Goal: Task Accomplishment & Management: Manage account settings

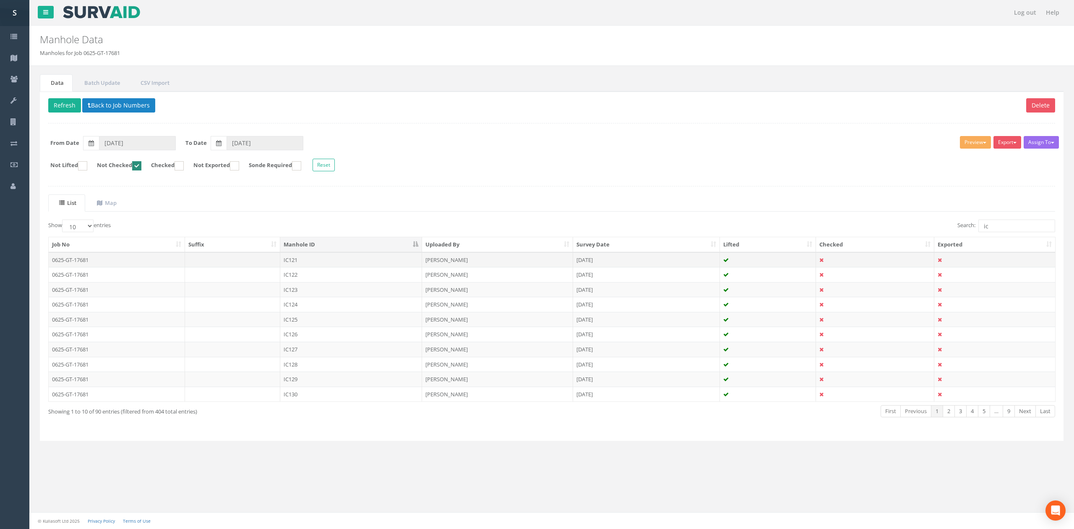
click at [459, 265] on td "[PERSON_NAME]" at bounding box center [497, 259] width 151 height 15
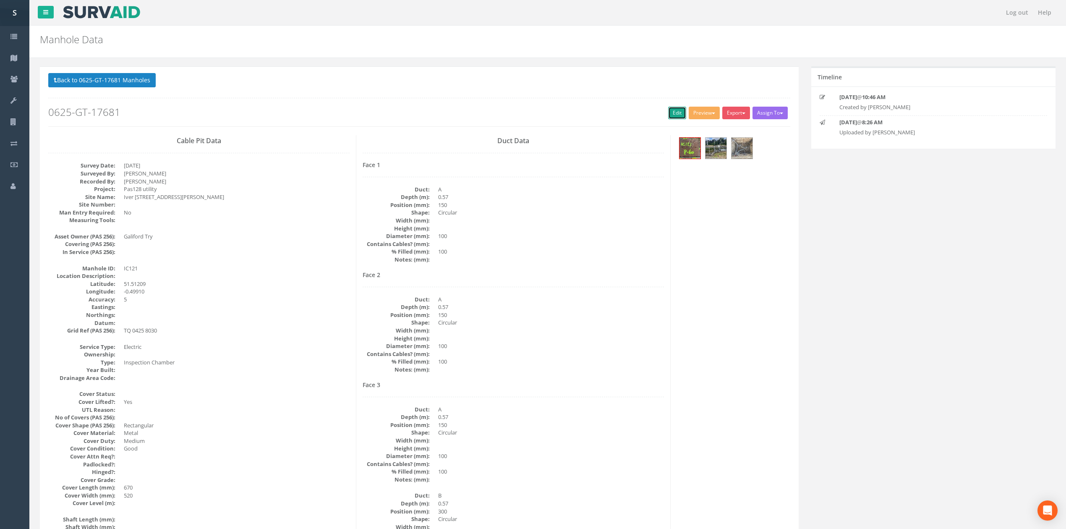
drag, startPoint x: 671, startPoint y: 112, endPoint x: 207, endPoint y: 66, distance: 466.0
click at [671, 112] on link "Edit" at bounding box center [677, 113] width 18 height 13
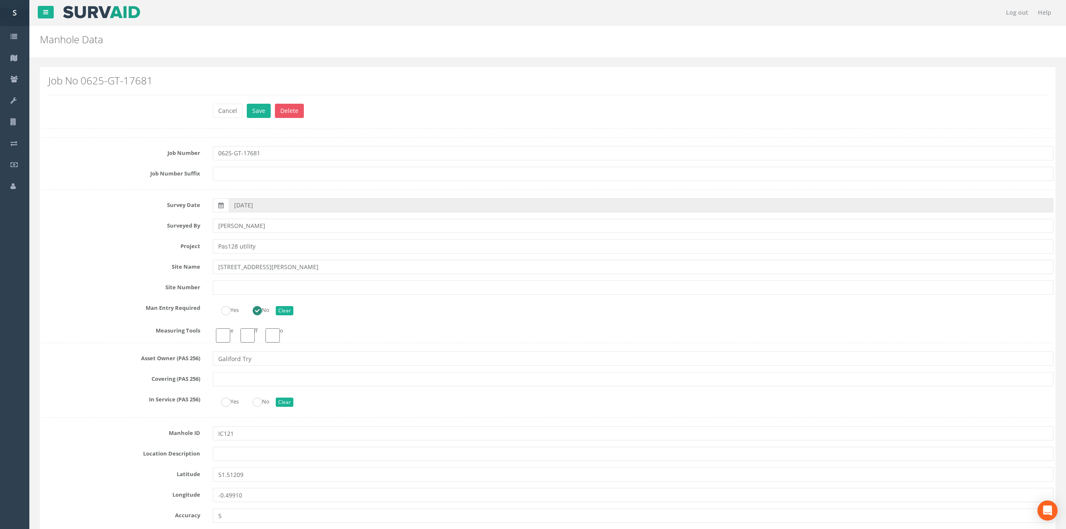
type input "[PERSON_NAME]"
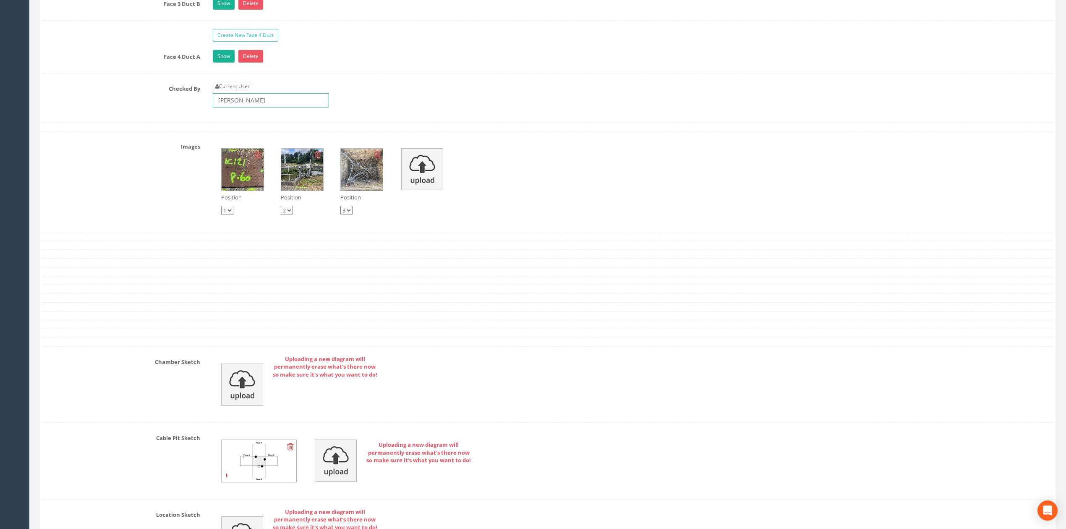
click at [259, 107] on input "[PERSON_NAME]" at bounding box center [271, 100] width 116 height 14
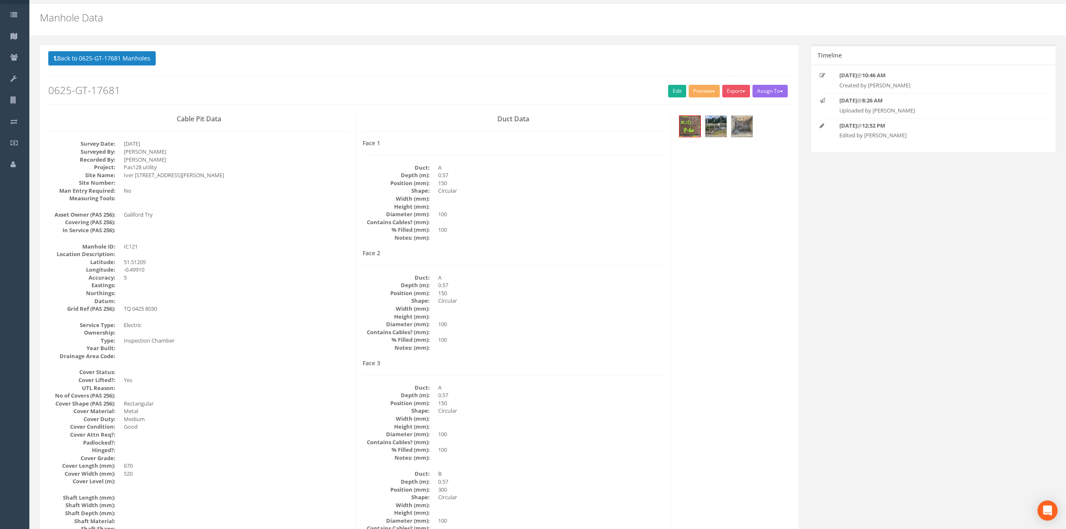
scroll to position [0, 0]
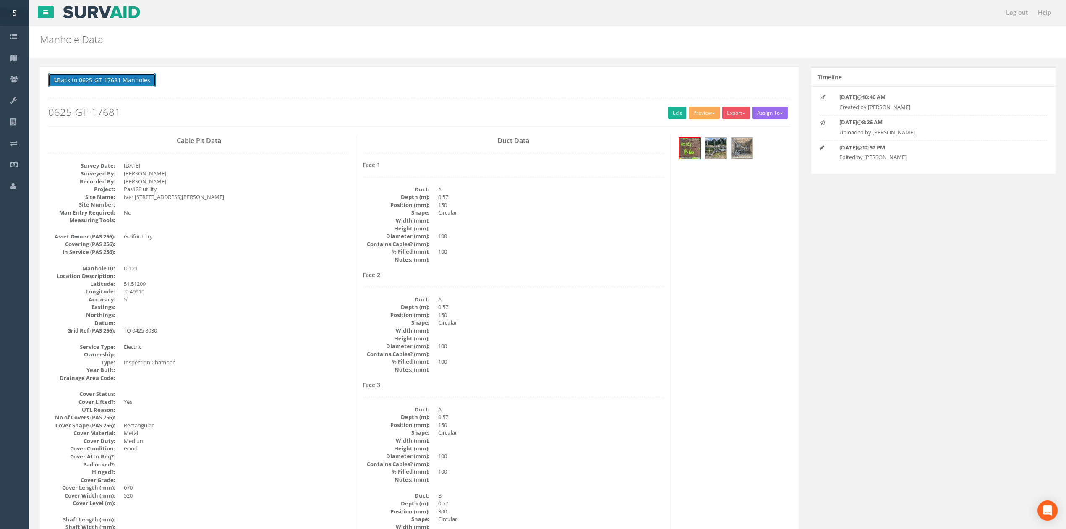
click at [112, 76] on button "Back to 0625-GT-17681 Manholes" at bounding box center [101, 80] width 107 height 14
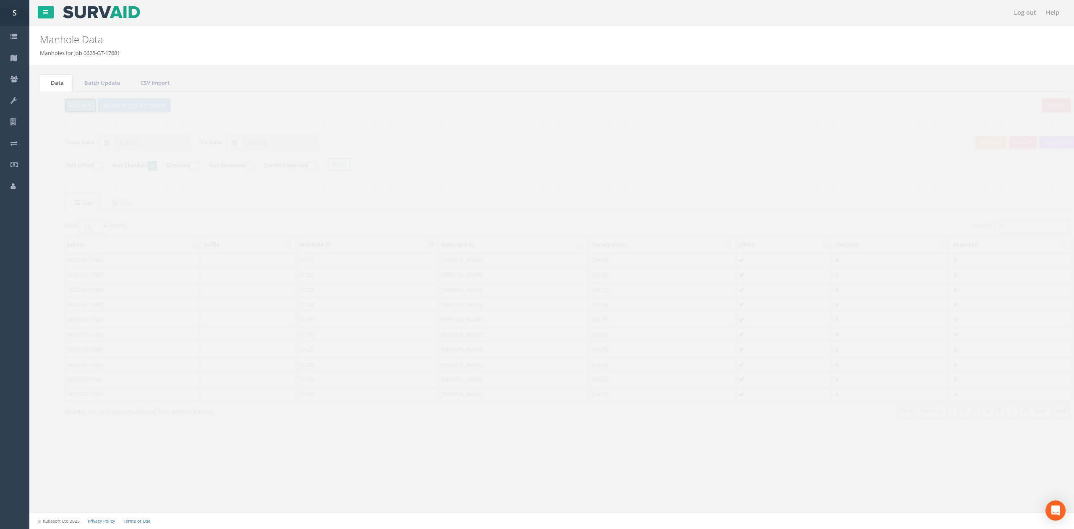
click at [67, 108] on button "Refresh" at bounding box center [64, 105] width 33 height 14
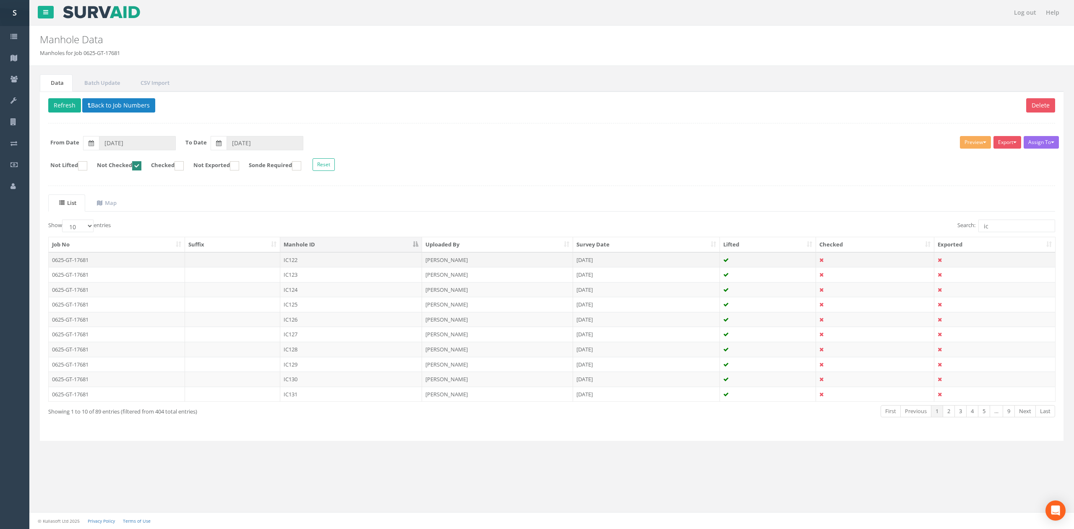
click at [295, 257] on td "IC122" at bounding box center [351, 259] width 142 height 15
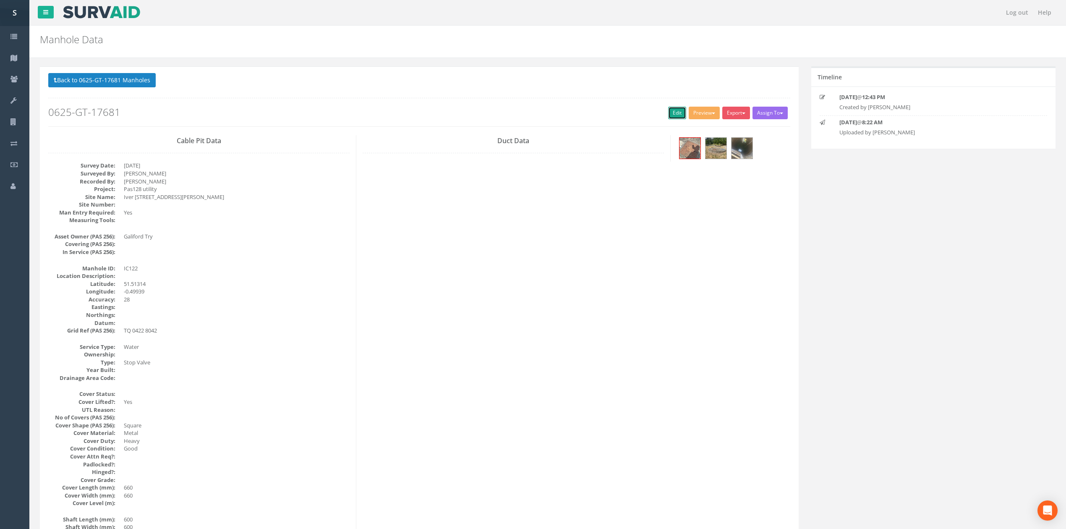
click at [669, 116] on link "Edit" at bounding box center [677, 113] width 18 height 13
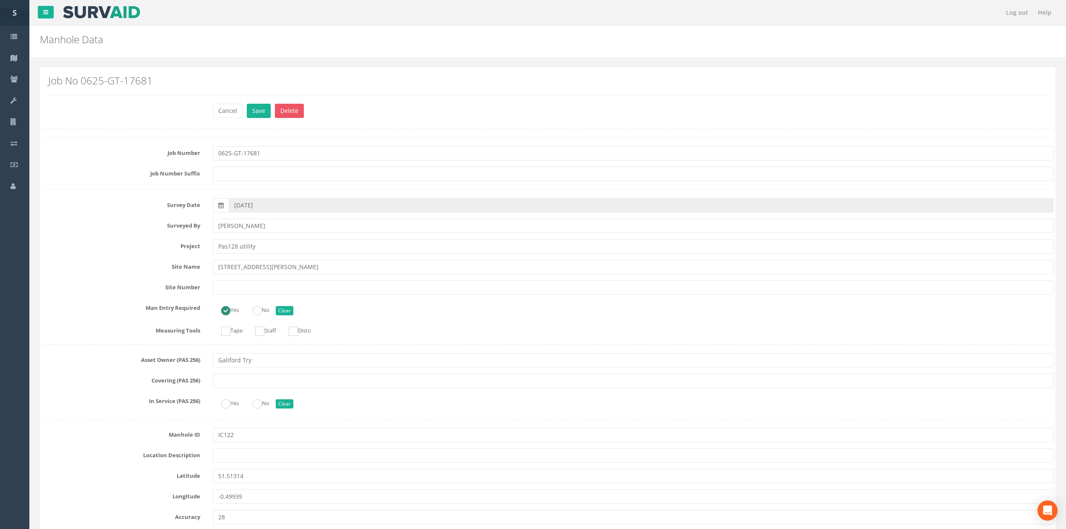
scroll to position [1726, 0]
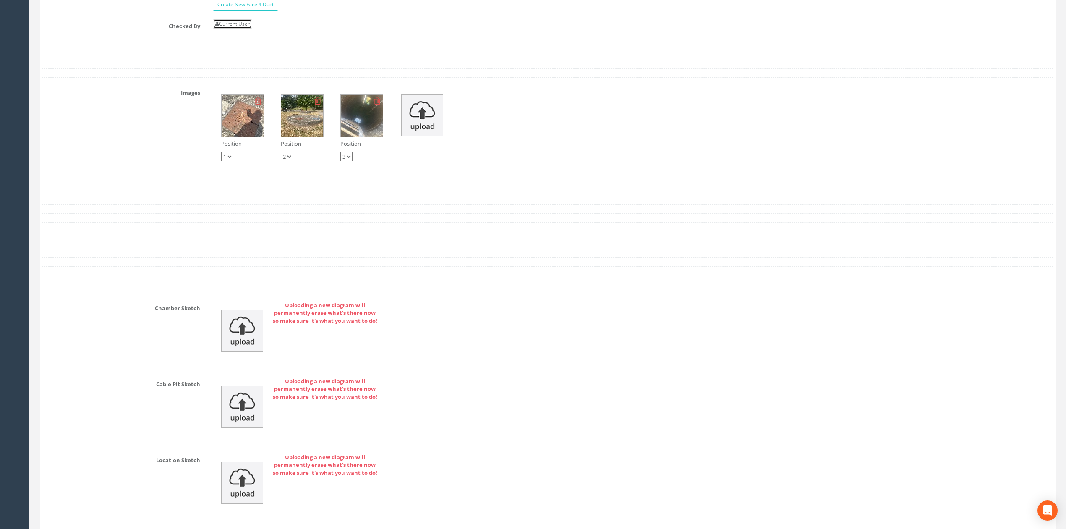
click at [245, 29] on link "Current User" at bounding box center [232, 23] width 39 height 9
type input "[PERSON_NAME]"
click at [269, 45] on input "[PERSON_NAME]" at bounding box center [271, 38] width 116 height 14
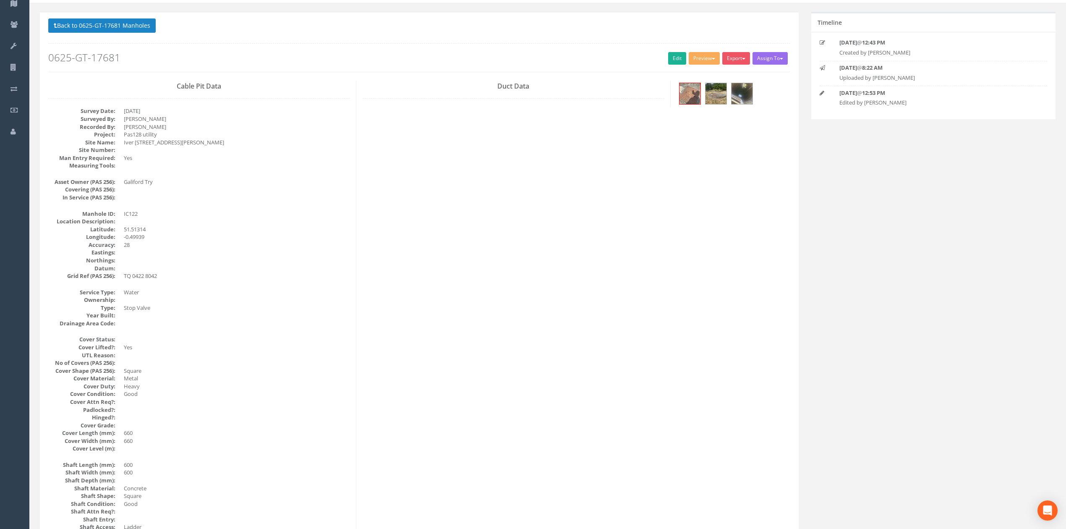
scroll to position [0, 0]
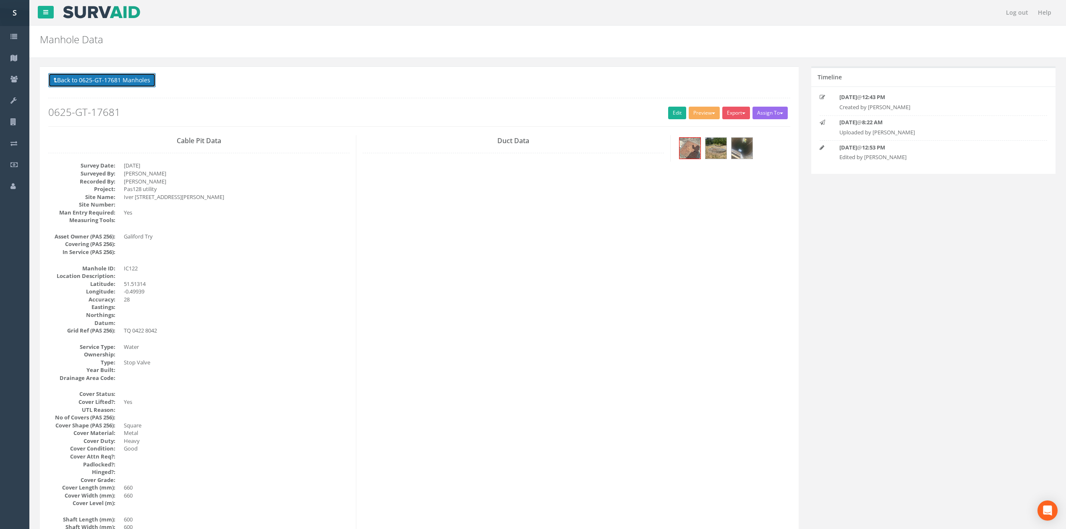
click at [130, 81] on button "Back to 0625-GT-17681 Manholes" at bounding box center [101, 80] width 107 height 14
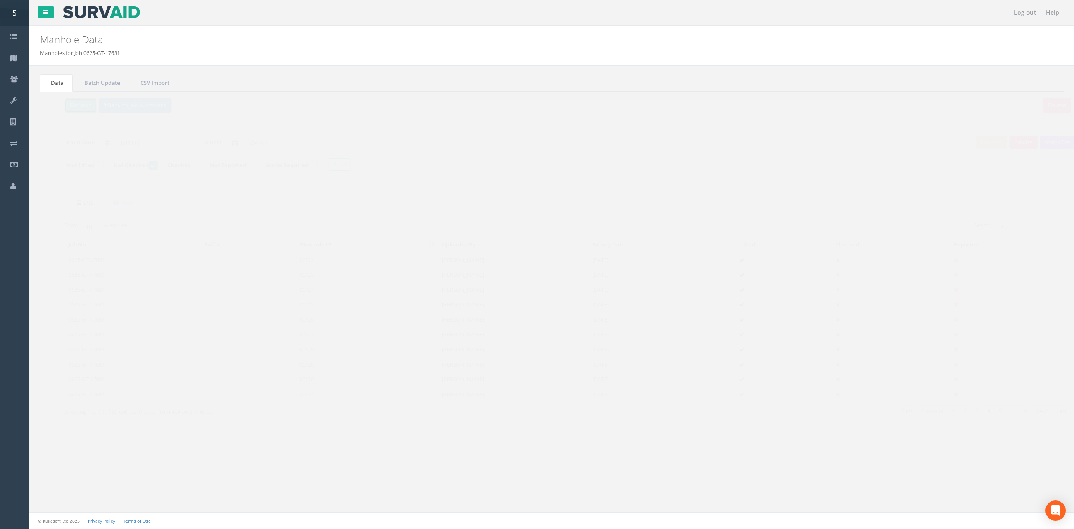
click at [71, 106] on button "Refresh" at bounding box center [64, 105] width 33 height 14
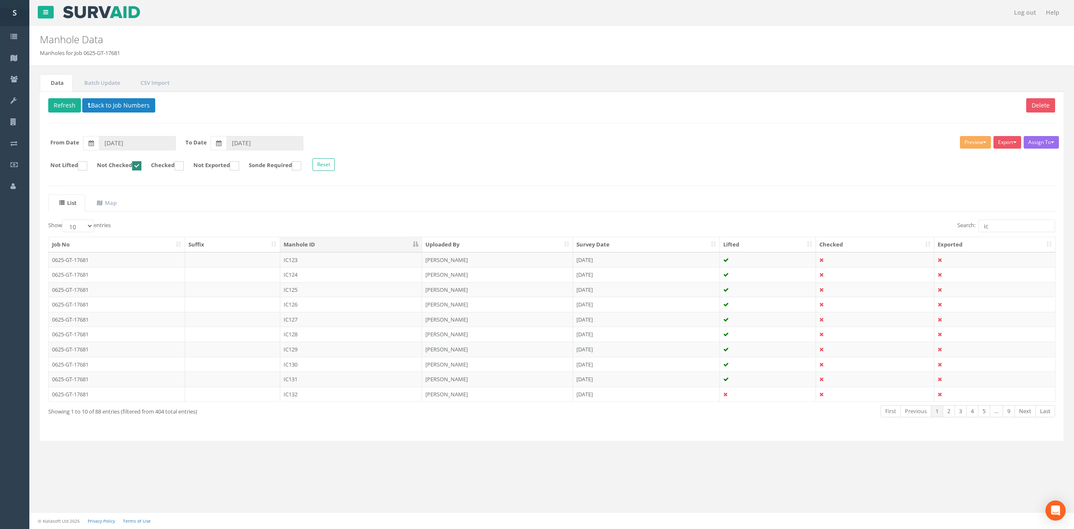
drag, startPoint x: 191, startPoint y: 261, endPoint x: 201, endPoint y: 261, distance: 10.1
click at [191, 261] on td at bounding box center [233, 259] width 96 height 15
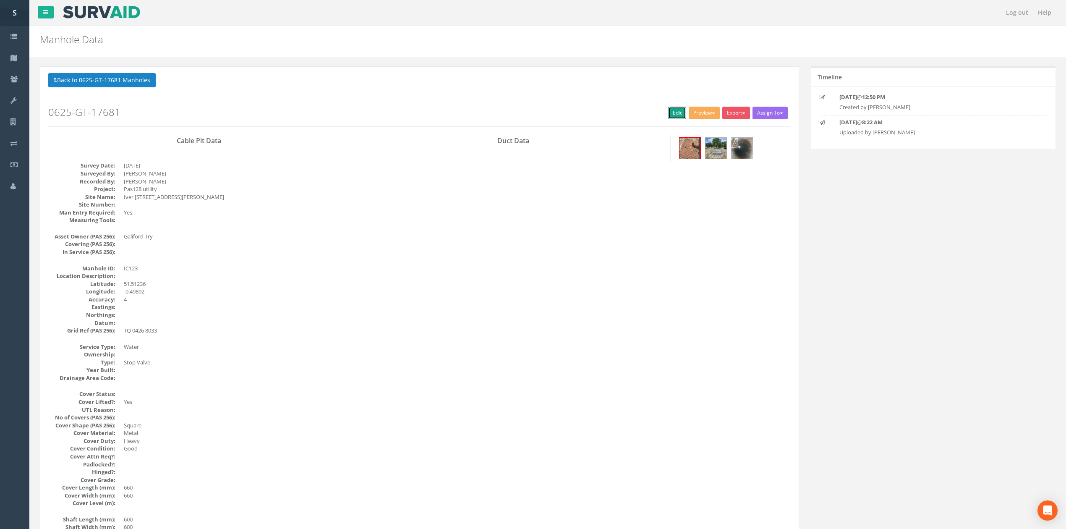
click at [676, 113] on link "Edit" at bounding box center [677, 113] width 18 height 13
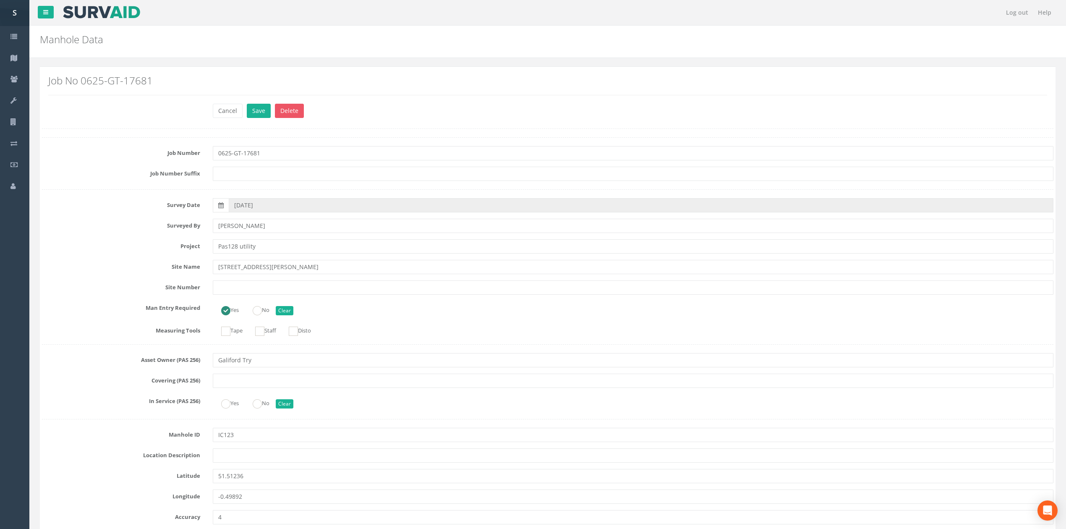
type input "[PERSON_NAME]"
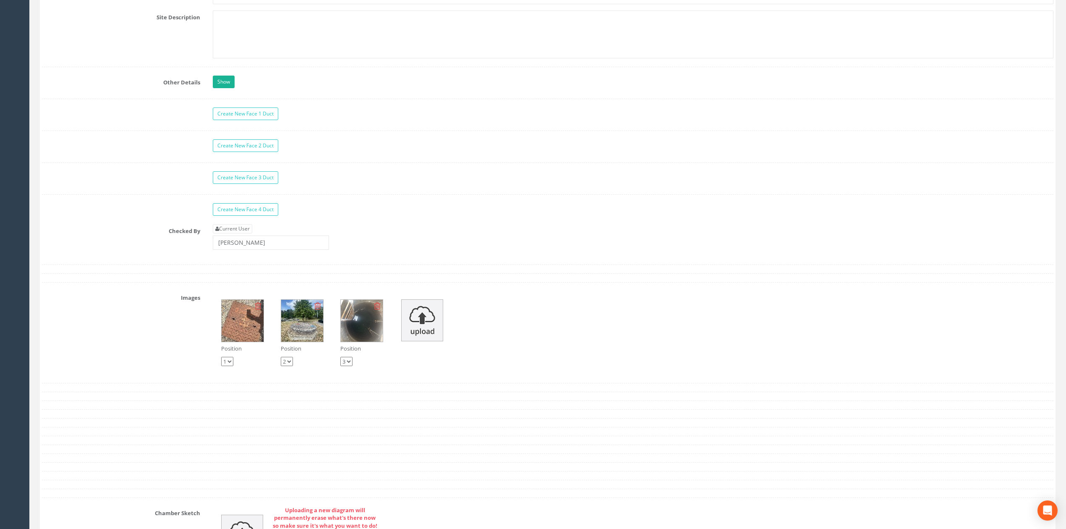
click at [259, 243] on div "Current User [PERSON_NAME]" at bounding box center [271, 237] width 116 height 26
click at [267, 244] on div "Current User [PERSON_NAME]" at bounding box center [271, 237] width 116 height 26
click at [269, 250] on input "[PERSON_NAME]" at bounding box center [271, 242] width 116 height 14
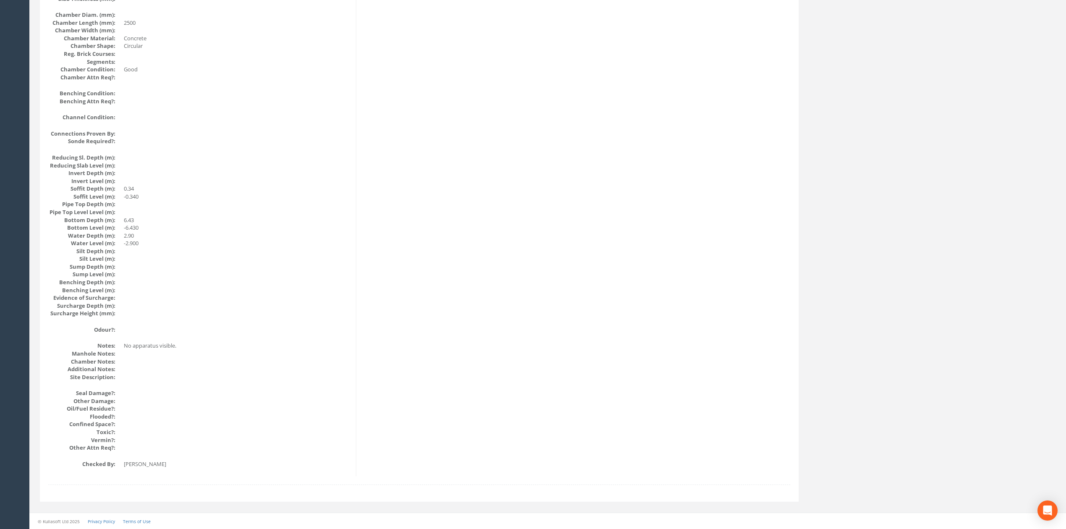
scroll to position [0, 0]
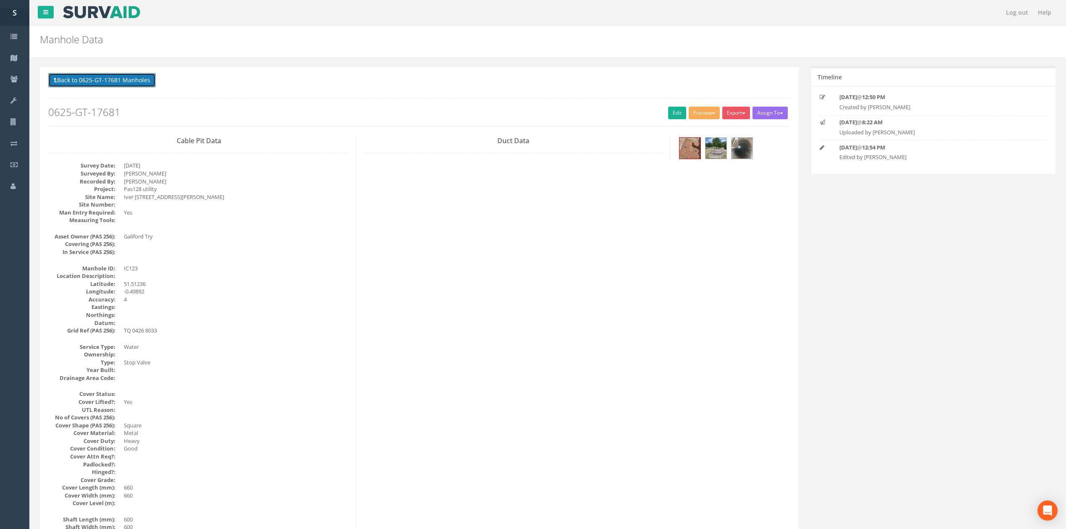
click at [121, 86] on button "Back to 0625-GT-17681 Manholes" at bounding box center [101, 80] width 107 height 14
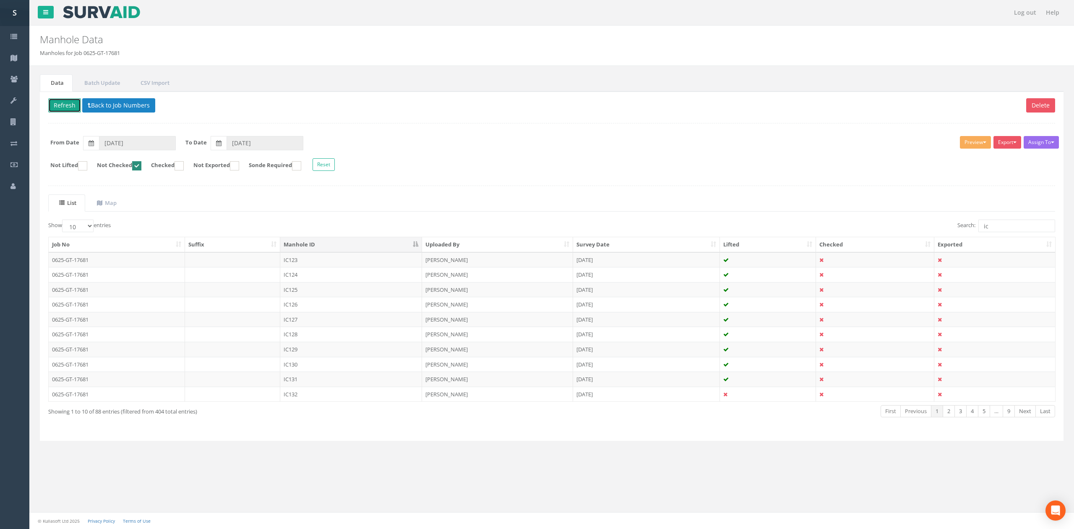
click at [63, 108] on button "Refresh" at bounding box center [64, 105] width 33 height 14
click at [193, 266] on td at bounding box center [233, 259] width 96 height 15
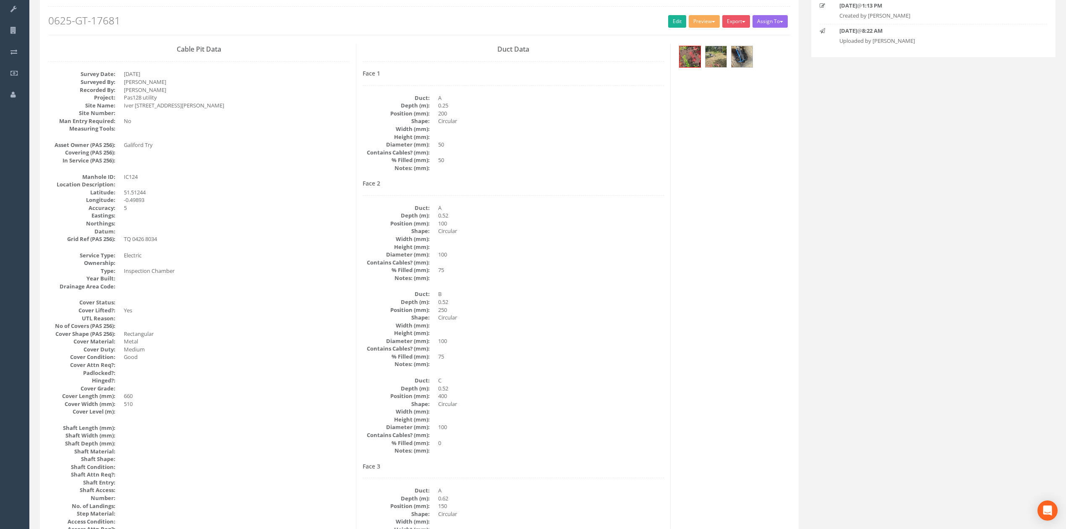
scroll to position [112, 0]
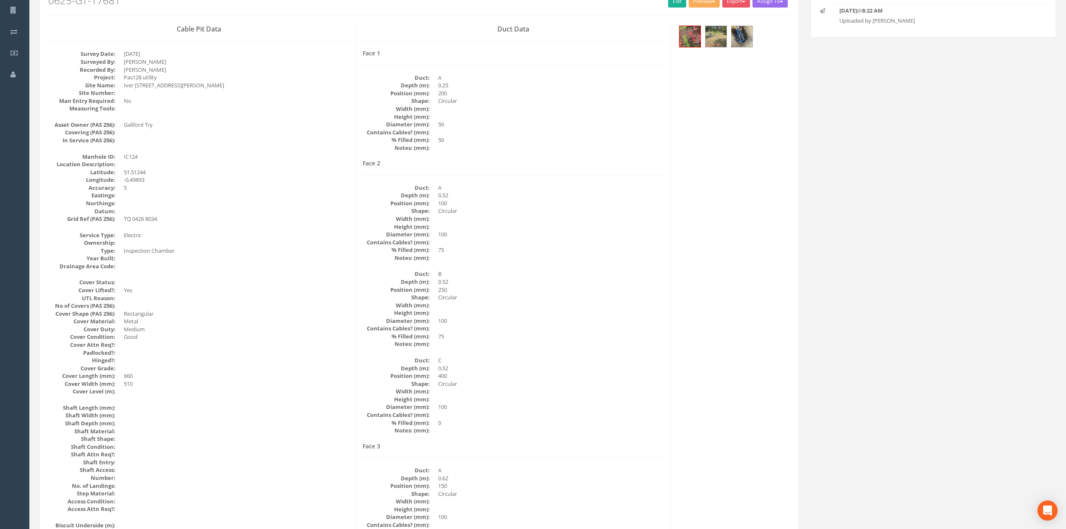
click at [665, 190] on div "Duct Data Face 1 Duct: A Depth (m): 0.25 Position (mm): 200 Shape: Circular Wid…" at bounding box center [513, 516] width 314 height 984
click at [691, 44] on img at bounding box center [689, 36] width 21 height 21
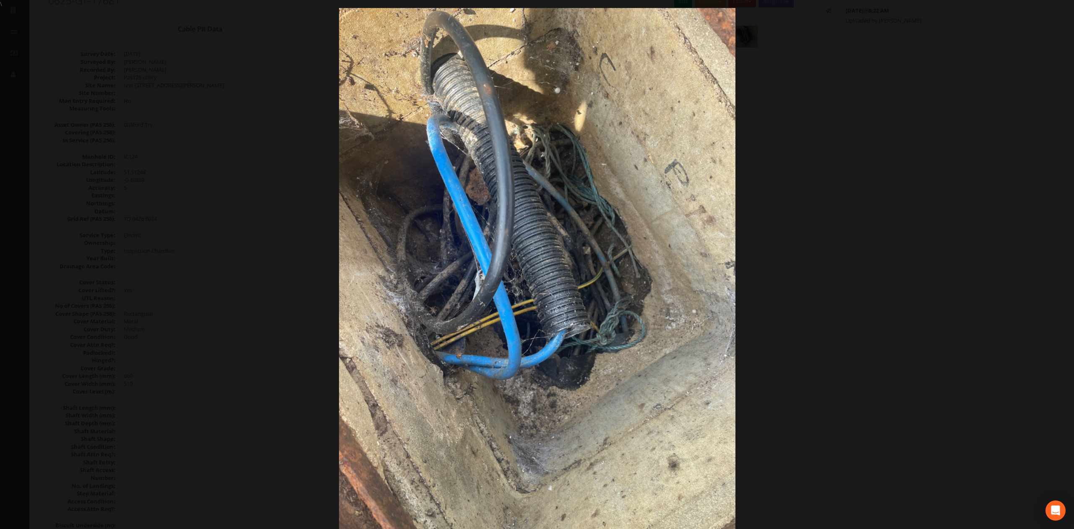
click at [927, 222] on div at bounding box center [537, 272] width 1074 height 529
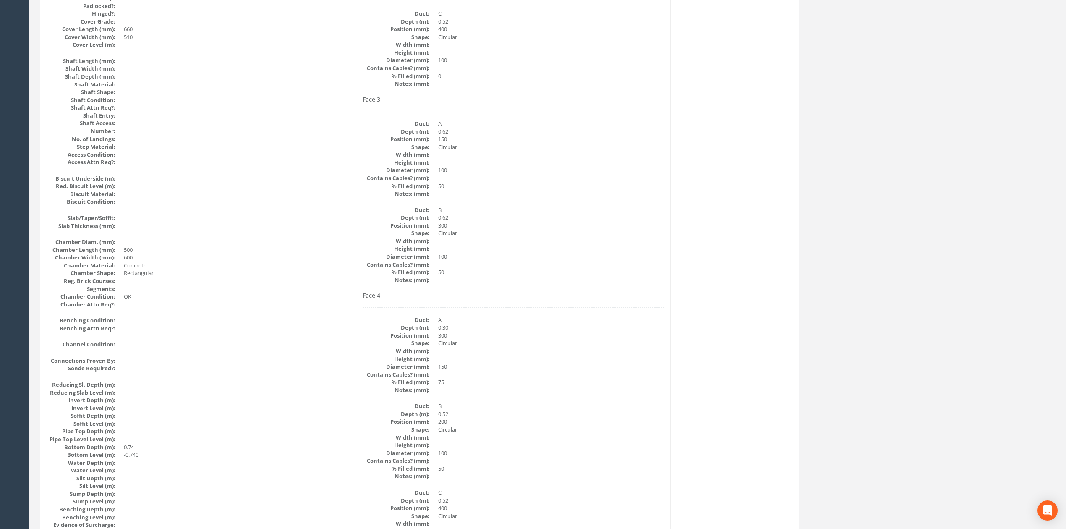
scroll to position [0, 0]
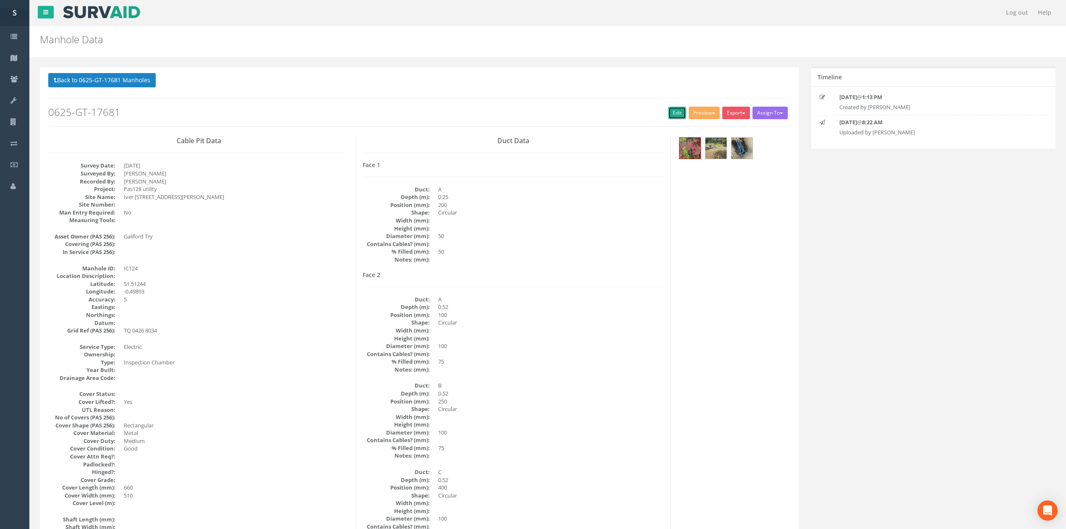
click at [668, 118] on link "Edit" at bounding box center [677, 113] width 18 height 13
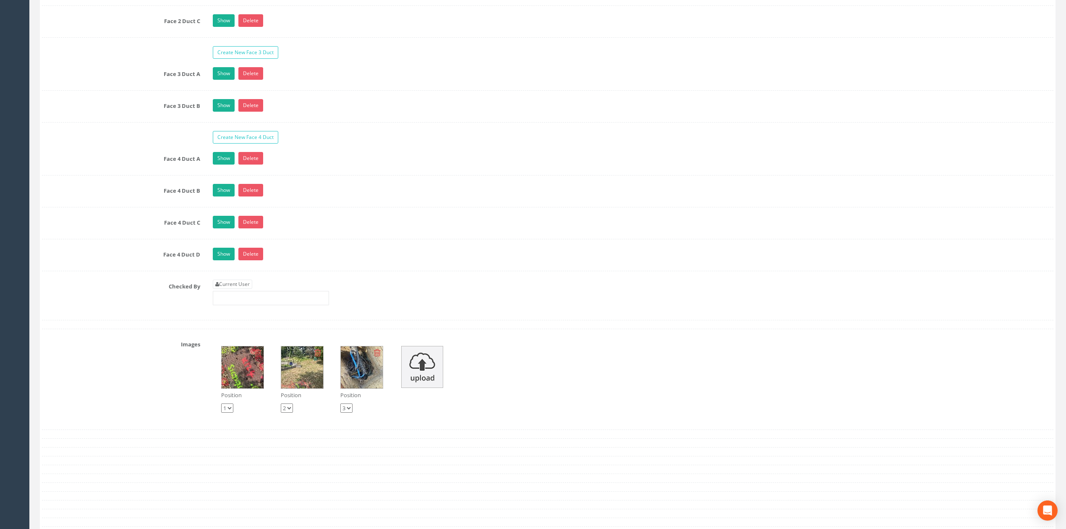
scroll to position [1790, 0]
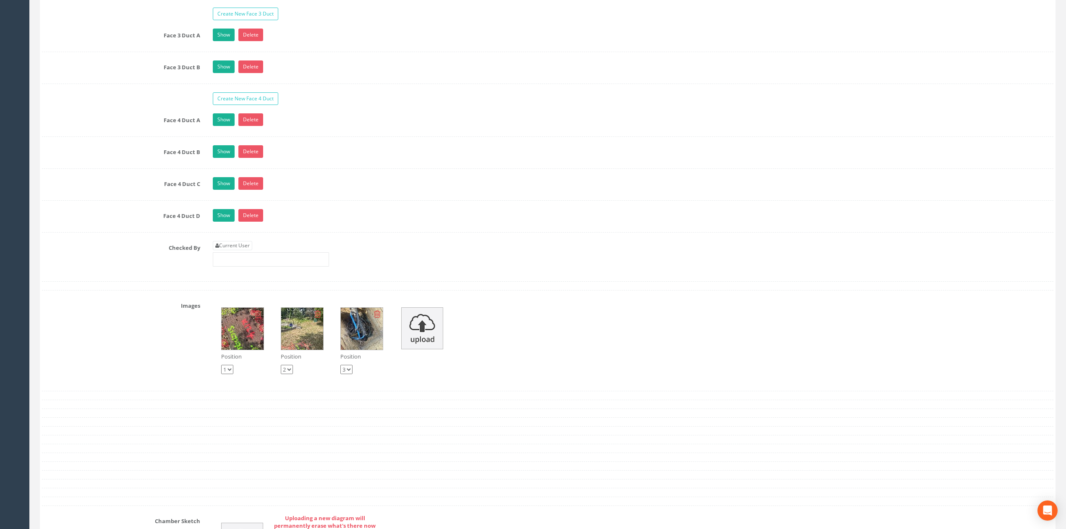
click at [239, 250] on link "Current User" at bounding box center [232, 245] width 39 height 9
type input "[PERSON_NAME]"
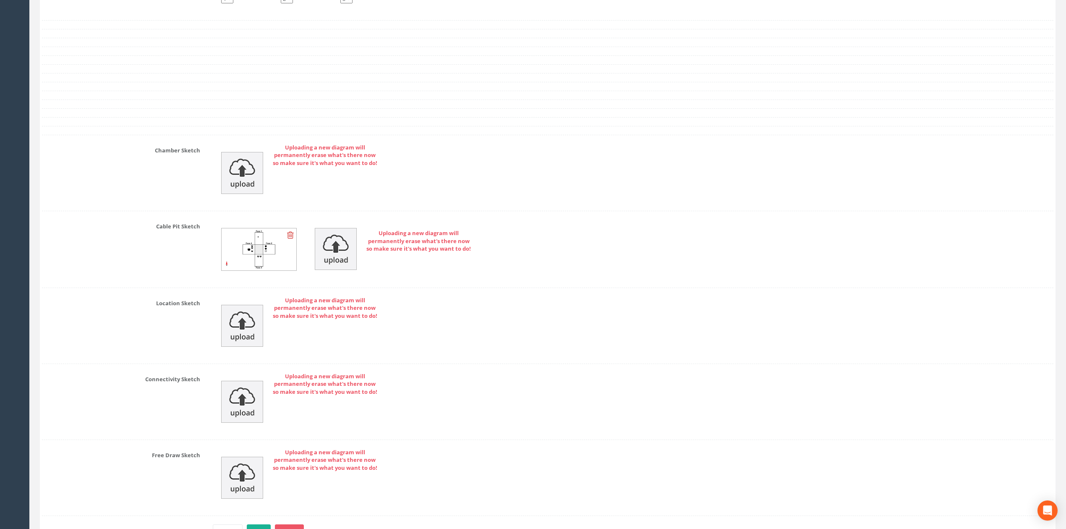
scroll to position [2233, 0]
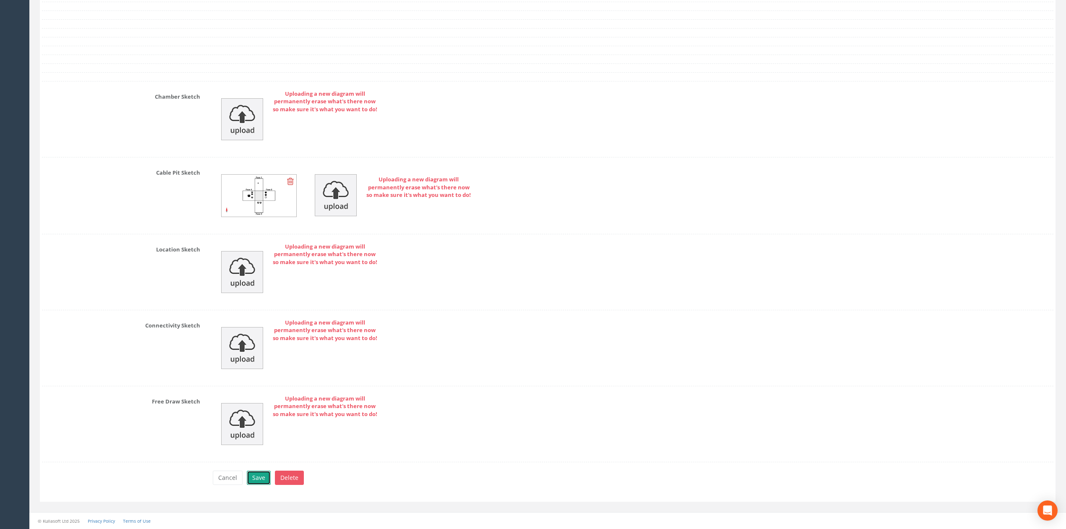
click at [247, 478] on button "Save" at bounding box center [259, 477] width 24 height 14
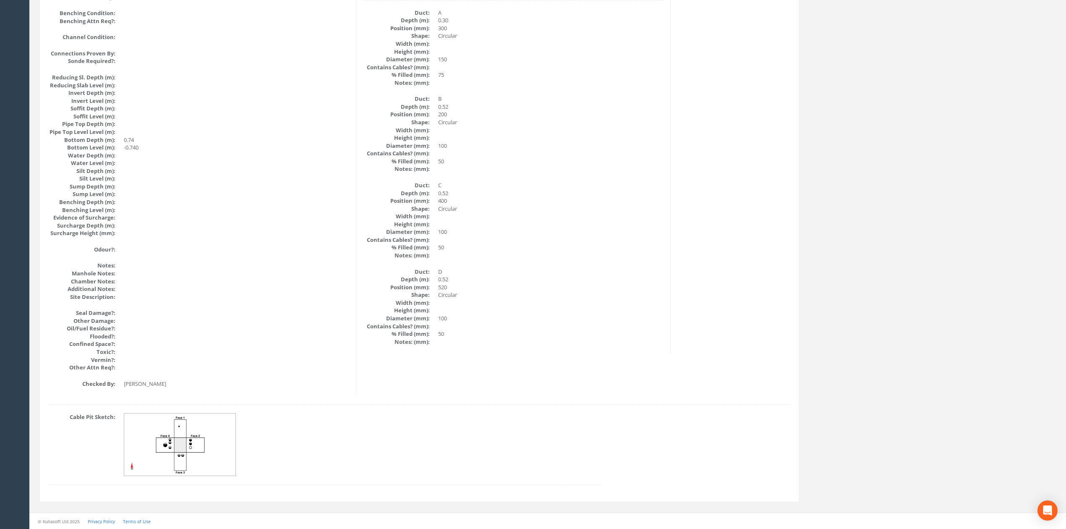
scroll to position [0, 0]
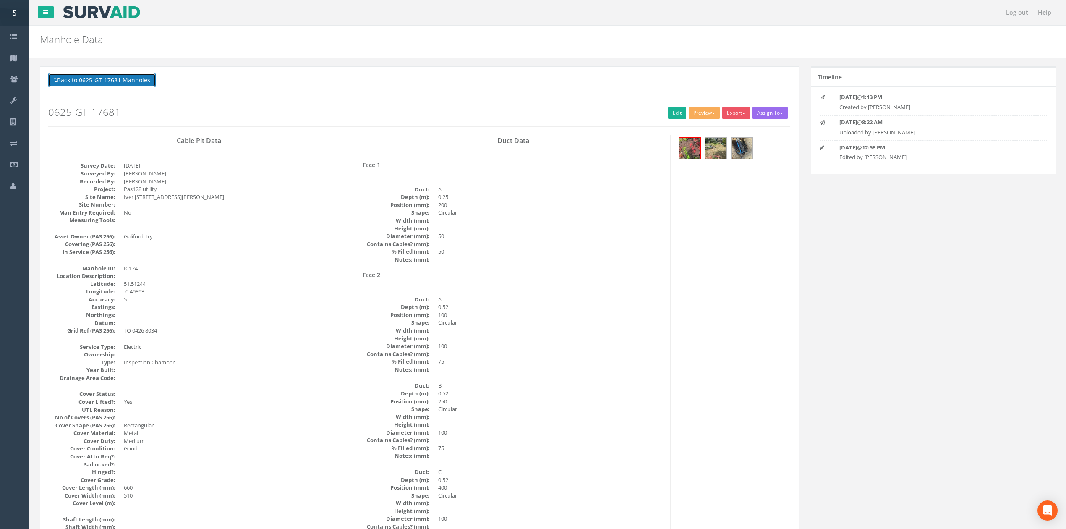
click at [148, 86] on button "Back to 0625-GT-17681 Manholes" at bounding box center [101, 80] width 107 height 14
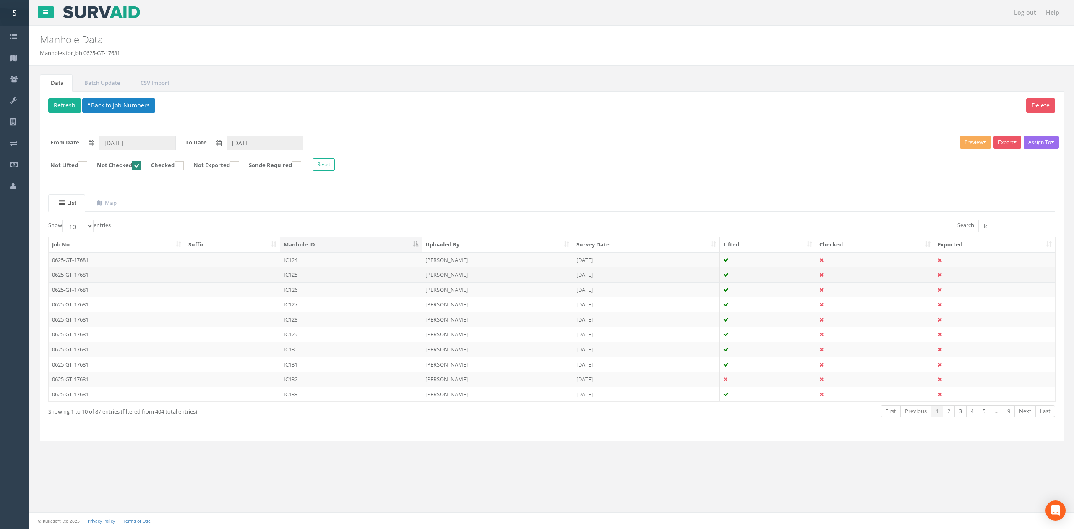
click at [294, 274] on td "IC125" at bounding box center [351, 274] width 142 height 15
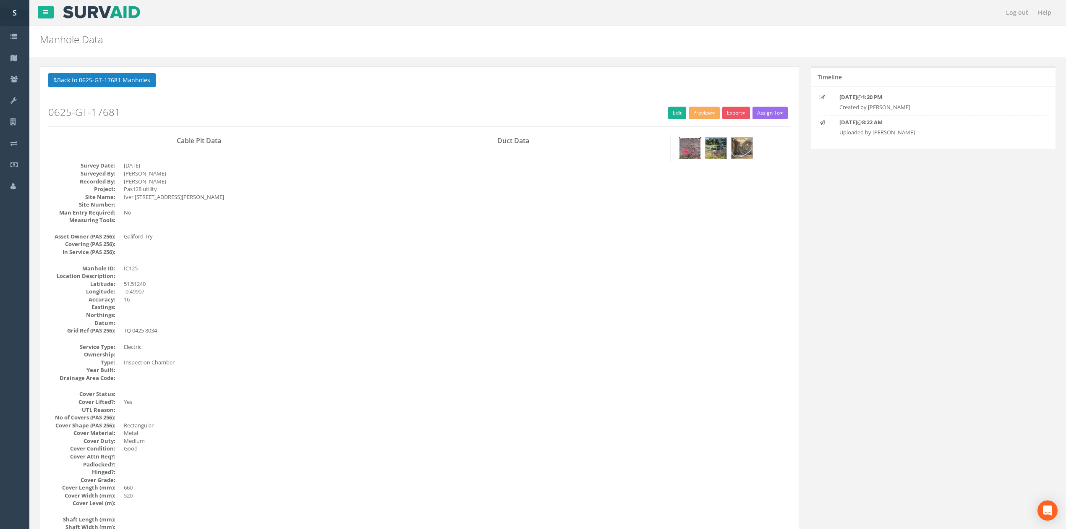
click at [694, 145] on img at bounding box center [689, 148] width 21 height 21
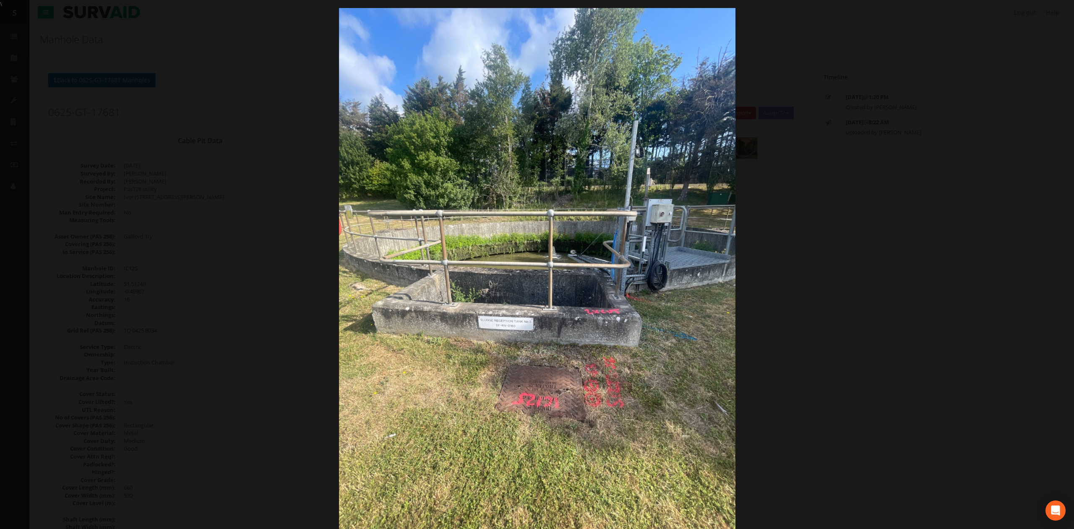
click at [950, 219] on div at bounding box center [537, 272] width 1074 height 529
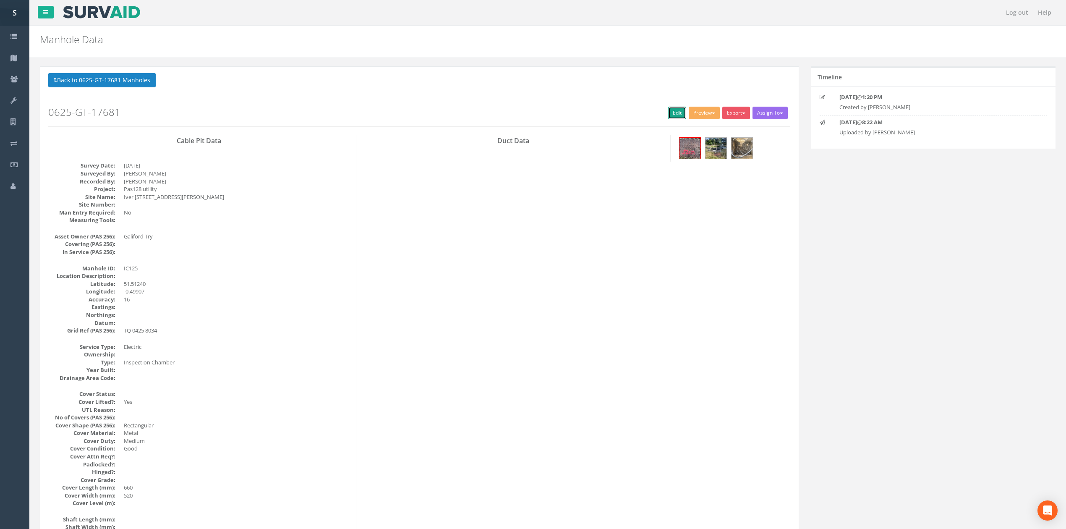
click at [668, 108] on link "Edit" at bounding box center [677, 113] width 18 height 13
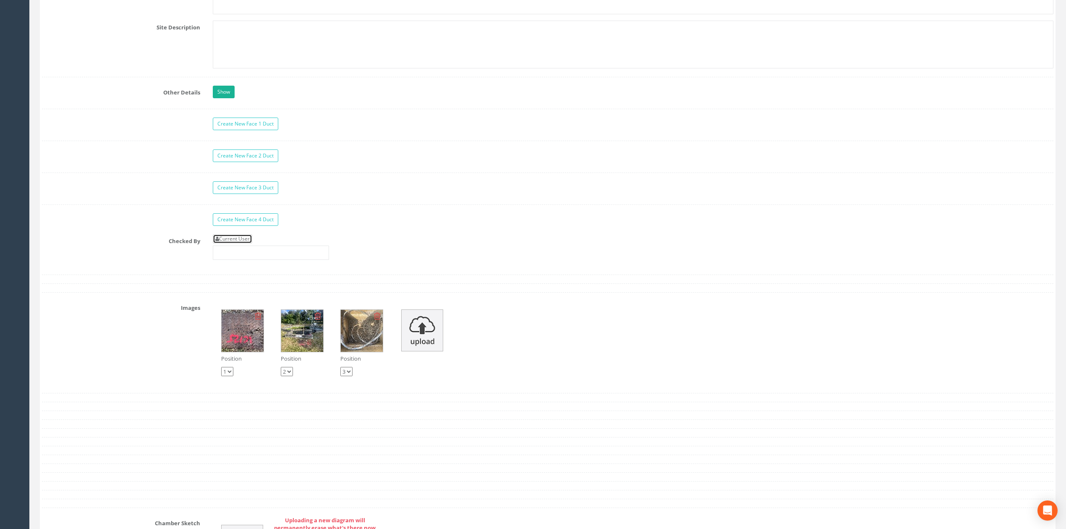
click at [243, 243] on link "Current User" at bounding box center [232, 238] width 39 height 9
type input "[PERSON_NAME]"
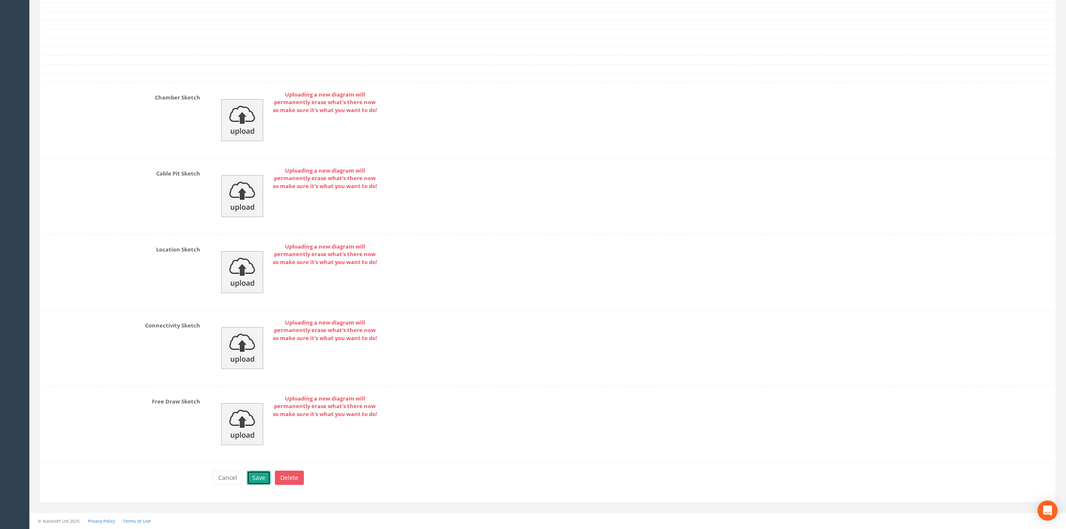
click at [264, 482] on button "Save" at bounding box center [259, 477] width 24 height 14
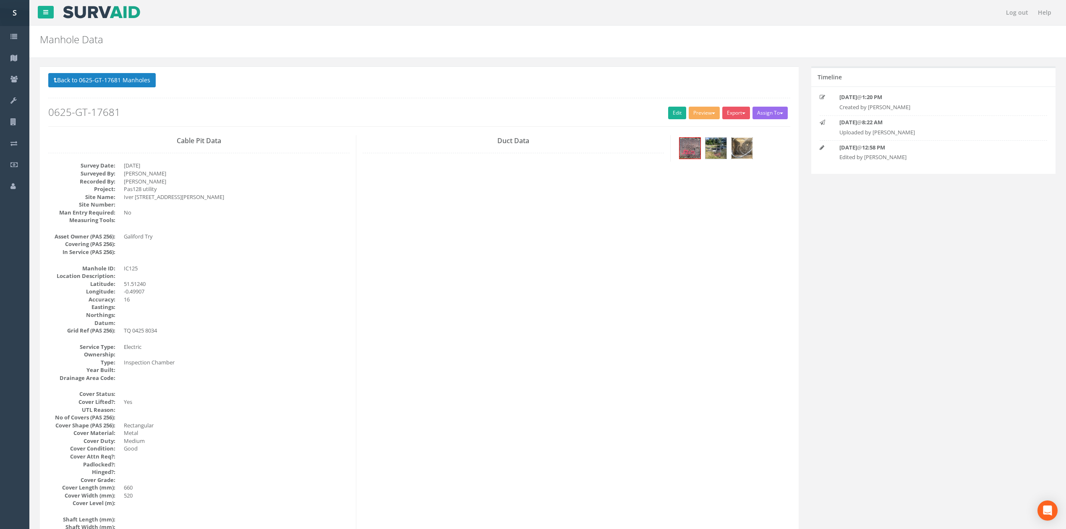
click at [744, 154] on img at bounding box center [741, 148] width 21 height 21
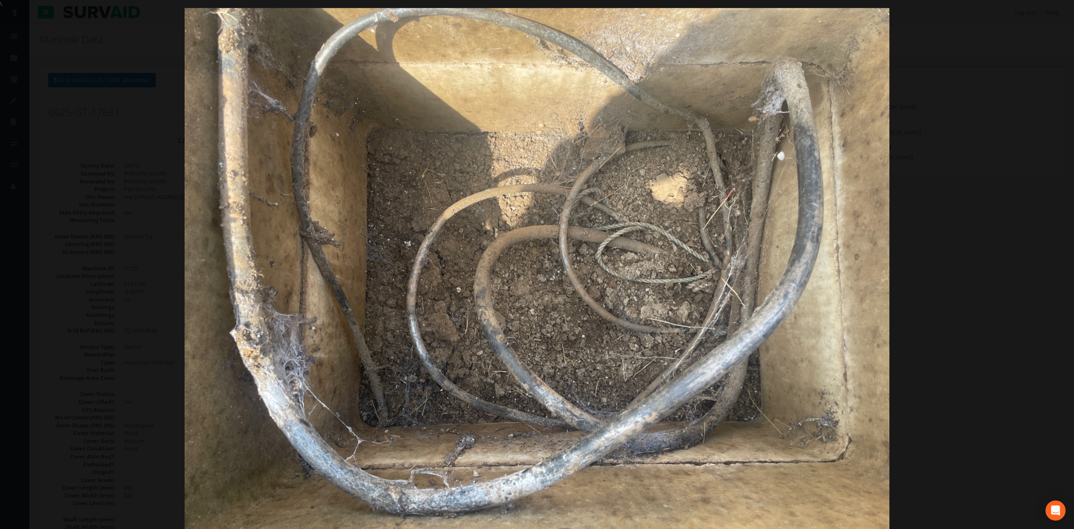
click at [944, 225] on div at bounding box center [537, 272] width 1074 height 529
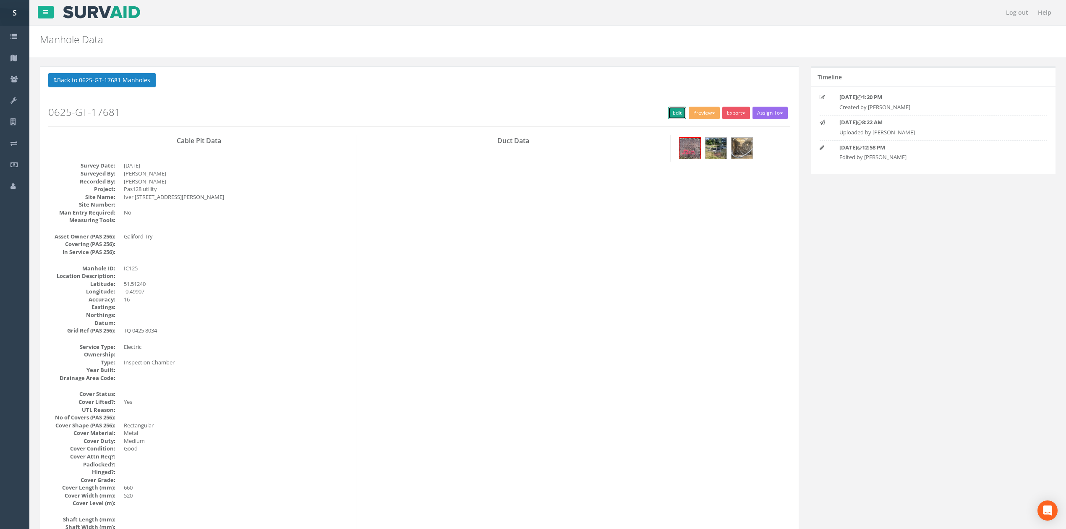
click at [670, 110] on link "Edit" at bounding box center [677, 113] width 18 height 13
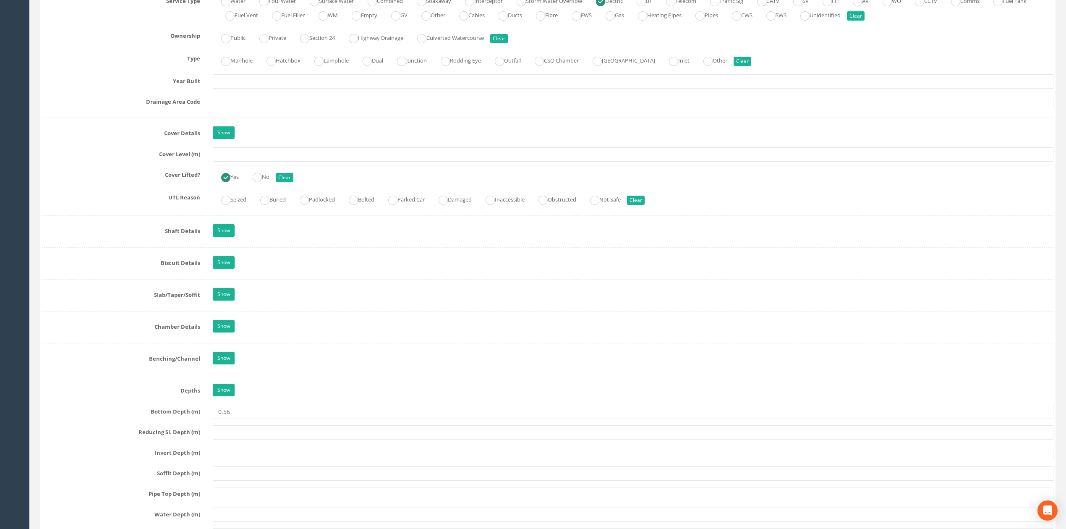
scroll to position [615, 0]
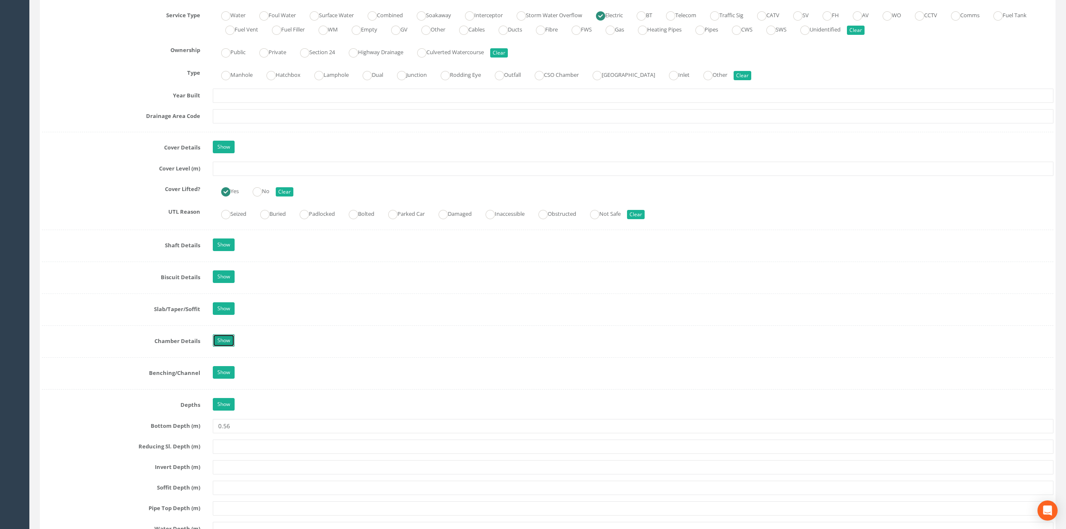
click at [227, 347] on link "Show" at bounding box center [224, 340] width 22 height 13
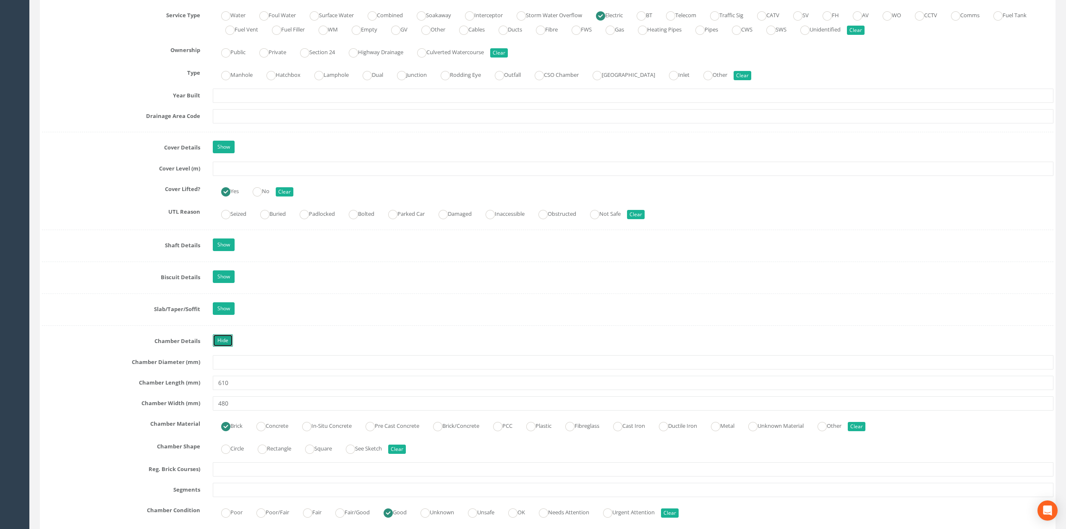
click at [226, 340] on link "Hide" at bounding box center [223, 340] width 20 height 13
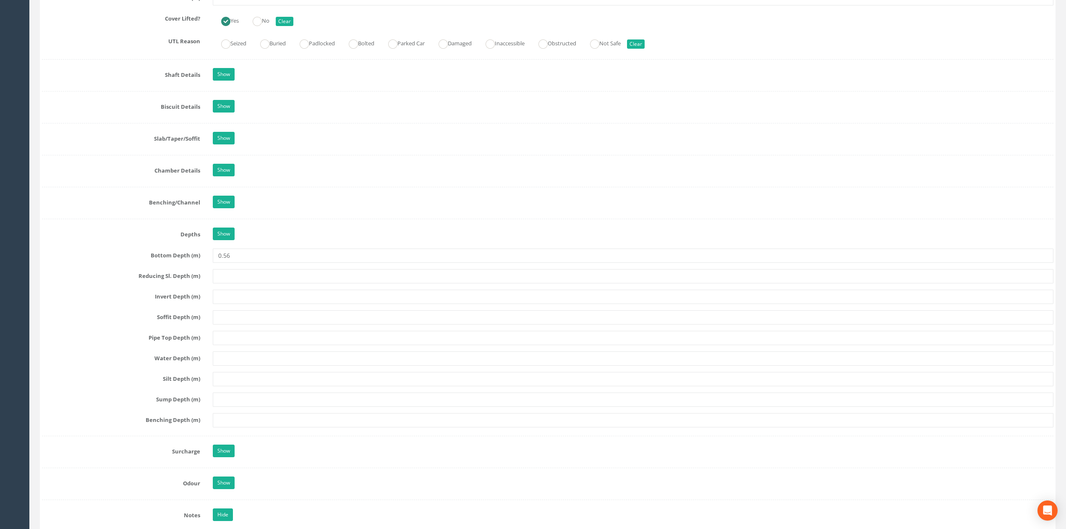
scroll to position [776, 0]
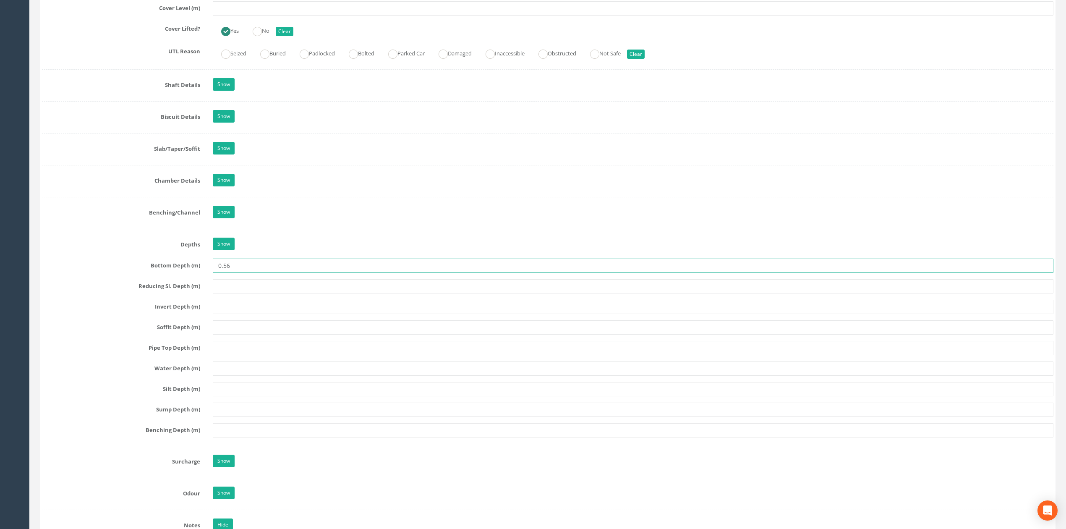
click at [279, 273] on input "0.56" at bounding box center [633, 266] width 841 height 14
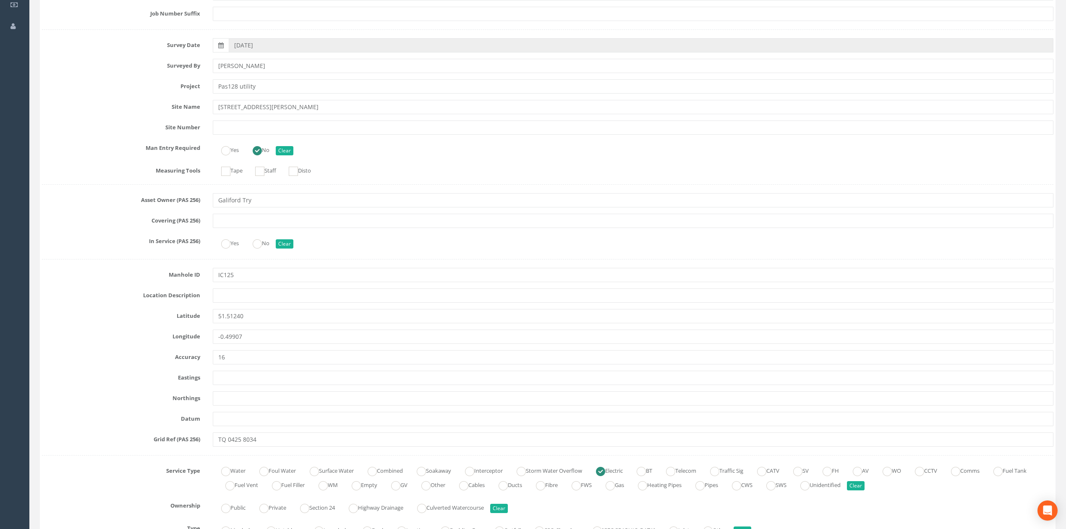
scroll to position [104, 0]
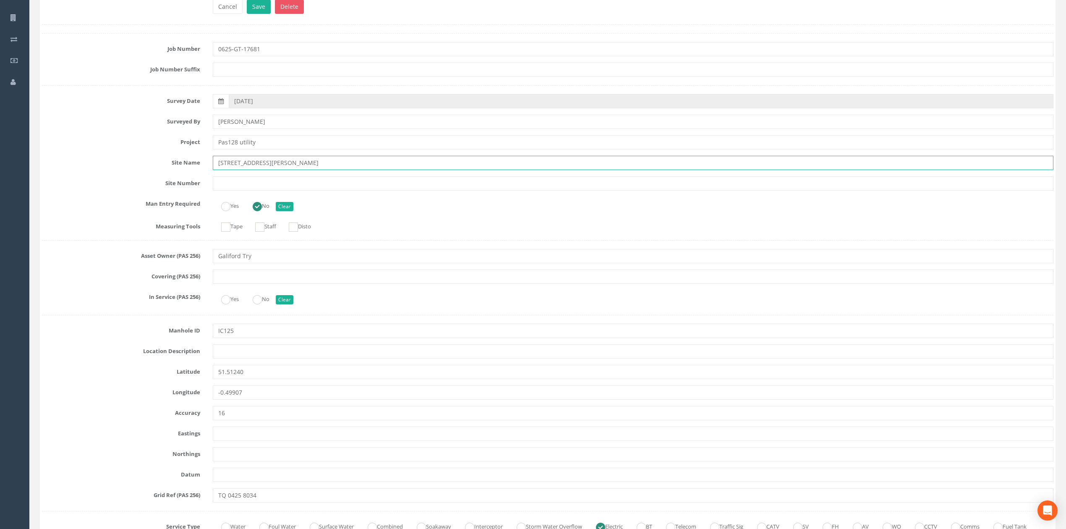
click at [244, 163] on input "Iver WTWCourt lane Iver SL0 9HL" at bounding box center [633, 163] width 841 height 14
click at [239, 144] on input "Pas128 utility" at bounding box center [633, 142] width 841 height 14
click at [253, 125] on input "[PERSON_NAME]" at bounding box center [633, 122] width 841 height 14
click at [230, 124] on input "[PERSON_NAME]" at bounding box center [633, 122] width 841 height 14
click at [226, 123] on input "[PERSON_NAME]" at bounding box center [633, 122] width 841 height 14
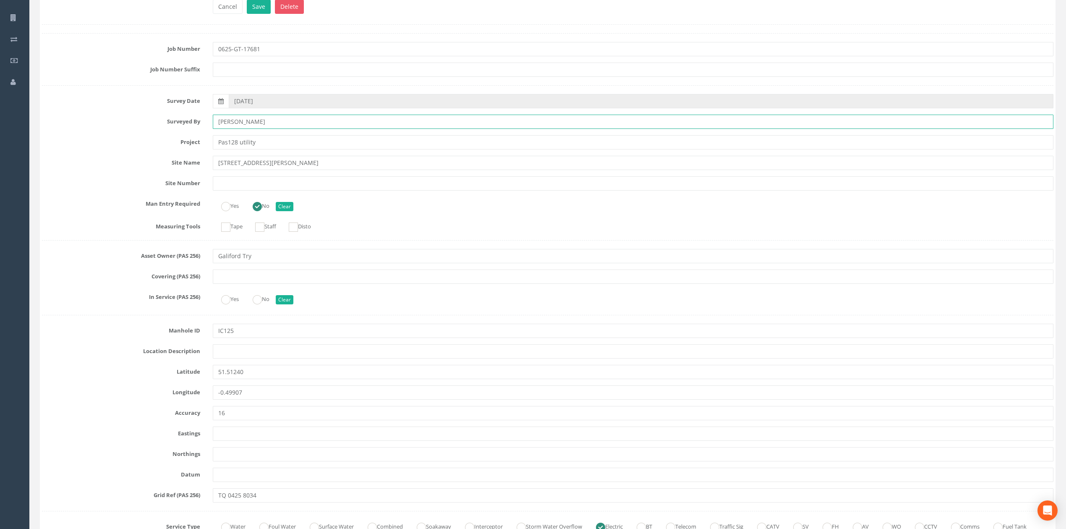
click at [225, 123] on input "[PERSON_NAME]" at bounding box center [633, 122] width 841 height 14
type input "Jay Coles"
click at [254, 77] on input "text" at bounding box center [633, 70] width 841 height 14
click at [250, 123] on input "Jay Coles" at bounding box center [633, 122] width 841 height 14
click at [264, 138] on input "Pas128 utility" at bounding box center [633, 142] width 841 height 14
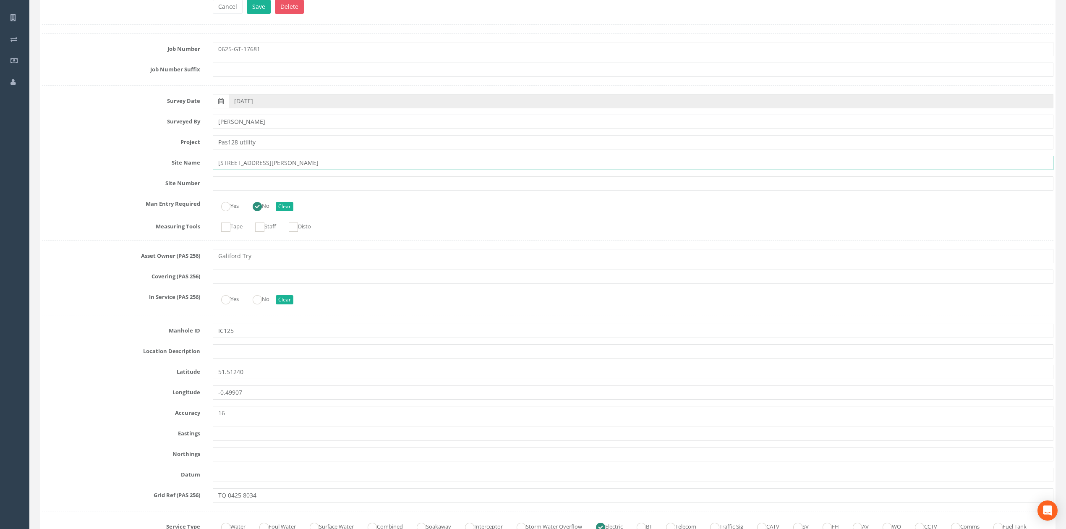
click at [318, 157] on input "Iver WTWCourt lane Iver SL0 9HL" at bounding box center [633, 163] width 841 height 14
click at [297, 144] on input "Pas128 utility" at bounding box center [633, 142] width 841 height 14
click at [321, 162] on input "Iver WTWCourt lane Iver SL0 9HL" at bounding box center [633, 163] width 841 height 14
click at [316, 146] on input "Pas128 utility" at bounding box center [633, 142] width 841 height 14
drag, startPoint x: 239, startPoint y: 143, endPoint x: 243, endPoint y: 144, distance: 4.7
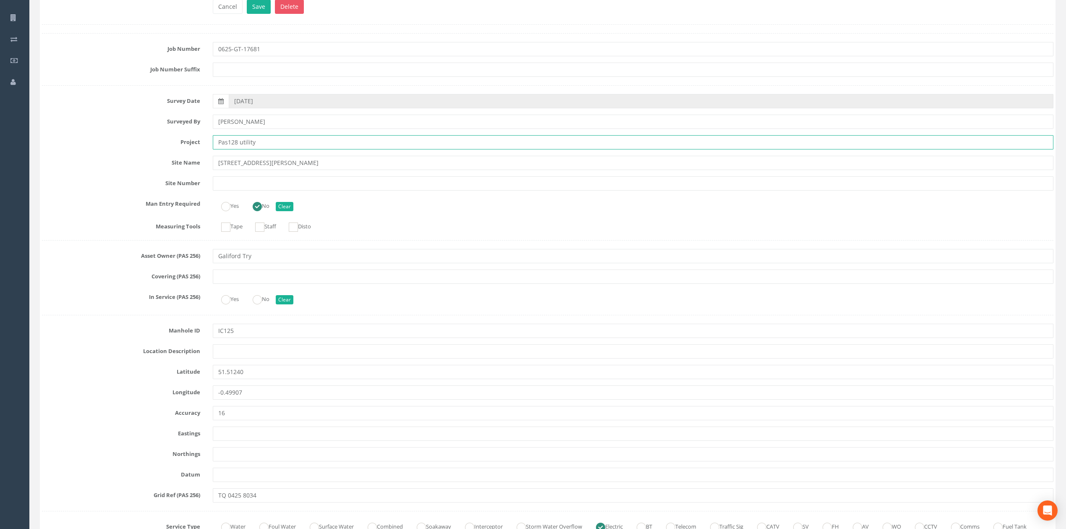
click at [243, 144] on input "Pas128 utility" at bounding box center [633, 142] width 841 height 14
click at [274, 140] on input "Pas128 utility" at bounding box center [633, 142] width 841 height 14
type input "Pas128 utility"
click at [286, 169] on input "Iver WTWCourt lane Iver SL0 9HL" at bounding box center [633, 163] width 841 height 14
click at [281, 181] on input "text" at bounding box center [633, 183] width 841 height 14
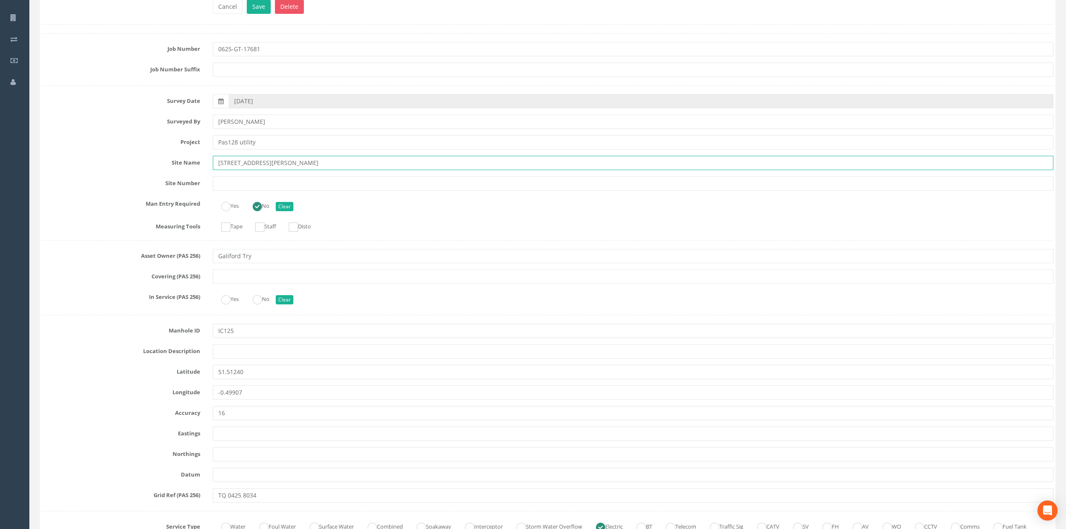
click at [281, 168] on input "Iver WTWCourt lane Iver SL0 9HL" at bounding box center [633, 163] width 841 height 14
click at [283, 167] on input "Iver WTWCourt lane Iver SL0 9HL" at bounding box center [633, 163] width 841 height 14
click at [287, 168] on input "Iver WTWCourt lane Iver SL0 9HL" at bounding box center [633, 163] width 841 height 14
click at [285, 165] on input "Iver WTWCourt lane Iver SL0 9HL" at bounding box center [633, 163] width 841 height 14
click at [283, 164] on input "Iver WTWCourt lane Iver SL0 9HL" at bounding box center [633, 163] width 841 height 14
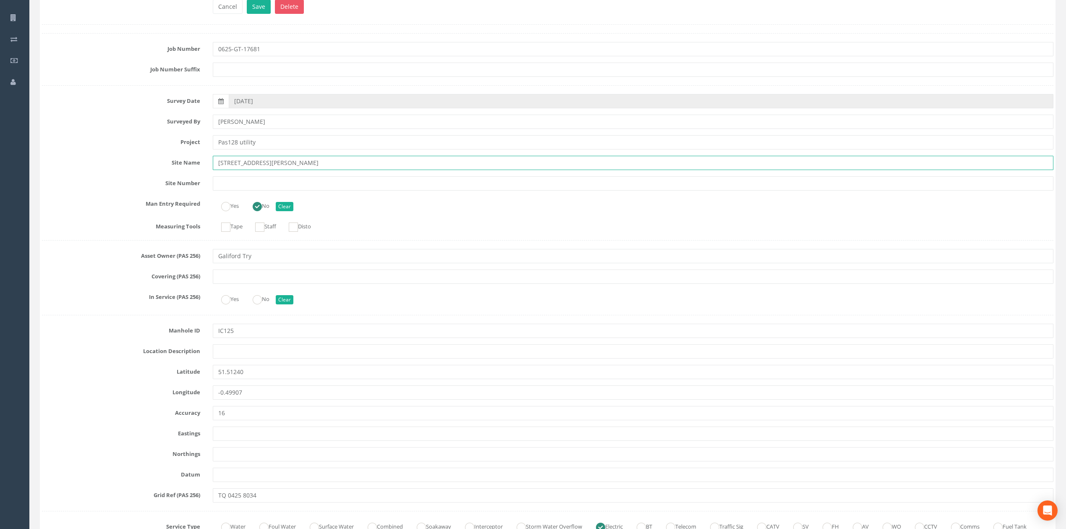
click at [286, 164] on input "Iver WTWCourt lane Iver SL0 9HL" at bounding box center [633, 163] width 841 height 14
click at [292, 165] on input "Iver WTWCourt lane Iver SL0 9HL" at bounding box center [633, 163] width 841 height 14
click at [293, 165] on input "Iver WTWCourt lane Iver SL0 9HL" at bounding box center [633, 163] width 841 height 14
click at [300, 163] on input "Iver WTWCourt lane Iver SL0 9HL" at bounding box center [633, 163] width 841 height 14
click at [306, 163] on input "Iver WTWCourt lane Iver SL0 9HL" at bounding box center [633, 163] width 841 height 14
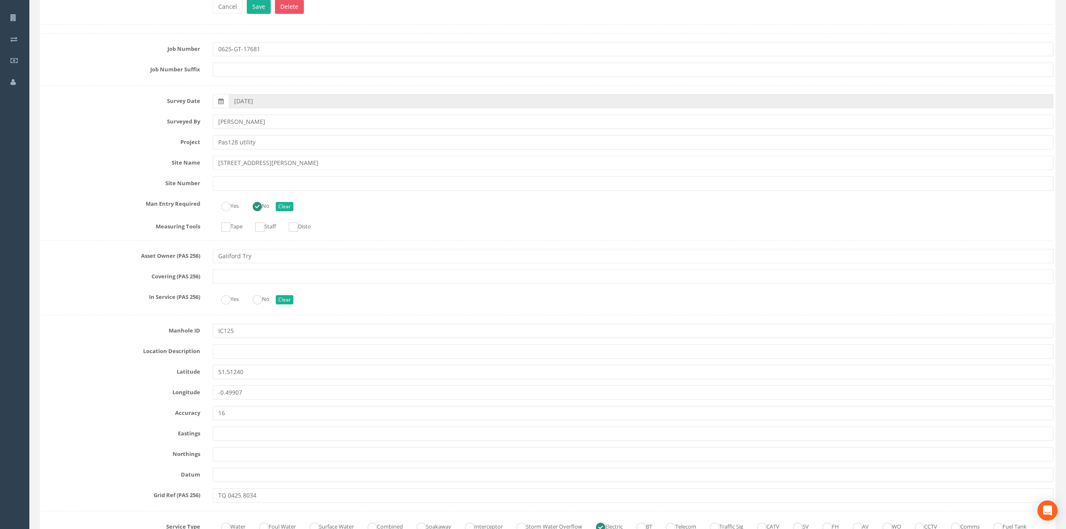
click at [308, 180] on input "text" at bounding box center [633, 183] width 841 height 14
click at [489, 205] on div "Yes No Clear" at bounding box center [632, 205] width 853 height 16
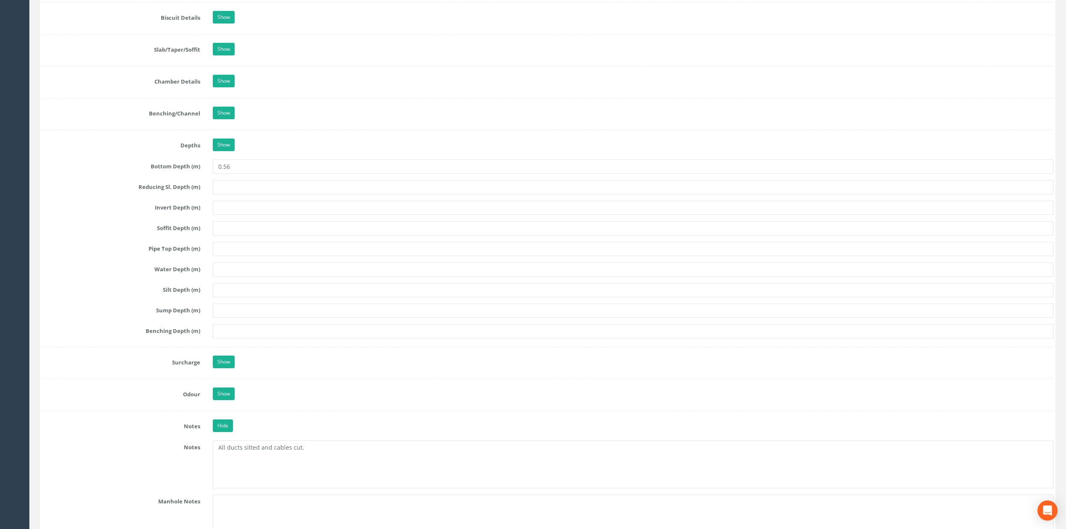
scroll to position [887, 0]
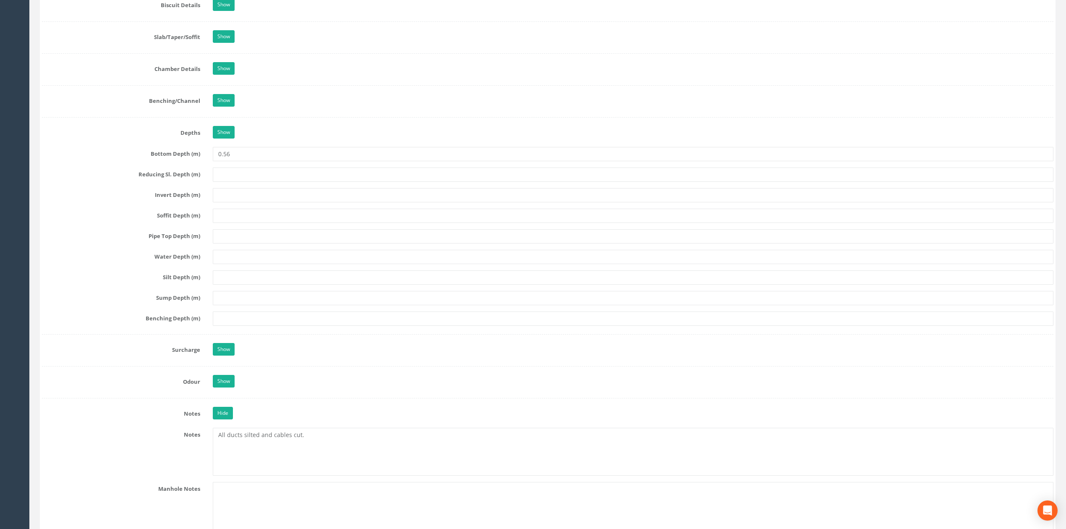
click at [325, 355] on div "Show" at bounding box center [632, 350] width 853 height 15
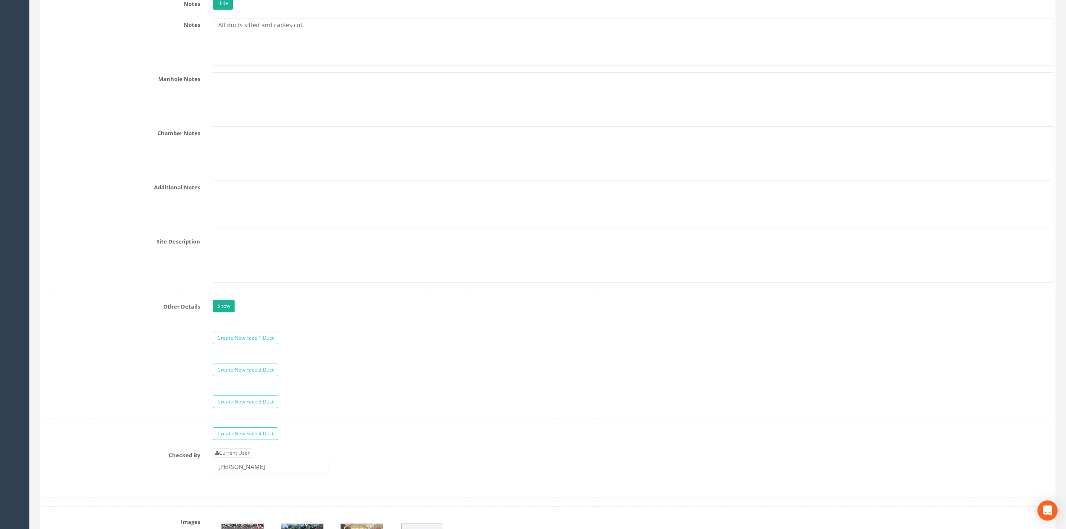
scroll to position [1335, 0]
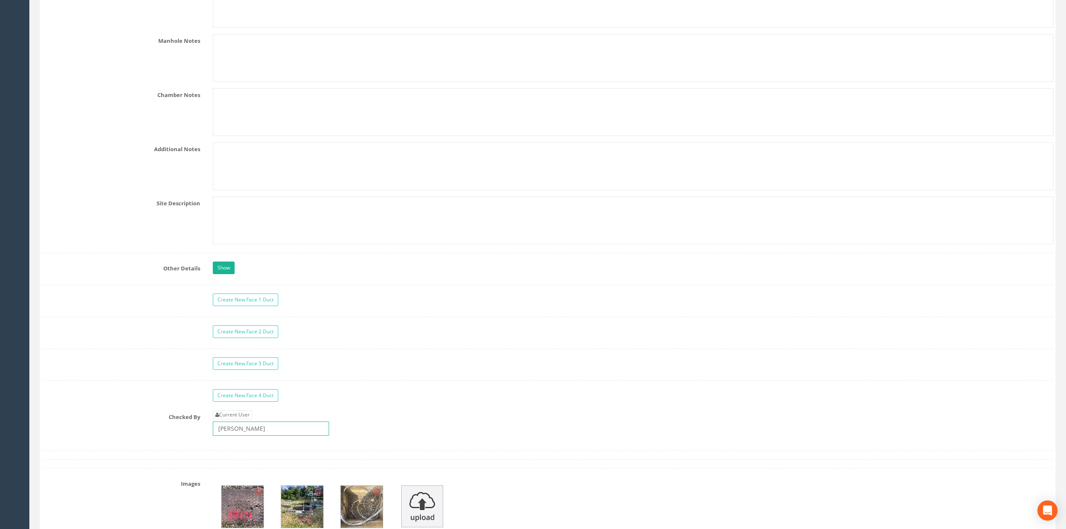
click at [258, 436] on input "[PERSON_NAME]" at bounding box center [271, 428] width 116 height 14
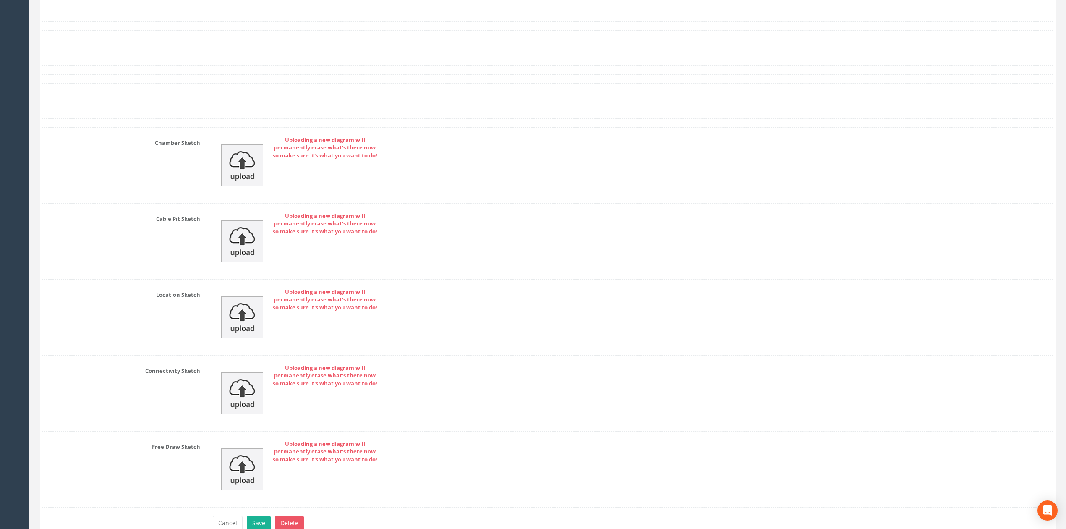
scroll to position [1894, 0]
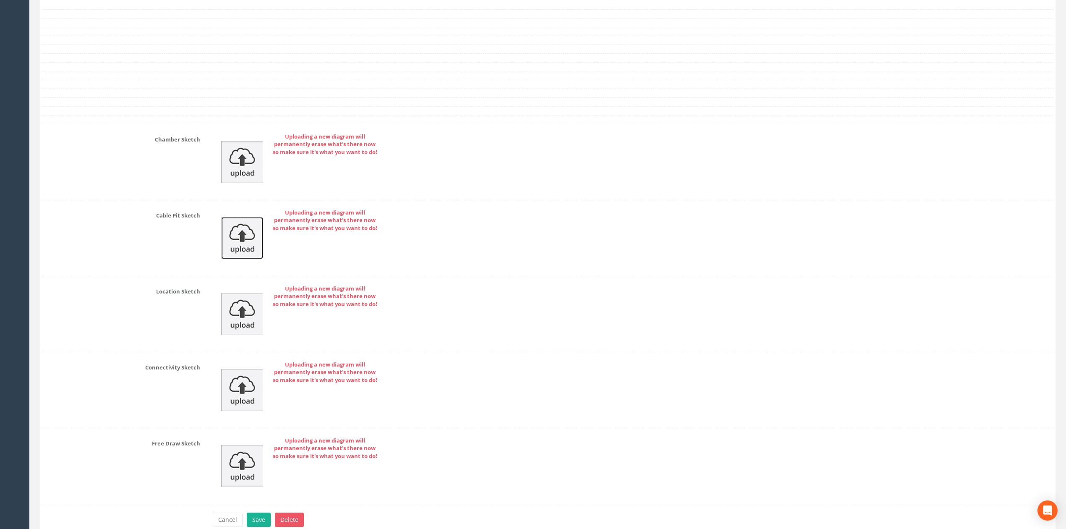
click at [234, 239] on img at bounding box center [242, 238] width 42 height 42
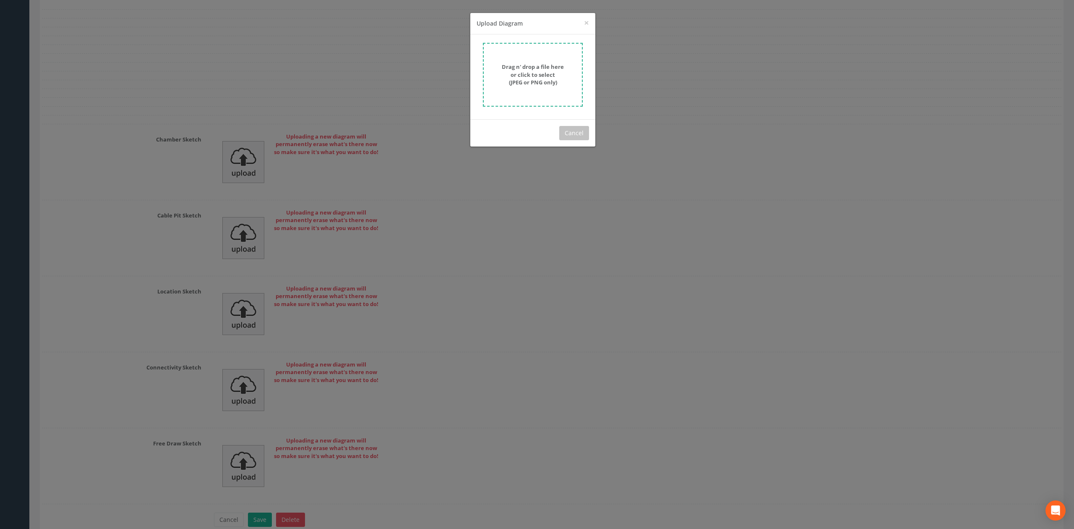
click at [502, 58] on form "Drag n' drop a file here or click to select (JPEG or PNG only)" at bounding box center [533, 75] width 100 height 64
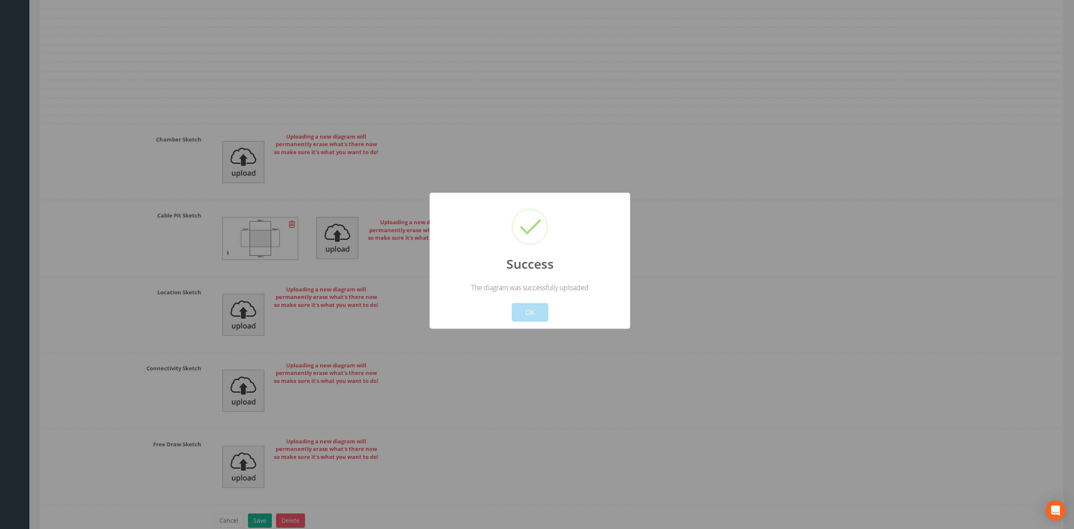
click at [522, 311] on button "OK" at bounding box center [530, 312] width 37 height 18
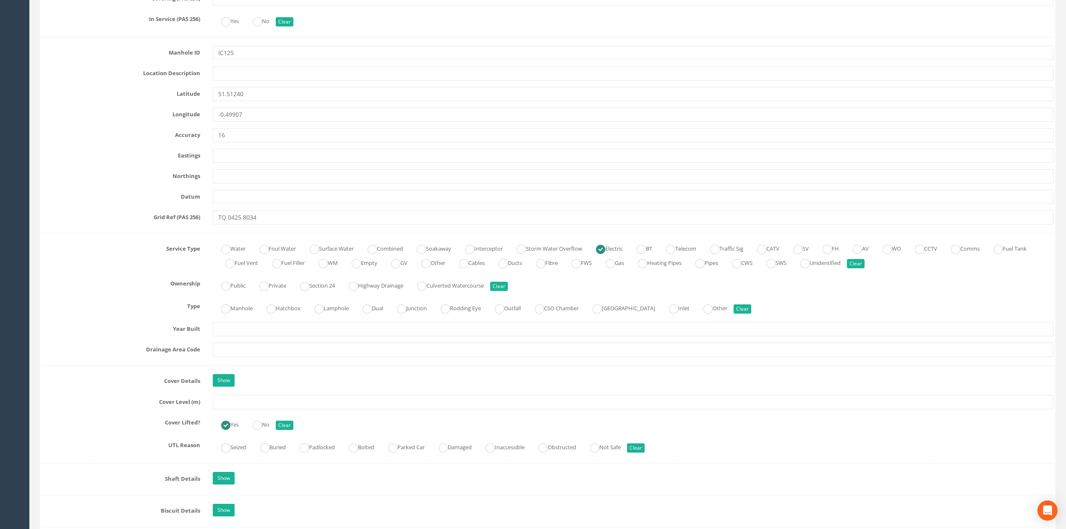
scroll to position [0, 0]
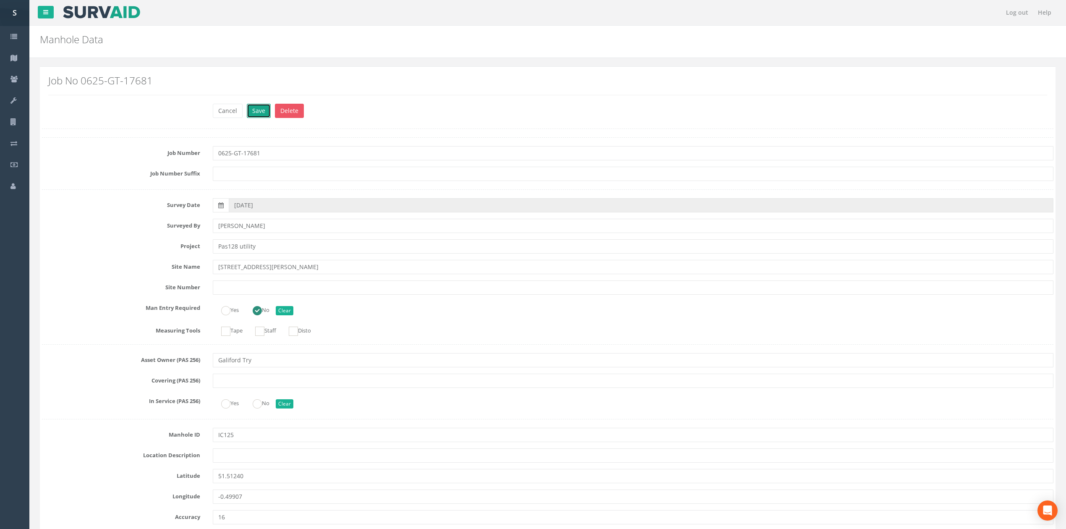
click at [265, 108] on button "Save" at bounding box center [259, 111] width 24 height 14
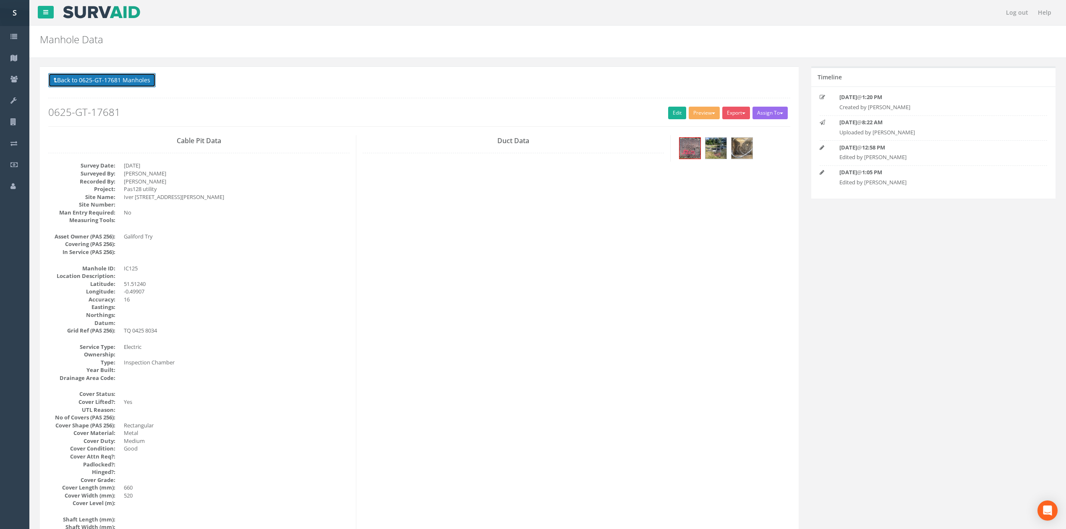
click at [138, 80] on button "Back to 0625-GT-17681 Manholes" at bounding box center [101, 80] width 107 height 14
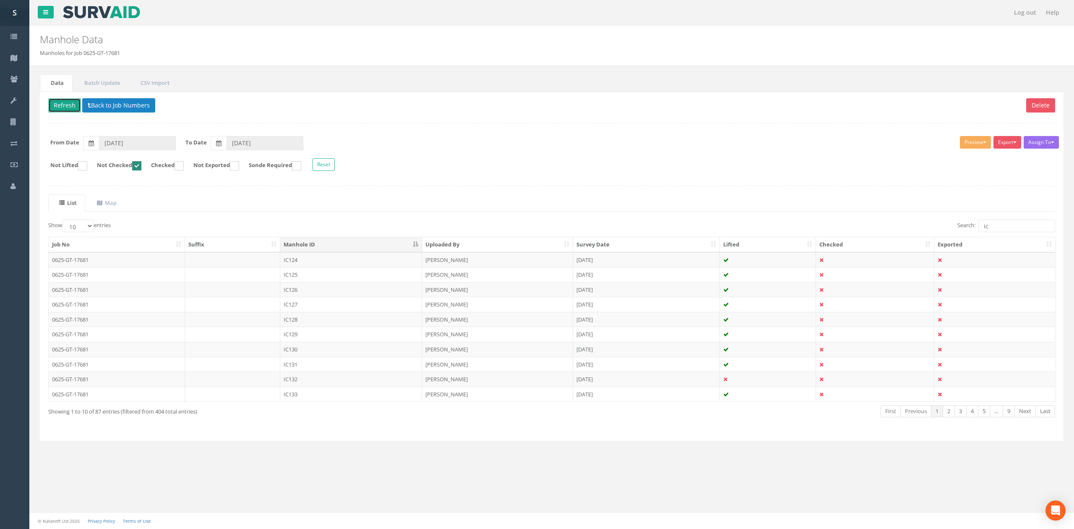
click at [62, 107] on button "Refresh" at bounding box center [64, 105] width 33 height 14
click at [299, 256] on td "IC126" at bounding box center [351, 259] width 142 height 15
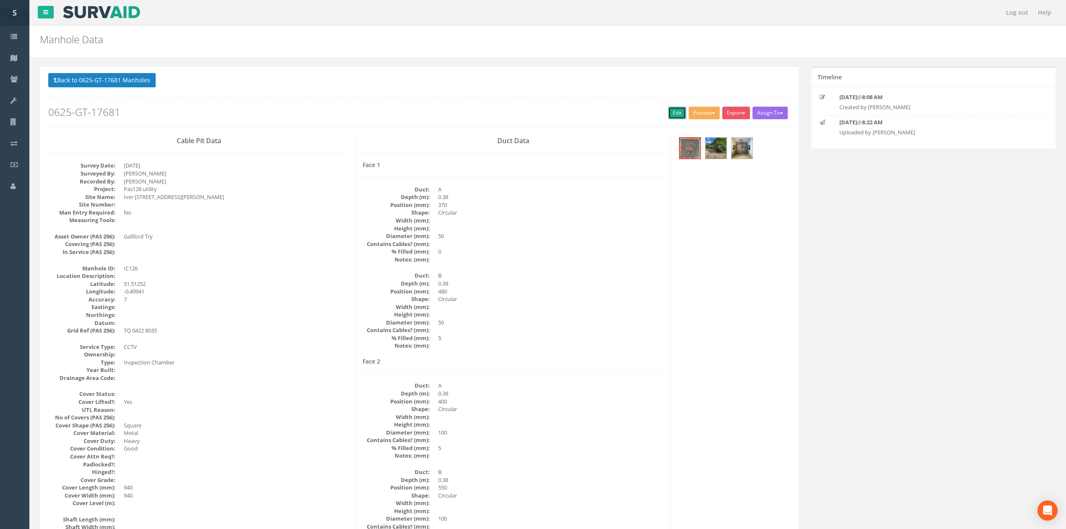
click at [673, 114] on link "Edit" at bounding box center [677, 113] width 18 height 13
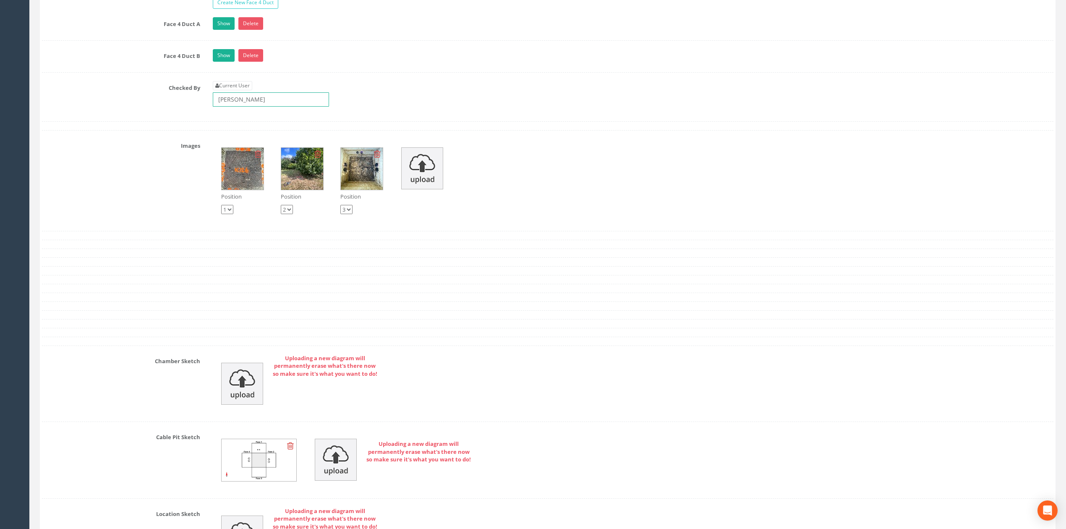
click at [254, 107] on input "[PERSON_NAME]" at bounding box center [271, 99] width 116 height 14
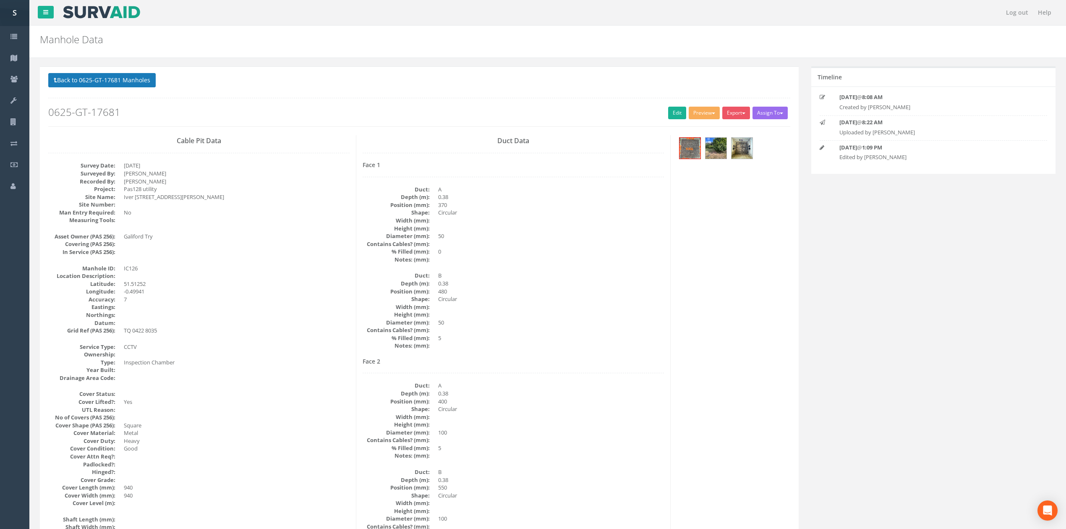
click at [144, 80] on button "Back to 0625-GT-17681 Manholes" at bounding box center [101, 80] width 107 height 14
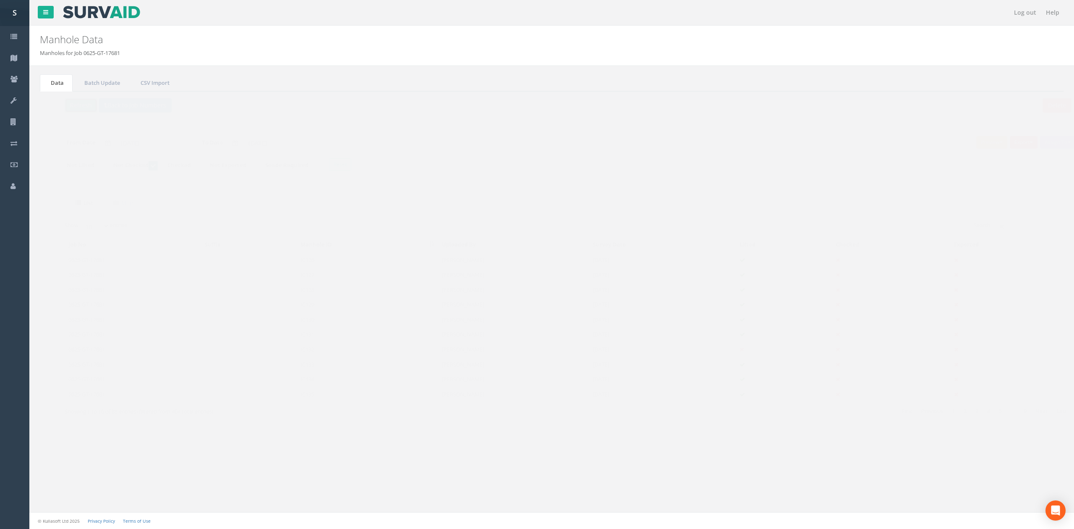
click at [54, 110] on button "Refresh" at bounding box center [64, 105] width 33 height 14
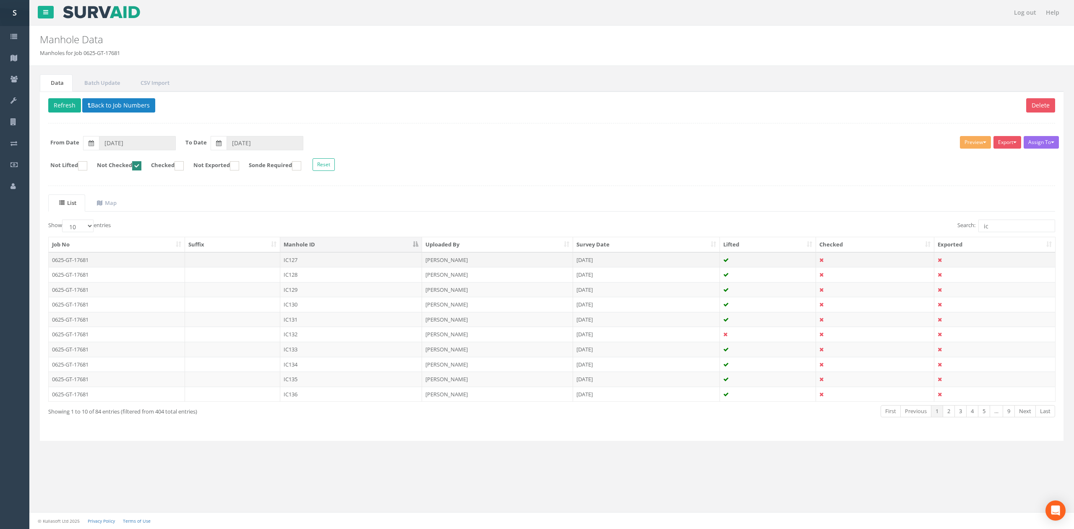
click at [331, 256] on td "IC127" at bounding box center [351, 259] width 142 height 15
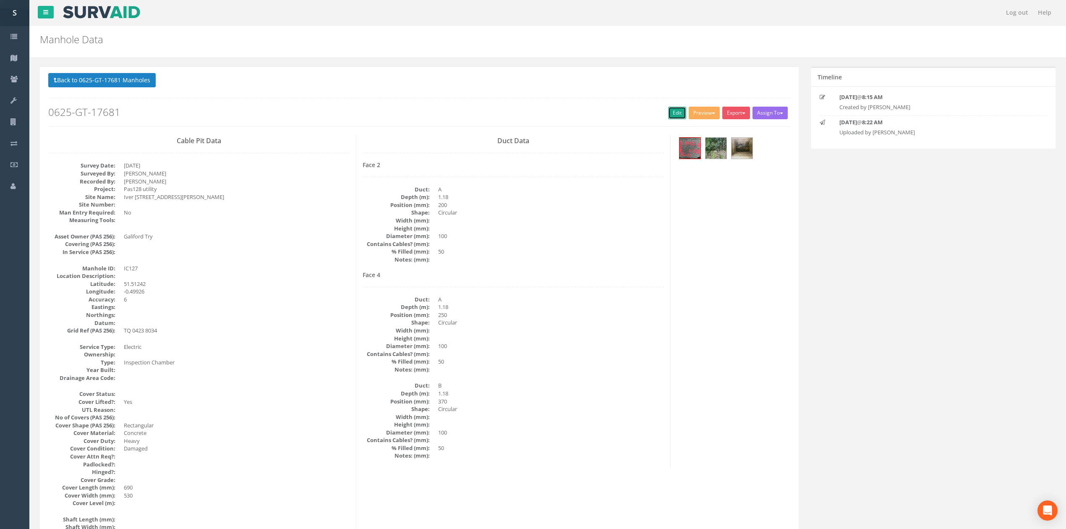
click at [671, 115] on link "Edit" at bounding box center [677, 113] width 18 height 13
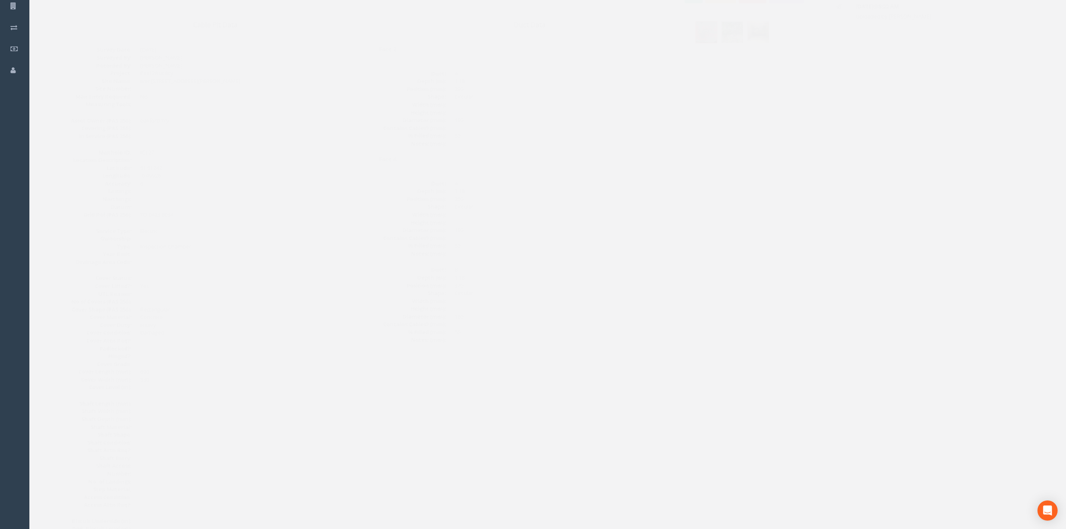
scroll to position [96, 0]
click at [694, 60] on img at bounding box center [689, 52] width 21 height 21
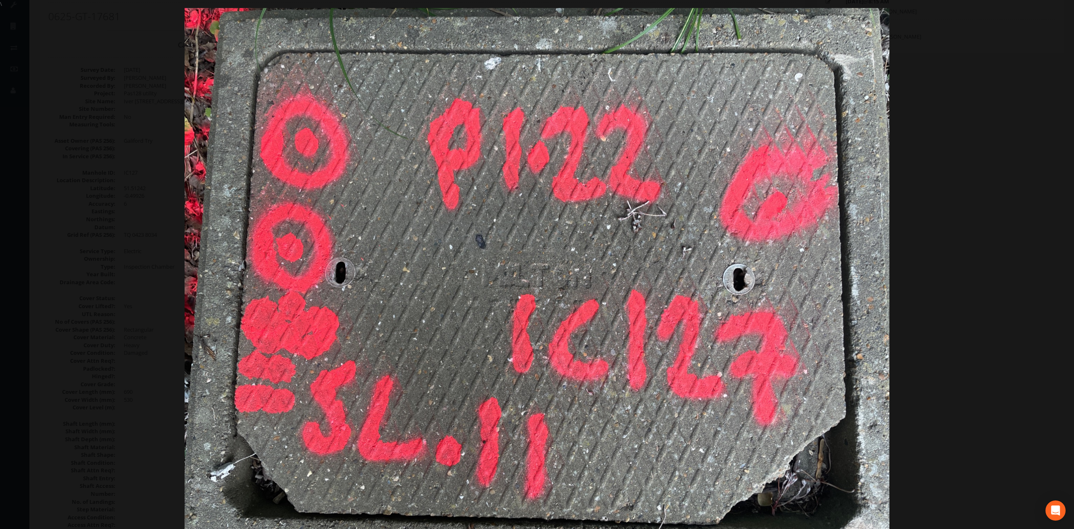
click at [102, 278] on div at bounding box center [537, 272] width 1074 height 529
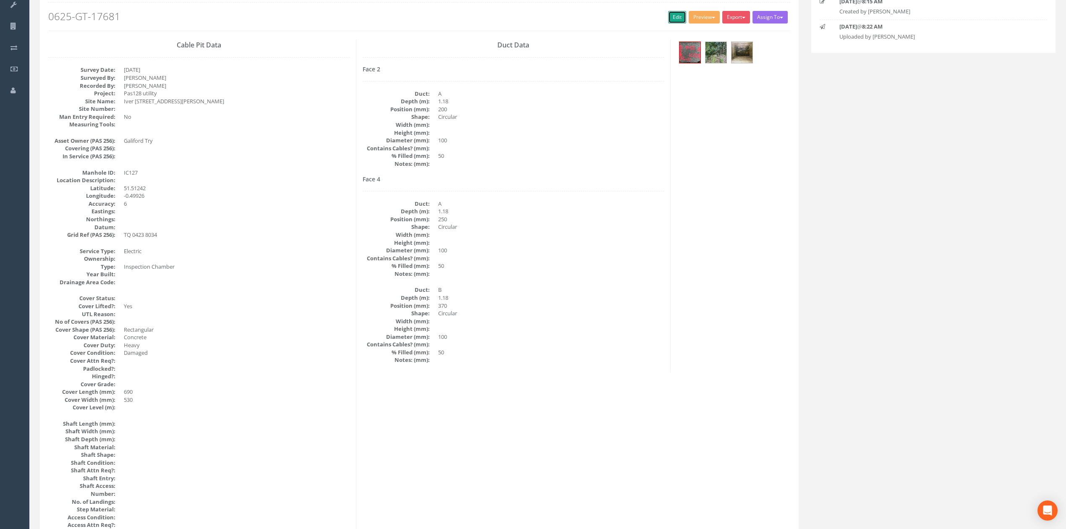
click at [668, 22] on link "Edit" at bounding box center [677, 17] width 18 height 13
click at [736, 63] on img at bounding box center [741, 52] width 21 height 21
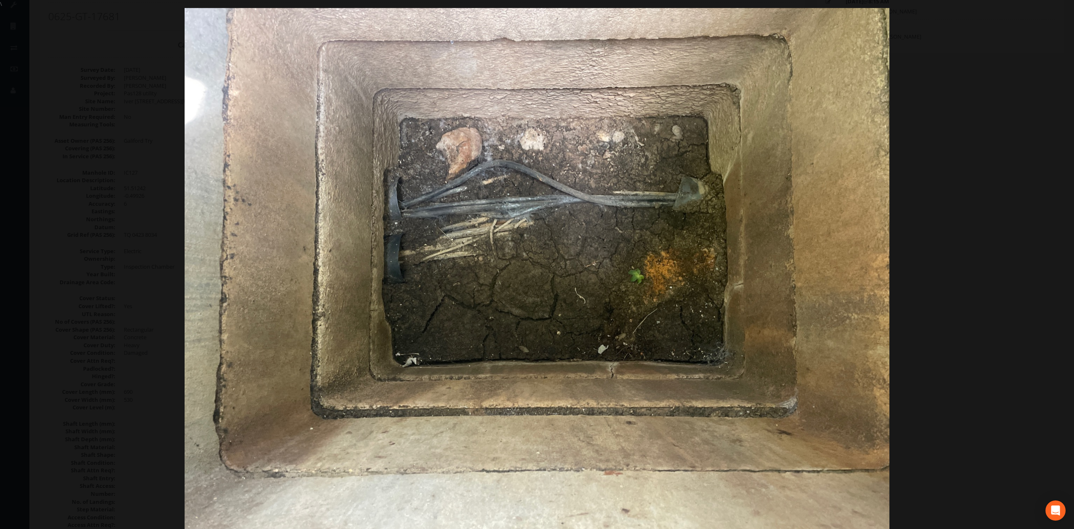
click at [928, 196] on div at bounding box center [537, 272] width 1074 height 529
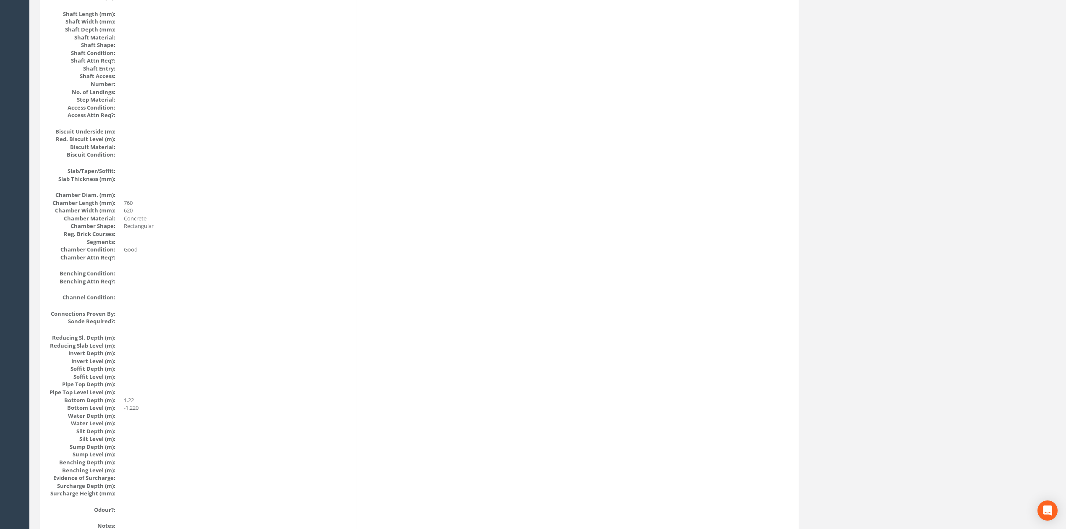
scroll to position [543, 0]
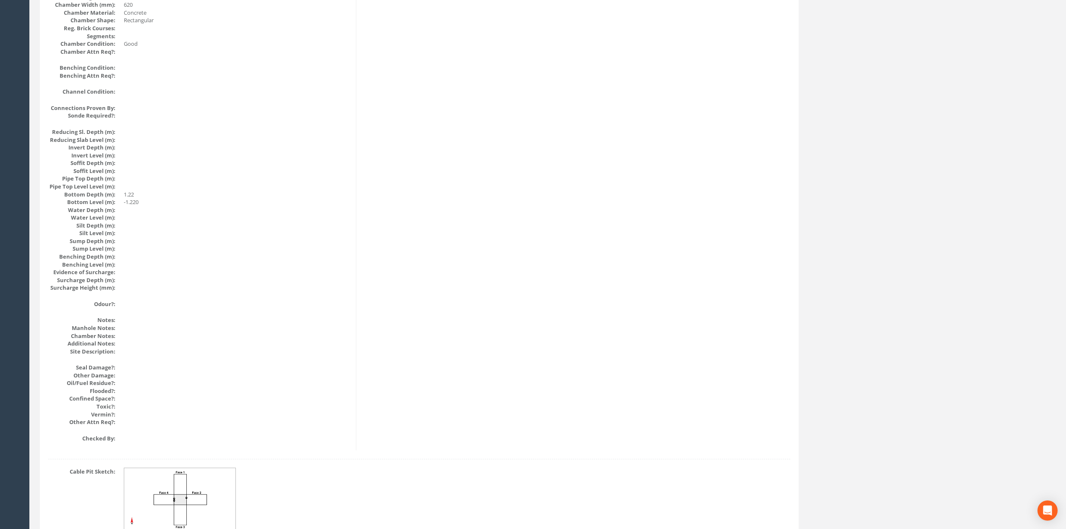
drag, startPoint x: 480, startPoint y: 344, endPoint x: 486, endPoint y: 316, distance: 28.7
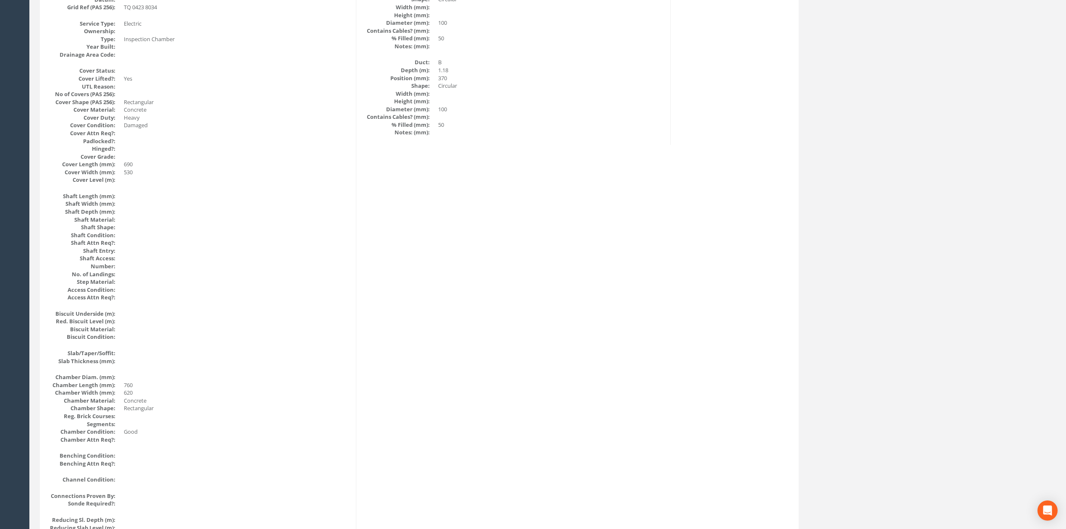
scroll to position [0, 0]
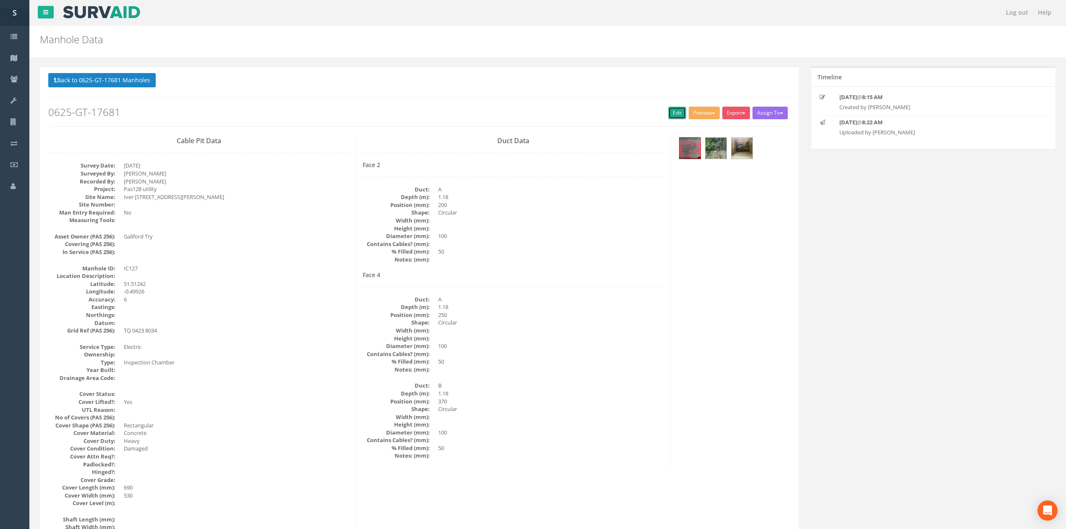
click at [677, 112] on link "Edit" at bounding box center [677, 113] width 18 height 13
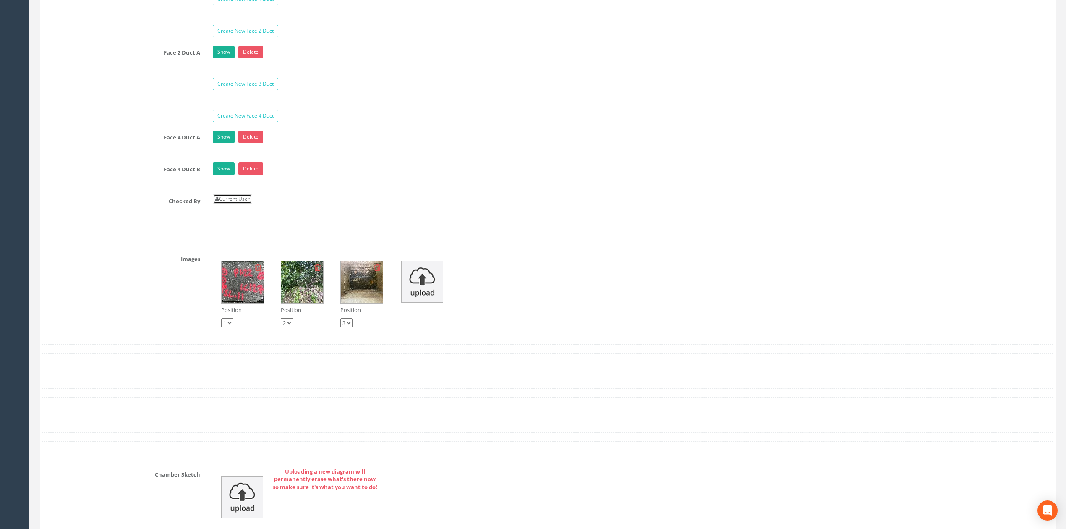
click at [245, 204] on link "Current User" at bounding box center [232, 198] width 39 height 9
type input "[PERSON_NAME]"
click at [278, 220] on input "[PERSON_NAME]" at bounding box center [271, 213] width 116 height 14
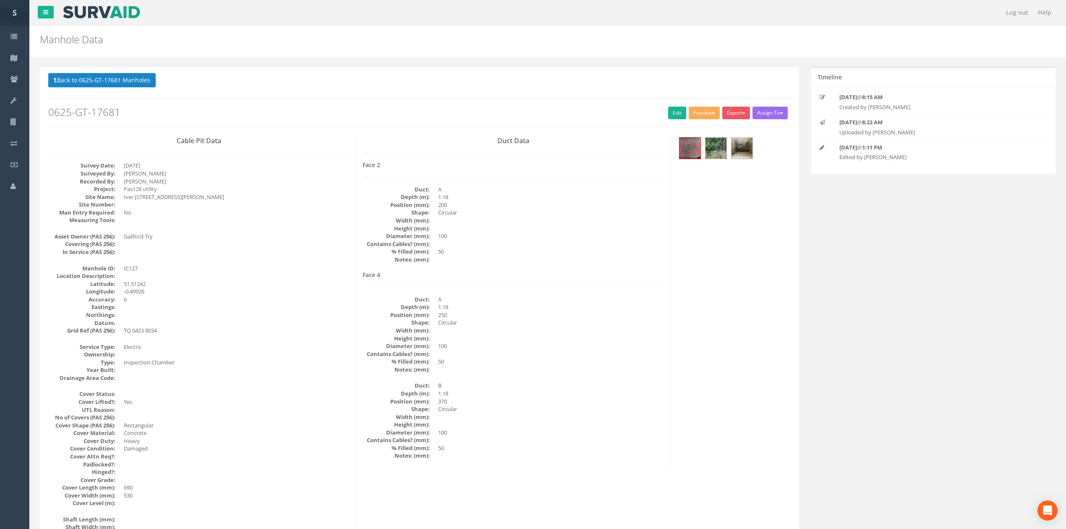
click at [121, 77] on button "Back to 0625-GT-17681 Manholes" at bounding box center [101, 80] width 107 height 14
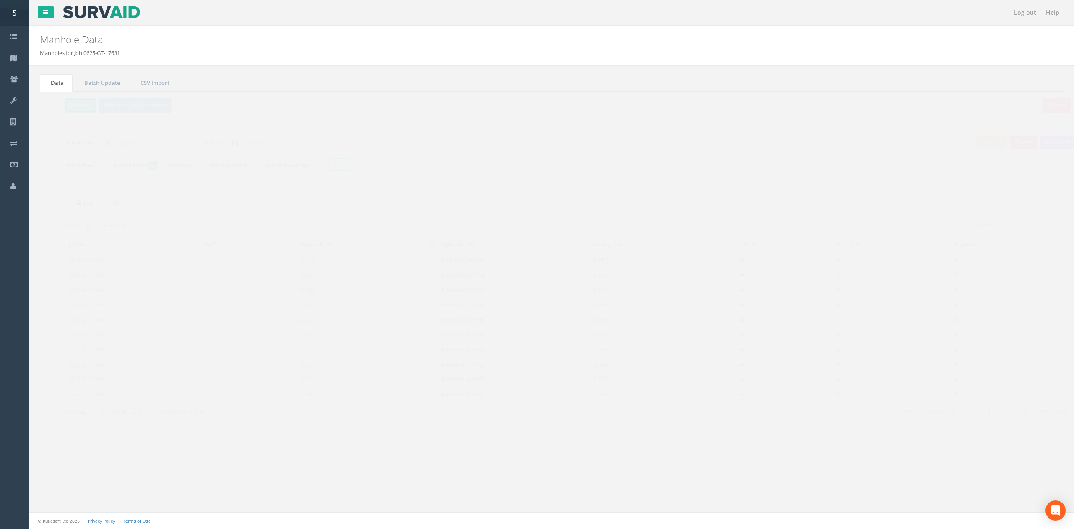
click at [78, 103] on button "Refresh" at bounding box center [64, 105] width 33 height 14
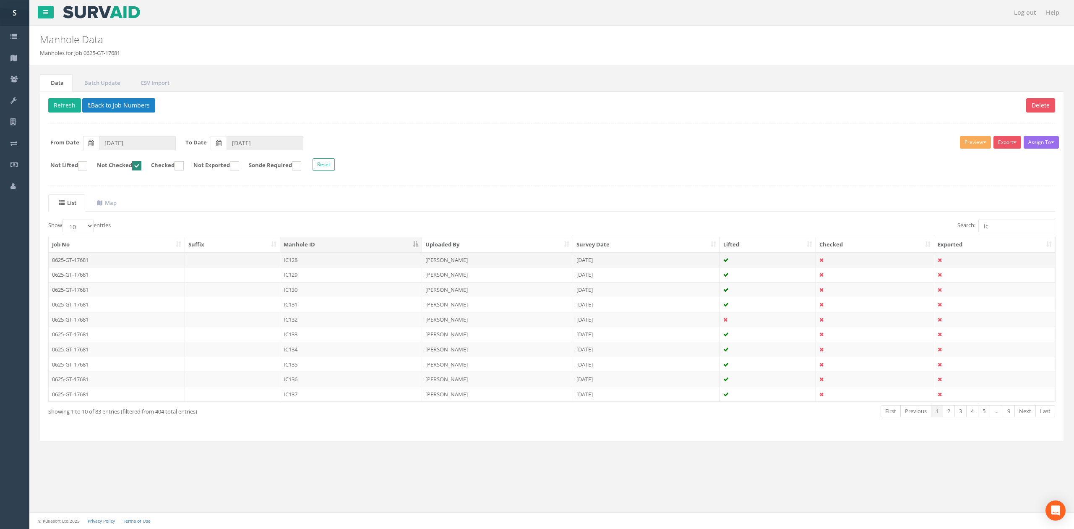
click at [331, 267] on td "IC128" at bounding box center [351, 259] width 142 height 15
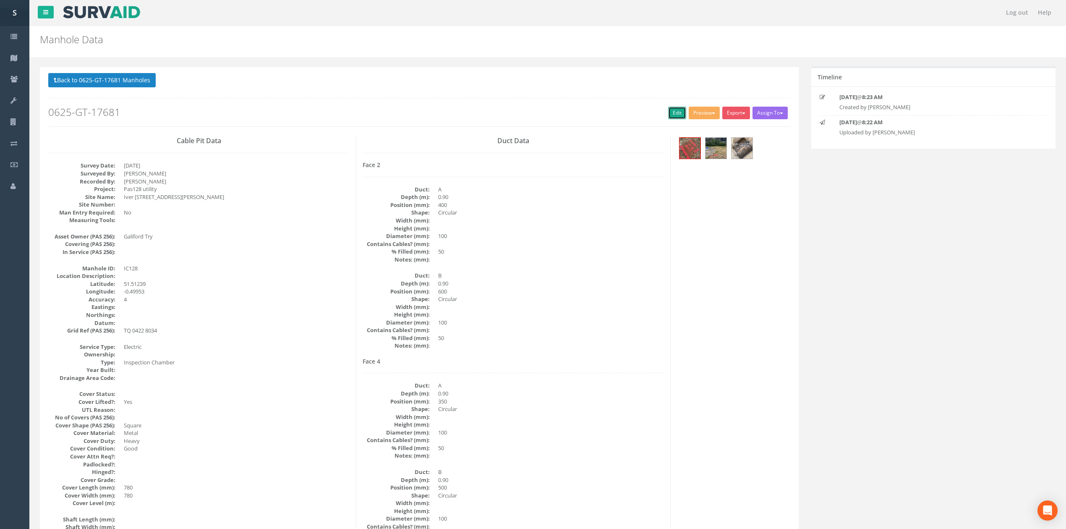
click at [668, 112] on link "Edit" at bounding box center [677, 113] width 18 height 13
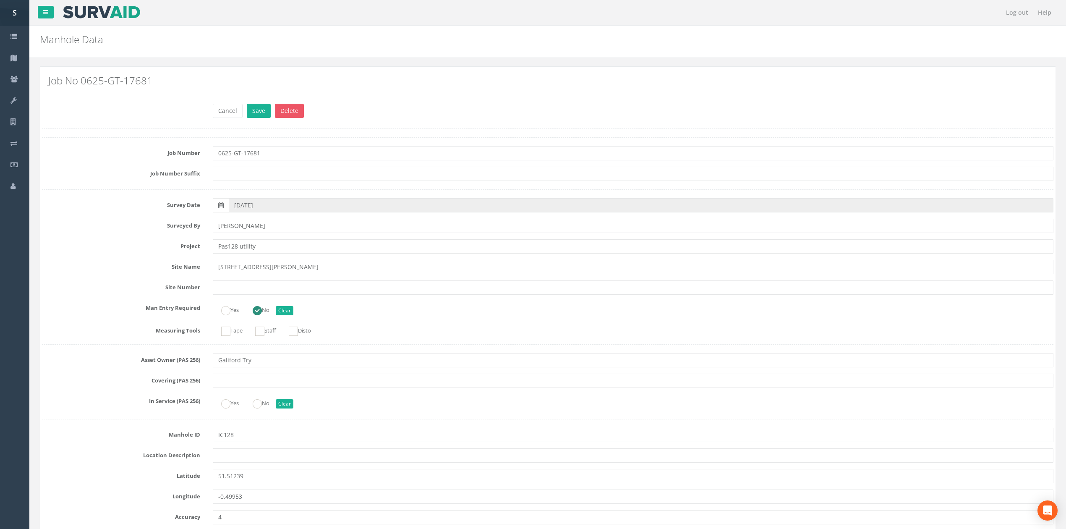
scroll to position [1900, 0]
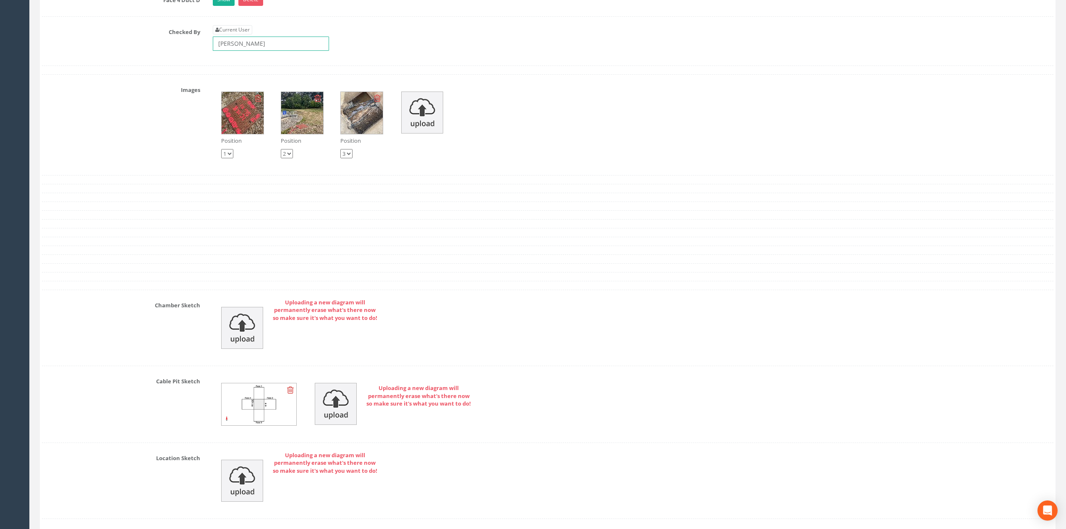
click at [262, 51] on input "[PERSON_NAME]" at bounding box center [271, 44] width 116 height 14
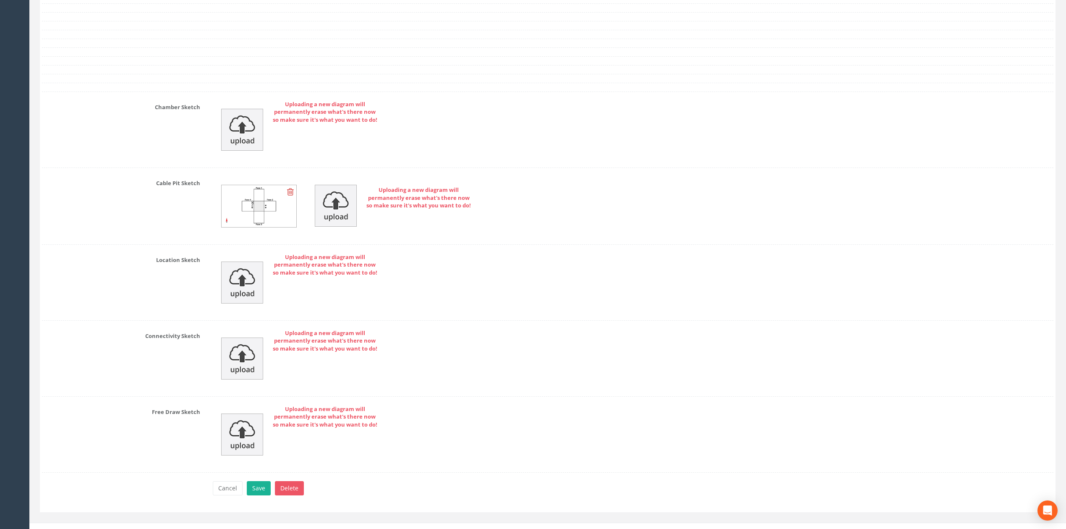
scroll to position [2126, 0]
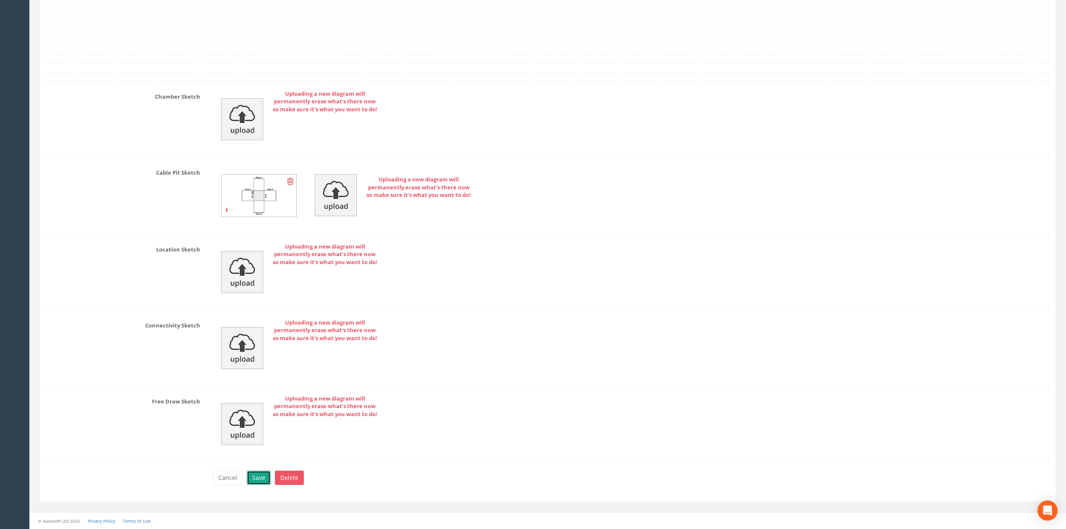
click at [258, 479] on button "Save" at bounding box center [259, 477] width 24 height 14
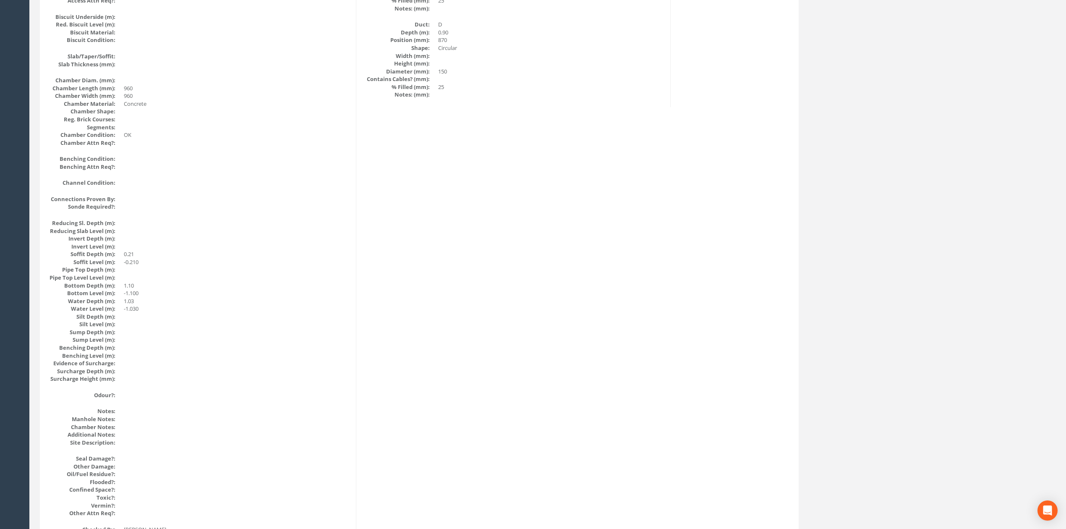
scroll to position [0, 0]
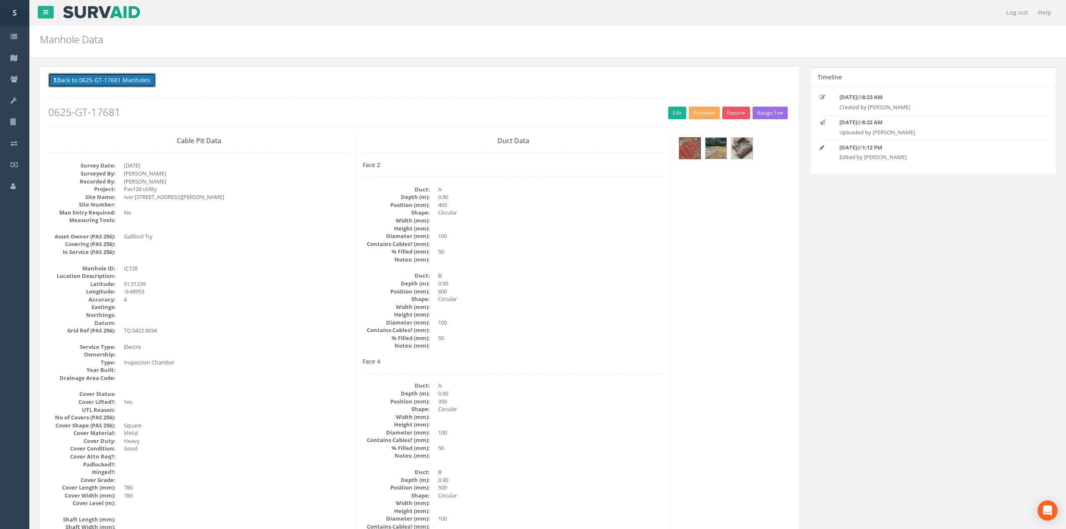
click at [111, 79] on button "Back to 0625-GT-17681 Manholes" at bounding box center [101, 80] width 107 height 14
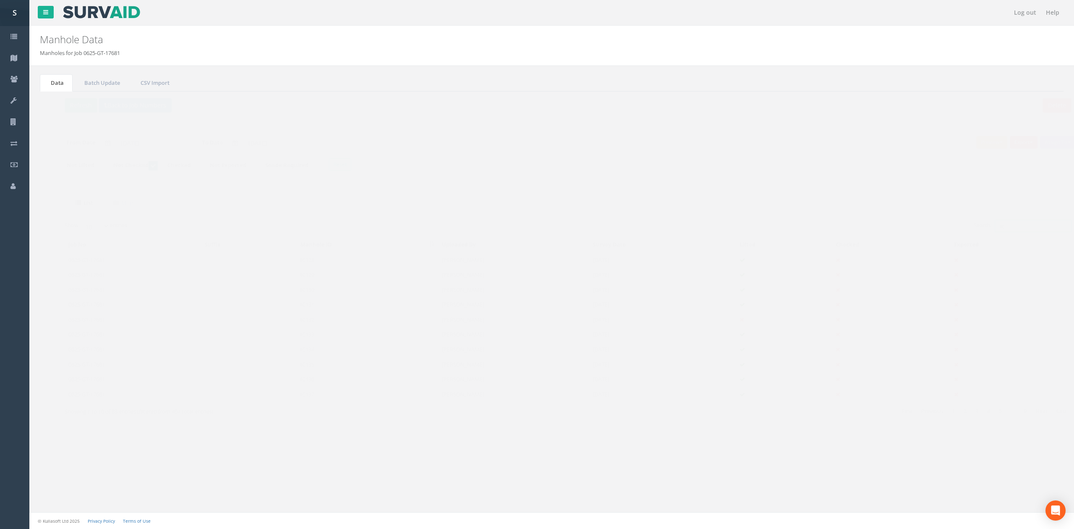
click at [1039, 232] on input "ic" at bounding box center [1017, 225] width 77 height 13
click at [53, 99] on button "Refresh" at bounding box center [64, 105] width 33 height 14
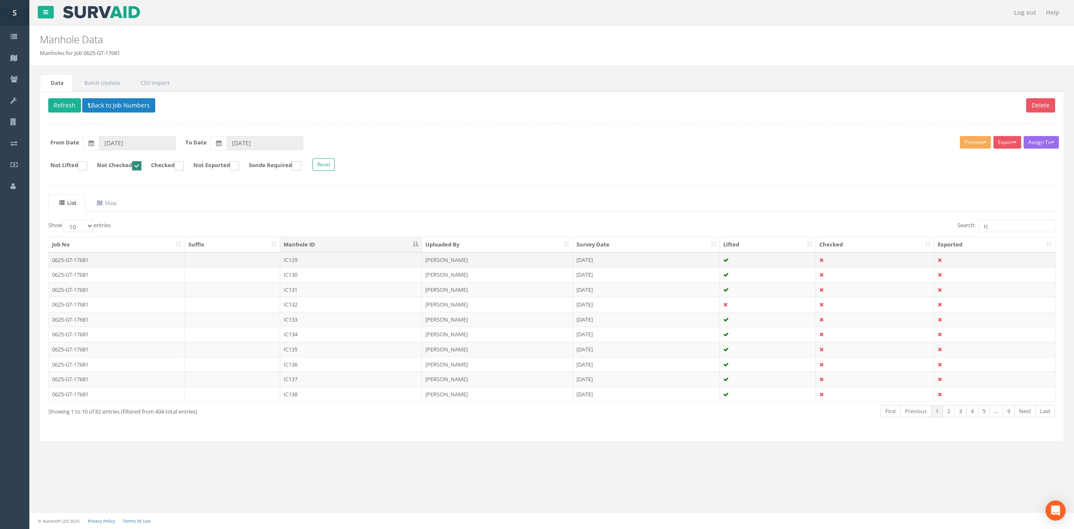
click at [250, 263] on td at bounding box center [233, 259] width 96 height 15
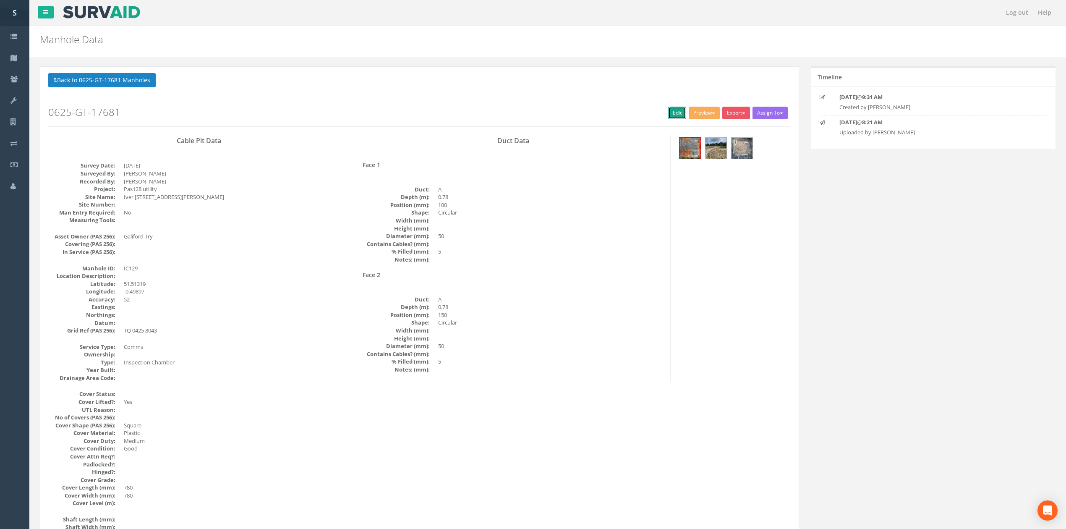
click at [671, 118] on link "Edit" at bounding box center [677, 113] width 18 height 13
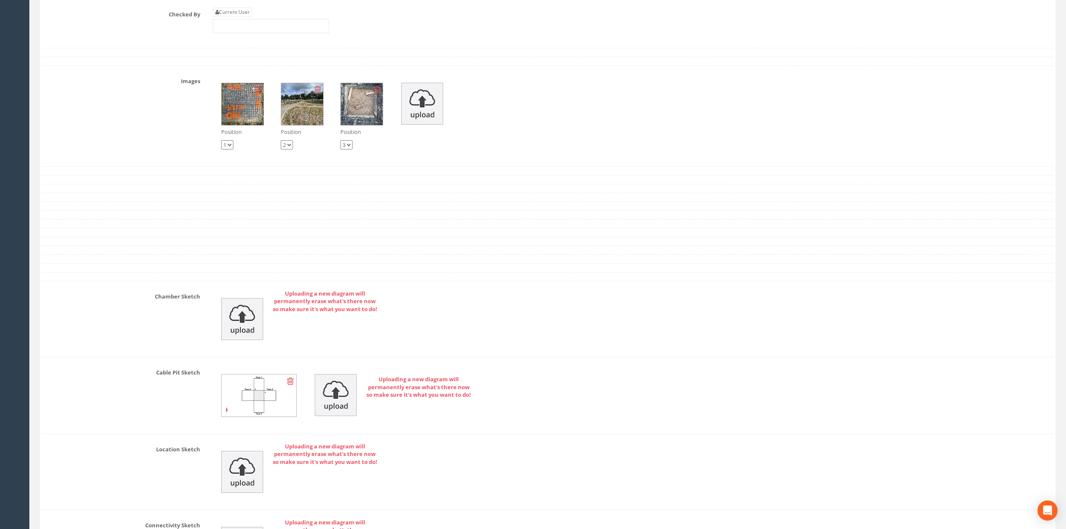
scroll to position [1769, 0]
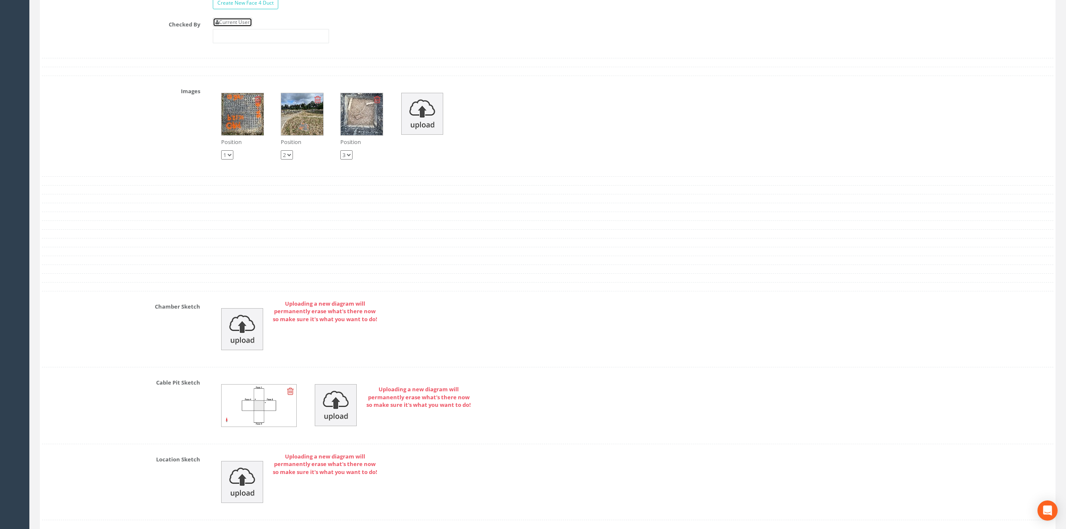
click at [234, 27] on link "Current User" at bounding box center [232, 22] width 39 height 9
type input "[PERSON_NAME]"
drag, startPoint x: 245, startPoint y: 46, endPoint x: 261, endPoint y: 46, distance: 15.1
click at [247, 43] on input "[PERSON_NAME]" at bounding box center [271, 36] width 116 height 14
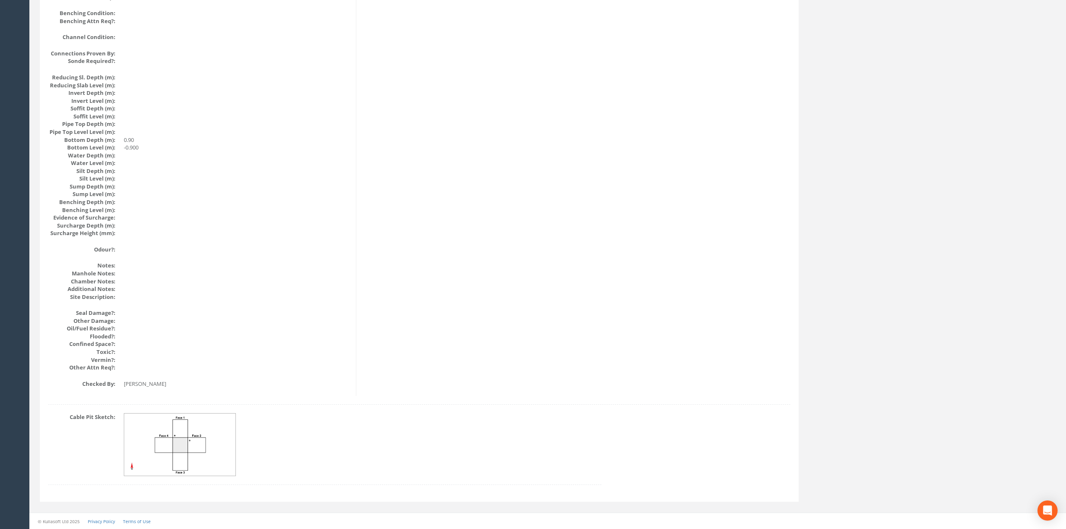
scroll to position [0, 0]
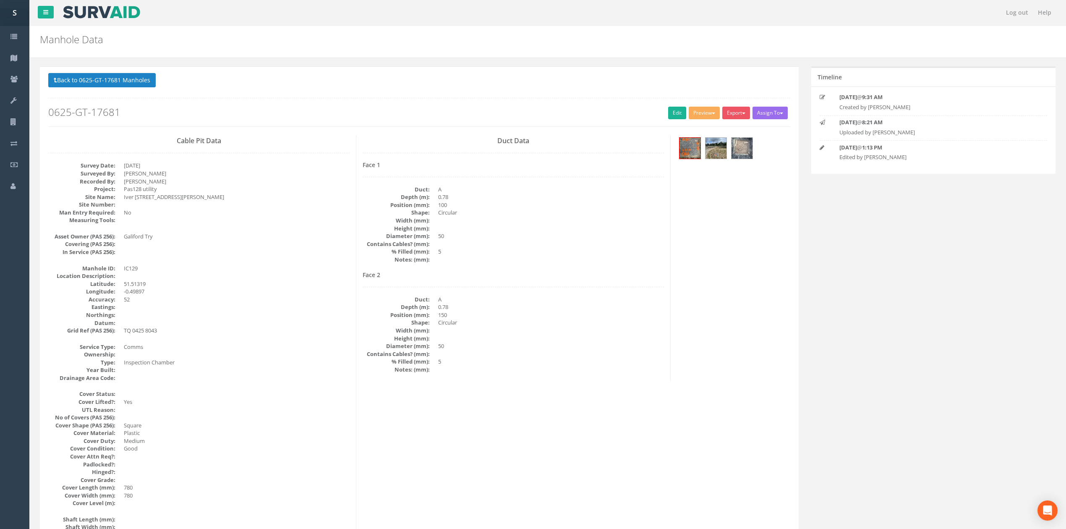
click at [108, 87] on button "Back to 0625-GT-17681 Manholes" at bounding box center [101, 80] width 107 height 14
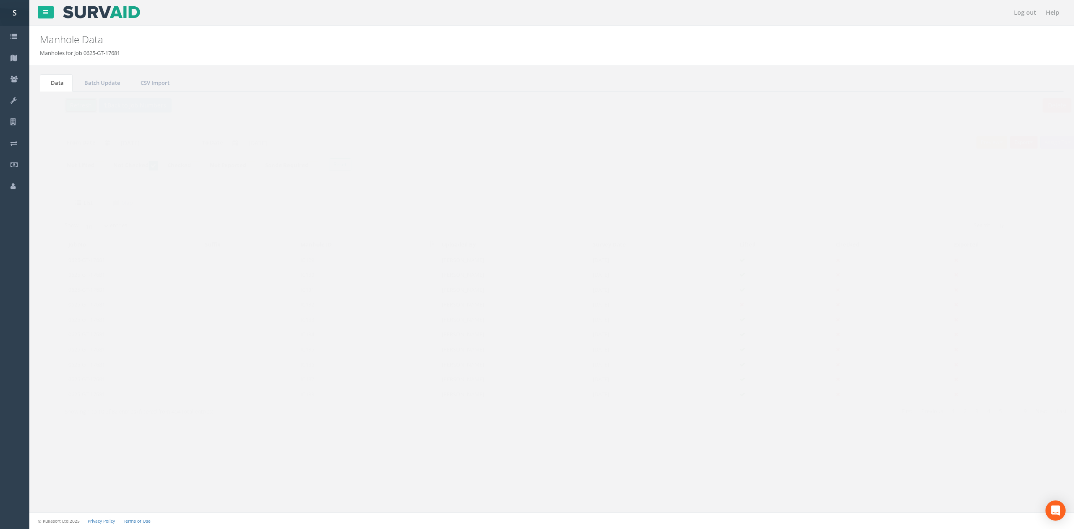
click at [68, 108] on button "Refresh" at bounding box center [64, 105] width 33 height 14
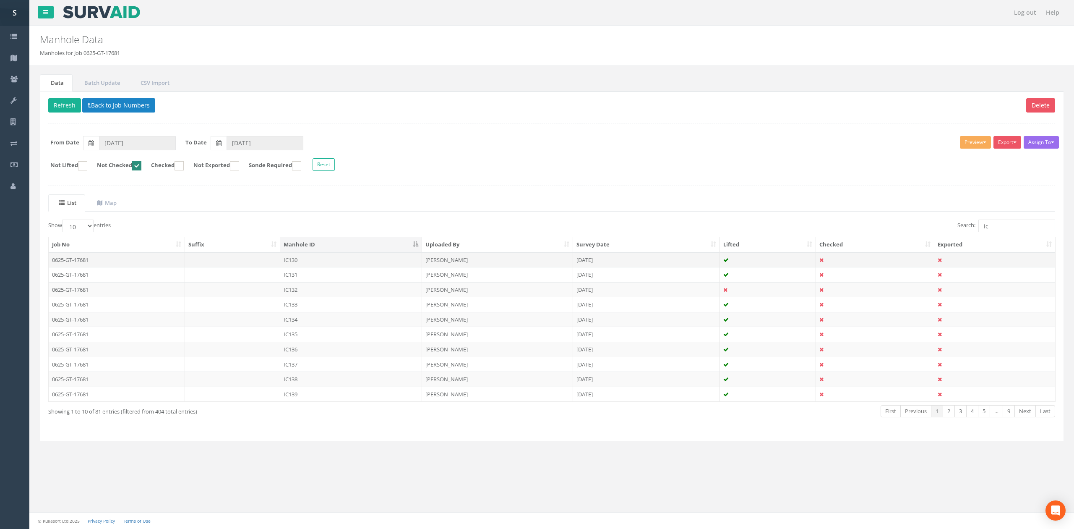
click at [342, 266] on td "IC130" at bounding box center [351, 259] width 142 height 15
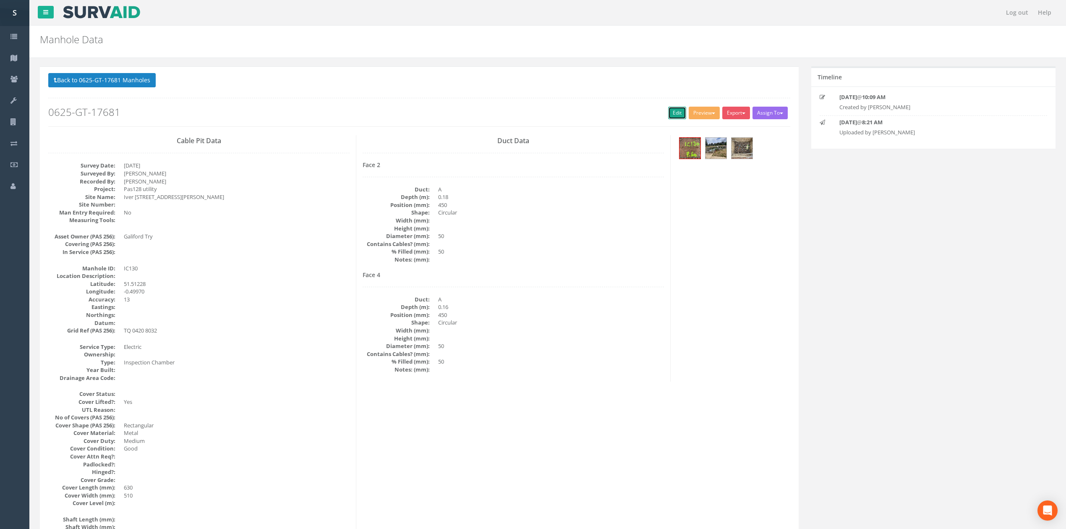
click at [668, 113] on link "Edit" at bounding box center [677, 113] width 18 height 13
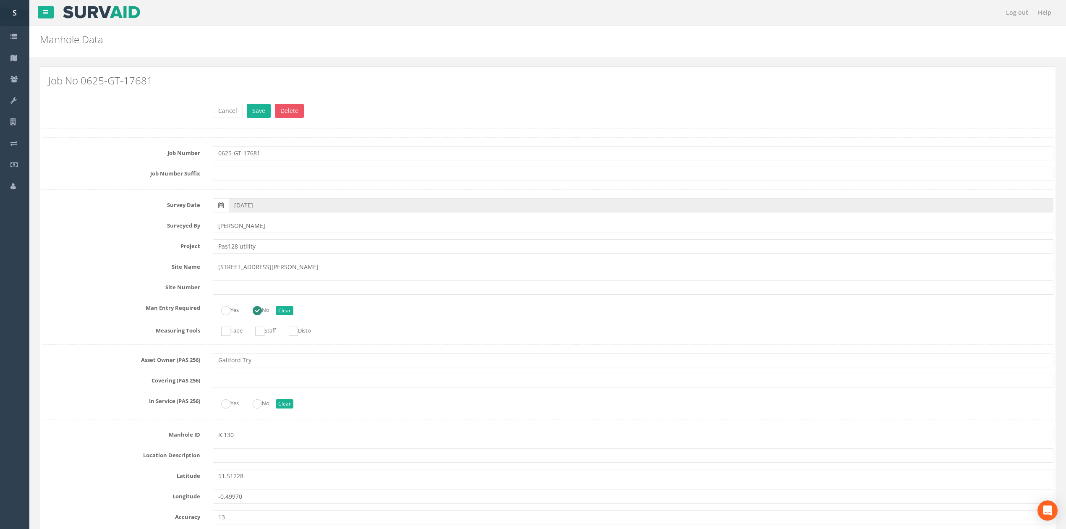
scroll to position [1771, 0]
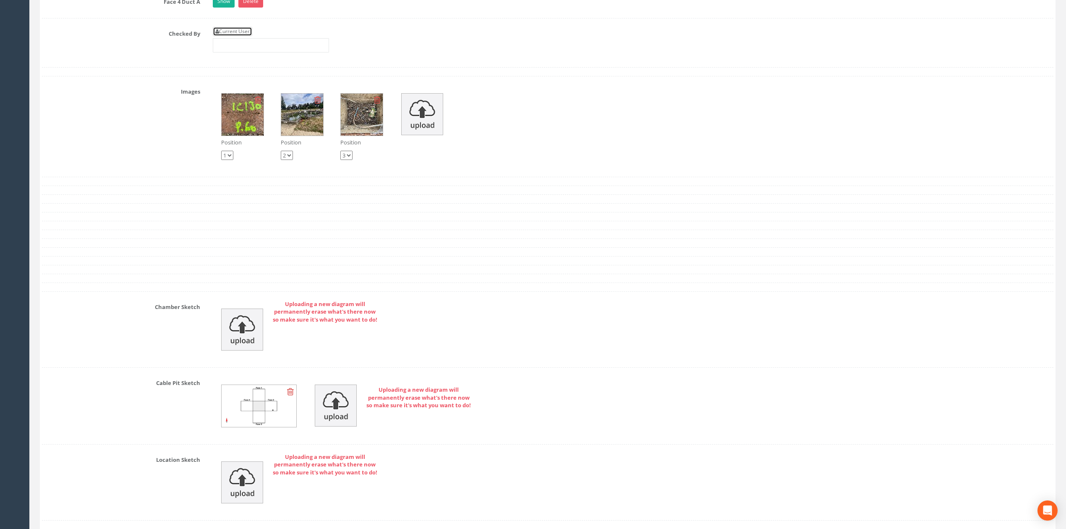
click at [245, 36] on link "Current User" at bounding box center [232, 31] width 39 height 9
type input "[PERSON_NAME]"
click at [260, 52] on input "[PERSON_NAME]" at bounding box center [271, 45] width 116 height 14
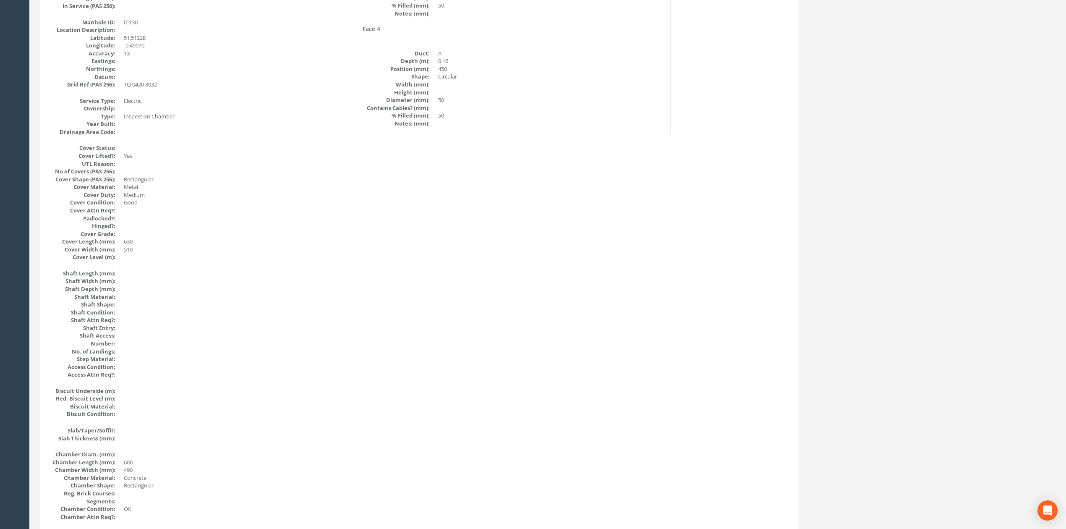
scroll to position [0, 0]
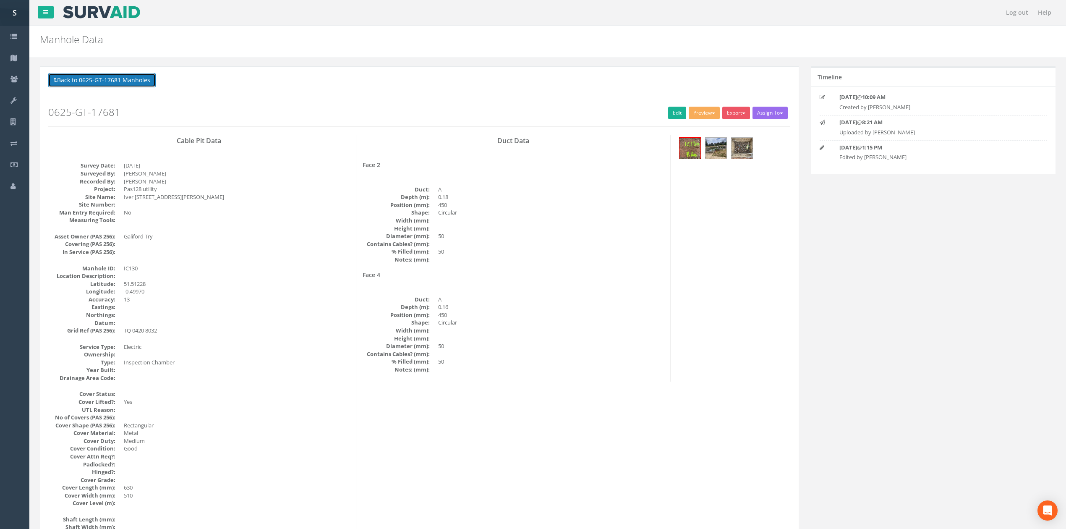
click at [123, 80] on button "Back to 0625-GT-17681 Manholes" at bounding box center [101, 80] width 107 height 14
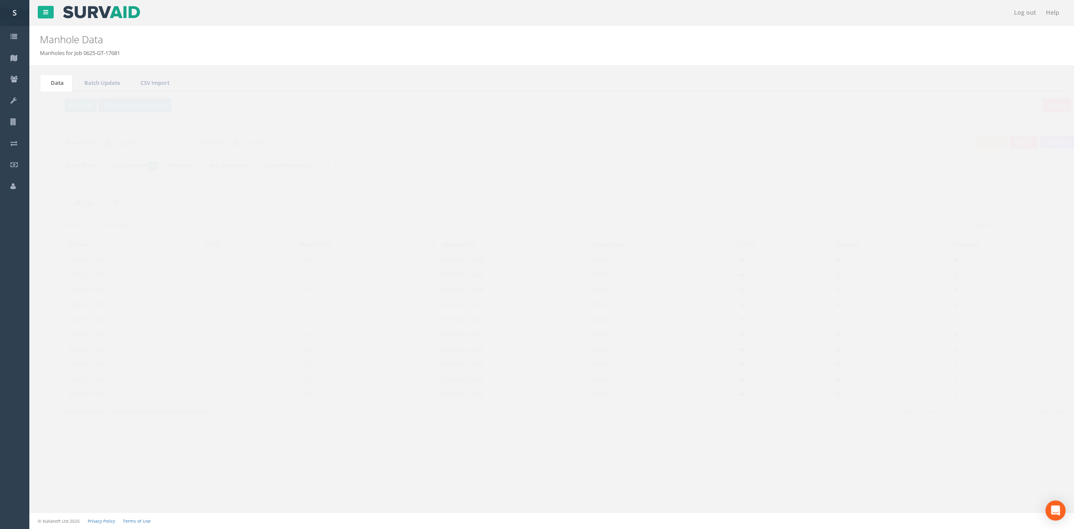
click at [64, 110] on button "Refresh" at bounding box center [64, 105] width 33 height 14
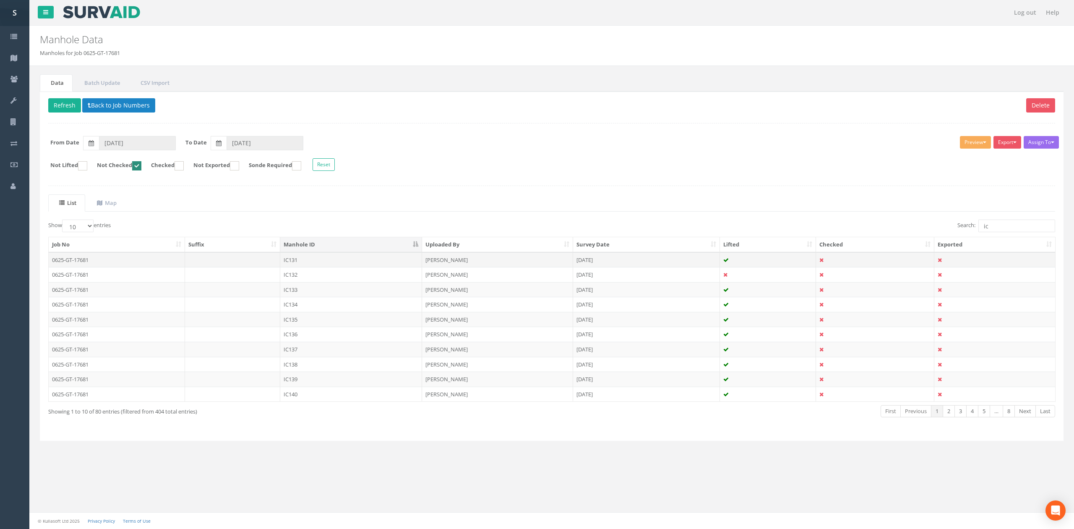
click at [356, 261] on td "IC131" at bounding box center [351, 259] width 142 height 15
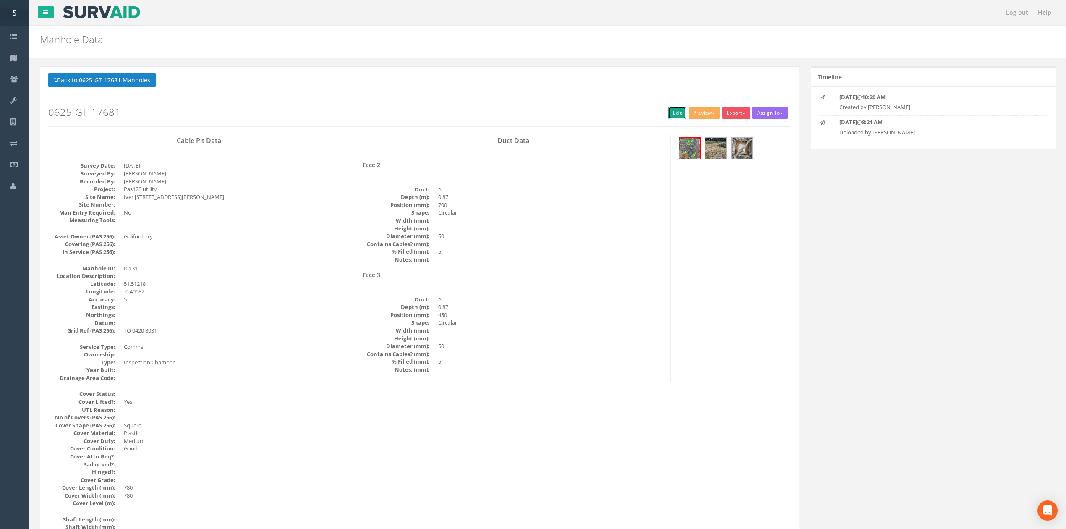
click at [675, 114] on link "Edit" at bounding box center [677, 113] width 18 height 13
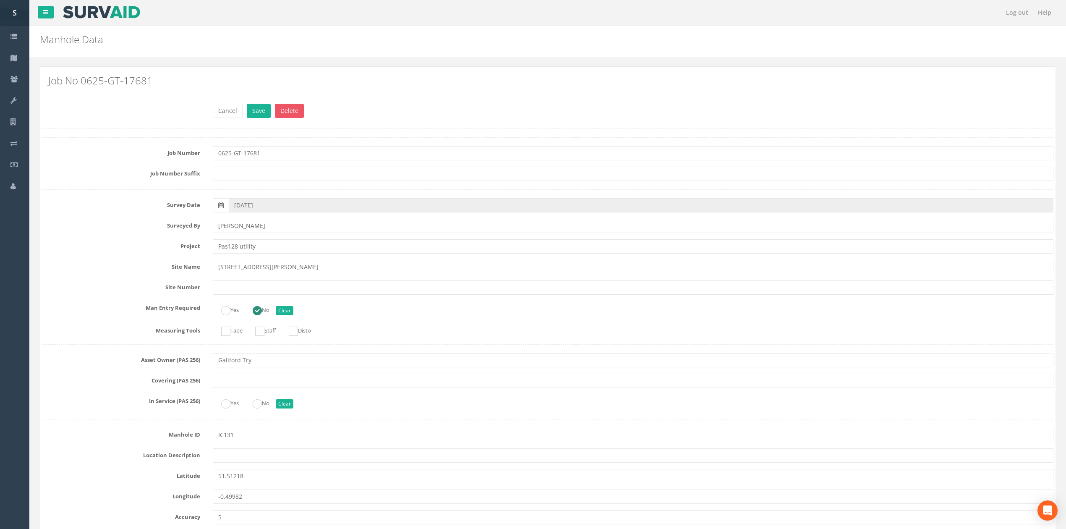
scroll to position [1713, 0]
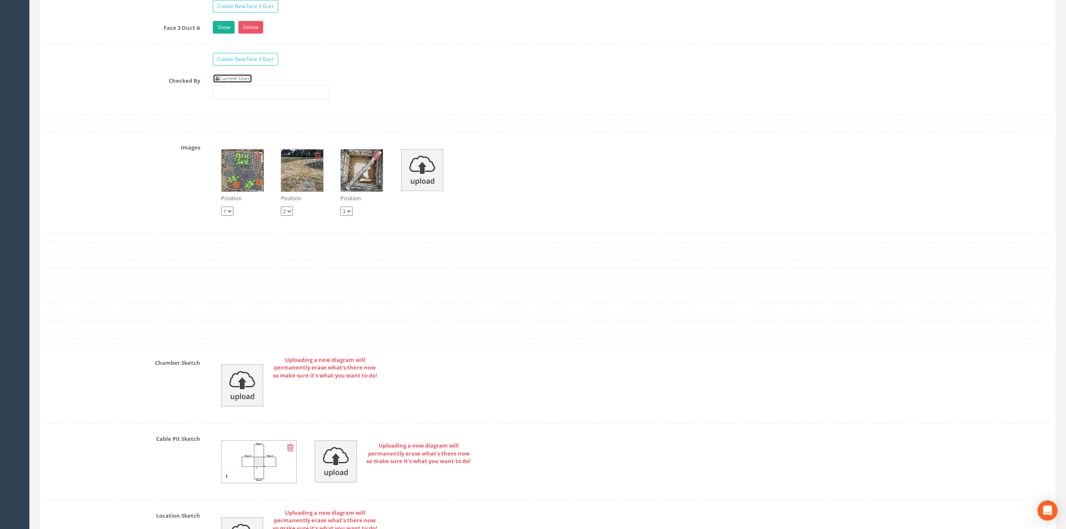
click at [238, 83] on link "Current User" at bounding box center [232, 78] width 39 height 9
type input "[PERSON_NAME]"
click at [268, 99] on input "[PERSON_NAME]" at bounding box center [271, 92] width 116 height 14
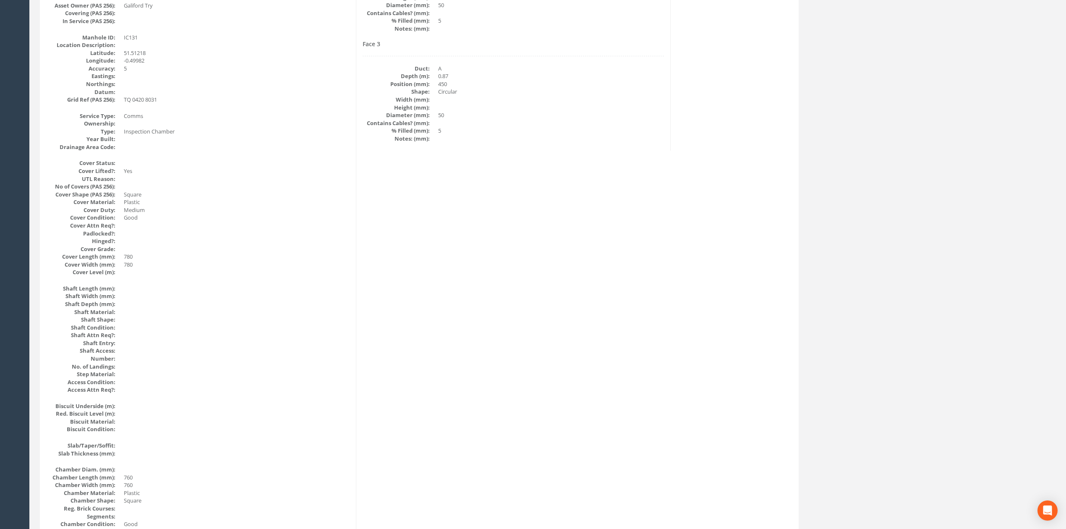
scroll to position [0, 0]
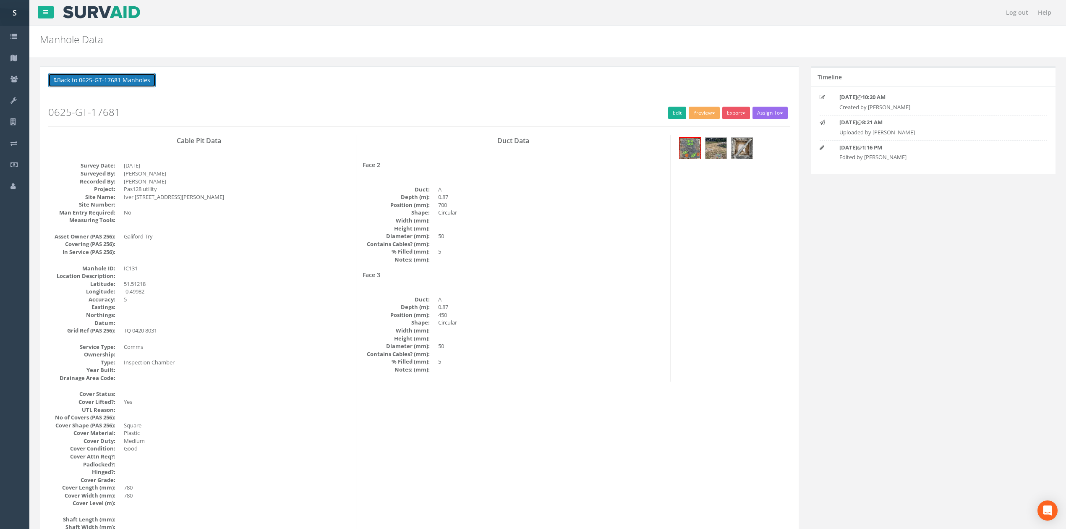
click at [141, 86] on button "Back to 0625-GT-17681 Manholes" at bounding box center [101, 80] width 107 height 14
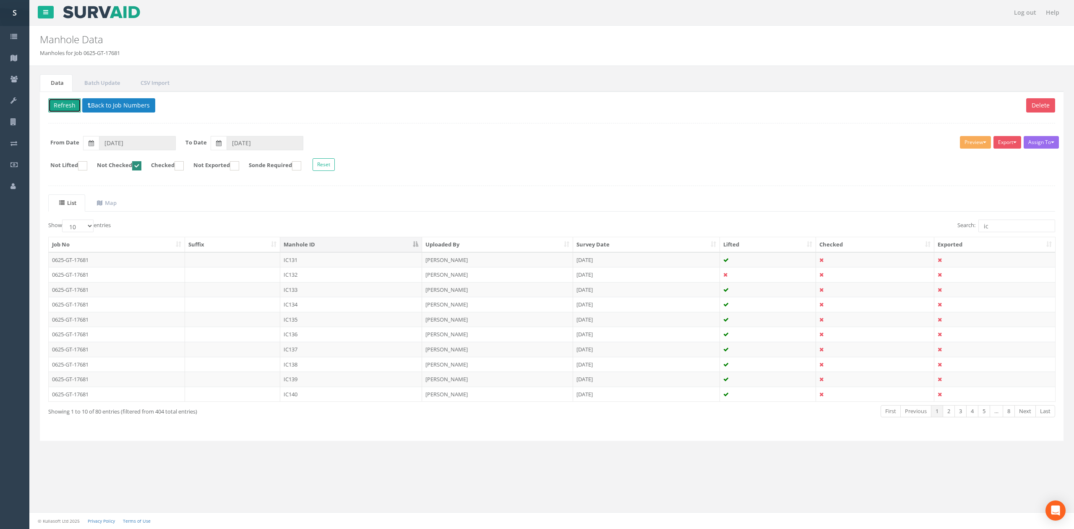
click at [76, 109] on button "Refresh" at bounding box center [64, 105] width 33 height 14
click at [354, 264] on td "IC132" at bounding box center [351, 259] width 142 height 15
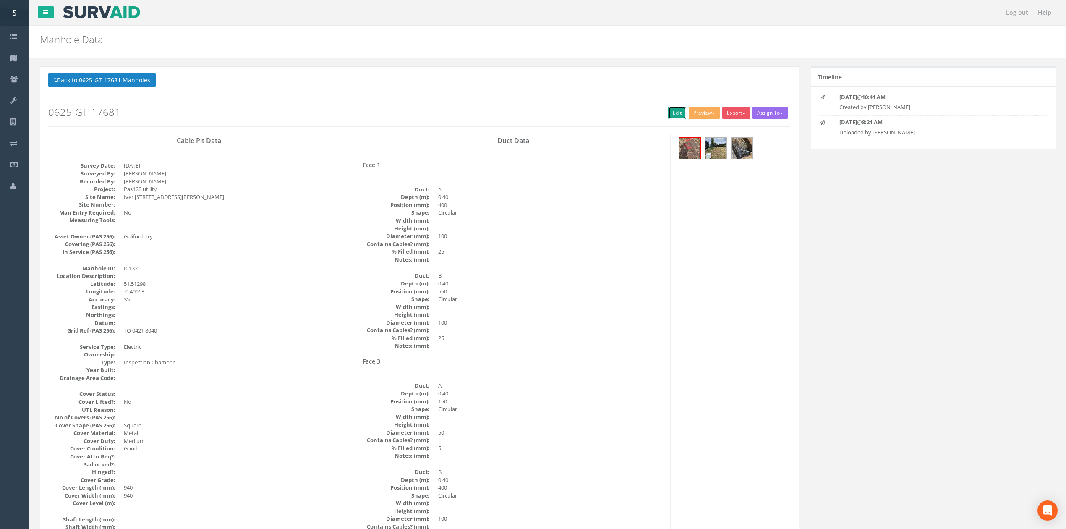
click at [676, 115] on link "Edit" at bounding box center [677, 113] width 18 height 13
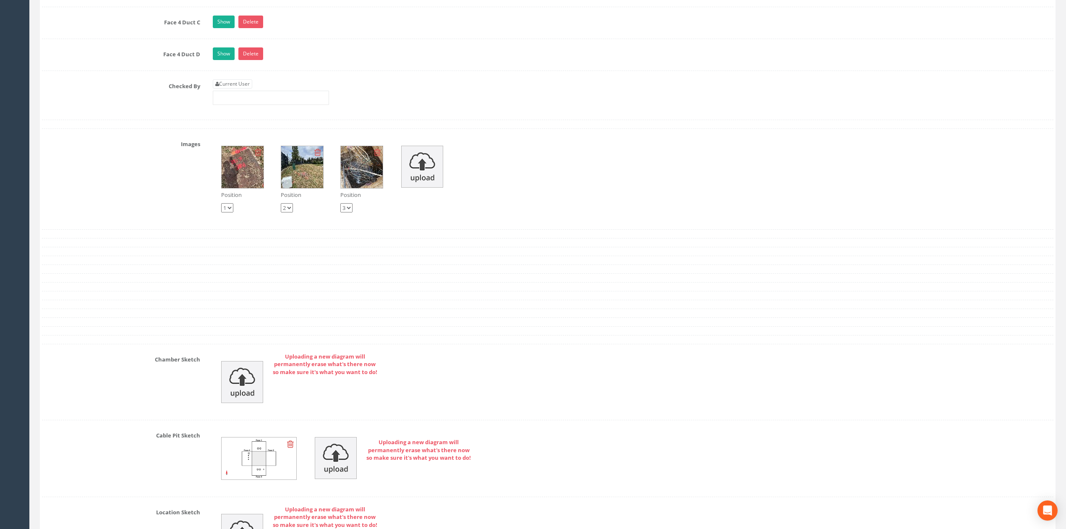
scroll to position [1930, 0]
click at [248, 89] on link "Current User" at bounding box center [232, 84] width 39 height 9
type input "[PERSON_NAME]"
click at [261, 105] on input "[PERSON_NAME]" at bounding box center [271, 98] width 116 height 14
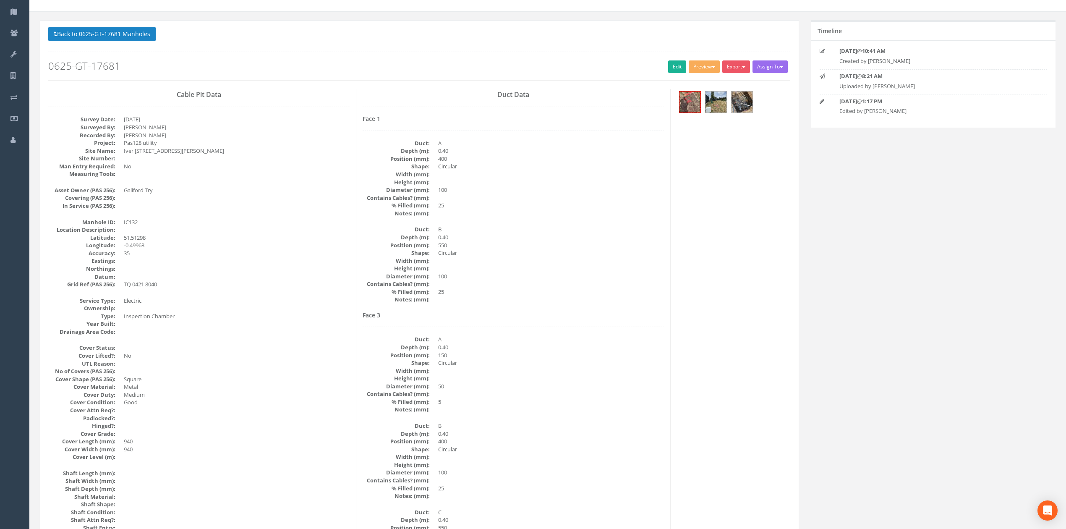
scroll to position [39, 0]
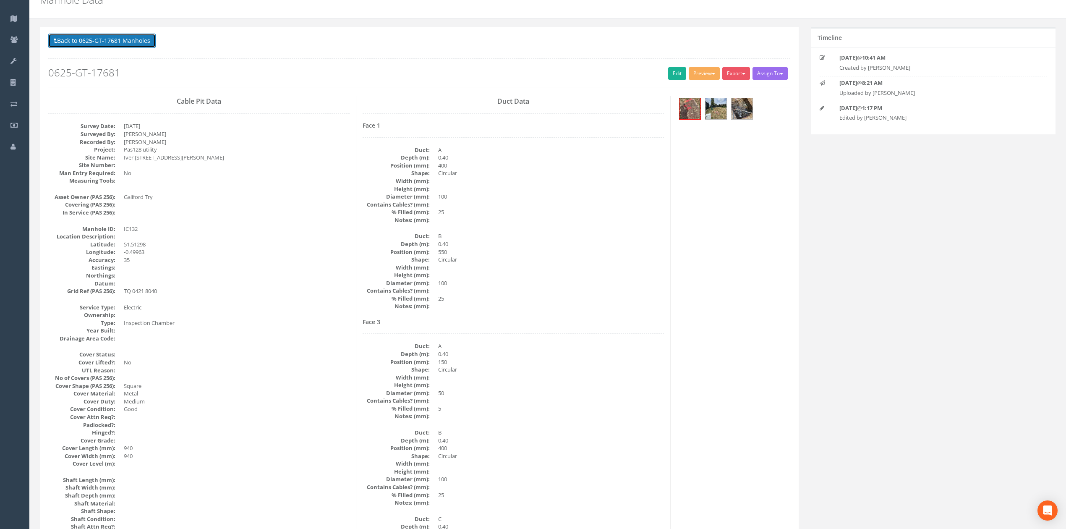
click at [122, 41] on button "Back to 0625-GT-17681 Manholes" at bounding box center [101, 41] width 107 height 14
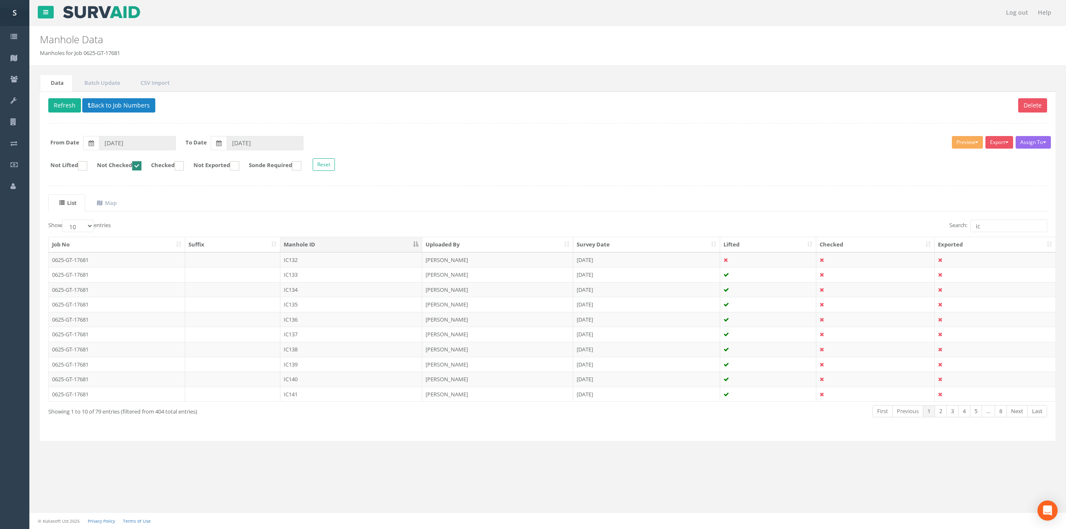
scroll to position [0, 0]
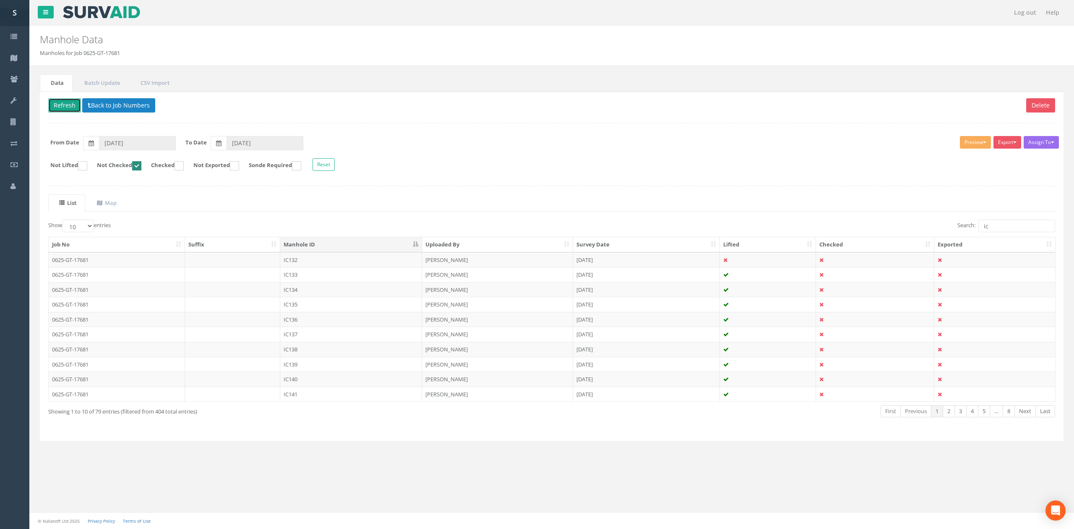
click at [56, 110] on button "Refresh" at bounding box center [64, 105] width 33 height 14
click at [311, 262] on td "IC133" at bounding box center [351, 259] width 142 height 15
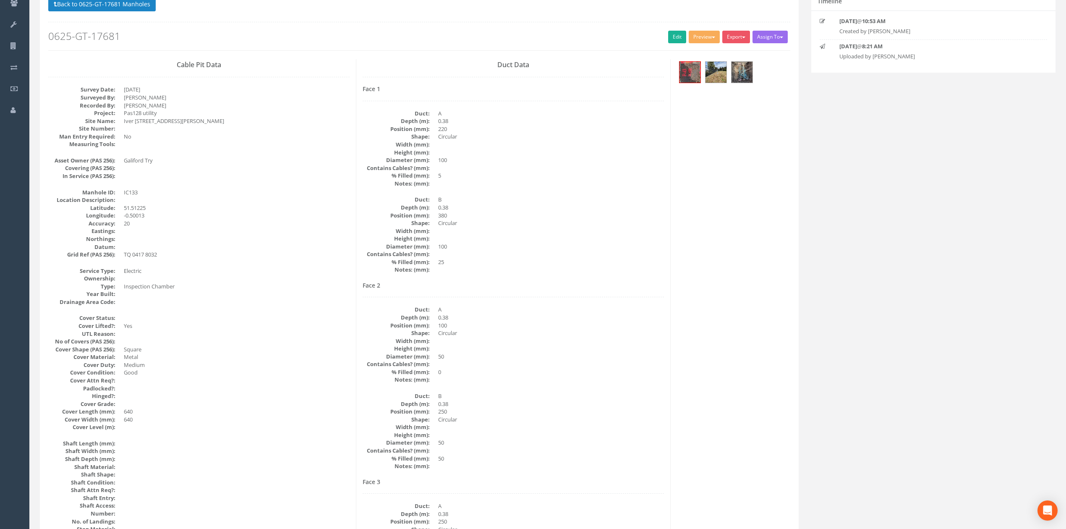
scroll to position [56, 0]
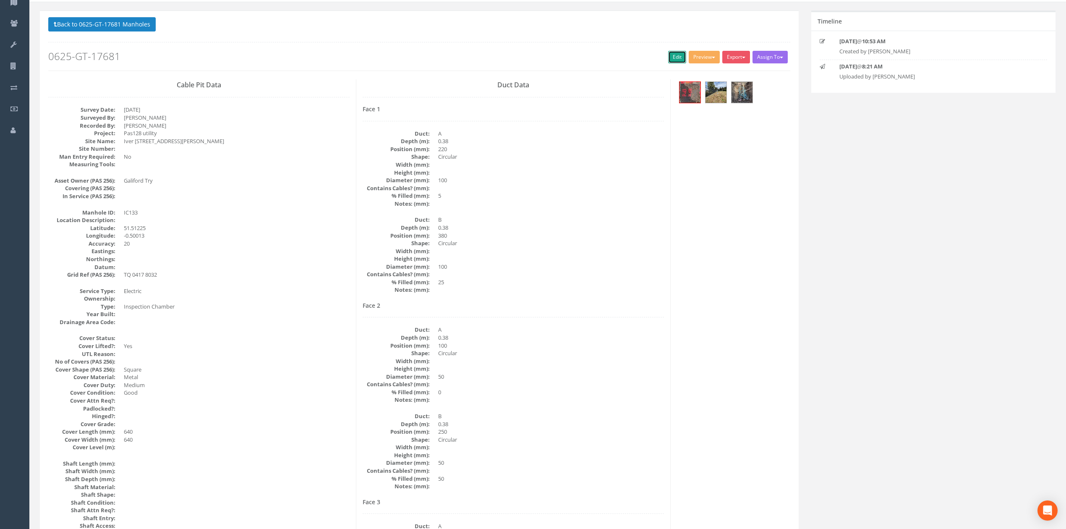
click at [671, 56] on link "Edit" at bounding box center [677, 57] width 18 height 13
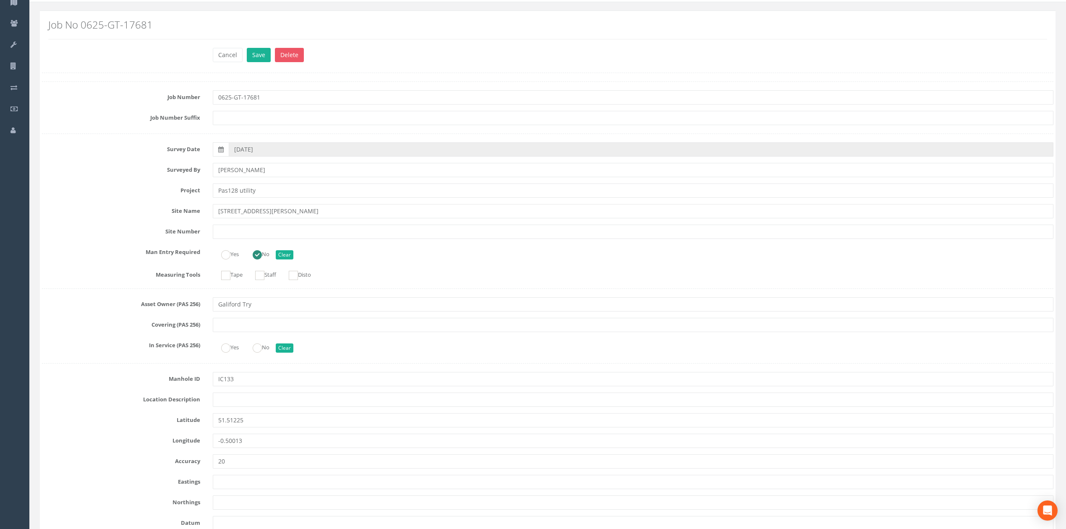
scroll to position [1775, 0]
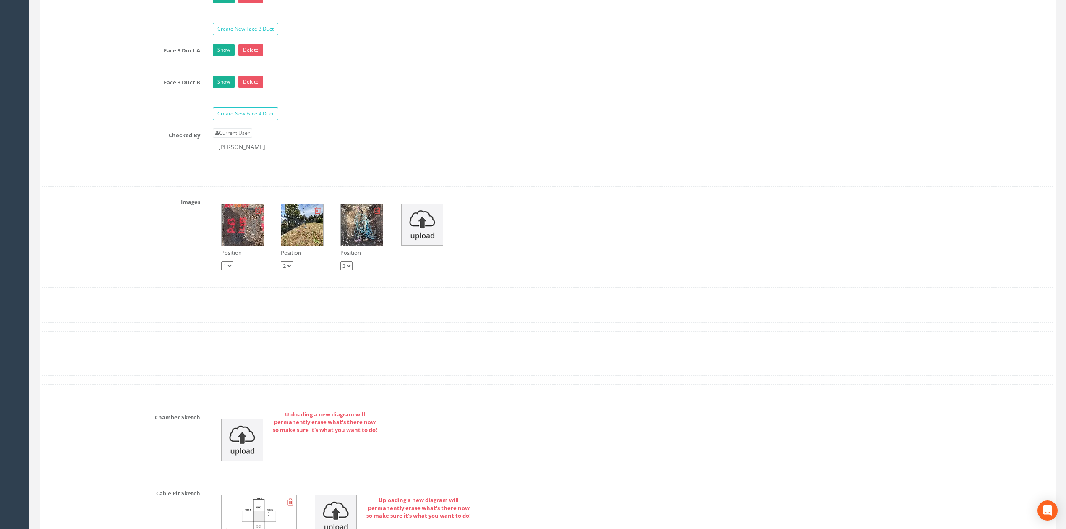
click at [261, 154] on input "[PERSON_NAME]" at bounding box center [271, 147] width 116 height 14
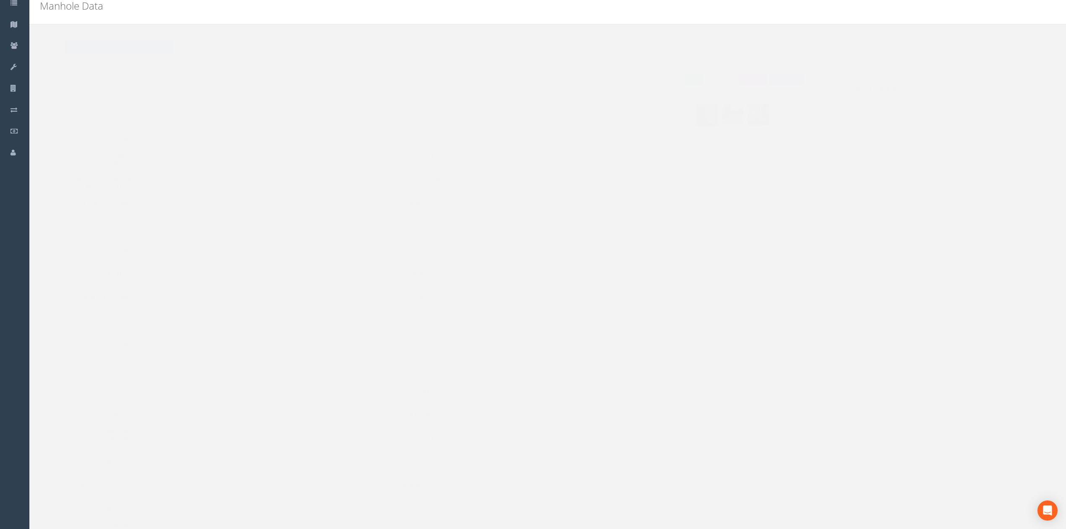
scroll to position [0, 0]
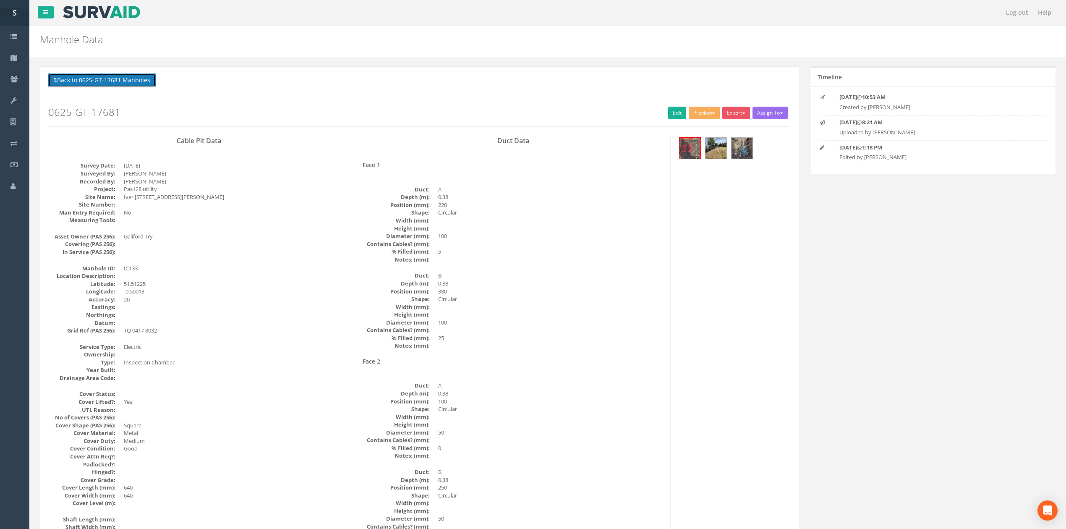
click at [130, 83] on button "Back to 0625-GT-17681 Manholes" at bounding box center [101, 80] width 107 height 14
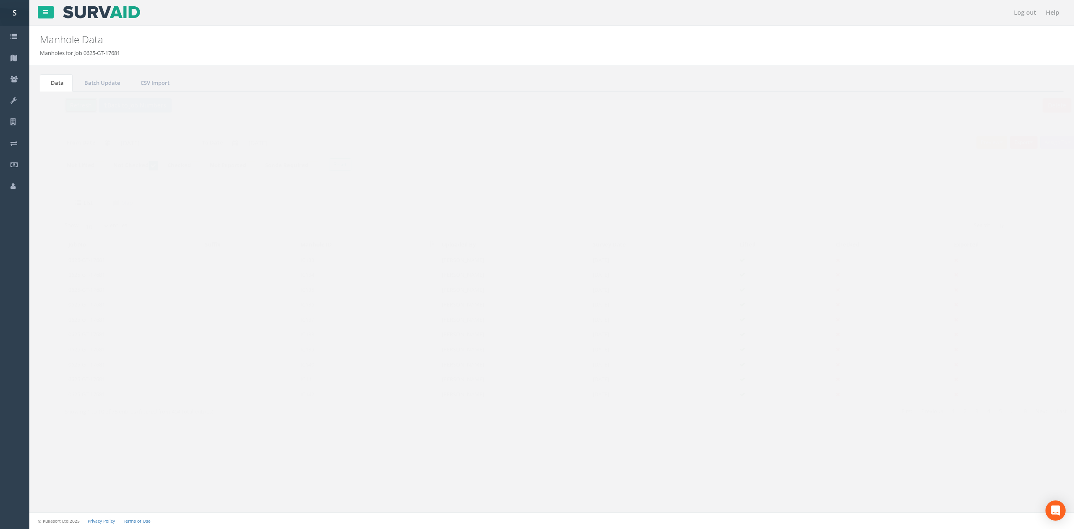
click at [61, 102] on button "Refresh" at bounding box center [64, 105] width 33 height 14
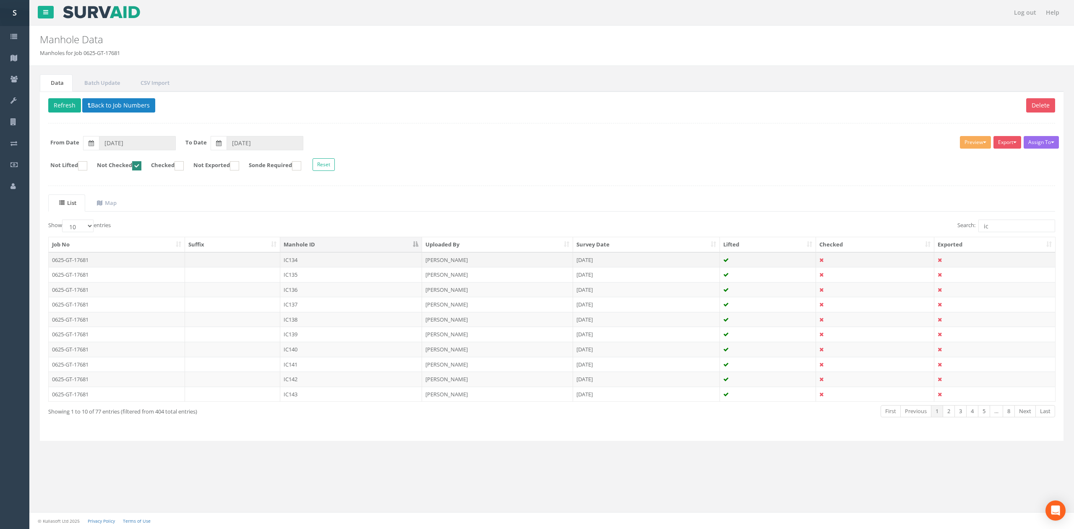
click at [302, 264] on td "IC134" at bounding box center [351, 259] width 142 height 15
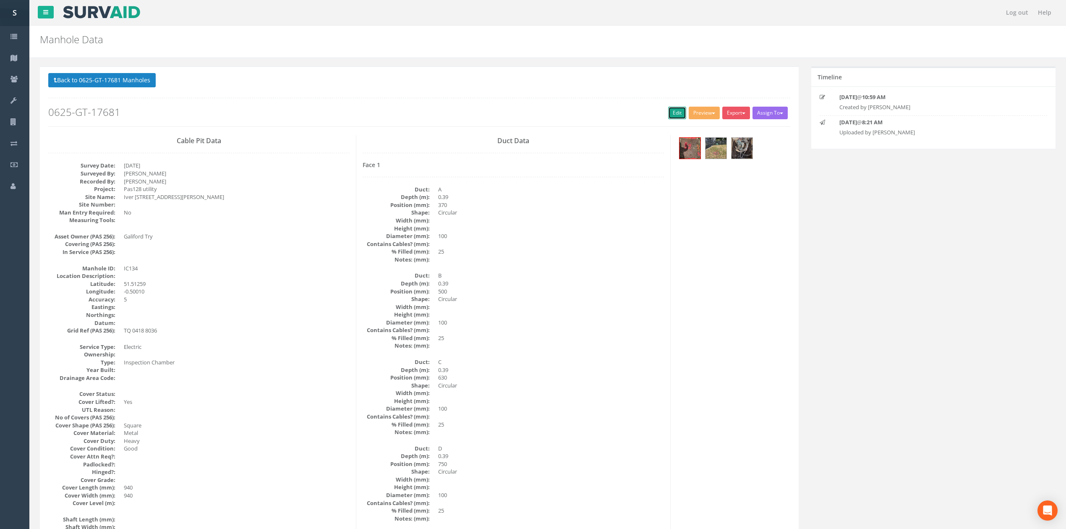
click at [672, 112] on link "Edit" at bounding box center [677, 113] width 18 height 13
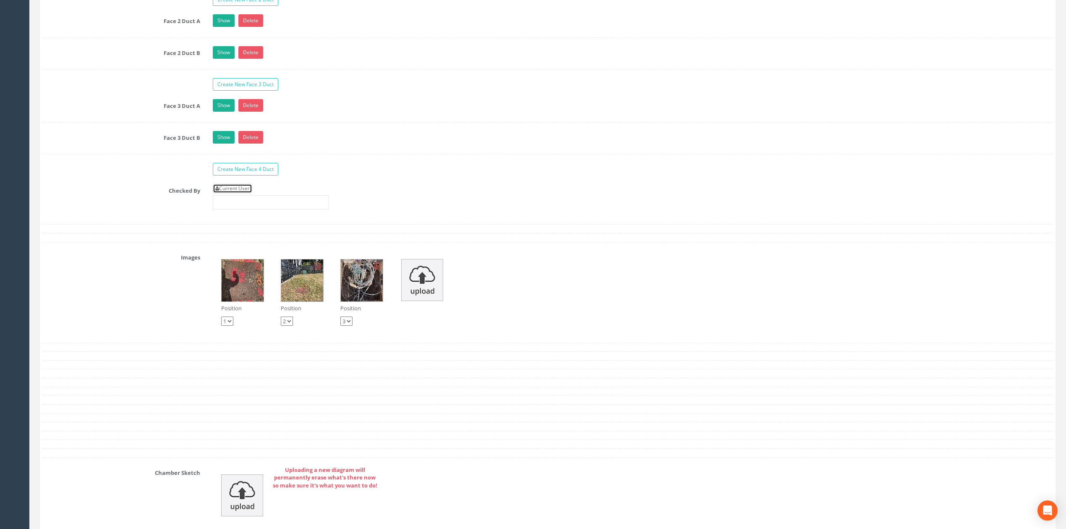
click at [242, 193] on link "Current User" at bounding box center [232, 188] width 39 height 9
type input "[PERSON_NAME]"
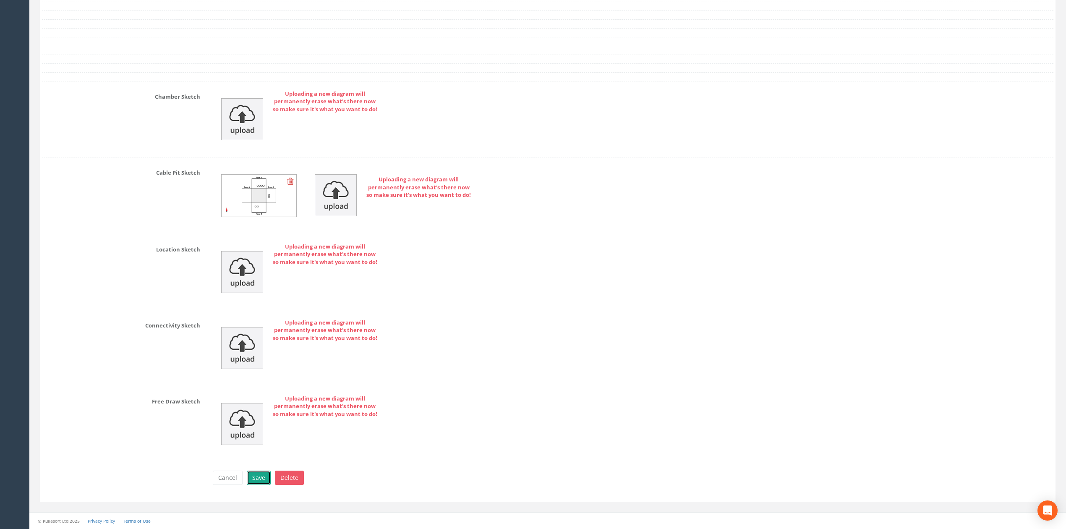
click at [258, 479] on button "Save" at bounding box center [259, 477] width 24 height 14
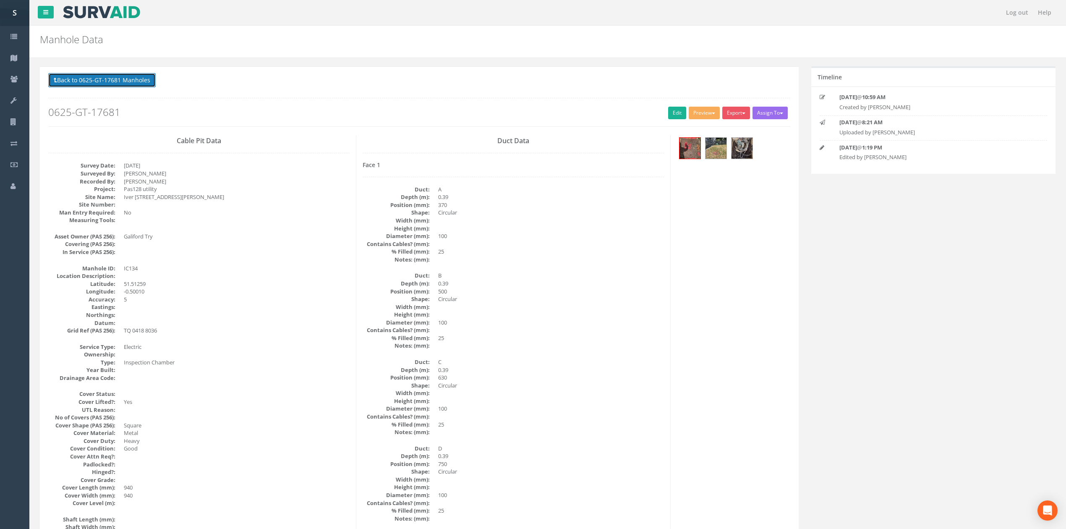
click at [121, 84] on button "Back to 0625-GT-17681 Manholes" at bounding box center [101, 80] width 107 height 14
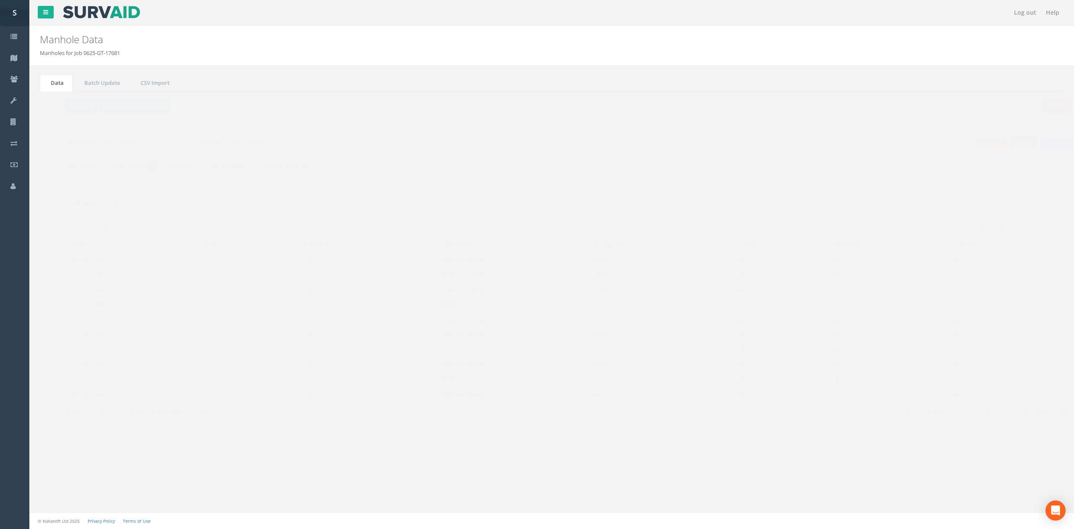
click at [62, 106] on button "Refresh" at bounding box center [64, 105] width 33 height 14
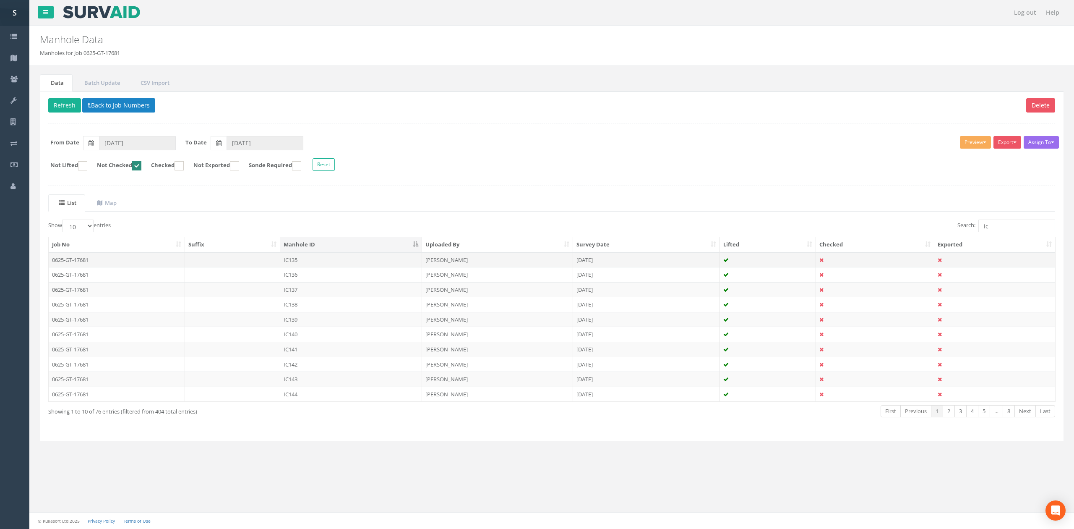
click at [319, 264] on td "IC135" at bounding box center [351, 259] width 142 height 15
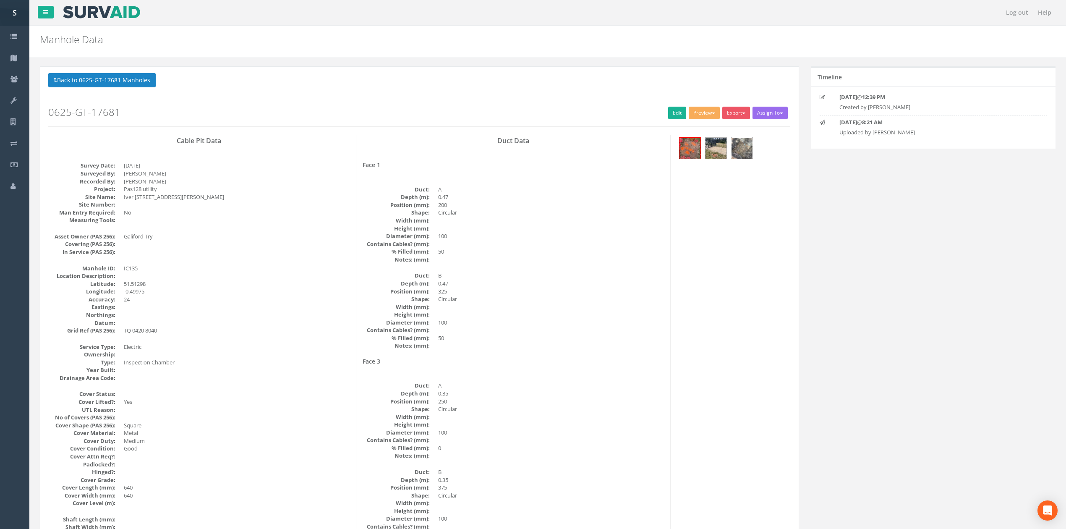
click at [749, 144] on img at bounding box center [741, 148] width 21 height 21
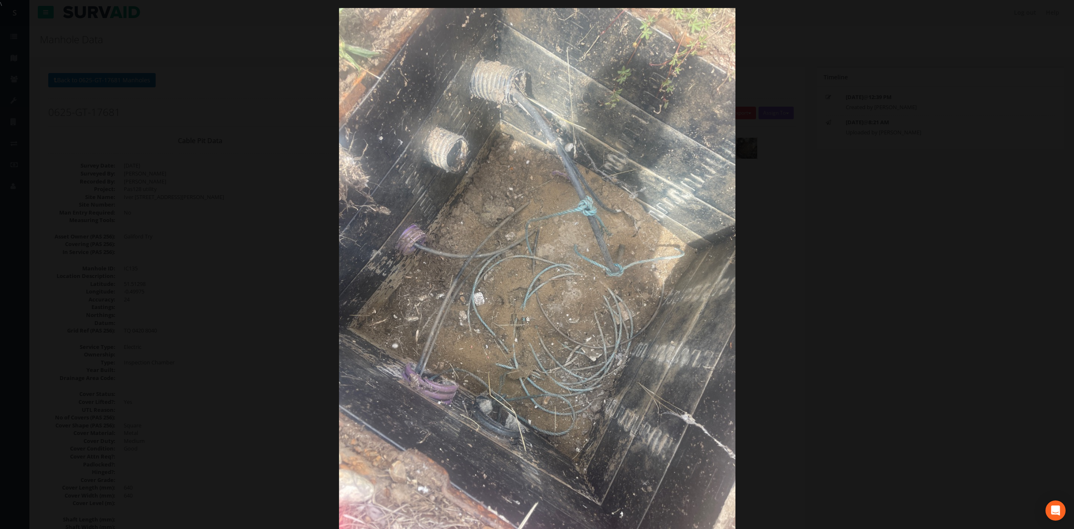
click at [864, 224] on div at bounding box center [537, 272] width 1074 height 529
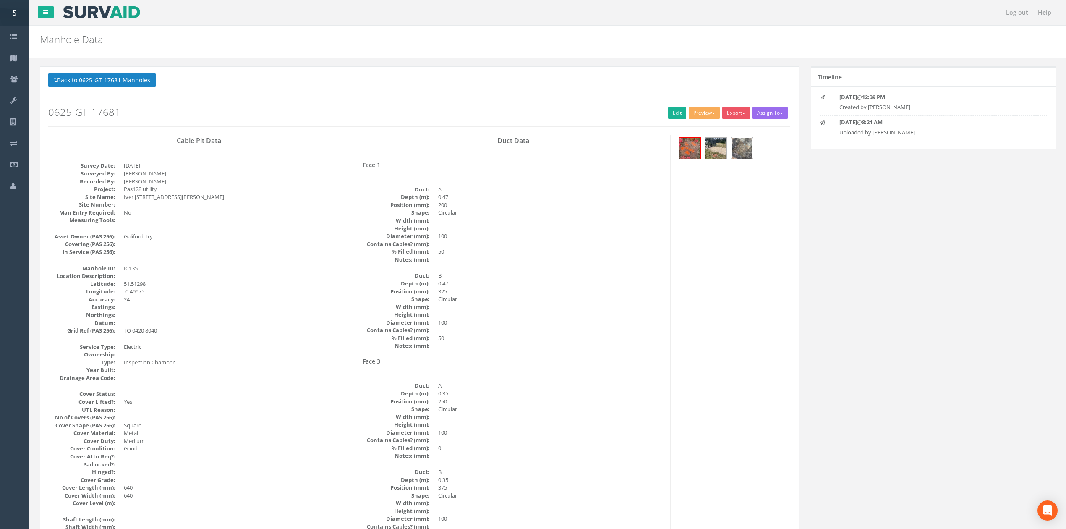
click at [742, 153] on img at bounding box center [741, 148] width 21 height 21
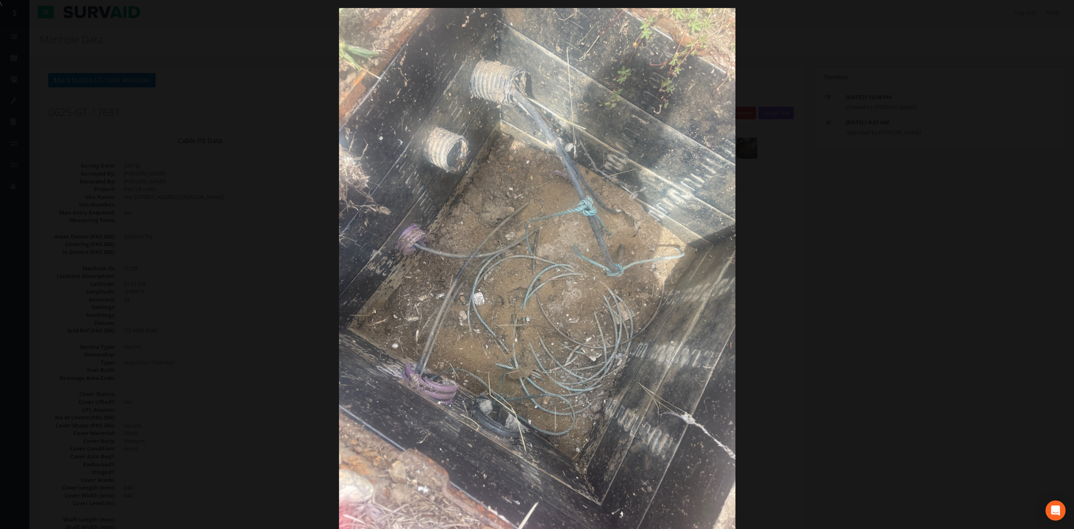
click at [876, 241] on div at bounding box center [537, 272] width 1074 height 529
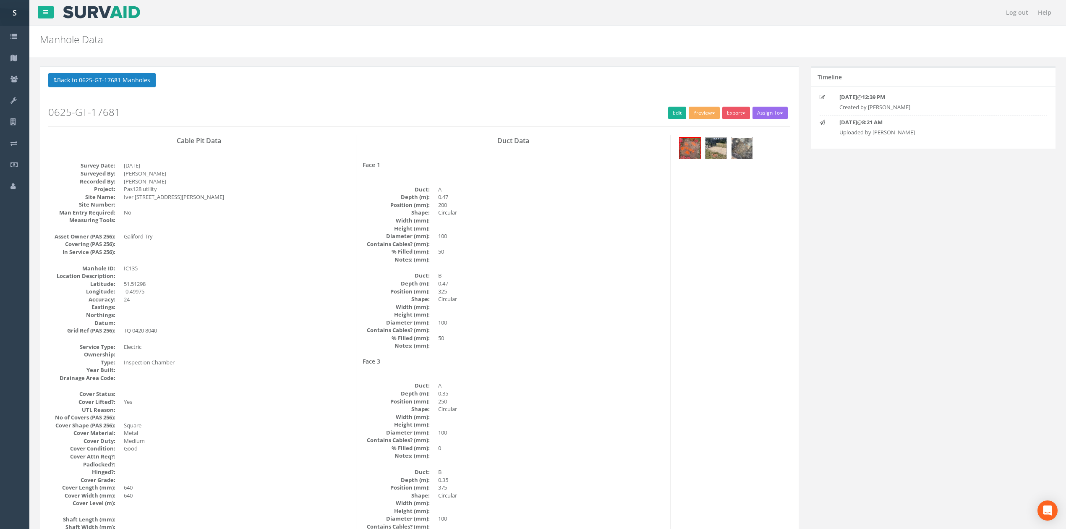
click at [749, 141] on img at bounding box center [741, 148] width 21 height 21
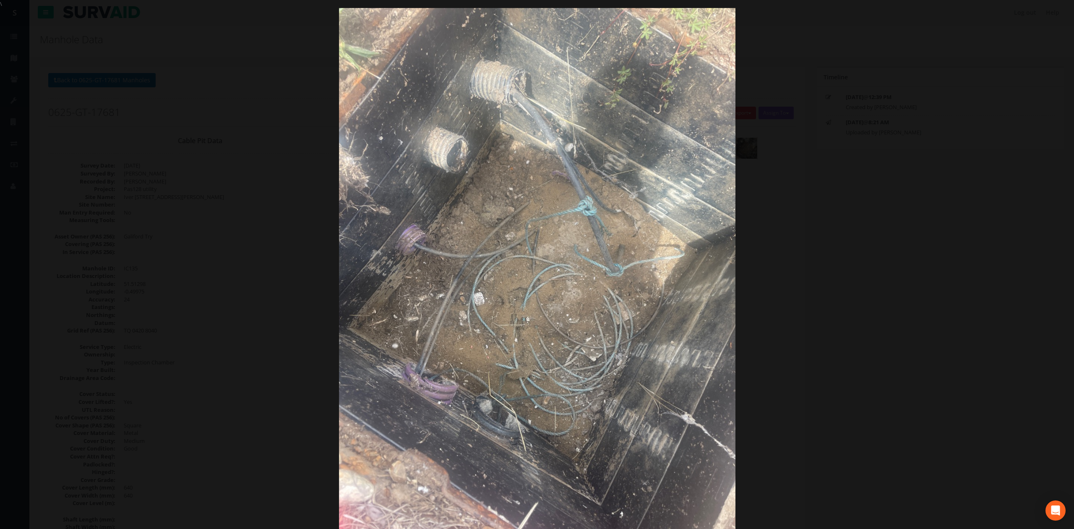
click at [712, 255] on img at bounding box center [537, 272] width 397 height 529
click at [753, 250] on div at bounding box center [537, 272] width 1074 height 529
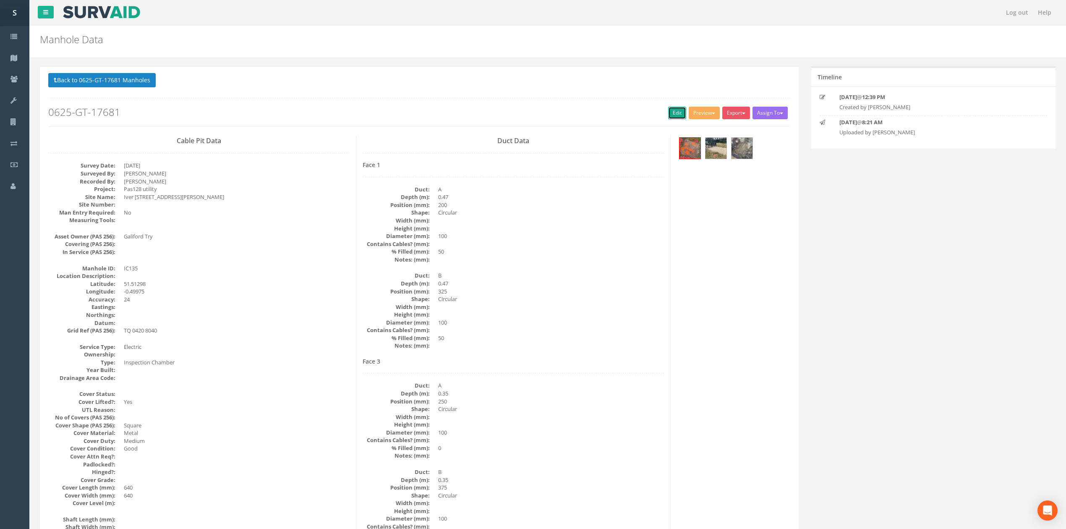
click at [668, 116] on link "Edit" at bounding box center [677, 113] width 18 height 13
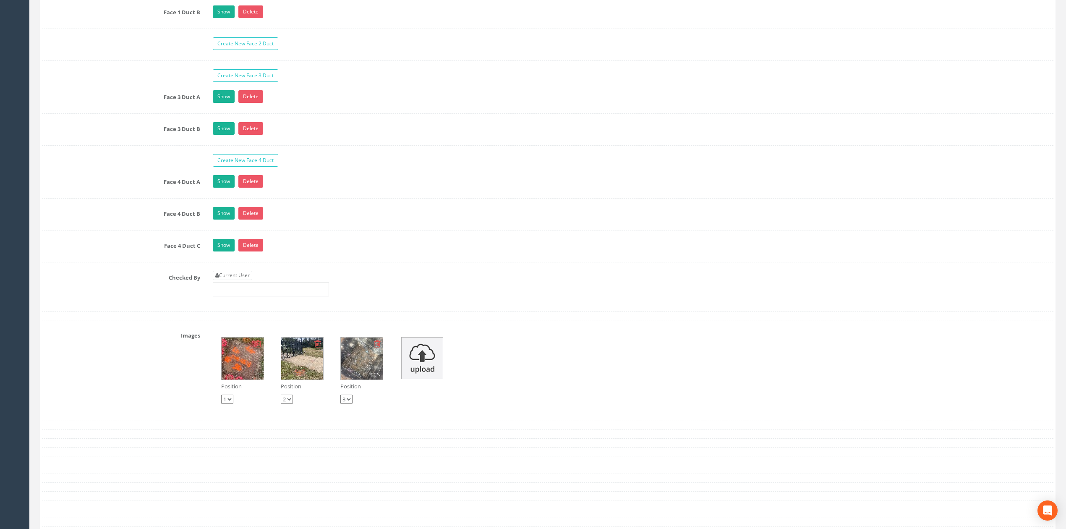
scroll to position [1734, 0]
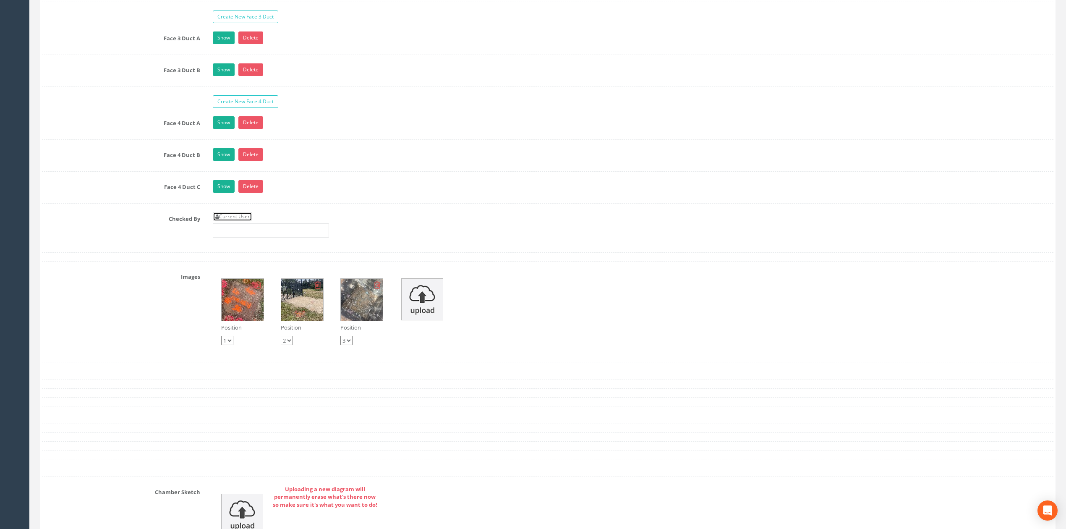
click at [235, 221] on link "Current User" at bounding box center [232, 216] width 39 height 9
type input "[PERSON_NAME]"
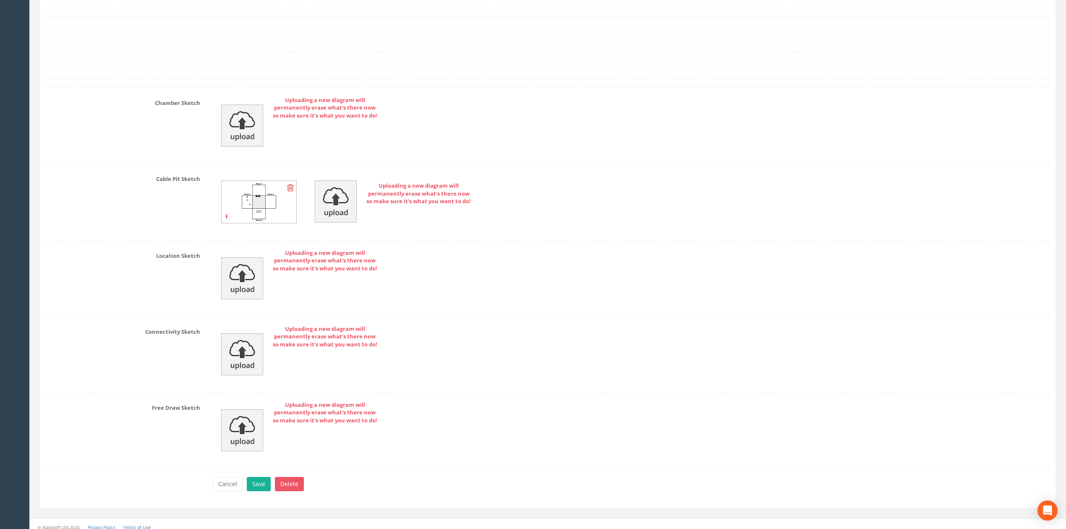
scroll to position [2147, 0]
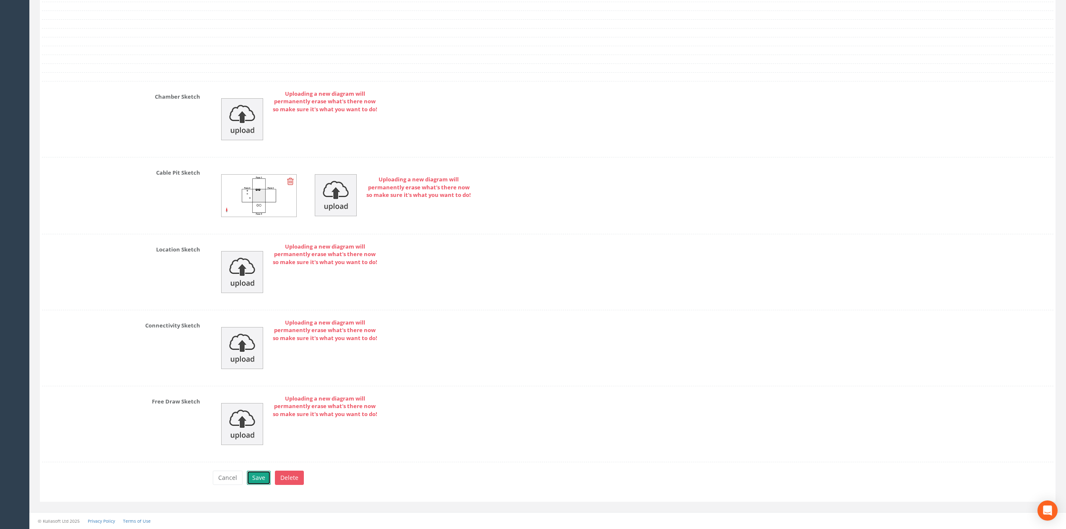
click at [257, 477] on button "Save" at bounding box center [259, 477] width 24 height 14
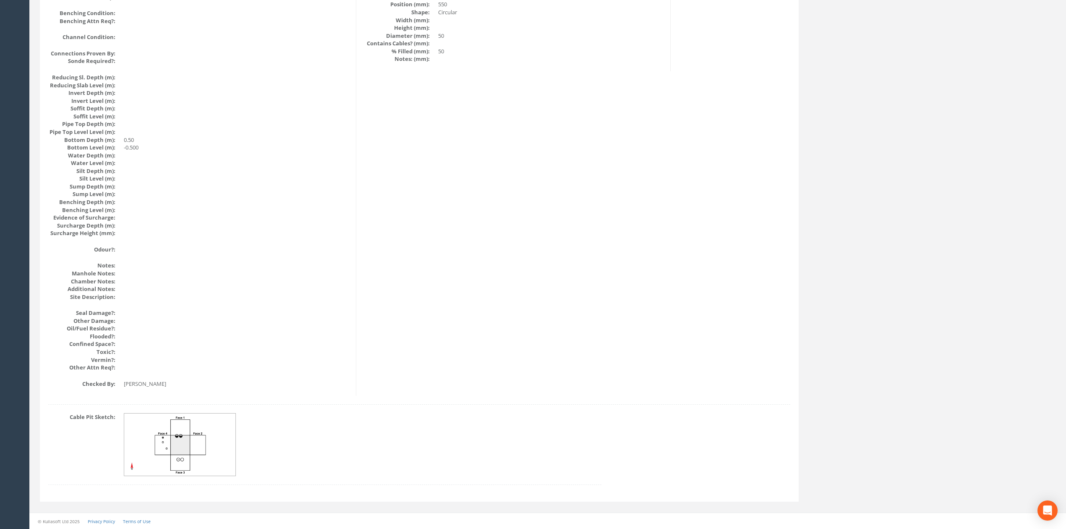
scroll to position [0, 0]
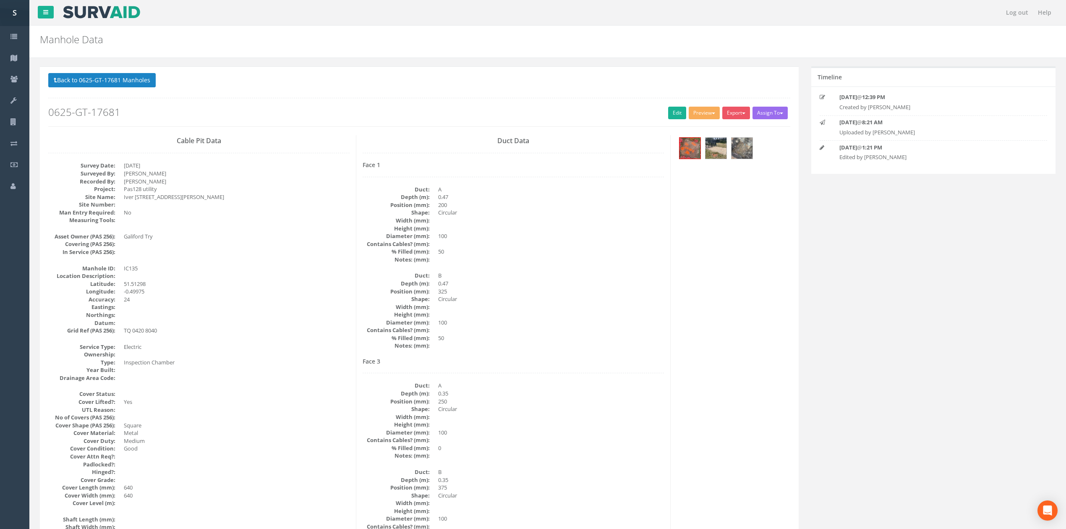
click at [128, 88] on p "Back to 0625-GT-17681 Manholes Back to Map" at bounding box center [419, 81] width 742 height 16
click at [118, 81] on button "Back to 0625-GT-17681 Manholes" at bounding box center [101, 80] width 107 height 14
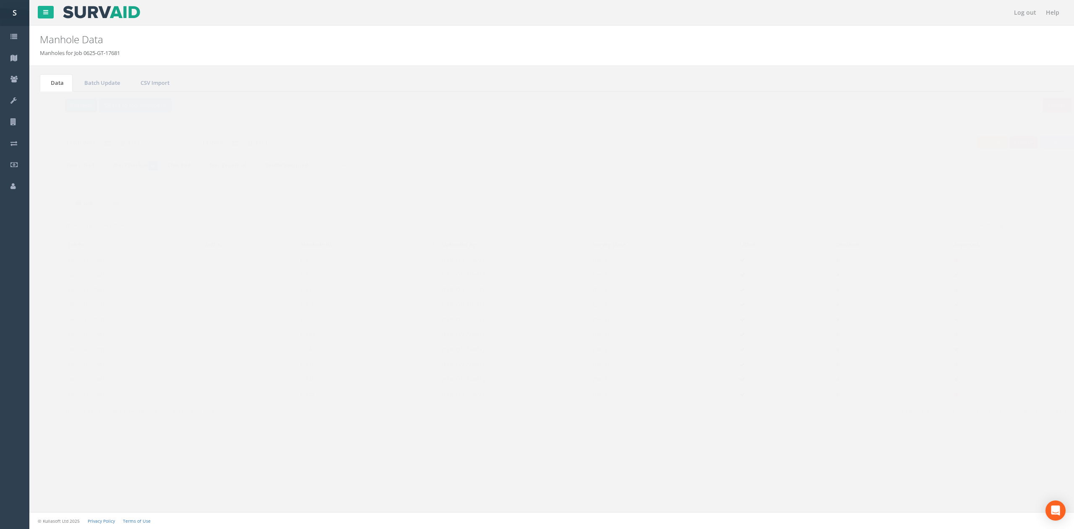
click at [70, 109] on button "Refresh" at bounding box center [64, 105] width 33 height 14
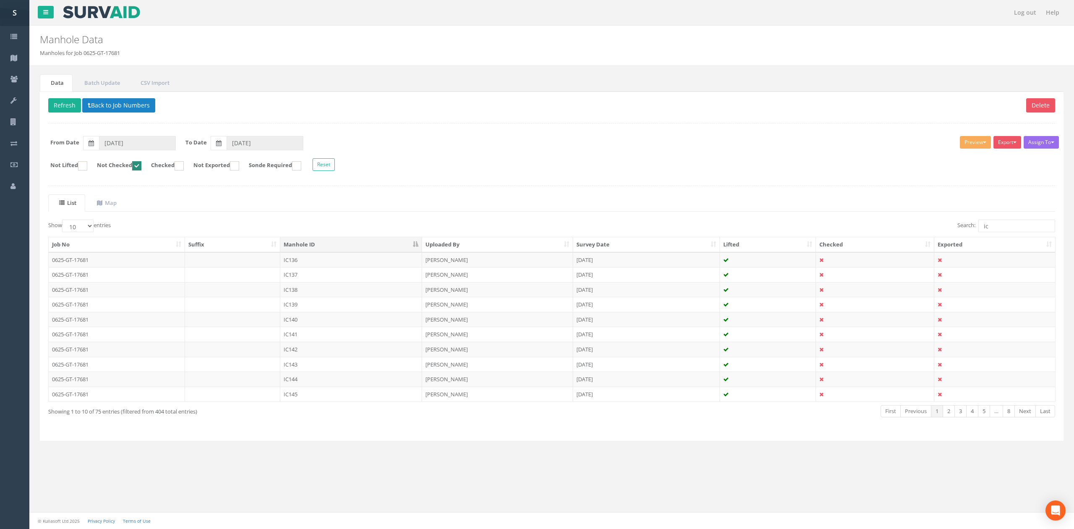
click at [235, 262] on td at bounding box center [233, 259] width 96 height 15
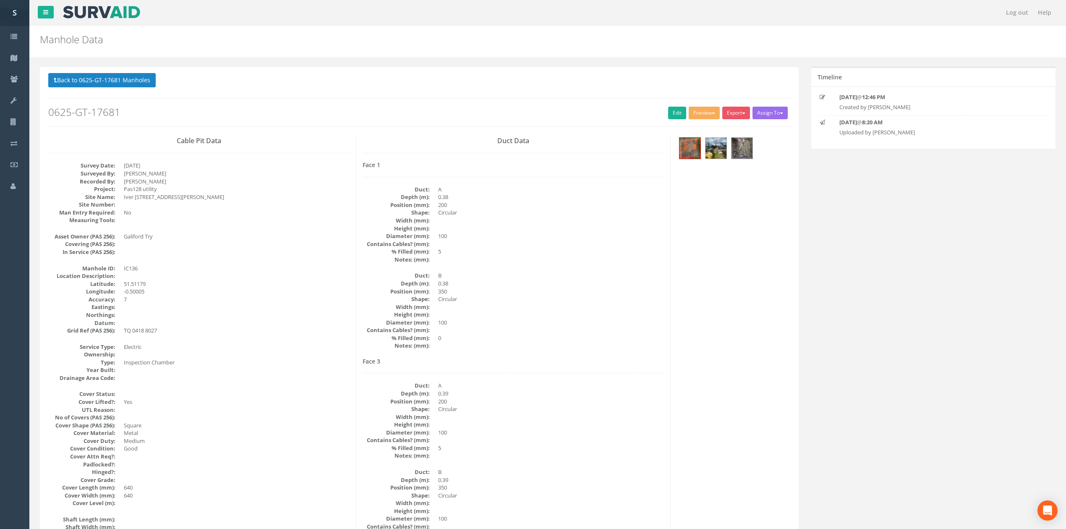
click at [682, 116] on h2 "0625-GT-17681" at bounding box center [419, 112] width 742 height 11
click at [681, 115] on div "Back to 0625-GT-17681 Manholes Back to Map Assign To No Companies Added Export …" at bounding box center [419, 99] width 742 height 53
click at [680, 115] on link "Edit" at bounding box center [677, 113] width 18 height 13
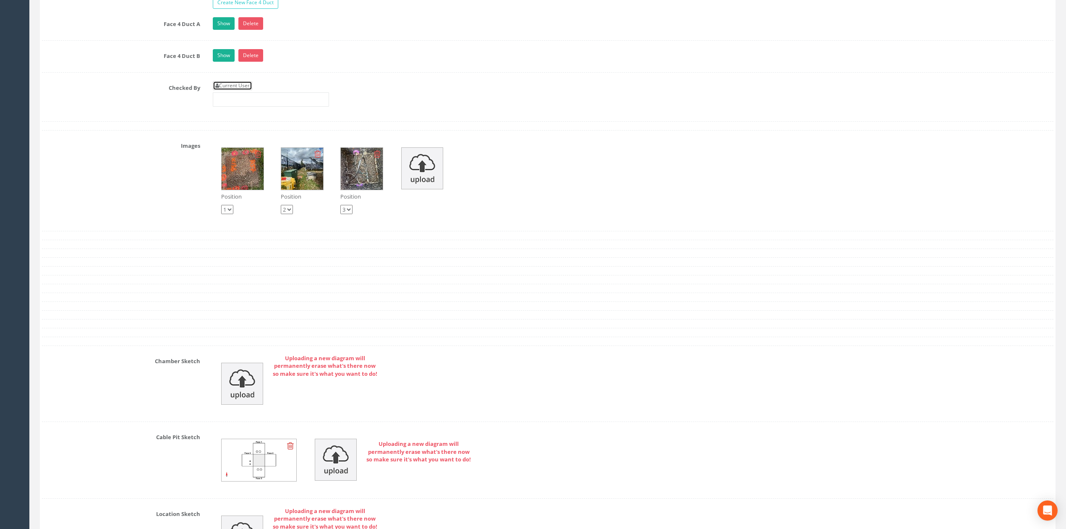
click at [243, 90] on link "Current User" at bounding box center [232, 85] width 39 height 9
type input "[PERSON_NAME]"
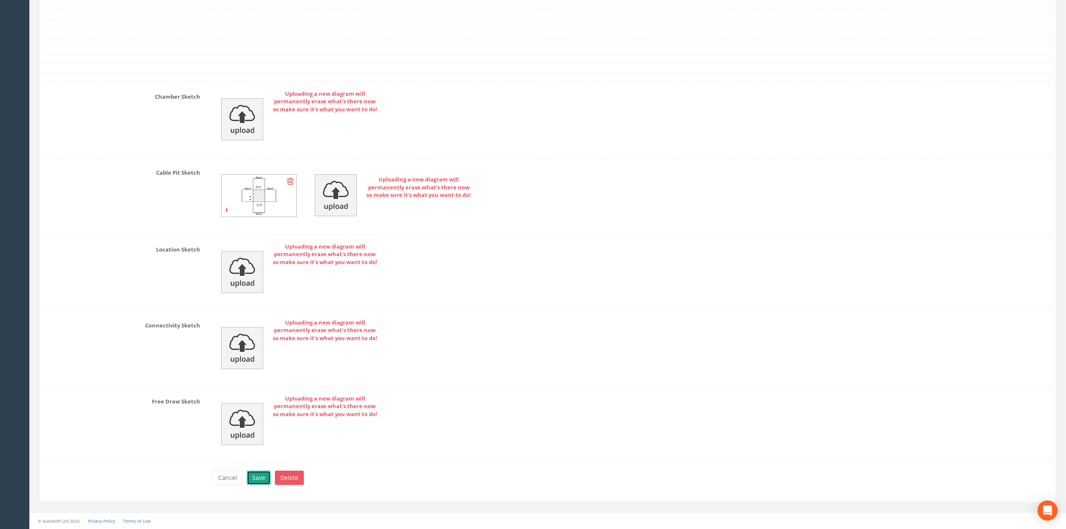
click at [263, 482] on button "Save" at bounding box center [259, 477] width 24 height 14
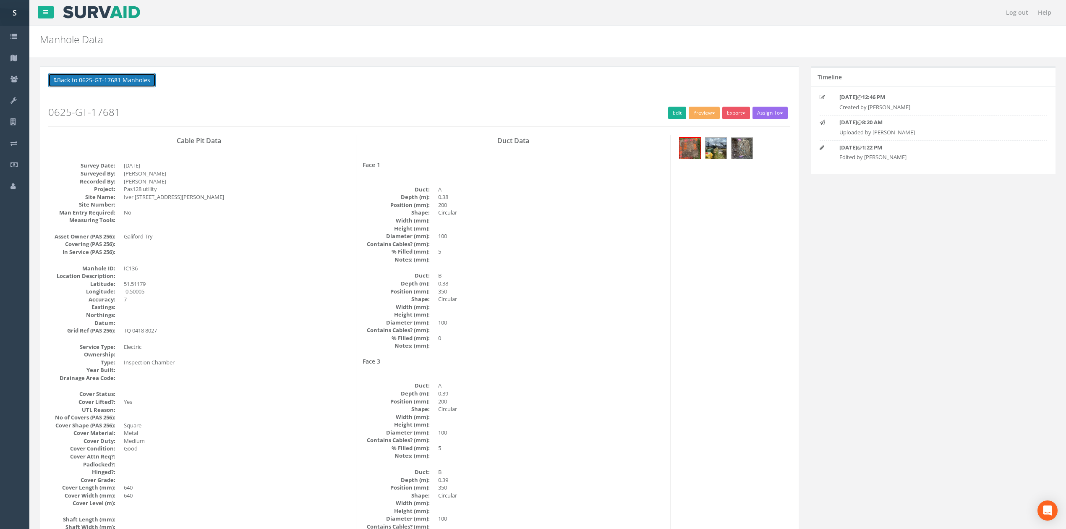
click at [91, 83] on button "Back to 0625-GT-17681 Manholes" at bounding box center [101, 80] width 107 height 14
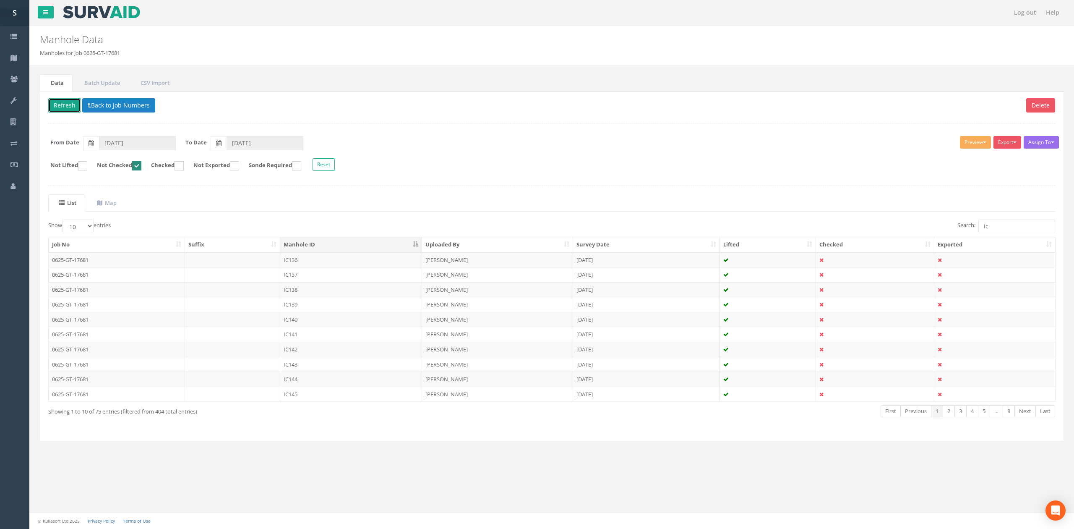
click at [71, 106] on button "Refresh" at bounding box center [64, 105] width 33 height 14
click at [358, 266] on td "IC137" at bounding box center [351, 259] width 142 height 15
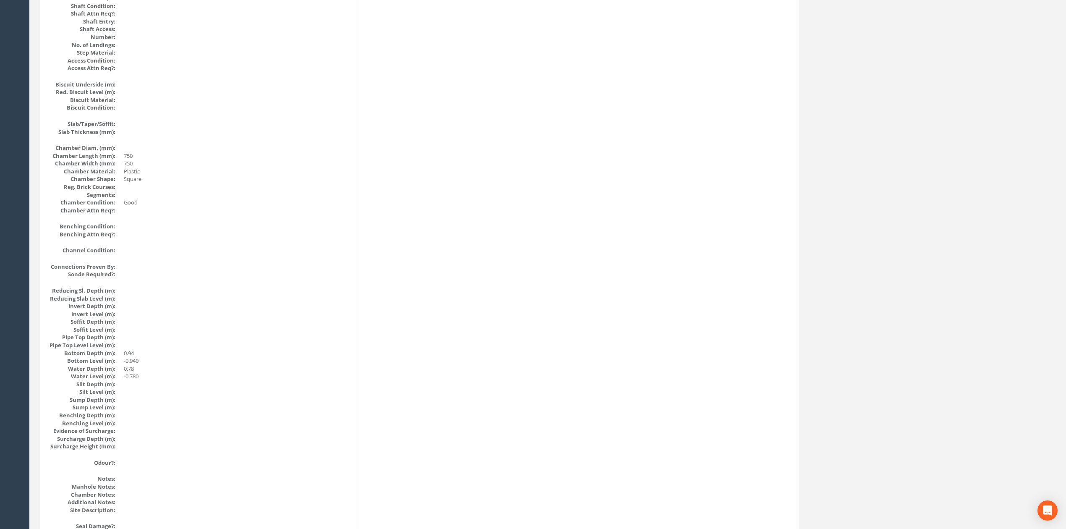
scroll to position [559, 0]
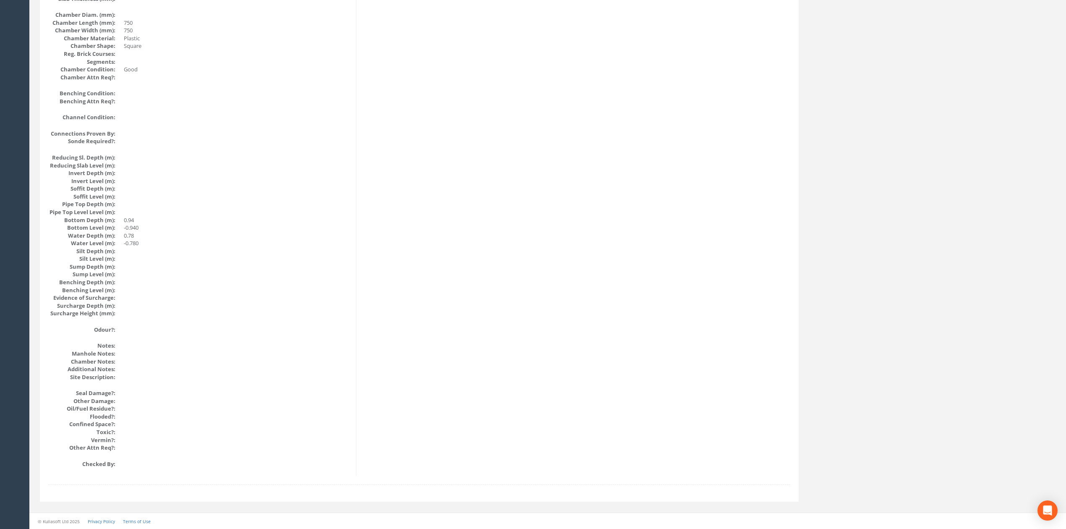
drag, startPoint x: 497, startPoint y: 401, endPoint x: 481, endPoint y: 372, distance: 33.4
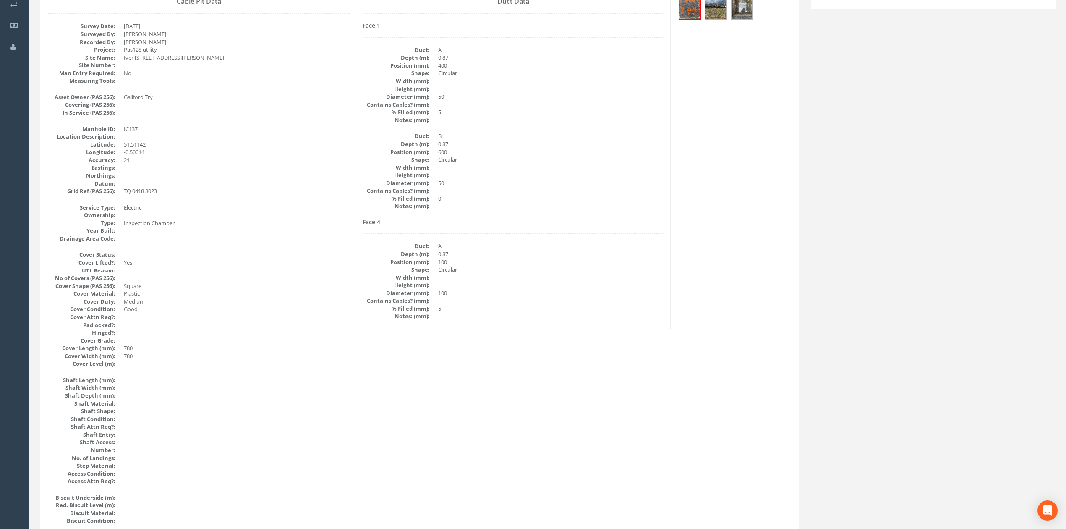
scroll to position [112, 0]
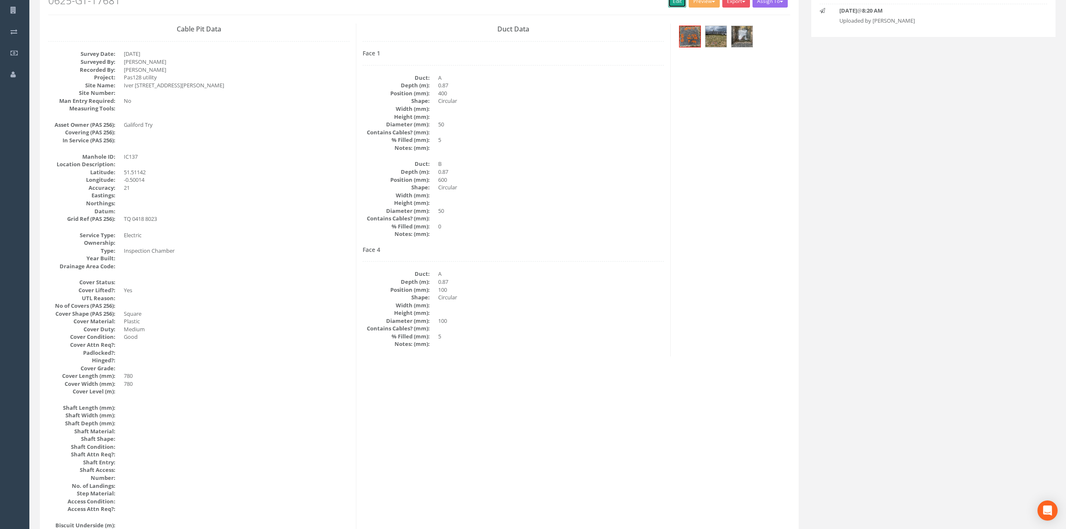
click at [671, 3] on link "Edit" at bounding box center [677, 1] width 18 height 13
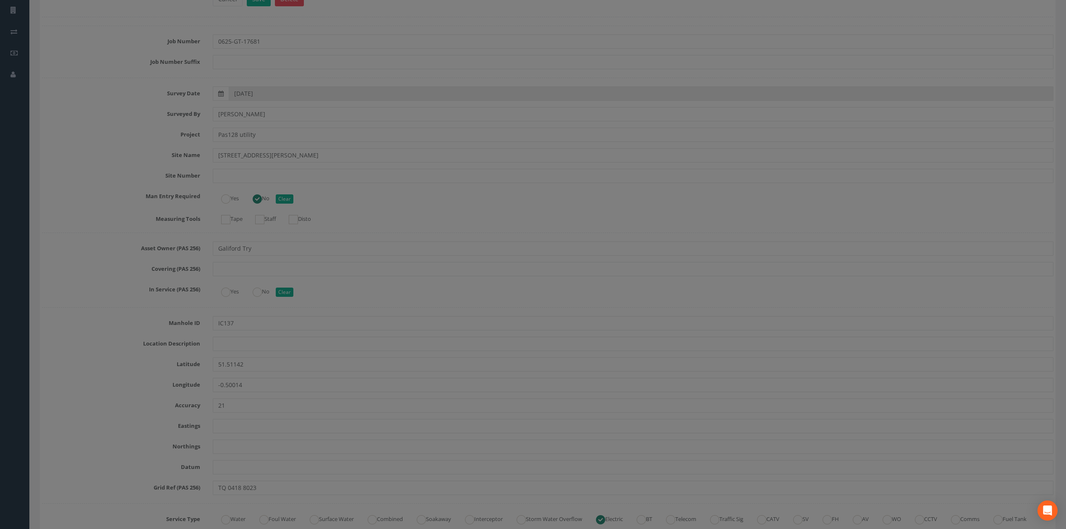
scroll to position [2028, 0]
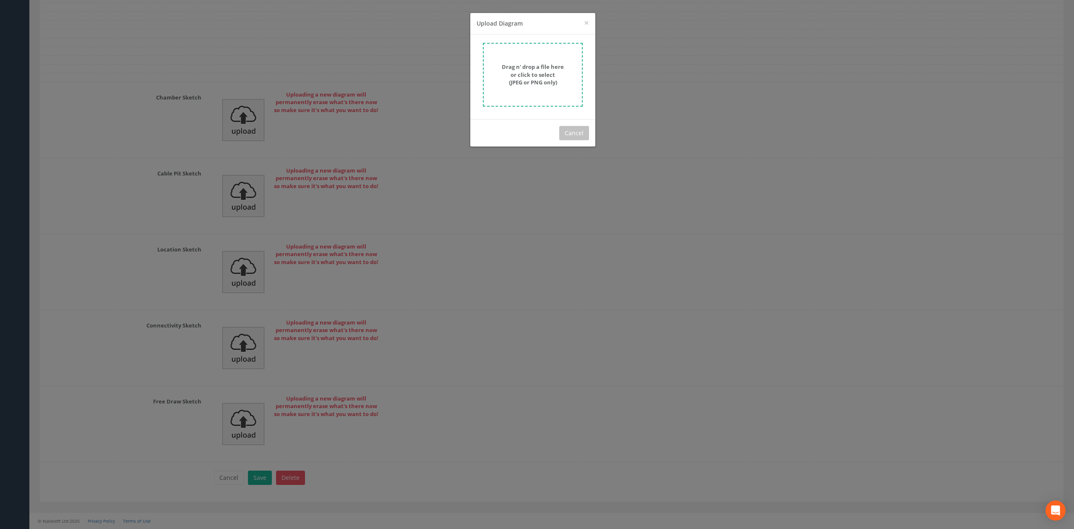
click at [574, 94] on form "Drag n' drop a file here or click to select (JPEG or PNG only)" at bounding box center [533, 75] width 100 height 64
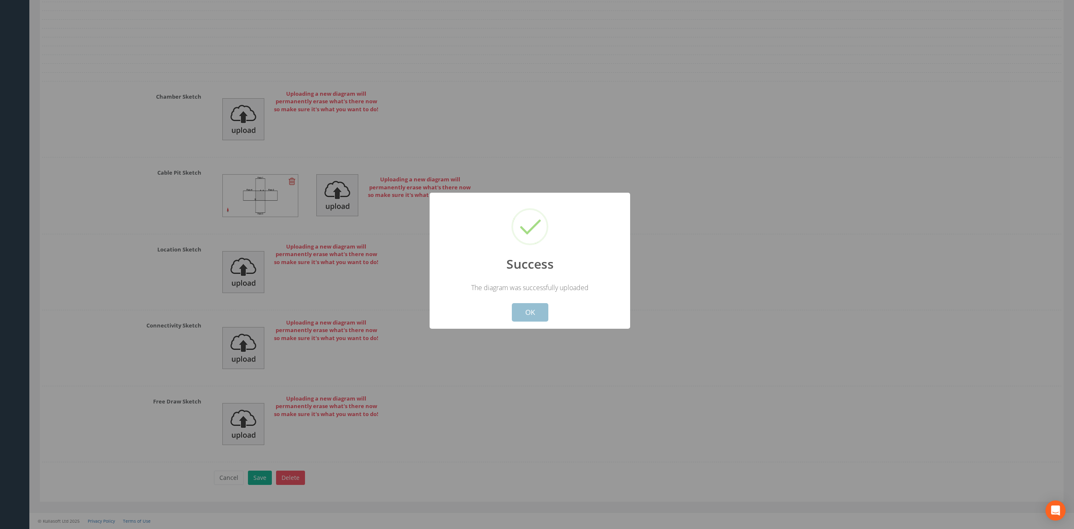
click at [540, 313] on button "OK" at bounding box center [530, 312] width 37 height 18
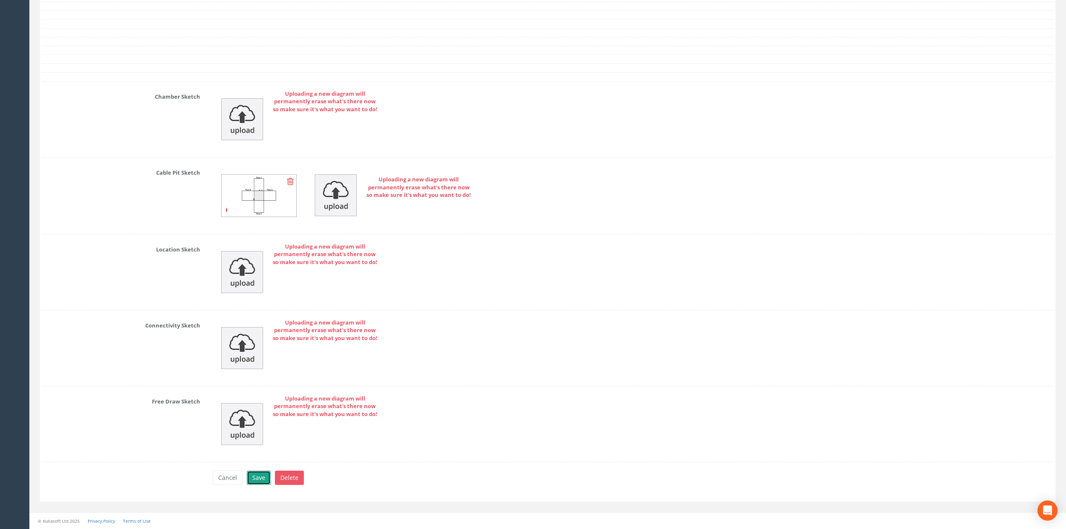
click at [260, 477] on button "Save" at bounding box center [259, 477] width 24 height 14
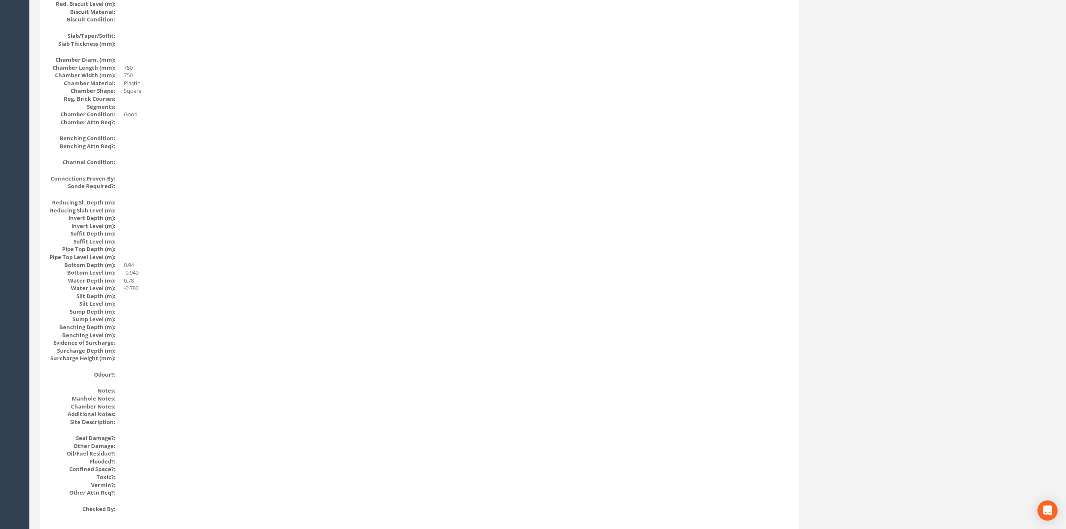
scroll to position [0, 0]
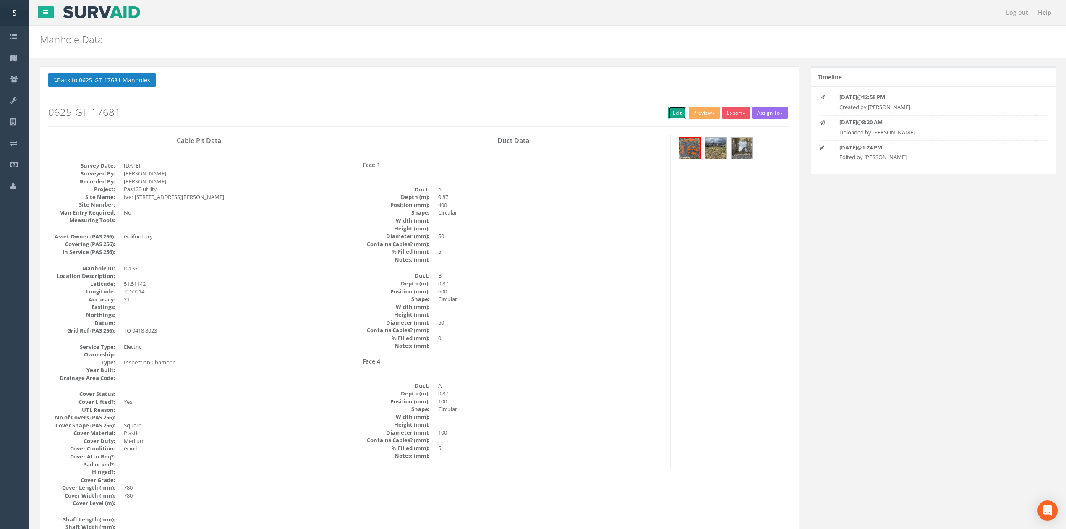
click at [668, 116] on link "Edit" at bounding box center [677, 113] width 18 height 13
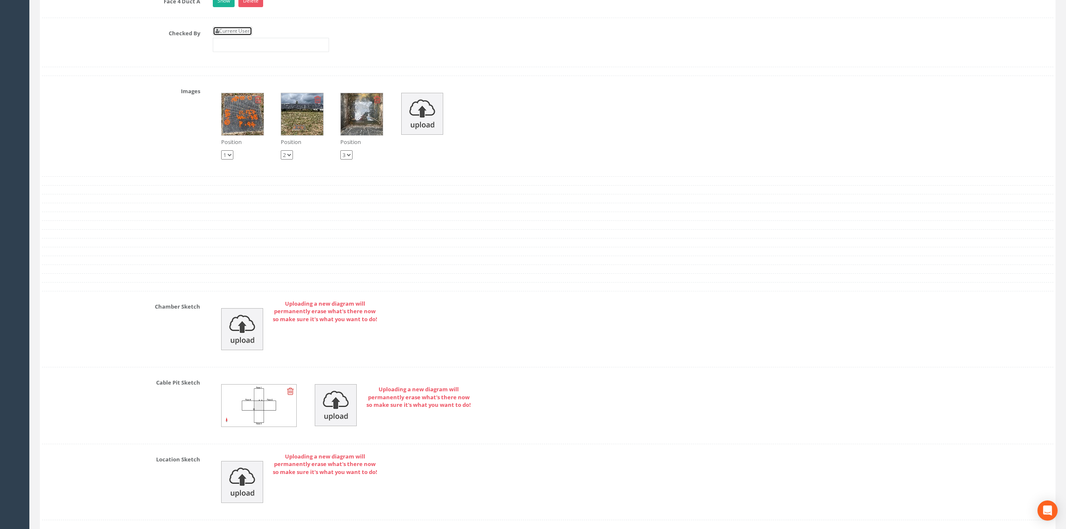
click at [243, 36] on link "Current User" at bounding box center [232, 30] width 39 height 9
type input "[PERSON_NAME]"
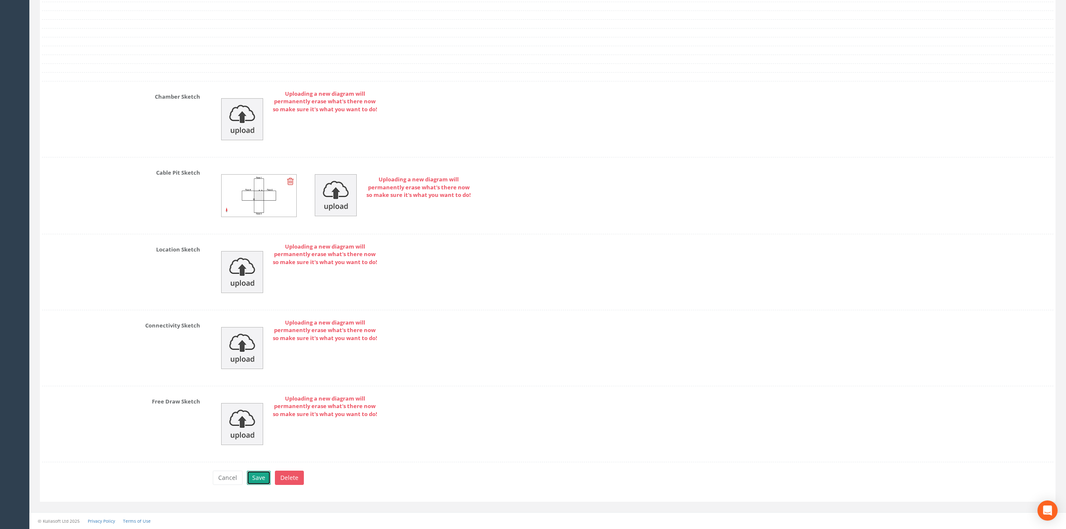
click at [261, 479] on button "Save" at bounding box center [259, 477] width 24 height 14
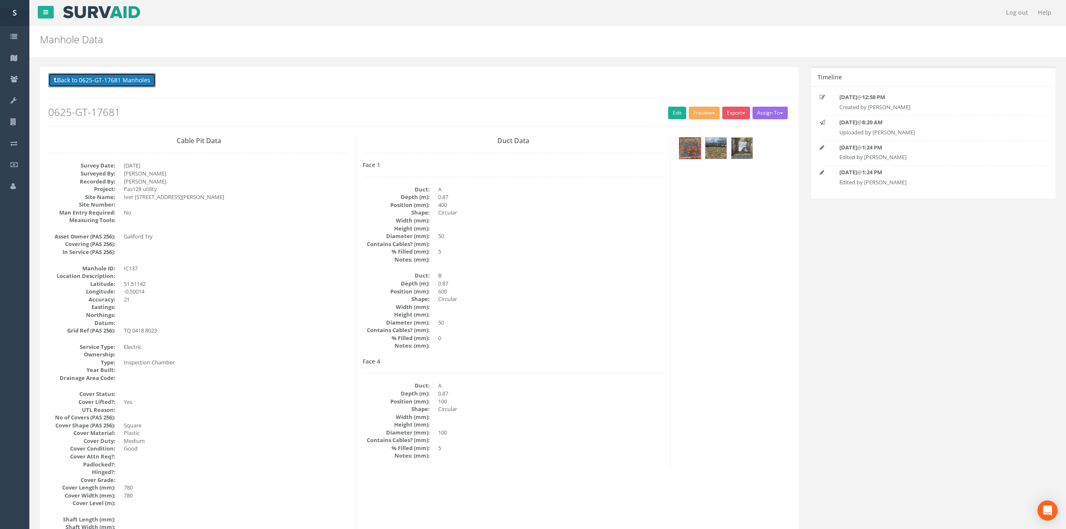
click at [121, 78] on button "Back to 0625-GT-17681 Manholes" at bounding box center [101, 80] width 107 height 14
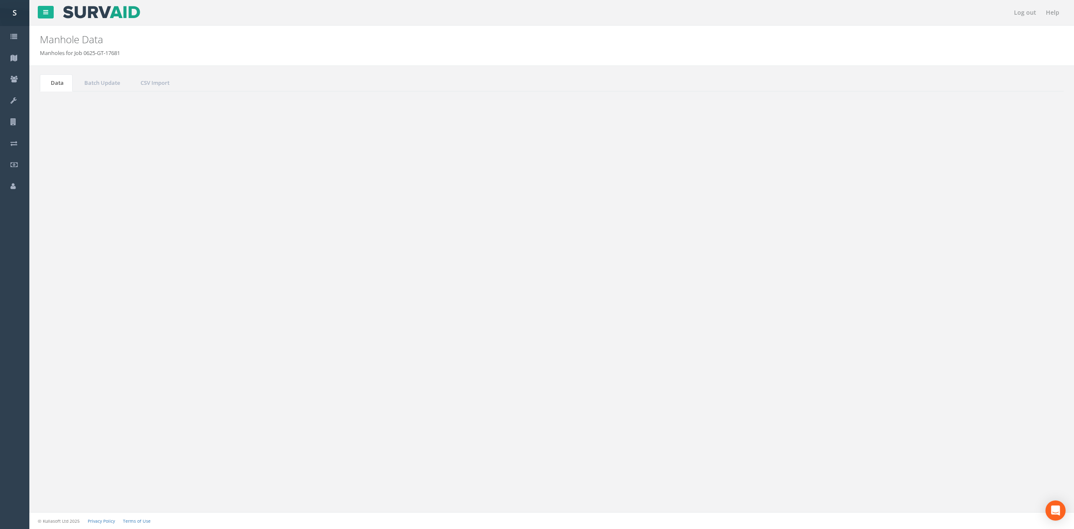
drag, startPoint x: 72, startPoint y: 102, endPoint x: 83, endPoint y: 105, distance: 11.4
click at [71, 102] on button "Refresh" at bounding box center [64, 105] width 33 height 14
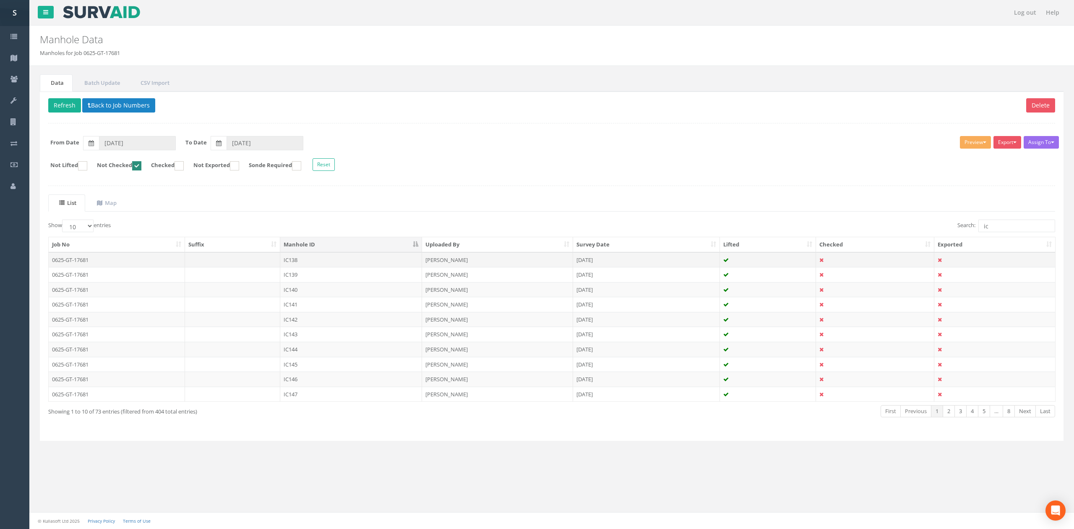
click at [311, 259] on td "IC138" at bounding box center [351, 259] width 142 height 15
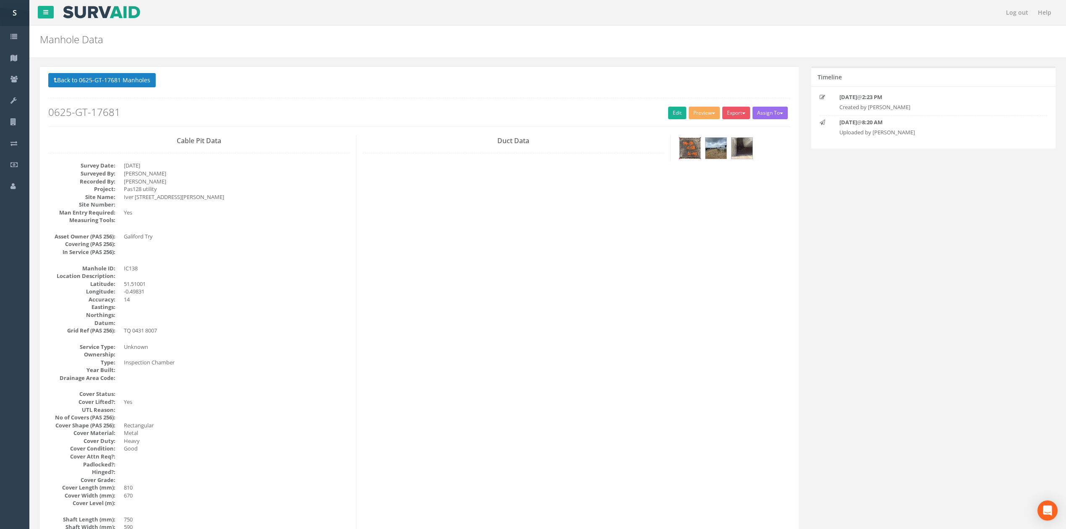
click at [682, 152] on img at bounding box center [689, 148] width 21 height 21
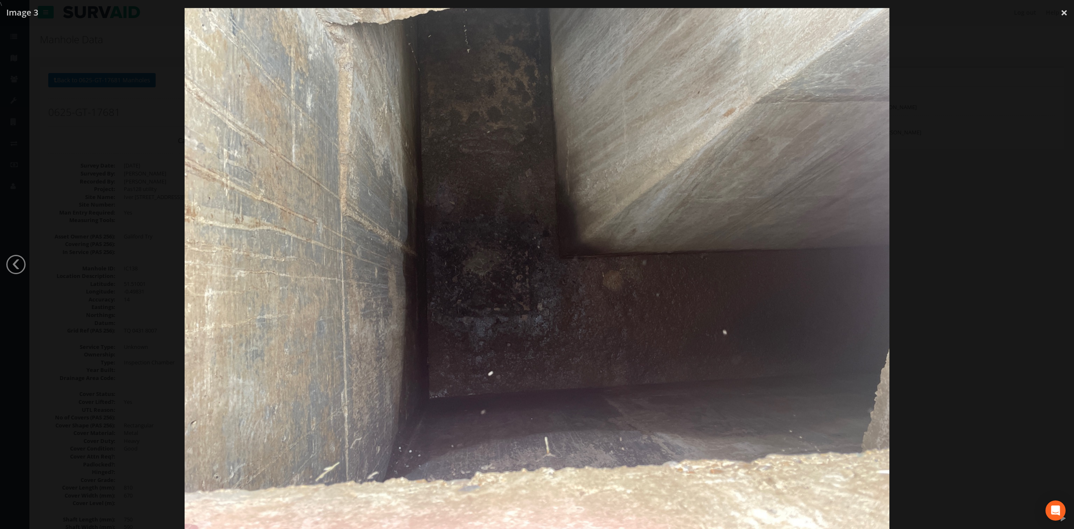
click at [943, 331] on div at bounding box center [537, 272] width 1074 height 529
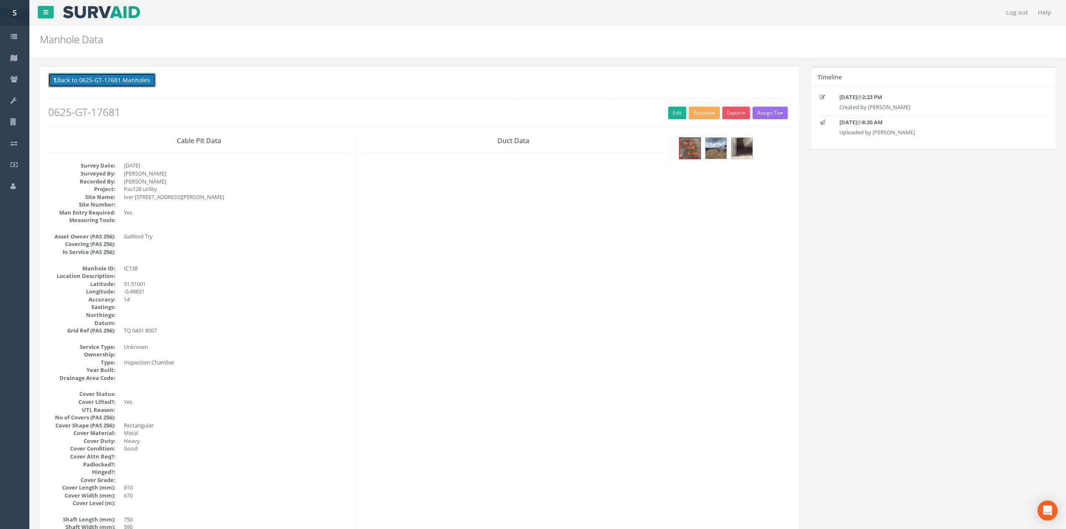
click at [135, 81] on button "Back to 0625-GT-17681 Manholes" at bounding box center [101, 80] width 107 height 14
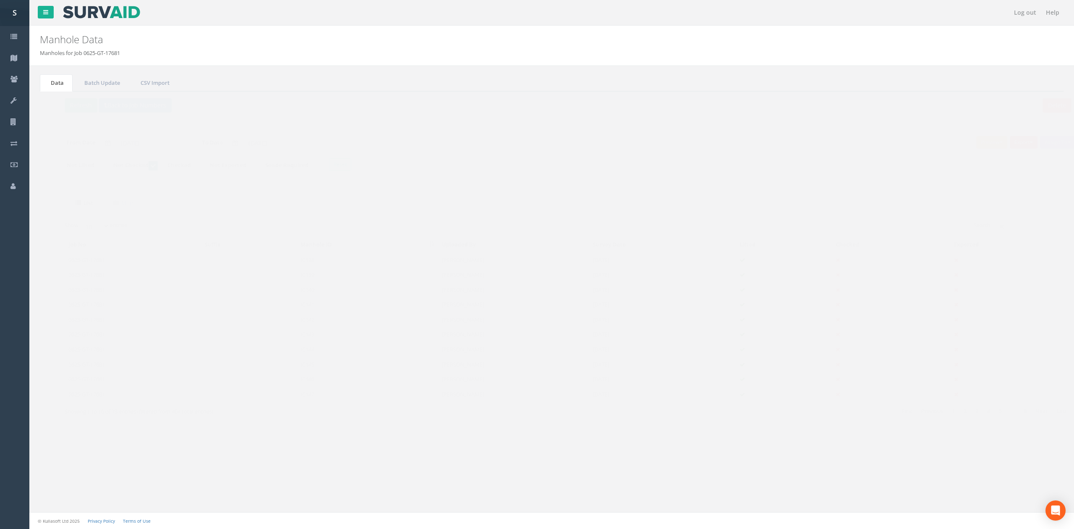
click at [329, 259] on td "IC138" at bounding box center [351, 259] width 142 height 15
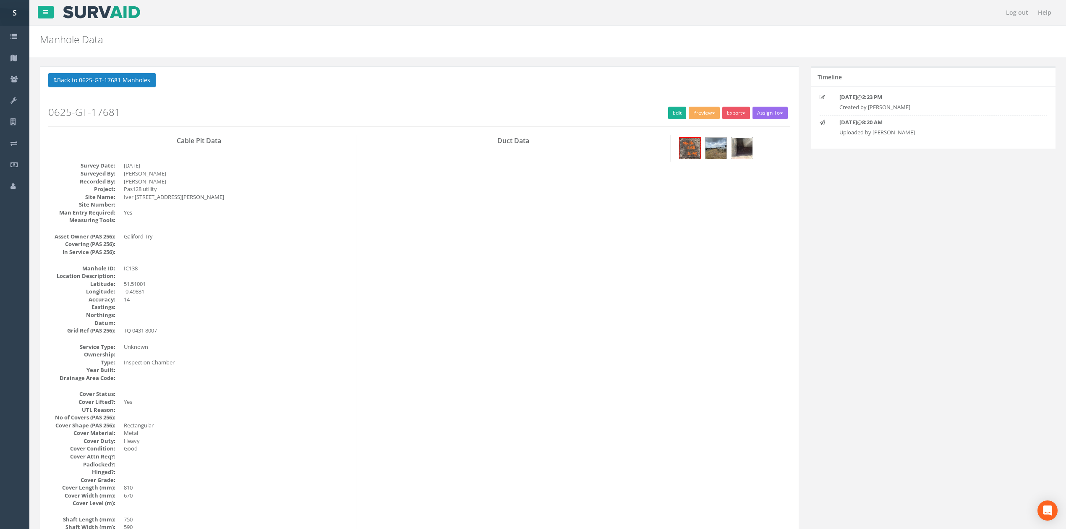
click at [751, 151] on img at bounding box center [741, 148] width 21 height 21
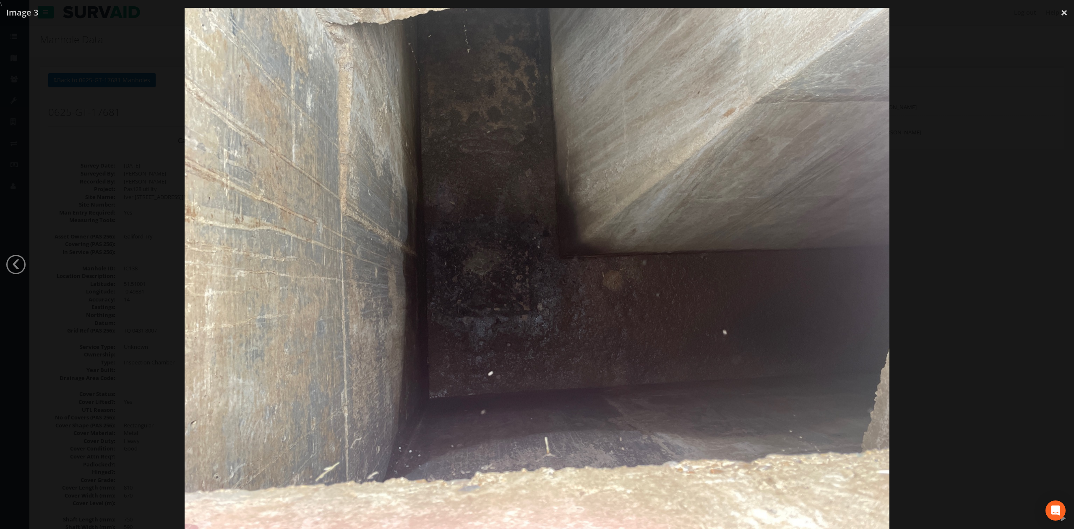
click at [1017, 183] on div at bounding box center [537, 272] width 1074 height 529
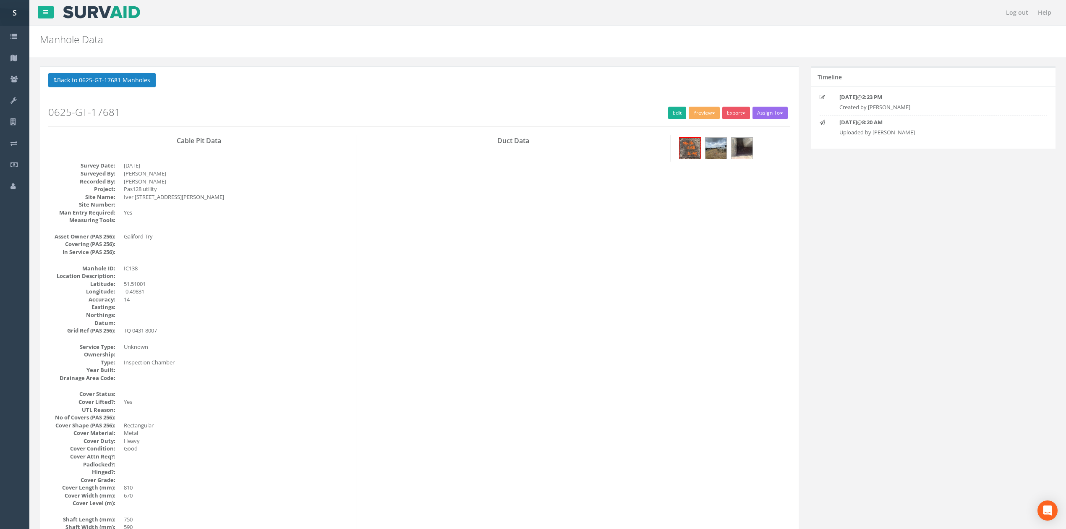
click at [659, 117] on h2 "0625-GT-17681" at bounding box center [419, 112] width 742 height 11
click at [668, 113] on link "Edit" at bounding box center [677, 113] width 18 height 13
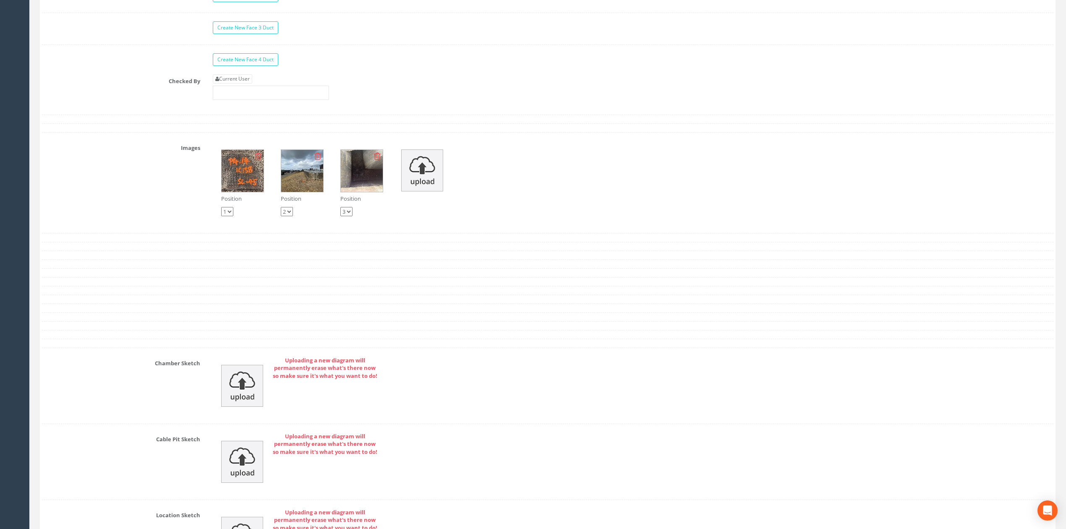
scroll to position [1669, 0]
click at [240, 96] on div "Current User" at bounding box center [271, 89] width 116 height 26
click at [245, 85] on link "Current User" at bounding box center [232, 80] width 39 height 9
type input "[PERSON_NAME]"
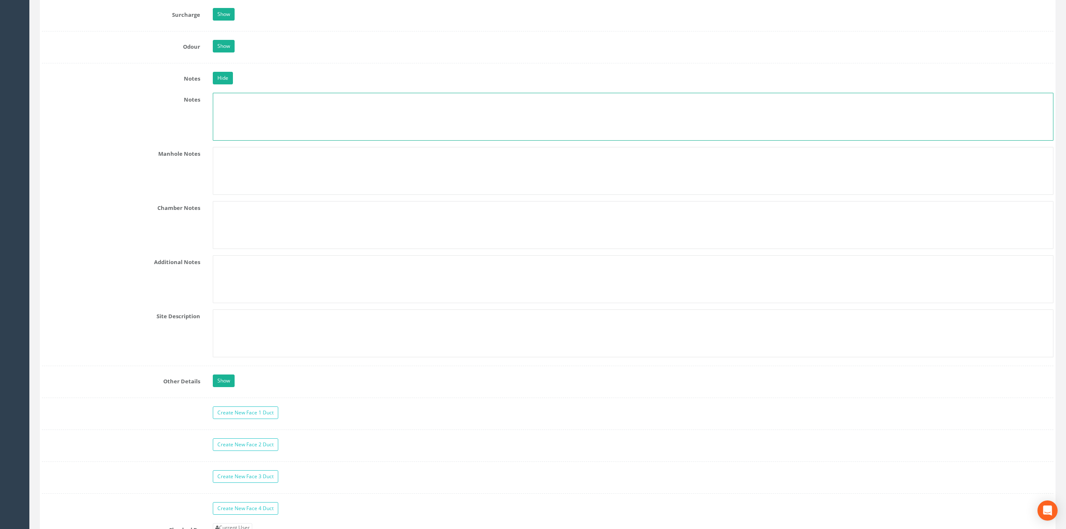
click at [248, 121] on textarea at bounding box center [633, 117] width 841 height 48
paste textarea "Possible service tunnel however no utilities observed."
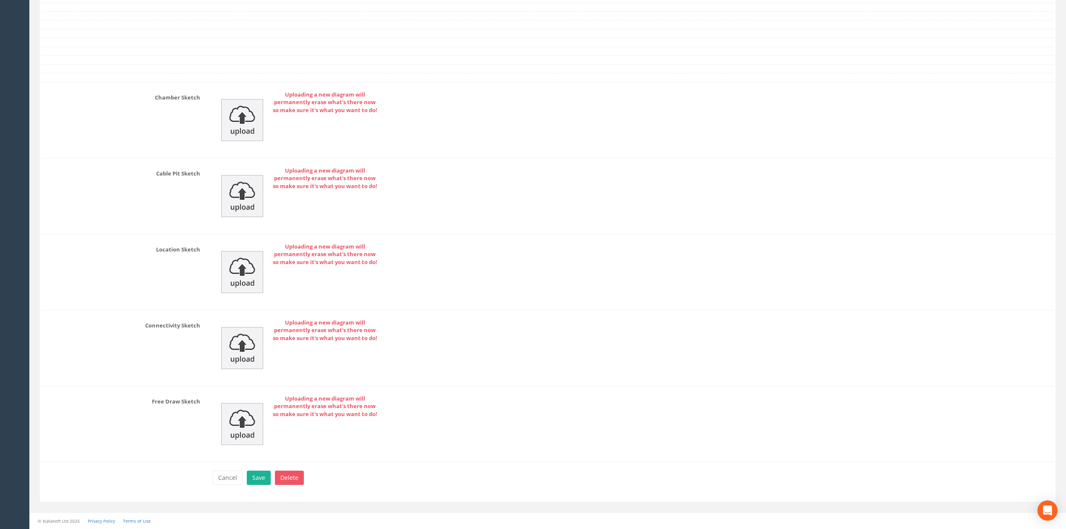
scroll to position [1951, 0]
type textarea "Possible service tunnel however no utilities observed."
click at [263, 475] on button "Save" at bounding box center [259, 477] width 24 height 14
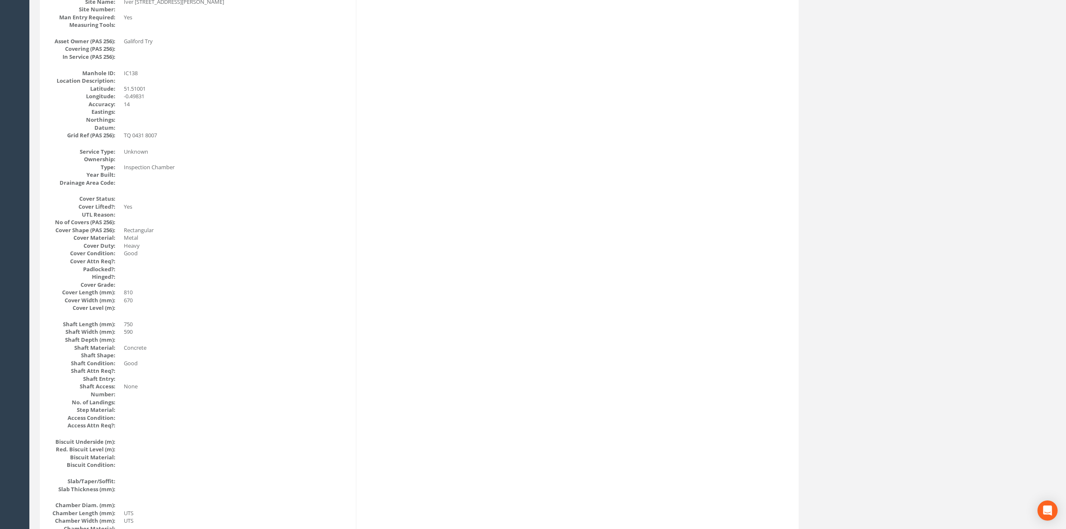
scroll to position [0, 0]
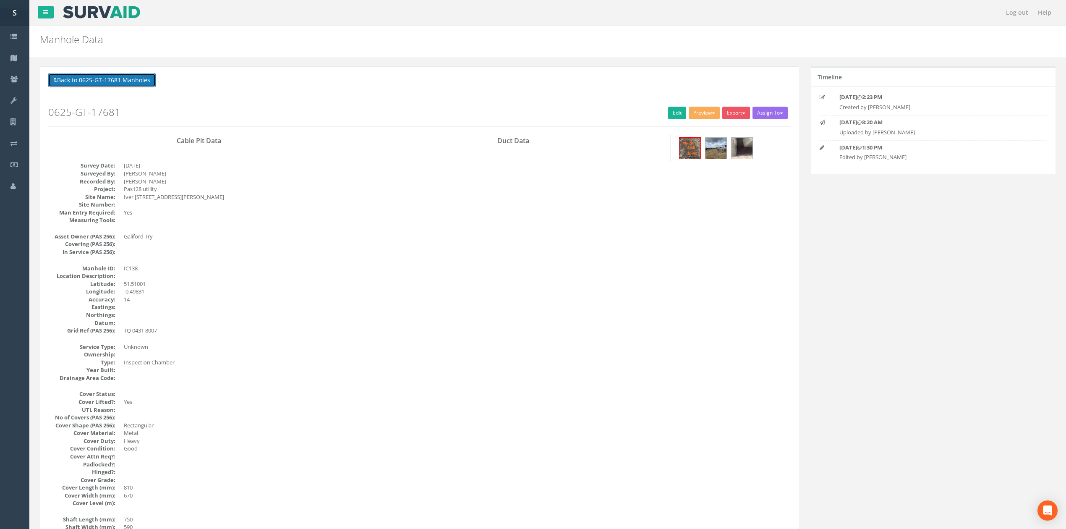
click at [120, 85] on button "Back to 0625-GT-17681 Manholes" at bounding box center [101, 80] width 107 height 14
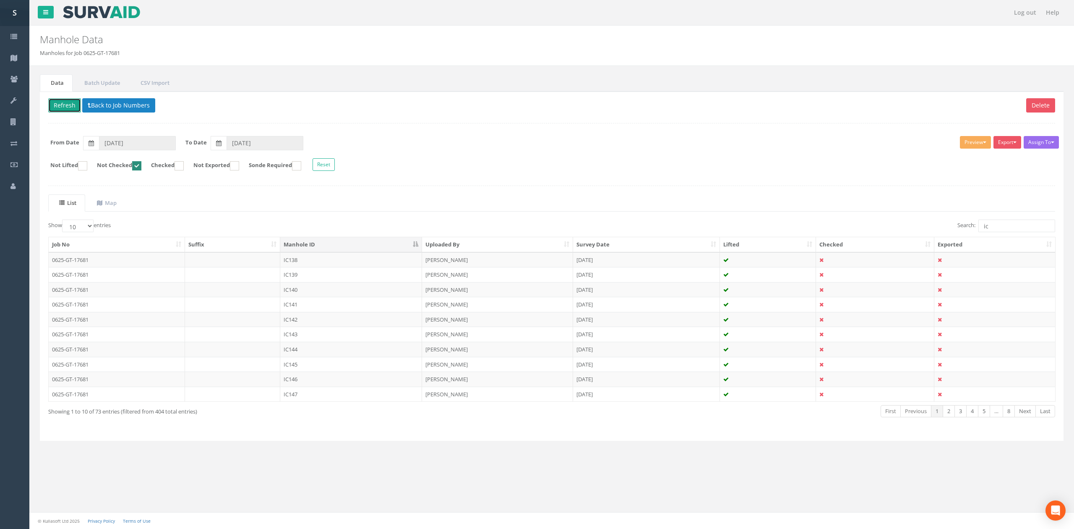
click at [76, 106] on button "Refresh" at bounding box center [64, 105] width 33 height 14
click at [257, 263] on td at bounding box center [233, 259] width 96 height 15
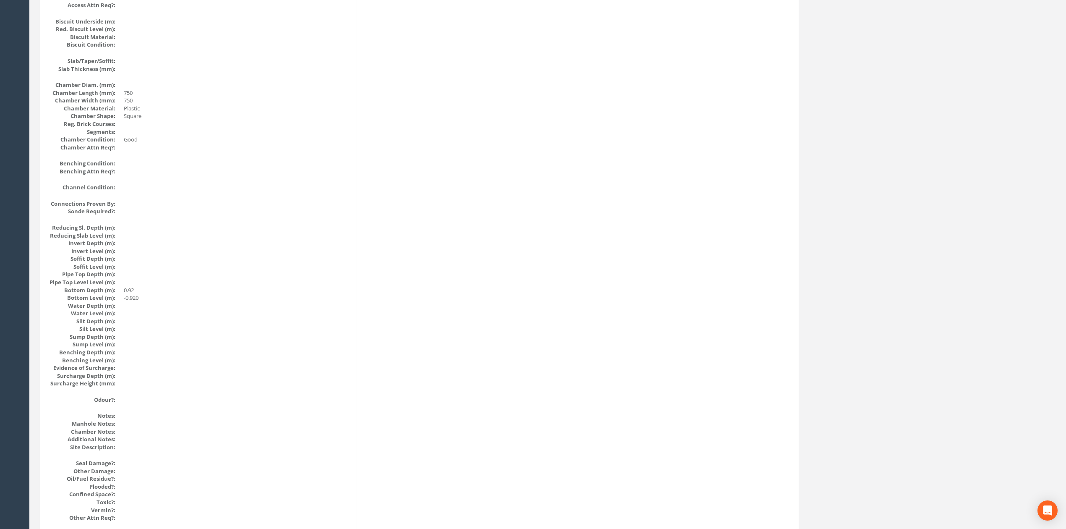
drag, startPoint x: 542, startPoint y: 394, endPoint x: 541, endPoint y: 345, distance: 49.1
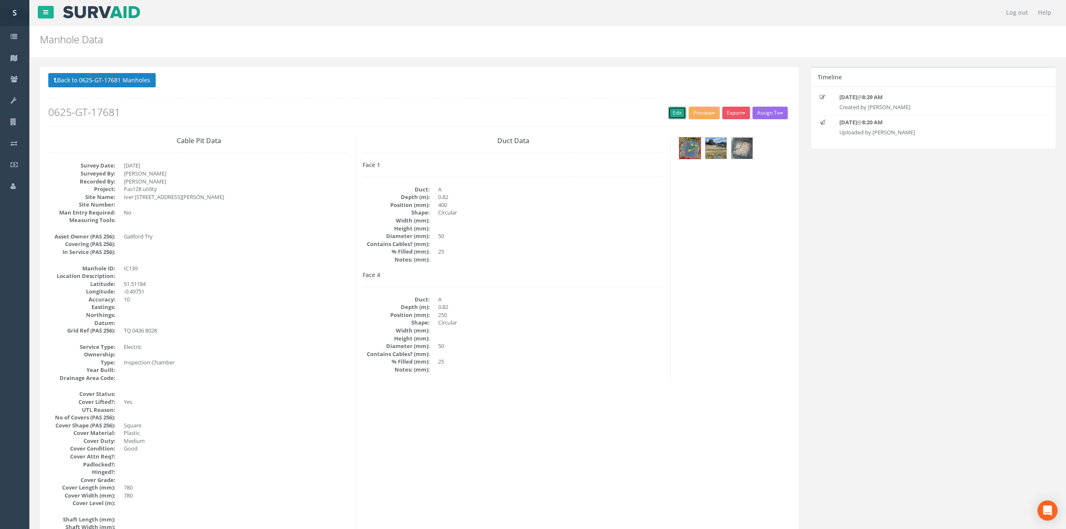
click at [668, 116] on link "Edit" at bounding box center [677, 113] width 18 height 13
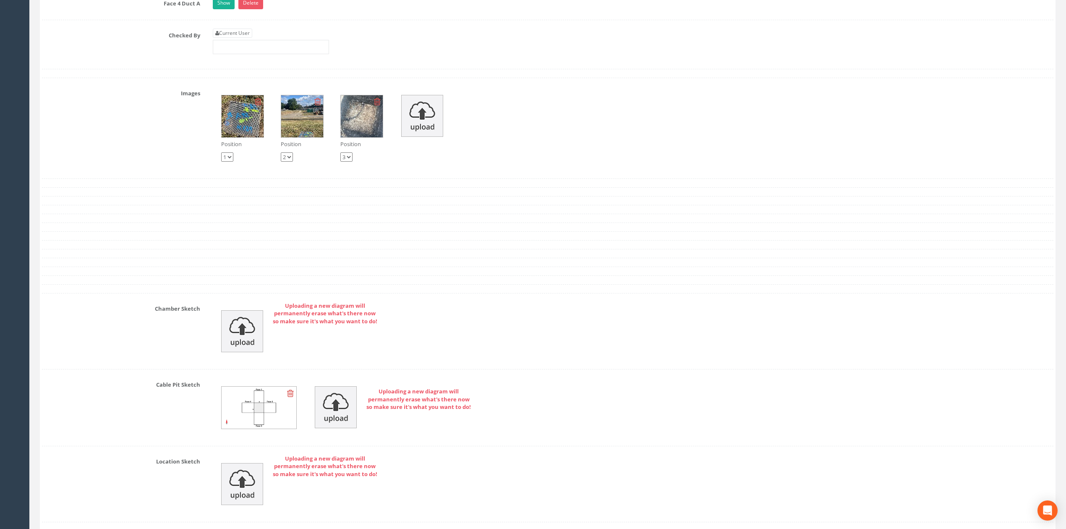
scroll to position [1715, 0]
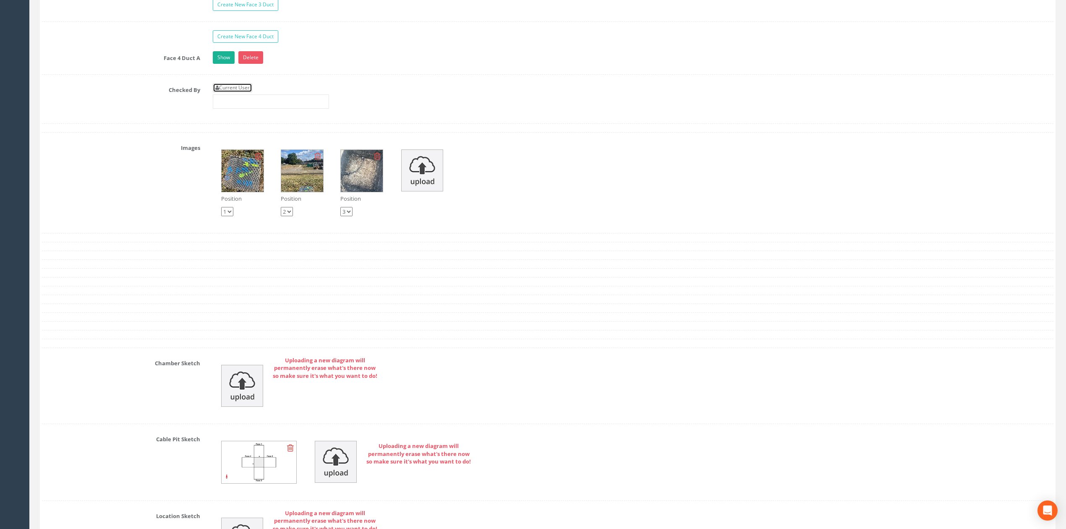
click at [232, 92] on link "Current User" at bounding box center [232, 87] width 39 height 9
type input "[PERSON_NAME]"
click at [248, 108] on input "[PERSON_NAME]" at bounding box center [271, 101] width 116 height 14
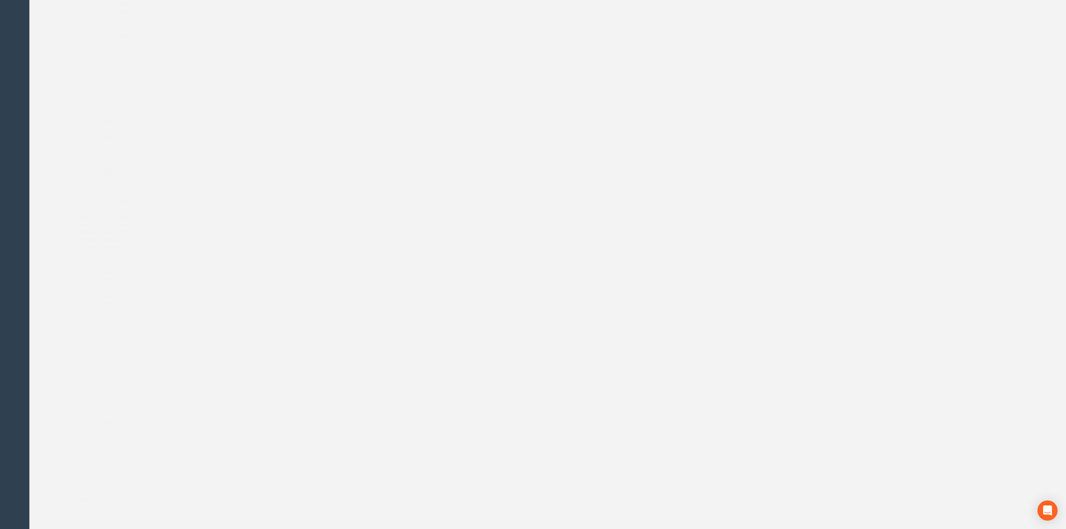
scroll to position [0, 0]
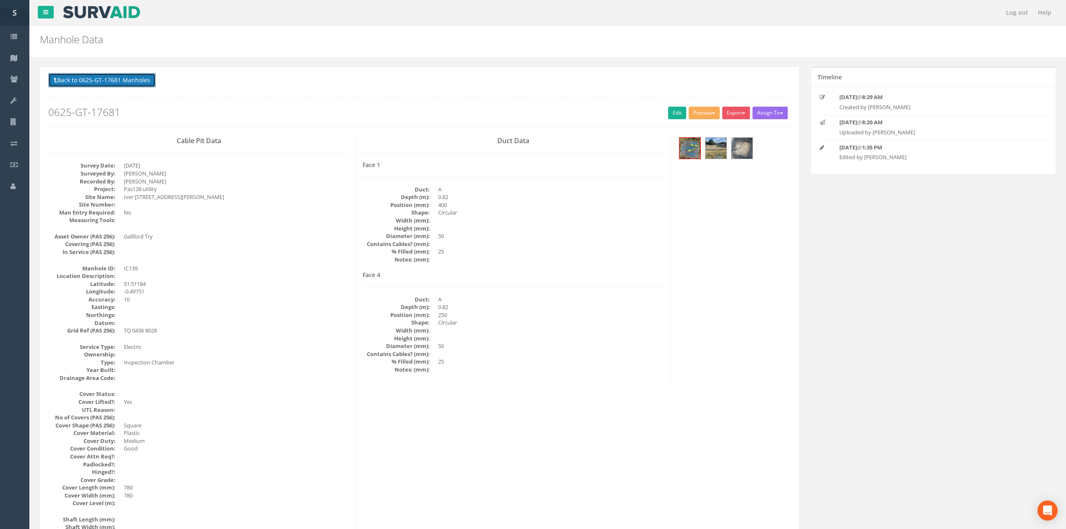
click at [136, 76] on button "Back to 0625-GT-17681 Manholes" at bounding box center [101, 80] width 107 height 14
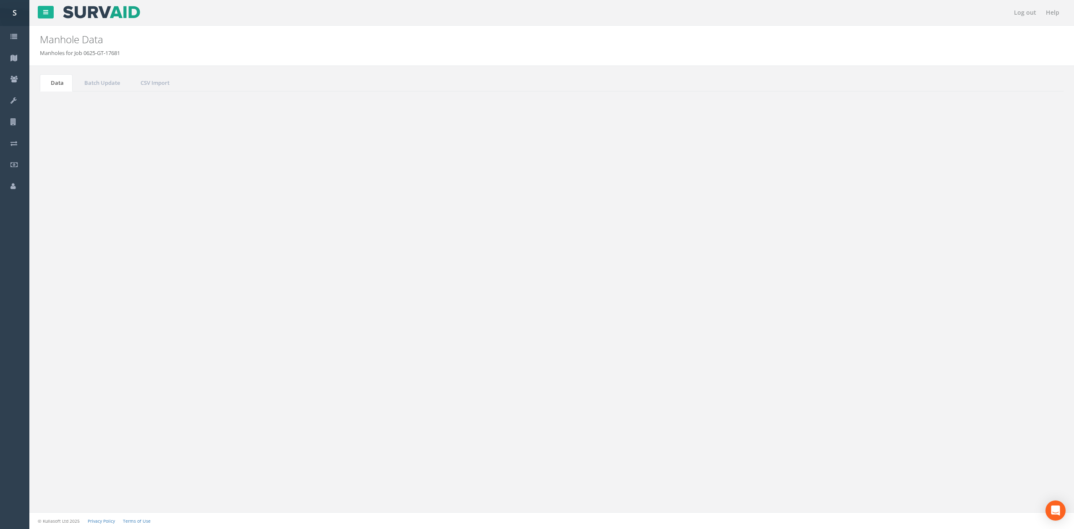
click at [59, 105] on button "Refresh" at bounding box center [64, 105] width 33 height 14
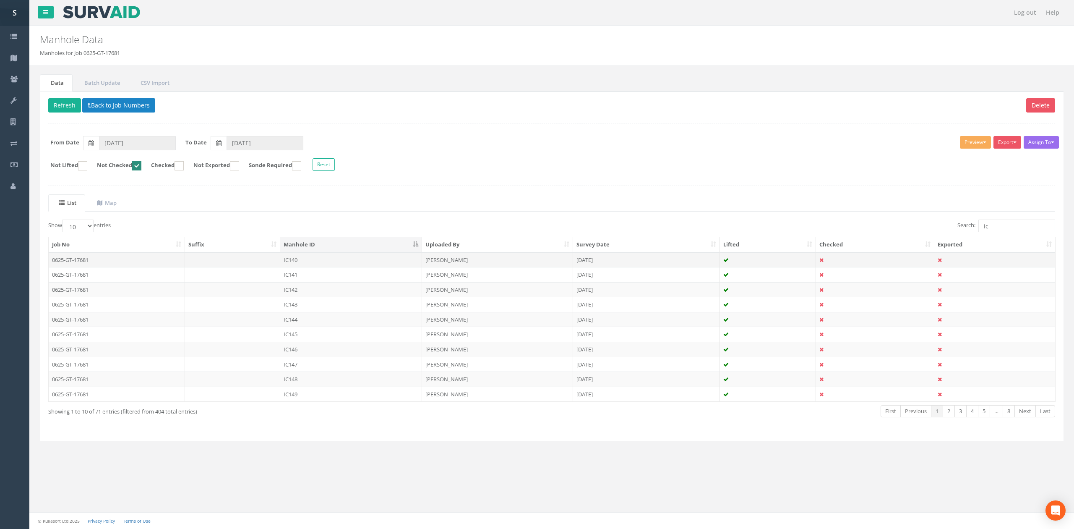
click at [343, 266] on td "IC140" at bounding box center [351, 259] width 142 height 15
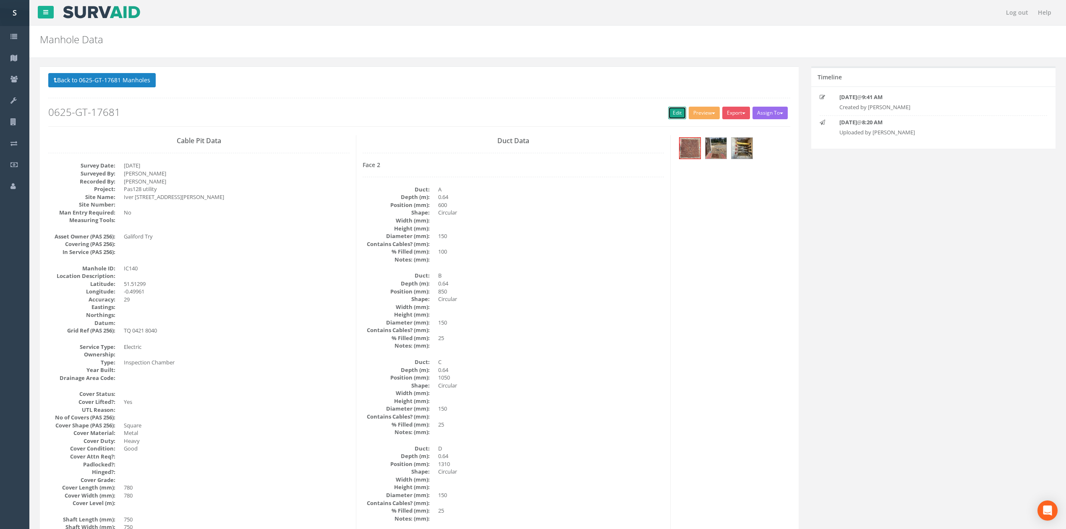
click at [670, 117] on link "Edit" at bounding box center [677, 113] width 18 height 13
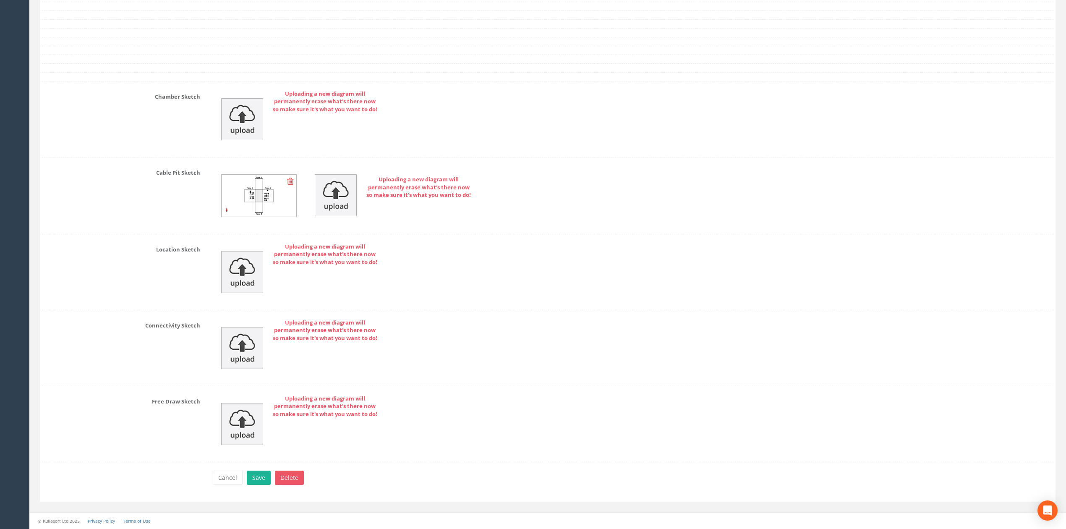
scroll to position [2836, 0]
click at [265, 479] on button "Save" at bounding box center [259, 477] width 24 height 14
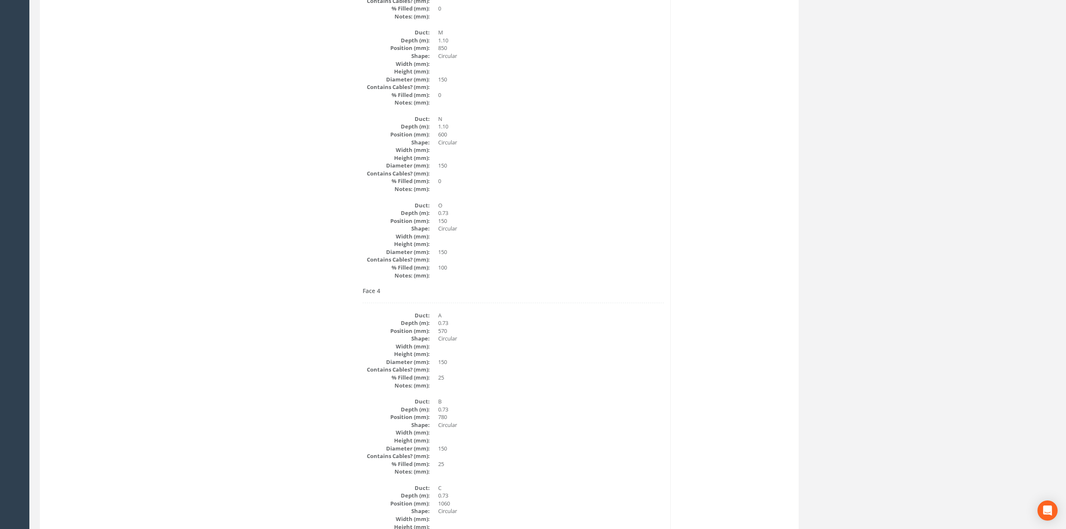
scroll to position [0, 0]
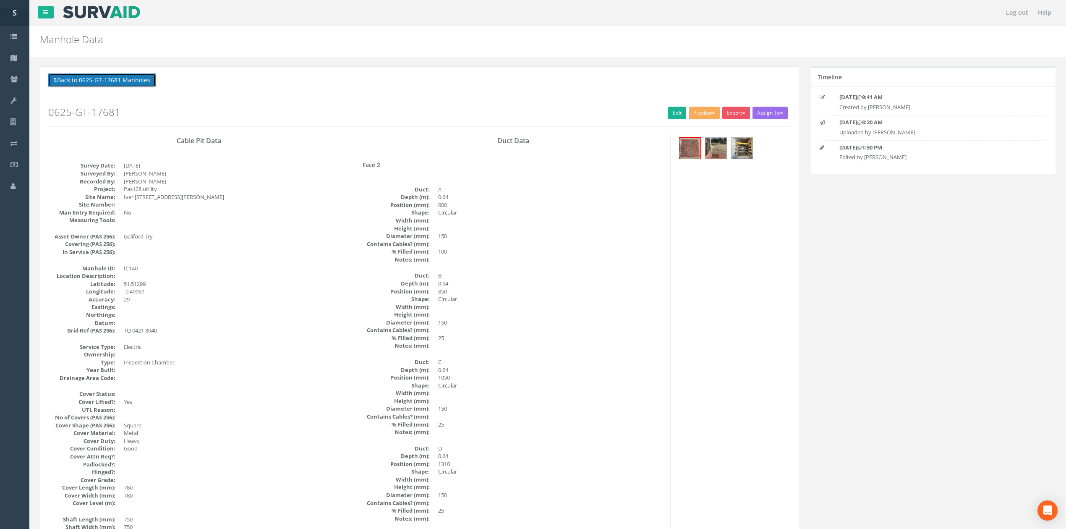
click at [128, 79] on button "Back to 0625-GT-17681 Manholes" at bounding box center [101, 80] width 107 height 14
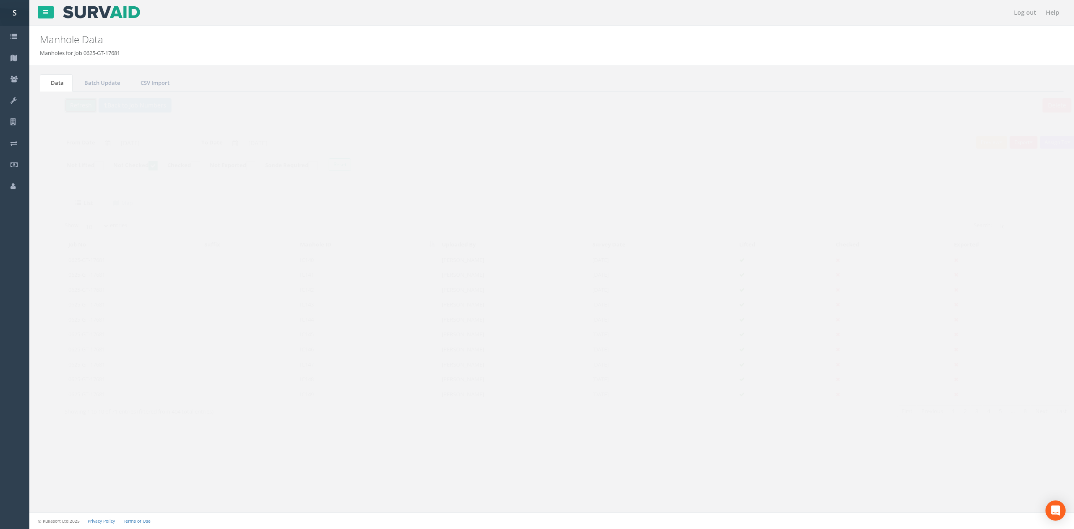
drag, startPoint x: 73, startPoint y: 107, endPoint x: 78, endPoint y: 110, distance: 6.1
click at [73, 107] on button "Refresh" at bounding box center [64, 105] width 33 height 14
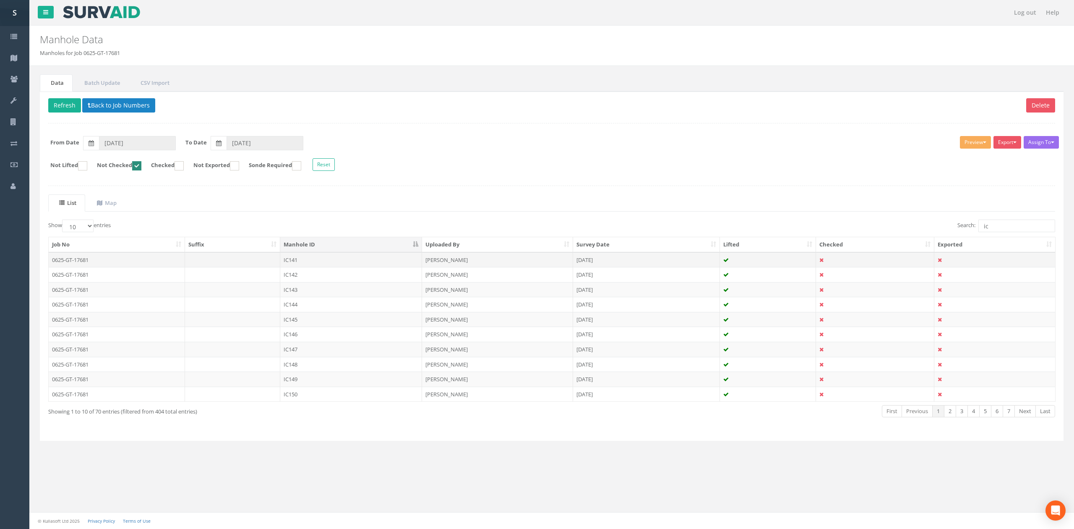
click at [325, 264] on td "IC141" at bounding box center [351, 259] width 142 height 15
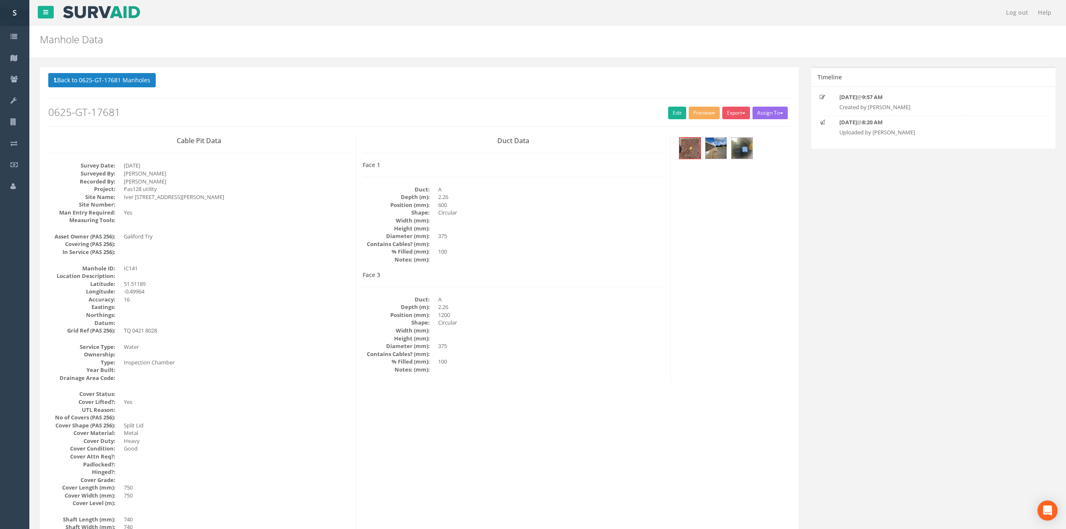
click at [759, 149] on div at bounding box center [733, 149] width 113 height 28
click at [742, 152] on img at bounding box center [741, 148] width 21 height 21
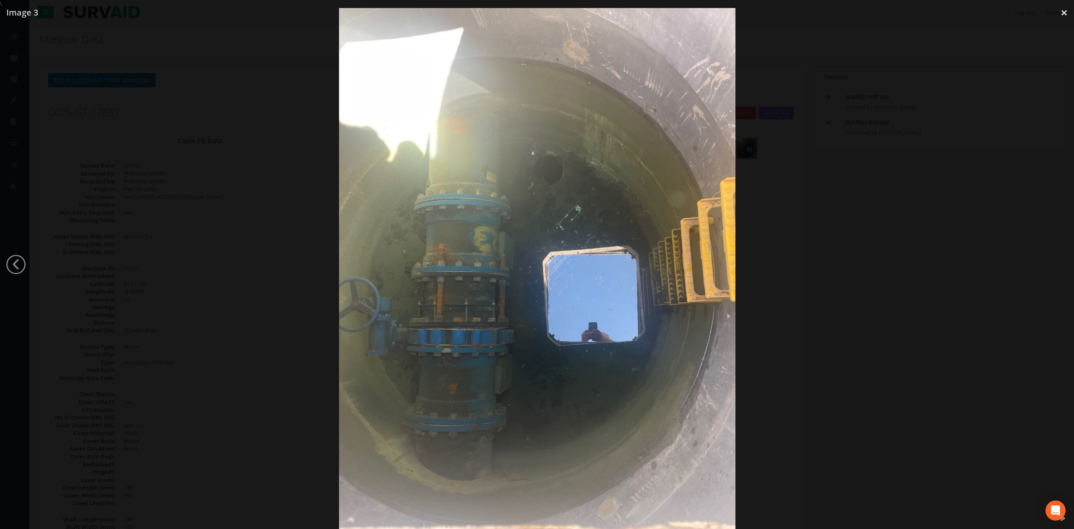
click at [856, 299] on div at bounding box center [537, 272] width 1074 height 529
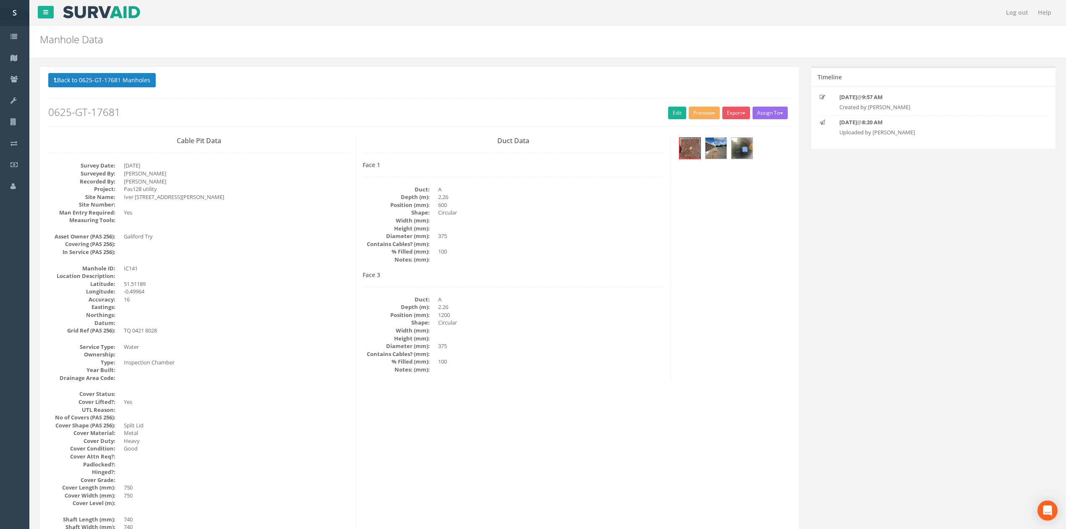
click at [257, 95] on div "Back to 0625-GT-17681 Manholes Back to Map Assign To No Companies Added Export …" at bounding box center [419, 99] width 742 height 53
click at [694, 146] on img at bounding box center [689, 148] width 21 height 21
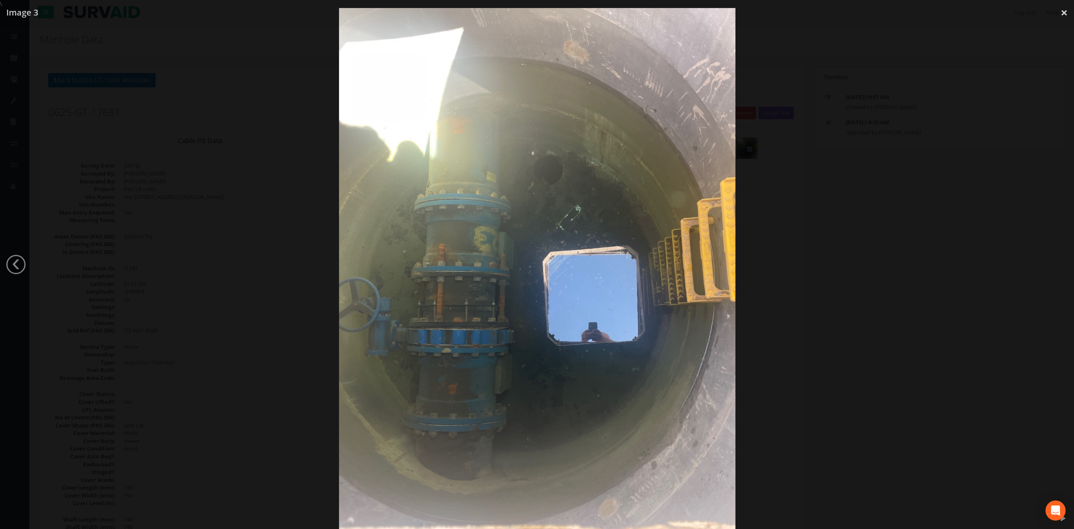
click at [877, 289] on div at bounding box center [537, 272] width 1074 height 529
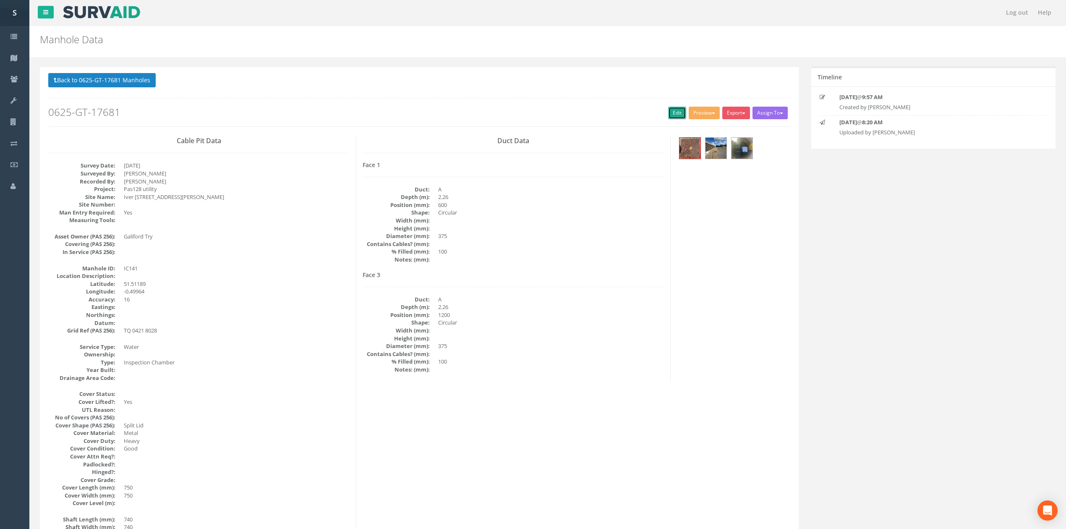
click at [674, 114] on link "Edit" at bounding box center [677, 113] width 18 height 13
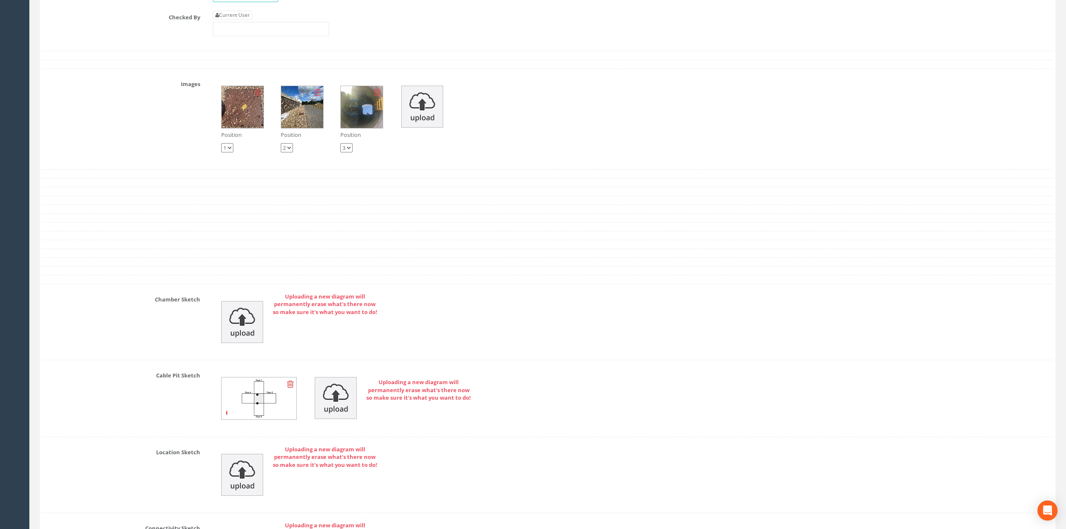
scroll to position [1657, 0]
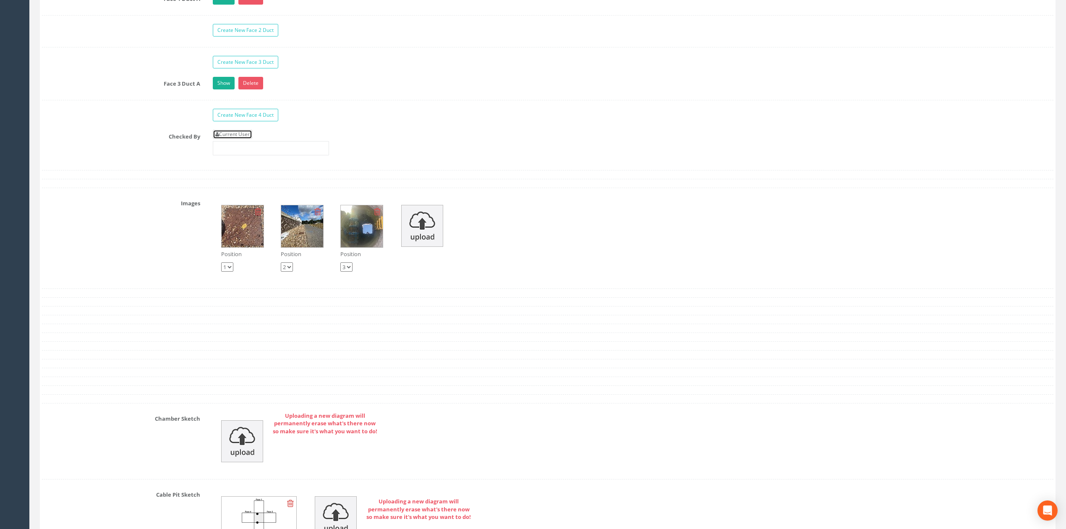
drag, startPoint x: 239, startPoint y: 144, endPoint x: 248, endPoint y: 147, distance: 8.8
click at [240, 139] on link "Current User" at bounding box center [232, 134] width 39 height 9
type input "[PERSON_NAME]"
click at [271, 155] on input "[PERSON_NAME]" at bounding box center [271, 148] width 116 height 14
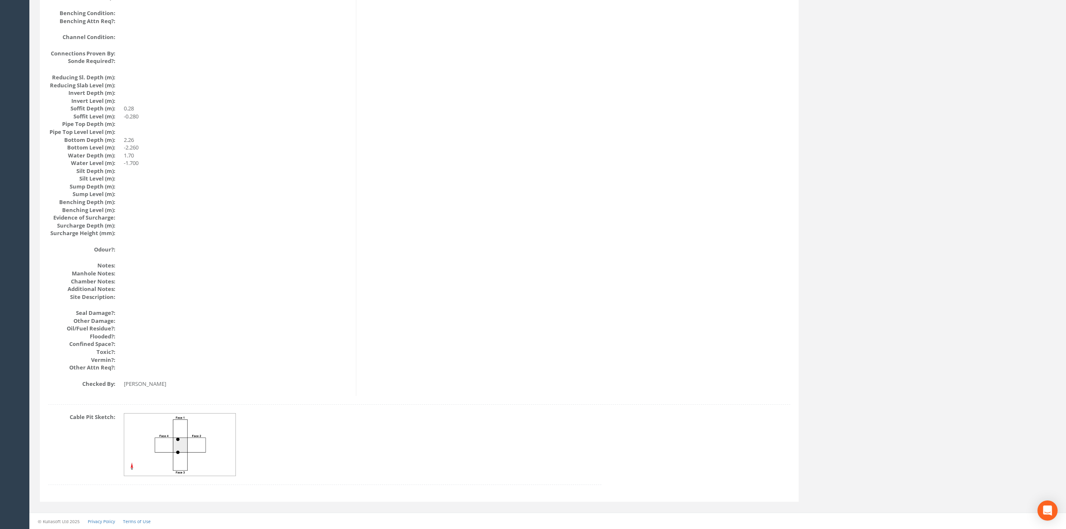
scroll to position [767, 0]
drag, startPoint x: 271, startPoint y: 276, endPoint x: 269, endPoint y: 248, distance: 28.6
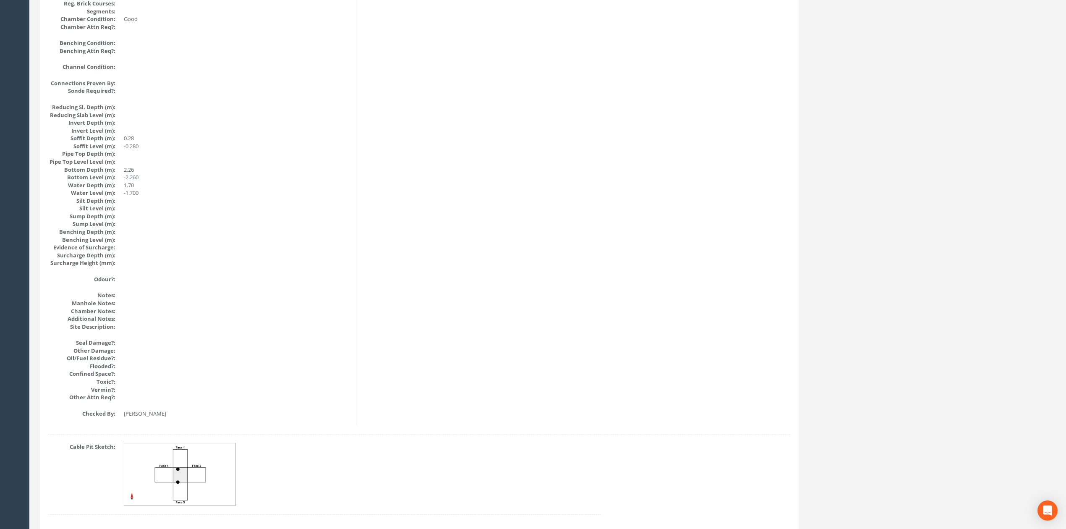
scroll to position [0, 0]
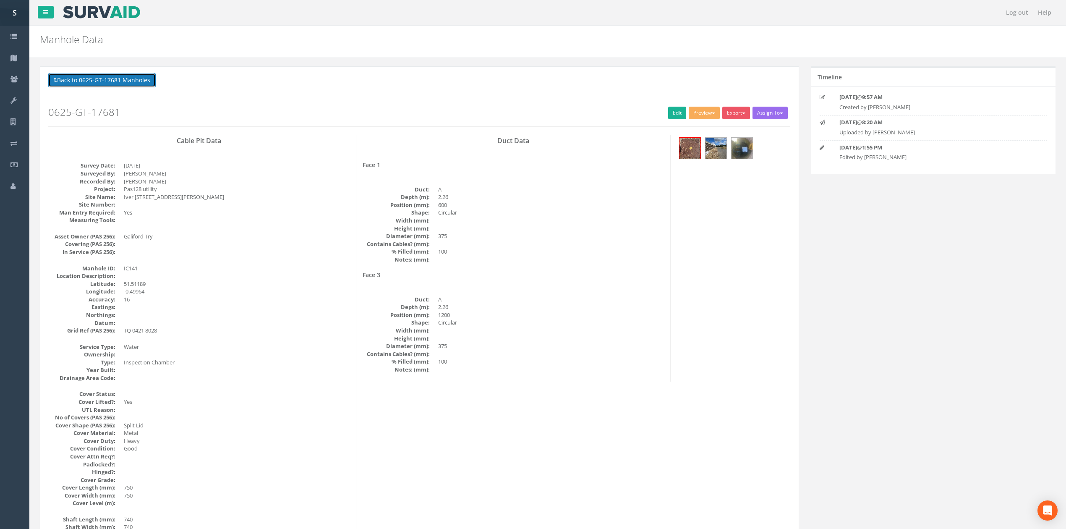
click at [127, 76] on button "Back to 0625-GT-17681 Manholes" at bounding box center [101, 80] width 107 height 14
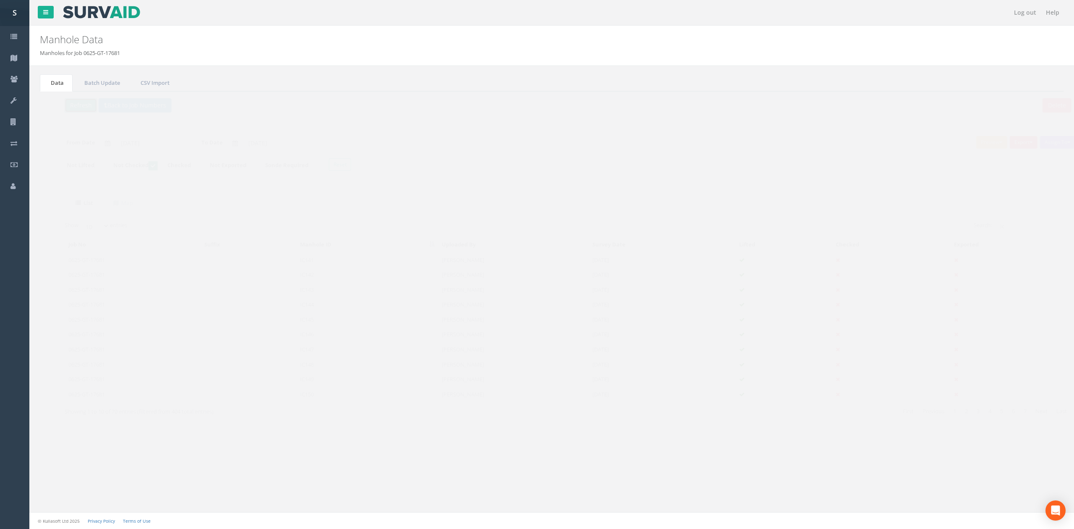
click at [55, 103] on button "Refresh" at bounding box center [64, 105] width 33 height 14
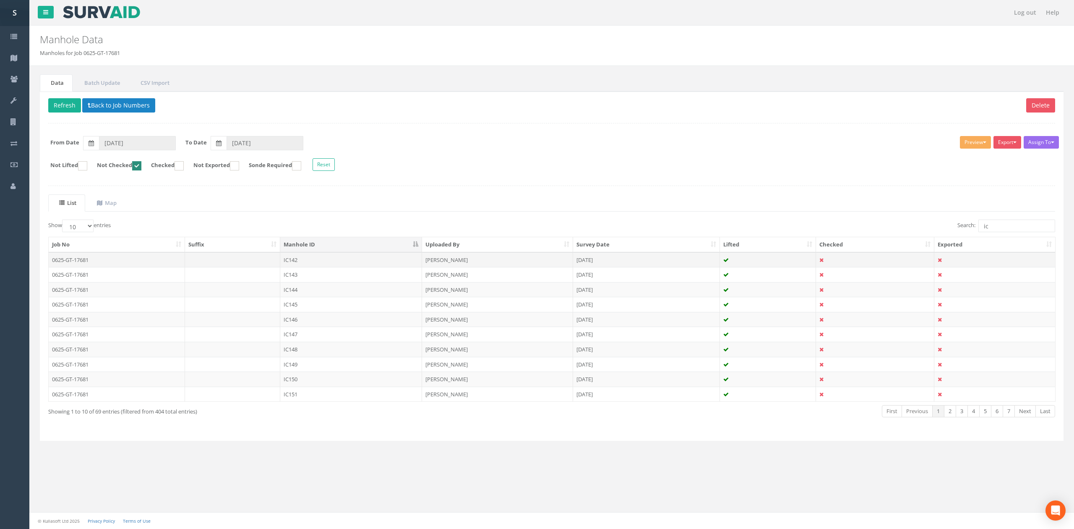
click at [321, 266] on td "IC142" at bounding box center [351, 259] width 142 height 15
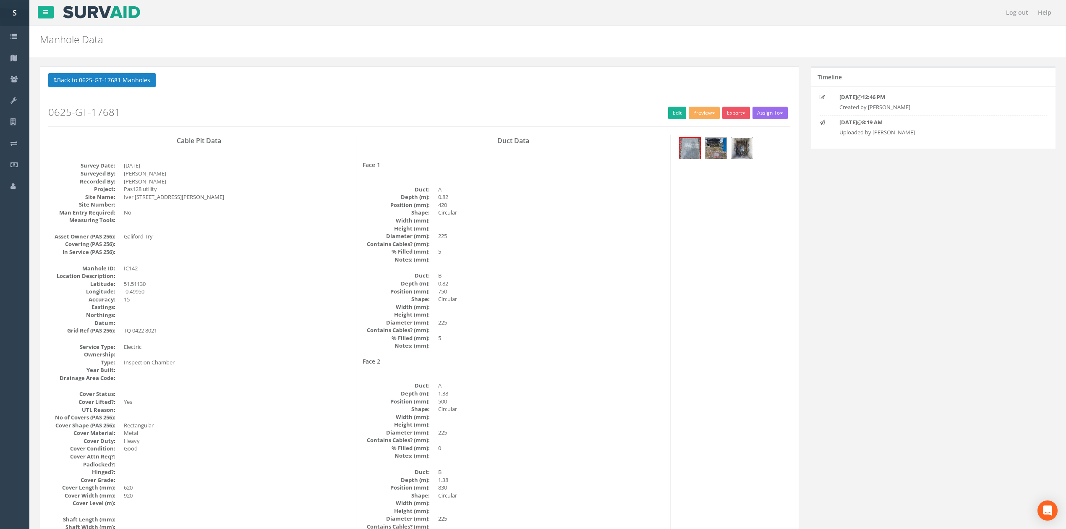
click at [745, 144] on img at bounding box center [741, 148] width 21 height 21
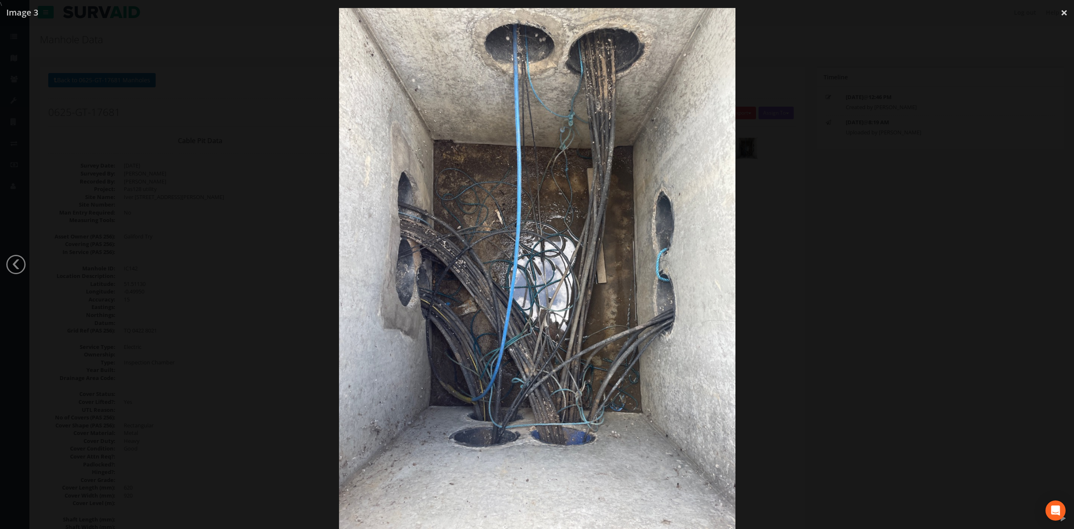
click at [901, 264] on div at bounding box center [537, 272] width 1074 height 529
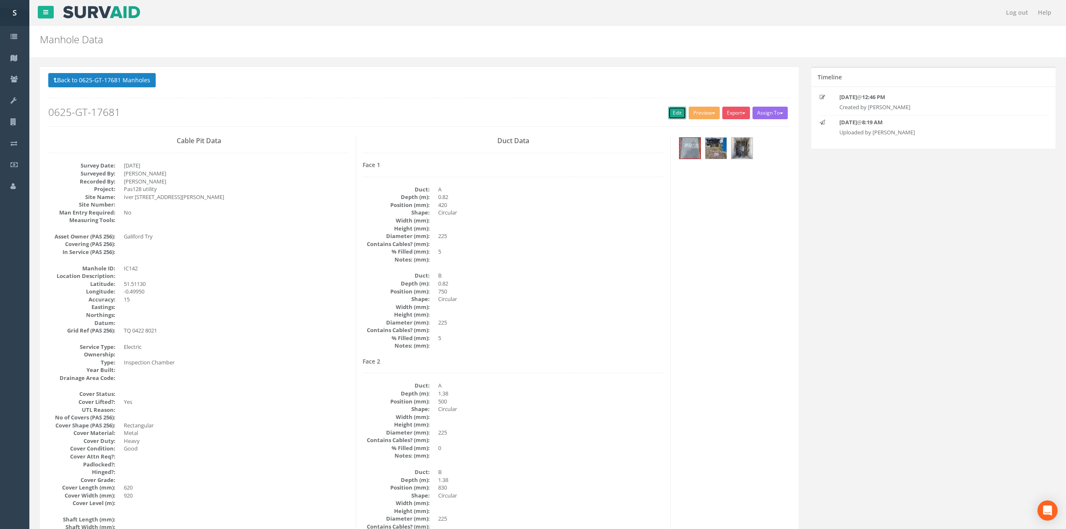
click at [668, 116] on link "Edit" at bounding box center [677, 113] width 18 height 13
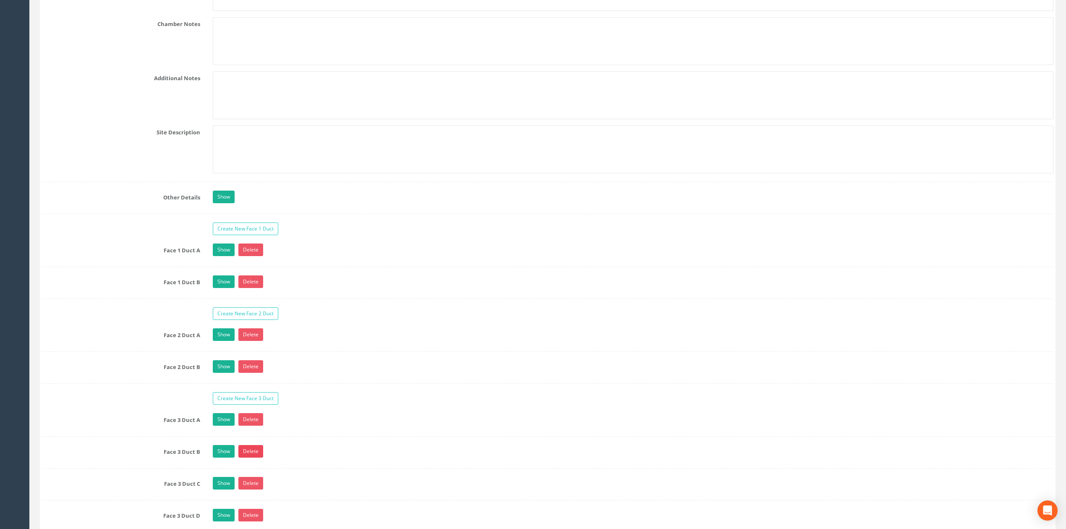
scroll to position [1511, 0]
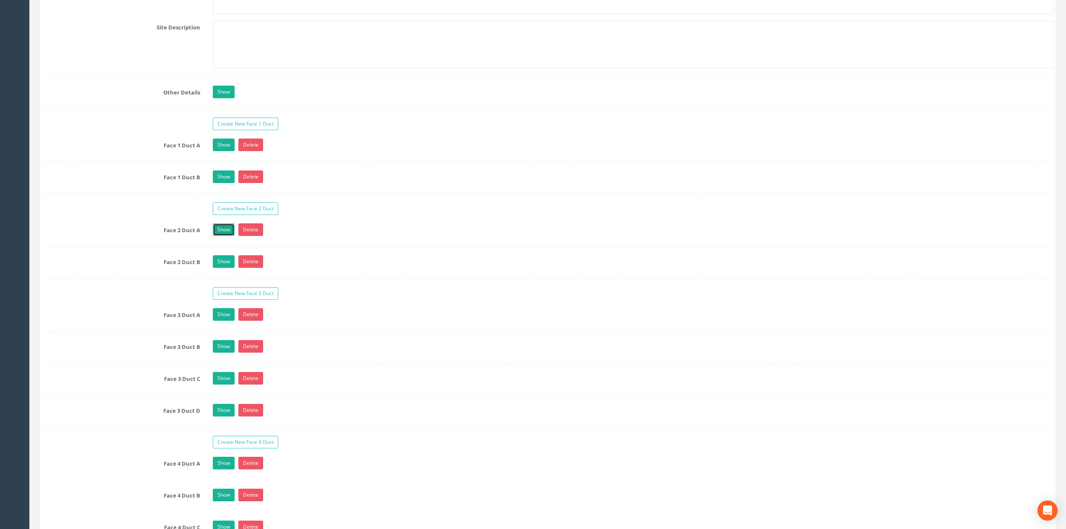
click at [229, 236] on link "Show" at bounding box center [224, 229] width 22 height 13
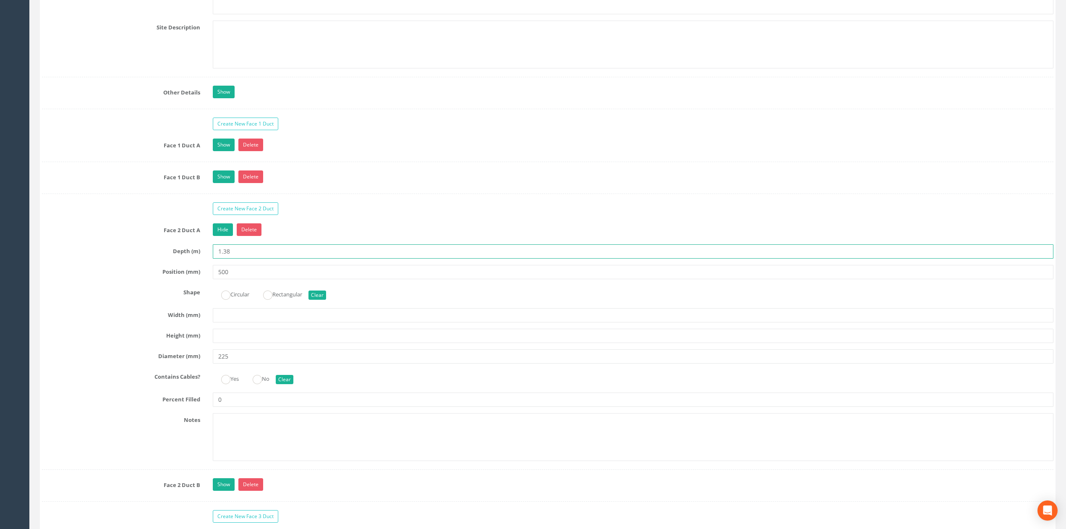
drag, startPoint x: 222, startPoint y: 261, endPoint x: 256, endPoint y: 261, distance: 33.6
click at [256, 259] on input "1.38" at bounding box center [633, 251] width 841 height 14
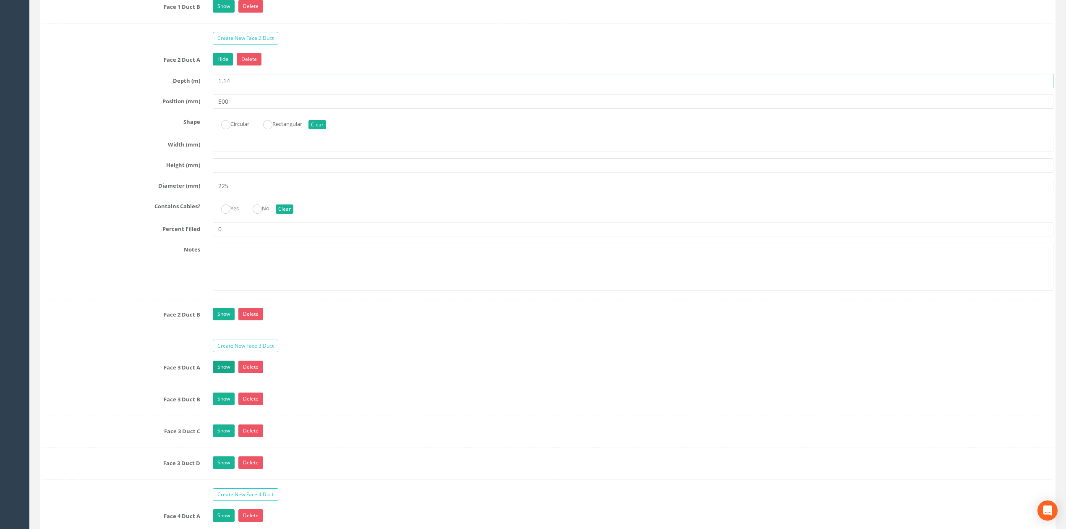
scroll to position [1734, 0]
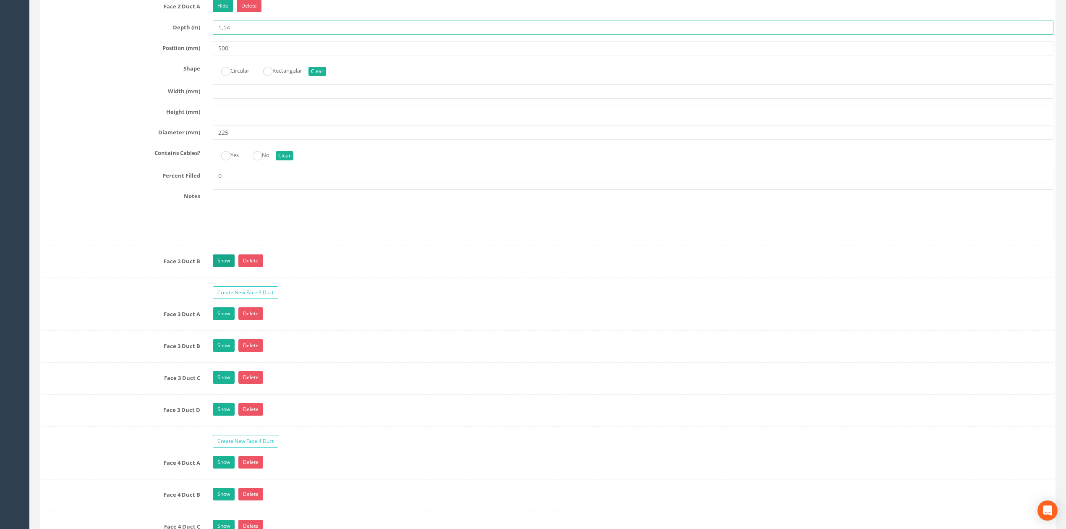
type input "1.14"
click at [216, 267] on link "Show" at bounding box center [224, 260] width 22 height 13
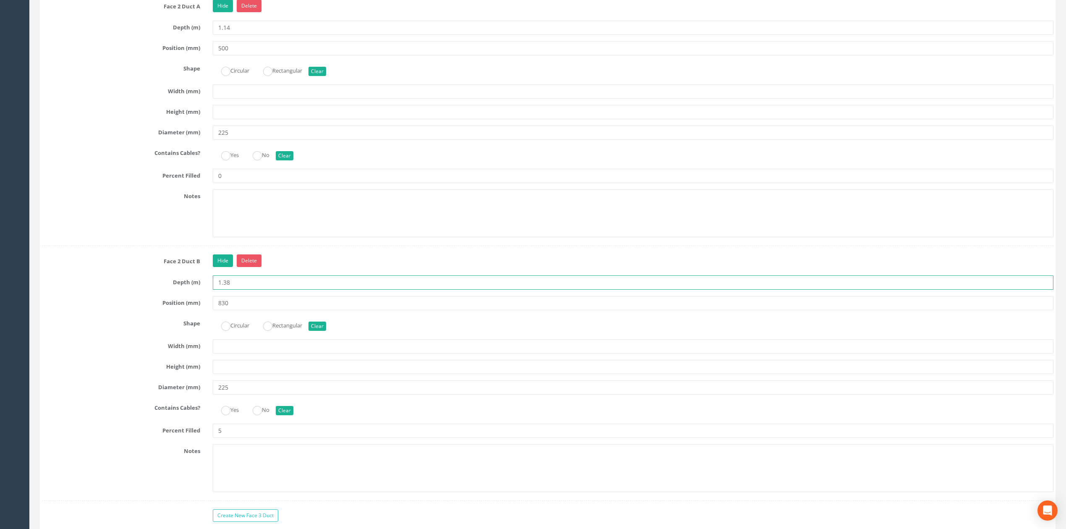
click at [227, 290] on input "1.38" at bounding box center [633, 282] width 841 height 14
click at [223, 290] on input "1.38" at bounding box center [633, 282] width 841 height 14
drag, startPoint x: 223, startPoint y: 292, endPoint x: 252, endPoint y: 293, distance: 29.0
click at [252, 290] on input "1.38" at bounding box center [633, 282] width 841 height 14
type input "1.14"
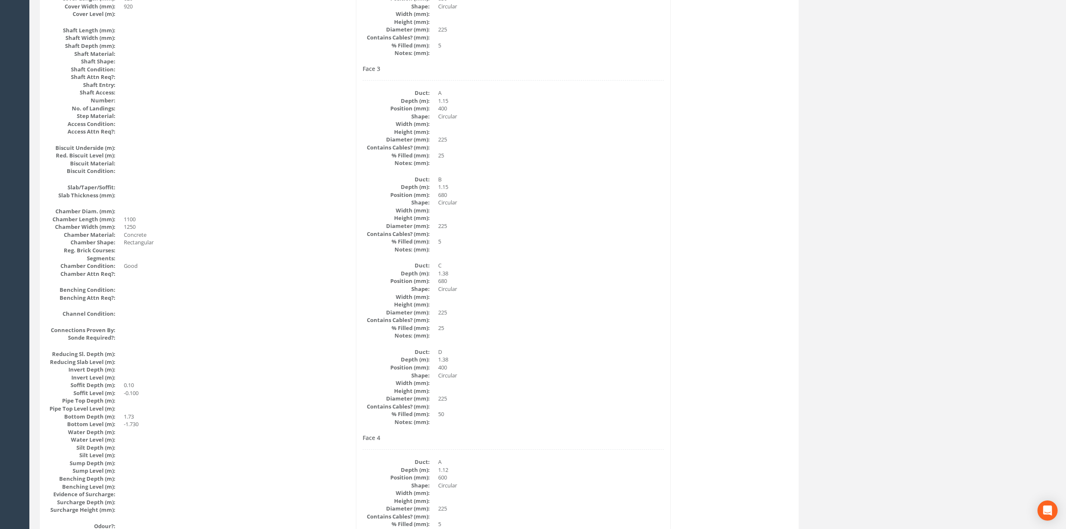
scroll to position [0, 0]
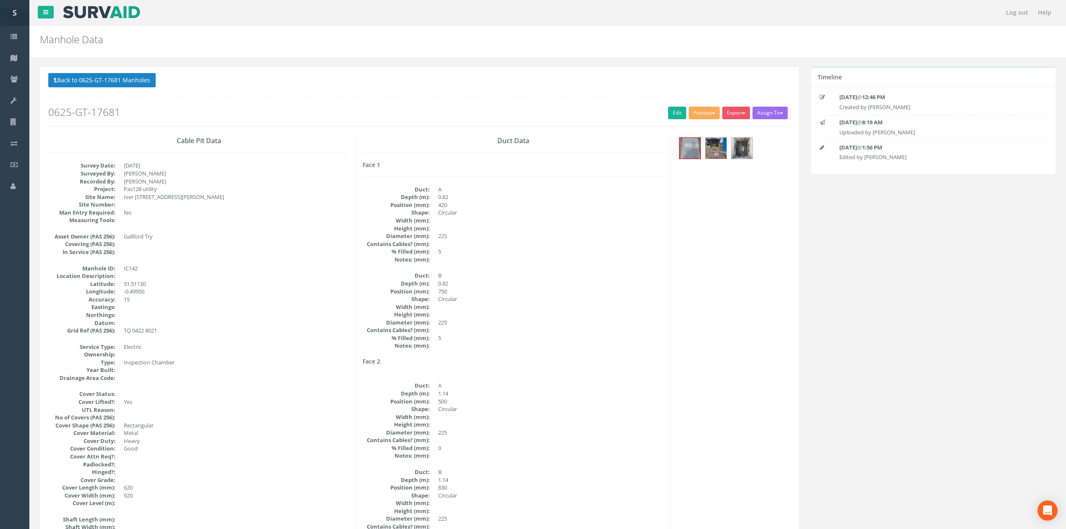
click at [674, 106] on div "Back to 0625-GT-17681 Manholes Back to Map Assign To No Companies Added Export …" at bounding box center [419, 99] width 742 height 53
click at [673, 110] on link "Edit" at bounding box center [677, 113] width 18 height 13
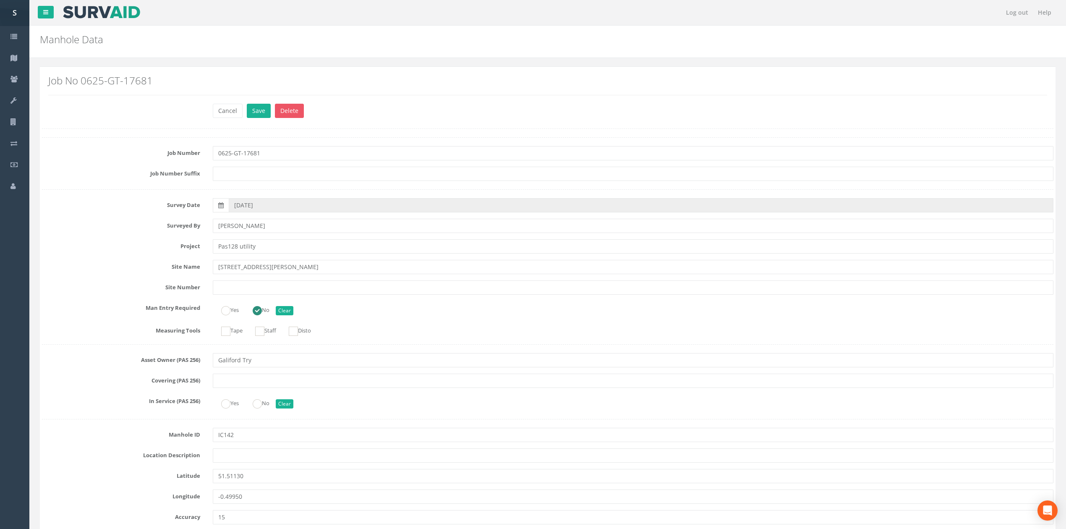
scroll to position [2530, 0]
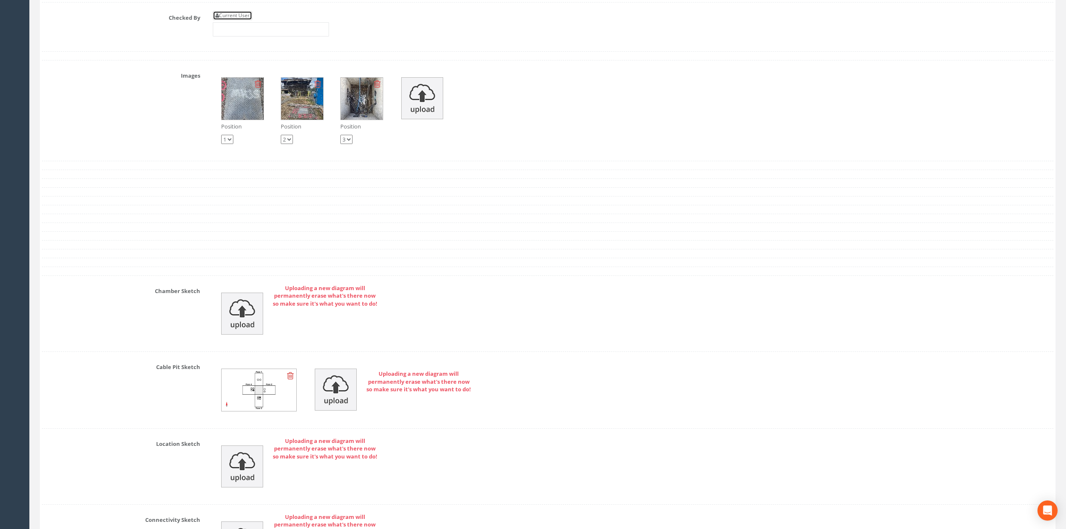
click at [248, 20] on link "Current User" at bounding box center [232, 15] width 39 height 9
type input "[PERSON_NAME]"
click at [256, 37] on input "[PERSON_NAME]" at bounding box center [271, 29] width 116 height 14
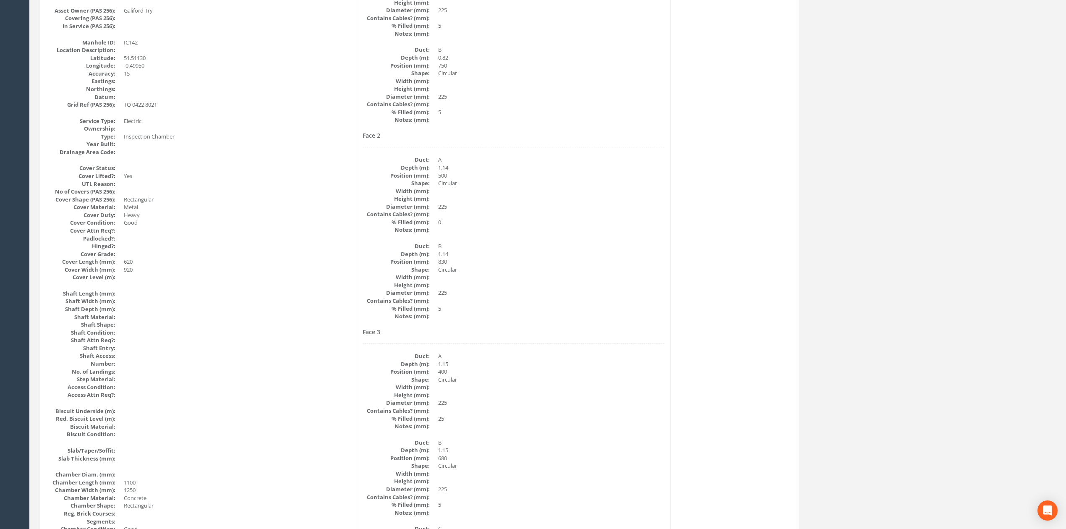
scroll to position [0, 0]
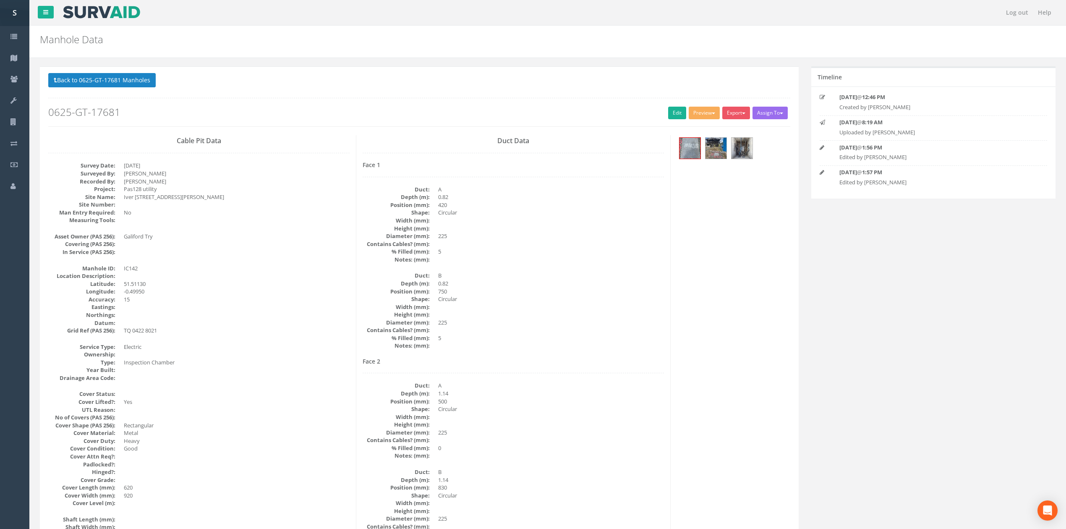
click at [106, 74] on button "Back to 0625-GT-17681 Manholes" at bounding box center [101, 80] width 107 height 14
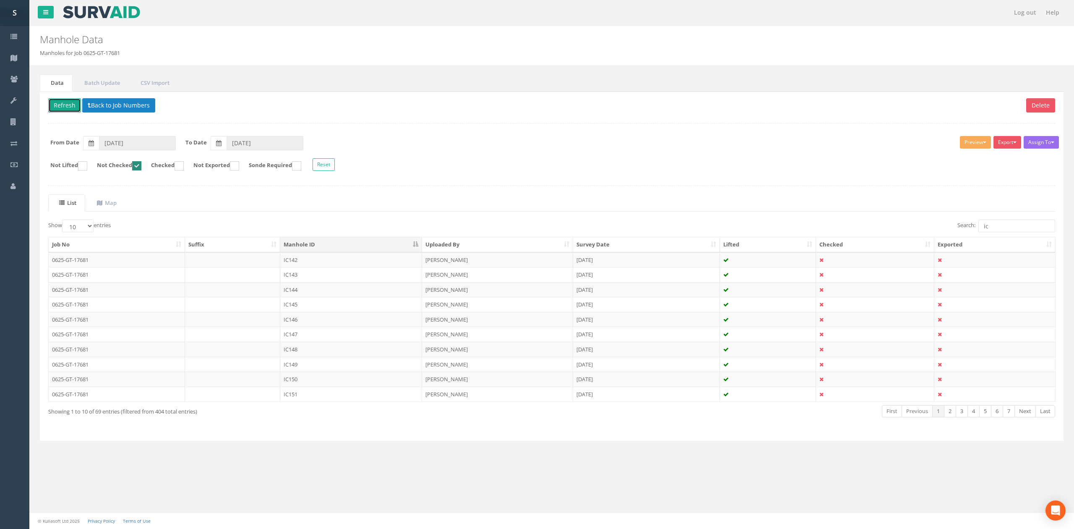
click at [67, 103] on button "Refresh" at bounding box center [64, 105] width 33 height 14
click at [328, 264] on td "IC143" at bounding box center [351, 259] width 142 height 15
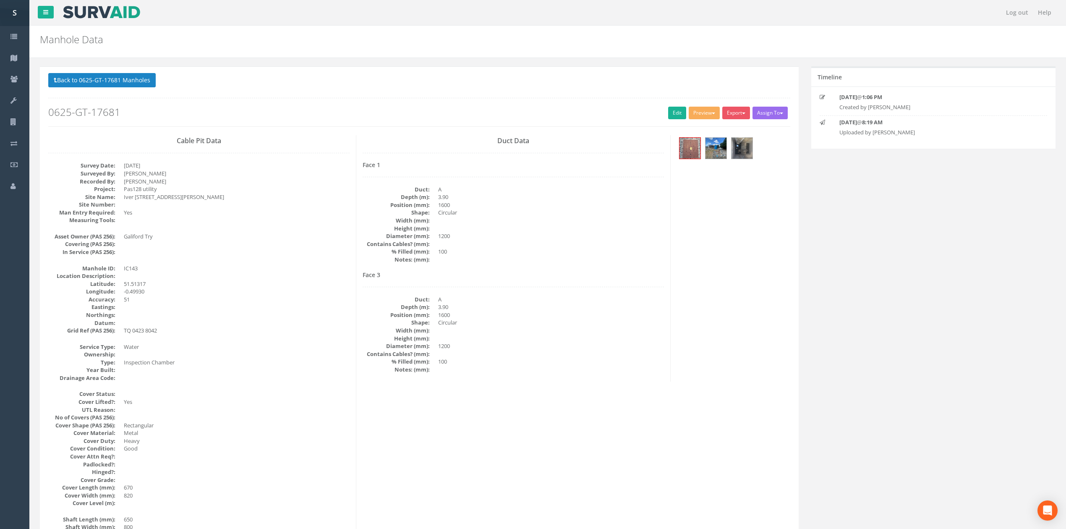
click at [301, 174] on dd "[PERSON_NAME]" at bounding box center [237, 174] width 226 height 8
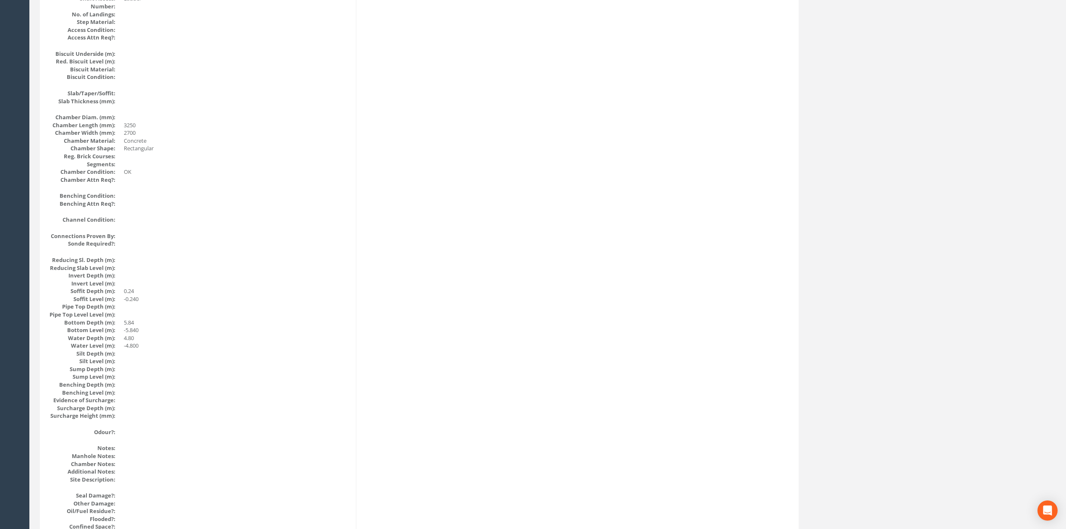
scroll to position [767, 0]
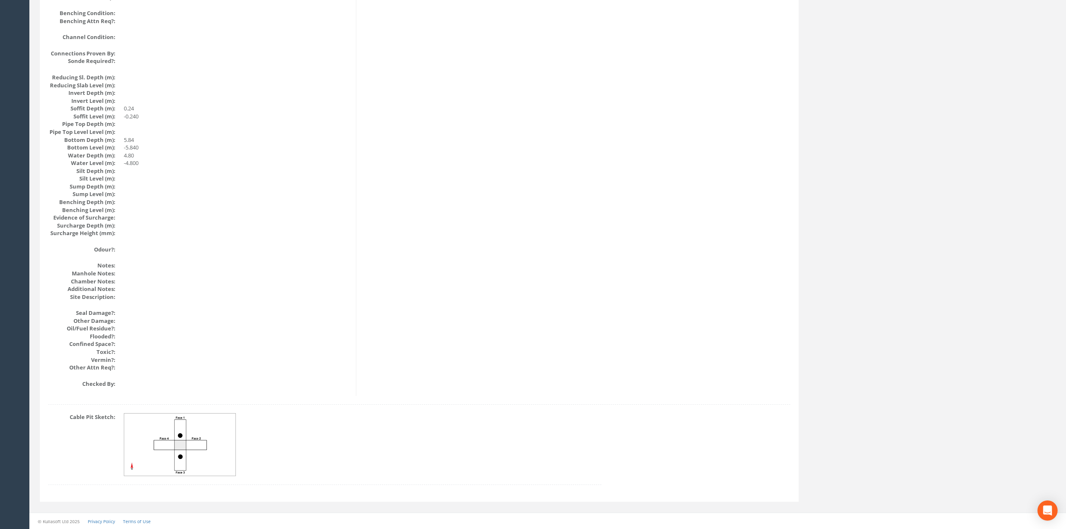
drag, startPoint x: 433, startPoint y: 368, endPoint x: 439, endPoint y: 294, distance: 74.0
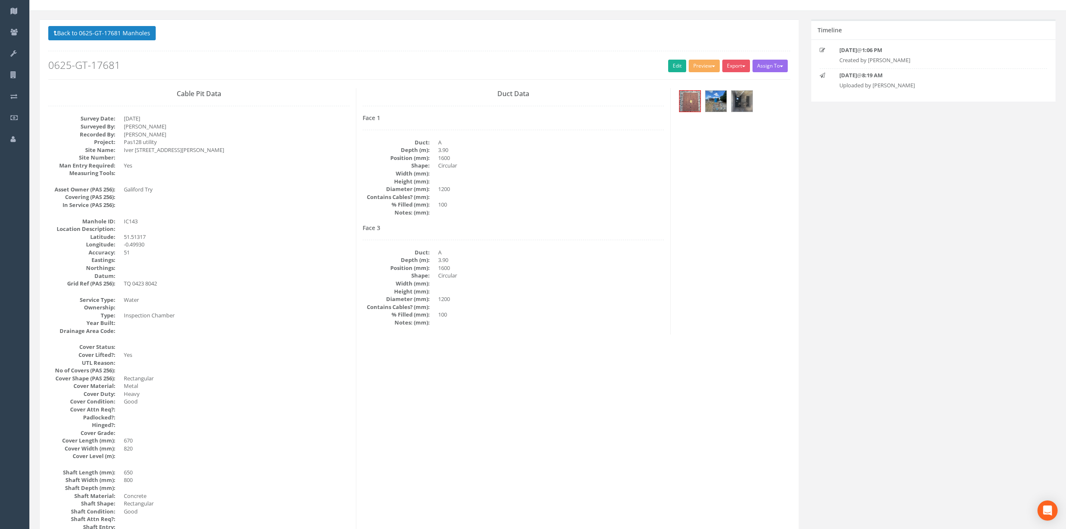
scroll to position [0, 0]
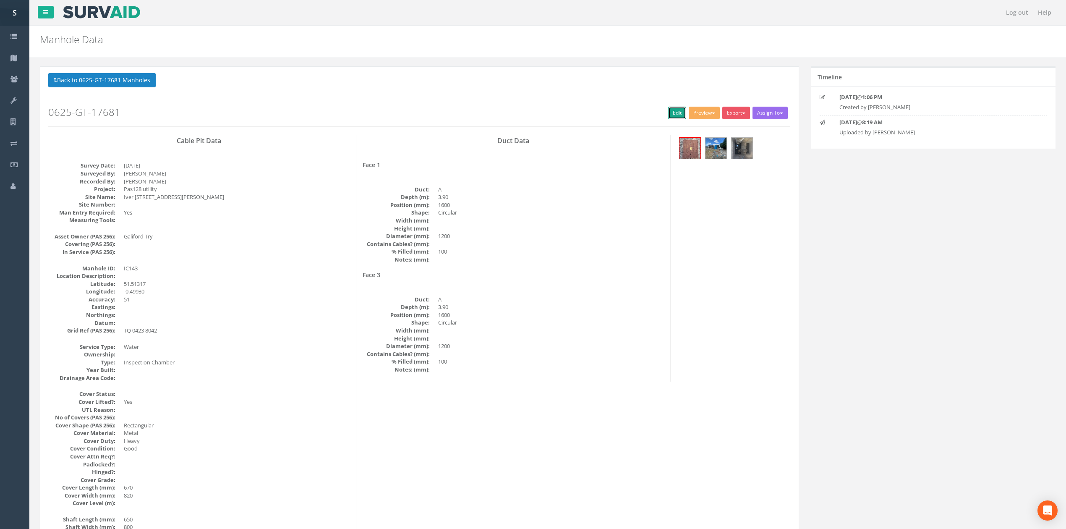
click at [668, 118] on link "Edit" at bounding box center [677, 113] width 18 height 13
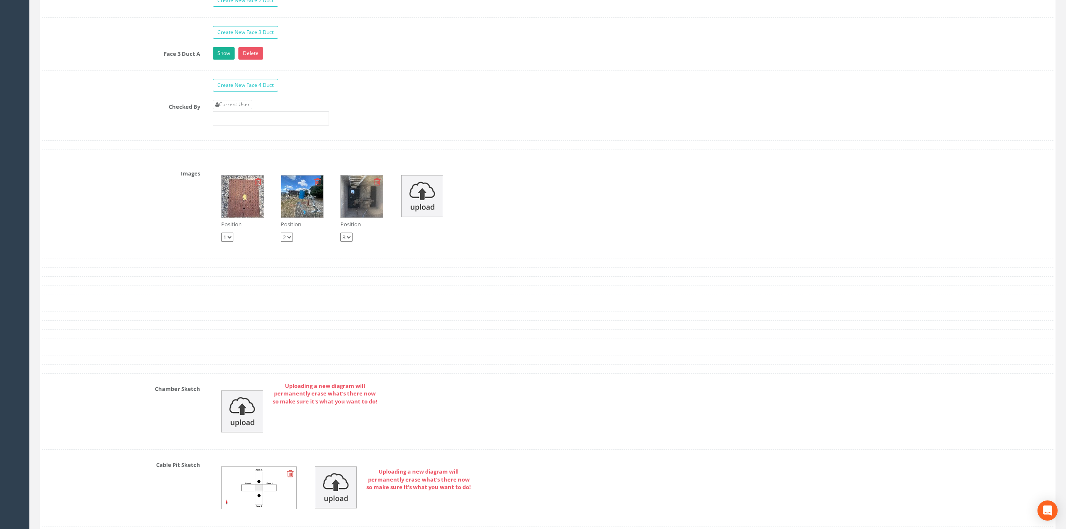
scroll to position [1657, 0]
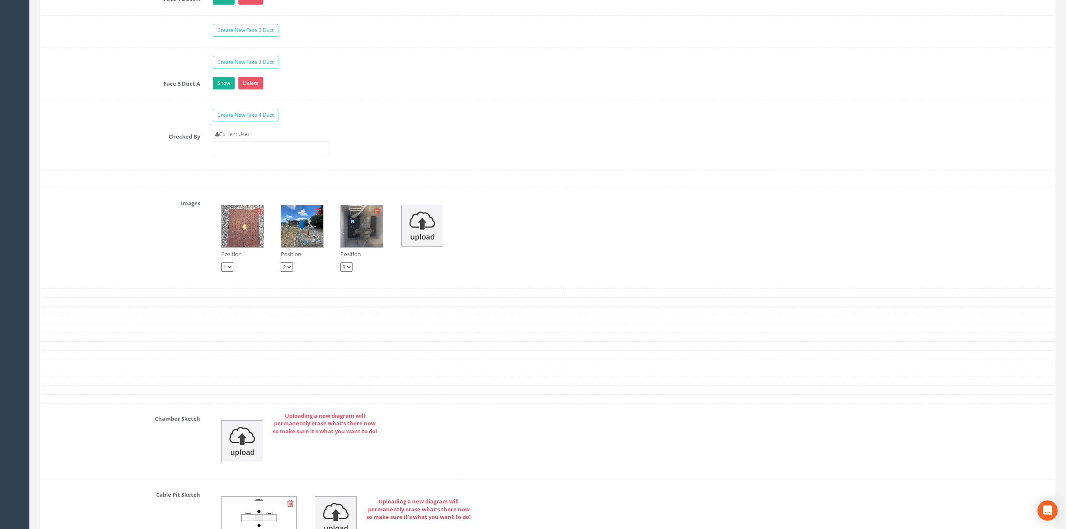
click at [252, 139] on link "Current User" at bounding box center [232, 134] width 39 height 9
type input "[PERSON_NAME]"
click at [272, 155] on input "[PERSON_NAME]" at bounding box center [271, 148] width 116 height 14
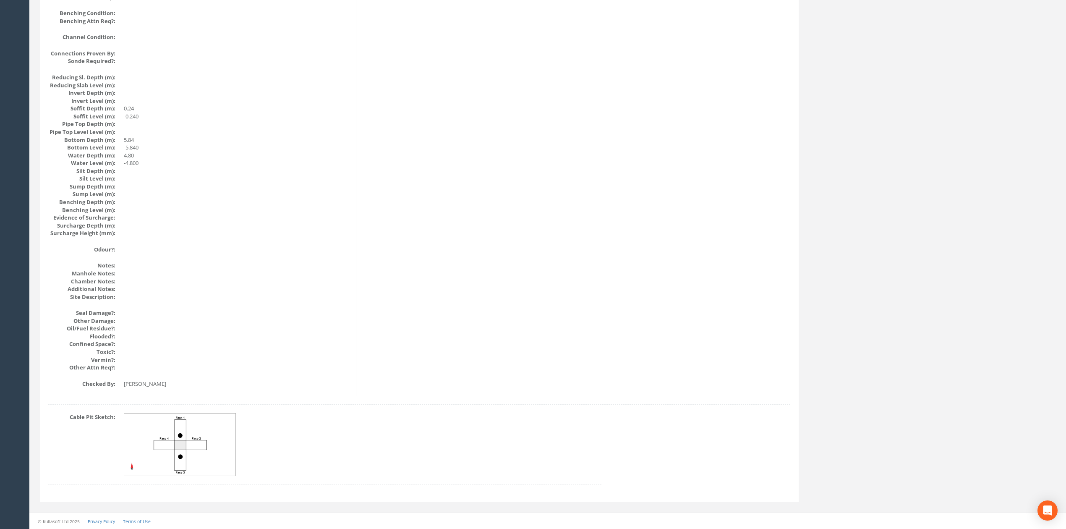
scroll to position [0, 0]
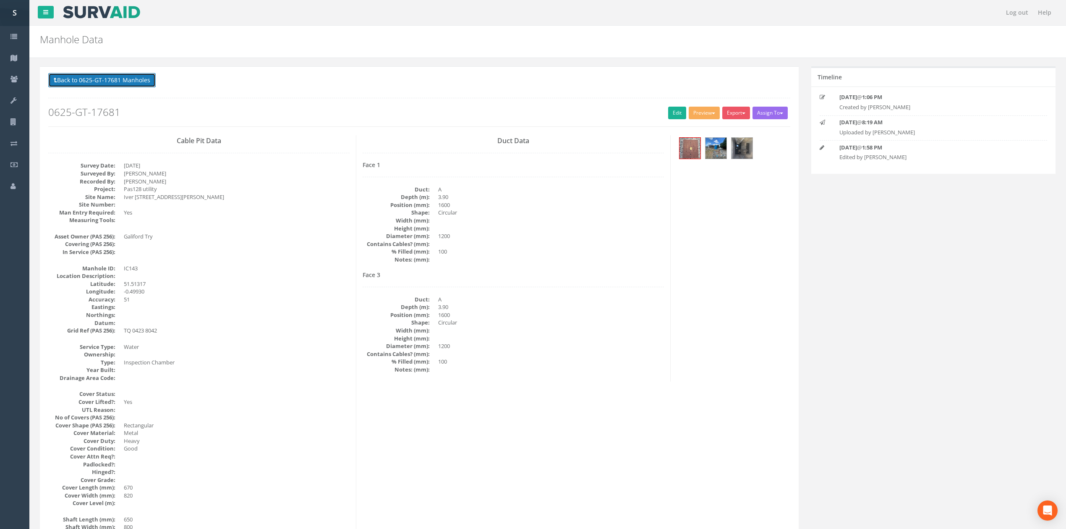
click at [67, 76] on button "Back to 0625-GT-17681 Manholes" at bounding box center [101, 80] width 107 height 14
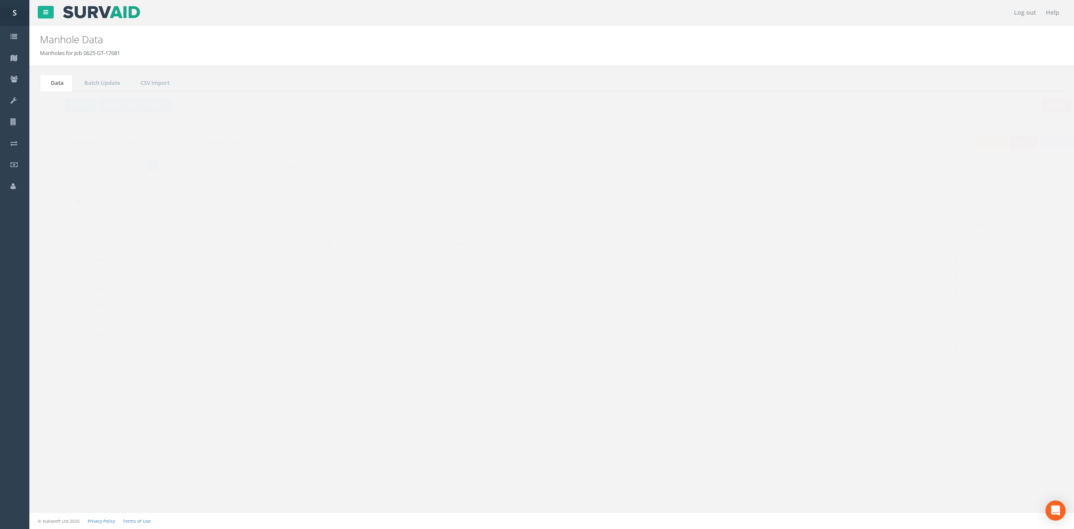
click at [63, 102] on button "Refresh" at bounding box center [64, 105] width 33 height 14
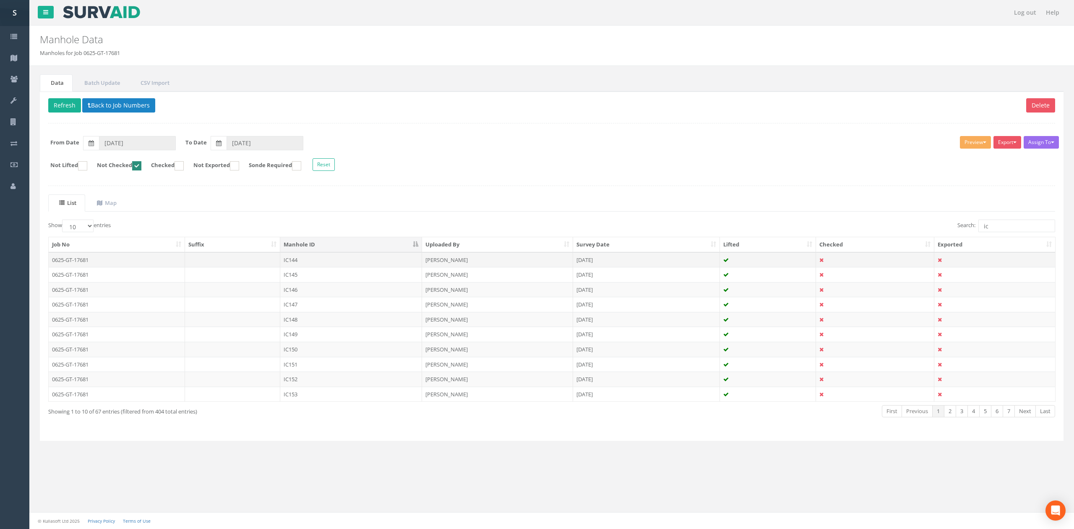
click at [332, 264] on td "IC144" at bounding box center [351, 259] width 142 height 15
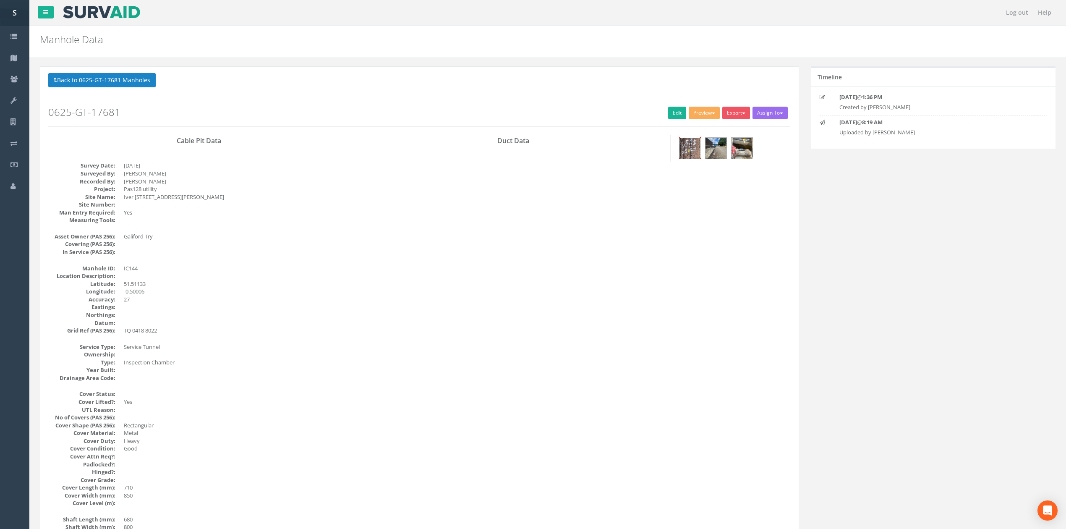
click at [694, 151] on img at bounding box center [689, 148] width 21 height 21
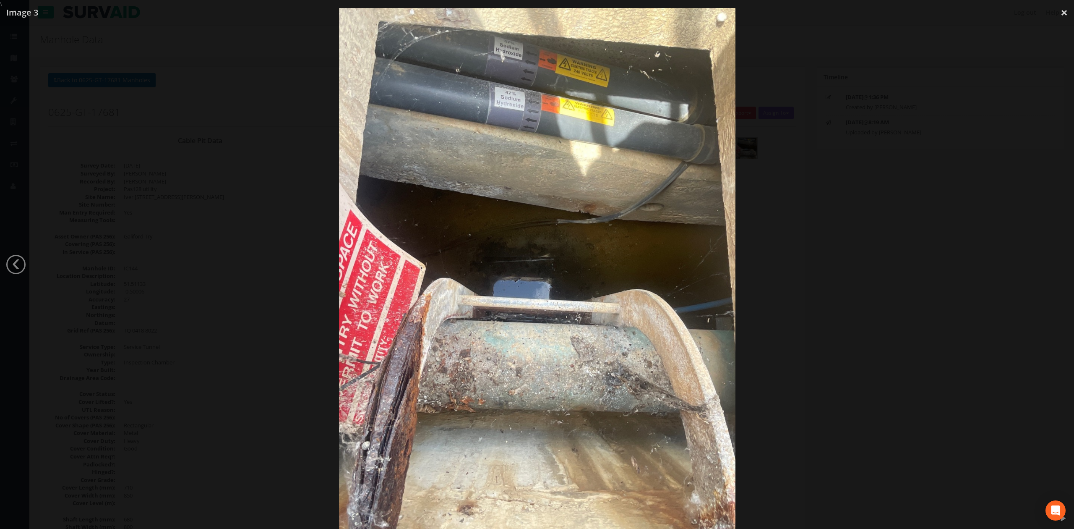
click at [835, 205] on div at bounding box center [537, 272] width 1074 height 529
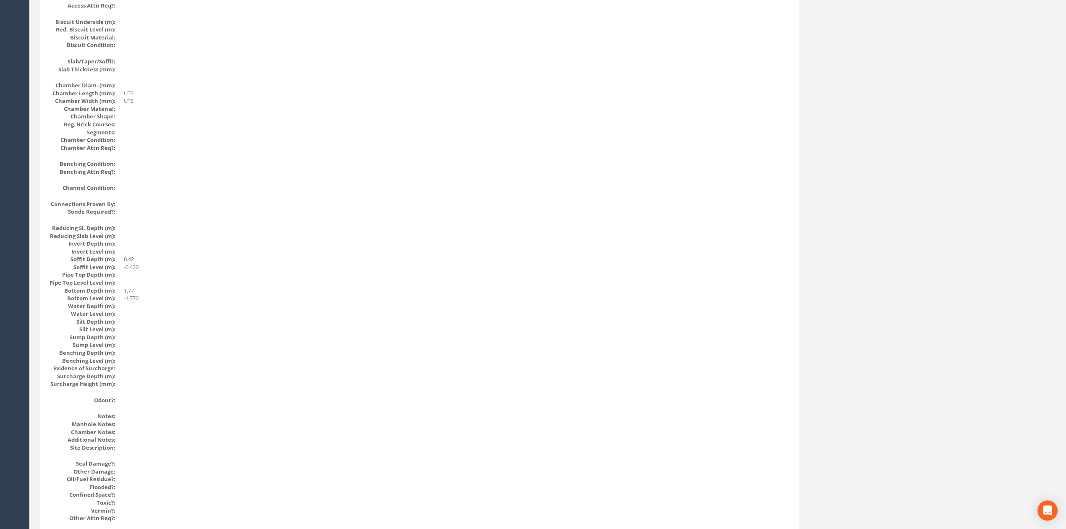
scroll to position [615, 0]
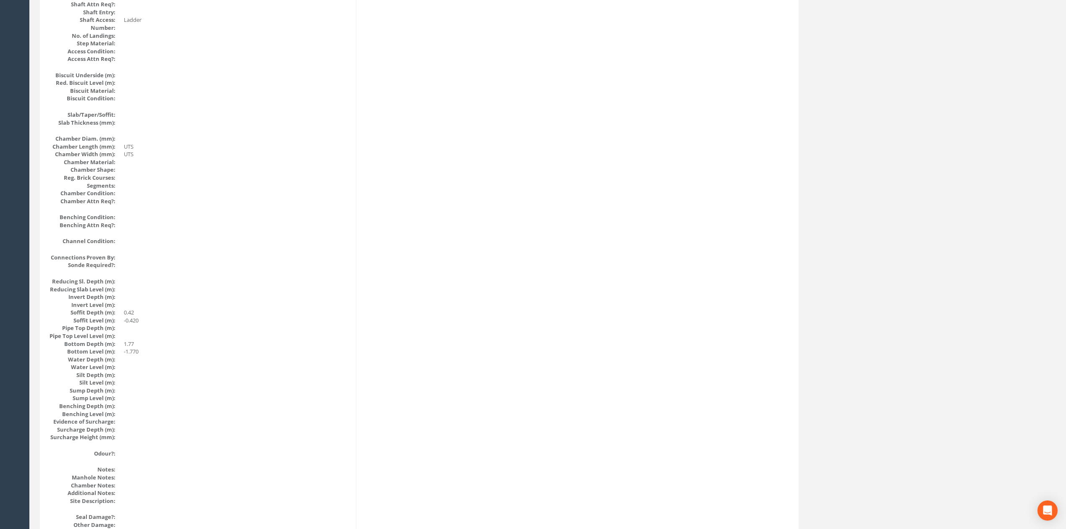
drag, startPoint x: 640, startPoint y: 337, endPoint x: 694, endPoint y: 172, distance: 173.3
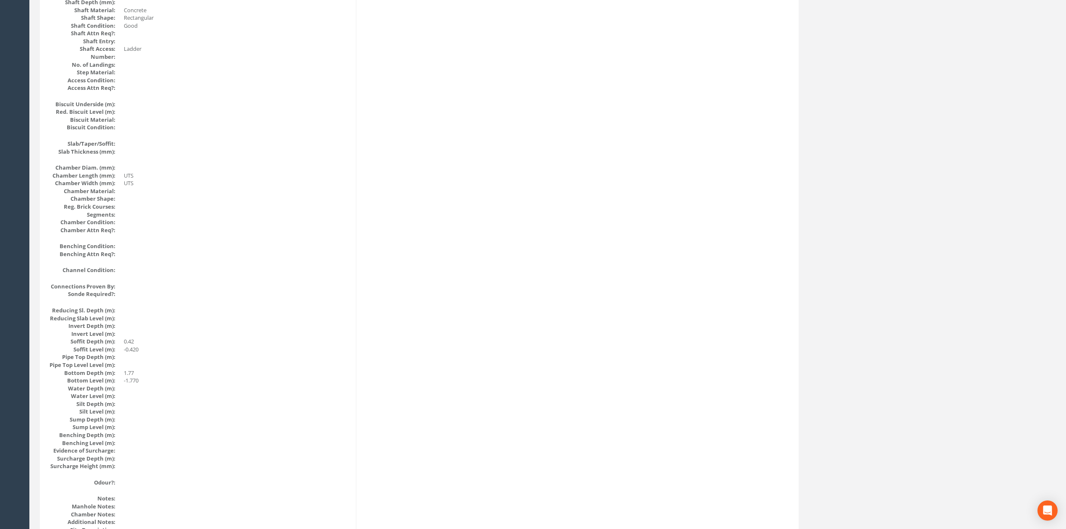
scroll to position [0, 0]
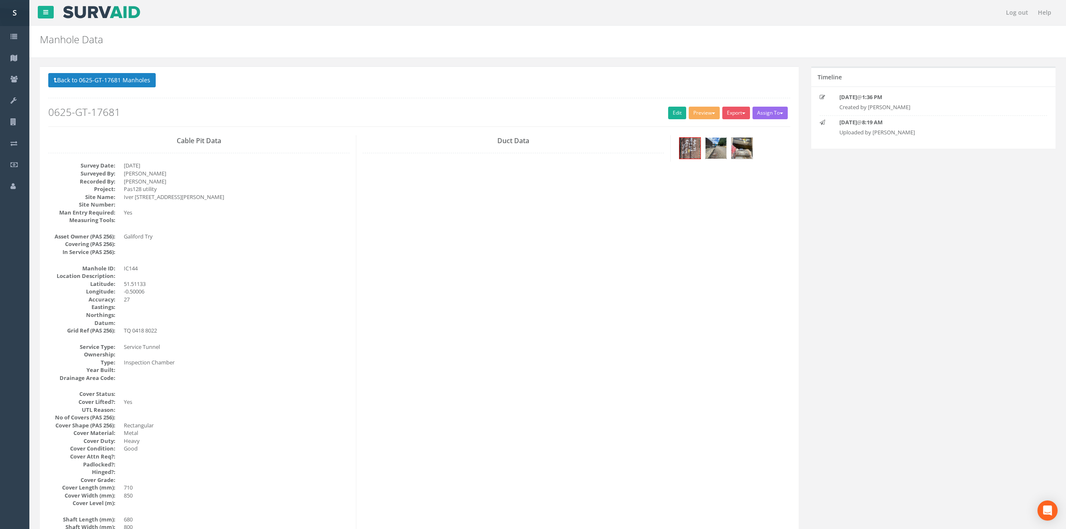
click at [727, 146] on div at bounding box center [716, 148] width 22 height 22
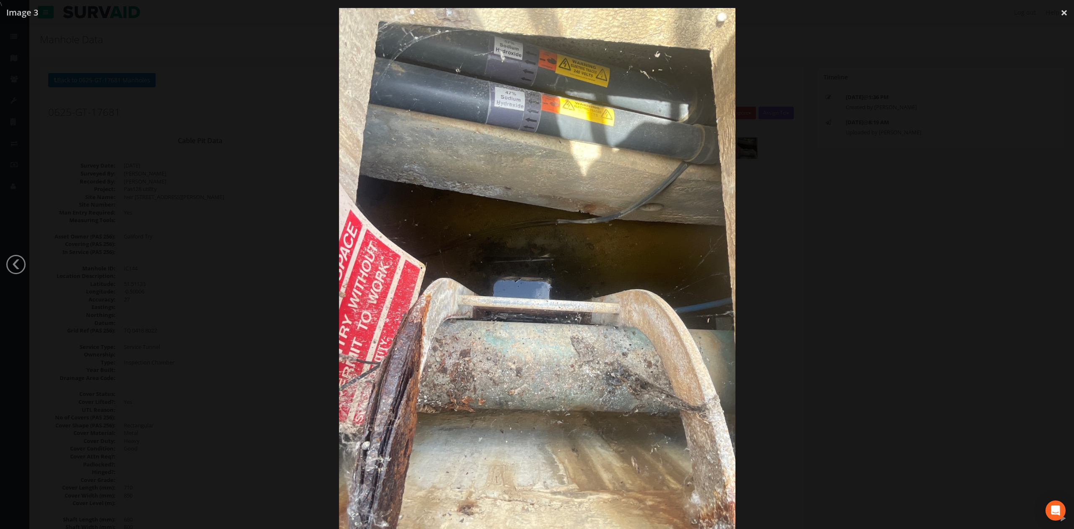
click at [862, 219] on div at bounding box center [537, 272] width 1074 height 529
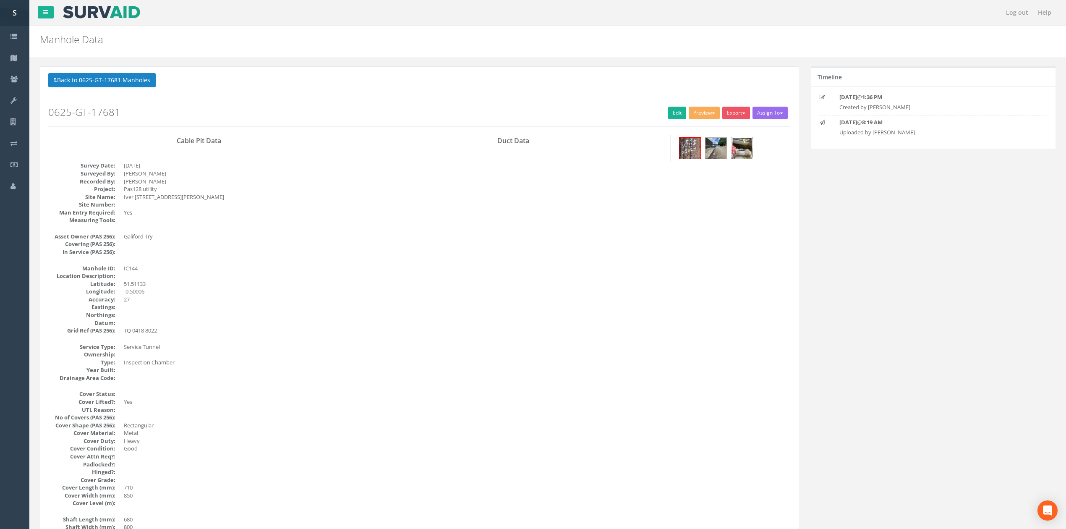
click at [748, 148] on img at bounding box center [741, 148] width 21 height 21
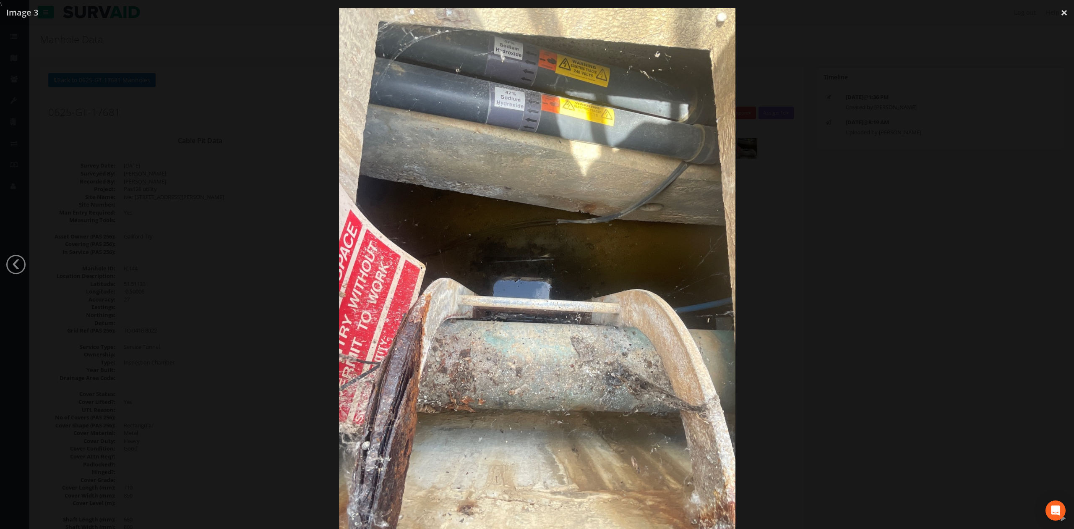
click at [814, 182] on div at bounding box center [537, 272] width 1074 height 529
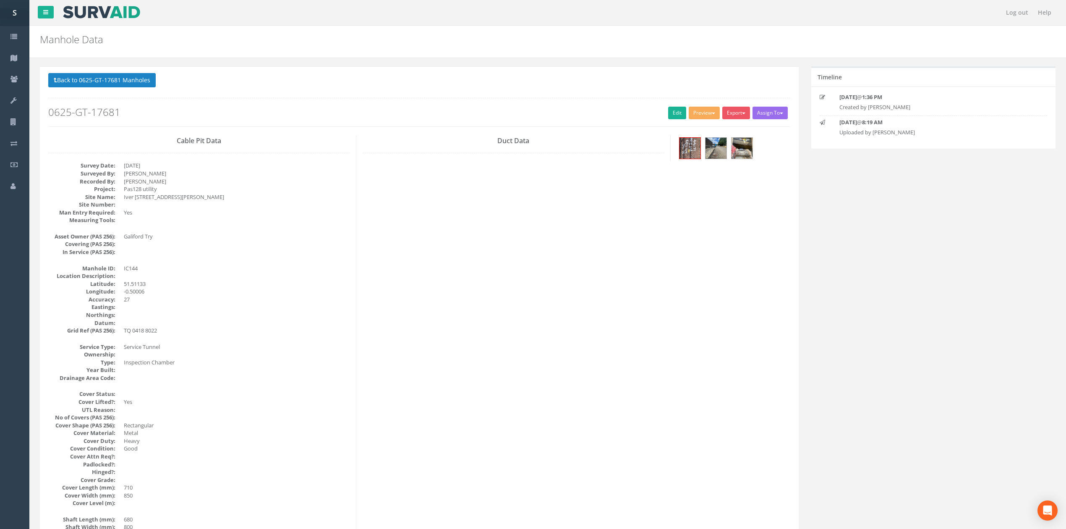
drag, startPoint x: 394, startPoint y: 120, endPoint x: 392, endPoint y: 131, distance: 11.5
click at [680, 111] on div "Back to 0625-GT-17681 Manholes Back to Map Assign To No Companies Added Export …" at bounding box center [419, 99] width 742 height 53
click at [679, 111] on link "Edit" at bounding box center [677, 113] width 18 height 13
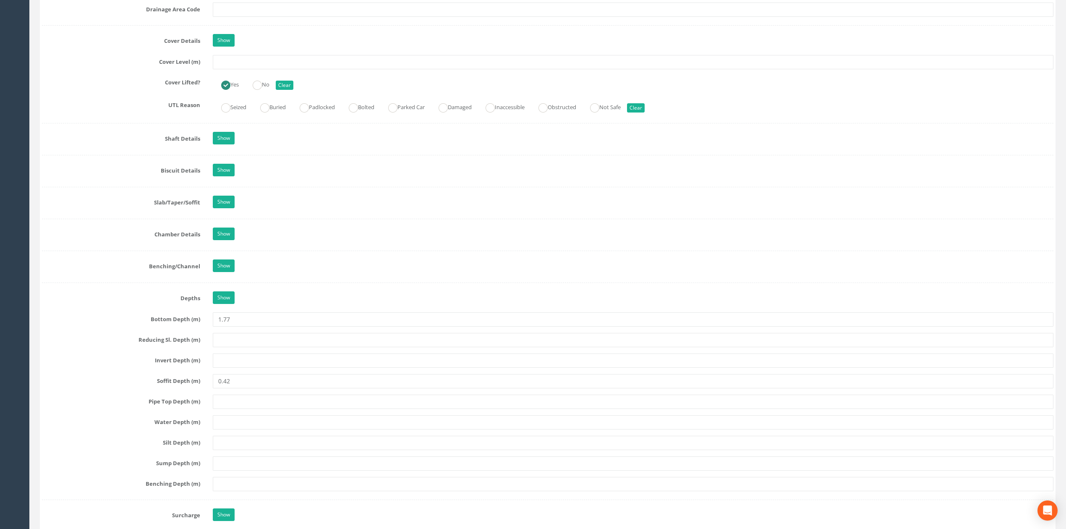
scroll to position [727, 0]
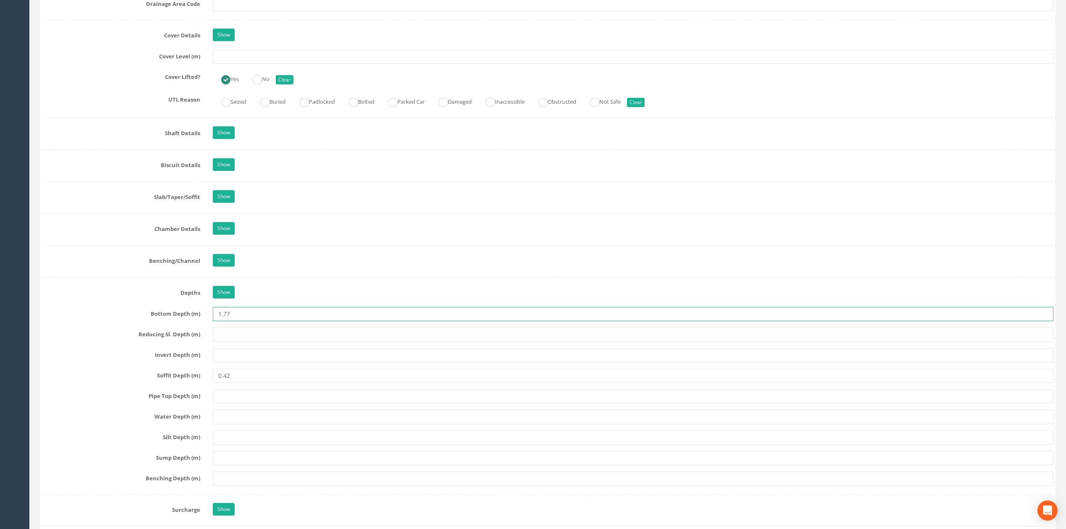
drag, startPoint x: 252, startPoint y: 321, endPoint x: 164, endPoint y: 329, distance: 88.5
click at [158, 329] on div "Job Number 0625-GT-17681 Job Number Suffix Survey Date 16/07/2025 Surveyed By J…" at bounding box center [547, 238] width 1011 height 1657
type input "2.00"
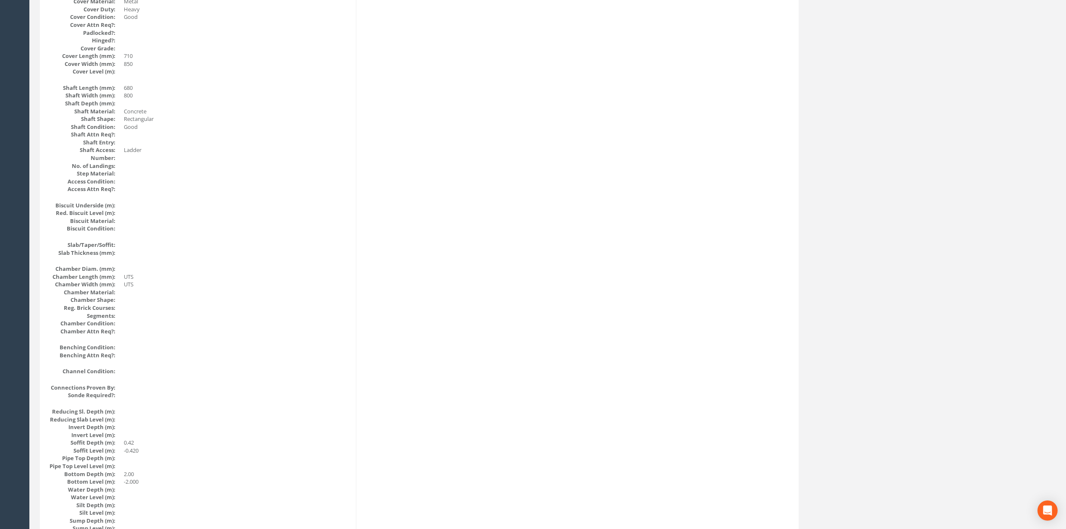
scroll to position [0, 0]
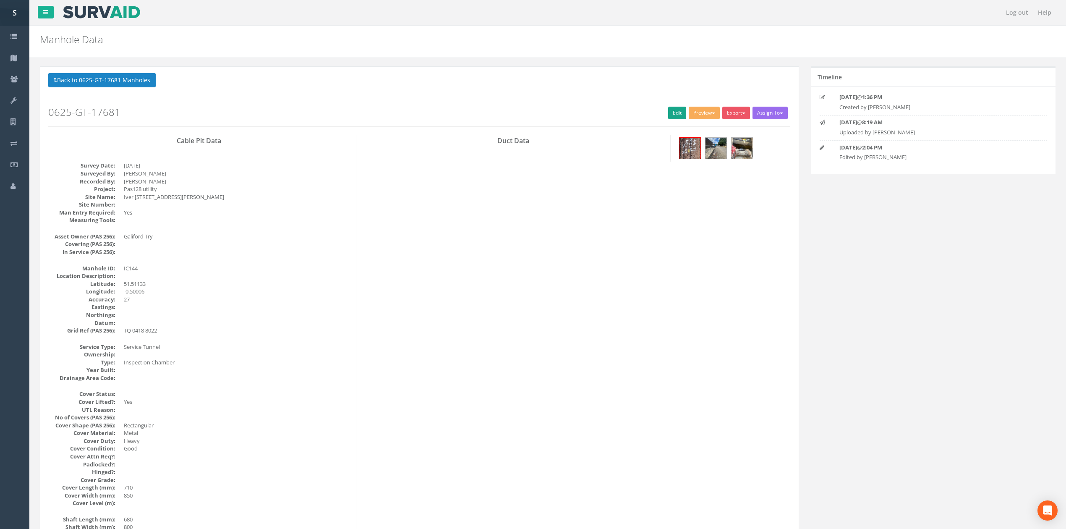
click at [663, 111] on div "Back to 0625-GT-17681 Manholes Back to Map Assign To No Companies Added Export …" at bounding box center [419, 99] width 742 height 53
click at [668, 111] on link "Edit" at bounding box center [677, 113] width 18 height 13
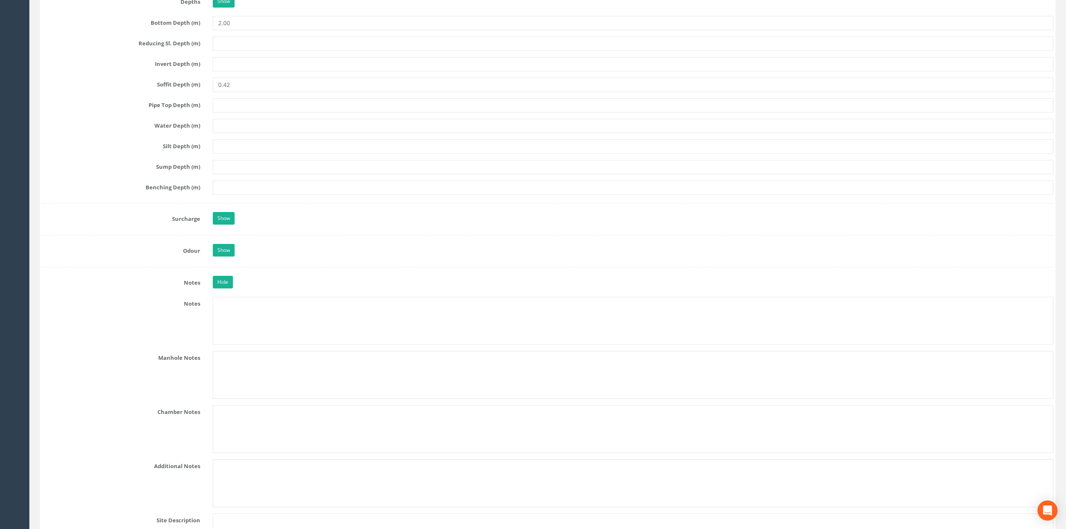
scroll to position [998, 0]
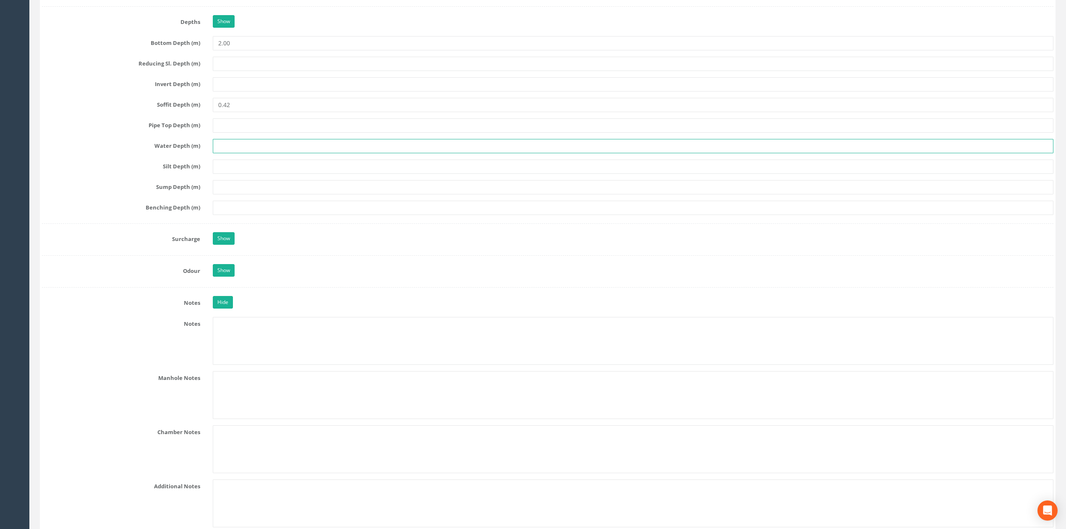
click at [220, 152] on input "text" at bounding box center [633, 146] width 841 height 14
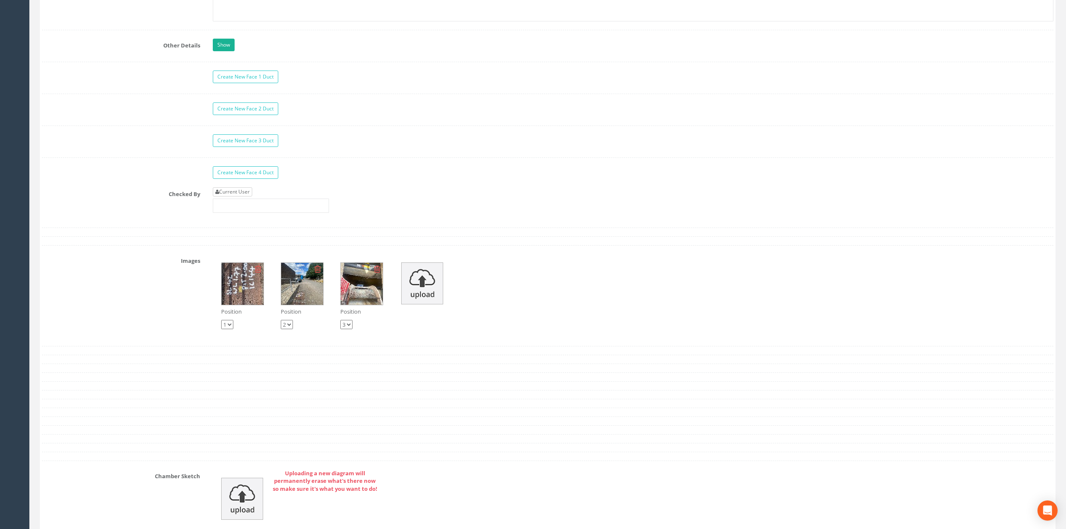
type input "1.77"
click at [227, 196] on link "Current User" at bounding box center [232, 191] width 39 height 9
type input "[PERSON_NAME]"
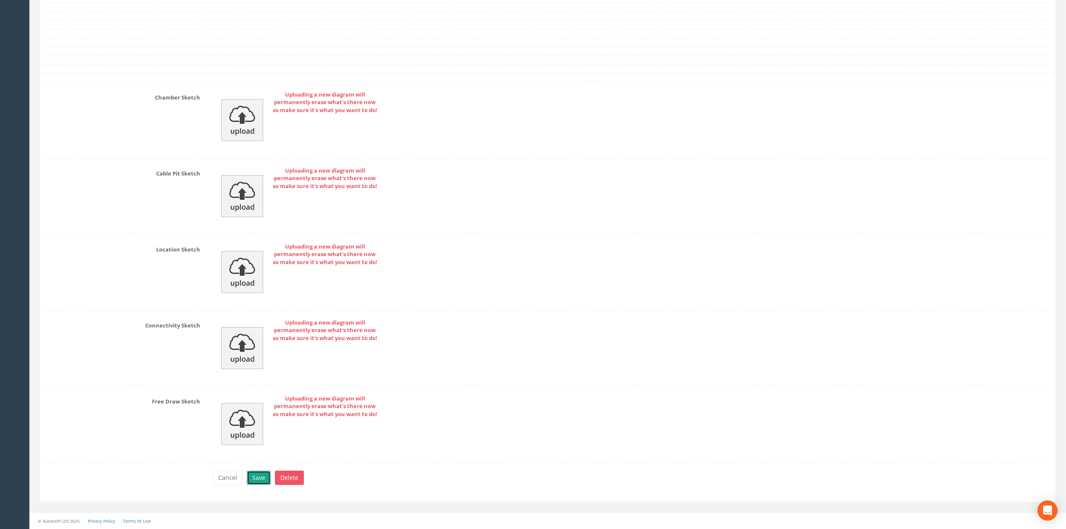
click at [261, 482] on button "Save" at bounding box center [259, 477] width 24 height 14
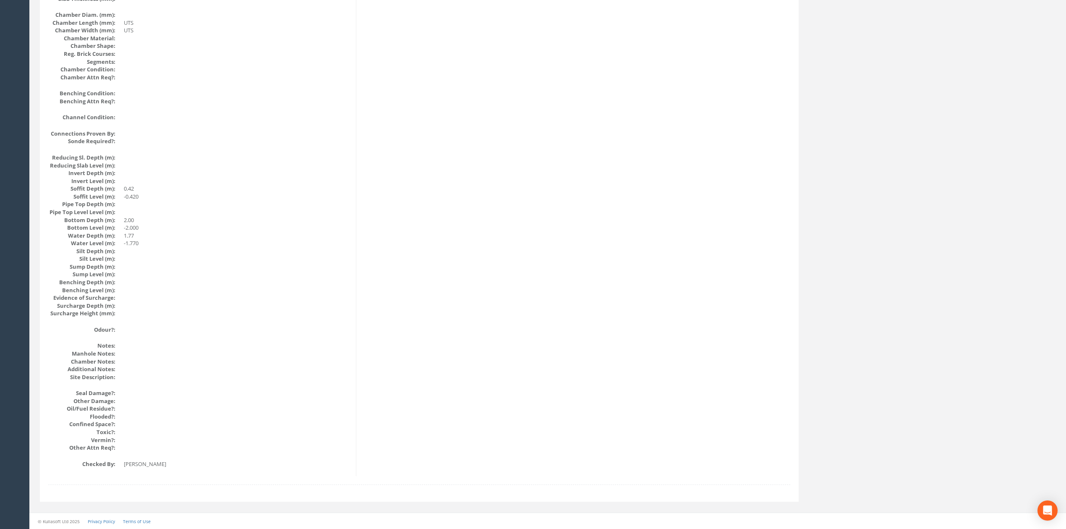
click at [268, 224] on dd "-2.000" at bounding box center [237, 228] width 226 height 8
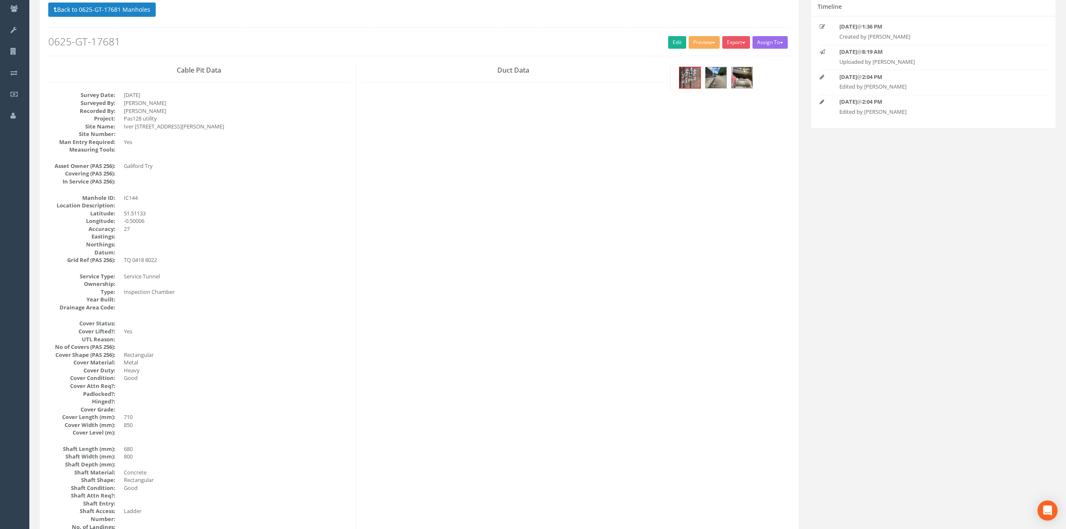
scroll to position [0, 0]
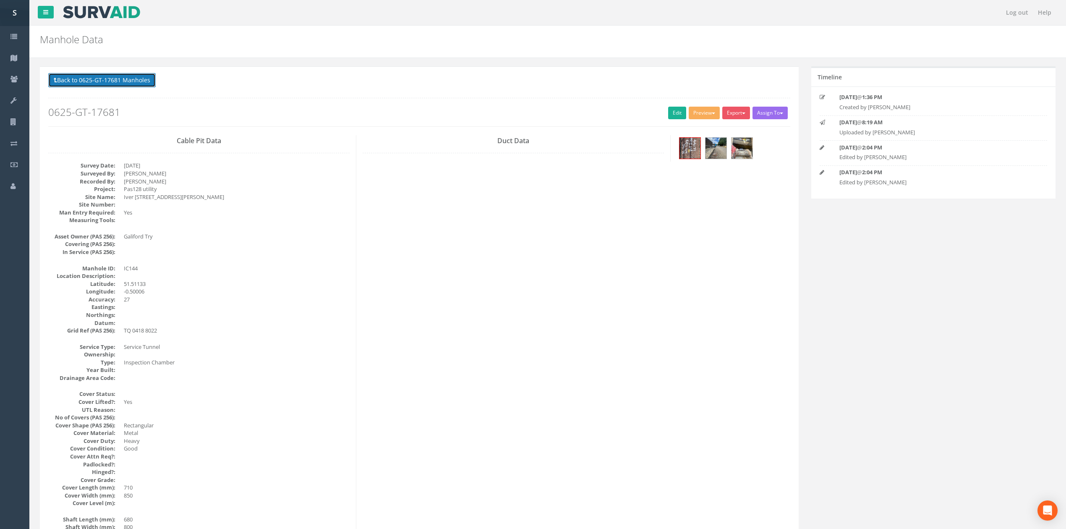
click at [135, 81] on button "Back to 0625-GT-17681 Manholes" at bounding box center [101, 80] width 107 height 14
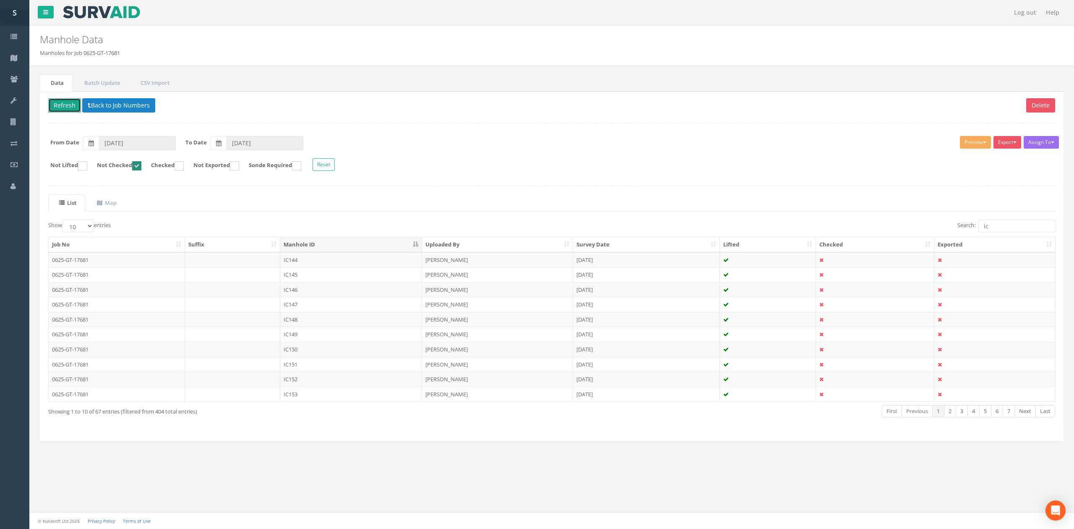
click at [56, 111] on button "Refresh" at bounding box center [64, 105] width 33 height 14
click at [331, 259] on td "IC145" at bounding box center [351, 259] width 142 height 15
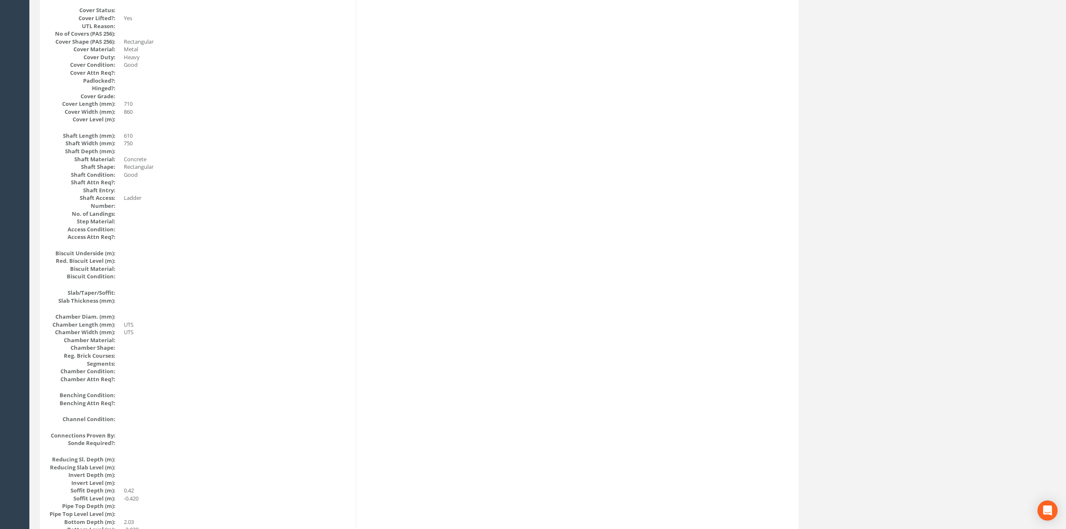
scroll to position [559, 0]
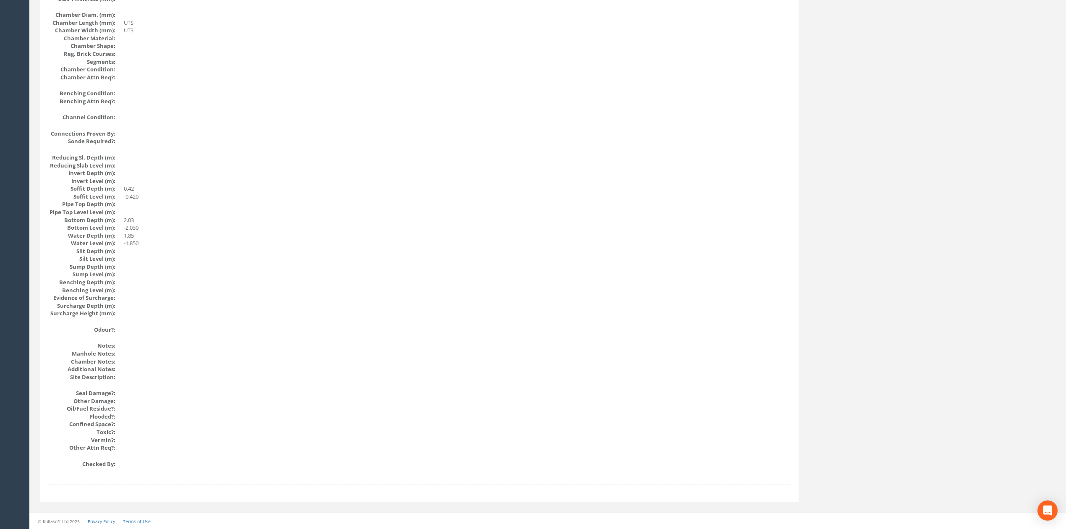
drag, startPoint x: 581, startPoint y: 426, endPoint x: 578, endPoint y: 373, distance: 53.4
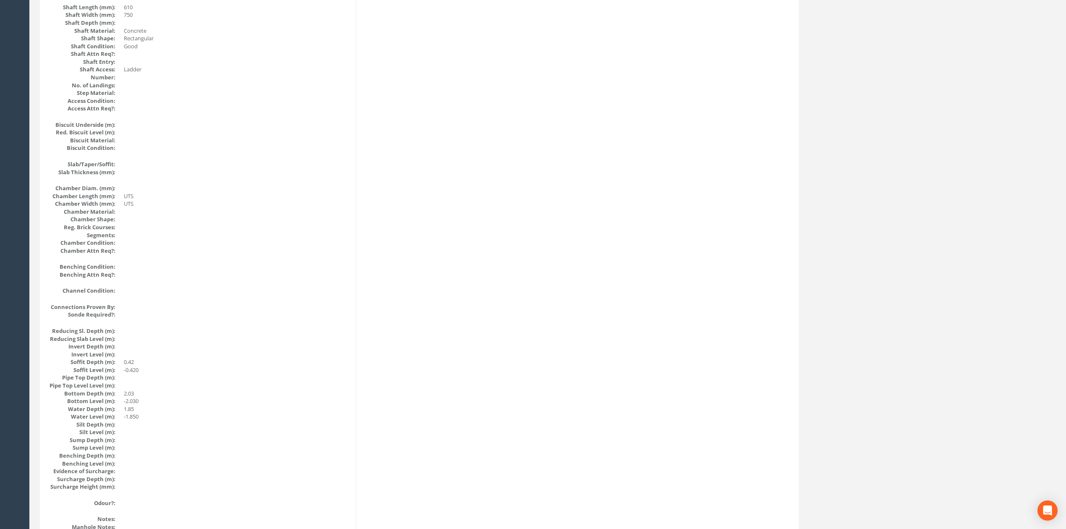
scroll to position [0, 0]
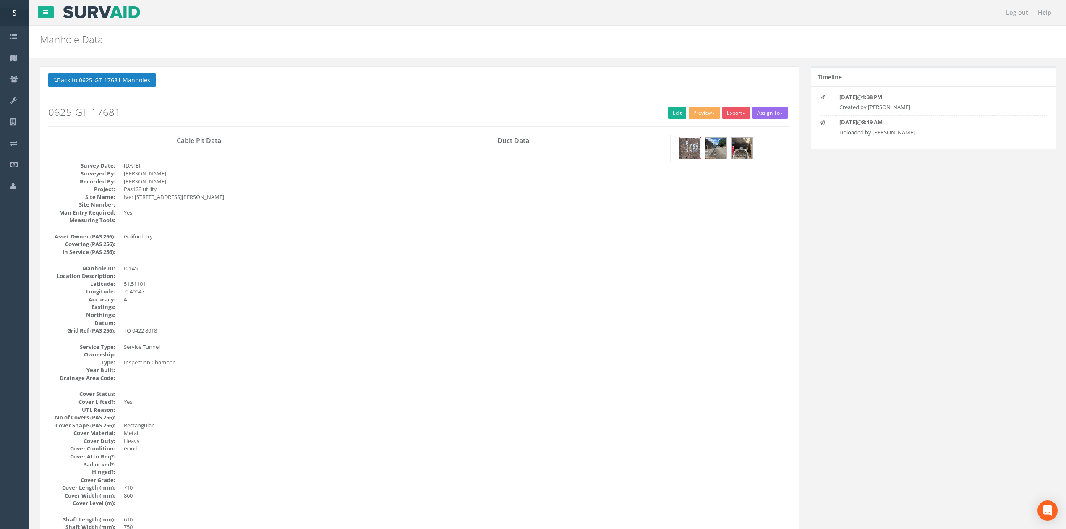
click at [688, 152] on img at bounding box center [689, 148] width 21 height 21
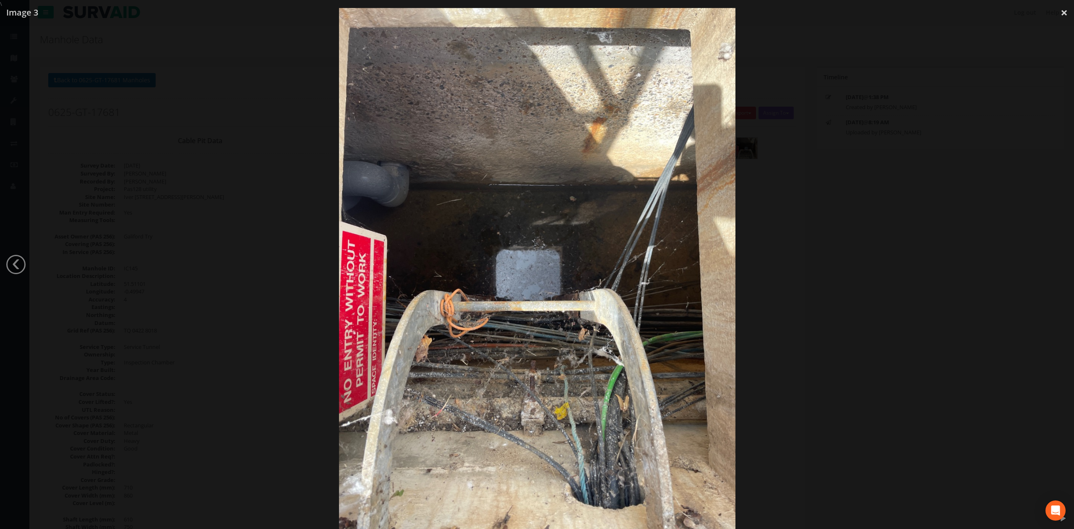
click at [801, 259] on div at bounding box center [537, 272] width 1074 height 529
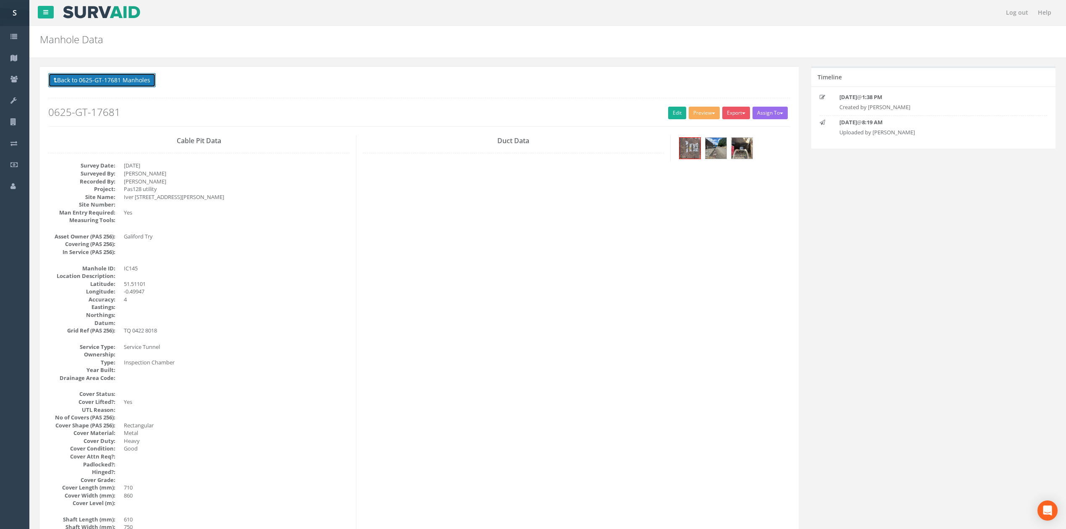
click at [134, 83] on button "Back to 0625-GT-17681 Manholes" at bounding box center [101, 80] width 107 height 14
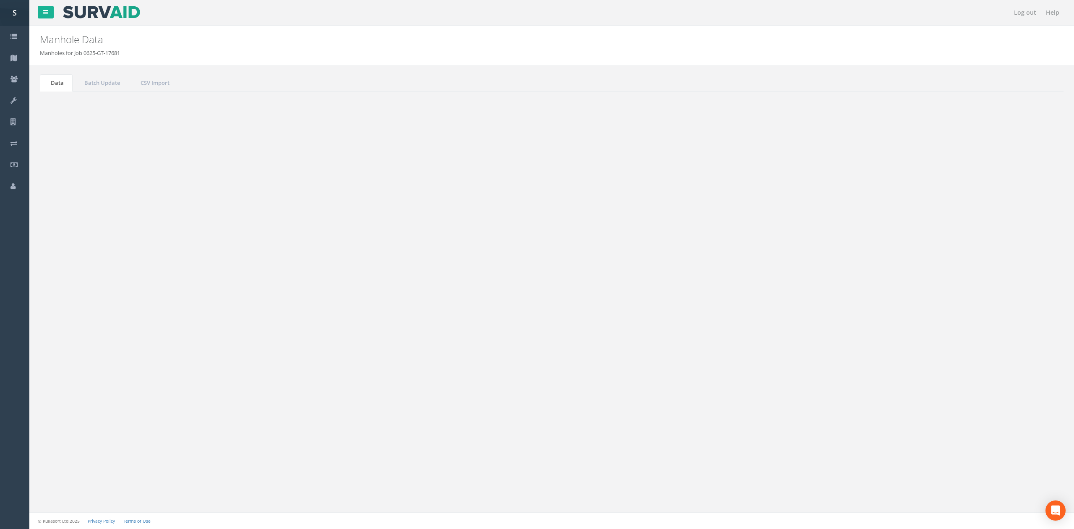
click at [63, 102] on button "Refresh" at bounding box center [64, 105] width 33 height 14
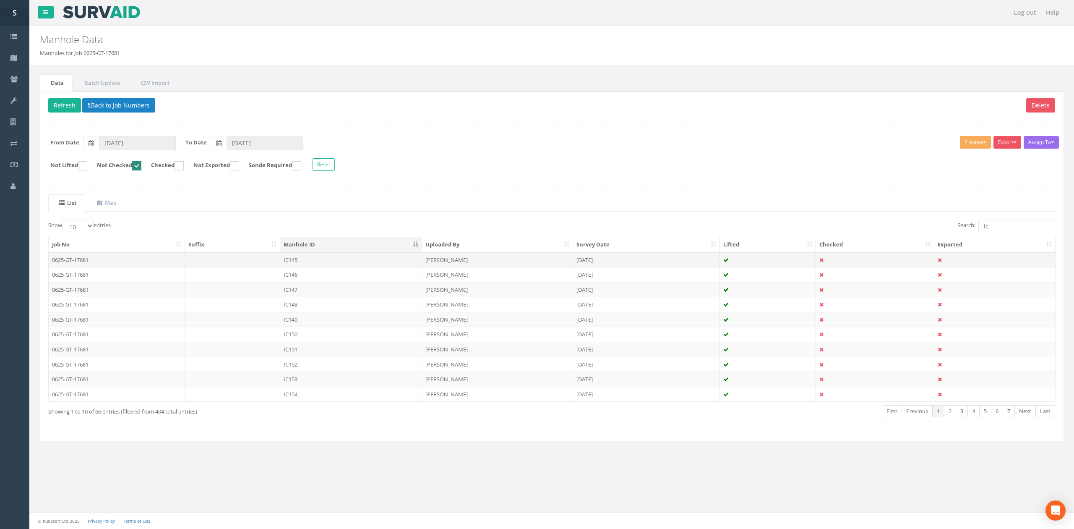
click at [321, 259] on td "IC145" at bounding box center [351, 259] width 142 height 15
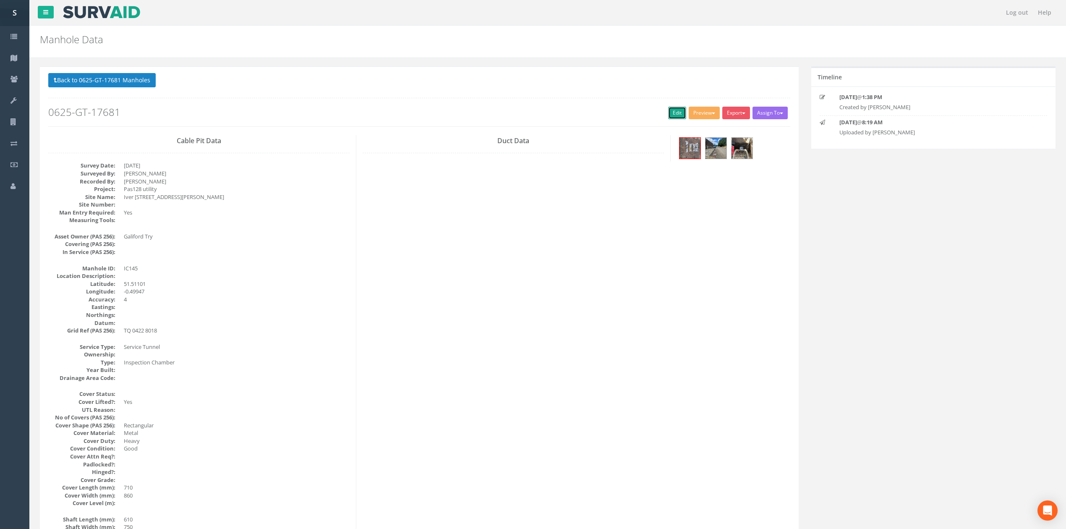
click at [670, 111] on link "Edit" at bounding box center [677, 113] width 18 height 13
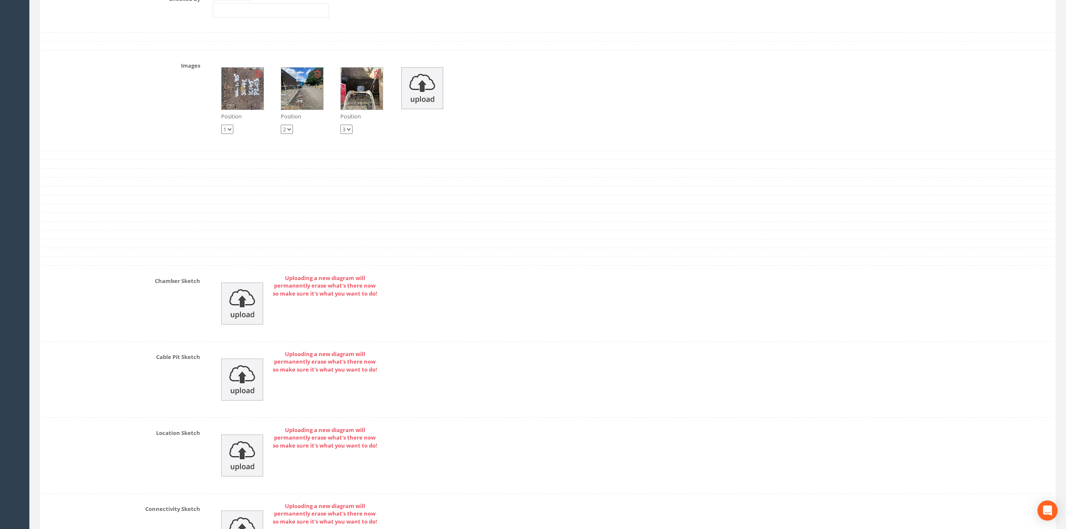
scroll to position [1726, 0]
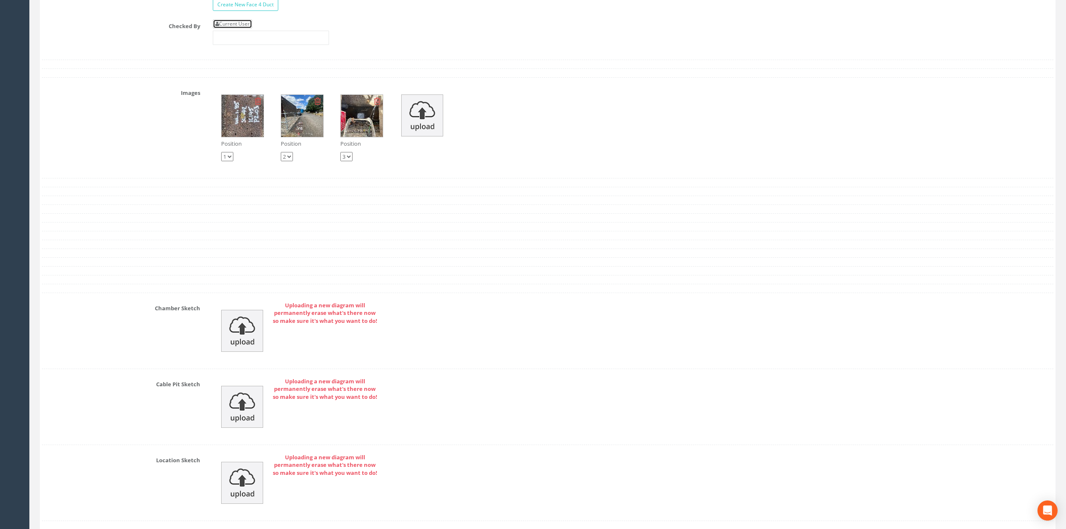
click at [251, 29] on link "Current User" at bounding box center [232, 23] width 39 height 9
type input "[PERSON_NAME]"
click at [262, 45] on input "[PERSON_NAME]" at bounding box center [271, 38] width 116 height 14
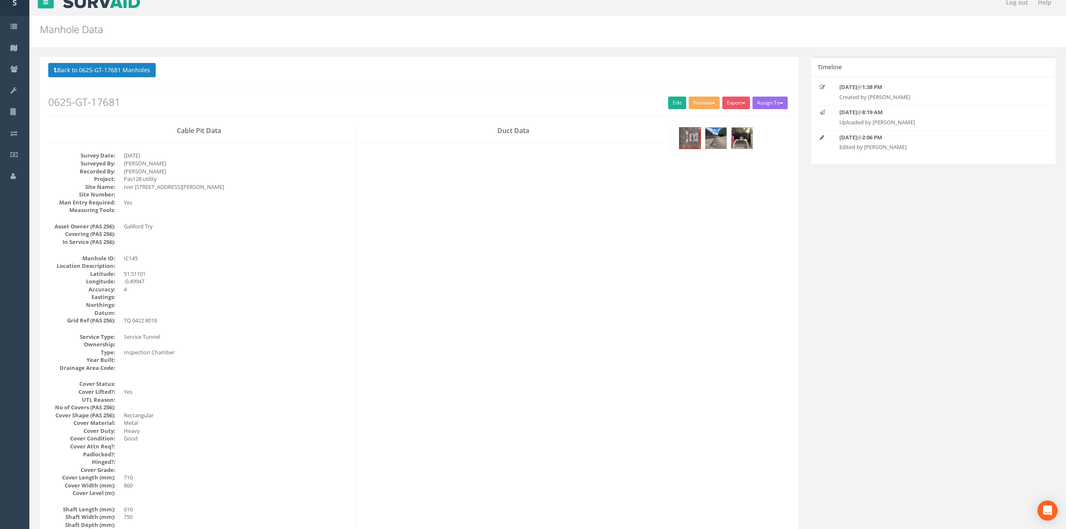
scroll to position [0, 0]
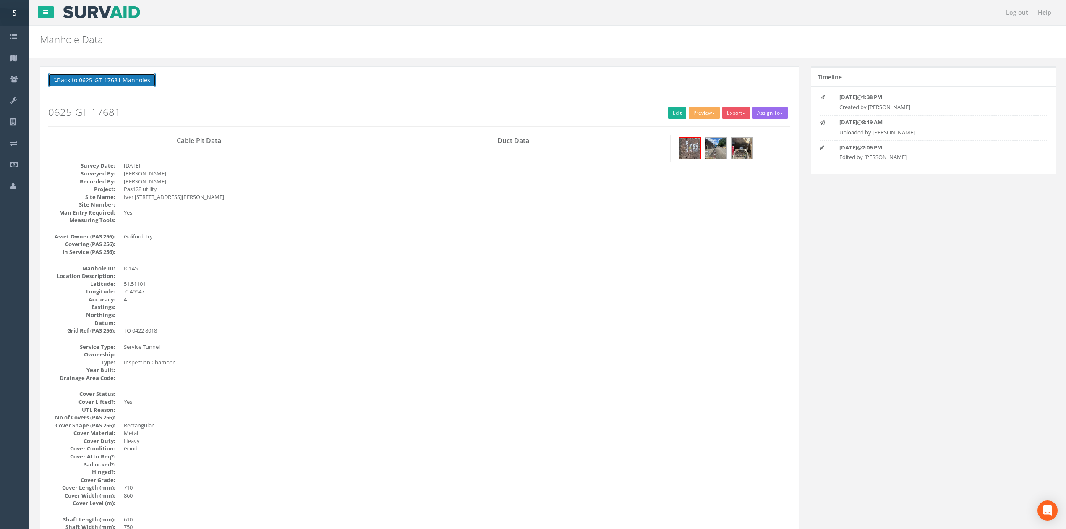
click at [126, 78] on button "Back to 0625-GT-17681 Manholes" at bounding box center [101, 80] width 107 height 14
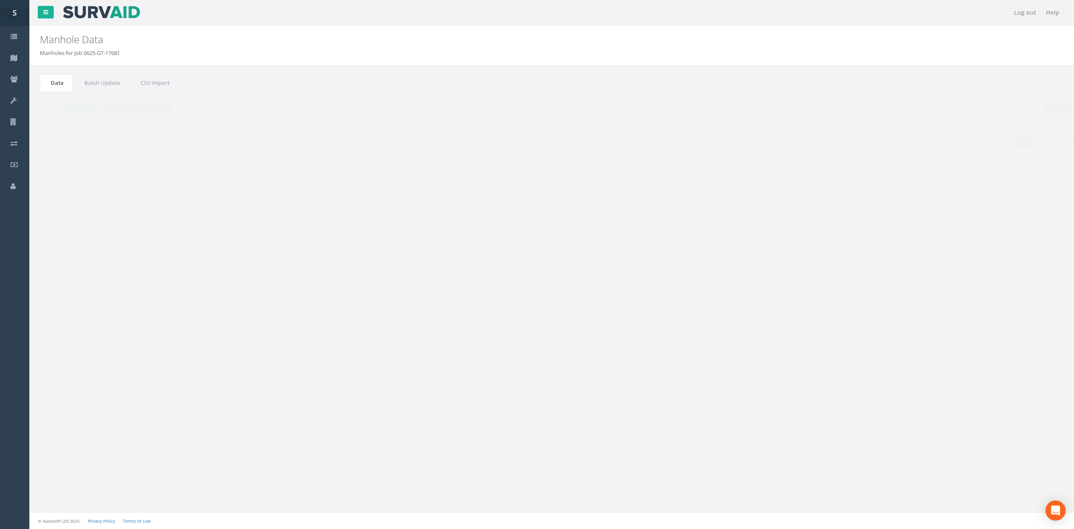
click at [59, 104] on button "Refresh" at bounding box center [64, 105] width 33 height 14
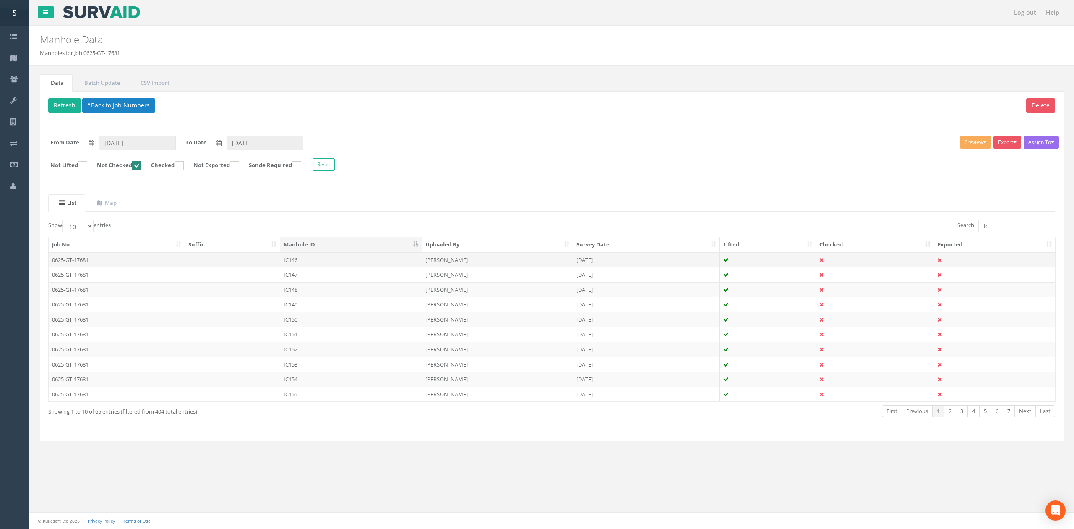
click at [309, 262] on td "IC146" at bounding box center [351, 259] width 142 height 15
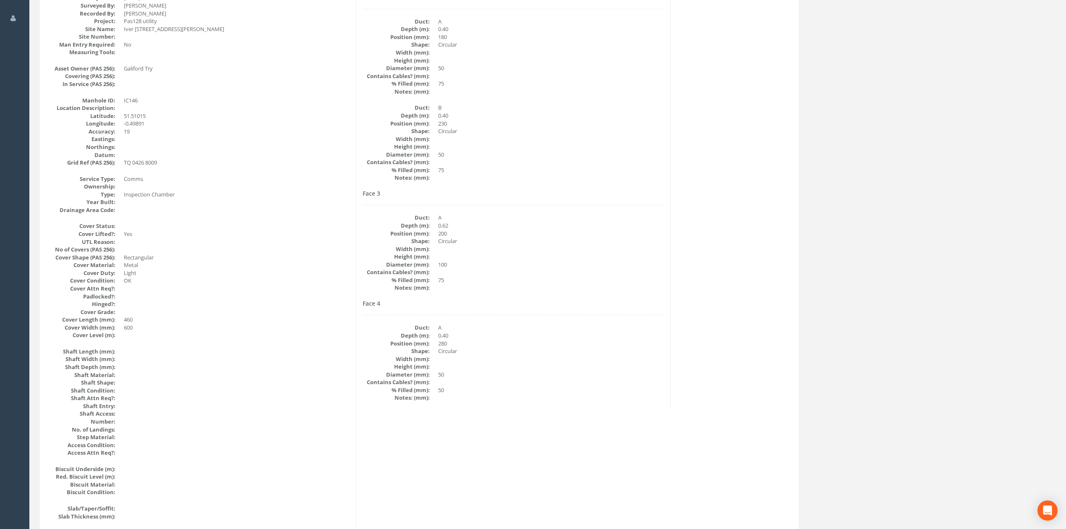
scroll to position [112, 0]
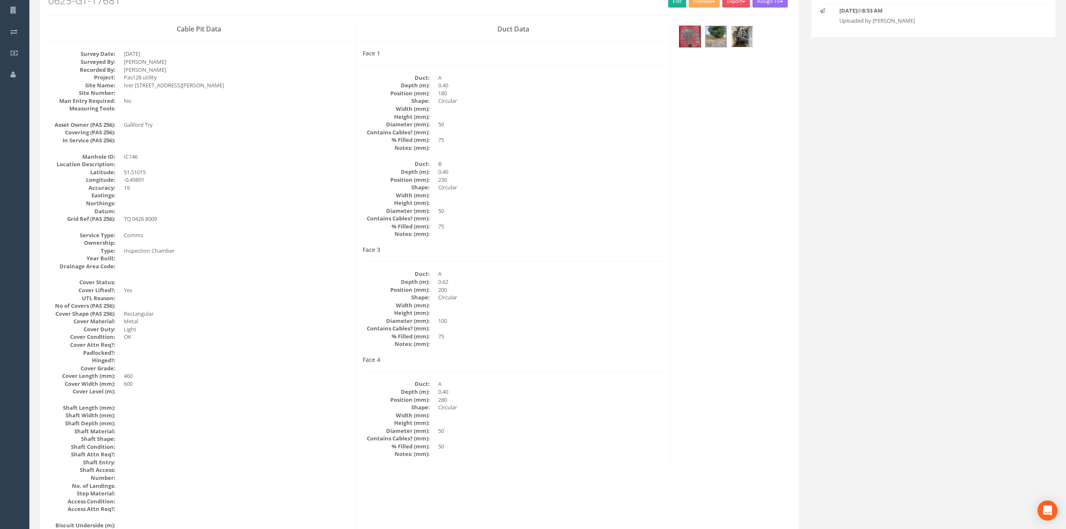
click at [747, 42] on img at bounding box center [741, 36] width 21 height 21
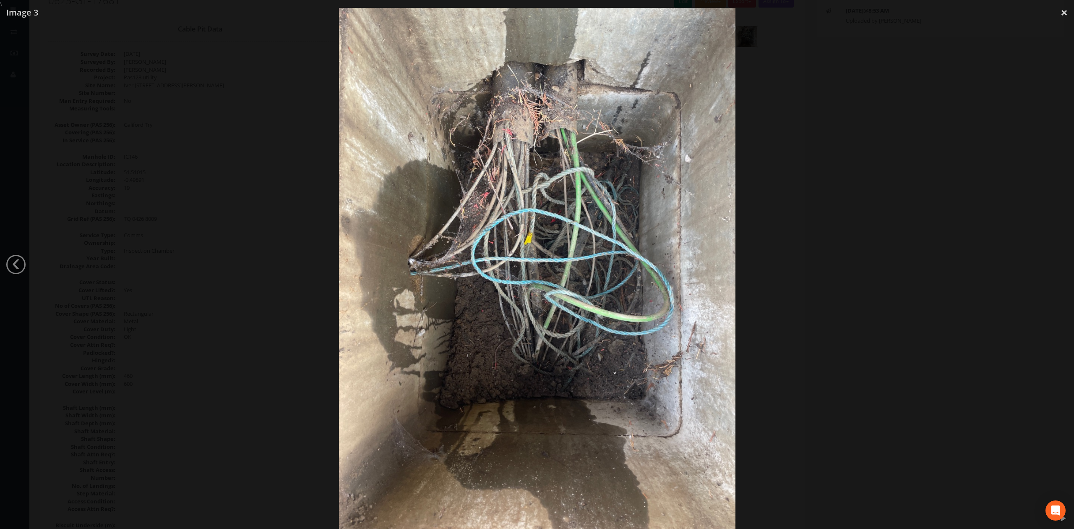
click at [984, 211] on div at bounding box center [537, 272] width 1074 height 529
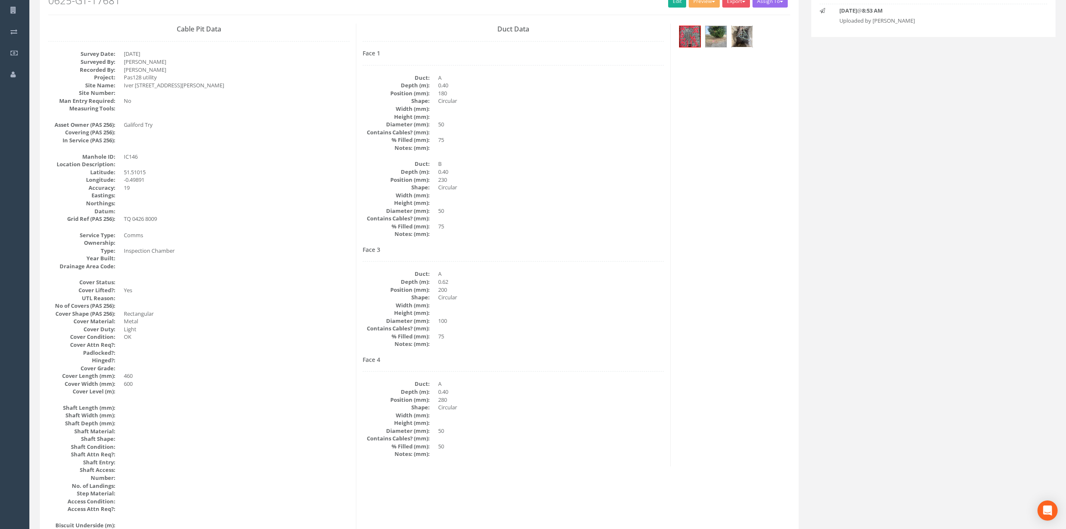
click at [745, 39] on img at bounding box center [741, 36] width 21 height 21
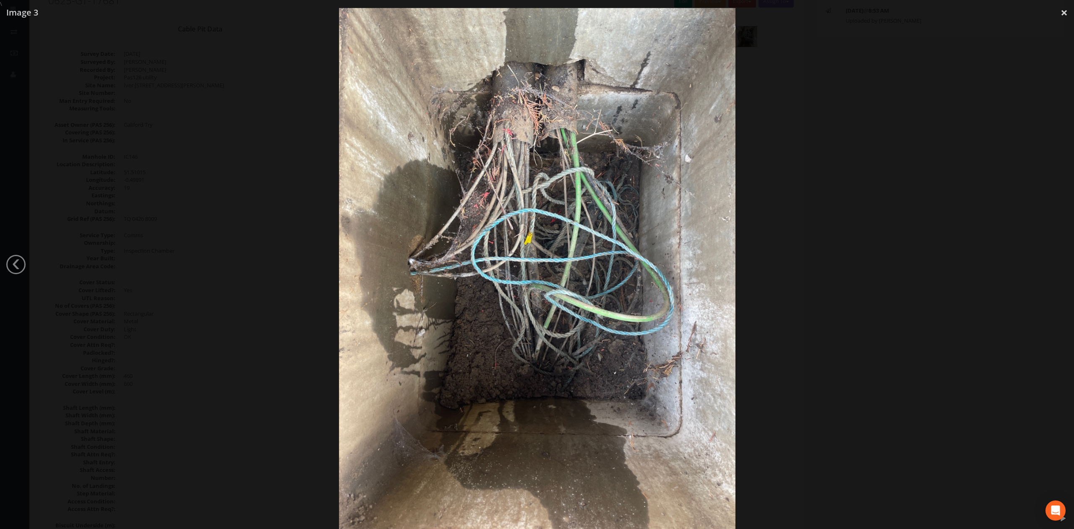
click at [856, 351] on div at bounding box center [537, 272] width 1074 height 529
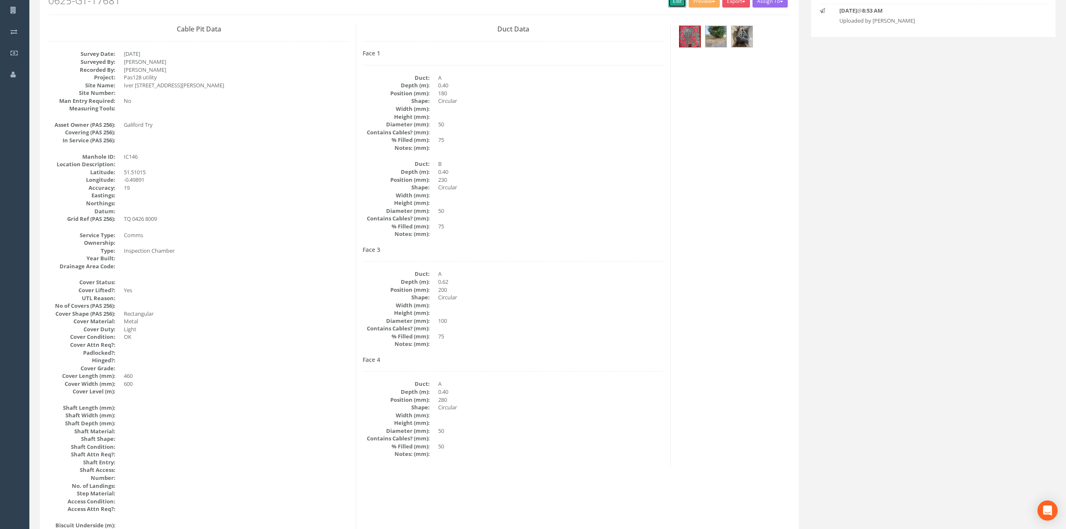
click at [668, 5] on link "Edit" at bounding box center [677, 1] width 18 height 13
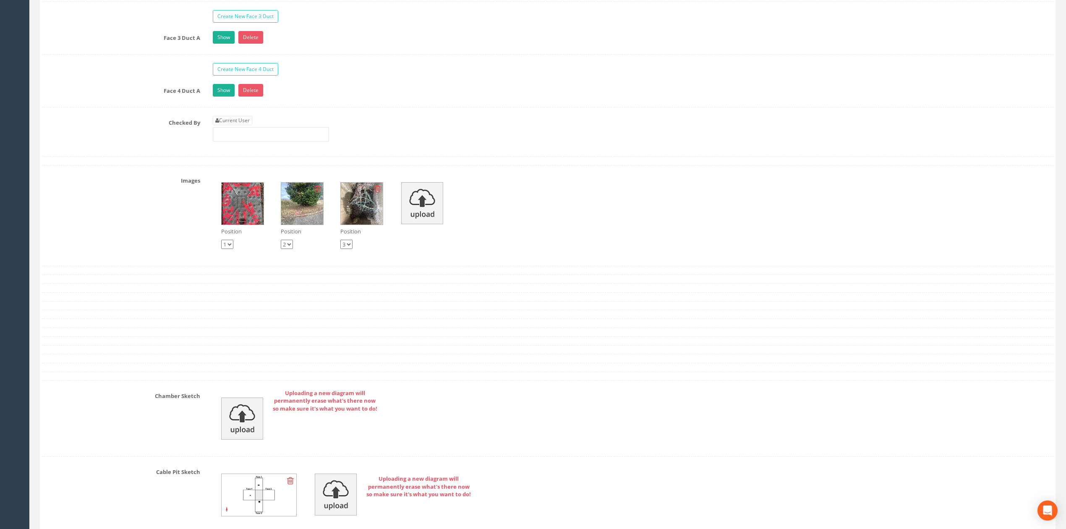
scroll to position [1770, 0]
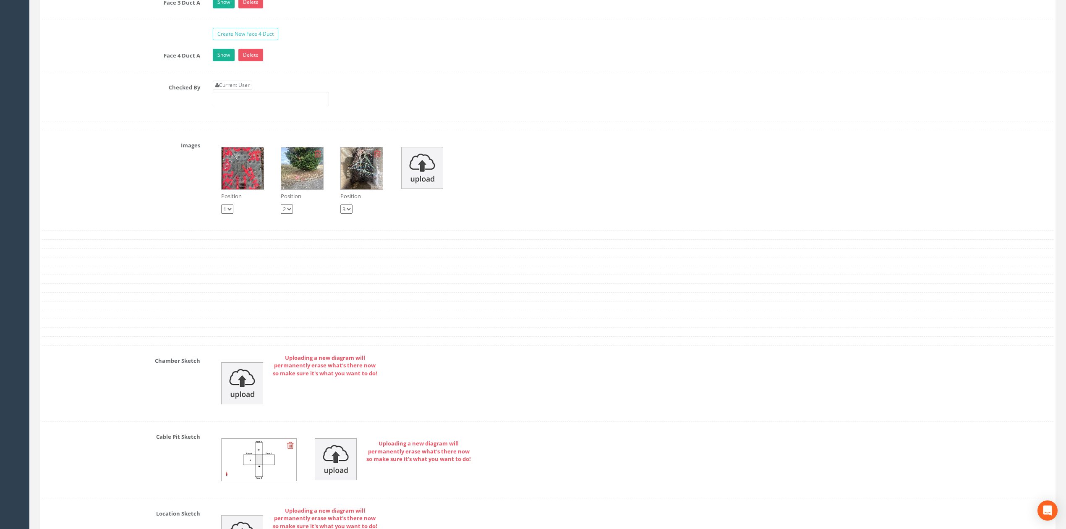
click at [294, 449] on icon at bounding box center [290, 445] width 7 height 8
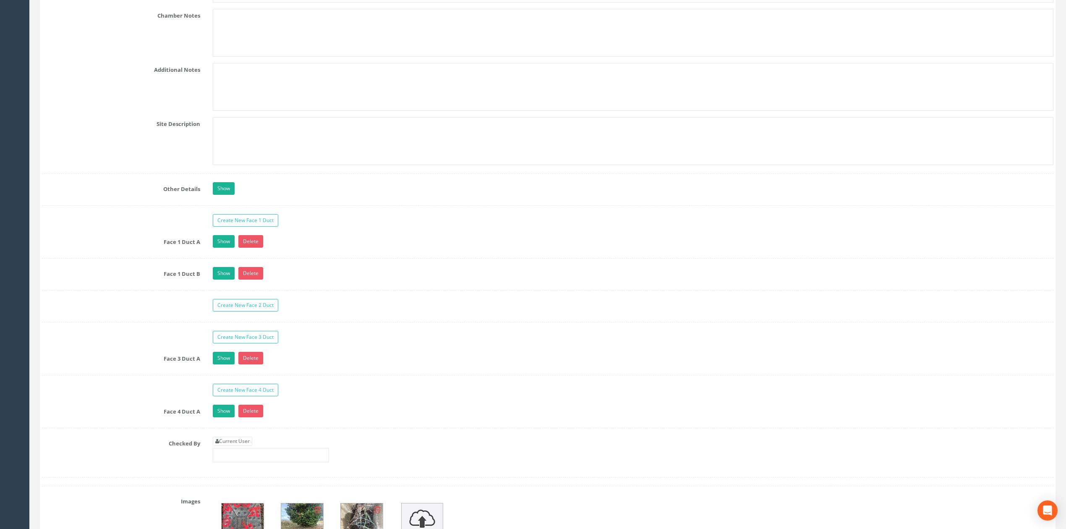
scroll to position [1434, 0]
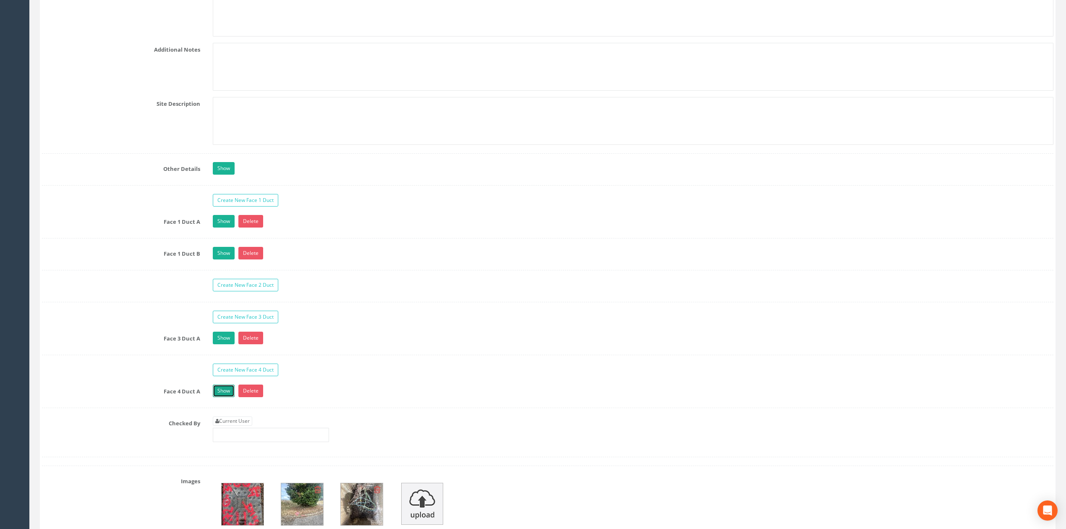
click at [228, 397] on link "Show" at bounding box center [224, 390] width 22 height 13
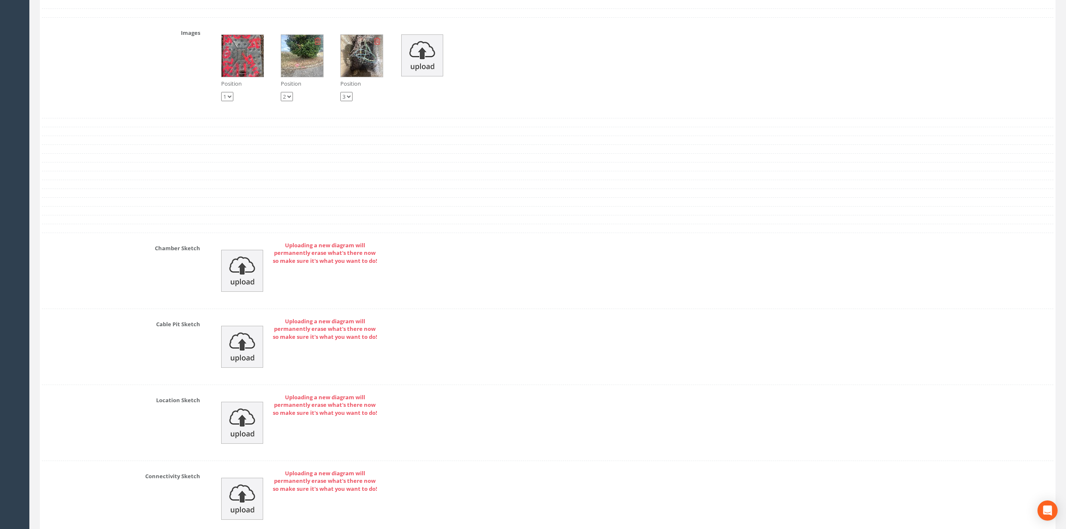
scroll to position [2104, 0]
click at [240, 75] on img at bounding box center [243, 57] width 42 height 42
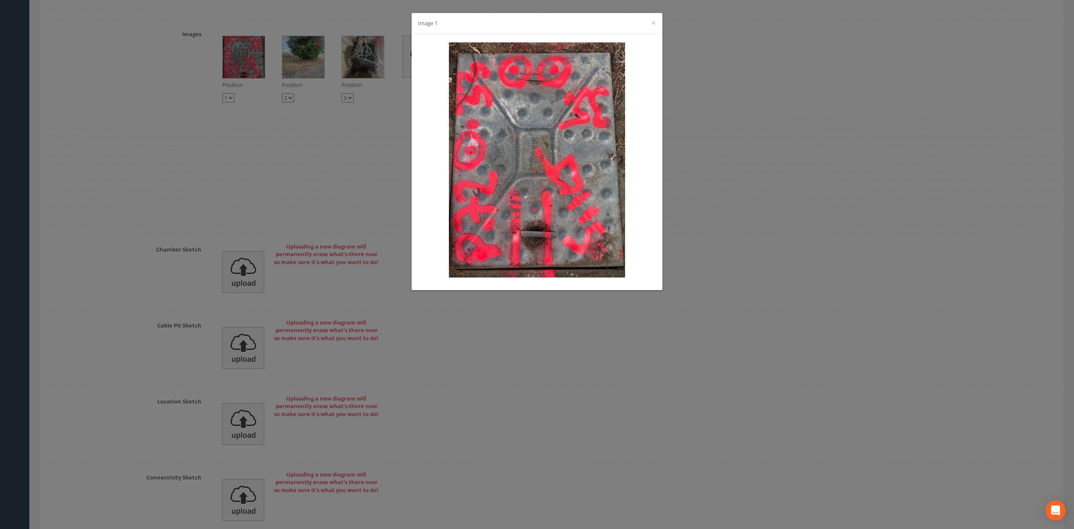
click at [727, 253] on div "Image 1 ×" at bounding box center [537, 264] width 1074 height 529
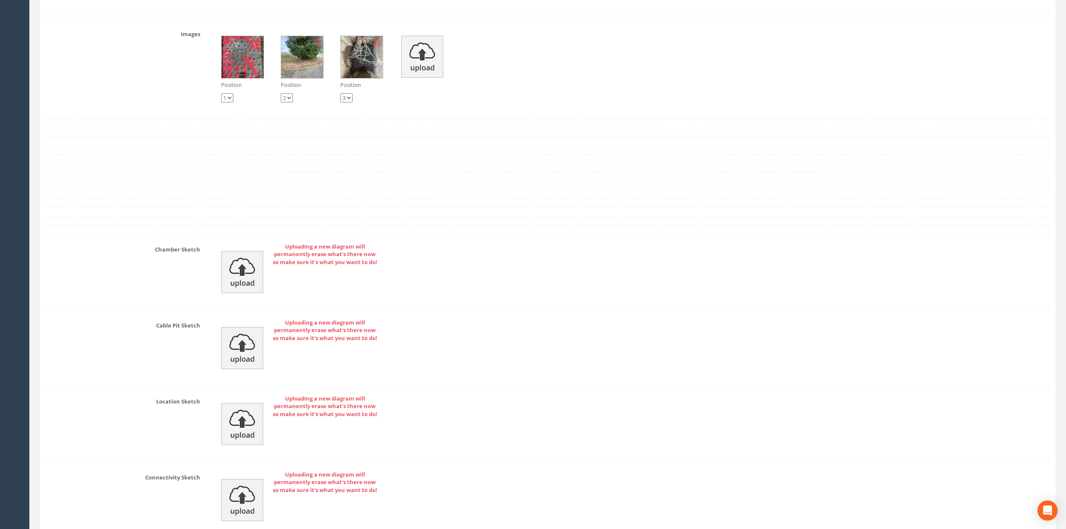
click at [247, 78] on img at bounding box center [243, 57] width 42 height 42
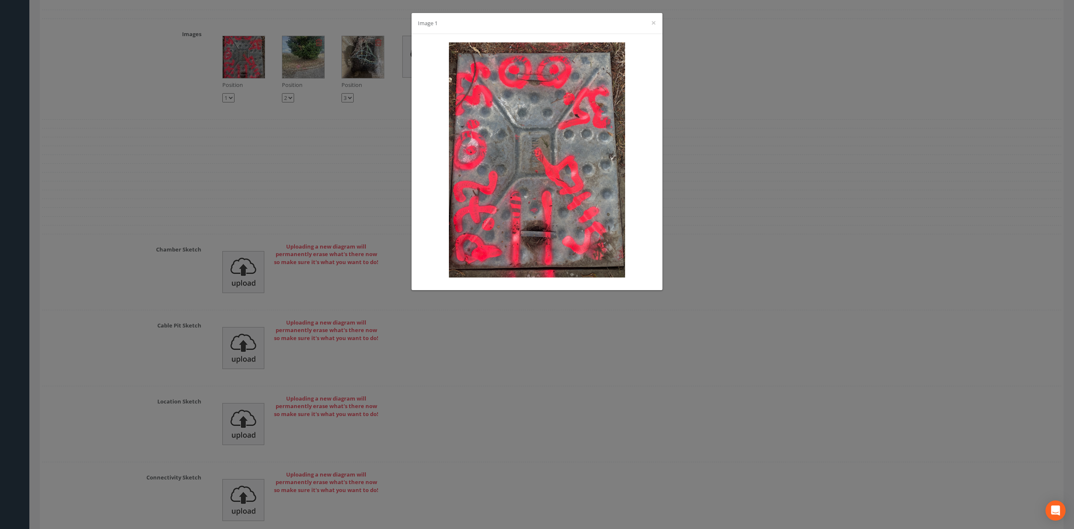
click at [761, 229] on div "Image 1 ×" at bounding box center [537, 264] width 1074 height 529
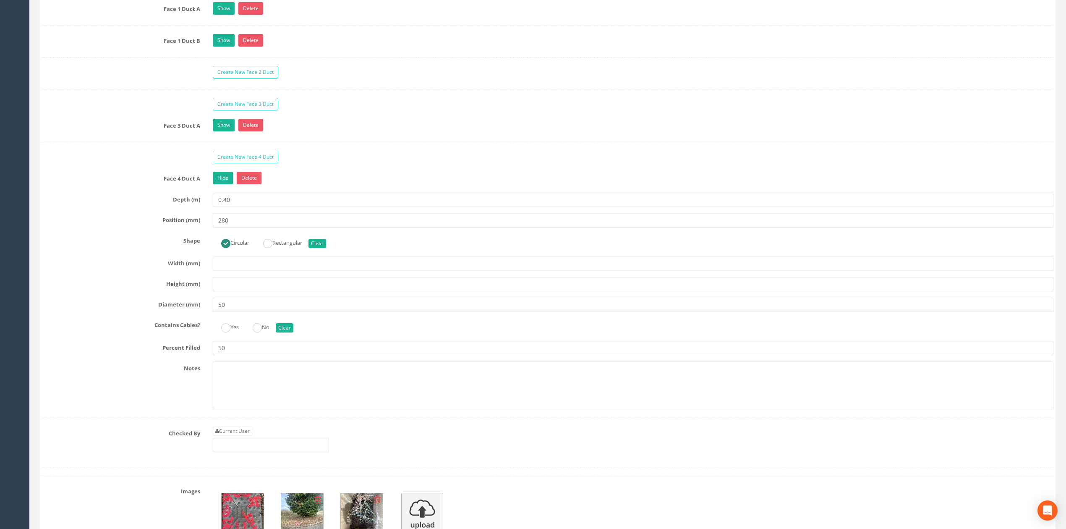
scroll to position [1601, 0]
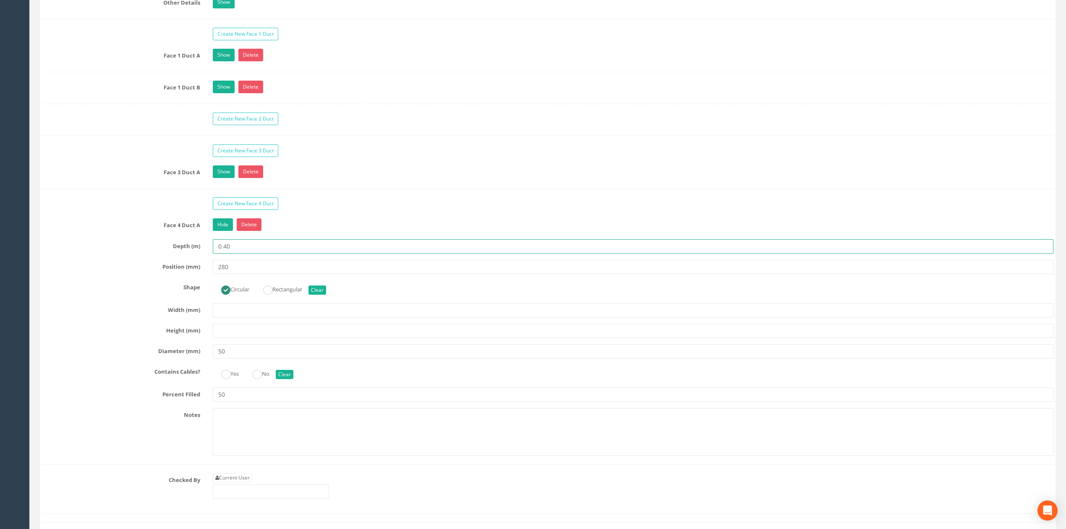
click at [256, 253] on input "0.40" at bounding box center [633, 246] width 841 height 14
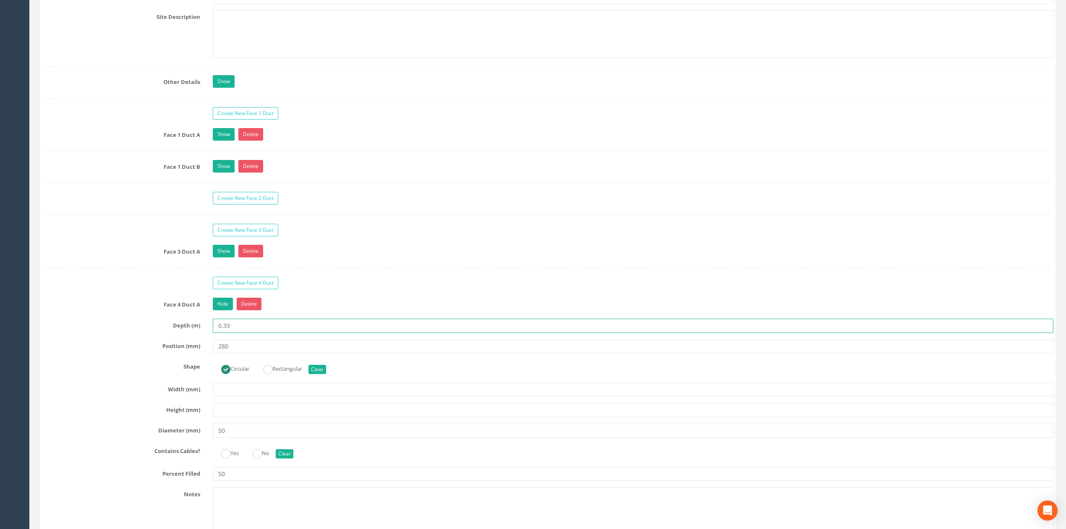
scroll to position [1489, 0]
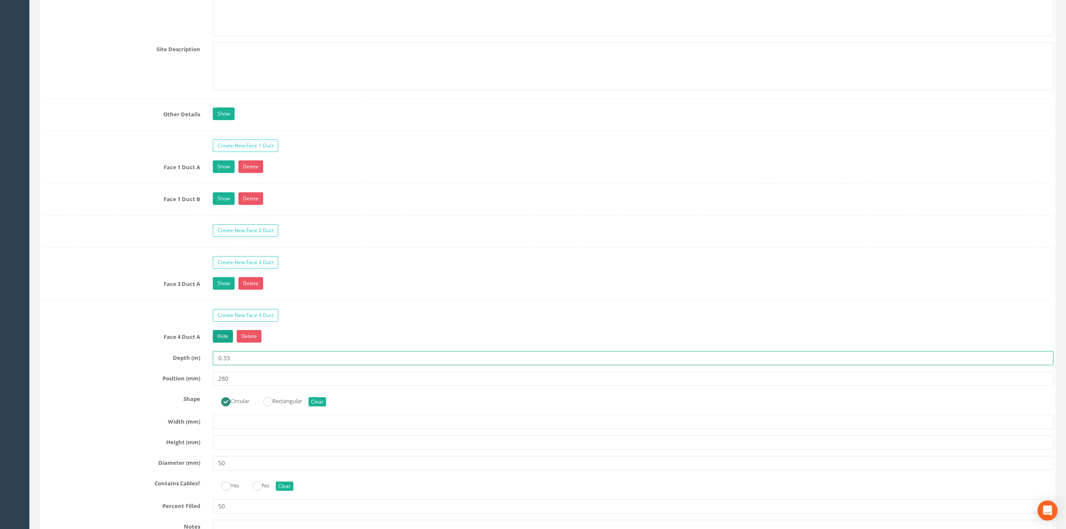
type input "0.33"
click at [229, 342] on link "Hide" at bounding box center [223, 336] width 20 height 13
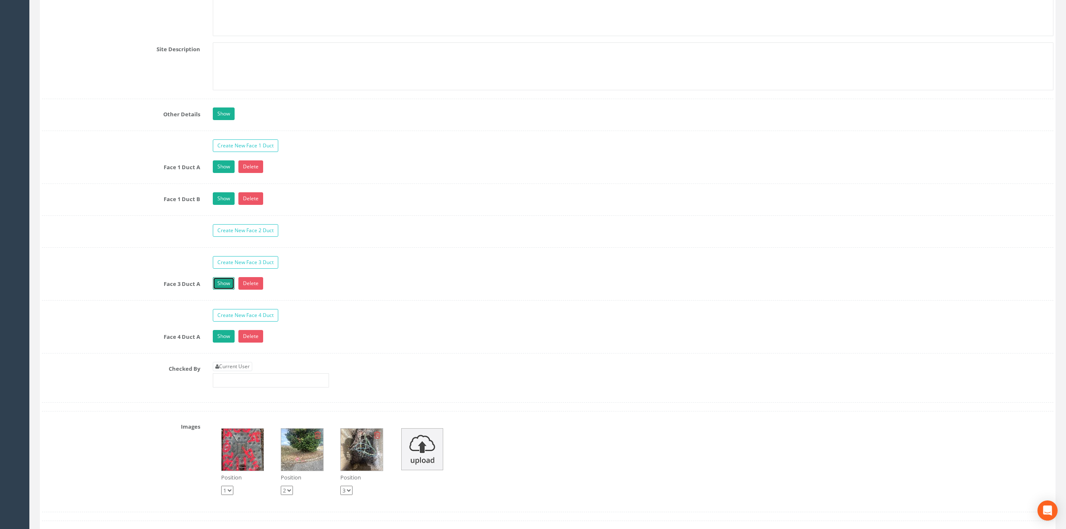
click at [215, 290] on link "Show" at bounding box center [224, 283] width 22 height 13
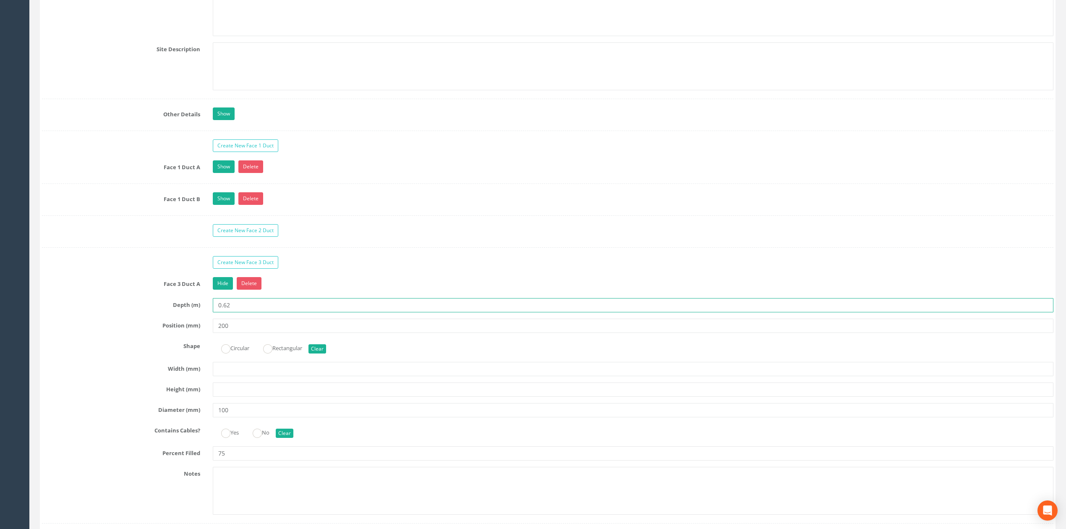
click at [243, 312] on input "0.62" at bounding box center [633, 305] width 841 height 14
click at [243, 312] on input "0.75" at bounding box center [633, 305] width 841 height 14
type input "0.75"
click at [224, 290] on link "Hide" at bounding box center [223, 283] width 20 height 13
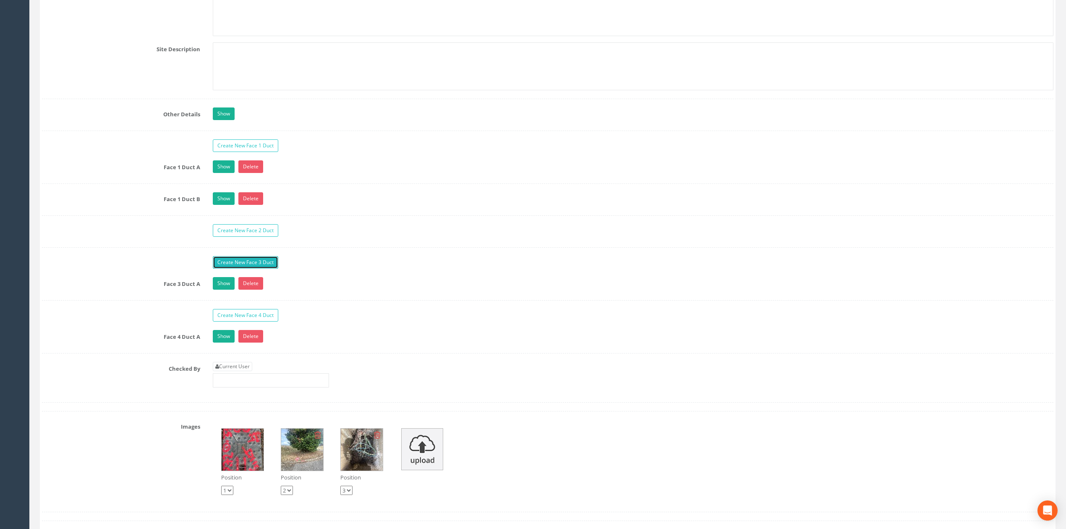
click at [252, 267] on link "Create New Face 3 Duct" at bounding box center [245, 262] width 65 height 13
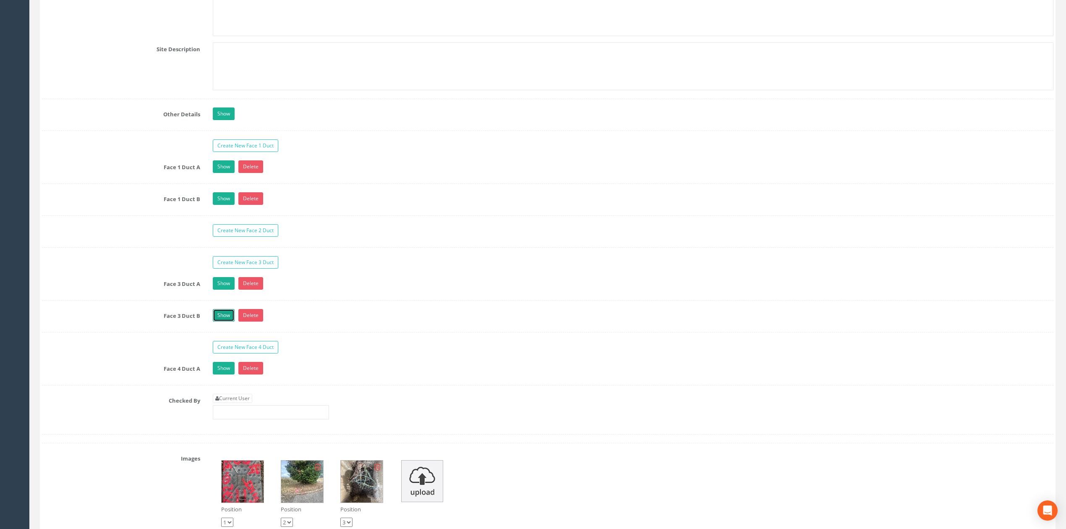
click at [225, 321] on link "Show" at bounding box center [224, 315] width 22 height 13
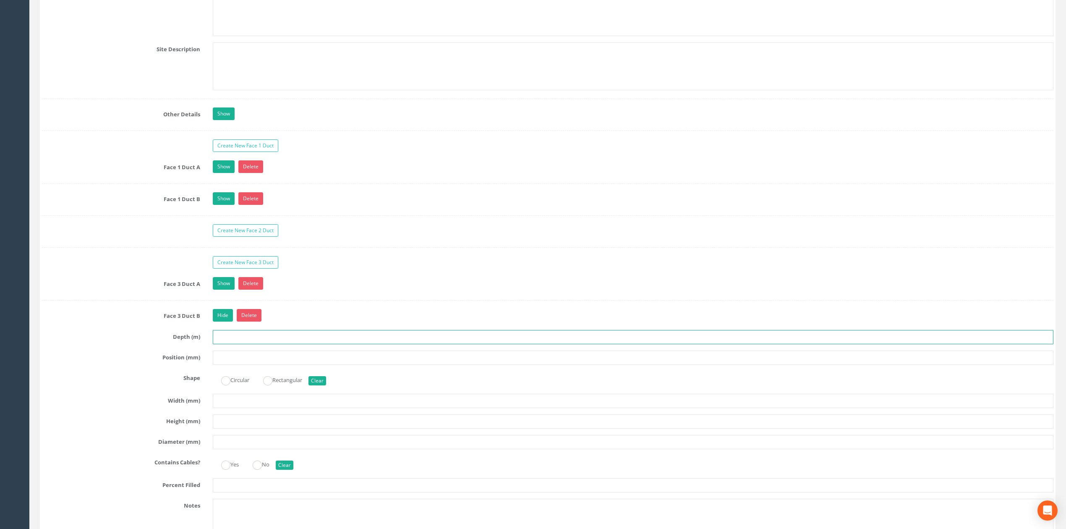
click at [226, 343] on input "text" at bounding box center [633, 337] width 841 height 14
paste input "0.75"
type input "0.75"
click at [222, 290] on link "Show" at bounding box center [224, 283] width 22 height 13
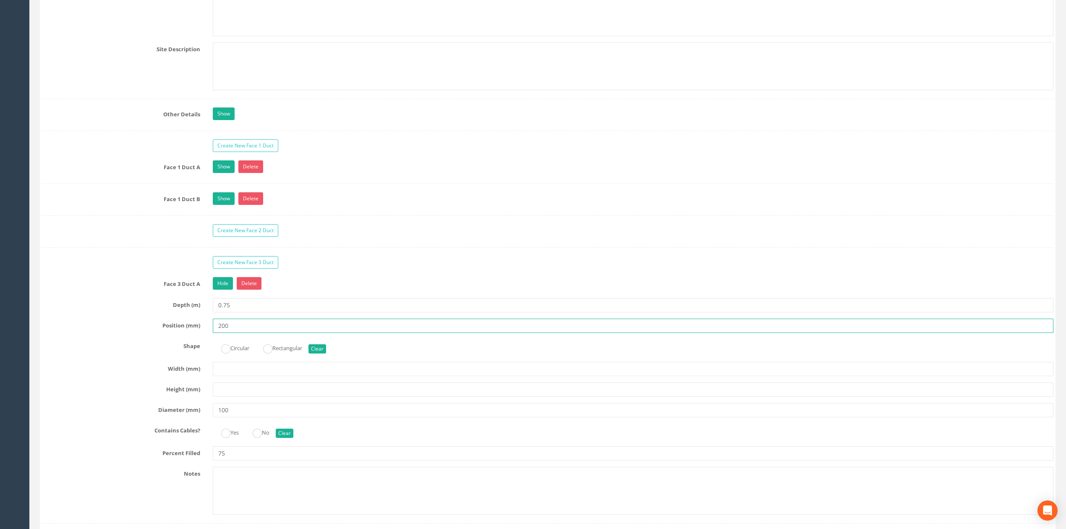
drag, startPoint x: 239, startPoint y: 338, endPoint x: 202, endPoint y: 338, distance: 36.5
click at [202, 333] on div "Position (mm) 200" at bounding box center [548, 326] width 1024 height 14
click at [217, 290] on link "Hide" at bounding box center [223, 283] width 20 height 13
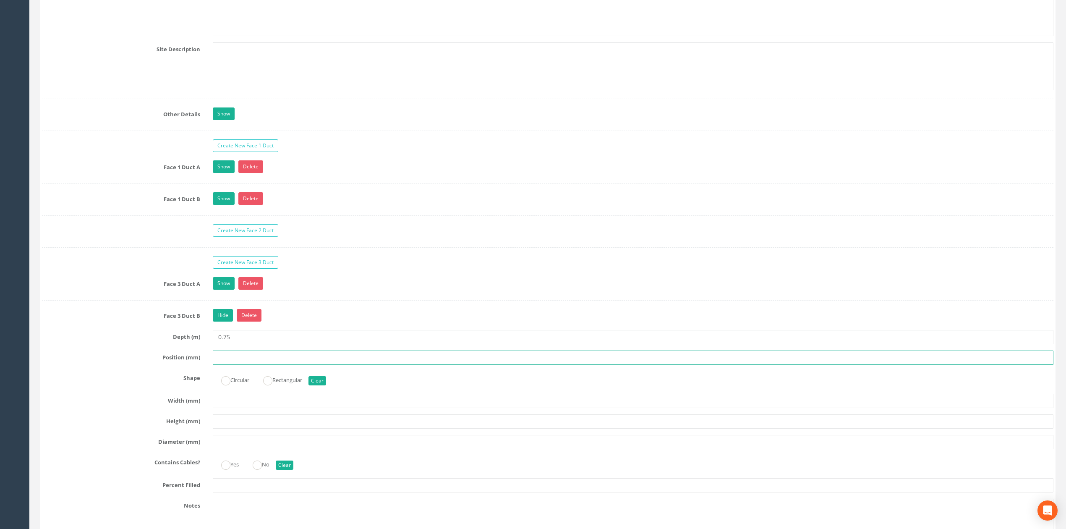
click at [232, 365] on input "text" at bounding box center [633, 357] width 841 height 14
type input "300"
click at [239, 387] on div "Circular Rectangular Clear" at bounding box center [632, 379] width 853 height 16
click at [235, 385] on label "Circular" at bounding box center [231, 379] width 37 height 12
radio input "true"
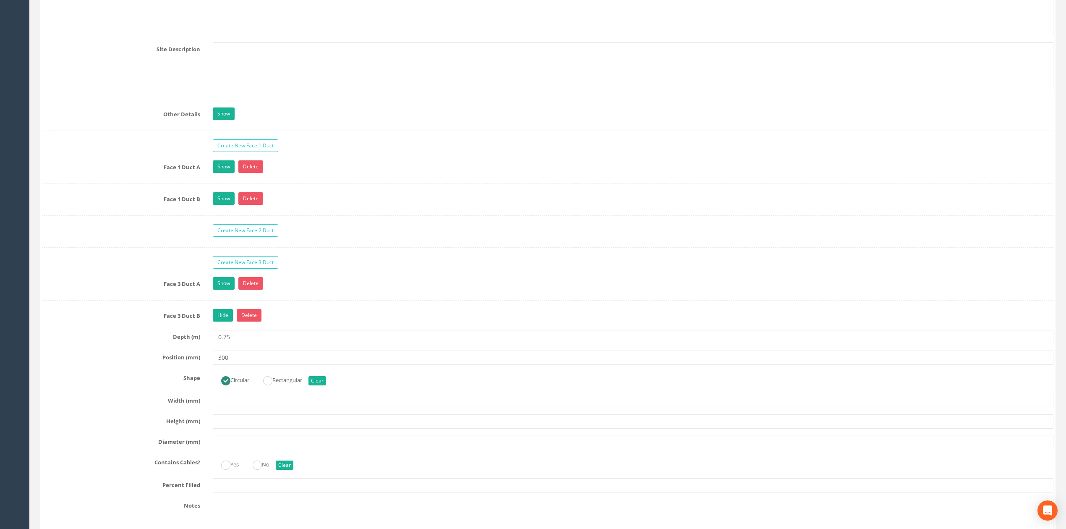
scroll to position [1545, 0]
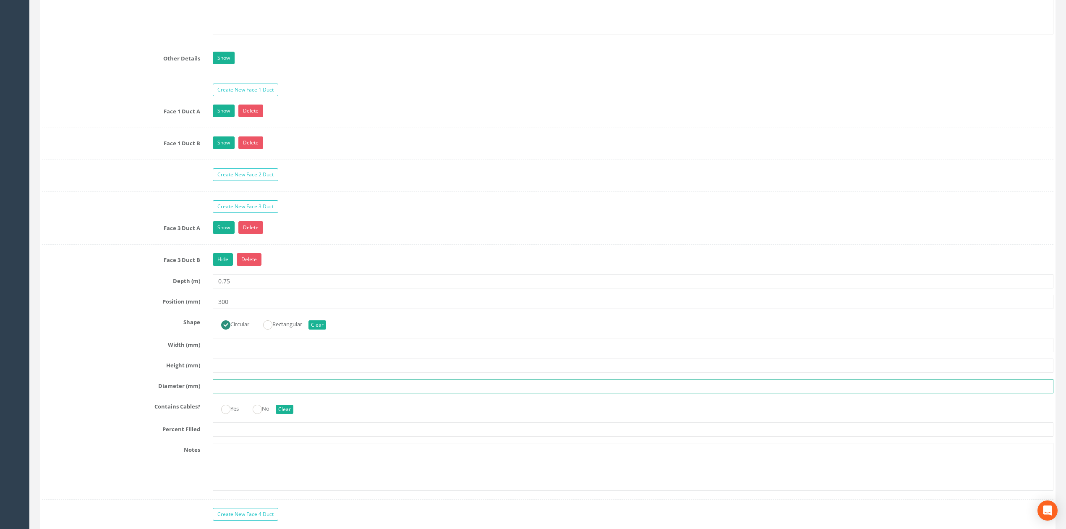
click at [239, 393] on input "text" at bounding box center [633, 386] width 841 height 14
type input "100"
click at [236, 433] on div "Face 3 Duct B Hide Delete Depth (m) 0.75 Position (mm) 300 Shape Circular Recta…" at bounding box center [547, 376] width 1011 height 246
click at [237, 435] on input "text" at bounding box center [633, 429] width 841 height 14
click at [221, 266] on link "Hide" at bounding box center [223, 259] width 20 height 13
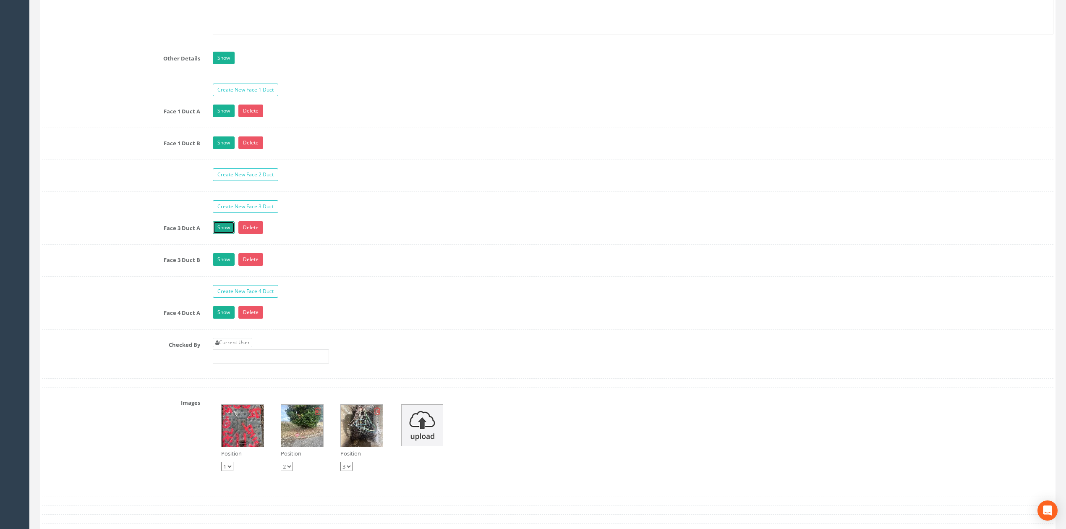
click at [222, 234] on link "Show" at bounding box center [224, 227] width 22 height 13
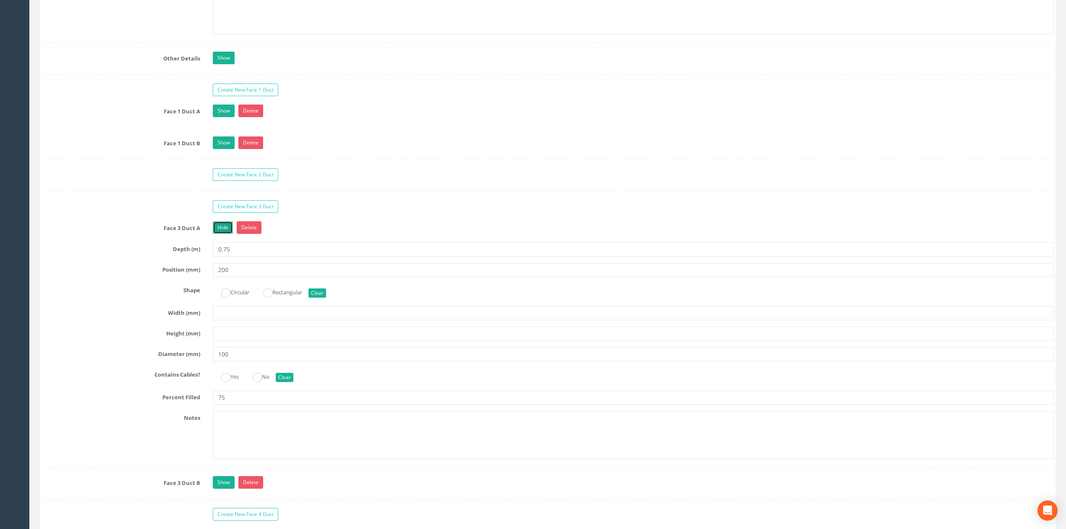
click at [222, 234] on link "Hide" at bounding box center [223, 227] width 20 height 13
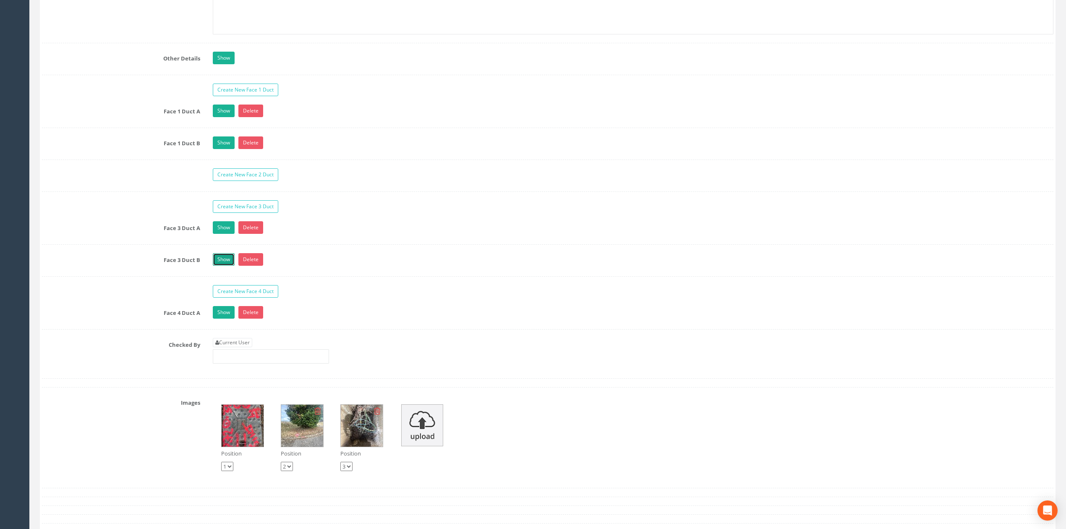
click at [225, 266] on link "Show" at bounding box center [224, 259] width 22 height 13
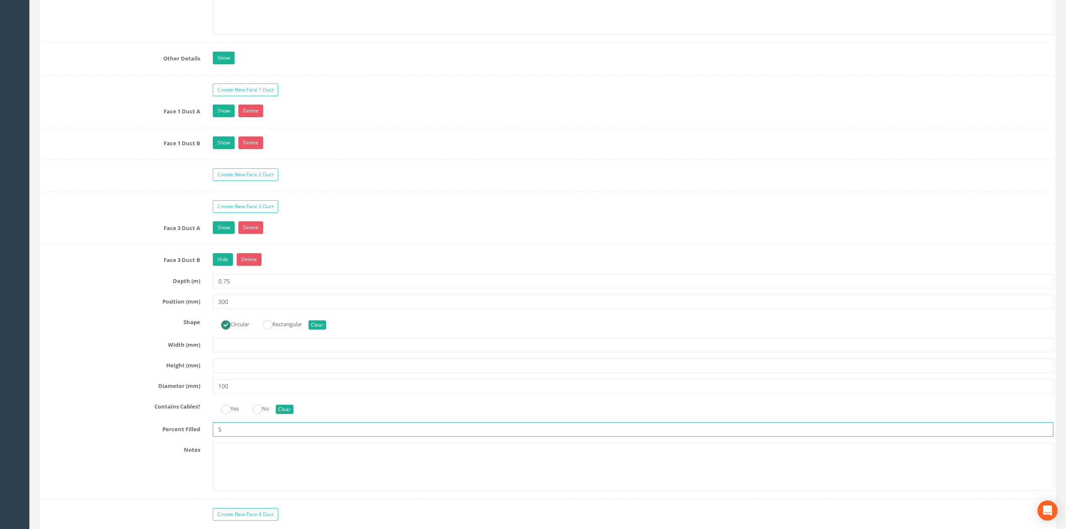
click at [220, 436] on input "5" at bounding box center [633, 429] width 841 height 14
type input "75"
click at [217, 266] on link "Hide" at bounding box center [223, 259] width 20 height 13
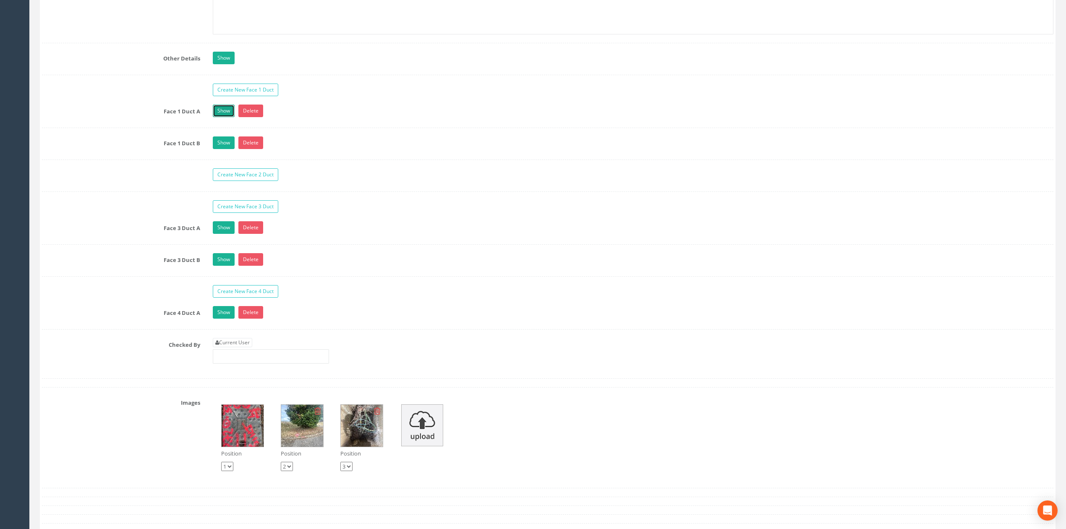
click at [224, 117] on link "Show" at bounding box center [224, 110] width 22 height 13
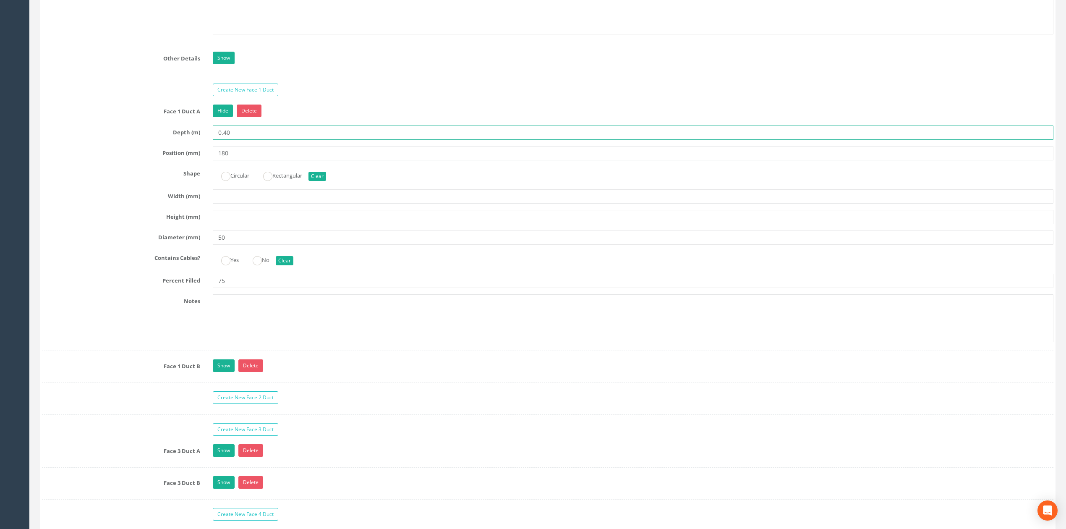
drag, startPoint x: 245, startPoint y: 141, endPoint x: 253, endPoint y: 140, distance: 8.5
click at [249, 140] on input "0.40" at bounding box center [633, 132] width 841 height 14
type input "0.35"
click at [219, 117] on link "Hide" at bounding box center [223, 110] width 20 height 13
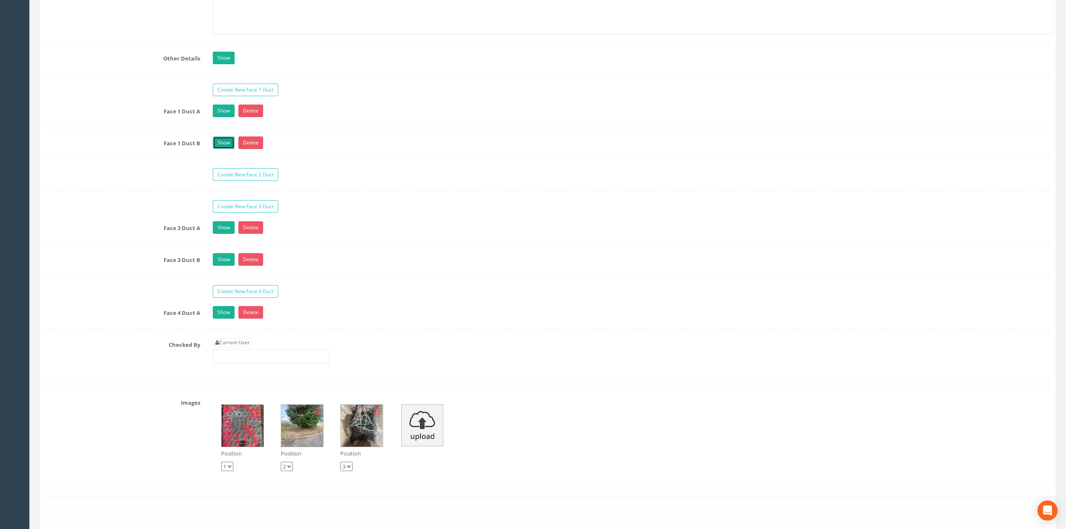
click at [221, 149] on link "Show" at bounding box center [224, 142] width 22 height 13
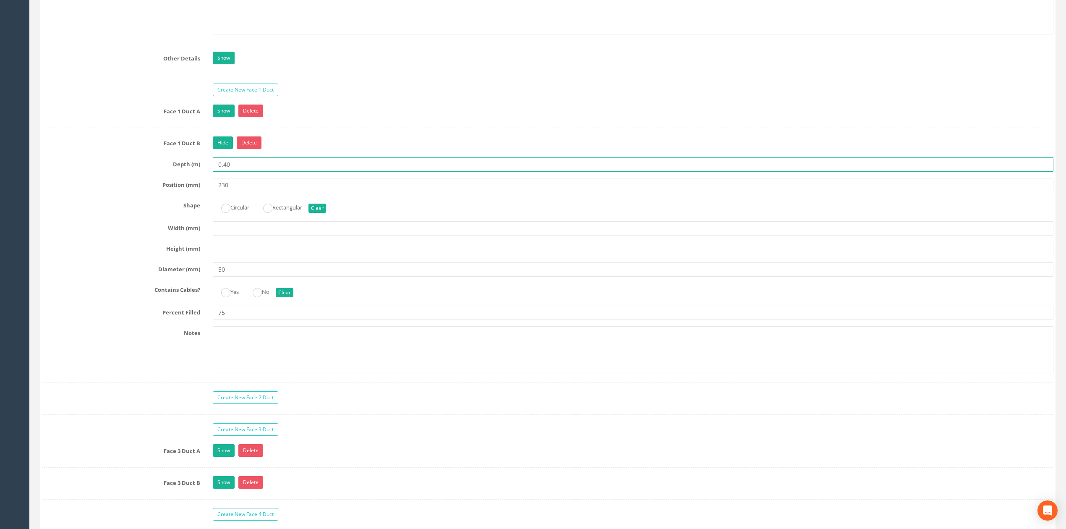
drag, startPoint x: 223, startPoint y: 172, endPoint x: 237, endPoint y: 173, distance: 13.5
click at [235, 172] on input "0.40" at bounding box center [633, 164] width 841 height 14
type input "0.35"
click at [220, 149] on link "Hide" at bounding box center [223, 142] width 20 height 13
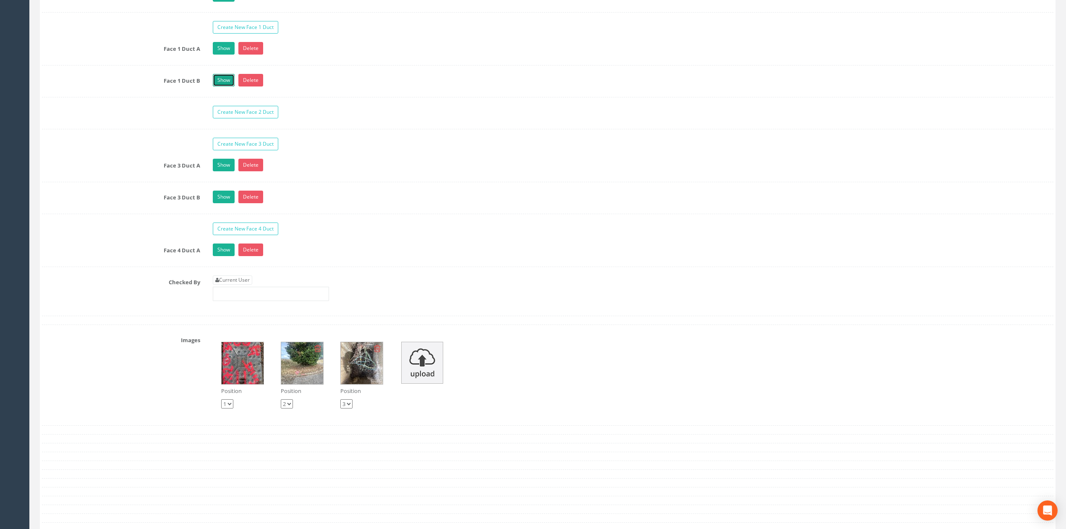
scroll to position [1768, 0]
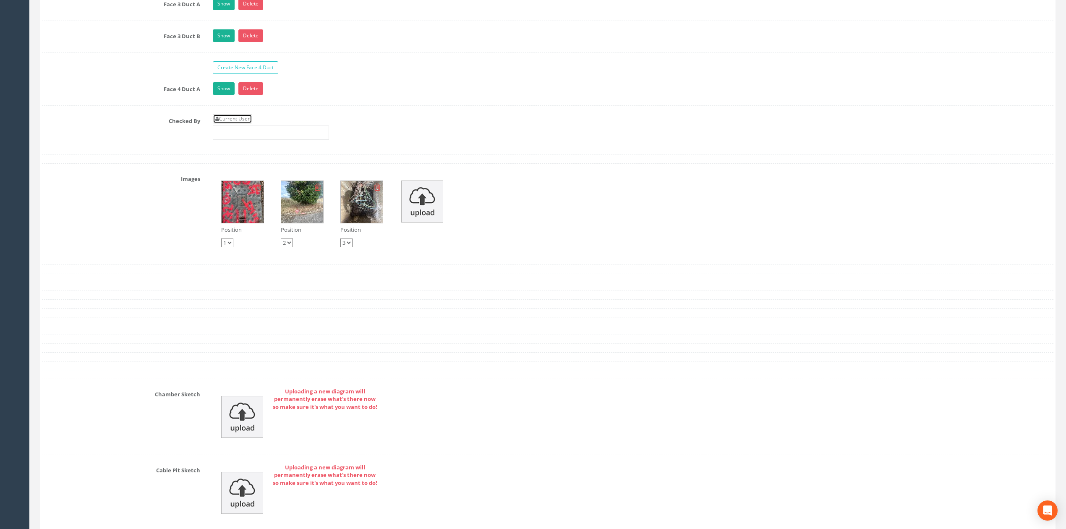
click at [225, 123] on link "Current User" at bounding box center [232, 118] width 39 height 9
type input "[PERSON_NAME]"
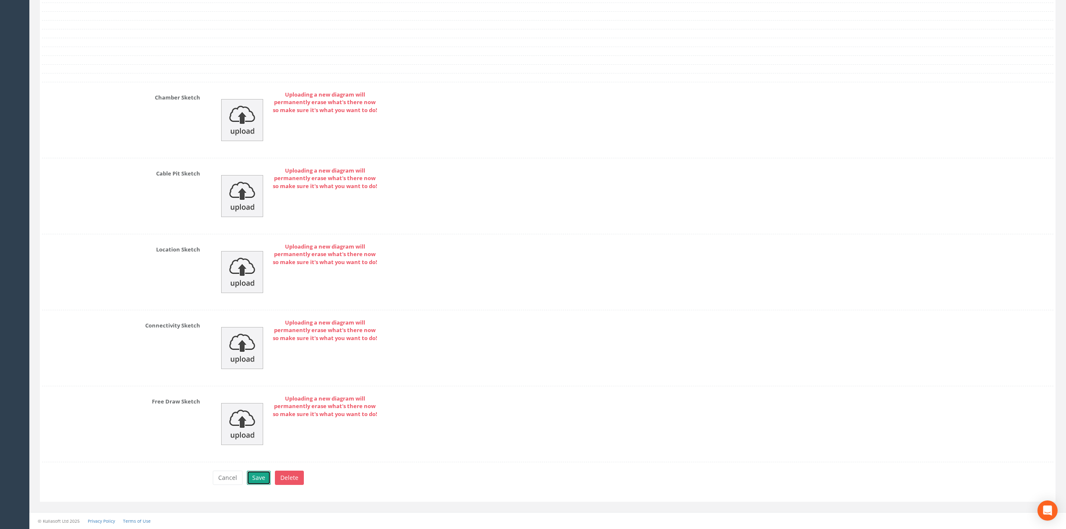
click at [264, 483] on button "Save" at bounding box center [259, 477] width 24 height 14
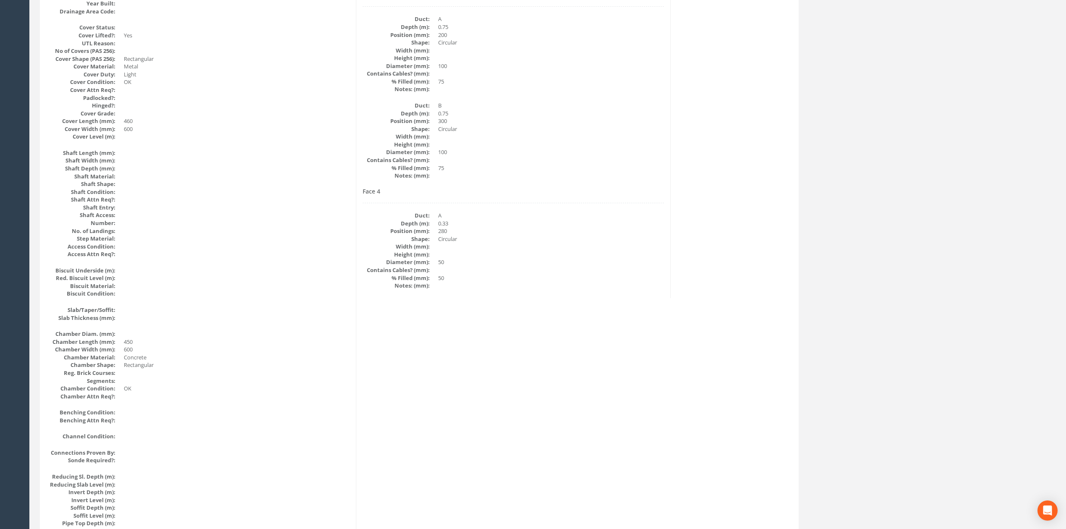
scroll to position [0, 0]
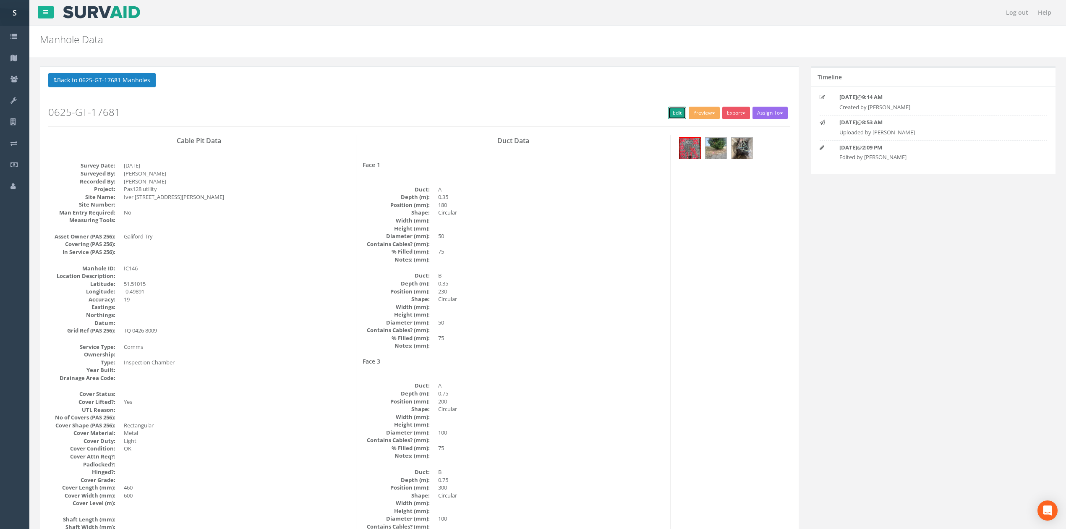
click at [668, 115] on link "Edit" at bounding box center [677, 113] width 18 height 13
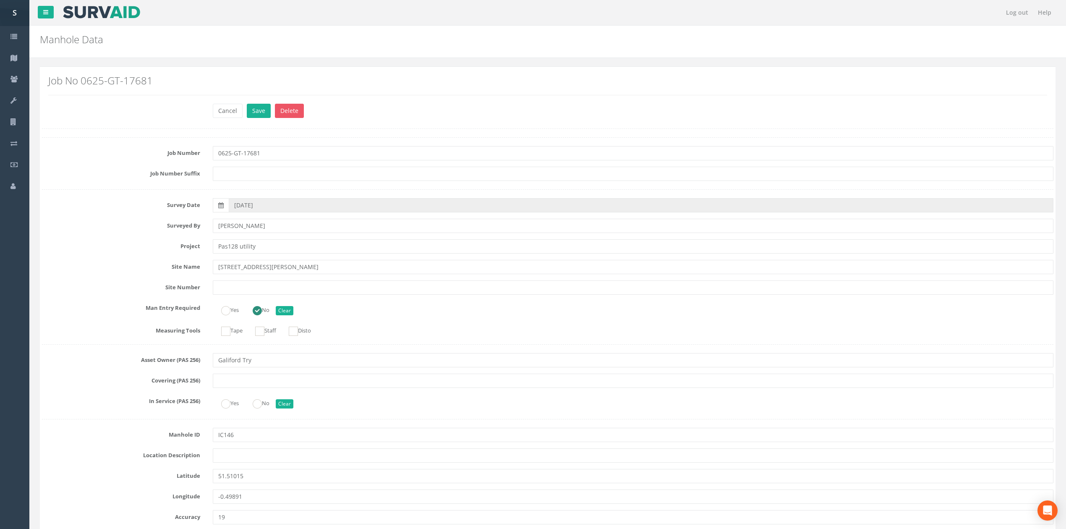
scroll to position [2080, 0]
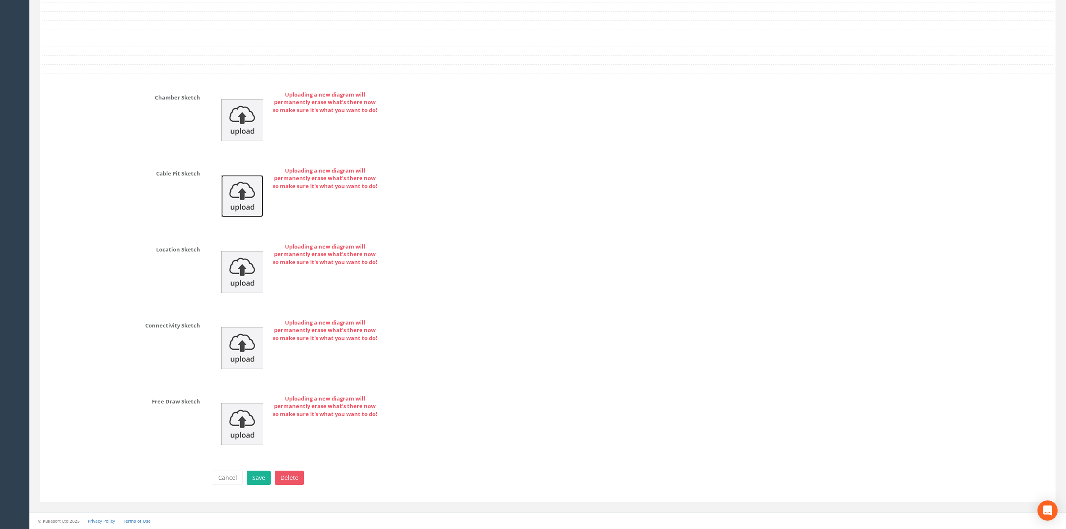
click at [245, 187] on img at bounding box center [242, 196] width 42 height 42
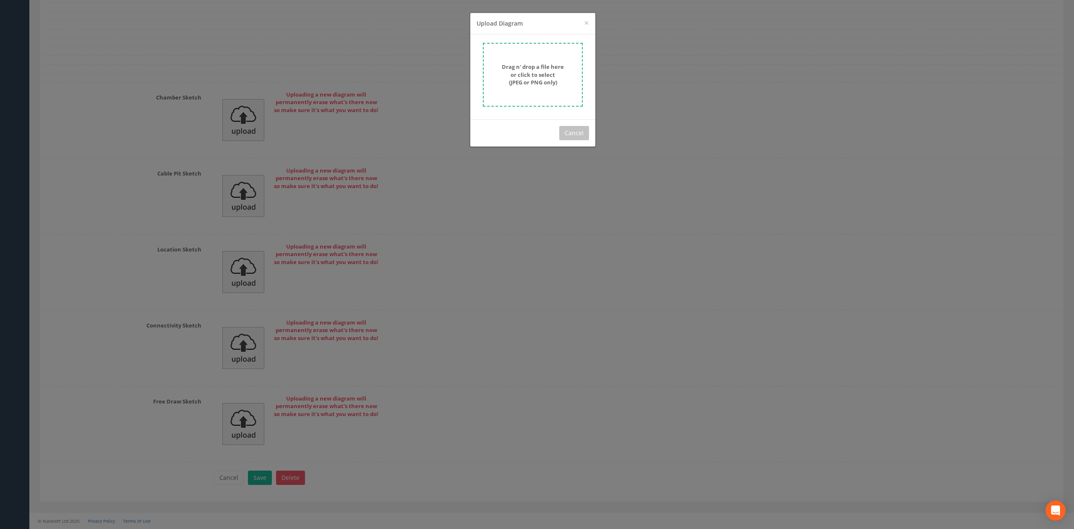
click at [462, 46] on div "× Close Upload Diagram Drag n' drop a file here or click to select (JPEG or PNG…" at bounding box center [537, 264] width 1074 height 529
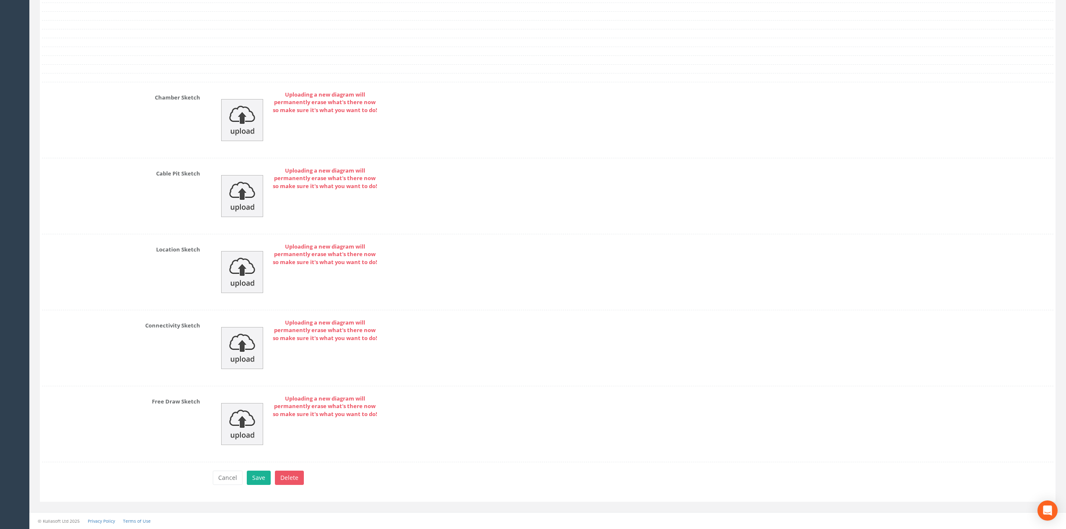
click at [274, 190] on strong "Uploading a new diagram will permanently erase what's there now so make sure it…" at bounding box center [325, 178] width 104 height 23
click at [238, 192] on img at bounding box center [242, 196] width 42 height 42
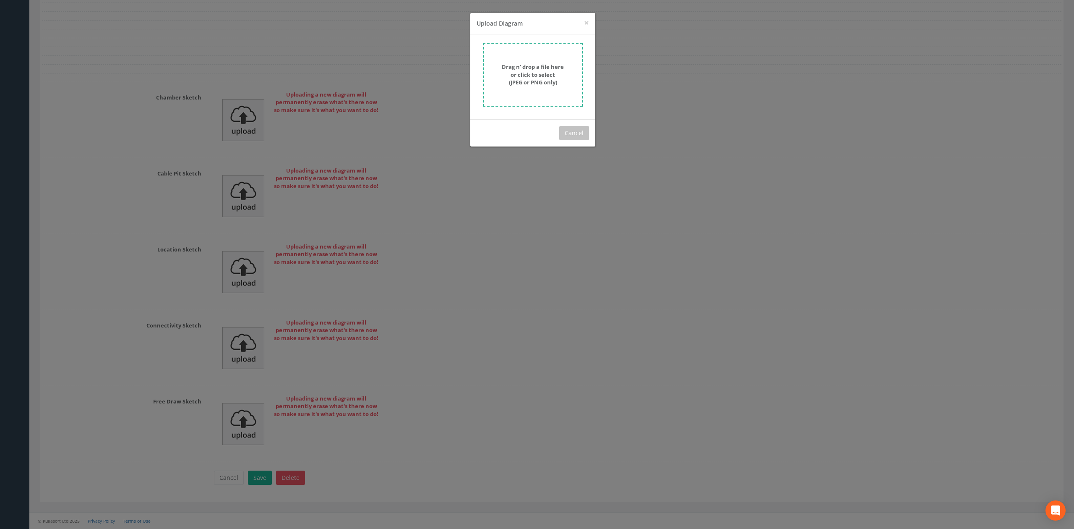
click at [536, 73] on strong "Drag n' drop a file here or click to select (JPEG or PNG only)" at bounding box center [533, 74] width 62 height 23
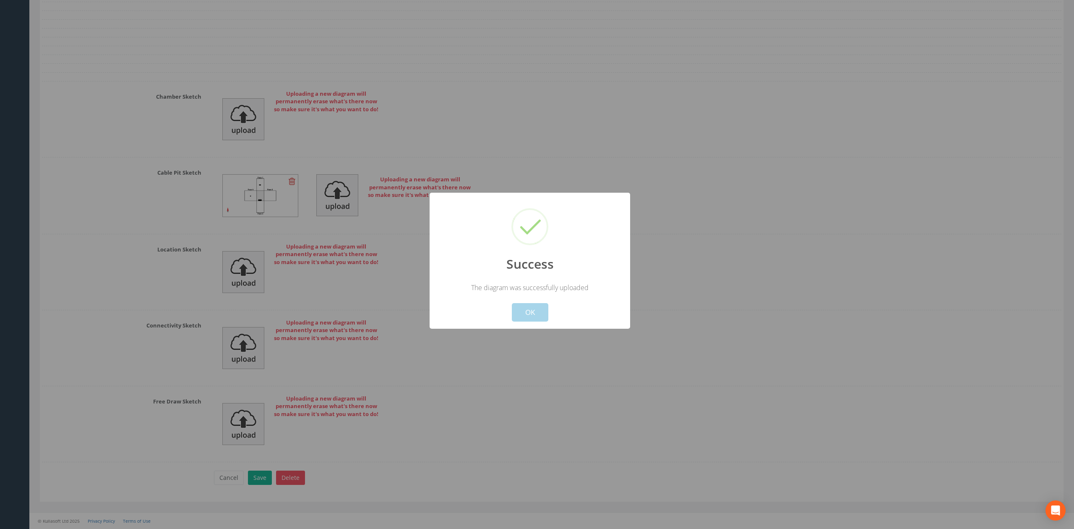
click at [516, 310] on button "OK" at bounding box center [530, 312] width 37 height 18
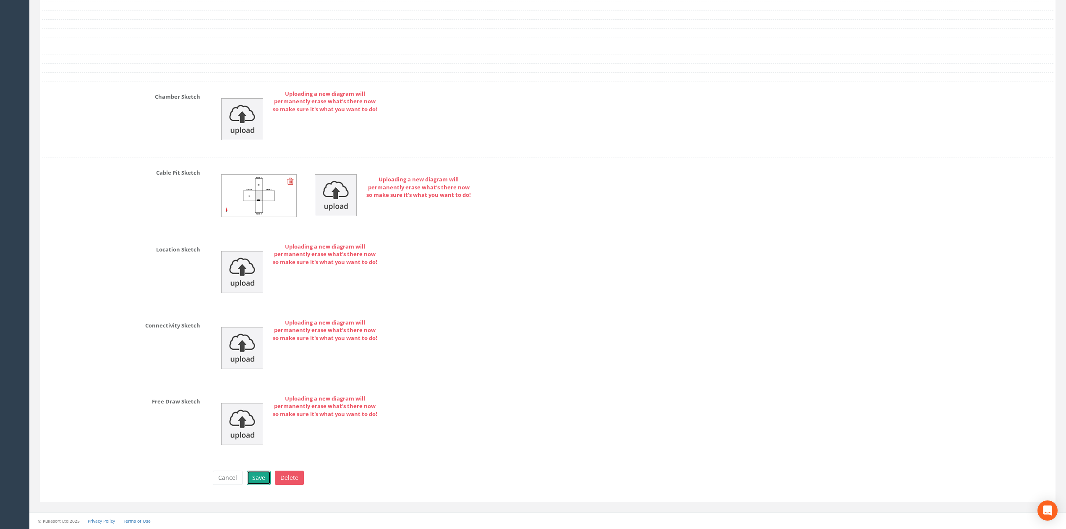
click at [259, 475] on button "Save" at bounding box center [259, 477] width 24 height 14
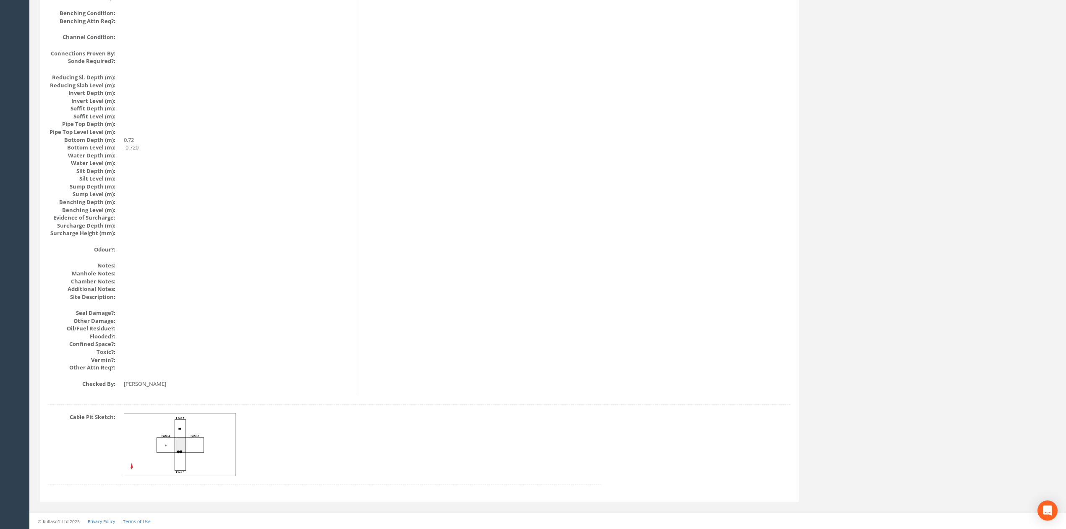
scroll to position [0, 0]
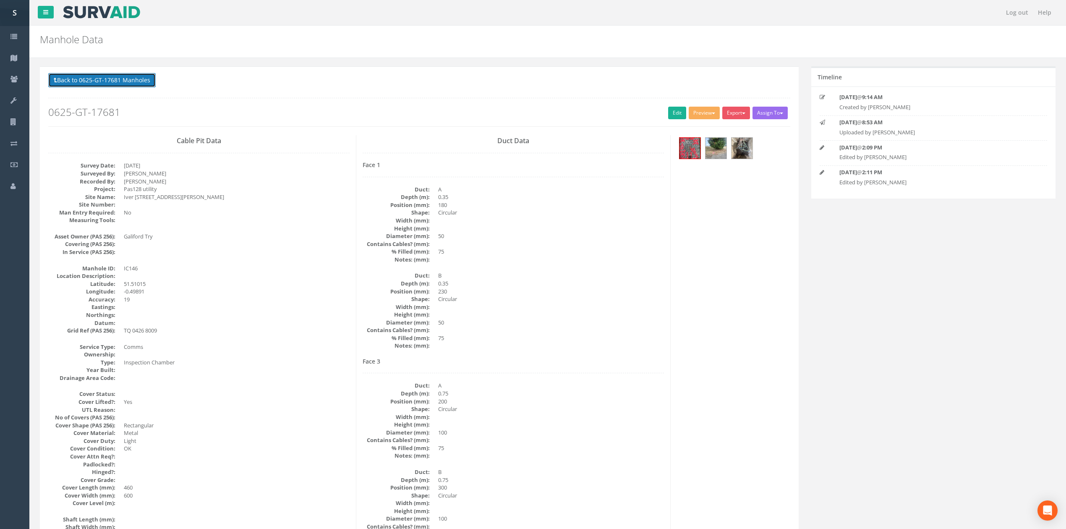
click at [97, 79] on button "Back to 0625-GT-17681 Manholes" at bounding box center [101, 80] width 107 height 14
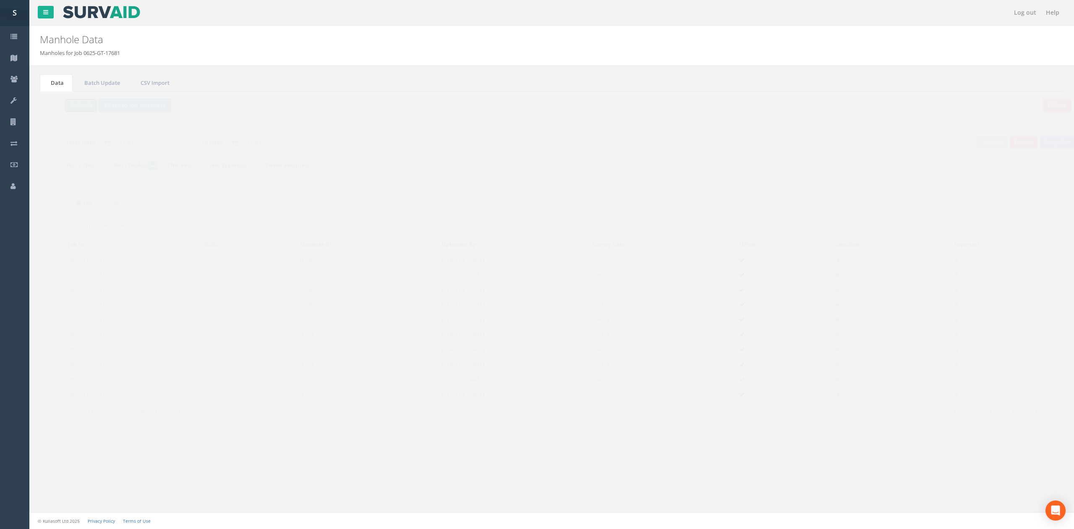
click at [78, 103] on button "Refresh" at bounding box center [64, 105] width 33 height 14
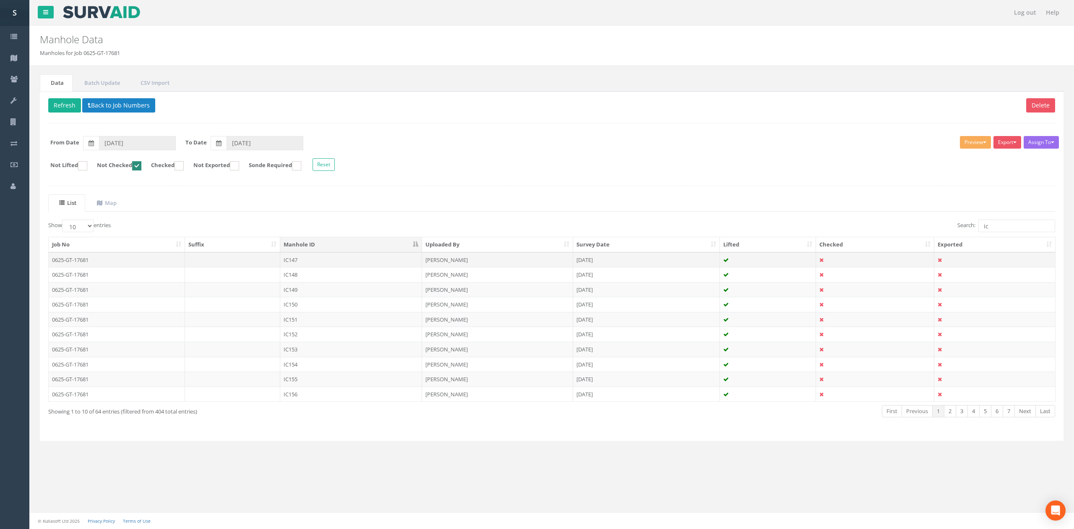
click at [369, 267] on td "IC147" at bounding box center [351, 259] width 142 height 15
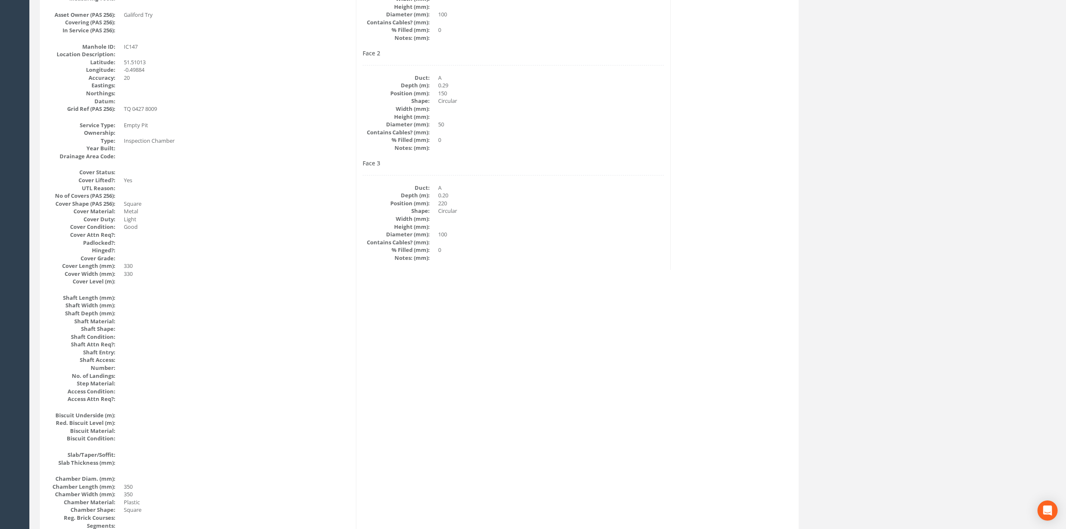
scroll to position [29, 0]
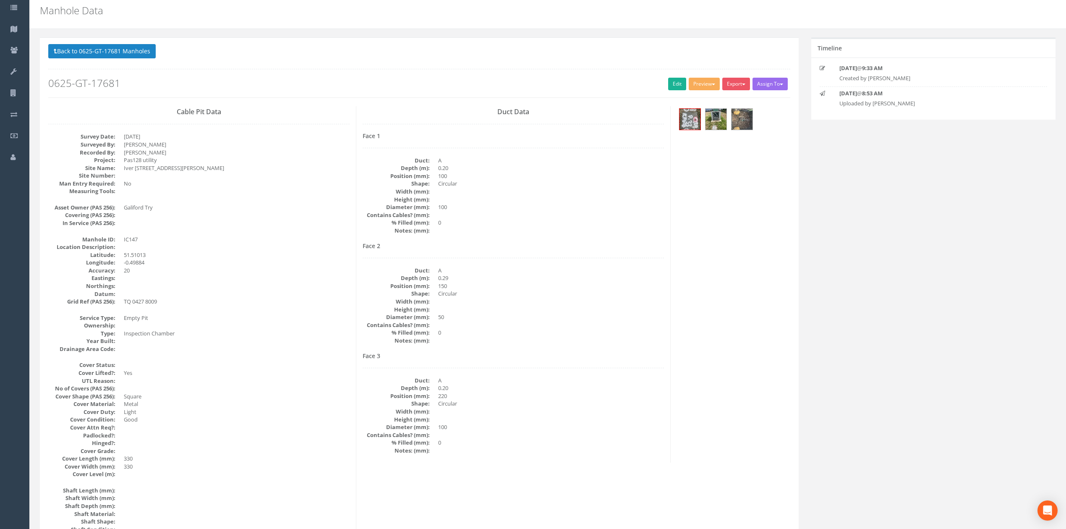
drag, startPoint x: 295, startPoint y: 332, endPoint x: 308, endPoint y: 332, distance: 12.6
click at [295, 332] on dd "Inspection Chamber" at bounding box center [237, 333] width 226 height 8
click at [112, 57] on button "Back to 0625-GT-17681 Manholes" at bounding box center [101, 51] width 107 height 14
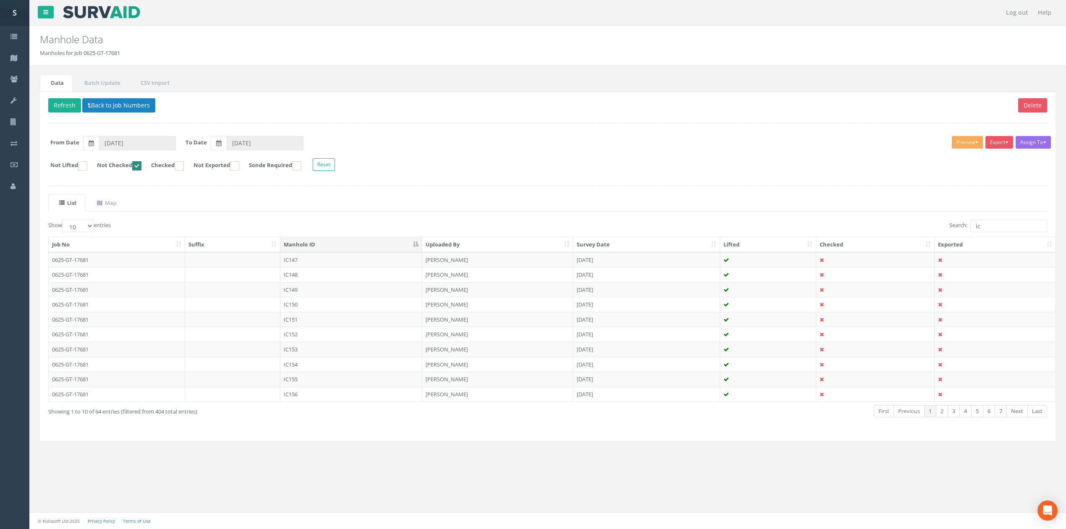
scroll to position [0, 0]
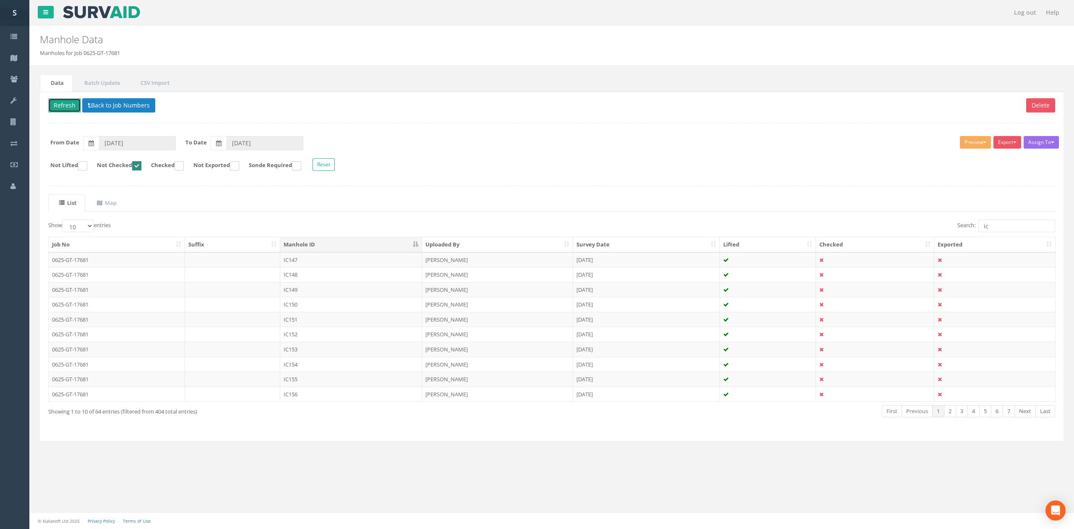
click at [68, 104] on button "Refresh" at bounding box center [64, 105] width 33 height 14
click at [318, 266] on td "IC147" at bounding box center [351, 259] width 142 height 15
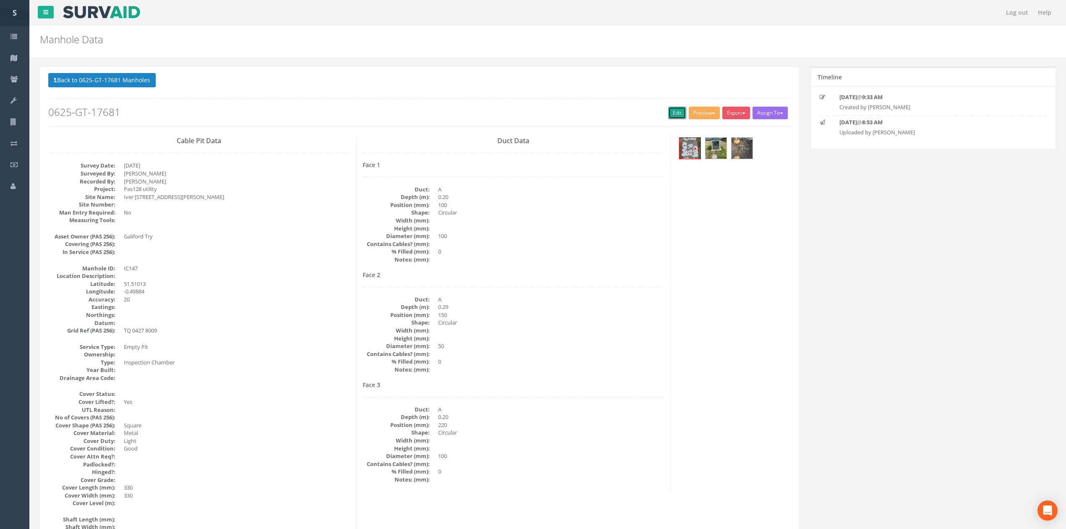
click at [668, 116] on link "Edit" at bounding box center [677, 113] width 18 height 13
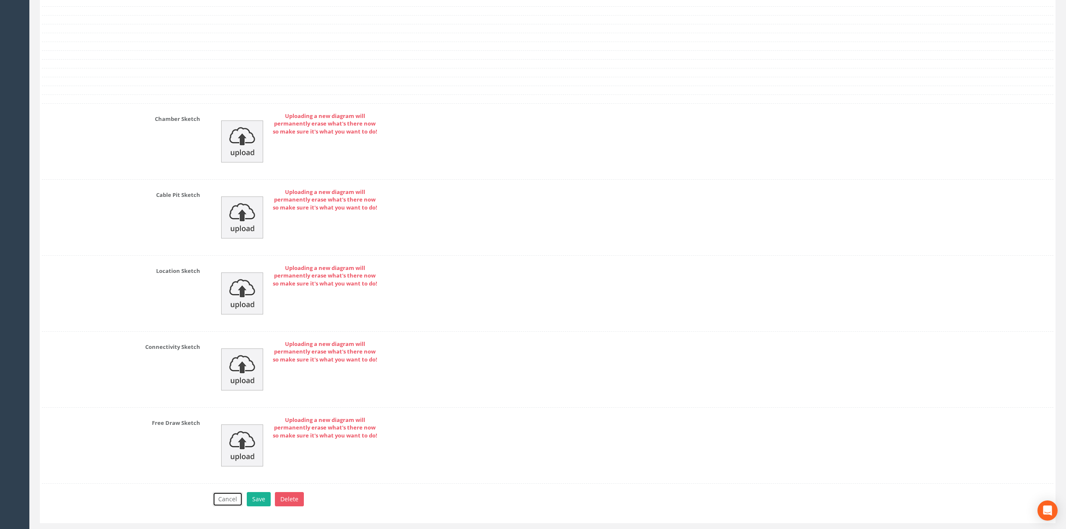
click at [228, 506] on button "Cancel" at bounding box center [228, 499] width 30 height 14
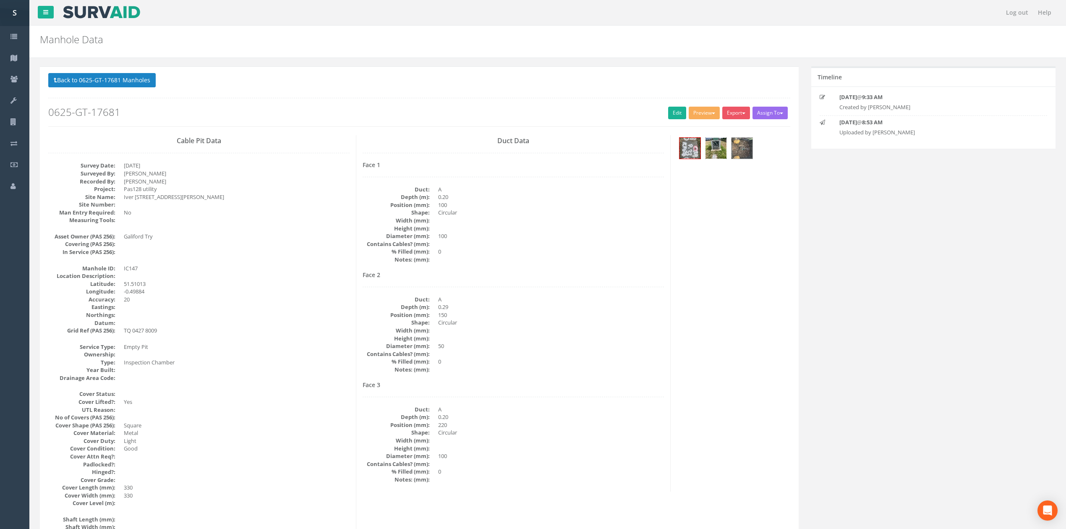
click at [707, 147] on img at bounding box center [715, 148] width 21 height 21
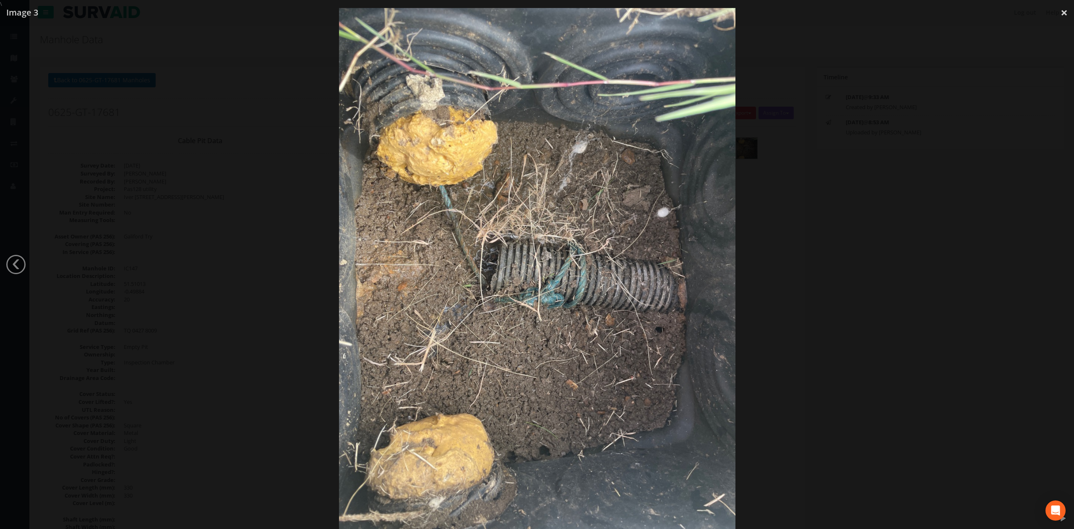
click at [859, 262] on div at bounding box center [537, 272] width 1074 height 529
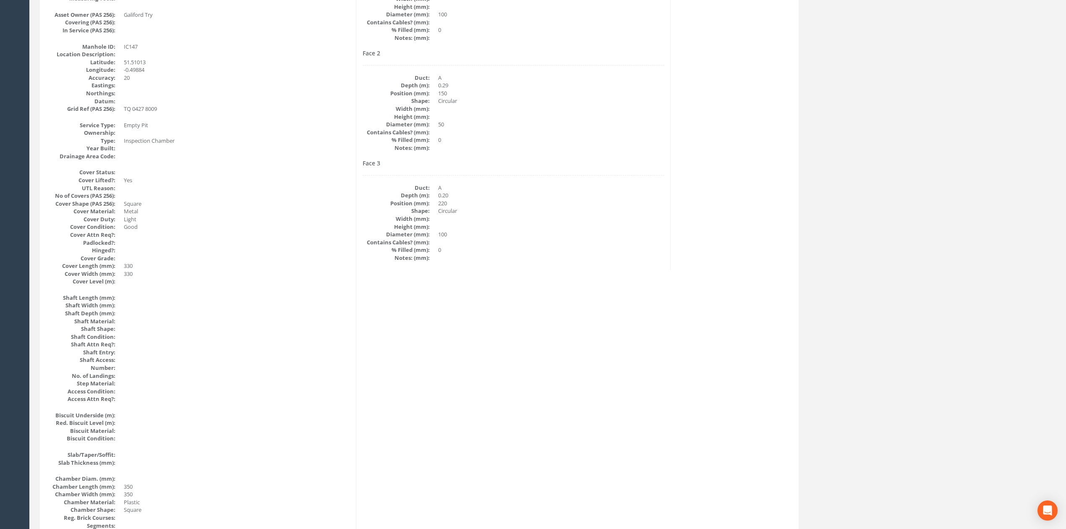
scroll to position [687, 0]
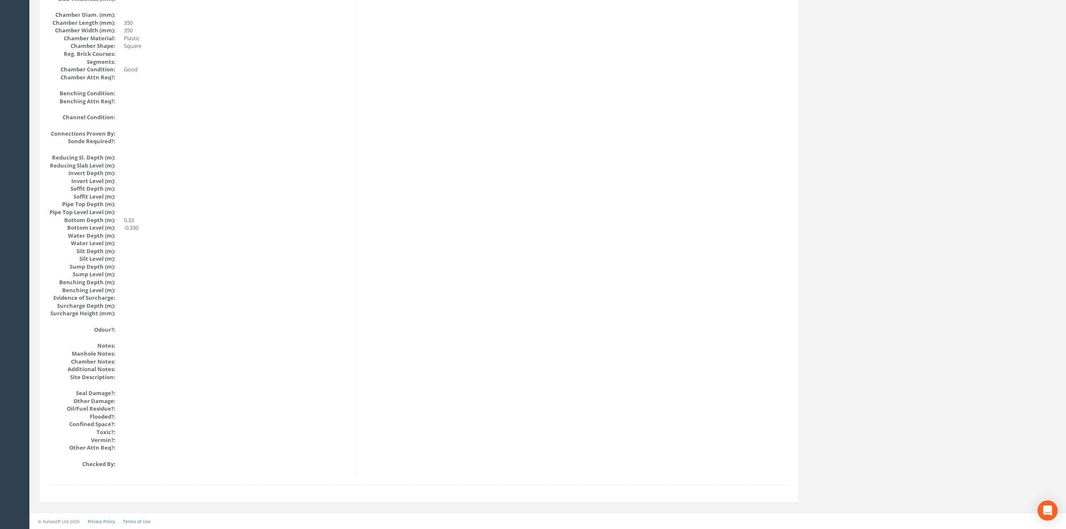
drag, startPoint x: 539, startPoint y: 354, endPoint x: 532, endPoint y: 264, distance: 90.9
drag, startPoint x: 506, startPoint y: 402, endPoint x: 499, endPoint y: 353, distance: 49.7
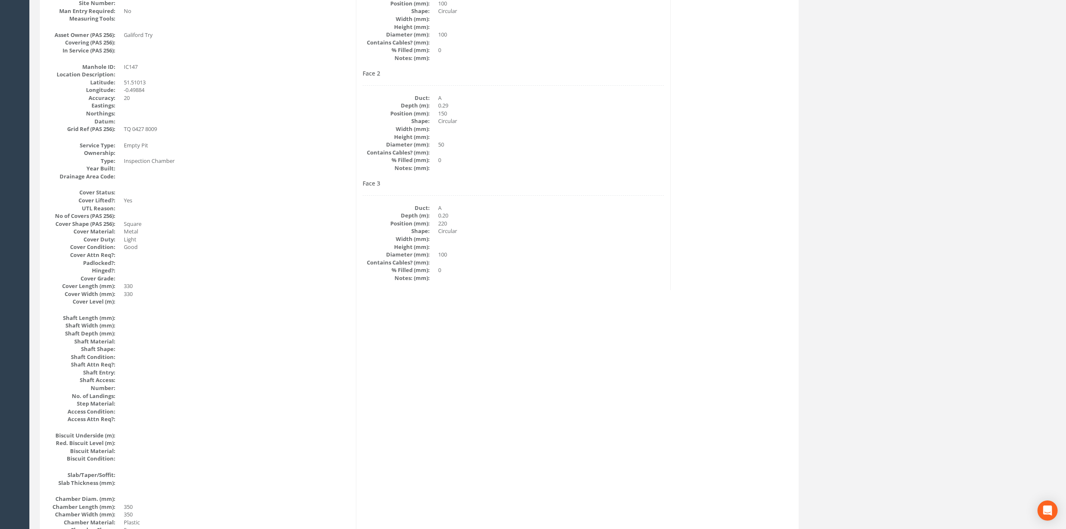
scroll to position [0, 0]
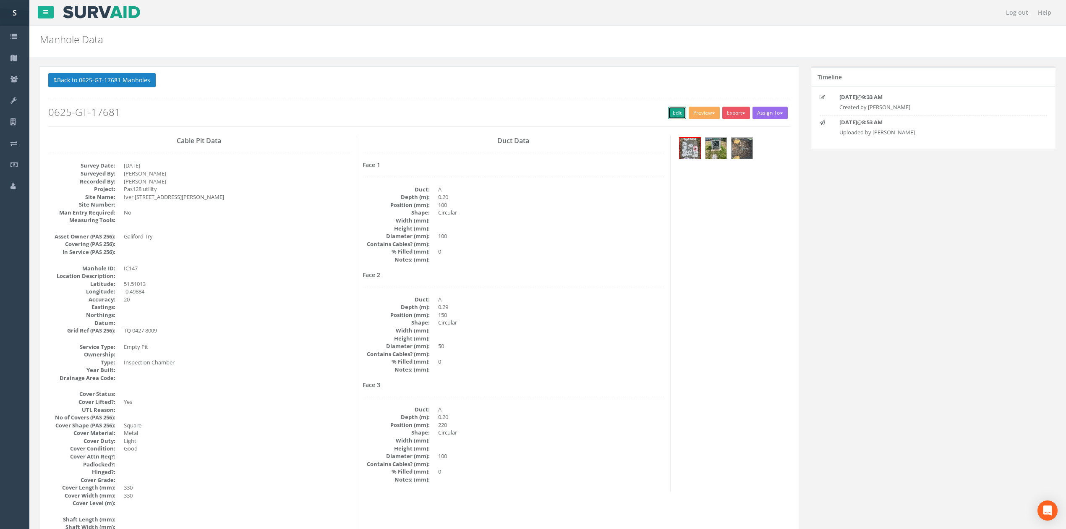
click at [671, 115] on link "Edit" at bounding box center [677, 113] width 18 height 13
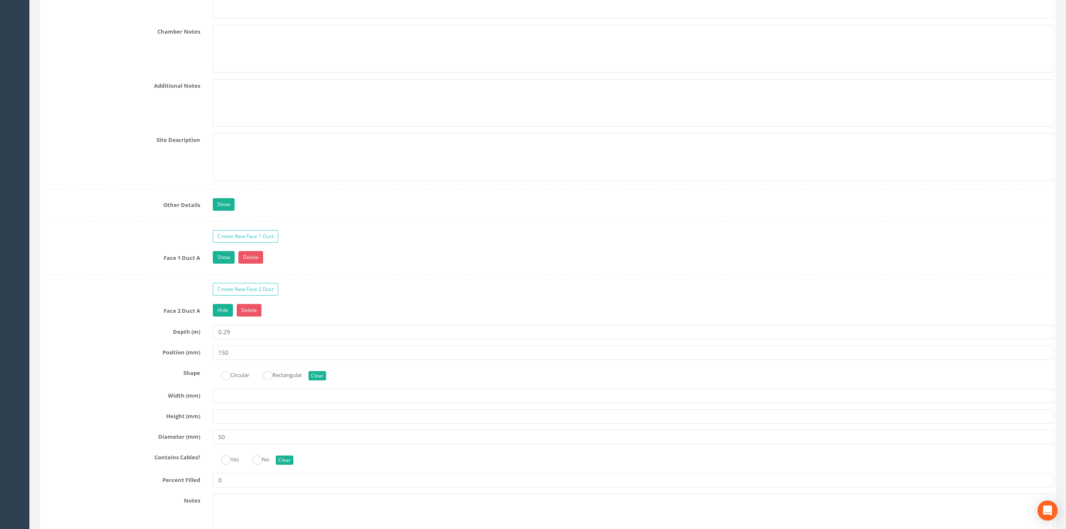
scroll to position [2238, 0]
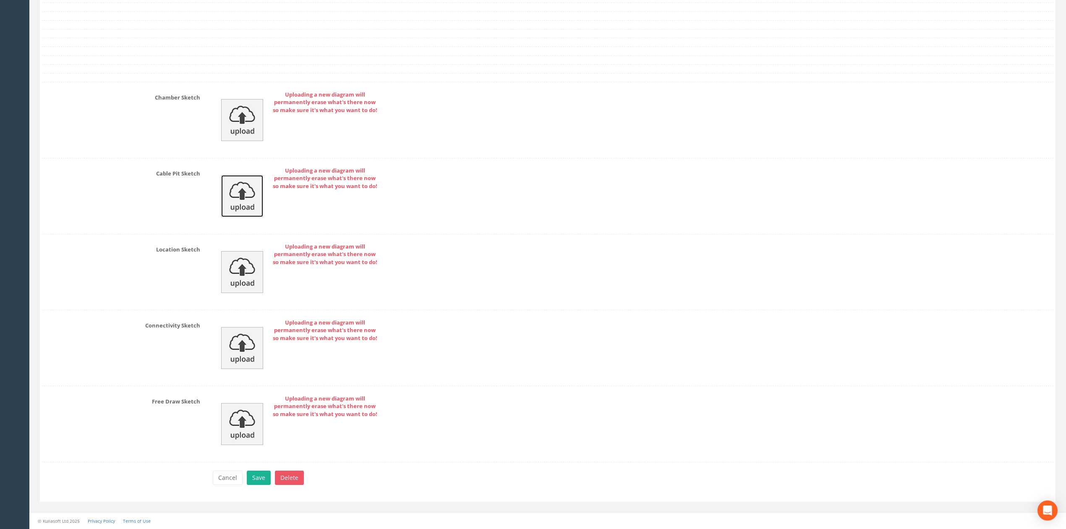
click at [255, 197] on img at bounding box center [242, 196] width 42 height 42
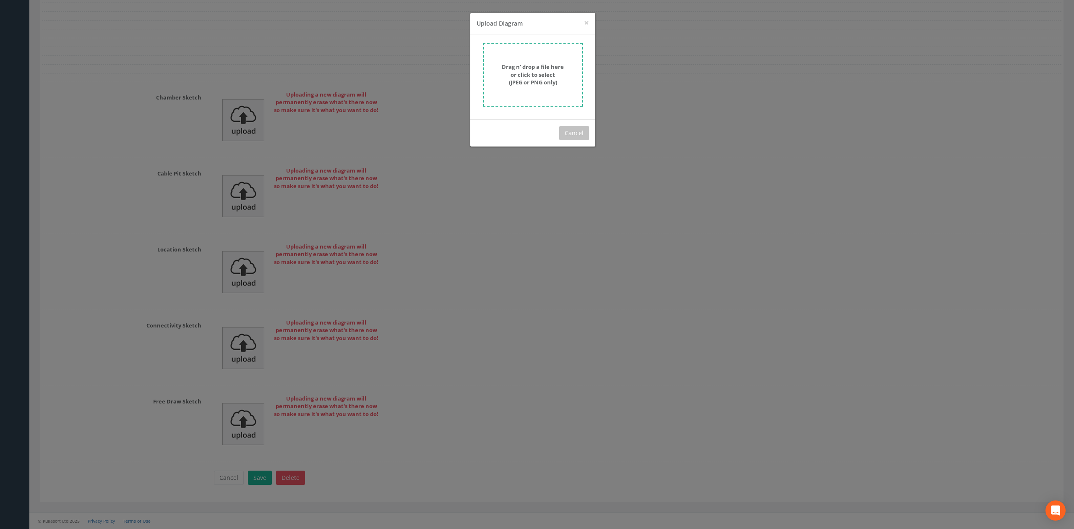
click at [544, 65] on strong "Drag n' drop a file here or click to select (JPEG or PNG only)" at bounding box center [533, 74] width 62 height 23
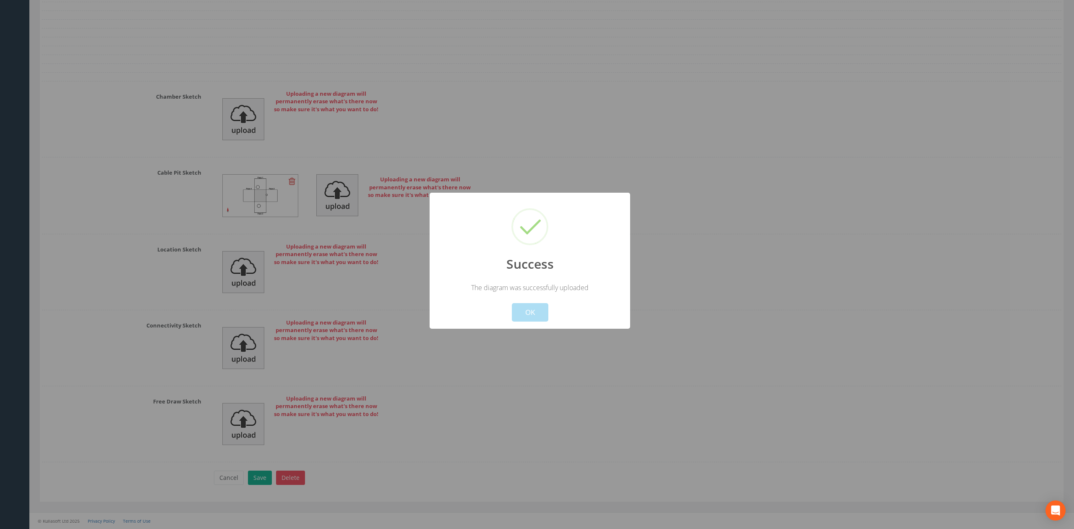
click at [530, 309] on button "OK" at bounding box center [530, 312] width 37 height 18
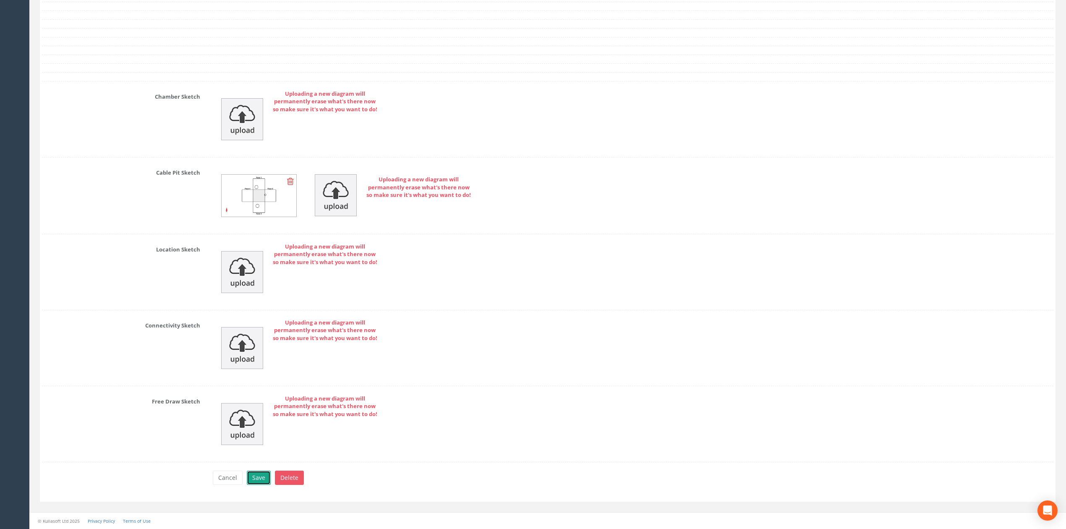
click at [257, 477] on button "Save" at bounding box center [259, 477] width 24 height 14
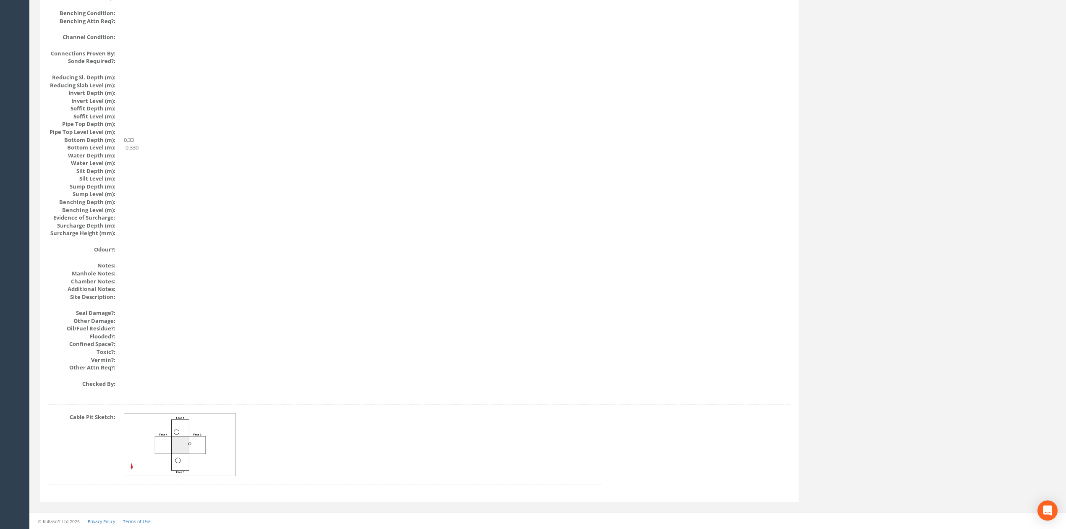
scroll to position [0, 0]
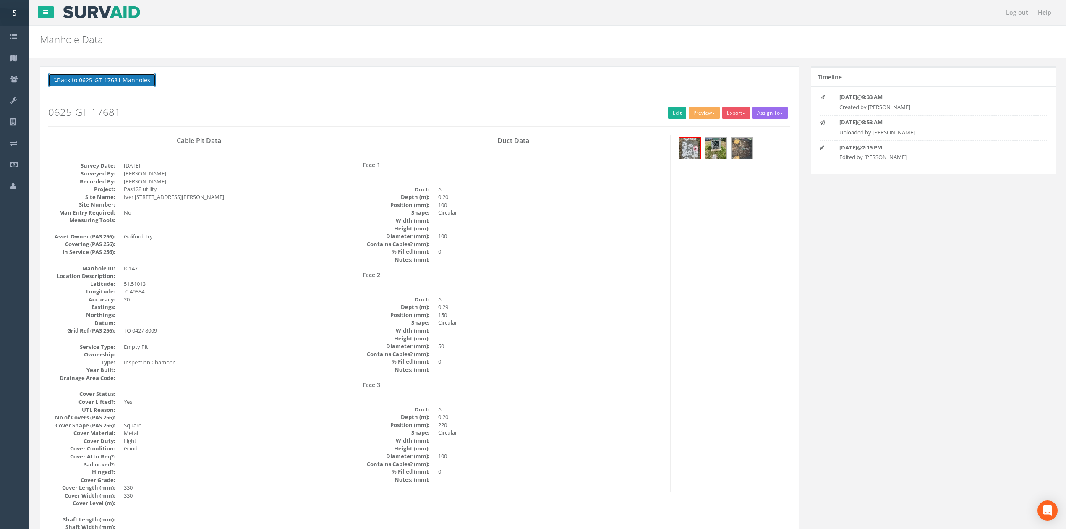
click at [136, 84] on button "Back to 0625-GT-17681 Manholes" at bounding box center [101, 80] width 107 height 14
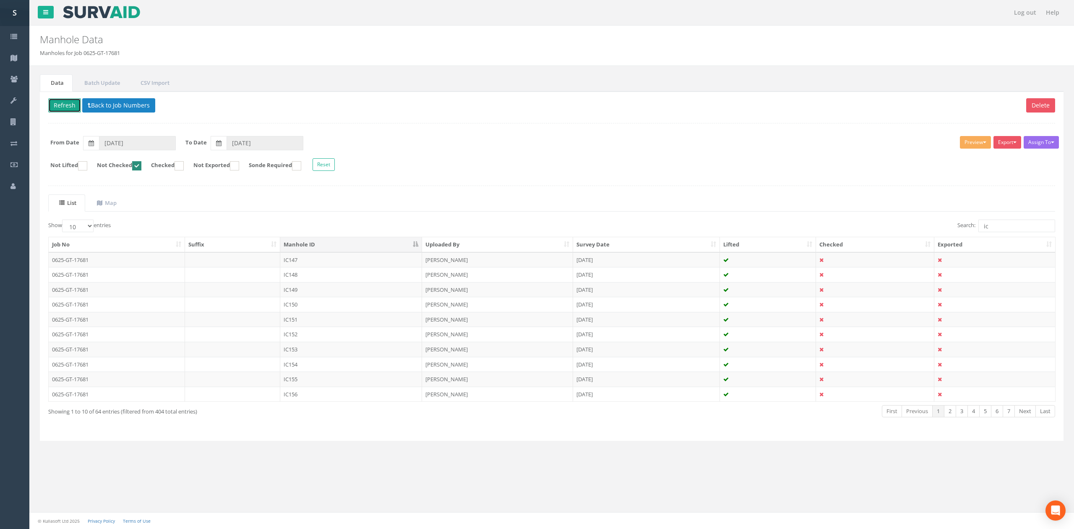
click at [78, 104] on button "Refresh" at bounding box center [64, 105] width 33 height 14
click at [68, 105] on button "Refresh" at bounding box center [64, 105] width 33 height 14
click at [326, 264] on td "IC147" at bounding box center [351, 259] width 142 height 15
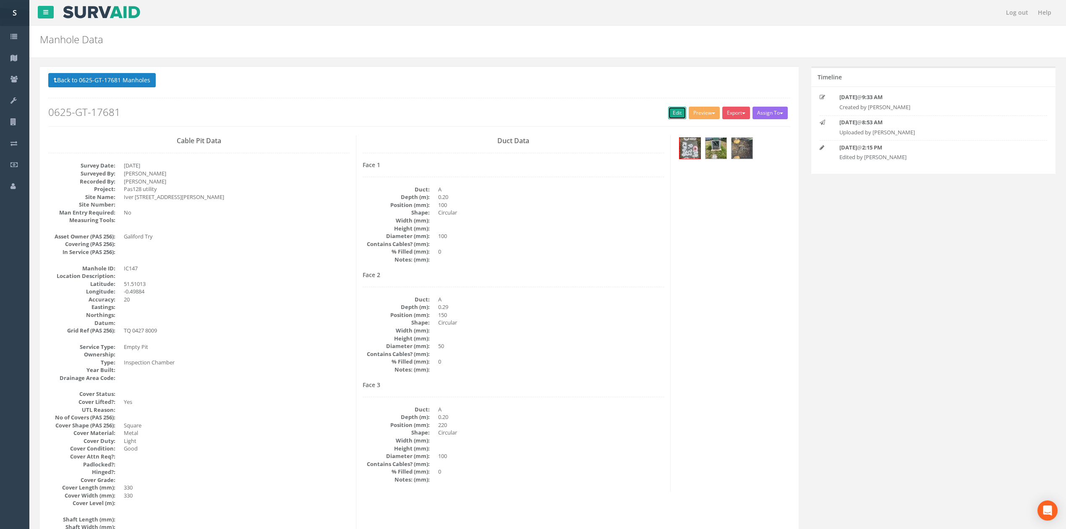
click at [671, 108] on link "Edit" at bounding box center [677, 113] width 18 height 13
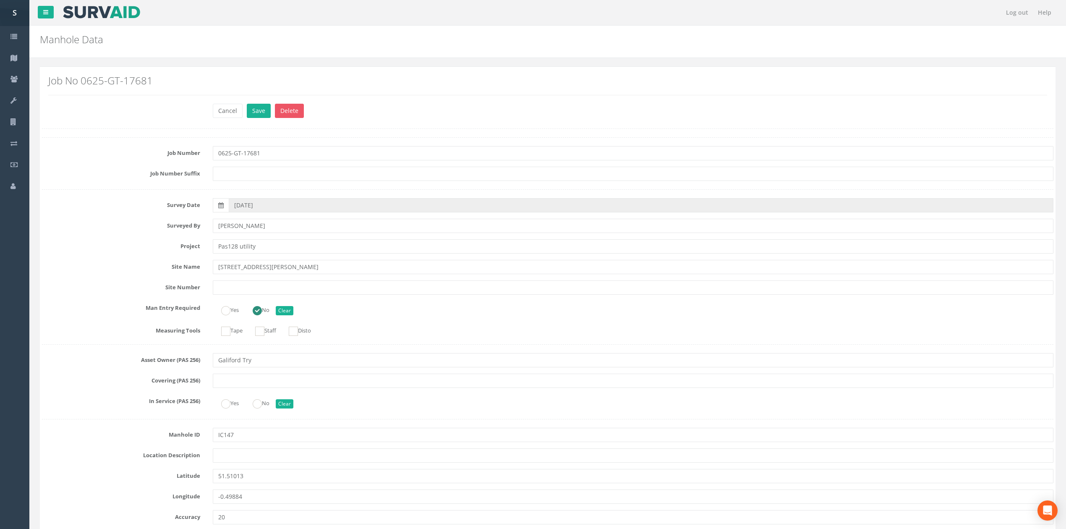
scroll to position [1958, 0]
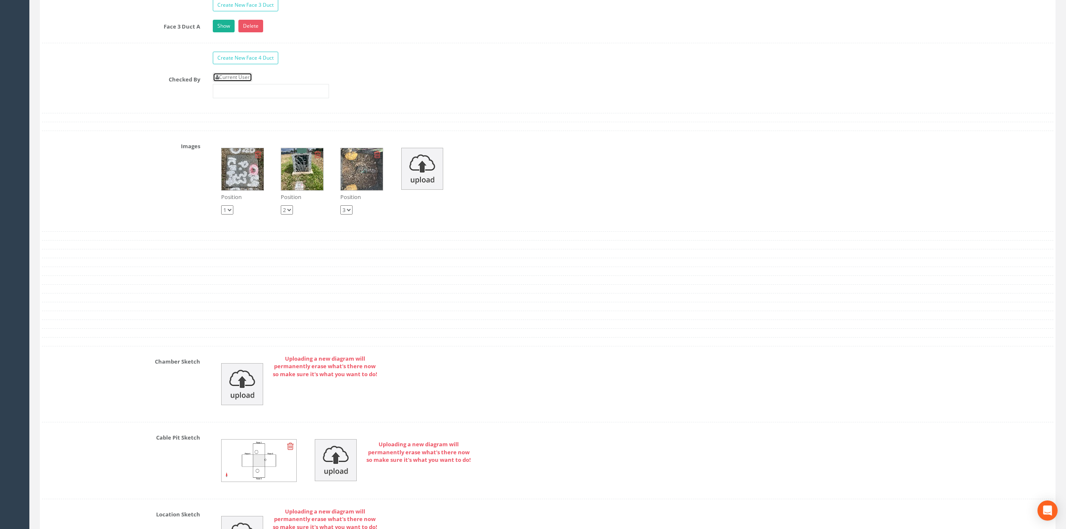
click at [242, 82] on link "Current User" at bounding box center [232, 77] width 39 height 9
type input "[PERSON_NAME]"
click at [254, 98] on input "[PERSON_NAME]" at bounding box center [271, 91] width 116 height 14
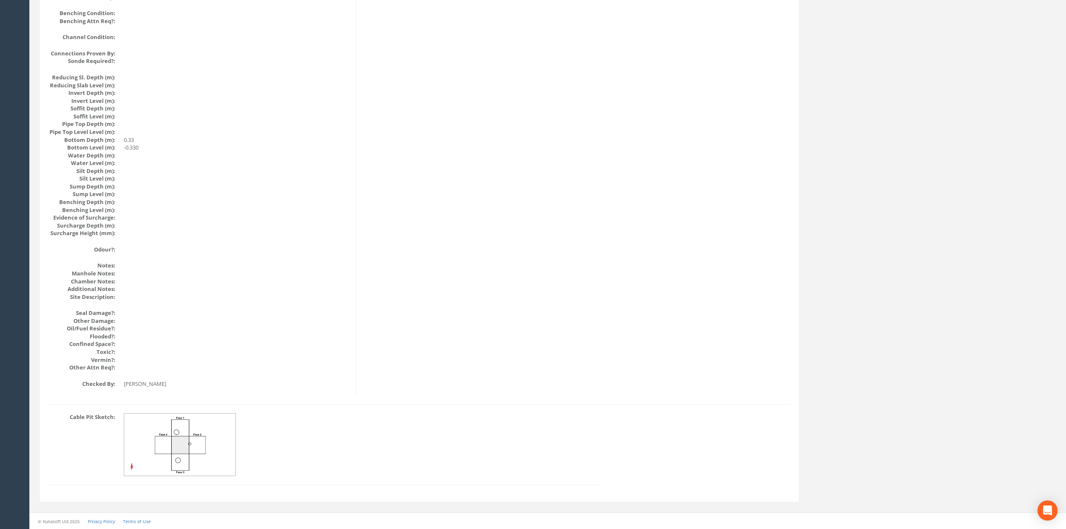
scroll to position [0, 0]
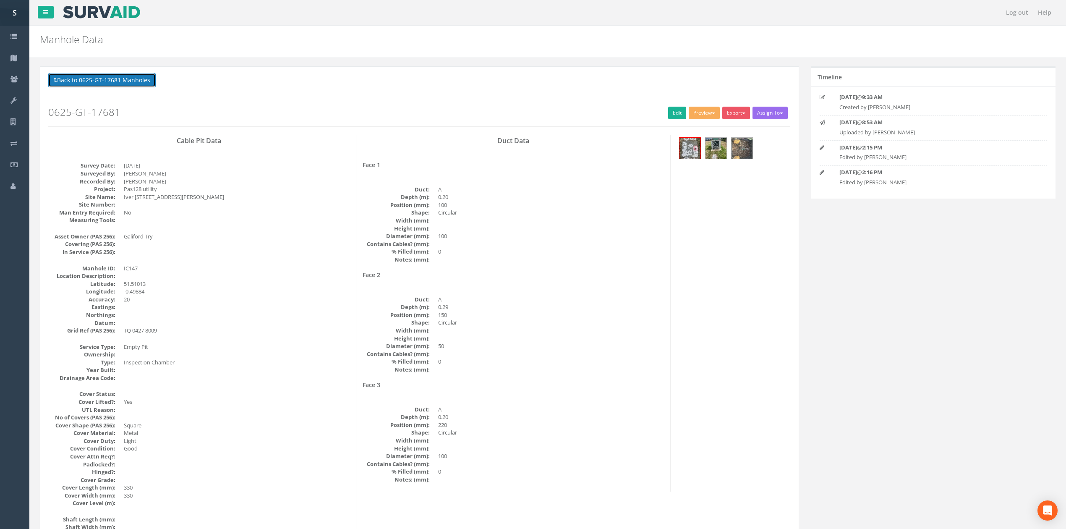
click at [108, 81] on button "Back to 0625-GT-17681 Manholes" at bounding box center [101, 80] width 107 height 14
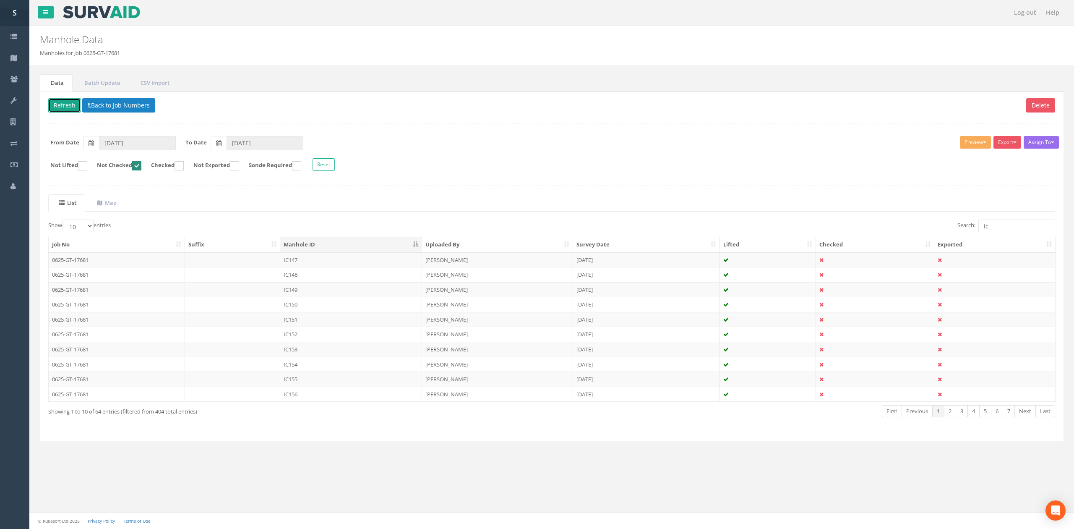
click at [71, 102] on button "Refresh" at bounding box center [64, 105] width 33 height 14
click at [325, 261] on td "IC148" at bounding box center [351, 259] width 142 height 15
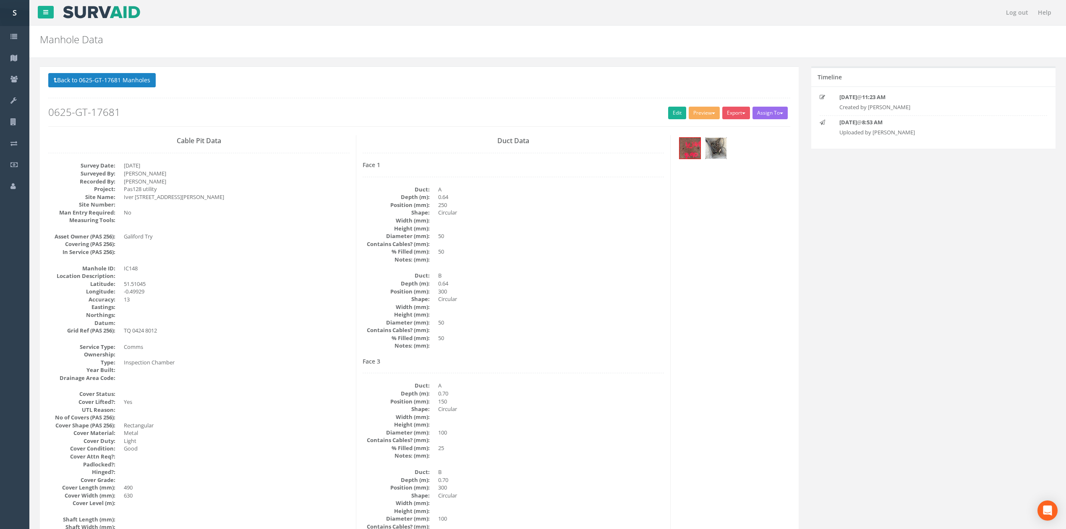
click at [714, 145] on img at bounding box center [715, 148] width 21 height 21
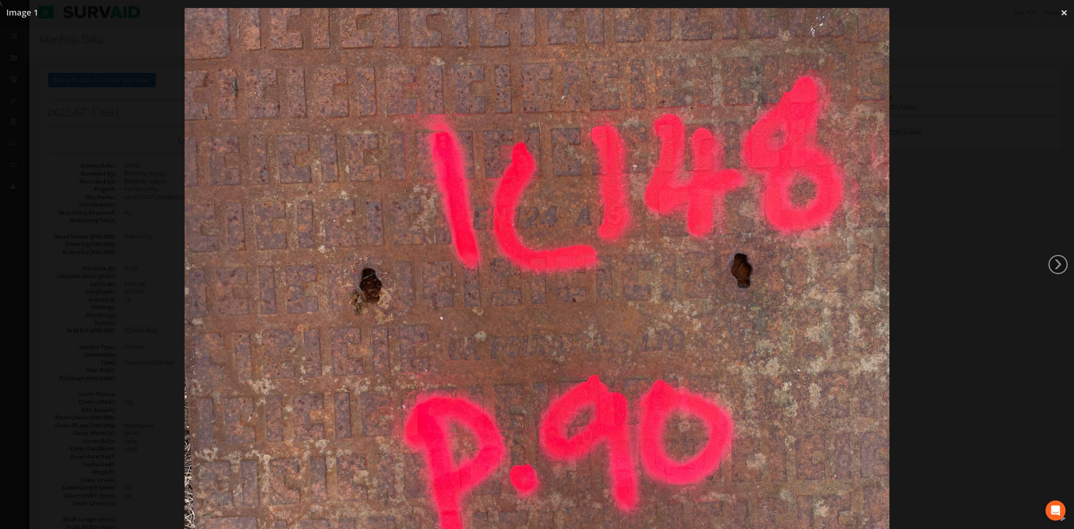
click at [1016, 338] on div at bounding box center [537, 272] width 1074 height 529
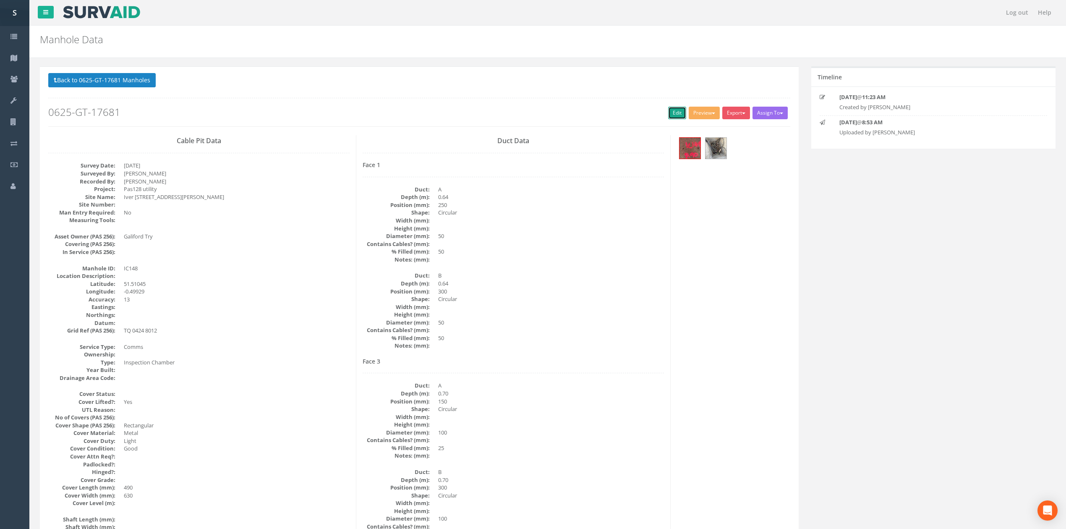
click at [676, 118] on link "Edit" at bounding box center [677, 113] width 18 height 13
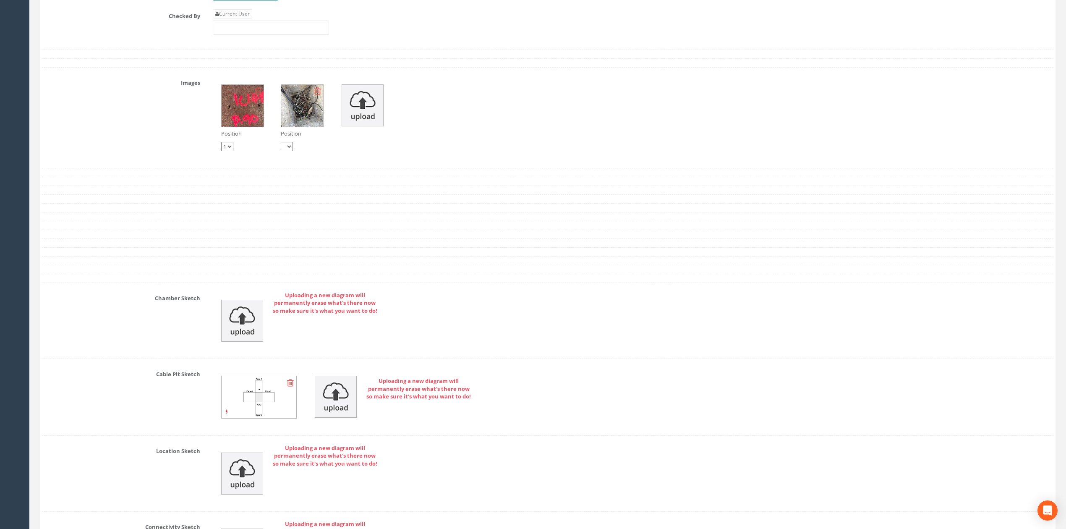
scroll to position [1833, 0]
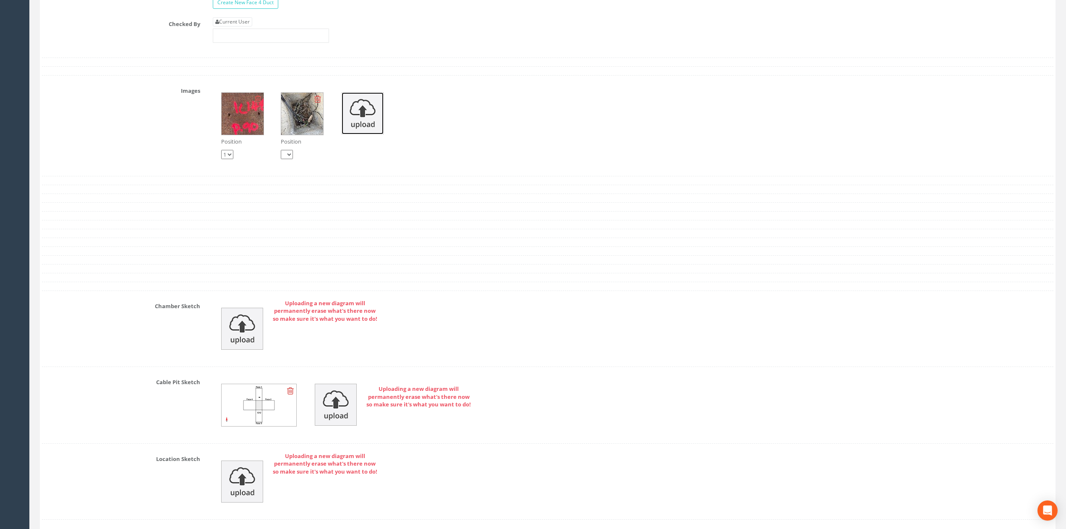
click at [358, 134] on img at bounding box center [363, 113] width 42 height 42
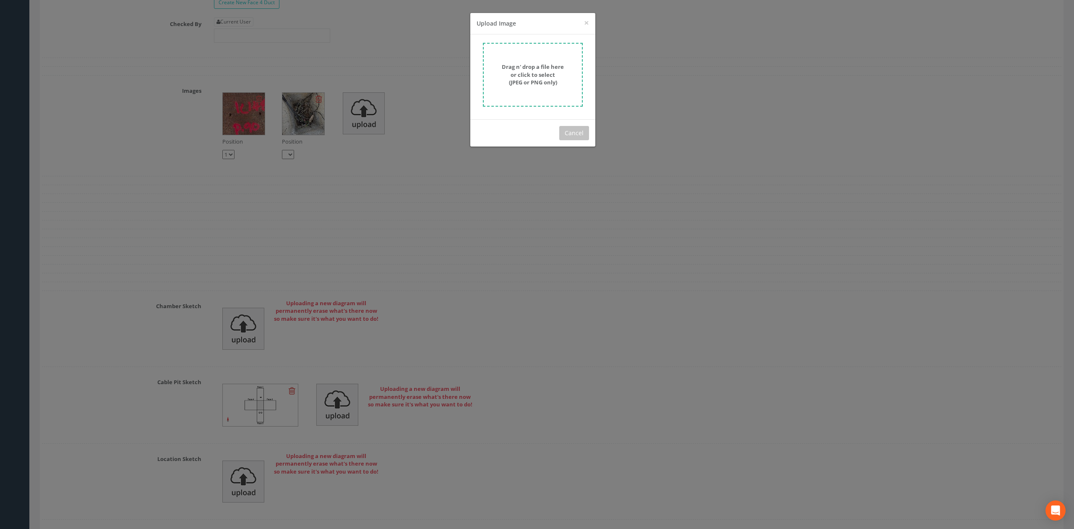
click at [551, 65] on strong "Drag n' drop a file here or click to select (JPEG or PNG only)" at bounding box center [533, 74] width 62 height 23
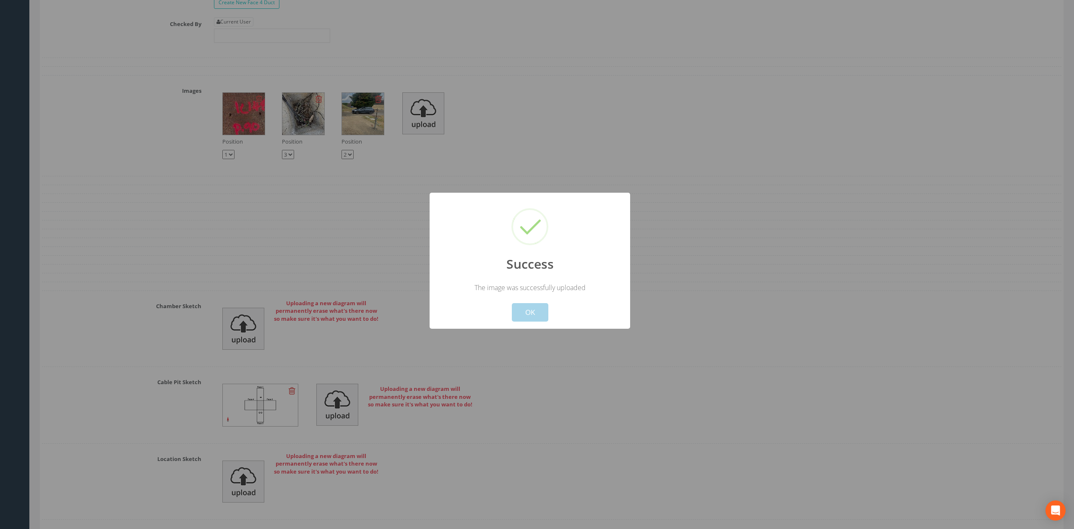
click at [530, 311] on button "OK" at bounding box center [530, 312] width 37 height 18
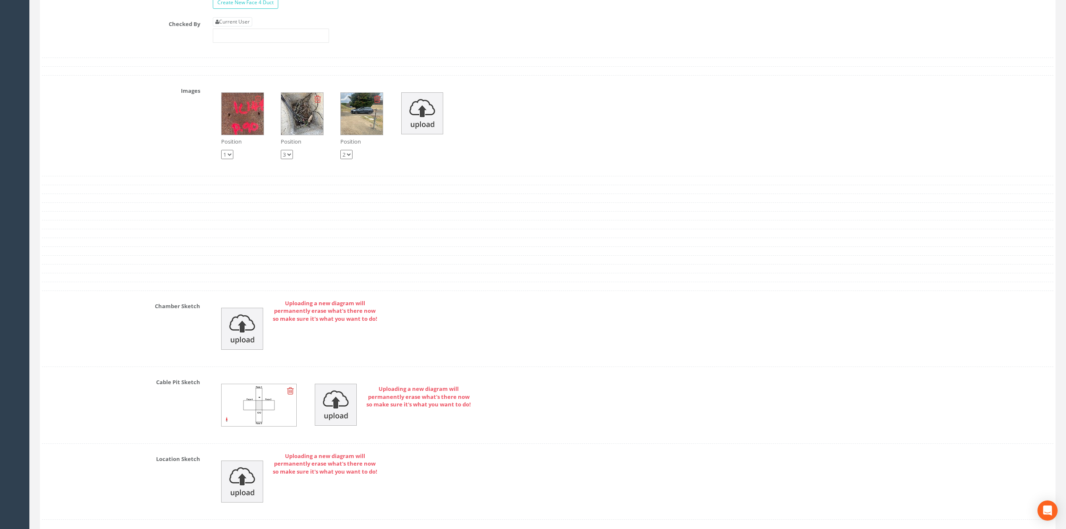
scroll to position [2059, 0]
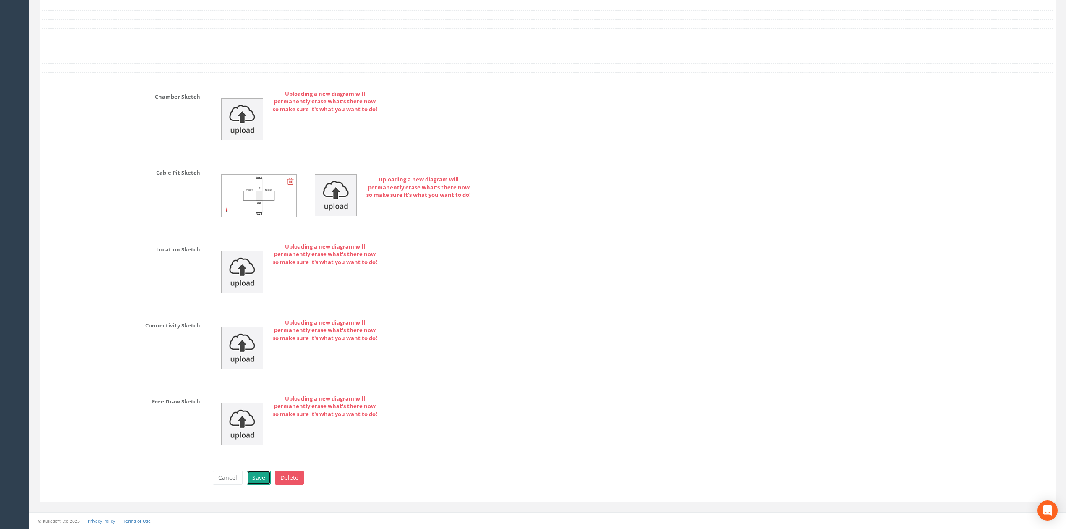
click at [259, 473] on button "Save" at bounding box center [259, 477] width 24 height 14
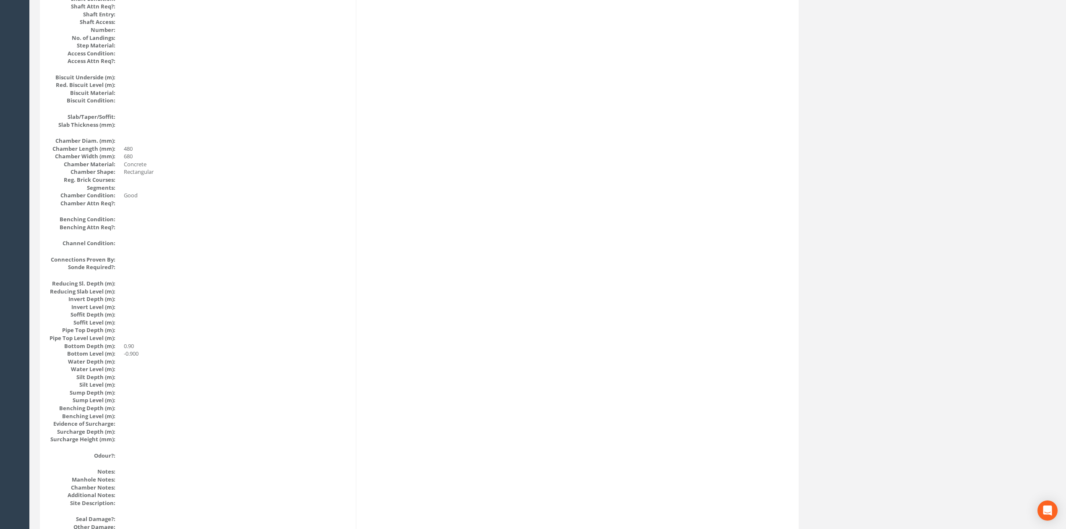
scroll to position [0, 0]
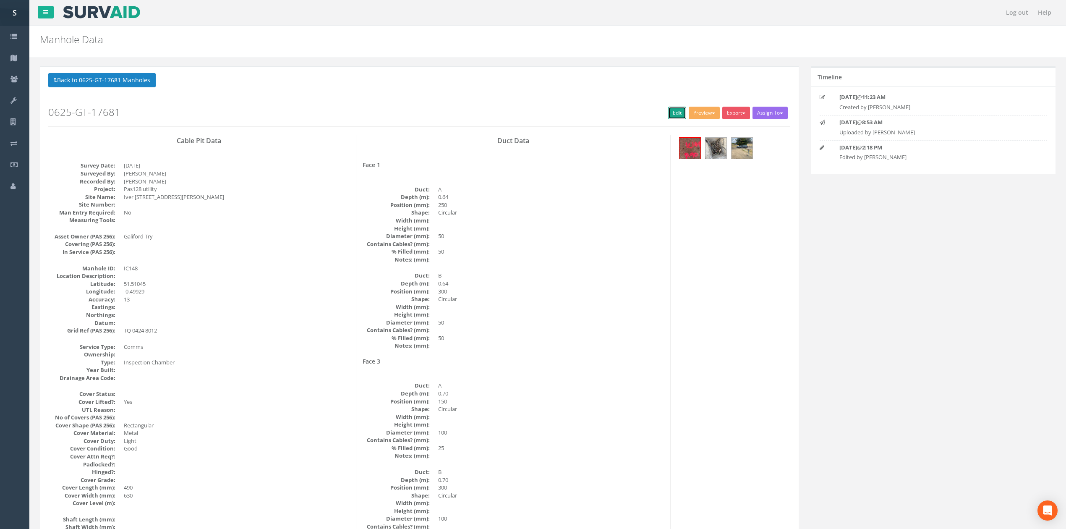
click at [672, 116] on link "Edit" at bounding box center [677, 113] width 18 height 13
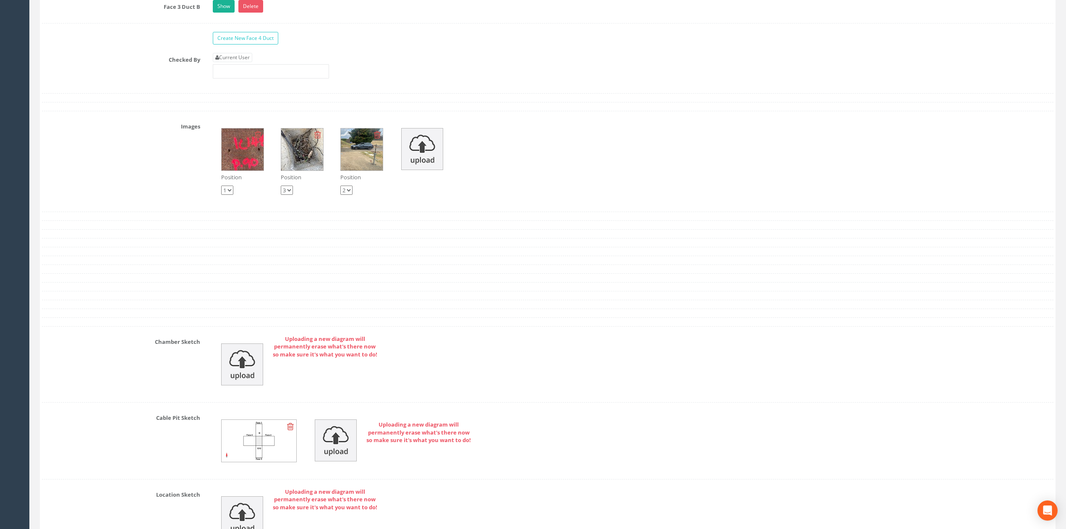
scroll to position [1778, 0]
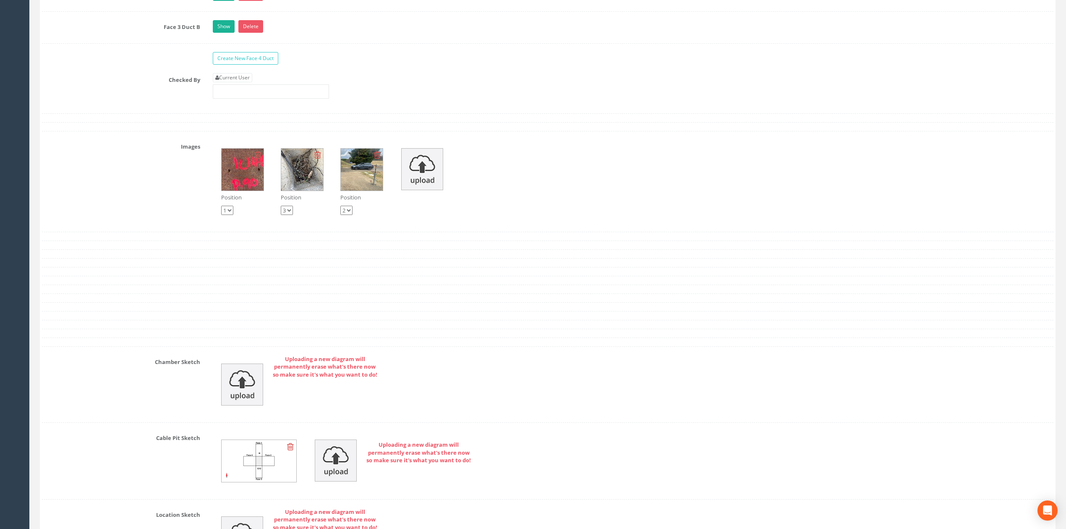
click at [242, 96] on div "Current User" at bounding box center [271, 86] width 116 height 26
click at [251, 82] on link "Current User" at bounding box center [232, 77] width 39 height 9
type input "[PERSON_NAME]"
click at [255, 99] on input "[PERSON_NAME]" at bounding box center [271, 91] width 116 height 14
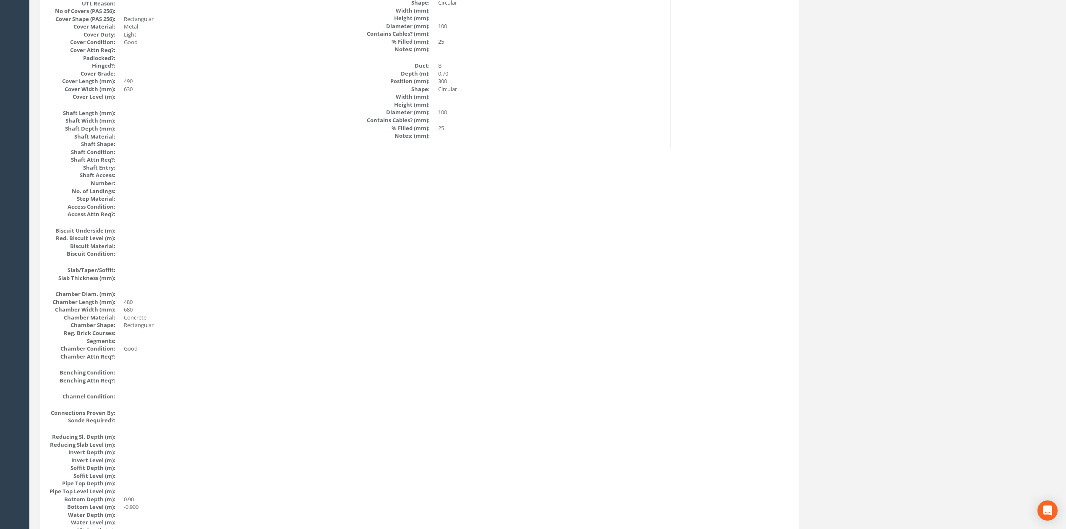
scroll to position [0, 0]
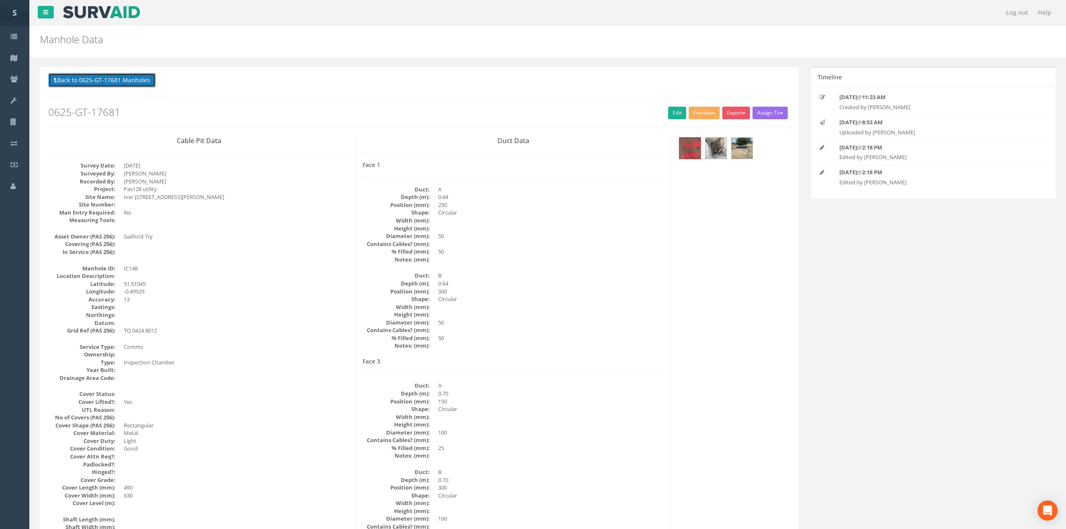
click at [132, 86] on button "Back to 0625-GT-17681 Manholes" at bounding box center [101, 80] width 107 height 14
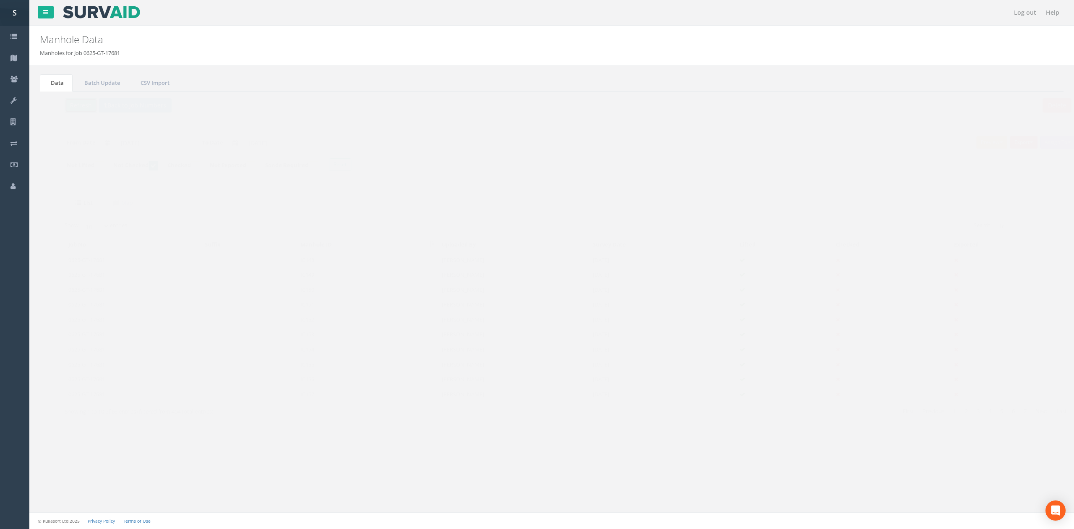
click at [62, 100] on button "Refresh" at bounding box center [64, 105] width 33 height 14
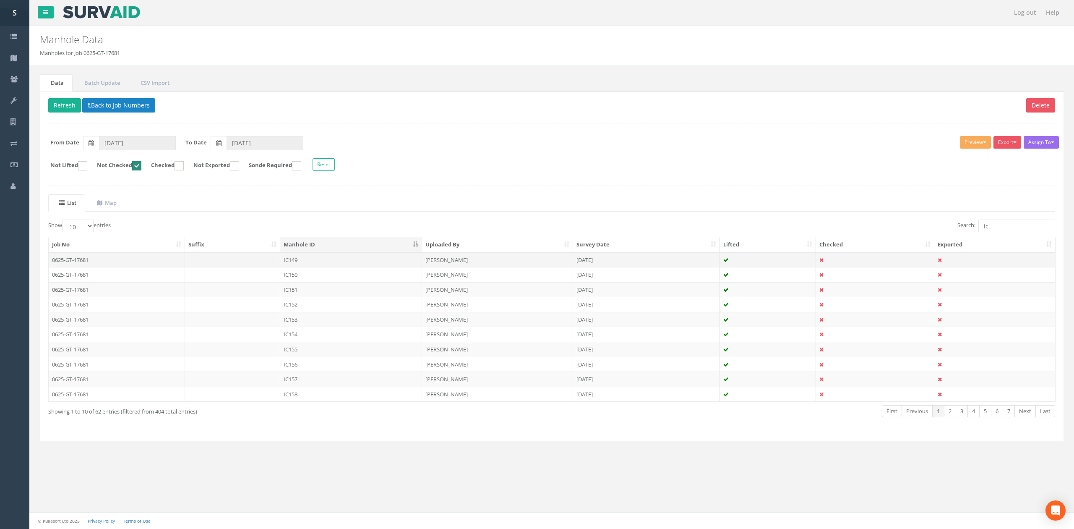
click at [278, 263] on td at bounding box center [233, 259] width 96 height 15
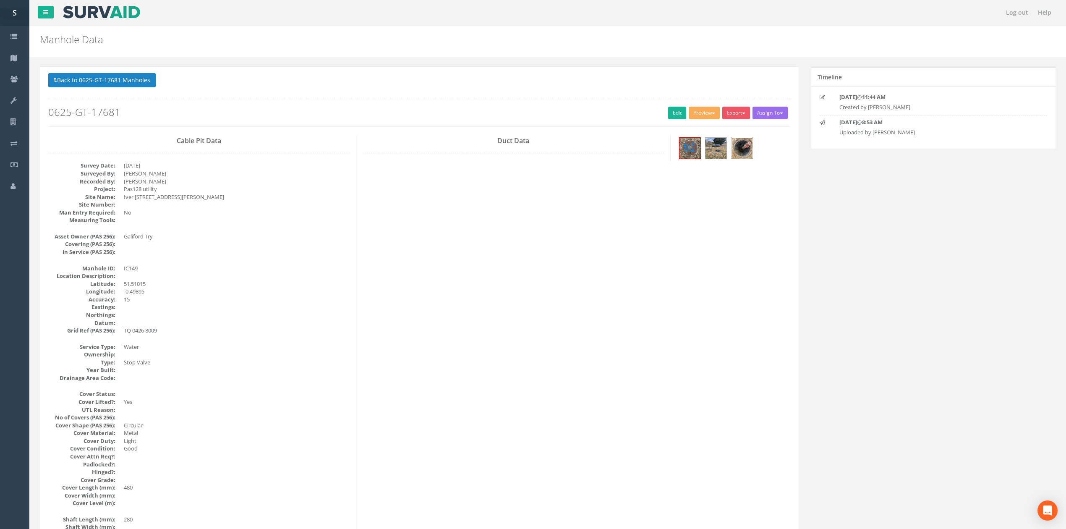
click at [741, 148] on img at bounding box center [741, 148] width 21 height 21
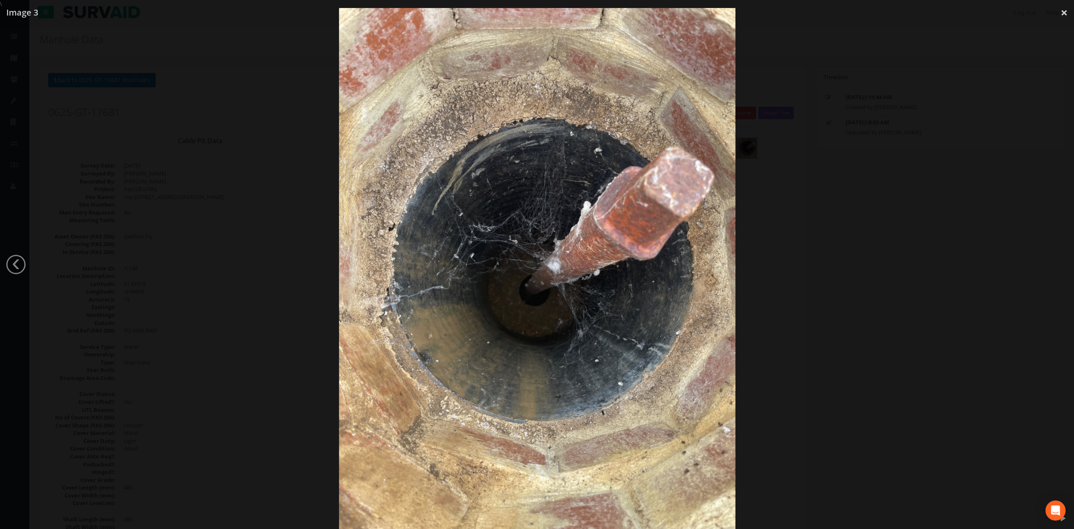
click at [817, 234] on div at bounding box center [537, 272] width 1074 height 529
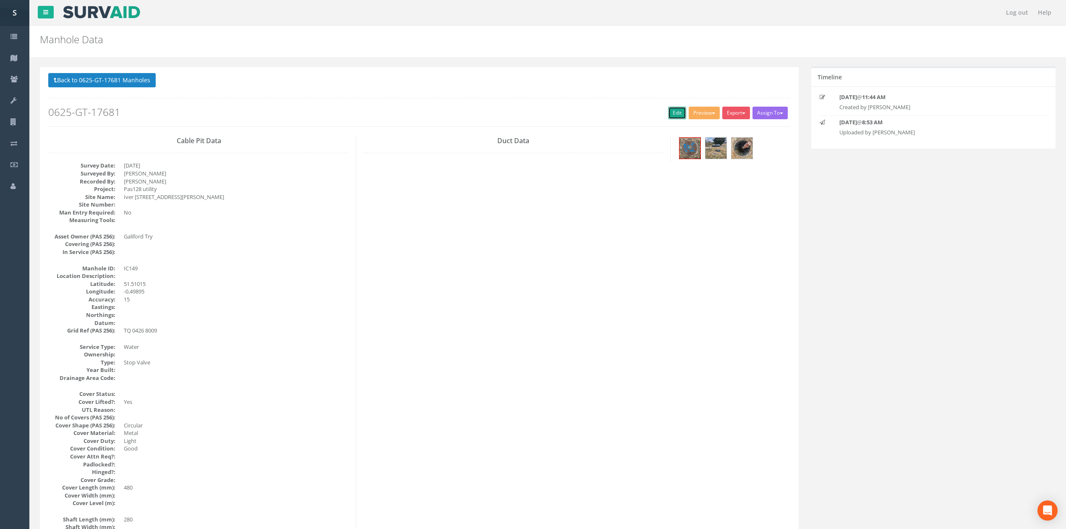
click at [672, 118] on link "Edit" at bounding box center [677, 113] width 18 height 13
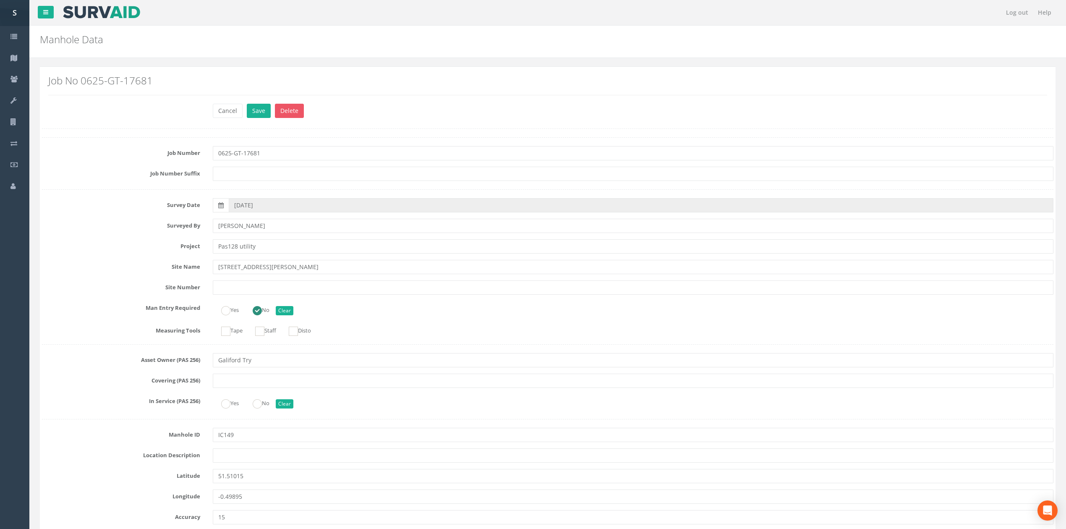
scroll to position [1726, 0]
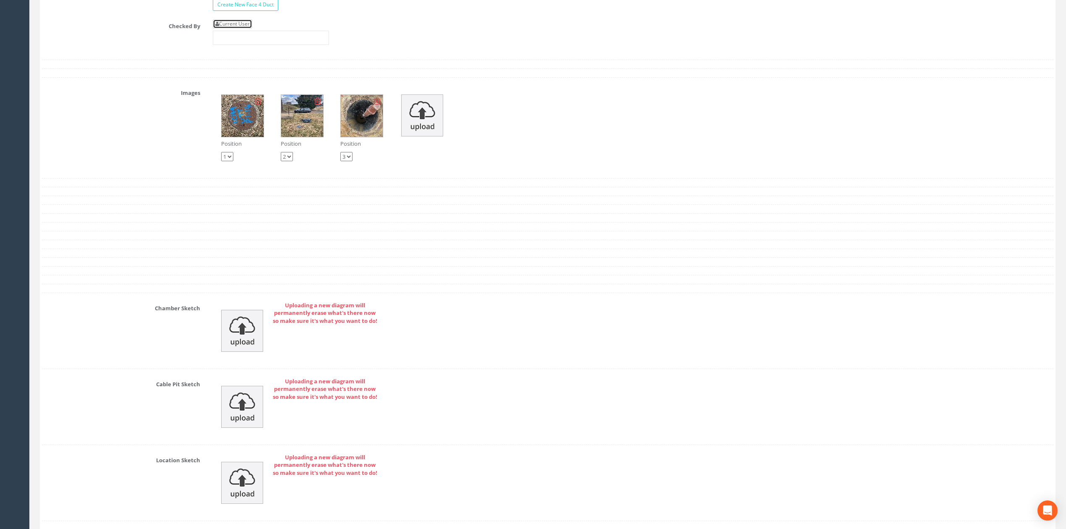
click at [234, 29] on link "Current User" at bounding box center [232, 23] width 39 height 9
type input "[PERSON_NAME]"
click at [246, 45] on input "[PERSON_NAME]" at bounding box center [271, 38] width 116 height 14
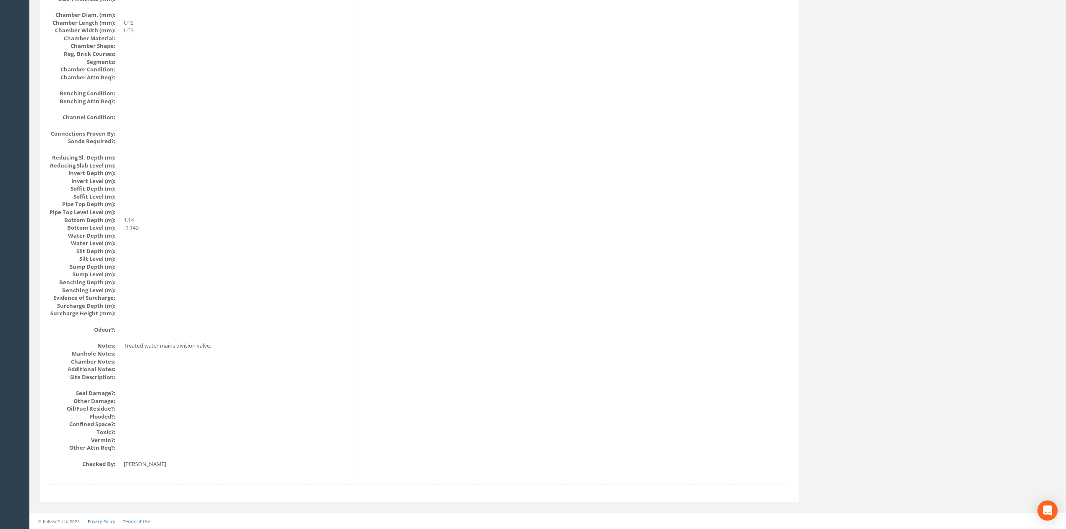
scroll to position [0, 0]
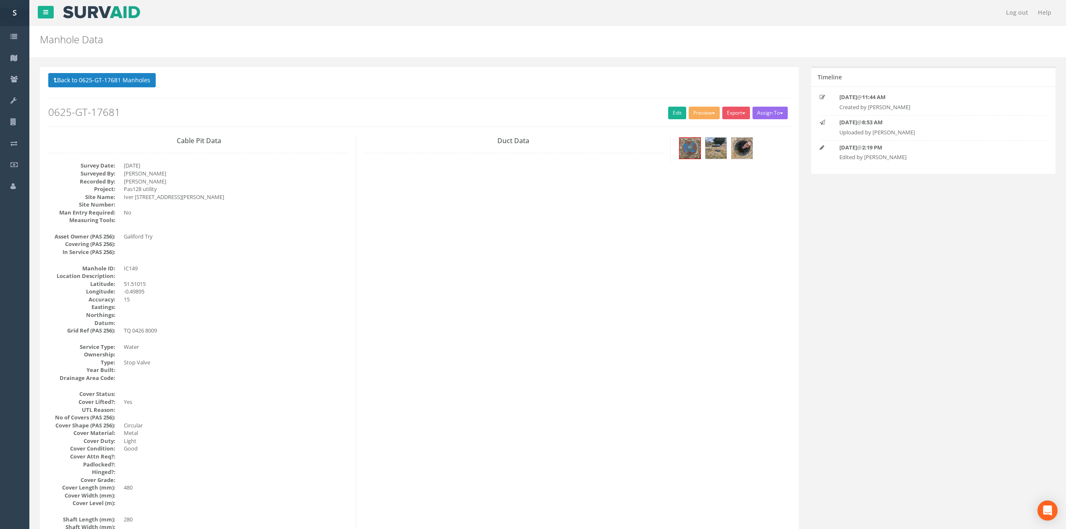
click at [137, 89] on p "Back to 0625-GT-17681 Manholes Back to Map" at bounding box center [419, 81] width 742 height 16
click at [125, 85] on button "Back to 0625-GT-17681 Manholes" at bounding box center [101, 80] width 107 height 14
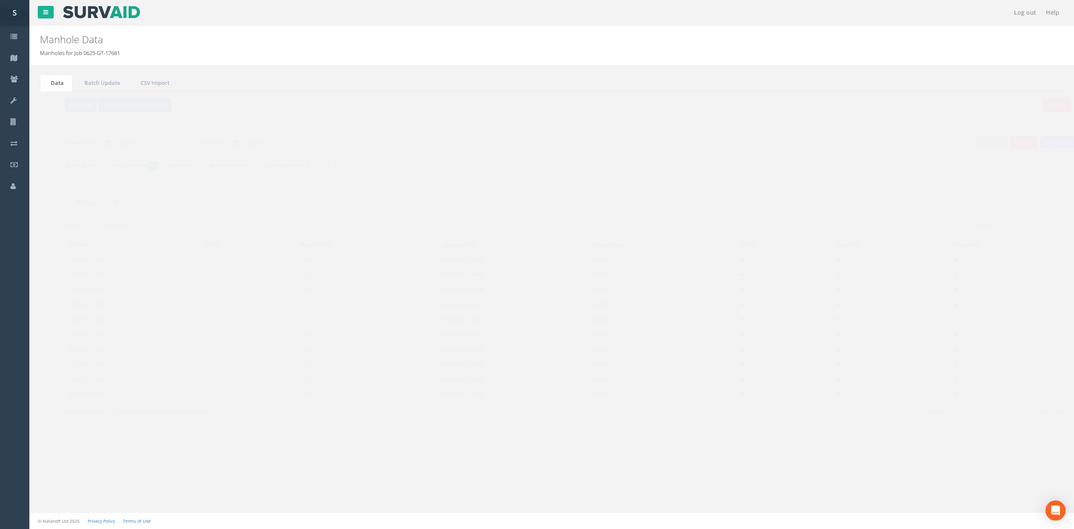
click at [68, 106] on button "Refresh" at bounding box center [64, 105] width 33 height 14
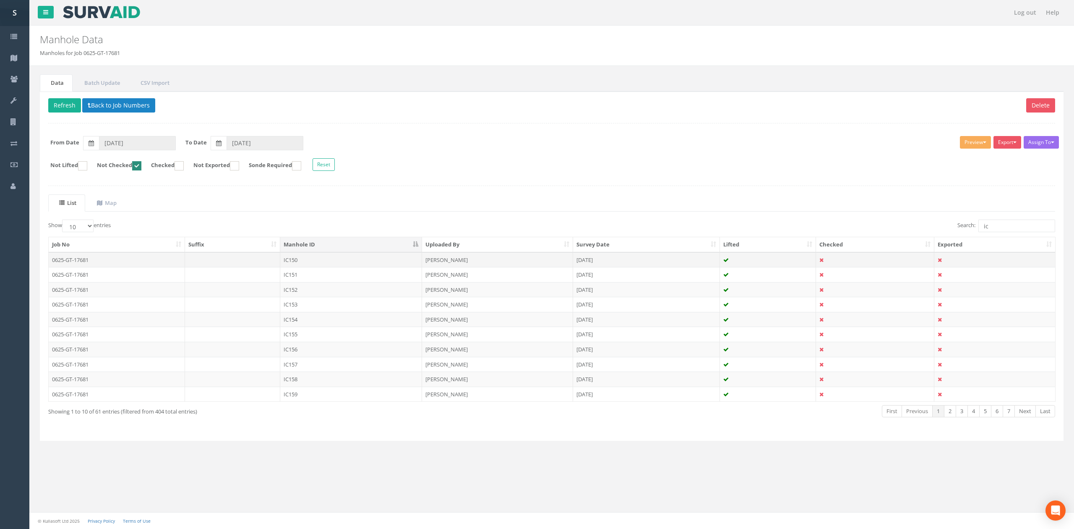
click at [304, 264] on td "IC150" at bounding box center [351, 259] width 142 height 15
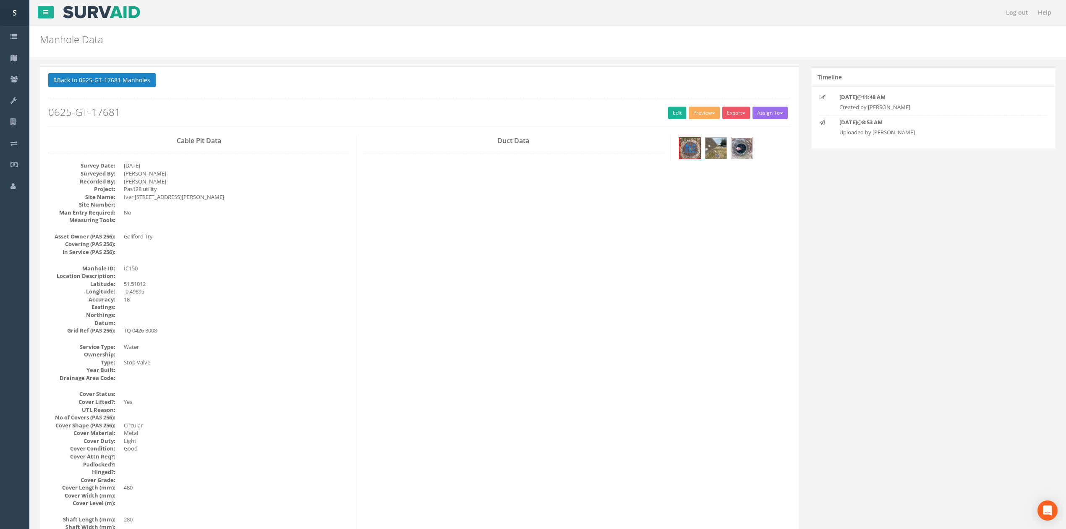
click at [734, 146] on img at bounding box center [741, 148] width 21 height 21
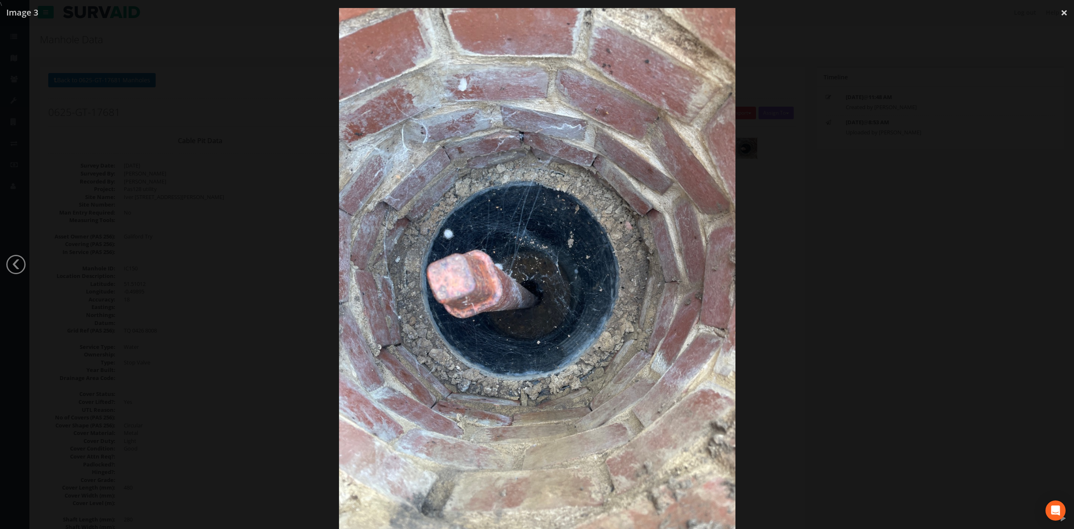
click at [846, 280] on div at bounding box center [537, 272] width 1074 height 529
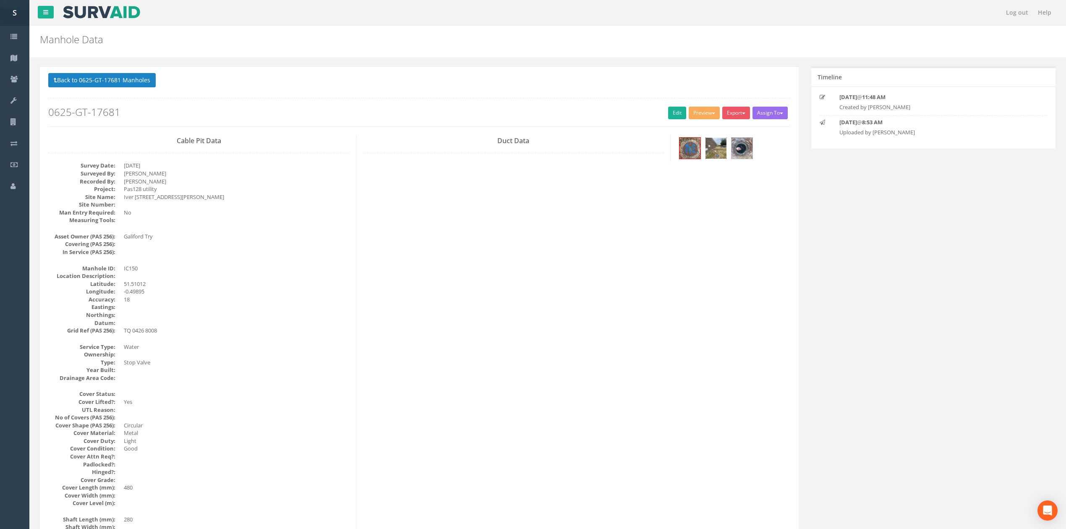
click at [715, 141] on img at bounding box center [715, 148] width 21 height 21
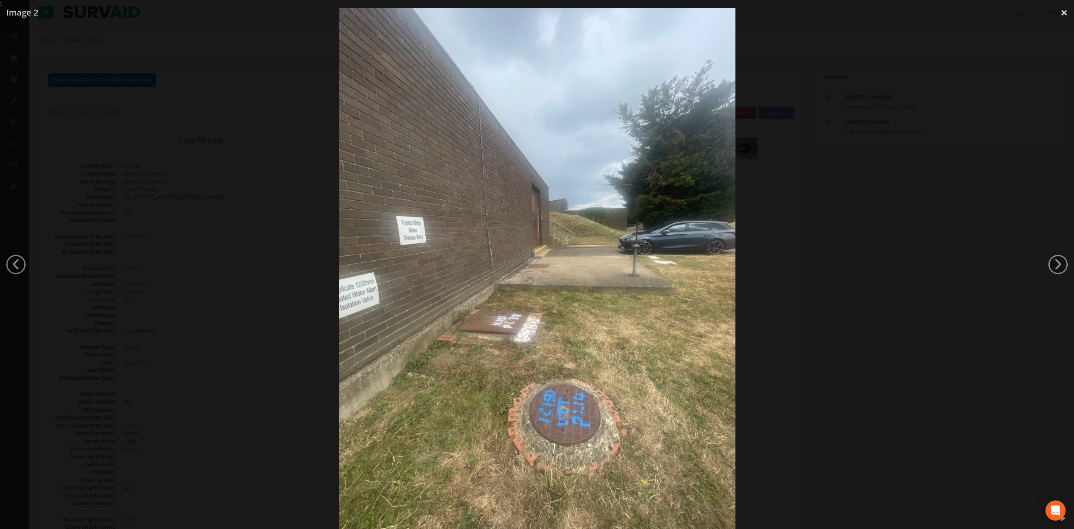
click at [887, 253] on div at bounding box center [537, 272] width 1074 height 529
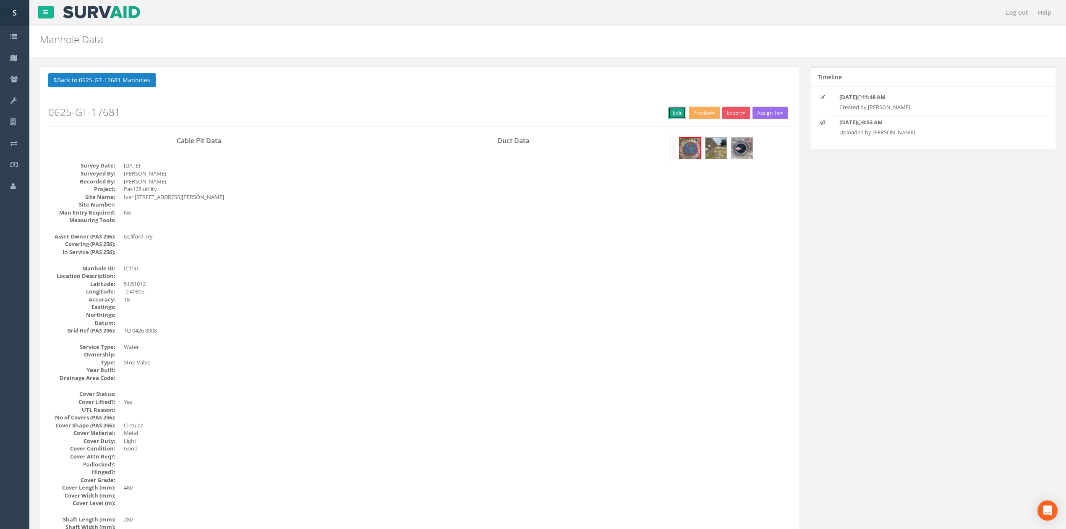
click at [668, 117] on link "Edit" at bounding box center [677, 113] width 18 height 13
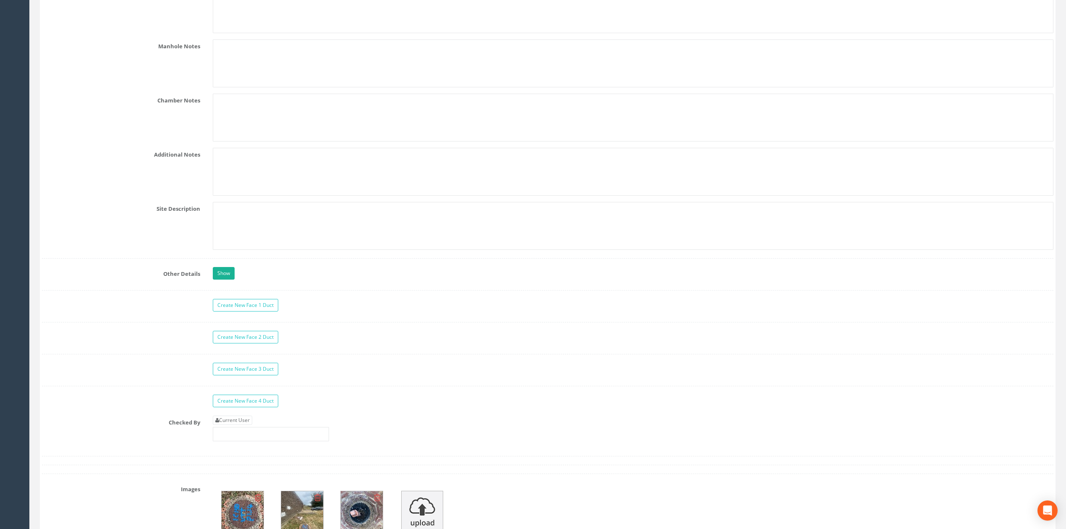
scroll to position [1278, 0]
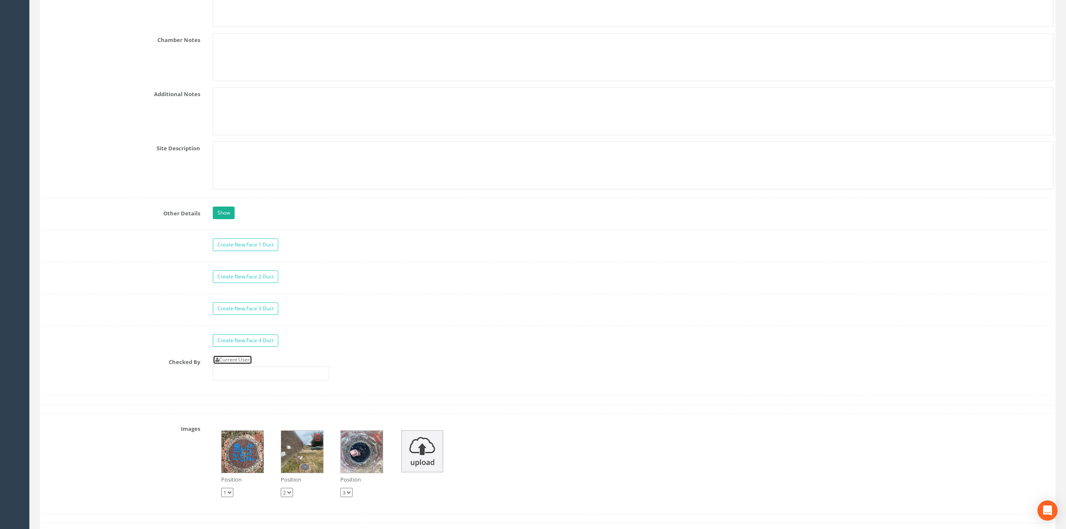
click at [232, 364] on link "Current User" at bounding box center [232, 359] width 39 height 9
type input "[PERSON_NAME]"
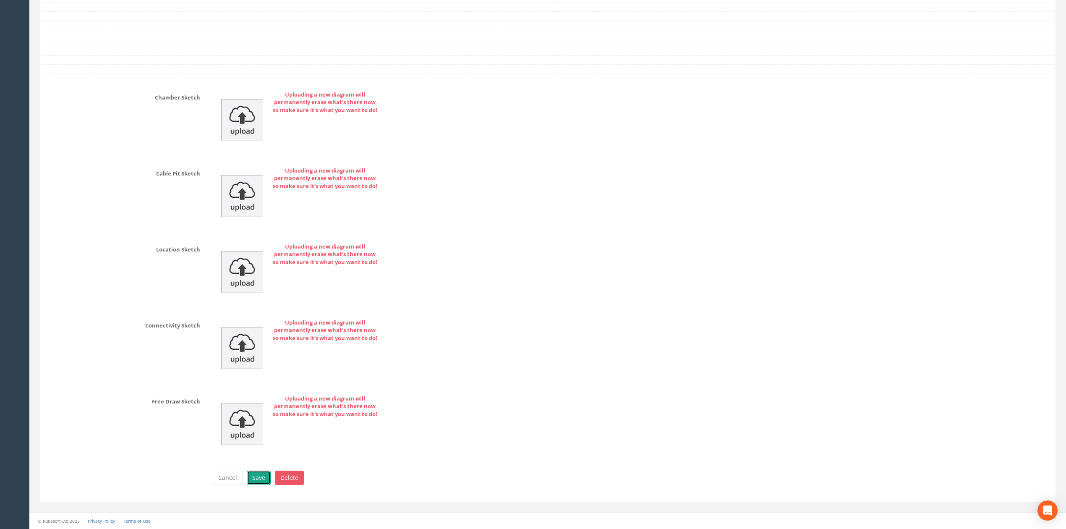
click at [264, 477] on button "Save" at bounding box center [259, 477] width 24 height 14
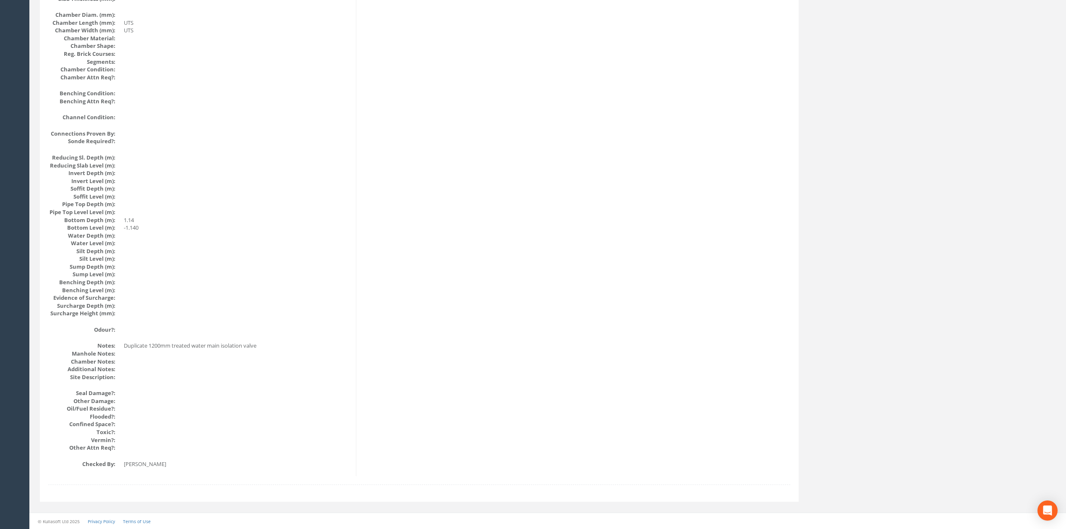
scroll to position [0, 0]
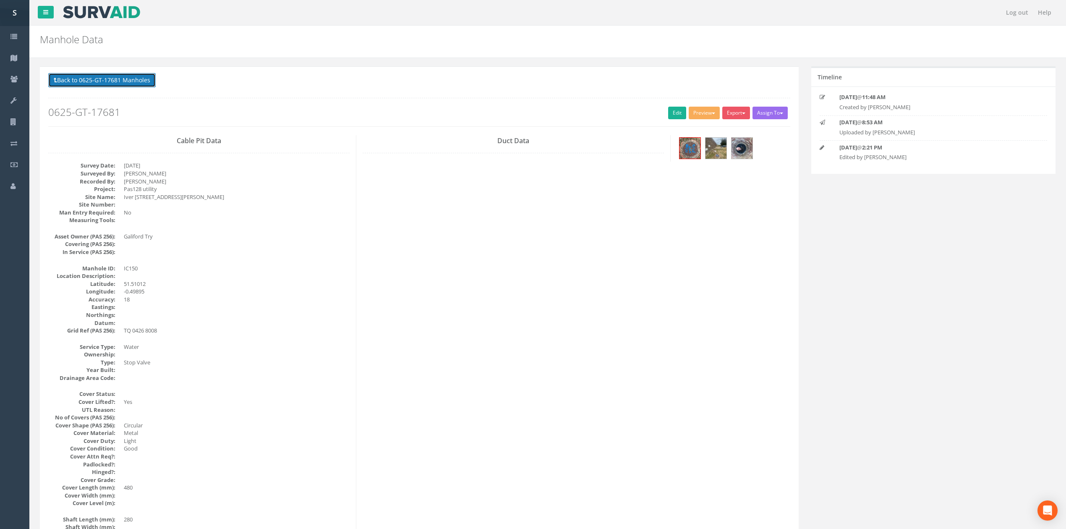
click at [86, 83] on button "Back to 0625-GT-17681 Manholes" at bounding box center [101, 80] width 107 height 14
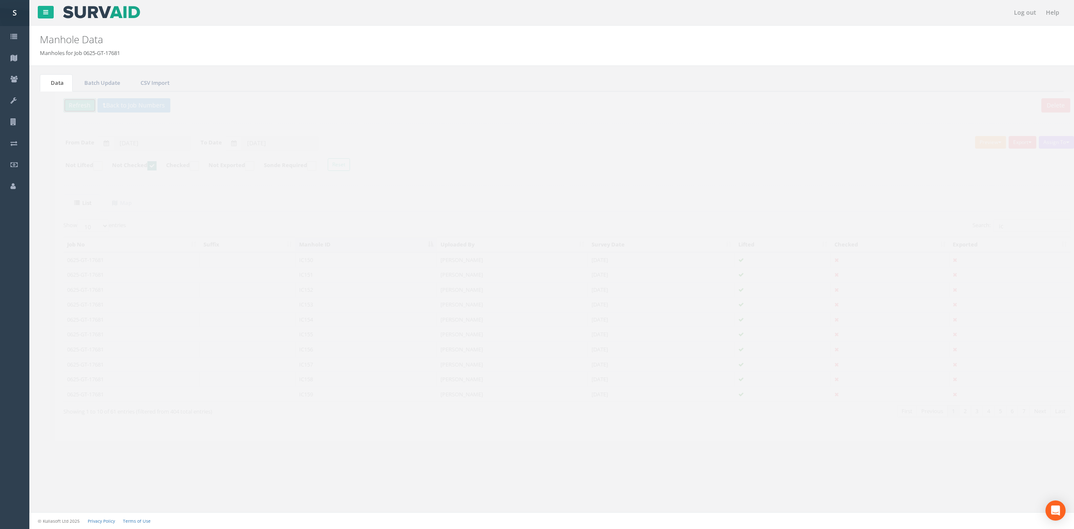
click at [68, 101] on button "Refresh" at bounding box center [64, 105] width 33 height 14
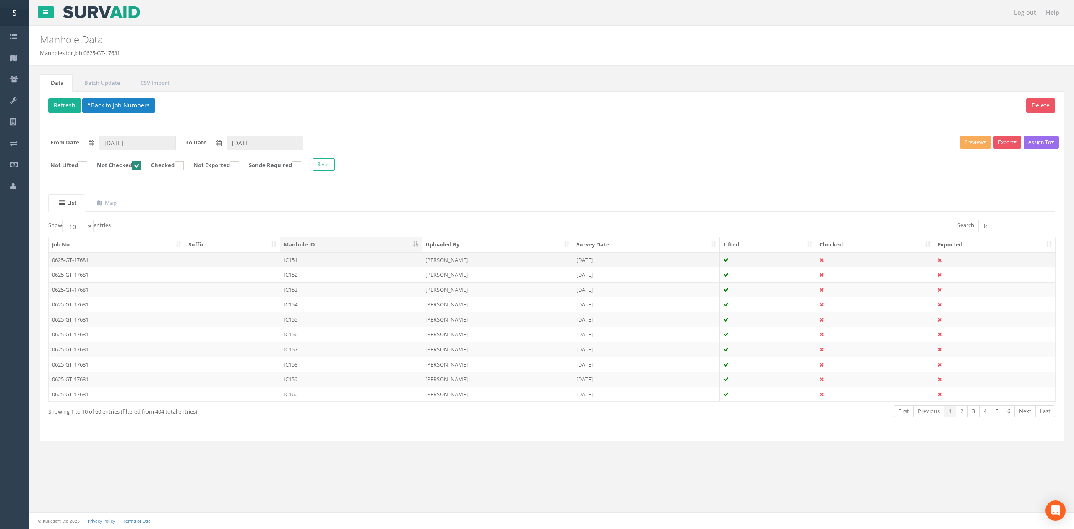
click at [323, 265] on td "IC151" at bounding box center [351, 259] width 142 height 15
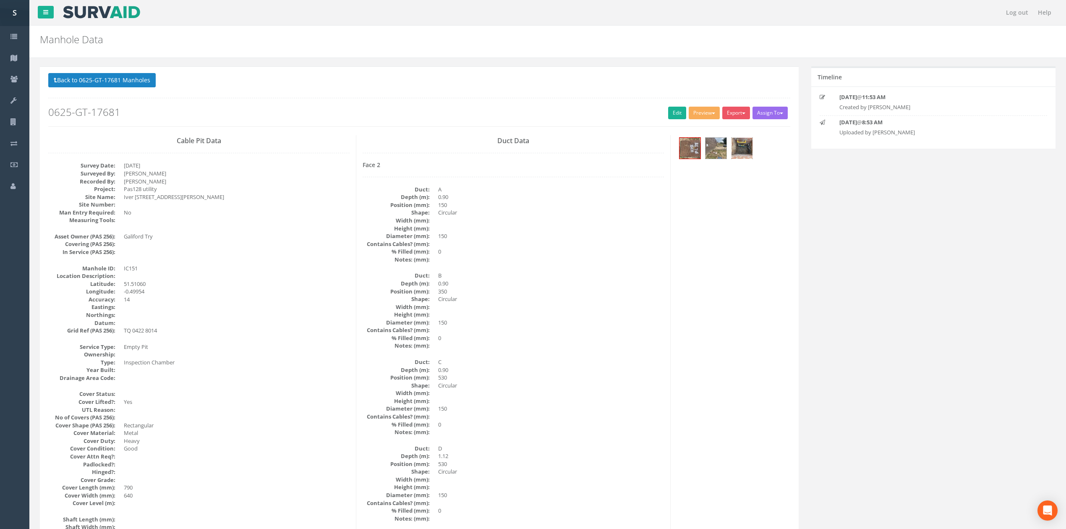
click at [742, 154] on img at bounding box center [741, 148] width 21 height 21
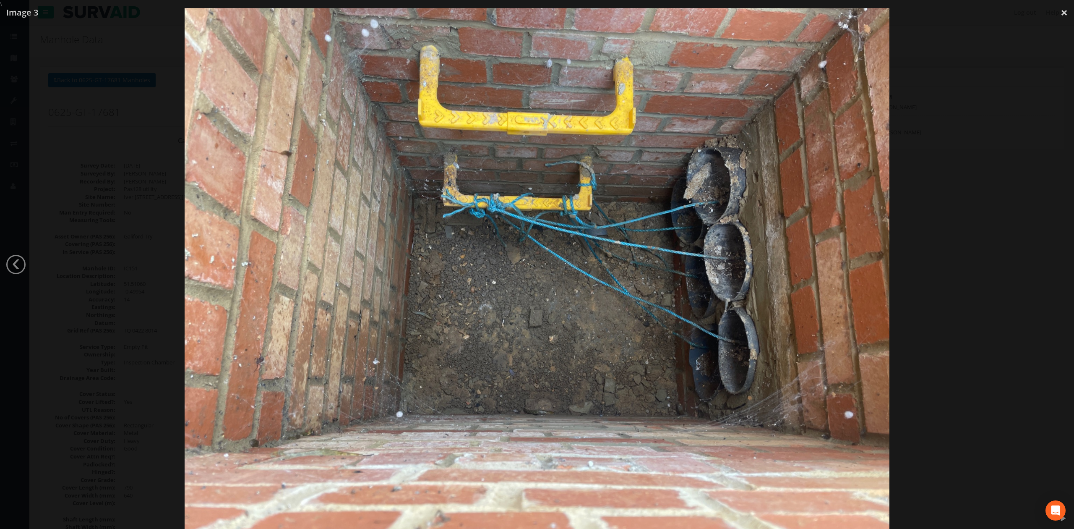
click at [951, 248] on div at bounding box center [537, 272] width 1074 height 529
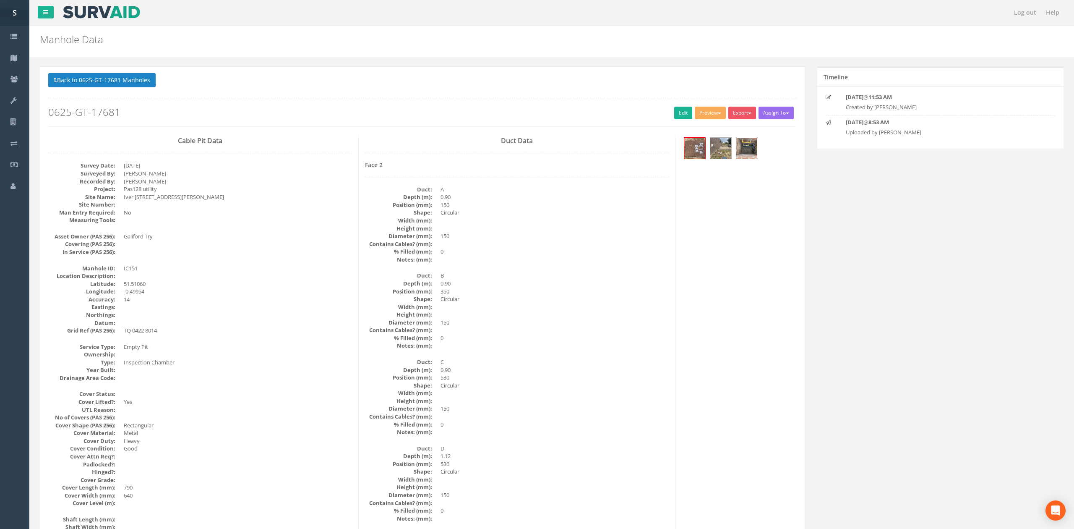
click at [951, 248] on div at bounding box center [537, 272] width 1074 height 529
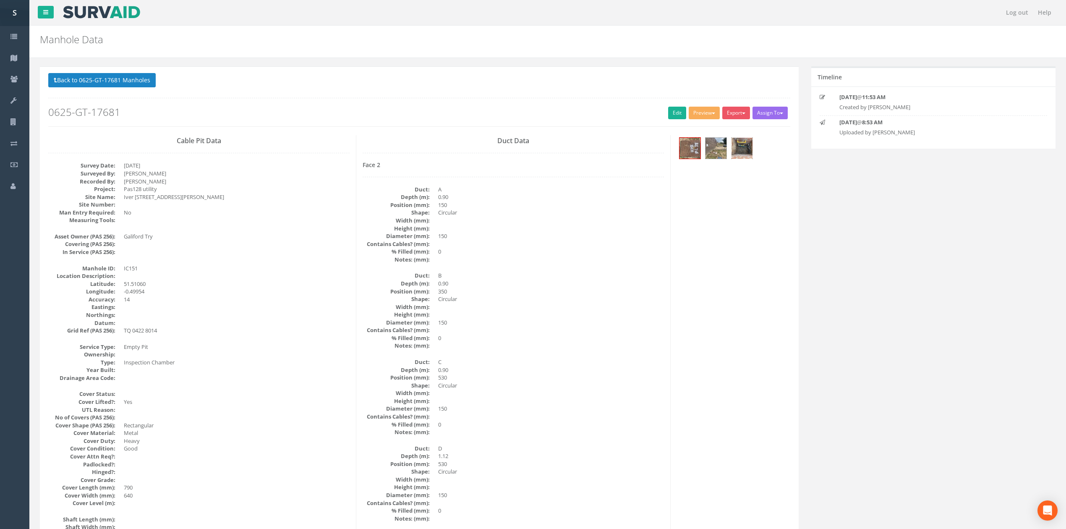
click at [748, 157] on img at bounding box center [741, 148] width 21 height 21
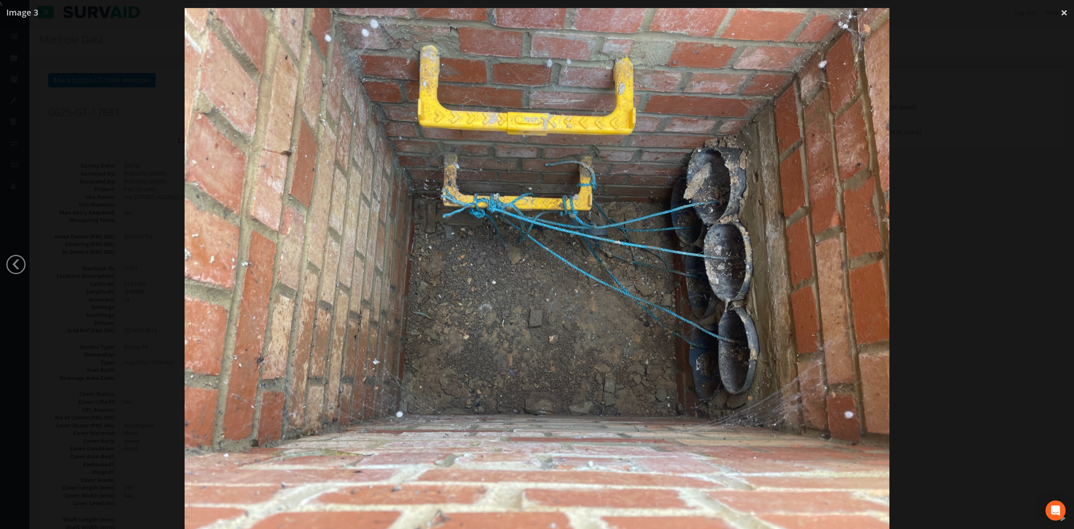
click at [964, 330] on div at bounding box center [537, 272] width 1074 height 529
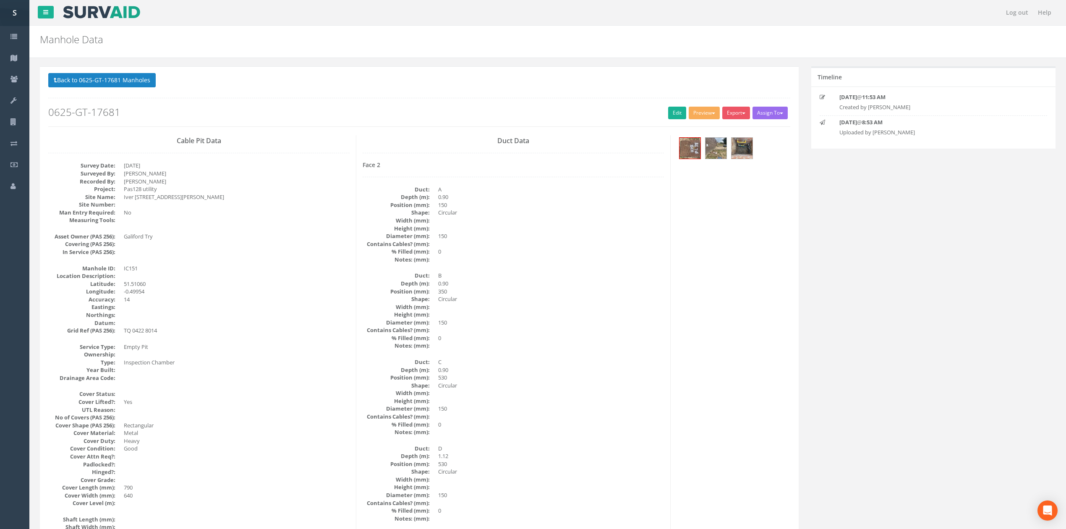
click at [661, 113] on h2 "0625-GT-17681" at bounding box center [419, 112] width 742 height 11
click at [672, 115] on link "Edit" at bounding box center [677, 113] width 18 height 13
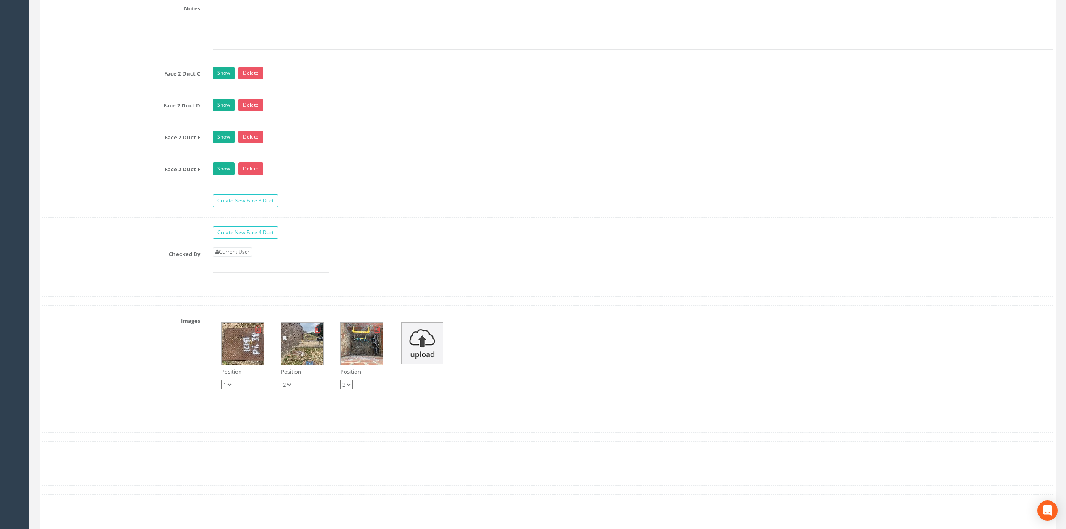
scroll to position [2236, 0]
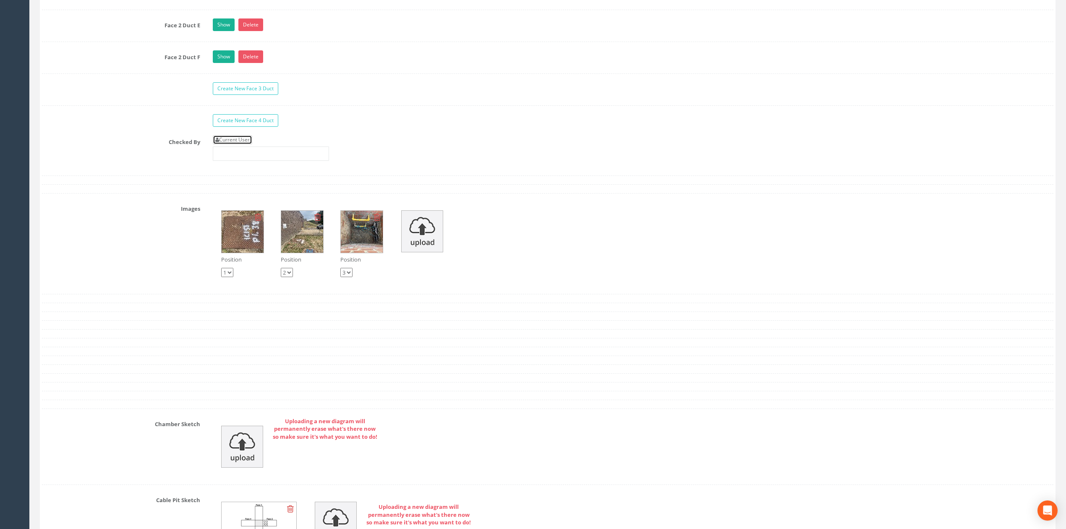
click at [251, 144] on link "Current User" at bounding box center [232, 139] width 39 height 9
type input "[PERSON_NAME]"
click at [281, 161] on input "[PERSON_NAME]" at bounding box center [271, 153] width 116 height 14
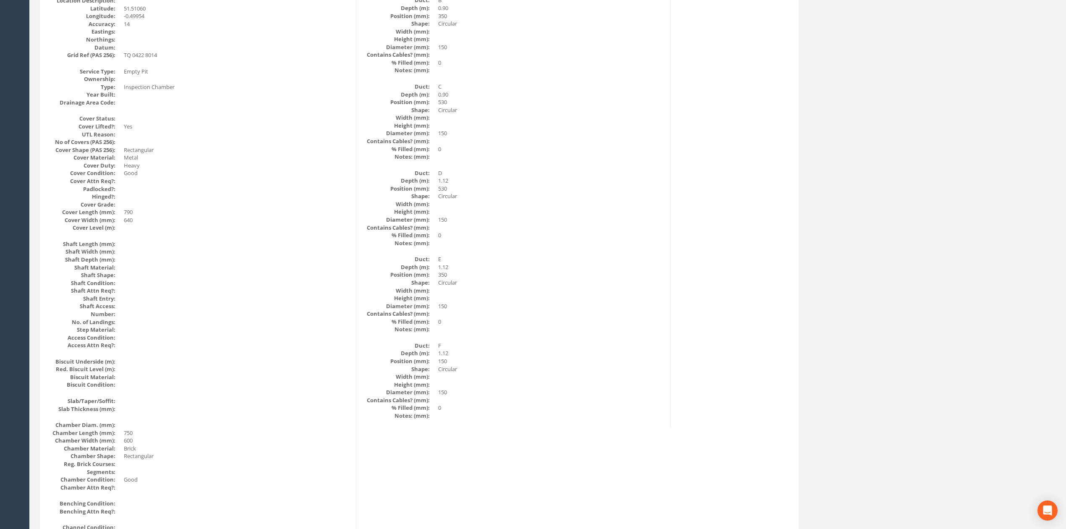
scroll to position [0, 0]
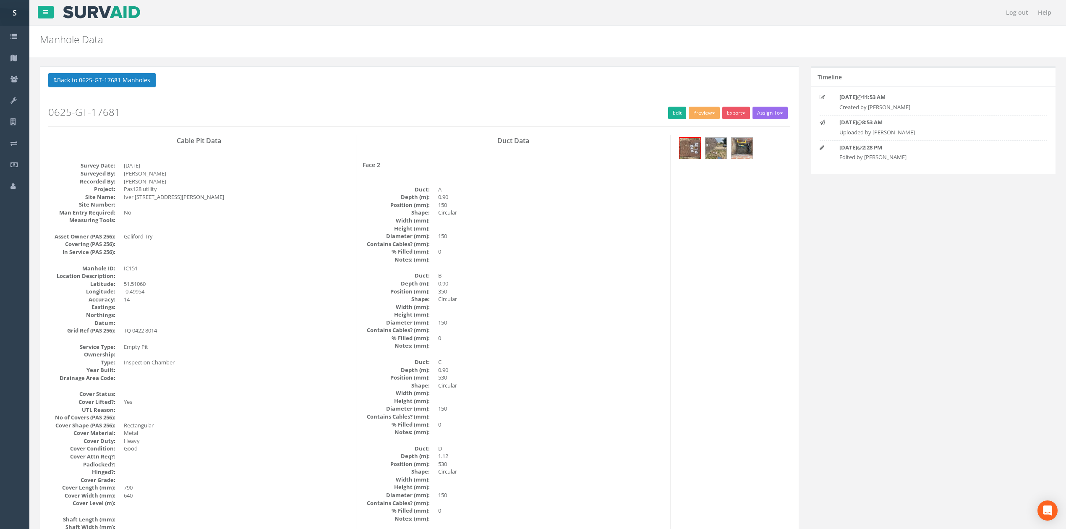
click at [141, 76] on button "Back to 0625-GT-17681 Manholes" at bounding box center [101, 80] width 107 height 14
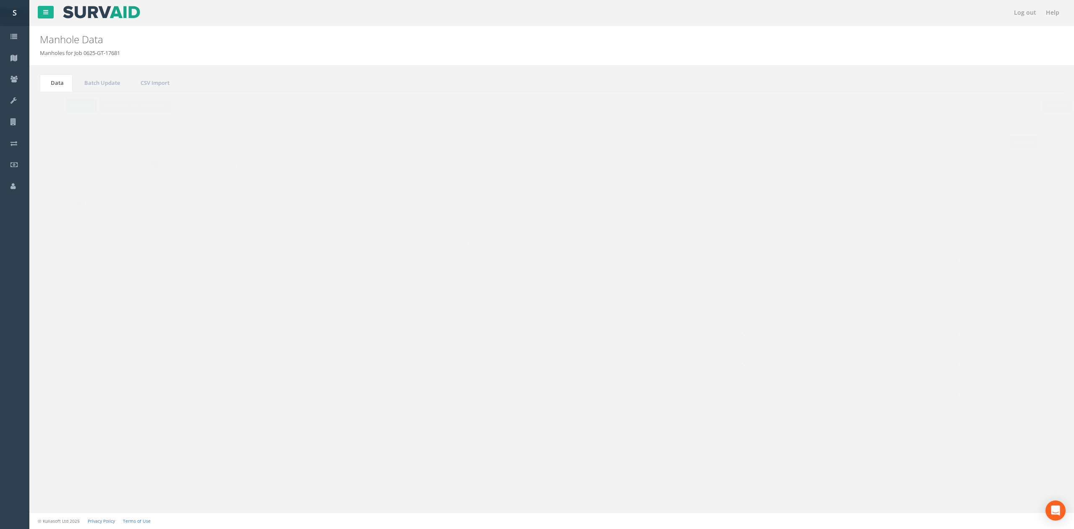
click at [63, 105] on button "Refresh" at bounding box center [64, 105] width 33 height 14
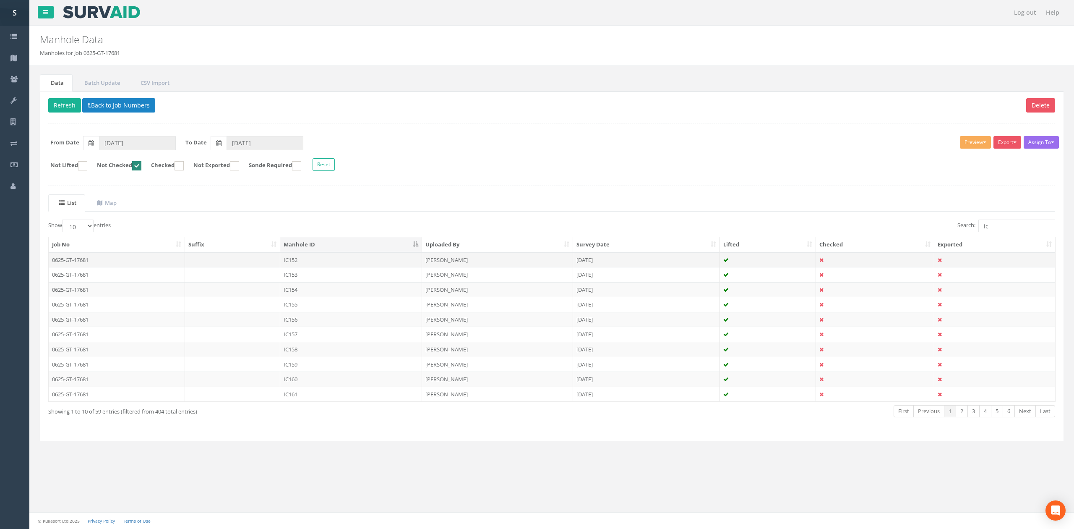
click at [279, 265] on td at bounding box center [233, 259] width 96 height 15
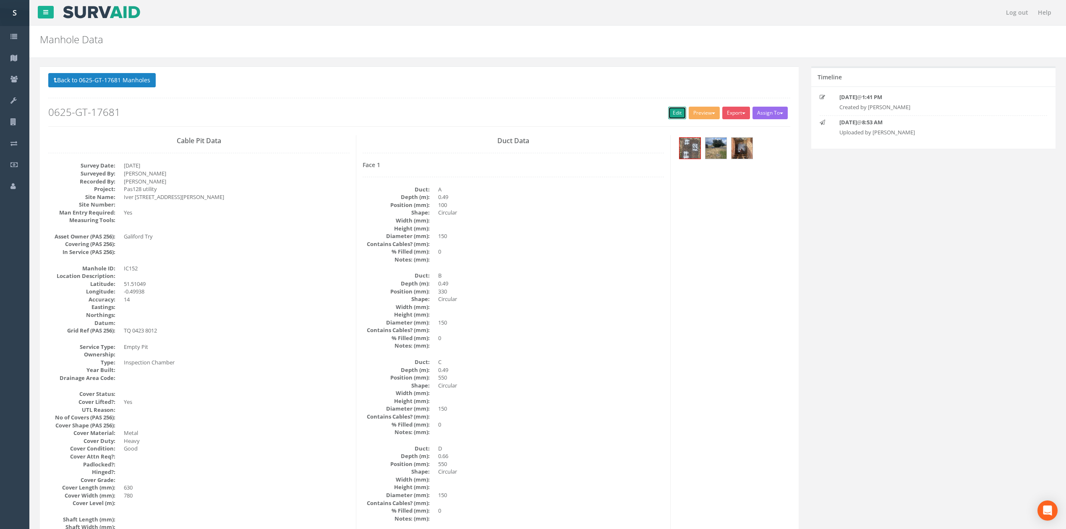
click at [678, 119] on link "Edit" at bounding box center [677, 113] width 18 height 13
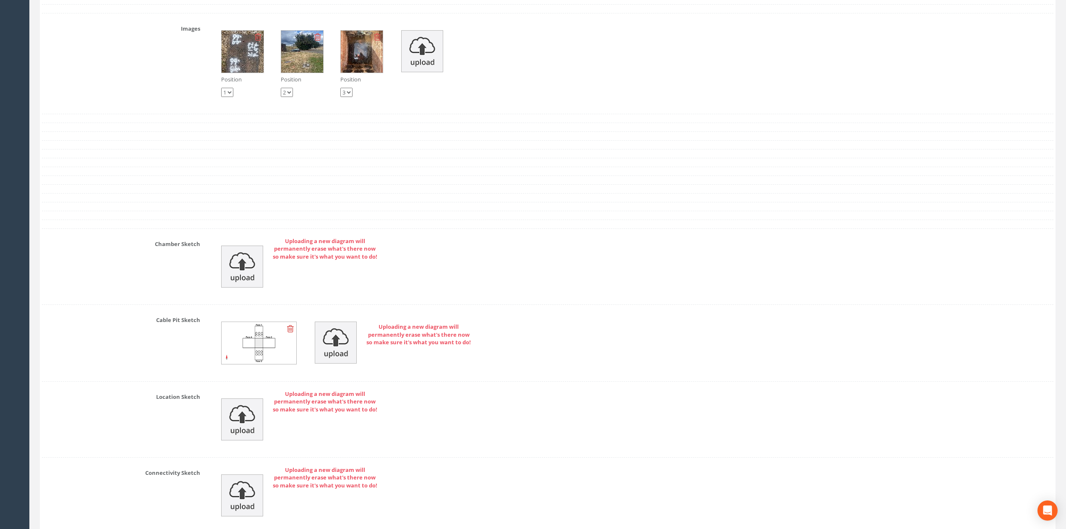
scroll to position [2092, 0]
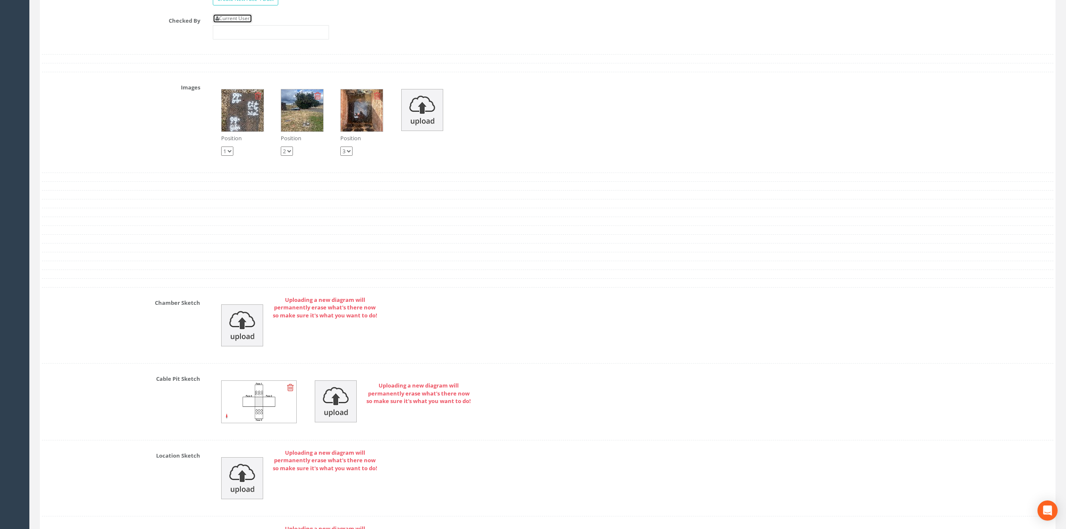
click at [242, 23] on link "Current User" at bounding box center [232, 18] width 39 height 9
type input "[PERSON_NAME]"
click at [255, 39] on input "[PERSON_NAME]" at bounding box center [271, 32] width 116 height 14
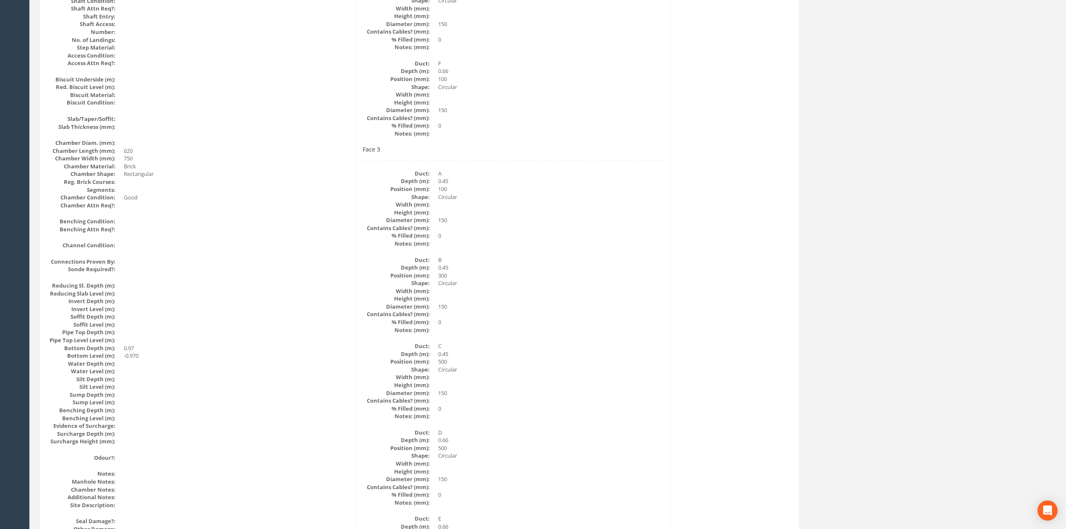
scroll to position [0, 0]
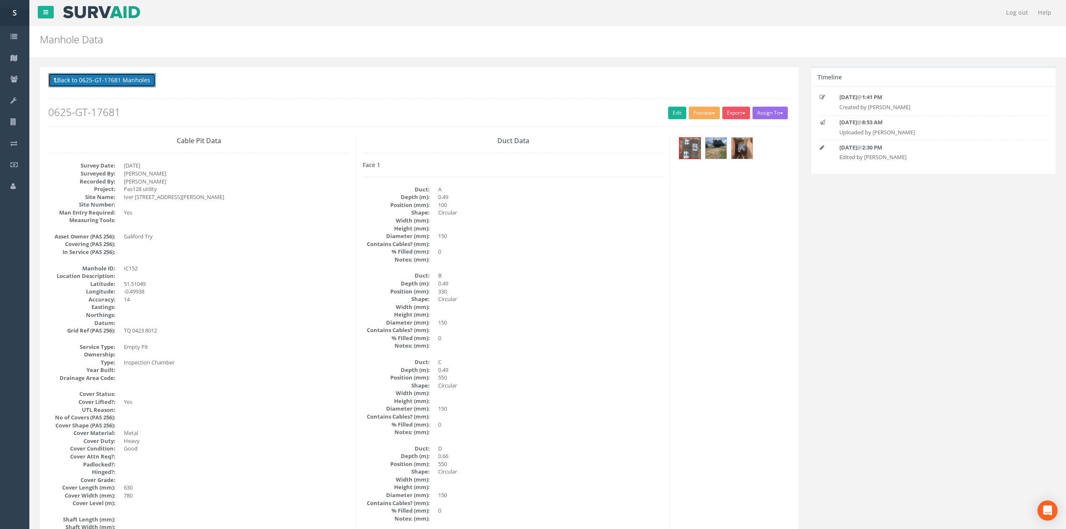
click at [144, 78] on button "Back to 0625-GT-17681 Manholes" at bounding box center [101, 80] width 107 height 14
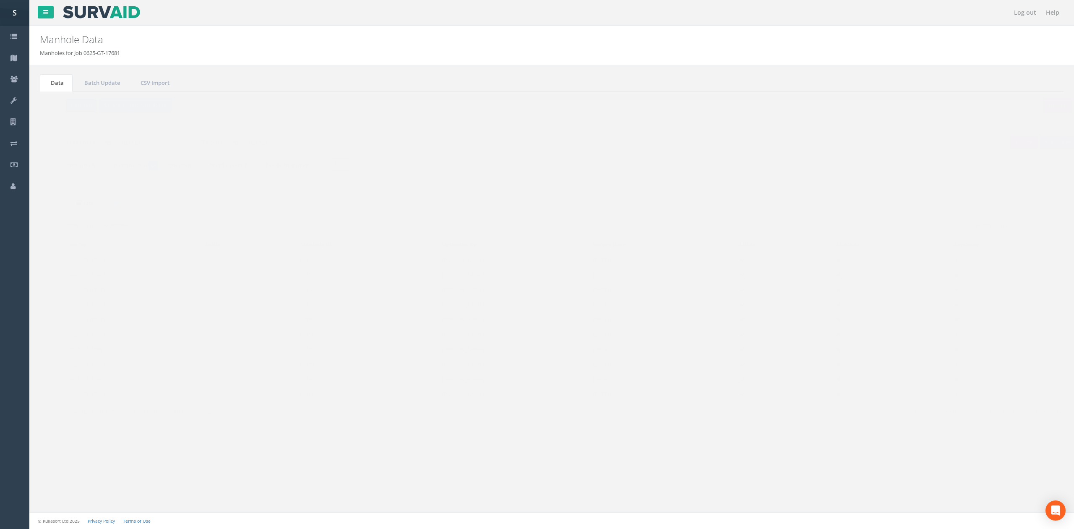
click at [69, 106] on button "Refresh" at bounding box center [64, 105] width 33 height 14
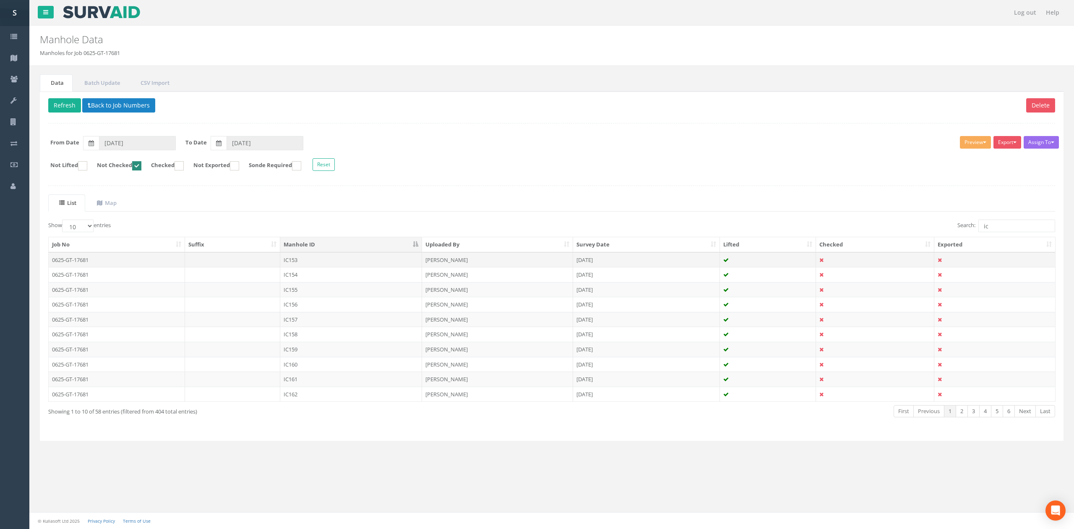
click at [317, 266] on td "IC153" at bounding box center [351, 259] width 142 height 15
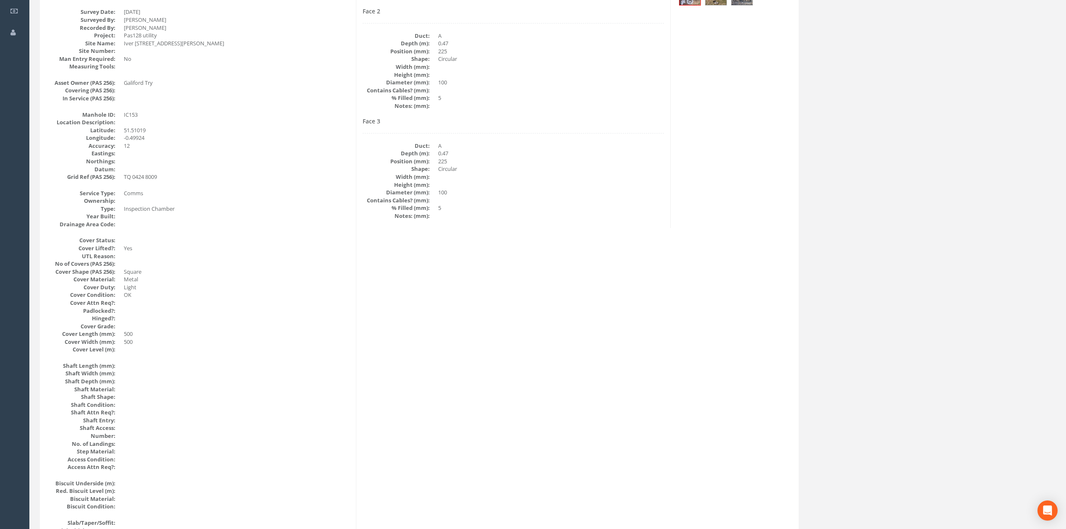
scroll to position [112, 0]
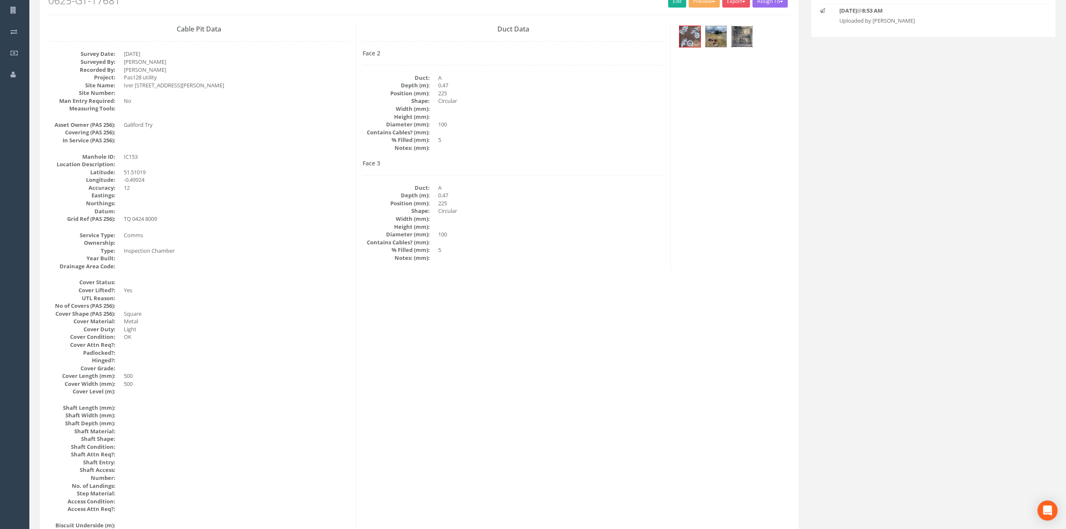
click at [735, 39] on img at bounding box center [741, 36] width 21 height 21
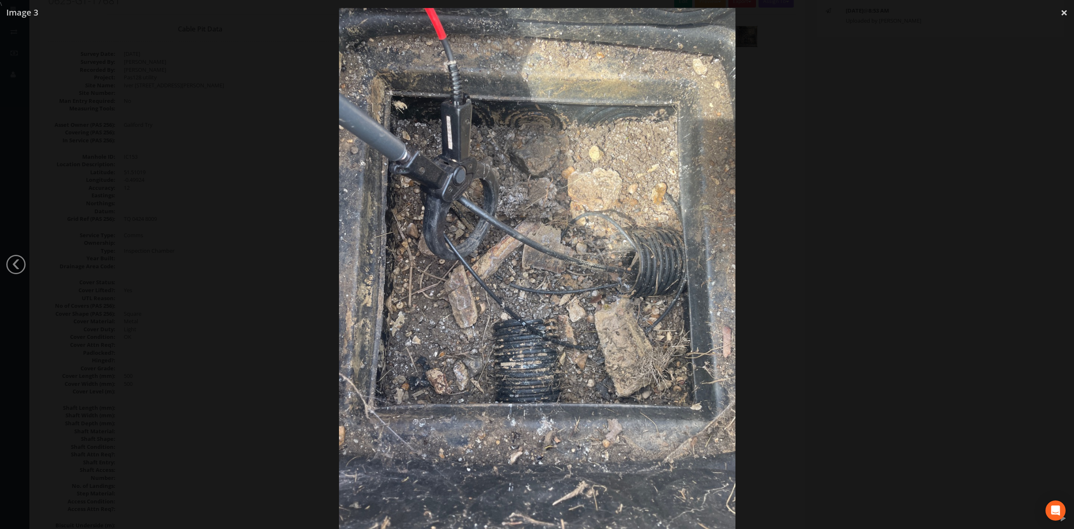
click at [870, 160] on div at bounding box center [537, 272] width 1074 height 529
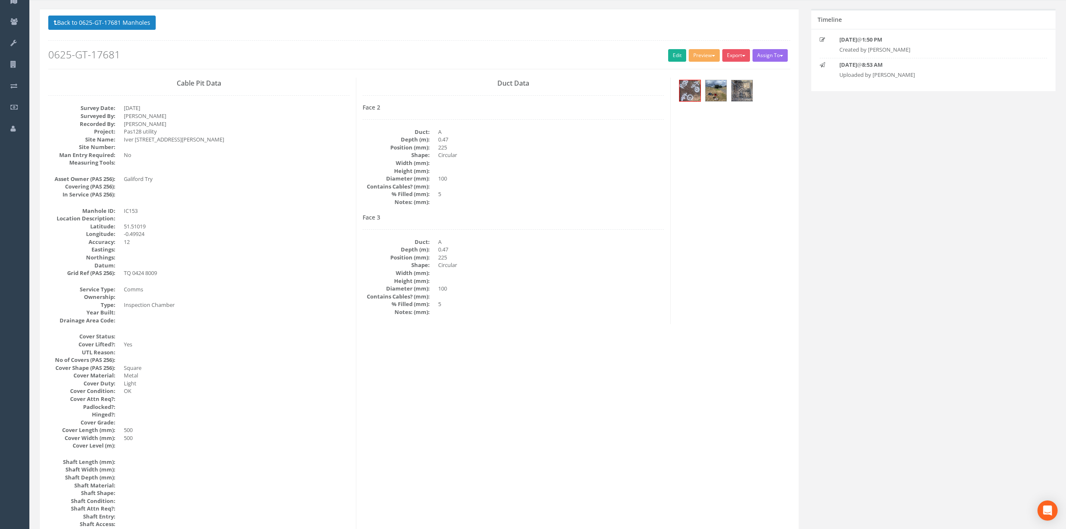
scroll to position [56, 0]
click at [754, 91] on div at bounding box center [733, 93] width 113 height 28
click at [749, 89] on img at bounding box center [741, 92] width 21 height 21
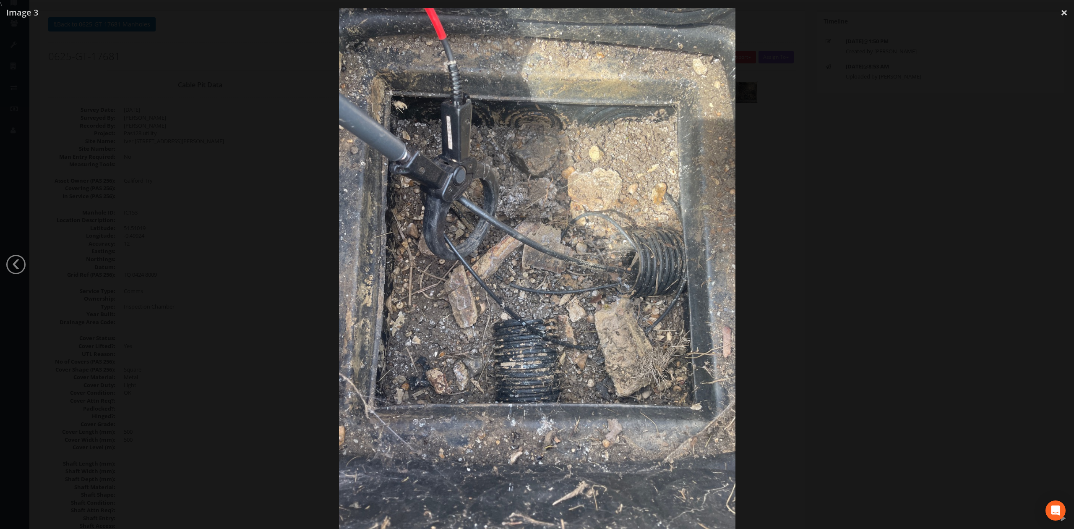
click at [828, 206] on div at bounding box center [537, 272] width 1074 height 529
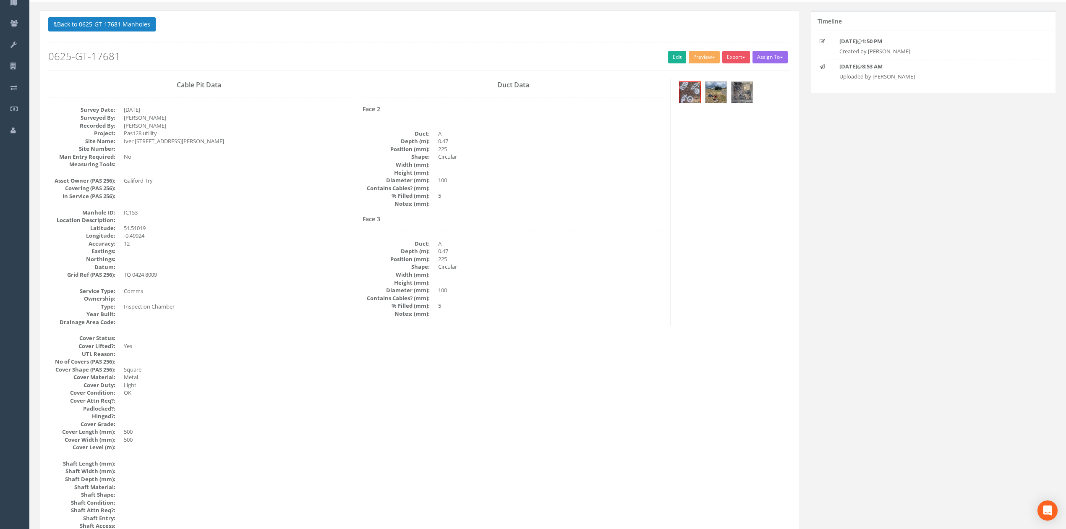
drag, startPoint x: 768, startPoint y: 96, endPoint x: 734, endPoint y: 95, distance: 34.4
click at [768, 96] on div at bounding box center [733, 93] width 113 height 28
click at [732, 95] on img at bounding box center [741, 92] width 21 height 21
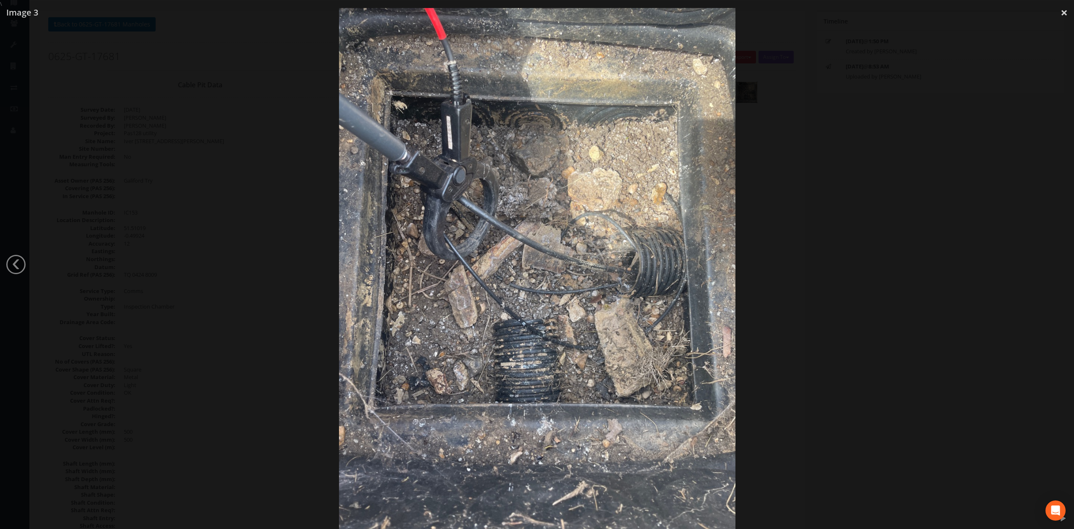
click at [801, 188] on div at bounding box center [537, 272] width 1074 height 529
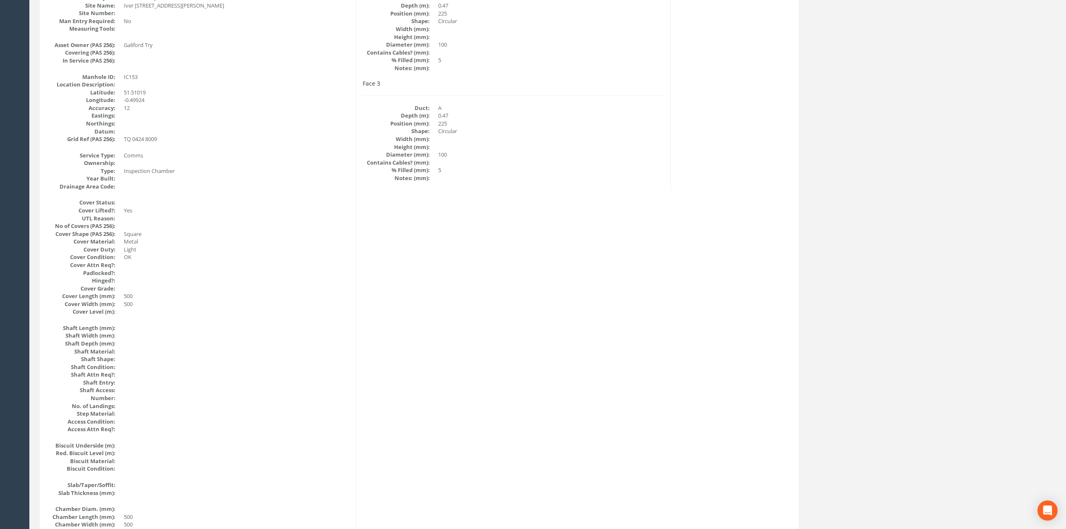
scroll to position [0, 0]
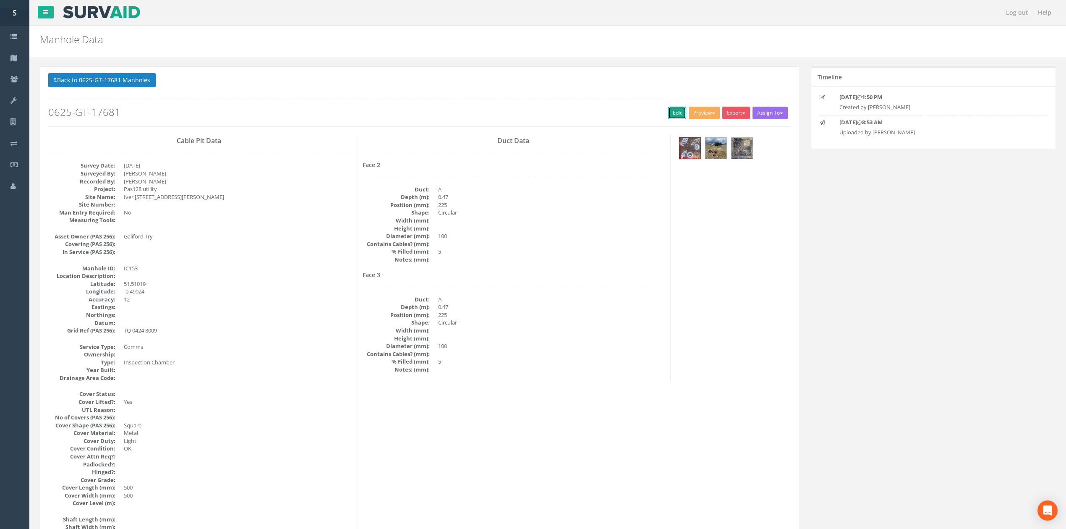
drag, startPoint x: 673, startPoint y: 110, endPoint x: 302, endPoint y: 35, distance: 378.4
click at [673, 110] on link "Edit" at bounding box center [677, 113] width 18 height 13
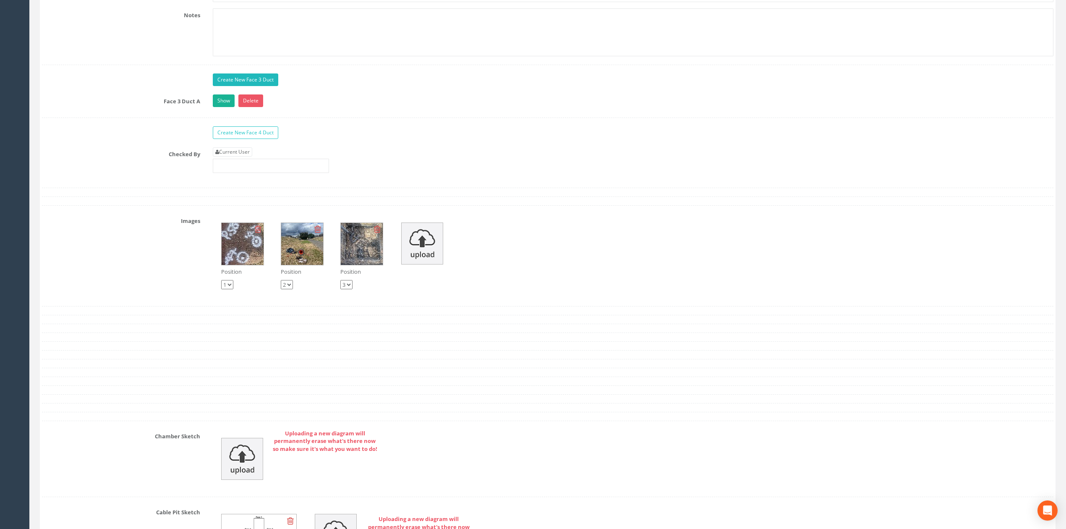
scroll to position [1835, 0]
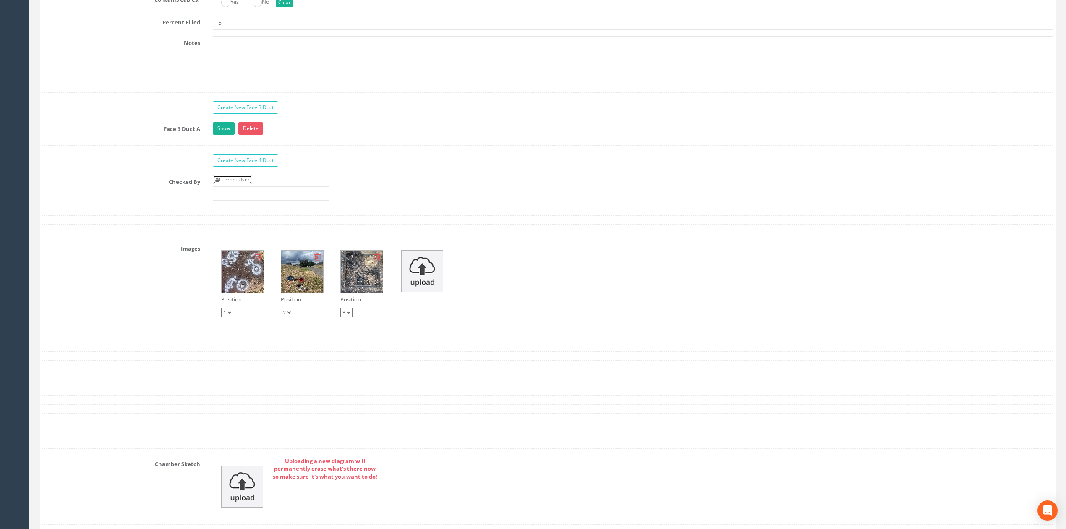
click at [242, 184] on link "Current User" at bounding box center [232, 179] width 39 height 9
type input "[PERSON_NAME]"
click at [275, 201] on input "[PERSON_NAME]" at bounding box center [271, 193] width 116 height 14
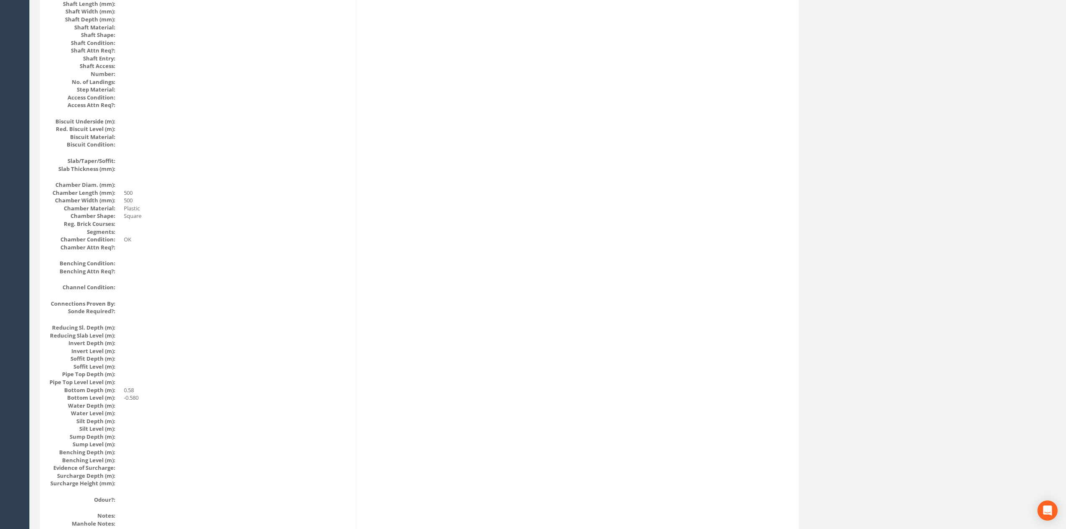
scroll to position [0, 0]
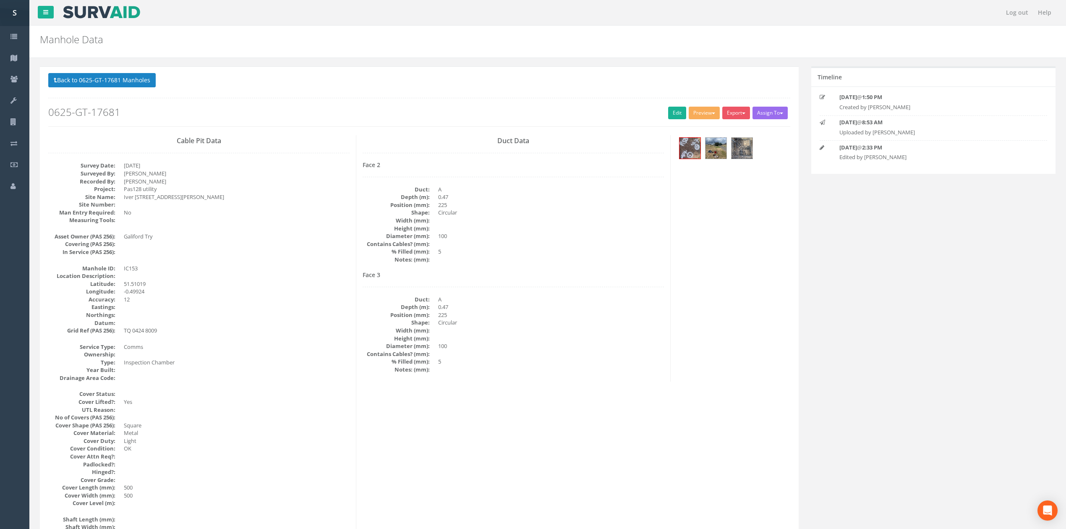
click at [103, 91] on div "Back to 0625-GT-17681 Manholes Back to Map Assign To No Companies Added Export …" at bounding box center [419, 99] width 742 height 53
click at [102, 79] on button "Back to 0625-GT-17681 Manholes" at bounding box center [101, 80] width 107 height 14
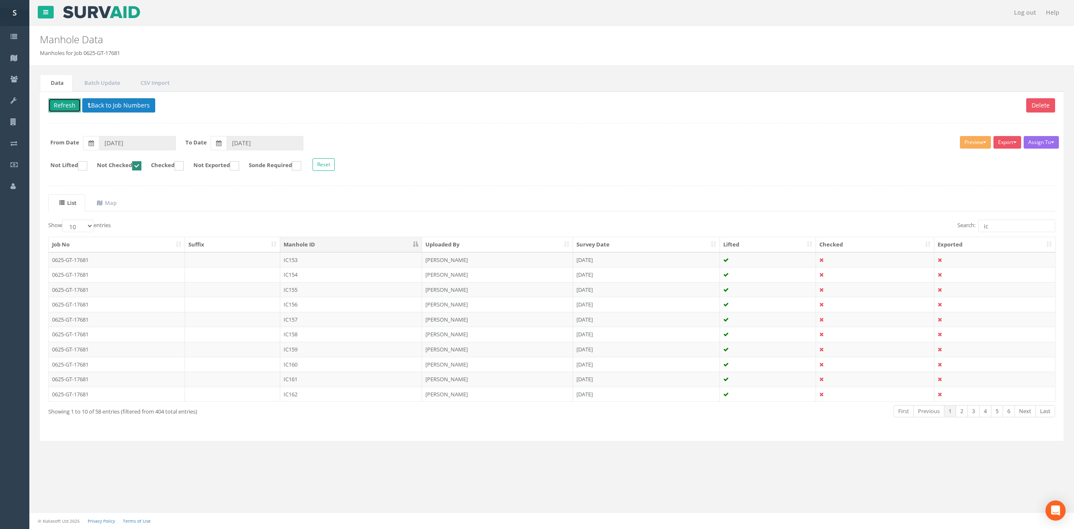
click at [67, 107] on button "Refresh" at bounding box center [64, 105] width 33 height 14
click at [316, 263] on td "IC154" at bounding box center [351, 259] width 142 height 15
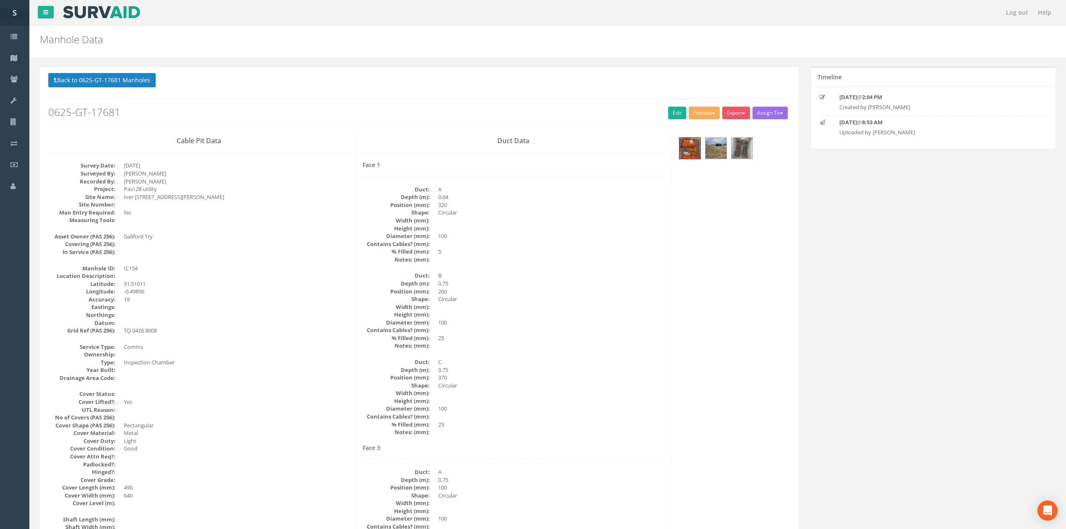
click at [671, 107] on div "Back to 0625-GT-17681 Manholes Back to Map Assign To No Companies Added Export …" at bounding box center [419, 99] width 742 height 53
click at [672, 116] on link "Edit" at bounding box center [677, 113] width 18 height 13
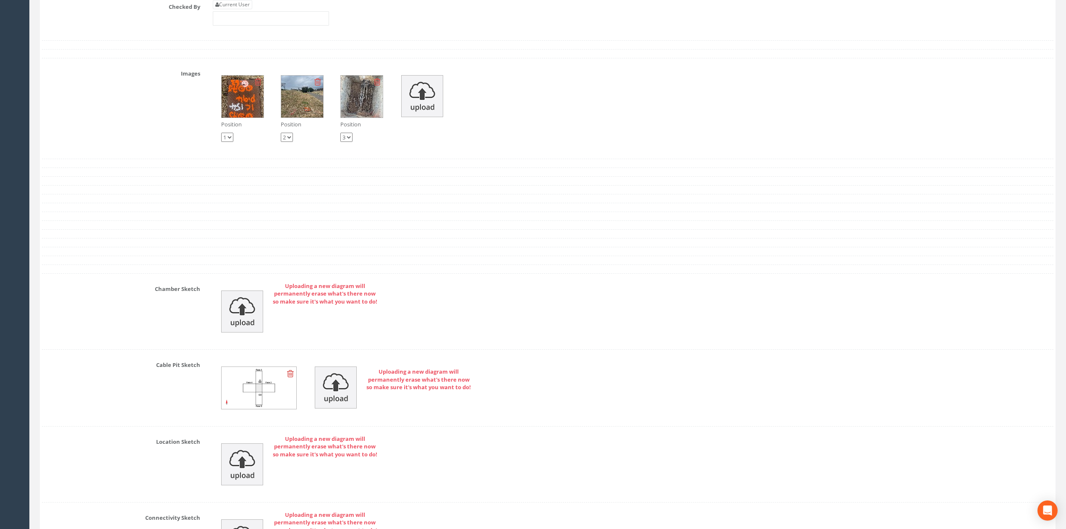
scroll to position [1867, 0]
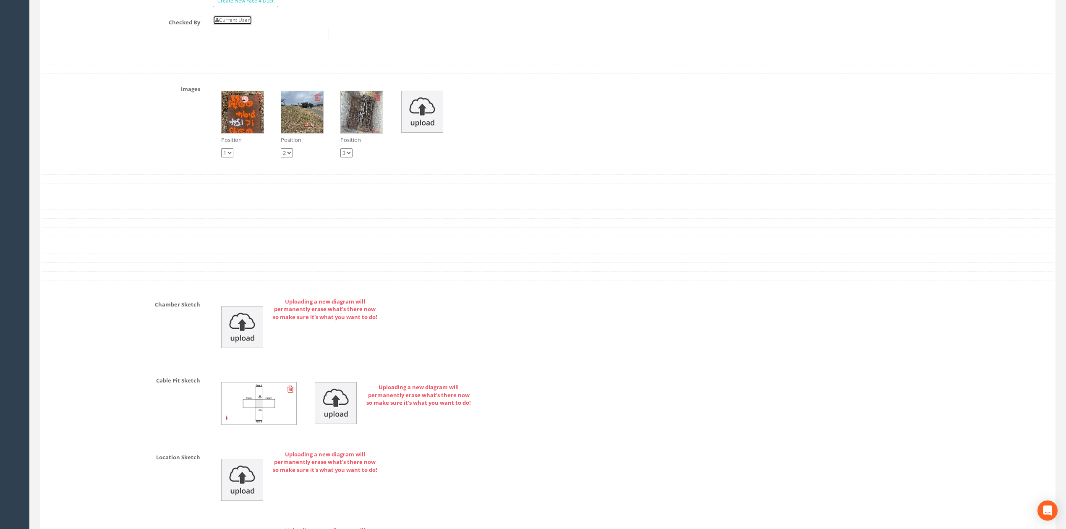
click at [248, 25] on link "Current User" at bounding box center [232, 20] width 39 height 9
type input "[PERSON_NAME]"
click at [254, 41] on input "[PERSON_NAME]" at bounding box center [271, 34] width 116 height 14
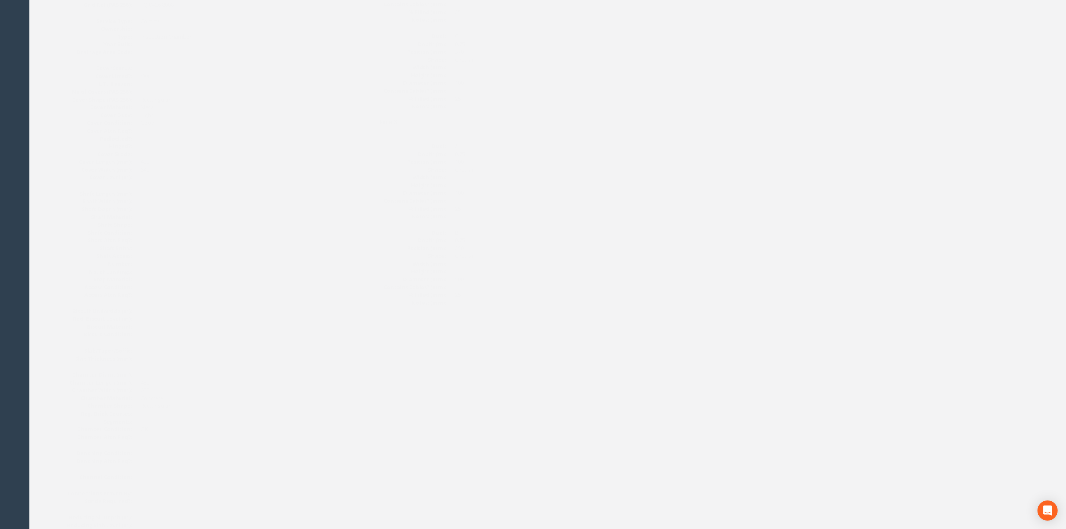
scroll to position [0, 0]
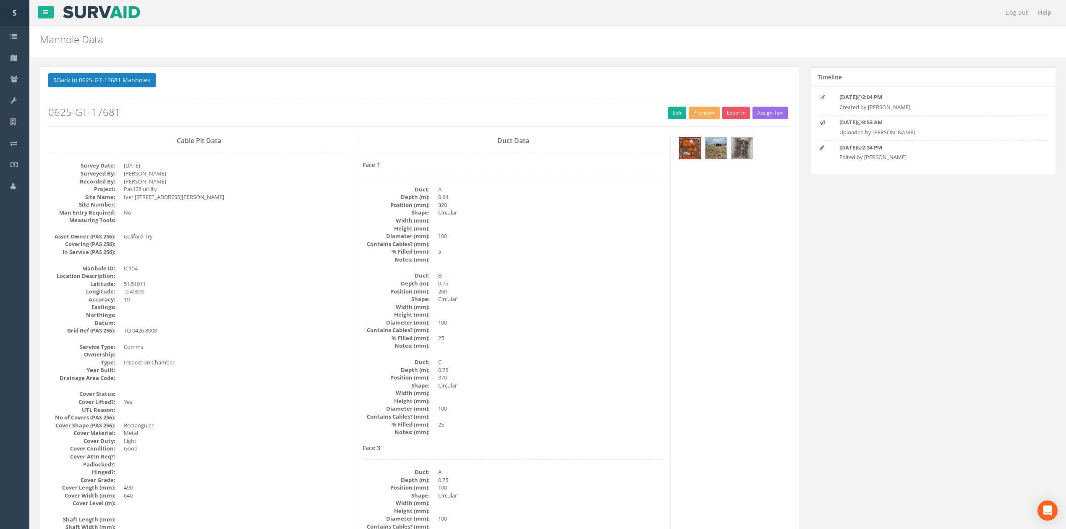
click at [81, 74] on button "Back to 0625-GT-17681 Manholes" at bounding box center [101, 80] width 107 height 14
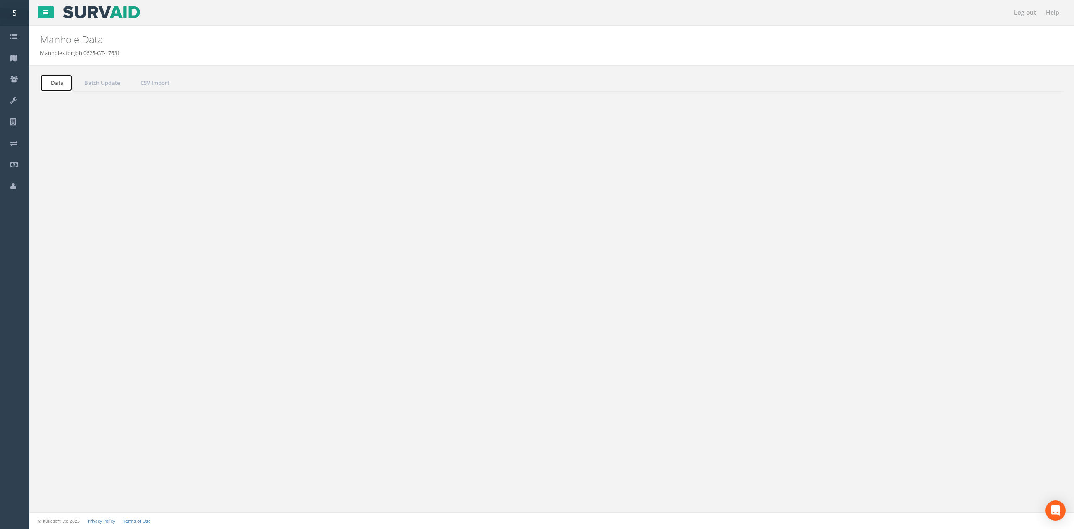
click at [58, 84] on link "Data" at bounding box center [56, 82] width 33 height 17
click at [60, 102] on button "Refresh" at bounding box center [64, 105] width 33 height 14
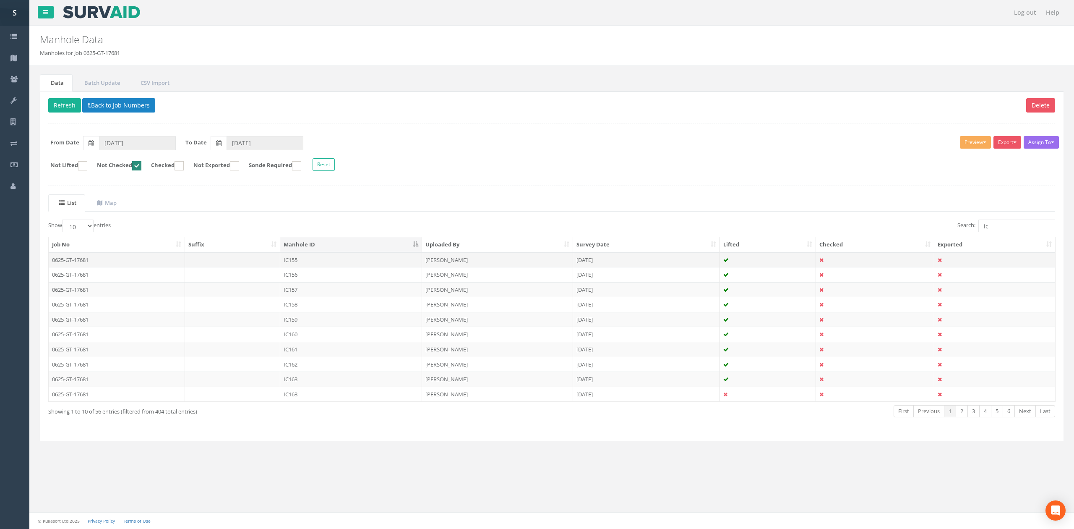
click at [321, 262] on td "IC155" at bounding box center [351, 259] width 142 height 15
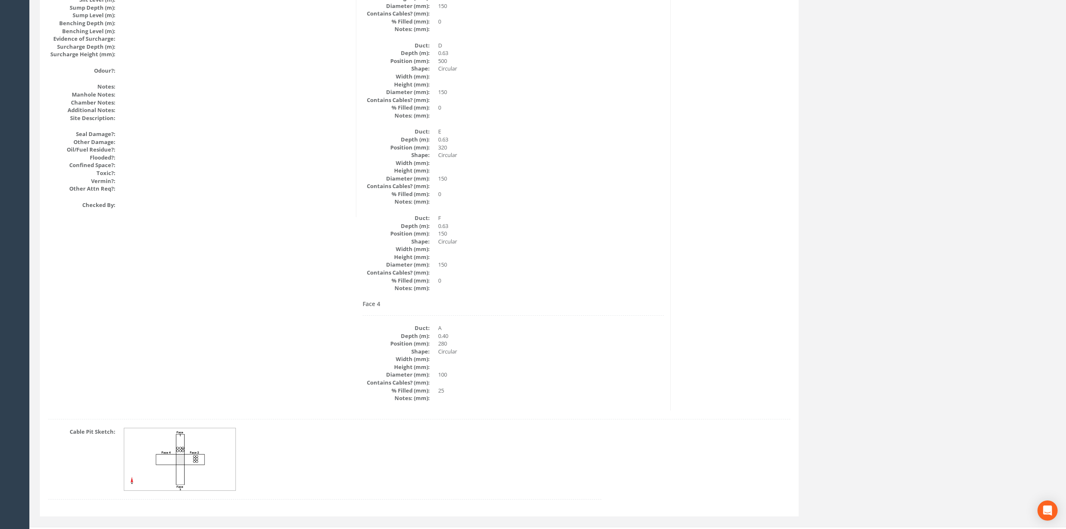
scroll to position [961, 0]
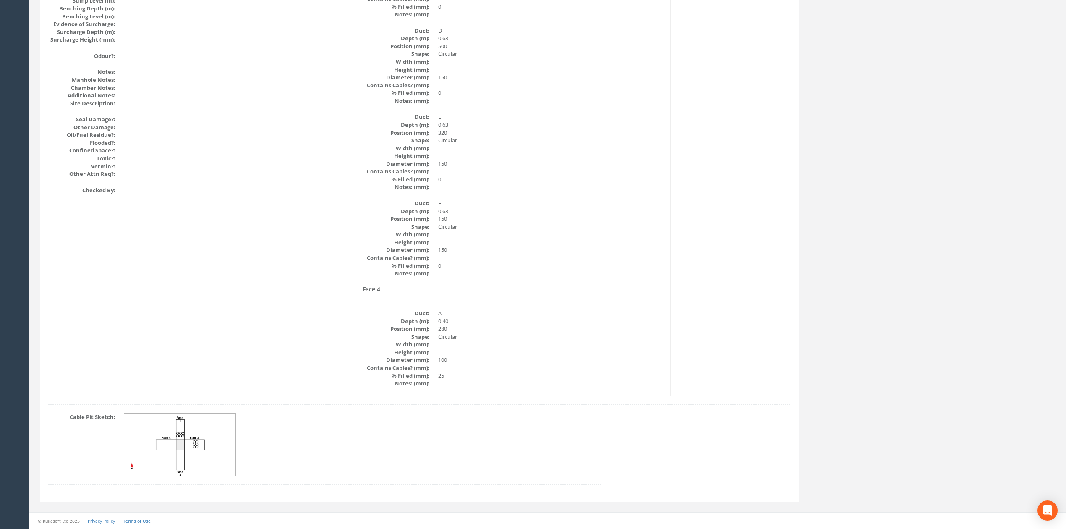
click at [217, 446] on img at bounding box center [180, 444] width 112 height 63
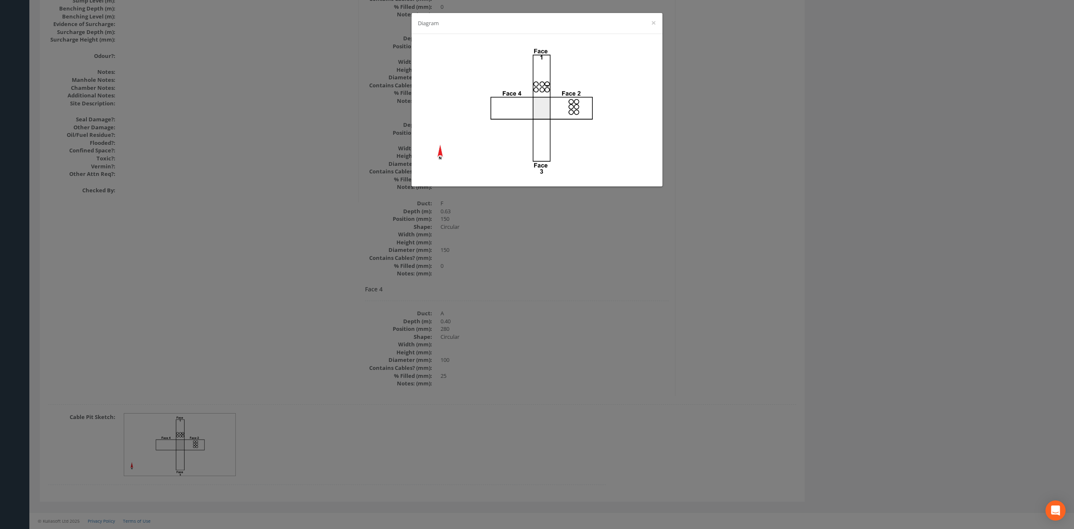
click at [514, 289] on div "Diagram ×" at bounding box center [537, 264] width 1074 height 529
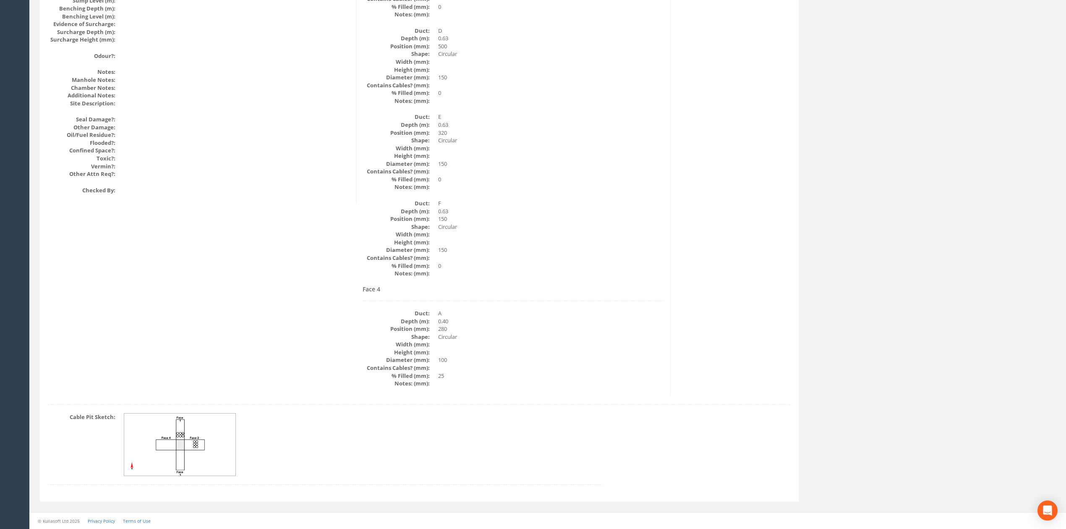
scroll to position [0, 0]
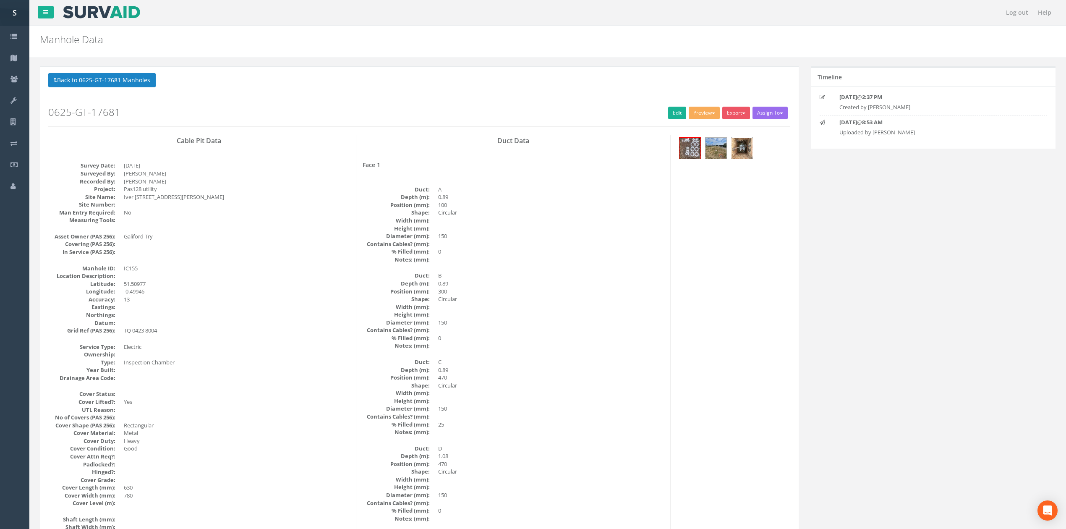
click at [748, 146] on img at bounding box center [741, 148] width 21 height 21
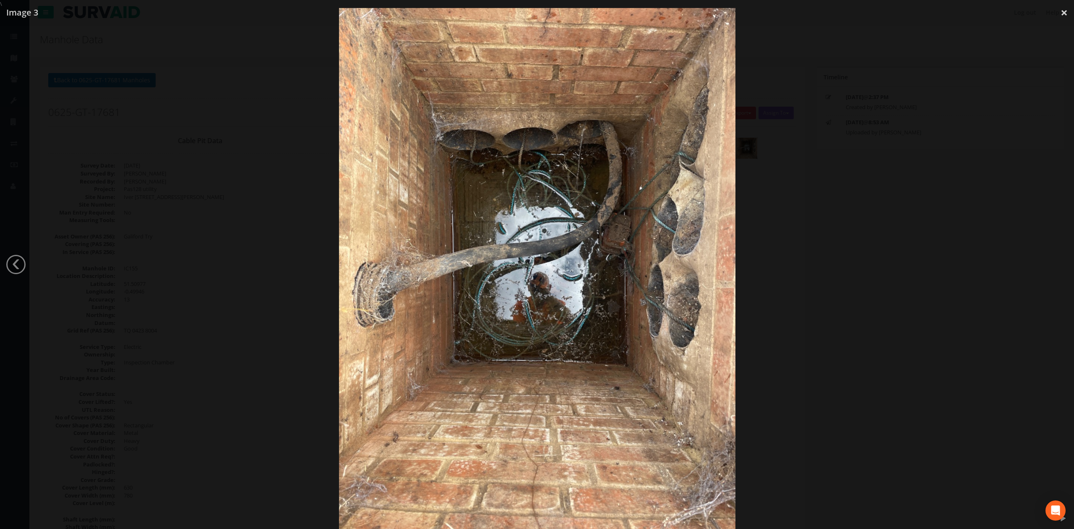
click at [823, 232] on div at bounding box center [537, 272] width 1074 height 529
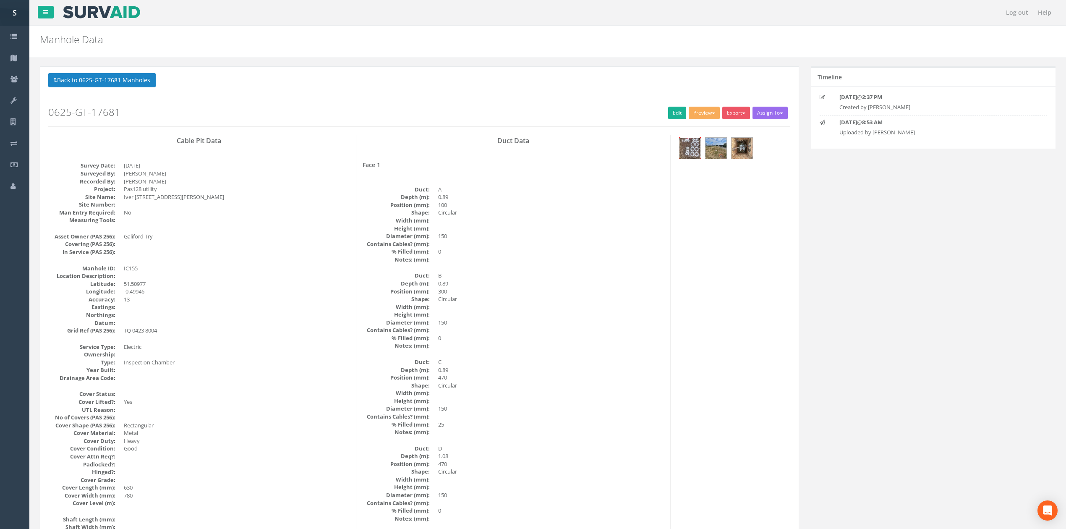
click at [688, 153] on img at bounding box center [689, 148] width 21 height 21
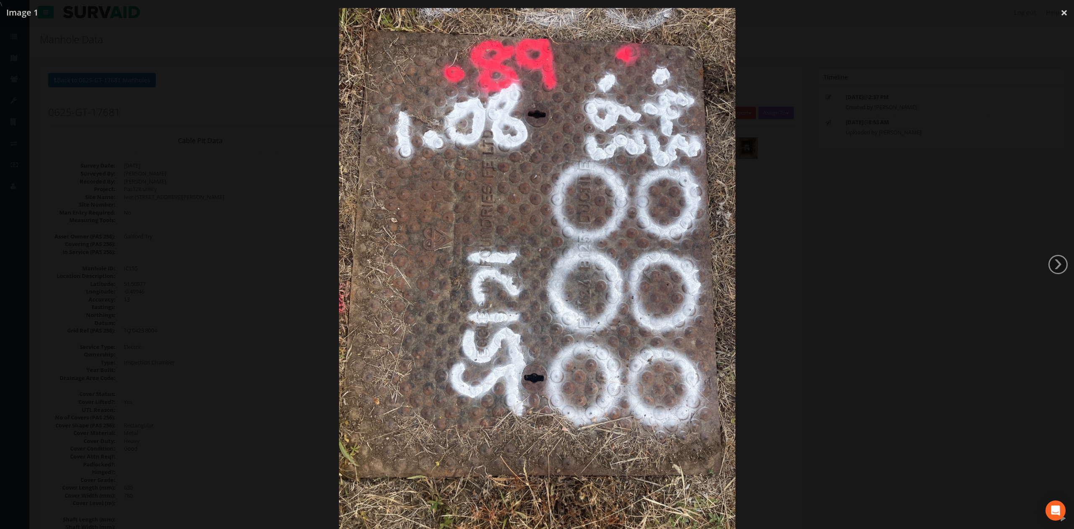
click at [870, 240] on div at bounding box center [537, 272] width 1074 height 529
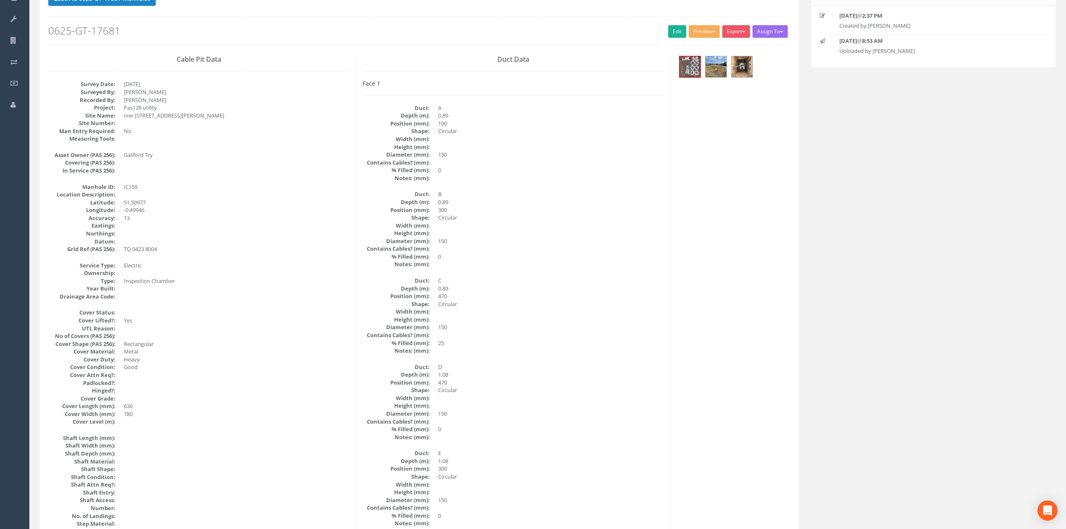
scroll to position [26, 0]
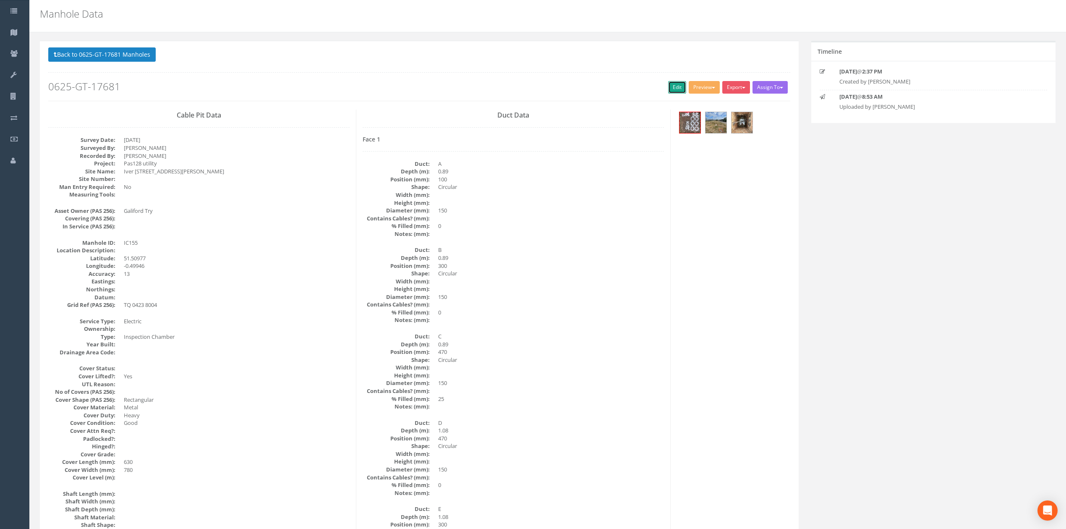
click at [673, 93] on link "Edit" at bounding box center [677, 87] width 18 height 13
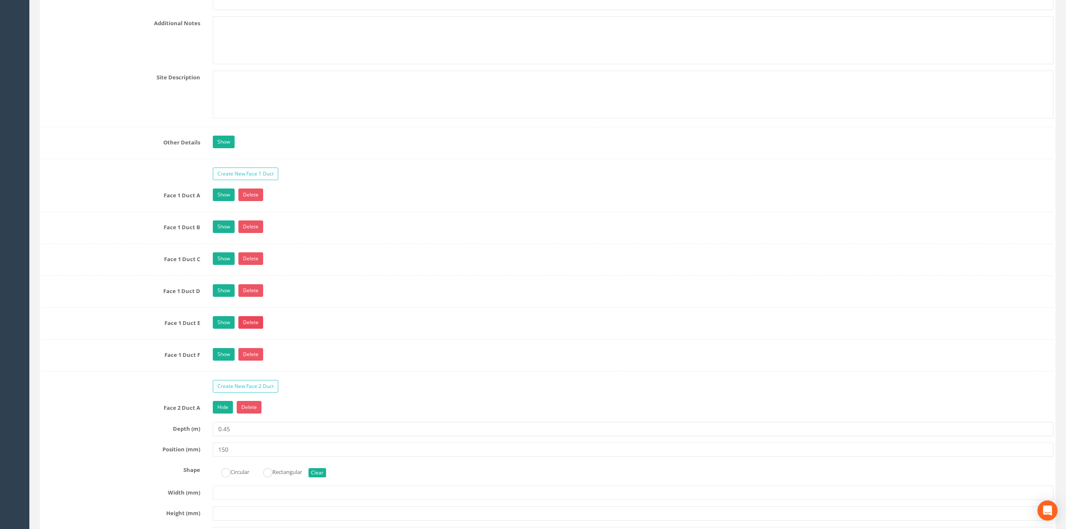
scroll to position [1536, 0]
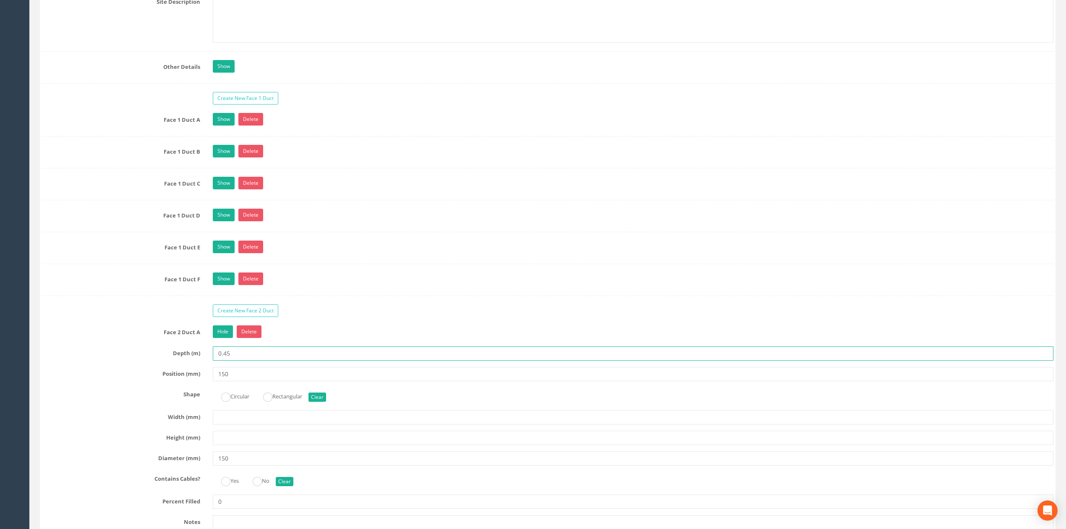
drag, startPoint x: 226, startPoint y: 366, endPoint x: 234, endPoint y: 365, distance: 8.5
click at [234, 360] on input "0.45" at bounding box center [633, 353] width 841 height 14
type input "0.43"
click at [219, 338] on link "Hide" at bounding box center [223, 331] width 20 height 13
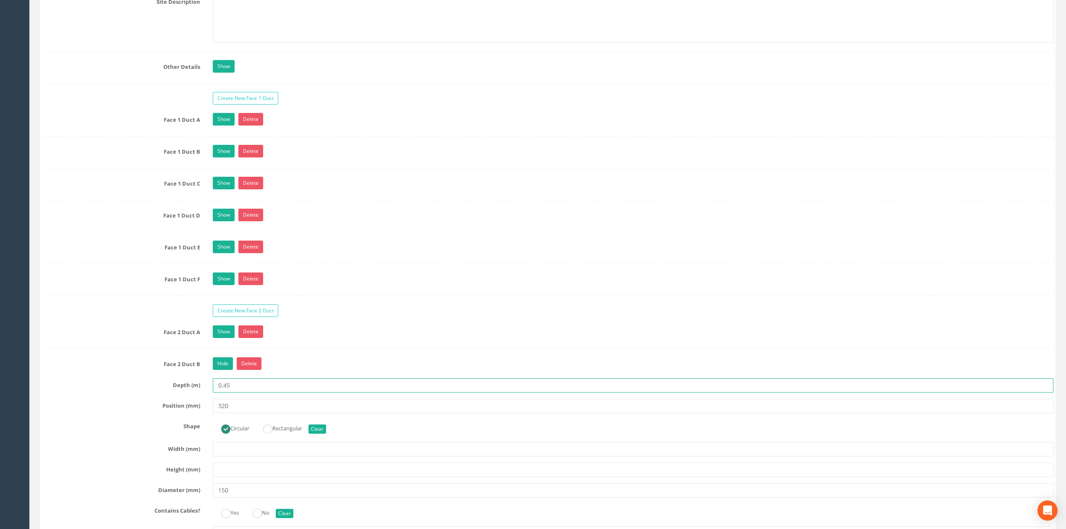
drag, startPoint x: 227, startPoint y: 395, endPoint x: 237, endPoint y: 395, distance: 10.5
click at [237, 392] on input "0.45" at bounding box center [633, 385] width 841 height 14
type input "0.43"
click at [224, 370] on link "Hide" at bounding box center [223, 363] width 20 height 13
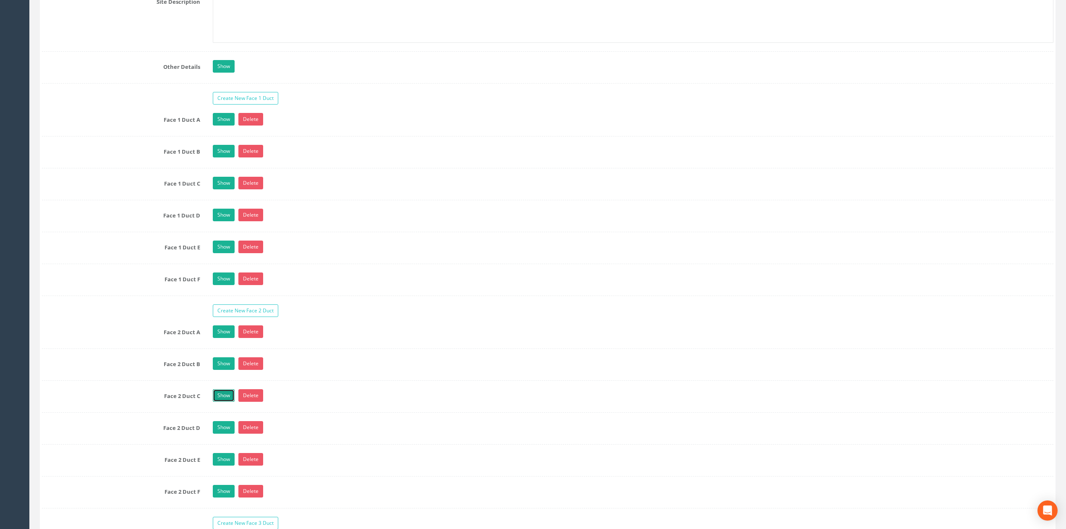
click at [224, 402] on link "Show" at bounding box center [224, 395] width 22 height 13
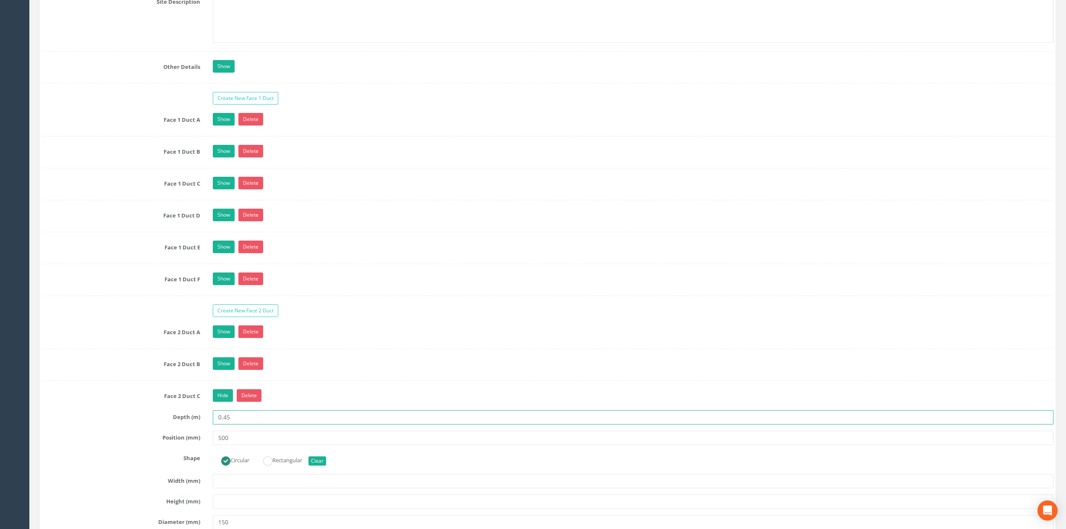
drag, startPoint x: 227, startPoint y: 431, endPoint x: 239, endPoint y: 431, distance: 12.2
click at [239, 424] on input "0.45" at bounding box center [633, 417] width 841 height 14
type input "0.43"
click at [219, 402] on link "Hide" at bounding box center [223, 395] width 20 height 13
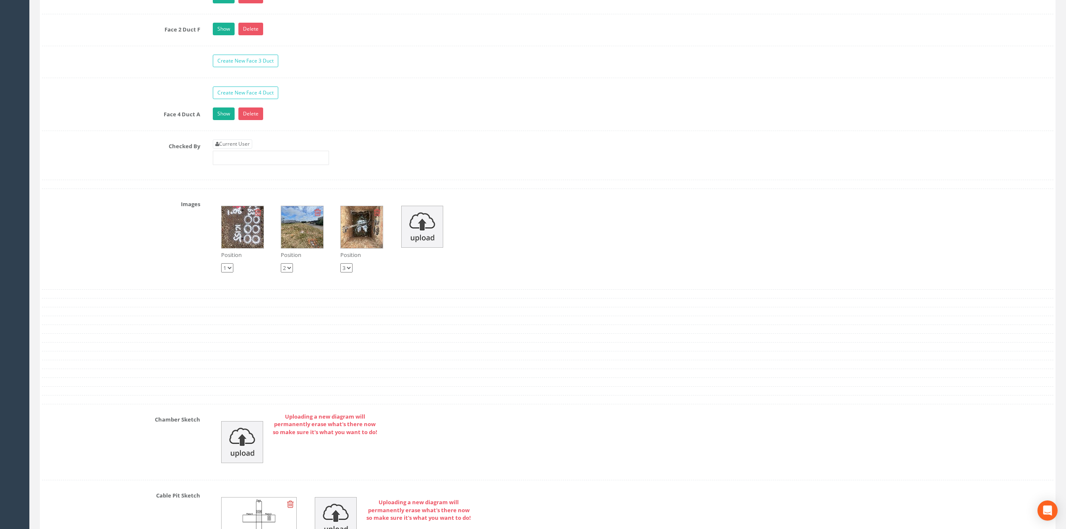
scroll to position [2096, 0]
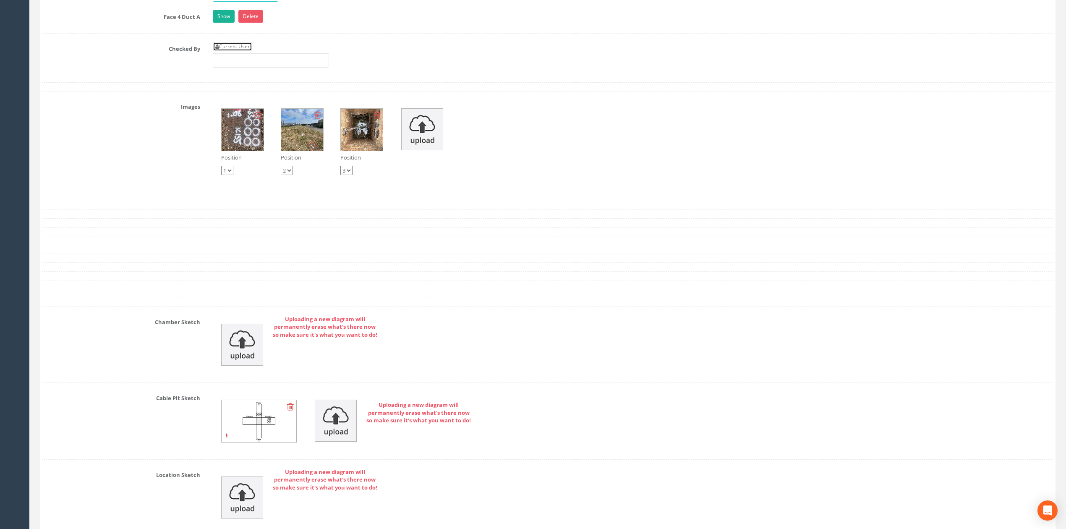
click at [245, 51] on link "Current User" at bounding box center [232, 46] width 39 height 9
type input "[PERSON_NAME]"
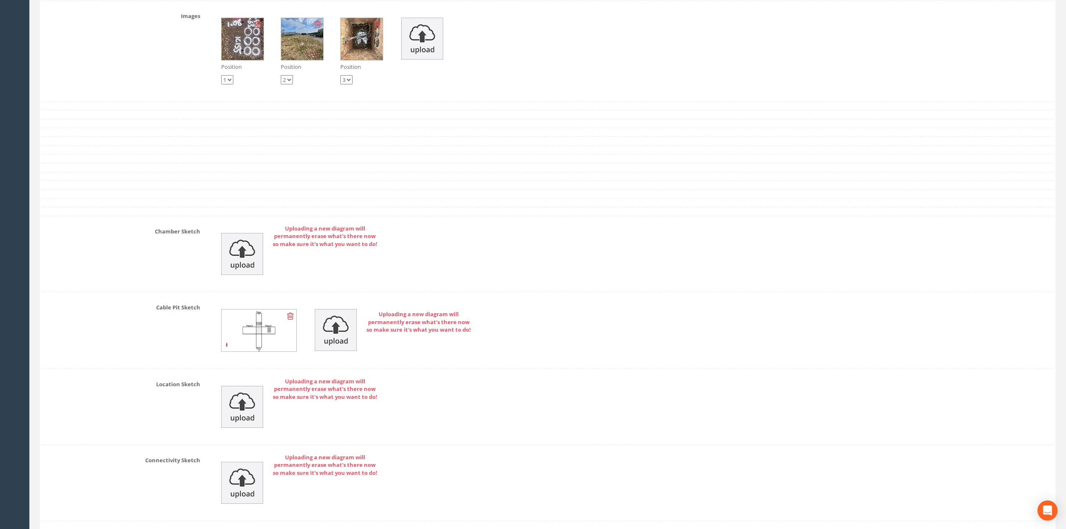
scroll to position [2320, 0]
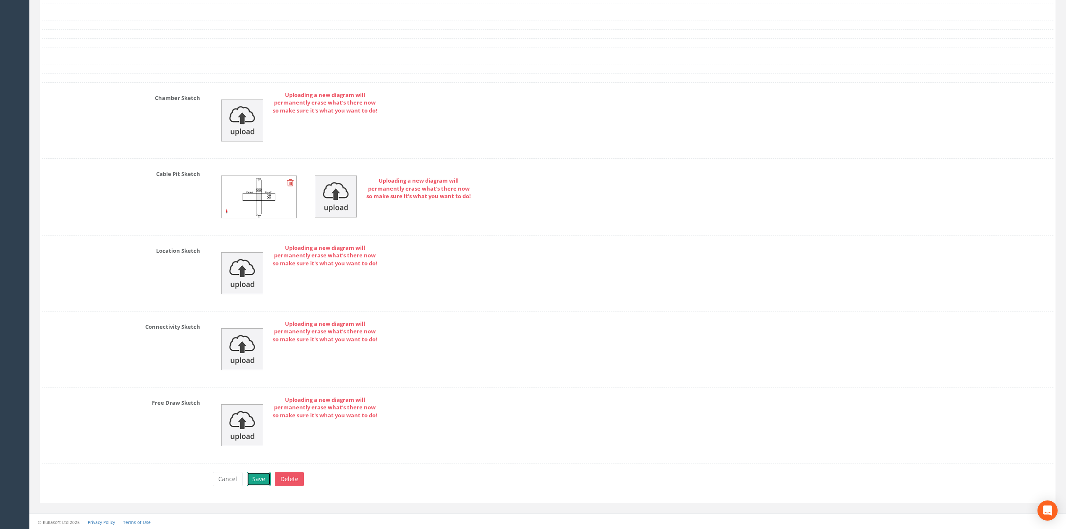
click at [262, 486] on button "Save" at bounding box center [259, 479] width 24 height 14
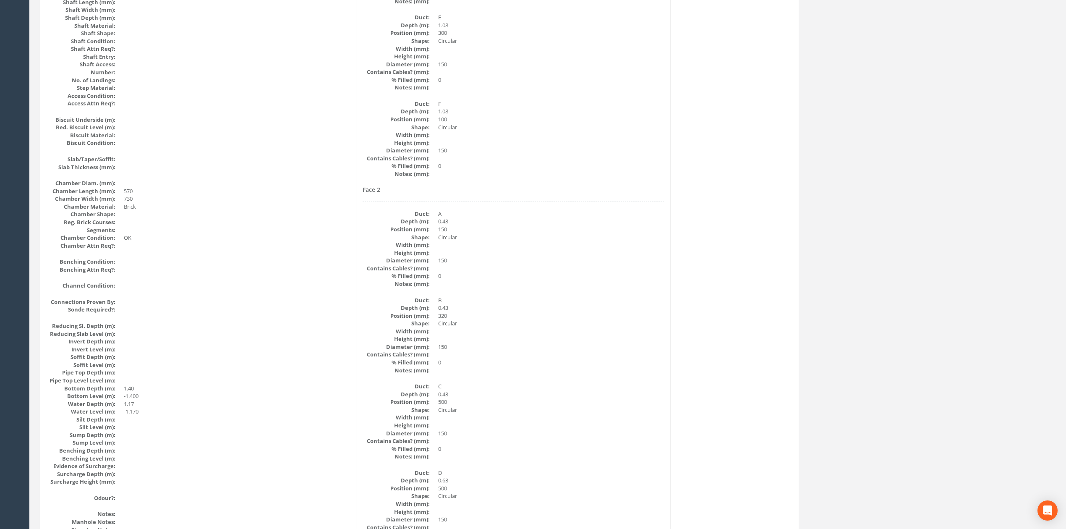
scroll to position [0, 0]
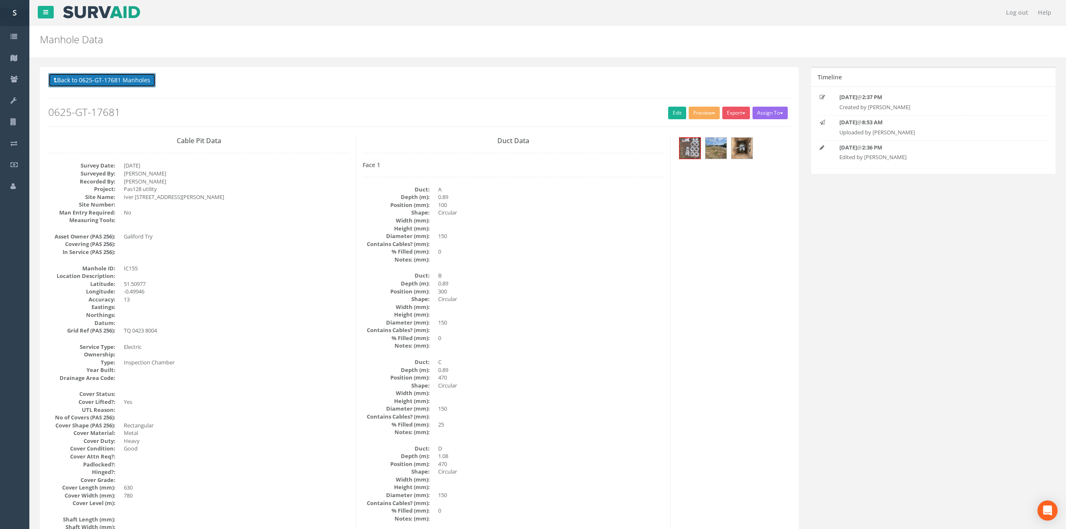
click at [110, 73] on button "Back to 0625-GT-17681 Manholes" at bounding box center [101, 80] width 107 height 14
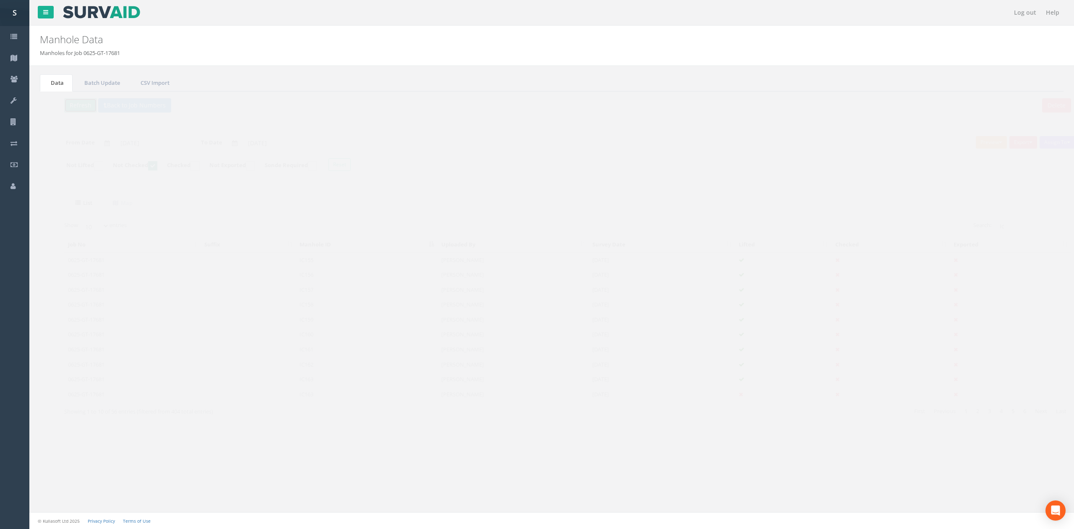
click at [59, 109] on button "Refresh" at bounding box center [64, 105] width 33 height 14
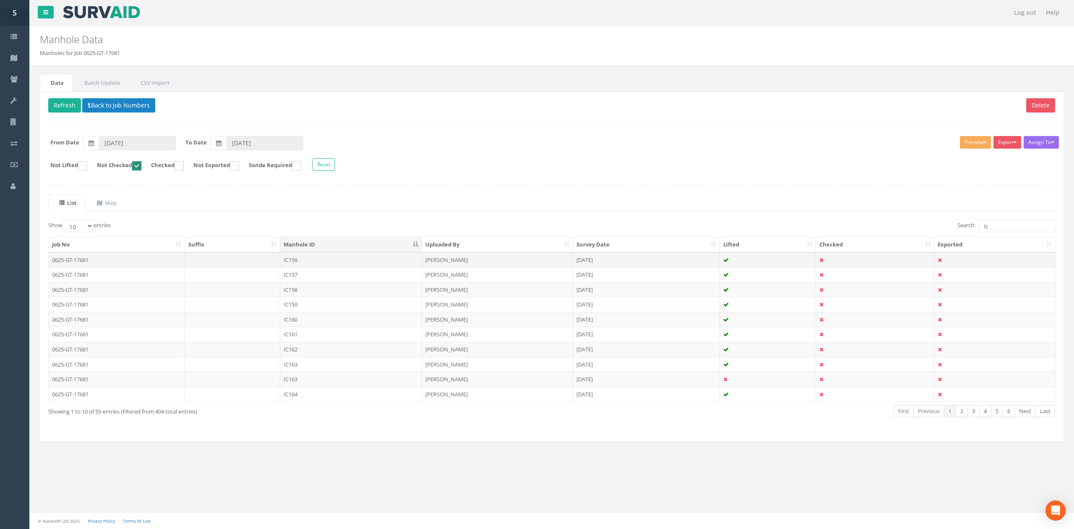
click at [312, 262] on td "IC156" at bounding box center [351, 259] width 142 height 15
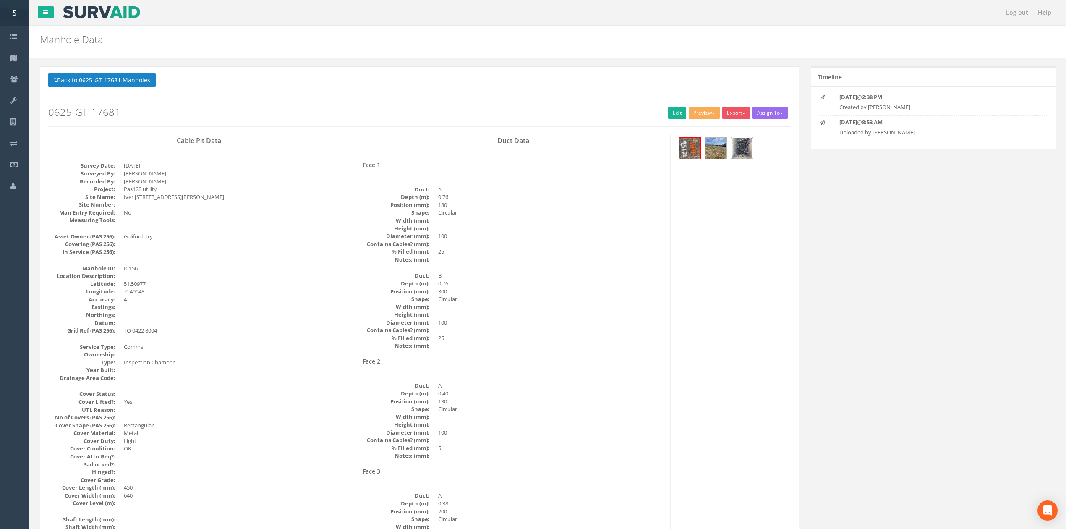
click at [745, 149] on img at bounding box center [741, 148] width 21 height 21
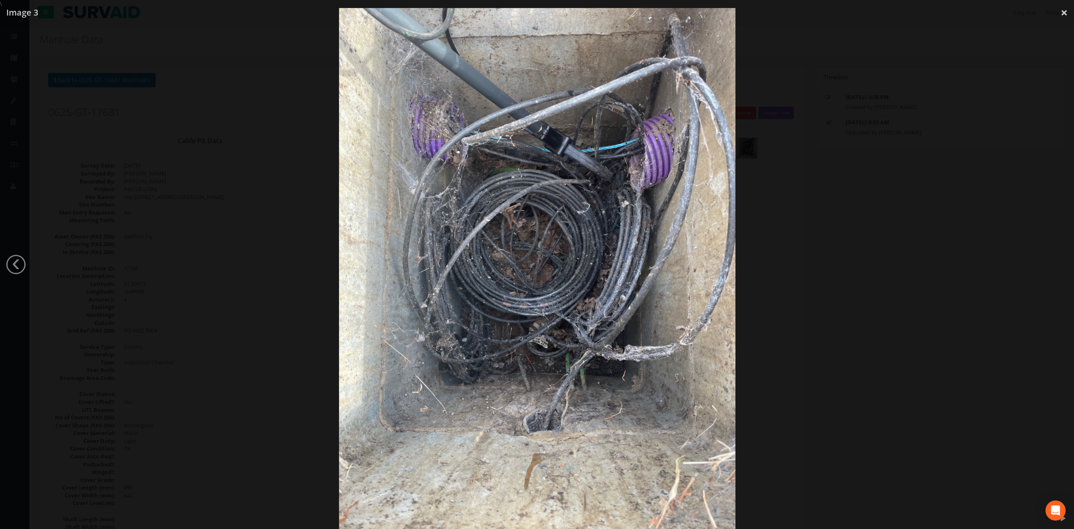
click at [915, 245] on div at bounding box center [537, 272] width 1074 height 529
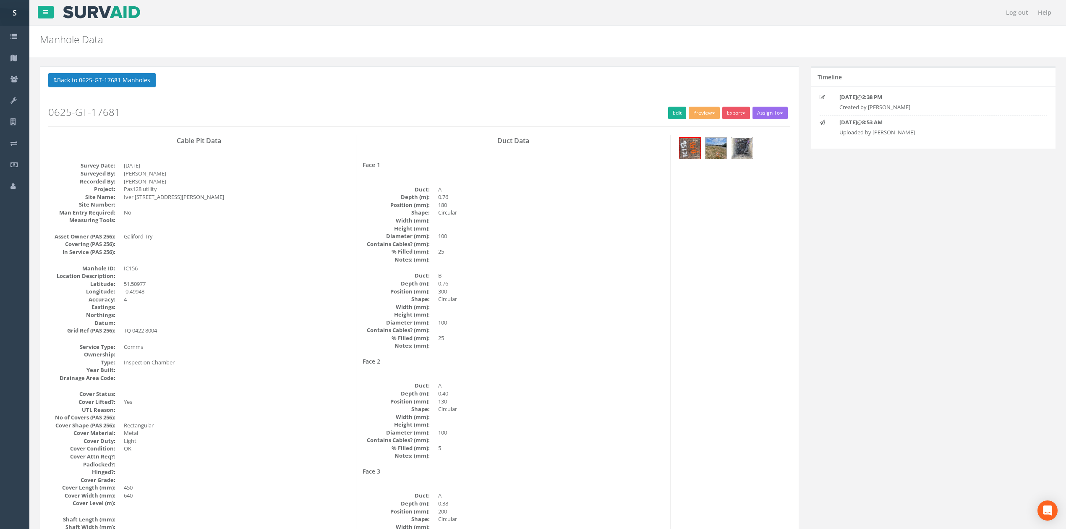
click at [737, 150] on img at bounding box center [741, 148] width 21 height 21
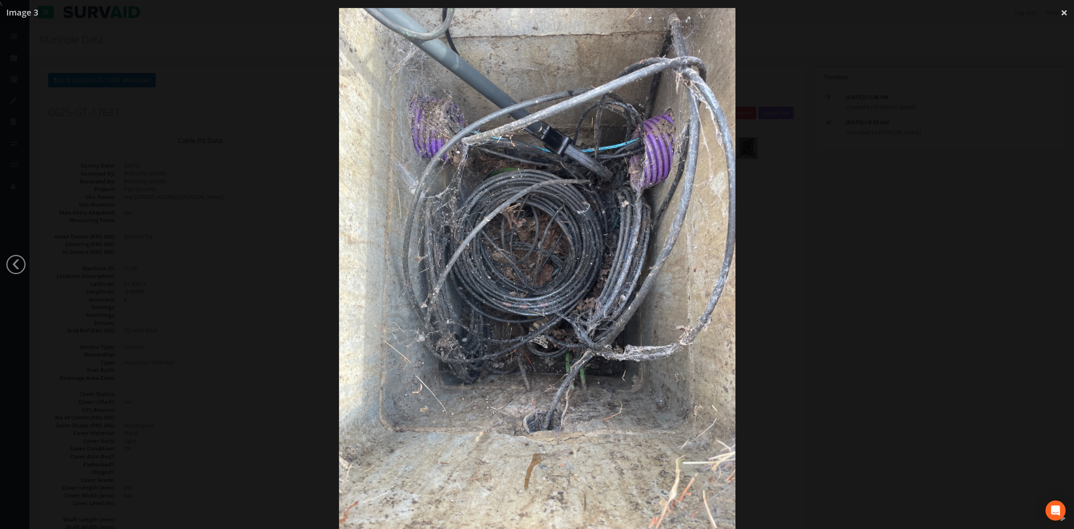
drag, startPoint x: 593, startPoint y: 394, endPoint x: 675, endPoint y: 266, distance: 152.6
click at [675, 266] on img at bounding box center [537, 272] width 397 height 529
click at [270, 149] on div at bounding box center [537, 272] width 1074 height 529
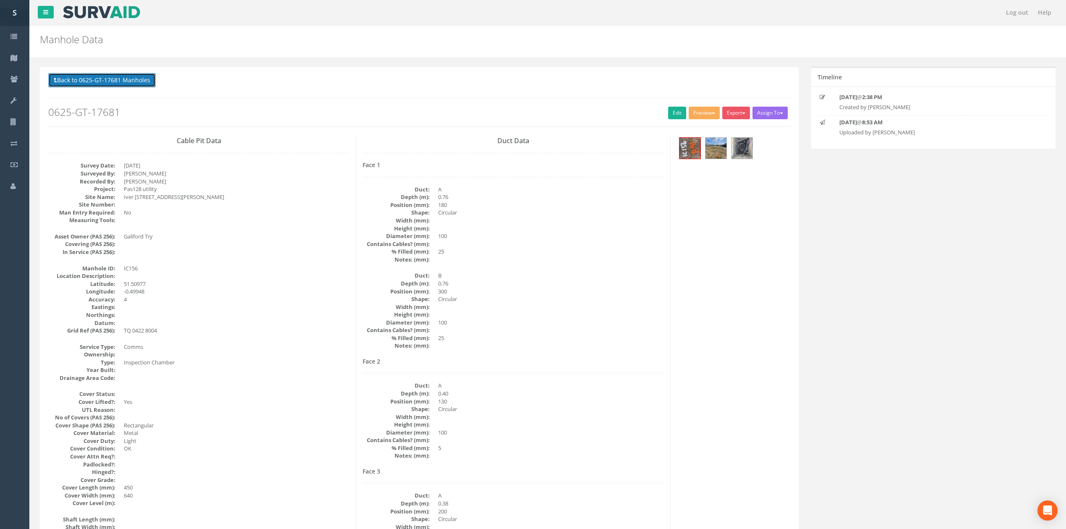
click at [133, 84] on button "Back to 0625-GT-17681 Manholes" at bounding box center [101, 80] width 107 height 14
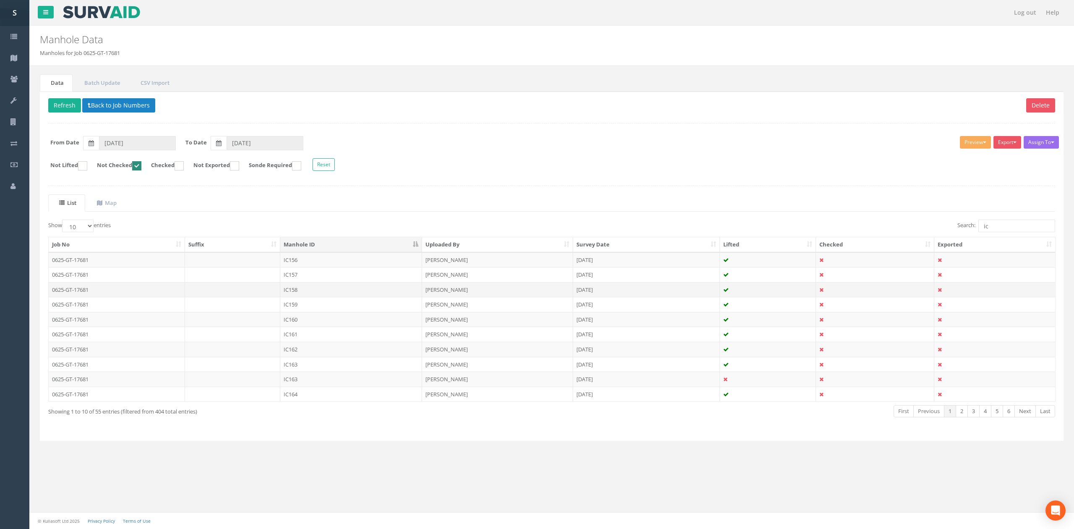
click at [328, 288] on td "IC158" at bounding box center [351, 289] width 142 height 15
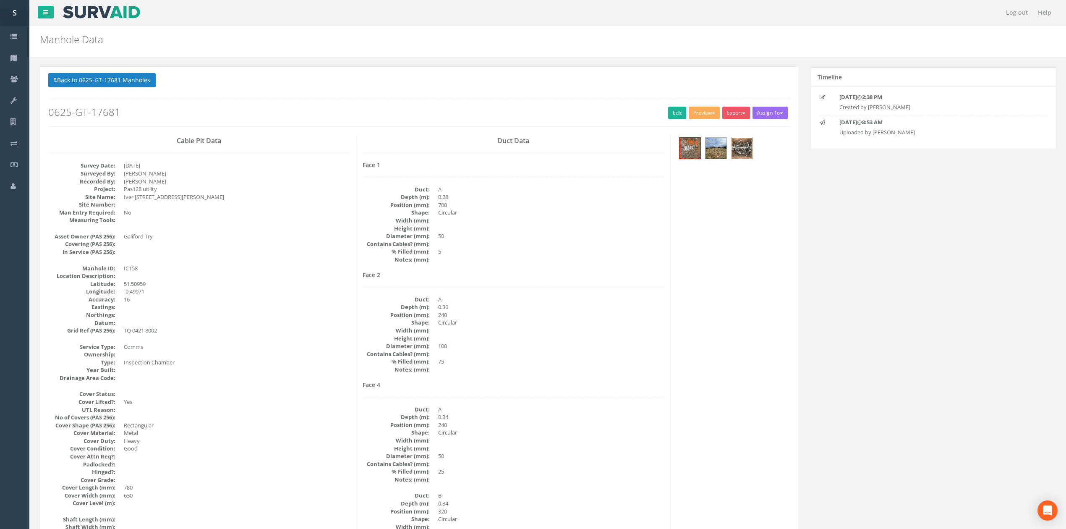
click at [734, 159] on img at bounding box center [741, 148] width 21 height 21
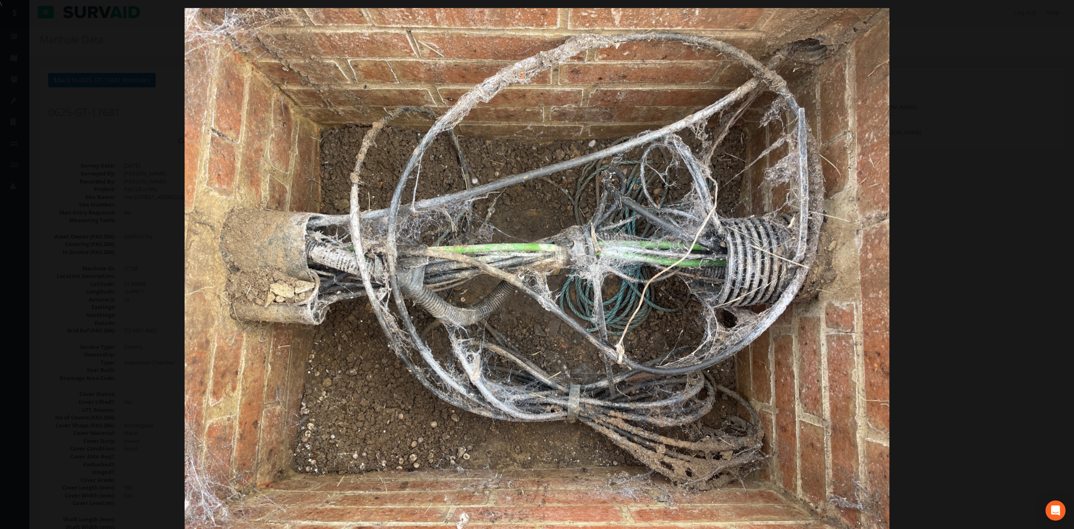
click at [991, 218] on div at bounding box center [537, 272] width 1074 height 529
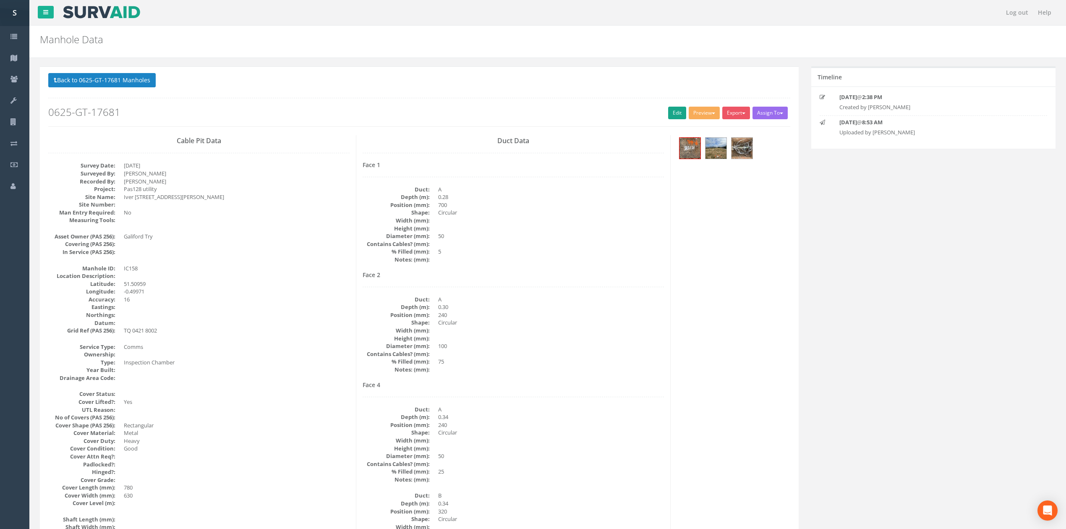
drag, startPoint x: 655, startPoint y: 113, endPoint x: 670, endPoint y: 110, distance: 14.8
click at [658, 112] on h2 "0625-GT-17681" at bounding box center [419, 112] width 742 height 11
click at [670, 110] on link "Edit" at bounding box center [677, 113] width 18 height 13
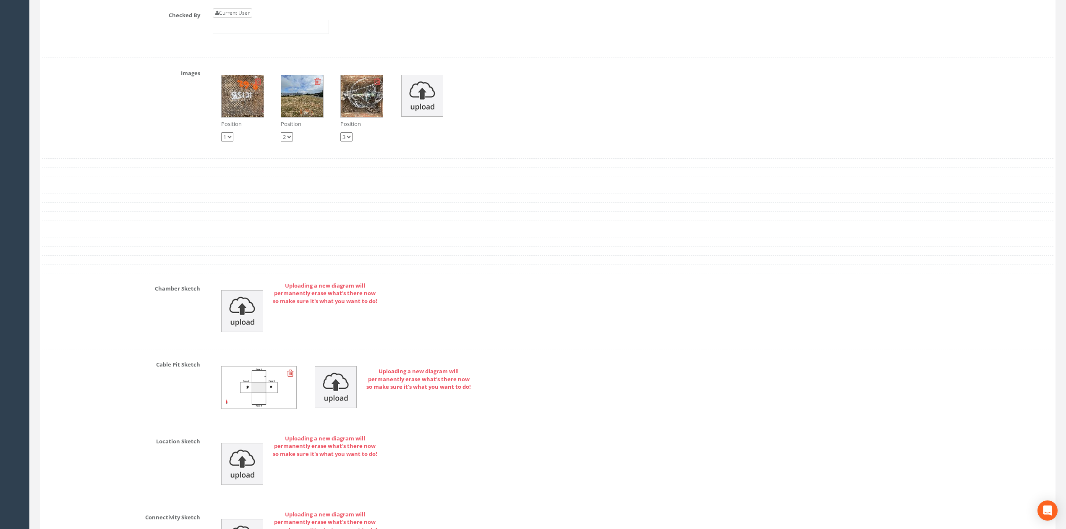
scroll to position [1825, 0]
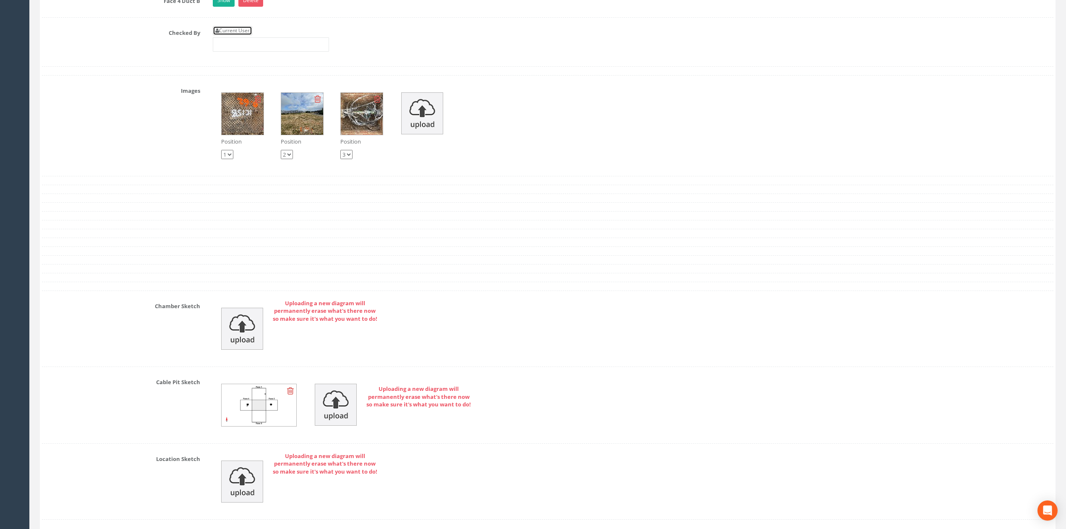
click at [240, 35] on link "Current User" at bounding box center [232, 30] width 39 height 9
type input "[PERSON_NAME]"
click at [295, 58] on div "Current User [PERSON_NAME]" at bounding box center [632, 42] width 853 height 32
click at [294, 52] on input "[PERSON_NAME]" at bounding box center [271, 44] width 116 height 14
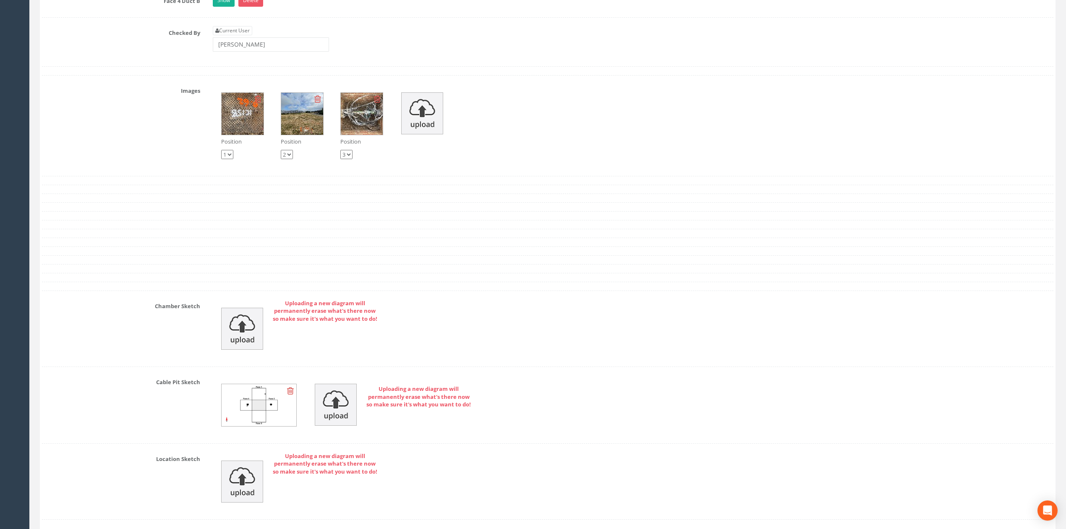
scroll to position [767, 0]
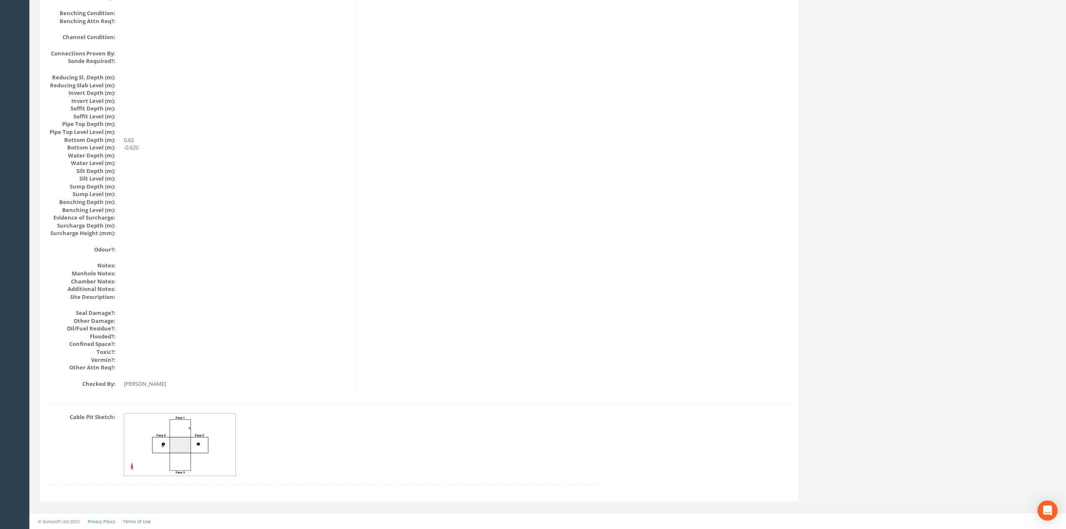
drag, startPoint x: 392, startPoint y: 415, endPoint x: 385, endPoint y: 397, distance: 19.1
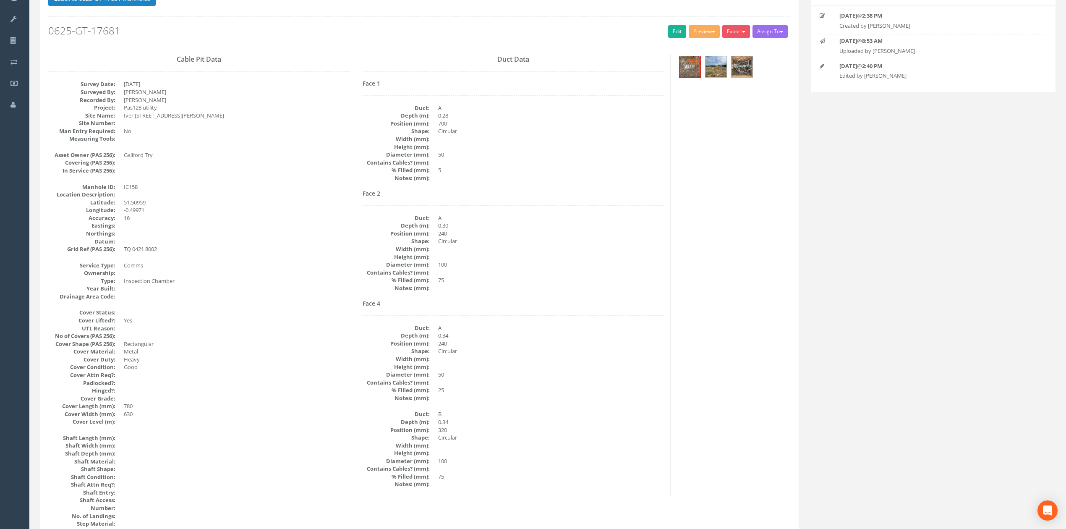
scroll to position [0, 0]
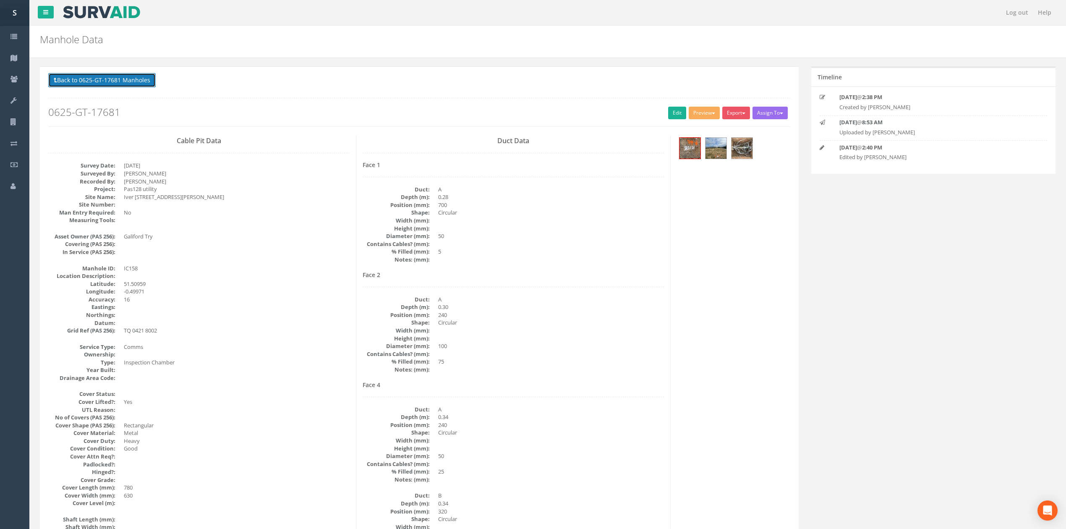
click at [145, 83] on button "Back to 0625-GT-17681 Manholes" at bounding box center [101, 80] width 107 height 14
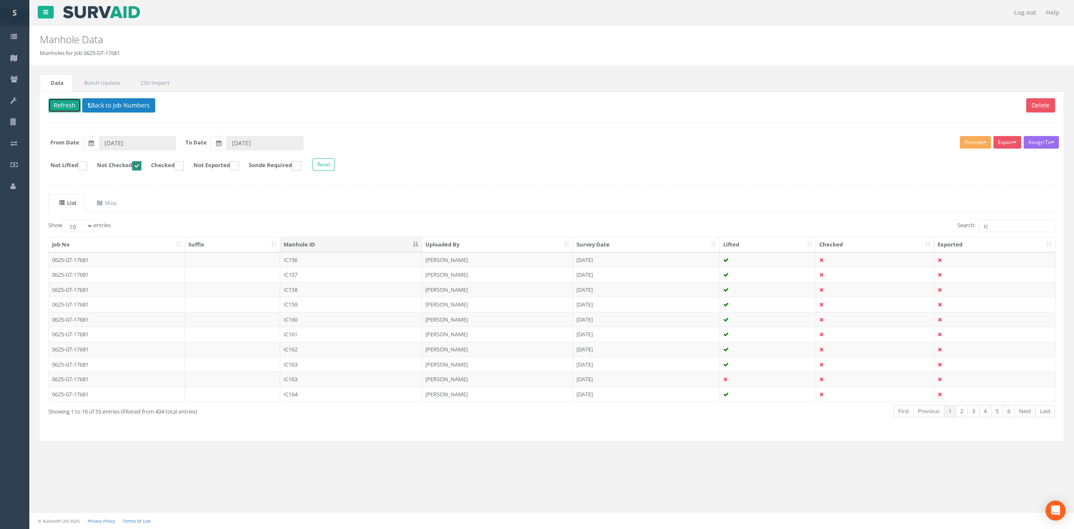
click at [57, 106] on button "Refresh" at bounding box center [64, 105] width 33 height 14
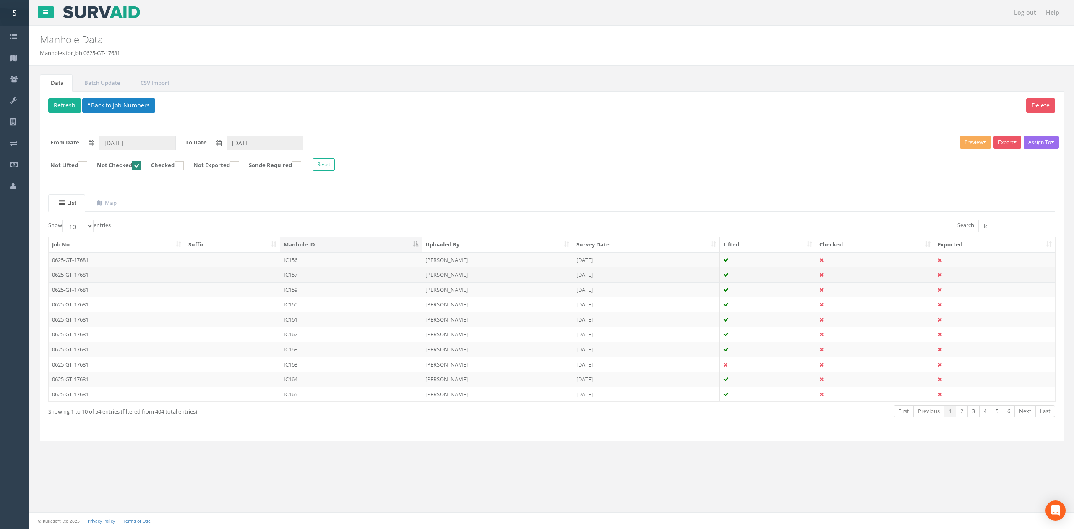
click at [321, 281] on td "IC157" at bounding box center [351, 274] width 142 height 15
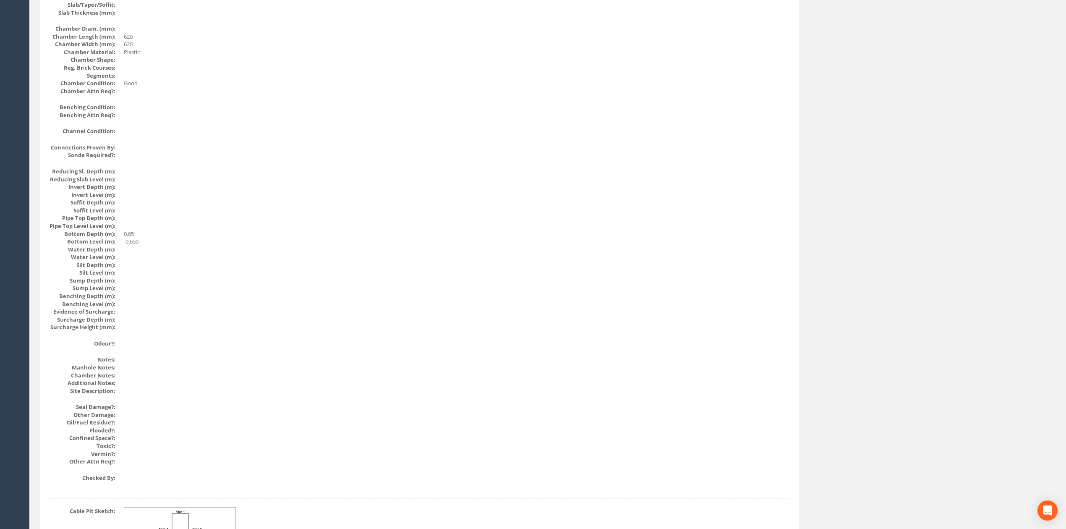
scroll to position [615, 0]
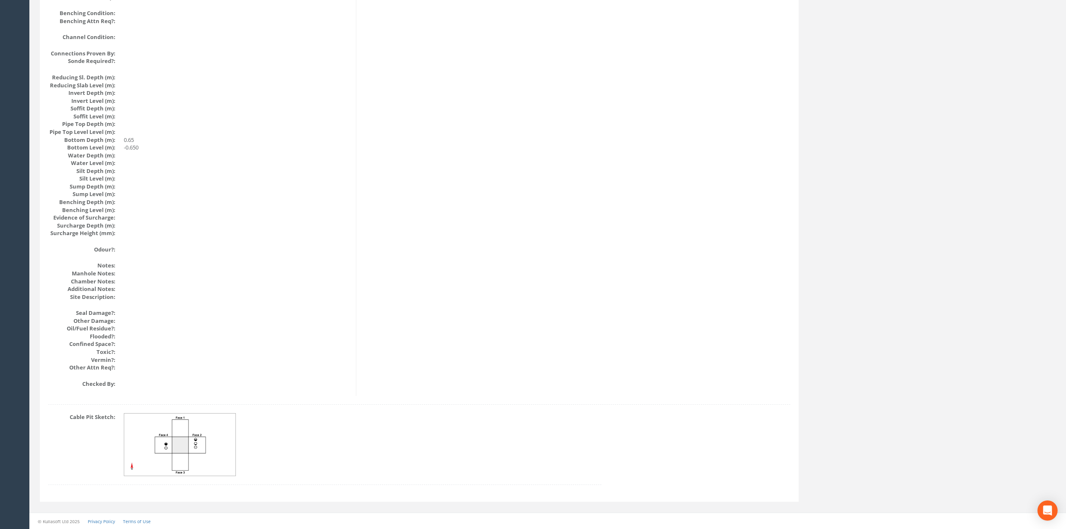
drag, startPoint x: 505, startPoint y: 382, endPoint x: 513, endPoint y: 251, distance: 131.6
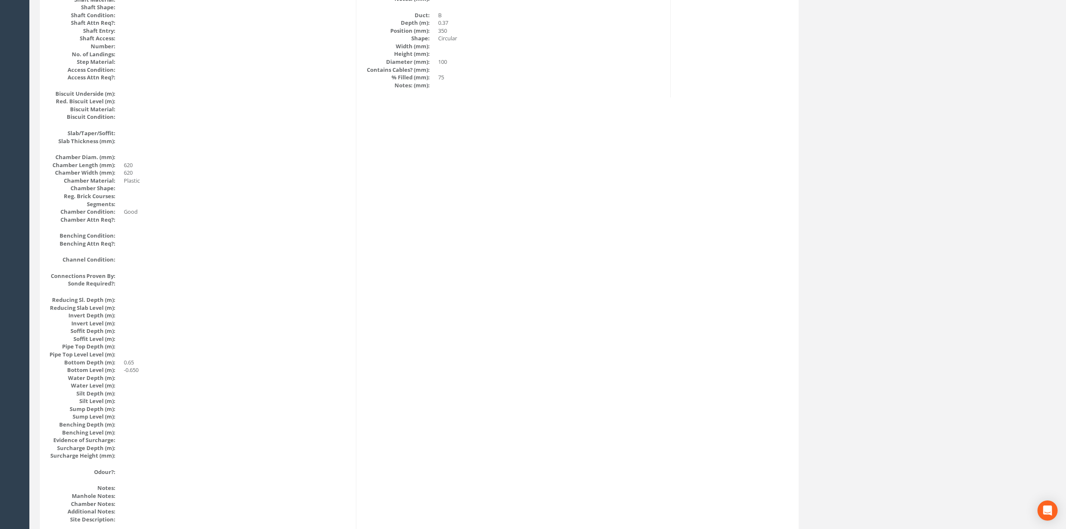
scroll to position [0, 0]
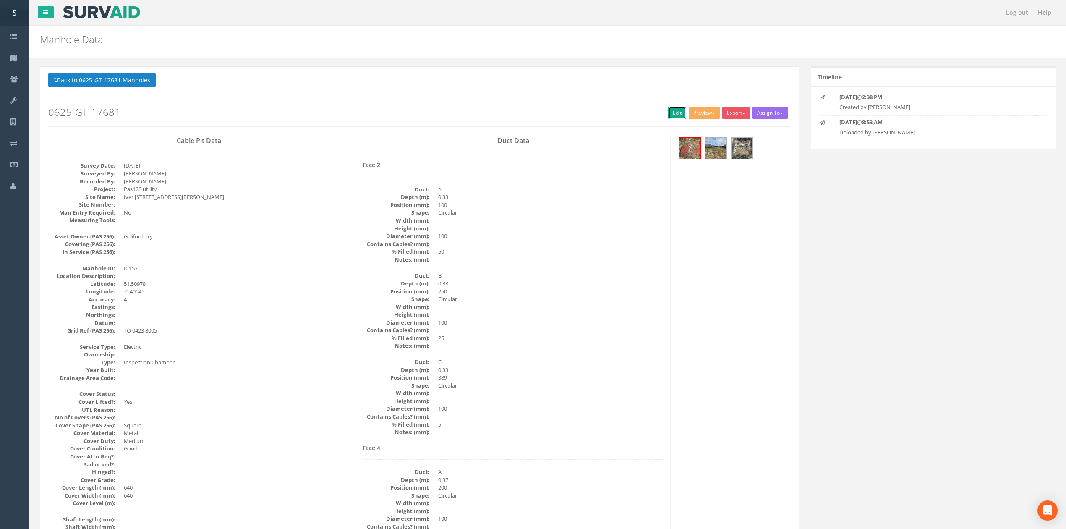
click at [671, 117] on link "Edit" at bounding box center [677, 113] width 18 height 13
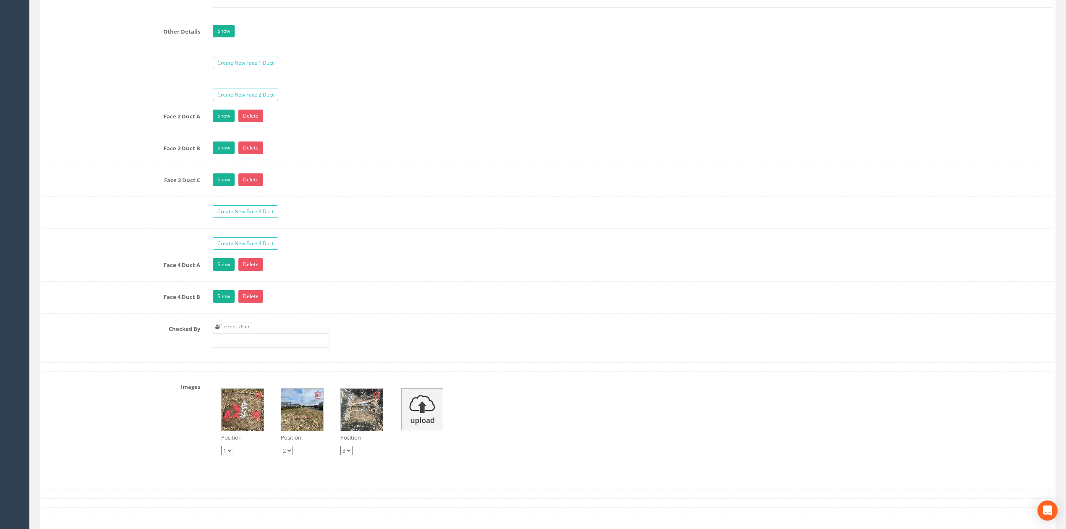
scroll to position [1606, 0]
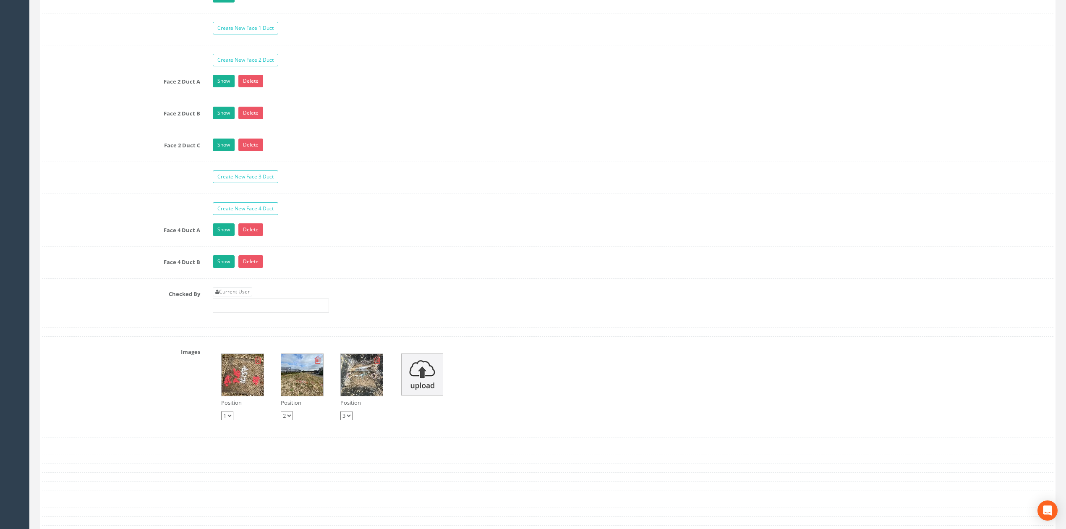
click at [248, 296] on link "Current User" at bounding box center [232, 291] width 39 height 9
type input "[PERSON_NAME]"
click at [257, 313] on input "[PERSON_NAME]" at bounding box center [271, 305] width 116 height 14
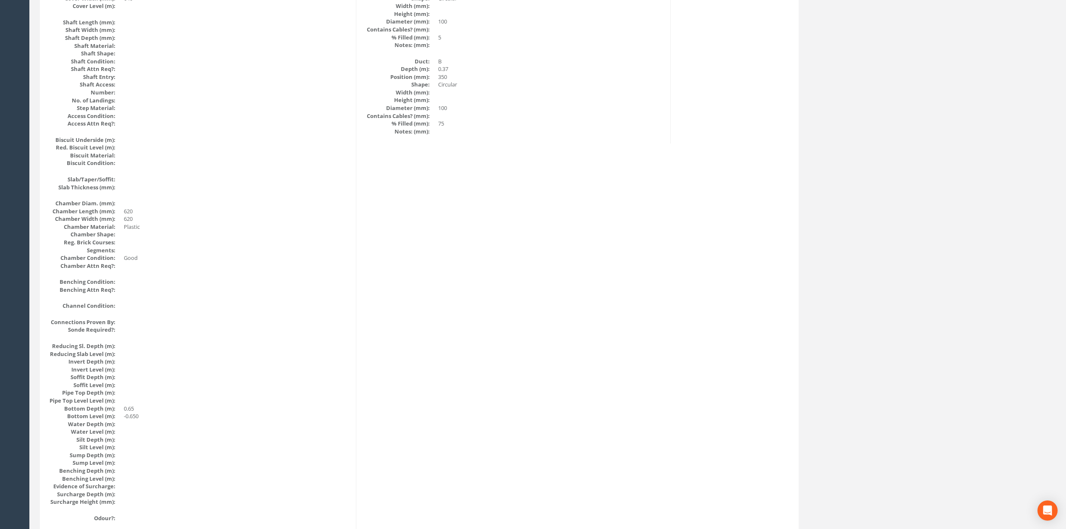
scroll to position [0, 0]
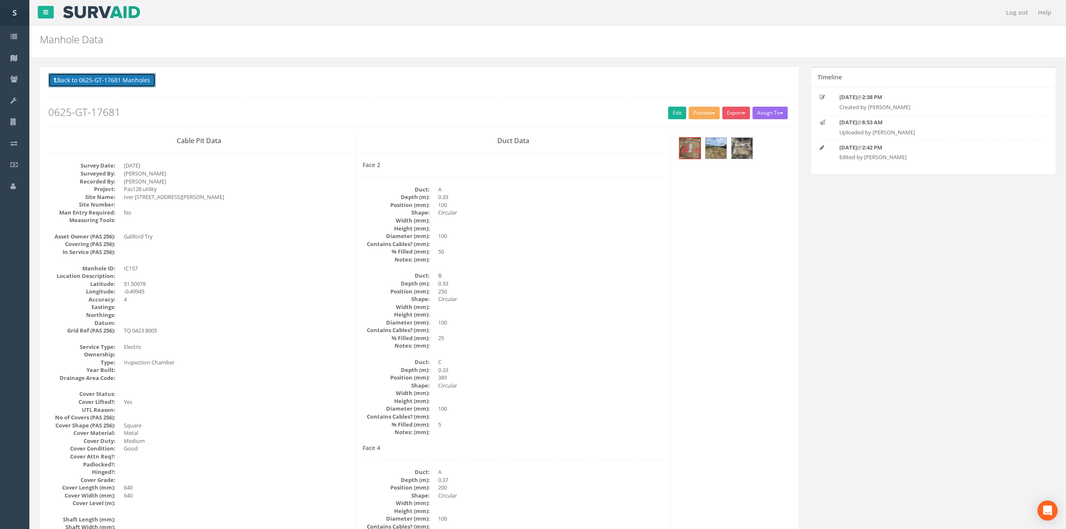
click at [115, 86] on button "Back to 0625-GT-17681 Manholes" at bounding box center [101, 80] width 107 height 14
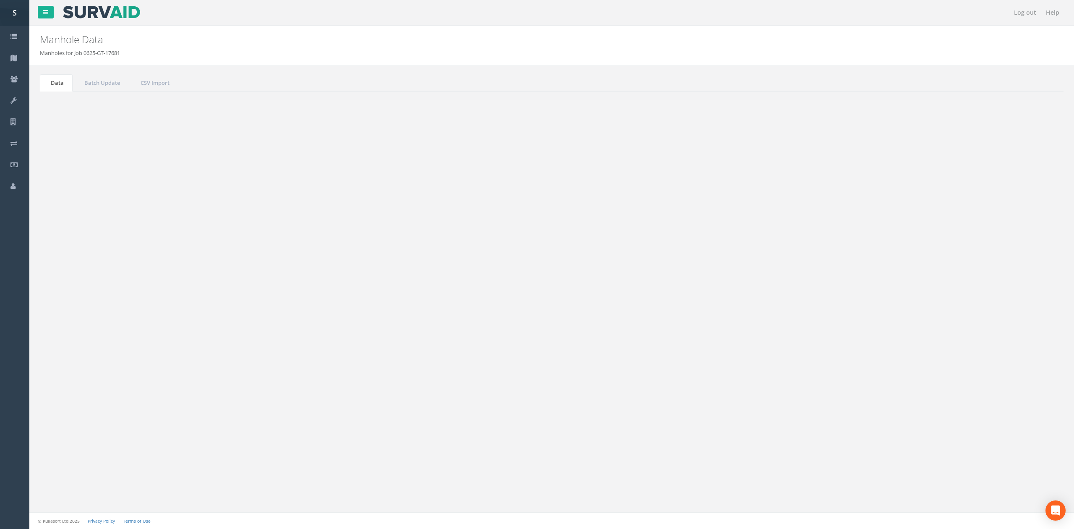
drag, startPoint x: 316, startPoint y: 261, endPoint x: 558, endPoint y: 261, distance: 241.7
click at [316, 261] on td "IC156" at bounding box center [351, 259] width 142 height 15
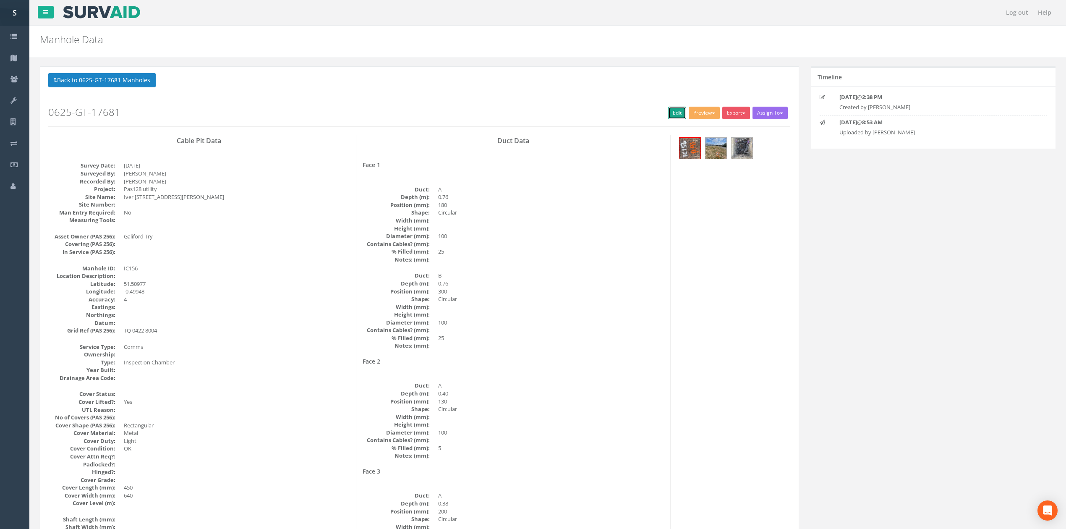
click at [672, 117] on link "Edit" at bounding box center [677, 113] width 18 height 13
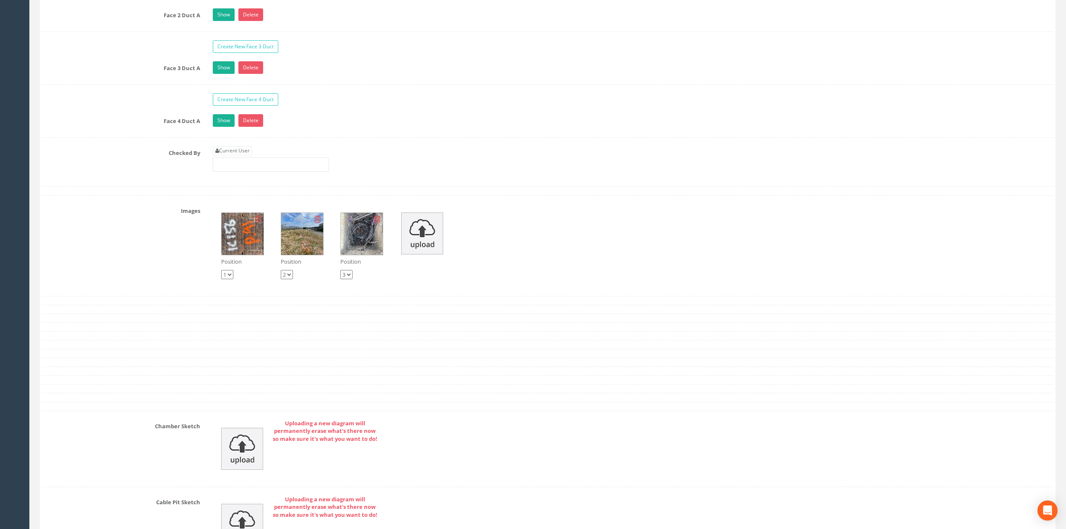
scroll to position [1677, 0]
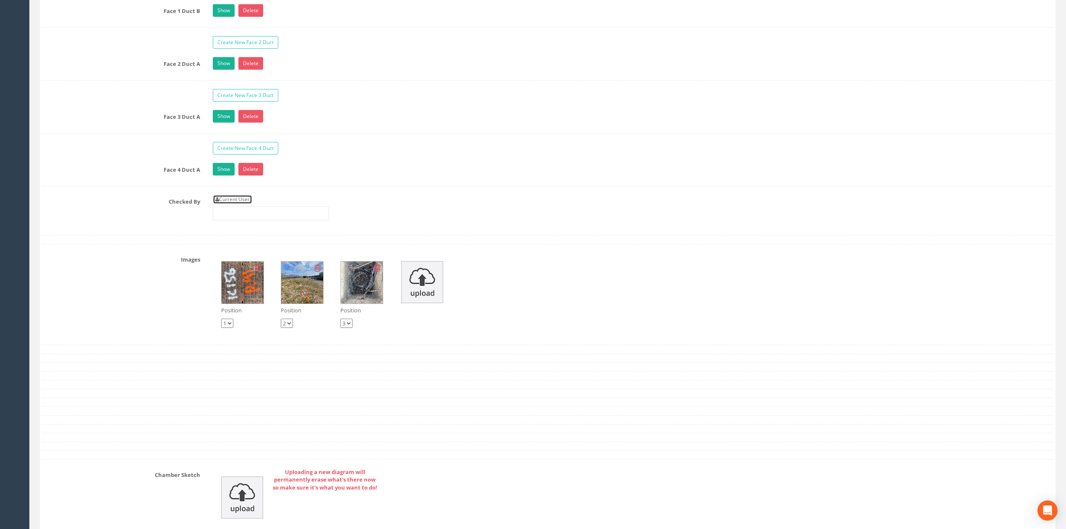
click at [243, 204] on link "Current User" at bounding box center [232, 199] width 39 height 9
type input "[PERSON_NAME]"
click at [282, 220] on input "[PERSON_NAME]" at bounding box center [271, 213] width 116 height 14
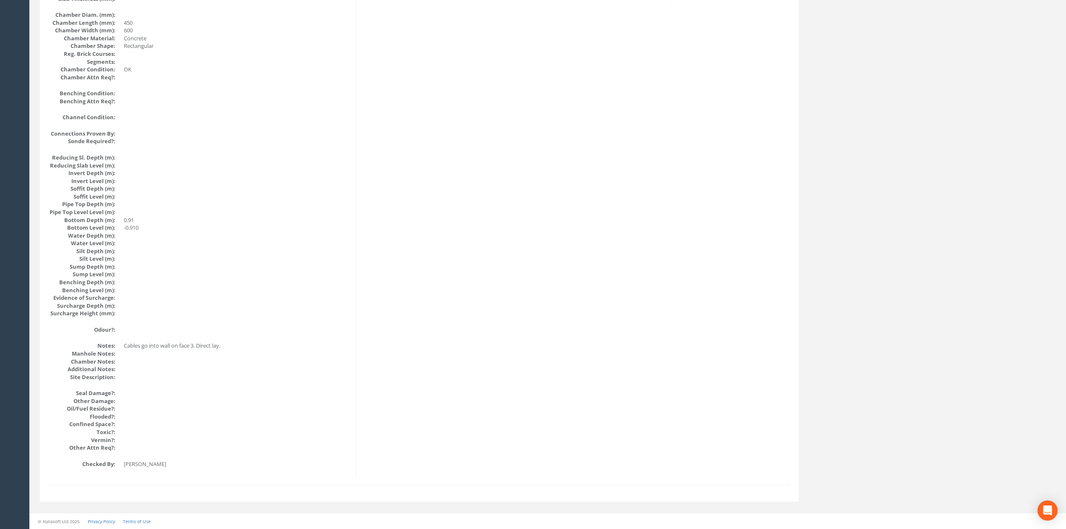
scroll to position [0, 0]
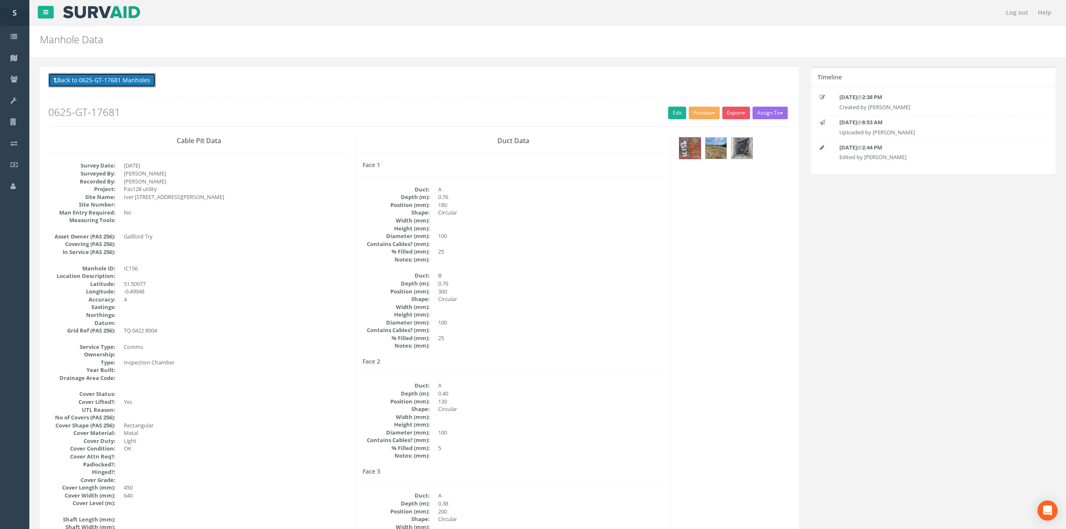
click at [134, 78] on button "Back to 0625-GT-17681 Manholes" at bounding box center [101, 80] width 107 height 14
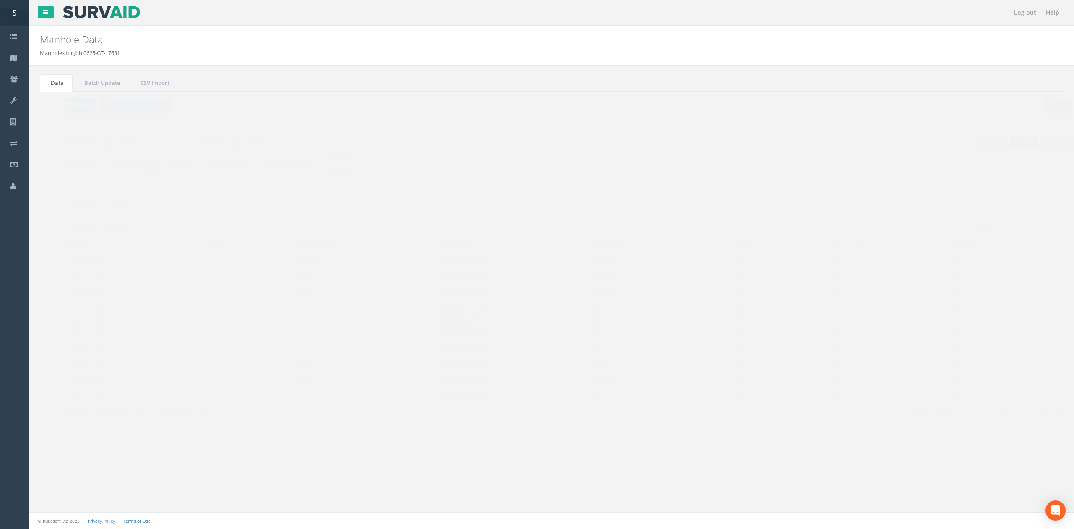
click at [71, 108] on button "Refresh" at bounding box center [64, 105] width 33 height 14
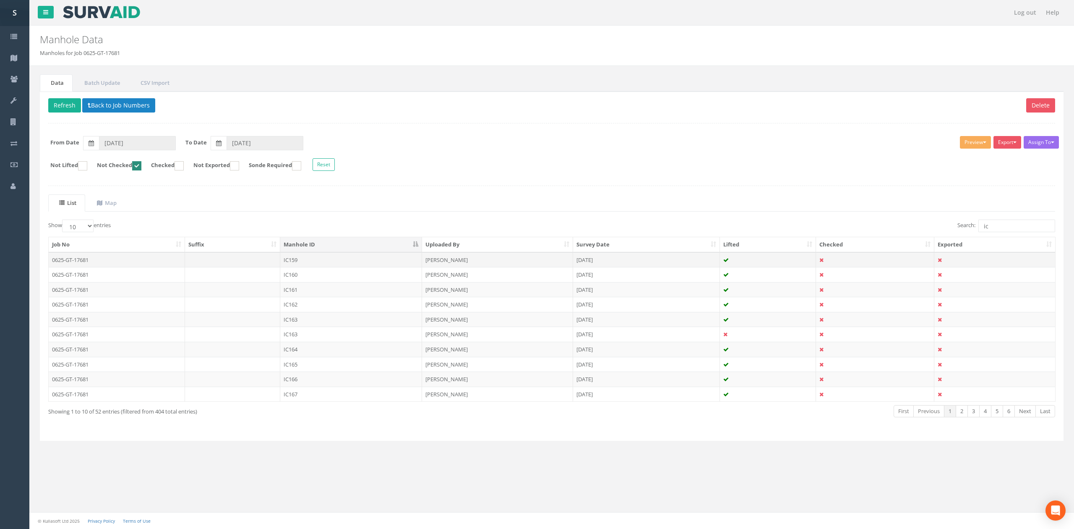
click at [304, 259] on td "IC159" at bounding box center [351, 259] width 142 height 15
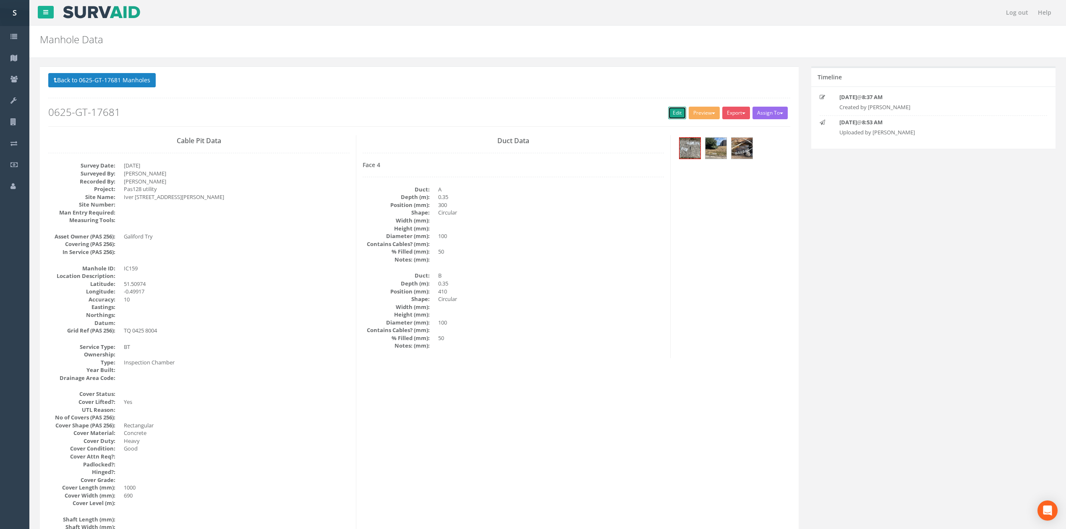
click at [679, 112] on link "Edit" at bounding box center [677, 113] width 18 height 13
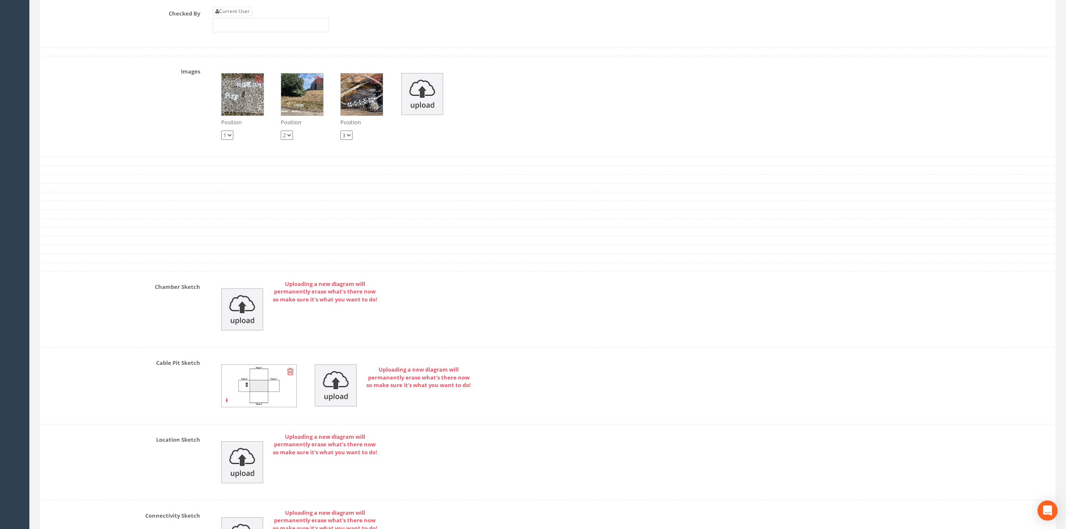
scroll to position [1782, 0]
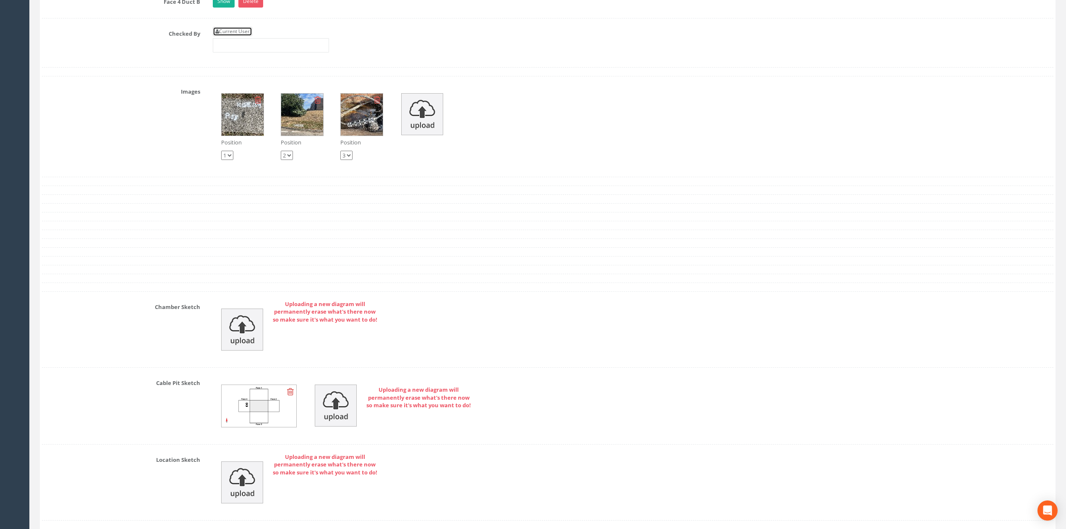
click at [247, 36] on link "Current User" at bounding box center [232, 31] width 39 height 9
type input "[PERSON_NAME]"
click at [262, 52] on input "[PERSON_NAME]" at bounding box center [271, 45] width 116 height 14
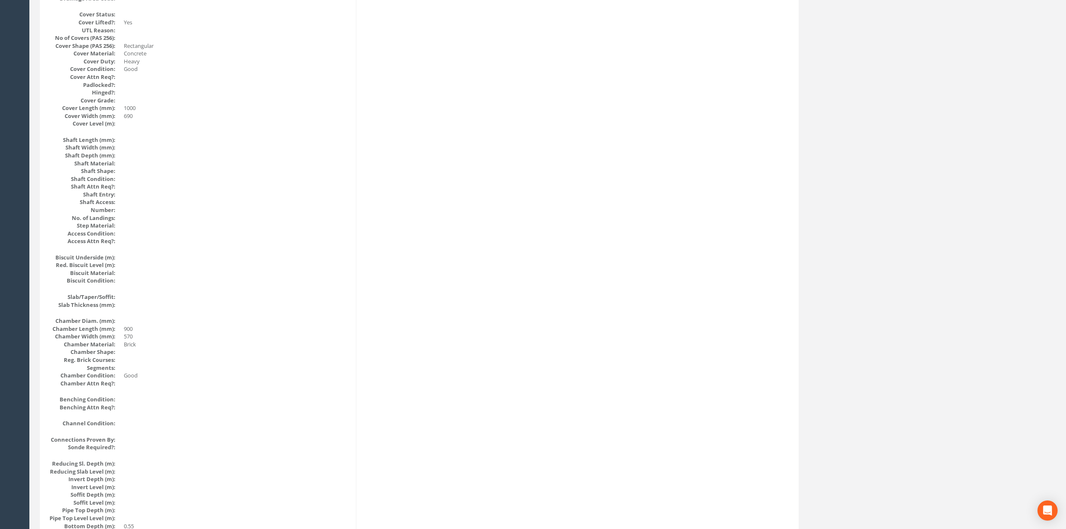
scroll to position [0, 0]
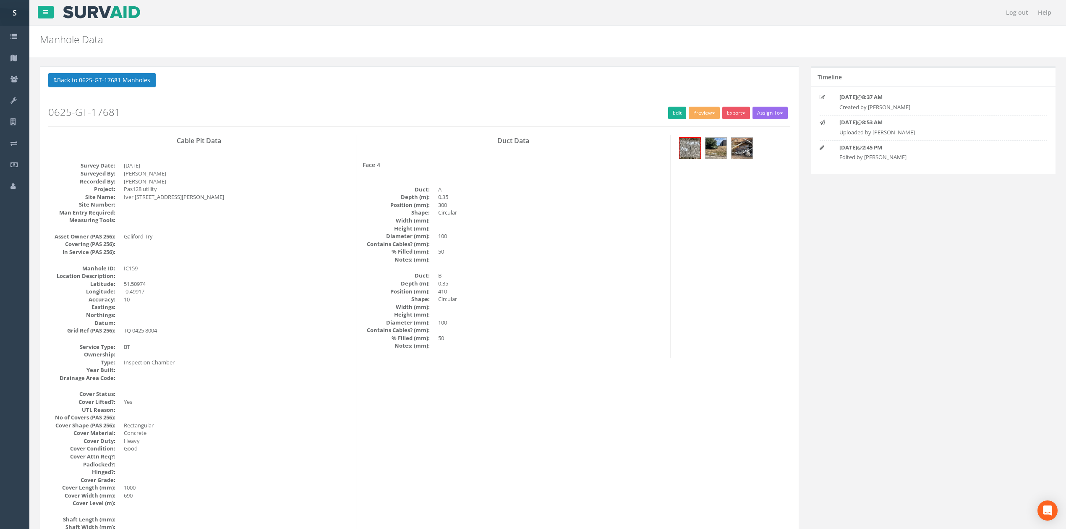
click at [120, 78] on button "Back to 0625-GT-17681 Manholes" at bounding box center [101, 80] width 107 height 14
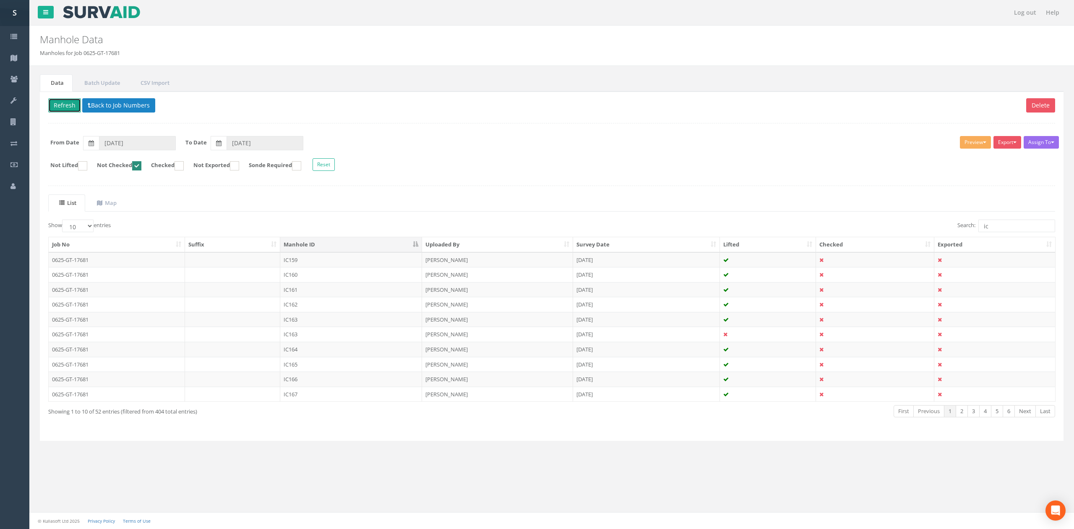
click at [69, 110] on button "Refresh" at bounding box center [64, 105] width 33 height 14
drag, startPoint x: 676, startPoint y: 264, endPoint x: 757, endPoint y: 264, distance: 80.6
click at [676, 264] on td "18 Jul 2025" at bounding box center [646, 259] width 147 height 15
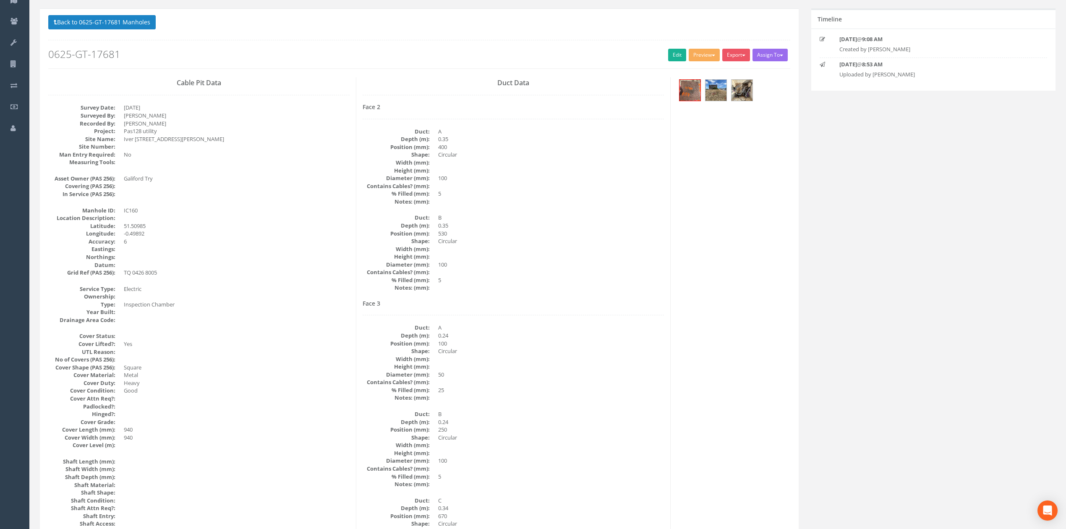
scroll to position [56, 0]
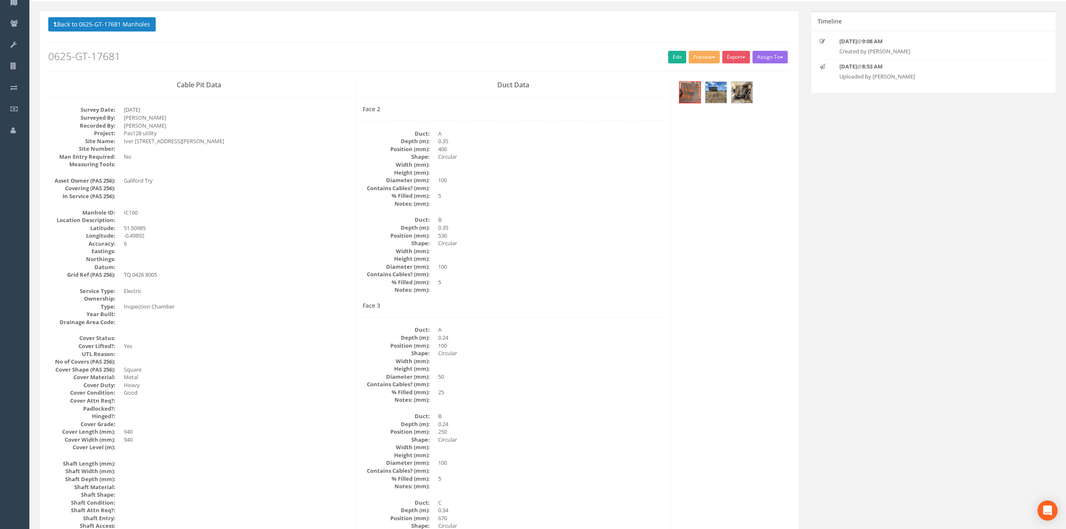
click at [757, 94] on div at bounding box center [733, 93] width 113 height 28
click at [754, 93] on div at bounding box center [733, 93] width 113 height 28
click at [752, 93] on img at bounding box center [741, 92] width 21 height 21
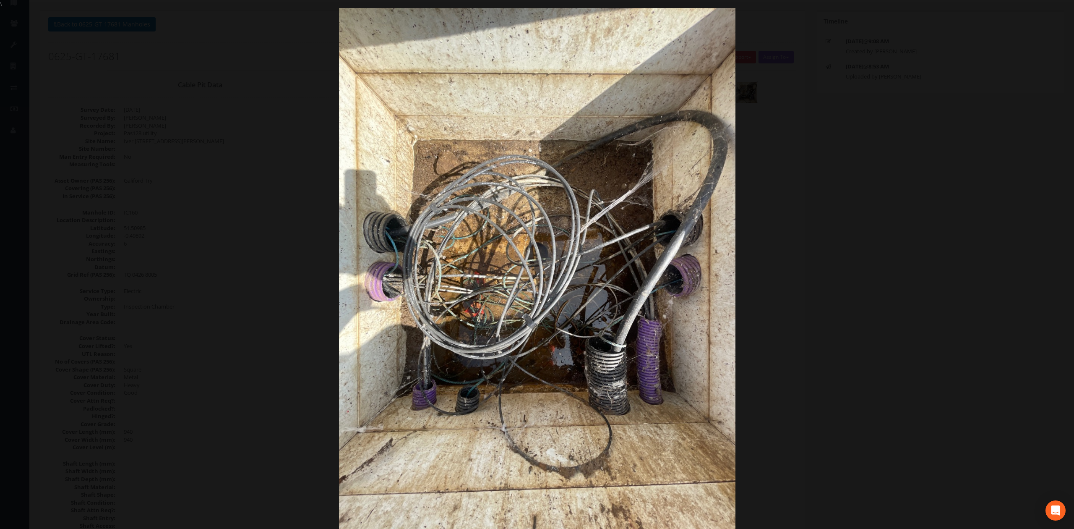
click at [818, 265] on div at bounding box center [537, 272] width 1074 height 529
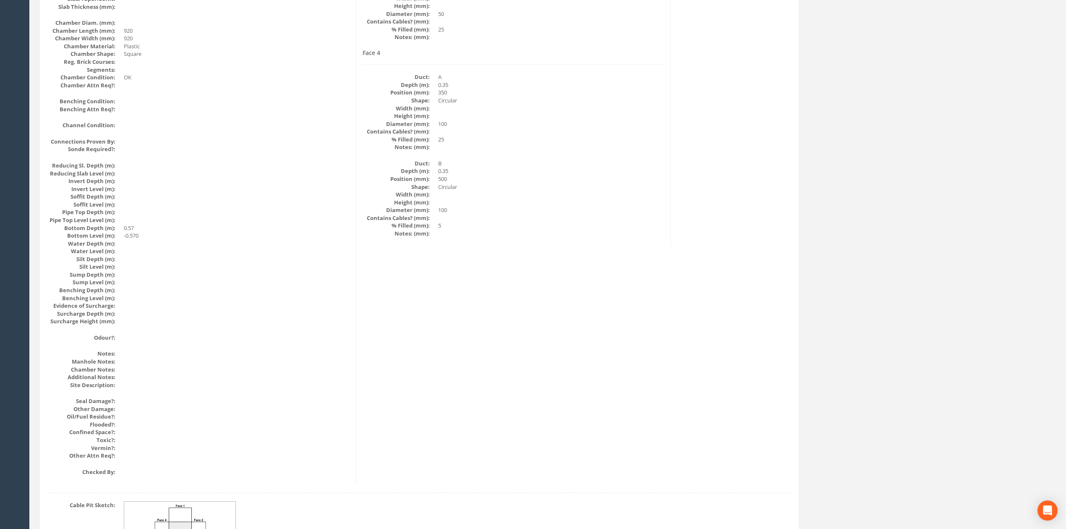
scroll to position [0, 0]
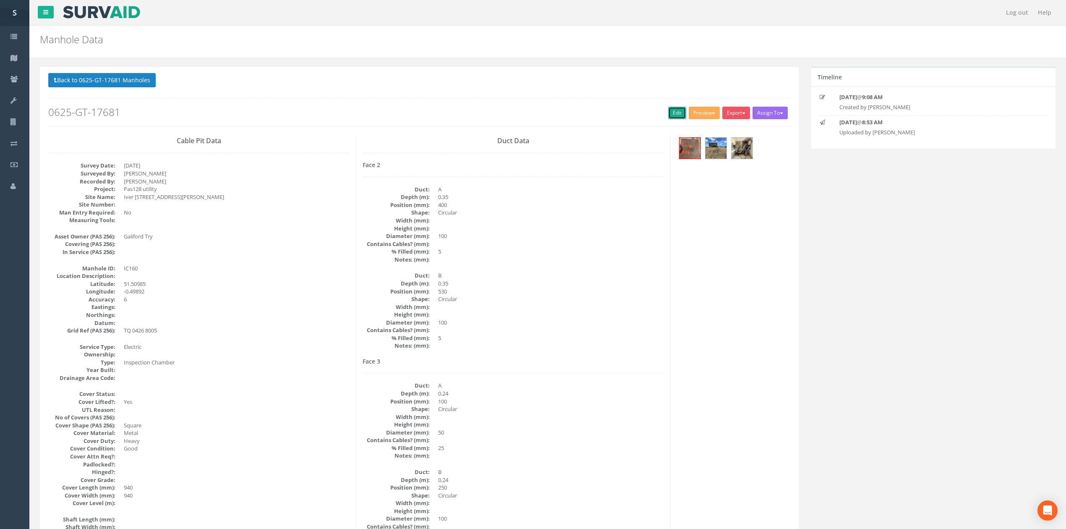
click at [676, 117] on link "Edit" at bounding box center [677, 113] width 18 height 13
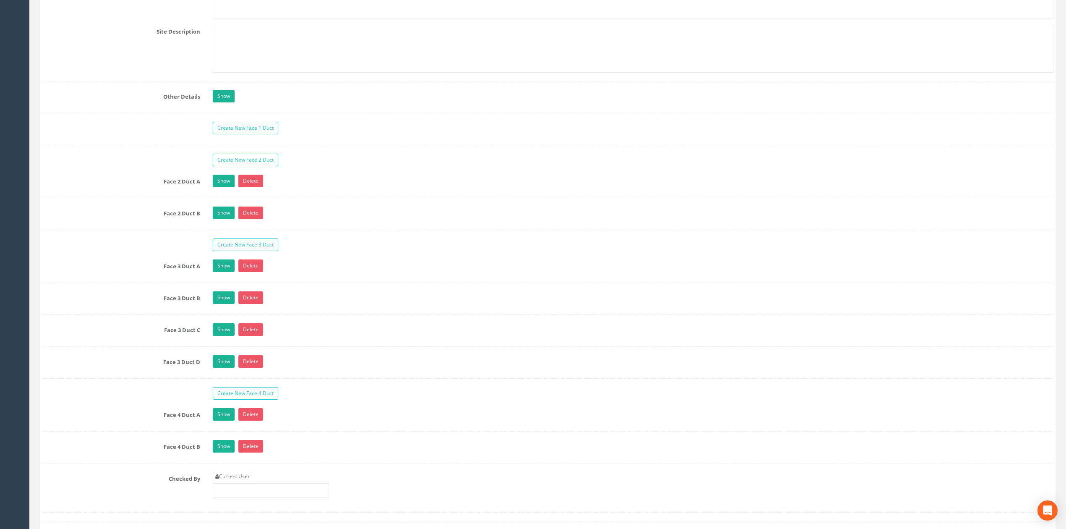
scroll to position [1506, 0]
click at [220, 336] on link "Show" at bounding box center [224, 330] width 22 height 13
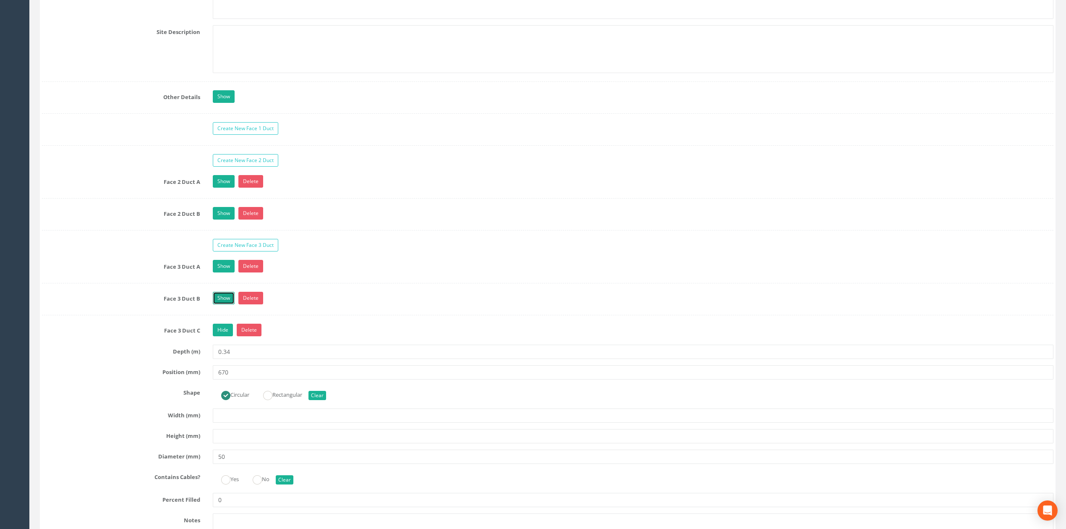
click at [226, 304] on link "Show" at bounding box center [224, 298] width 22 height 13
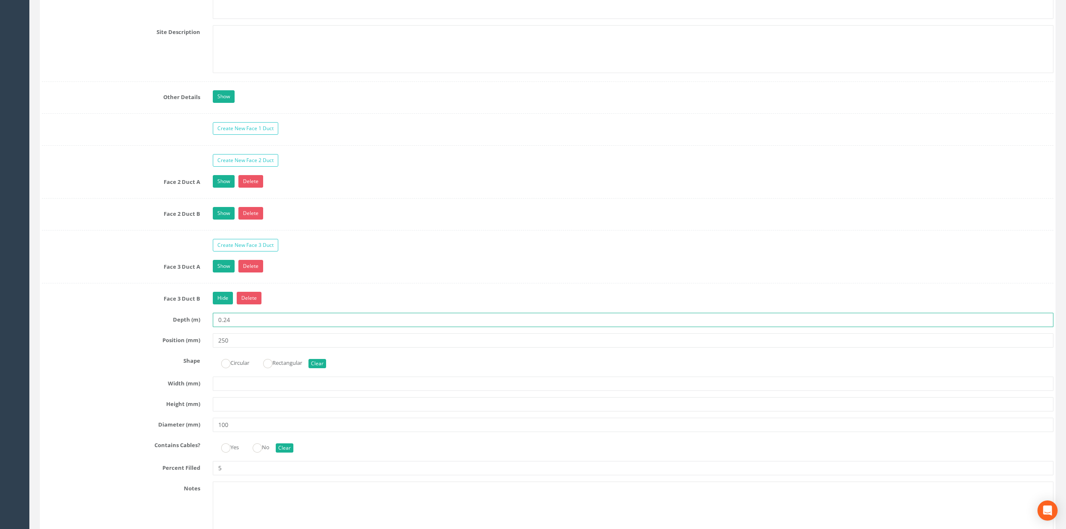
drag, startPoint x: 224, startPoint y: 332, endPoint x: 229, endPoint y: 332, distance: 4.6
click at [229, 327] on input "0.24" at bounding box center [633, 320] width 841 height 14
type input "0.34"
click at [229, 304] on link "Hide" at bounding box center [223, 298] width 20 height 13
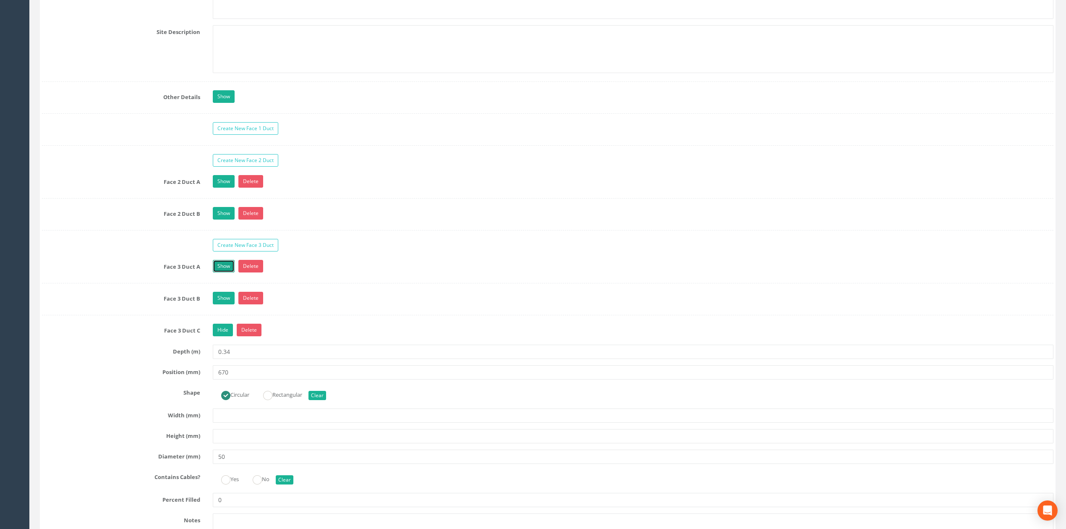
click at [215, 272] on link "Show" at bounding box center [224, 266] width 22 height 13
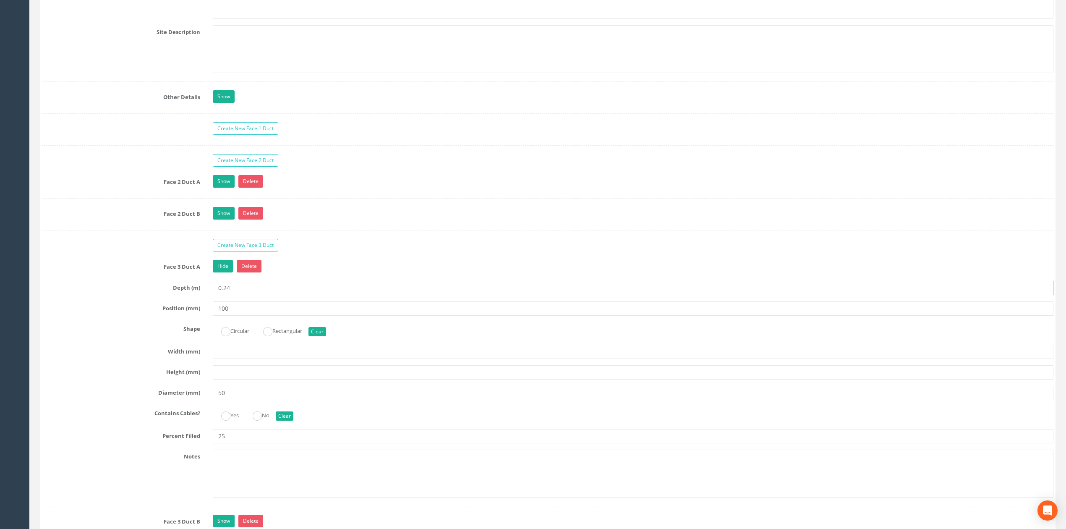
click at [226, 295] on input "0.24" at bounding box center [633, 288] width 841 height 14
type input "0.34"
click at [228, 272] on link "Hide" at bounding box center [223, 266] width 20 height 13
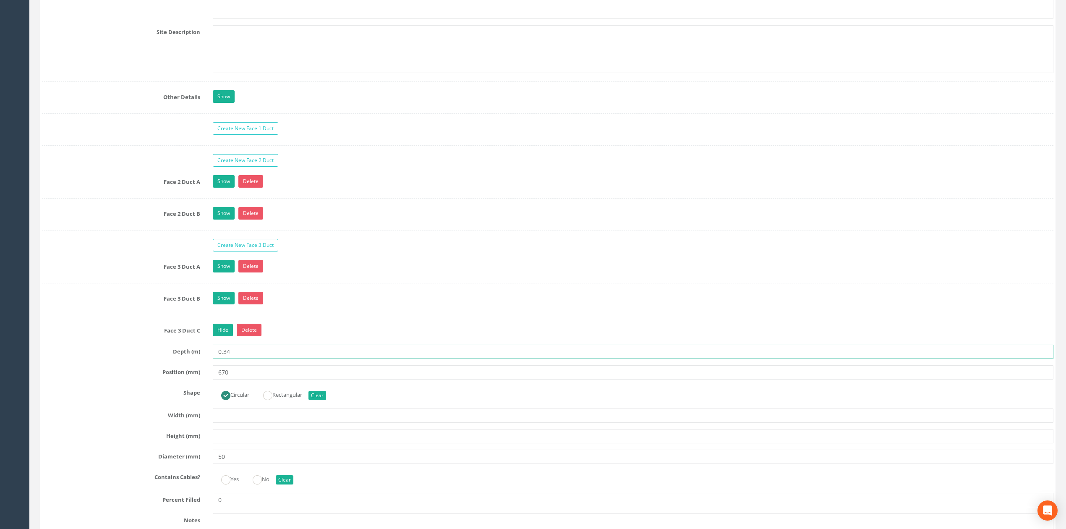
click at [238, 359] on input "0.34" at bounding box center [633, 352] width 841 height 14
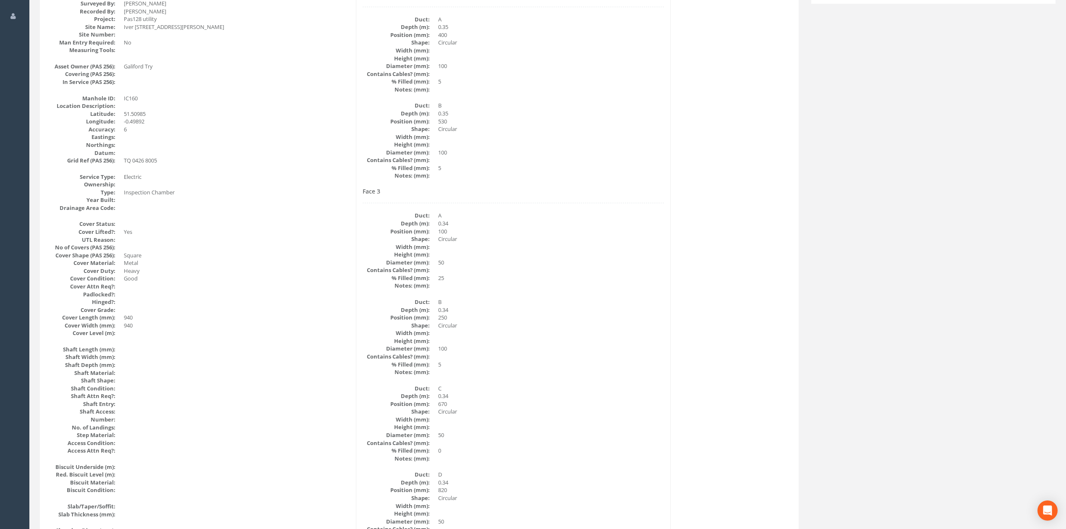
scroll to position [0, 0]
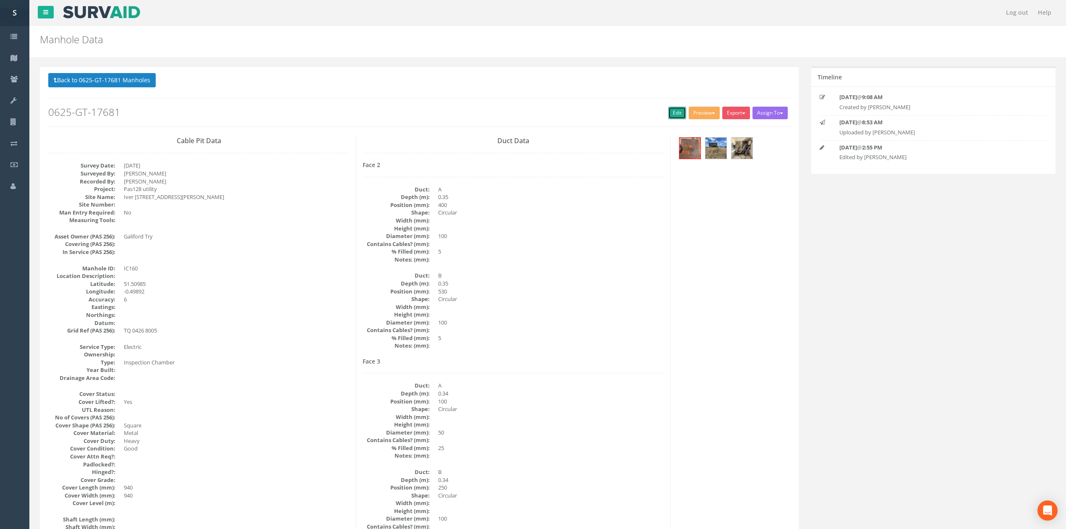
click at [671, 112] on link "Edit" at bounding box center [677, 113] width 18 height 13
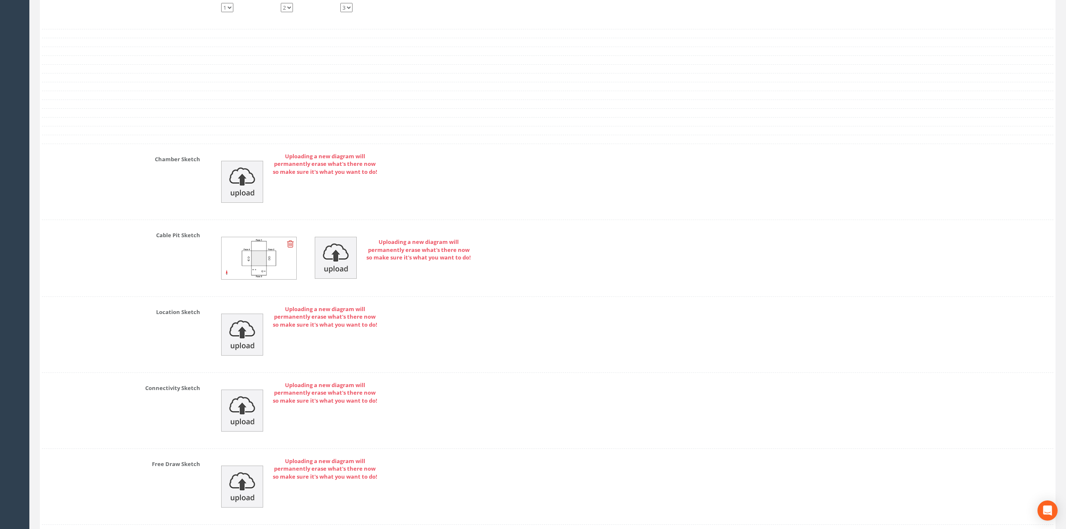
scroll to position [2179, 0]
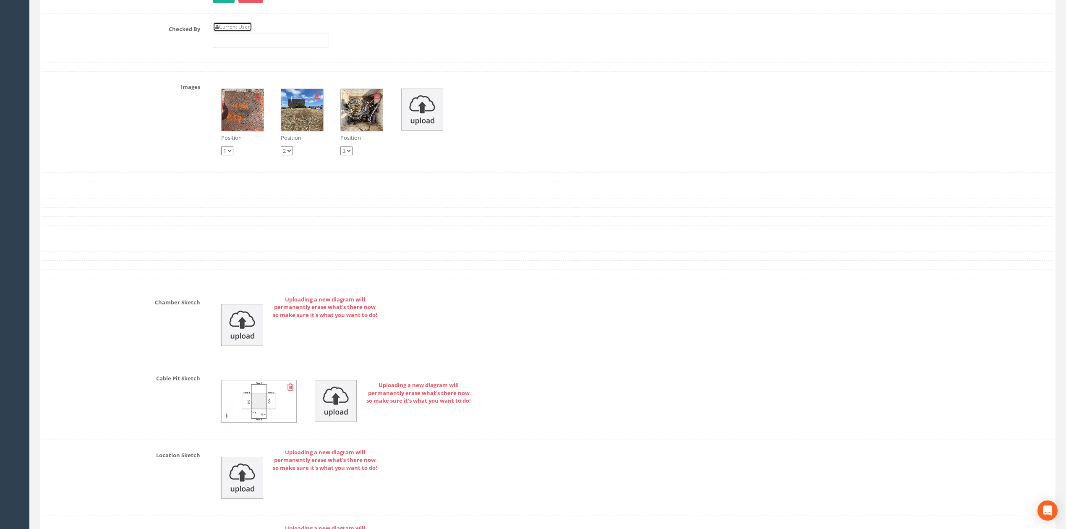
click at [237, 31] on link "Current User" at bounding box center [232, 26] width 39 height 9
type input "[PERSON_NAME]"
click at [249, 48] on input "[PERSON_NAME]" at bounding box center [271, 41] width 116 height 14
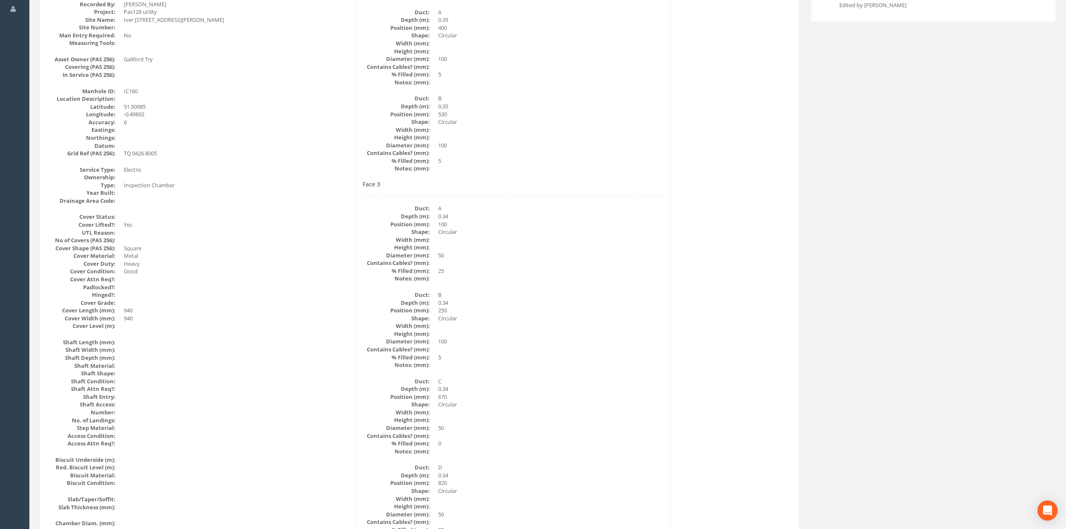
scroll to position [0, 0]
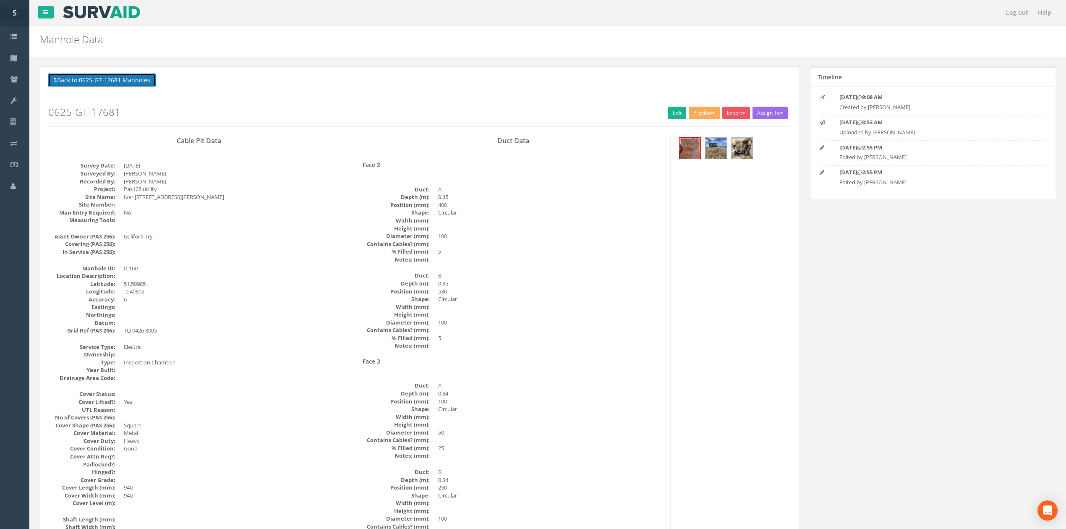
click at [120, 85] on button "Back to 0625-GT-17681 Manholes" at bounding box center [101, 80] width 107 height 14
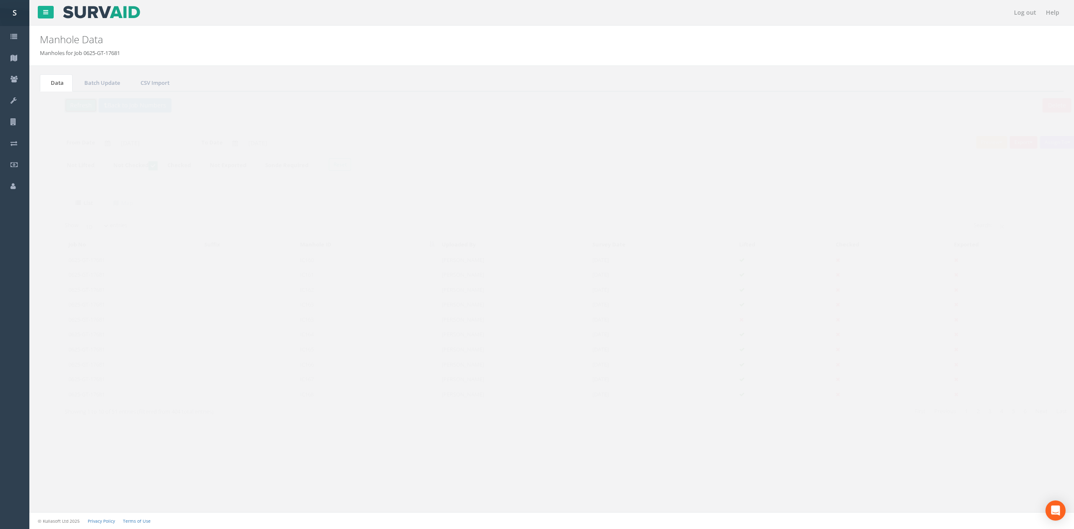
click at [53, 102] on button "Refresh" at bounding box center [64, 105] width 33 height 14
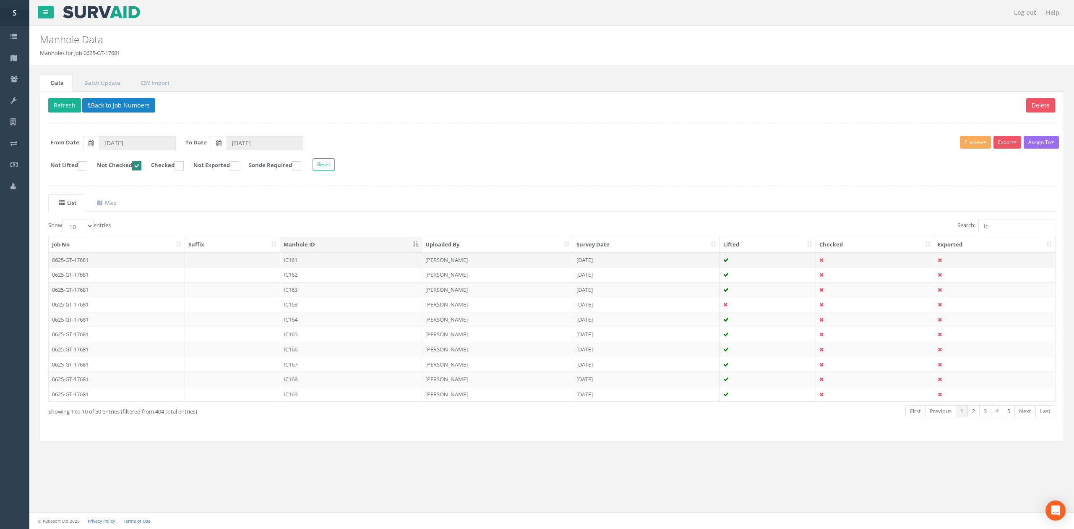
click at [347, 264] on td "IC161" at bounding box center [351, 259] width 142 height 15
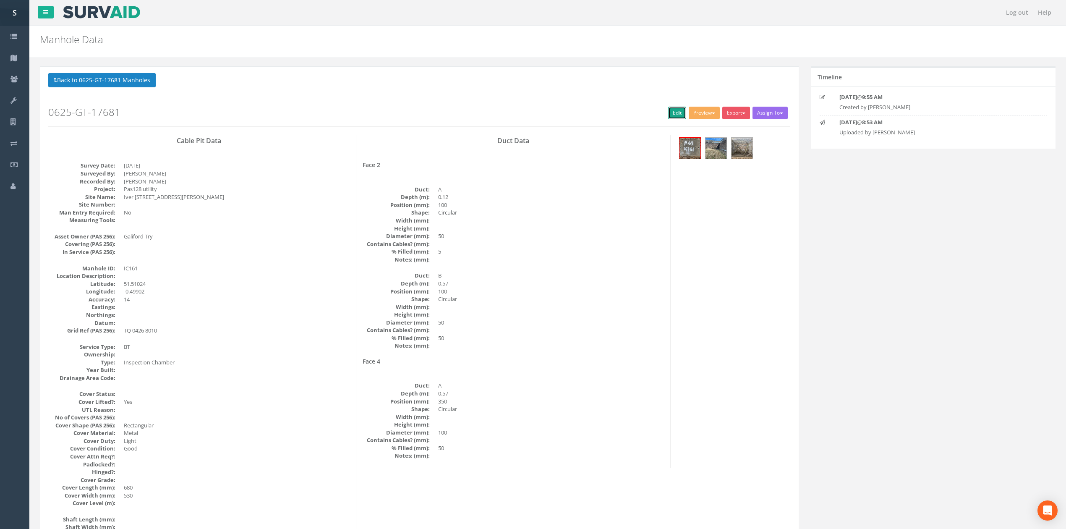
click at [672, 112] on link "Edit" at bounding box center [677, 113] width 18 height 13
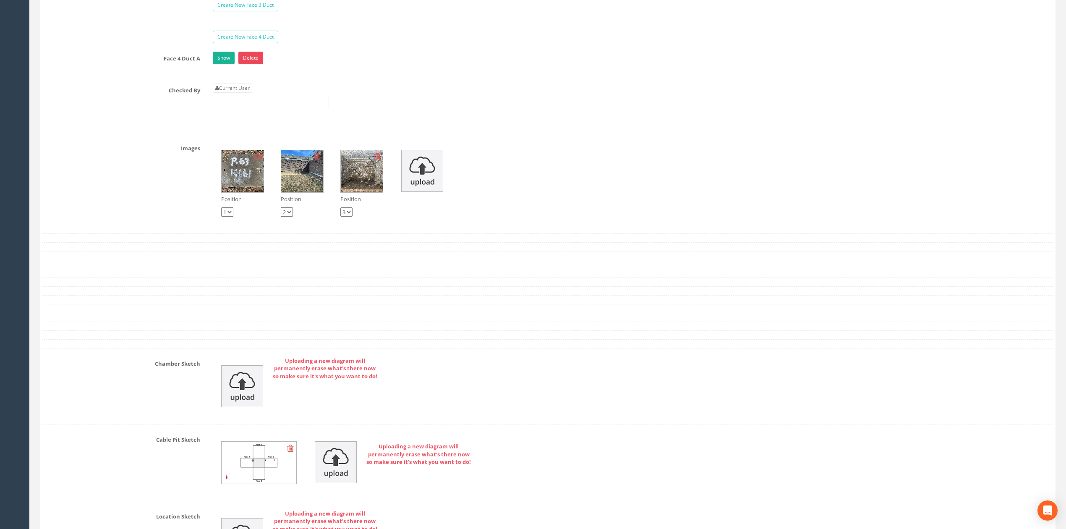
scroll to position [1635, 0]
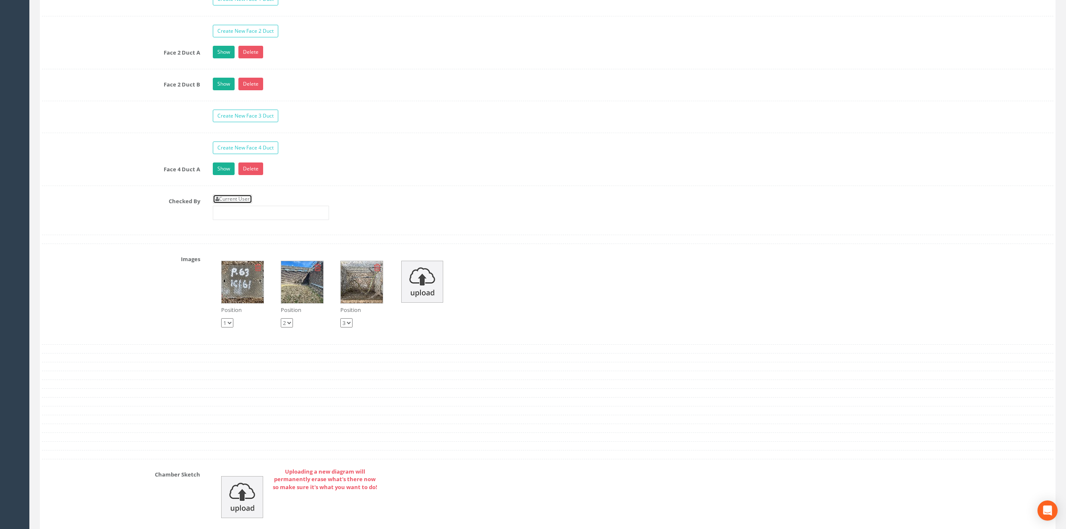
click at [239, 204] on link "Current User" at bounding box center [232, 198] width 39 height 9
type input "[PERSON_NAME]"
click at [265, 220] on input "[PERSON_NAME]" at bounding box center [271, 213] width 116 height 14
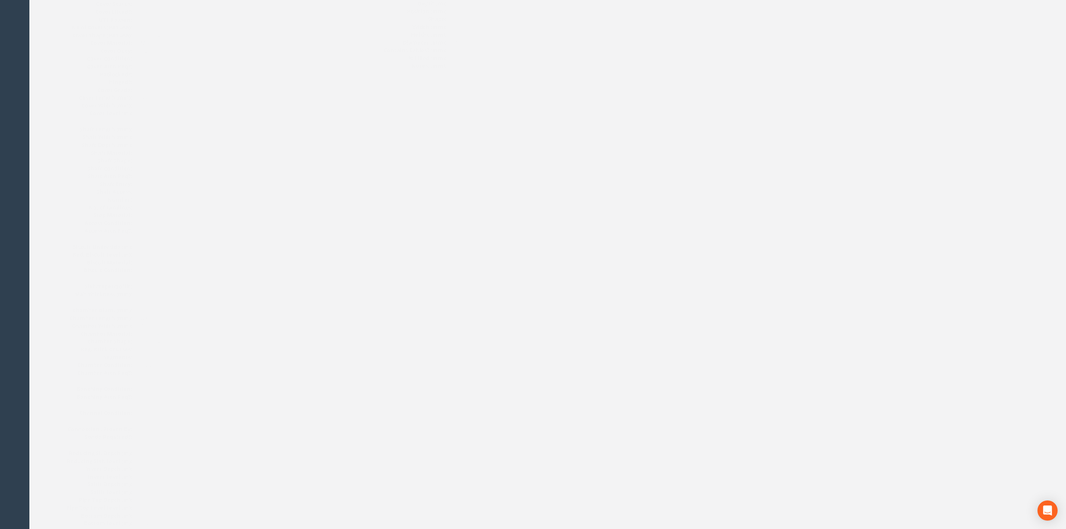
scroll to position [0, 0]
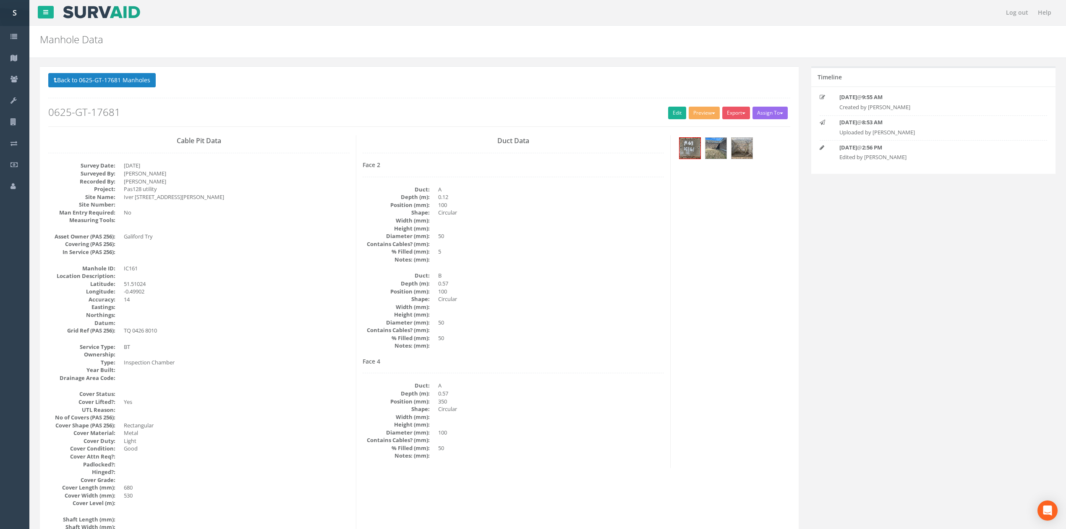
click at [111, 74] on button "Back to 0625-GT-17681 Manholes" at bounding box center [101, 80] width 107 height 14
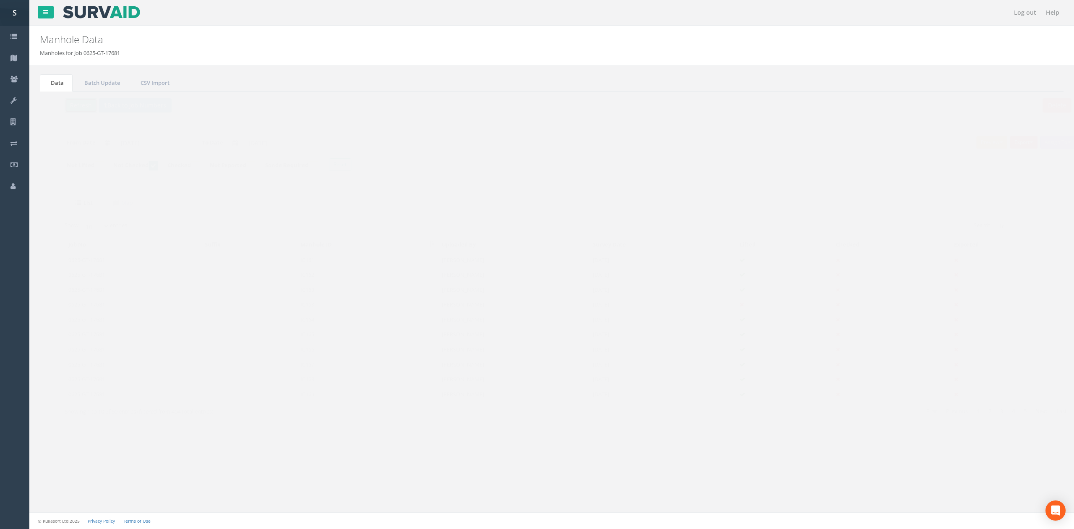
click at [60, 102] on button "Refresh" at bounding box center [64, 105] width 33 height 14
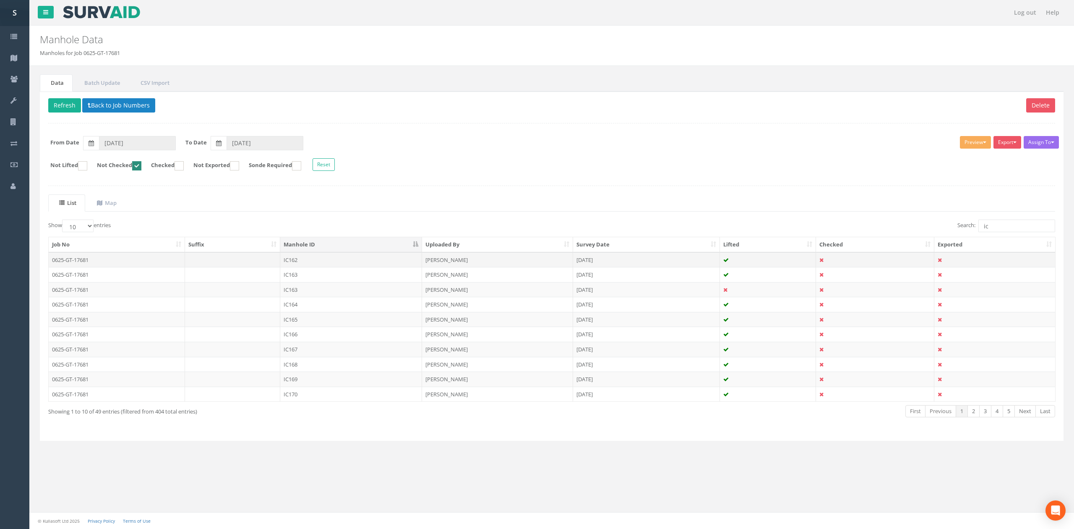
click at [315, 264] on td "IC162" at bounding box center [351, 259] width 142 height 15
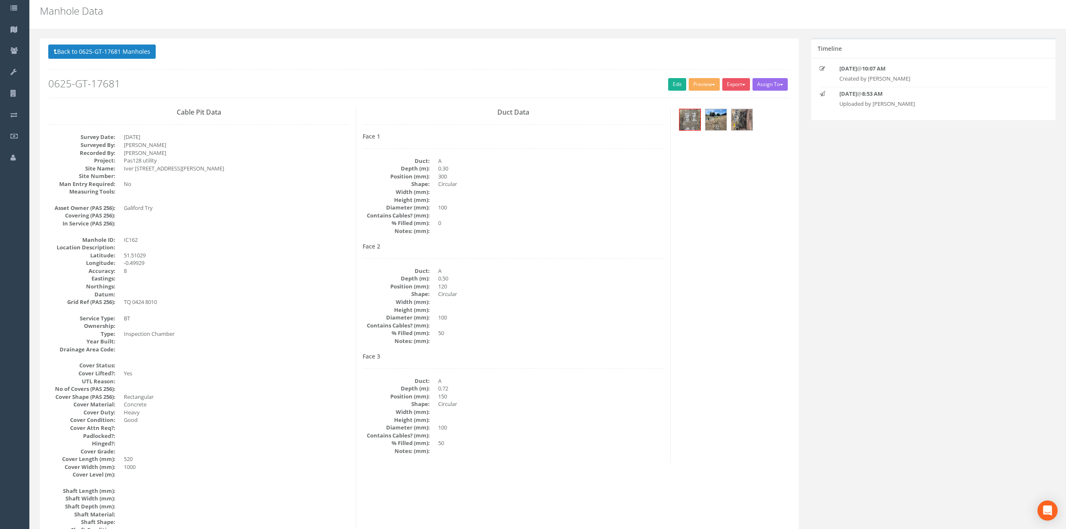
scroll to position [56, 0]
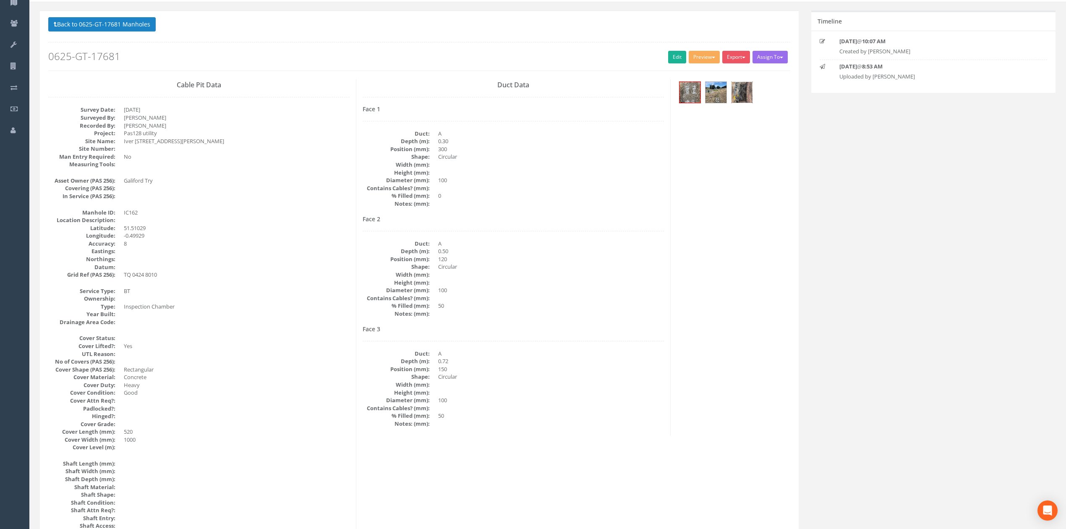
click at [744, 93] on img at bounding box center [741, 92] width 21 height 21
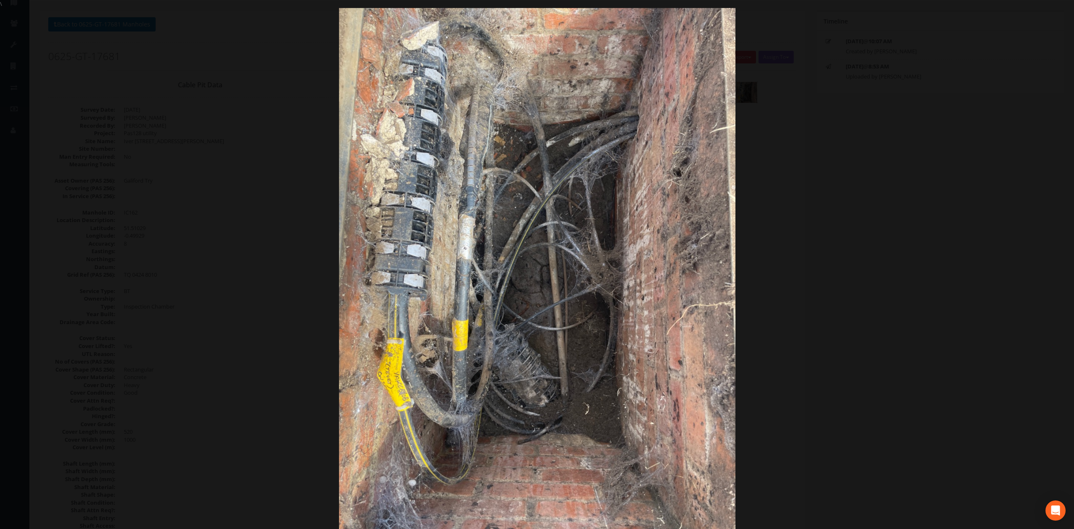
click at [812, 187] on div at bounding box center [537, 272] width 1074 height 529
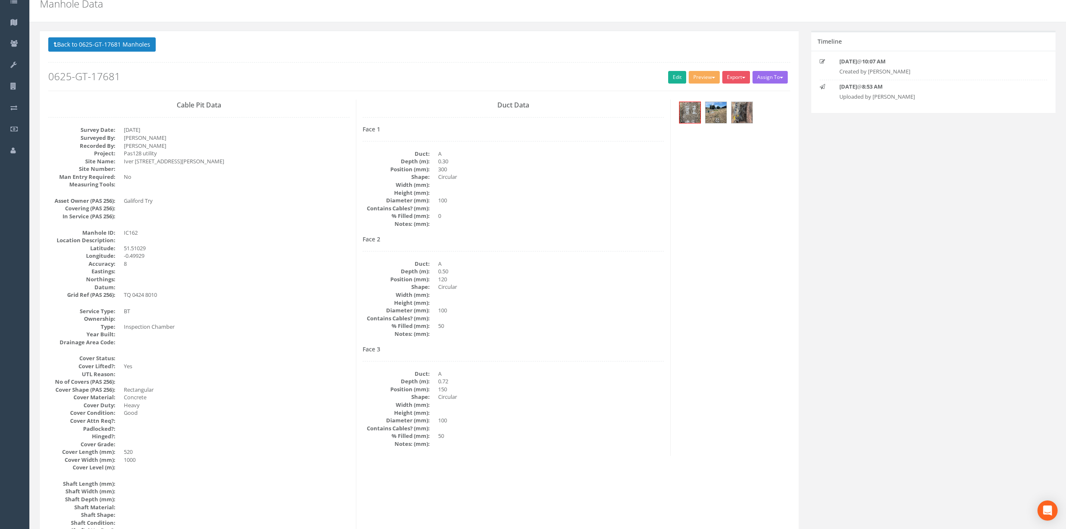
scroll to position [0, 0]
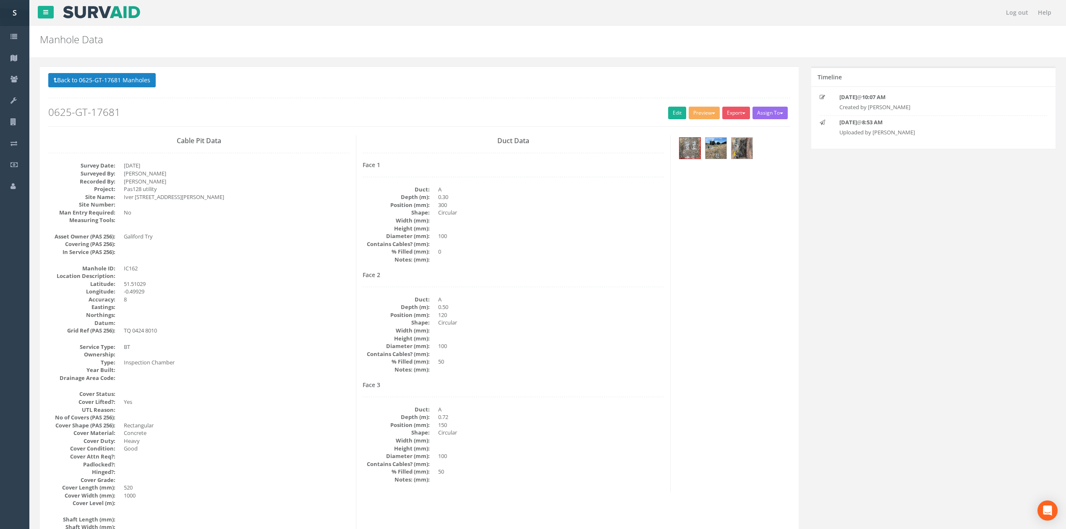
drag, startPoint x: 245, startPoint y: 150, endPoint x: 245, endPoint y: 190, distance: 39.9
click at [679, 121] on div "Back to 0625-GT-17681 Manholes Back to Map Assign To No Companies Added Export …" at bounding box center [419, 99] width 742 height 53
click at [671, 119] on link "Edit" at bounding box center [677, 113] width 18 height 13
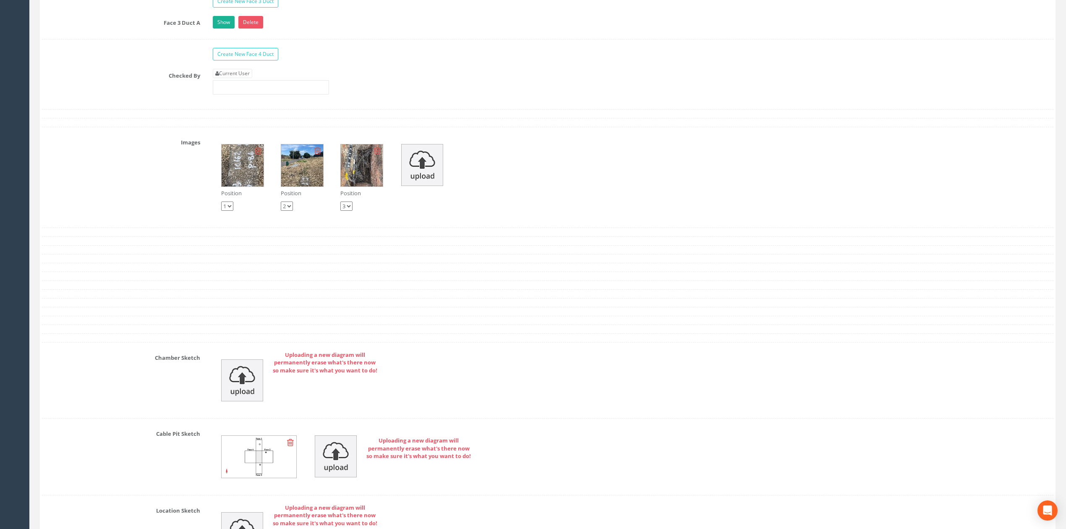
scroll to position [1734, 0]
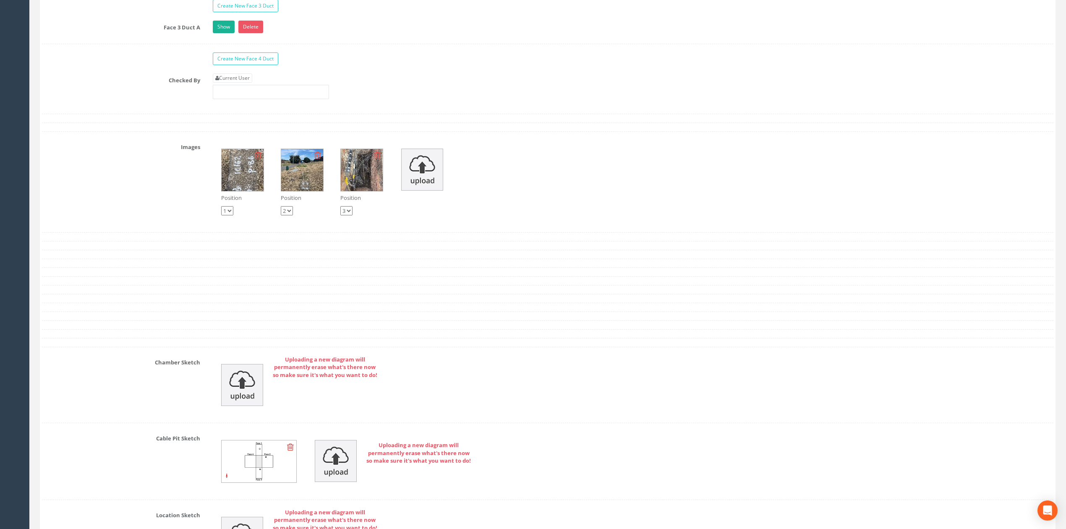
click at [244, 95] on div "Current User" at bounding box center [271, 86] width 116 height 26
click at [252, 83] on link "Current User" at bounding box center [232, 77] width 39 height 9
type input "[PERSON_NAME]"
click at [254, 99] on input "[PERSON_NAME]" at bounding box center [271, 92] width 116 height 14
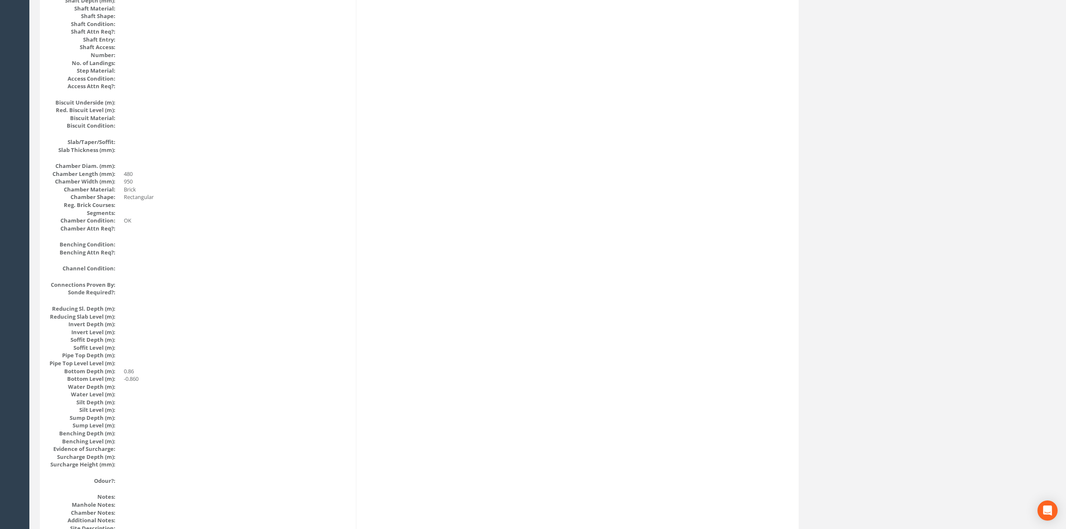
scroll to position [0, 0]
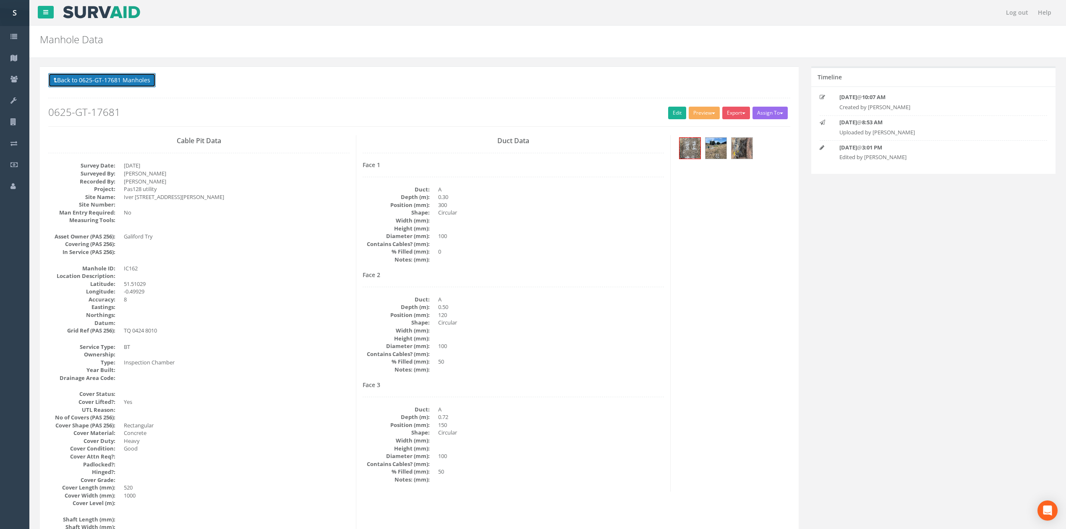
click at [123, 76] on button "Back to 0625-GT-17681 Manholes" at bounding box center [101, 80] width 107 height 14
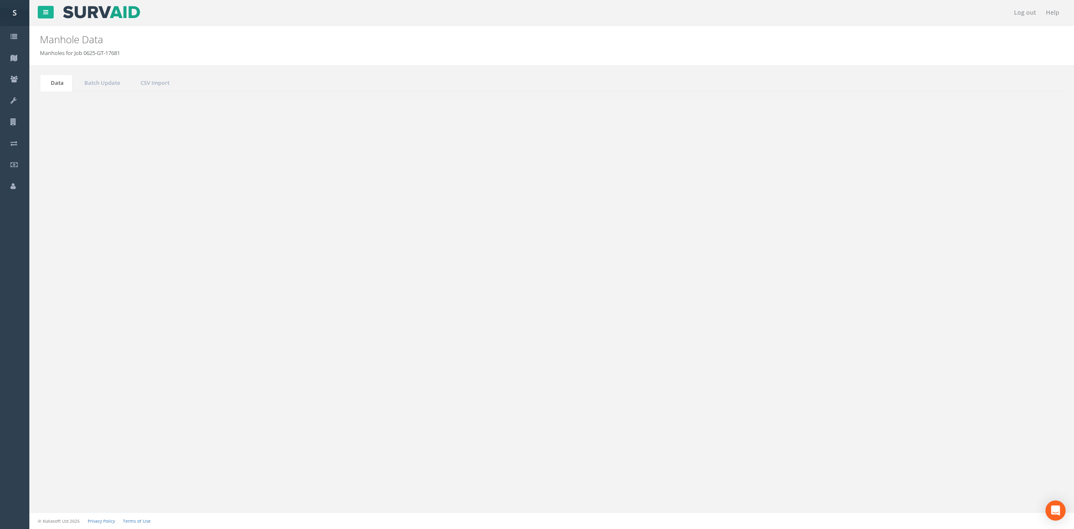
click at [368, 262] on td "IC162" at bounding box center [351, 259] width 142 height 15
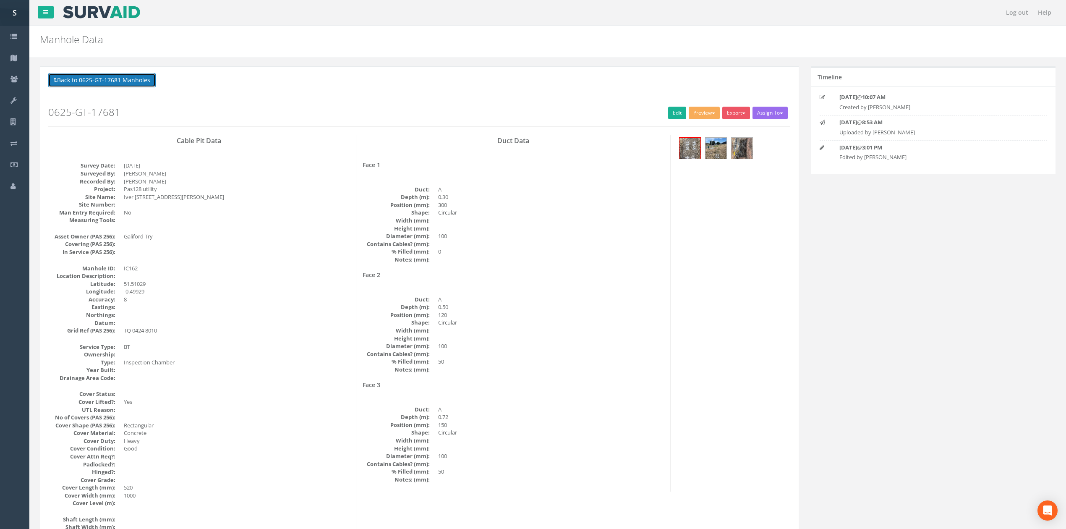
click at [118, 76] on button "Back to 0625-GT-17681 Manholes" at bounding box center [101, 80] width 107 height 14
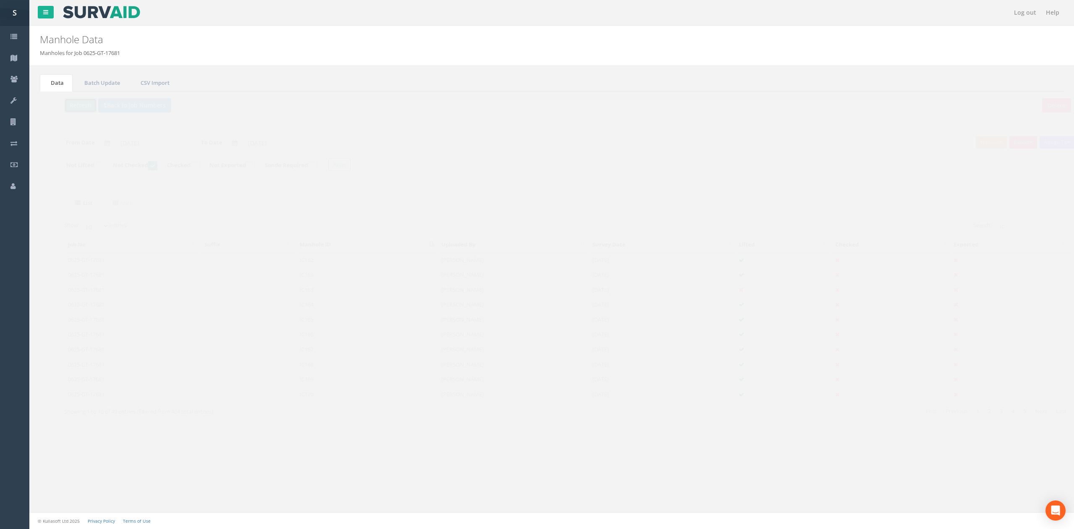
click at [58, 104] on button "Refresh" at bounding box center [64, 105] width 33 height 14
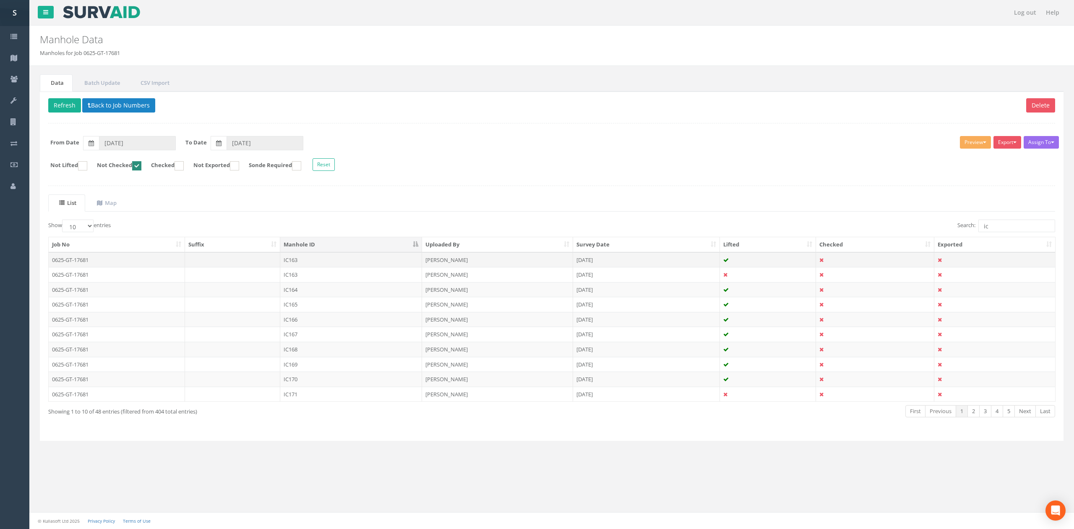
click at [321, 261] on td "IC163" at bounding box center [351, 259] width 142 height 15
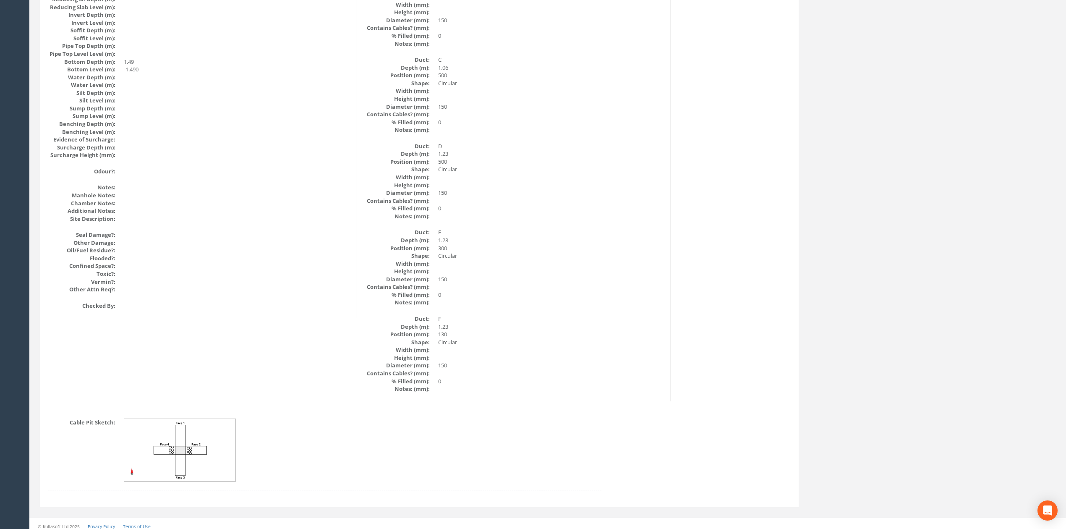
scroll to position [850, 0]
drag, startPoint x: 529, startPoint y: 388, endPoint x: 529, endPoint y: 379, distance: 9.7
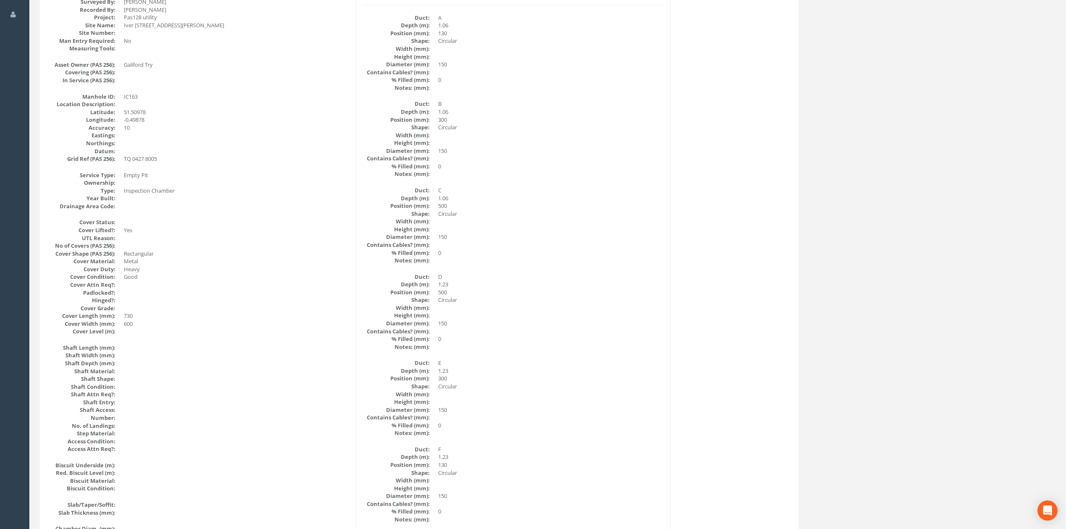
scroll to position [0, 0]
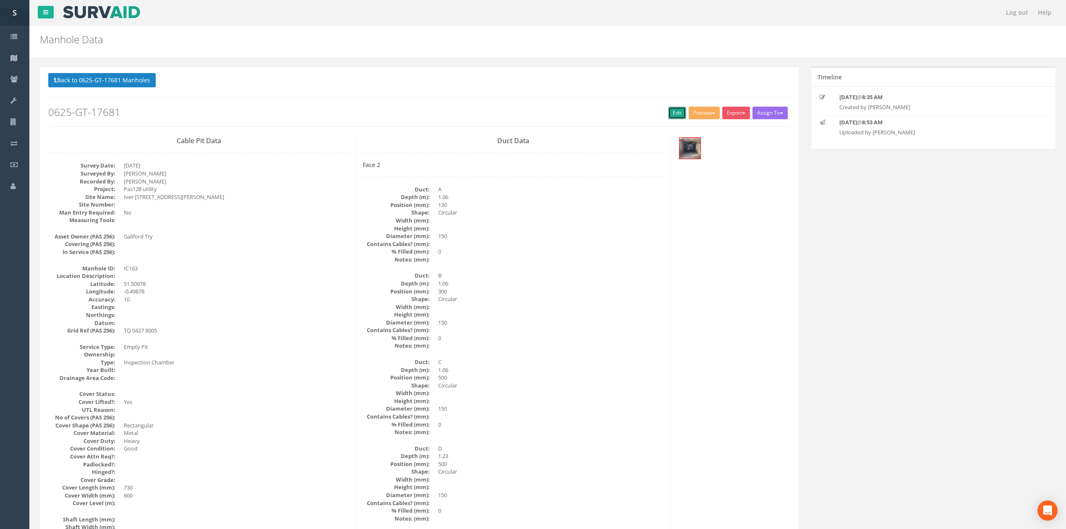
click at [680, 110] on link "Edit" at bounding box center [677, 113] width 18 height 13
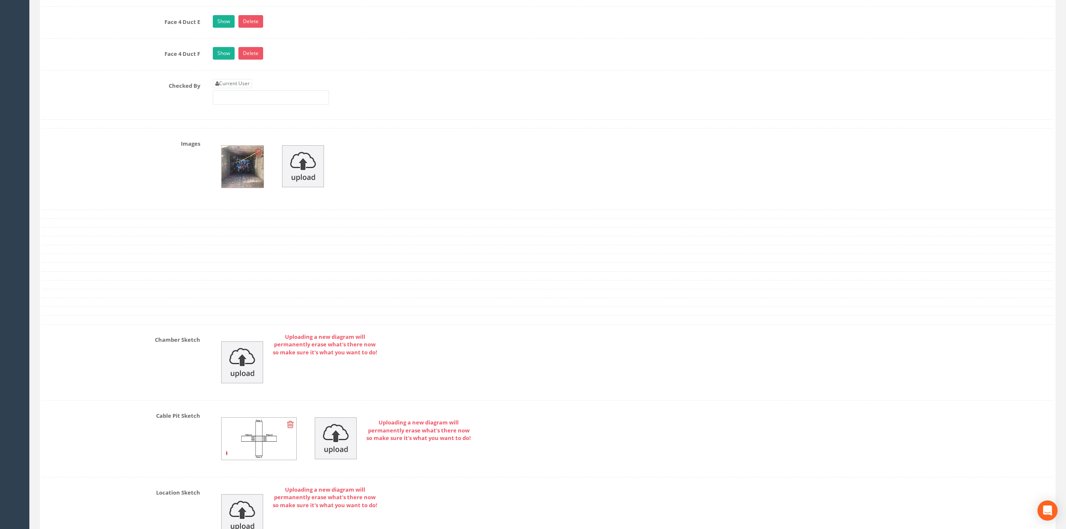
scroll to position [2020, 0]
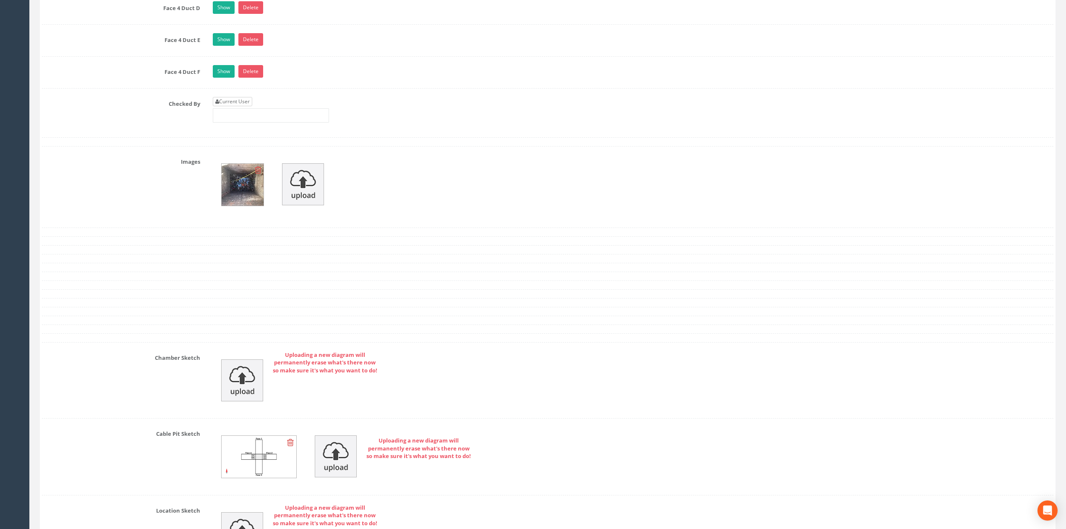
click at [237, 106] on link "Current User" at bounding box center [232, 101] width 39 height 9
type input "[PERSON_NAME]"
click at [249, 123] on input "[PERSON_NAME]" at bounding box center [271, 115] width 116 height 14
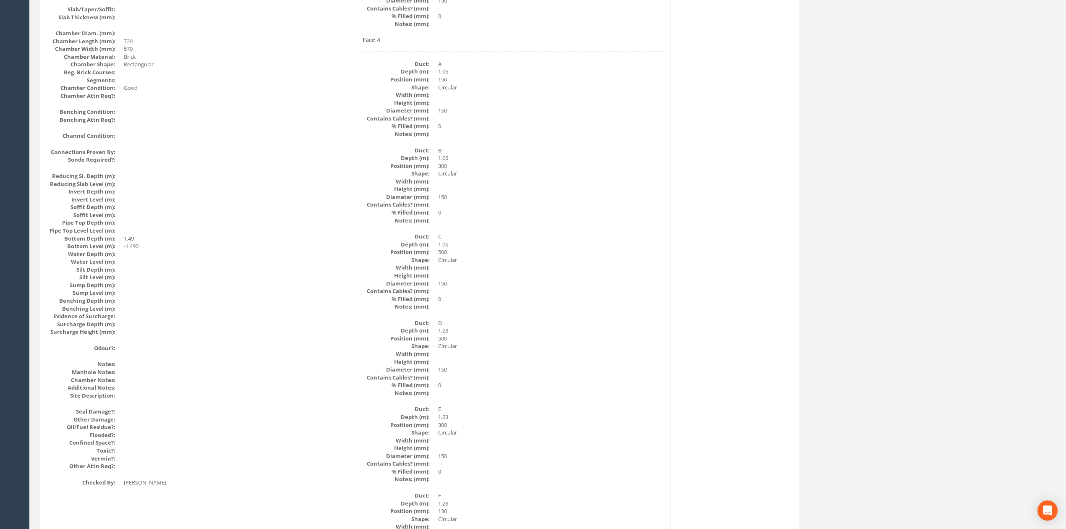
scroll to position [0, 0]
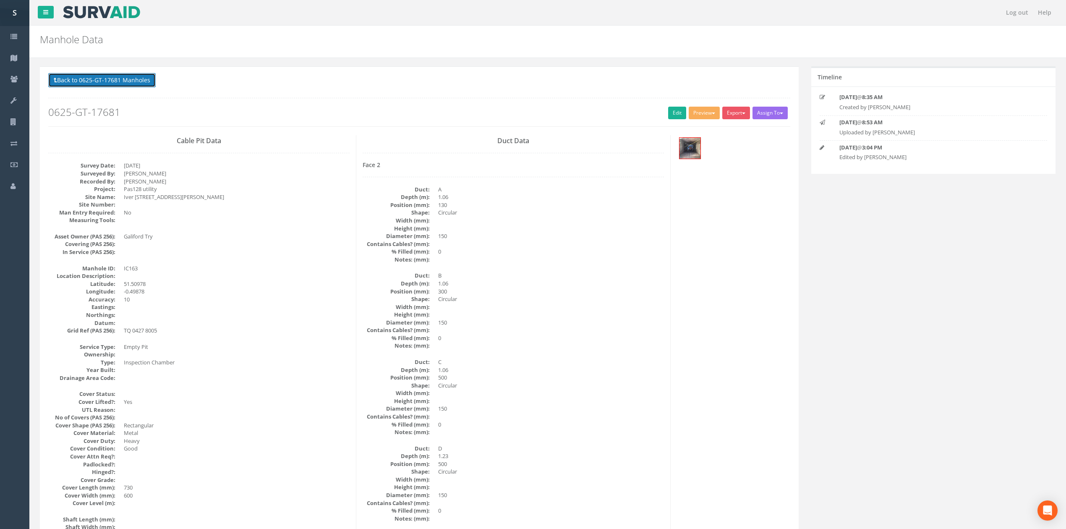
click at [139, 77] on button "Back to 0625-GT-17681 Manholes" at bounding box center [101, 80] width 107 height 14
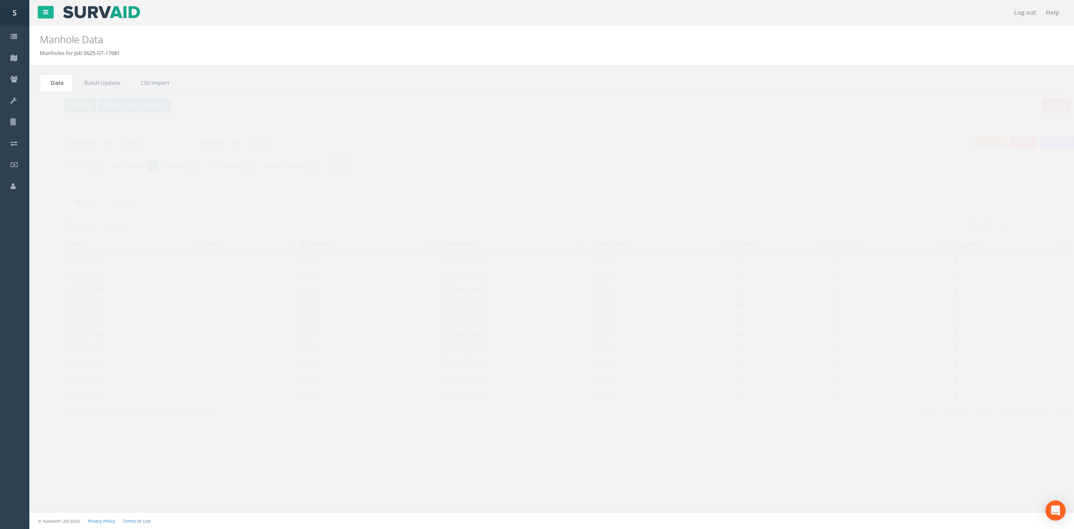
click at [74, 112] on button "Refresh" at bounding box center [64, 105] width 33 height 14
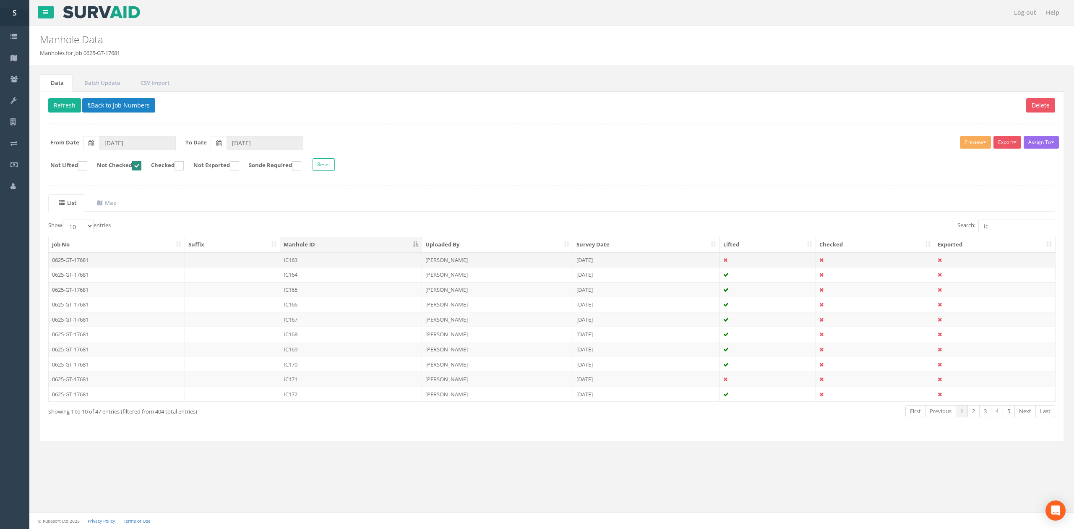
click at [322, 263] on td "IC163" at bounding box center [351, 259] width 142 height 15
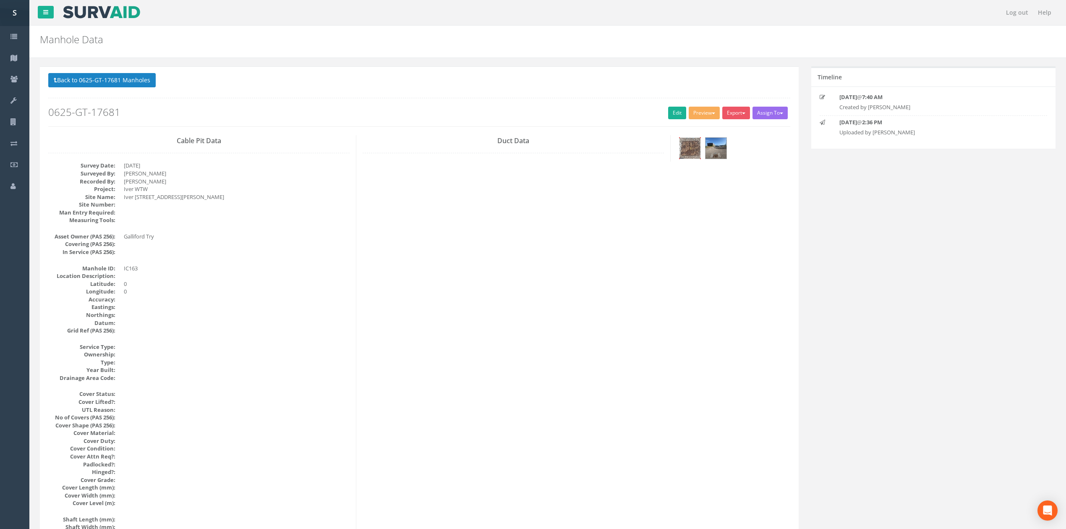
click at [689, 147] on img at bounding box center [689, 148] width 21 height 21
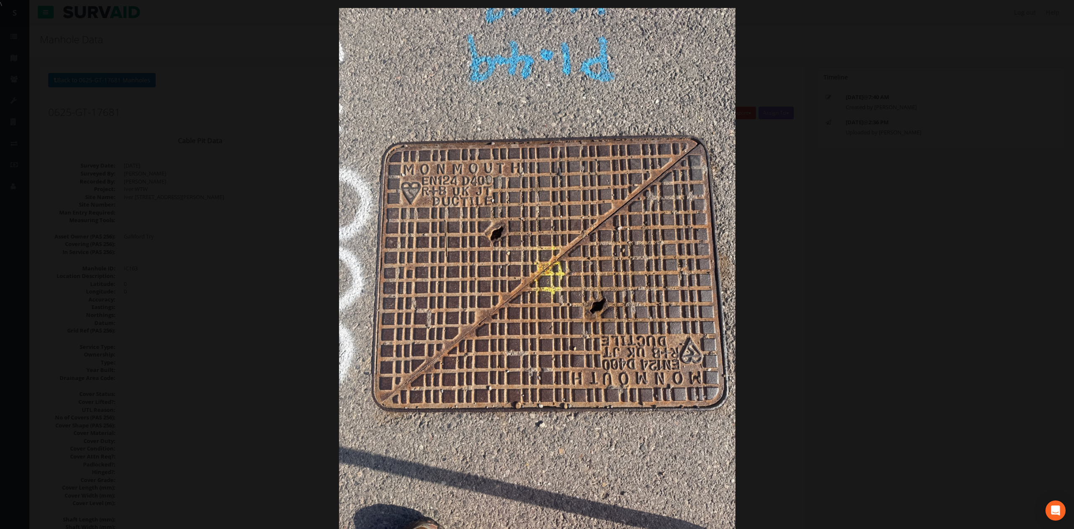
click at [118, 93] on div at bounding box center [537, 272] width 1074 height 529
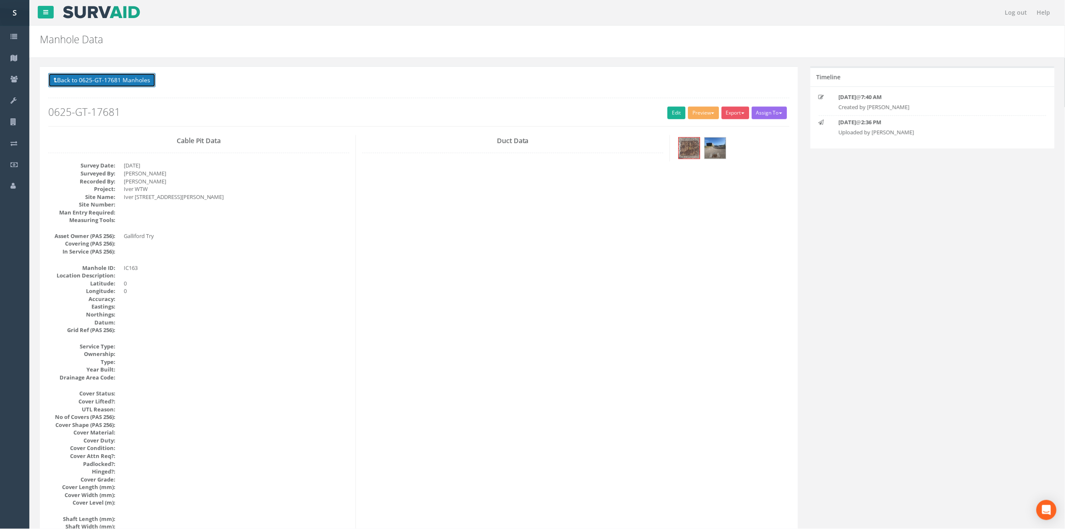
click at [110, 84] on button "Back to 0625-GT-17681 Manholes" at bounding box center [101, 80] width 107 height 14
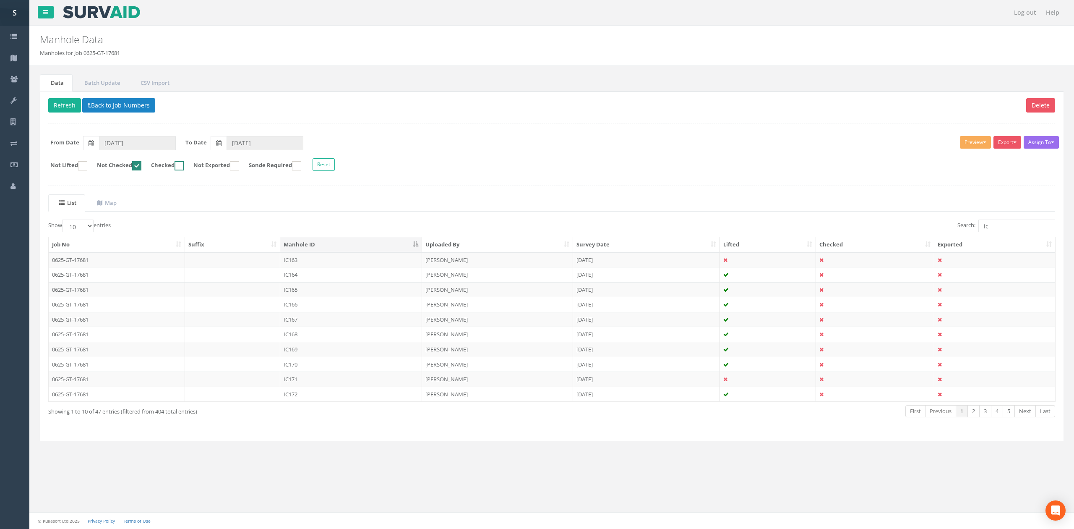
click at [149, 166] on form "Not Lifted Not Checked Checked Not Exported Sonde Required Reset" at bounding box center [552, 165] width 1020 height 15
click at [141, 166] on ins at bounding box center [136, 165] width 9 height 9
checkbox input "false"
click at [1002, 220] on div "List Map Show 10 25 50 100 entries Search: ic Job No Suffix Manhole ID Uploaded…" at bounding box center [551, 313] width 1007 height 238
click at [1005, 222] on input "ic" at bounding box center [1017, 225] width 77 height 13
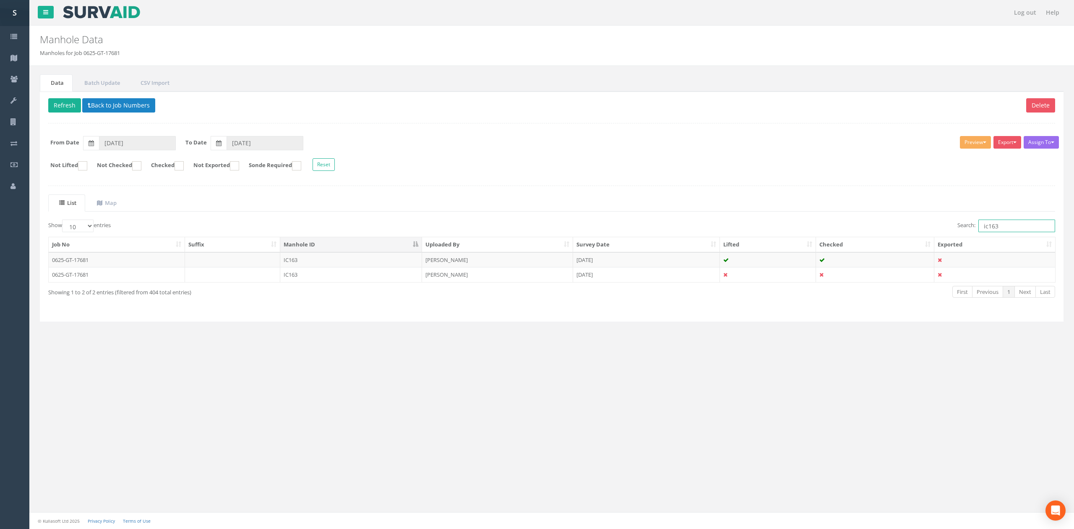
type input "ic163"
click at [469, 252] on th "Uploaded By" at bounding box center [497, 244] width 151 height 15
click at [476, 248] on th "Uploaded By" at bounding box center [497, 244] width 151 height 15
click at [373, 282] on td "IC163" at bounding box center [351, 274] width 142 height 15
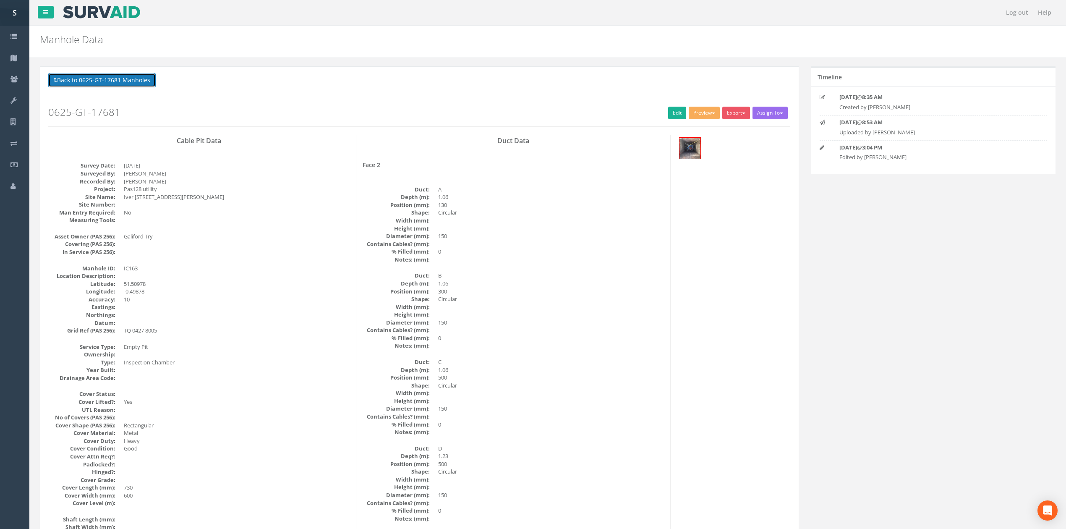
click at [127, 81] on button "Back to 0625-GT-17681 Manholes" at bounding box center [101, 80] width 107 height 14
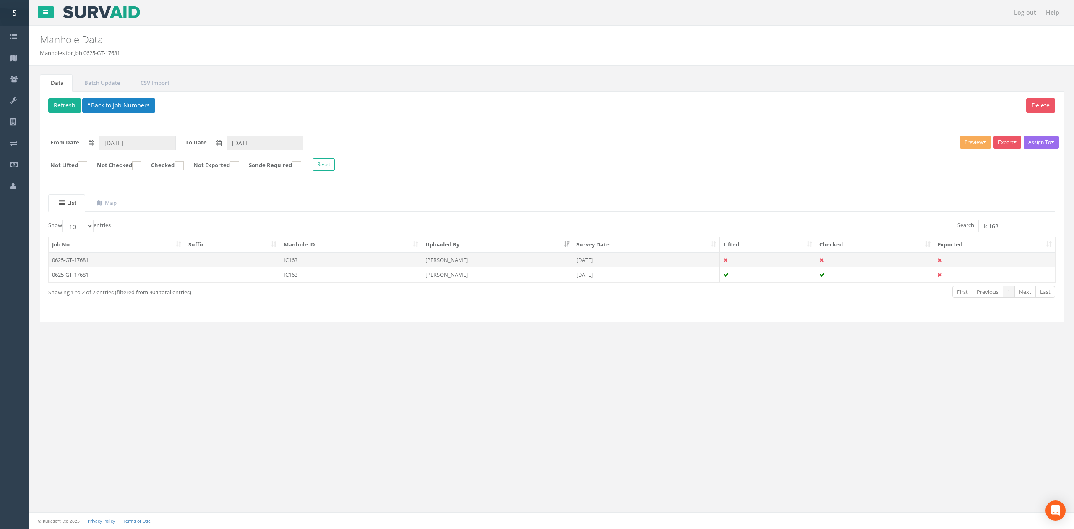
click at [318, 263] on td "IC163" at bounding box center [351, 259] width 142 height 15
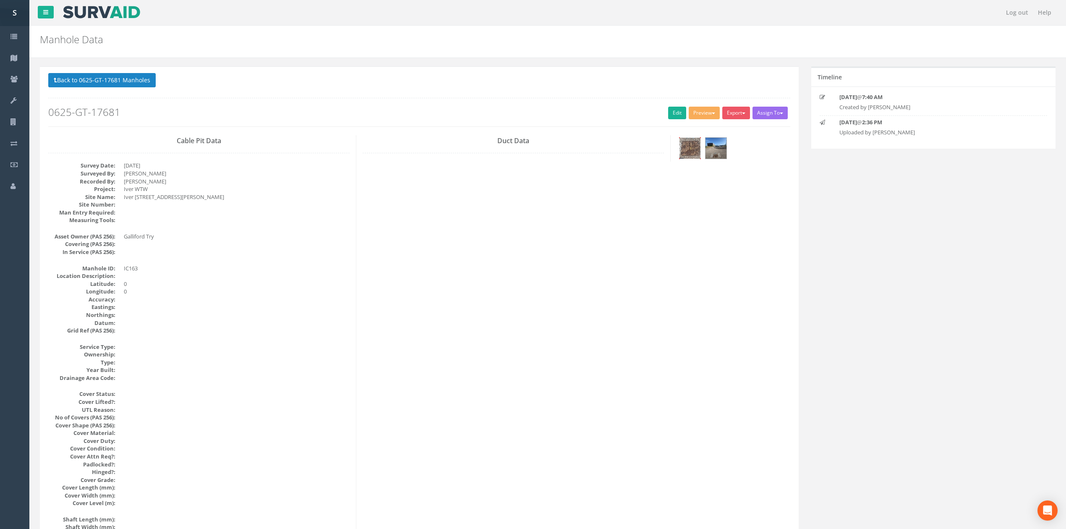
click at [686, 155] on img at bounding box center [689, 148] width 21 height 21
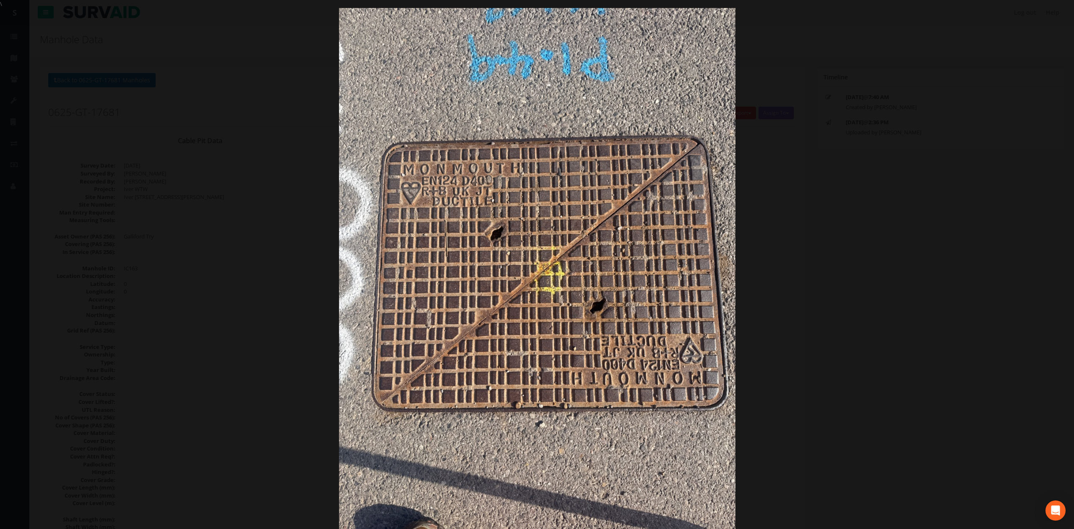
click at [156, 254] on div at bounding box center [537, 272] width 1074 height 529
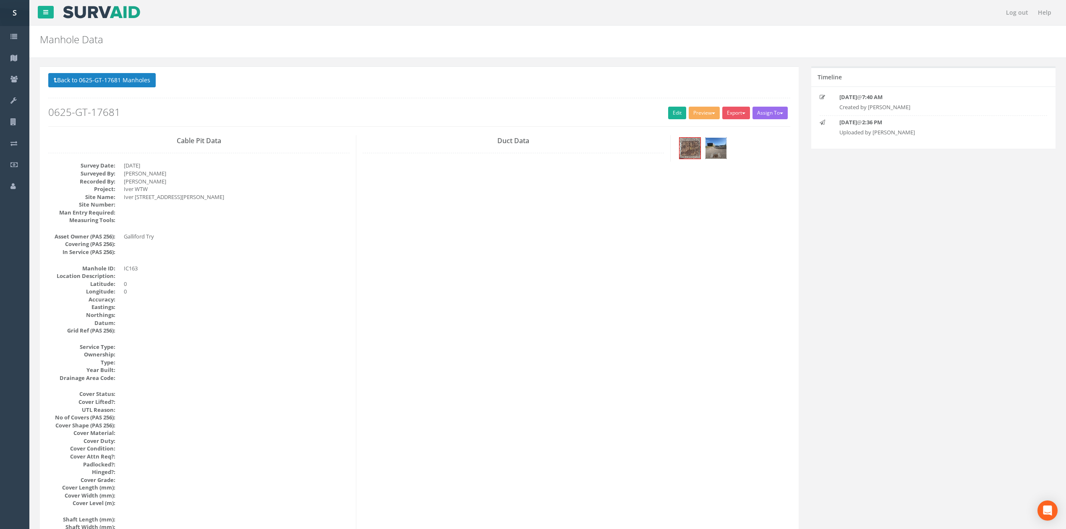
click at [717, 157] on img at bounding box center [715, 148] width 21 height 21
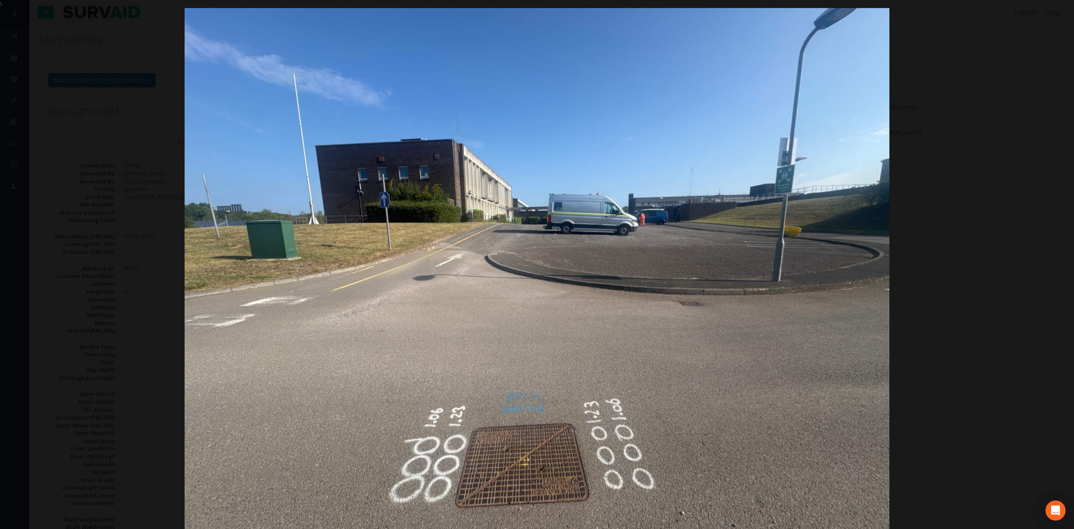
click at [988, 309] on div at bounding box center [537, 272] width 1074 height 529
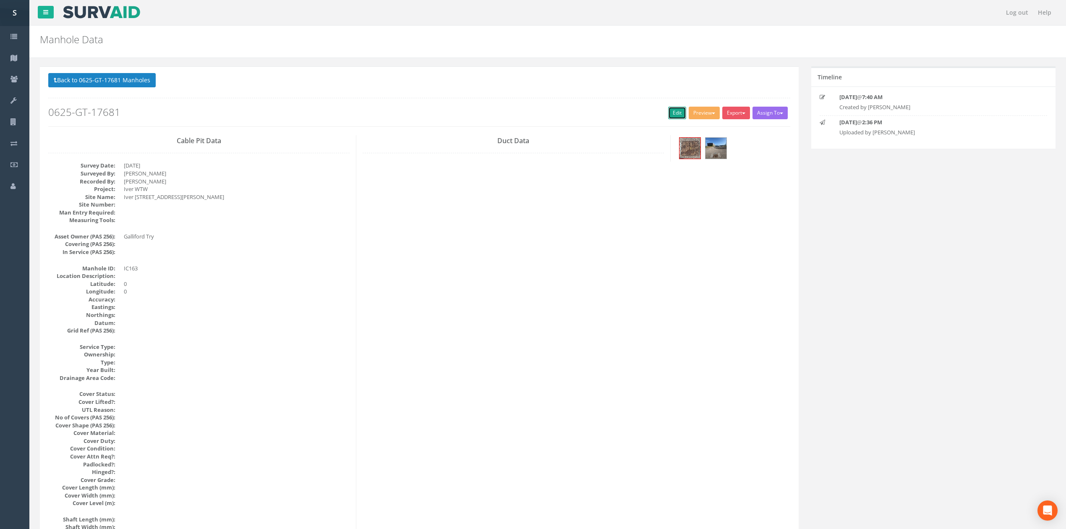
click at [675, 118] on link "Edit" at bounding box center [677, 113] width 18 height 13
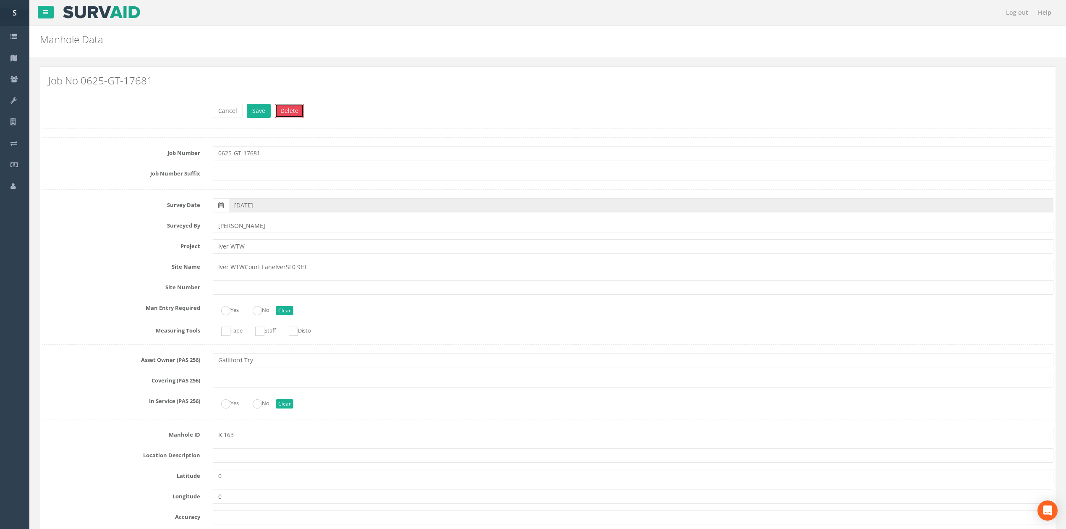
click at [290, 115] on button "Delete" at bounding box center [289, 111] width 29 height 14
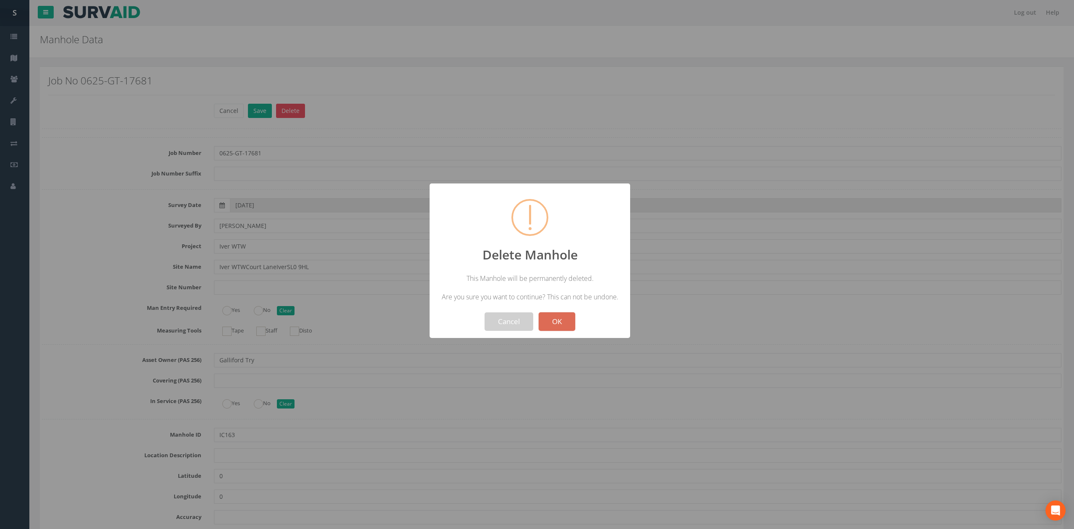
click at [539, 312] on button "OK" at bounding box center [557, 321] width 37 height 18
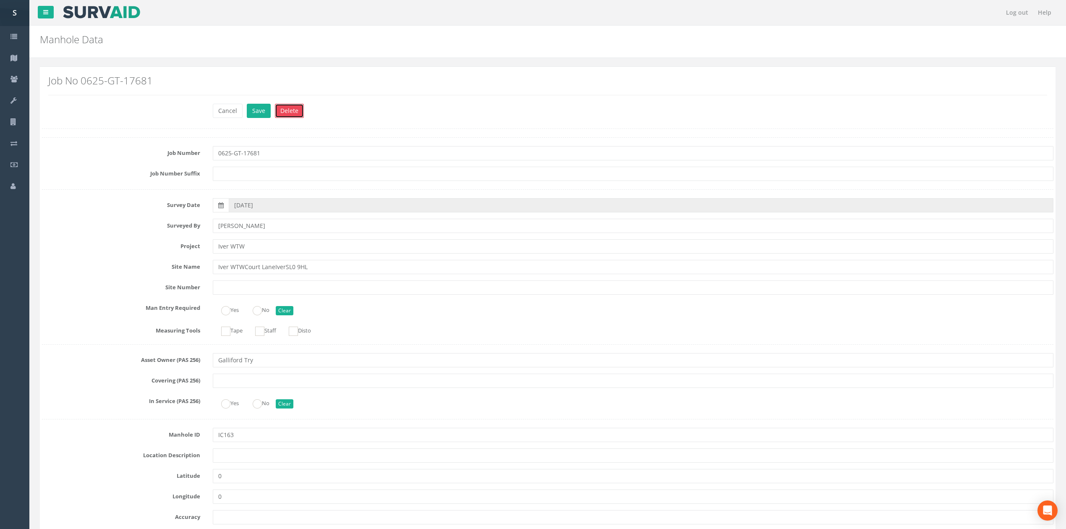
click at [292, 112] on button "Delete" at bounding box center [289, 111] width 29 height 14
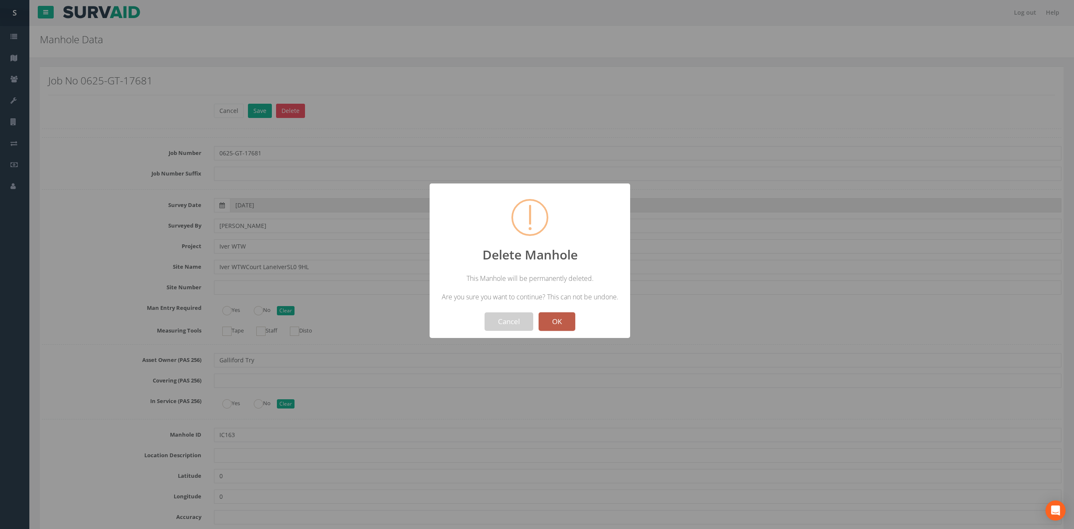
click at [561, 324] on button "OK" at bounding box center [557, 321] width 37 height 18
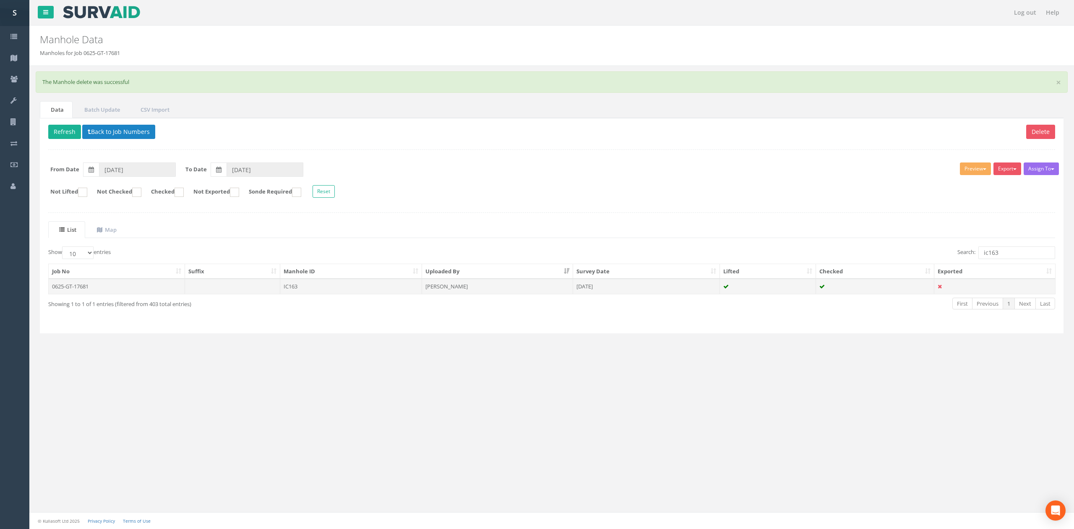
click at [386, 290] on td "IC163" at bounding box center [351, 286] width 142 height 15
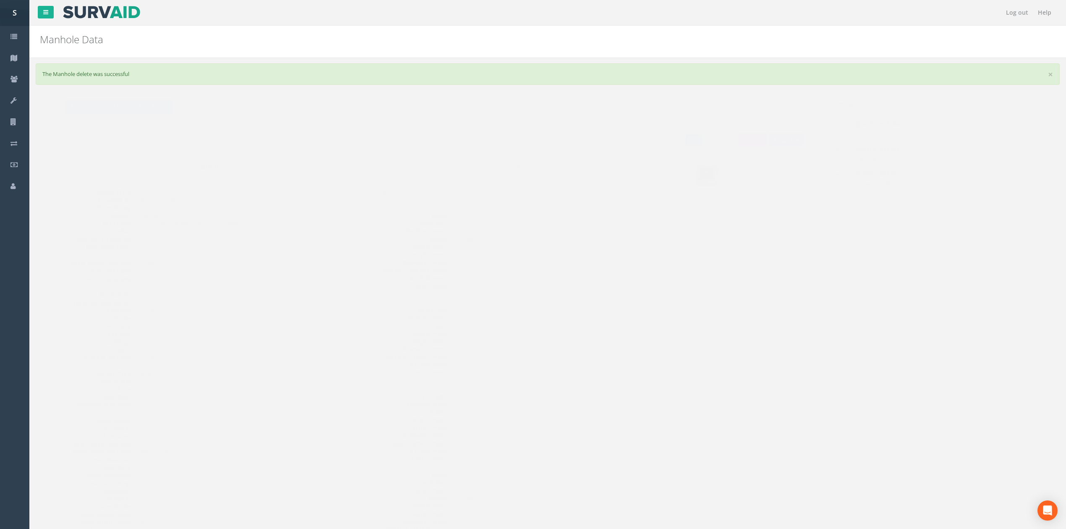
click at [679, 140] on link "Edit" at bounding box center [677, 139] width 18 height 13
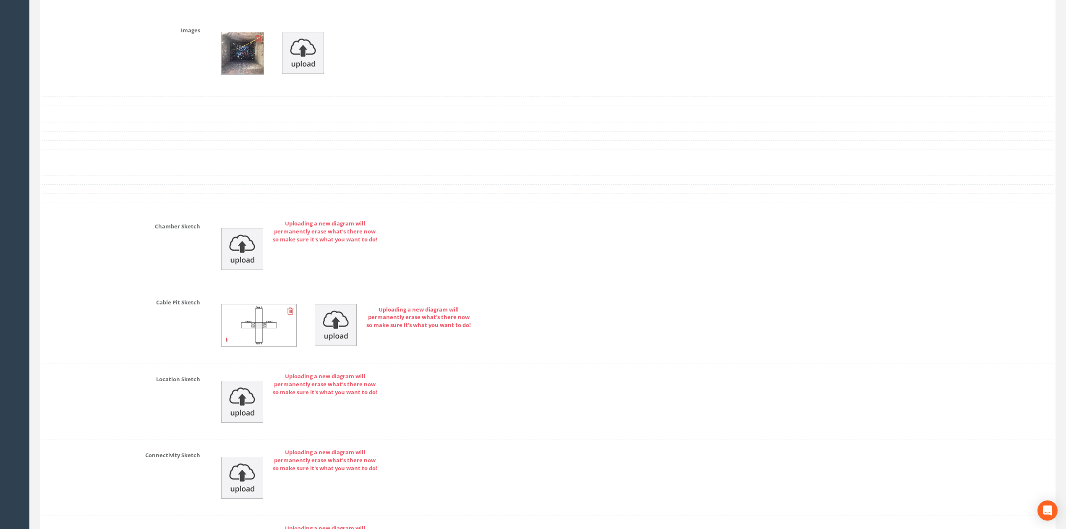
scroll to position [2160, 0]
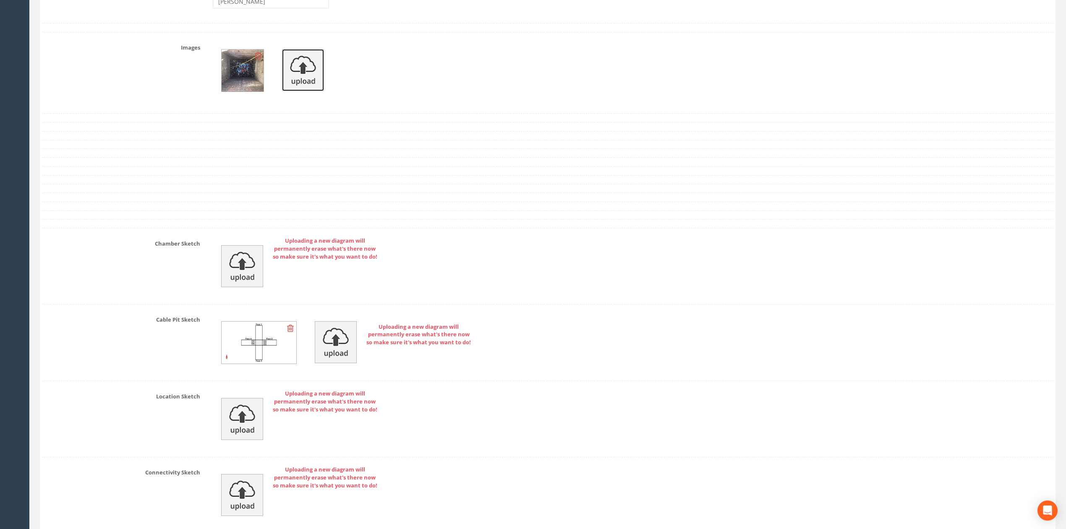
click at [284, 76] on img at bounding box center [303, 70] width 42 height 42
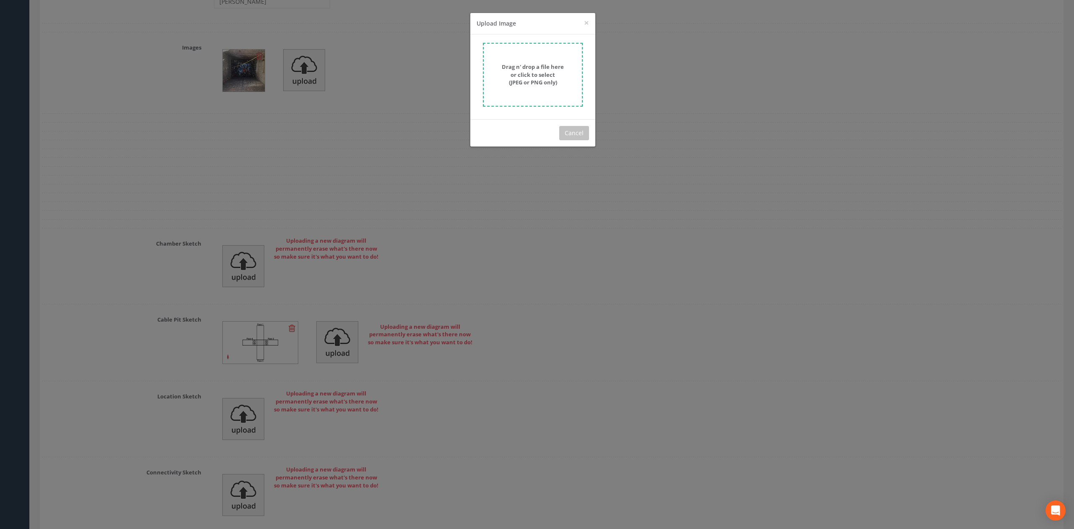
click at [531, 92] on form "Drag n' drop a file here or click to select (JPEG or PNG only)" at bounding box center [533, 75] width 100 height 64
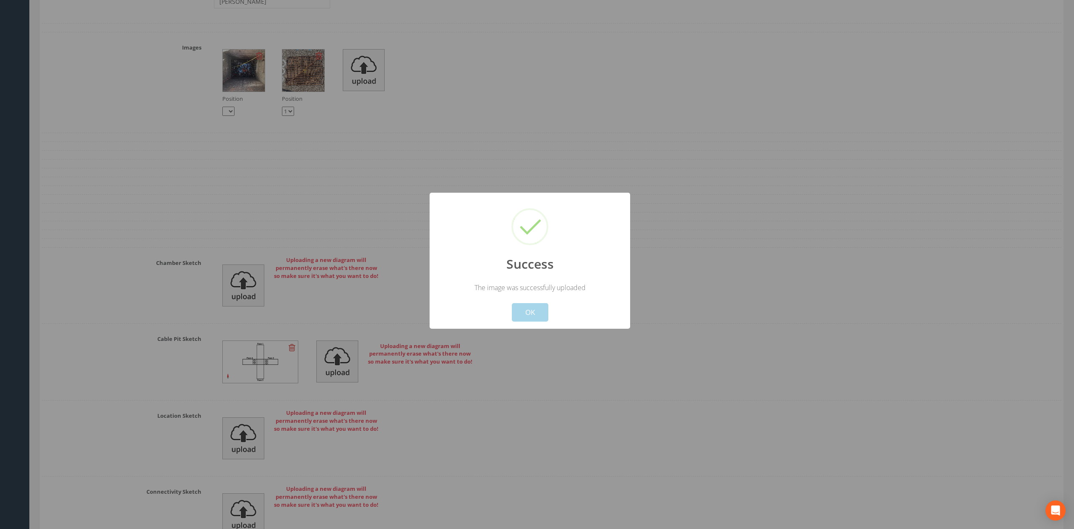
click at [528, 316] on button "OK" at bounding box center [530, 312] width 37 height 18
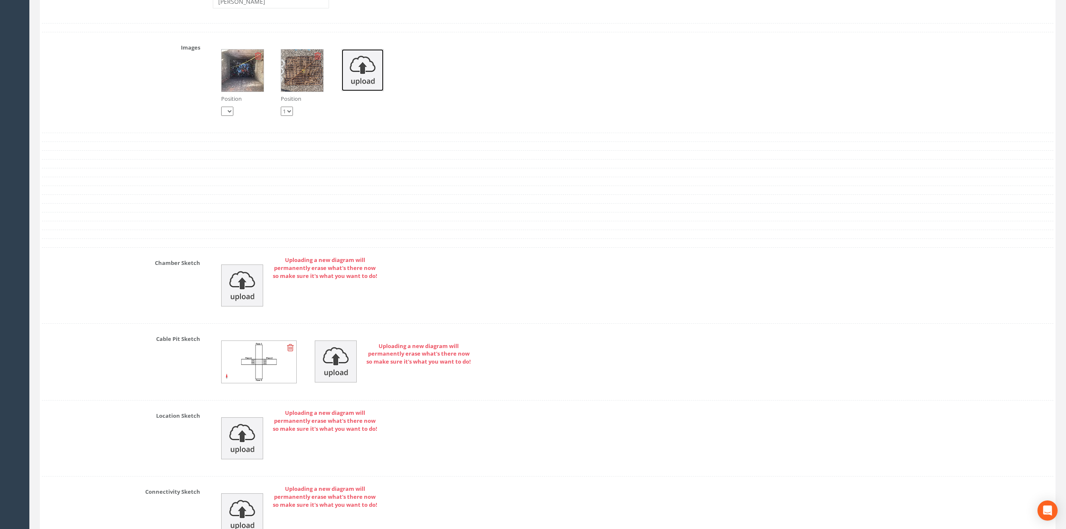
click at [369, 78] on img at bounding box center [363, 70] width 42 height 42
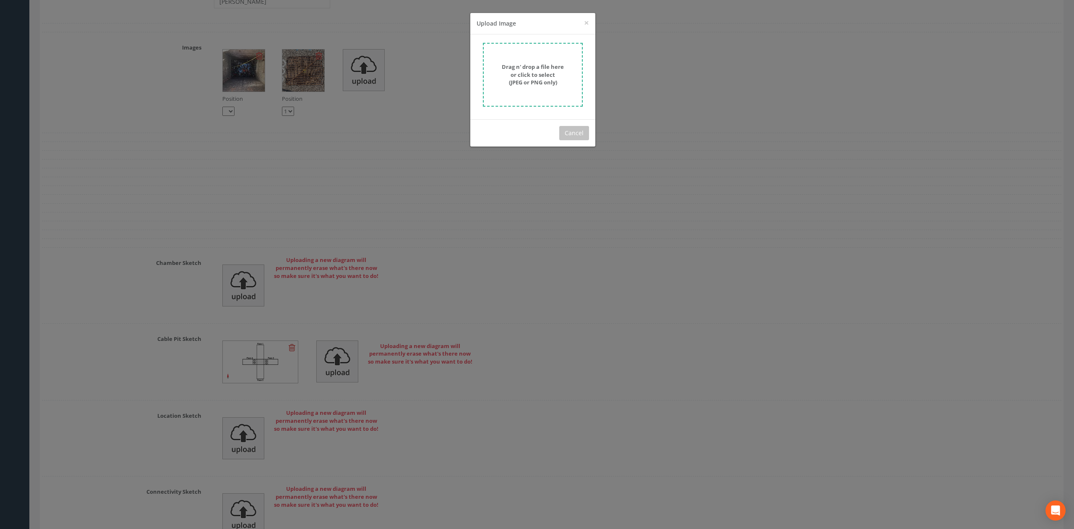
click at [539, 78] on strong "Drag n' drop a file here or click to select (JPEG or PNG only)" at bounding box center [533, 74] width 62 height 23
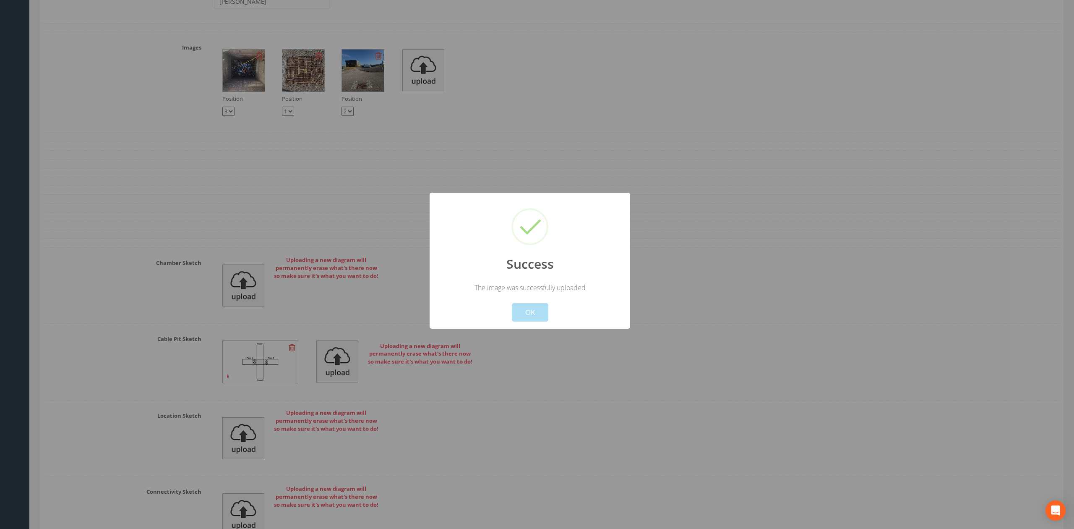
click at [525, 295] on div "Cancel OK" at bounding box center [530, 306] width 186 height 29
click at [529, 306] on button "OK" at bounding box center [530, 312] width 37 height 18
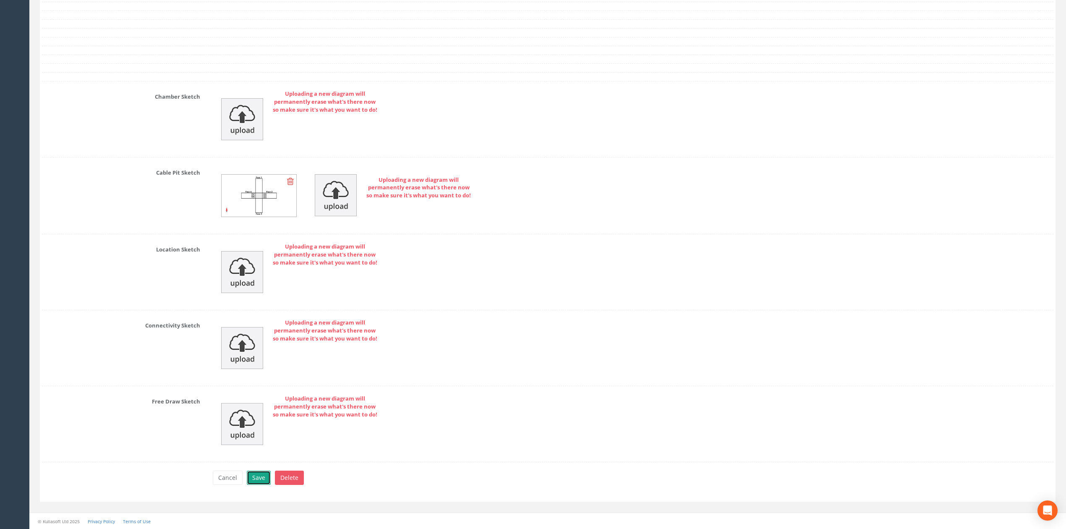
click at [257, 477] on button "Save" at bounding box center [259, 477] width 24 height 14
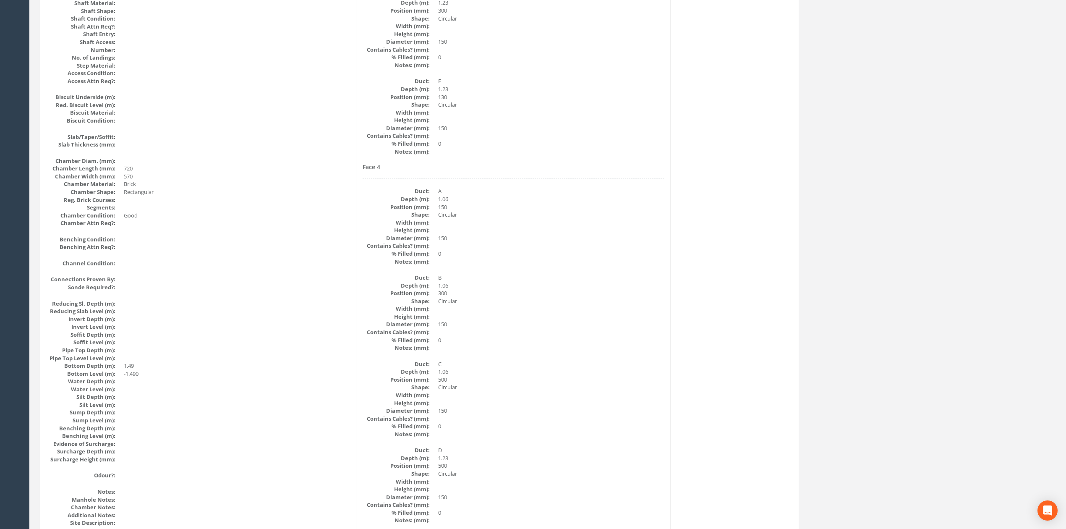
scroll to position [0, 0]
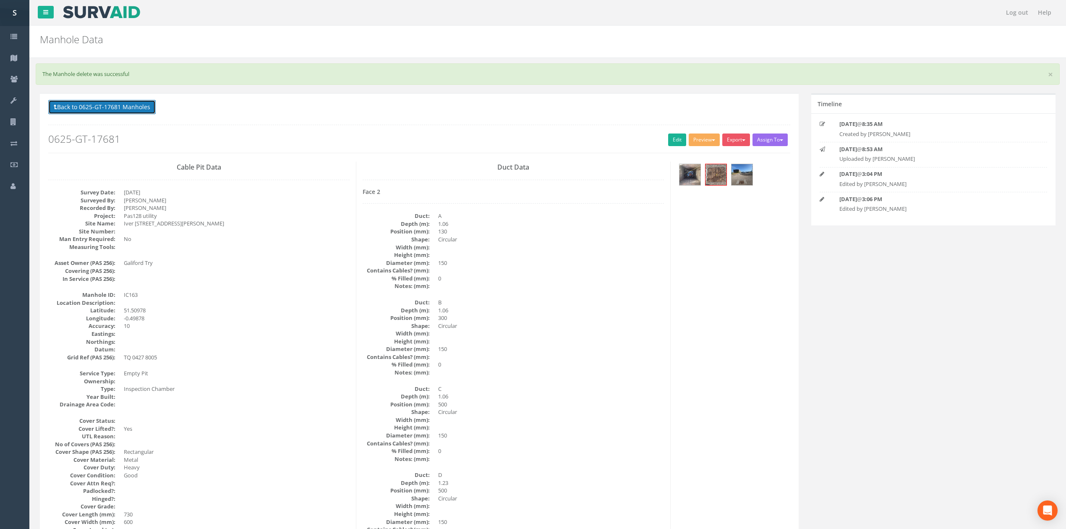
click at [118, 110] on button "Back to 0625-GT-17681 Manholes" at bounding box center [101, 107] width 107 height 14
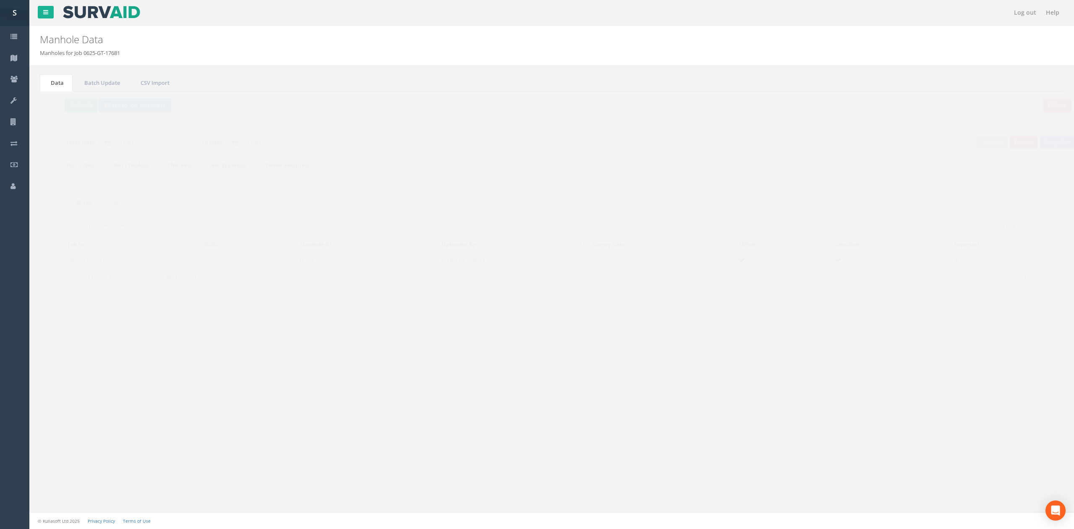
click at [71, 114] on p "Delete Refresh Back to Job Numbers" at bounding box center [551, 106] width 1007 height 16
click at [65, 107] on button "Refresh" at bounding box center [64, 105] width 33 height 14
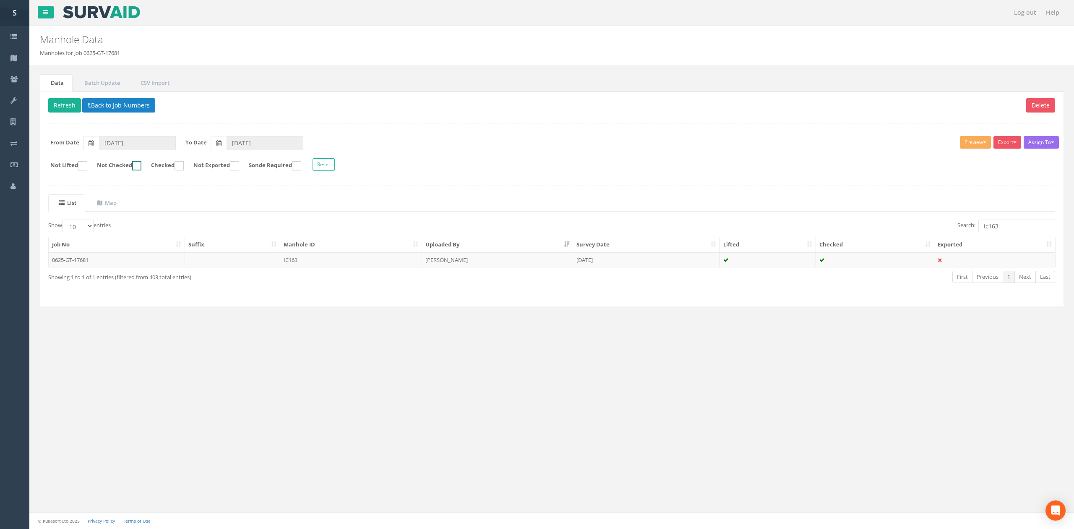
click at [129, 168] on input "Not Checked" at bounding box center [126, 170] width 5 height 14
click at [1021, 228] on input "ic163" at bounding box center [1017, 225] width 77 height 13
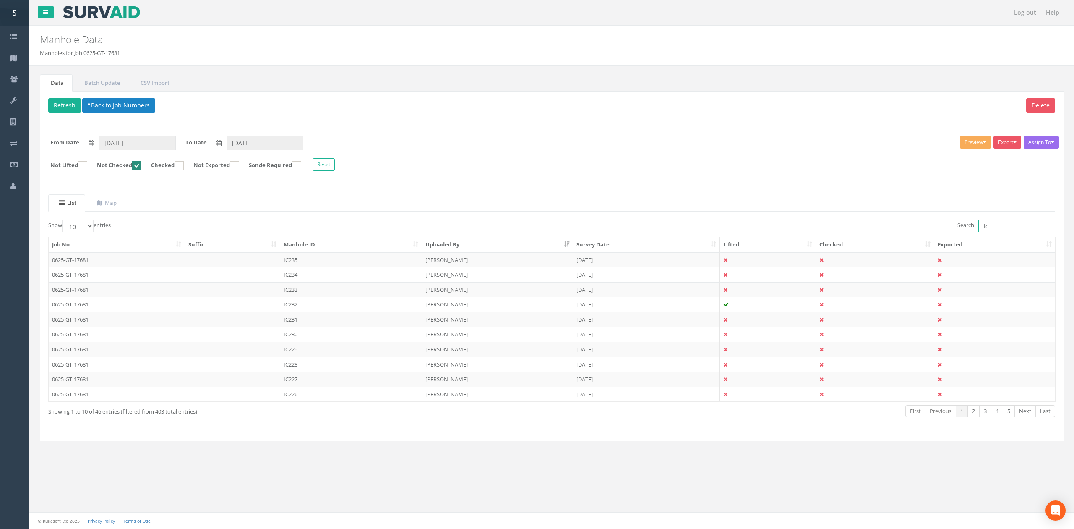
type input "i"
click at [332, 242] on th "Manhole ID" at bounding box center [351, 244] width 142 height 15
click at [362, 257] on td "IC164" at bounding box center [351, 259] width 142 height 15
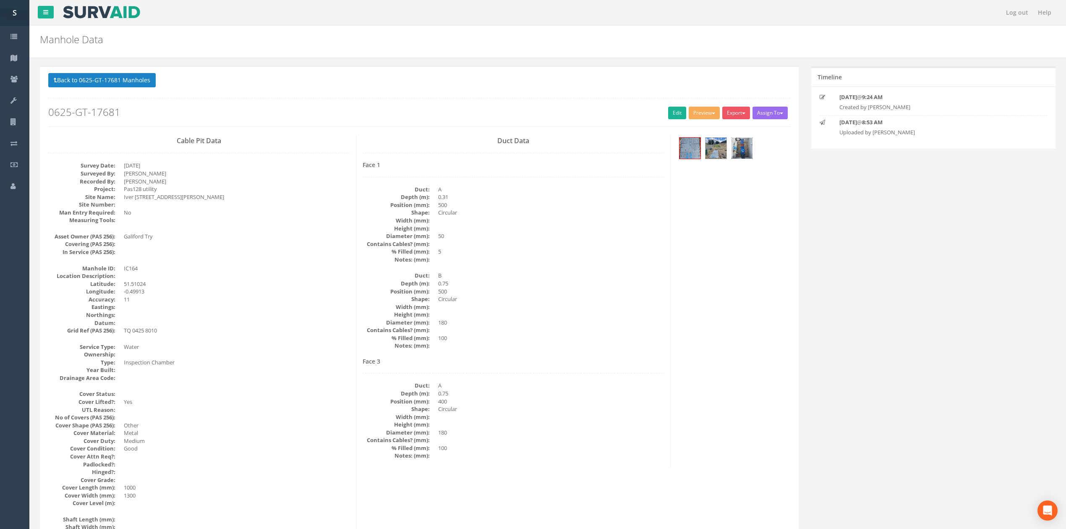
click at [744, 150] on img at bounding box center [741, 148] width 21 height 21
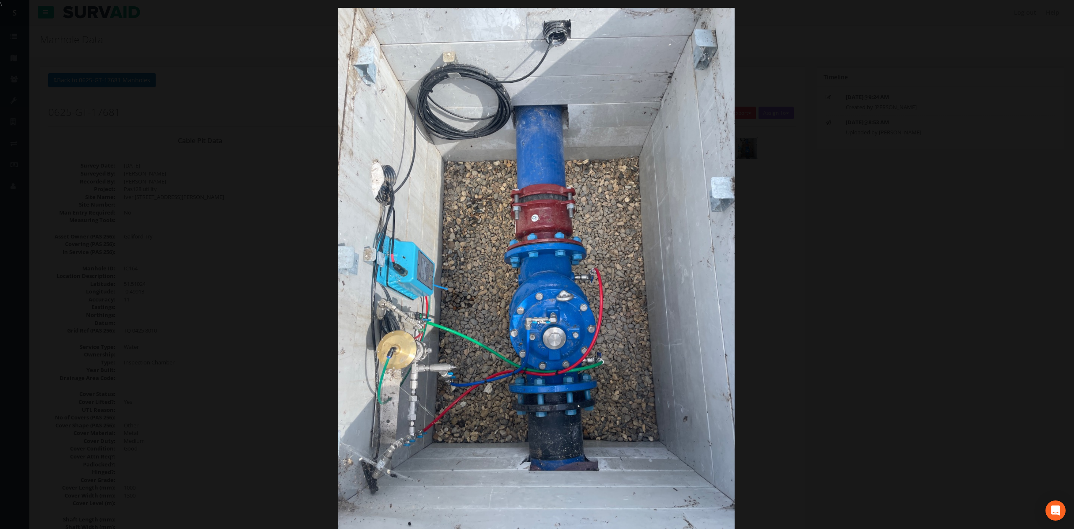
click at [939, 229] on div at bounding box center [536, 272] width 1074 height 529
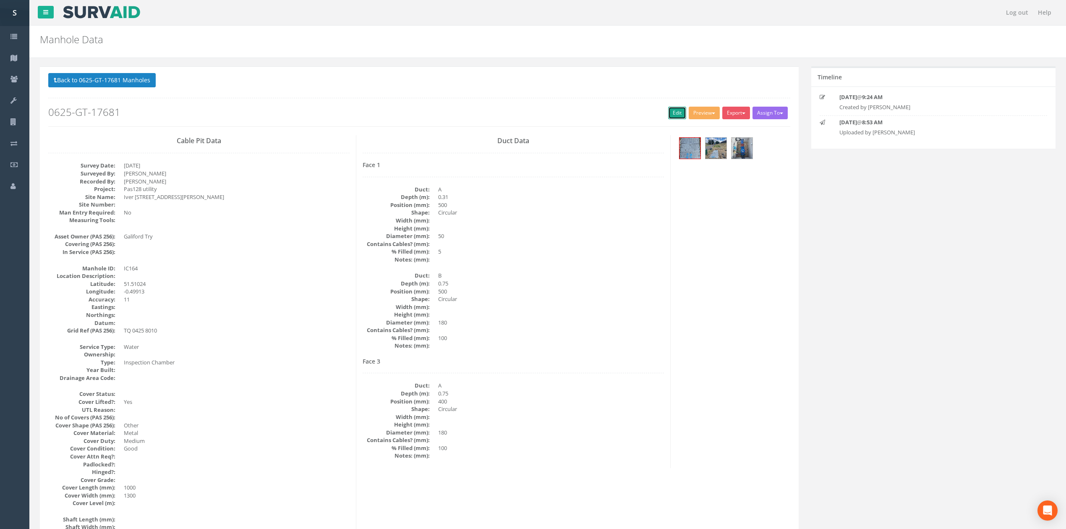
click at [668, 116] on link "Edit" at bounding box center [677, 113] width 18 height 13
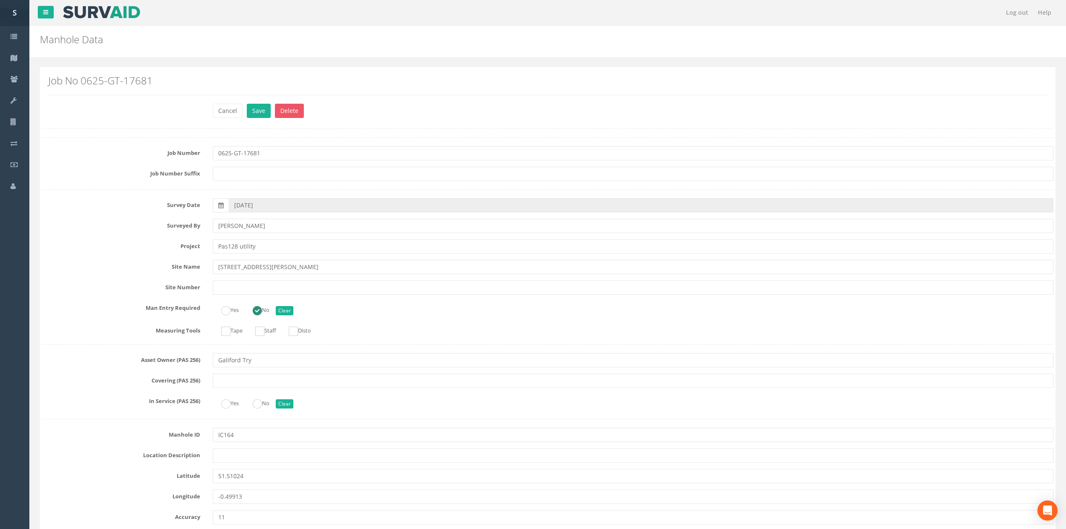
scroll to position [1522, 0]
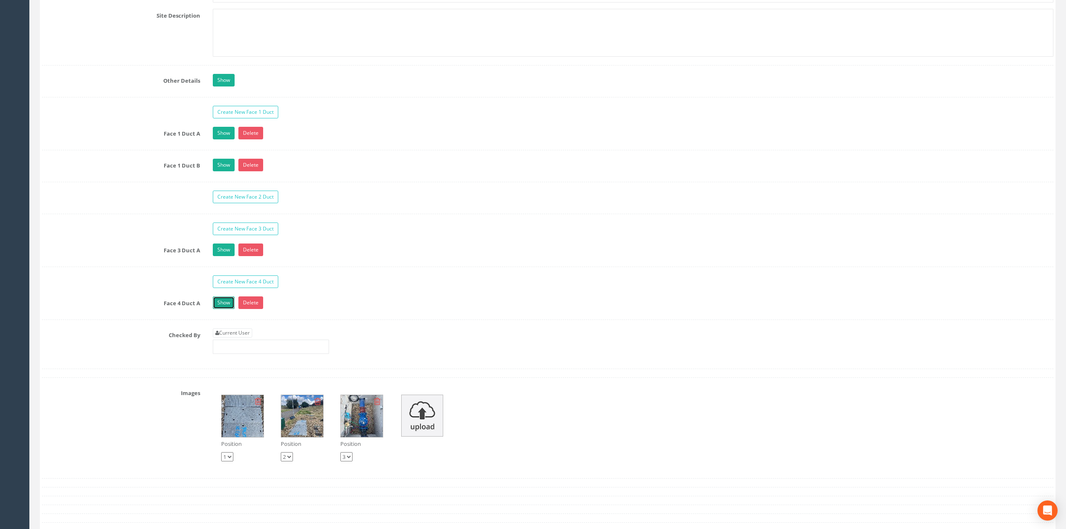
click at [221, 309] on link "Show" at bounding box center [224, 302] width 22 height 13
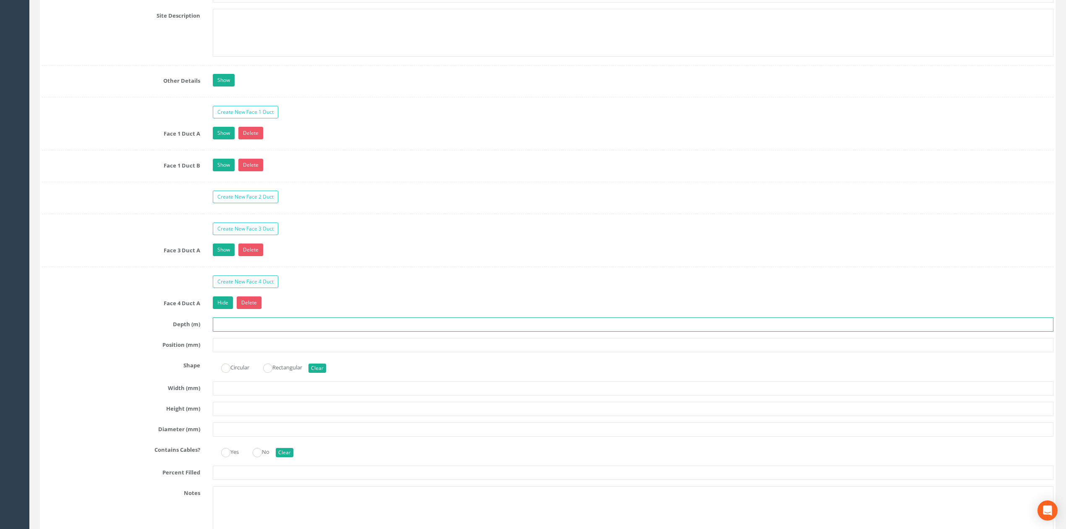
click at [280, 332] on input "text" at bounding box center [633, 324] width 841 height 14
type input "0.44"
click at [235, 352] on input "text" at bounding box center [633, 345] width 841 height 14
type input "400"
click at [241, 375] on div "Circular Rectangular Clear" at bounding box center [632, 366] width 853 height 16
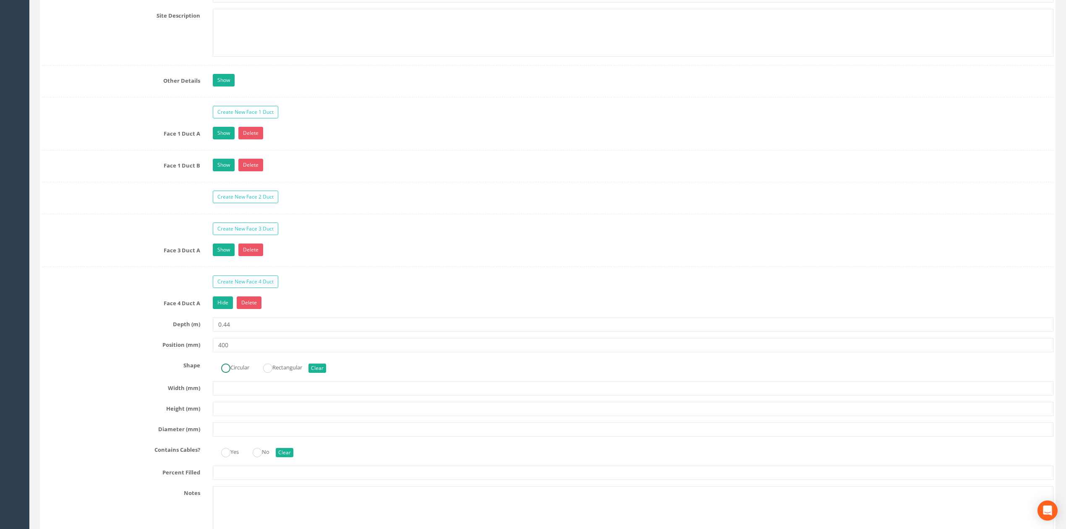
click at [240, 373] on label "Circular" at bounding box center [231, 366] width 37 height 12
radio input "true"
click at [240, 432] on div "Face 4 Duct A Hide Delete Depth (m) 0.44 Position (mm) 400 Shape Circular Recta…" at bounding box center [547, 419] width 1011 height 246
click at [240, 436] on input "text" at bounding box center [633, 429] width 841 height 14
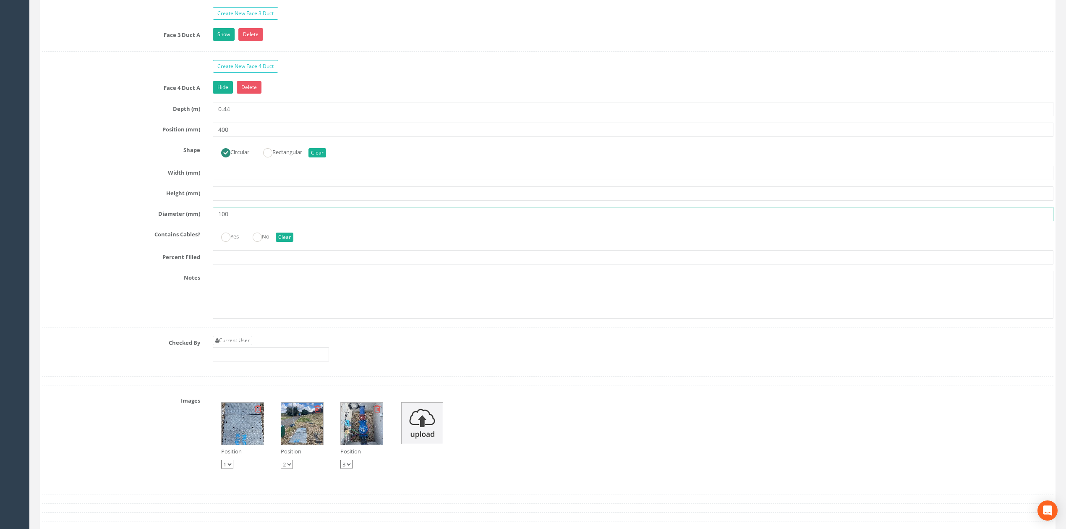
scroll to position [1746, 0]
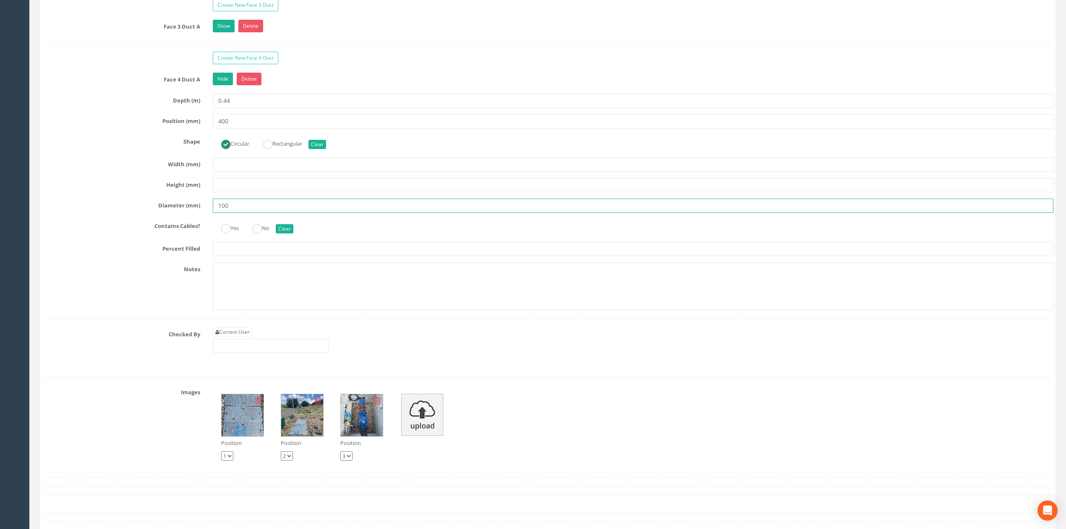
type input "100"
click at [241, 256] on input "text" at bounding box center [633, 249] width 841 height 14
type input "75"
click at [225, 64] on link "Create New Face 4 Duct" at bounding box center [245, 58] width 65 height 13
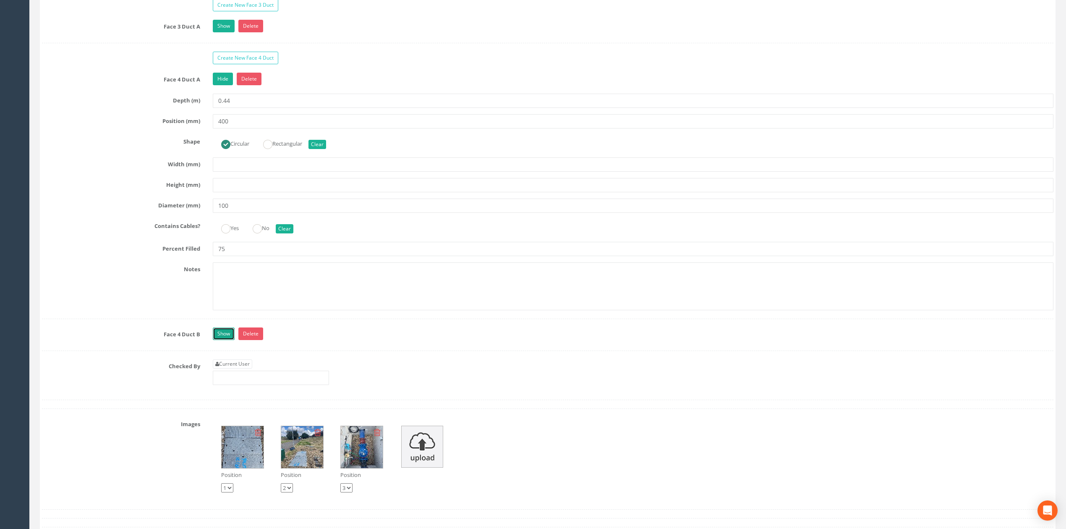
click at [224, 340] on link "Show" at bounding box center [224, 333] width 22 height 13
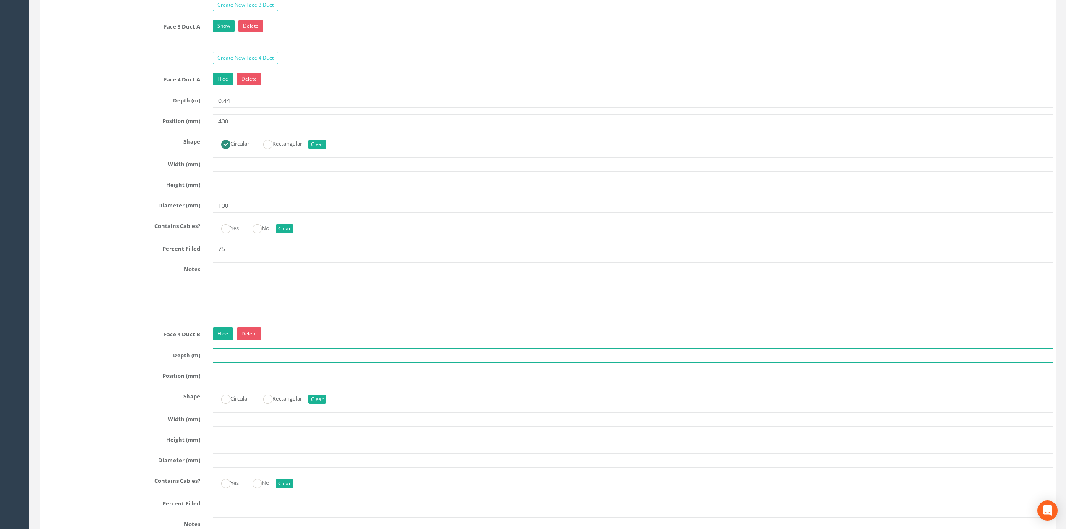
click at [243, 363] on input "text" at bounding box center [633, 355] width 841 height 14
type input "0.44"
click at [236, 383] on input "text" at bounding box center [633, 376] width 841 height 14
type input "500"
click at [236, 404] on label "Circular" at bounding box center [231, 398] width 37 height 12
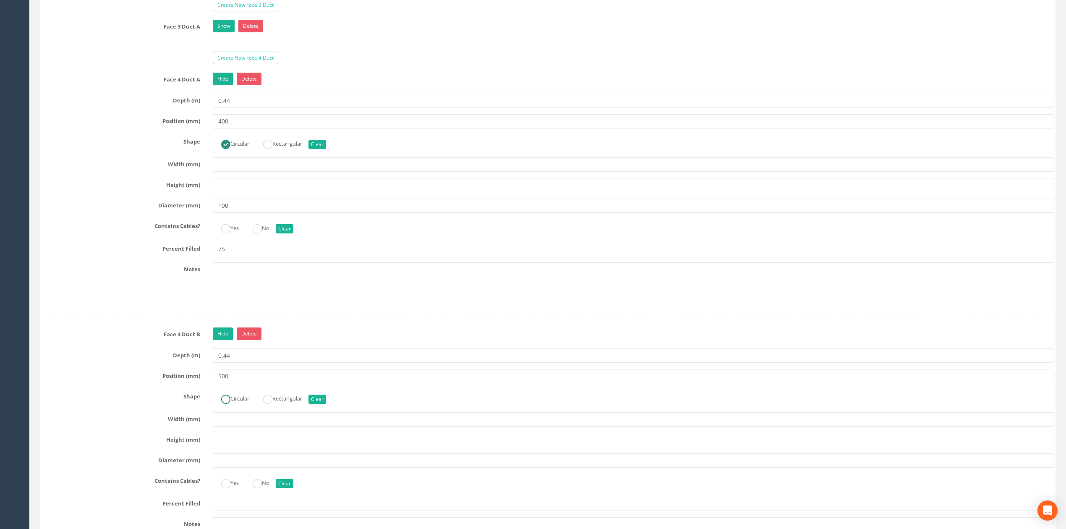
radio input "true"
drag, startPoint x: 232, startPoint y: 261, endPoint x: 170, endPoint y: 251, distance: 62.4
click at [199, 256] on div "Percent Filled 75" at bounding box center [548, 249] width 1024 height 14
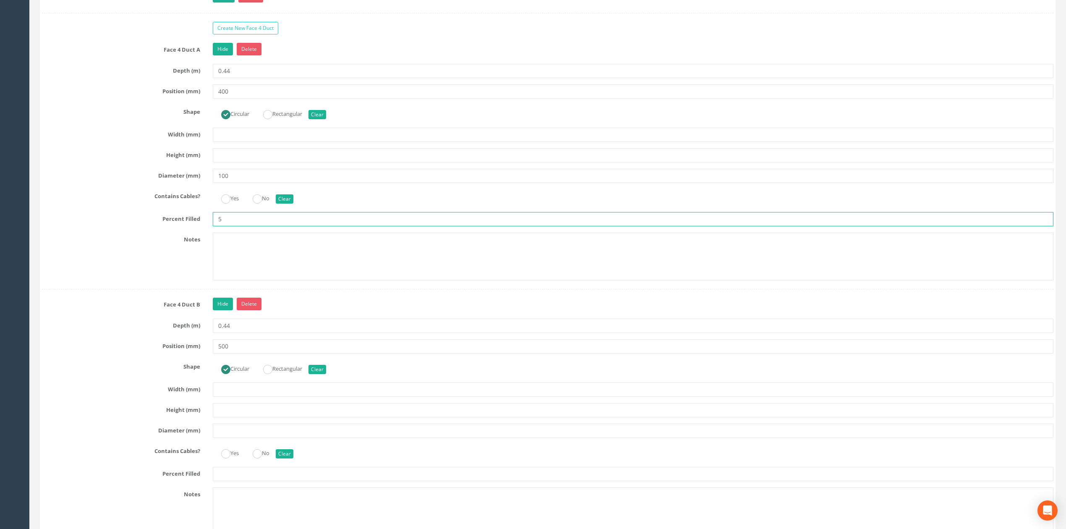
scroll to position [1802, 0]
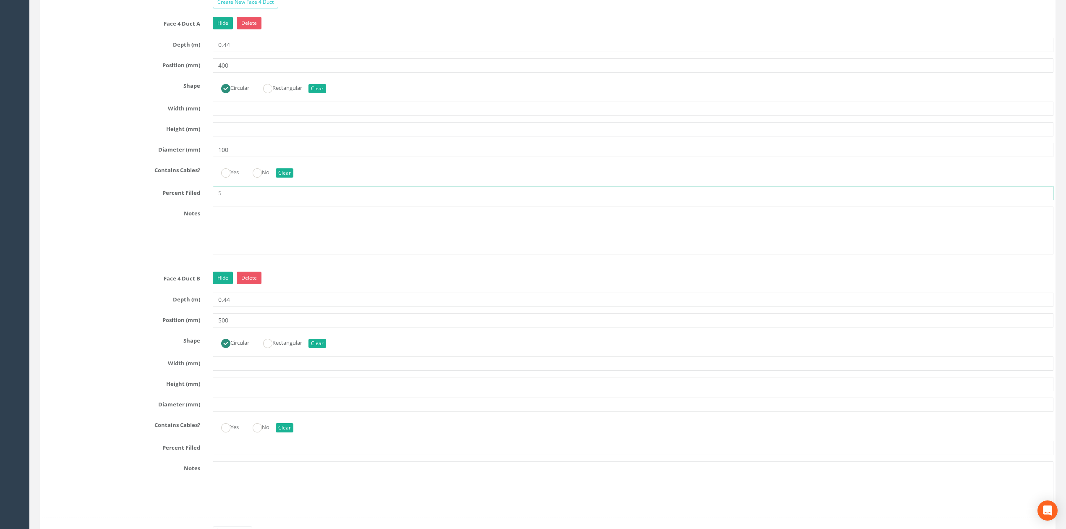
type input "5"
click at [237, 412] on input "text" at bounding box center [633, 404] width 841 height 14
click at [235, 452] on div "Face 4 Duct B Hide Delete Depth (m) 0.44 Position (mm) 500 Shape Circular Recta…" at bounding box center [547, 395] width 1011 height 246
click at [236, 454] on div "Face 4 Duct B Hide Delete Depth (m) 0.44 Position (mm) 500 Shape Circular Recta…" at bounding box center [547, 395] width 1011 height 246
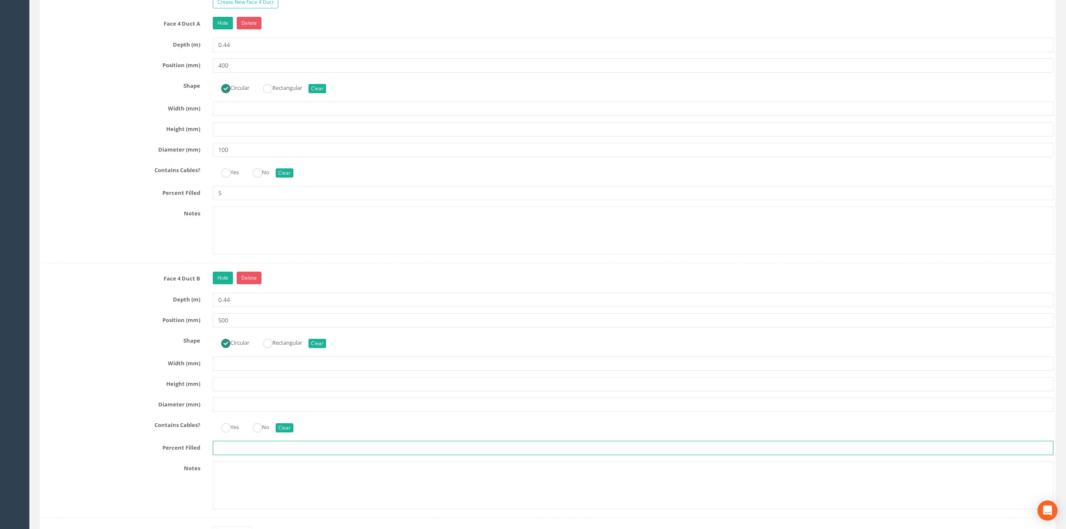
click at [235, 455] on input "text" at bounding box center [633, 448] width 841 height 14
type input "75"
click at [235, 412] on input "text" at bounding box center [633, 404] width 841 height 14
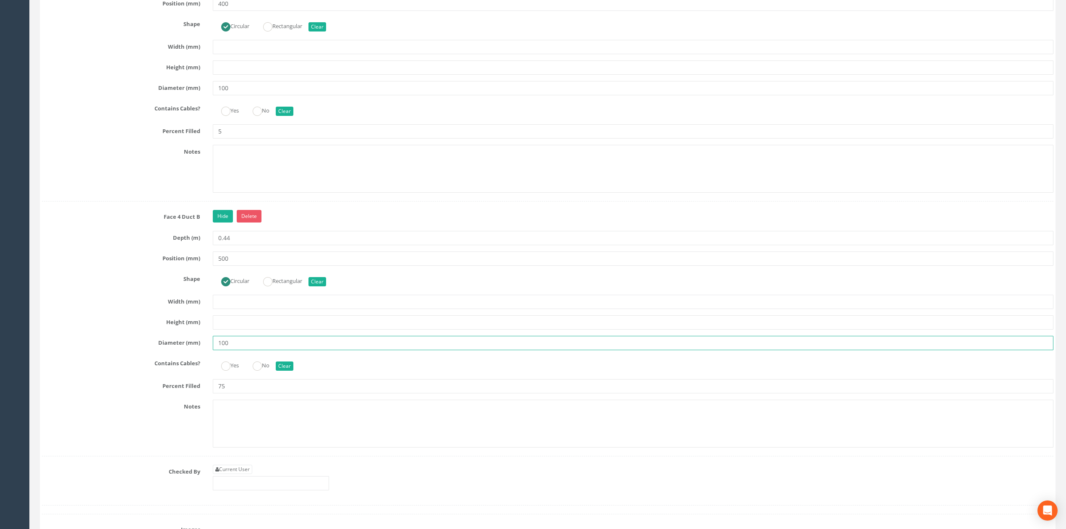
scroll to position [1970, 0]
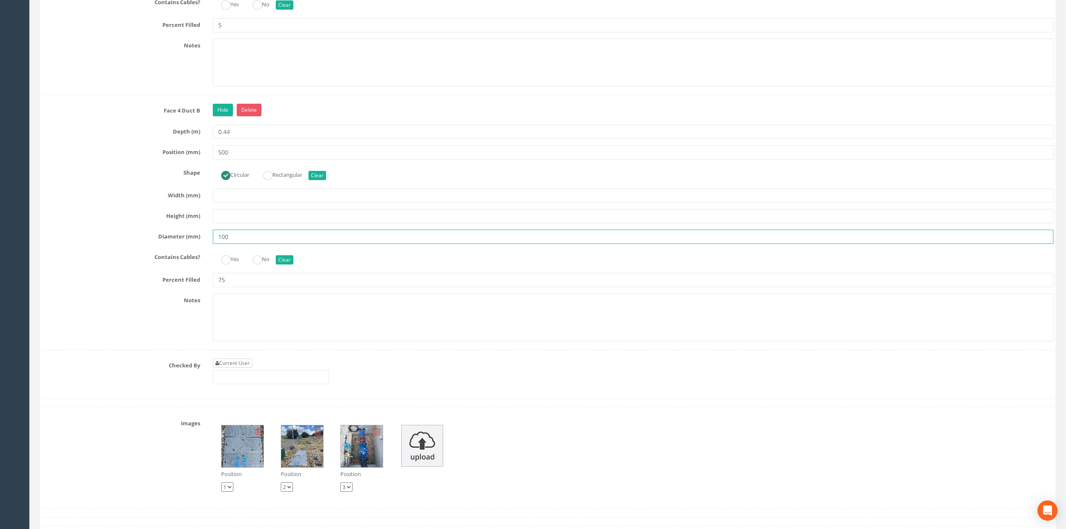
type input "100"
click at [242, 368] on link "Current User" at bounding box center [232, 362] width 39 height 9
type input "[PERSON_NAME]"
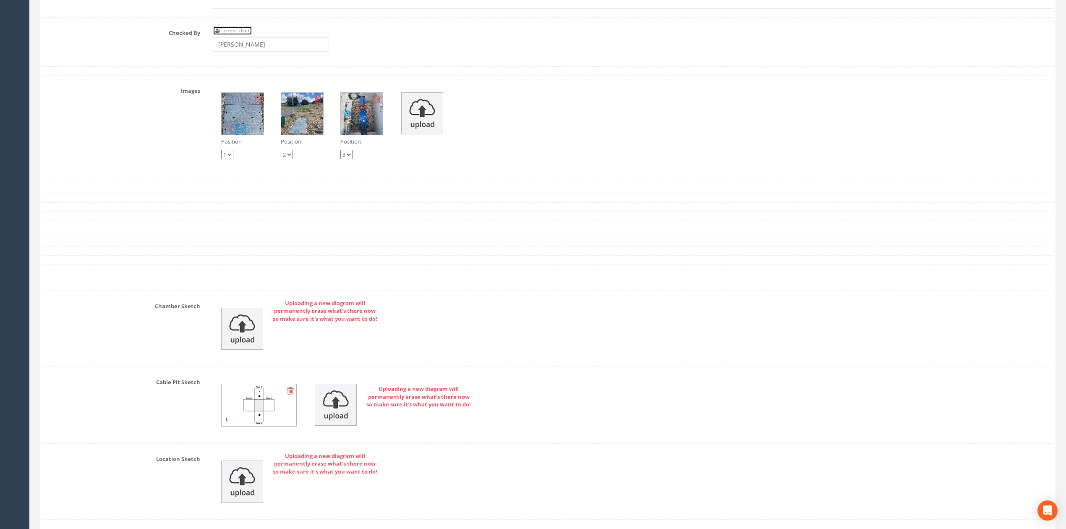
scroll to position [2530, 0]
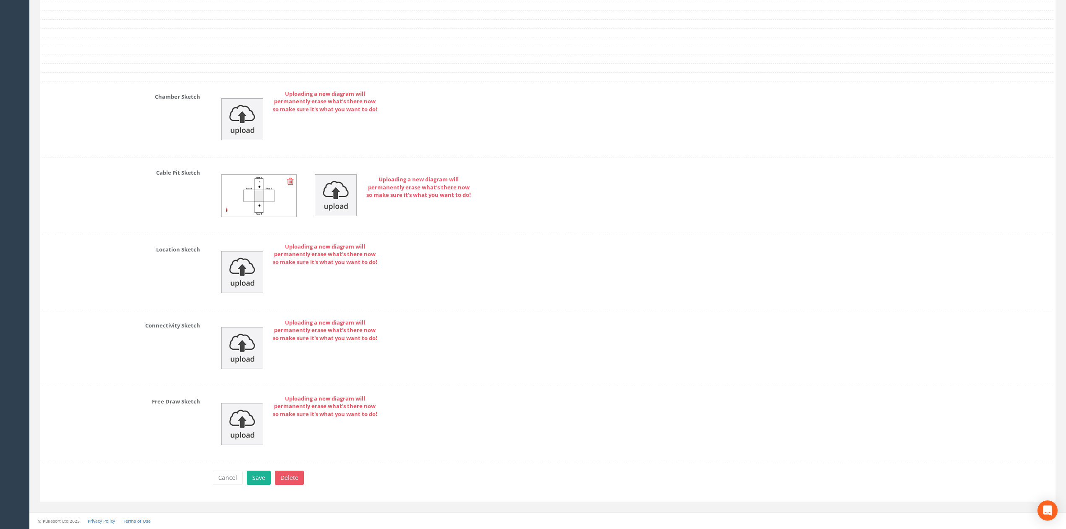
click at [293, 178] on icon at bounding box center [290, 181] width 7 height 8
click at [269, 478] on button "Save" at bounding box center [259, 477] width 24 height 14
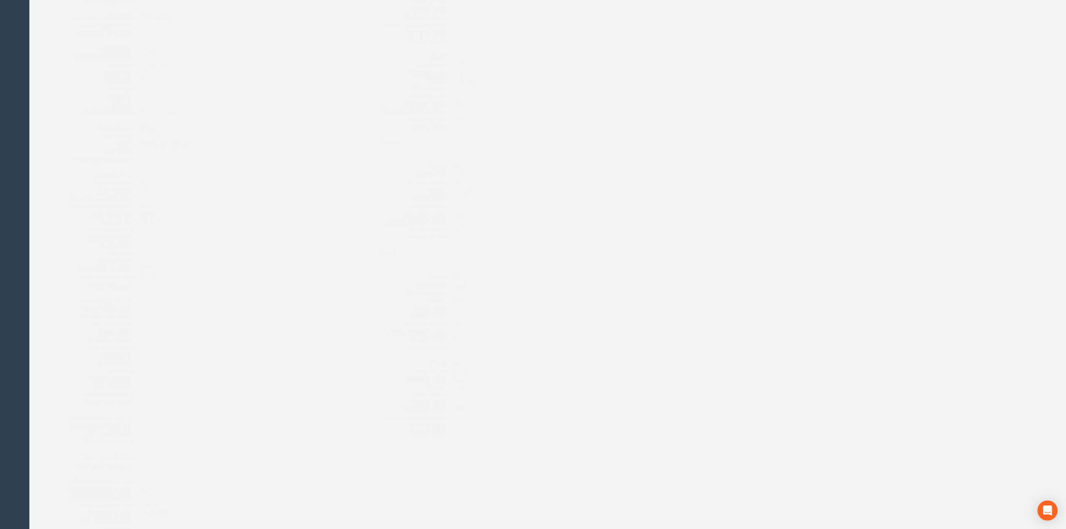
scroll to position [127, 0]
click at [751, 24] on img at bounding box center [741, 21] width 21 height 21
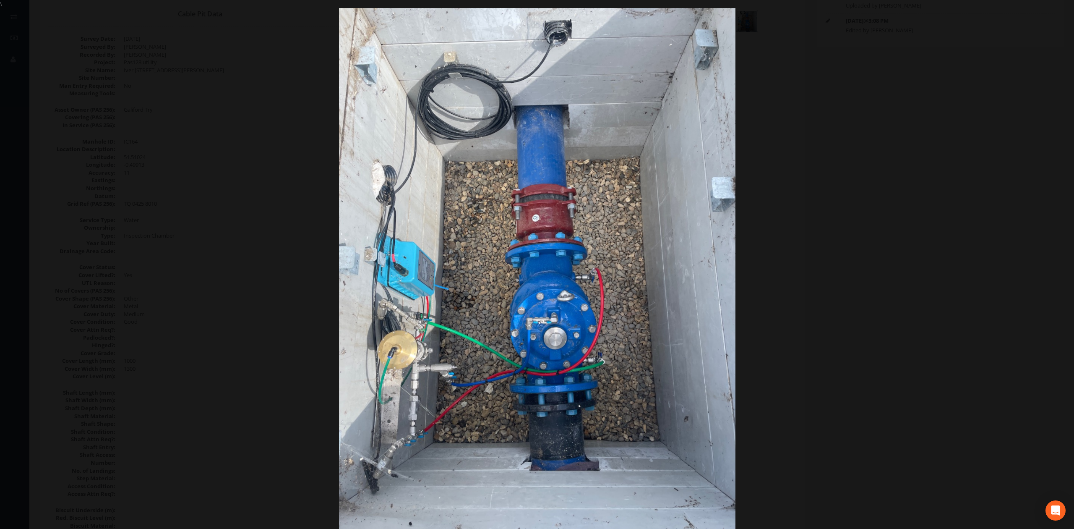
click at [877, 268] on div at bounding box center [537, 272] width 1074 height 529
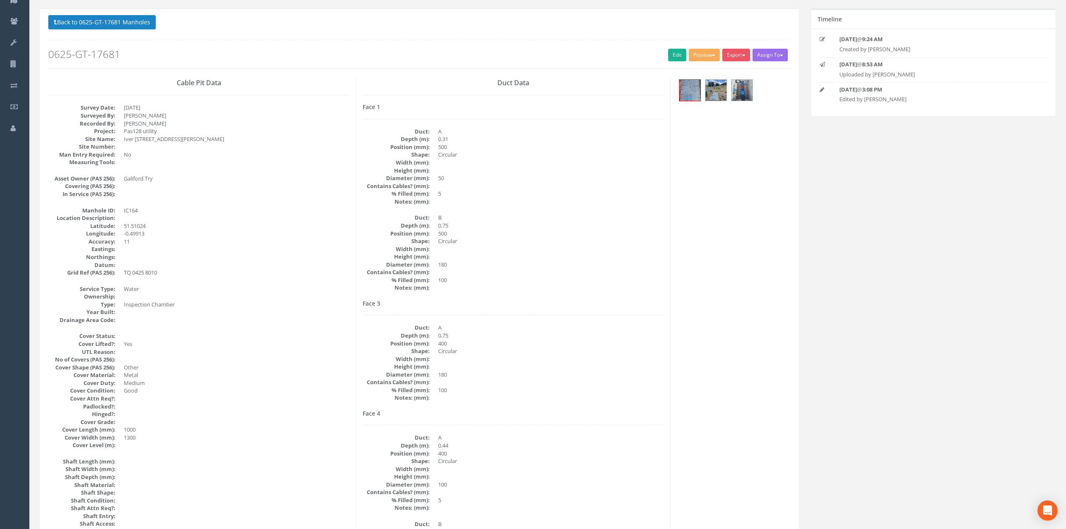
scroll to position [71, 0]
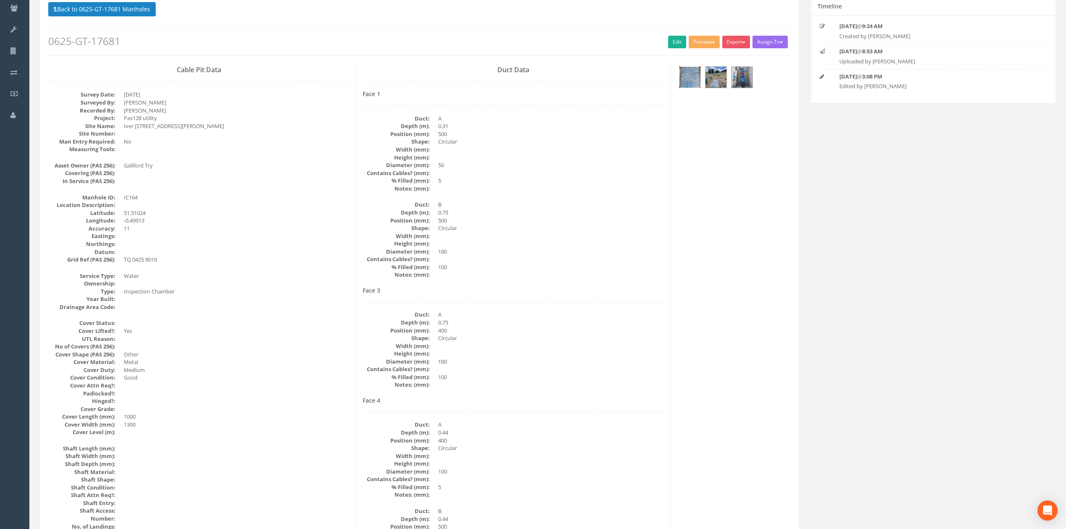
click at [690, 84] on img at bounding box center [689, 77] width 21 height 21
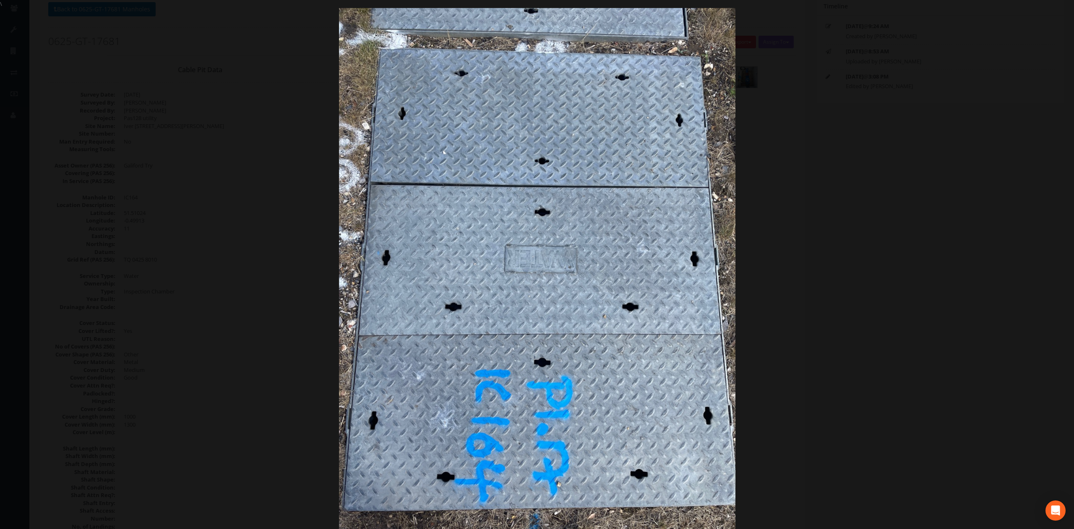
click at [835, 240] on div at bounding box center [537, 272] width 1074 height 529
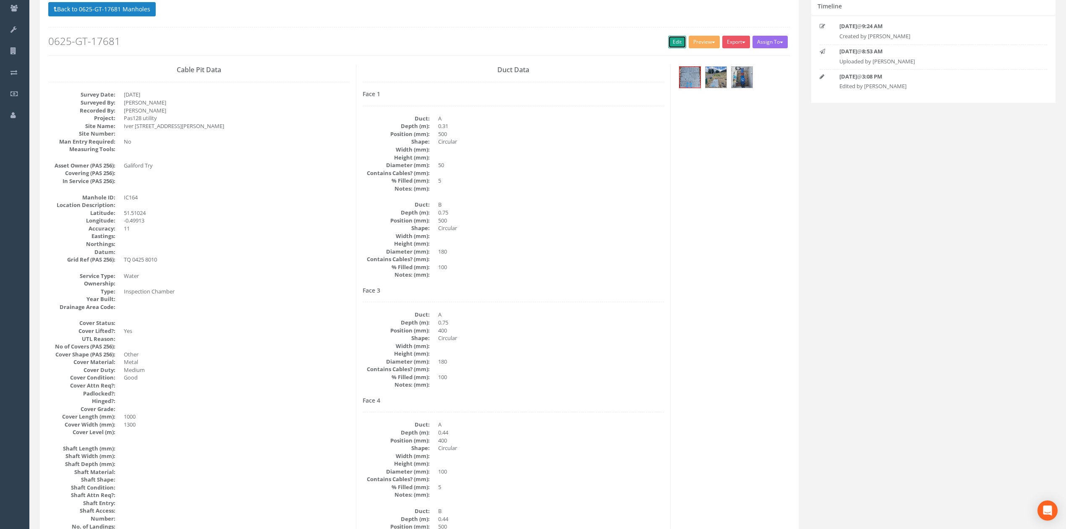
click at [672, 42] on link "Edit" at bounding box center [677, 42] width 18 height 13
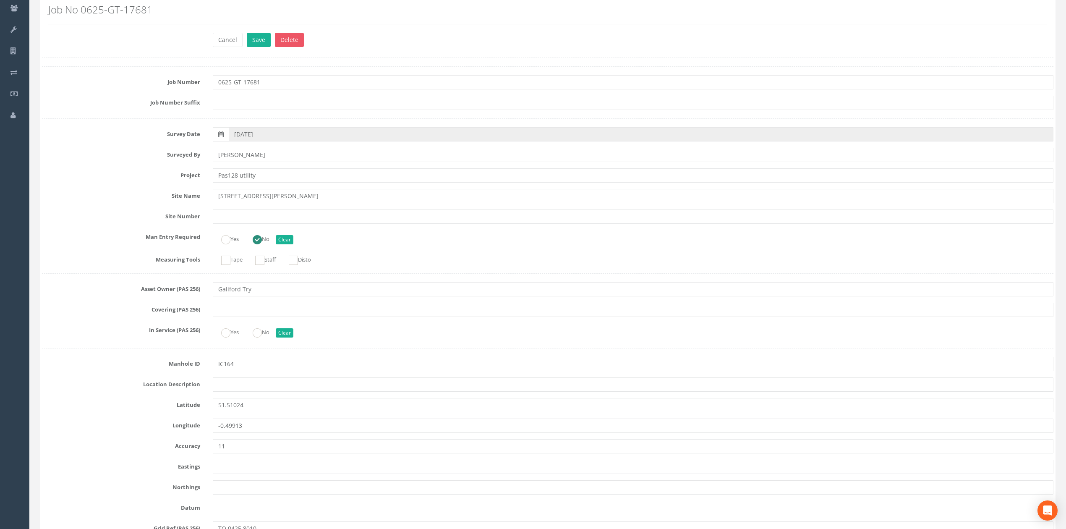
scroll to position [1191, 0]
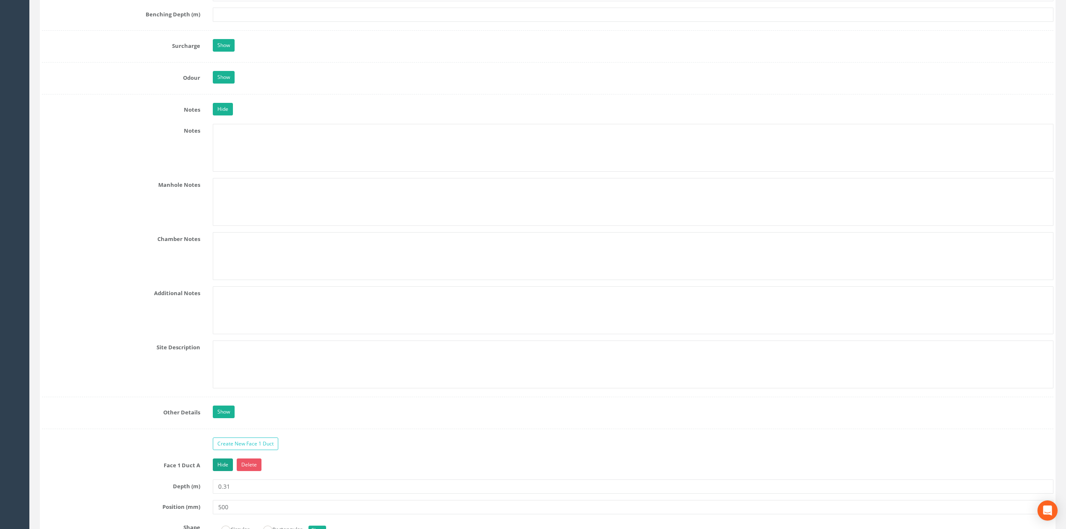
type input "0.32"
click at [224, 471] on link "Hide" at bounding box center [223, 464] width 20 height 13
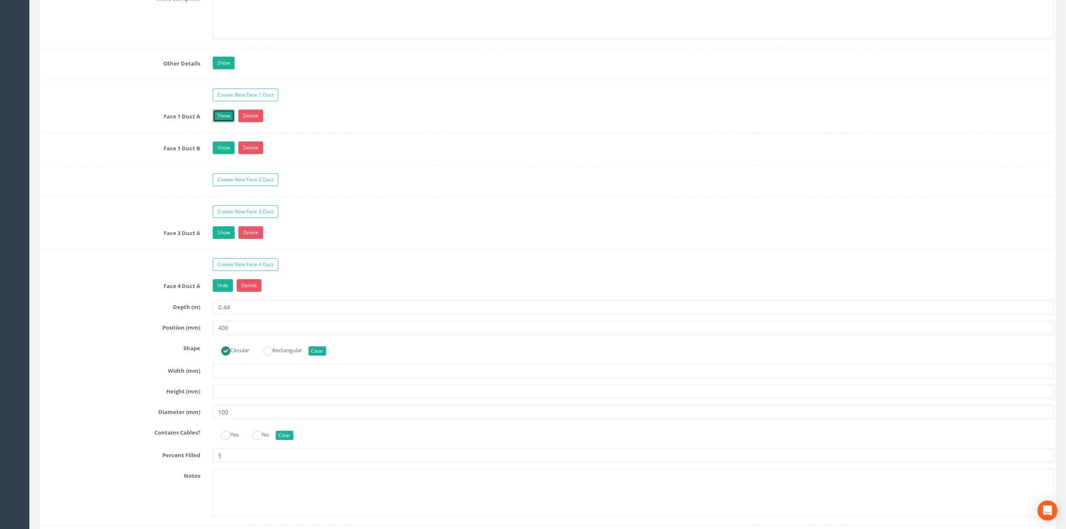
scroll to position [1751, 0]
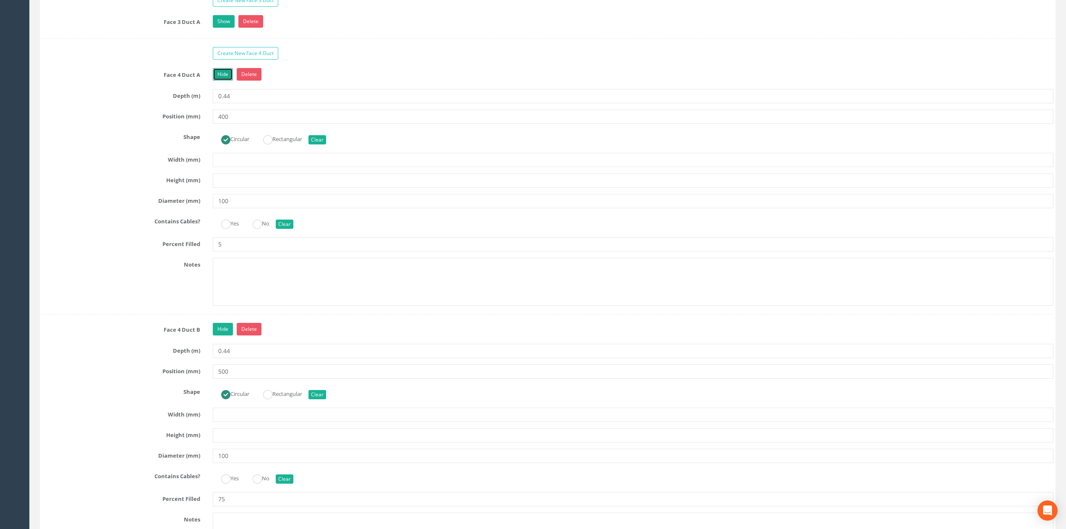
click at [220, 81] on link "Hide" at bounding box center [223, 74] width 20 height 13
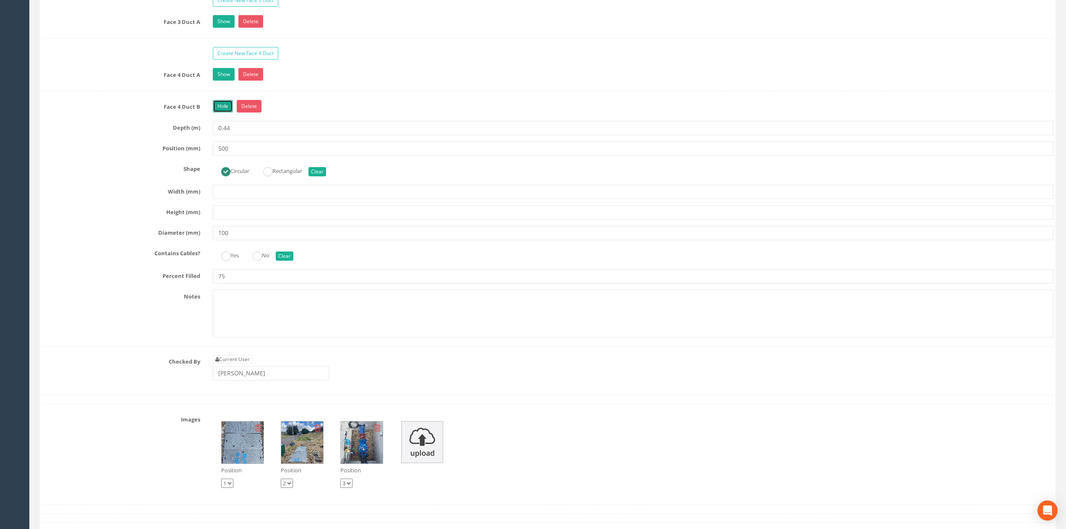
click at [222, 112] on link "Hide" at bounding box center [223, 106] width 20 height 13
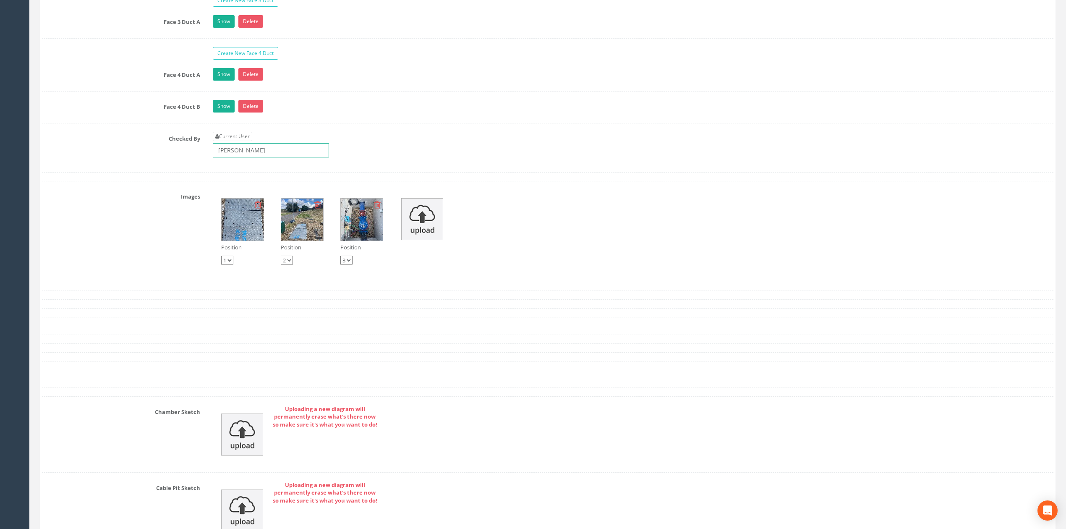
click at [279, 157] on input "[PERSON_NAME]" at bounding box center [271, 150] width 116 height 14
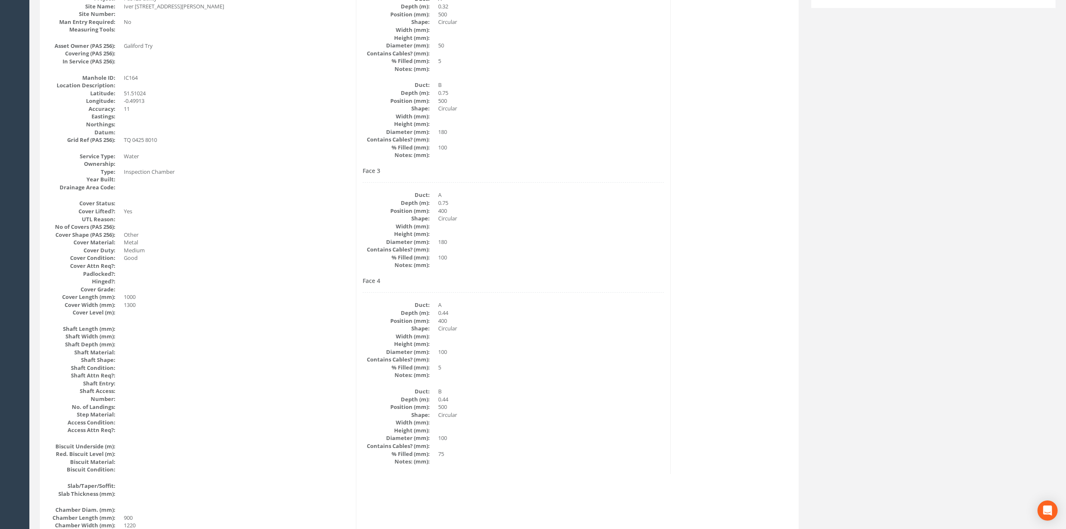
scroll to position [168, 0]
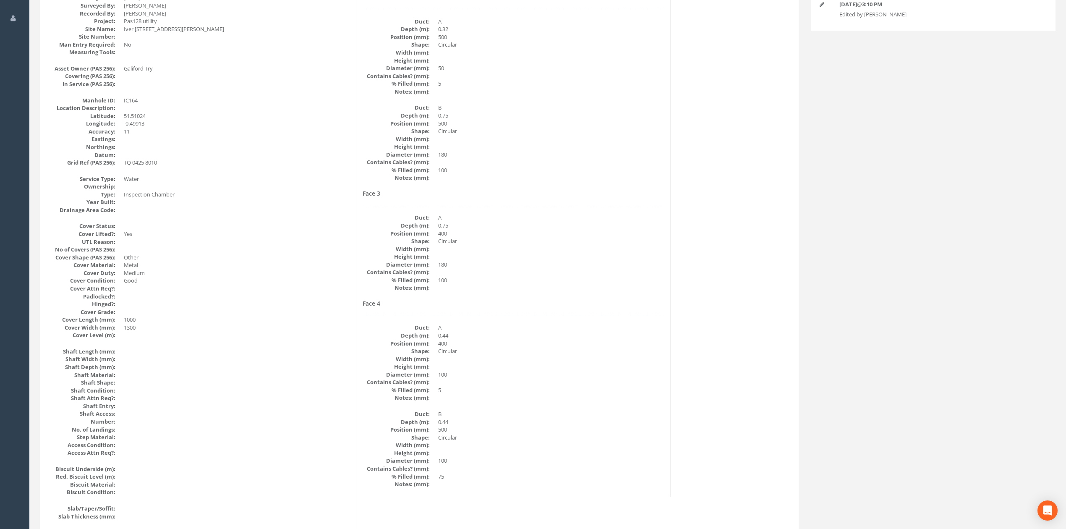
click at [237, 332] on dd at bounding box center [237, 335] width 226 height 8
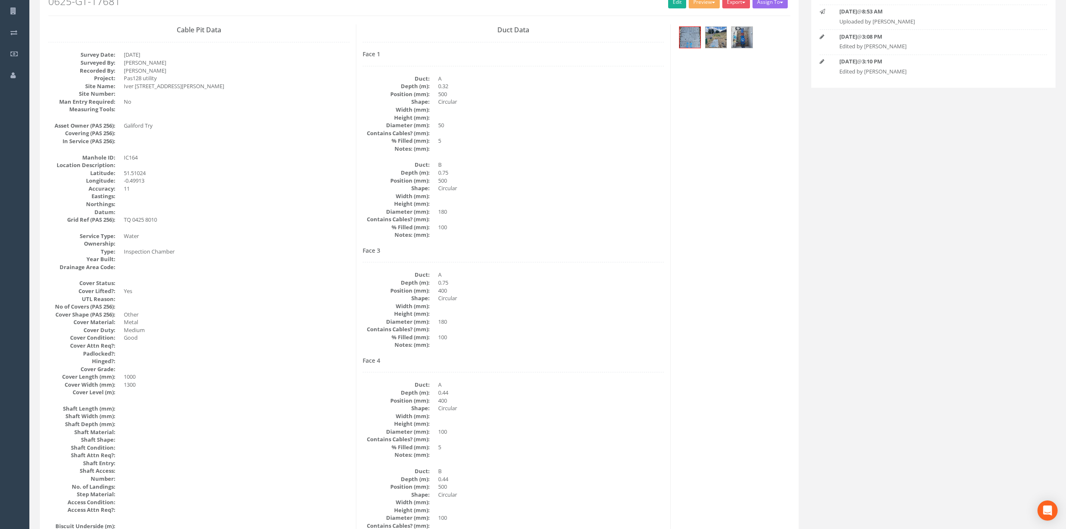
scroll to position [56, 0]
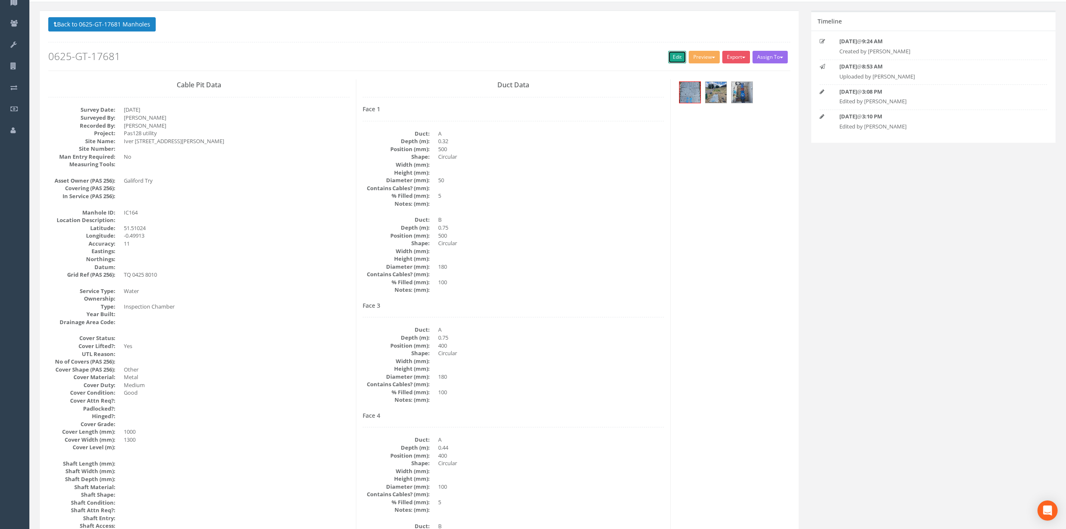
click at [679, 53] on link "Edit" at bounding box center [677, 57] width 18 height 13
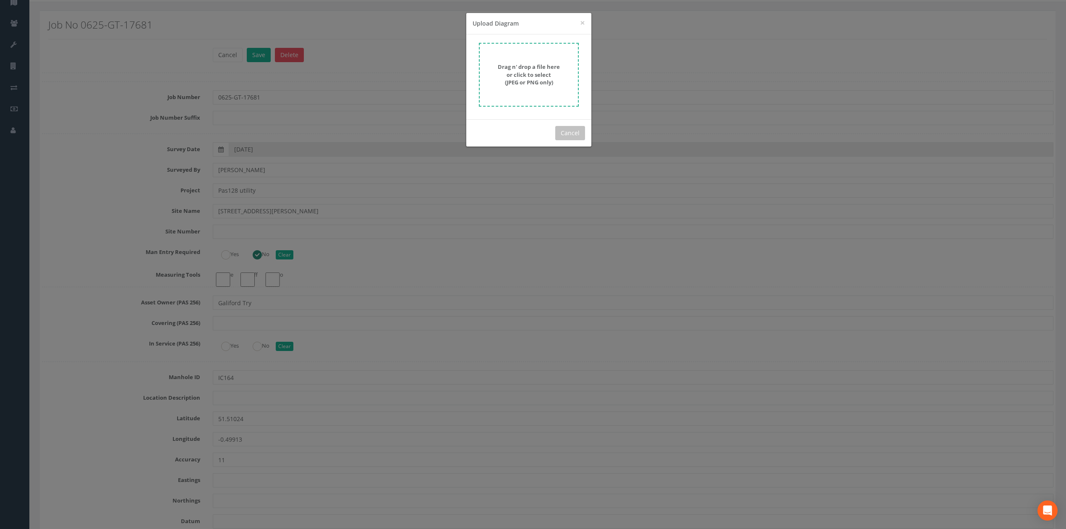
click at [530, 81] on strong "Drag n' drop a file here or click to select (JPEG or PNG only)" at bounding box center [529, 74] width 62 height 23
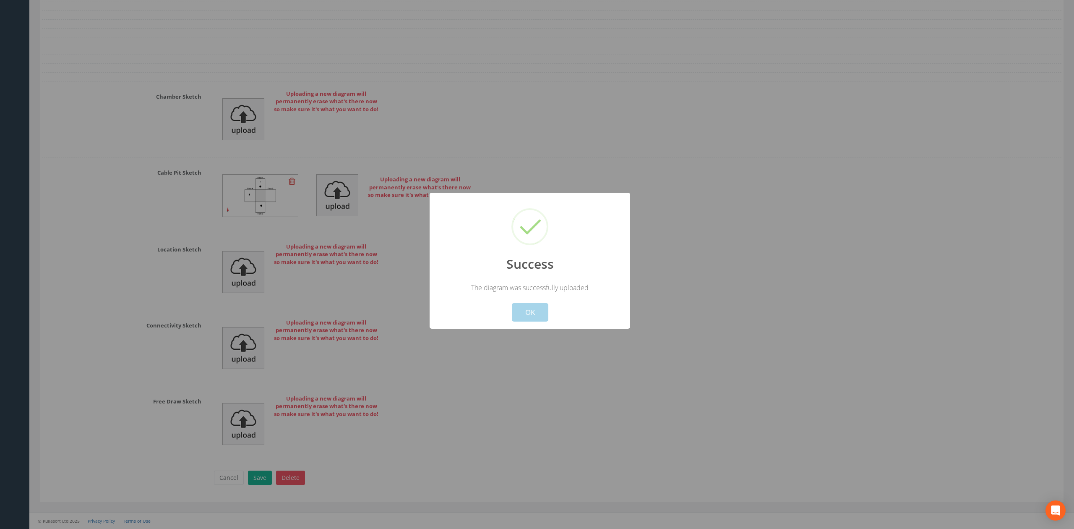
click at [540, 314] on button "OK" at bounding box center [530, 312] width 37 height 18
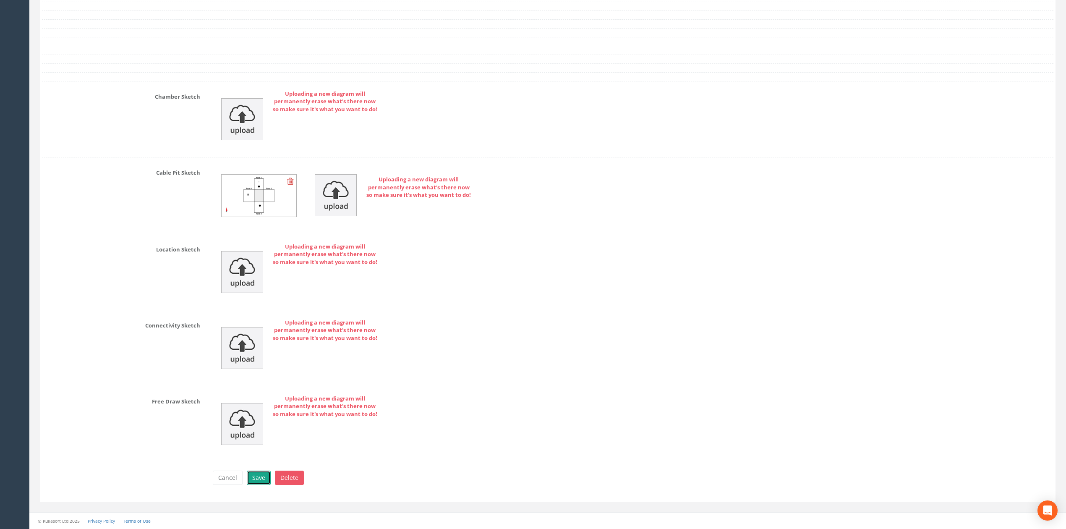
click at [253, 484] on button "Save" at bounding box center [259, 477] width 24 height 14
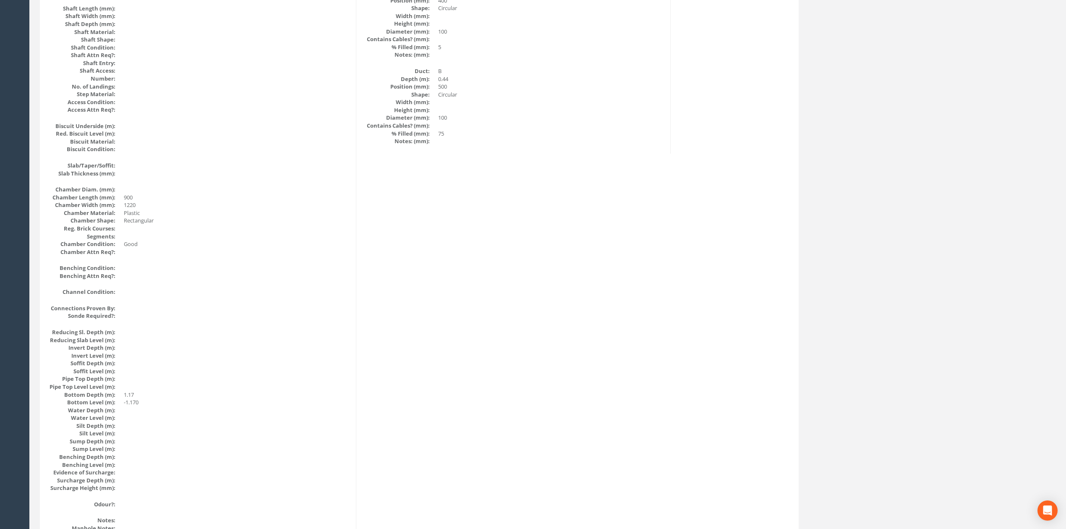
scroll to position [0, 0]
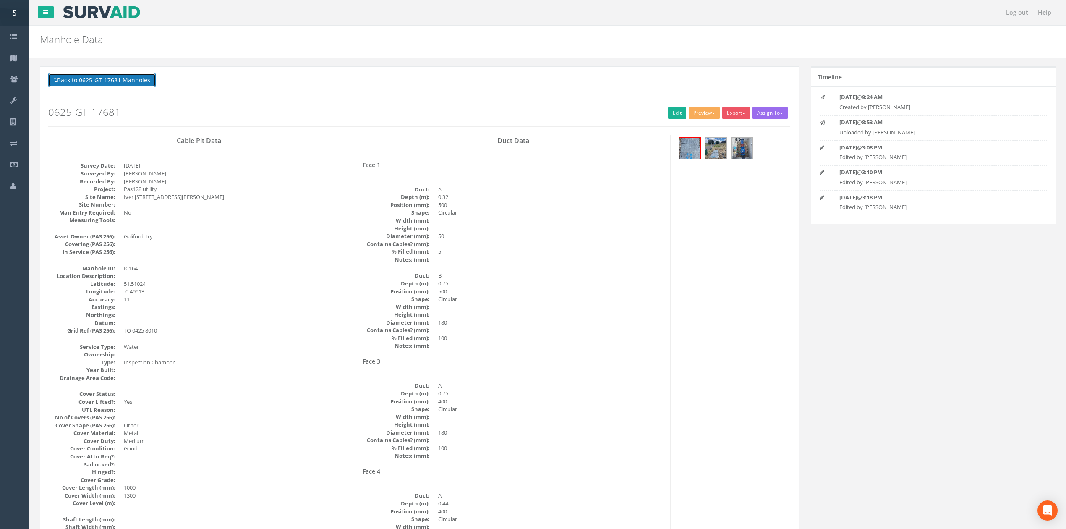
click at [70, 77] on button "Back to 0625-GT-17681 Manholes" at bounding box center [101, 80] width 107 height 14
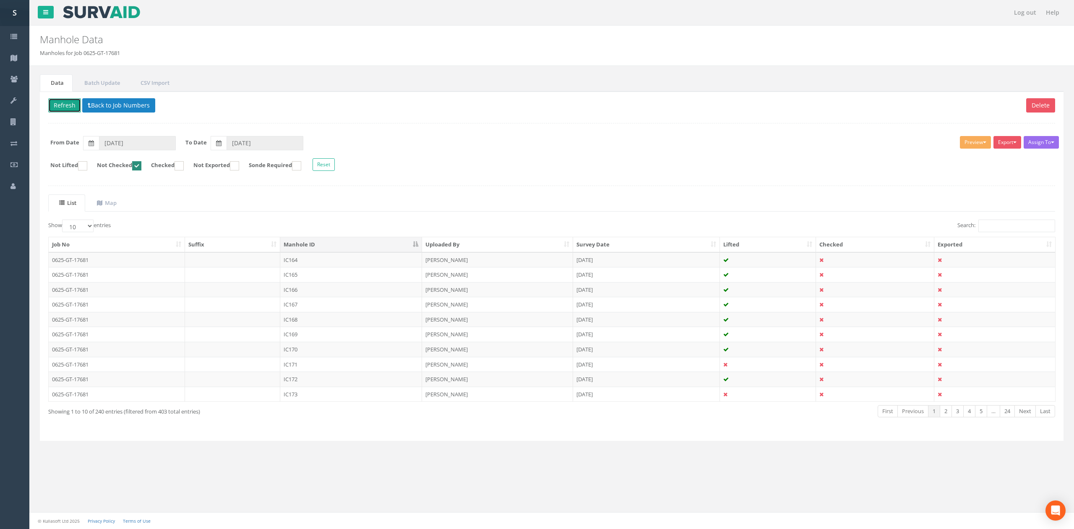
click at [62, 105] on button "Refresh" at bounding box center [64, 105] width 33 height 14
click at [332, 267] on td "IC165" at bounding box center [351, 259] width 142 height 15
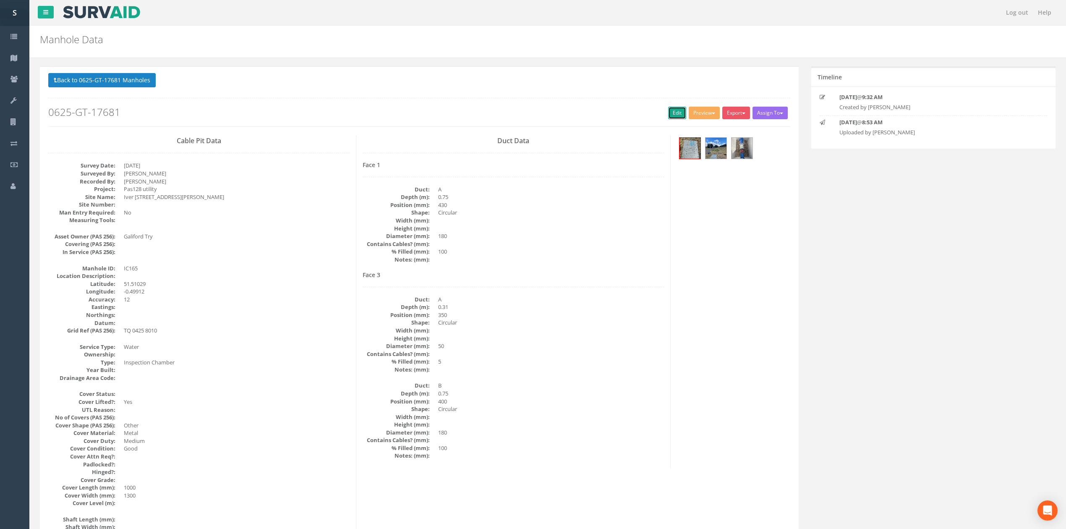
click at [671, 112] on link "Edit" at bounding box center [677, 113] width 18 height 13
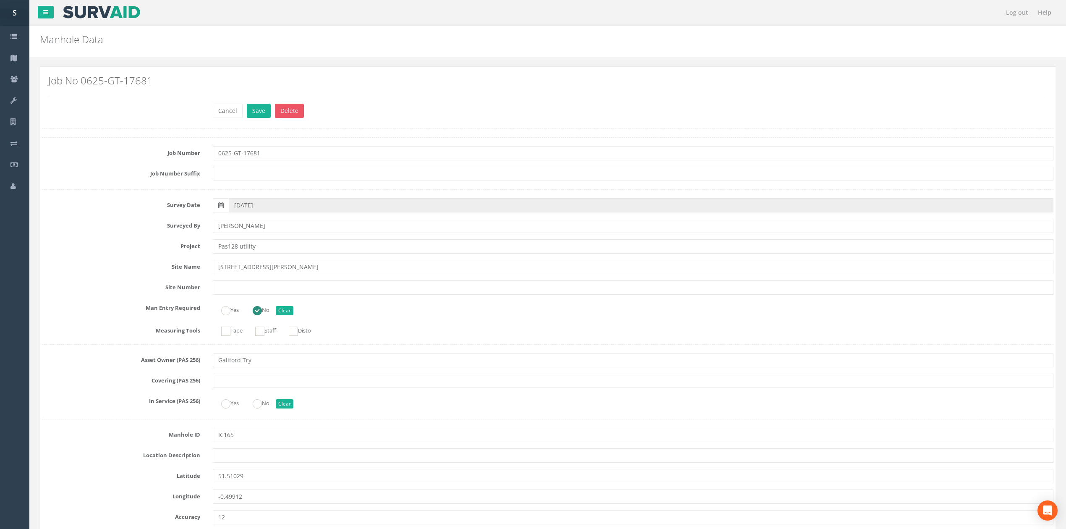
scroll to position [1634, 0]
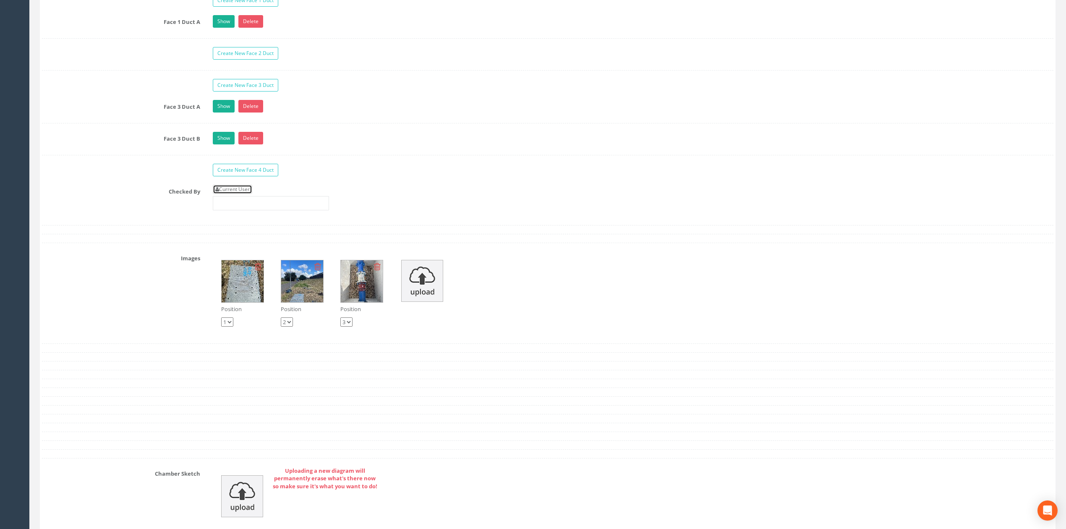
click at [244, 194] on link "Current User" at bounding box center [232, 189] width 39 height 9
type input "[PERSON_NAME]"
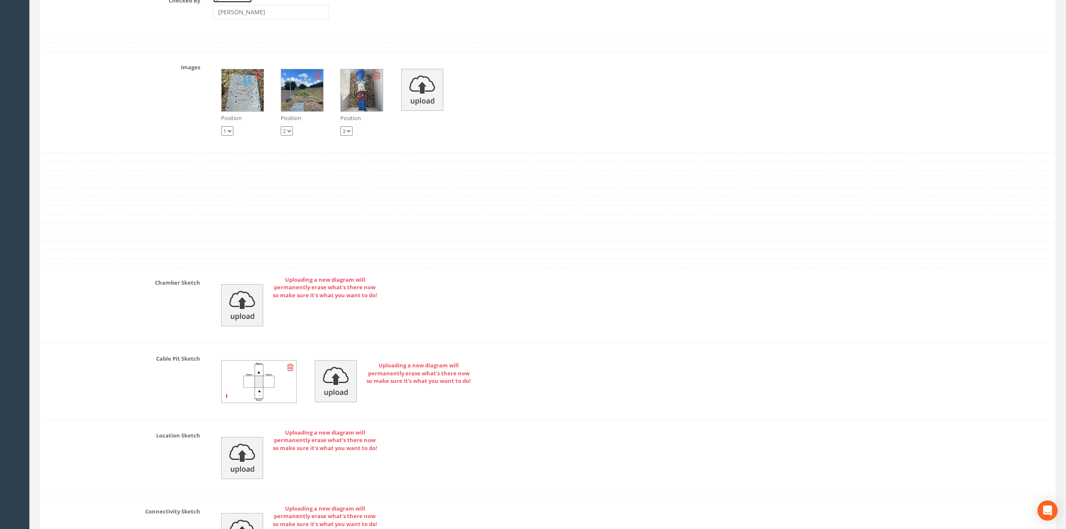
scroll to position [1858, 0]
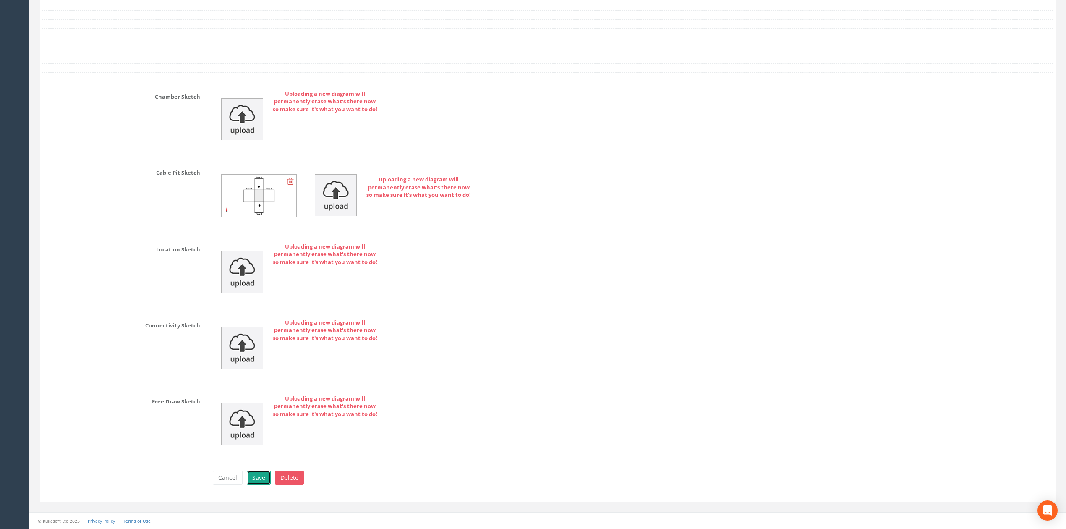
click at [256, 478] on button "Save" at bounding box center [259, 477] width 24 height 14
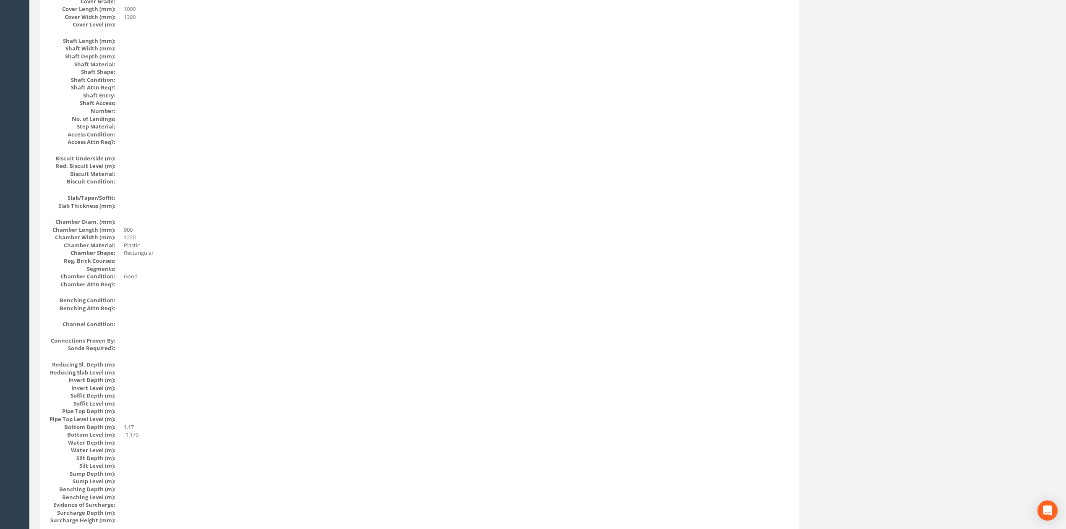
scroll to position [0, 0]
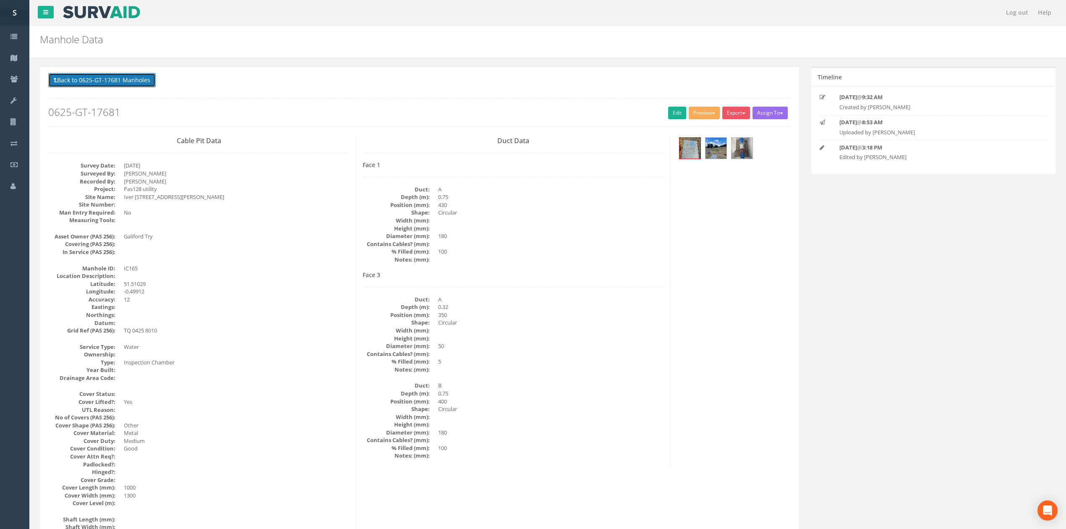
click at [84, 74] on button "Back to 0625-GT-17681 Manholes" at bounding box center [101, 80] width 107 height 14
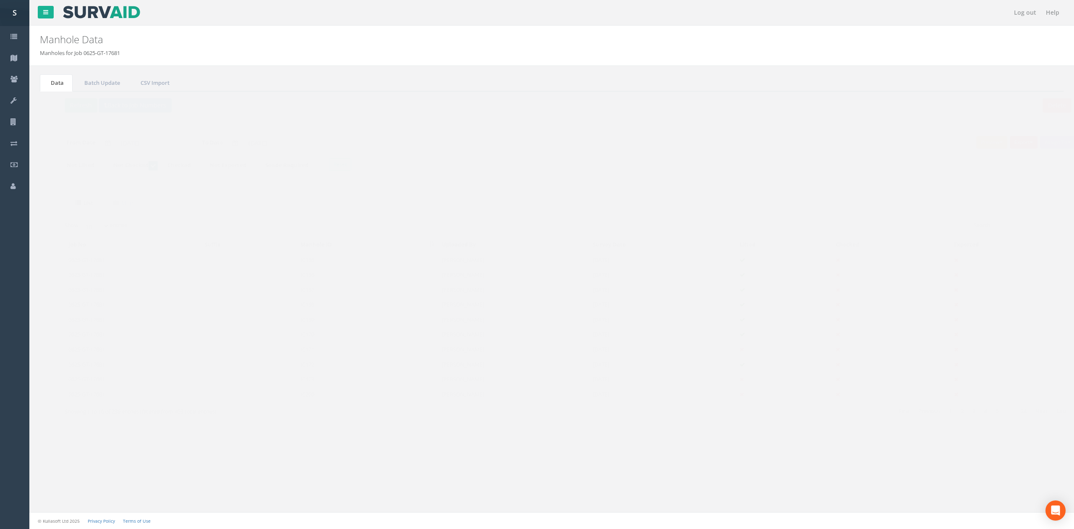
click at [65, 113] on p "Delete Refresh Back to Job Numbers" at bounding box center [551, 106] width 1007 height 16
click at [63, 108] on button "Refresh" at bounding box center [64, 105] width 33 height 14
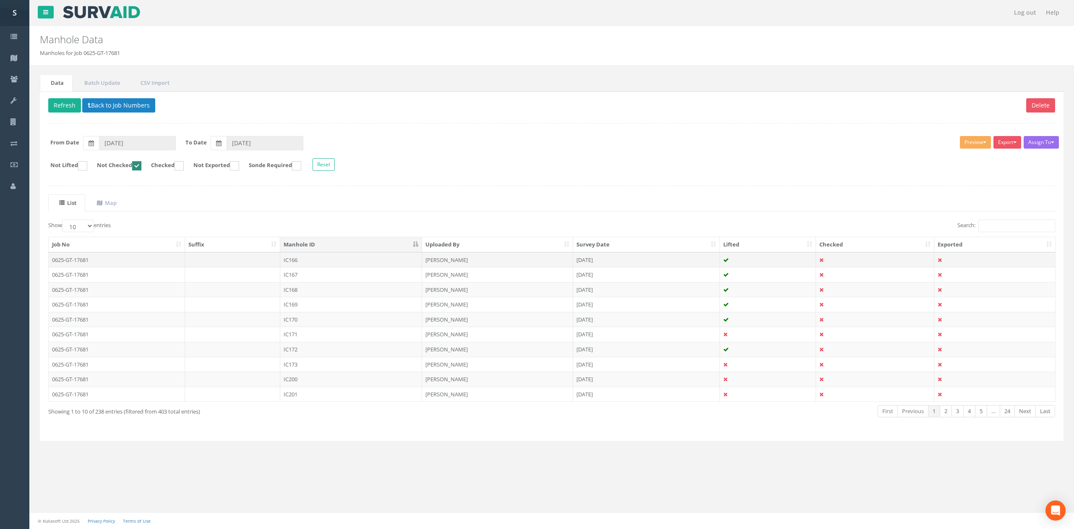
click at [337, 264] on td "IC166" at bounding box center [351, 259] width 142 height 15
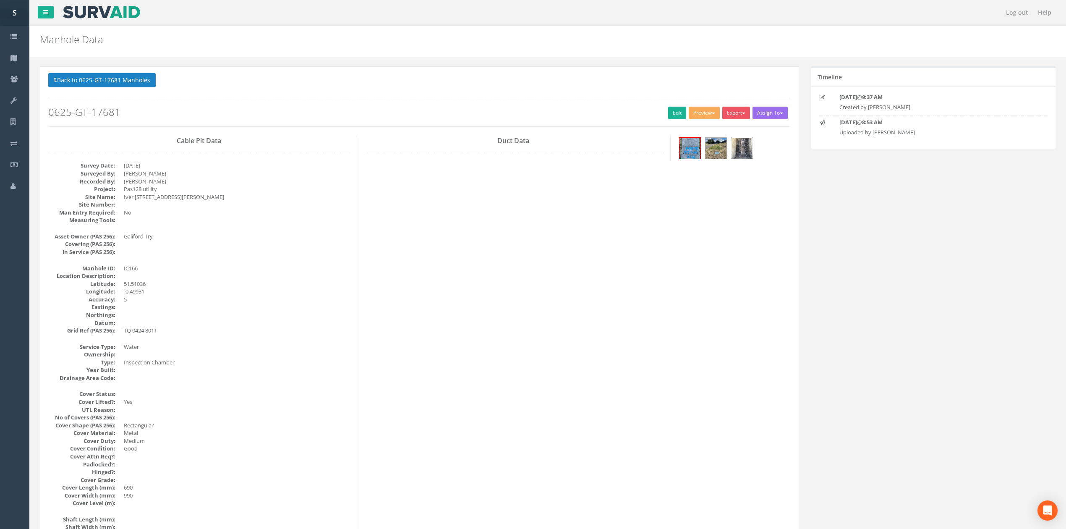
click at [751, 149] on img at bounding box center [741, 148] width 21 height 21
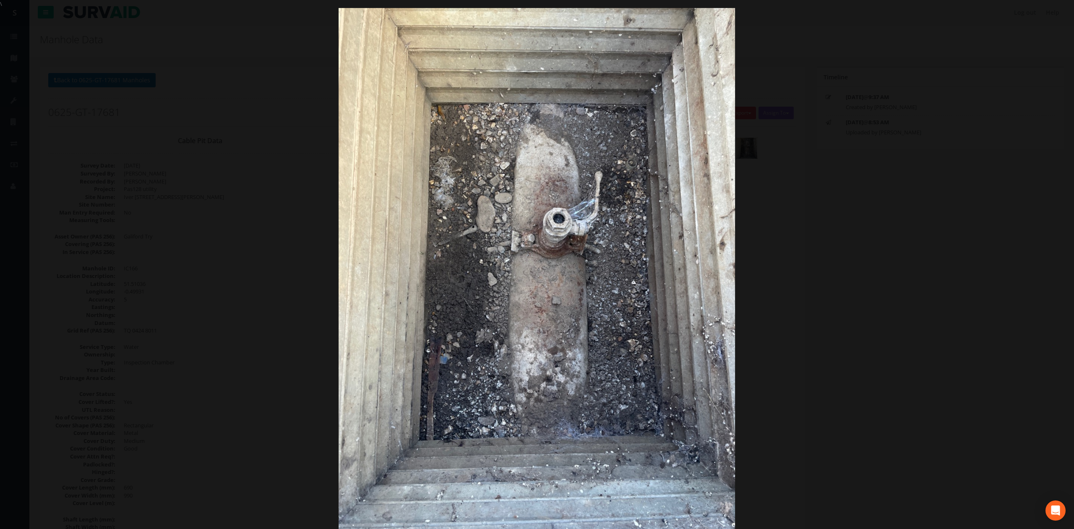
click at [895, 291] on div at bounding box center [537, 272] width 1074 height 529
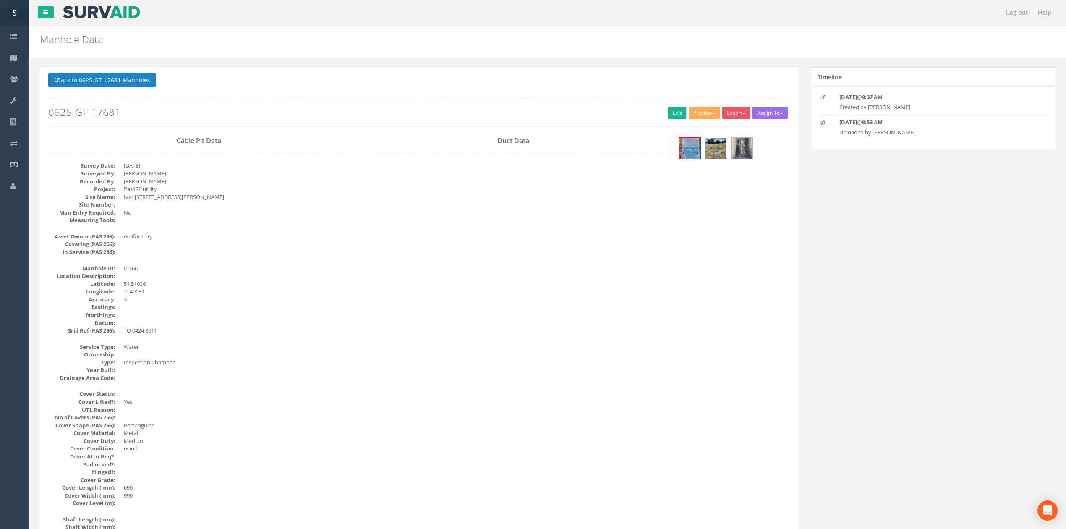
click at [709, 148] on img at bounding box center [715, 148] width 21 height 21
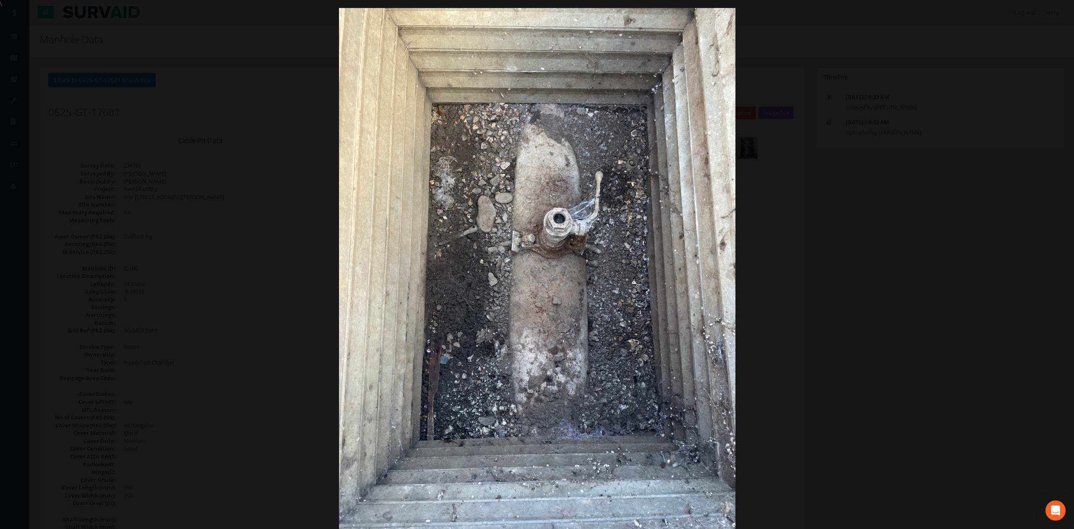
click at [836, 219] on div at bounding box center [537, 272] width 1074 height 529
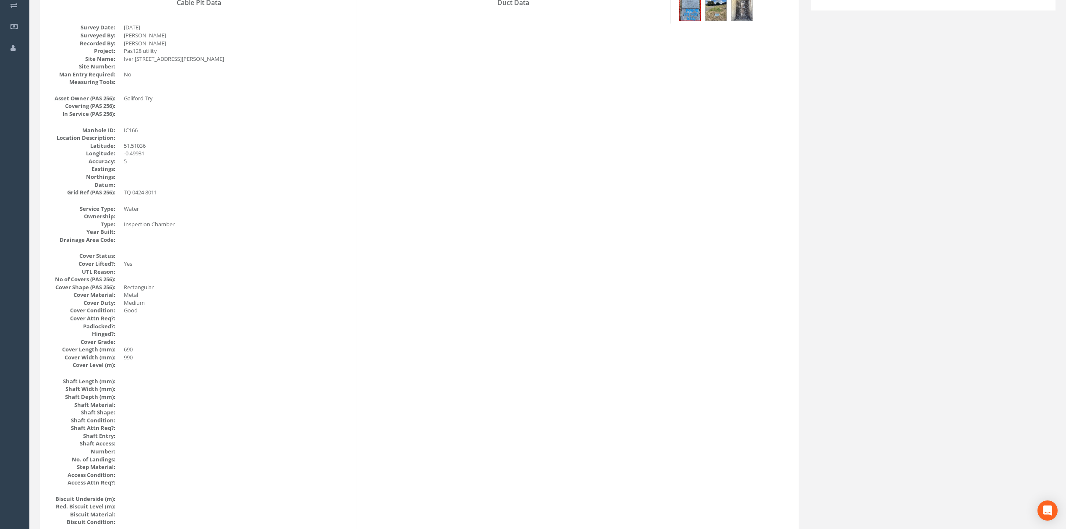
scroll to position [336, 0]
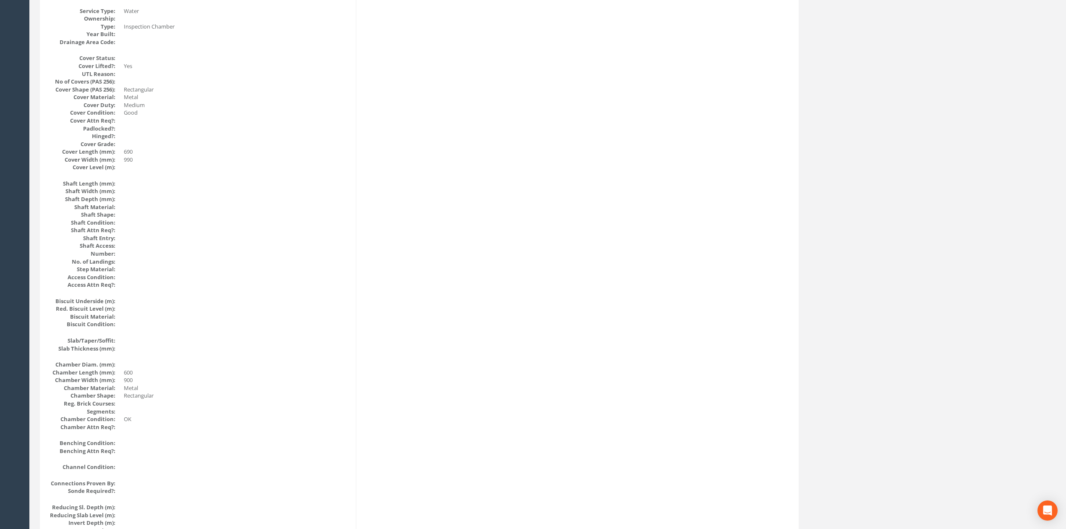
drag, startPoint x: 234, startPoint y: 237, endPoint x: 260, endPoint y: 243, distance: 26.8
click at [234, 238] on dd at bounding box center [237, 238] width 226 height 8
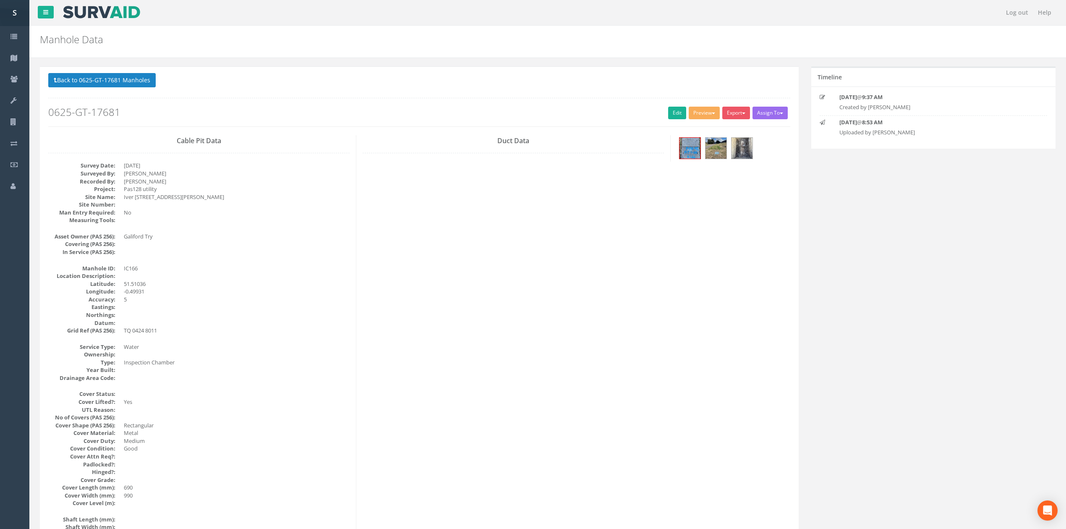
click at [662, 111] on h2 "0625-GT-17681" at bounding box center [419, 112] width 742 height 11
click at [668, 111] on link "Edit" at bounding box center [677, 113] width 18 height 13
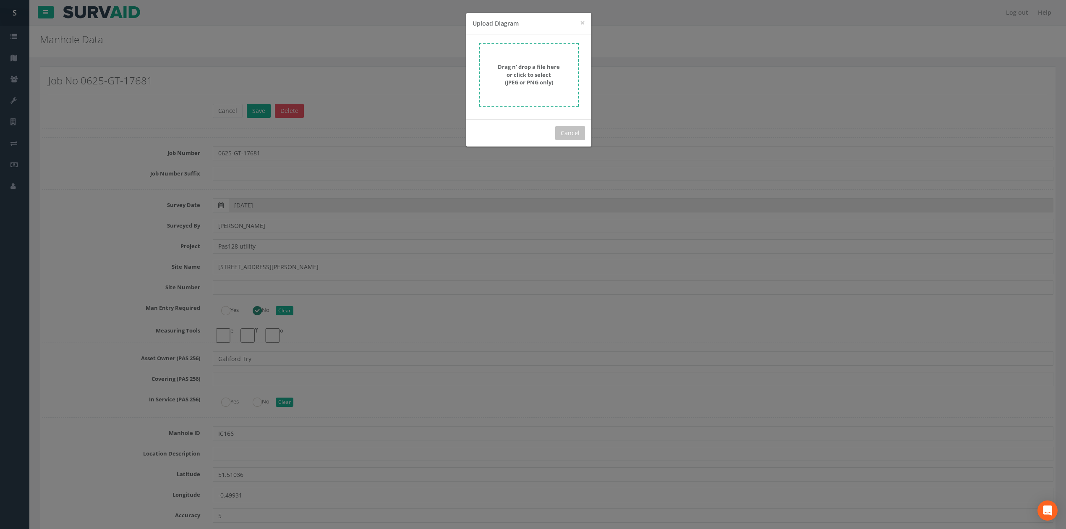
click at [555, 81] on strong "Drag n' drop a file here or click to select (JPEG or PNG only)" at bounding box center [529, 74] width 62 height 23
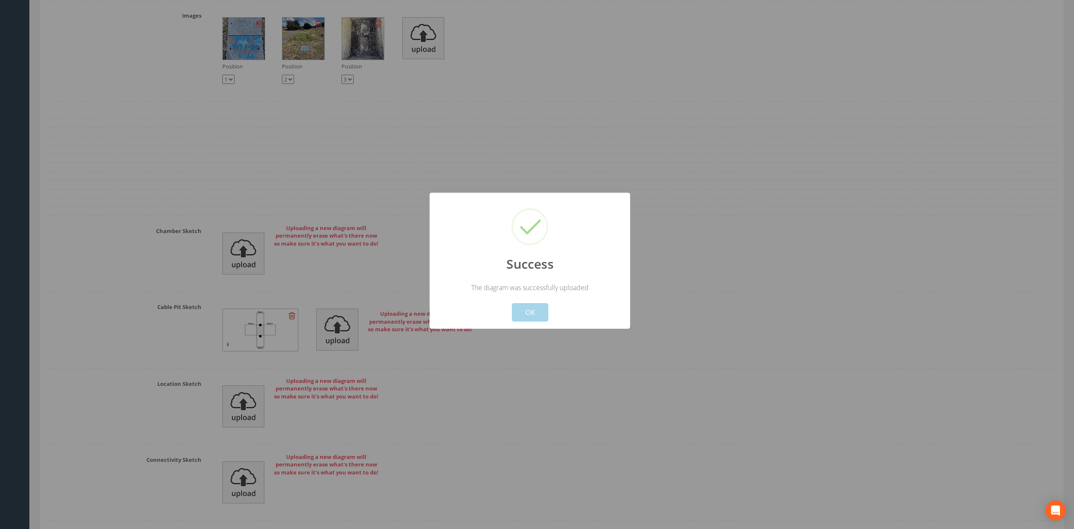
click at [514, 316] on button "OK" at bounding box center [530, 312] width 37 height 18
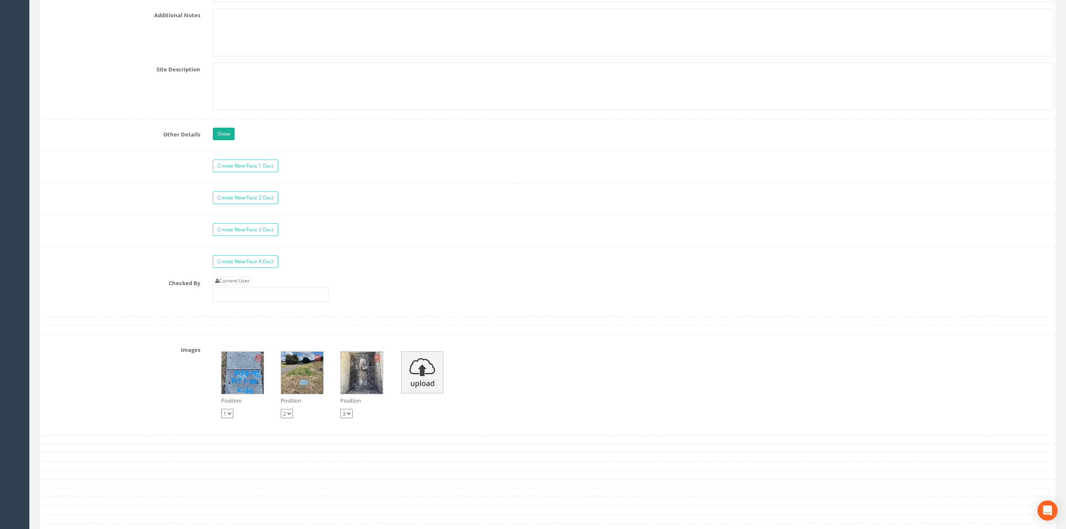
scroll to position [1467, 0]
click at [251, 287] on link "Current User" at bounding box center [232, 282] width 39 height 9
type input "[PERSON_NAME]"
click at [269, 303] on input "[PERSON_NAME]" at bounding box center [271, 296] width 116 height 14
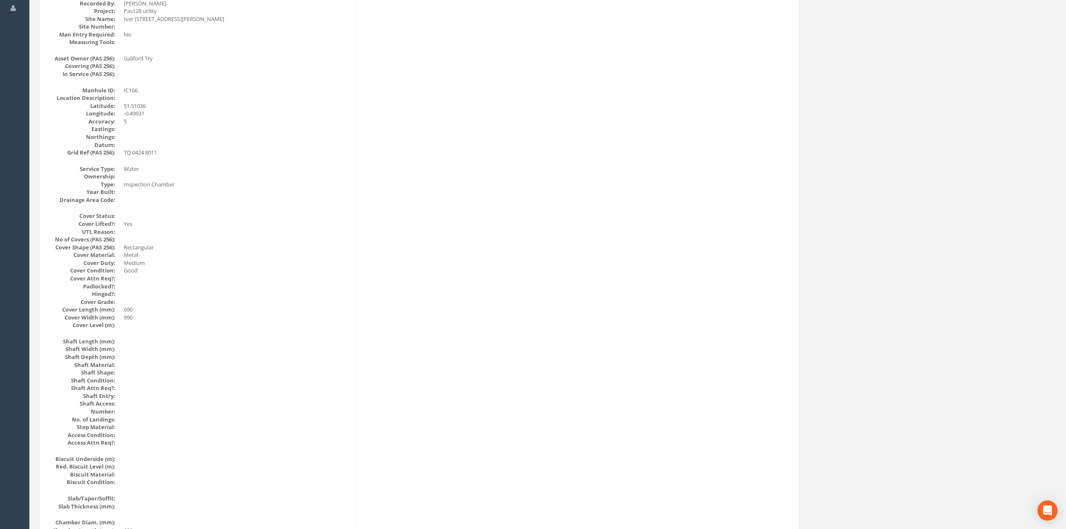
scroll to position [0, 0]
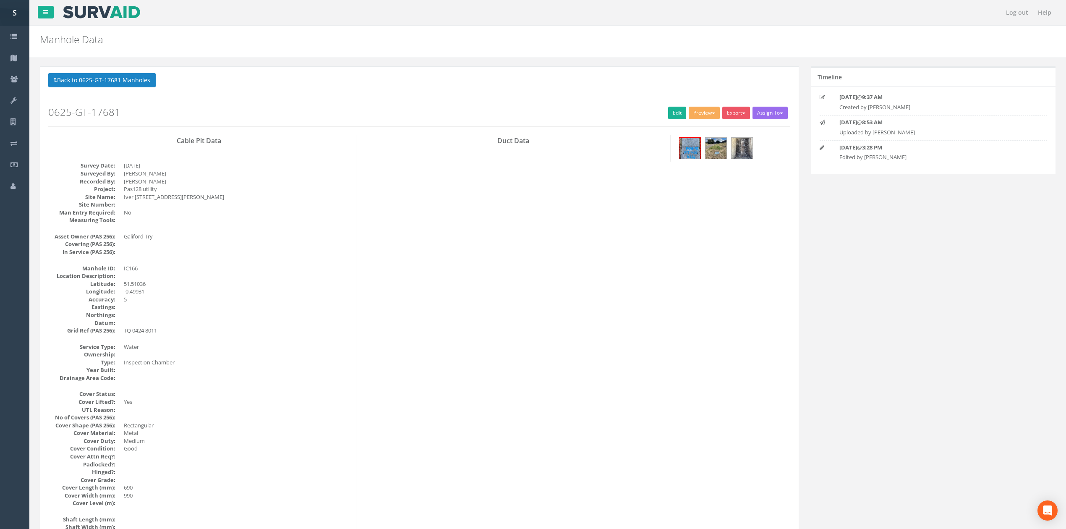
click at [674, 121] on div "Back to 0625-GT-17681 Manholes Back to Map Assign To No Companies Added Export …" at bounding box center [419, 99] width 742 height 53
click at [674, 116] on link "Edit" at bounding box center [677, 113] width 18 height 13
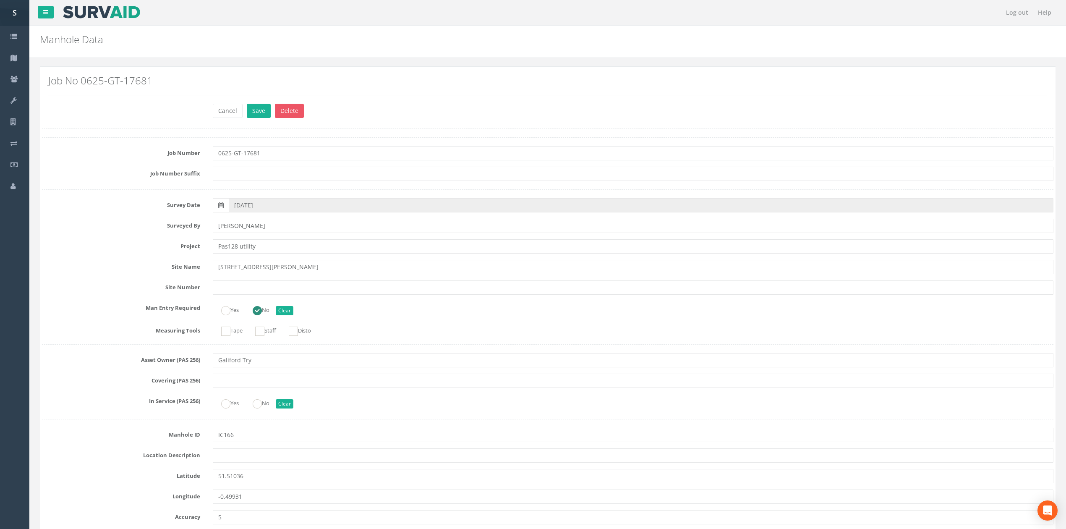
scroll to position [1336, 0]
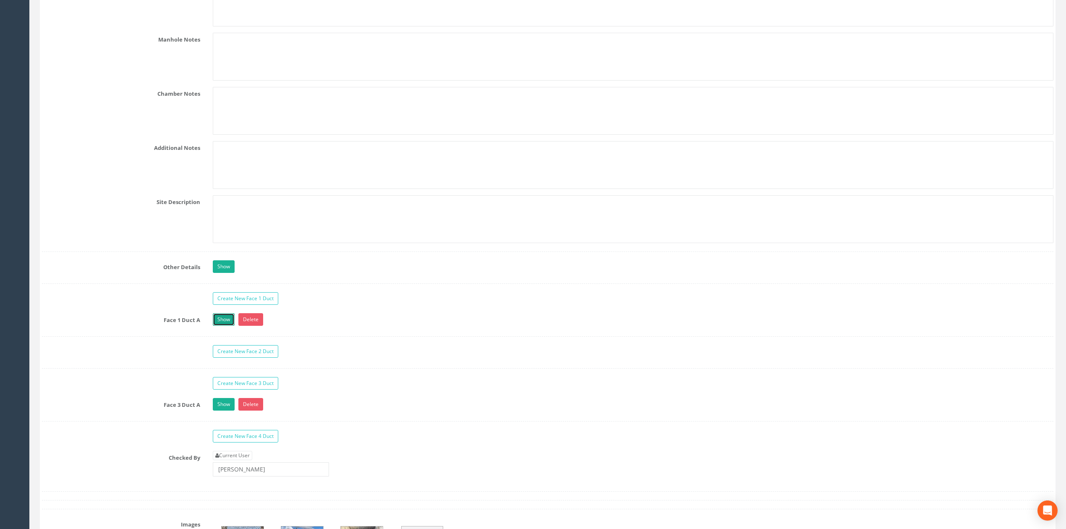
click at [227, 326] on link "Show" at bounding box center [224, 319] width 22 height 13
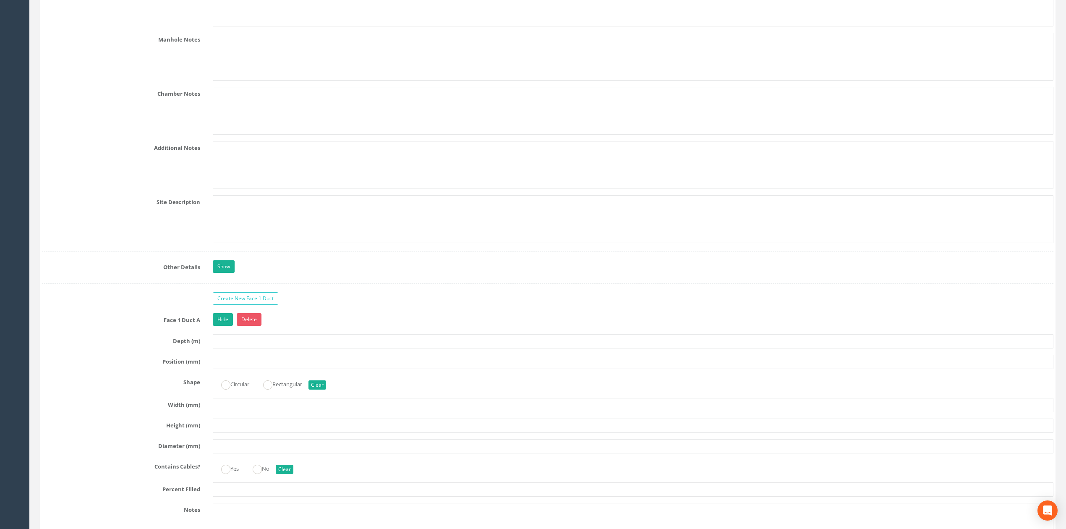
click at [231, 364] on div "Face 1 Duct A Hide Delete Depth (m) Position (mm) Shape Circular Rectangular Cl…" at bounding box center [547, 436] width 1011 height 246
click at [230, 369] on input "text" at bounding box center [633, 362] width 841 height 14
type input "300"
click at [249, 348] on input "text" at bounding box center [633, 341] width 841 height 14
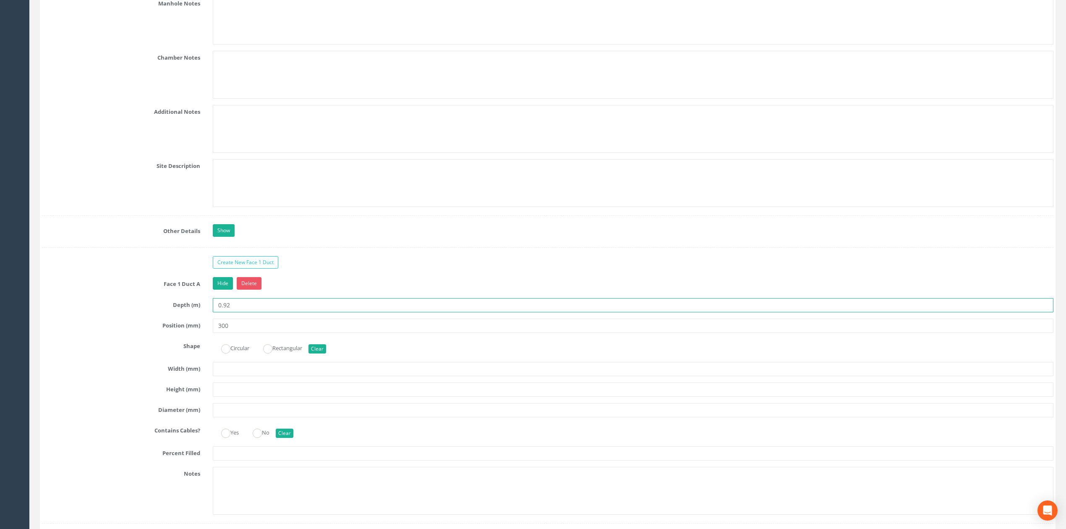
scroll to position [1392, 0]
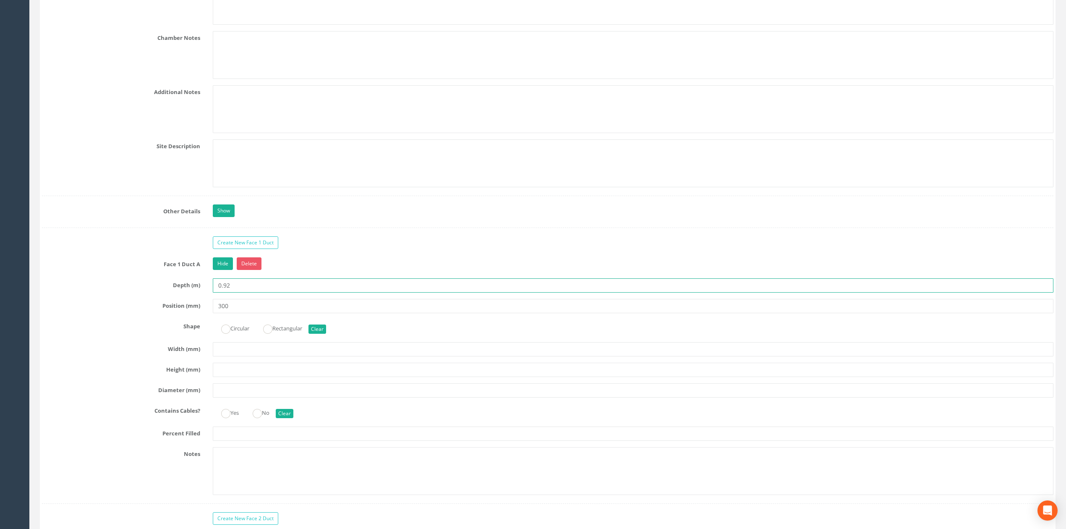
type input "0.92"
click at [230, 397] on input "text" at bounding box center [633, 390] width 841 height 14
type input "200"
click at [222, 418] on ins at bounding box center [225, 413] width 9 height 9
radio input "true"
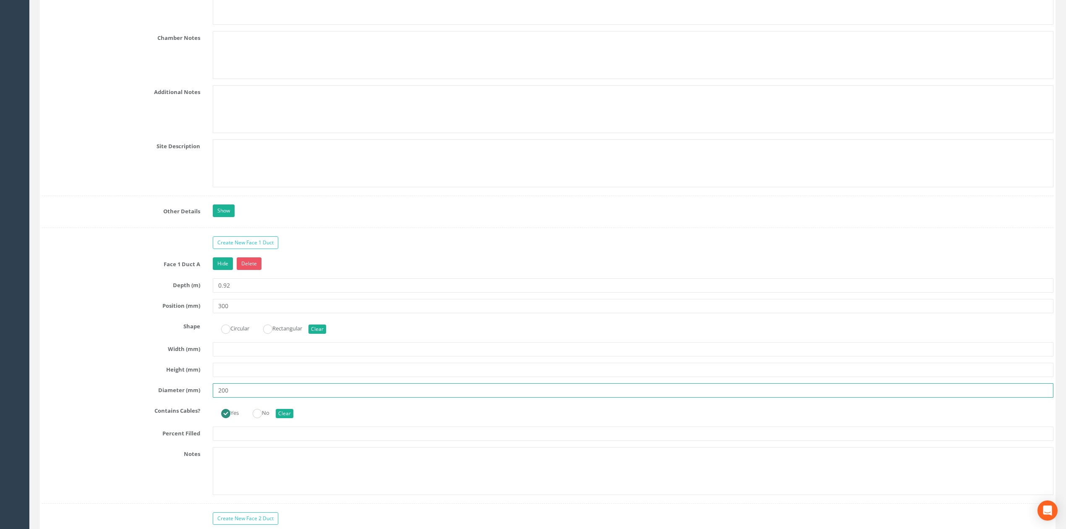
type input "200"
click at [229, 441] on input "text" at bounding box center [633, 433] width 841 height 14
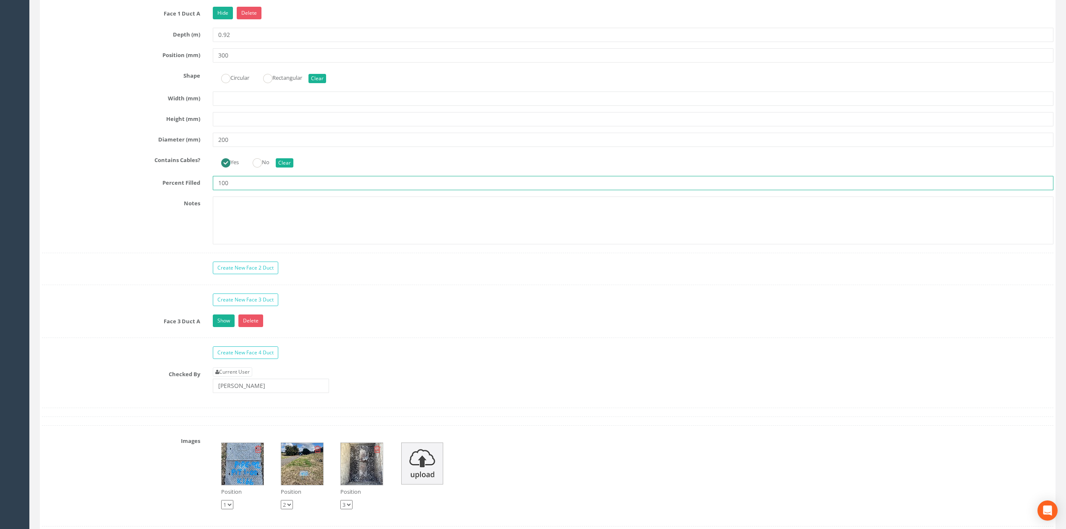
scroll to position [1672, 0]
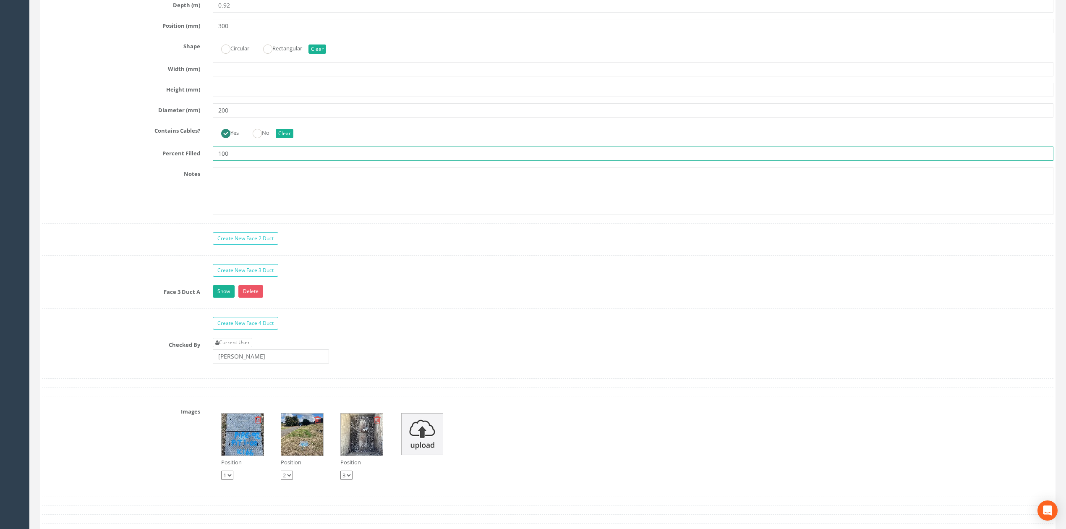
type input "100"
click at [227, 300] on div "Show Delete" at bounding box center [632, 292] width 853 height 15
click at [226, 298] on link "Show" at bounding box center [224, 291] width 22 height 13
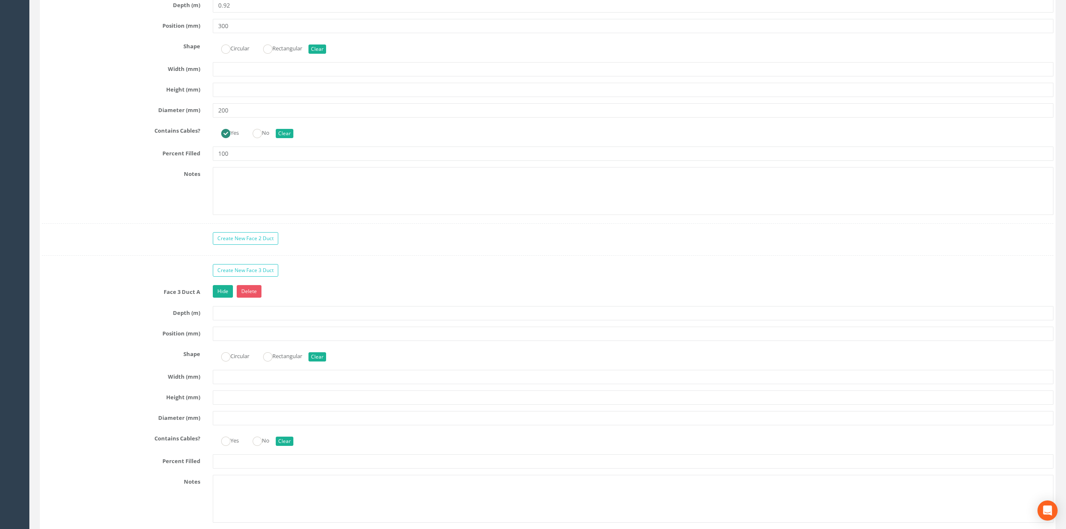
click at [278, 140] on div "Yes No Clear" at bounding box center [632, 132] width 853 height 16
click at [280, 138] on button "Clear" at bounding box center [285, 133] width 18 height 9
radio input "false"
click at [238, 54] on label "Circular" at bounding box center [231, 48] width 37 height 12
click at [231, 361] on label "Circular" at bounding box center [231, 355] width 37 height 12
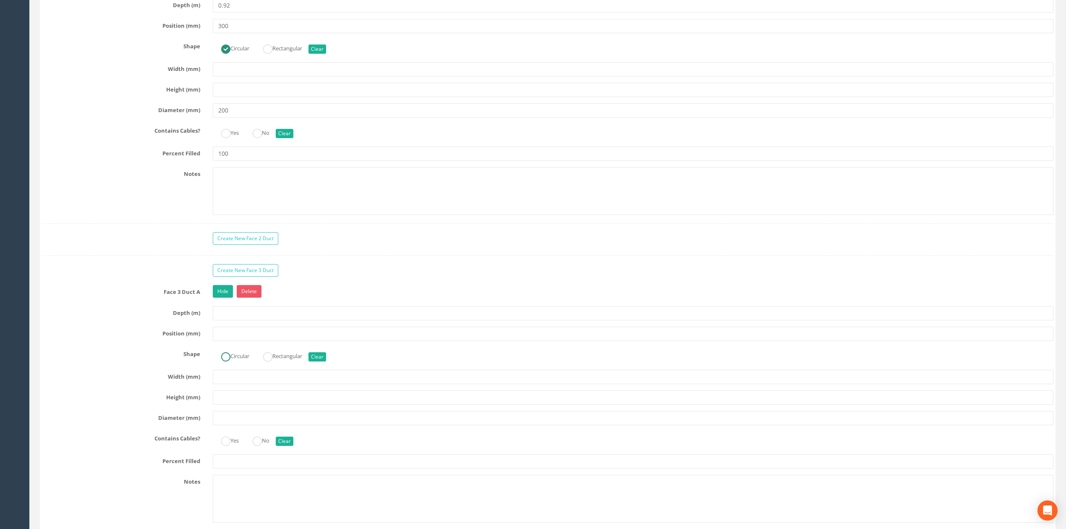
radio input "false"
radio input "true"
click at [237, 316] on div "Face 3 Duct A Hide Delete Depth (m) Position (mm) Shape Circular Rectangular Cl…" at bounding box center [547, 408] width 1011 height 246
click at [237, 320] on input "text" at bounding box center [633, 313] width 841 height 14
type input "0.92"
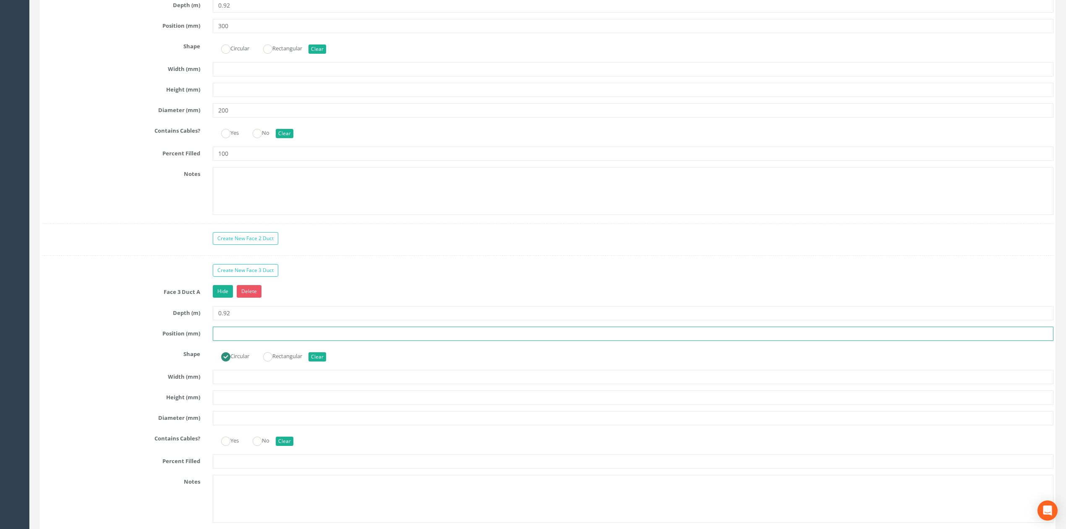
click at [237, 341] on input "text" at bounding box center [633, 333] width 841 height 14
drag, startPoint x: 222, startPoint y: 346, endPoint x: 199, endPoint y: 347, distance: 22.7
click at [206, 341] on div "200" at bounding box center [632, 333] width 853 height 14
type input "300"
click at [231, 425] on input "text" at bounding box center [633, 418] width 841 height 14
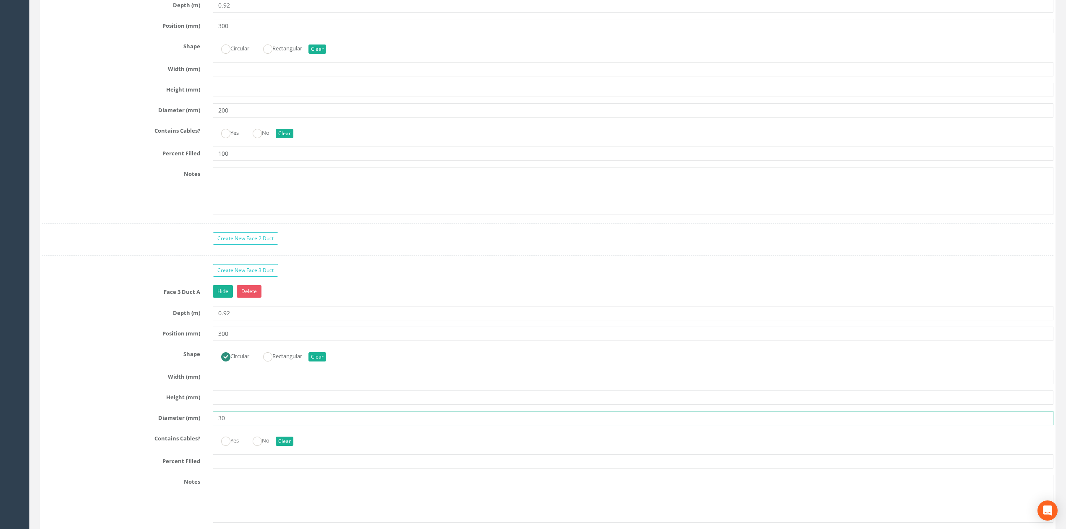
drag, startPoint x: 232, startPoint y: 428, endPoint x: 209, endPoint y: 431, distance: 24.1
click at [190, 425] on div "Diameter (mm) 30" at bounding box center [548, 418] width 1024 height 14
type input "200"
click at [225, 446] on ins at bounding box center [225, 440] width 9 height 9
radio input "true"
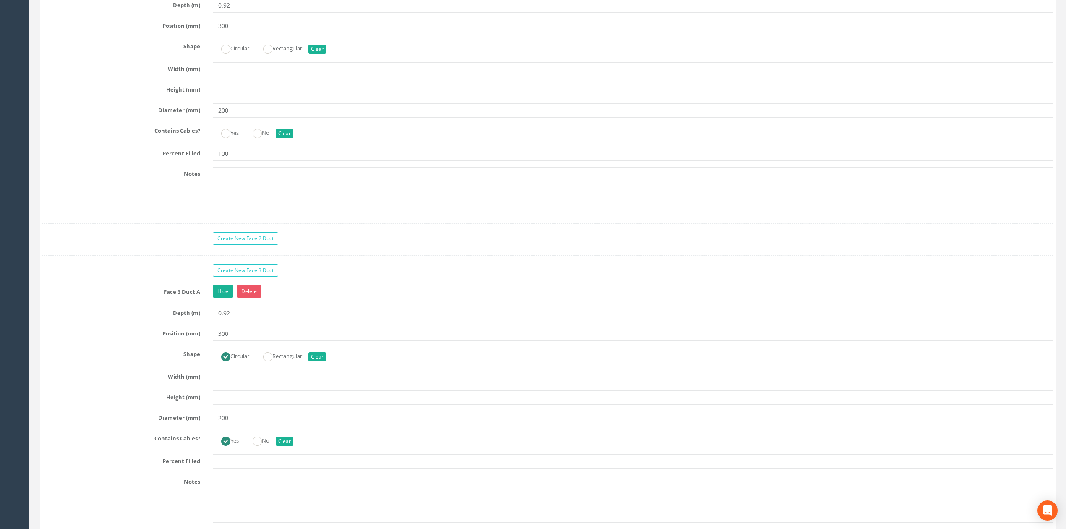
type input "200"
click at [227, 468] on input "text" at bounding box center [633, 461] width 841 height 14
drag, startPoint x: 276, startPoint y: 450, endPoint x: 283, endPoint y: 452, distance: 7.3
click at [279, 448] on div "Yes No Clear" at bounding box center [632, 439] width 853 height 16
click at [283, 446] on button "Clear" at bounding box center [285, 440] width 18 height 9
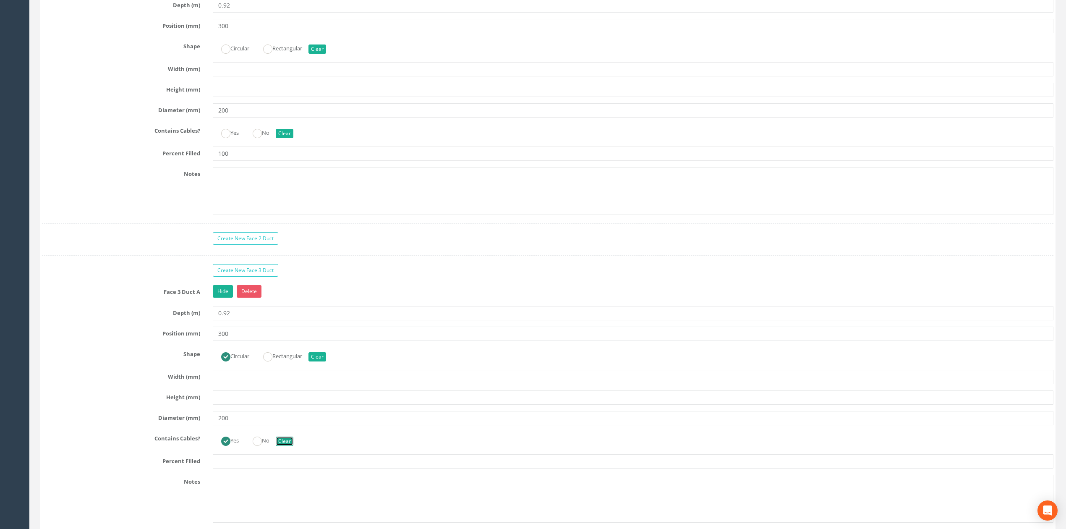
radio input "false"
click at [254, 468] on input "text" at bounding box center [633, 461] width 841 height 14
type input "100"
click at [257, 425] on input "200" at bounding box center [633, 418] width 841 height 14
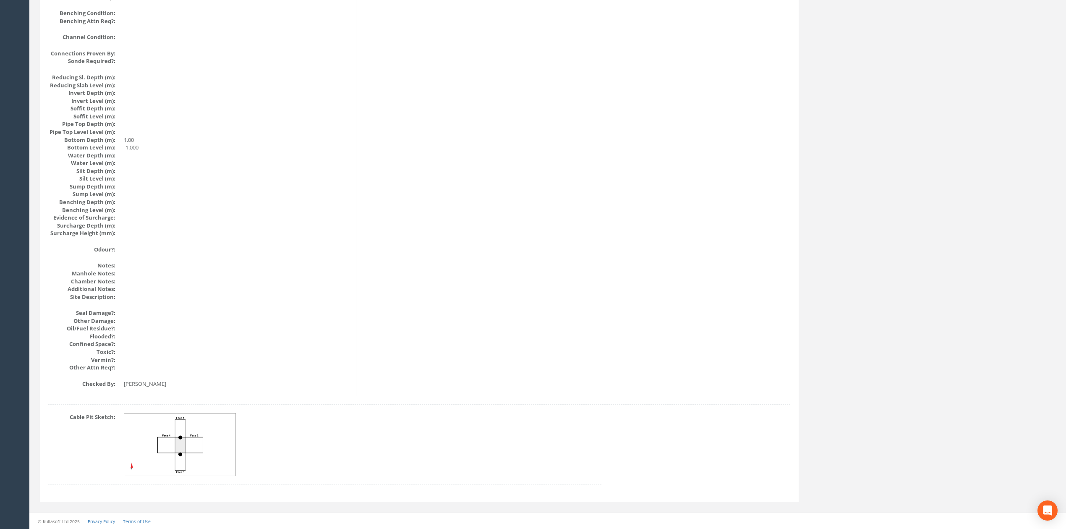
scroll to position [0, 0]
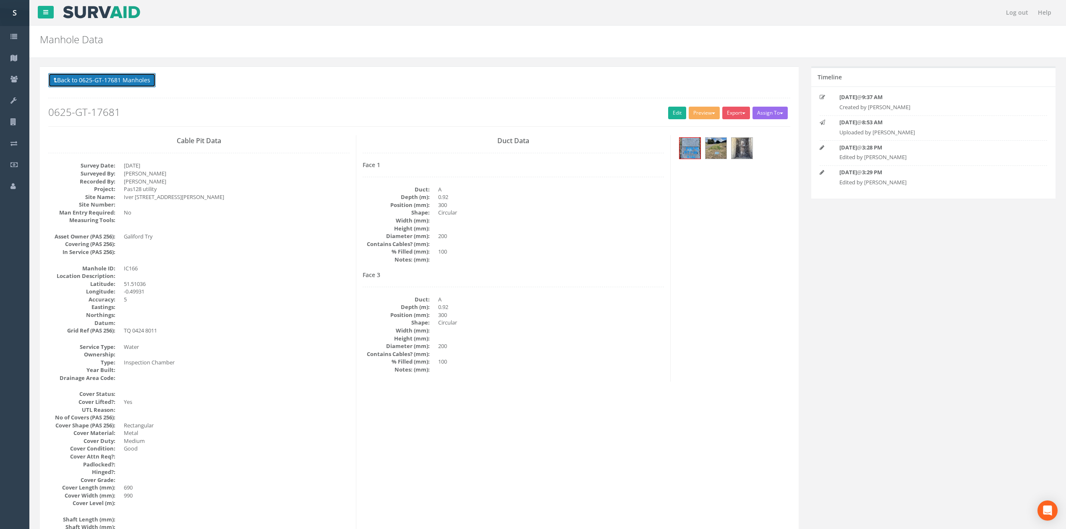
click at [145, 79] on button "Back to 0625-GT-17681 Manholes" at bounding box center [101, 80] width 107 height 14
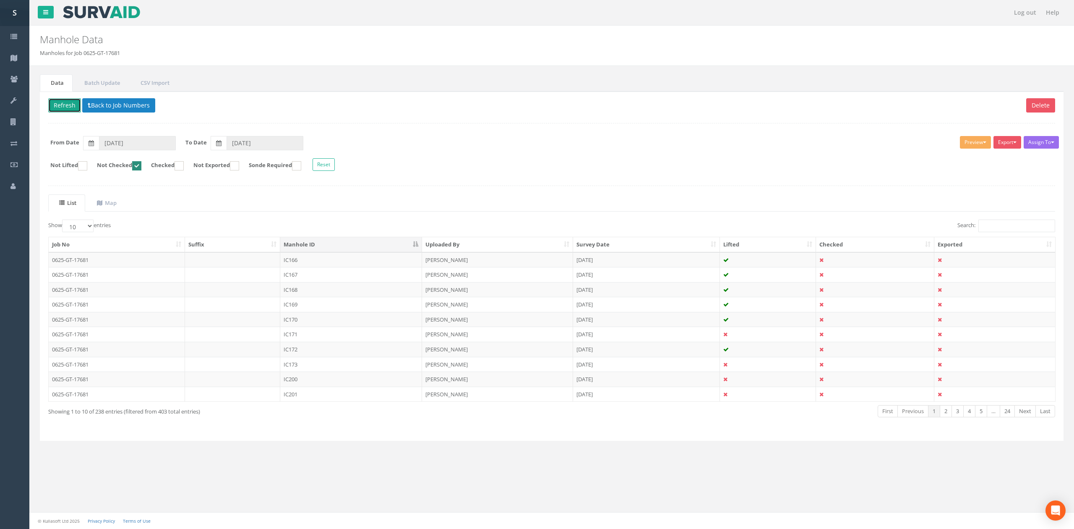
click at [66, 106] on button "Refresh" at bounding box center [64, 105] width 33 height 14
click at [313, 261] on td "IC167" at bounding box center [351, 259] width 142 height 15
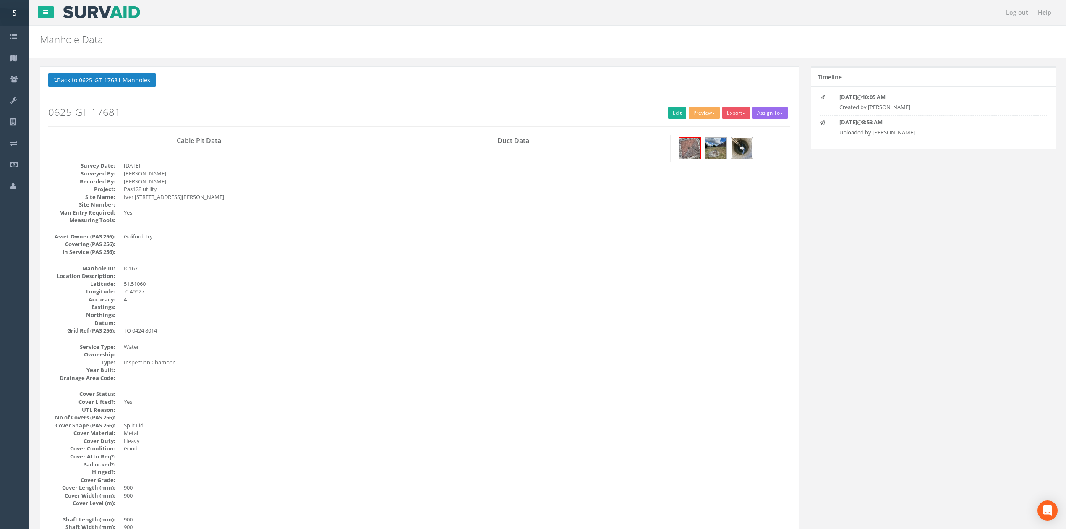
click at [743, 148] on img at bounding box center [741, 148] width 21 height 21
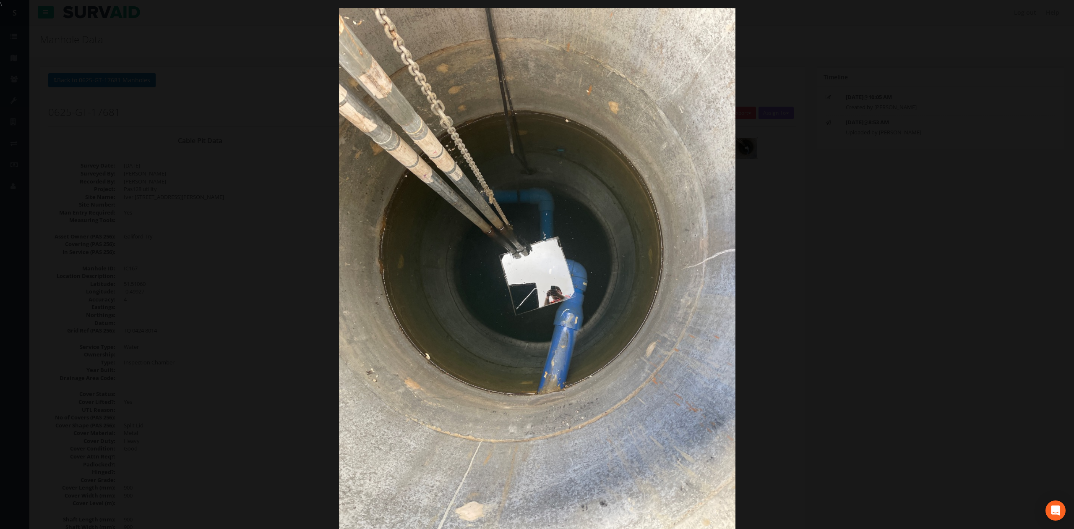
click at [860, 252] on div at bounding box center [537, 272] width 1074 height 529
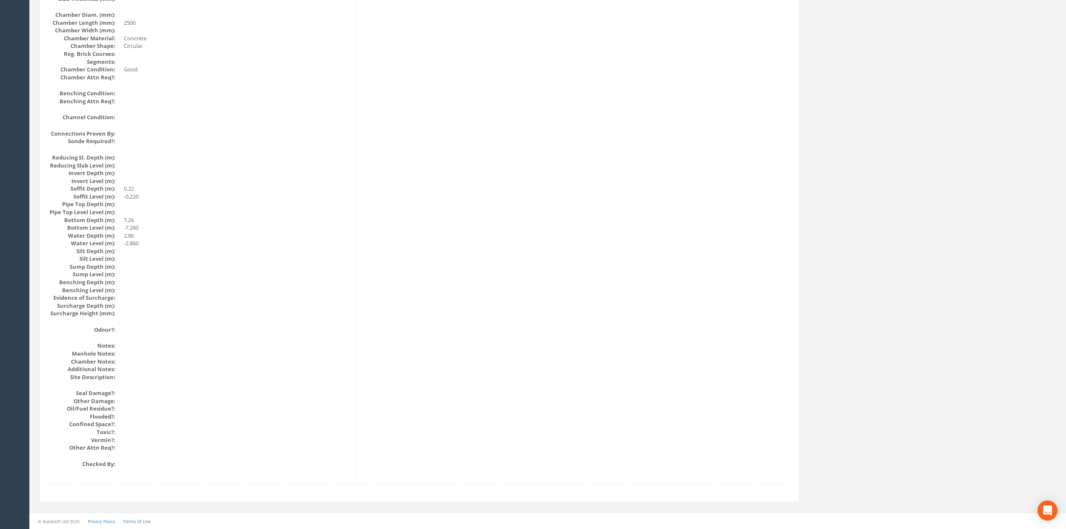
drag, startPoint x: 606, startPoint y: 422, endPoint x: 608, endPoint y: 322, distance: 99.9
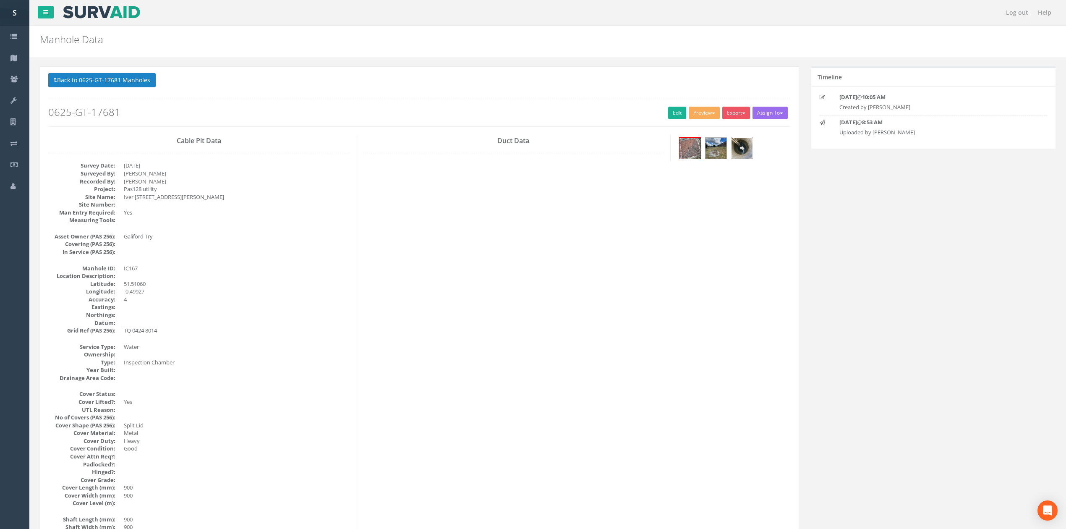
click at [742, 151] on img at bounding box center [741, 148] width 21 height 21
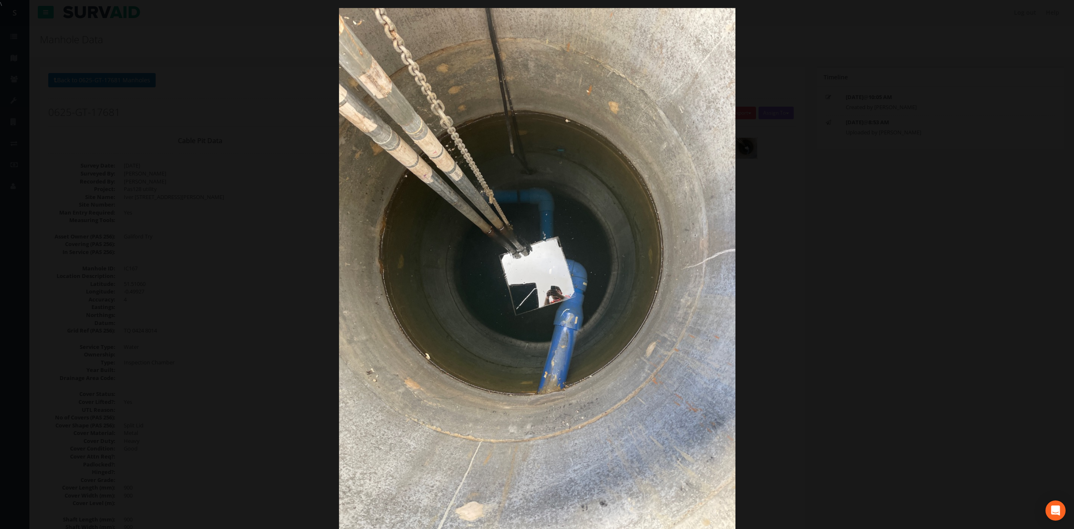
click at [809, 272] on div at bounding box center [537, 272] width 1074 height 529
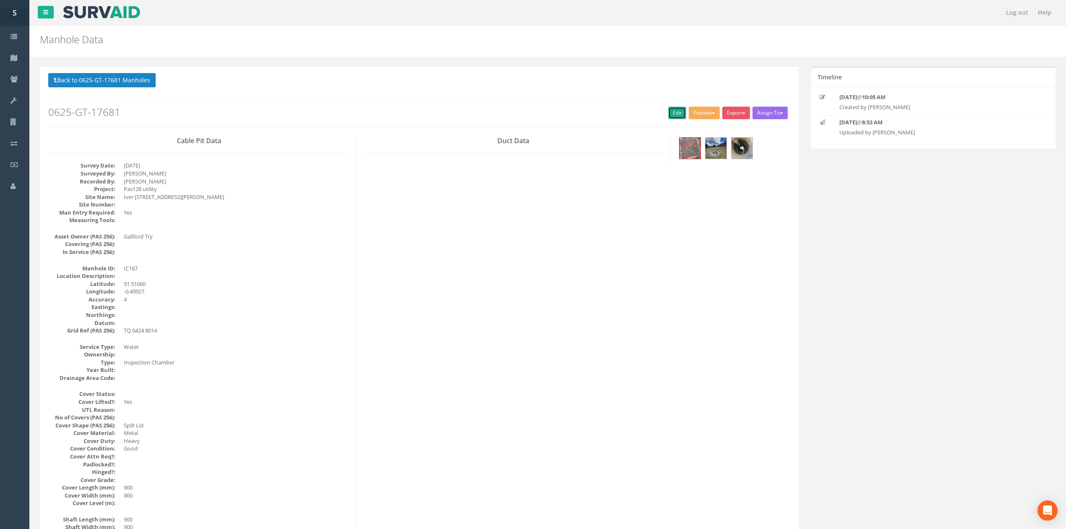
click at [668, 107] on link "Edit" at bounding box center [677, 113] width 18 height 13
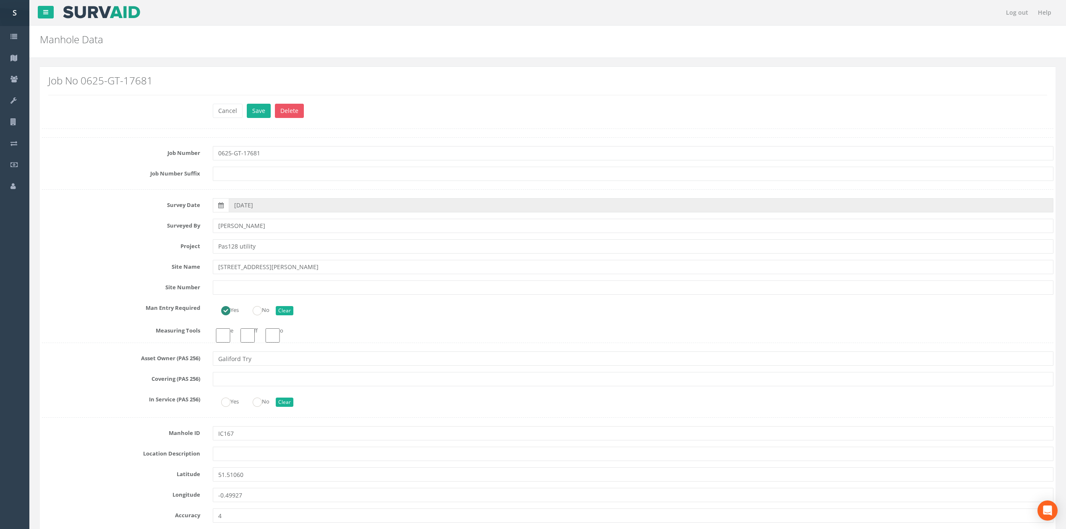
click button "Save" at bounding box center [259, 111] width 24 height 14
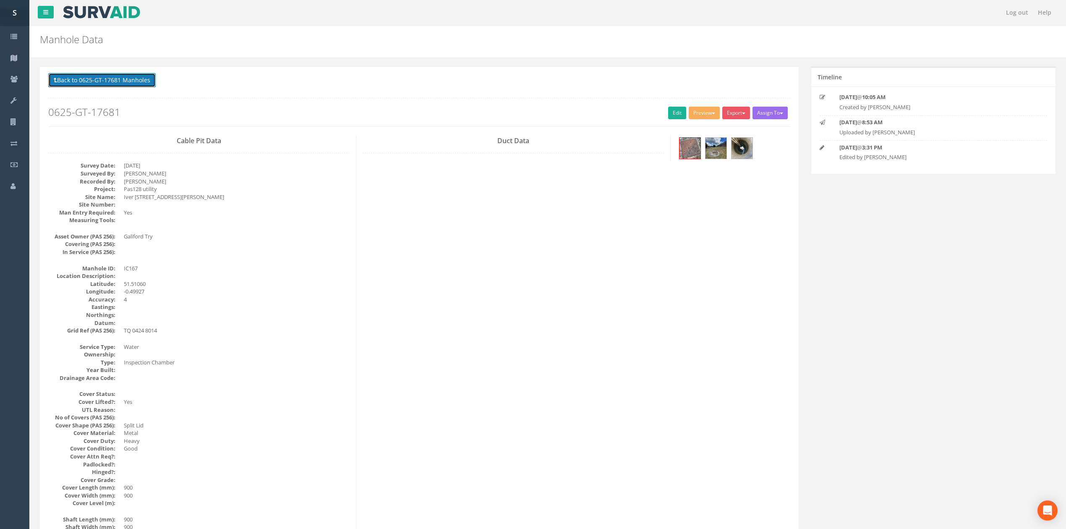
click at [110, 87] on button "Back to 0625-GT-17681 Manholes" at bounding box center [101, 80] width 107 height 14
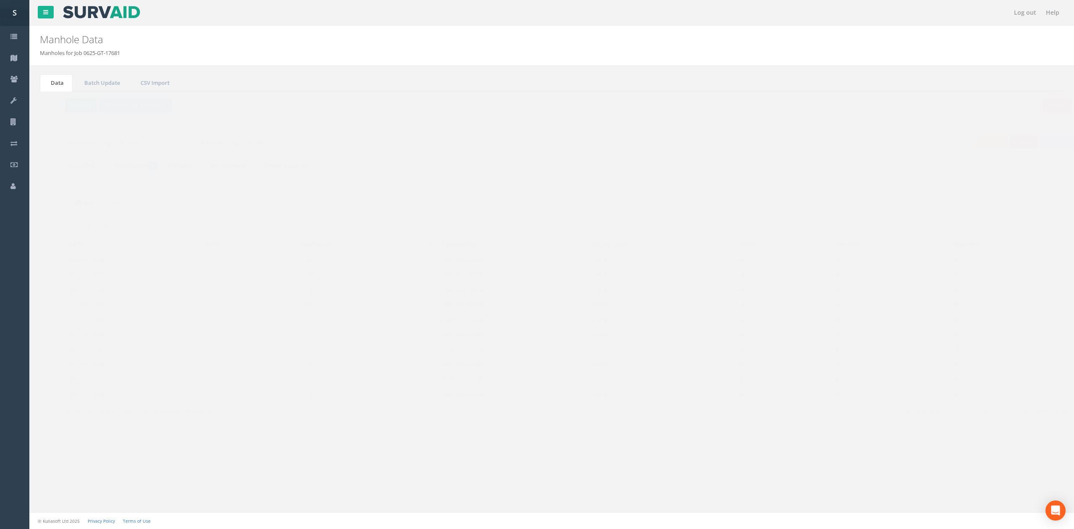
click at [69, 98] on button "Refresh" at bounding box center [64, 105] width 33 height 14
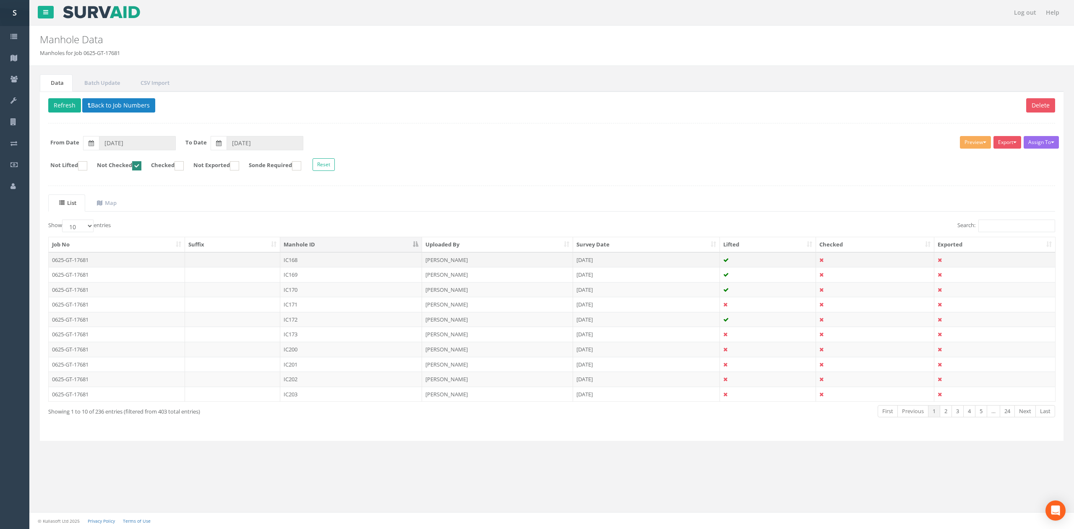
click at [331, 264] on td "IC168" at bounding box center [351, 259] width 142 height 15
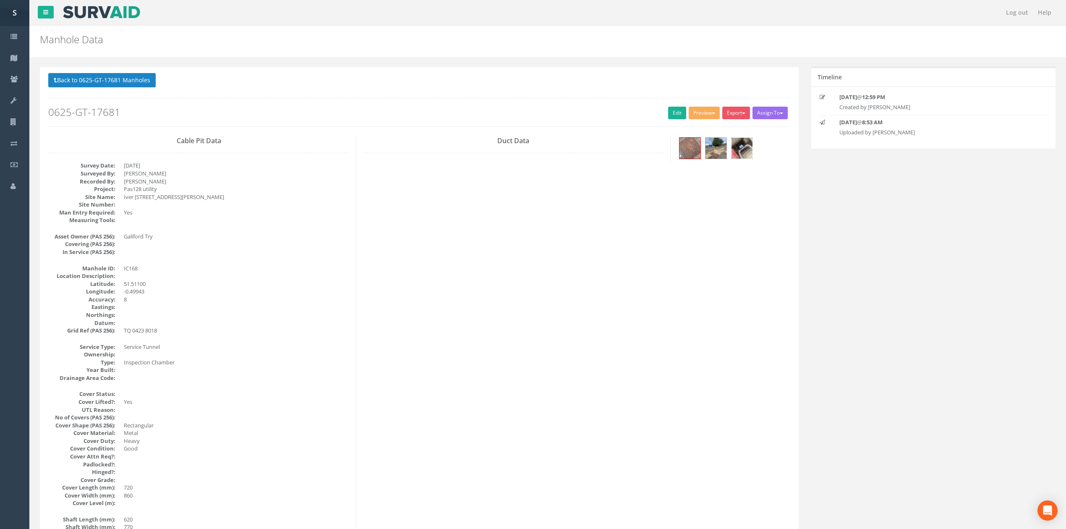
click at [735, 151] on img at bounding box center [741, 148] width 21 height 21
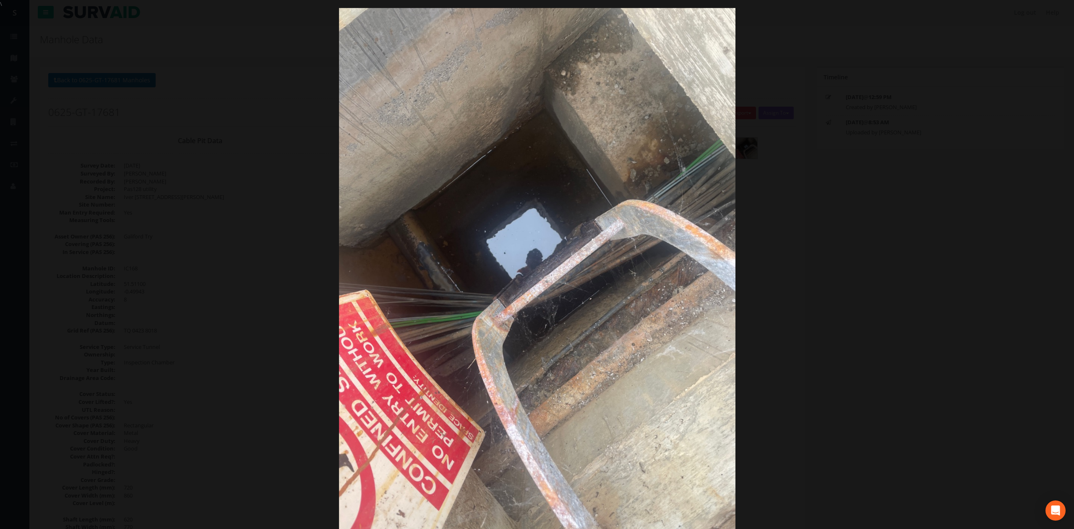
click at [933, 242] on div at bounding box center [537, 272] width 1074 height 529
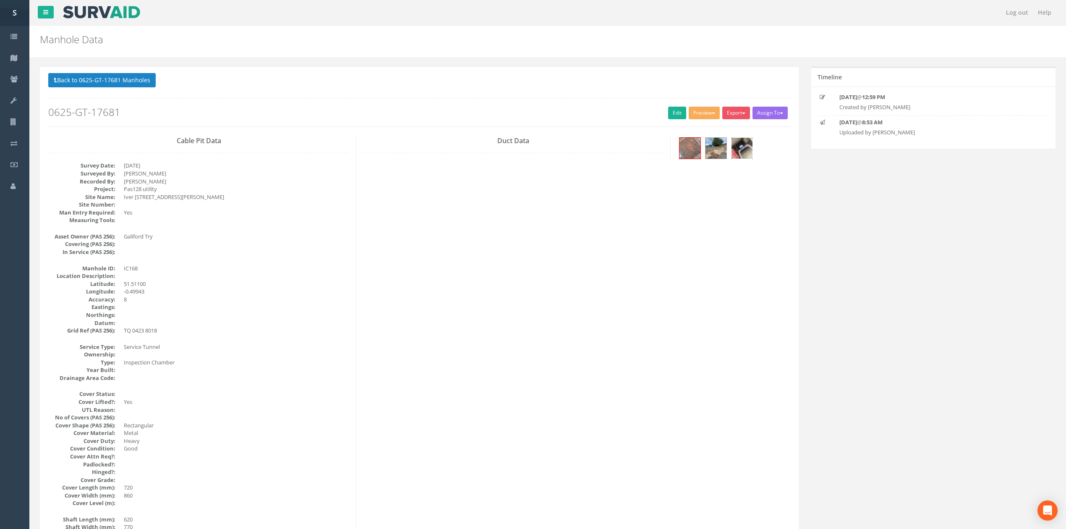
click at [749, 143] on img at bounding box center [741, 148] width 21 height 21
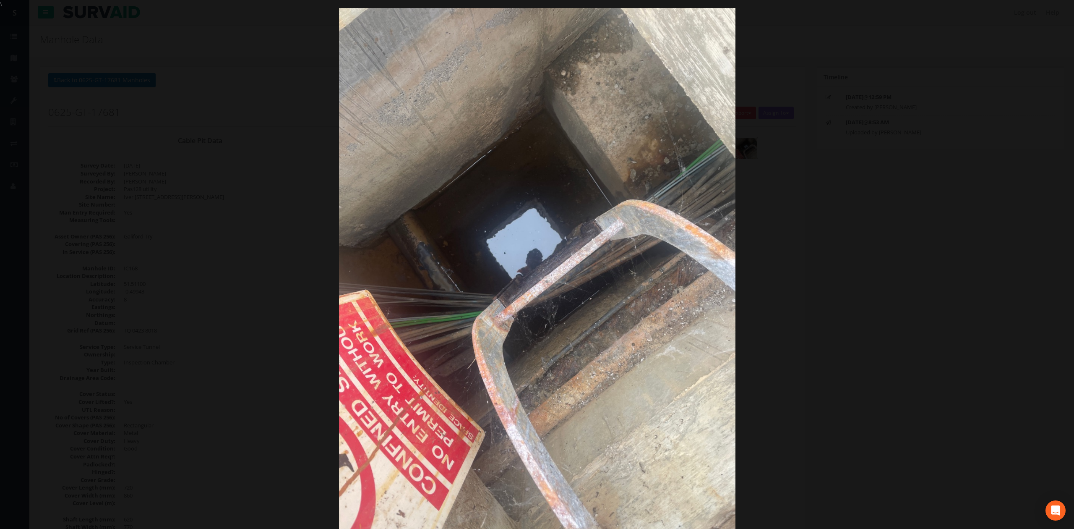
click at [906, 227] on div at bounding box center [537, 272] width 1074 height 529
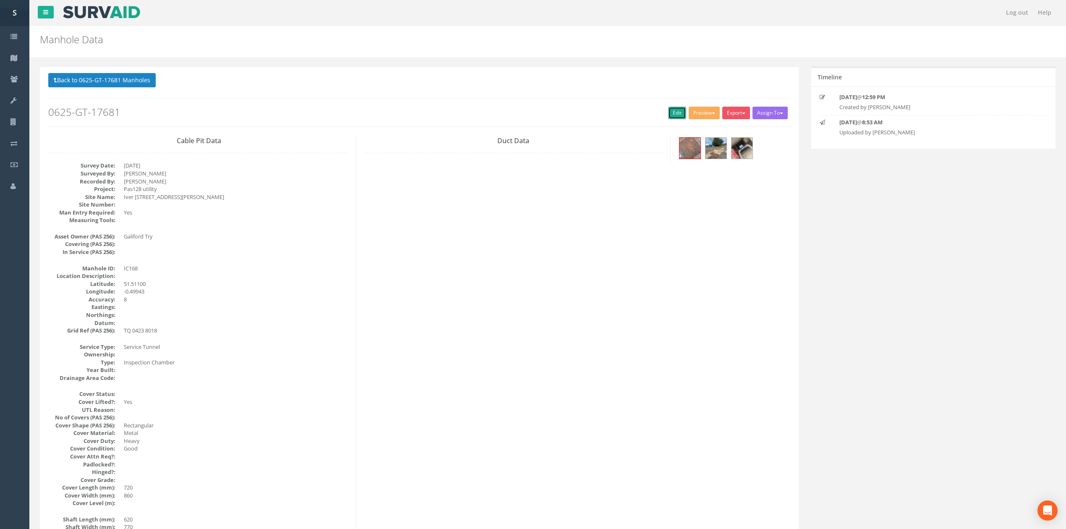
click at [679, 111] on link "Edit" at bounding box center [677, 113] width 18 height 13
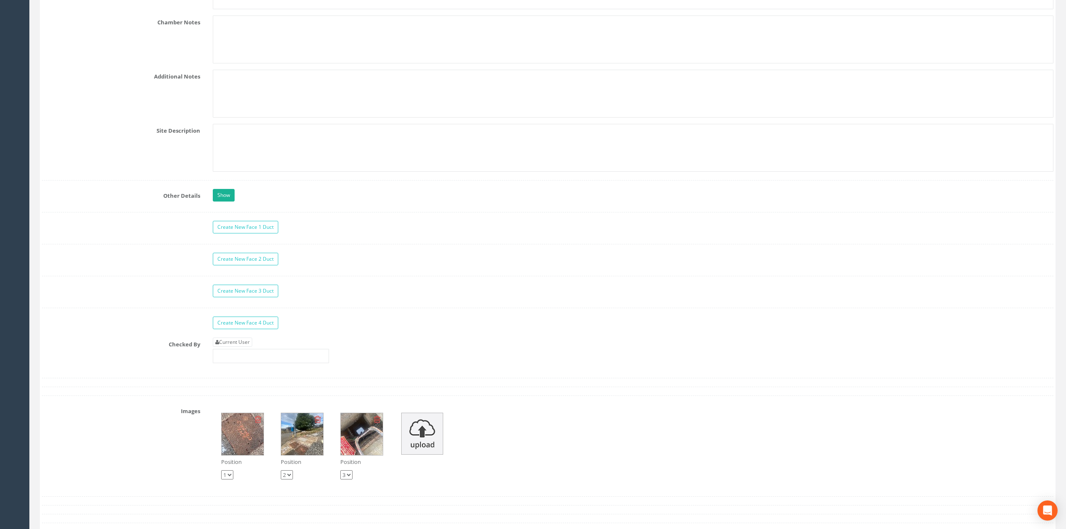
scroll to position [1511, 0]
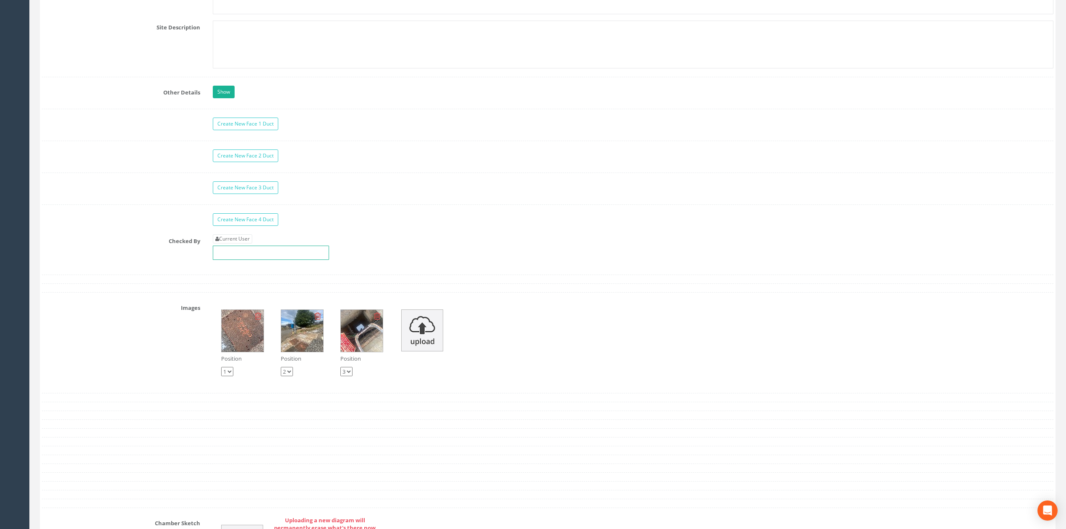
click at [246, 257] on input "text" at bounding box center [271, 252] width 116 height 14
click at [247, 243] on link "Current User" at bounding box center [232, 238] width 39 height 9
type input "[PERSON_NAME]"
click at [252, 260] on input "[PERSON_NAME]" at bounding box center [271, 252] width 116 height 14
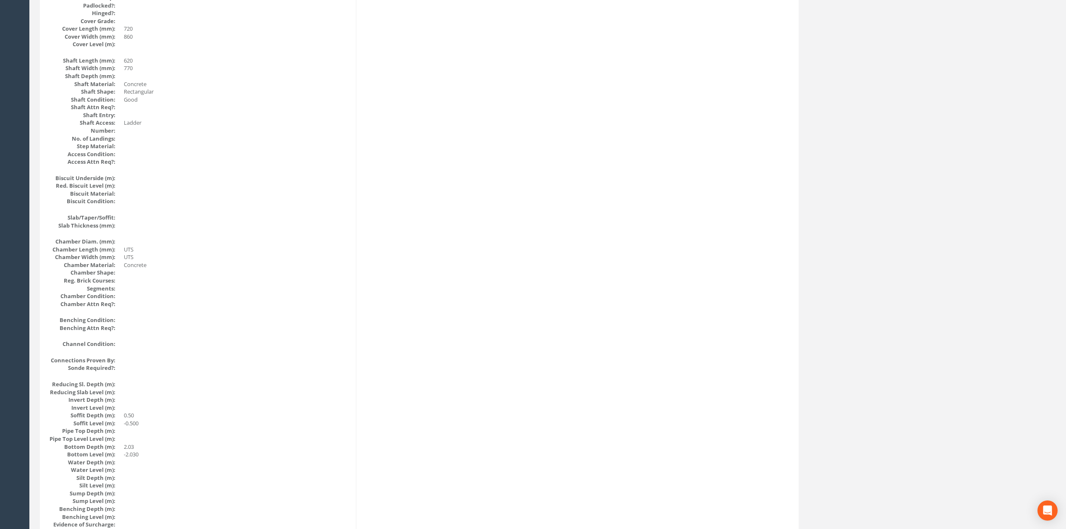
scroll to position [0, 0]
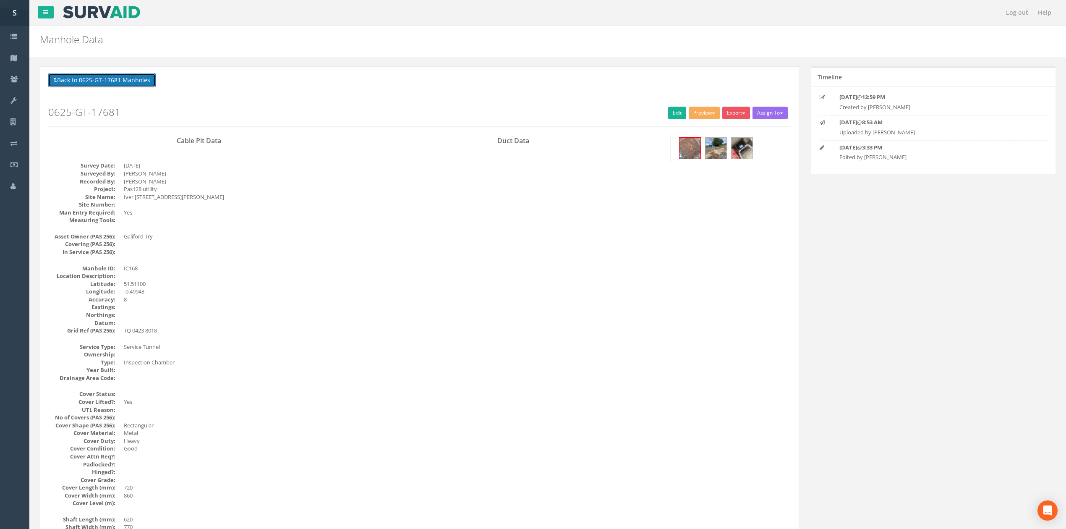
click at [147, 81] on button "Back to 0625-GT-17681 Manholes" at bounding box center [101, 80] width 107 height 14
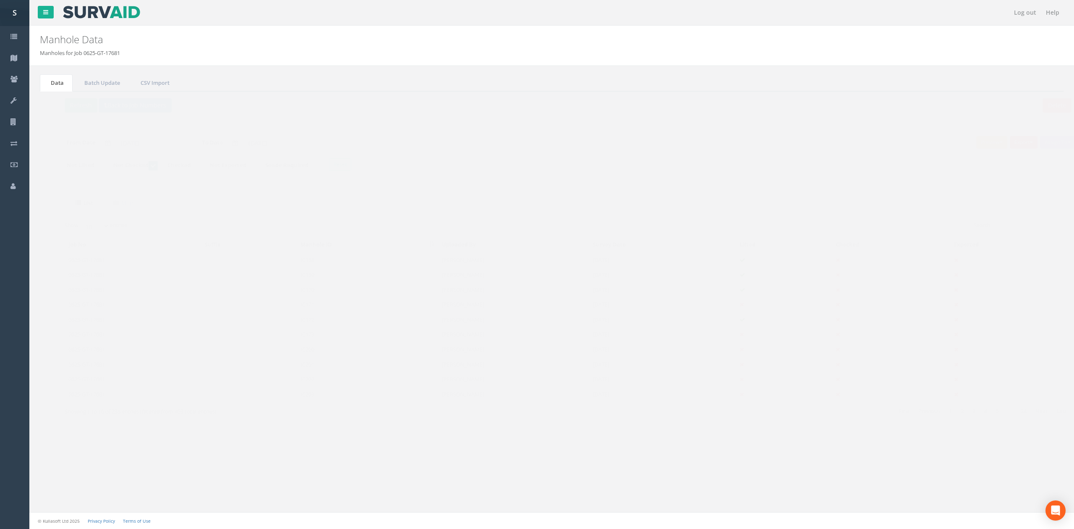
click at [308, 273] on td "IC169" at bounding box center [351, 274] width 142 height 15
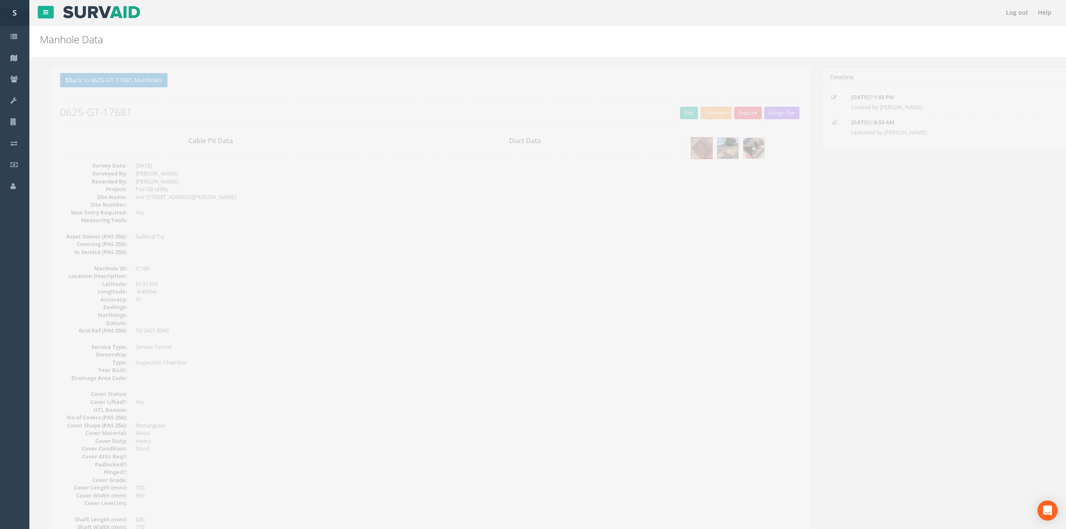
click at [741, 152] on img at bounding box center [741, 148] width 21 height 21
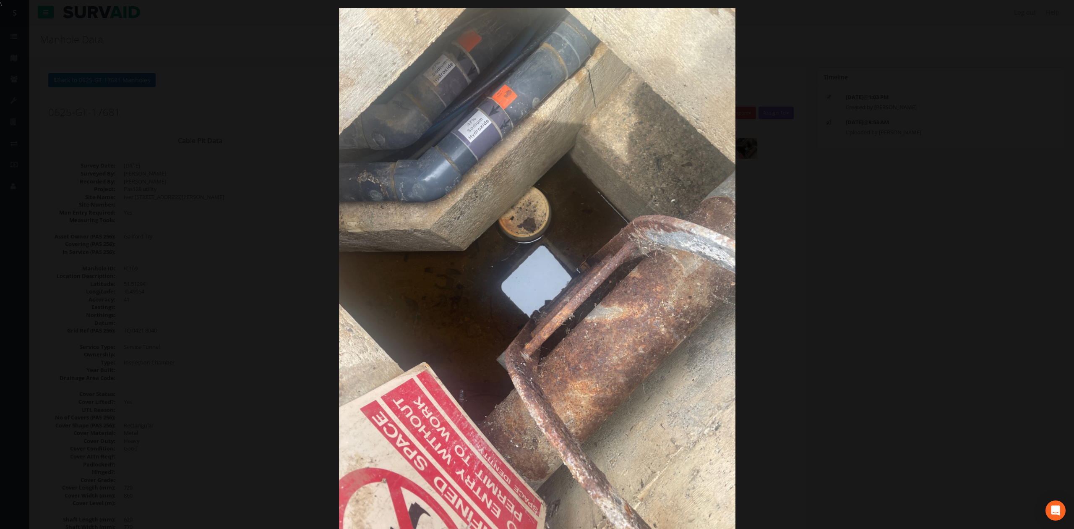
click at [797, 184] on div at bounding box center [537, 272] width 1074 height 529
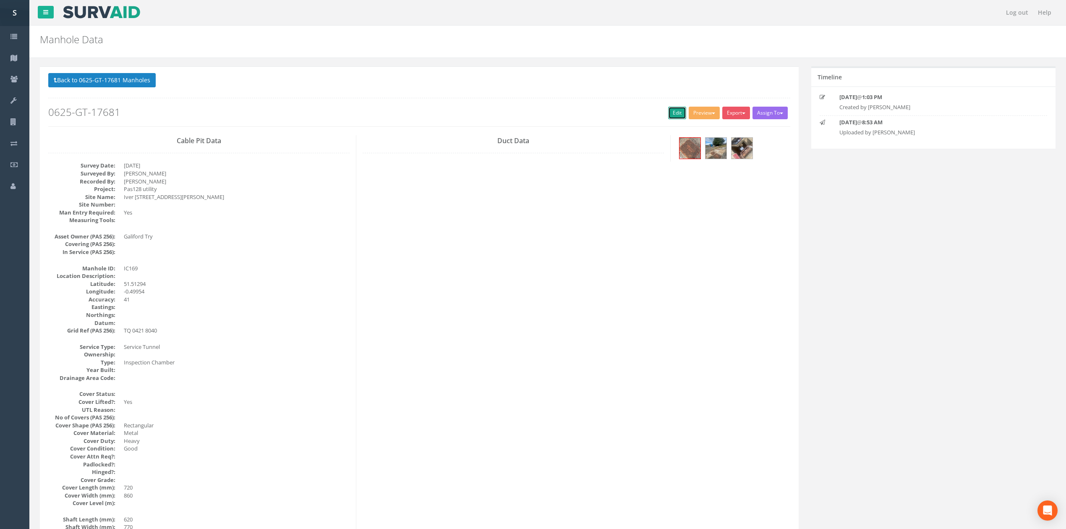
click at [668, 115] on link "Edit" at bounding box center [677, 113] width 18 height 13
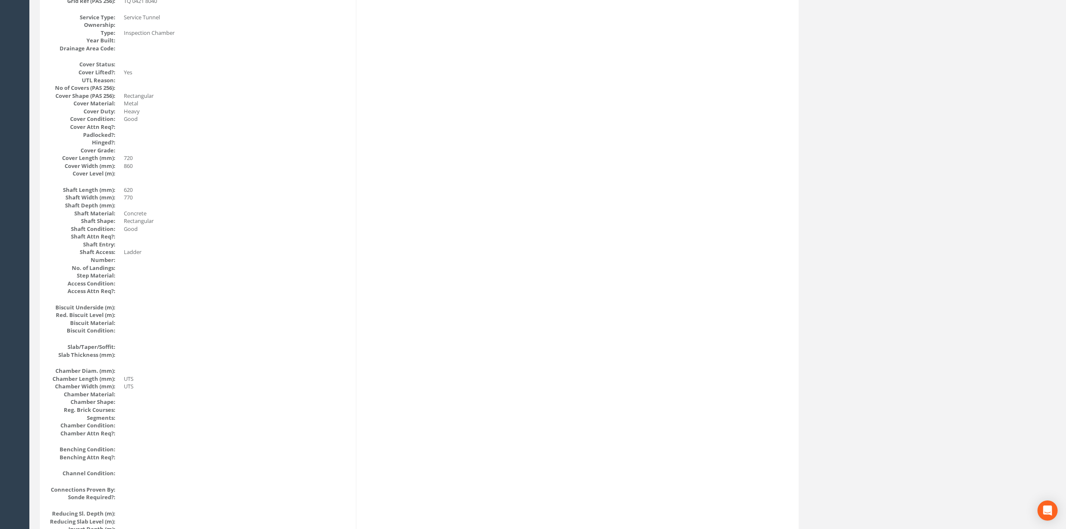
scroll to position [59, 0]
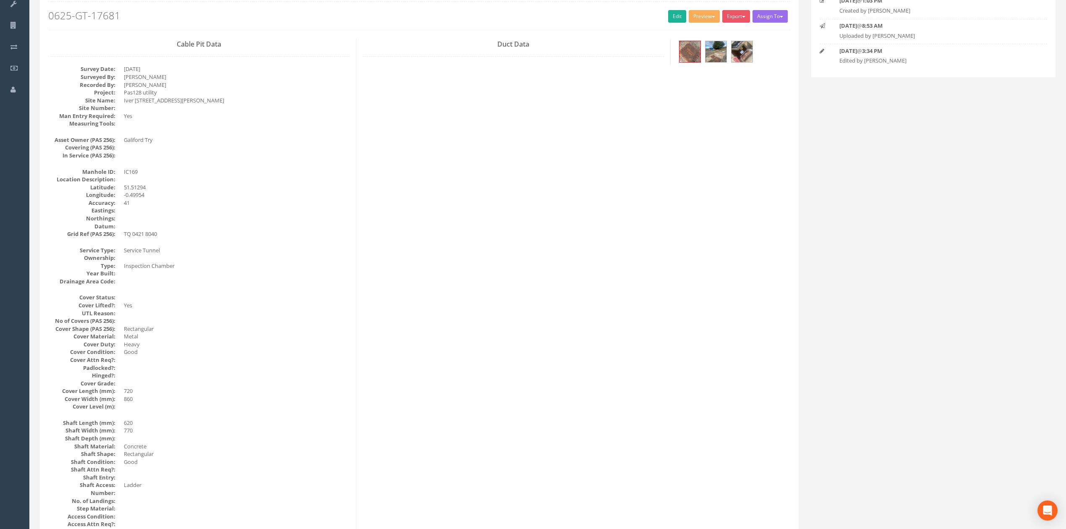
drag, startPoint x: 298, startPoint y: 326, endPoint x: 294, endPoint y: 215, distance: 111.3
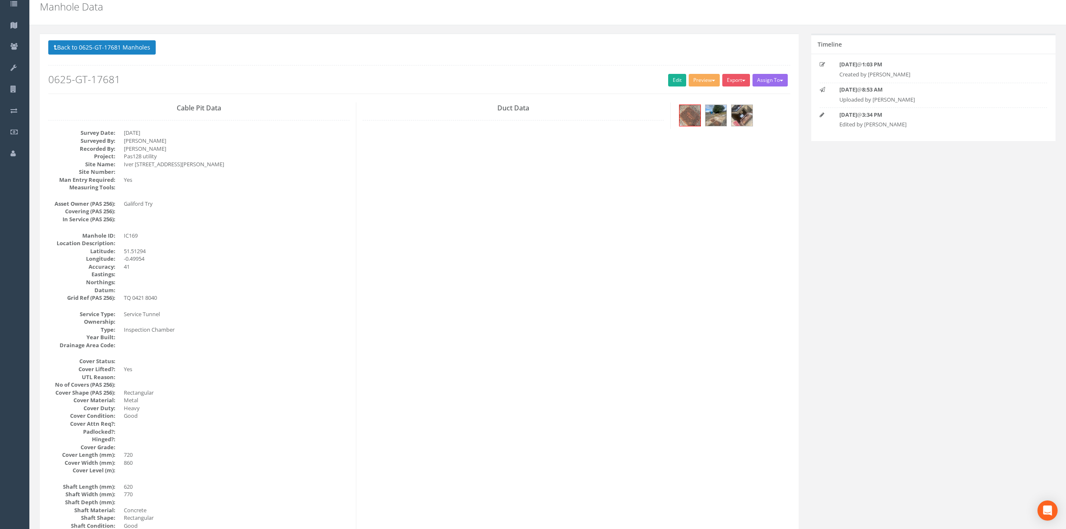
scroll to position [0, 0]
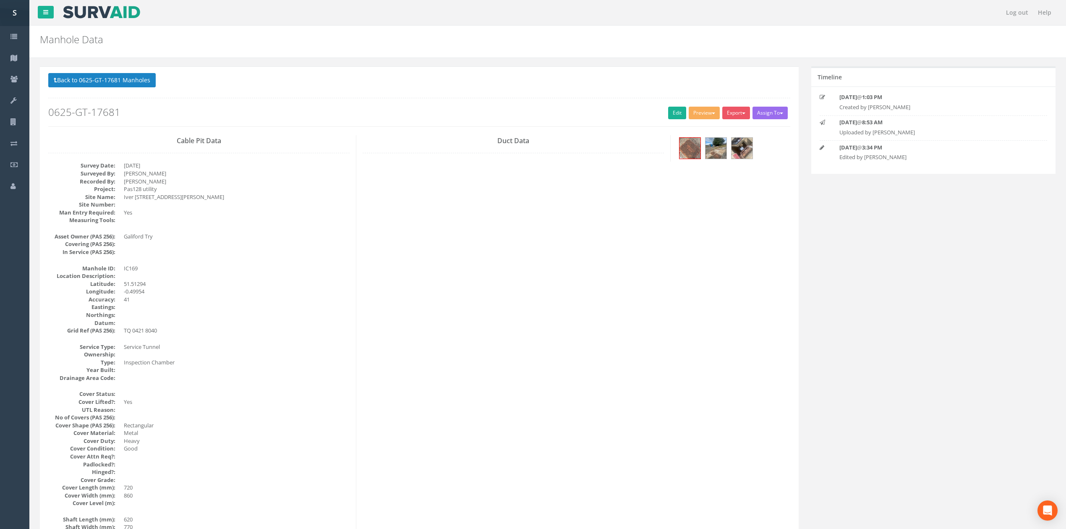
click at [133, 88] on p "Back to 0625-GT-17681 Manholes Back to Map" at bounding box center [419, 81] width 742 height 16
click at [128, 81] on button "Back to 0625-GT-17681 Manholes" at bounding box center [101, 80] width 107 height 14
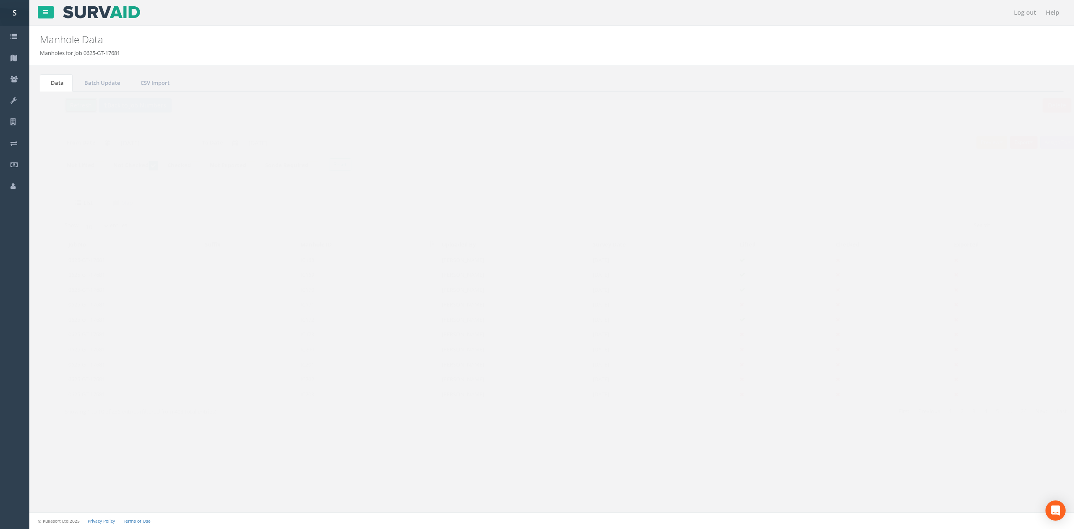
click at [69, 98] on button "Refresh" at bounding box center [64, 105] width 33 height 14
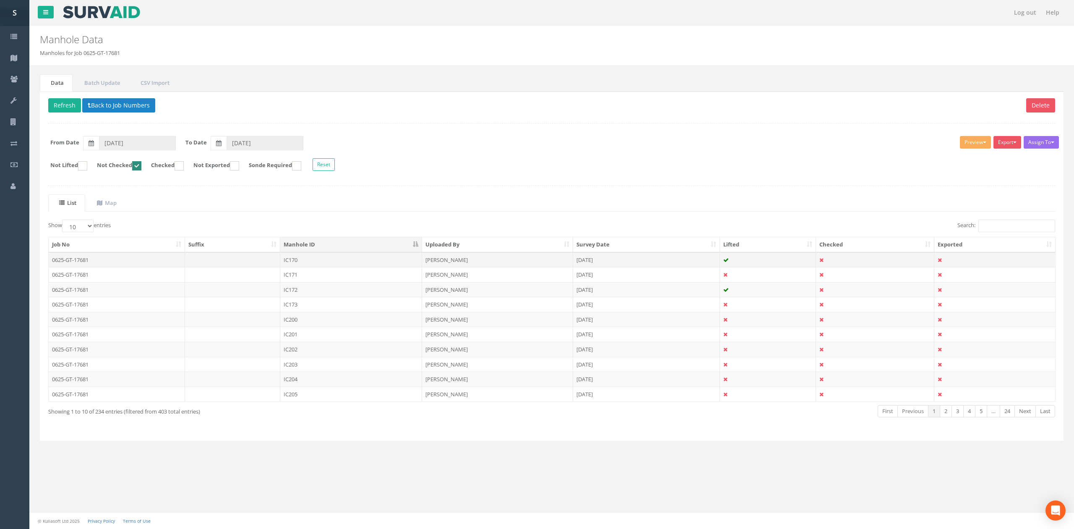
click at [316, 262] on td "IC170" at bounding box center [351, 259] width 142 height 15
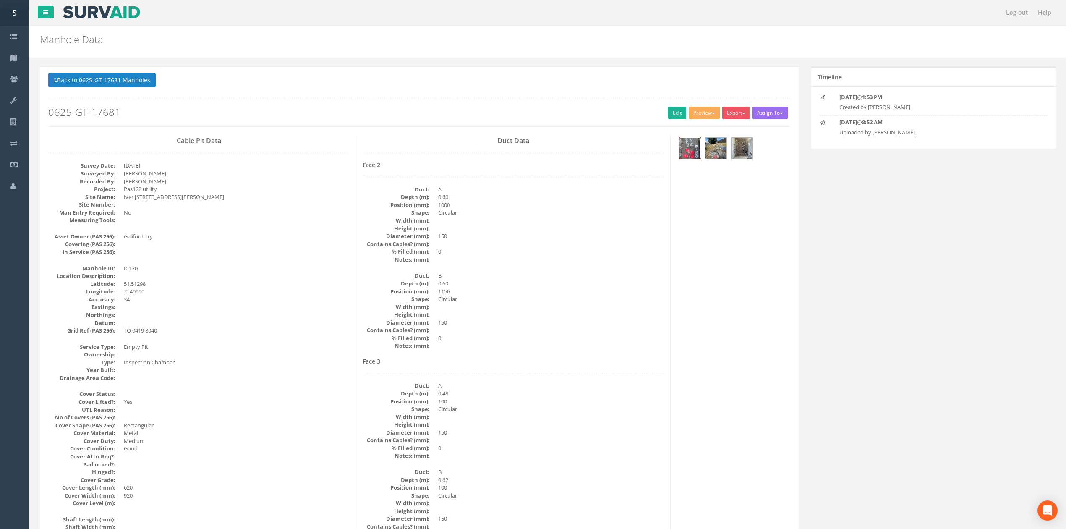
click at [692, 148] on img at bounding box center [689, 148] width 21 height 21
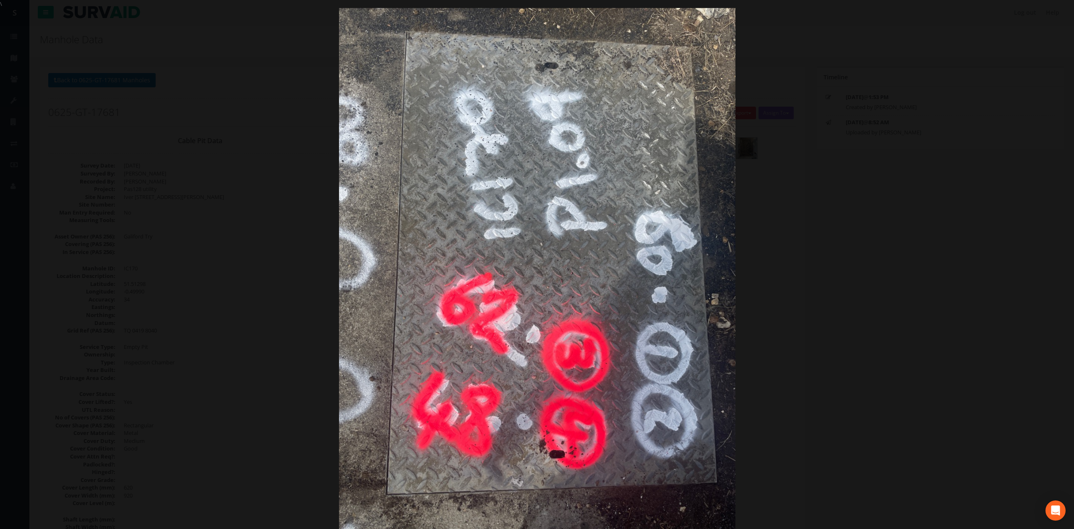
click at [868, 232] on div at bounding box center [537, 272] width 1074 height 529
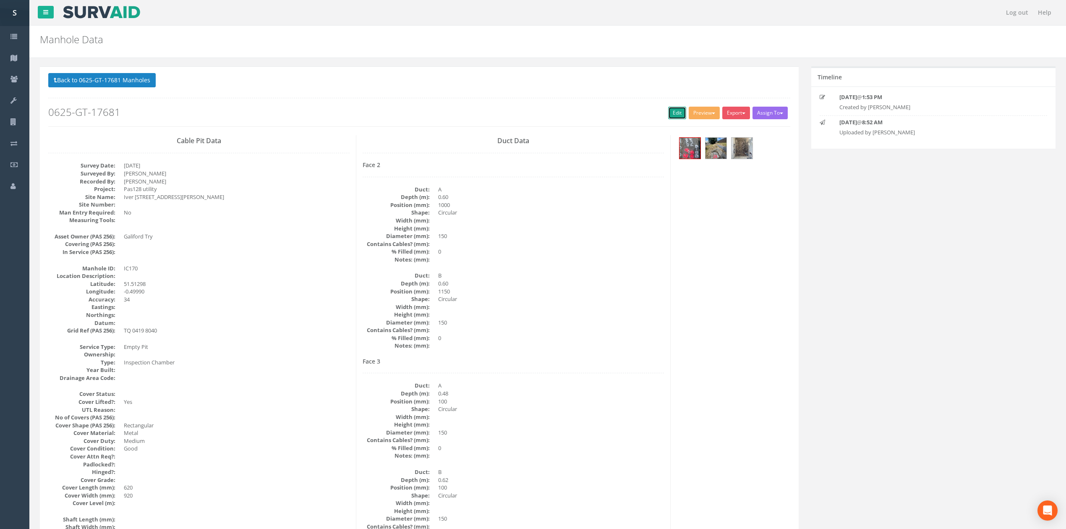
drag, startPoint x: 673, startPoint y: 112, endPoint x: 1067, endPoint y: 135, distance: 394.3
click at [673, 112] on link "Edit" at bounding box center [677, 113] width 18 height 13
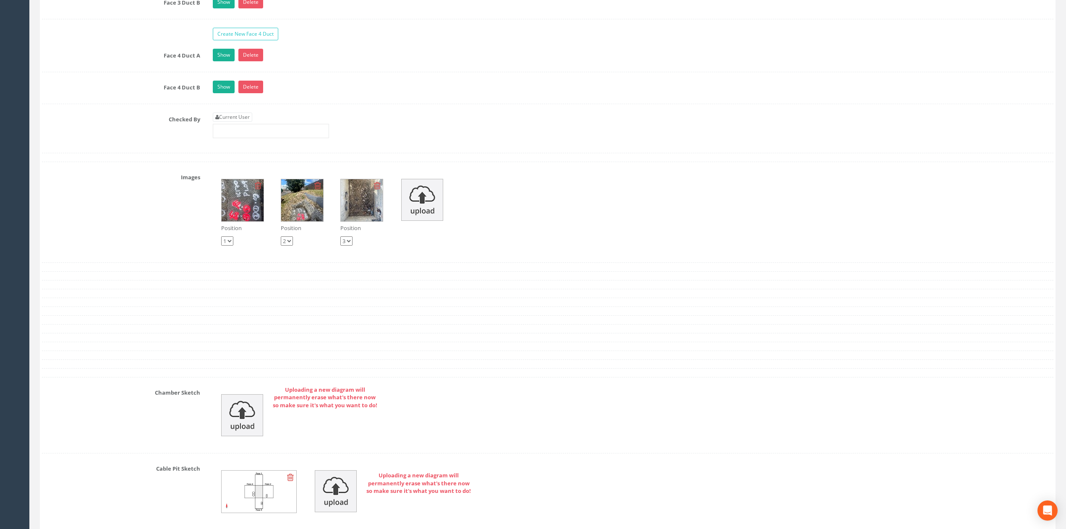
scroll to position [2003, 0]
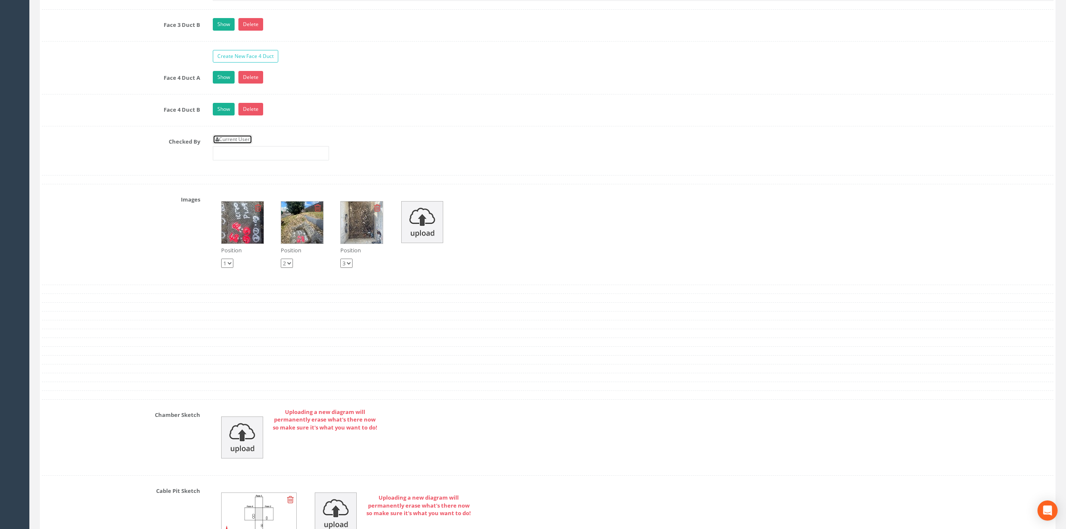
click at [240, 144] on link "Current User" at bounding box center [232, 139] width 39 height 9
type input "[PERSON_NAME]"
click at [262, 160] on input "[PERSON_NAME]" at bounding box center [271, 153] width 116 height 14
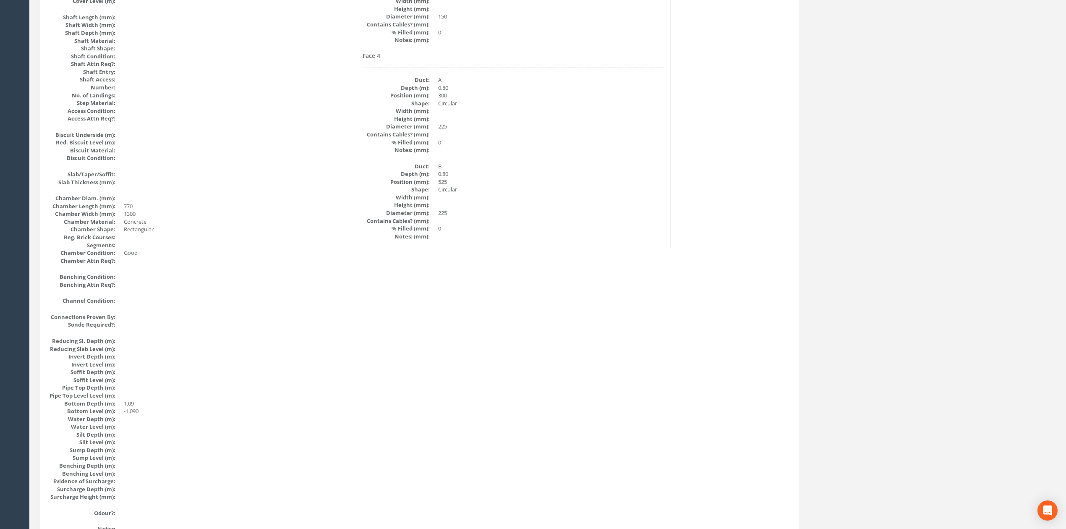
scroll to position [0, 0]
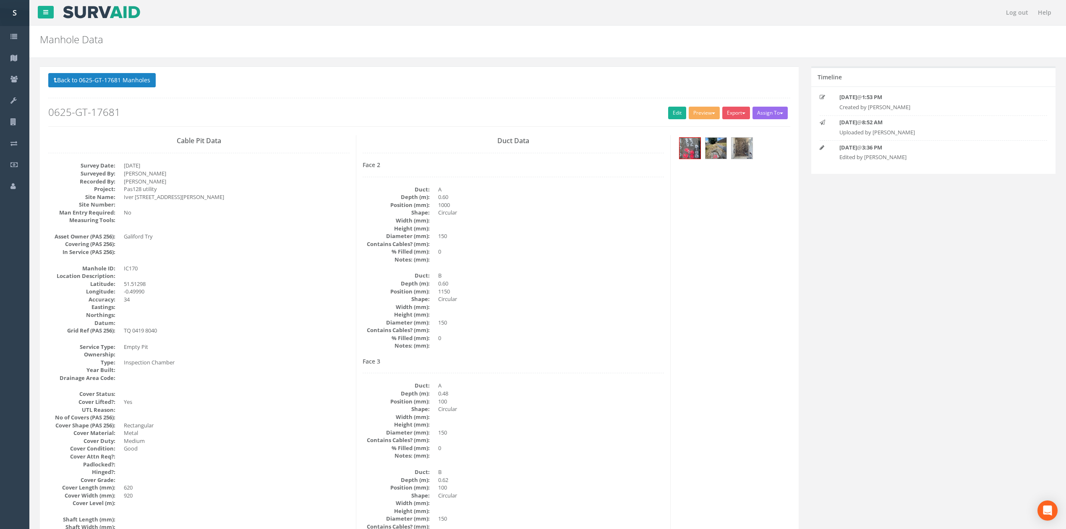
click at [136, 88] on p "Back to 0625-GT-17681 Manholes Back to Map" at bounding box center [419, 81] width 742 height 16
click at [125, 83] on button "Back to 0625-GT-17681 Manholes" at bounding box center [101, 80] width 107 height 14
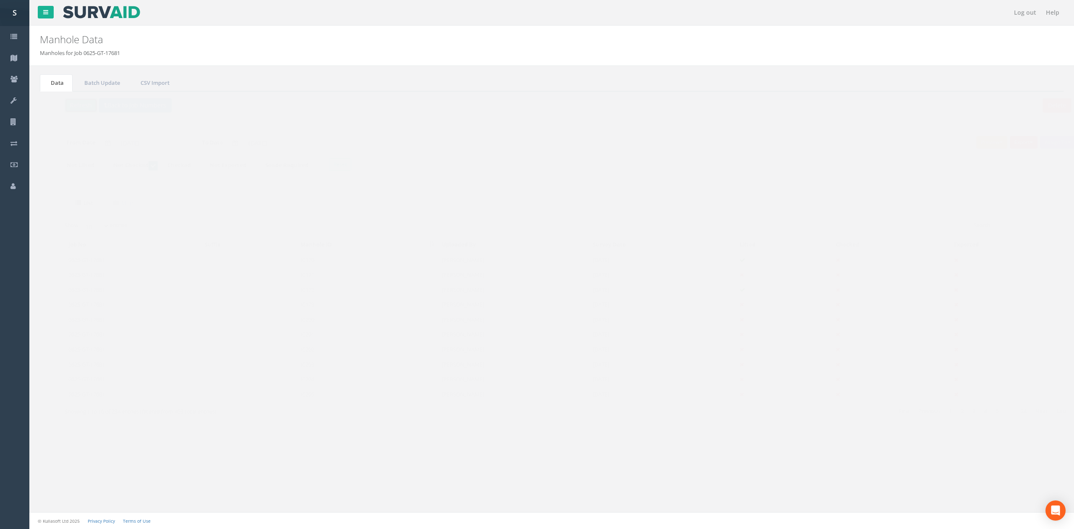
click at [61, 103] on button "Refresh" at bounding box center [64, 105] width 33 height 14
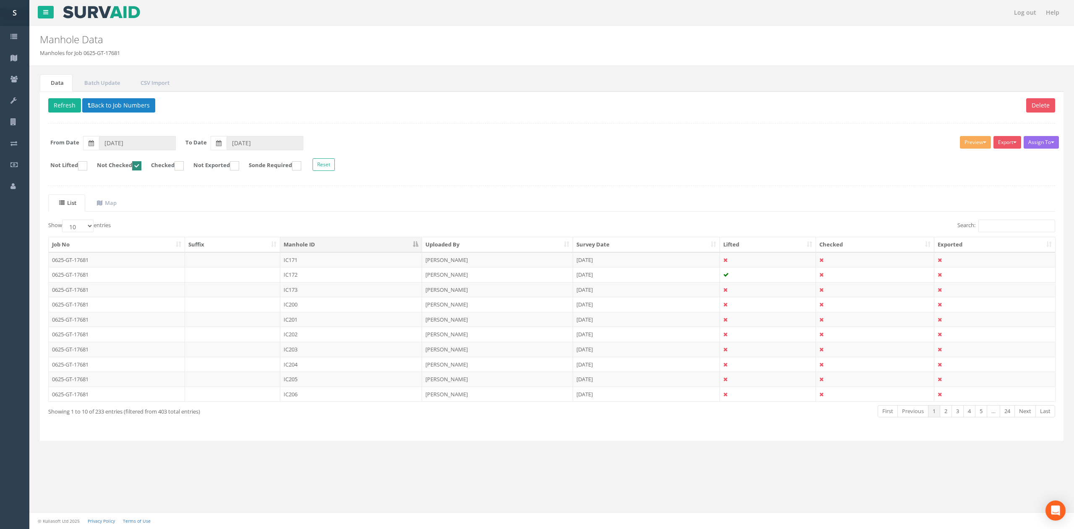
drag, startPoint x: 323, startPoint y: 264, endPoint x: 500, endPoint y: 259, distance: 177.6
click at [323, 264] on td "IC171" at bounding box center [351, 259] width 142 height 15
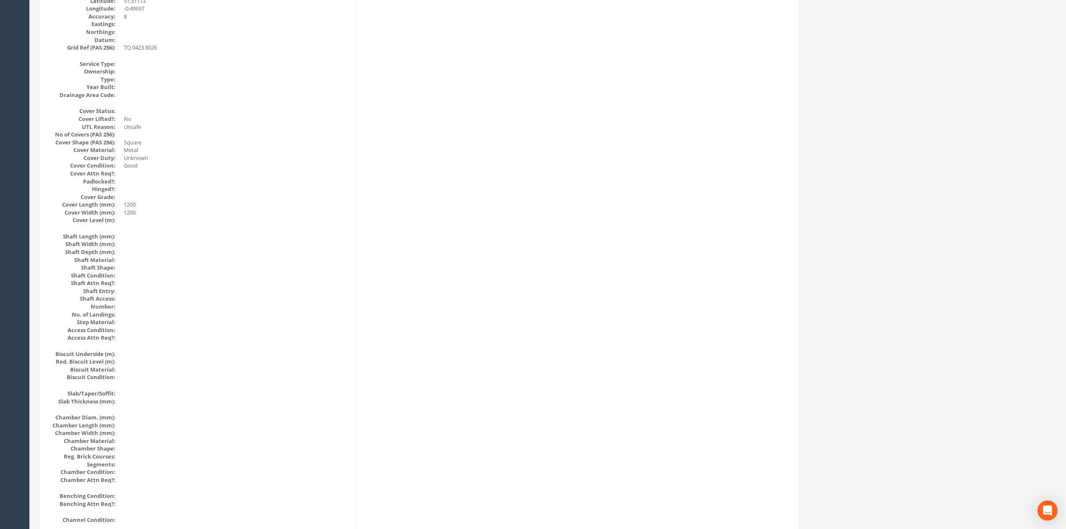
scroll to position [106, 0]
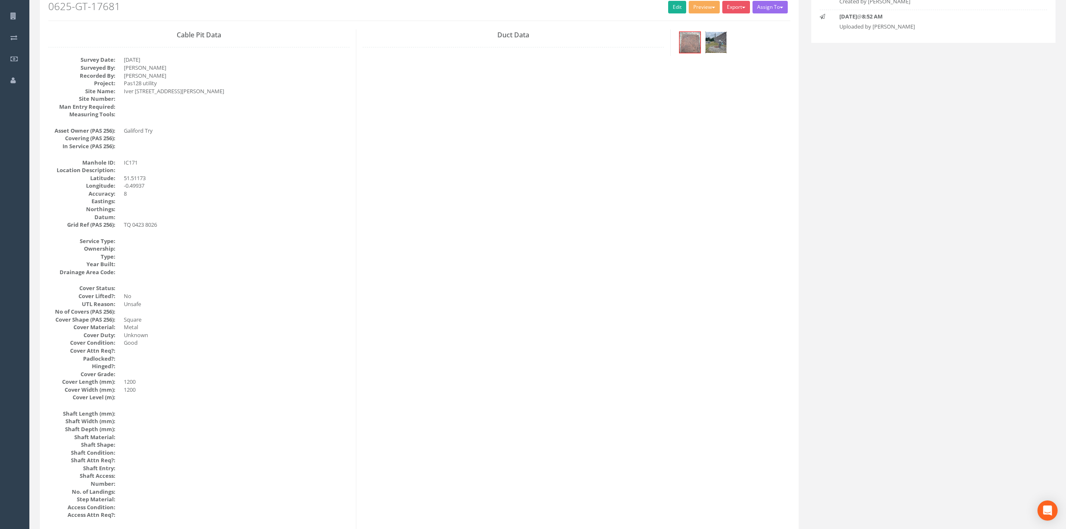
click at [707, 48] on img at bounding box center [715, 42] width 21 height 21
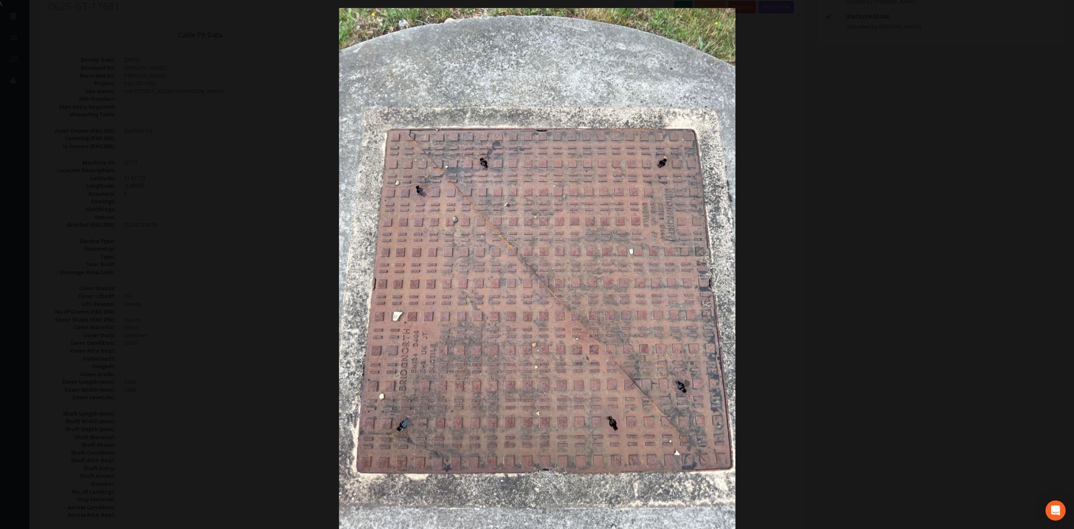
click at [875, 125] on div at bounding box center [537, 272] width 1074 height 529
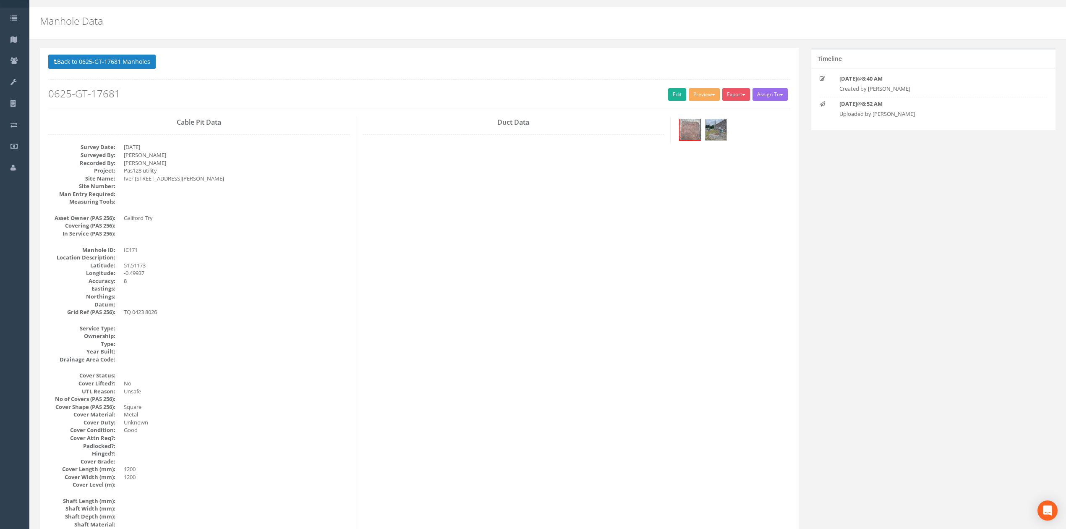
scroll to position [0, 0]
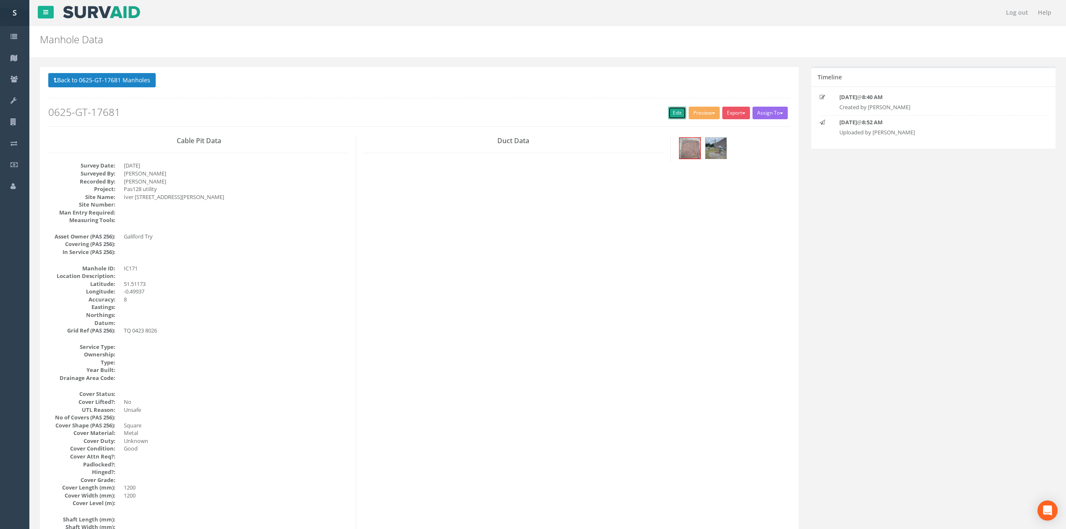
click at [677, 111] on link "Edit" at bounding box center [677, 113] width 18 height 13
click at [684, 144] on img at bounding box center [689, 148] width 21 height 21
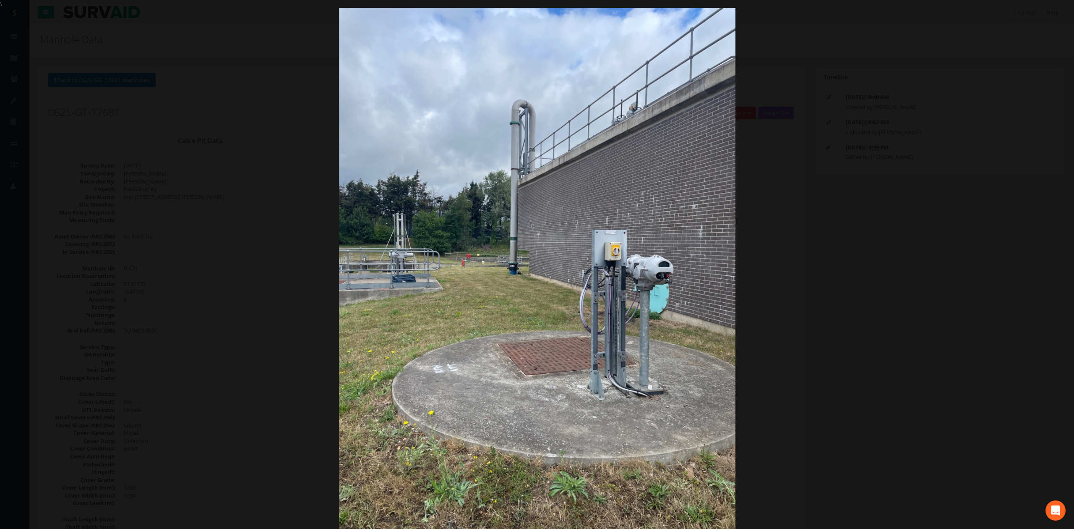
click at [868, 227] on div at bounding box center [537, 272] width 1074 height 529
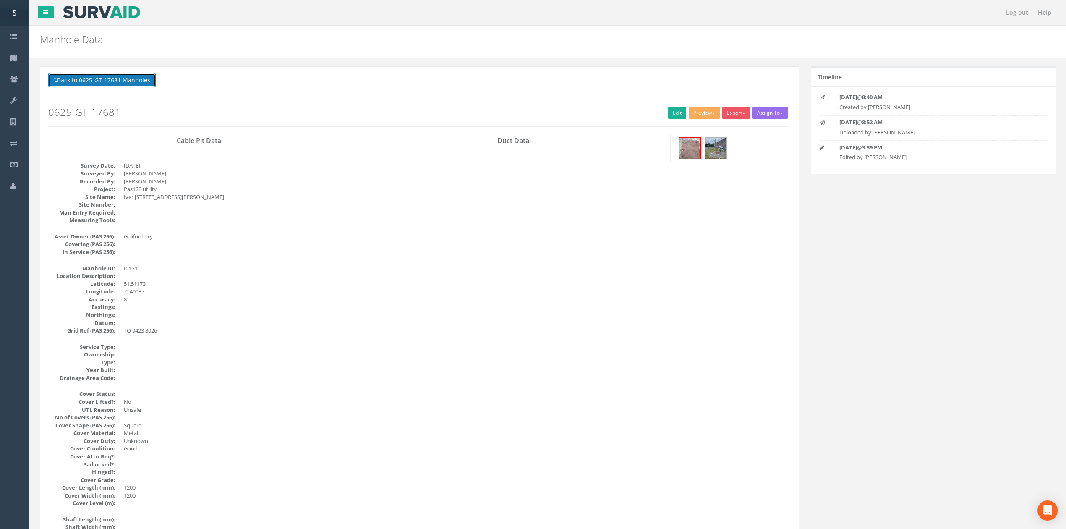
click at [105, 79] on button "Back to 0625-GT-17681 Manholes" at bounding box center [101, 80] width 107 height 14
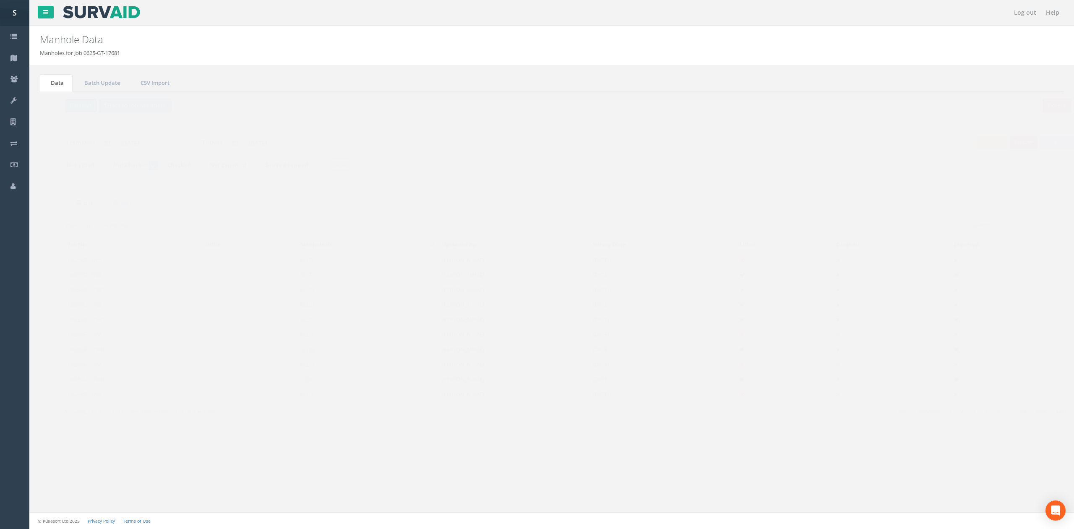
click at [69, 109] on button "Refresh" at bounding box center [64, 105] width 33 height 14
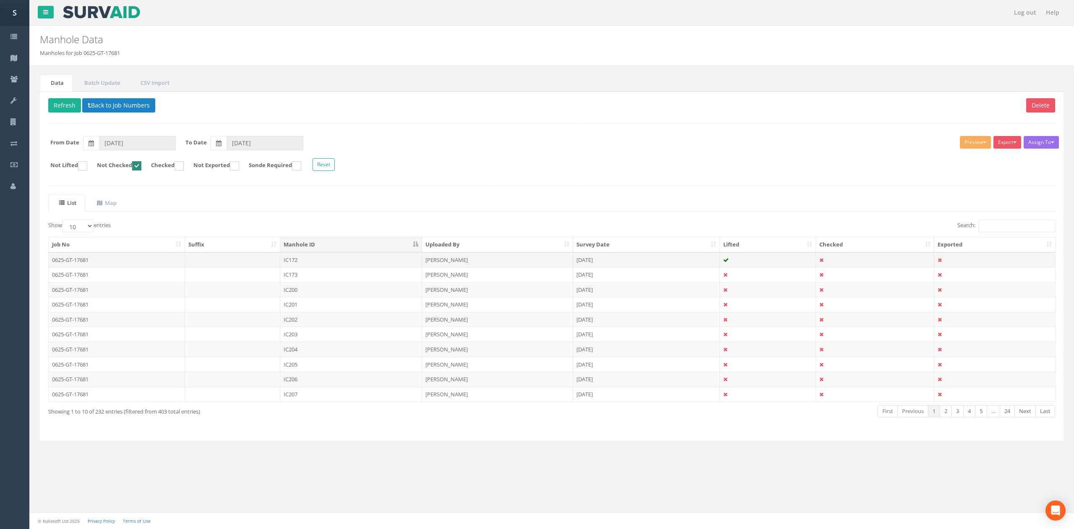
click at [498, 262] on td "[PERSON_NAME]" at bounding box center [497, 259] width 151 height 15
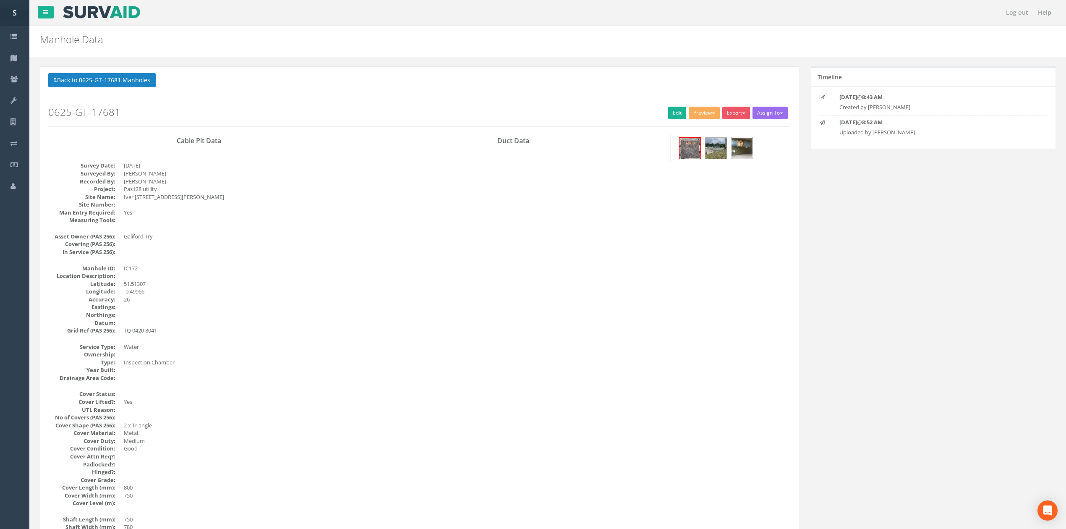
click at [739, 146] on img at bounding box center [741, 148] width 21 height 21
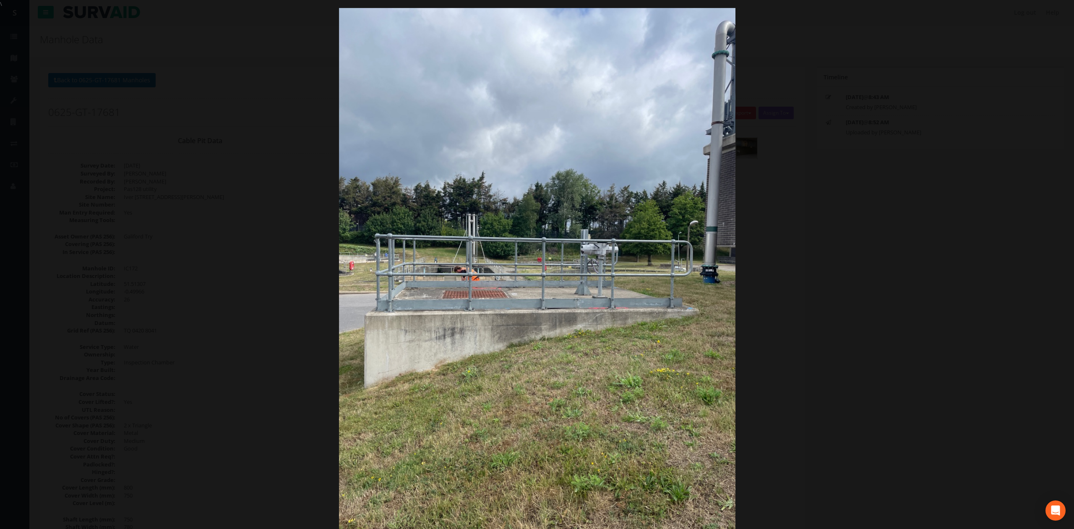
click at [838, 245] on div at bounding box center [537, 272] width 1074 height 529
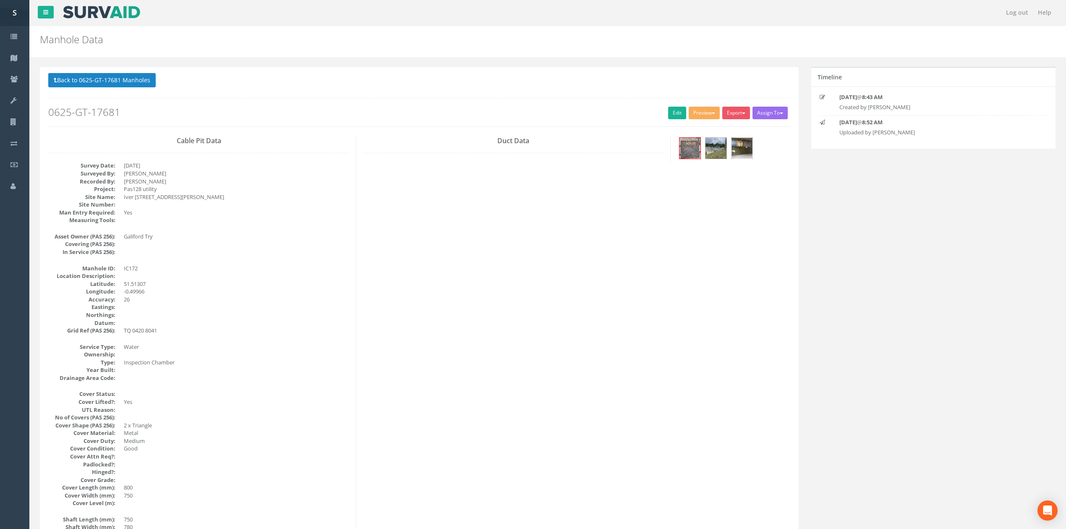
click at [743, 146] on img at bounding box center [741, 148] width 21 height 21
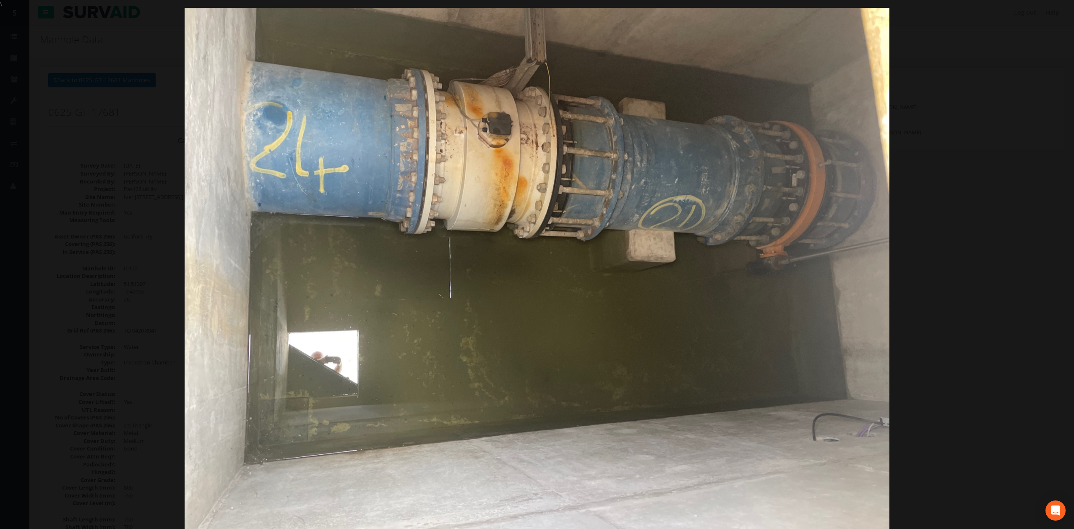
click at [943, 232] on div at bounding box center [537, 272] width 1074 height 529
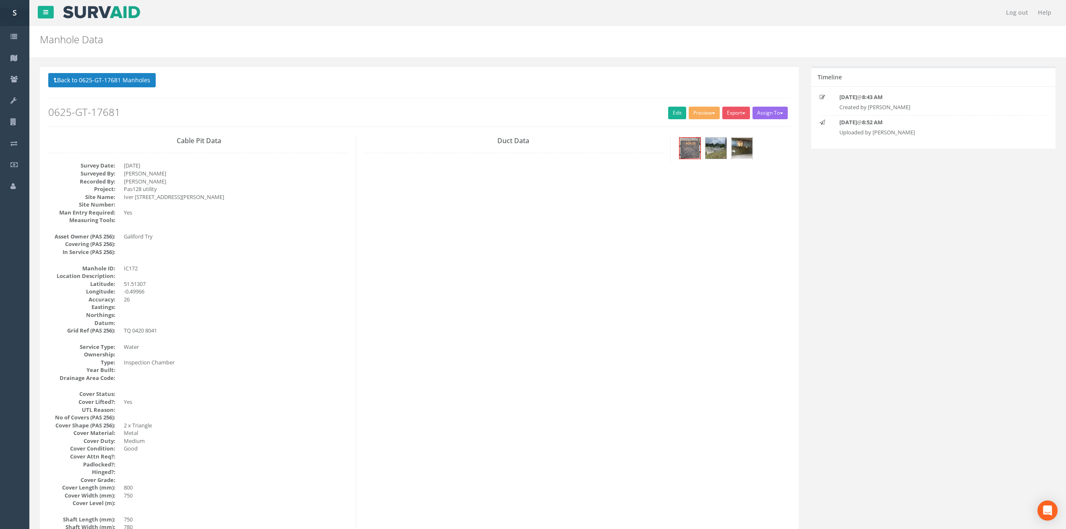
click at [742, 151] on img at bounding box center [741, 148] width 21 height 21
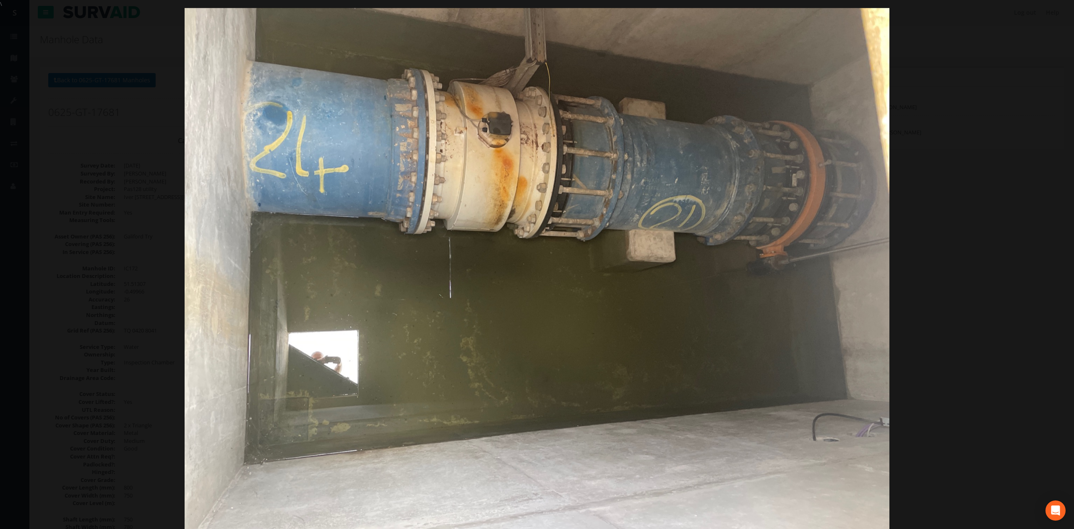
click at [963, 269] on div at bounding box center [537, 272] width 1074 height 529
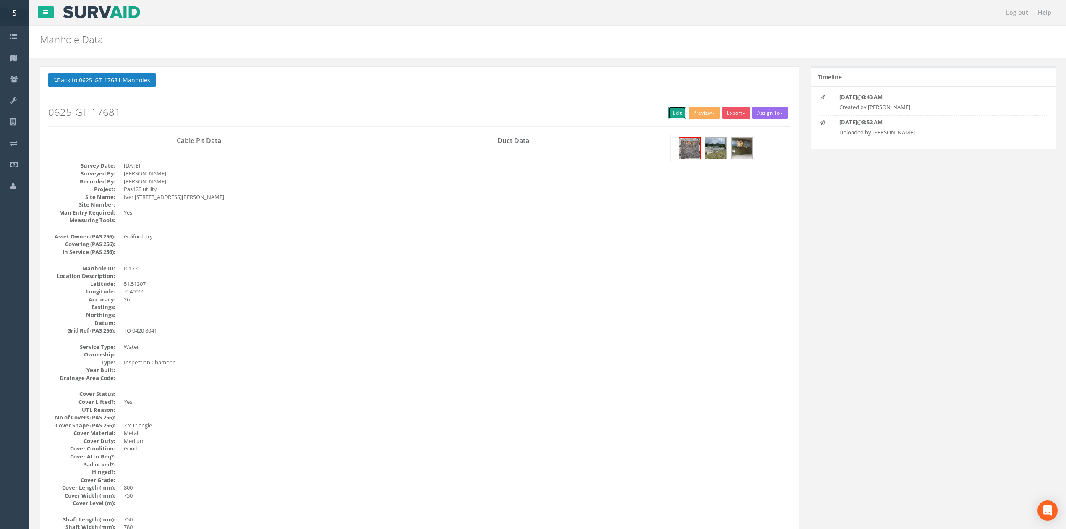
click at [668, 109] on link "Edit" at bounding box center [677, 113] width 18 height 13
click at [123, 89] on p "Back to 0625-GT-17681 Manholes Back to Map" at bounding box center [419, 81] width 742 height 16
click at [123, 85] on button "Back to 0625-GT-17681 Manholes" at bounding box center [101, 80] width 107 height 14
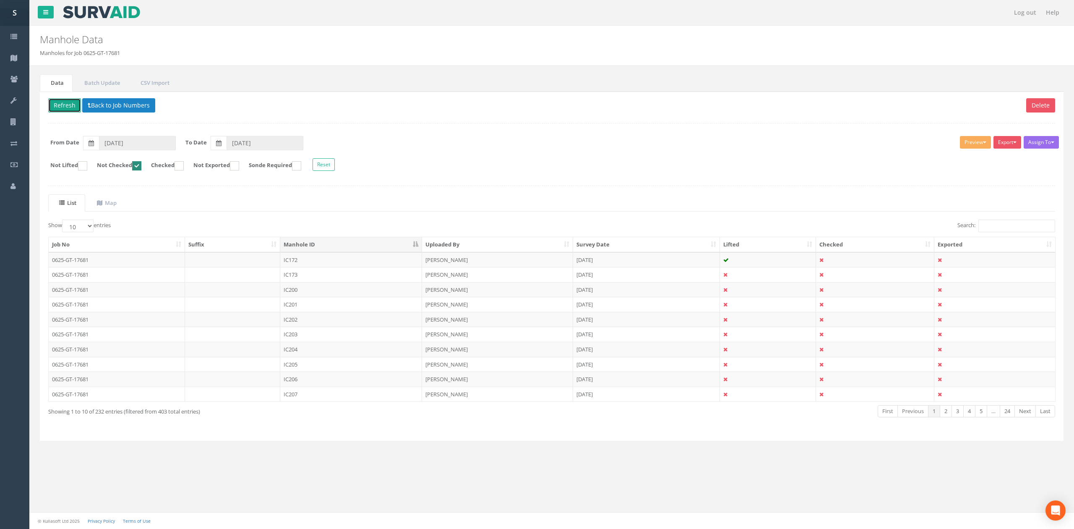
click at [64, 111] on button "Refresh" at bounding box center [64, 105] width 33 height 14
click at [307, 259] on td "IC173" at bounding box center [351, 259] width 142 height 15
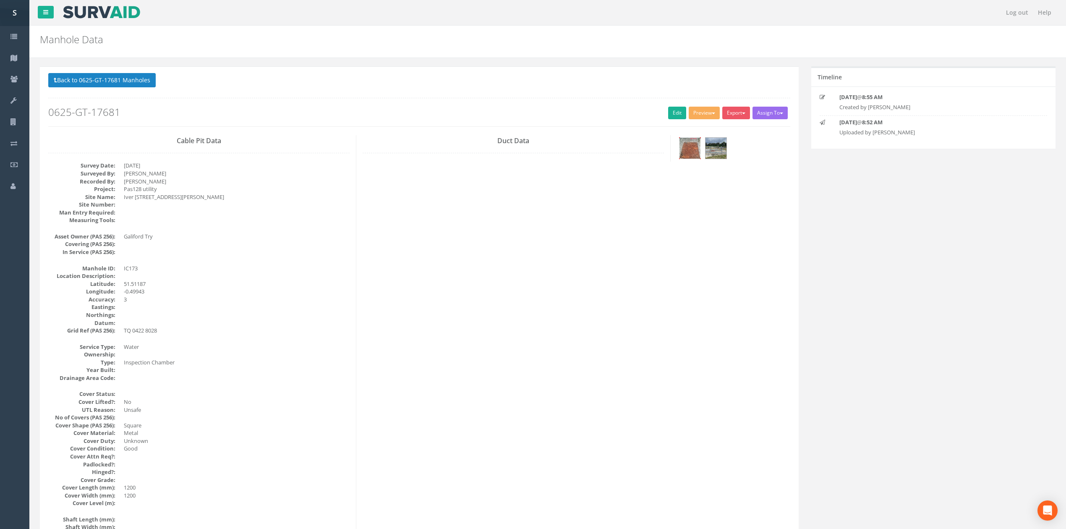
click at [691, 150] on img at bounding box center [689, 148] width 21 height 21
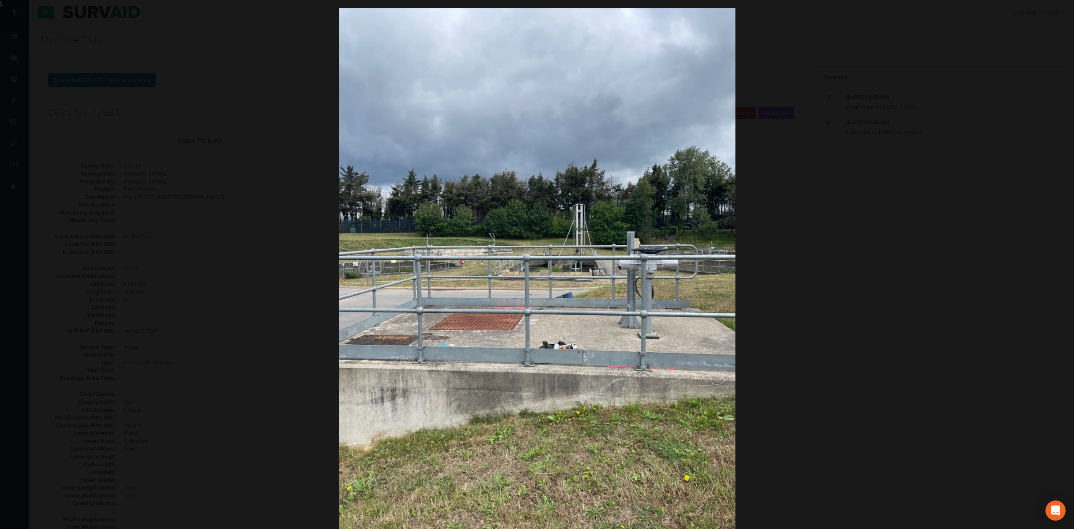
click at [820, 292] on div at bounding box center [537, 272] width 1074 height 529
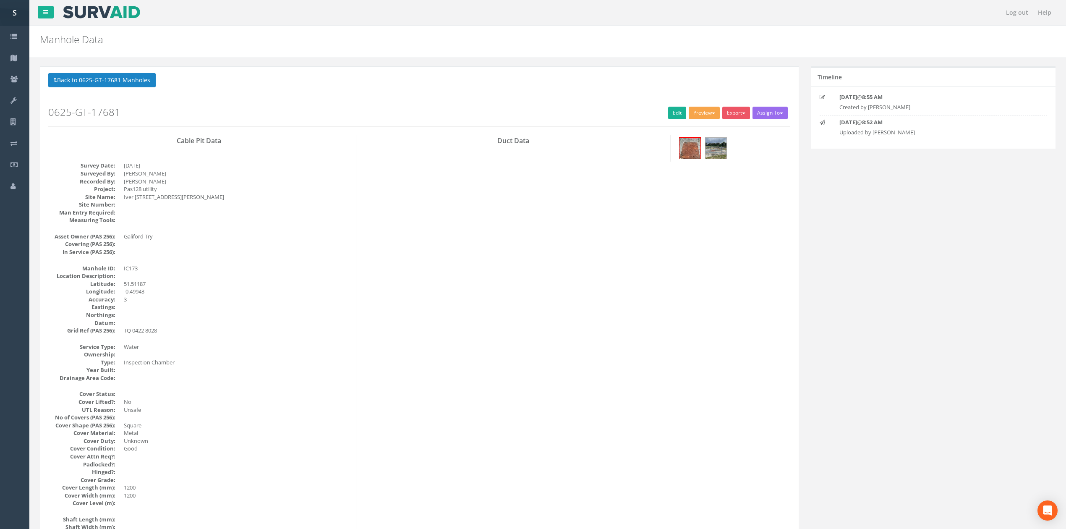
click at [689, 117] on button "Preview" at bounding box center [704, 113] width 31 height 13
click at [673, 110] on link "Edit" at bounding box center [677, 113] width 18 height 13
click at [105, 76] on button "Back to 0625-GT-17681 Manholes" at bounding box center [101, 80] width 107 height 14
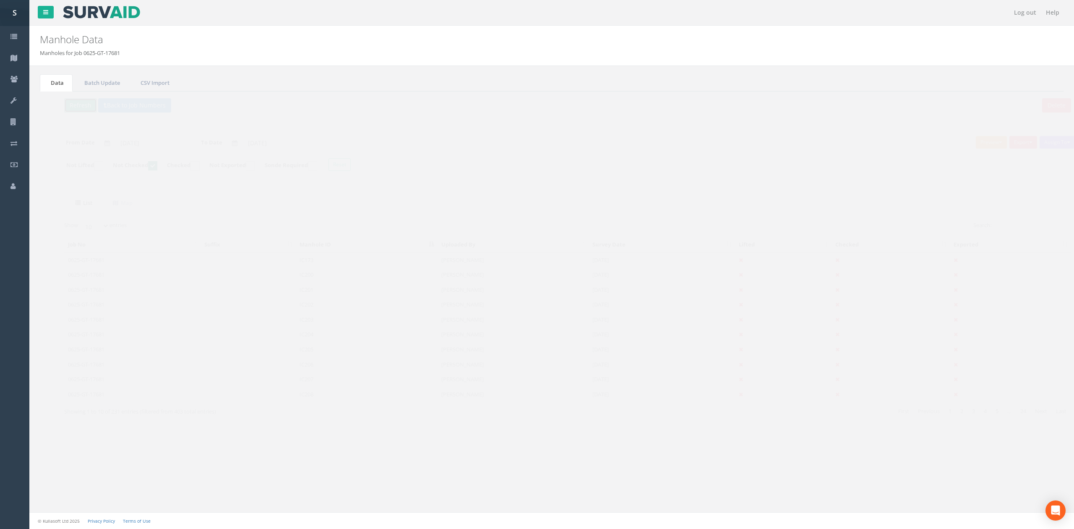
click at [64, 108] on button "Refresh" at bounding box center [64, 105] width 33 height 14
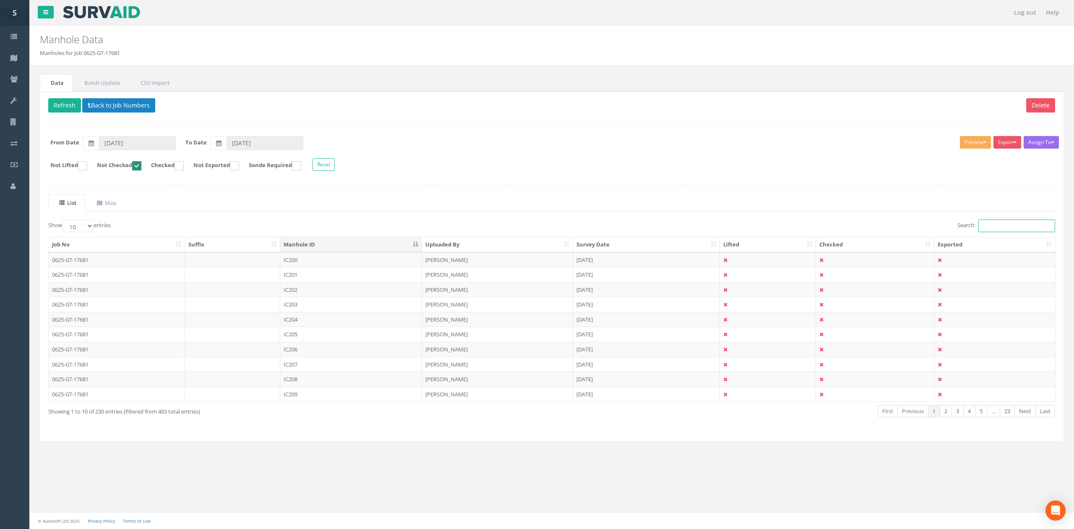
click at [1016, 229] on input "Search:" at bounding box center [1017, 225] width 77 height 13
type input "ic"
click at [752, 201] on ul "List Map" at bounding box center [551, 202] width 1007 height 17
click at [660, 264] on td "[DATE]" at bounding box center [646, 259] width 147 height 15
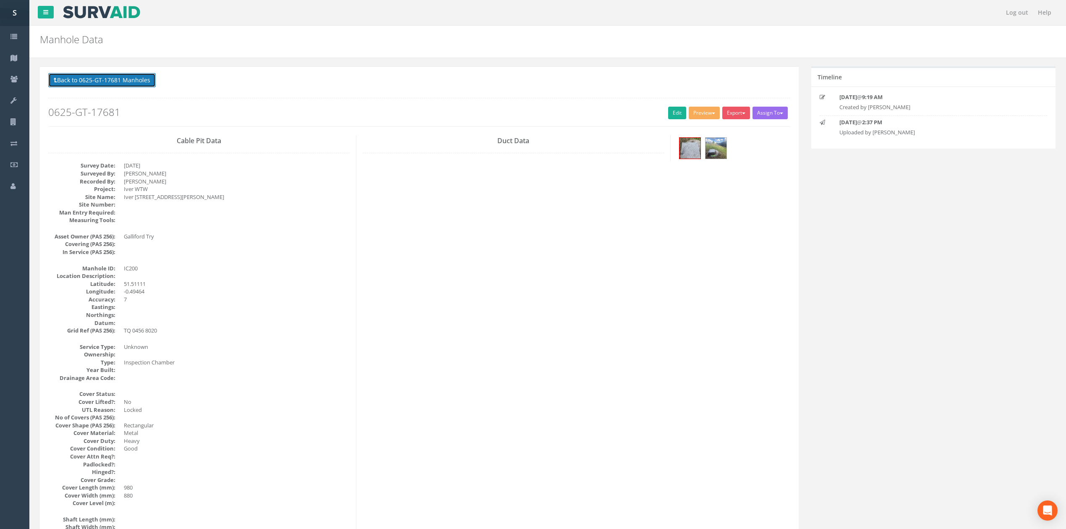
click at [125, 86] on button "Back to 0625-GT-17681 Manholes" at bounding box center [101, 80] width 107 height 14
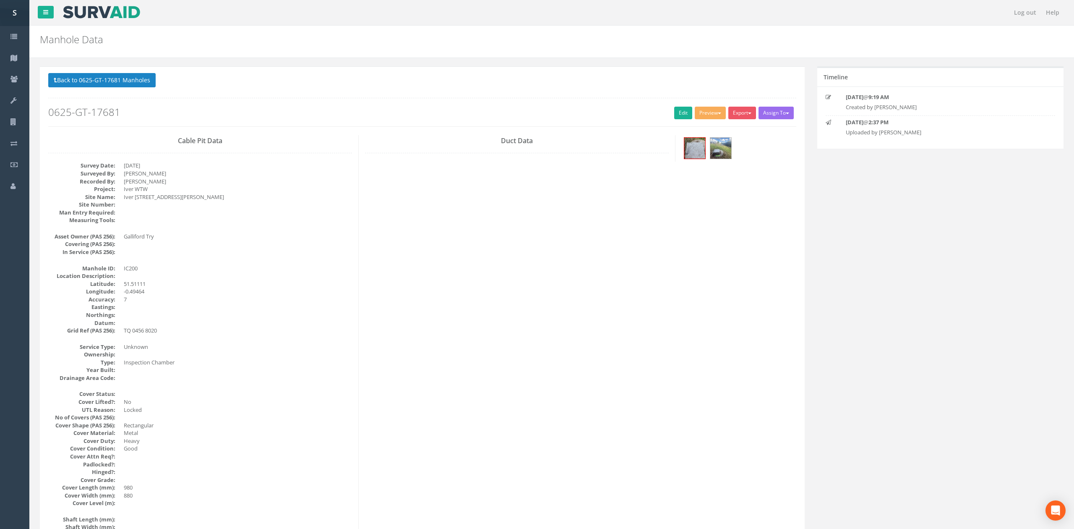
click at [0, 0] on link "Batch Update" at bounding box center [0, 0] width 0 height 0
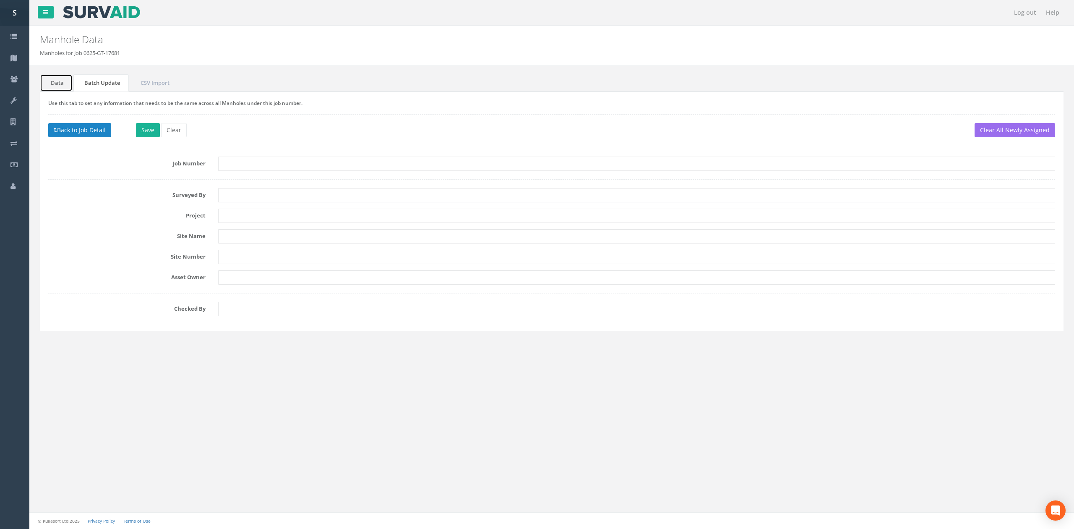
click at [57, 81] on link "Data" at bounding box center [56, 82] width 33 height 17
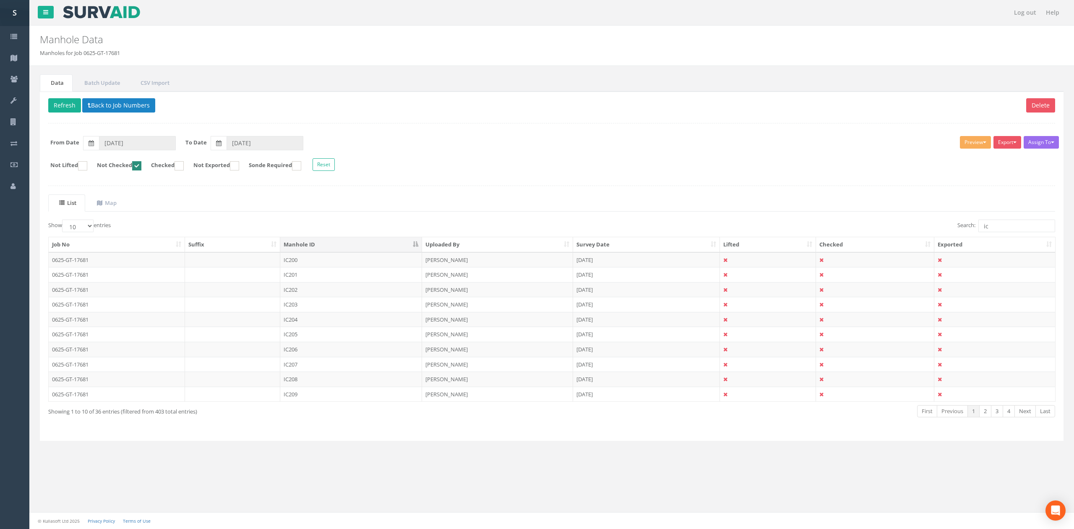
click at [385, 264] on td "IC200" at bounding box center [351, 259] width 142 height 15
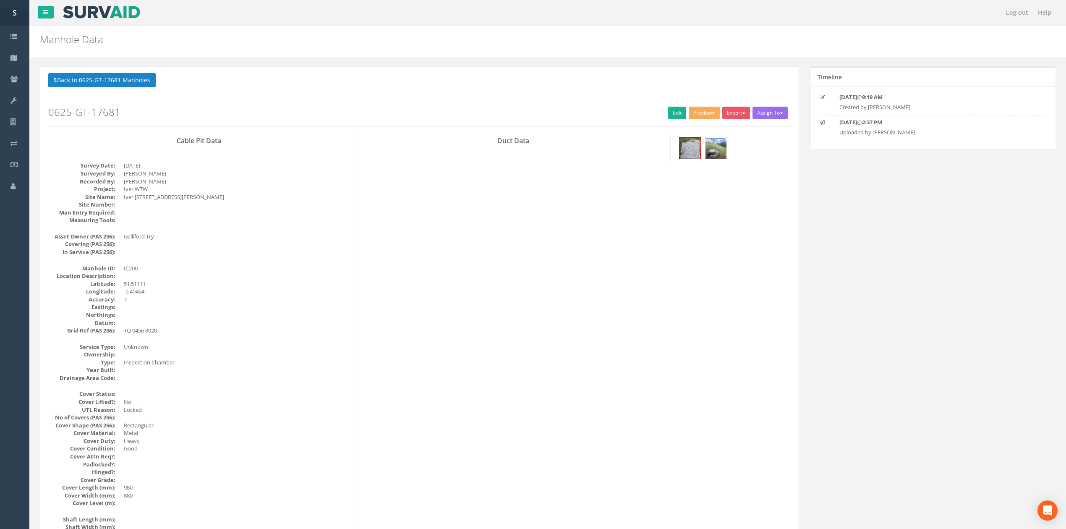
click at [713, 150] on img at bounding box center [715, 148] width 21 height 21
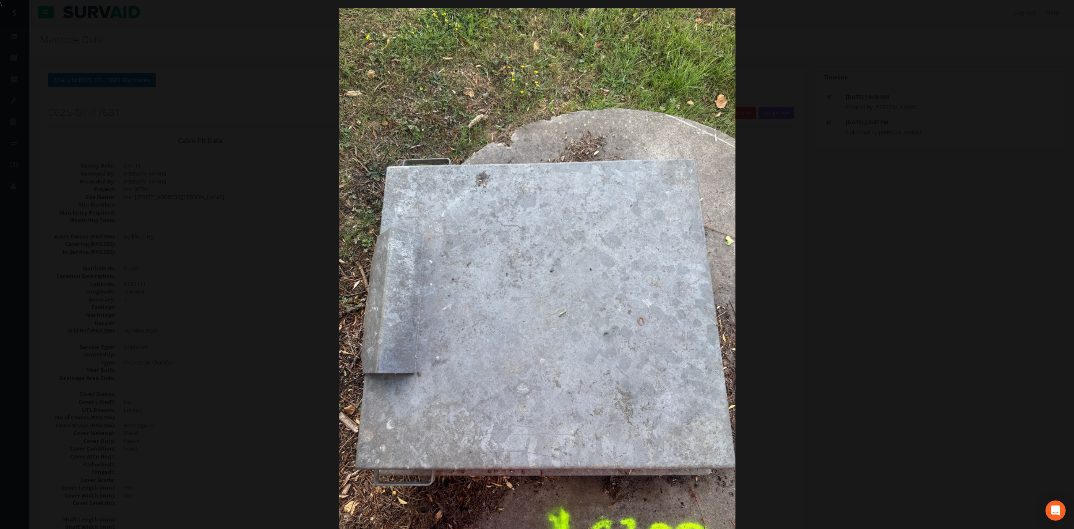
click at [819, 266] on div at bounding box center [537, 272] width 1074 height 529
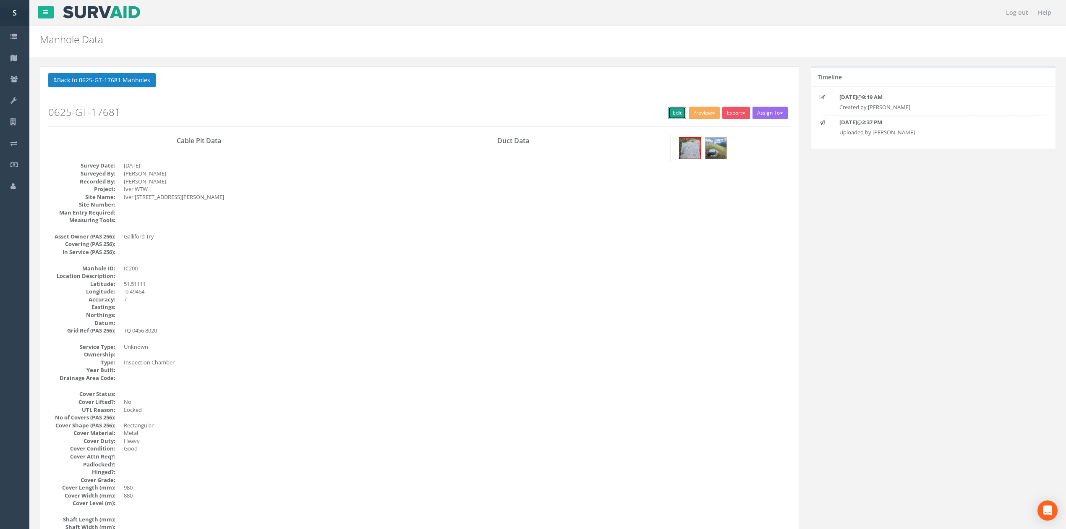
click at [678, 113] on link "Edit" at bounding box center [677, 113] width 18 height 13
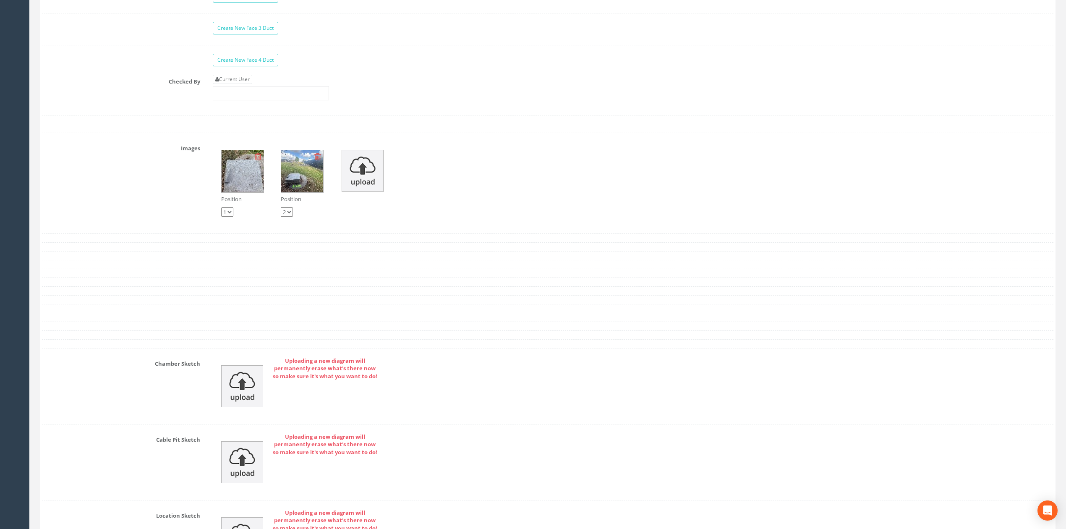
scroll to position [1669, 0]
click at [240, 85] on link "Current User" at bounding box center [232, 80] width 39 height 9
type input "[PERSON_NAME]"
click at [259, 101] on input "[PERSON_NAME]" at bounding box center [271, 94] width 116 height 14
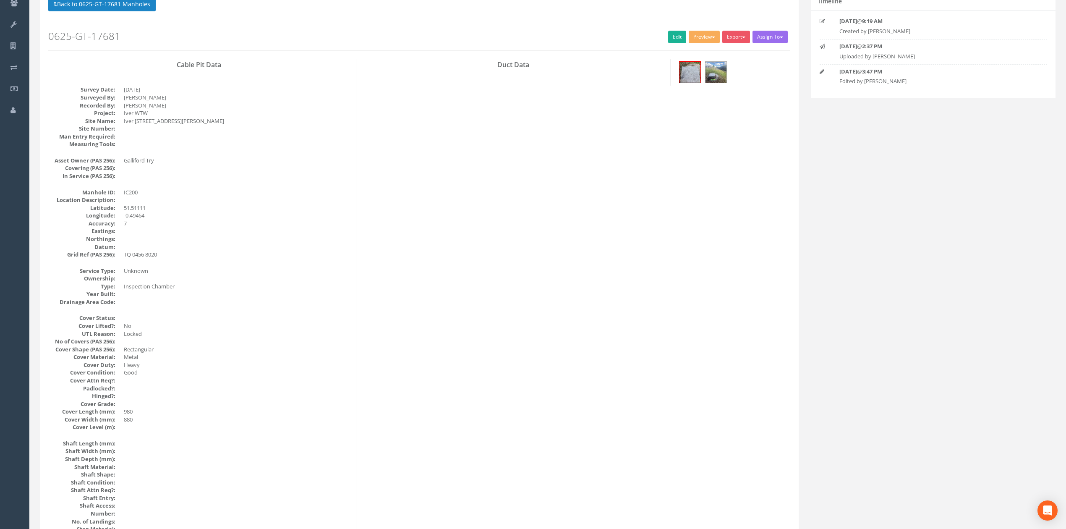
scroll to position [0, 0]
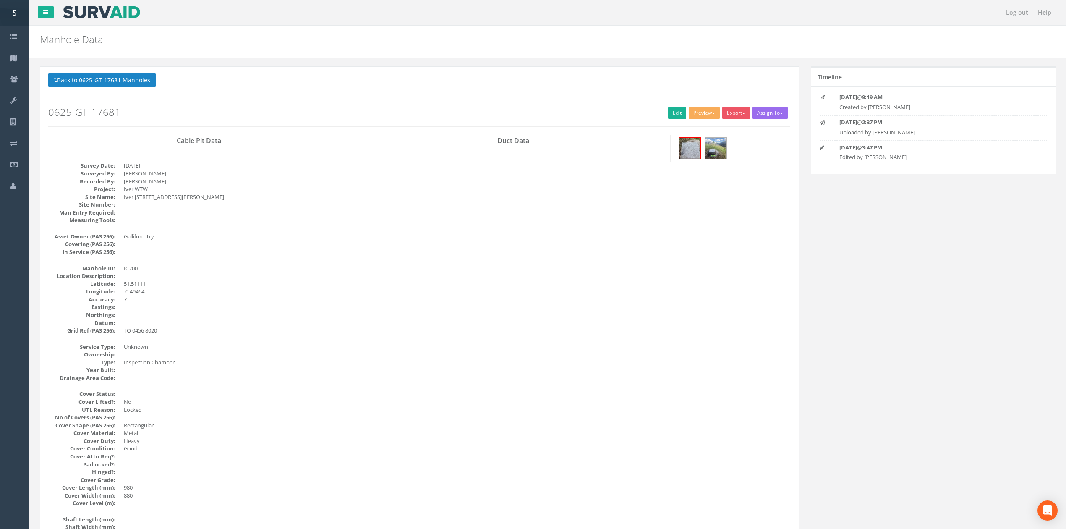
click at [69, 84] on button "Back to 0625-GT-17681 Manholes" at bounding box center [101, 80] width 107 height 14
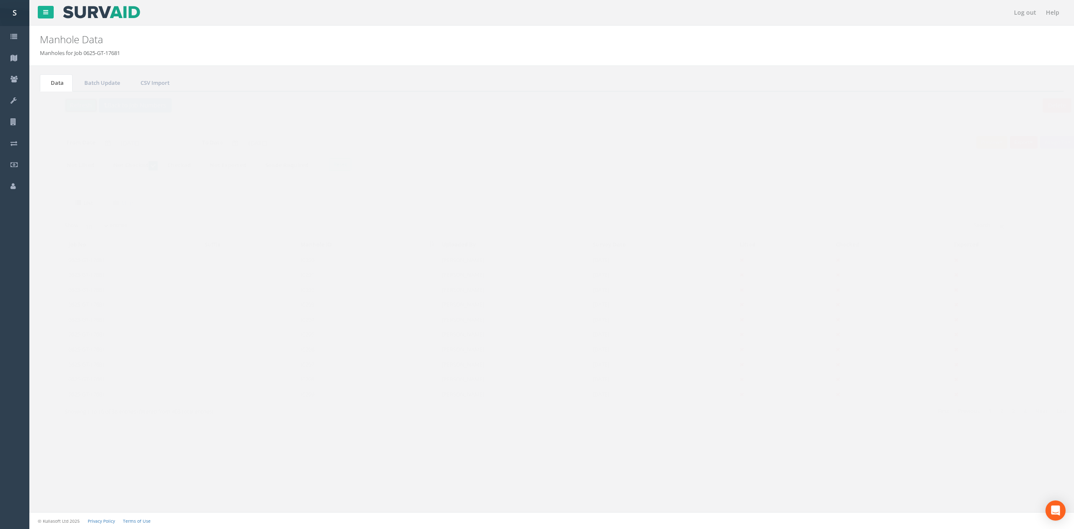
click at [61, 102] on button "Refresh" at bounding box center [64, 105] width 33 height 14
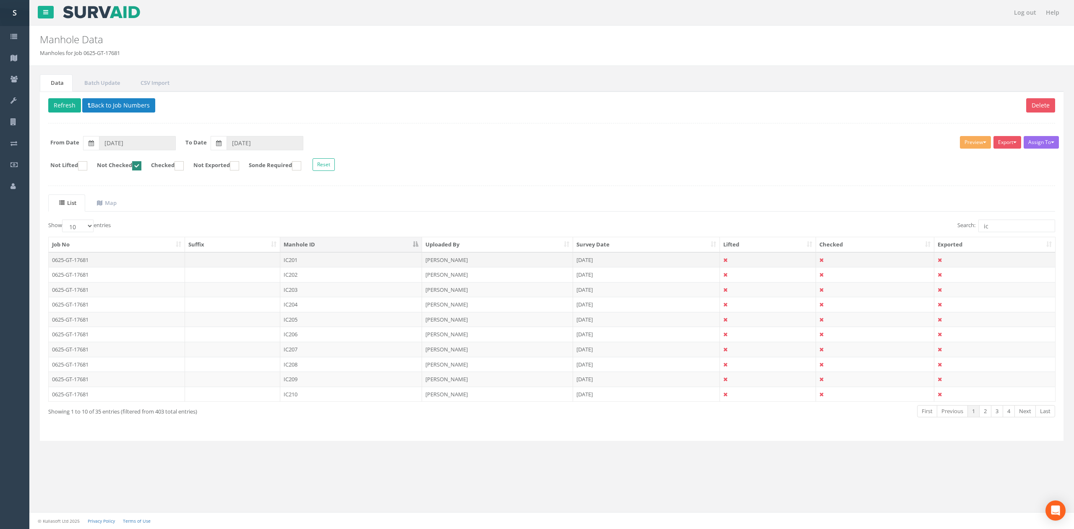
click at [309, 260] on td "IC201" at bounding box center [351, 259] width 142 height 15
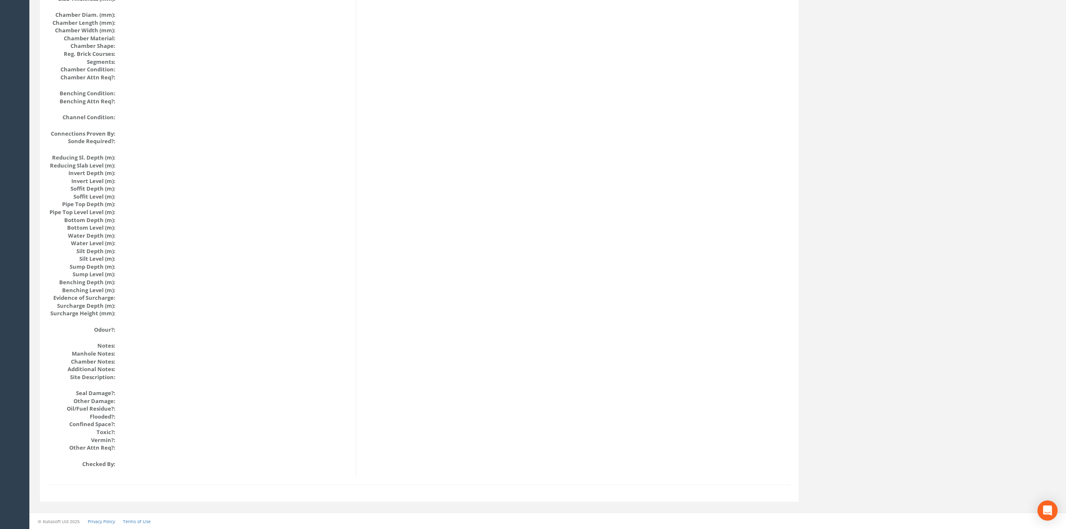
drag, startPoint x: 671, startPoint y: 426, endPoint x: 674, endPoint y: 413, distance: 12.5
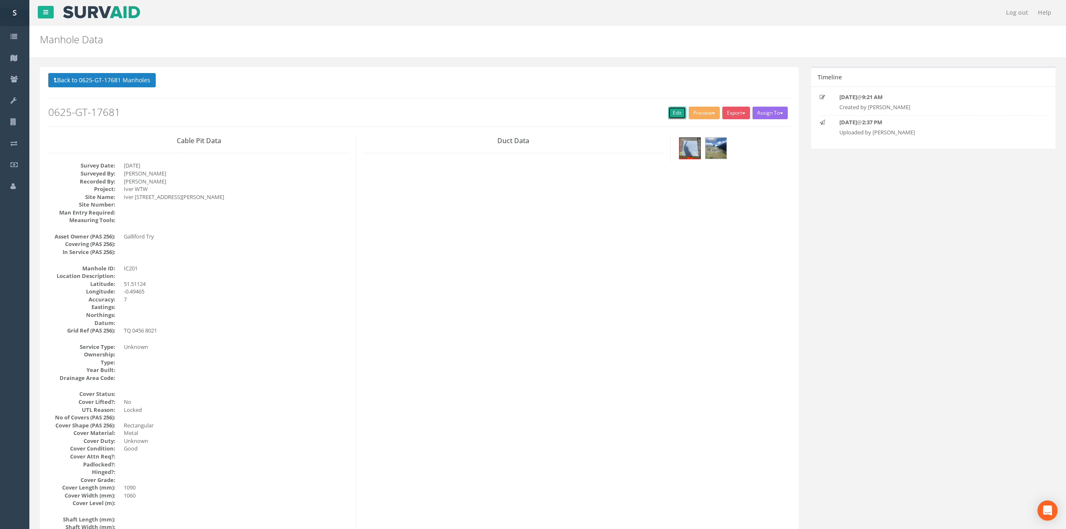
click at [676, 114] on link "Edit" at bounding box center [677, 113] width 18 height 13
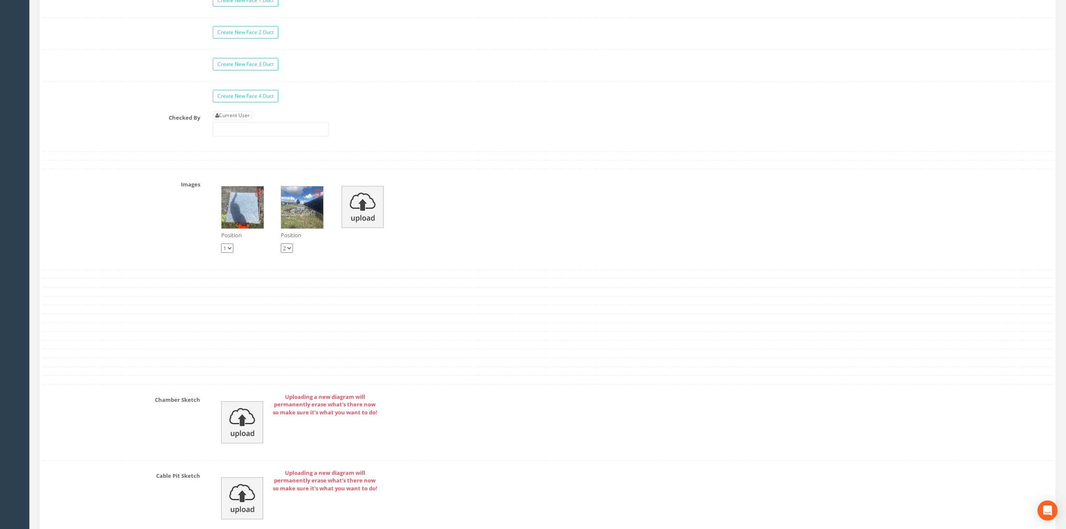
scroll to position [1559, 0]
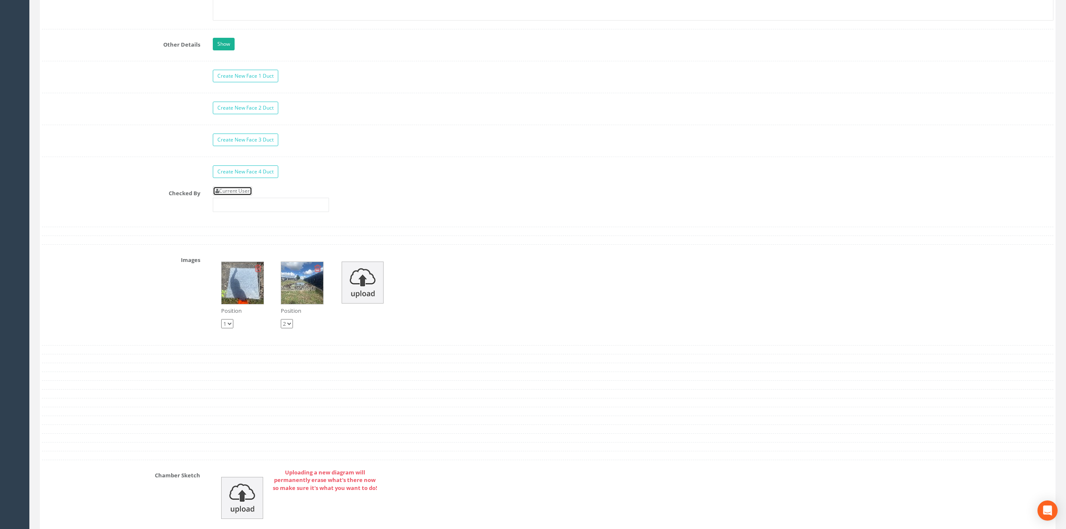
click at [244, 196] on link "Current User" at bounding box center [232, 190] width 39 height 9
type input "[PERSON_NAME]"
click at [257, 212] on input "[PERSON_NAME]" at bounding box center [271, 205] width 116 height 14
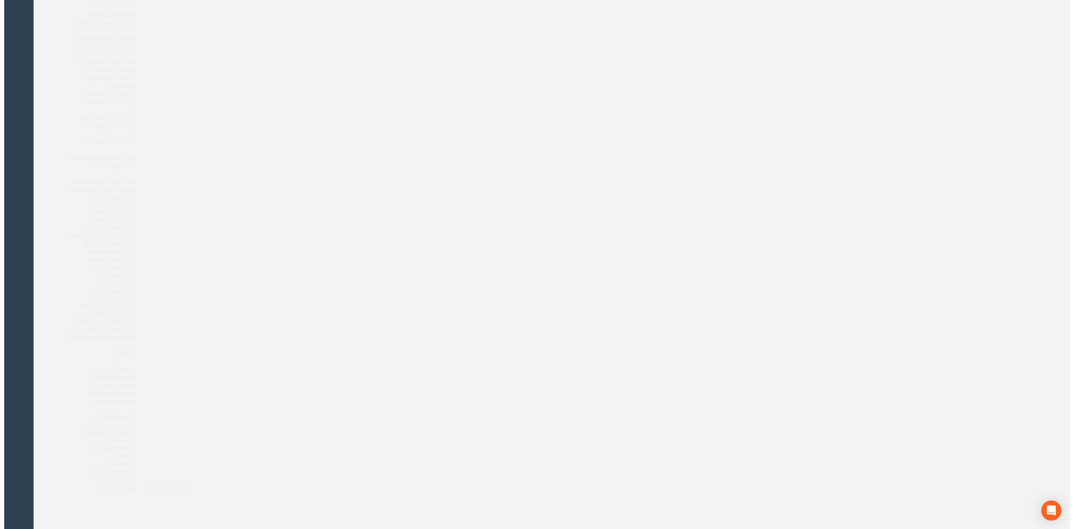
scroll to position [0, 0]
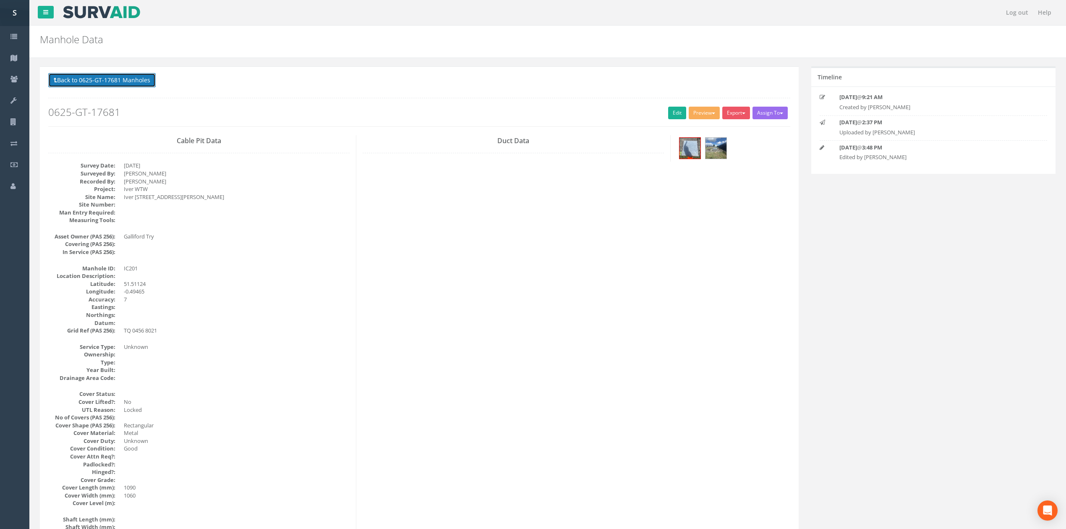
click at [86, 87] on button "Back to 0625-GT-17681 Manholes" at bounding box center [101, 80] width 107 height 14
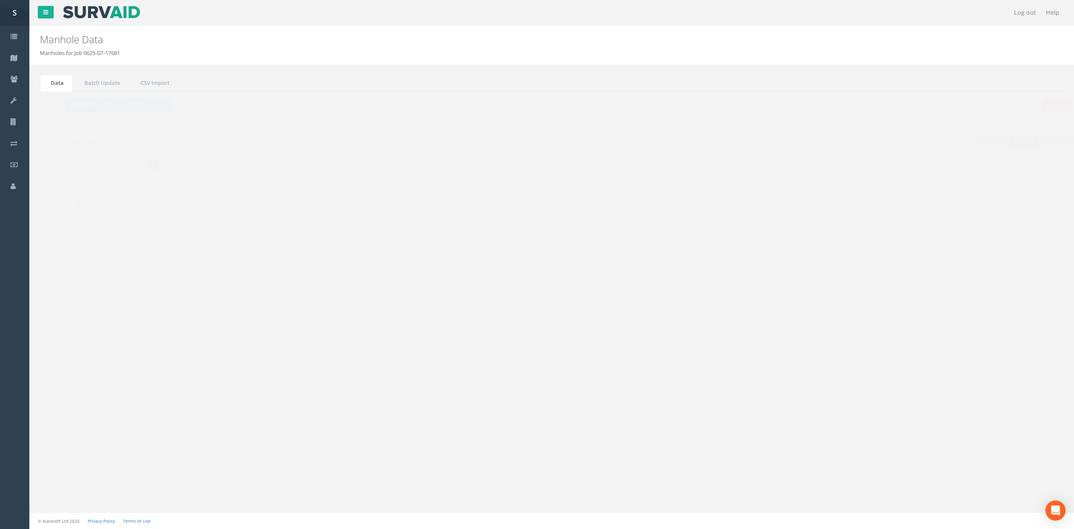
click at [65, 102] on button "Refresh" at bounding box center [64, 105] width 33 height 14
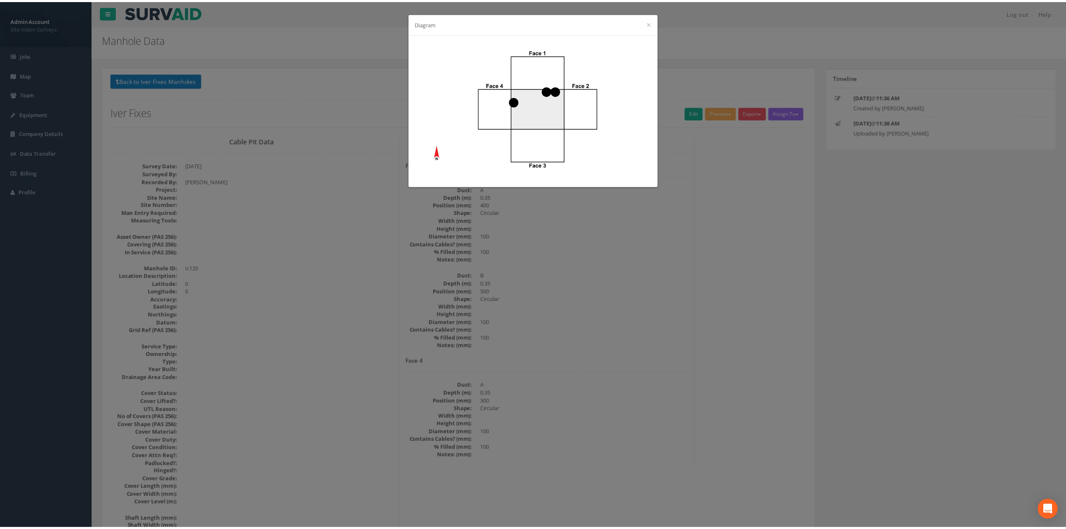
scroll to position [767, 0]
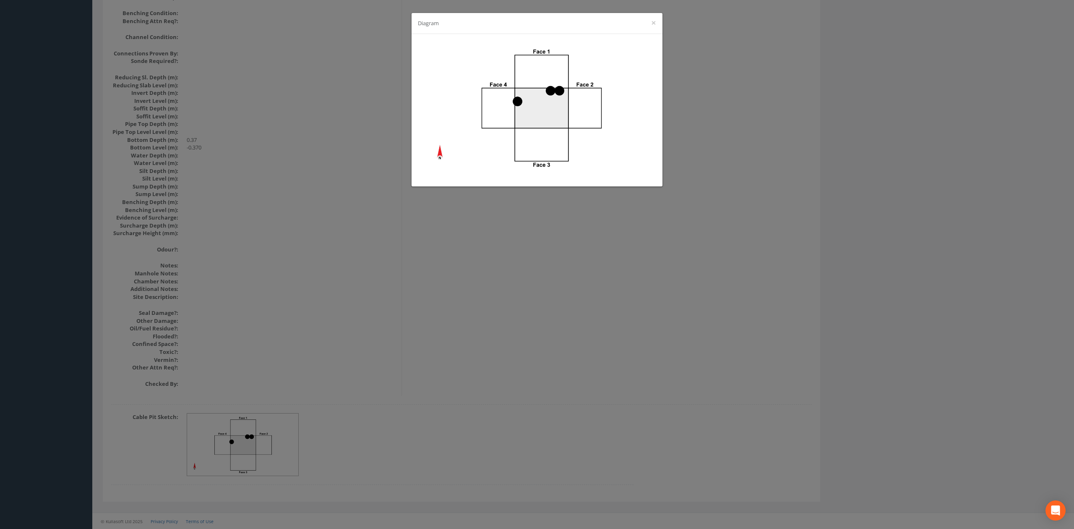
click at [277, 187] on div "Diagram ×" at bounding box center [537, 264] width 1074 height 529
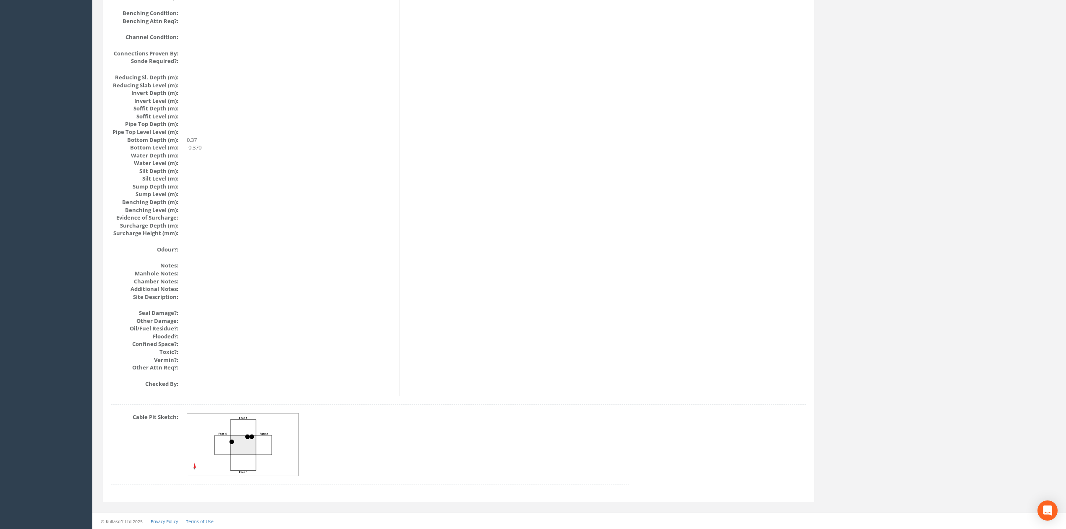
scroll to position [0, 0]
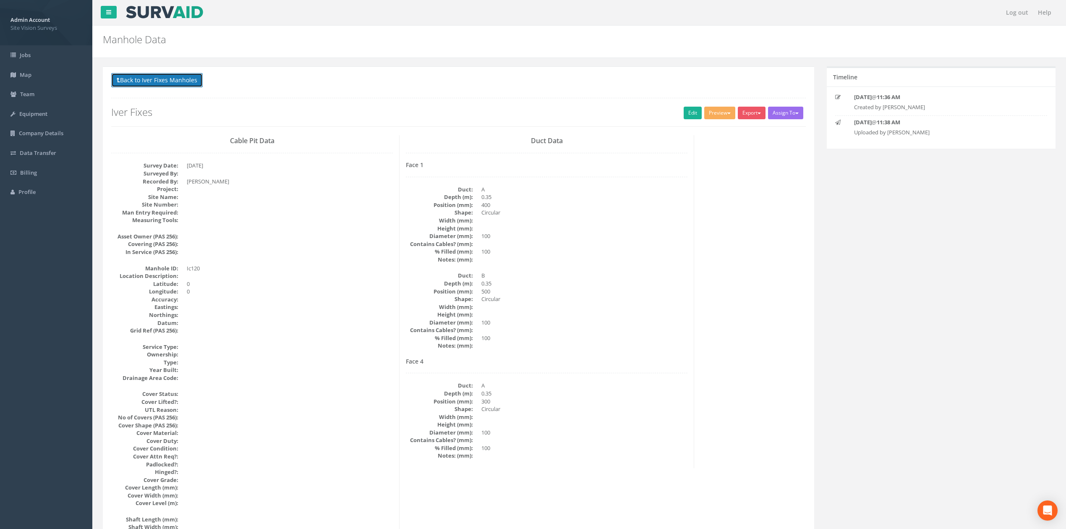
click at [182, 84] on button "Back to Iver Fixes Manholes" at bounding box center [156, 80] width 91 height 14
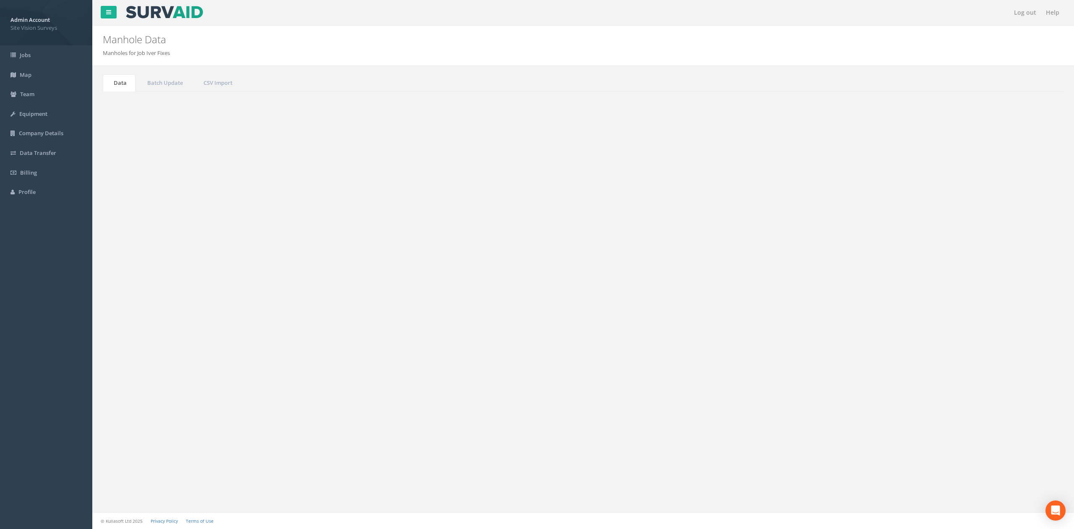
click at [129, 108] on button "Refresh" at bounding box center [127, 105] width 33 height 14
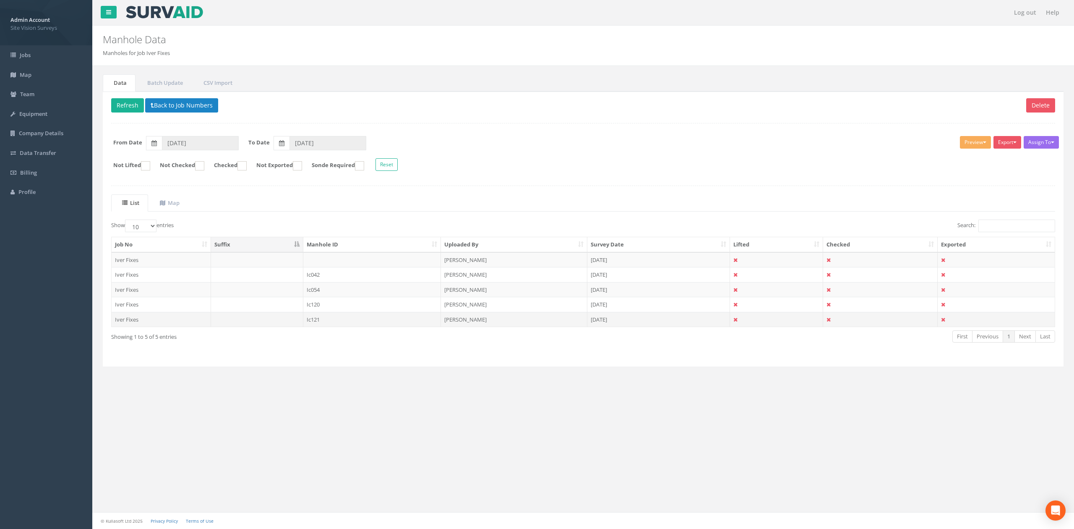
click at [338, 327] on td "Ic121" at bounding box center [372, 319] width 138 height 15
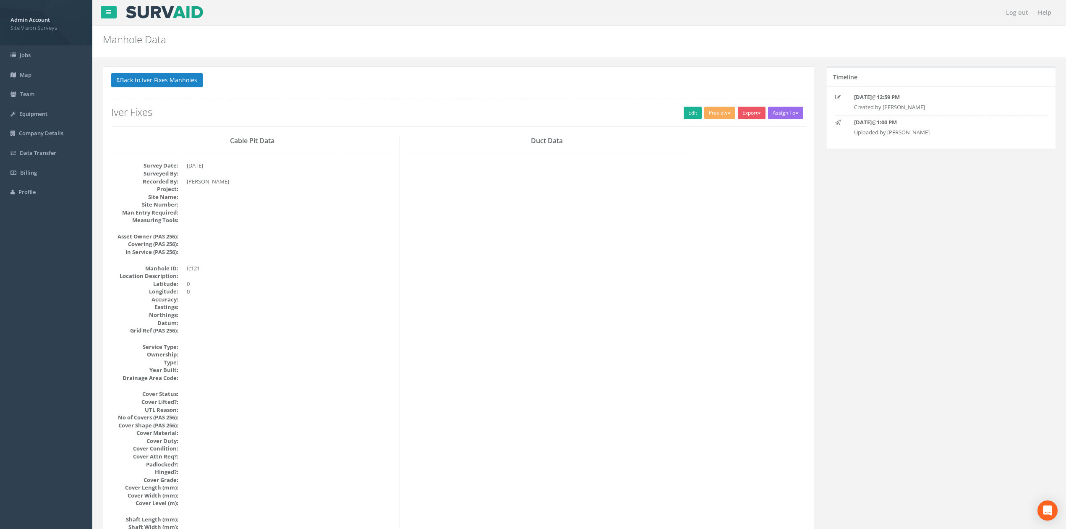
scroll to position [767, 0]
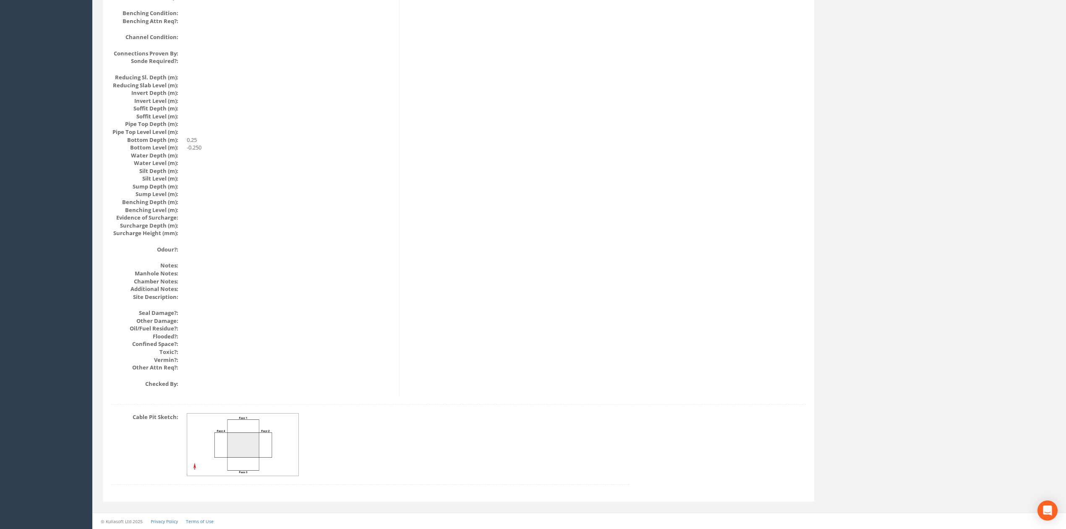
click at [256, 454] on img at bounding box center [243, 444] width 112 height 63
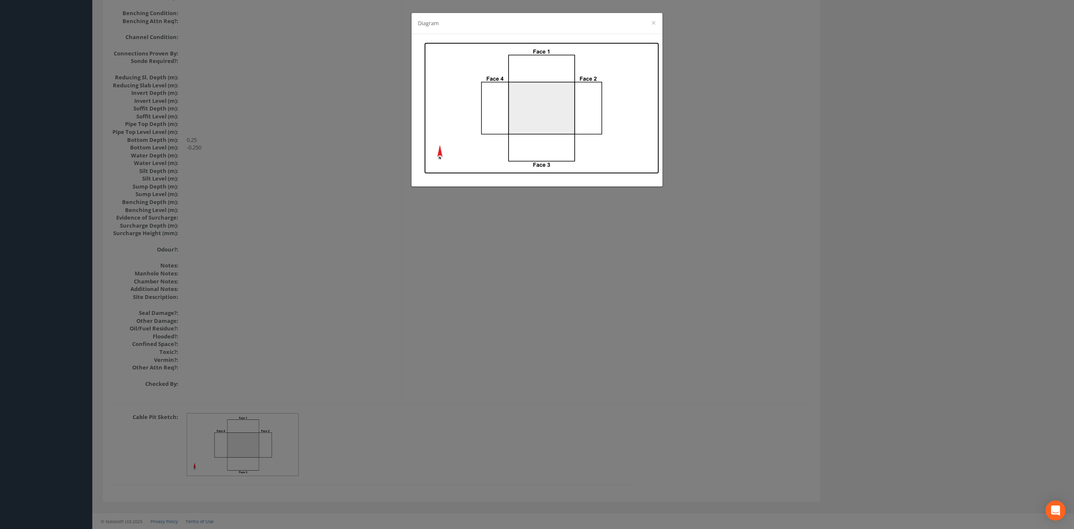
click at [523, 133] on img at bounding box center [541, 107] width 235 height 131
click at [358, 292] on div "Diagram ×" at bounding box center [537, 264] width 1074 height 529
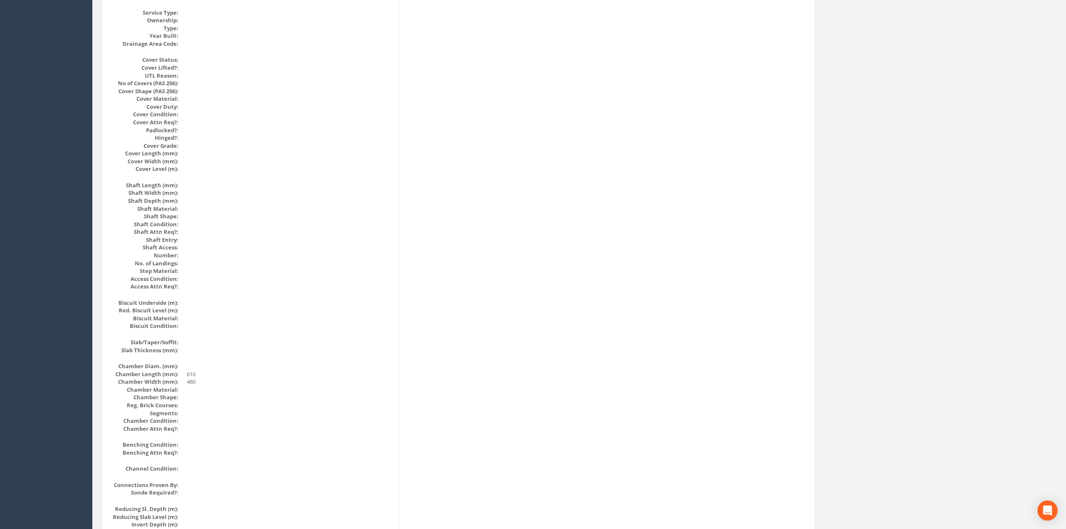
scroll to position [0, 0]
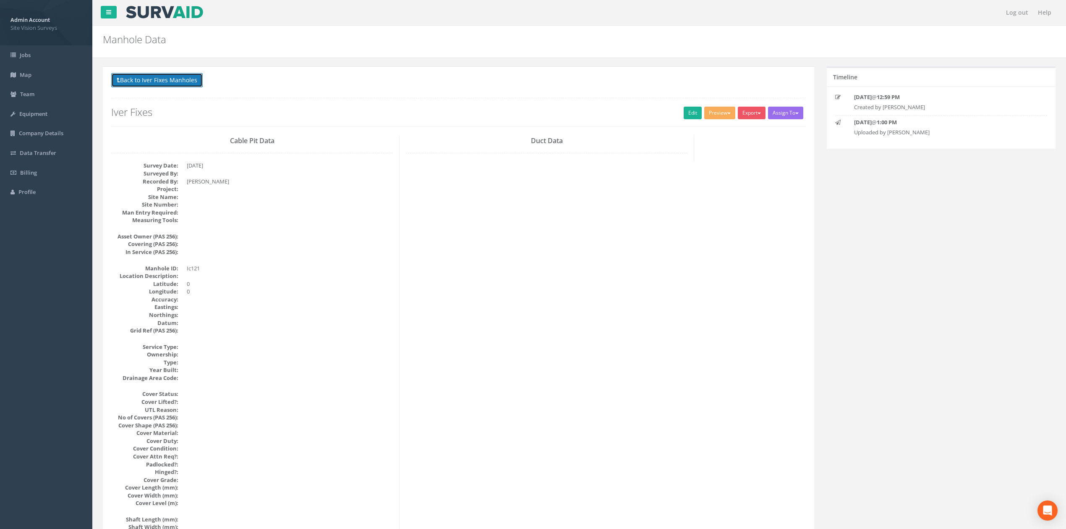
click at [179, 78] on button "Back to Iver Fixes Manholes" at bounding box center [156, 80] width 91 height 14
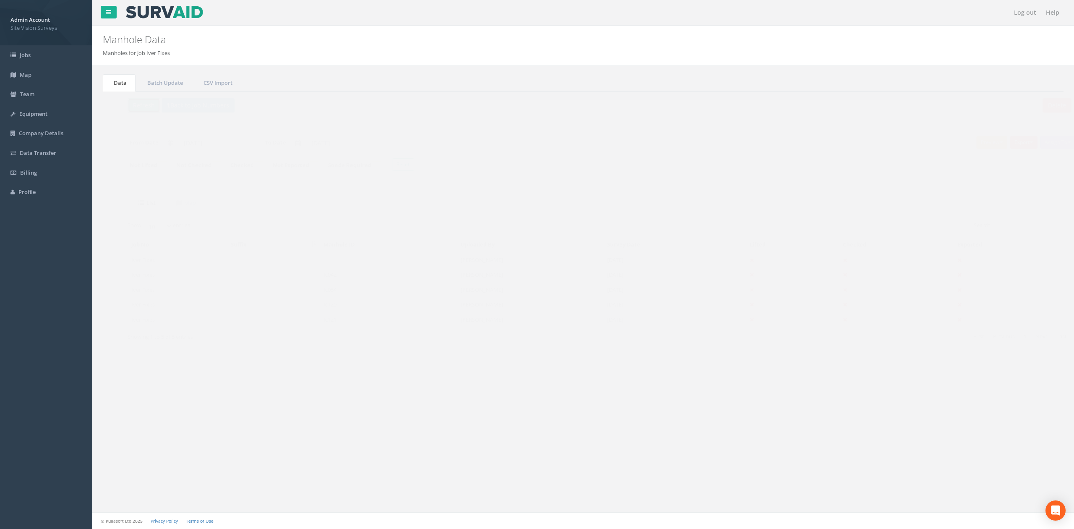
click at [133, 110] on button "Refresh" at bounding box center [127, 105] width 33 height 14
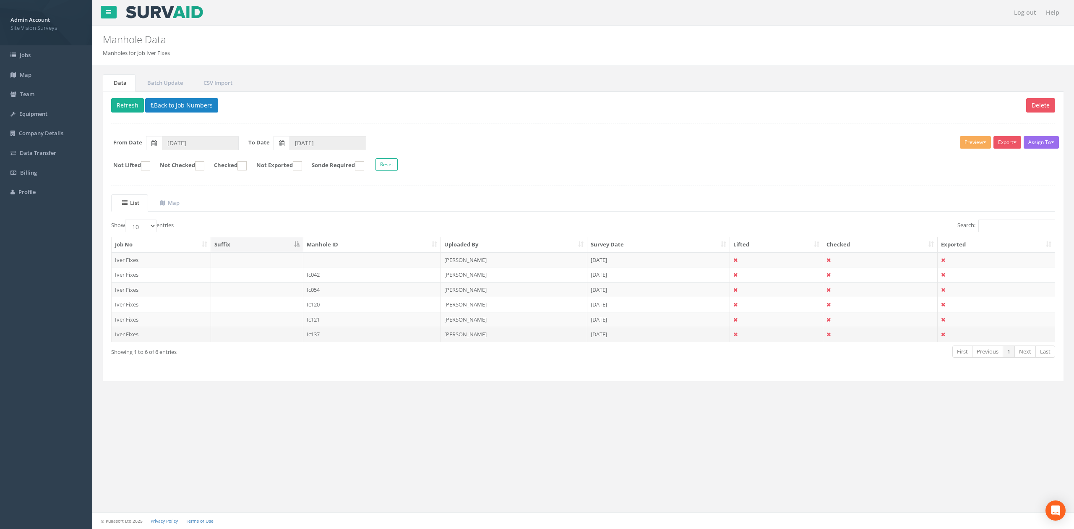
click at [336, 338] on td "Ic137" at bounding box center [372, 333] width 138 height 15
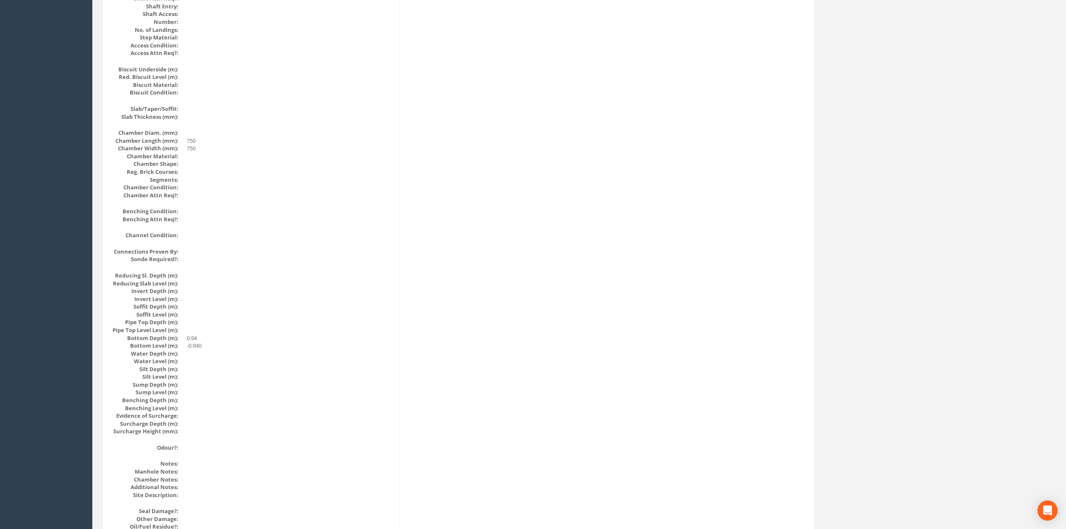
scroll to position [767, 0]
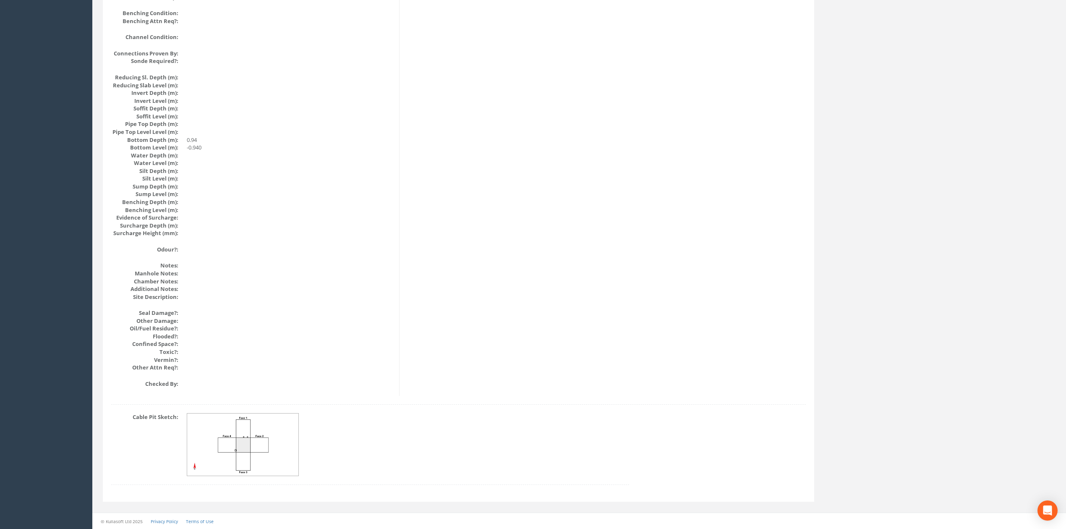
click at [222, 413] on img at bounding box center [243, 444] width 112 height 63
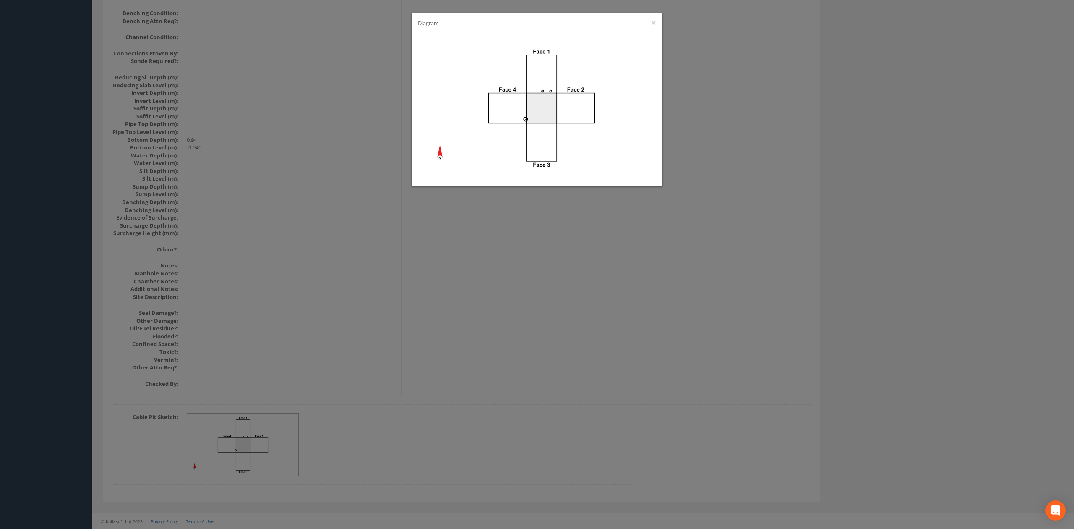
click at [672, 34] on div "Diagram ×" at bounding box center [537, 264] width 1074 height 529
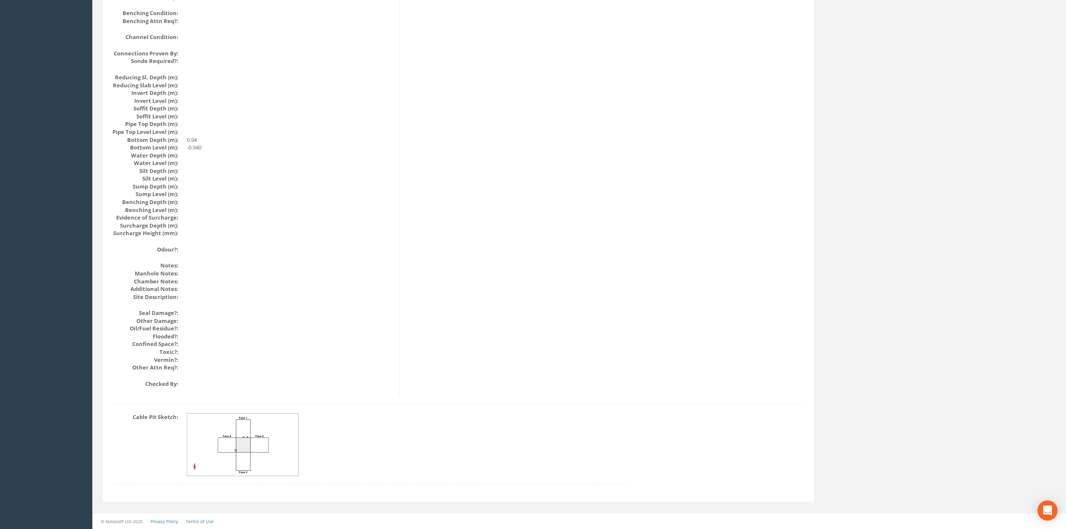
click at [267, 447] on img at bounding box center [243, 444] width 112 height 63
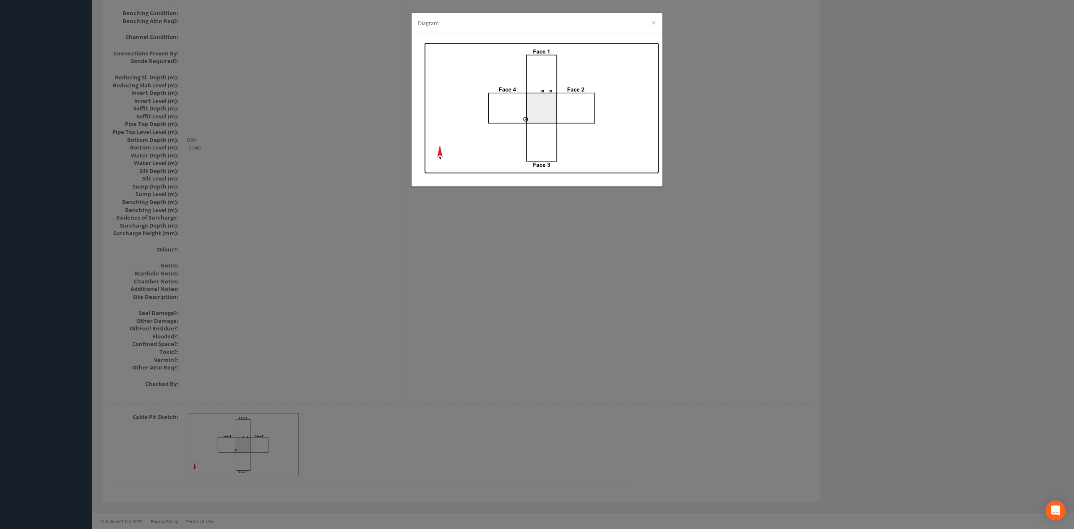
click at [581, 119] on img at bounding box center [541, 107] width 235 height 131
click at [351, 75] on div "Diagram ×" at bounding box center [537, 264] width 1074 height 529
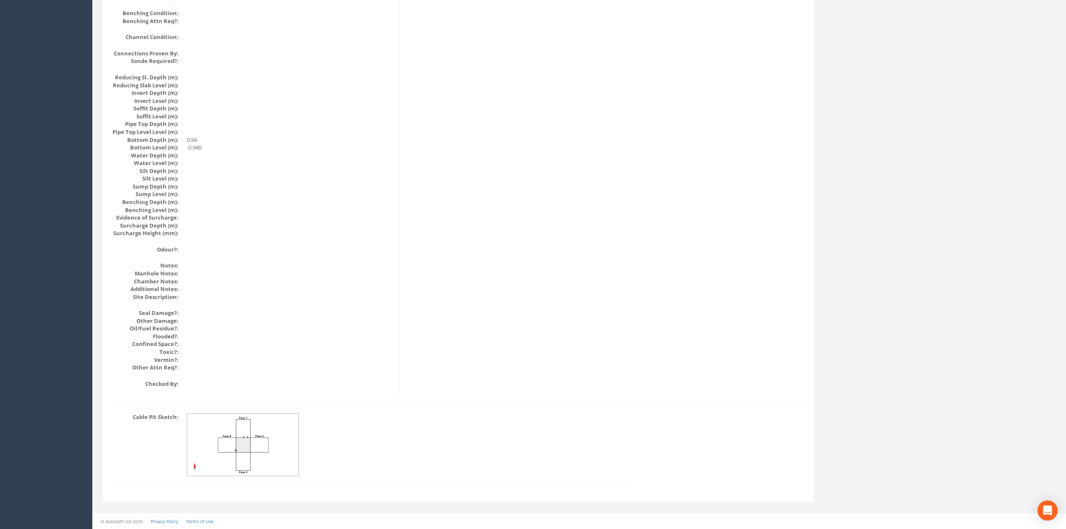
scroll to position [0, 0]
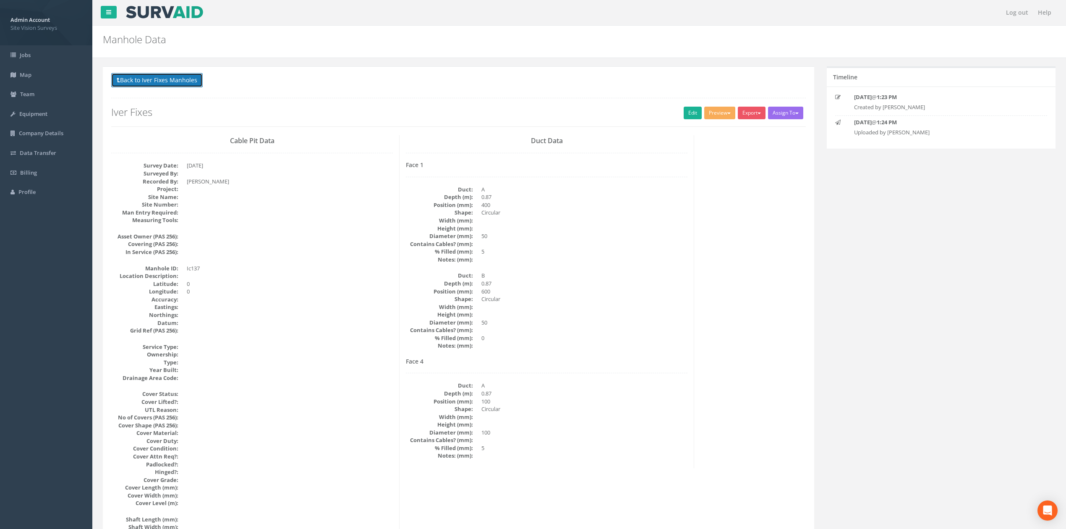
click at [159, 74] on button "Back to Iver Fixes Manholes" at bounding box center [156, 80] width 91 height 14
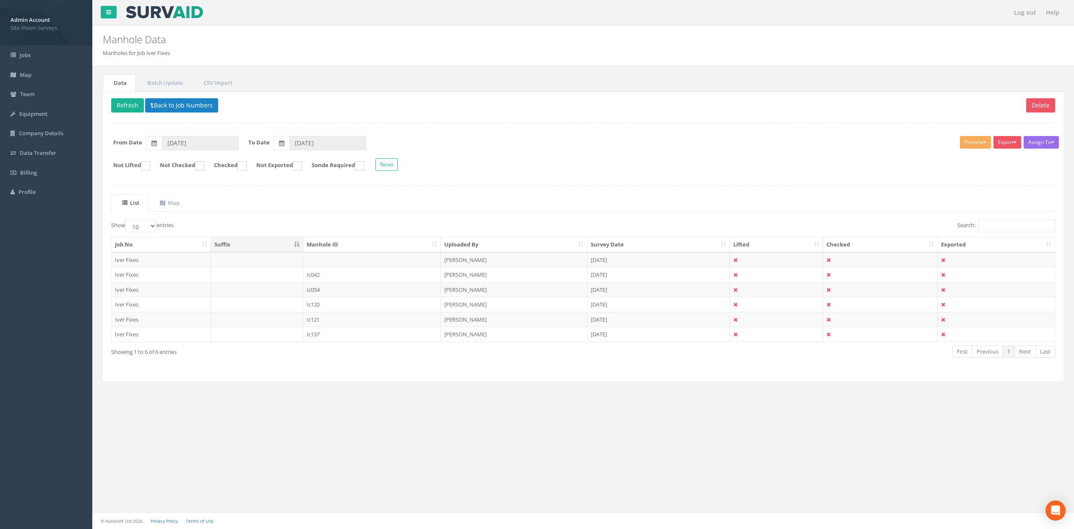
click at [191, 122] on div "Delete Refresh Back to Job Numbers Assign To No Companies Added Export SVS IC S…" at bounding box center [583, 236] width 961 height 290
click at [188, 103] on button "Back to Job Numbers" at bounding box center [181, 105] width 73 height 14
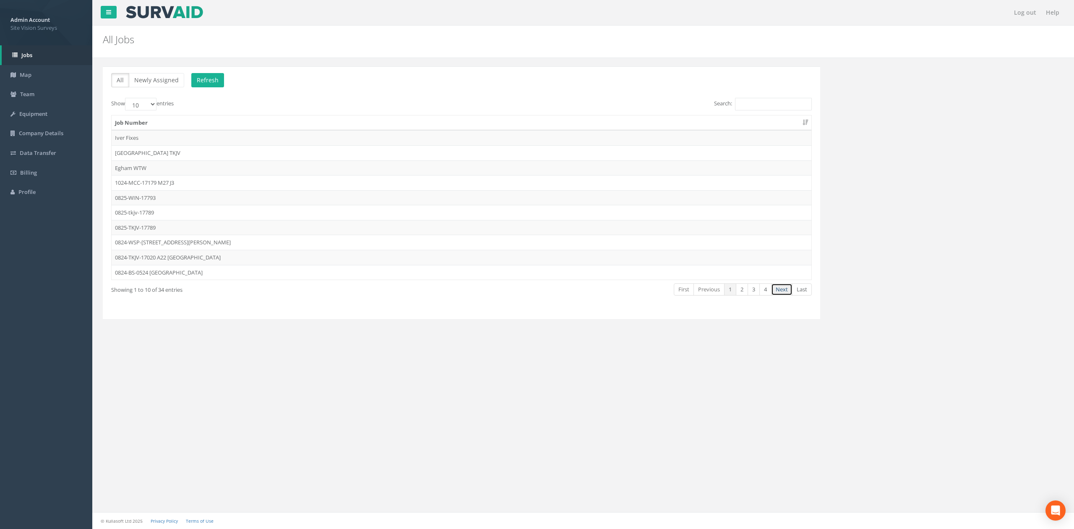
click at [776, 290] on link "Next" at bounding box center [781, 289] width 21 height 12
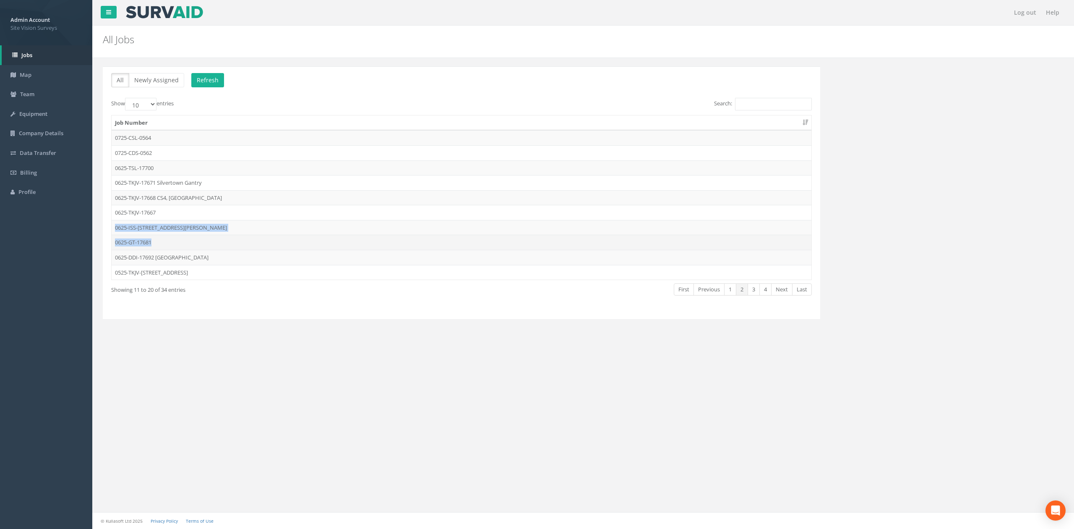
drag, startPoint x: 177, startPoint y: 212, endPoint x: 180, endPoint y: 237, distance: 25.0
click at [180, 237] on tbody "0725-CSL-0564 0725-CDS-0562 0625-TSL-17700 0625-TKJV-17671 Silvertown Gantry 06…" at bounding box center [462, 204] width 700 height 149
click at [180, 242] on td "0625-GT-17681" at bounding box center [462, 242] width 700 height 15
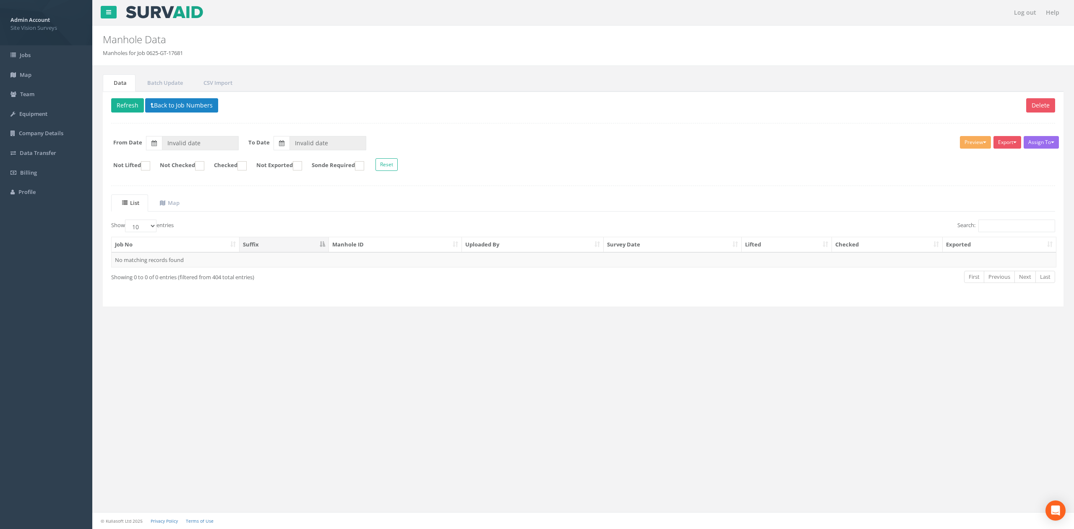
type input "[DATE]"
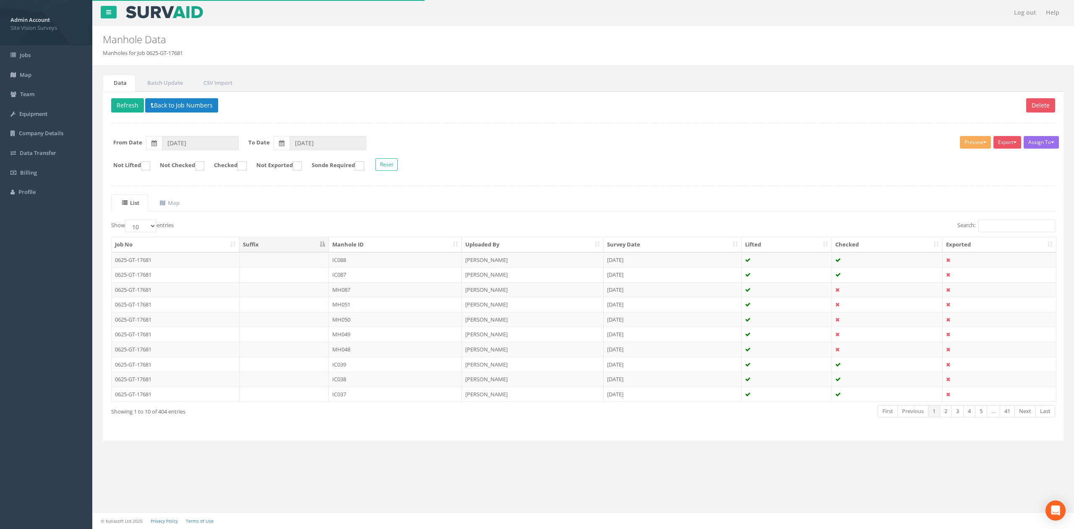
click at [1004, 220] on div "List Map Show 10 25 50 100 entries Search: Job No Suffix Manhole ID Uploaded By…" at bounding box center [583, 313] width 944 height 238
click at [1006, 224] on input "Search:" at bounding box center [1017, 225] width 77 height 13
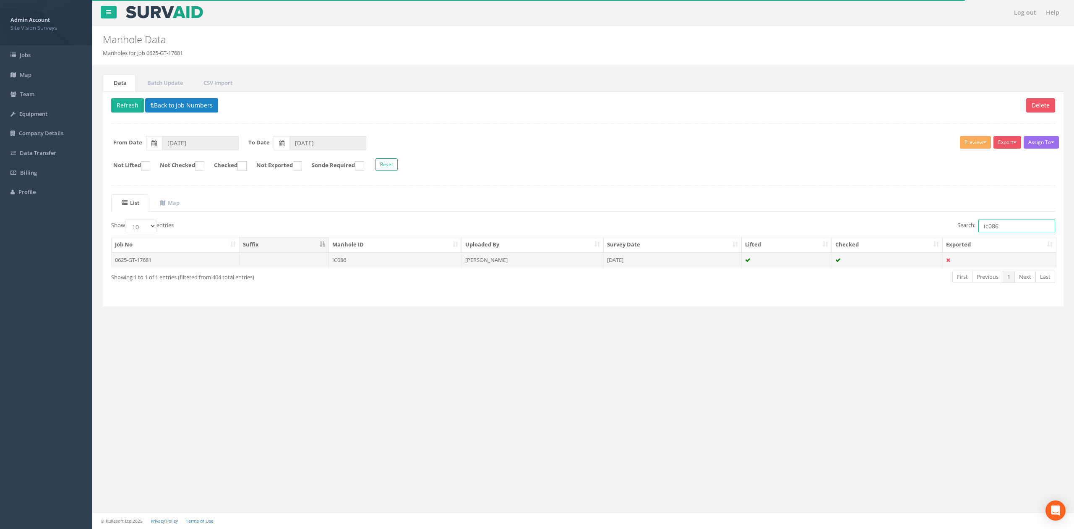
type input "ic086"
click at [406, 264] on td "IC086" at bounding box center [395, 259] width 133 height 15
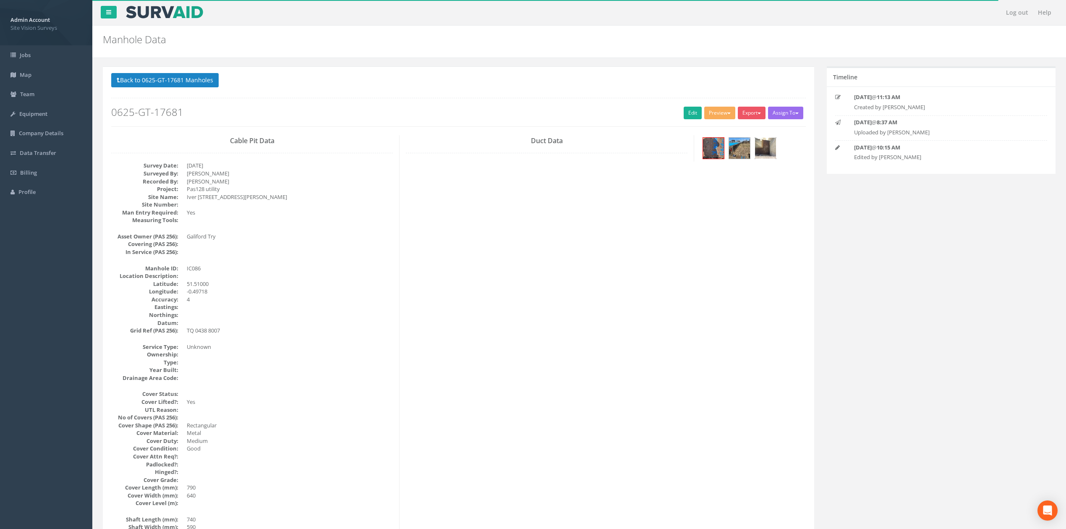
click at [768, 153] on img at bounding box center [765, 148] width 21 height 21
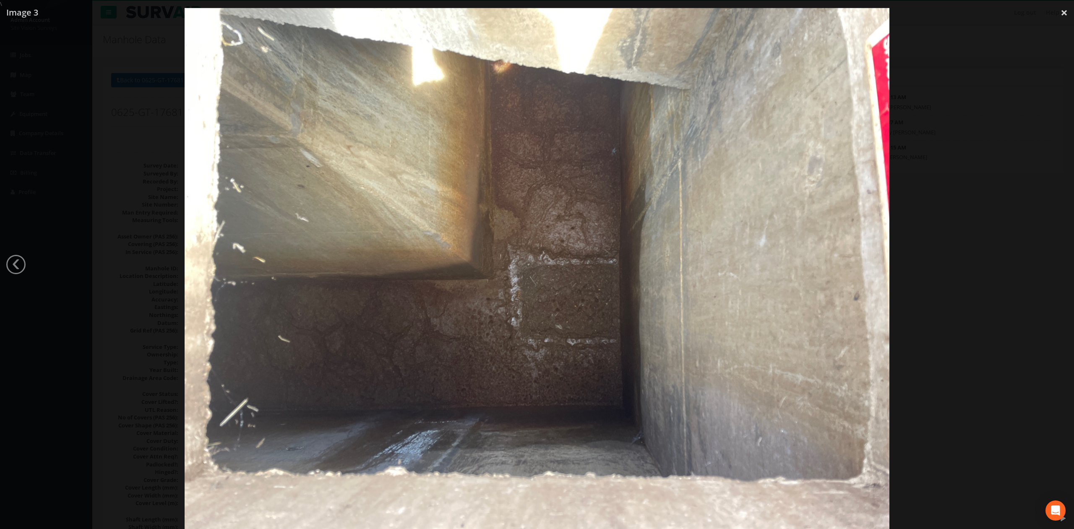
click at [1016, 192] on div at bounding box center [537, 272] width 1074 height 529
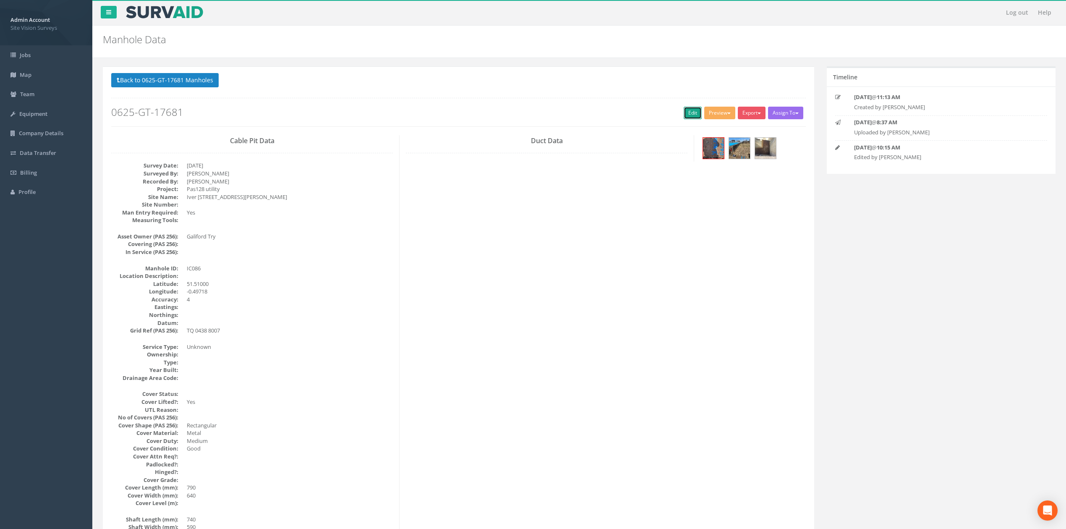
click at [687, 116] on link "Edit" at bounding box center [693, 113] width 18 height 13
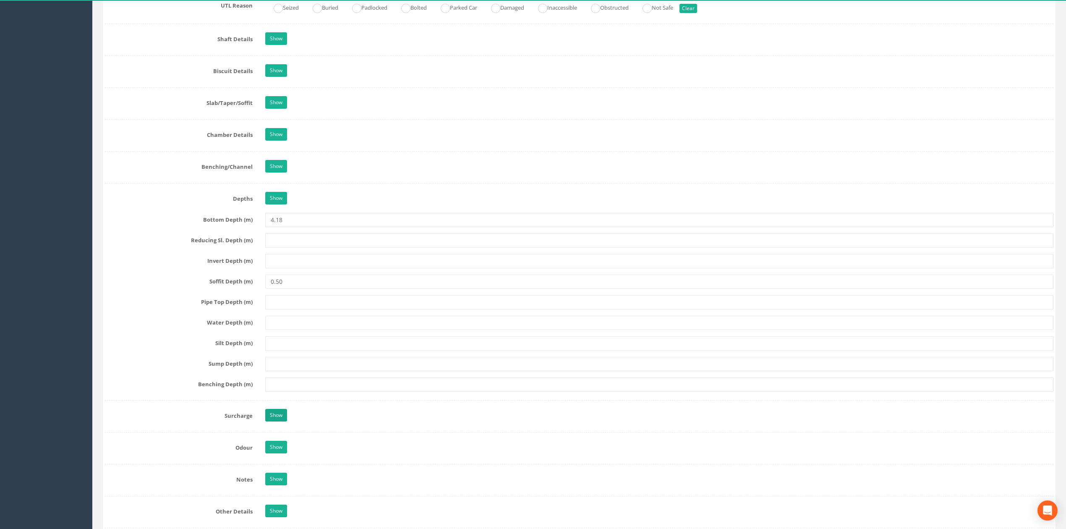
scroll to position [895, 0]
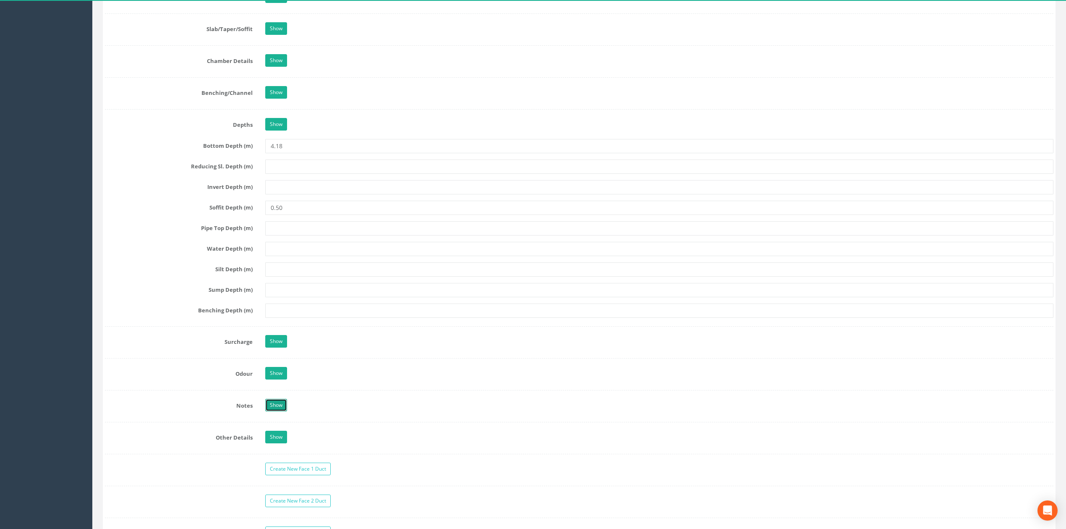
click at [277, 410] on link "Show" at bounding box center [276, 405] width 22 height 13
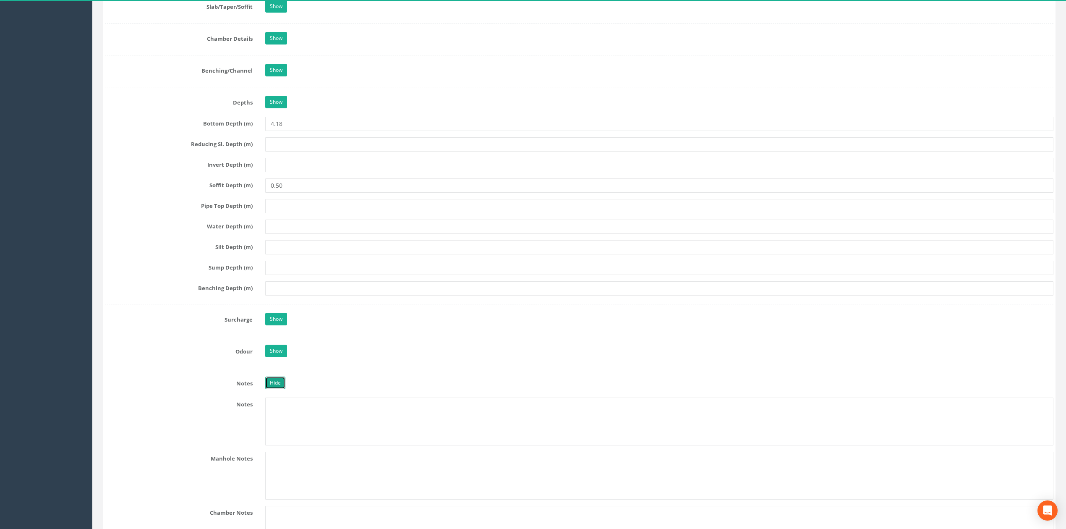
scroll to position [951, 0]
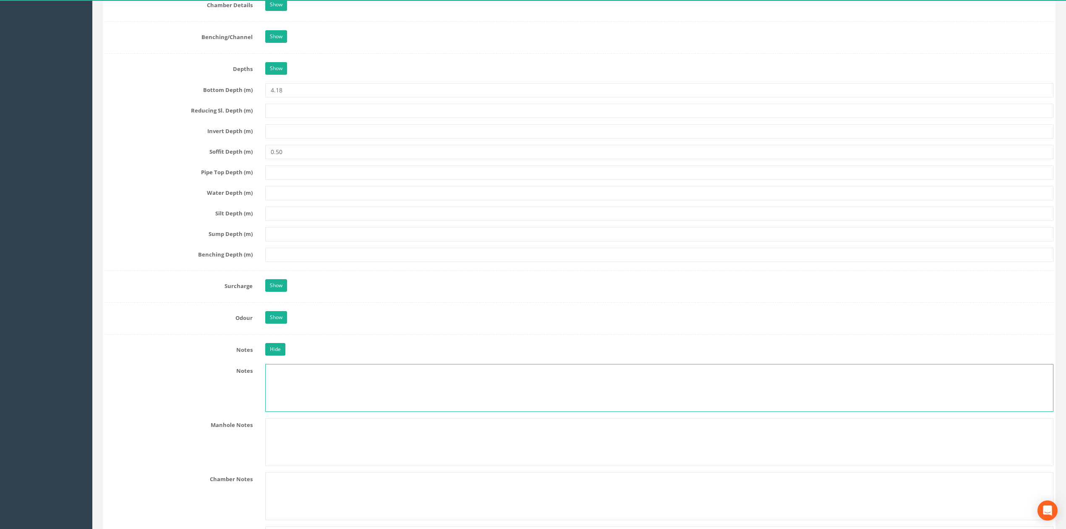
click at [306, 389] on textarea at bounding box center [659, 388] width 788 height 48
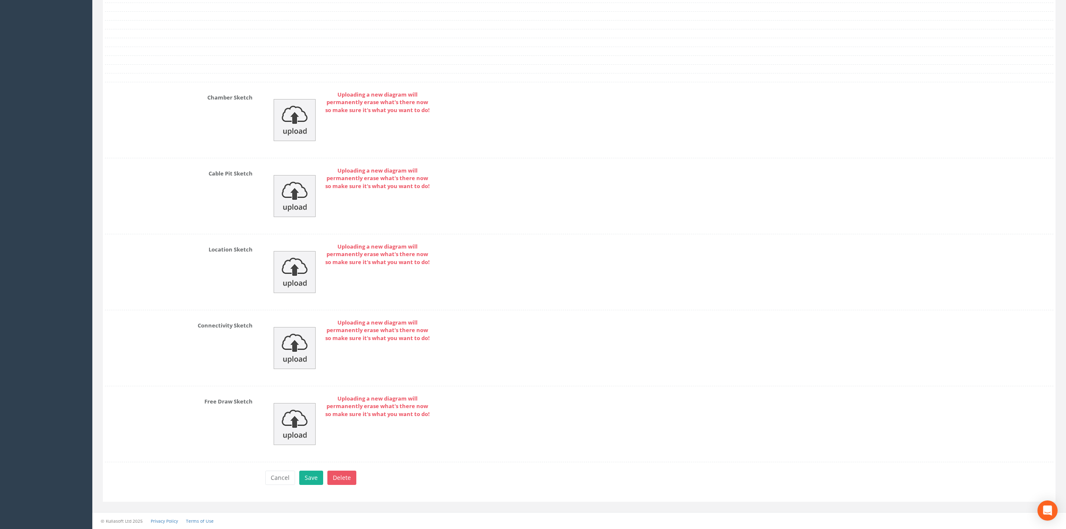
type textarea "Possible service tunnel however no utilities observed."
click at [311, 478] on button "Save" at bounding box center [311, 477] width 24 height 14
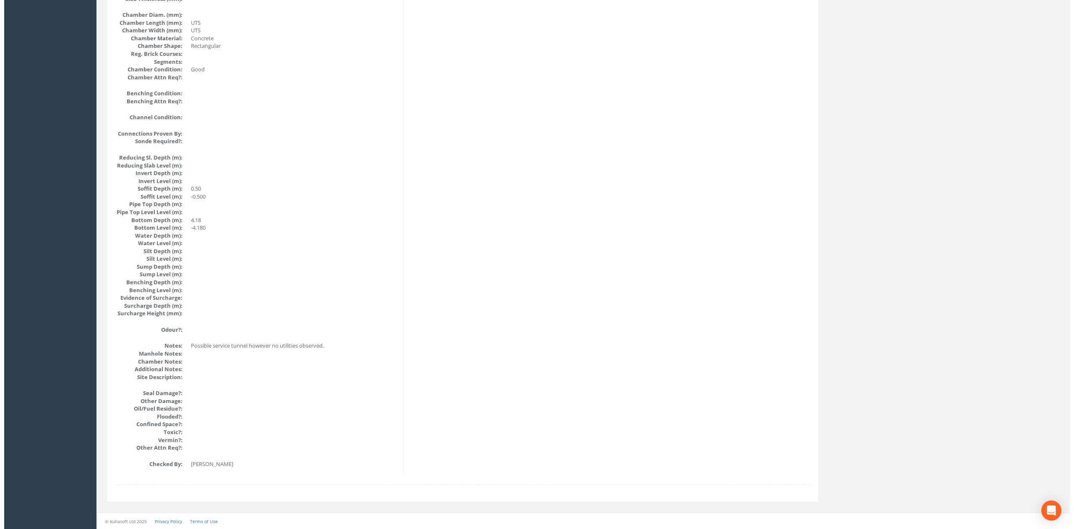
scroll to position [0, 0]
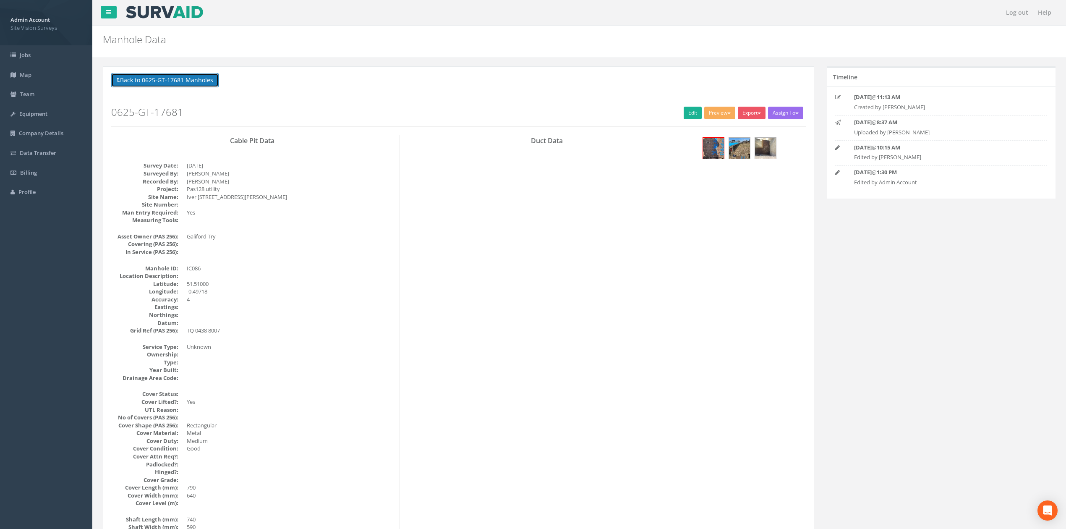
click at [203, 86] on button "Back to 0625-GT-17681 Manholes" at bounding box center [164, 80] width 107 height 14
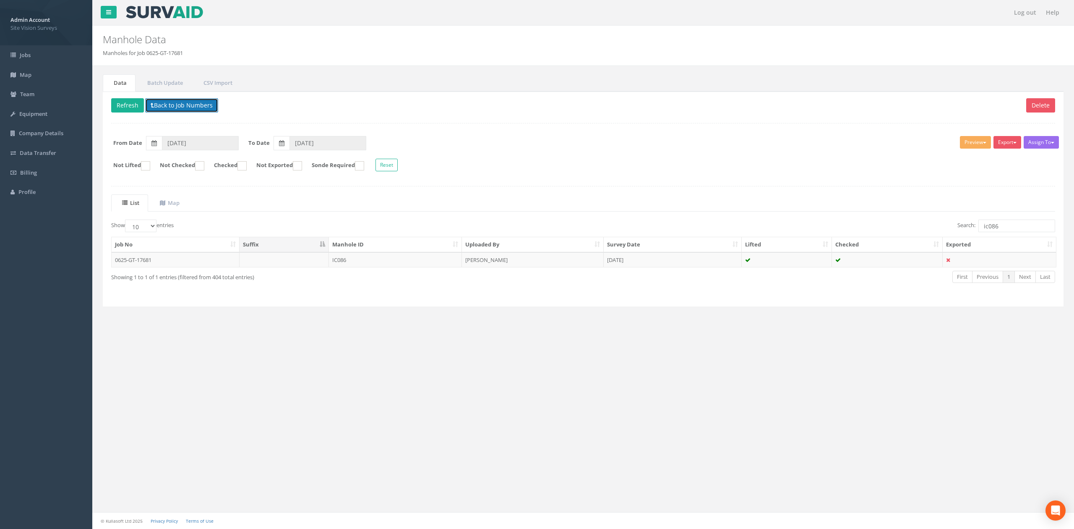
click at [180, 107] on button "Back to Job Numbers" at bounding box center [181, 105] width 73 height 14
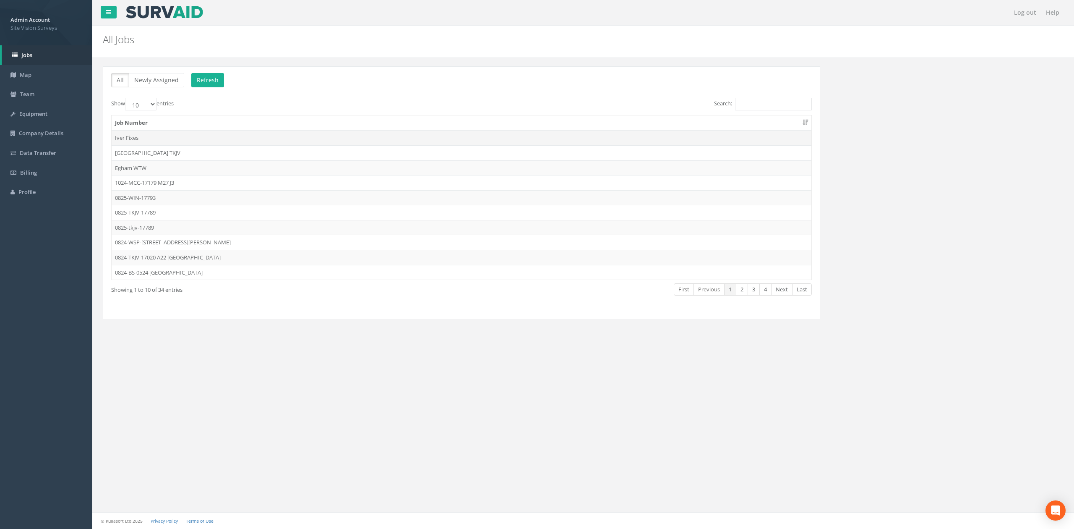
click at [195, 135] on td "Iver Fixes" at bounding box center [462, 137] width 700 height 15
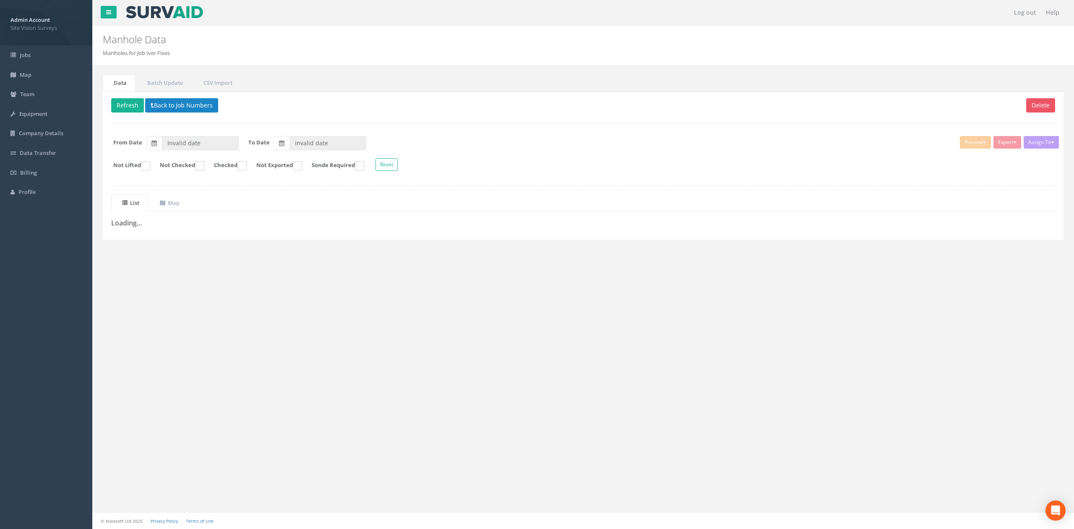
type input "[DATE]"
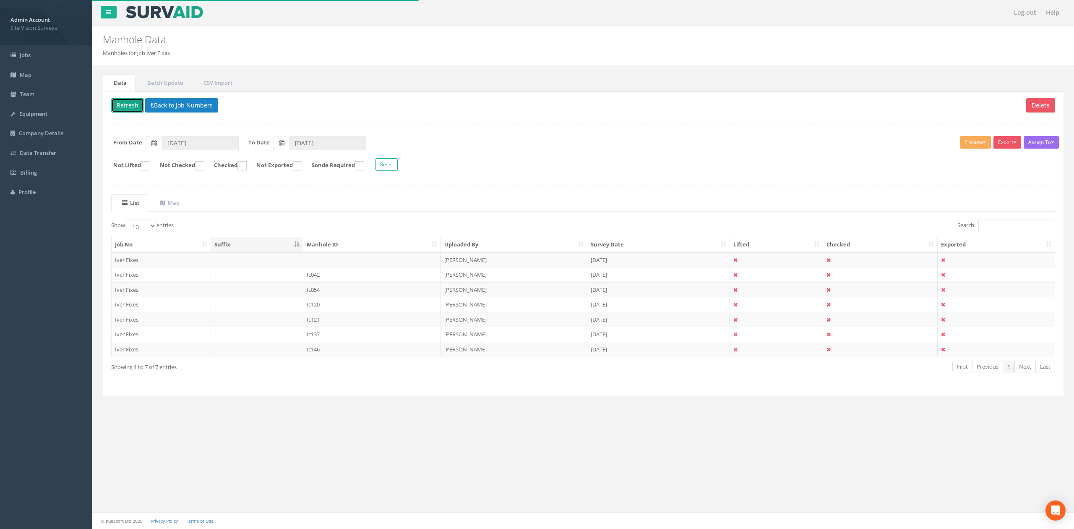
click at [123, 101] on button "Refresh" at bounding box center [127, 105] width 33 height 14
click at [378, 355] on td "Ic146" at bounding box center [372, 349] width 138 height 15
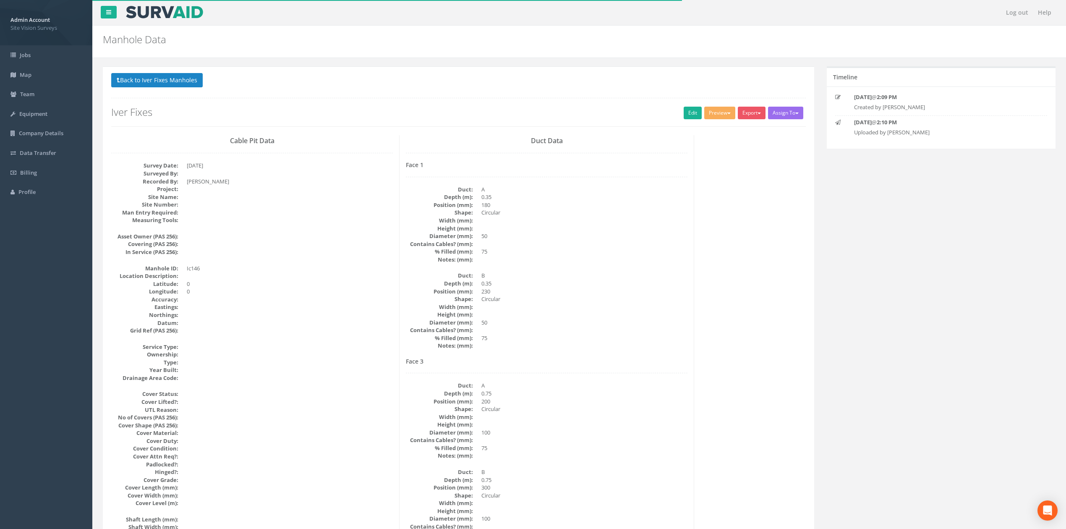
scroll to position [767, 0]
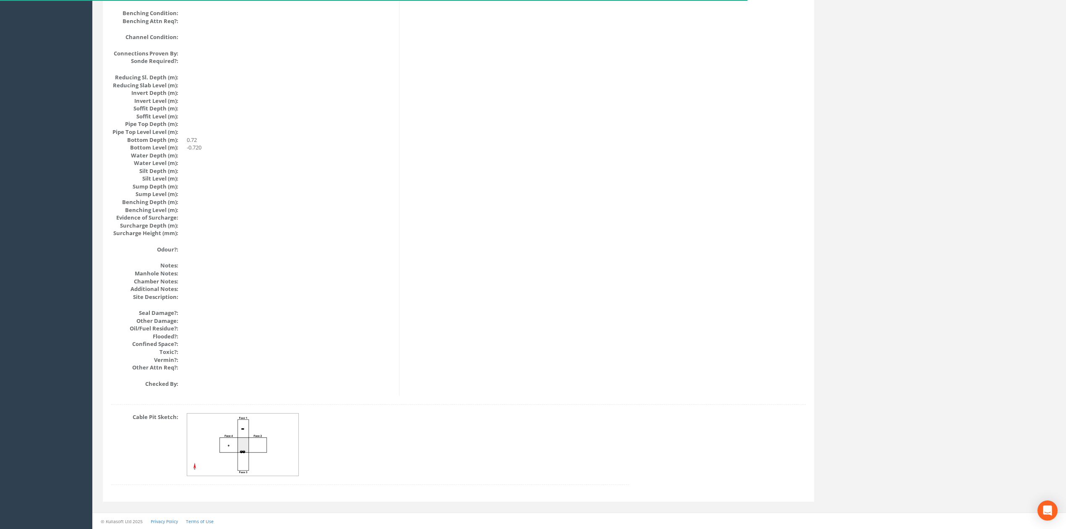
click at [259, 428] on img at bounding box center [243, 444] width 112 height 63
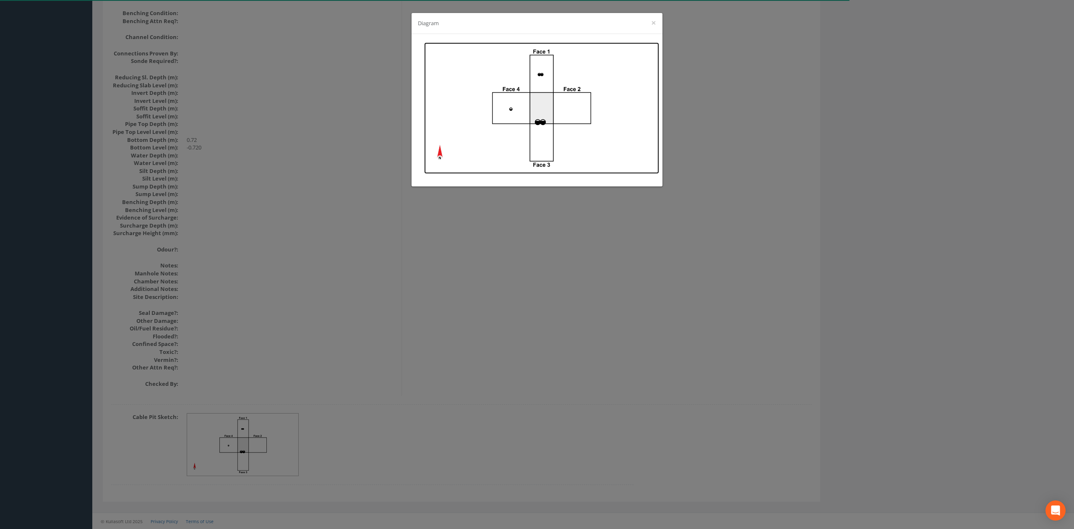
drag, startPoint x: 576, startPoint y: 103, endPoint x: 533, endPoint y: 100, distance: 43.8
click at [533, 100] on img at bounding box center [541, 107] width 235 height 131
drag, startPoint x: 269, startPoint y: 111, endPoint x: 170, endPoint y: 7, distance: 143.7
click at [269, 111] on div "Diagram ×" at bounding box center [537, 264] width 1074 height 529
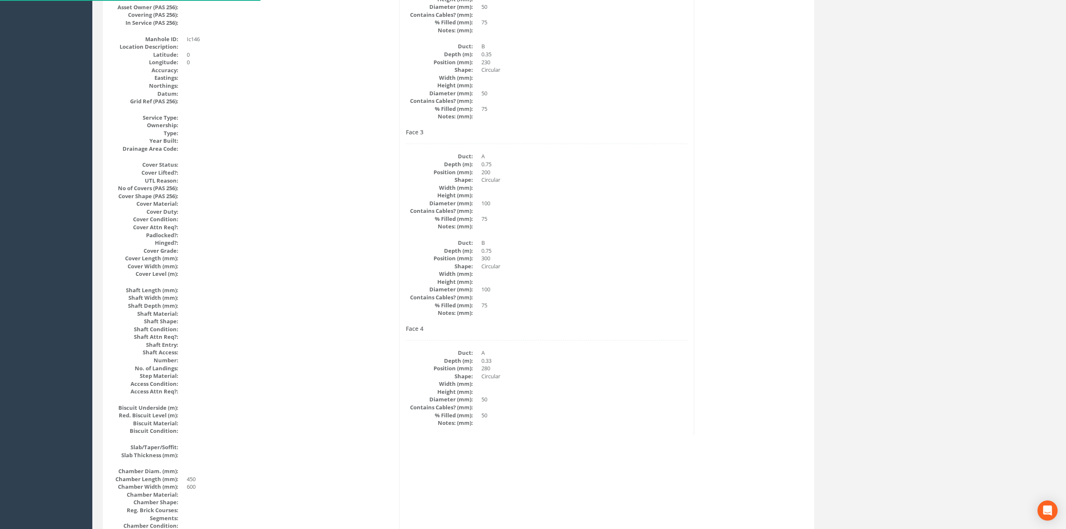
scroll to position [0, 0]
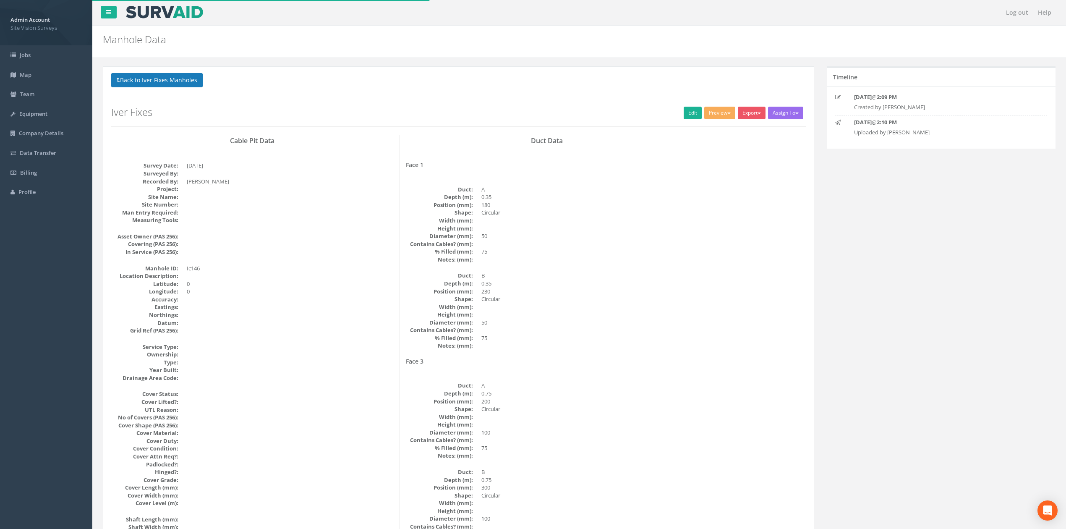
click at [134, 86] on div "Back to Iver Fixes Manholes Back to Map Assign To No Companies Added Export SVS…" at bounding box center [458, 99] width 695 height 53
click at [133, 83] on button "Back to Iver Fixes Manholes" at bounding box center [156, 80] width 91 height 14
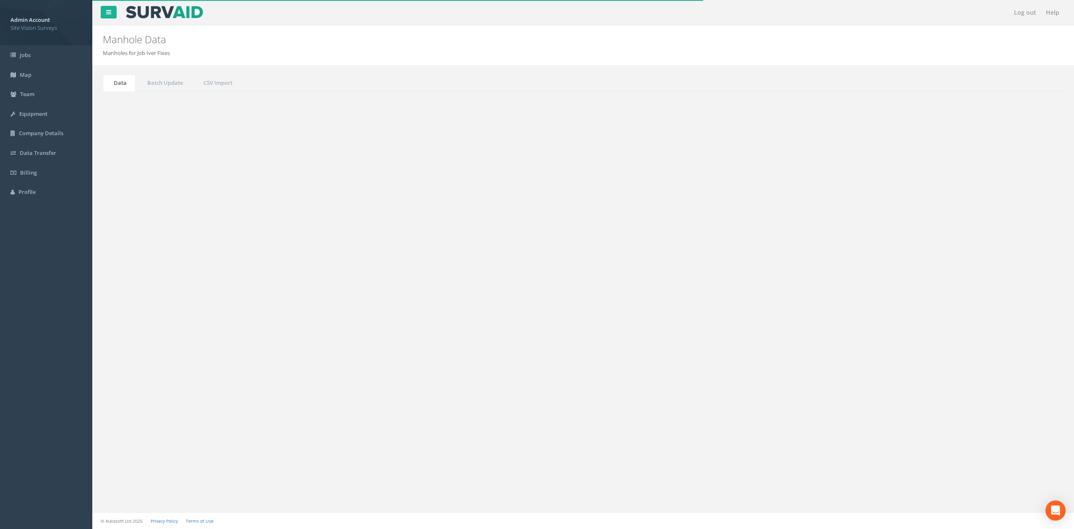
click at [127, 106] on button "Refresh" at bounding box center [127, 105] width 33 height 14
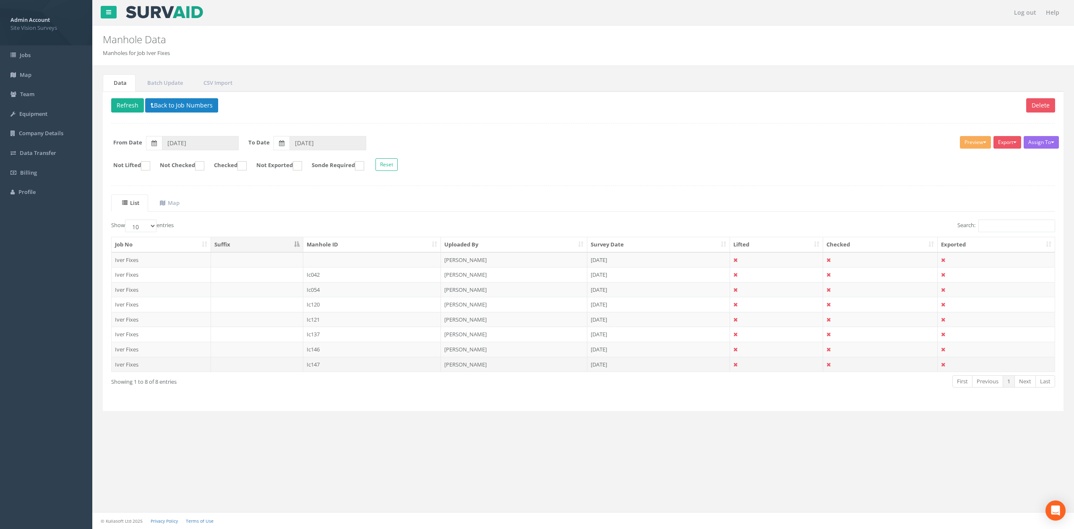
click at [351, 368] on td "Ic147" at bounding box center [372, 364] width 138 height 15
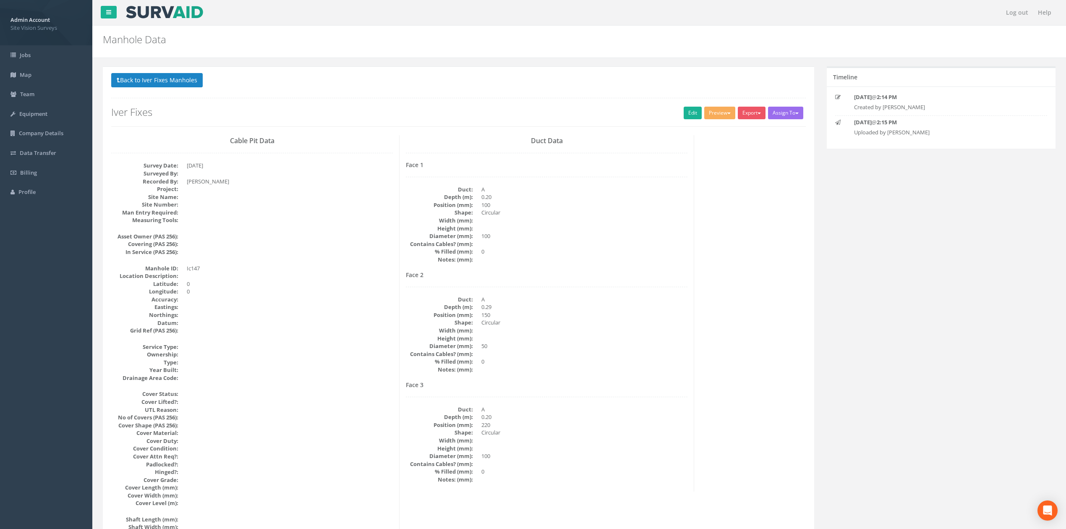
scroll to position [767, 0]
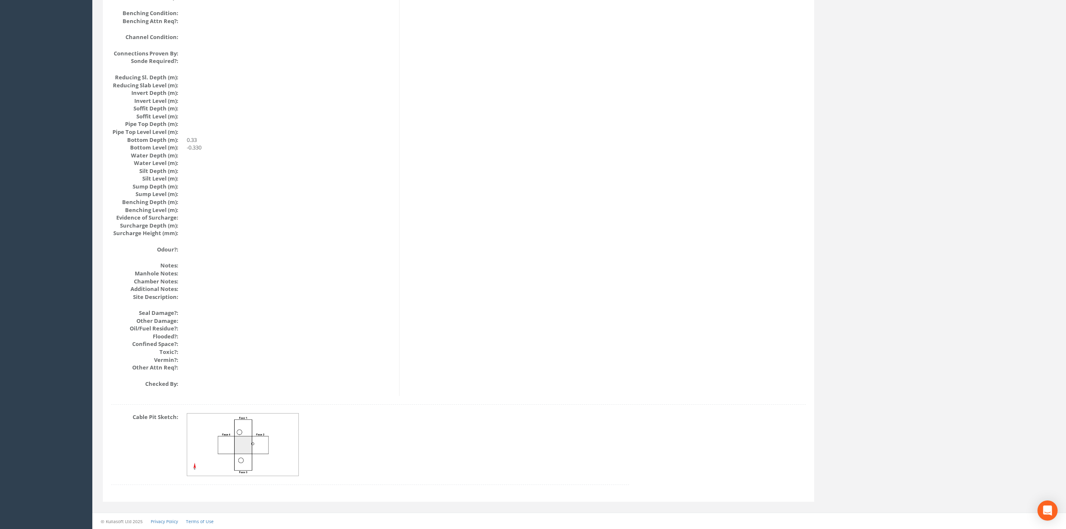
click at [190, 439] on img at bounding box center [243, 444] width 112 height 63
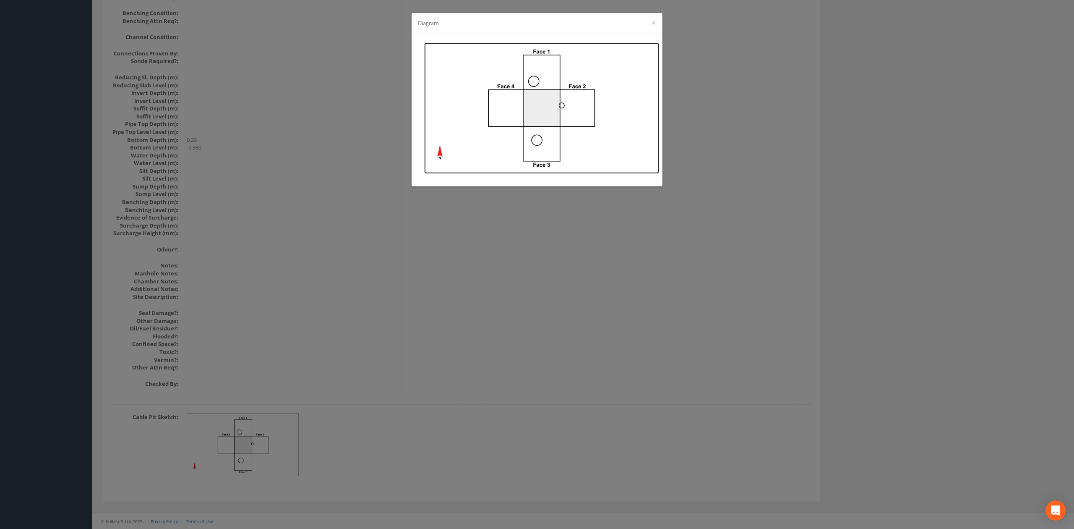
click at [583, 79] on img at bounding box center [541, 107] width 235 height 131
click at [261, 120] on div "Diagram ×" at bounding box center [537, 264] width 1074 height 529
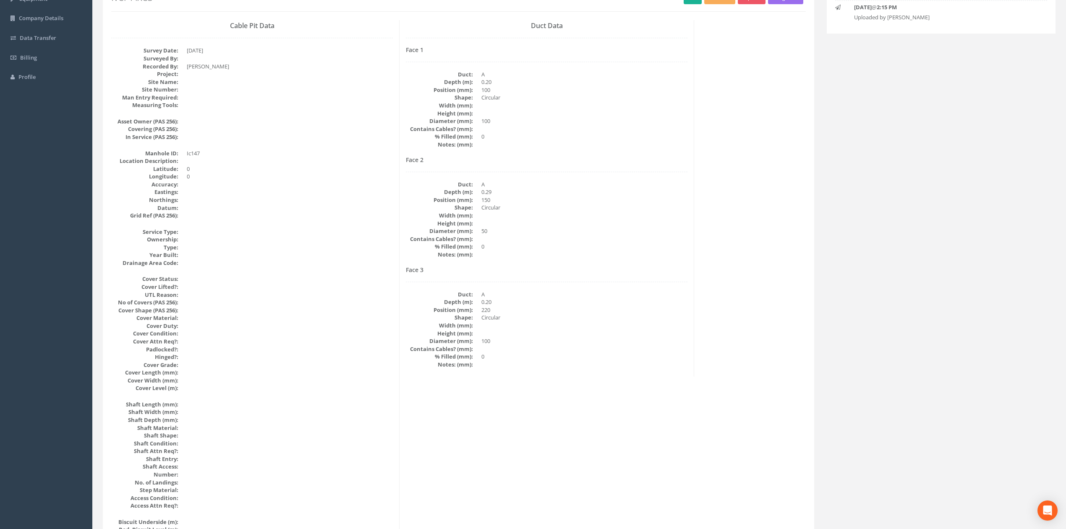
scroll to position [0, 0]
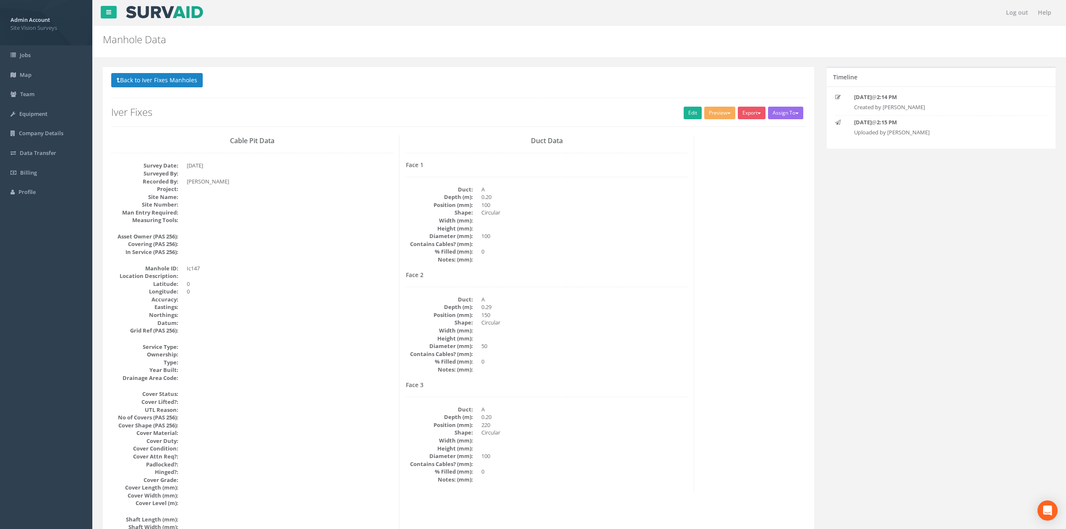
click at [140, 77] on button "Back to Iver Fixes Manholes" at bounding box center [156, 80] width 91 height 14
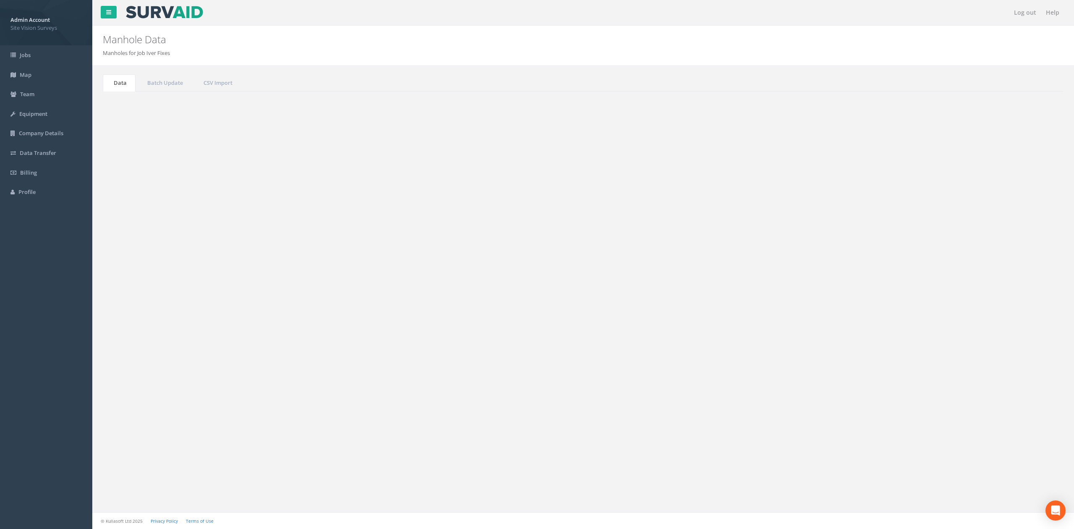
drag, startPoint x: 184, startPoint y: 118, endPoint x: 167, endPoint y: 106, distance: 20.5
click at [184, 118] on div "Delete Refresh Back to Job Numbers Assign To No Companies Added Export SVS IC S…" at bounding box center [583, 251] width 961 height 320
click at [167, 106] on button "Back to Job Numbers" at bounding box center [181, 105] width 73 height 14
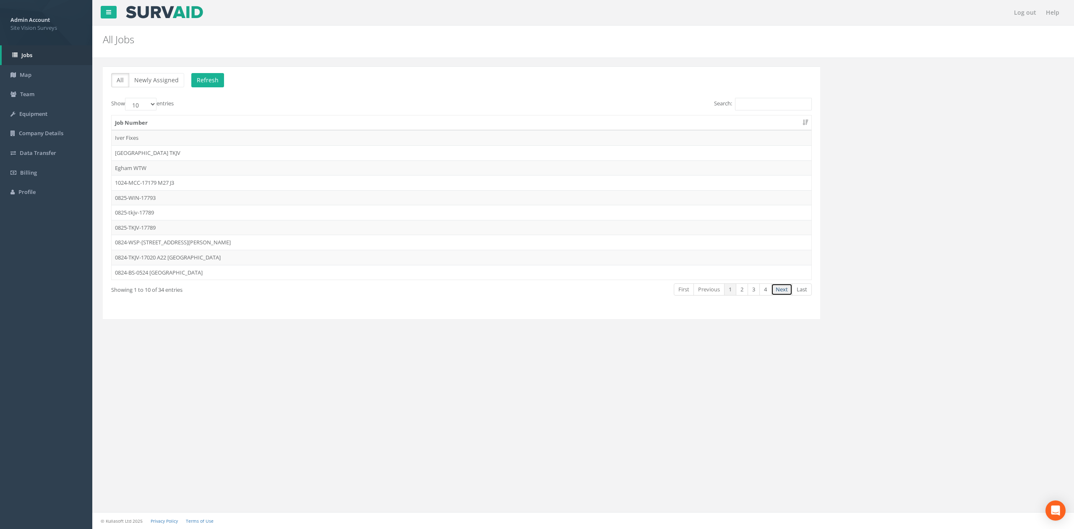
click at [773, 291] on link "Next" at bounding box center [781, 289] width 21 height 12
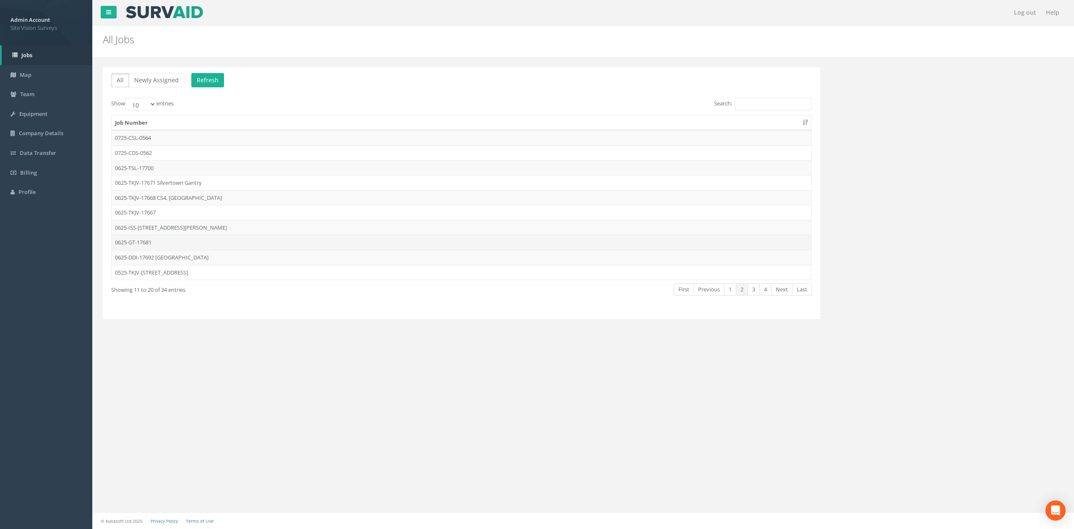
click at [188, 239] on td "0625-GT-17681" at bounding box center [462, 242] width 700 height 15
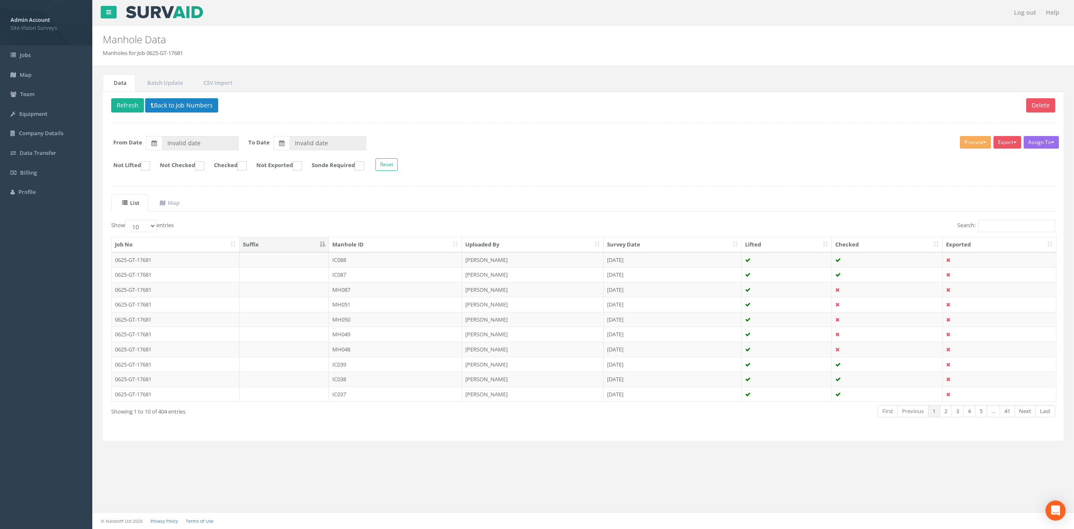
type input "[DATE]"
click at [992, 226] on input "Search:" at bounding box center [1017, 225] width 77 height 13
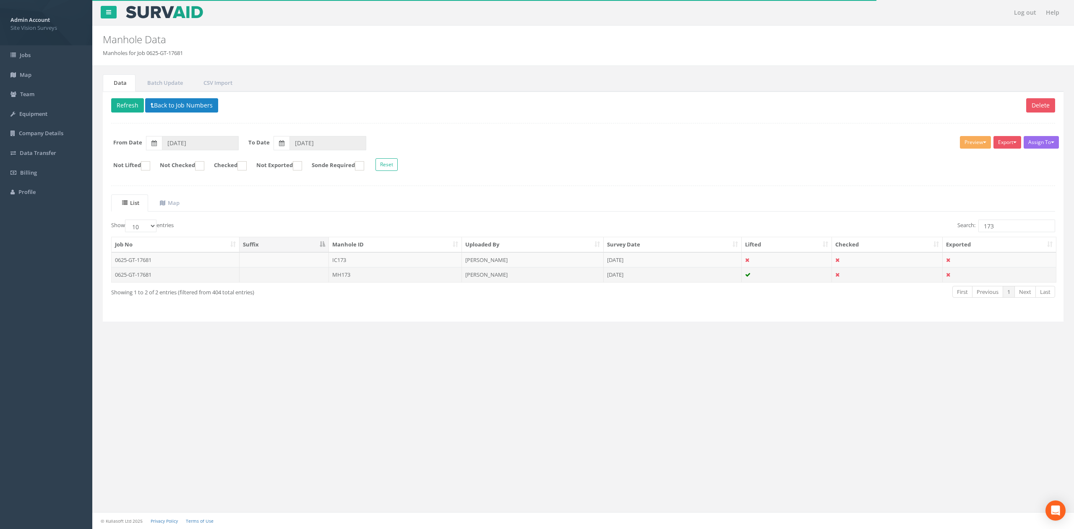
click at [375, 273] on td "MH173" at bounding box center [395, 274] width 133 height 15
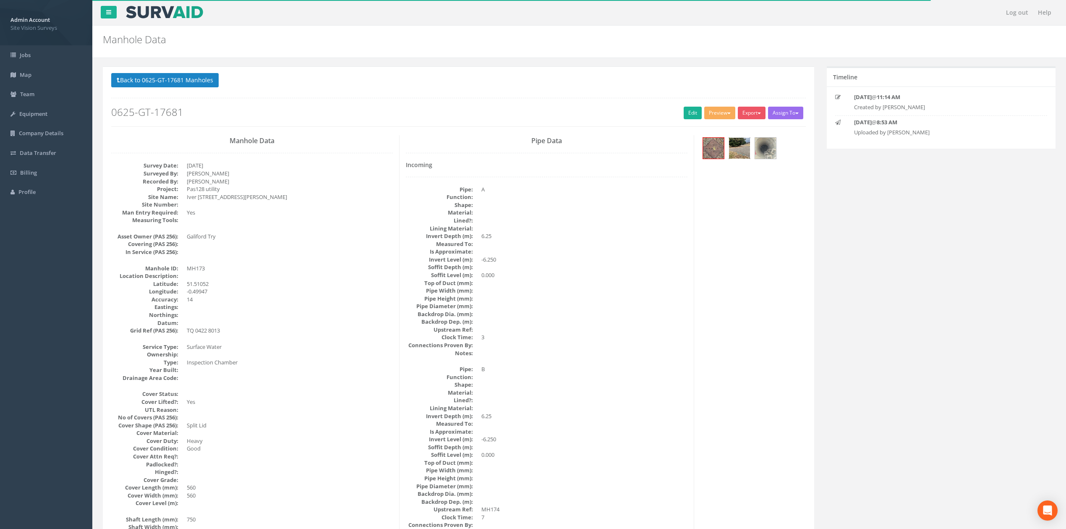
click at [740, 151] on img at bounding box center [739, 148] width 21 height 21
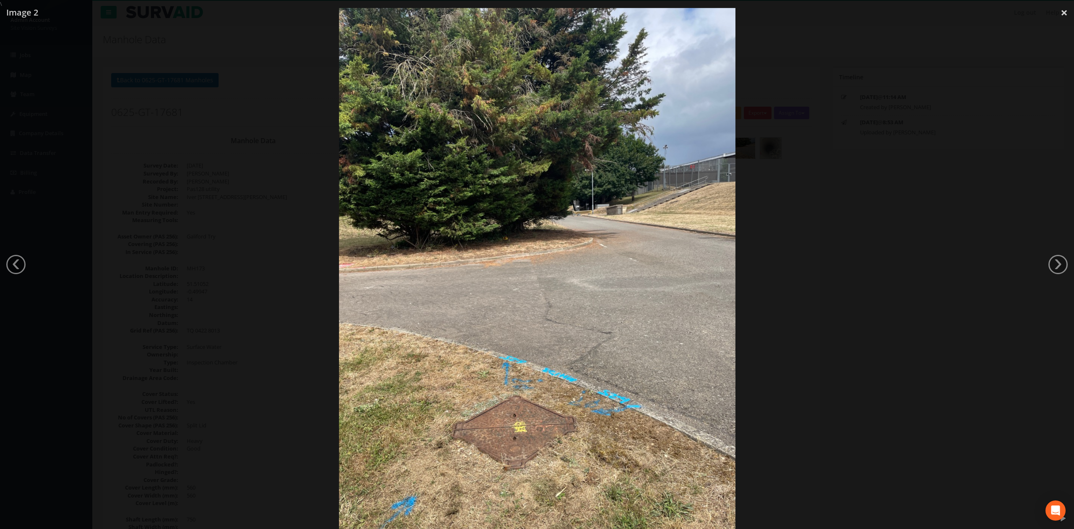
click at [1016, 272] on div at bounding box center [537, 272] width 1074 height 529
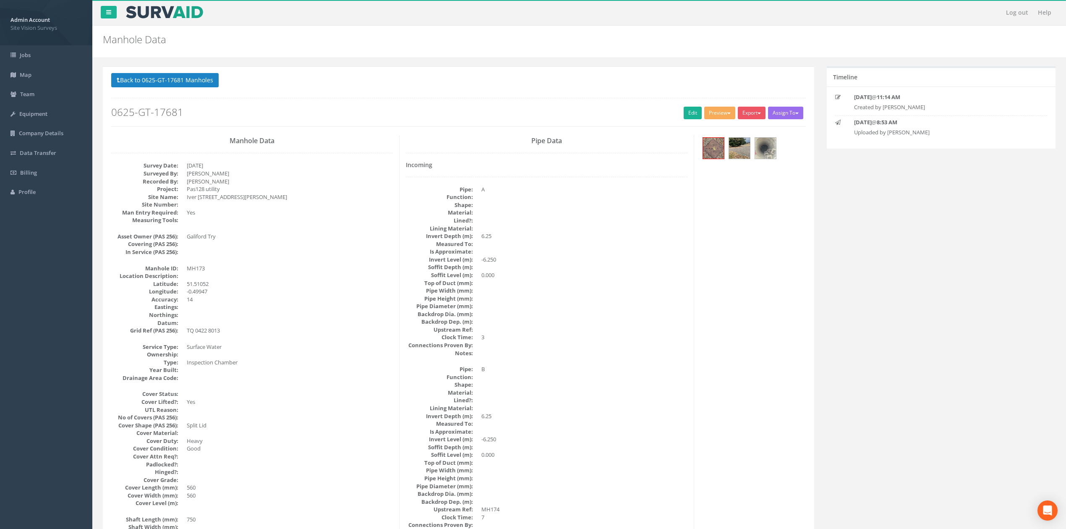
click at [190, 88] on p "Back to 0625-GT-17681 Manholes Back to Map" at bounding box center [458, 81] width 695 height 16
click at [190, 82] on button "Back to 0625-GT-17681 Manholes" at bounding box center [164, 80] width 107 height 14
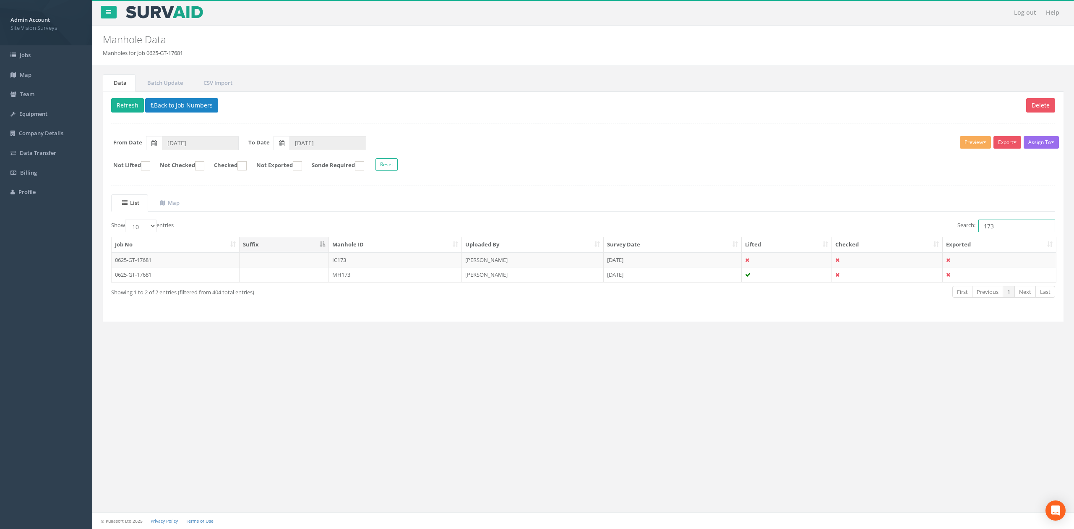
drag, startPoint x: 990, startPoint y: 227, endPoint x: 1013, endPoint y: 228, distance: 22.7
click at [1013, 228] on input "173" at bounding box center [1017, 225] width 77 height 13
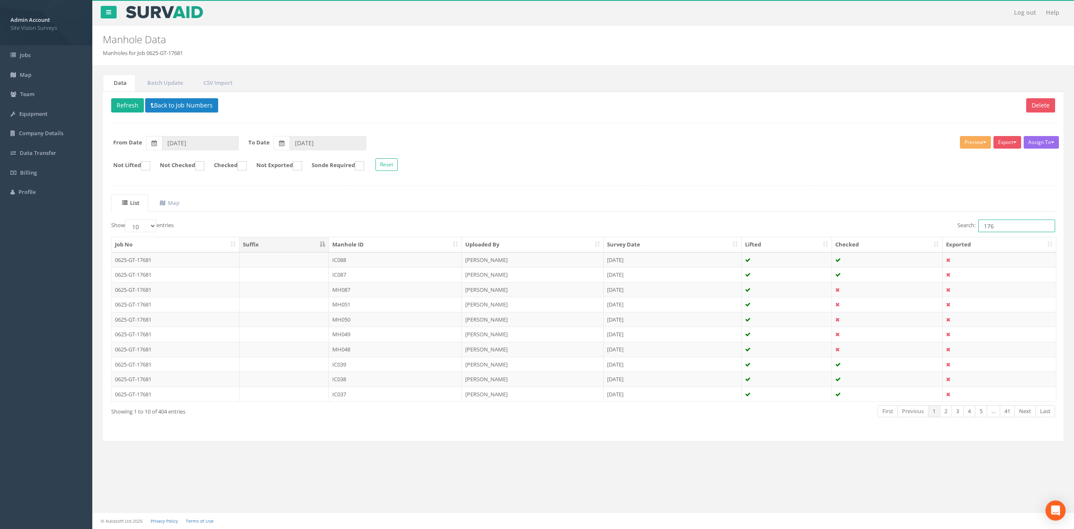
click at [982, 227] on input "176" at bounding box center [1017, 225] width 77 height 13
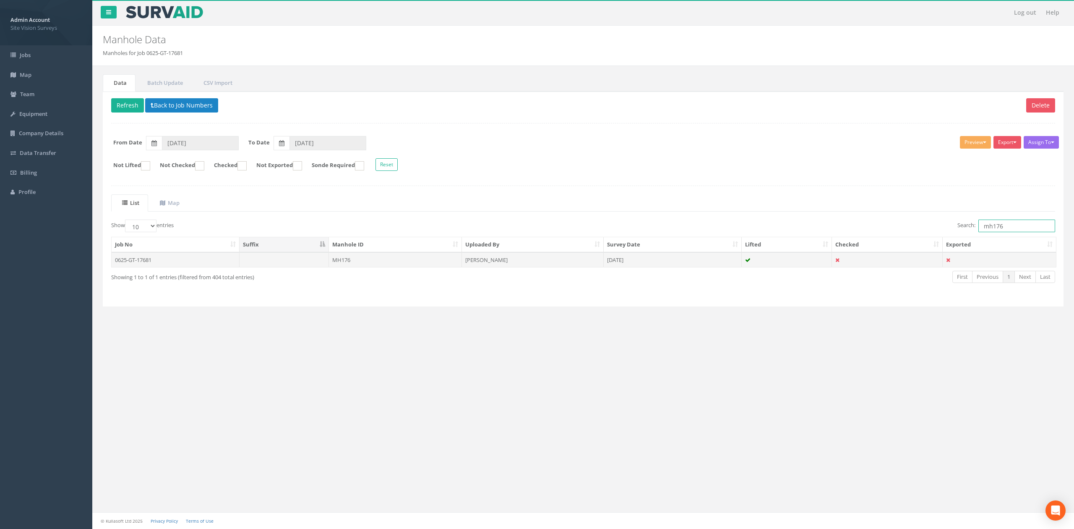
type input "mh176"
click at [405, 264] on td "MH176" at bounding box center [395, 259] width 133 height 15
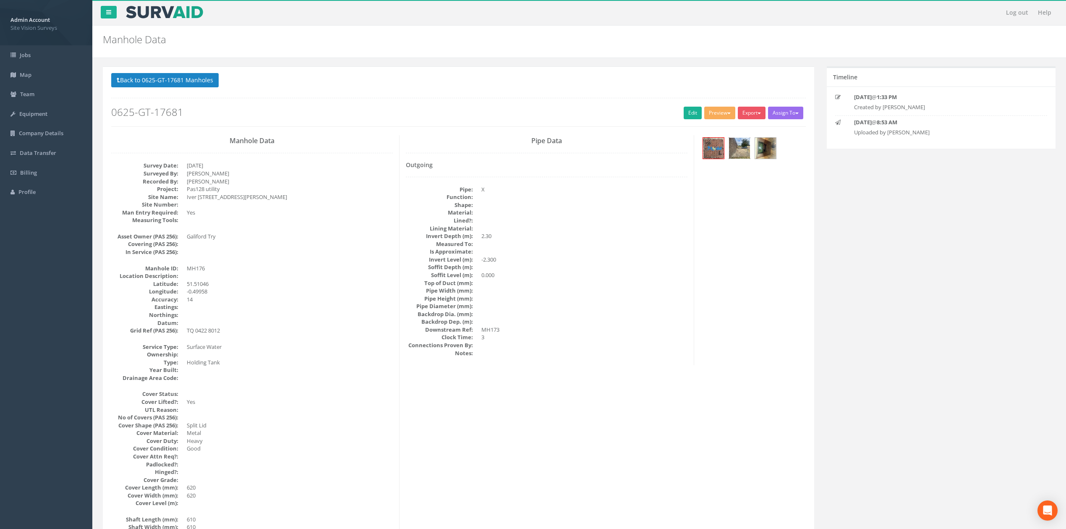
click at [743, 152] on img at bounding box center [739, 148] width 21 height 21
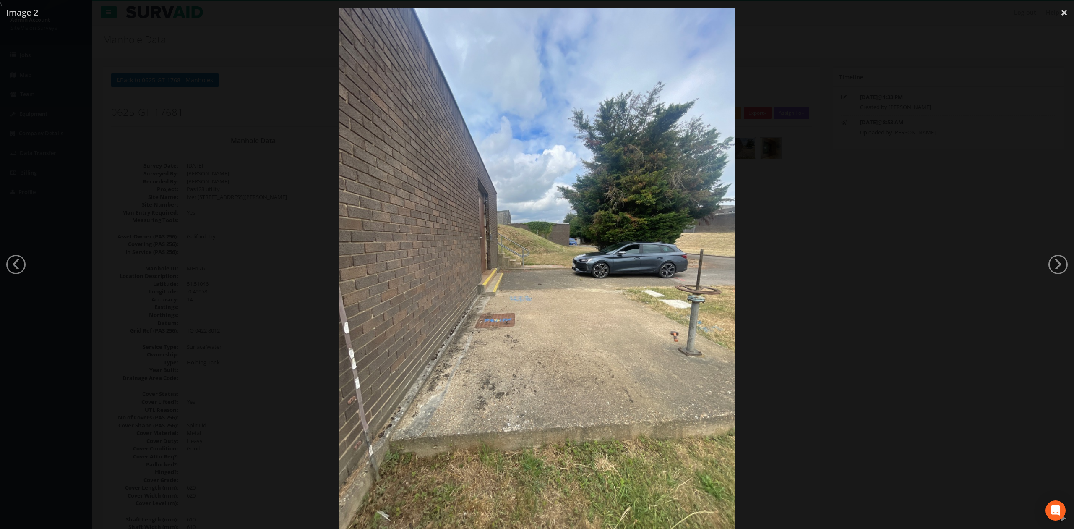
drag, startPoint x: 836, startPoint y: 147, endPoint x: 788, endPoint y: 141, distance: 48.6
click at [837, 147] on div at bounding box center [537, 272] width 1074 height 529
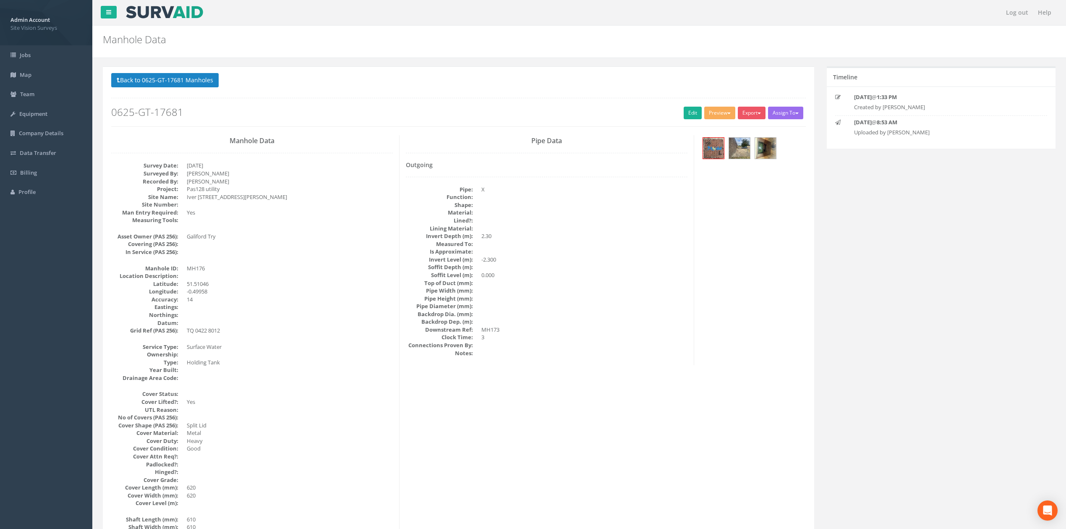
drag, startPoint x: 0, startPoint y: 0, endPoint x: 192, endPoint y: 65, distance: 202.6
click at [192, 78] on button "Back to 0625-GT-17681 Manholes" at bounding box center [164, 80] width 107 height 14
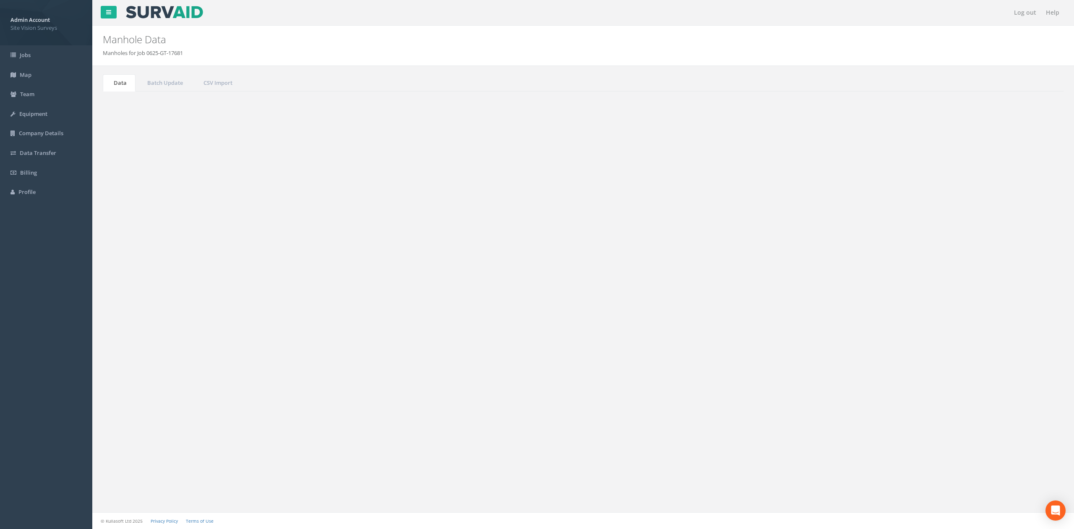
click at [125, 113] on p "Delete Refresh Back to Job Numbers" at bounding box center [583, 106] width 944 height 16
click at [134, 111] on button "Refresh" at bounding box center [127, 105] width 33 height 14
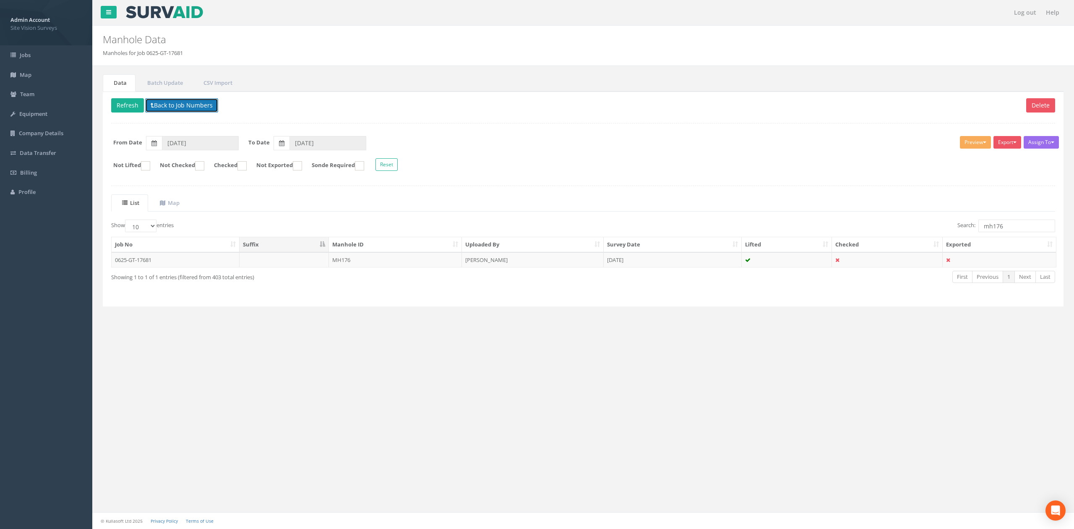
click at [173, 103] on button "Back to Job Numbers" at bounding box center [181, 105] width 73 height 14
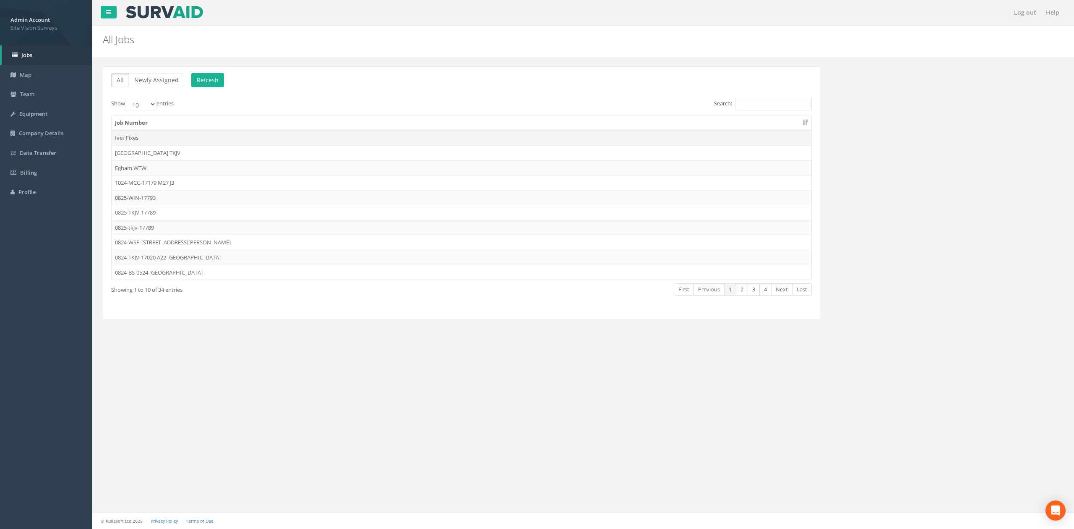
click at [192, 142] on td "Iver Fixes" at bounding box center [462, 137] width 700 height 15
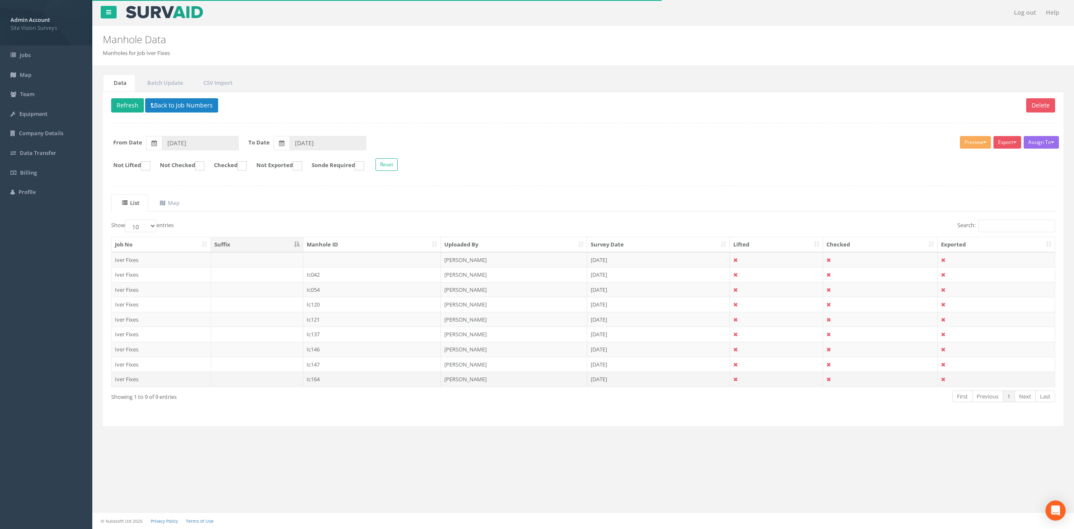
click at [331, 379] on td "Ic164" at bounding box center [372, 378] width 138 height 15
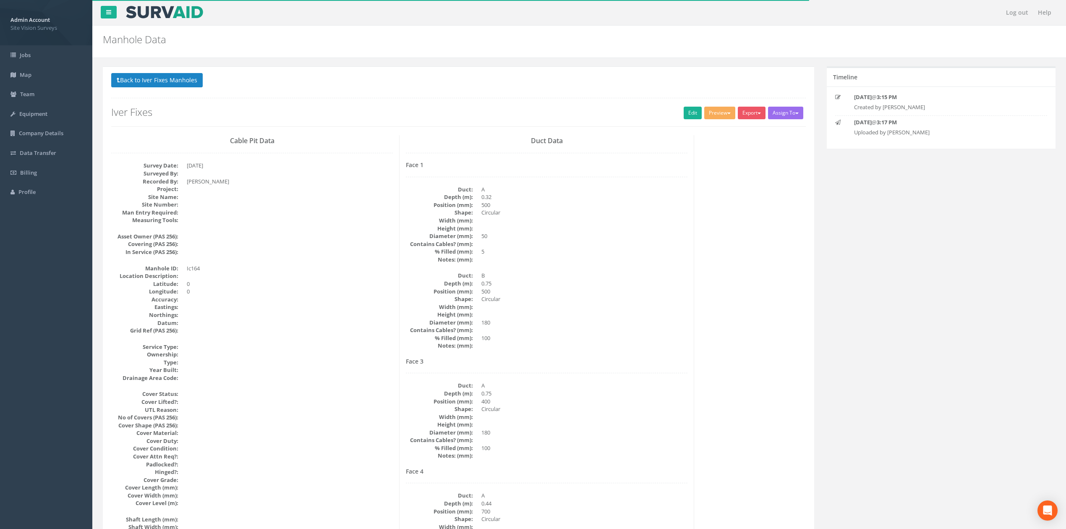
scroll to position [767, 0]
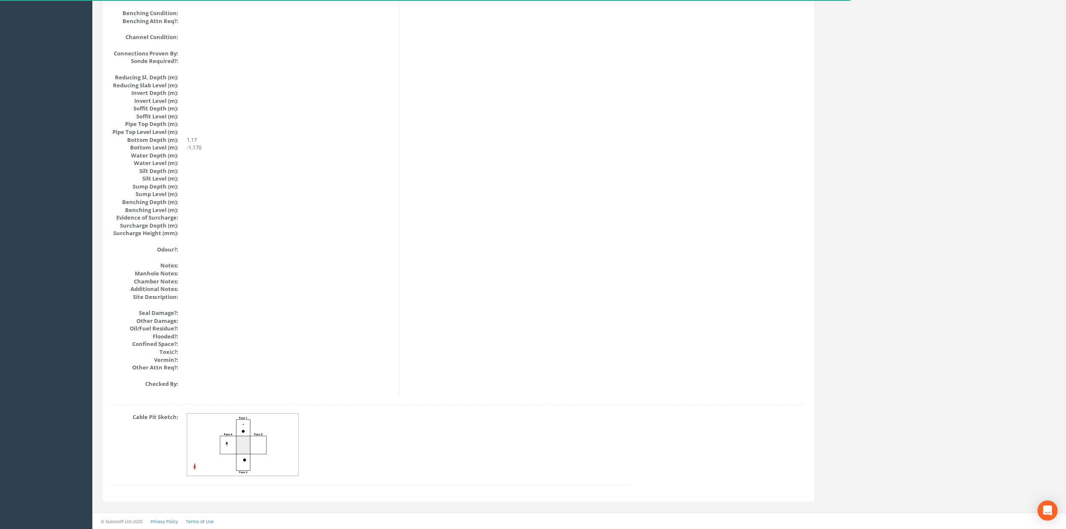
click at [243, 478] on div "Cable Pit Sketch:" at bounding box center [370, 453] width 530 height 80
click at [249, 467] on img at bounding box center [243, 444] width 112 height 63
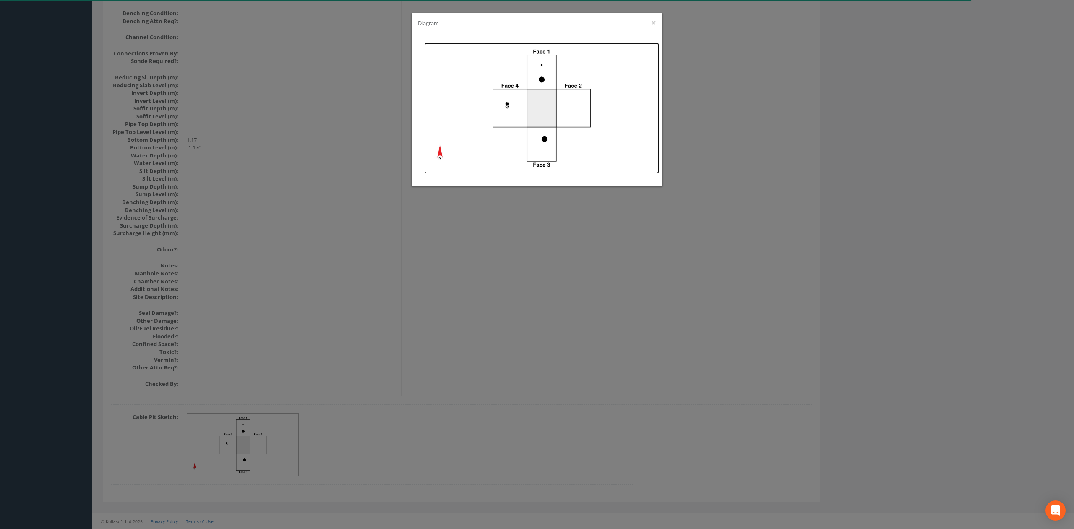
drag, startPoint x: 560, startPoint y: 79, endPoint x: 525, endPoint y: 81, distance: 34.5
click at [525, 81] on img at bounding box center [541, 107] width 235 height 131
click at [287, 227] on div "Diagram ×" at bounding box center [537, 264] width 1074 height 529
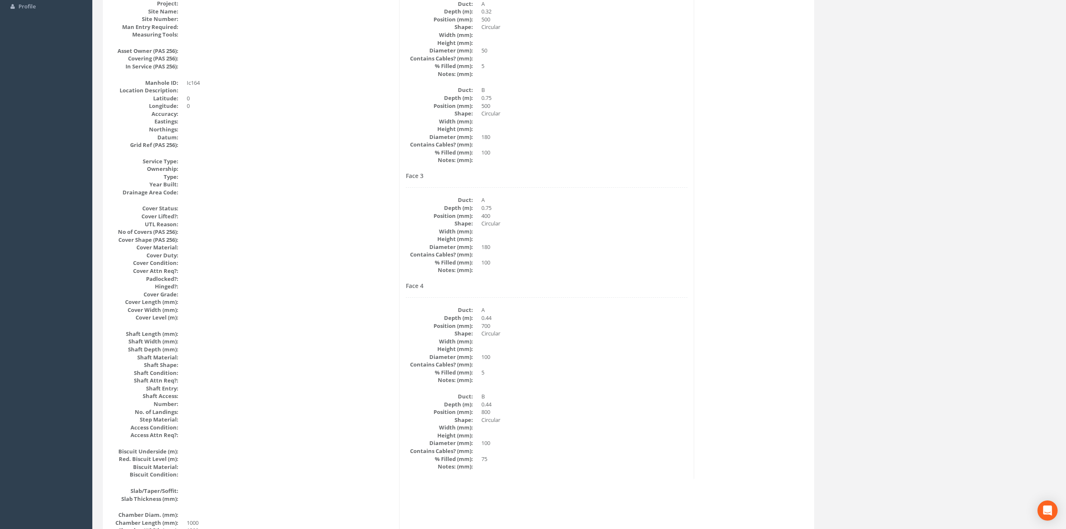
scroll to position [0, 0]
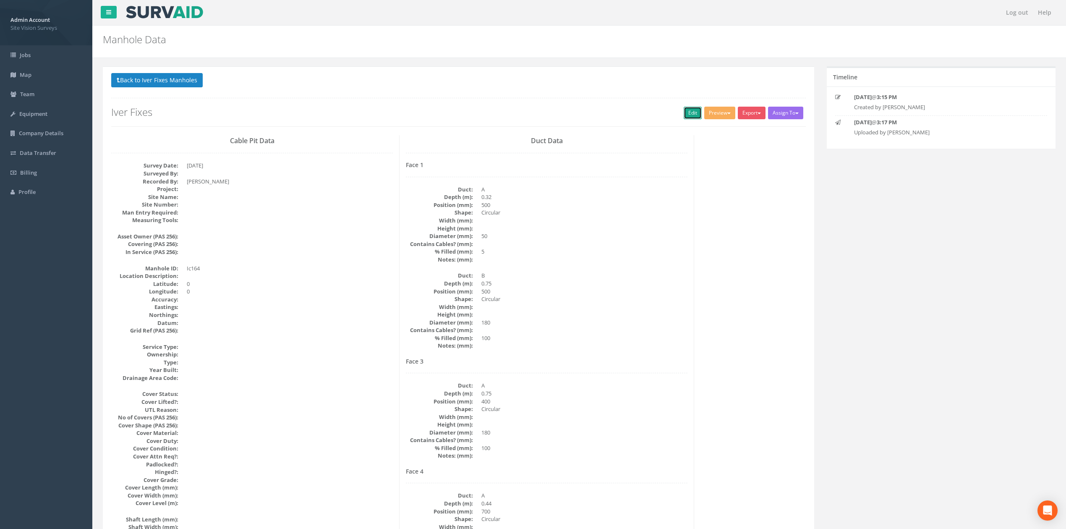
click at [684, 118] on link "Edit" at bounding box center [693, 113] width 18 height 13
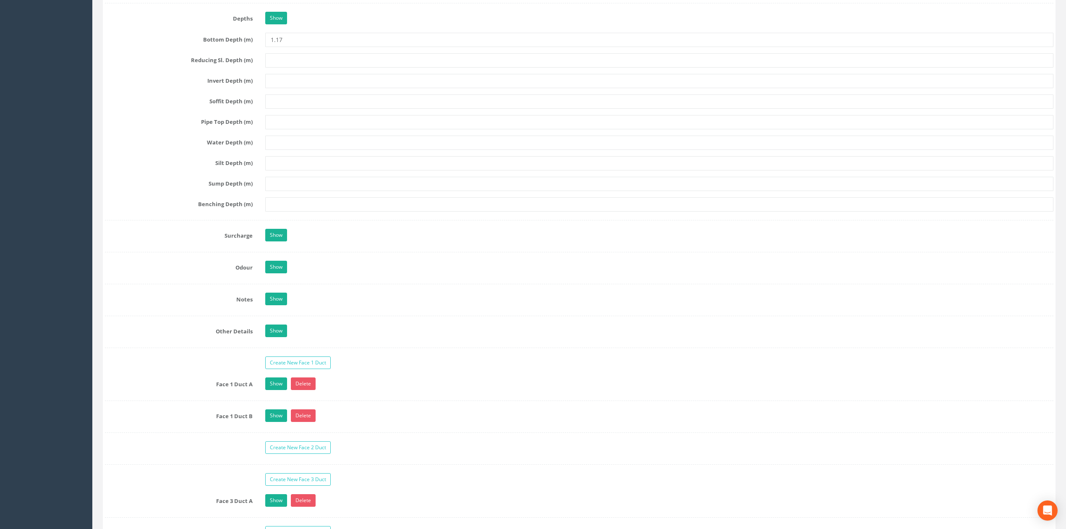
scroll to position [1786, 0]
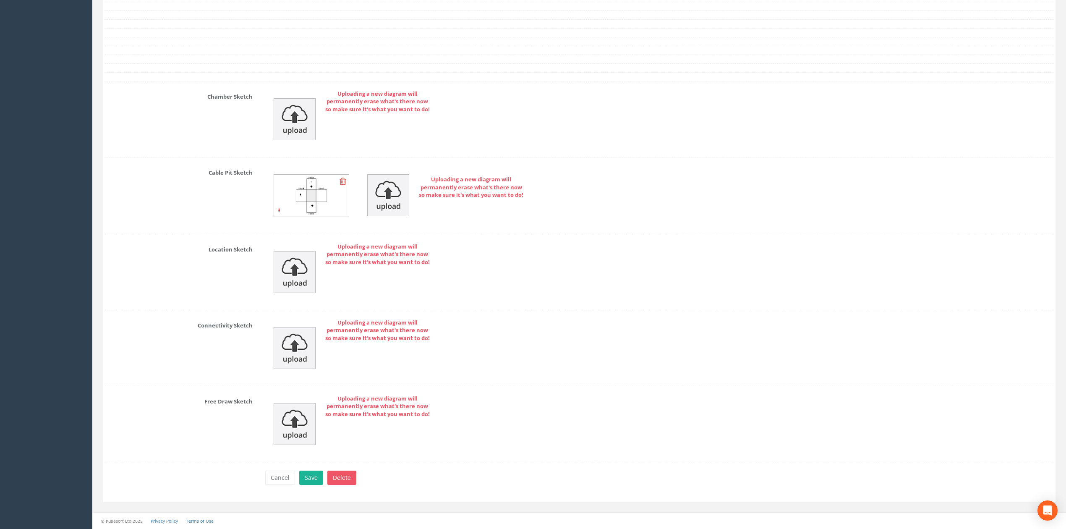
drag, startPoint x: 593, startPoint y: 365, endPoint x: 593, endPoint y: 358, distance: 7.1
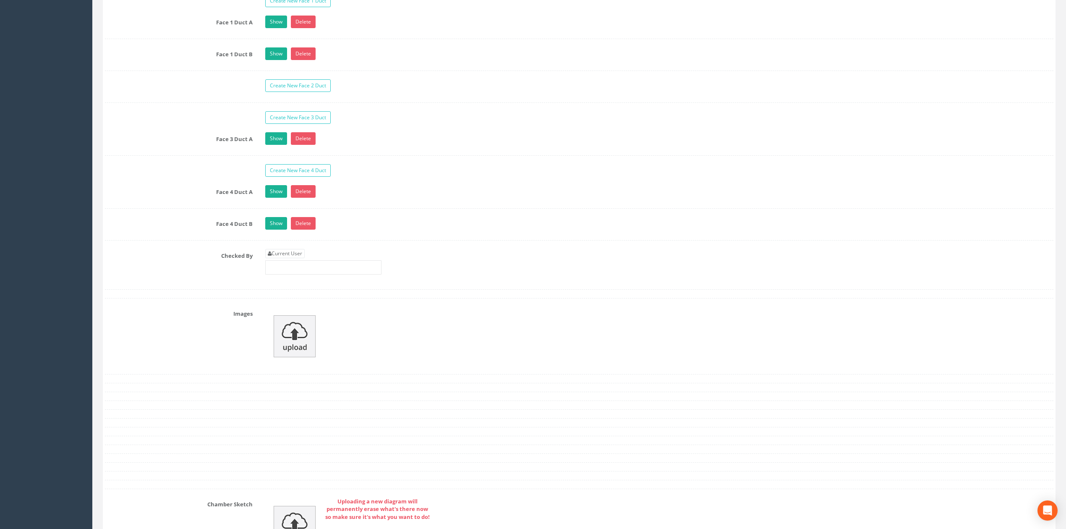
scroll to position [0, 0]
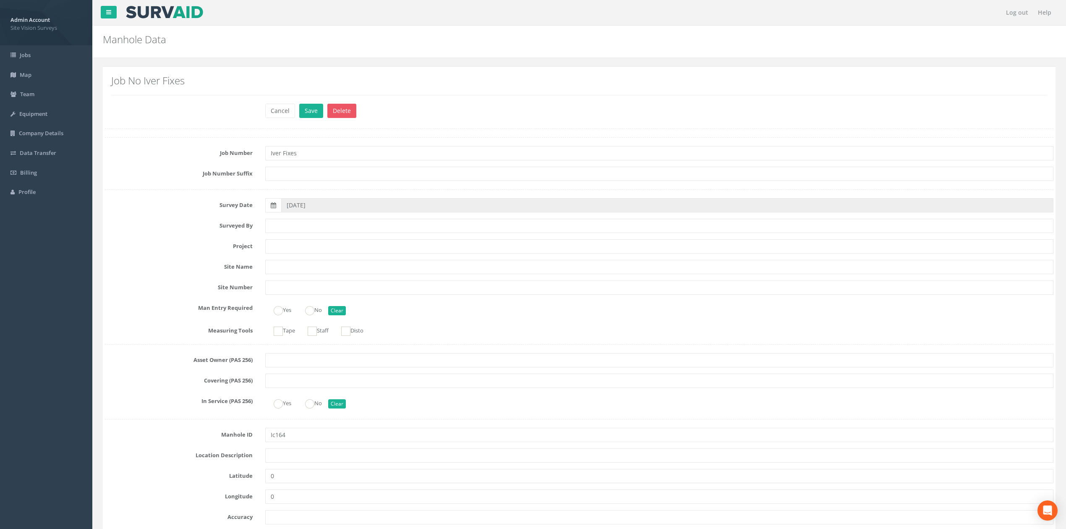
click at [263, 107] on div "Cancel Save Delete" at bounding box center [659, 112] width 801 height 16
click at [274, 117] on button "Cancel" at bounding box center [280, 111] width 30 height 14
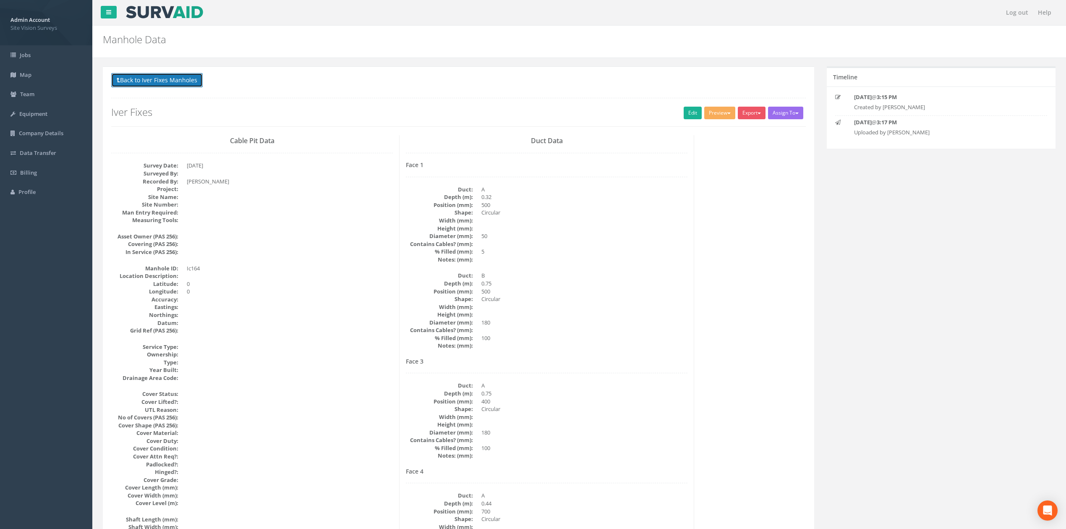
click at [146, 82] on button "Back to Iver Fixes Manholes" at bounding box center [156, 80] width 91 height 14
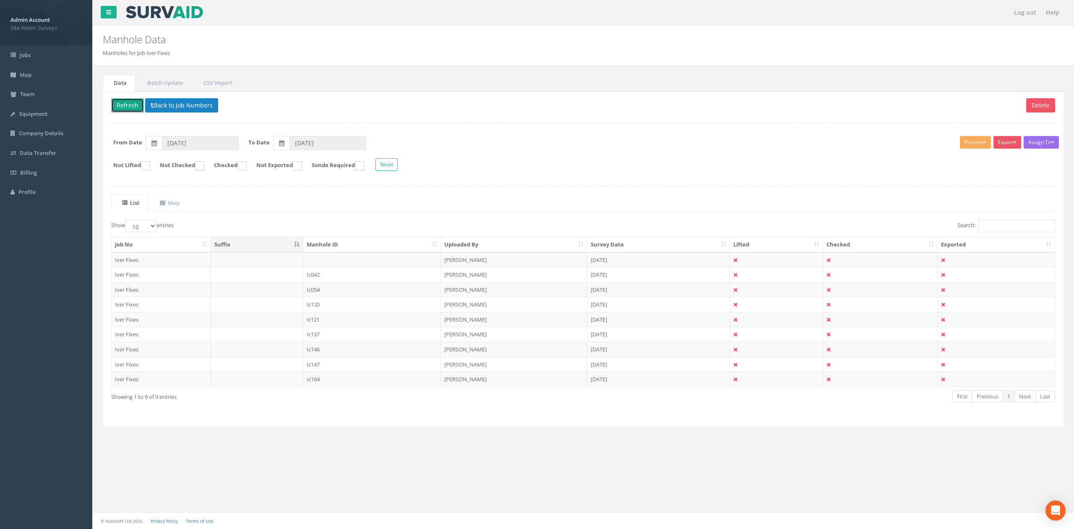
click at [125, 107] on button "Refresh" at bounding box center [127, 105] width 33 height 14
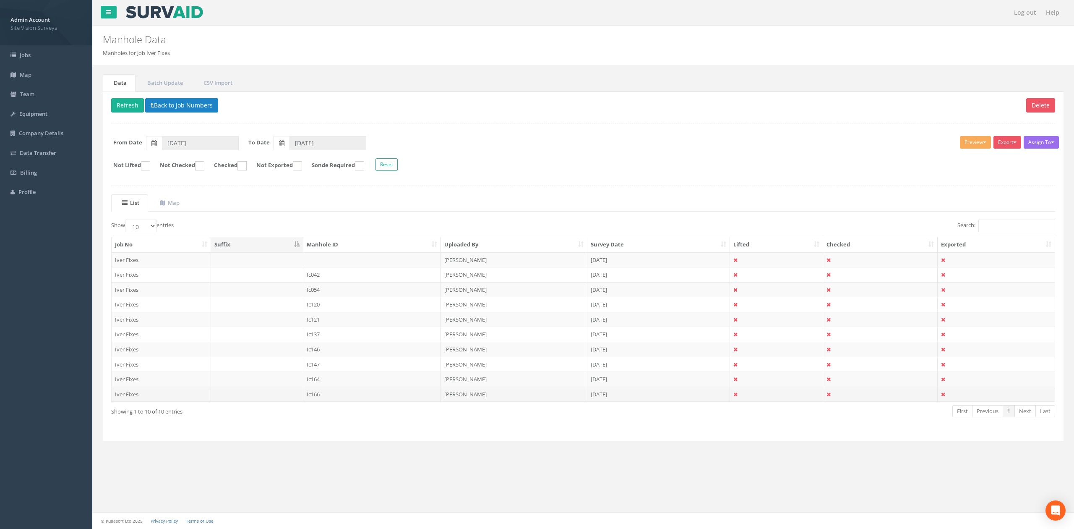
click at [320, 399] on td "Ic166" at bounding box center [372, 393] width 138 height 15
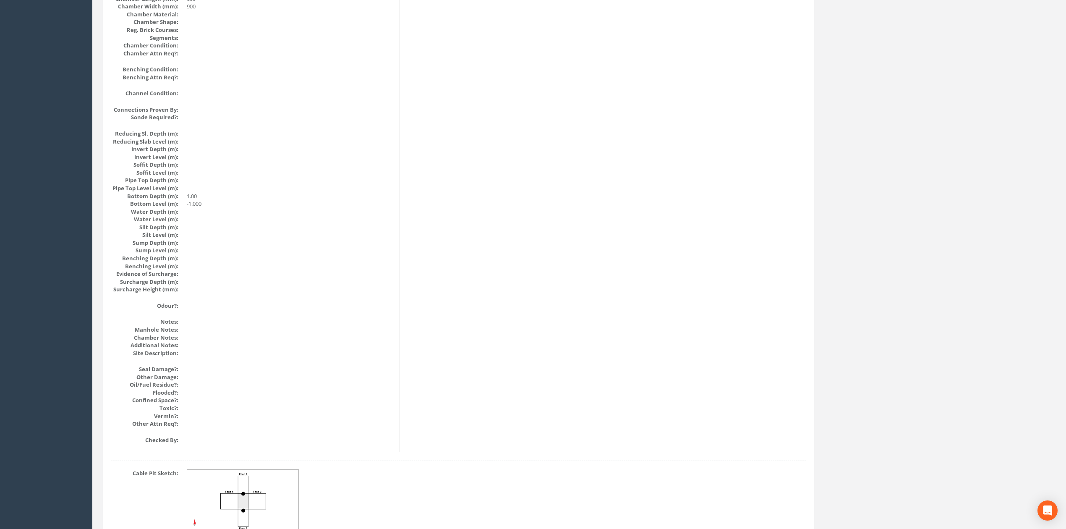
scroll to position [767, 0]
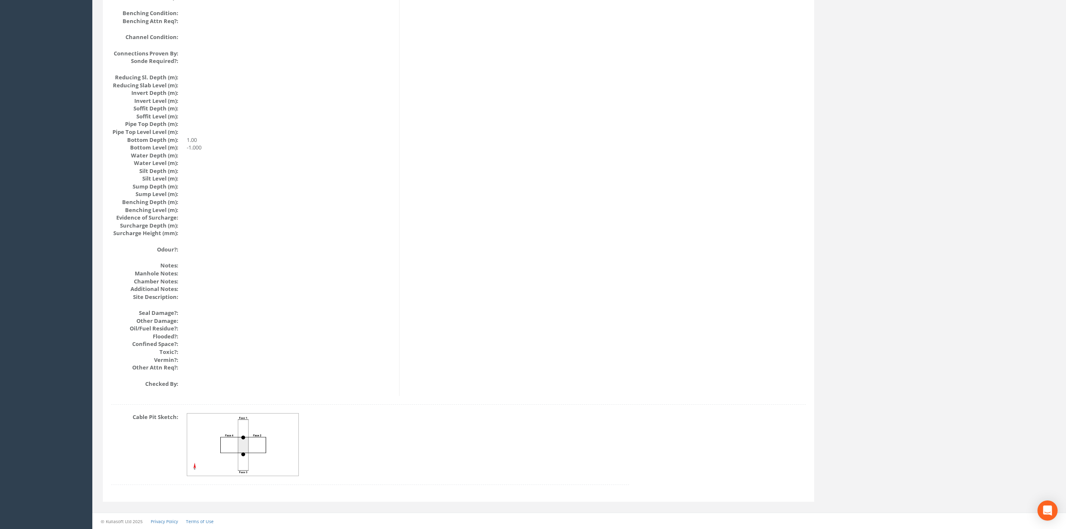
click at [167, 481] on div "Cable Pit Sketch:" at bounding box center [370, 453] width 530 height 80
click at [243, 441] on img at bounding box center [243, 444] width 112 height 63
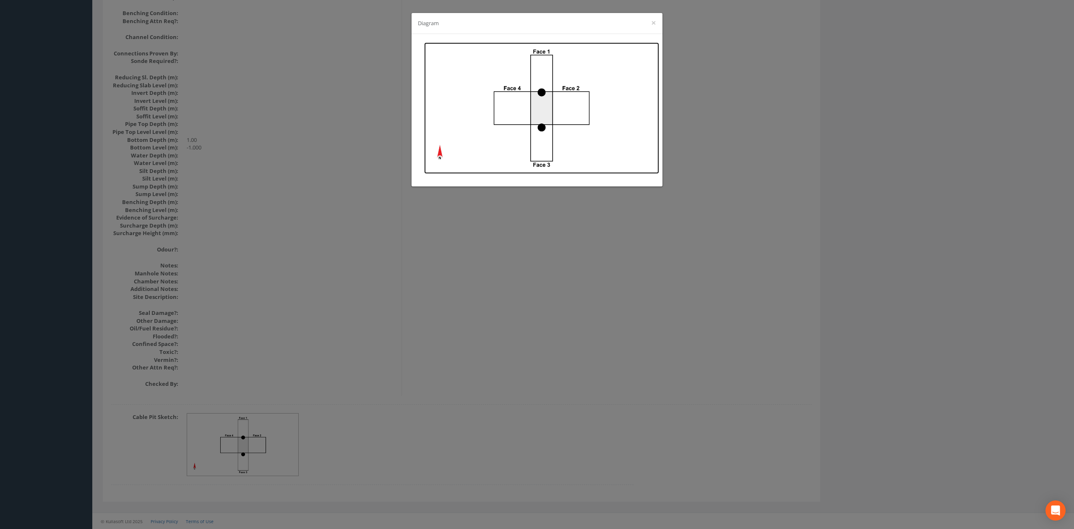
click at [512, 128] on img at bounding box center [541, 107] width 235 height 131
drag, startPoint x: 463, startPoint y: 249, endPoint x: 463, endPoint y: 256, distance: 7.1
click at [463, 256] on div "Diagram ×" at bounding box center [537, 264] width 1074 height 529
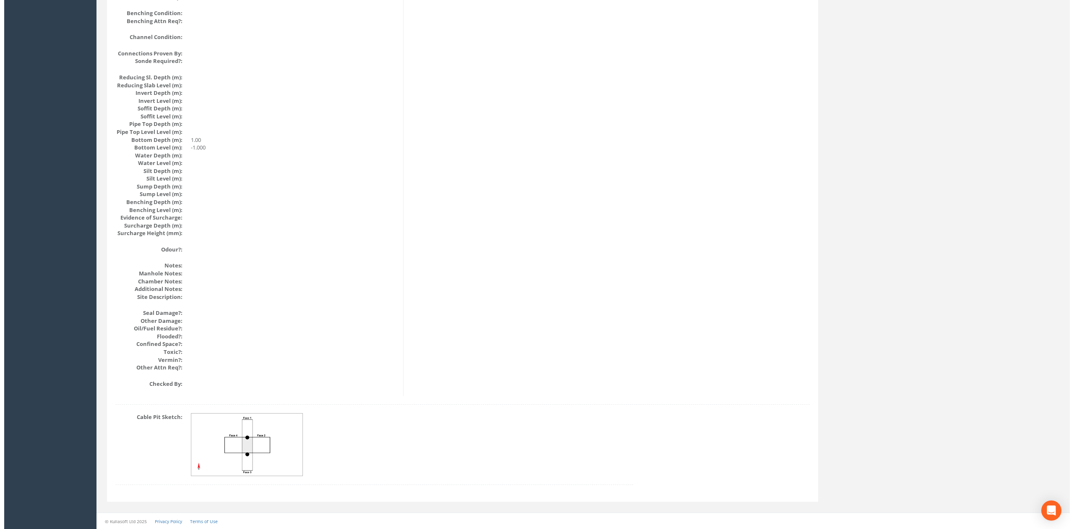
scroll to position [0, 0]
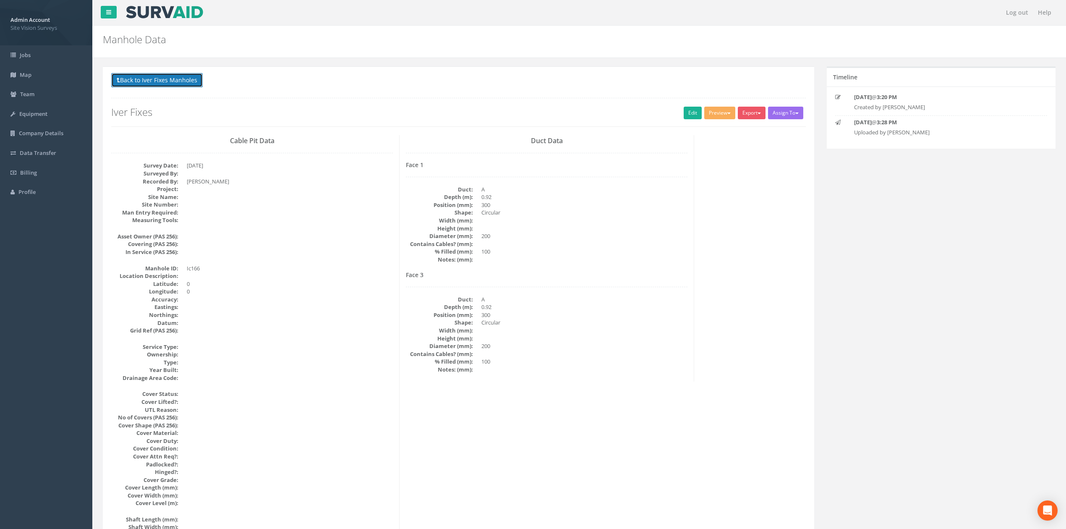
click at [168, 87] on button "Back to Iver Fixes Manholes" at bounding box center [156, 80] width 91 height 14
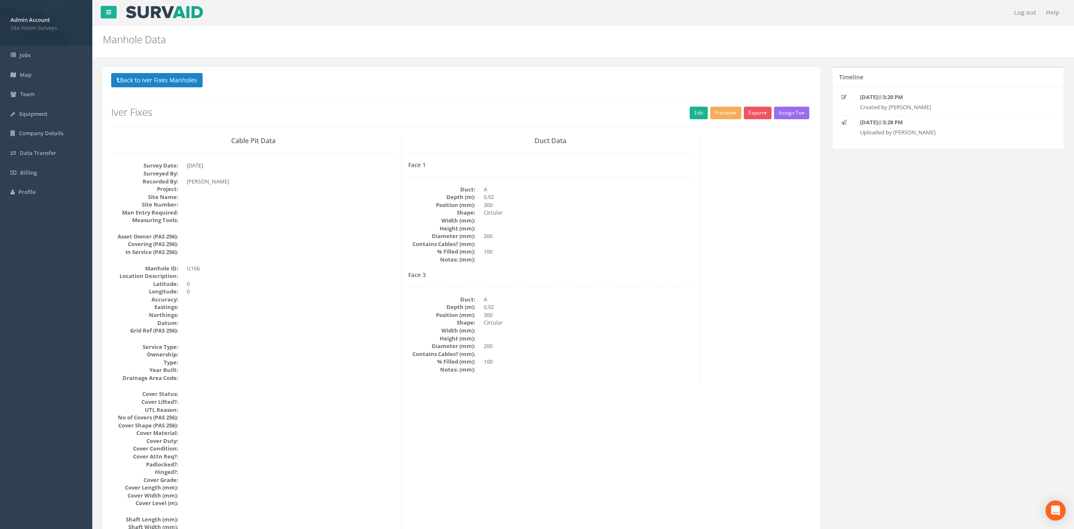
click at [0, 0] on link "Batch Update" at bounding box center [0, 0] width 0 height 0
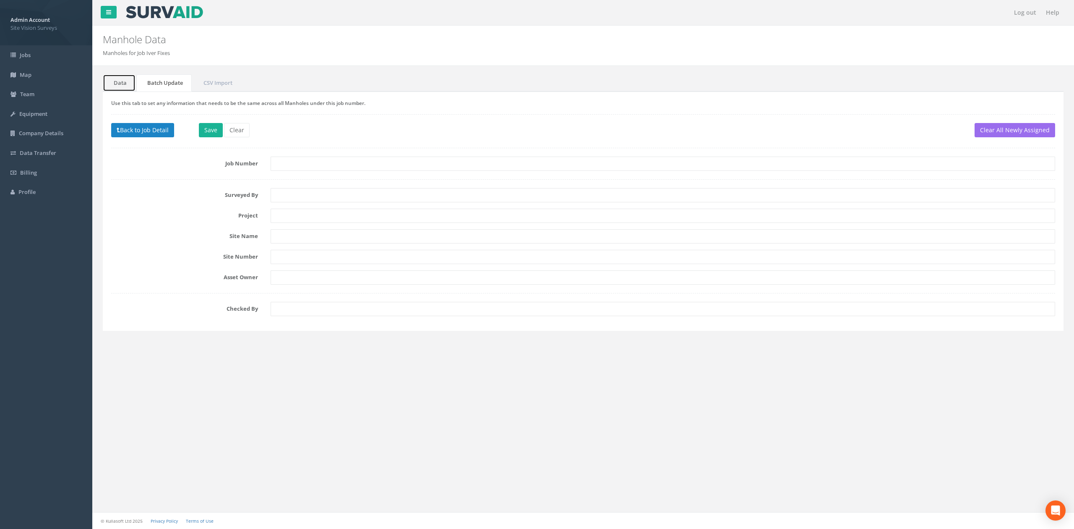
click at [116, 79] on link "Data" at bounding box center [119, 82] width 33 height 17
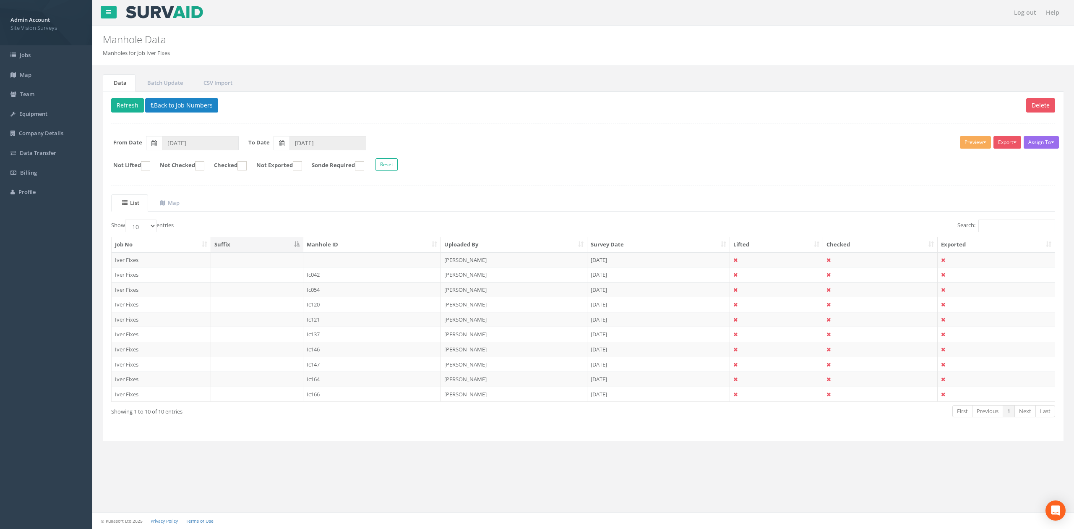
click at [206, 114] on p "Delete Refresh Back to Job Numbers" at bounding box center [583, 106] width 944 height 16
click at [205, 111] on button "Back to Job Numbers" at bounding box center [181, 105] width 73 height 14
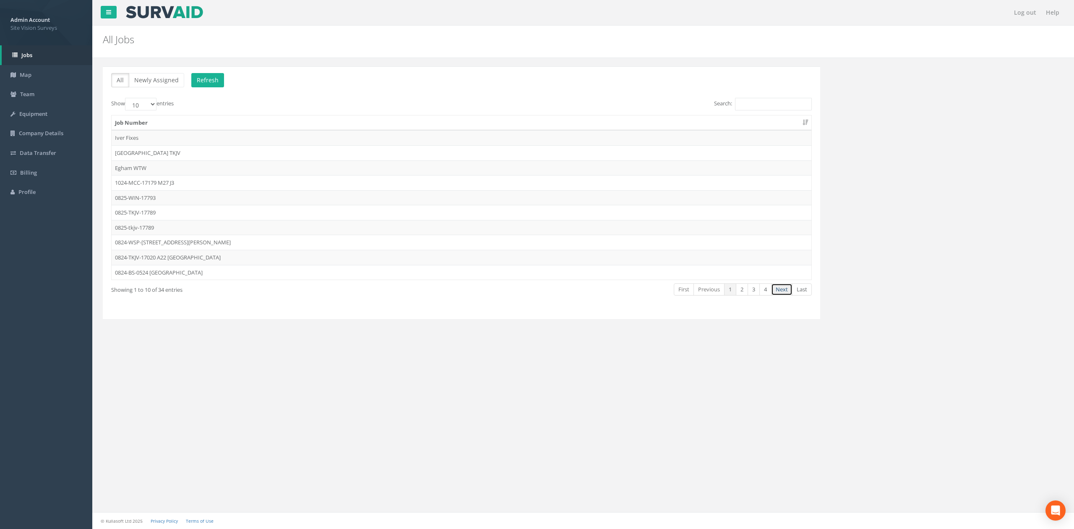
click at [787, 289] on link "Next" at bounding box center [781, 289] width 21 height 12
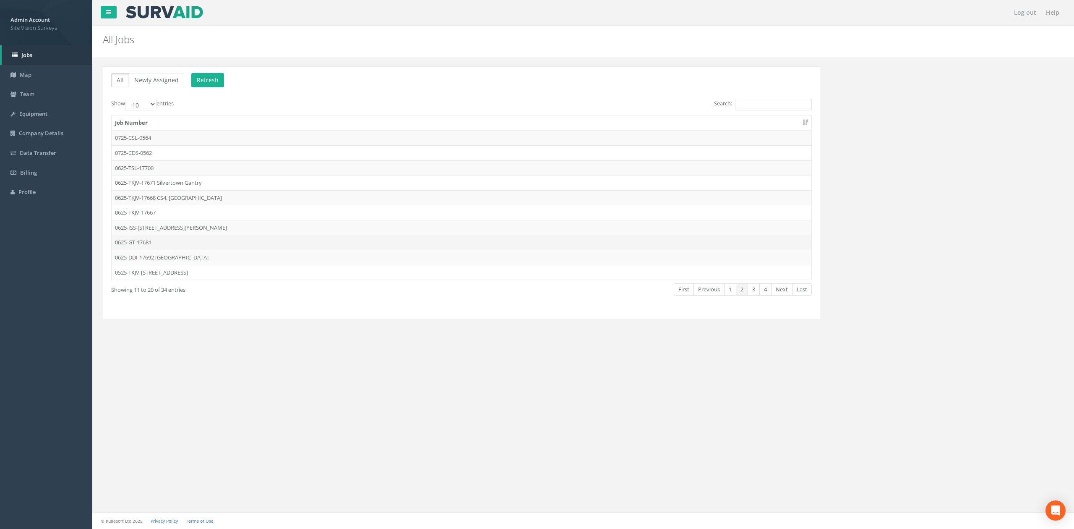
drag, startPoint x: 147, startPoint y: 243, endPoint x: 158, endPoint y: 245, distance: 11.7
click at [148, 243] on td "0625-GT-17681" at bounding box center [462, 242] width 700 height 15
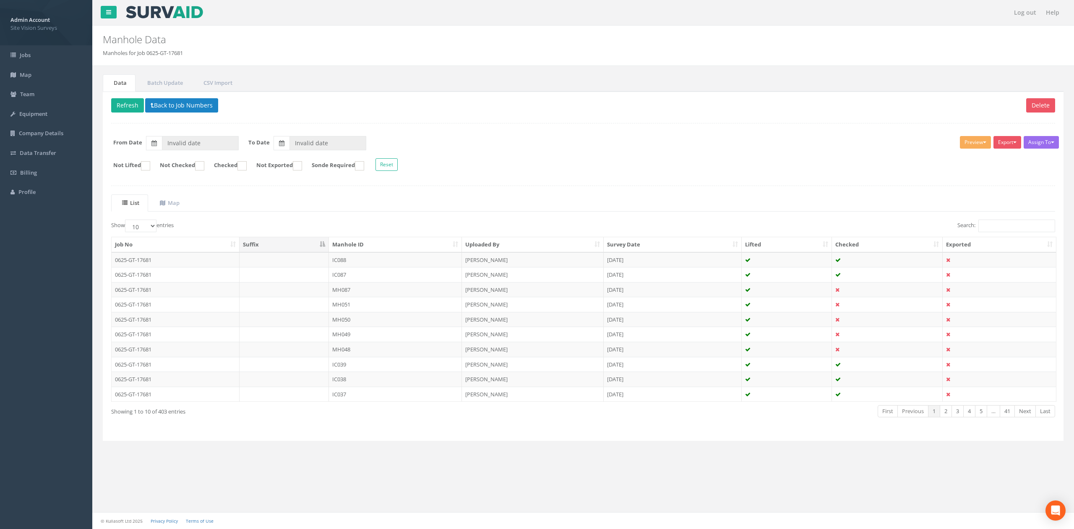
type input "[DATE]"
click at [1016, 230] on input "Search:" at bounding box center [1017, 225] width 77 height 13
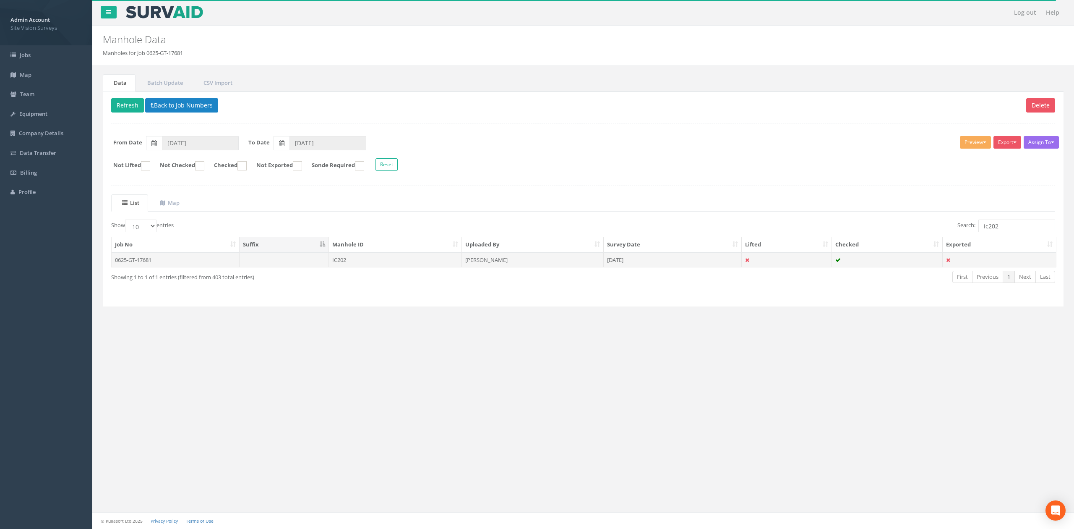
click at [177, 261] on td "0625-GT-17681" at bounding box center [176, 259] width 128 height 15
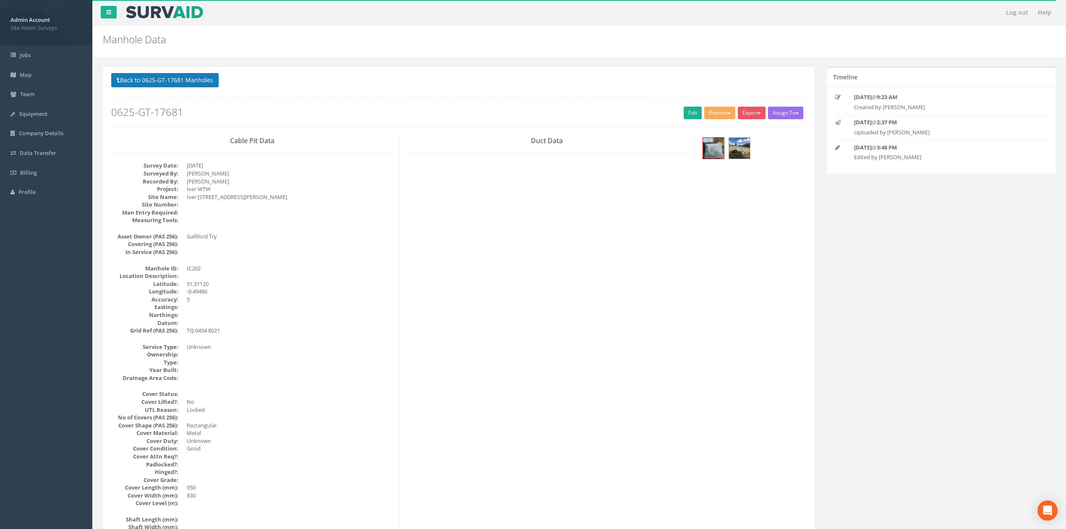
drag, startPoint x: 205, startPoint y: 69, endPoint x: 200, endPoint y: 76, distance: 8.4
click at [200, 76] on button "Back to 0625-GT-17681 Manholes" at bounding box center [164, 80] width 107 height 14
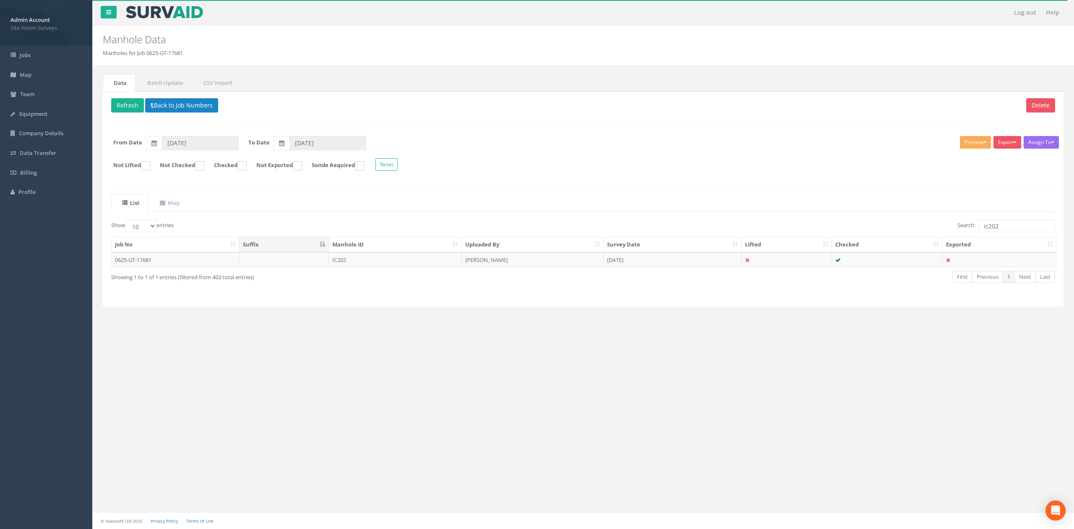
drag, startPoint x: 1026, startPoint y: 234, endPoint x: 1021, endPoint y: 231, distance: 5.5
click at [1022, 232] on div "Search: ic202" at bounding box center [823, 226] width 466 height 15
click at [1021, 231] on input "ic202" at bounding box center [1017, 225] width 77 height 13
click at [230, 267] on td "0625-GT-17681" at bounding box center [176, 259] width 128 height 15
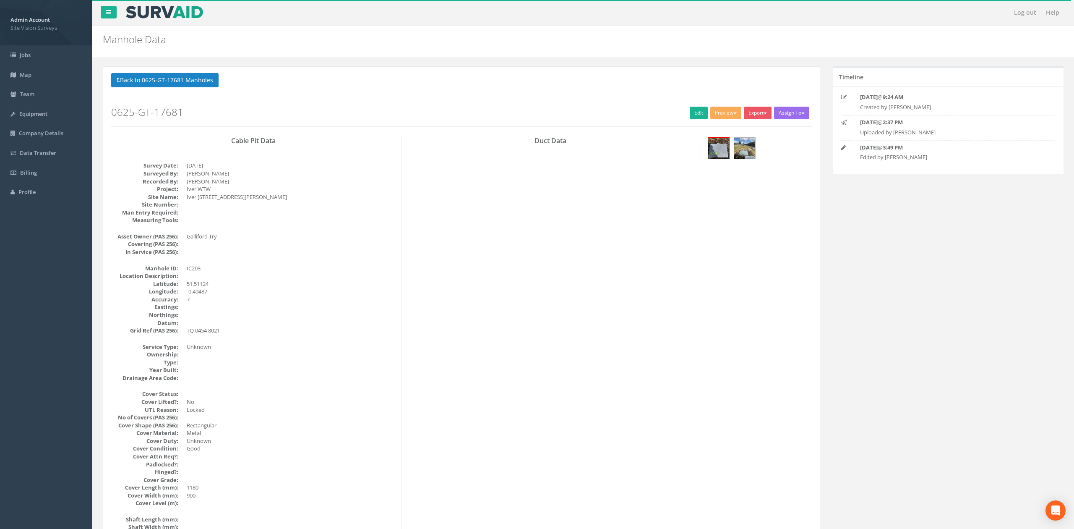
click at [230, 265] on dd "IC203" at bounding box center [291, 268] width 209 height 8
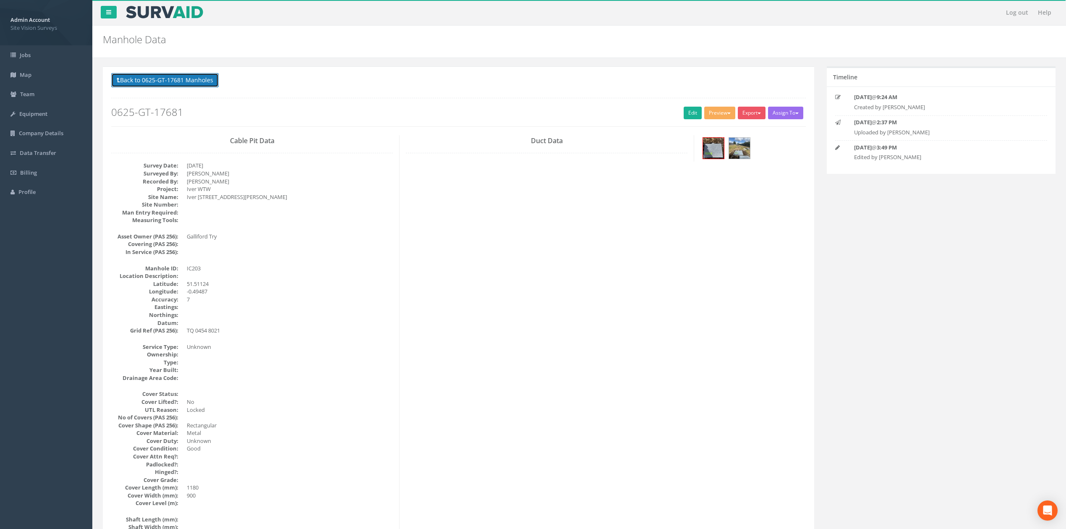
click at [160, 81] on button "Back to 0625-GT-17681 Manholes" at bounding box center [164, 80] width 107 height 14
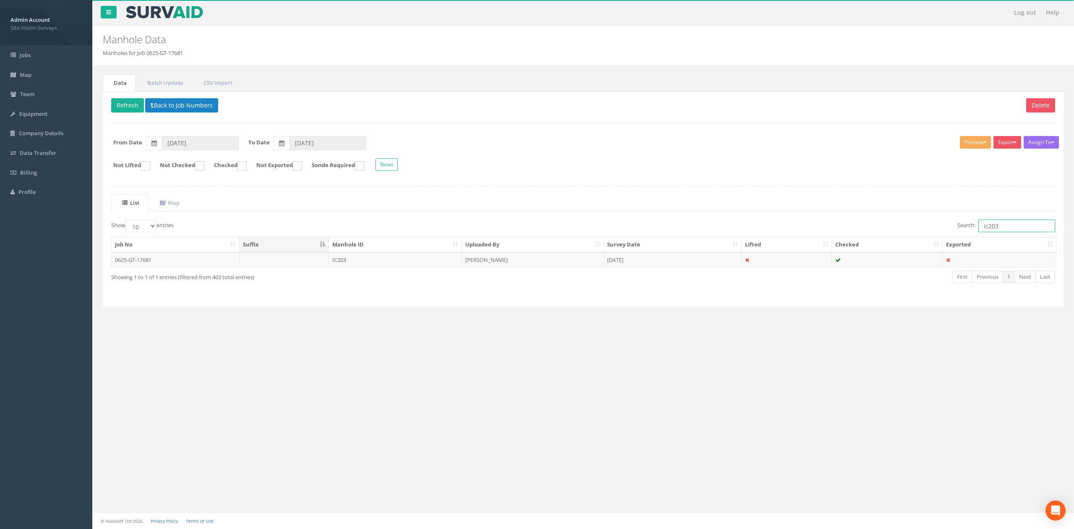
click at [1001, 232] on input "ic203" at bounding box center [1017, 225] width 77 height 13
type input "ic201"
click at [371, 257] on td "IC201" at bounding box center [395, 259] width 133 height 15
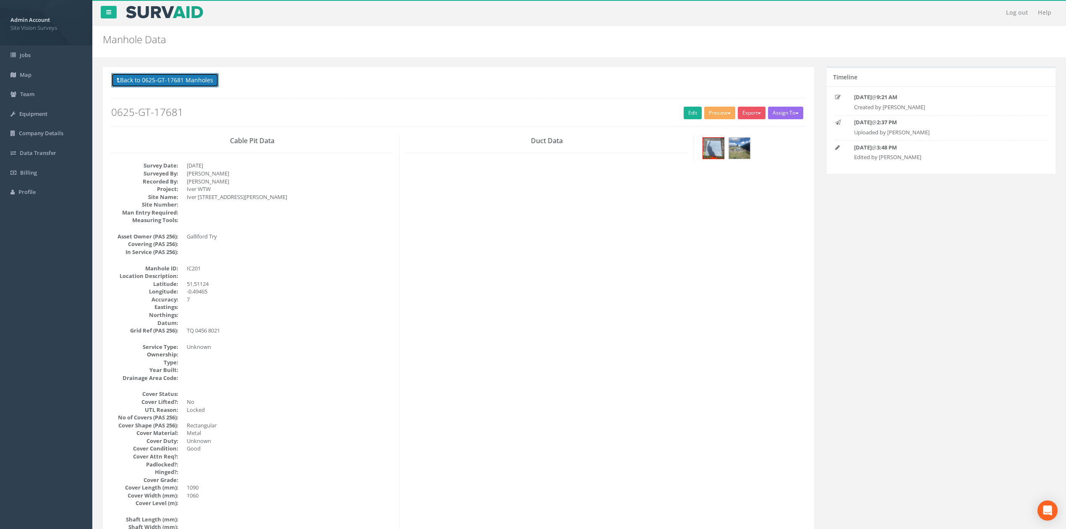
click at [199, 77] on button "Back to 0625-GT-17681 Manholes" at bounding box center [164, 80] width 107 height 14
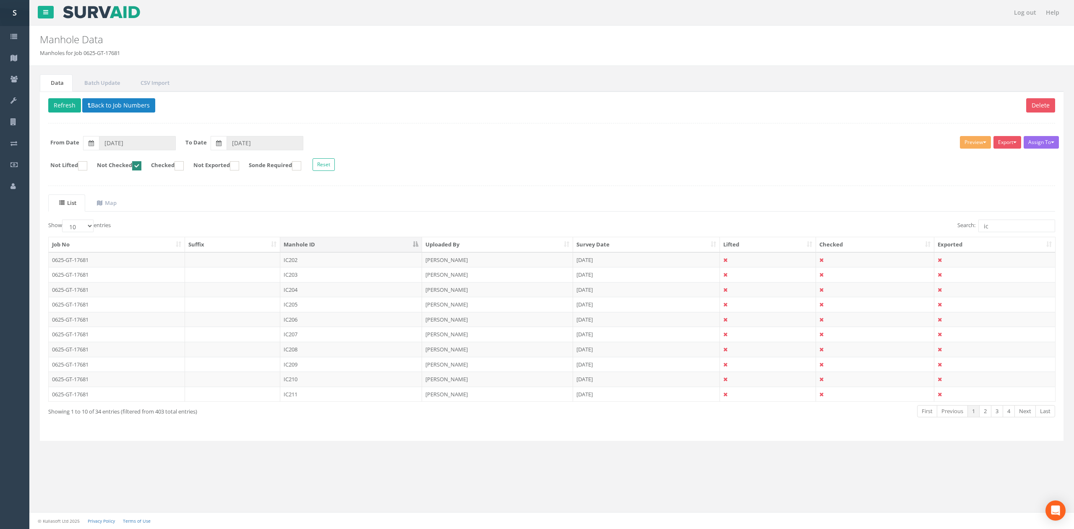
click at [330, 264] on td "IC202" at bounding box center [351, 259] width 142 height 15
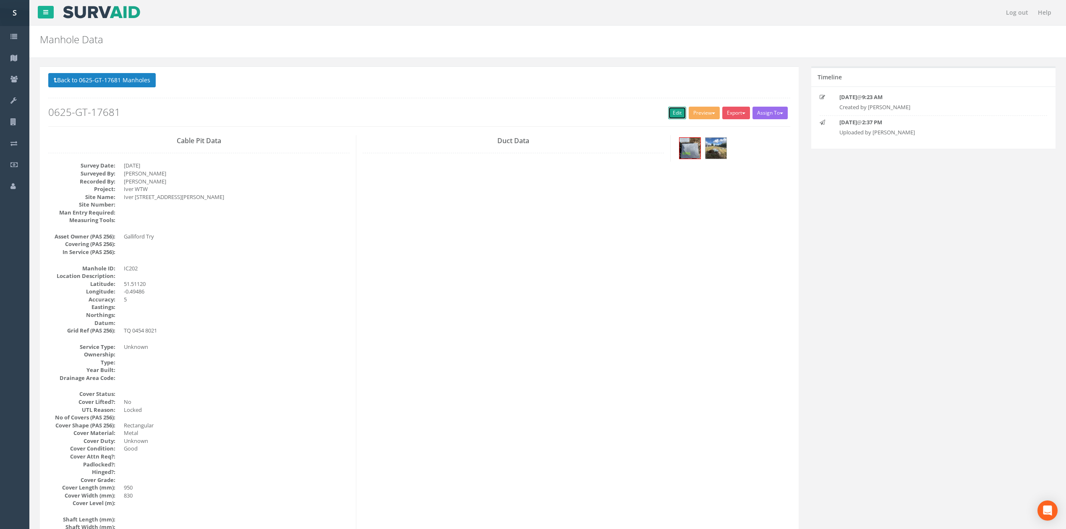
click at [671, 111] on link "Edit" at bounding box center [677, 113] width 18 height 13
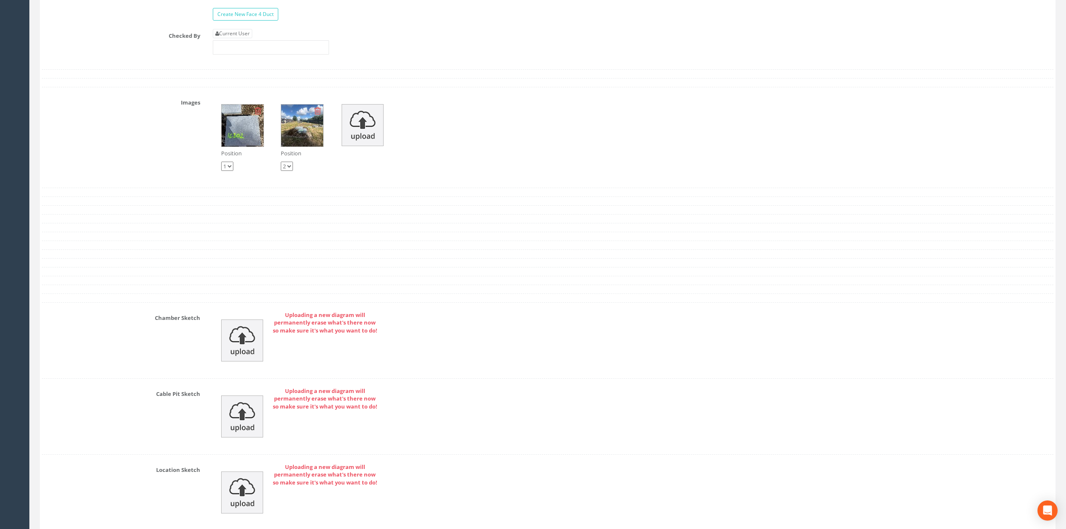
scroll to position [1614, 0]
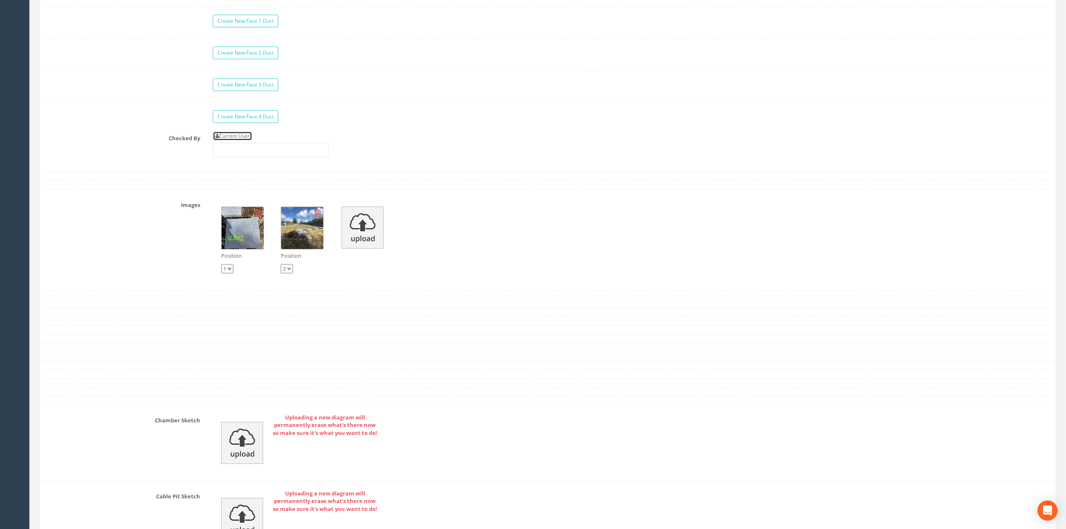
click at [245, 141] on link "Current User" at bounding box center [232, 135] width 39 height 9
type input "[PERSON_NAME]"
click at [253, 157] on input "[PERSON_NAME]" at bounding box center [271, 150] width 116 height 14
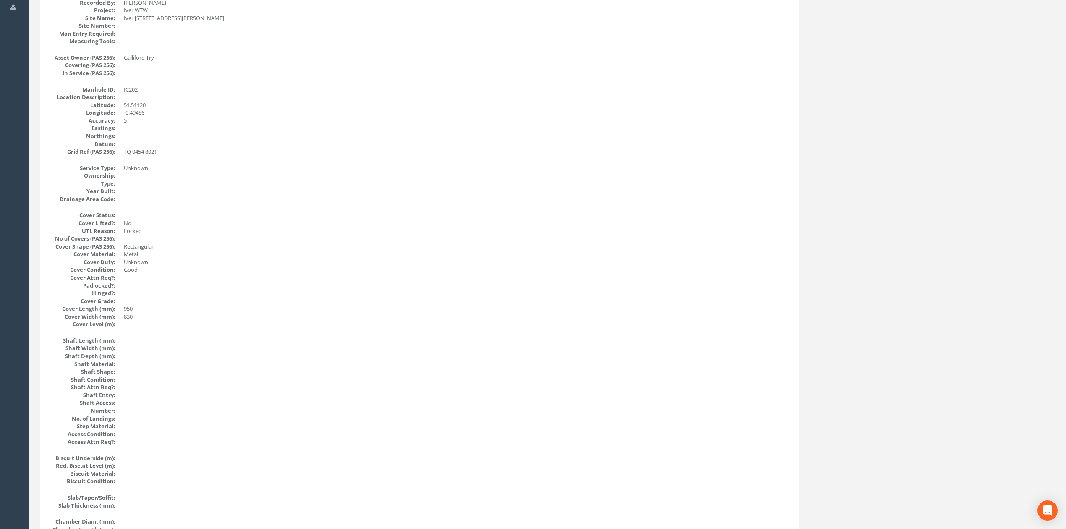
scroll to position [0, 0]
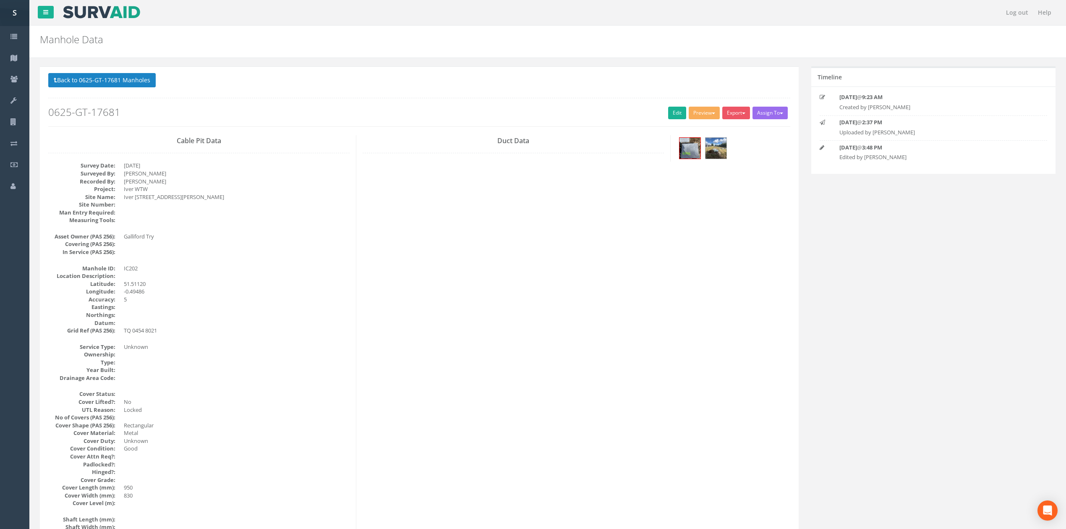
click at [89, 81] on button "Back to 0625-GT-17681 Manholes" at bounding box center [101, 80] width 107 height 14
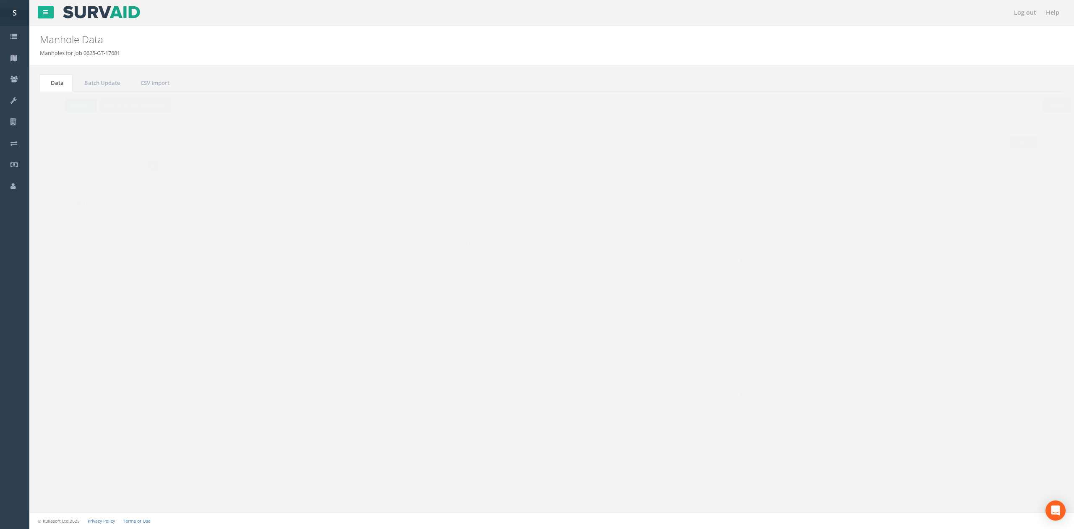
click at [65, 109] on button "Refresh" at bounding box center [64, 105] width 33 height 14
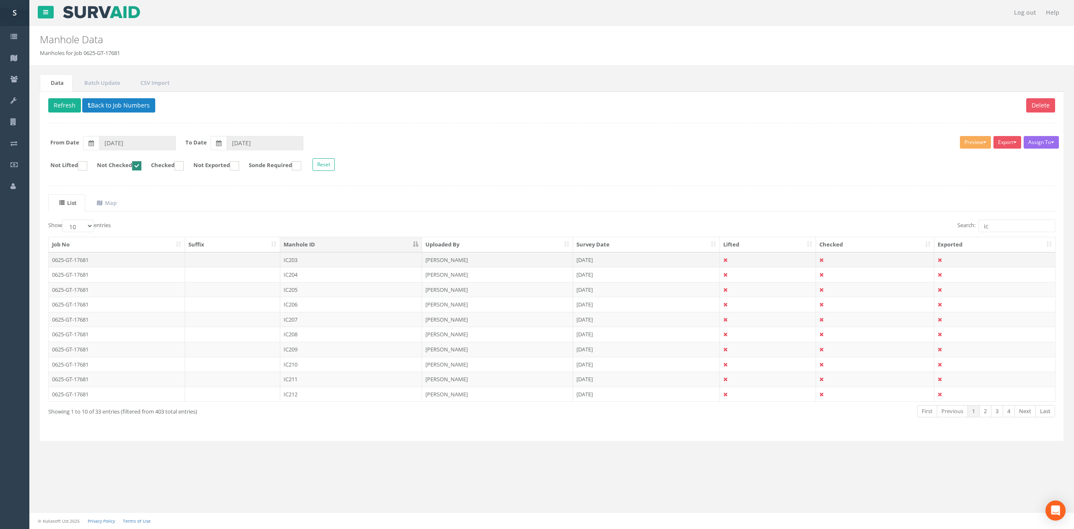
click at [303, 261] on td "IC203" at bounding box center [351, 259] width 142 height 15
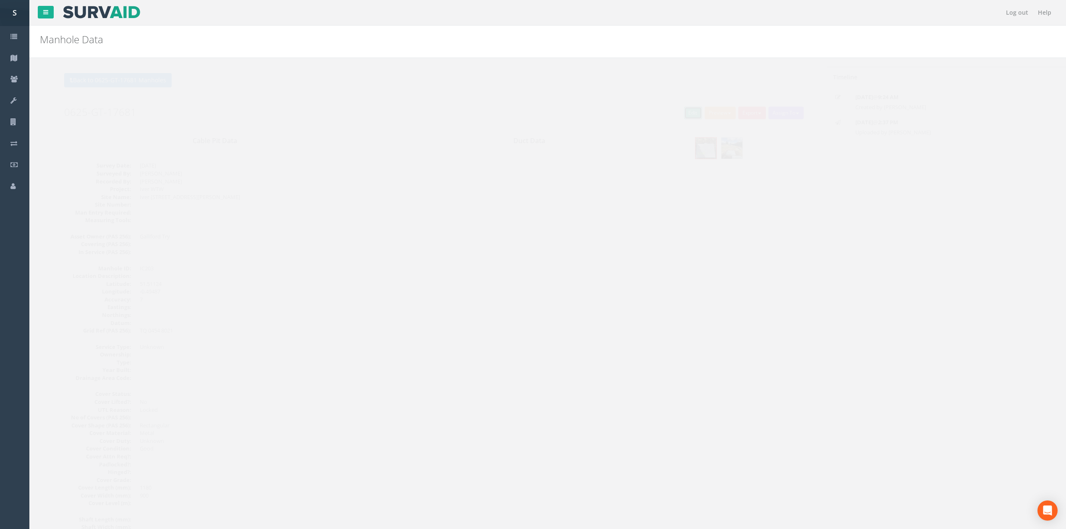
click at [674, 111] on link "Edit" at bounding box center [677, 113] width 18 height 13
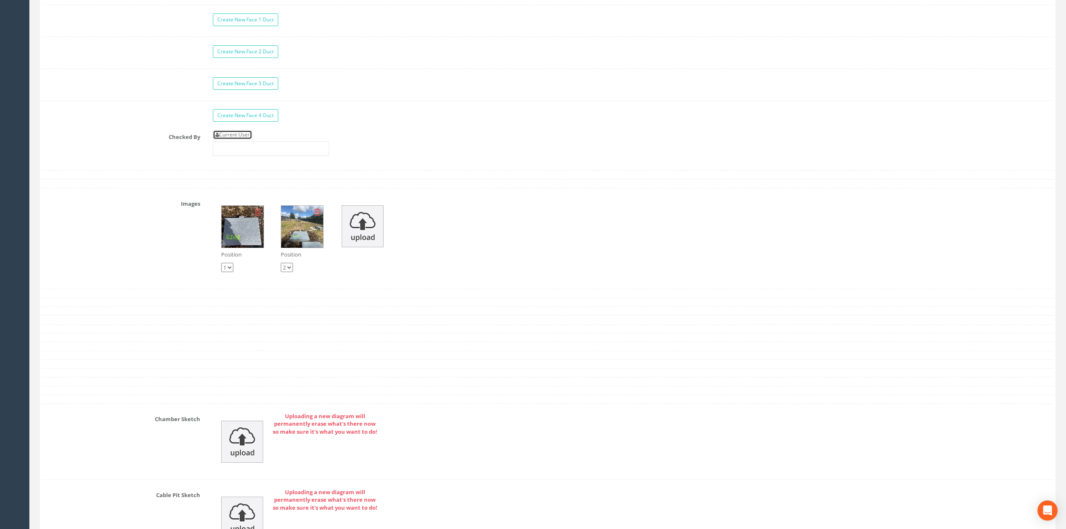
click at [249, 139] on link "Current User" at bounding box center [232, 134] width 39 height 9
type input "[PERSON_NAME]"
click at [269, 156] on input "[PERSON_NAME]" at bounding box center [271, 148] width 116 height 14
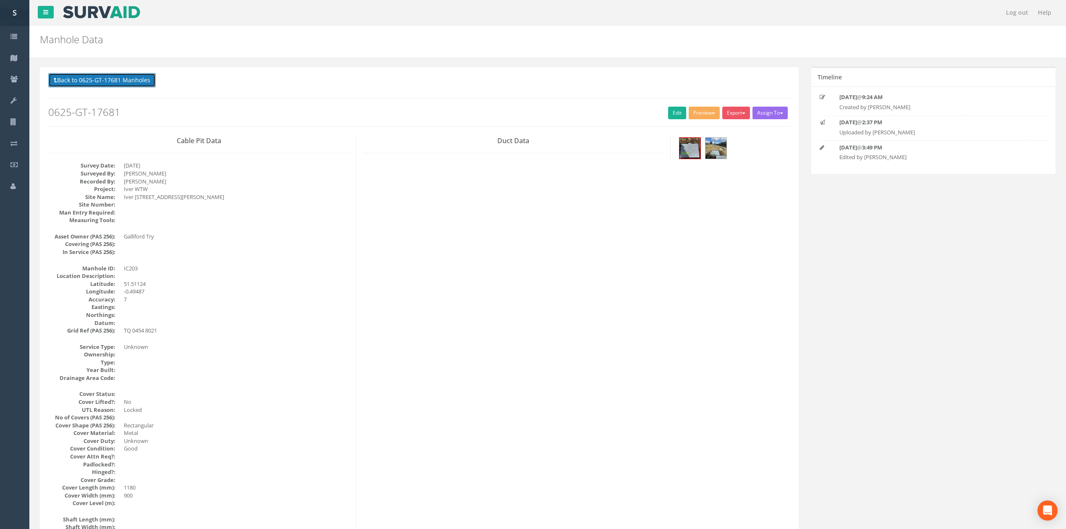
click at [128, 81] on button "Back to 0625-GT-17681 Manholes" at bounding box center [101, 80] width 107 height 14
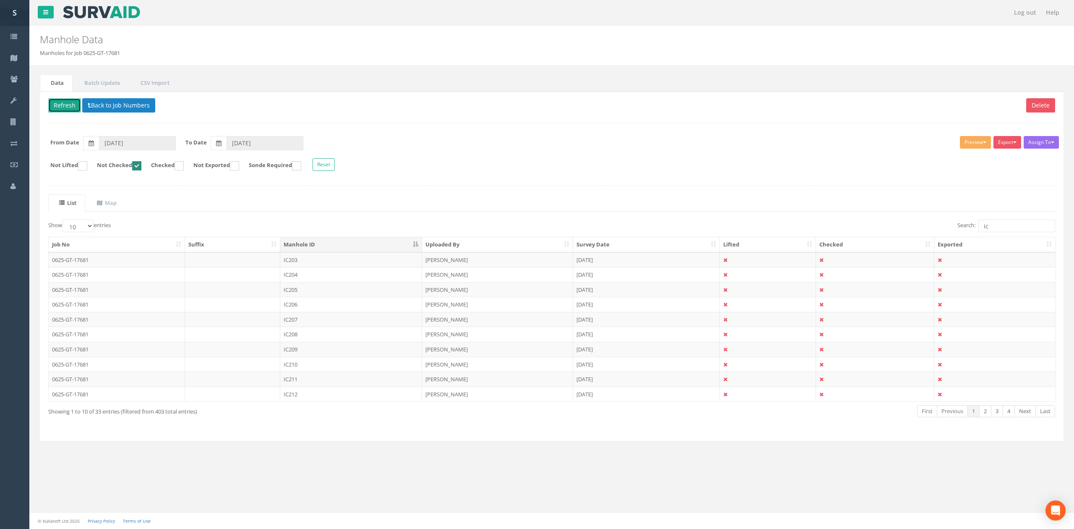
click at [64, 102] on button "Refresh" at bounding box center [64, 105] width 33 height 14
click at [326, 261] on td "IC204" at bounding box center [351, 259] width 142 height 15
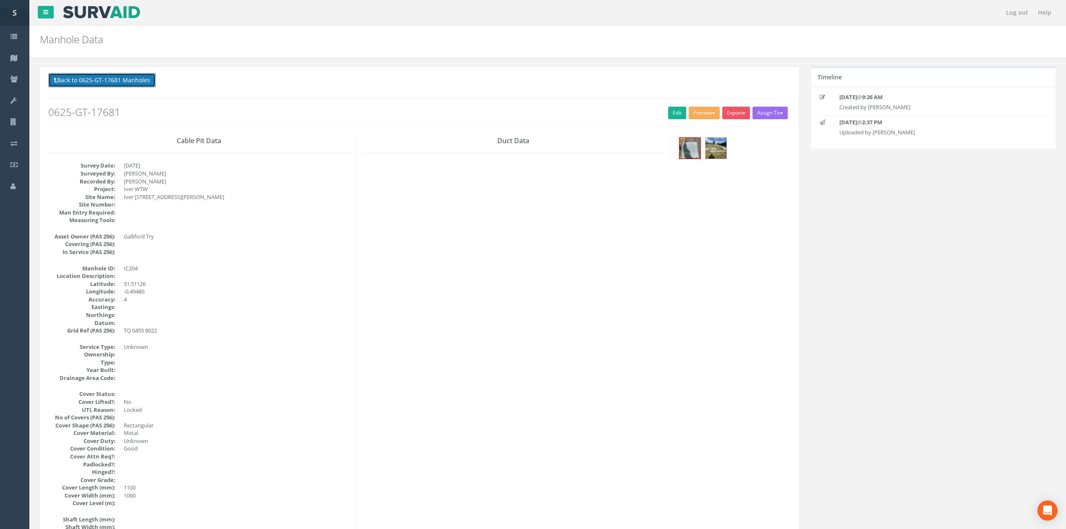
click at [123, 75] on button "Back to 0625-GT-17681 Manholes" at bounding box center [101, 80] width 107 height 14
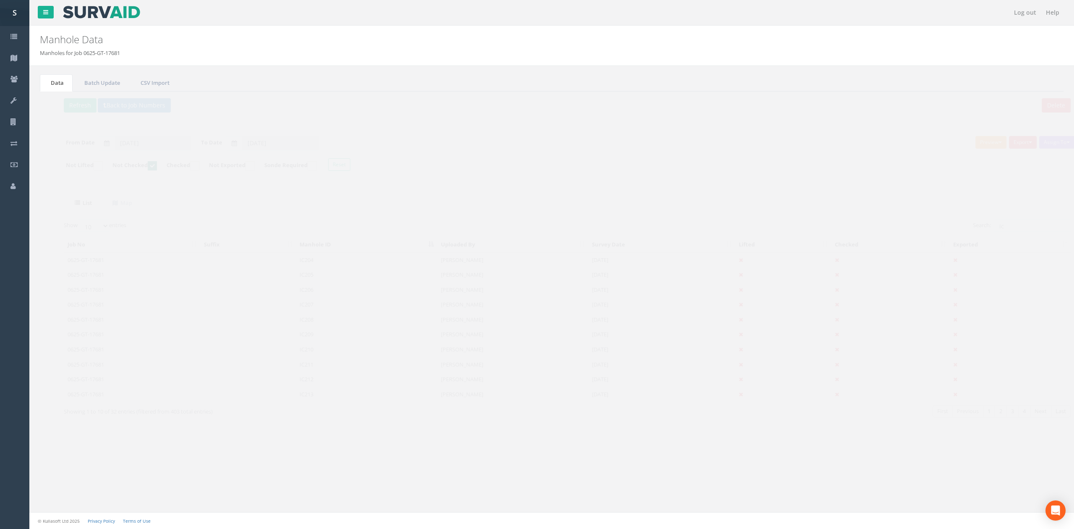
click at [333, 261] on td "IC204" at bounding box center [351, 259] width 142 height 15
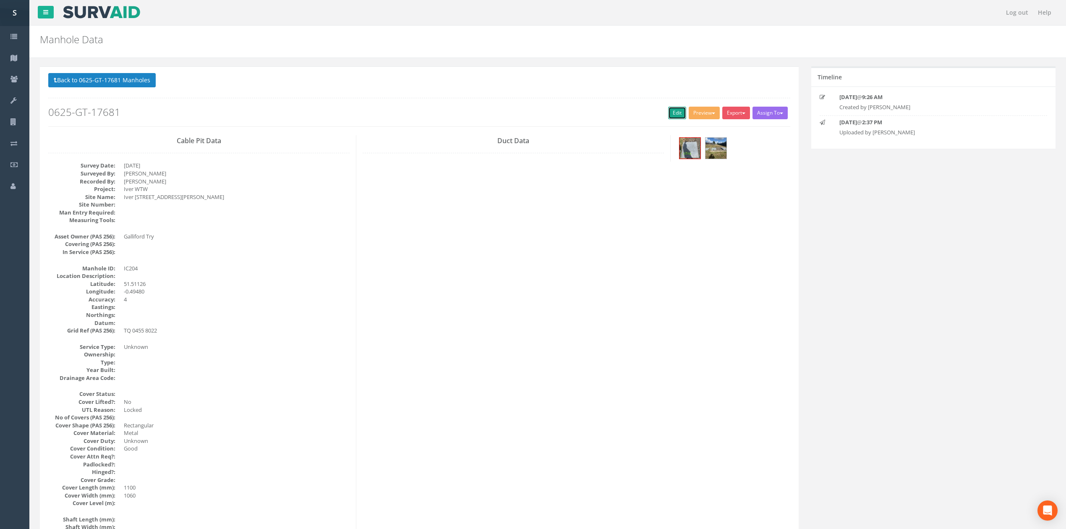
drag, startPoint x: 670, startPoint y: 118, endPoint x: 329, endPoint y: 65, distance: 344.9
click at [670, 118] on link "Edit" at bounding box center [677, 113] width 18 height 13
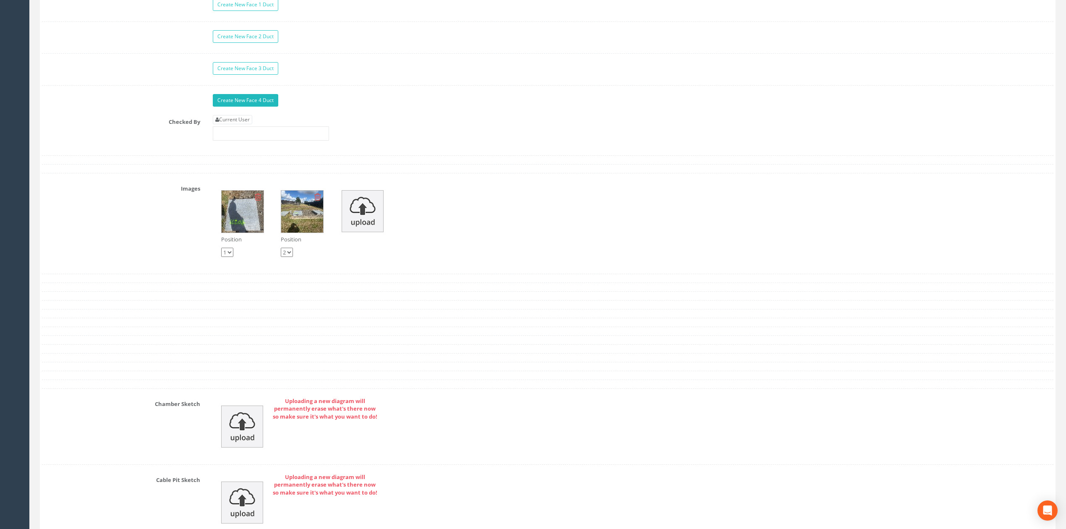
scroll to position [1615, 0]
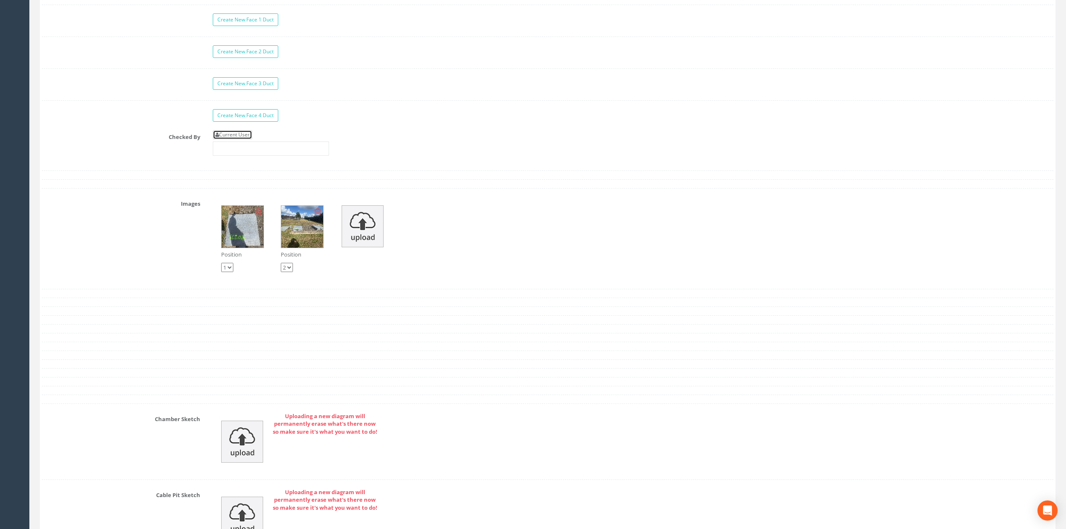
click at [234, 139] on link "Current User" at bounding box center [232, 134] width 39 height 9
type input "[PERSON_NAME]"
click at [245, 155] on input "[PERSON_NAME]" at bounding box center [271, 148] width 116 height 14
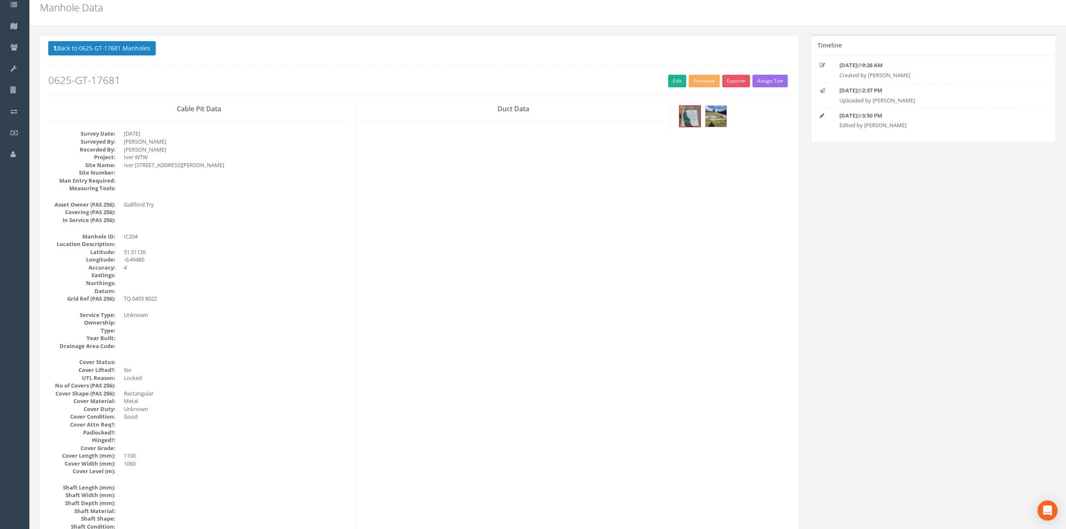
scroll to position [0, 0]
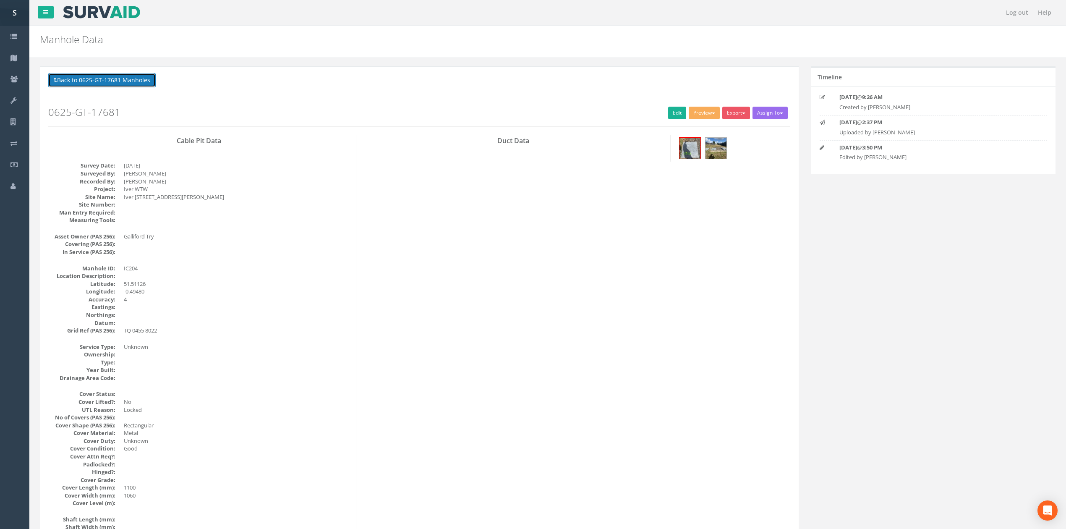
click at [149, 85] on button "Back to 0625-GT-17681 Manholes" at bounding box center [101, 80] width 107 height 14
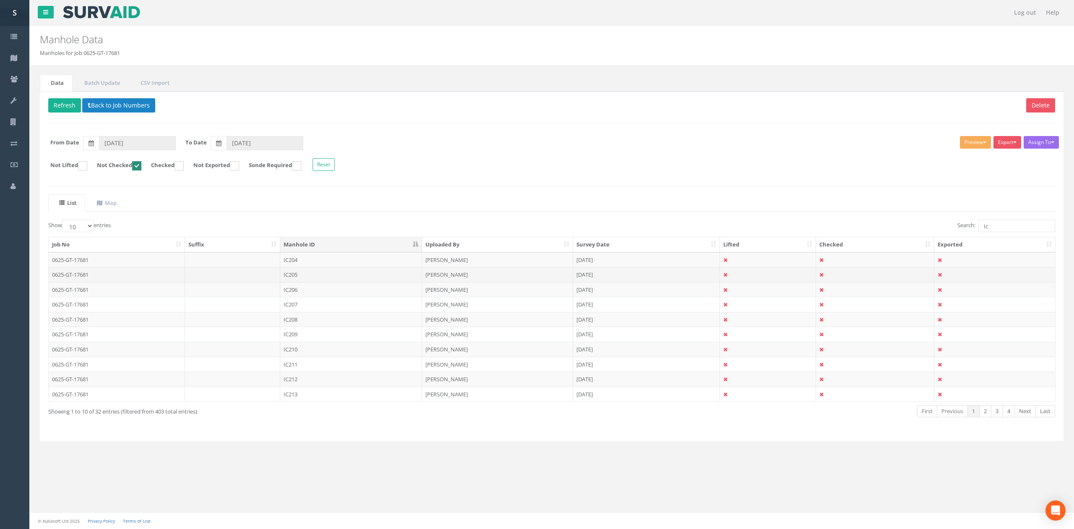
click at [311, 274] on td "IC205" at bounding box center [351, 274] width 142 height 15
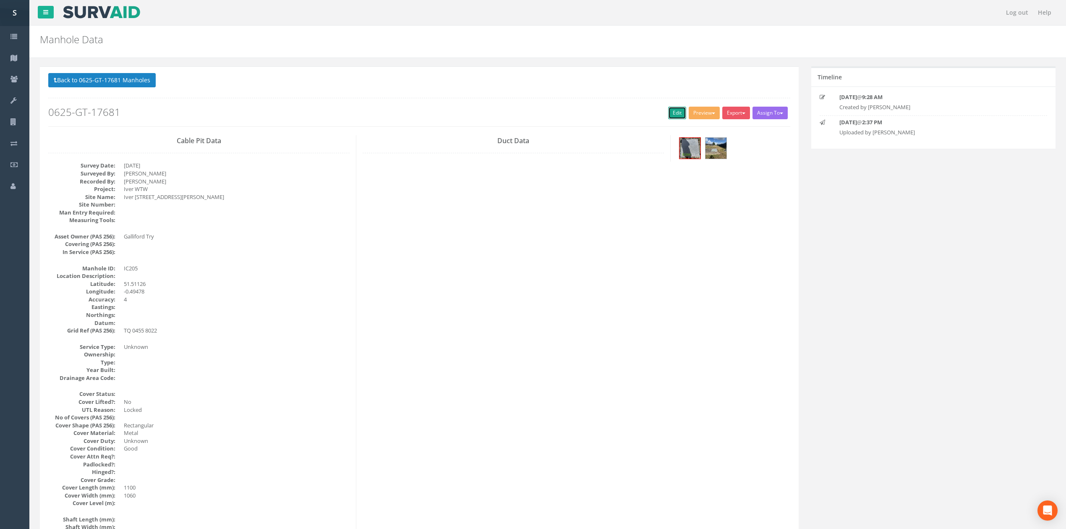
click at [668, 117] on link "Edit" at bounding box center [677, 113] width 18 height 13
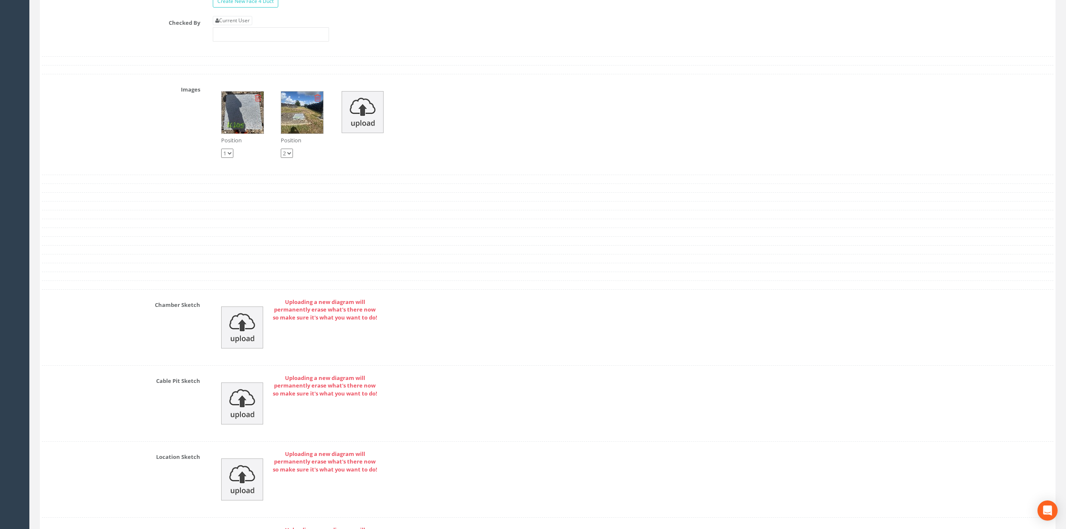
scroll to position [1726, 0]
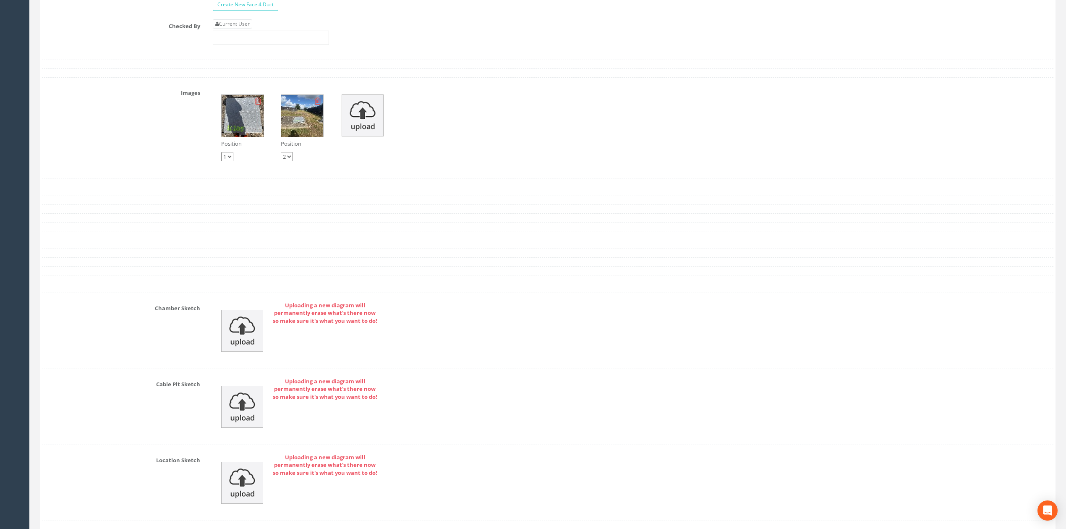
click at [265, 44] on input "text" at bounding box center [271, 38] width 116 height 14
click at [248, 29] on link "Current User" at bounding box center [232, 23] width 39 height 9
type input "[PERSON_NAME]"
click at [263, 45] on input "[PERSON_NAME]" at bounding box center [271, 38] width 116 height 14
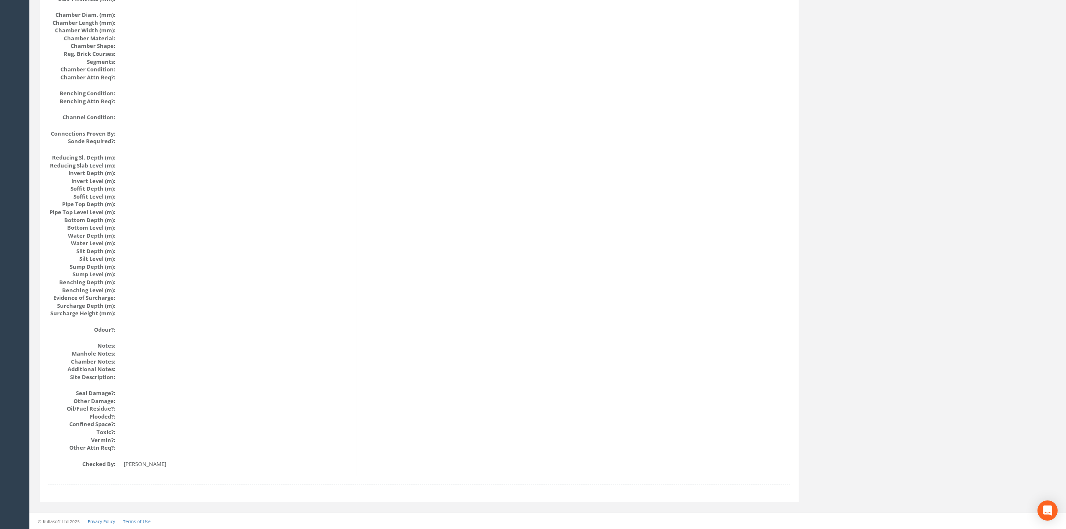
scroll to position [0, 0]
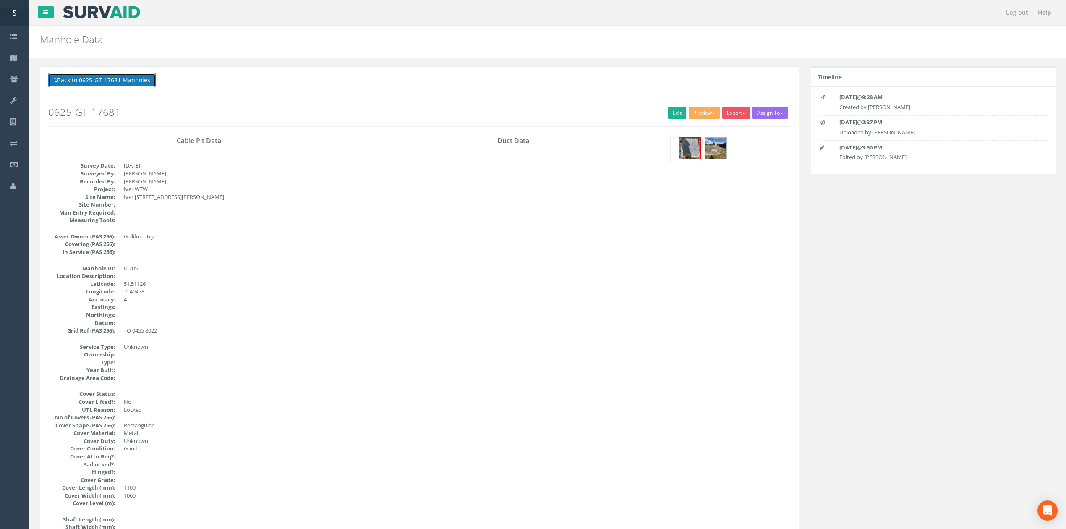
click at [98, 79] on button "Back to 0625-GT-17681 Manholes" at bounding box center [101, 80] width 107 height 14
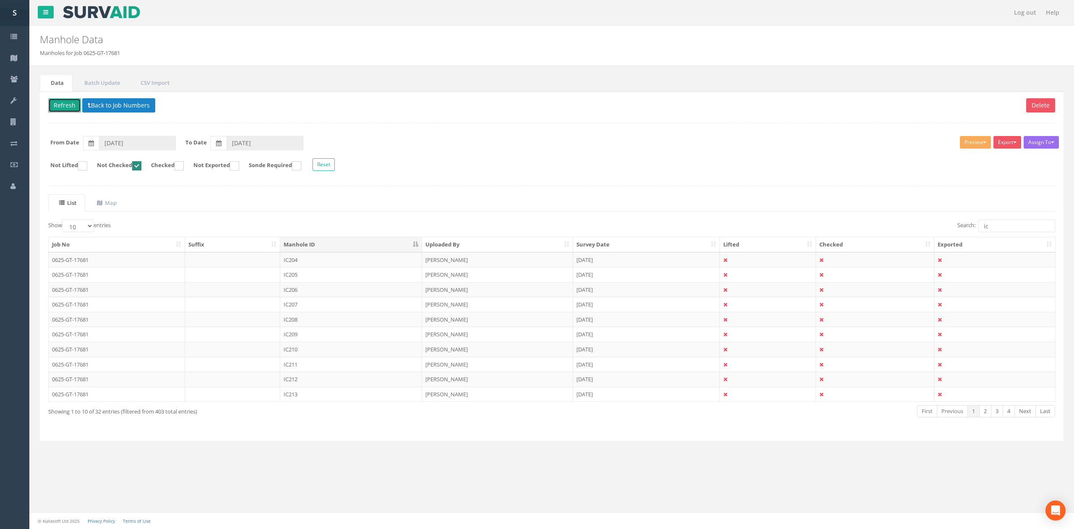
click at [78, 107] on button "Refresh" at bounding box center [64, 105] width 33 height 14
click at [321, 261] on td "IC206" at bounding box center [351, 259] width 142 height 15
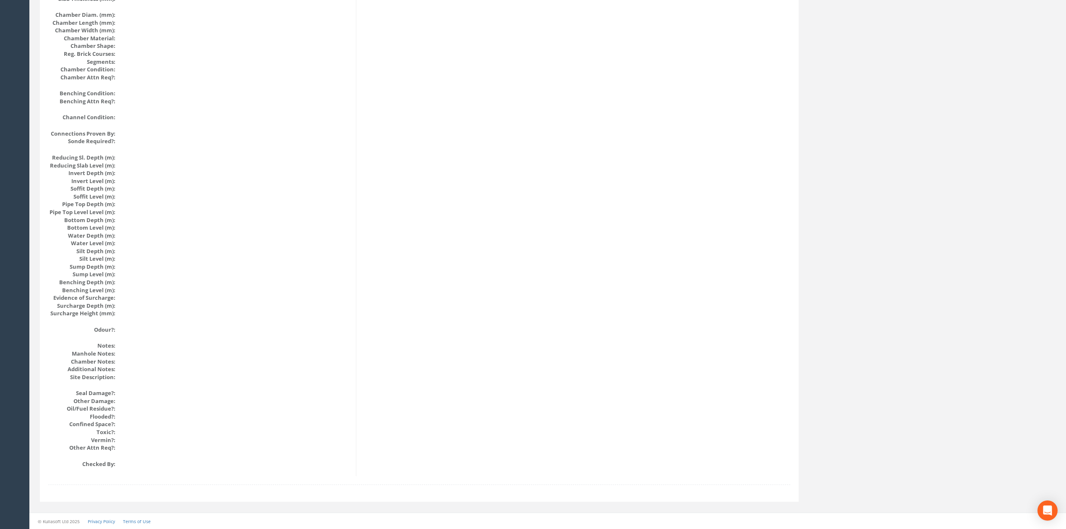
scroll to position [687, 0]
drag, startPoint x: 606, startPoint y: 376, endPoint x: 620, endPoint y: 128, distance: 248.8
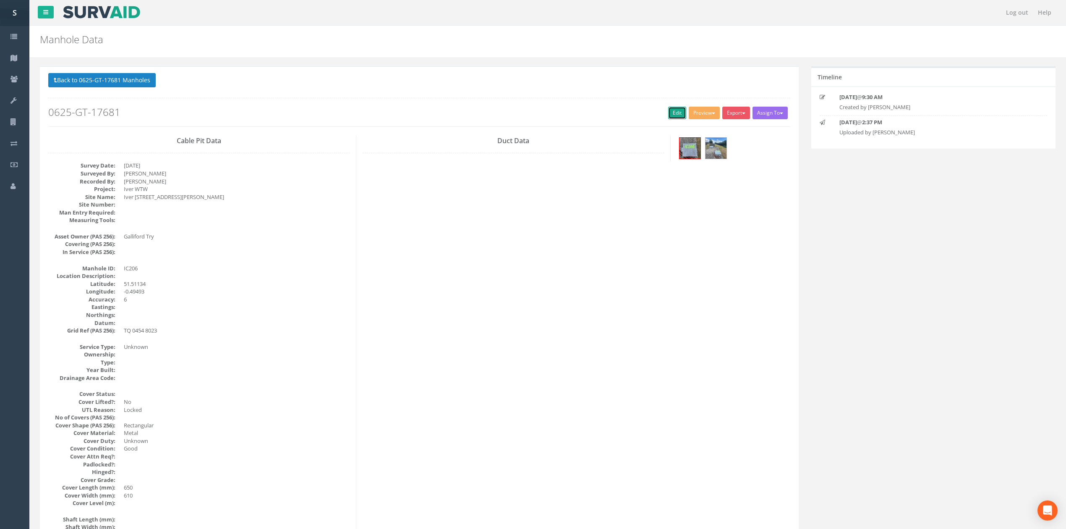
click at [668, 119] on link "Edit" at bounding box center [677, 113] width 18 height 13
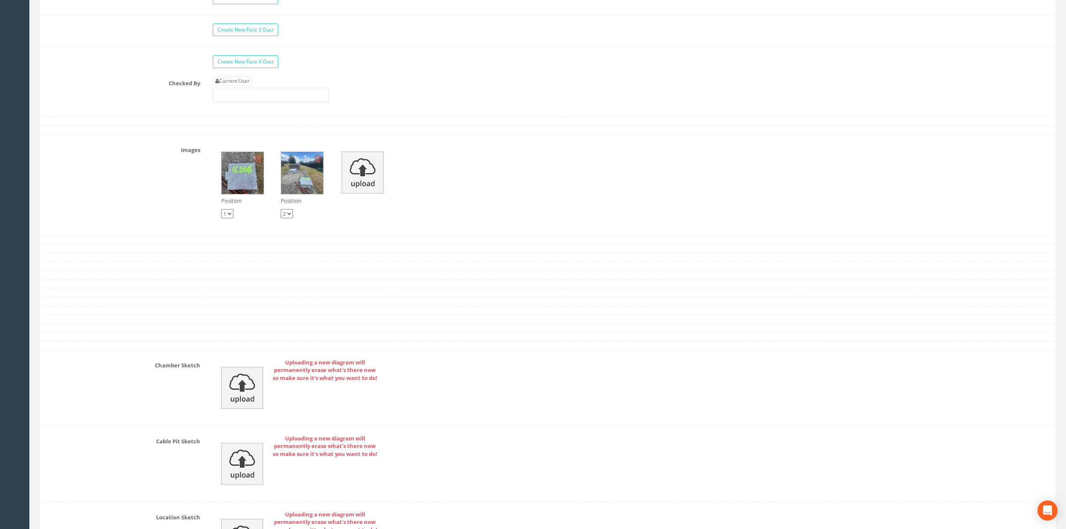
scroll to position [1614, 0]
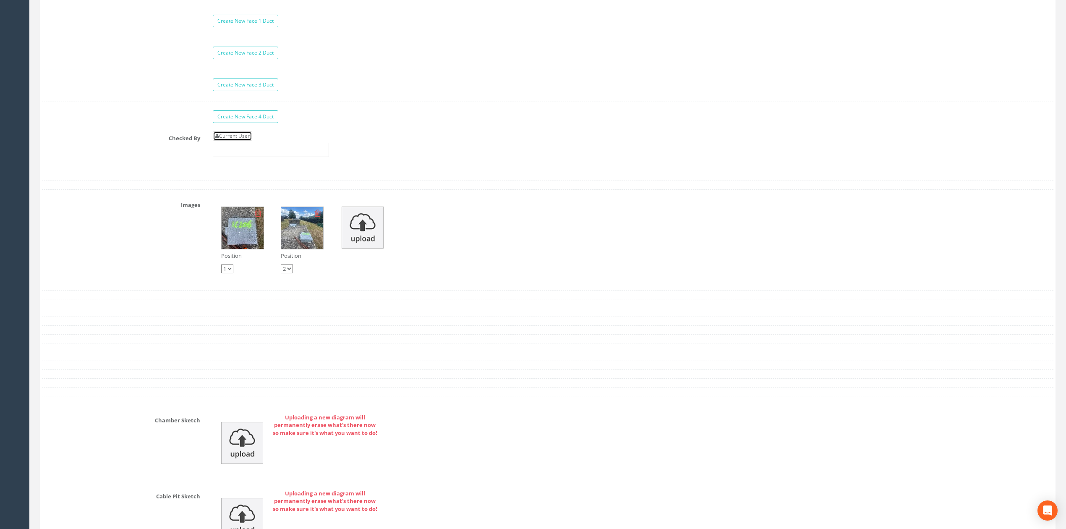
click at [234, 141] on link "Current User" at bounding box center [232, 135] width 39 height 9
type input "[PERSON_NAME]"
click at [242, 157] on input "[PERSON_NAME]" at bounding box center [271, 150] width 116 height 14
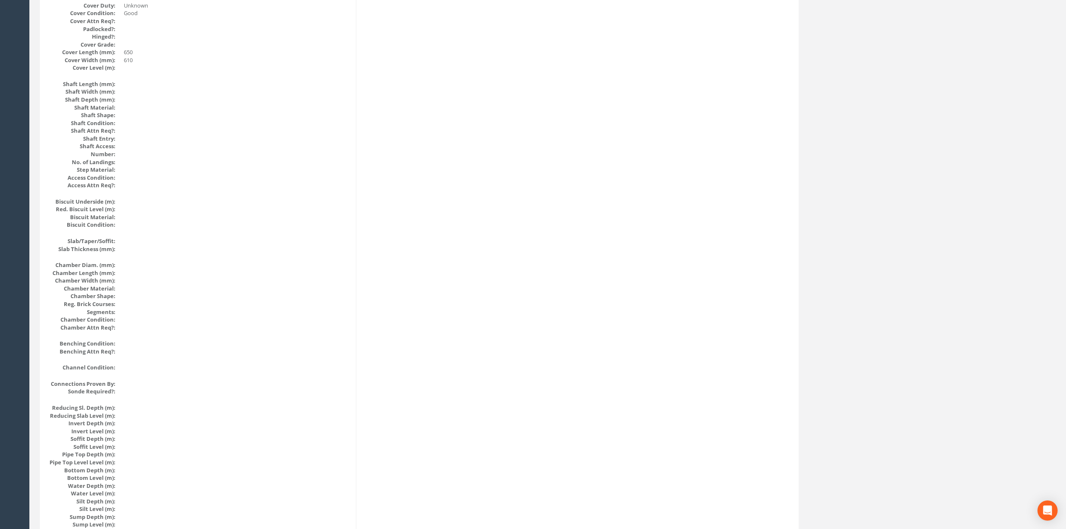
scroll to position [0, 0]
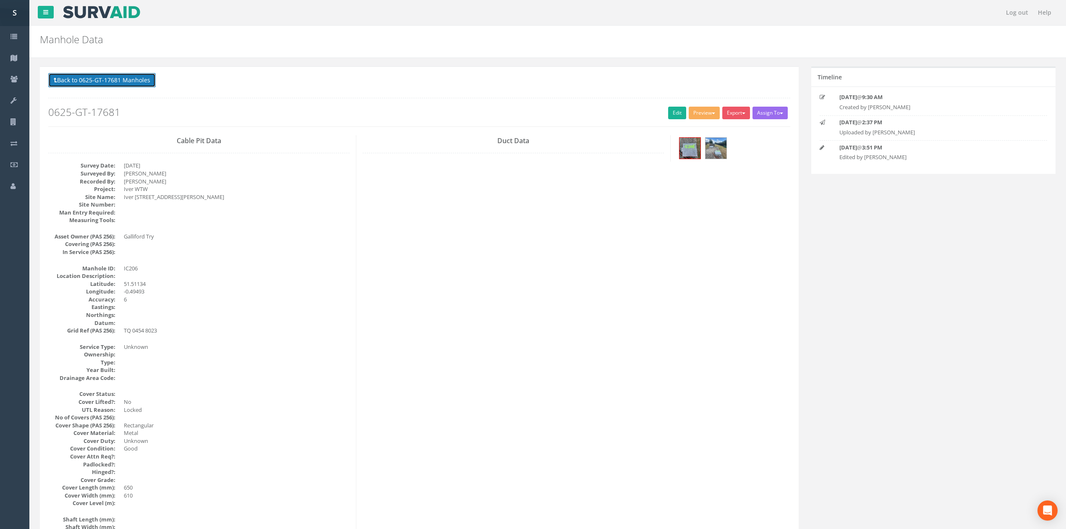
click at [149, 83] on button "Back to 0625-GT-17681 Manholes" at bounding box center [101, 80] width 107 height 14
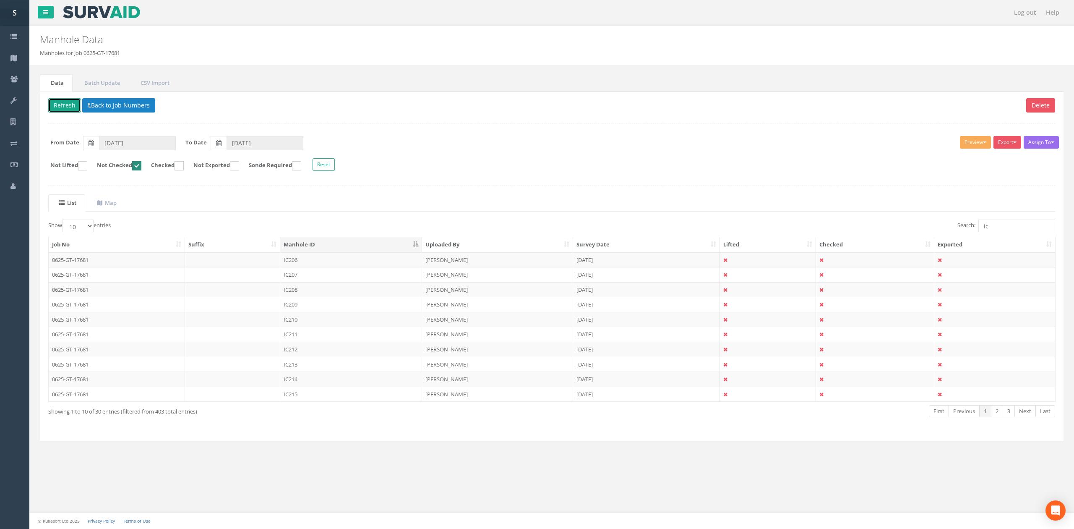
click at [71, 105] on button "Refresh" at bounding box center [64, 105] width 33 height 14
click at [343, 264] on td "IC207" at bounding box center [351, 259] width 142 height 15
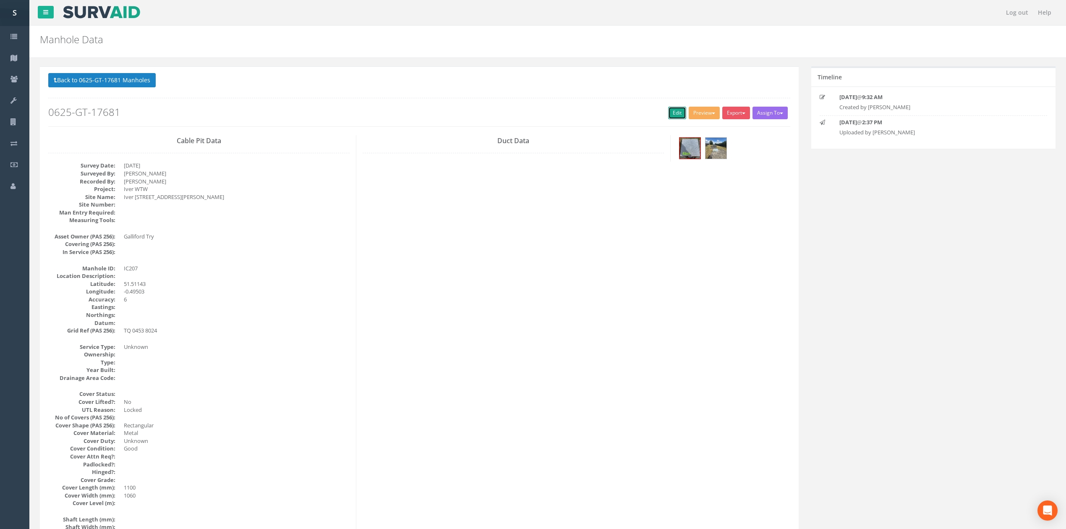
click at [675, 119] on link "Edit" at bounding box center [677, 113] width 18 height 13
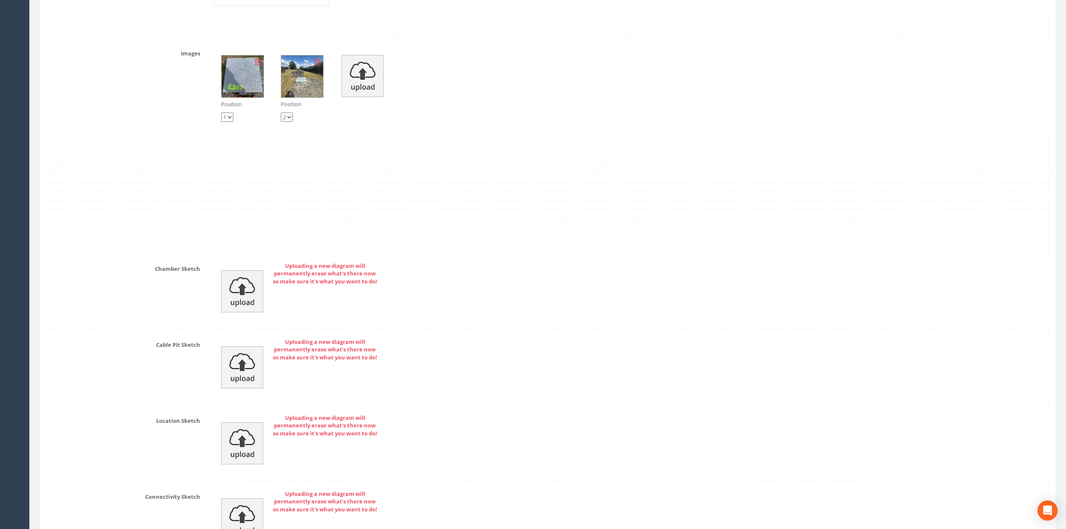
scroll to position [1726, 0]
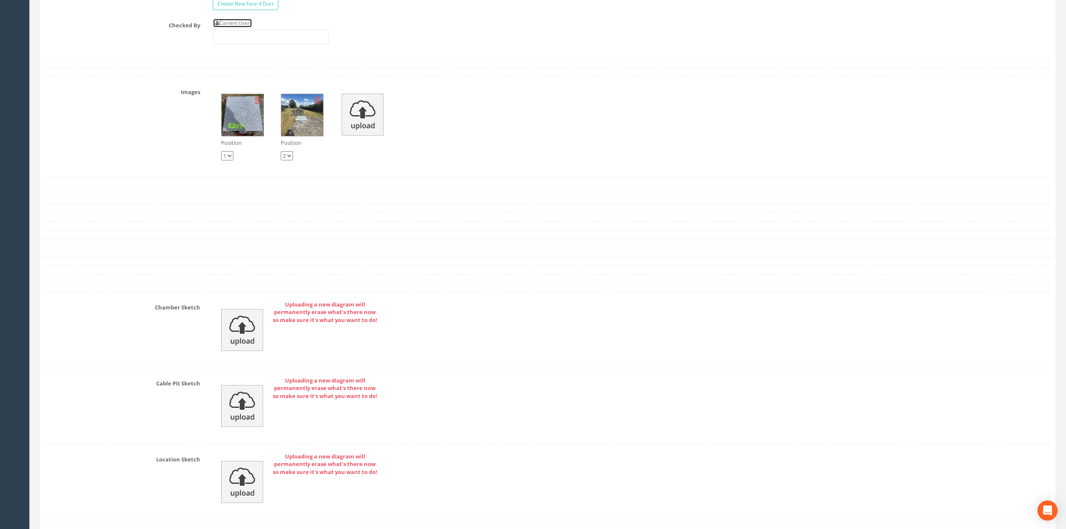
click at [242, 28] on link "Current User" at bounding box center [232, 22] width 39 height 9
type input "[PERSON_NAME]"
click at [256, 44] on input "[PERSON_NAME]" at bounding box center [271, 37] width 116 height 14
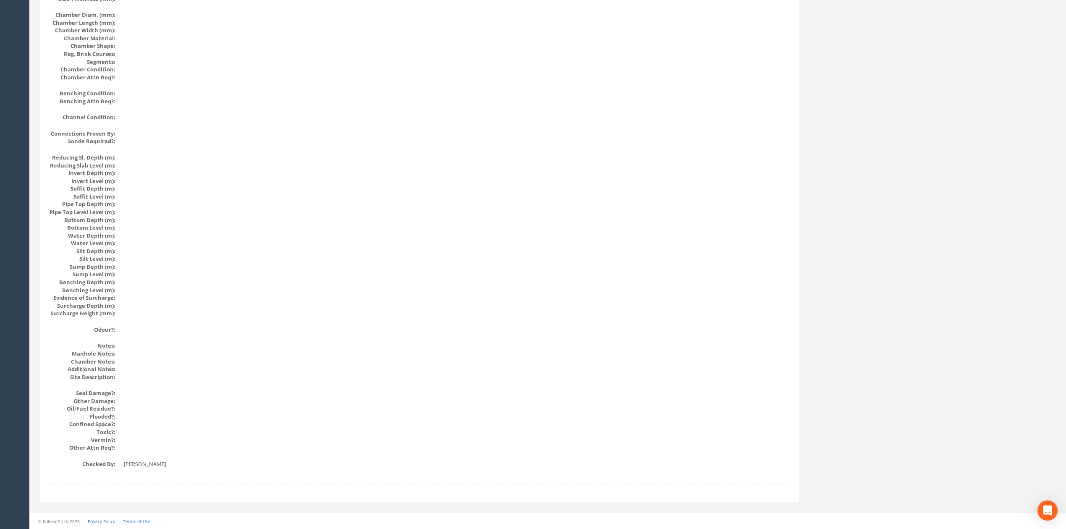
scroll to position [0, 0]
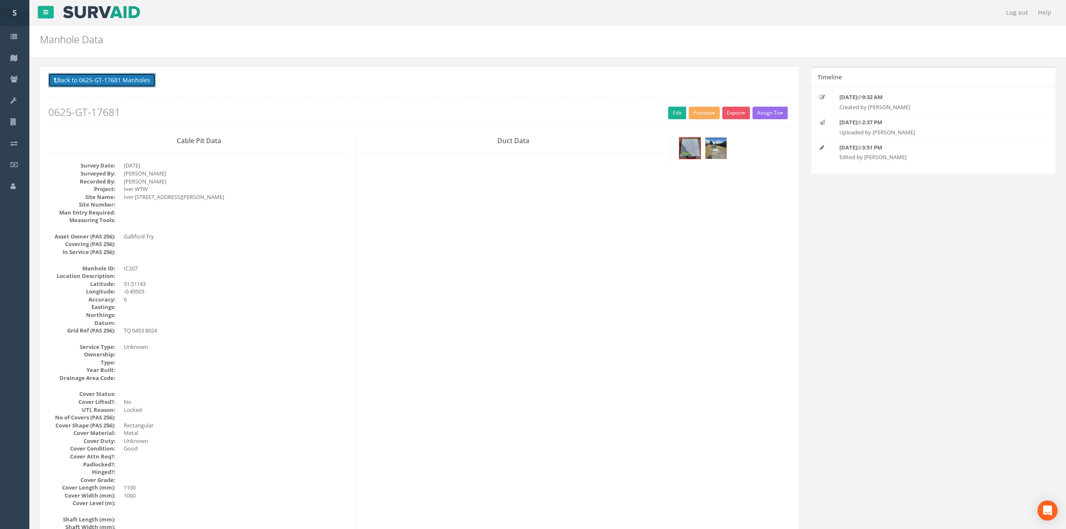
click at [145, 74] on button "Back to 0625-GT-17681 Manholes" at bounding box center [101, 80] width 107 height 14
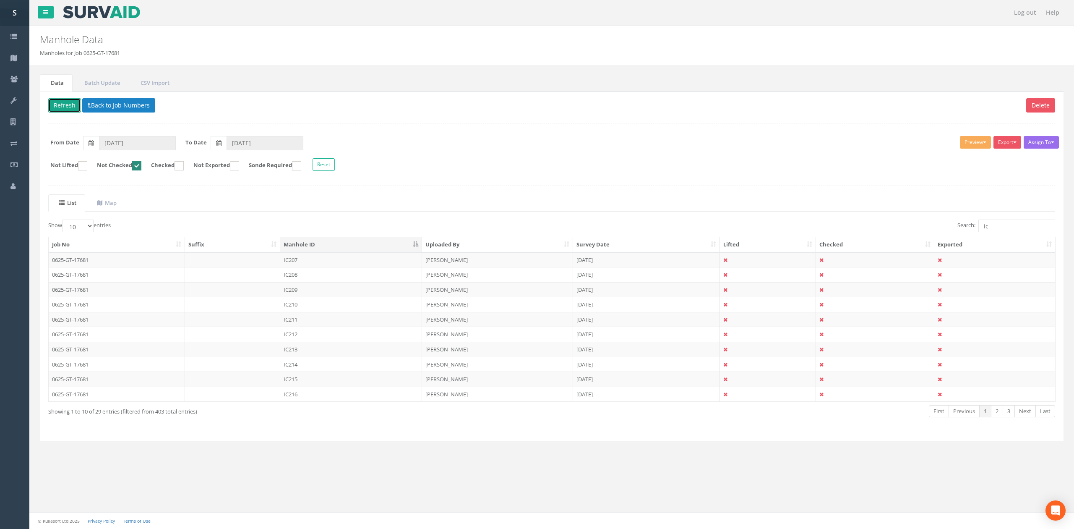
click at [74, 103] on button "Refresh" at bounding box center [64, 105] width 33 height 14
click at [311, 263] on td "IC208" at bounding box center [351, 259] width 142 height 15
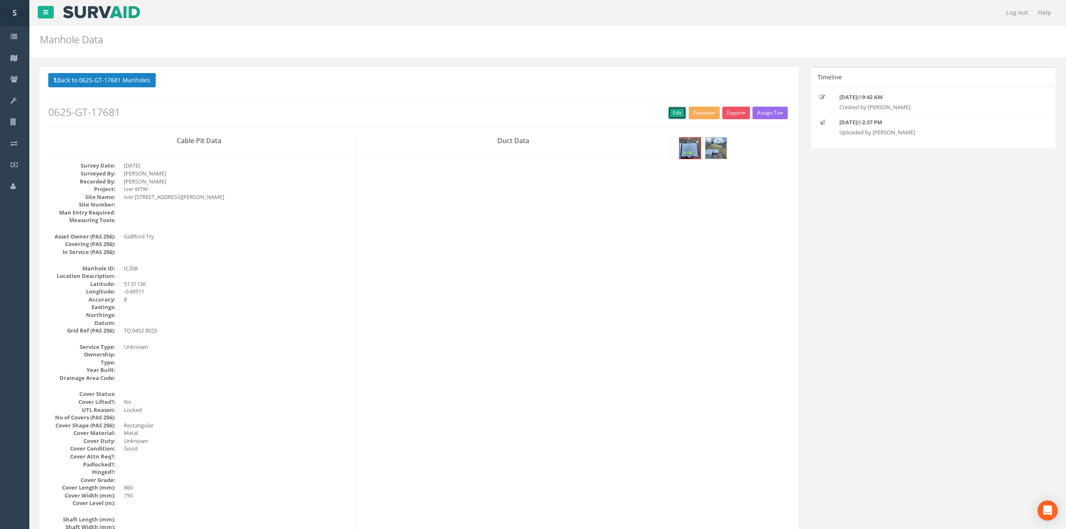
click at [671, 113] on link "Edit" at bounding box center [677, 113] width 18 height 13
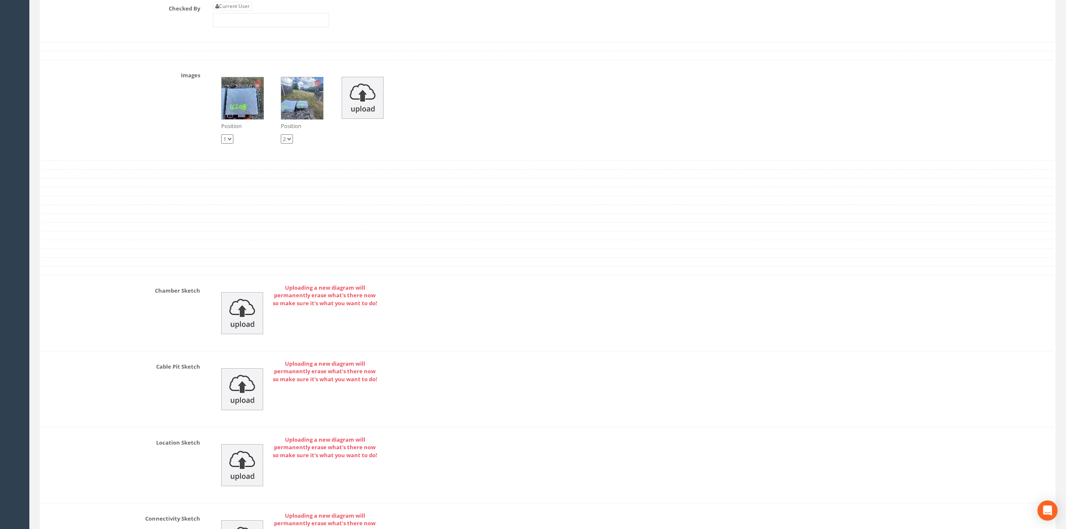
scroll to position [1726, 0]
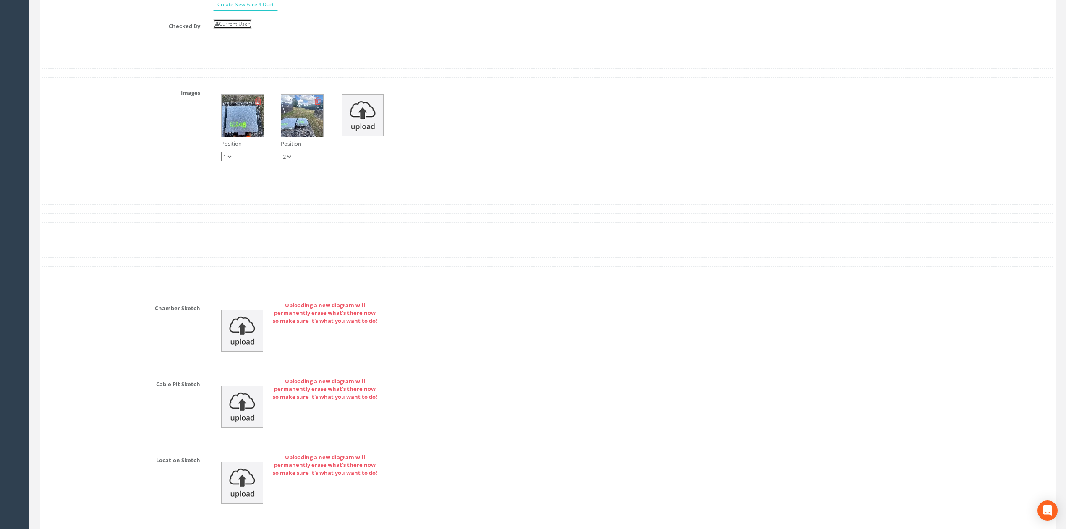
click at [241, 29] on link "Current User" at bounding box center [232, 23] width 39 height 9
type input "[PERSON_NAME]"
click at [252, 45] on input "[PERSON_NAME]" at bounding box center [271, 38] width 116 height 14
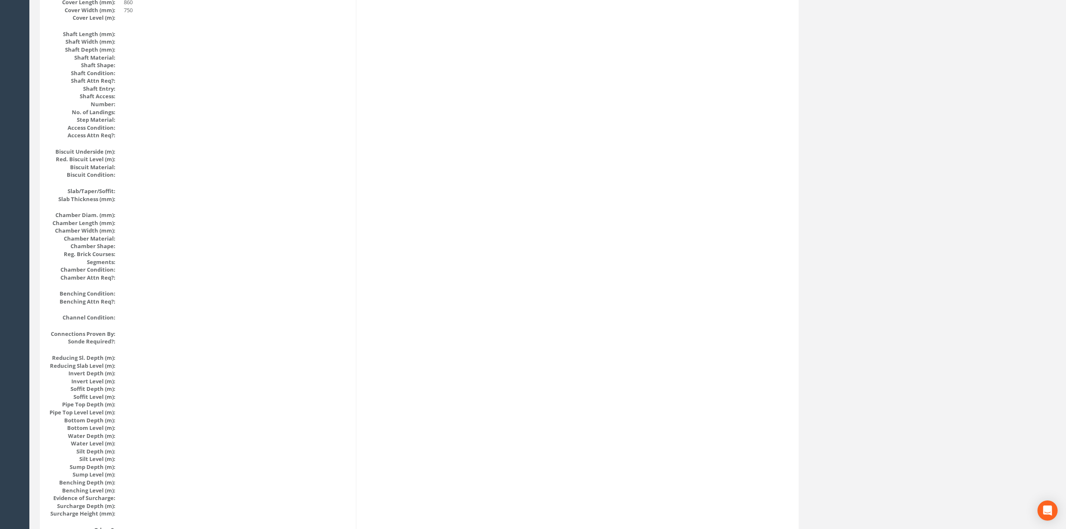
scroll to position [0, 0]
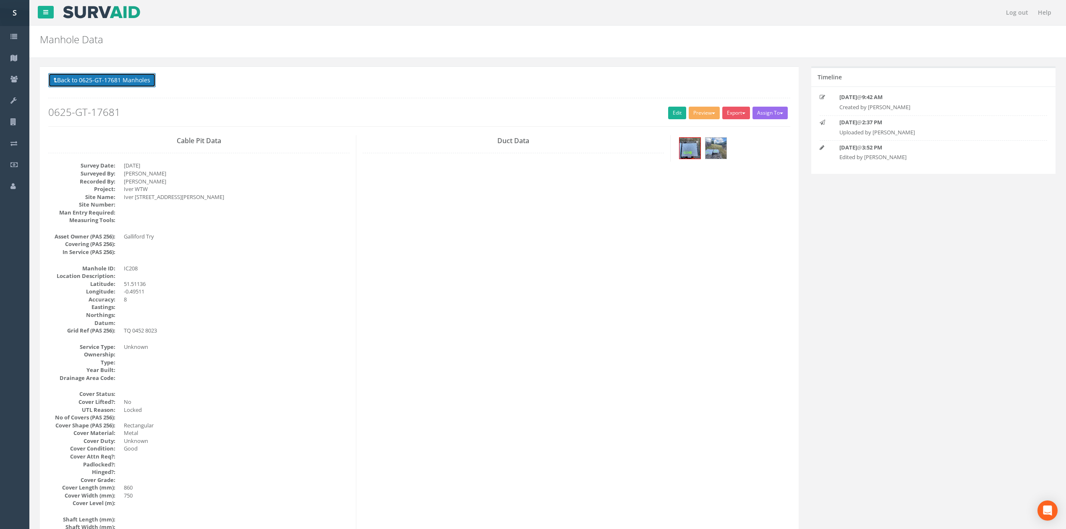
click at [94, 77] on button "Back to 0625-GT-17681 Manholes" at bounding box center [101, 80] width 107 height 14
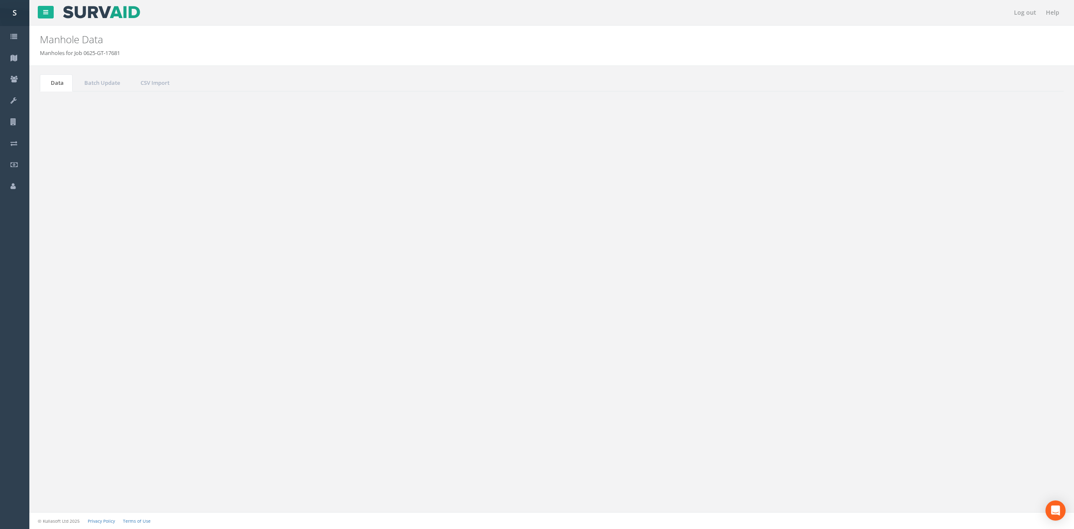
click at [311, 280] on td "IC209" at bounding box center [351, 274] width 142 height 15
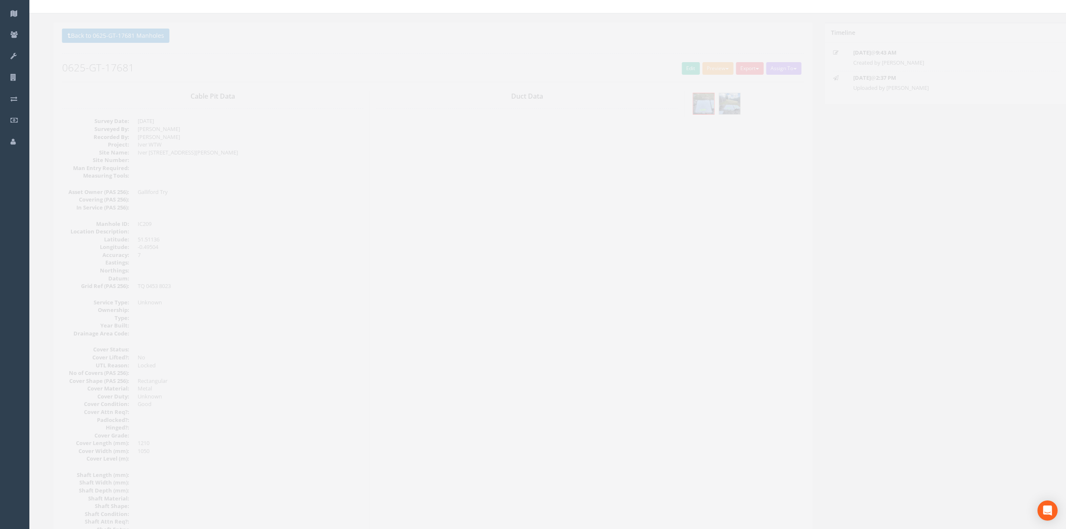
scroll to position [69, 0]
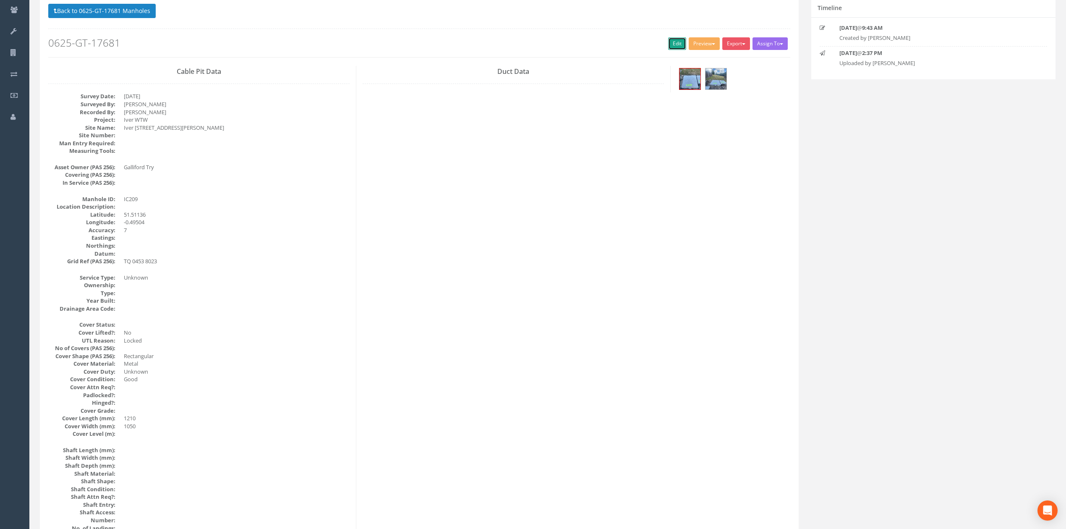
click at [674, 43] on link "Edit" at bounding box center [677, 43] width 18 height 13
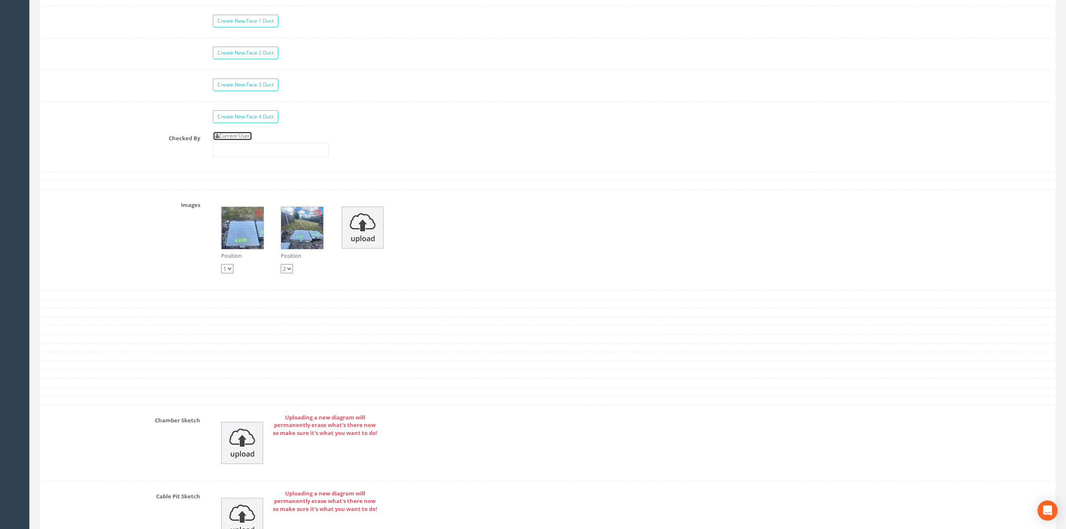
click at [244, 141] on link "Current User" at bounding box center [232, 135] width 39 height 9
type input "[PERSON_NAME]"
click at [266, 157] on input "[PERSON_NAME]" at bounding box center [271, 150] width 116 height 14
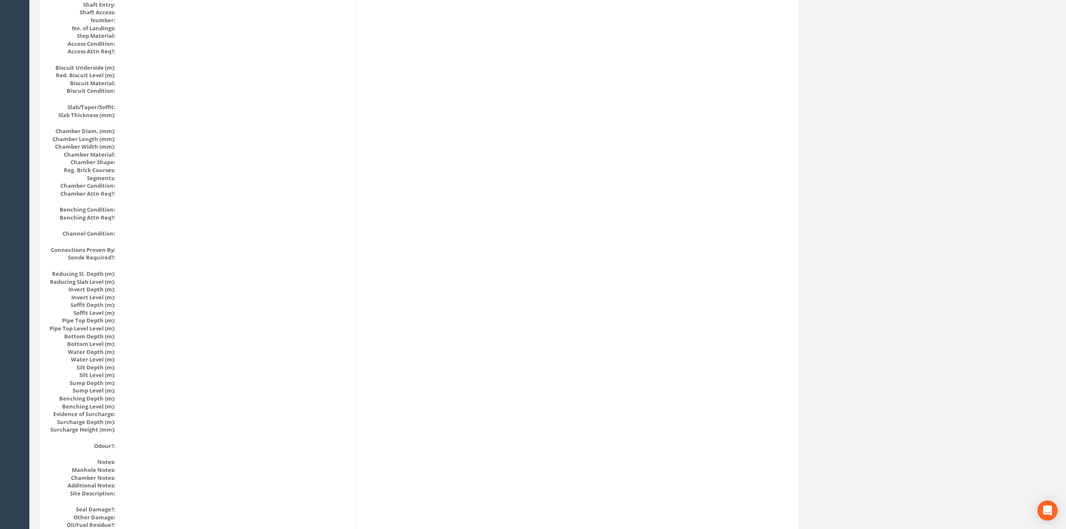
scroll to position [0, 0]
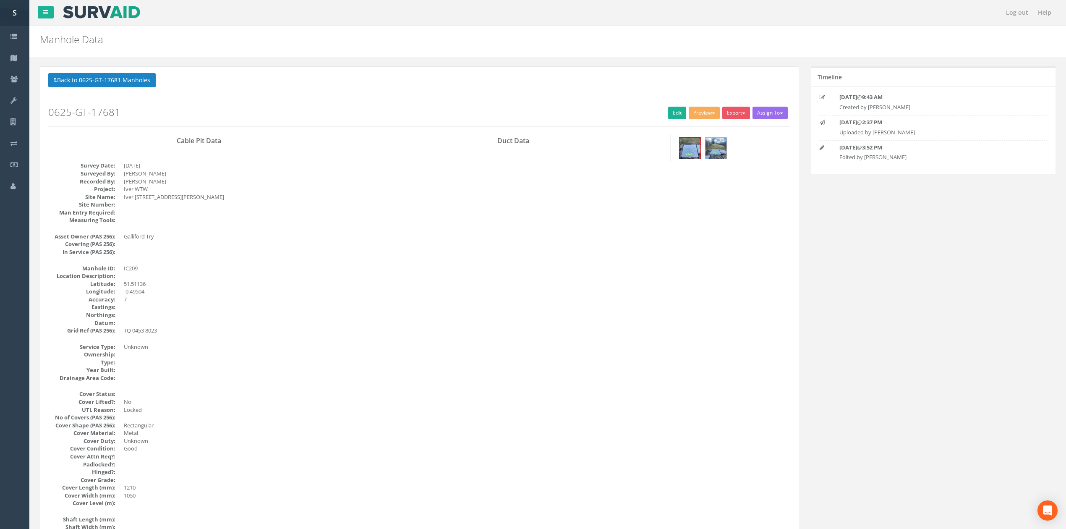
click at [78, 93] on div "Back to 0625-GT-17681 Manholes Back to Map Assign To No Companies Added Export …" at bounding box center [419, 99] width 742 height 53
click at [78, 85] on button "Back to 0625-GT-17681 Manholes" at bounding box center [101, 80] width 107 height 14
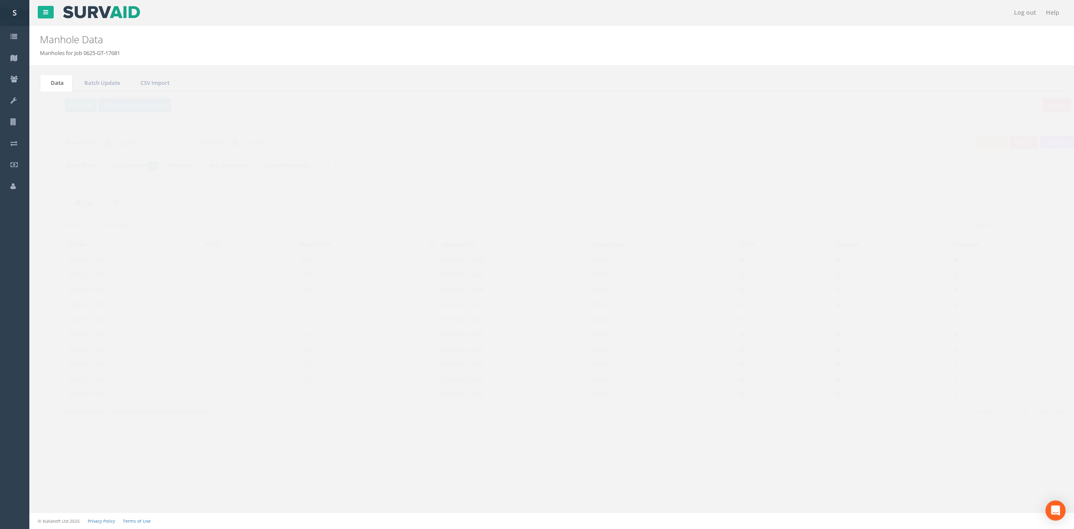
click at [71, 102] on button "Refresh" at bounding box center [64, 105] width 33 height 14
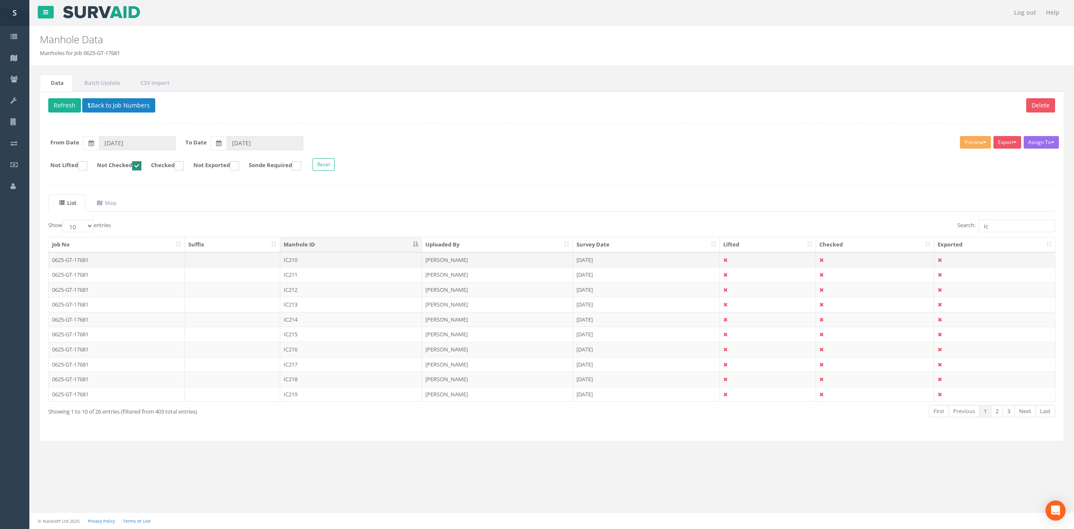
click at [300, 260] on td "IC210" at bounding box center [351, 259] width 142 height 15
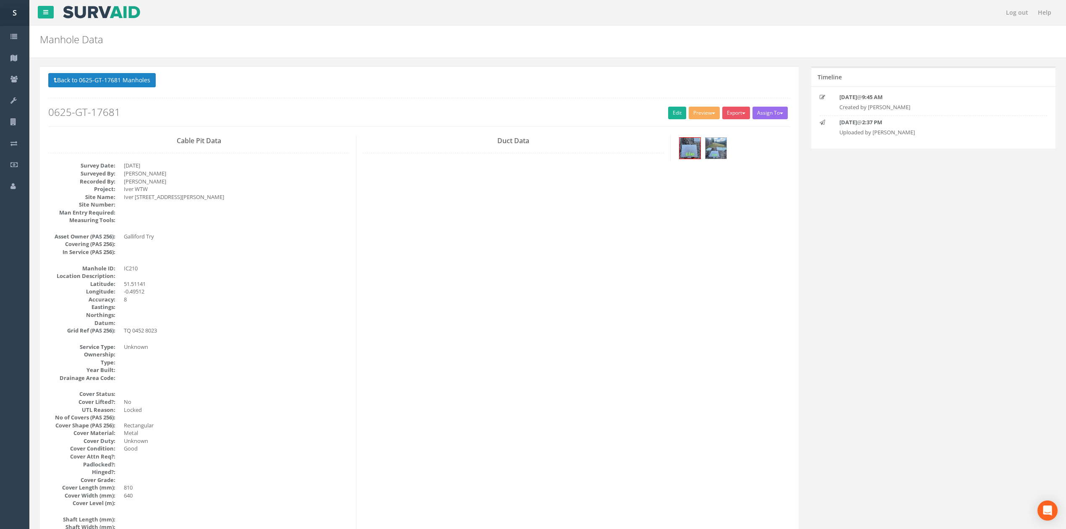
click at [657, 111] on h2 "0625-GT-17681" at bounding box center [419, 112] width 742 height 11
click at [668, 112] on link "Edit" at bounding box center [677, 113] width 18 height 13
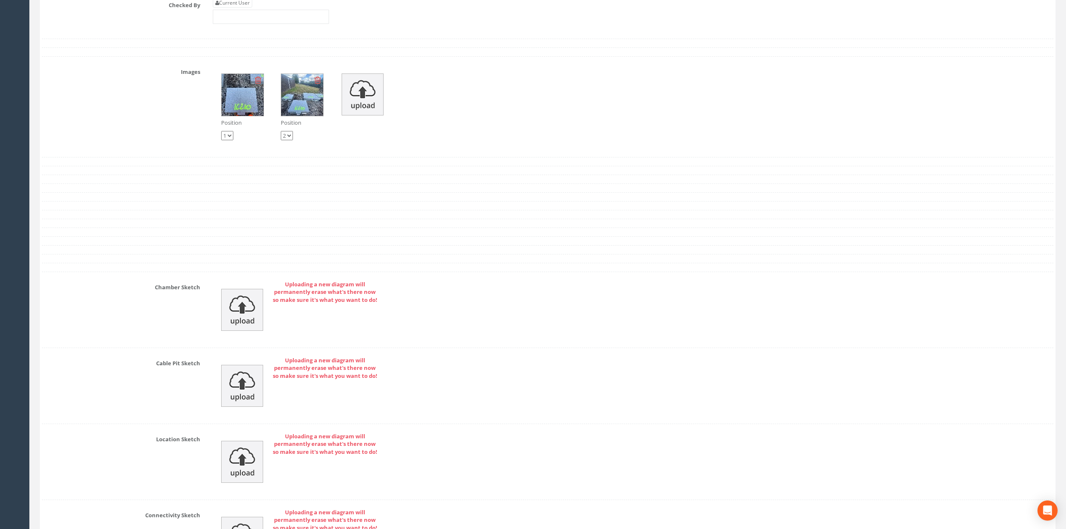
scroll to position [1726, 0]
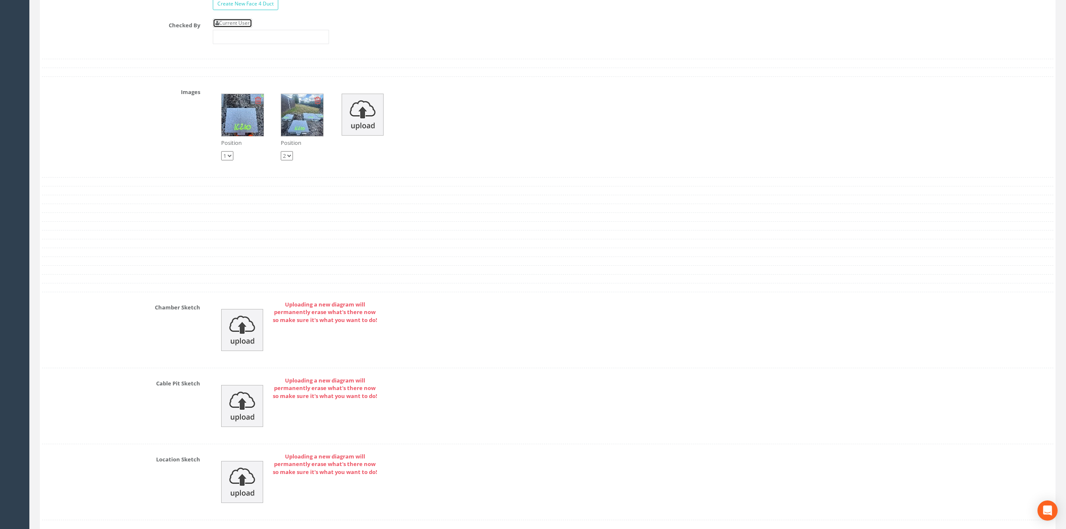
click at [245, 28] on link "Current User" at bounding box center [232, 22] width 39 height 9
type input "[PERSON_NAME]"
click at [254, 50] on div "Current User [PERSON_NAME]" at bounding box center [632, 34] width 853 height 32
click at [270, 44] on input "[PERSON_NAME]" at bounding box center [271, 37] width 116 height 14
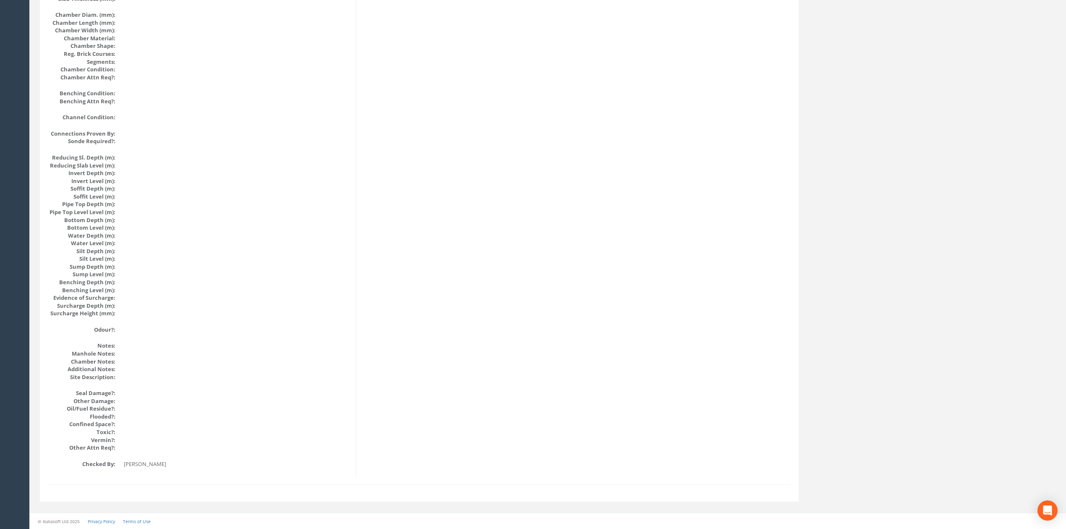
scroll to position [0, 0]
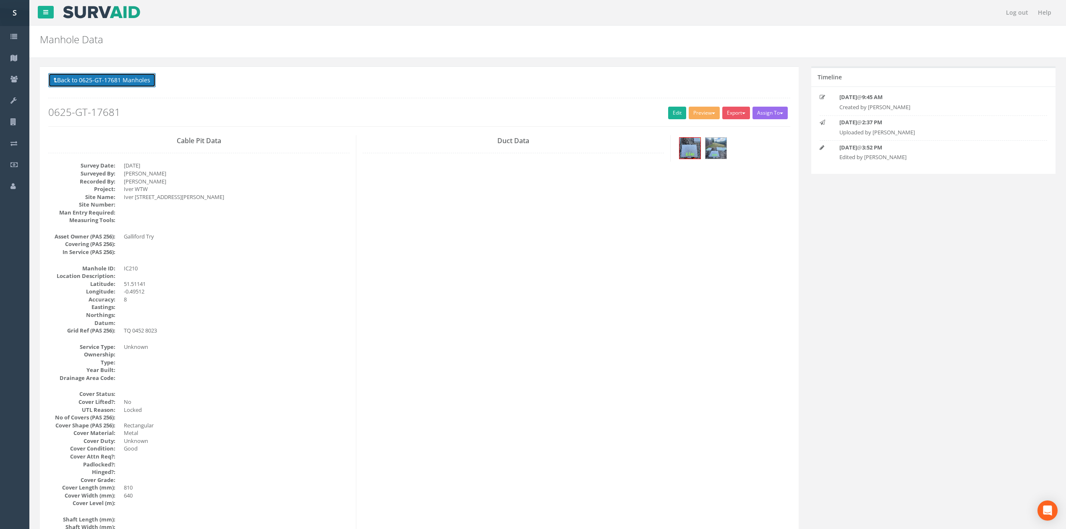
click at [102, 82] on button "Back to 0625-GT-17681 Manholes" at bounding box center [101, 80] width 107 height 14
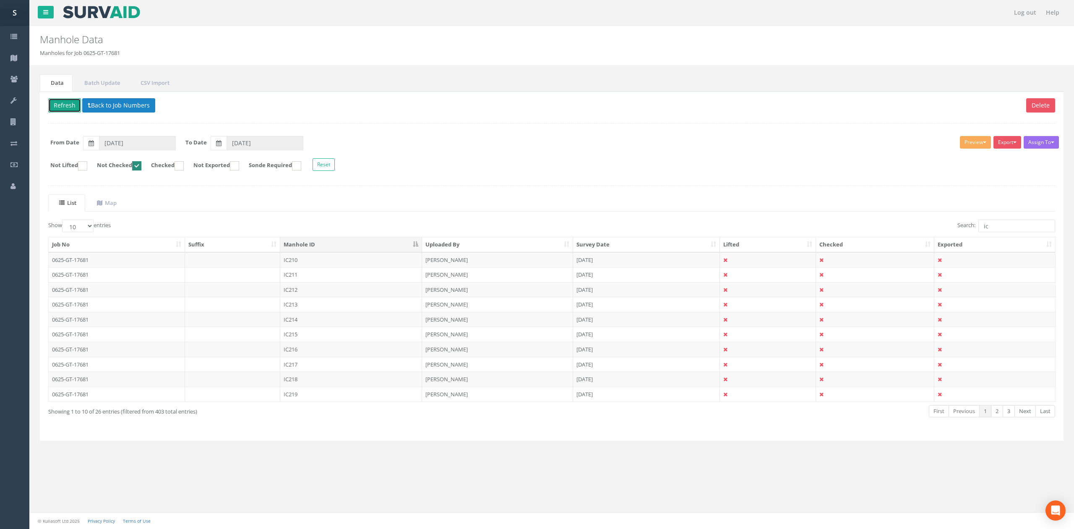
click at [60, 104] on button "Refresh" at bounding box center [64, 105] width 33 height 14
click at [339, 266] on td "IC211" at bounding box center [351, 259] width 142 height 15
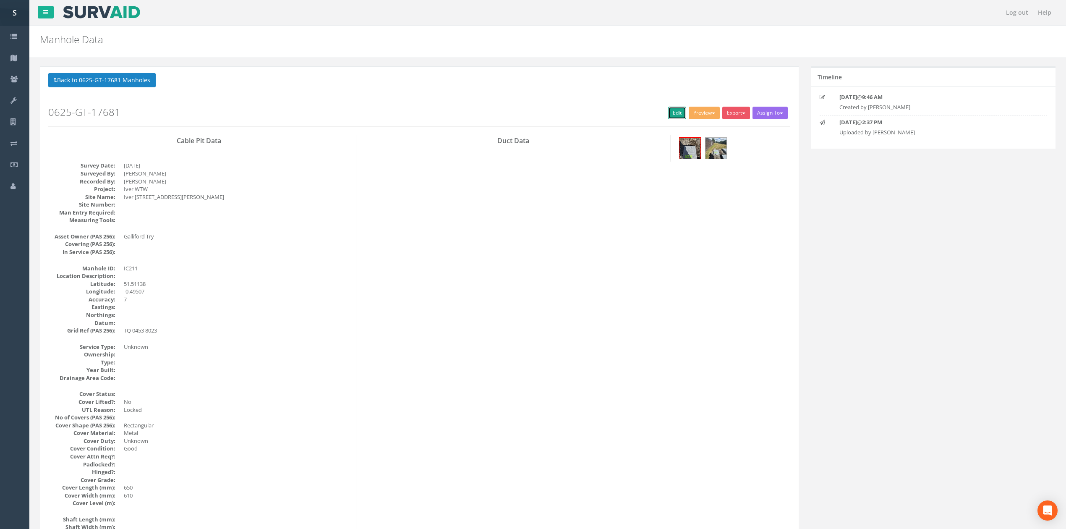
click at [668, 115] on link "Edit" at bounding box center [677, 113] width 18 height 13
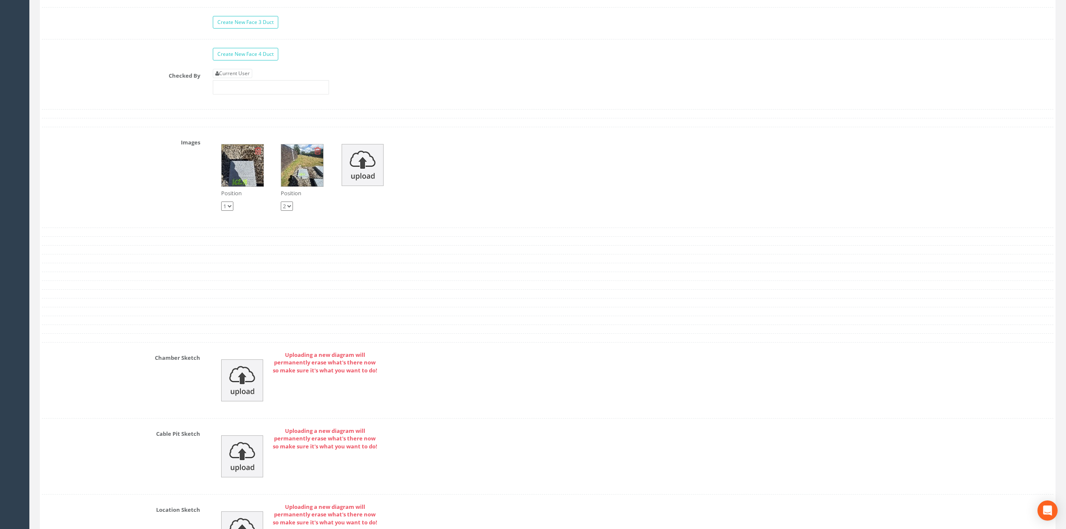
scroll to position [1671, 0]
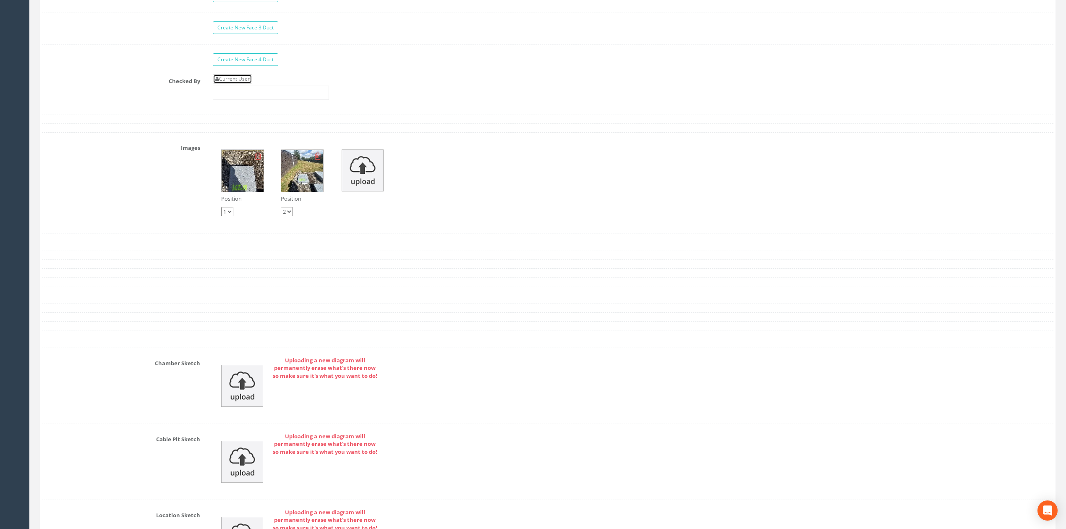
click at [243, 84] on link "Current User" at bounding box center [232, 78] width 39 height 9
type input "[PERSON_NAME]"
click at [269, 100] on input "[PERSON_NAME]" at bounding box center [271, 93] width 116 height 14
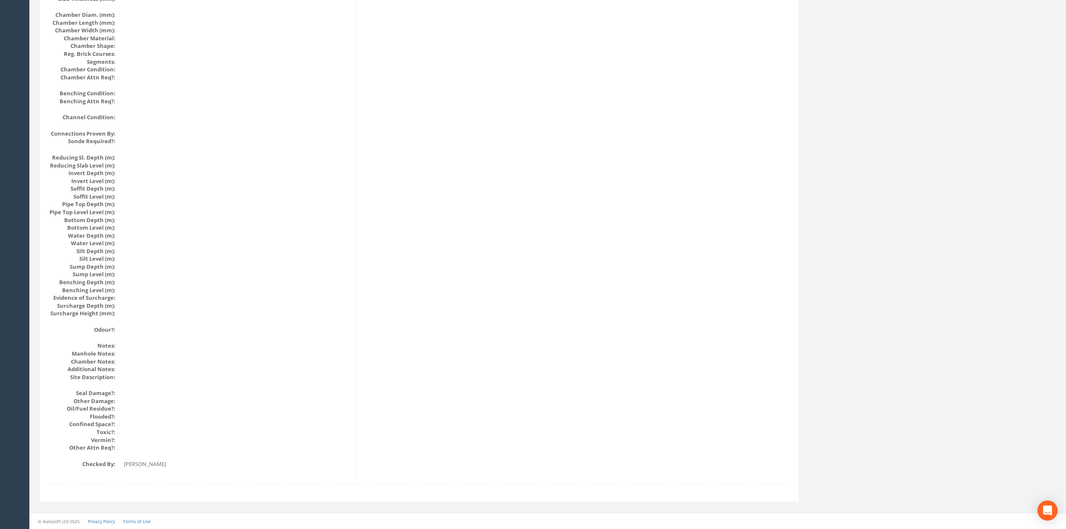
scroll to position [0, 0]
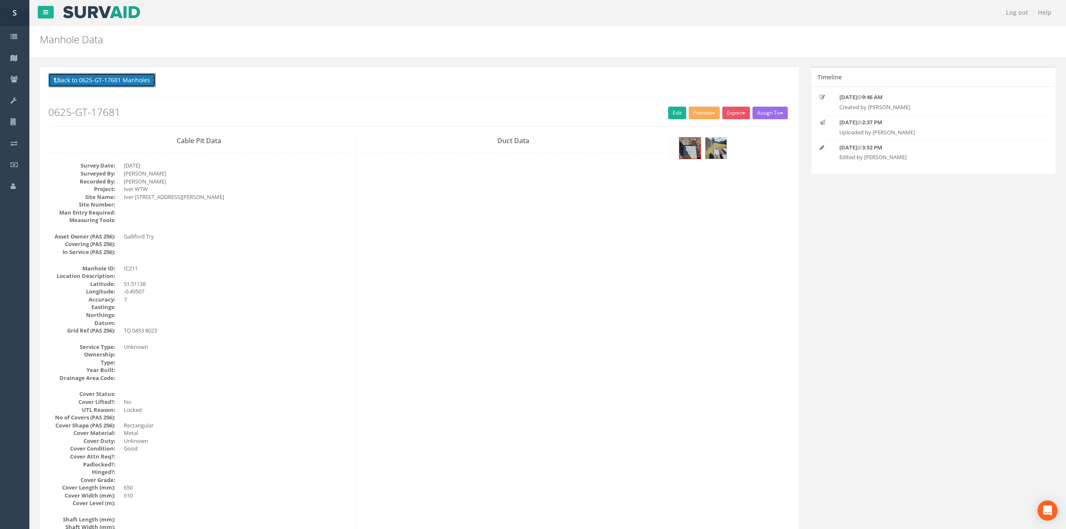
click at [146, 82] on button "Back to 0625-GT-17681 Manholes" at bounding box center [101, 80] width 107 height 14
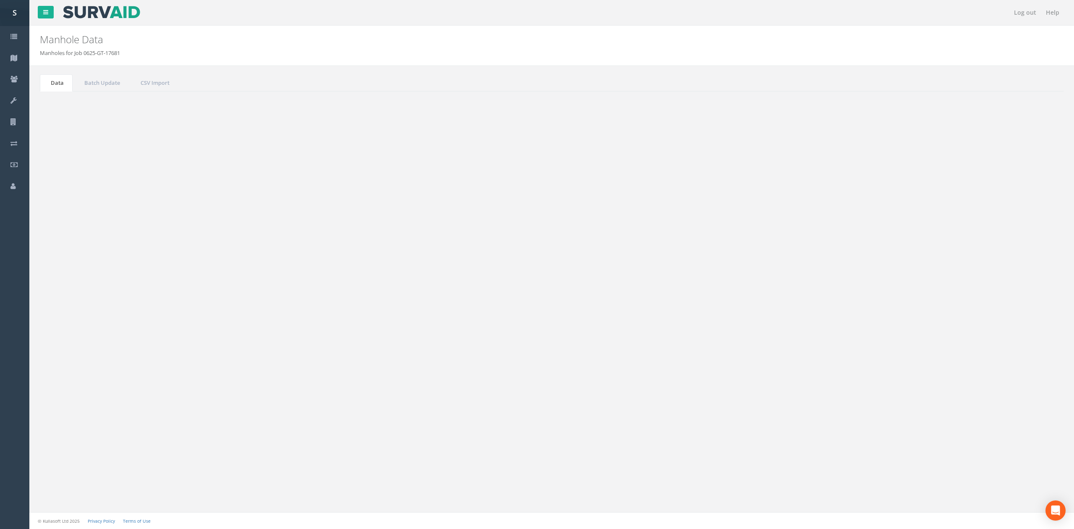
click at [73, 108] on button "Refresh" at bounding box center [64, 105] width 33 height 14
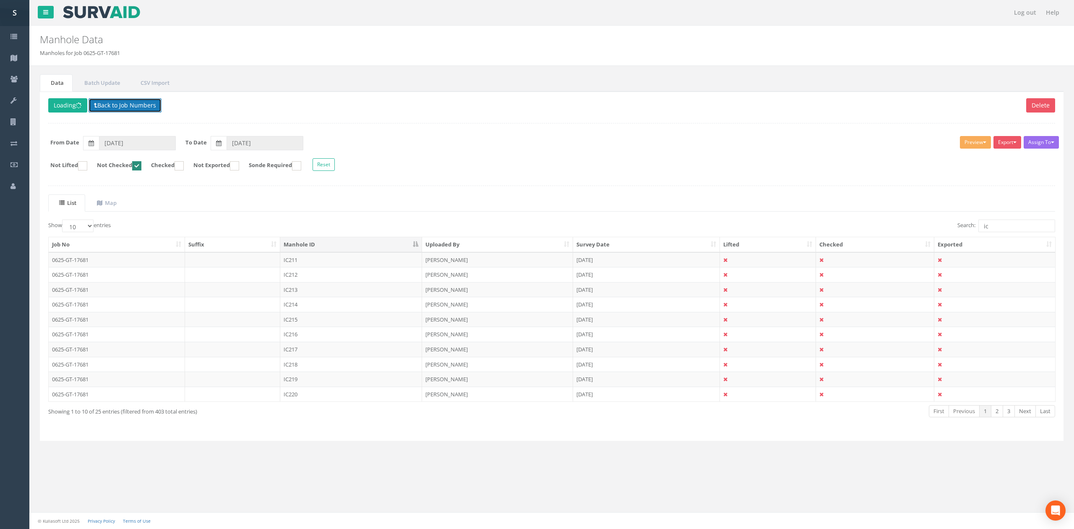
click at [117, 106] on button "Back to Job Numbers" at bounding box center [125, 105] width 73 height 14
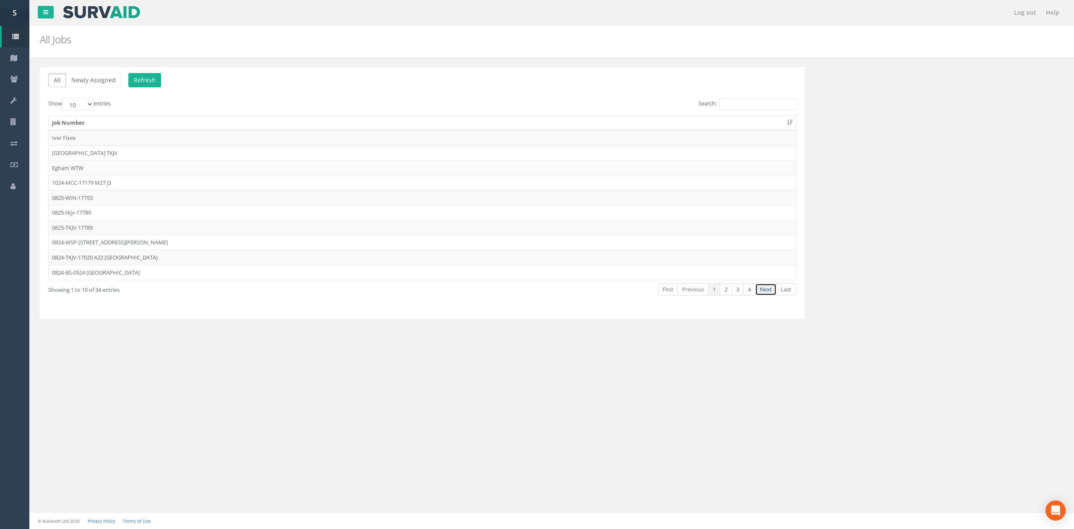
click at [766, 288] on link "Next" at bounding box center [765, 289] width 21 height 12
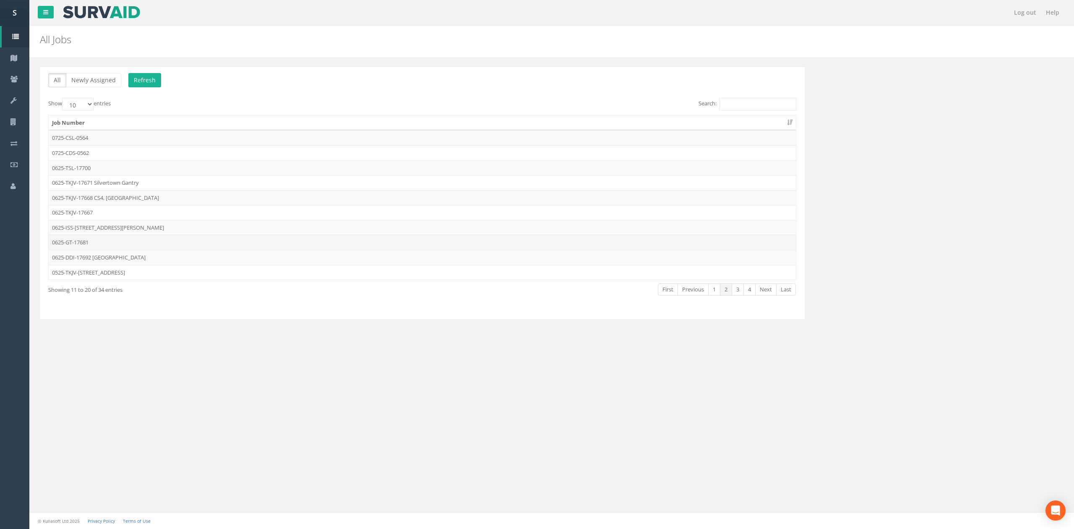
click at [112, 246] on td "0625-GT-17681" at bounding box center [422, 242] width 747 height 15
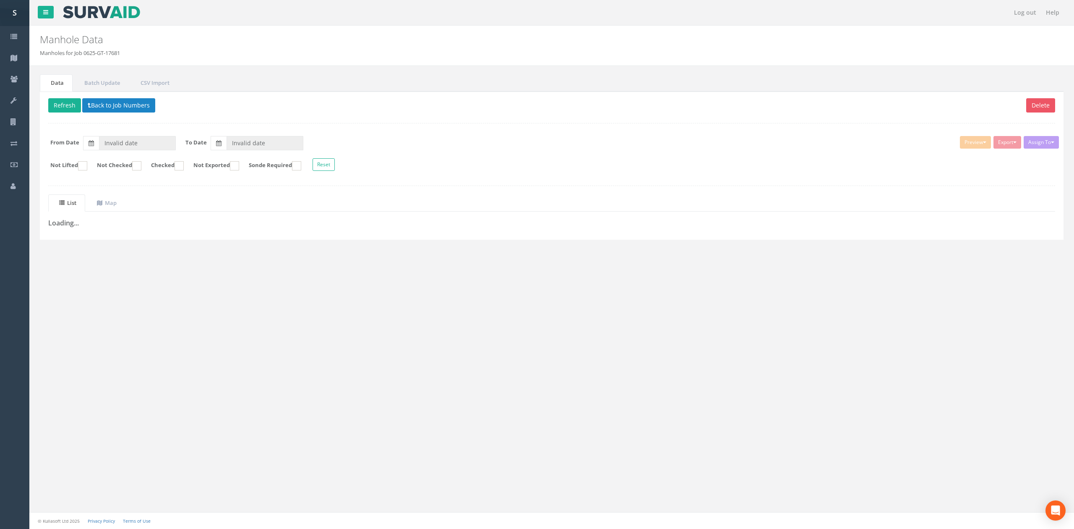
type input "[DATE]"
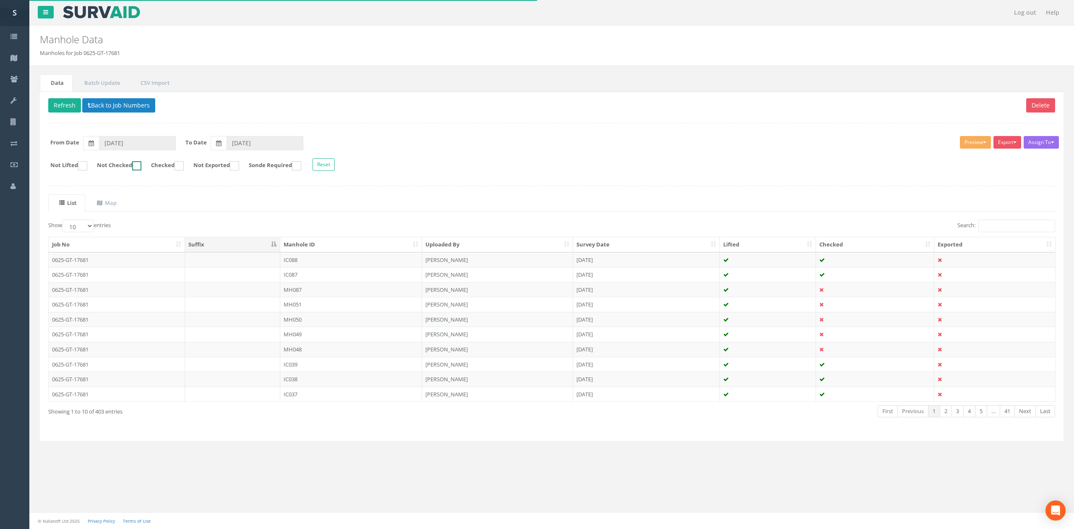
click at [123, 163] on label "Not Checked" at bounding box center [115, 165] width 53 height 9
checkbox input "true"
click at [340, 247] on th "Manhole ID" at bounding box center [351, 244] width 142 height 15
click at [1028, 232] on input "Search:" at bounding box center [1017, 225] width 77 height 13
type input "ic"
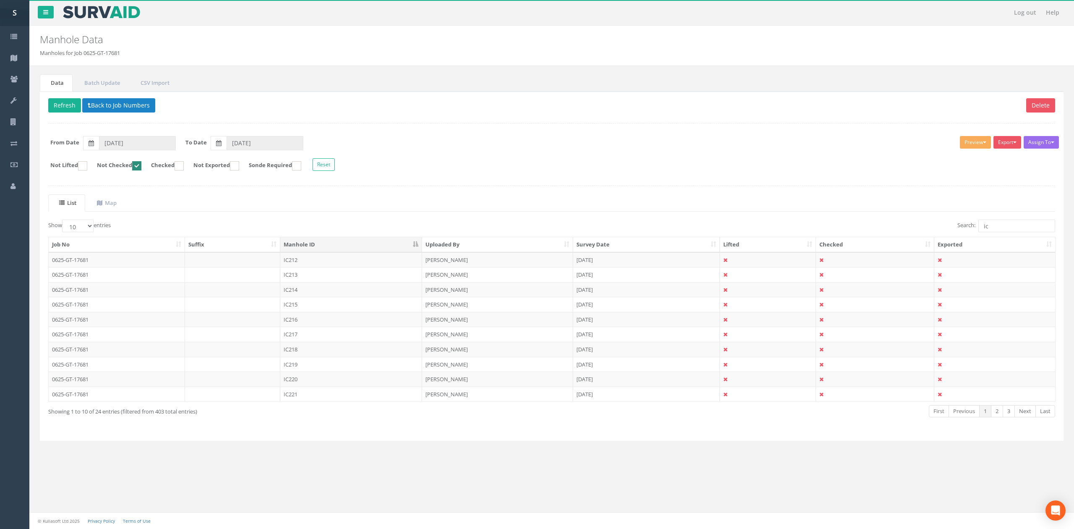
drag, startPoint x: 305, startPoint y: 258, endPoint x: 311, endPoint y: 258, distance: 5.9
click at [305, 258] on td "IC212" at bounding box center [351, 259] width 142 height 15
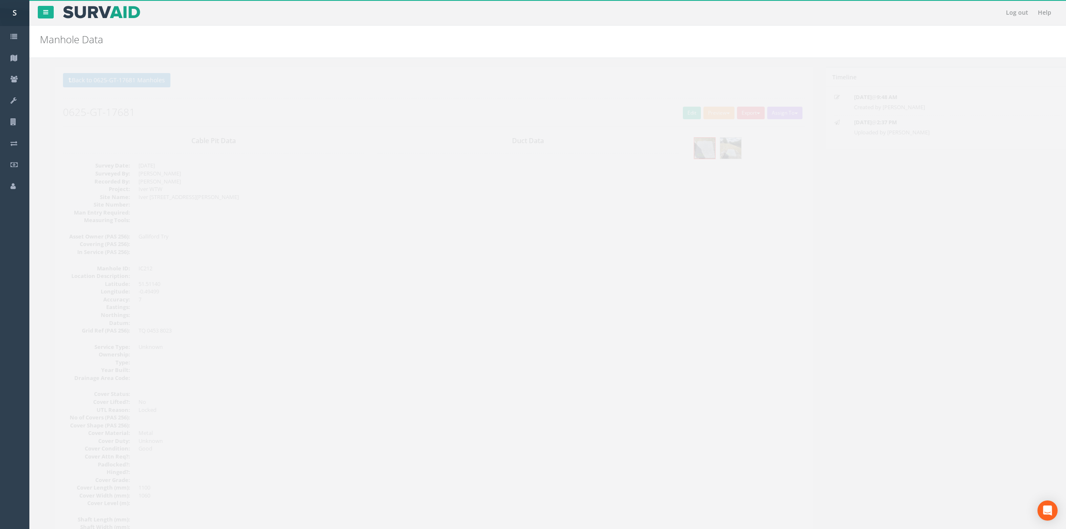
drag, startPoint x: 141, startPoint y: 393, endPoint x: 139, endPoint y: 428, distance: 35.7
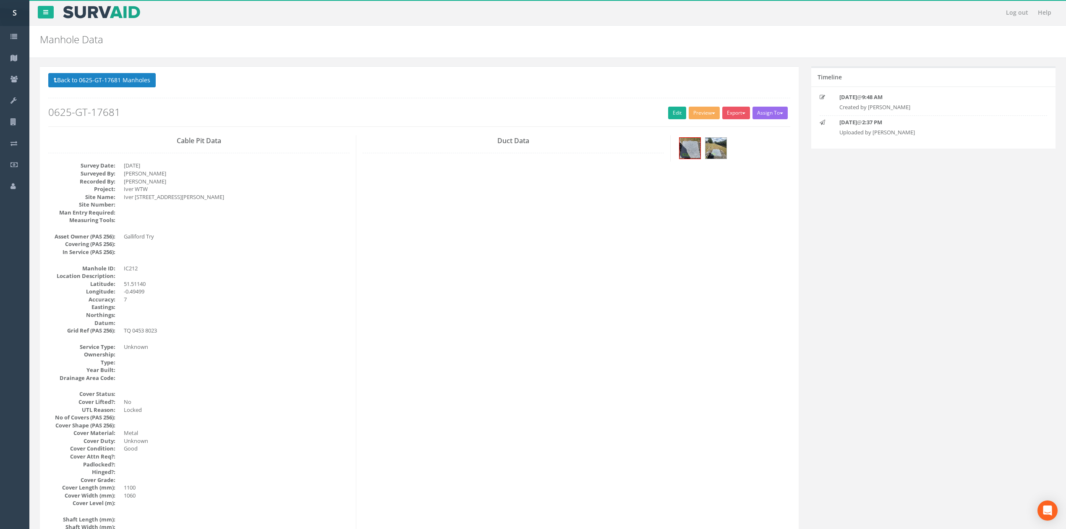
drag, startPoint x: 660, startPoint y: 113, endPoint x: 655, endPoint y: 113, distance: 4.6
click at [660, 113] on h2 "0625-GT-17681" at bounding box center [419, 112] width 742 height 11
click at [677, 118] on link "Edit" at bounding box center [677, 113] width 18 height 13
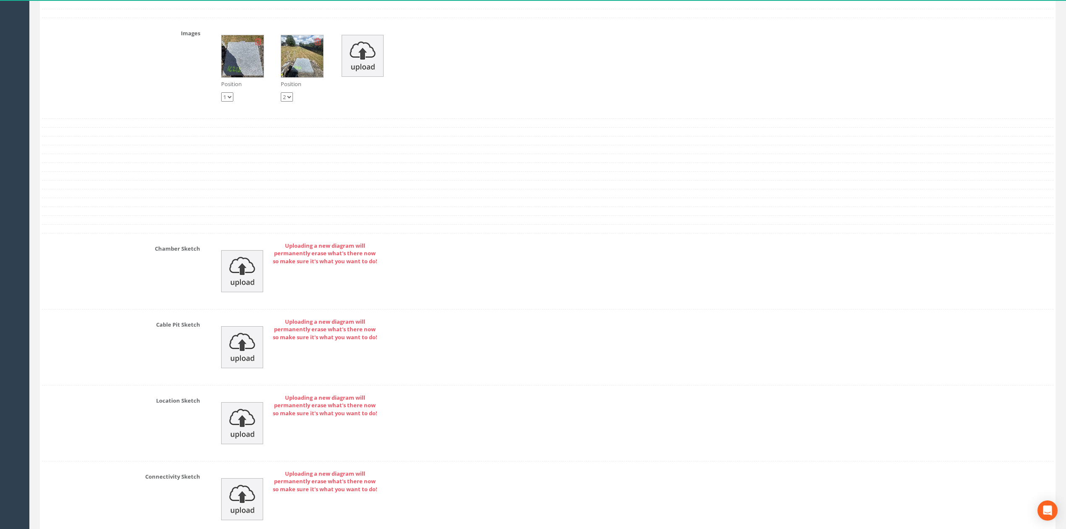
scroll to position [1453, 0]
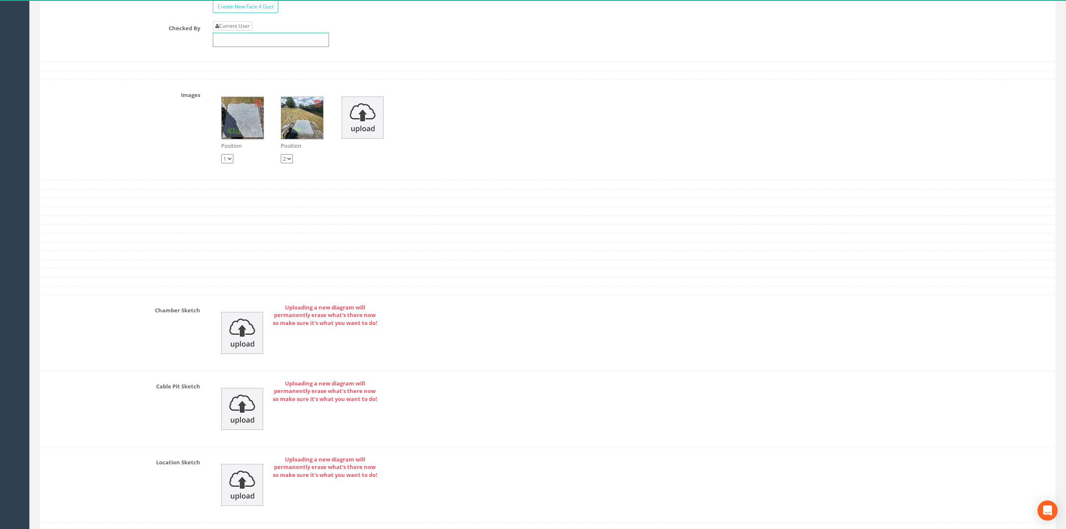
click at [234, 41] on div "Current User" at bounding box center [271, 34] width 116 height 26
click at [234, 31] on link "Current User" at bounding box center [232, 25] width 39 height 9
type input "[PERSON_NAME]"
click at [249, 47] on input "[PERSON_NAME]" at bounding box center [271, 40] width 116 height 14
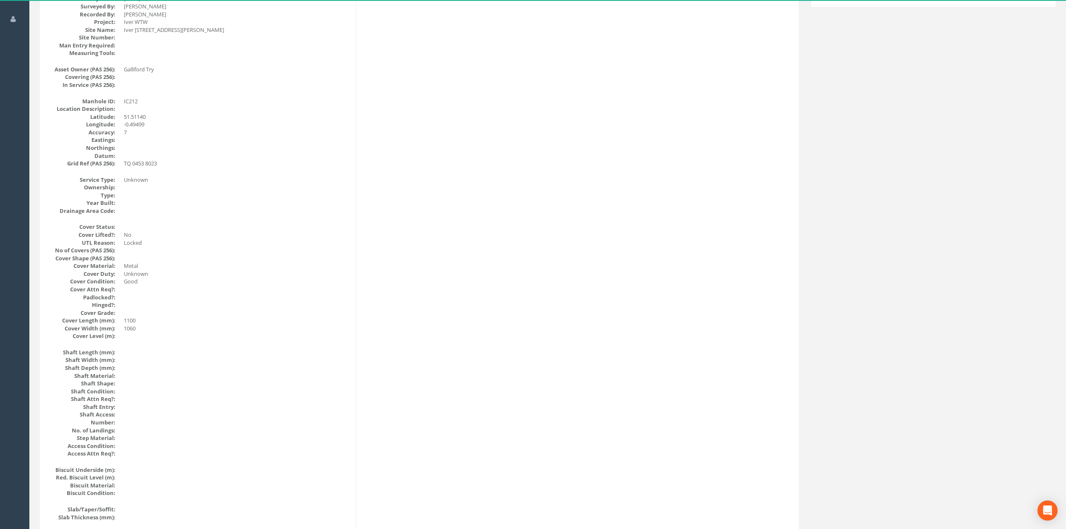
scroll to position [0, 0]
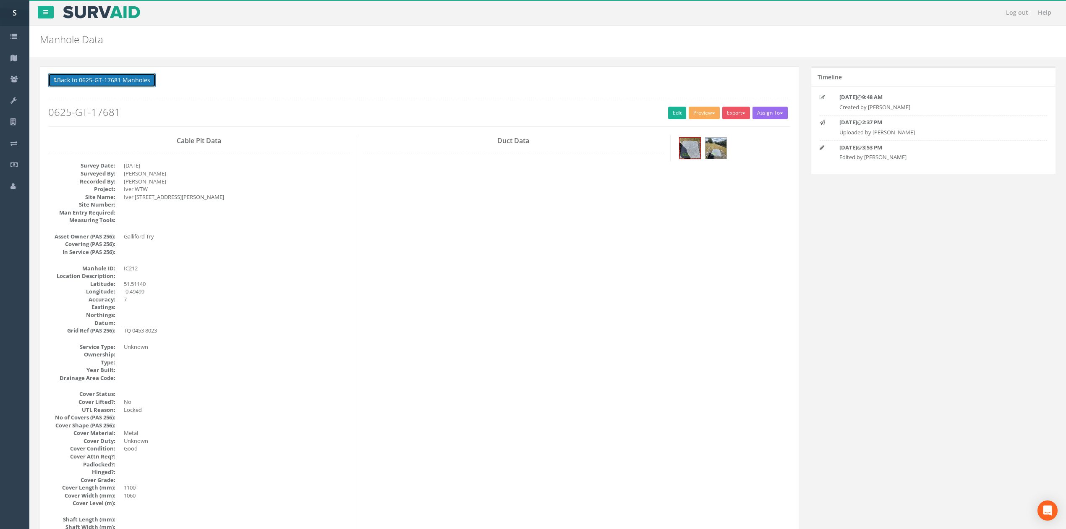
click at [94, 86] on button "Back to 0625-GT-17681 Manholes" at bounding box center [101, 80] width 107 height 14
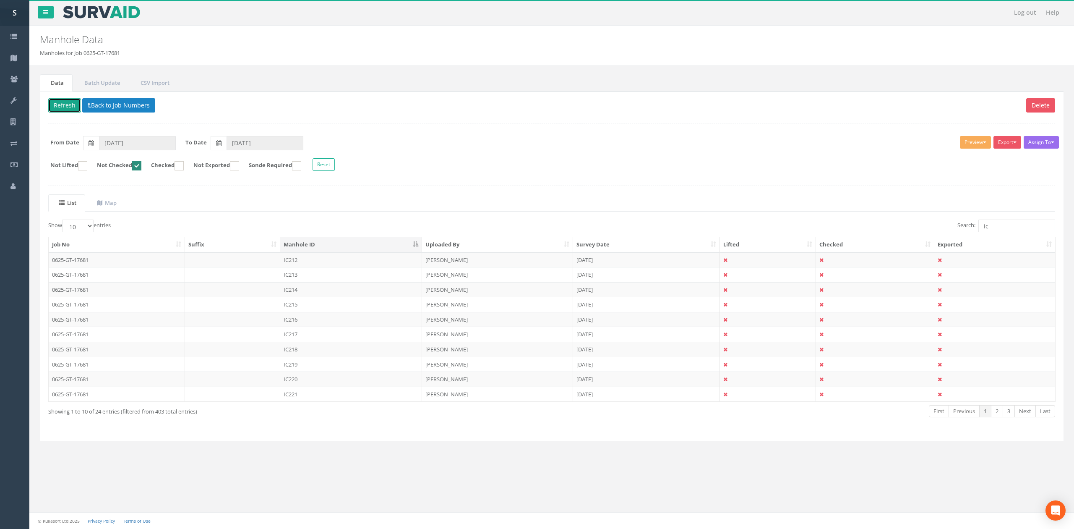
click at [64, 105] on button "Refresh" at bounding box center [64, 105] width 33 height 14
click at [313, 262] on td "IC213" at bounding box center [351, 259] width 142 height 15
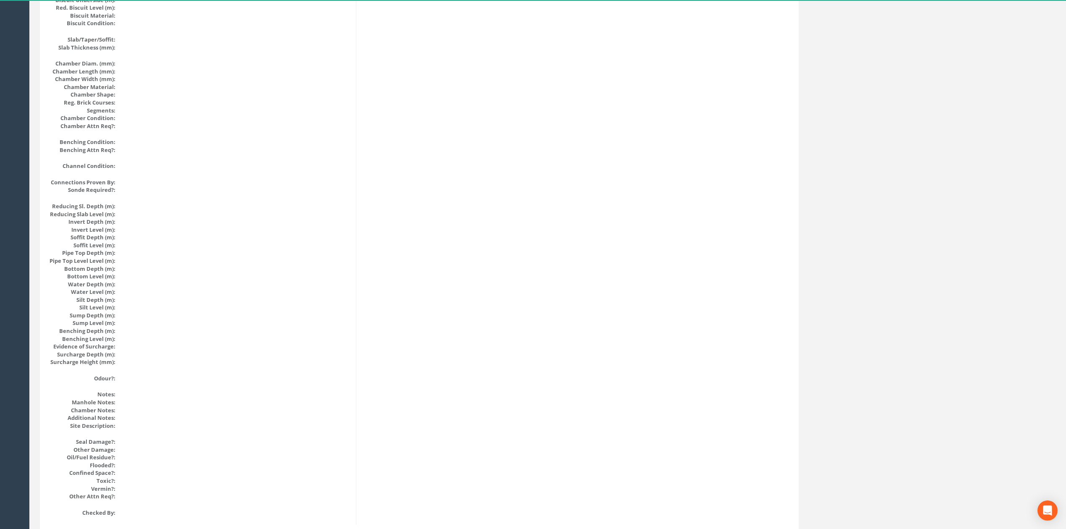
scroll to position [687, 0]
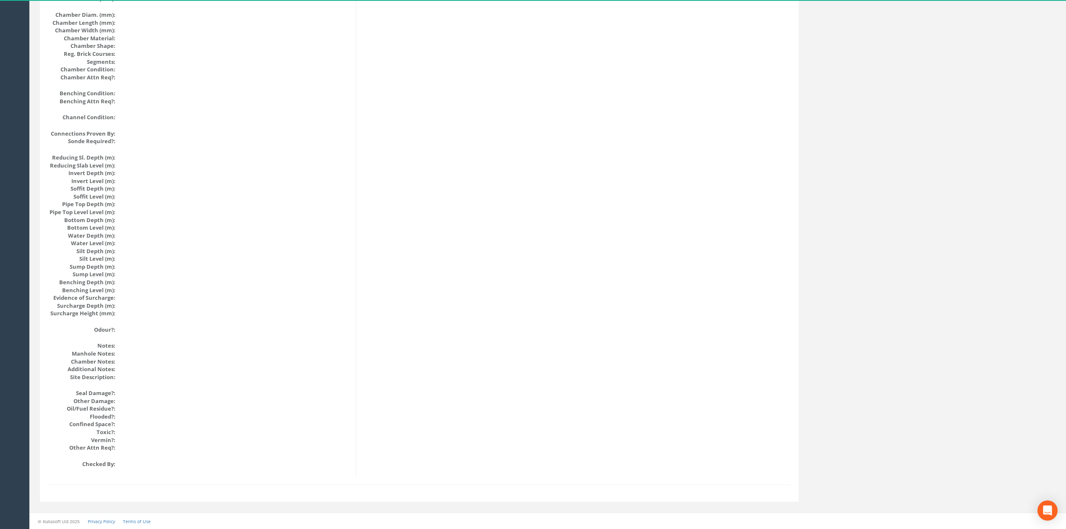
drag, startPoint x: 373, startPoint y: 371, endPoint x: 369, endPoint y: 272, distance: 98.7
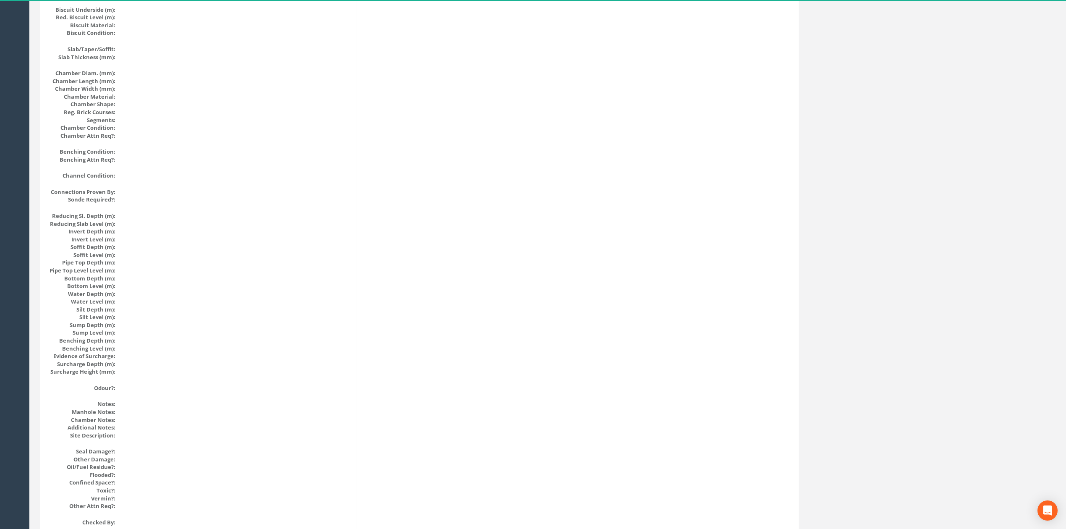
scroll to position [0, 0]
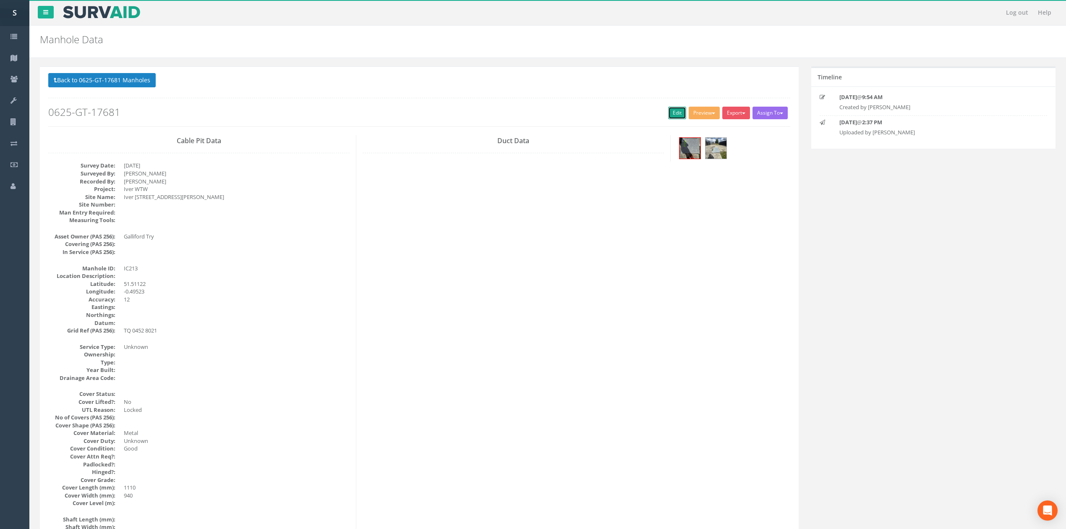
click at [674, 114] on link "Edit" at bounding box center [677, 113] width 18 height 13
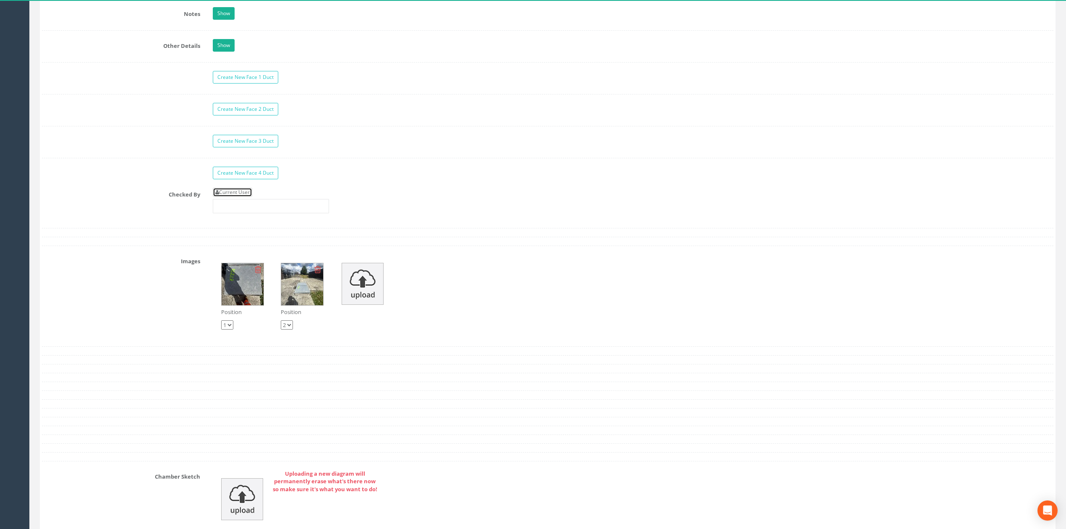
click at [248, 197] on link "Current User" at bounding box center [232, 192] width 39 height 9
type input "[PERSON_NAME]"
click at [274, 213] on input "[PERSON_NAME]" at bounding box center [271, 206] width 116 height 14
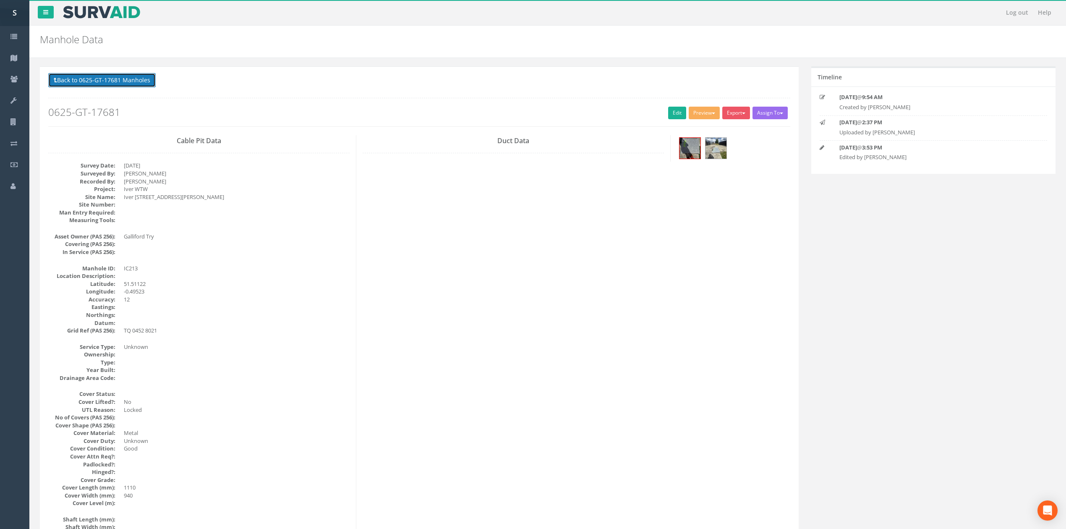
click at [97, 81] on button "Back to 0625-GT-17681 Manholes" at bounding box center [101, 80] width 107 height 14
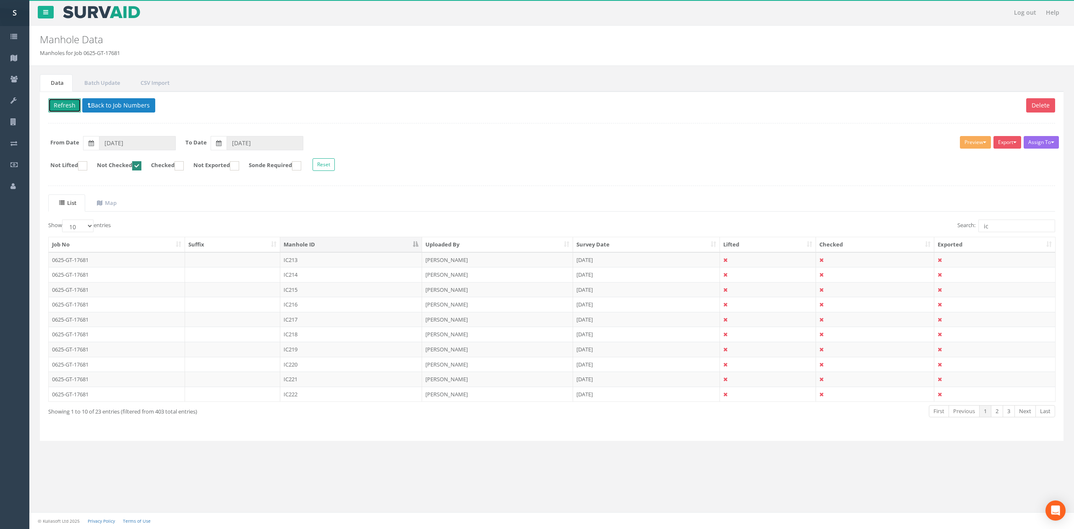
click at [65, 103] on button "Refresh" at bounding box center [64, 105] width 33 height 14
click at [321, 264] on td "IC214" at bounding box center [351, 259] width 142 height 15
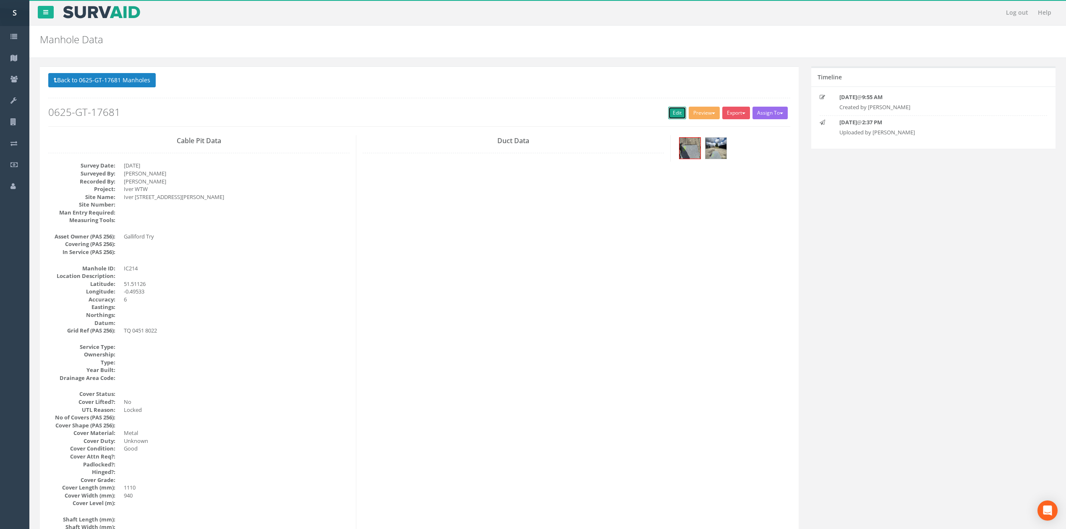
click at [670, 112] on link "Edit" at bounding box center [677, 113] width 18 height 13
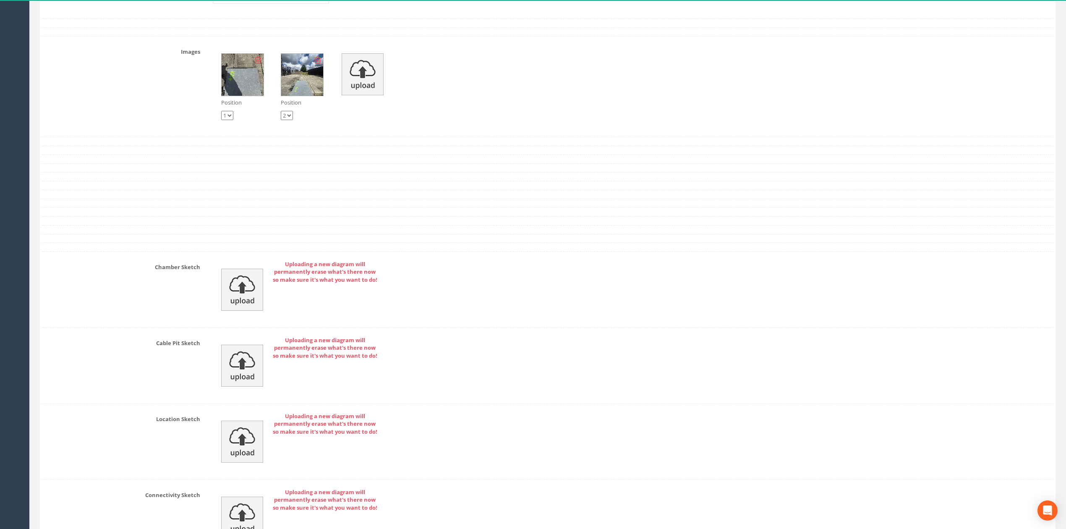
scroll to position [1341, 0]
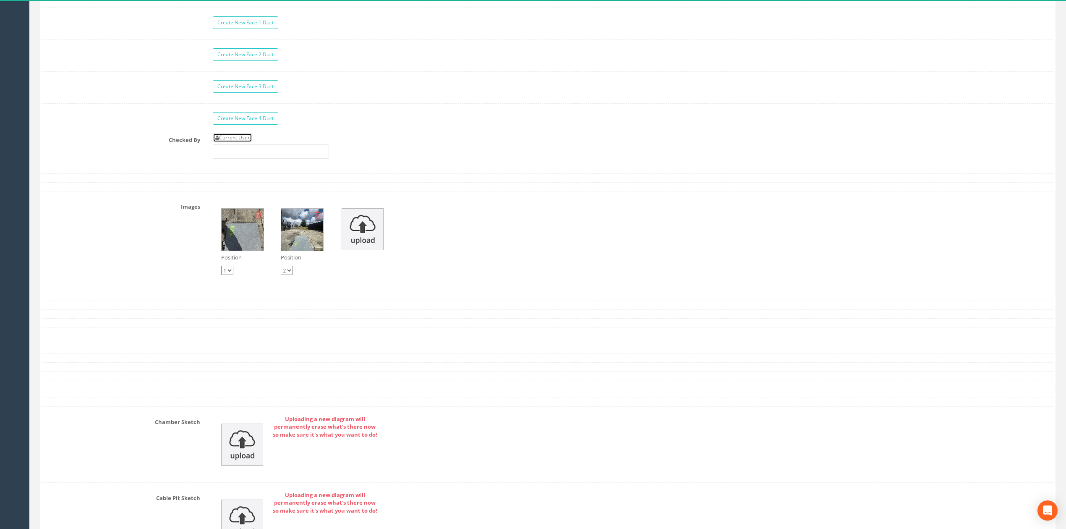
click at [247, 142] on link "Current User" at bounding box center [232, 137] width 39 height 9
type input "[PERSON_NAME]"
click at [275, 159] on input "[PERSON_NAME]" at bounding box center [271, 151] width 116 height 14
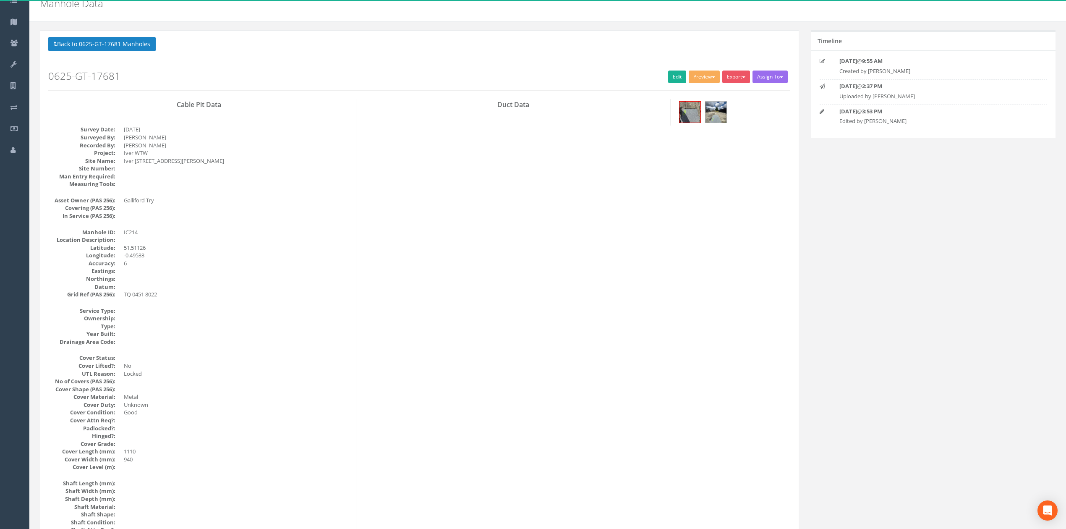
scroll to position [0, 0]
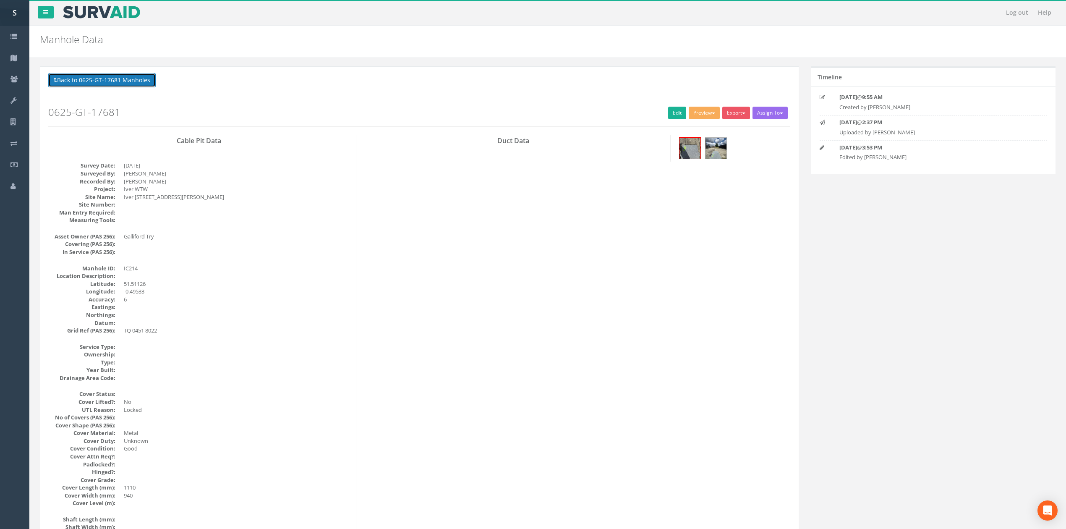
click at [113, 85] on button "Back to 0625-GT-17681 Manholes" at bounding box center [101, 80] width 107 height 14
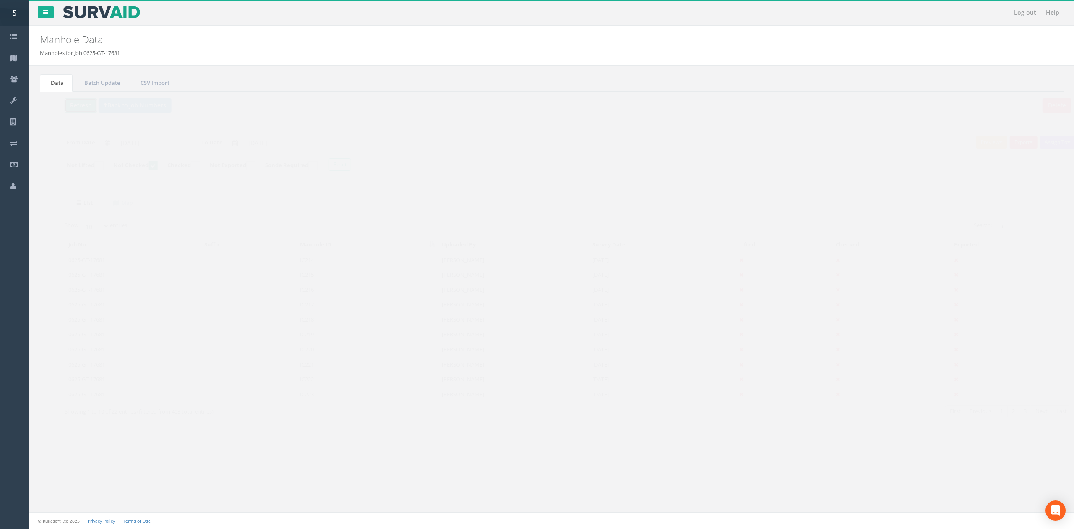
click at [64, 103] on button "Refresh" at bounding box center [64, 105] width 33 height 14
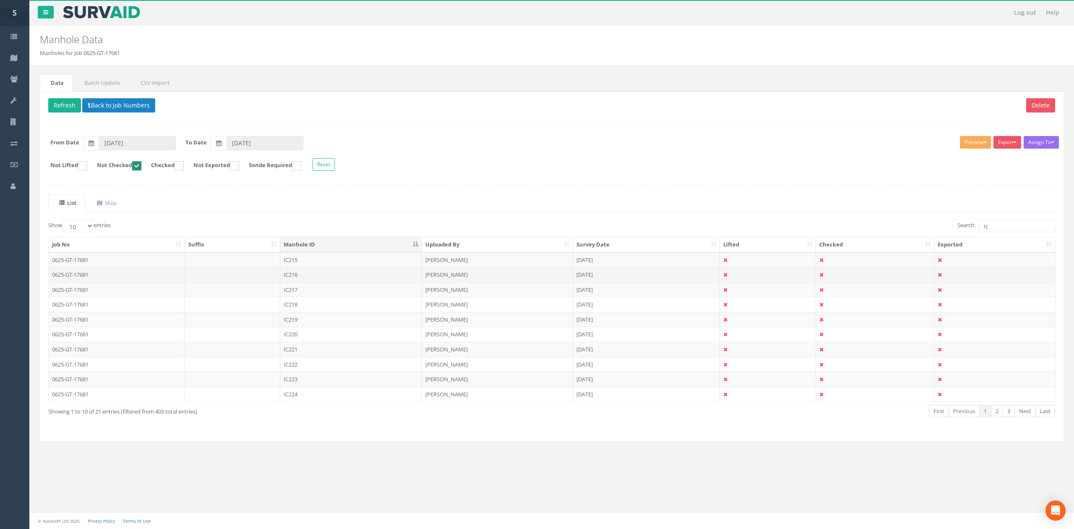
click at [292, 269] on td "IC216" at bounding box center [351, 274] width 142 height 15
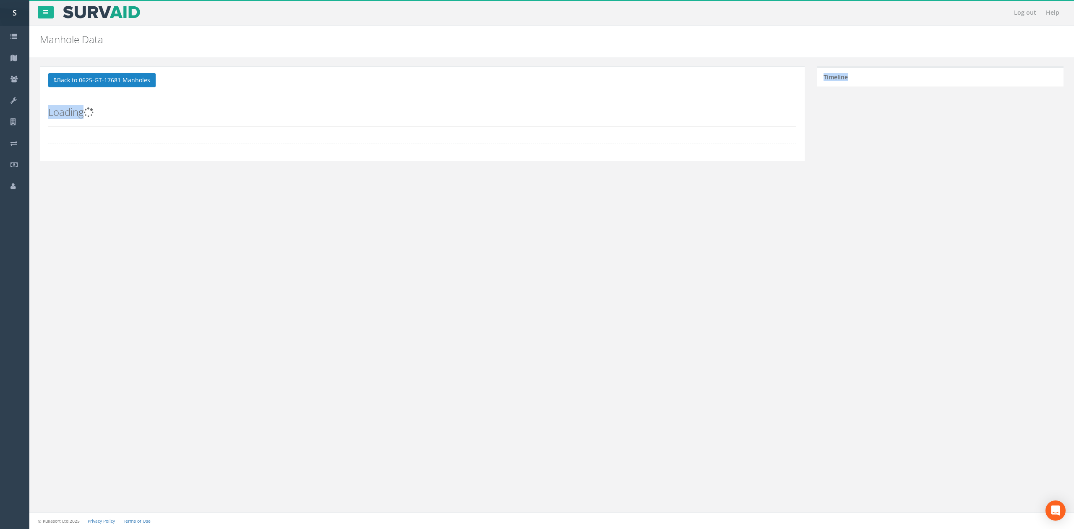
click at [292, 269] on div "Log out Help Manhole Data Manholes for Job 0625-GT-17681 × There was an error f…" at bounding box center [551, 264] width 1045 height 529
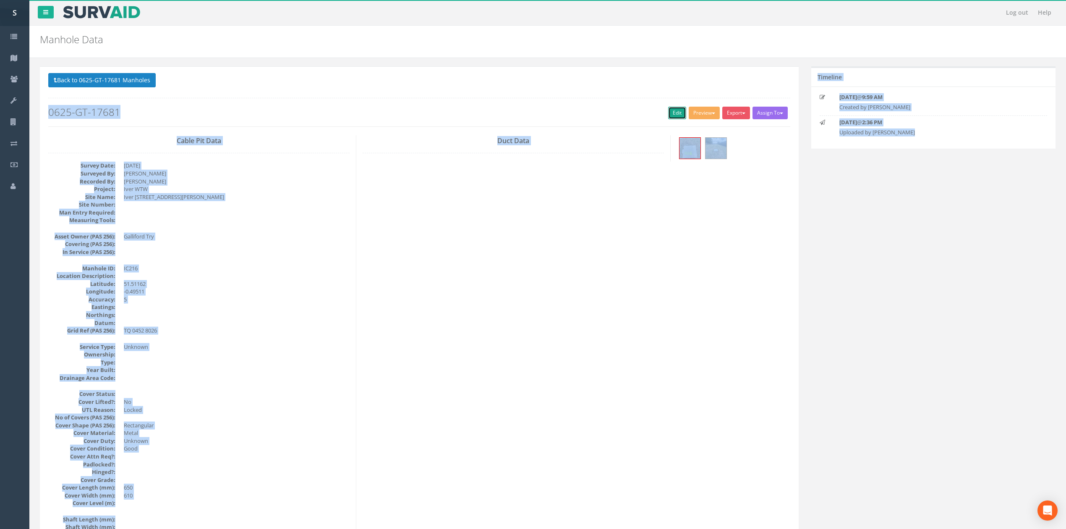
drag, startPoint x: 668, startPoint y: 112, endPoint x: 217, endPoint y: 55, distance: 454.7
click at [668, 112] on link "Edit" at bounding box center [677, 113] width 18 height 13
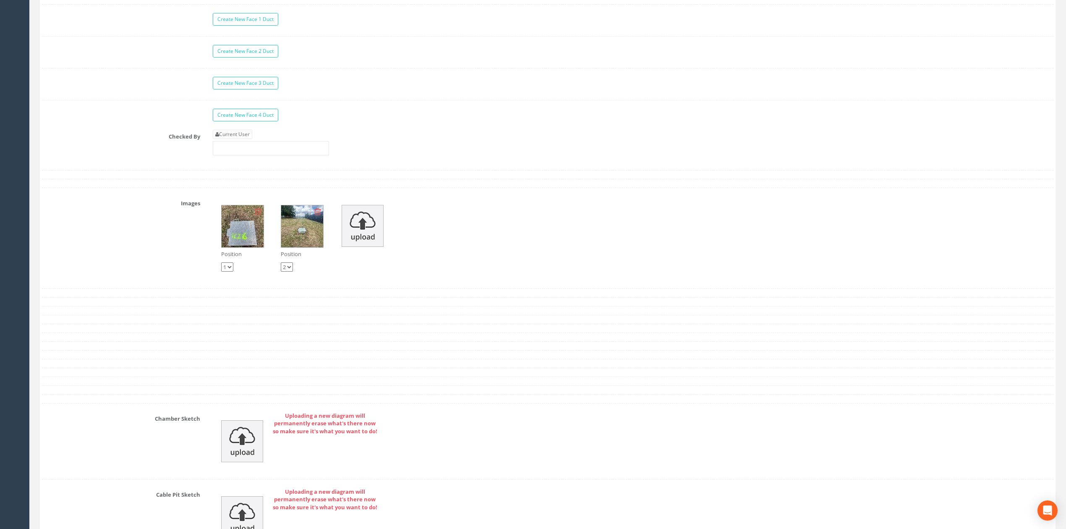
scroll to position [1341, 0]
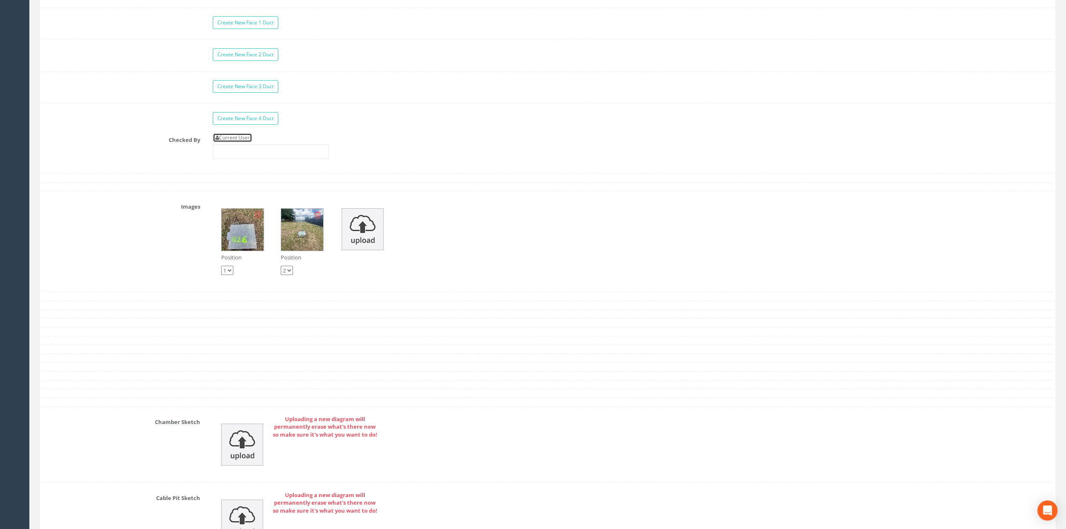
click at [247, 142] on link "Current User" at bounding box center [232, 137] width 39 height 9
type input "[PERSON_NAME]"
click at [257, 159] on input "[PERSON_NAME]" at bounding box center [271, 151] width 116 height 14
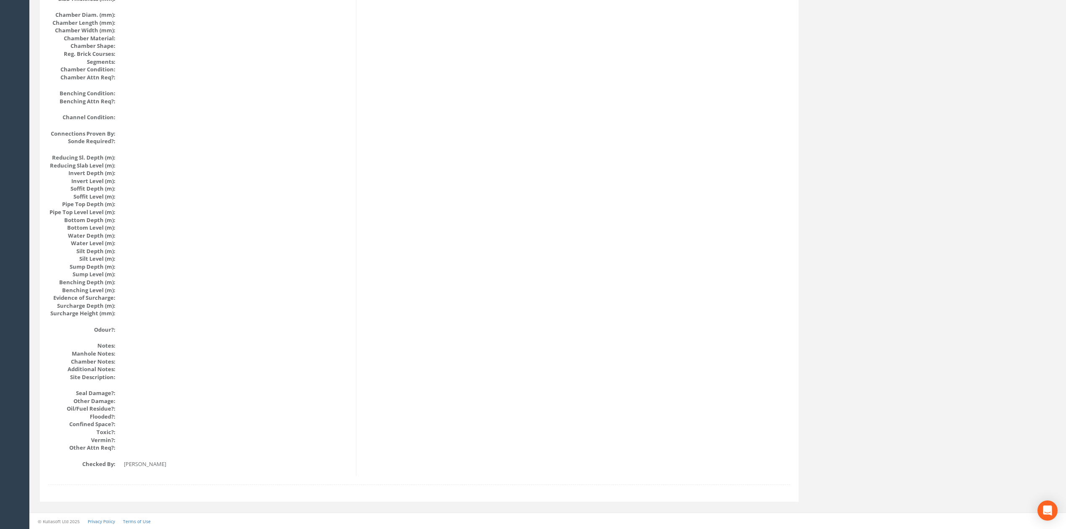
scroll to position [0, 0]
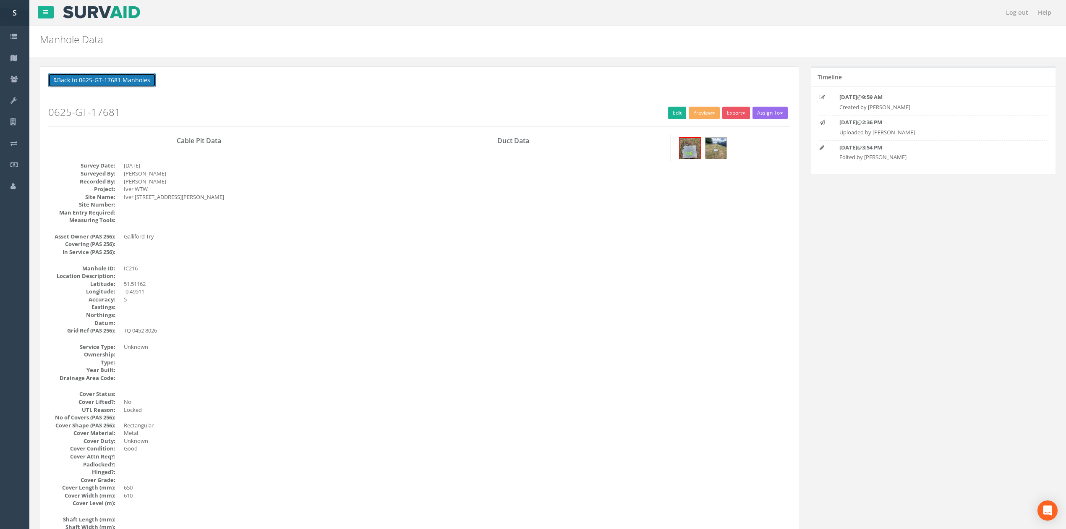
click at [71, 86] on button "Back to 0625-GT-17681 Manholes" at bounding box center [101, 80] width 107 height 14
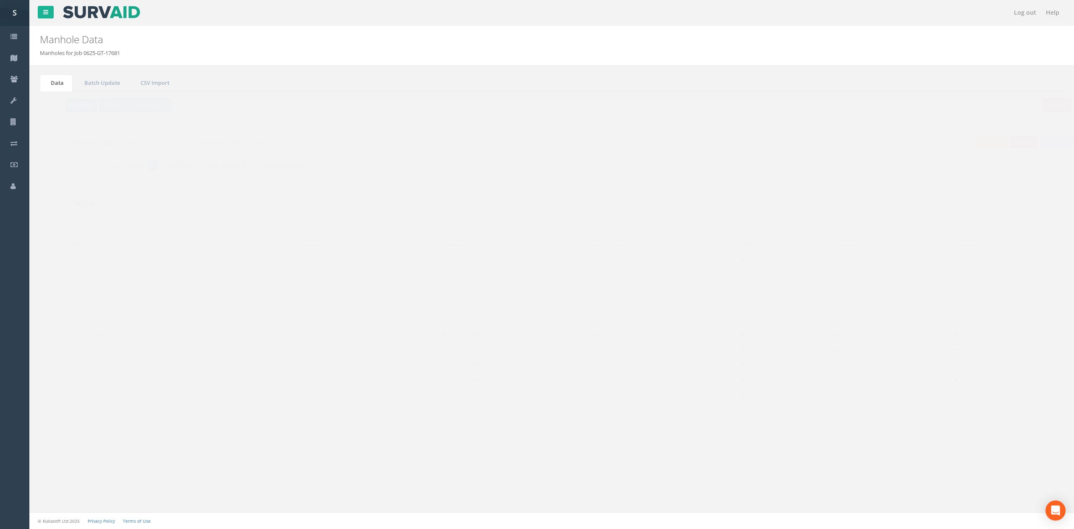
click at [71, 103] on button "Refresh" at bounding box center [64, 105] width 33 height 14
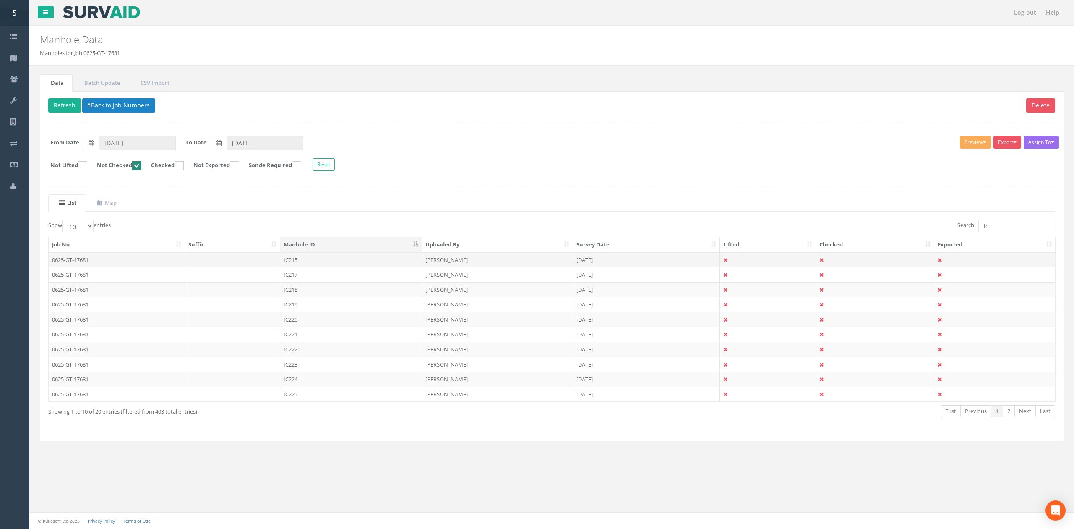
click at [324, 255] on td "IC215" at bounding box center [351, 259] width 142 height 15
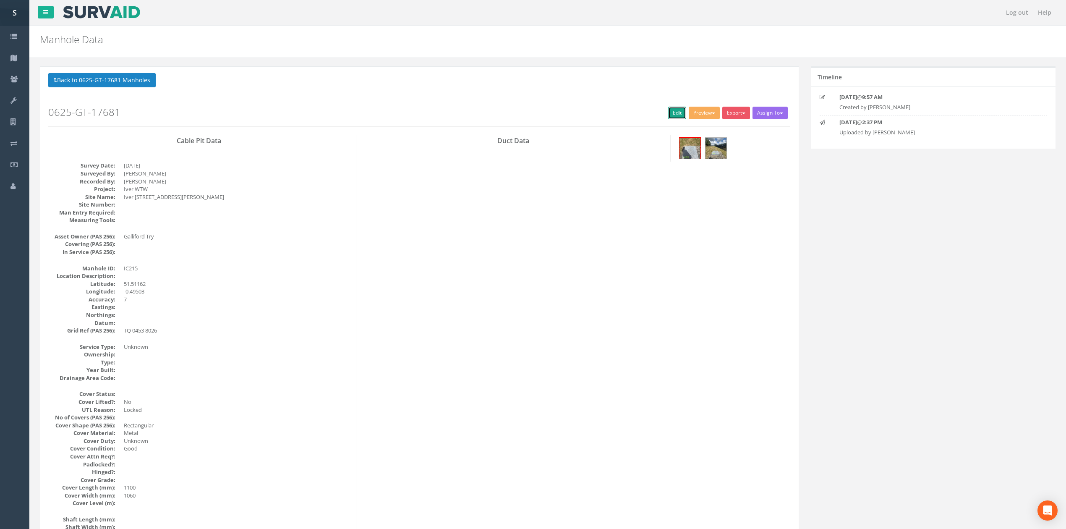
click at [672, 114] on link "Edit" at bounding box center [677, 113] width 18 height 13
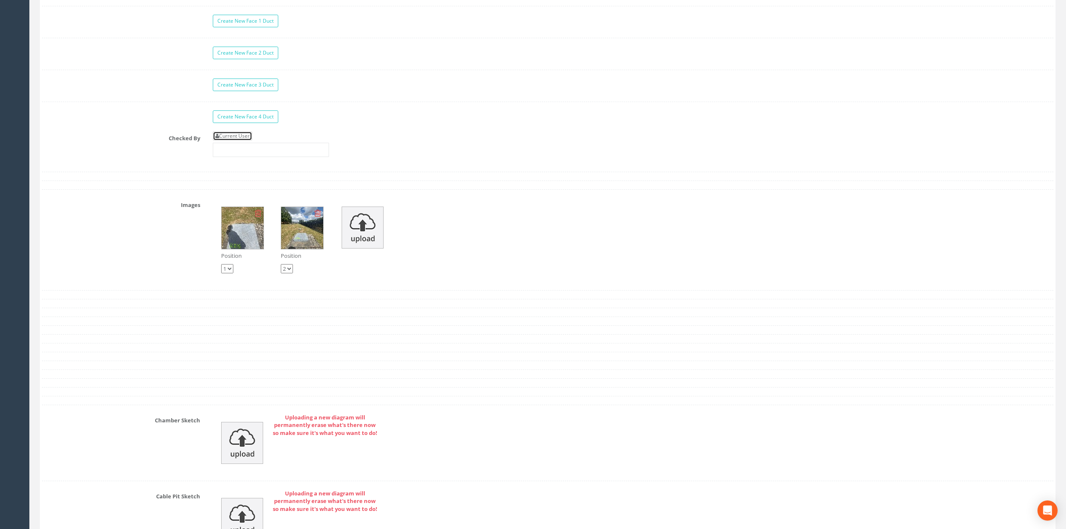
click at [249, 141] on link "Current User" at bounding box center [232, 135] width 39 height 9
type input "[PERSON_NAME]"
click at [264, 157] on input "[PERSON_NAME]" at bounding box center [271, 150] width 116 height 14
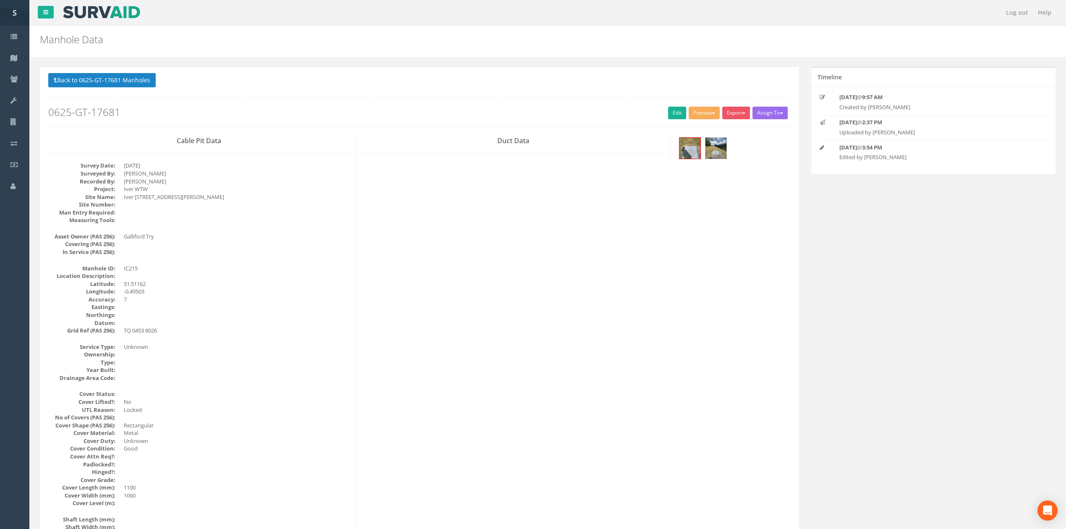
click at [135, 91] on div "Back to 0625-GT-17681 Manholes Back to Map Assign To No Companies Added Export …" at bounding box center [419, 99] width 742 height 53
click at [133, 83] on button "Back to 0625-GT-17681 Manholes" at bounding box center [101, 80] width 107 height 14
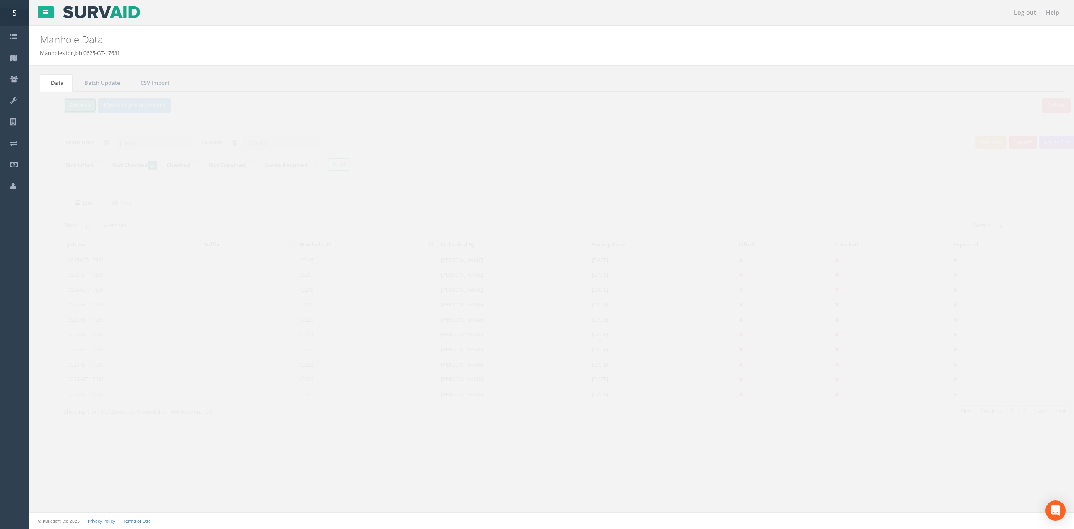
click at [65, 109] on button "Refresh" at bounding box center [64, 105] width 33 height 14
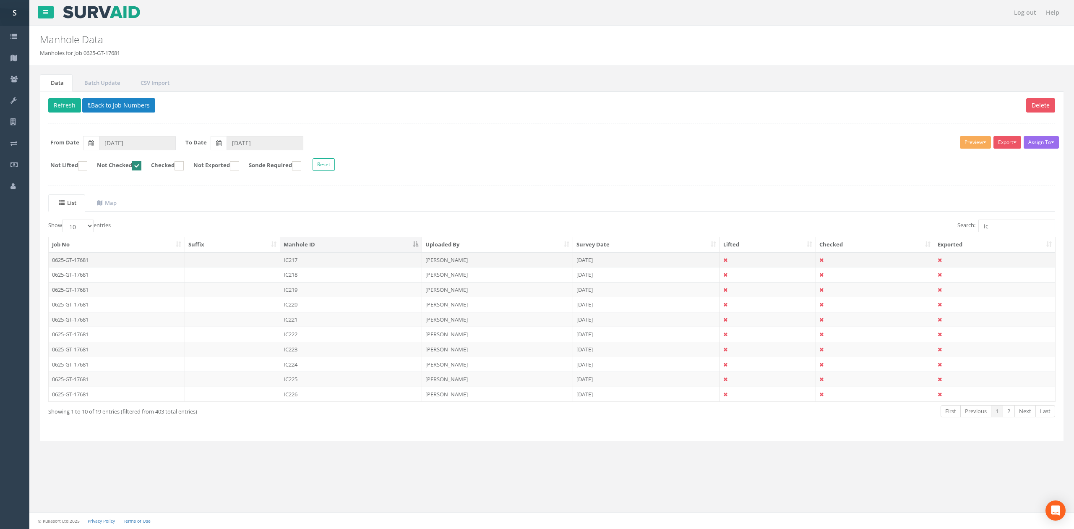
click at [331, 264] on td "IC217" at bounding box center [351, 259] width 142 height 15
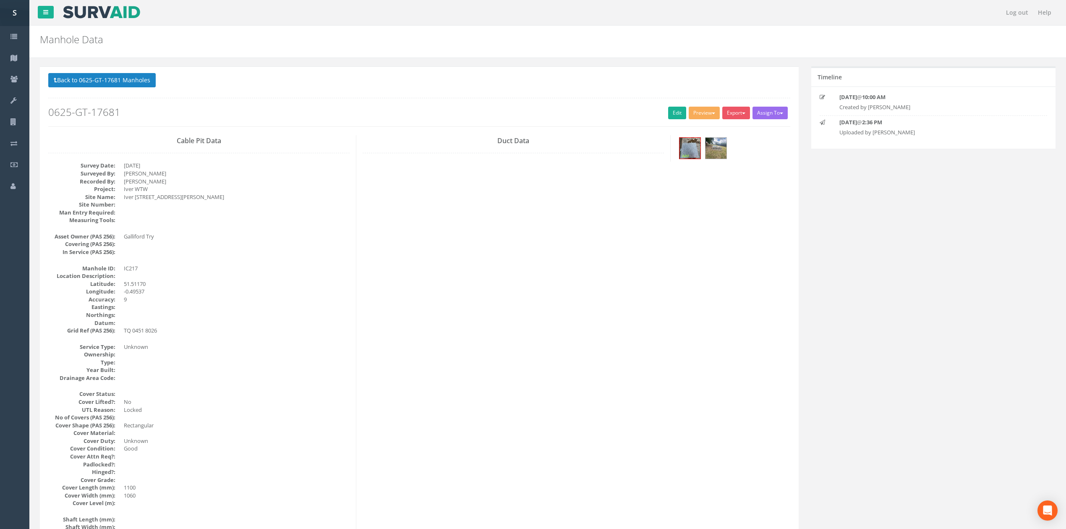
drag, startPoint x: 388, startPoint y: 245, endPoint x: 375, endPoint y: 353, distance: 109.0
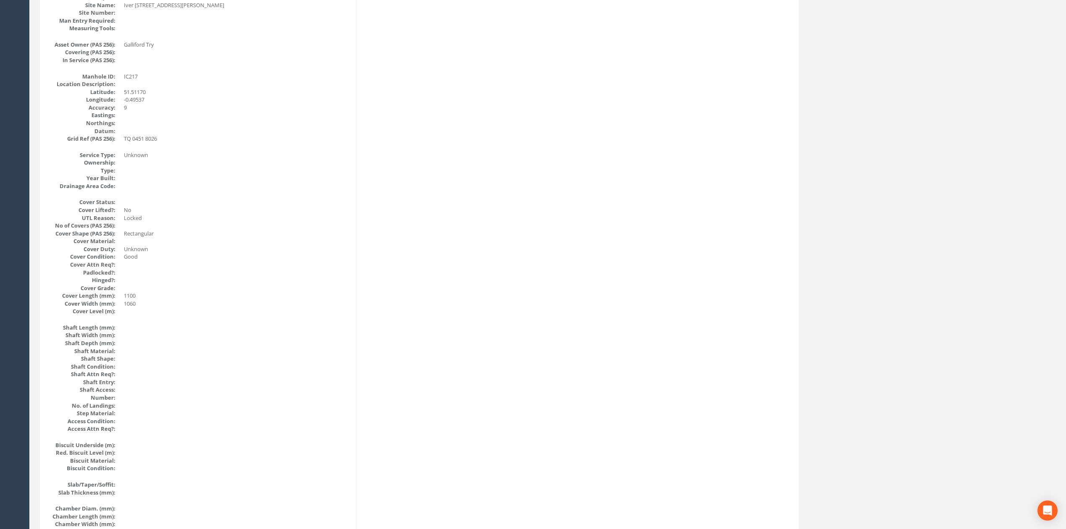
scroll to position [224, 0]
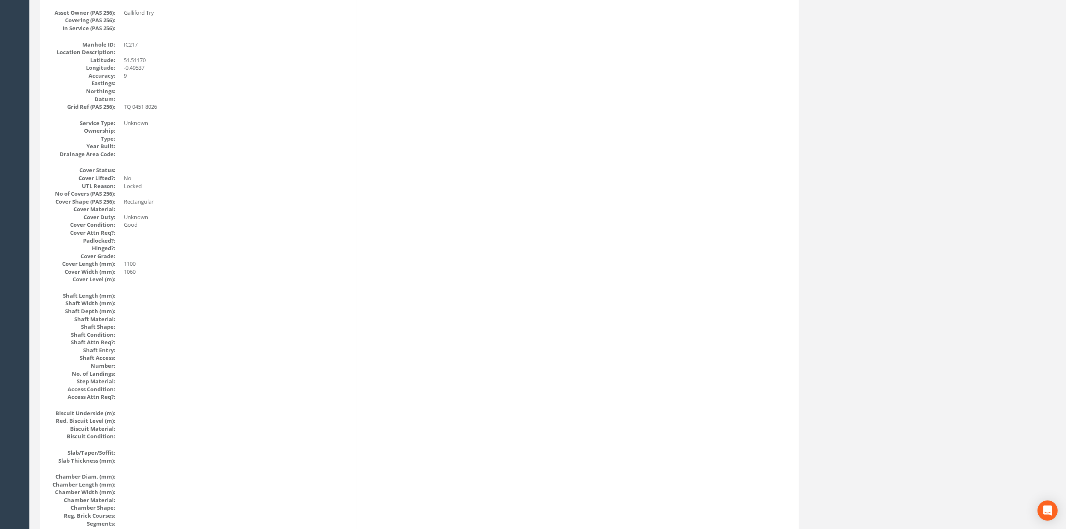
drag, startPoint x: 560, startPoint y: 416, endPoint x: 516, endPoint y: 269, distance: 153.6
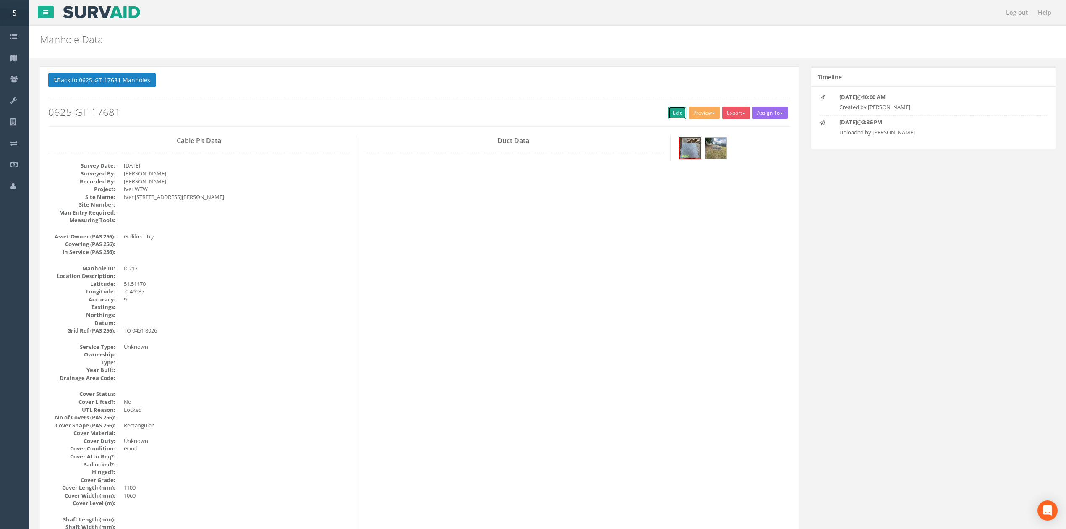
click at [668, 113] on link "Edit" at bounding box center [677, 113] width 18 height 13
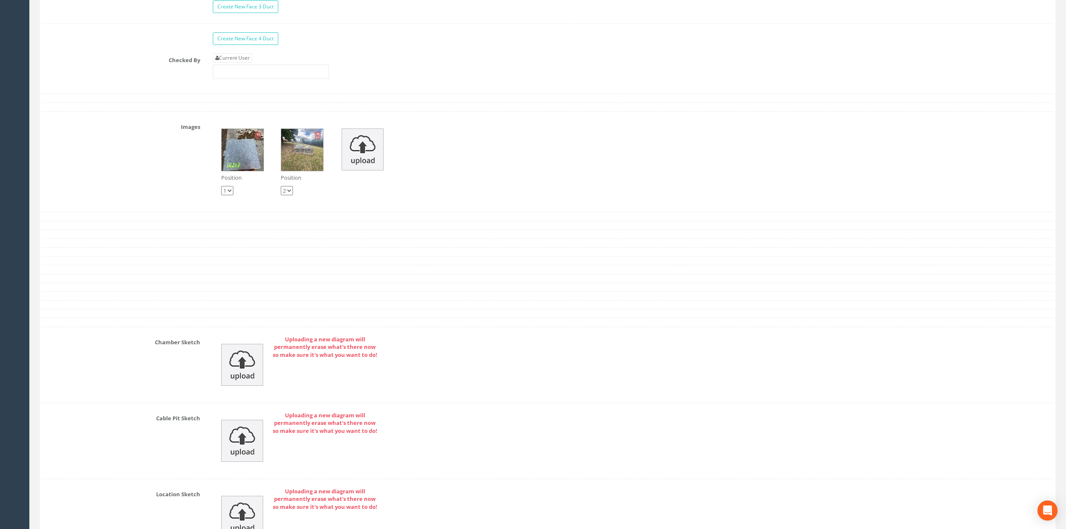
scroll to position [1399, 0]
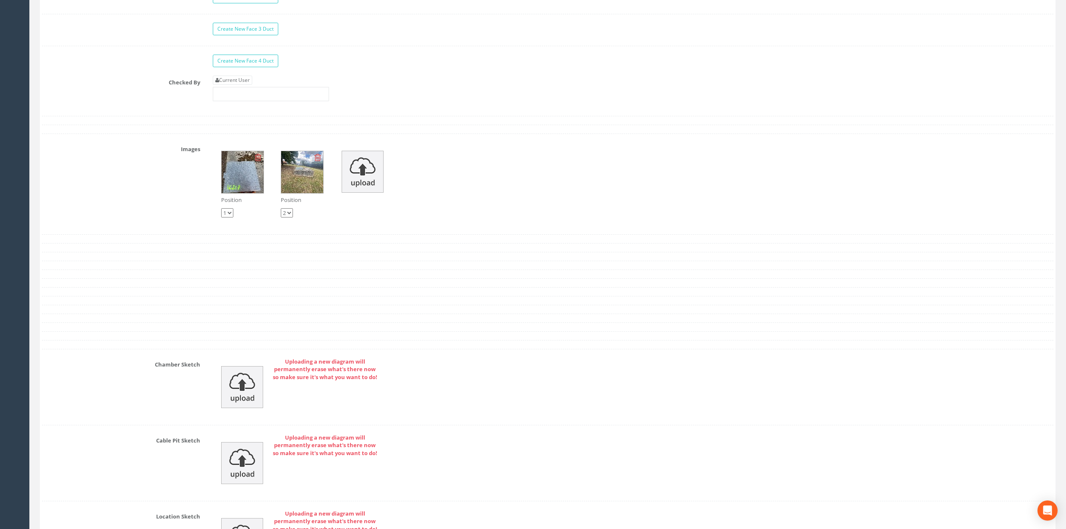
click at [240, 95] on div "Current User" at bounding box center [271, 89] width 116 height 26
click at [247, 85] on link "Current User" at bounding box center [232, 80] width 39 height 9
type input "[PERSON_NAME]"
click at [252, 101] on input "[PERSON_NAME]" at bounding box center [271, 94] width 116 height 14
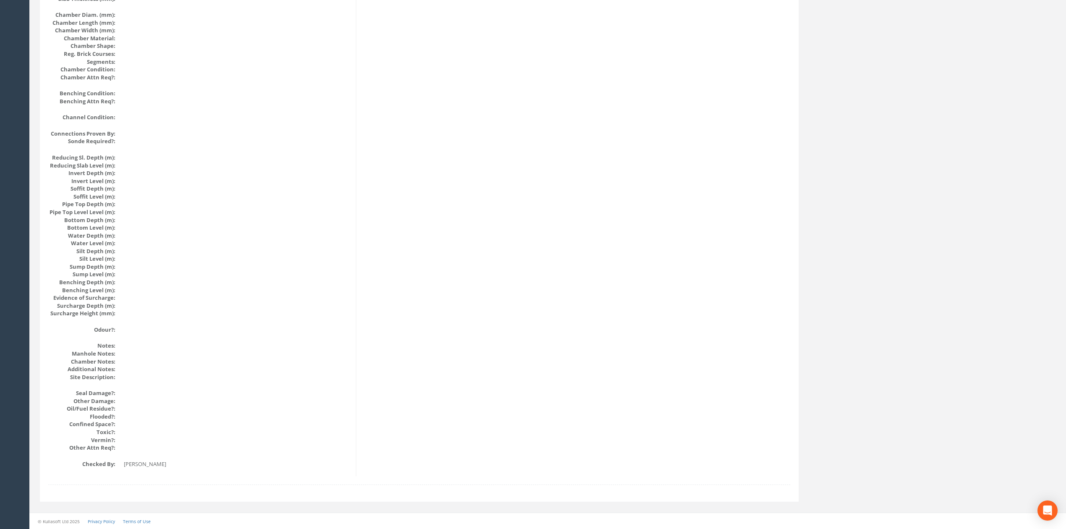
scroll to position [0, 0]
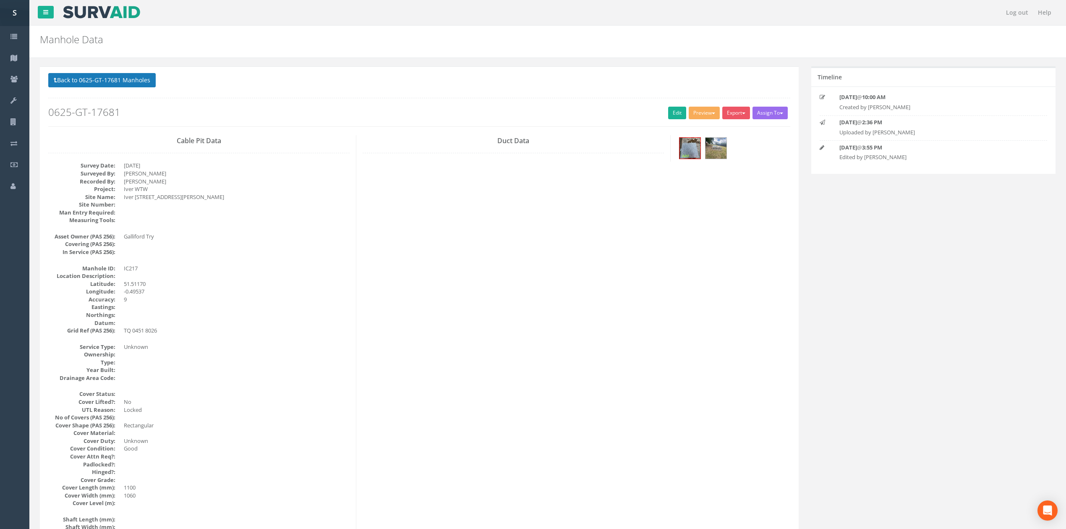
drag, startPoint x: 64, startPoint y: 71, endPoint x: 71, endPoint y: 76, distance: 9.1
click at [71, 76] on button "Back to 0625-GT-17681 Manholes" at bounding box center [101, 80] width 107 height 14
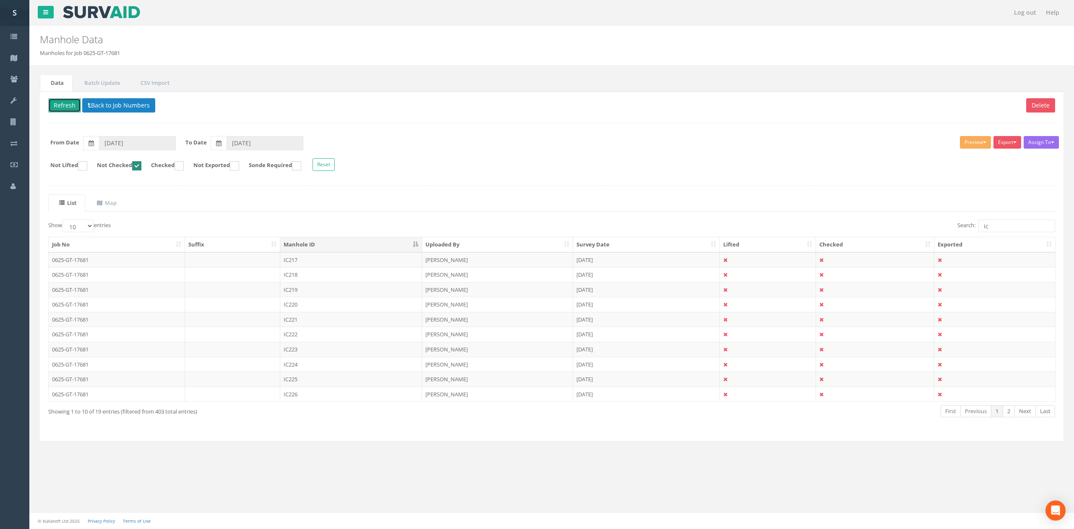
click at [60, 106] on button "Refresh" at bounding box center [64, 105] width 33 height 14
click at [354, 488] on div "Log out Help Manhole Data Manholes for Job 0625-GT-17681 × There was an error f…" at bounding box center [551, 264] width 1045 height 529
click at [327, 264] on td "IC218" at bounding box center [351, 259] width 142 height 15
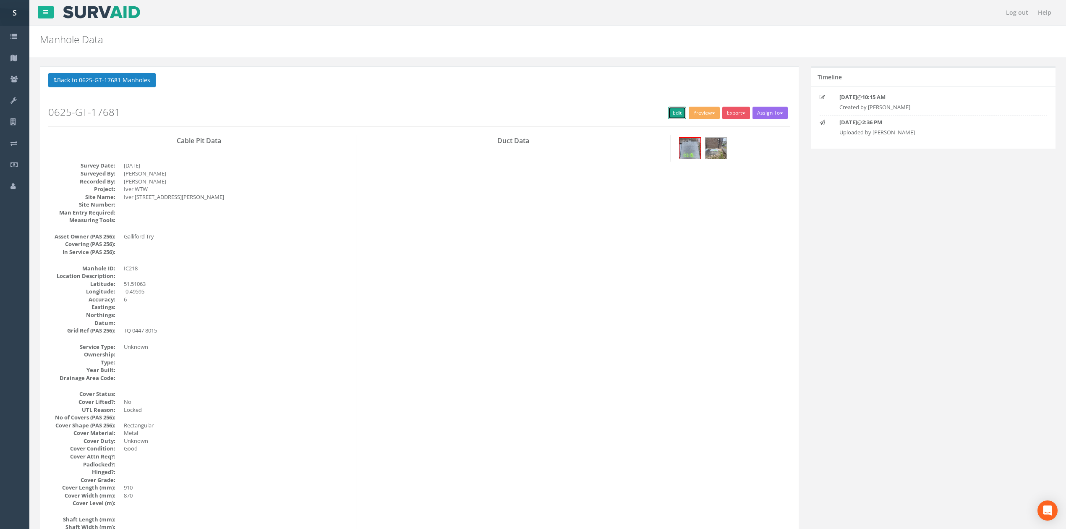
click at [674, 112] on link "Edit" at bounding box center [677, 113] width 18 height 13
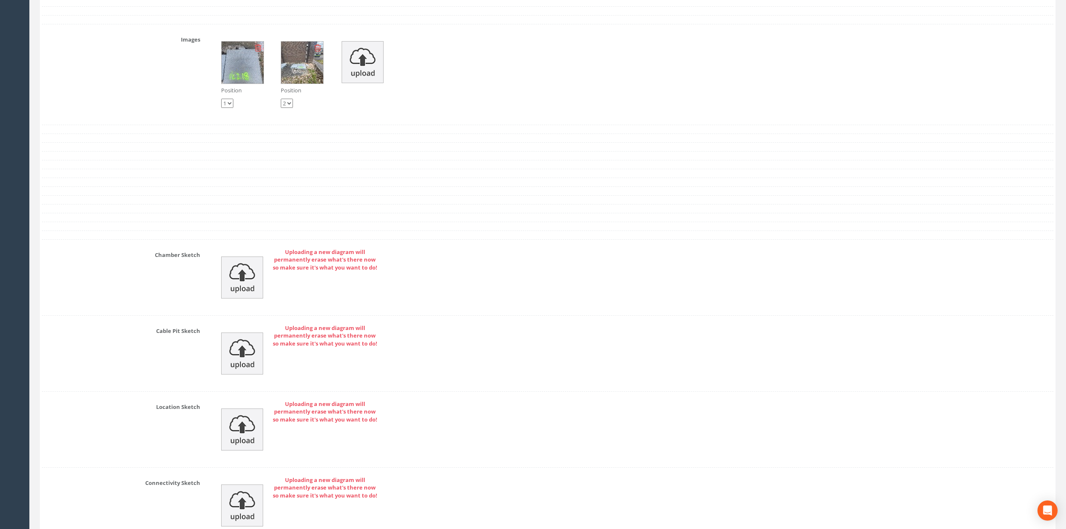
scroll to position [1399, 0]
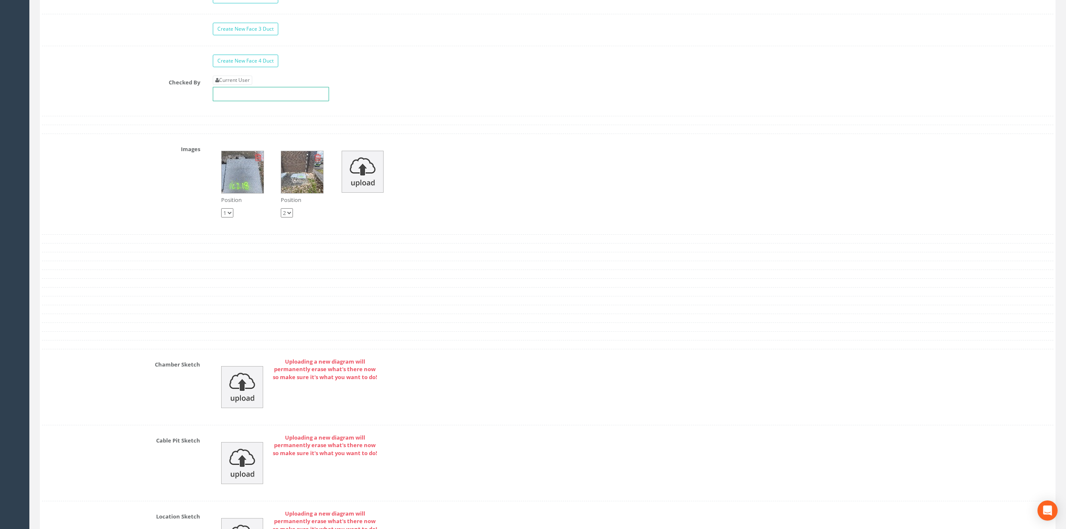
click at [244, 97] on input "text" at bounding box center [271, 94] width 116 height 14
click at [243, 85] on link "Current User" at bounding box center [232, 80] width 39 height 9
type input "[PERSON_NAME]"
click at [248, 107] on div "Current User [PERSON_NAME]" at bounding box center [632, 92] width 853 height 32
click at [253, 101] on input "[PERSON_NAME]" at bounding box center [271, 94] width 116 height 14
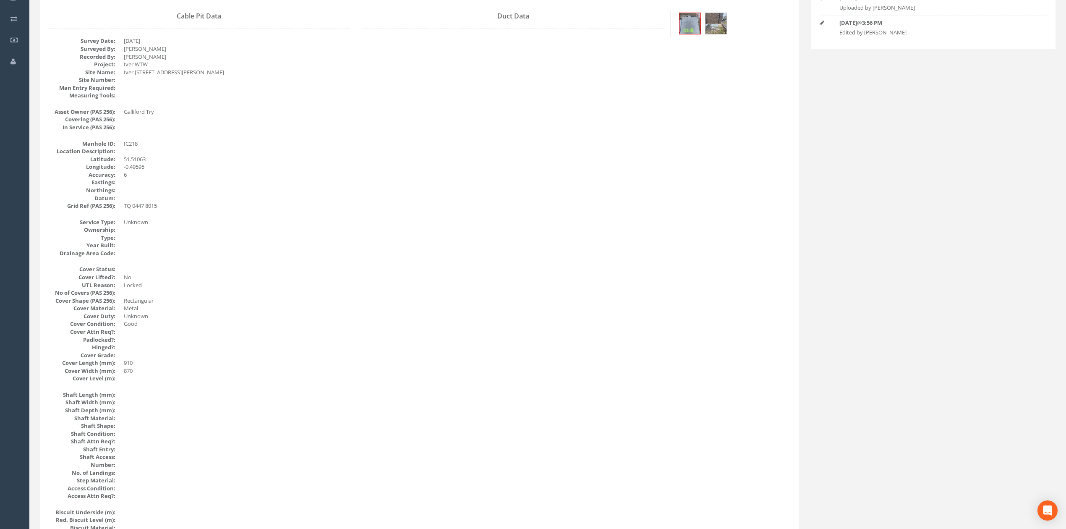
scroll to position [0, 0]
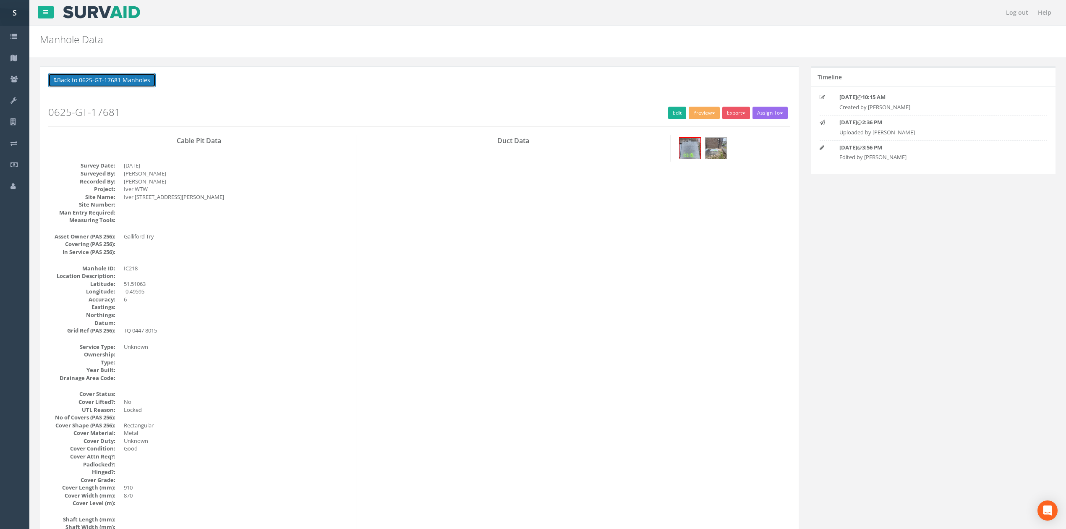
click at [93, 81] on button "Back to 0625-GT-17681 Manholes" at bounding box center [101, 80] width 107 height 14
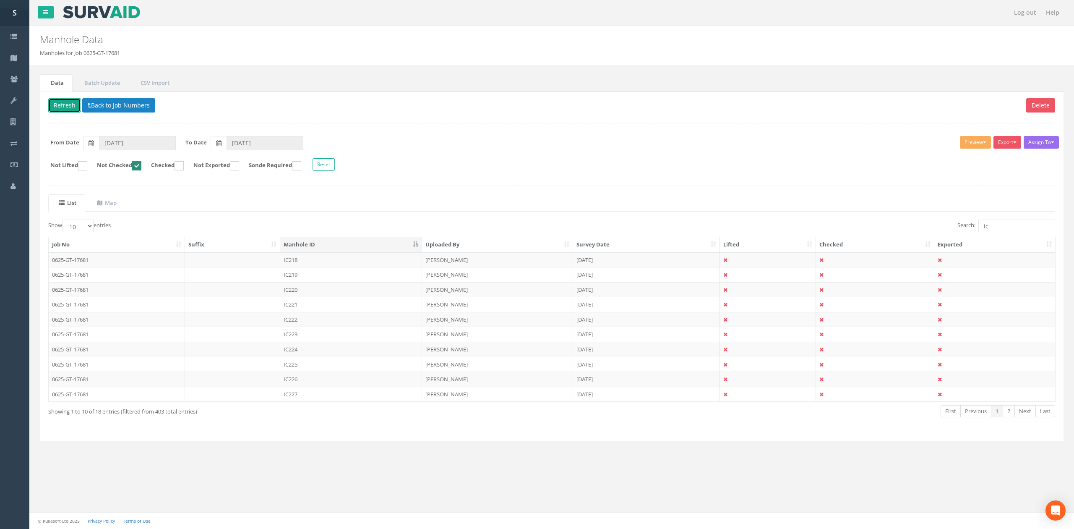
click at [64, 108] on button "Refresh" at bounding box center [64, 105] width 33 height 14
click at [333, 260] on td "IC219" at bounding box center [351, 259] width 142 height 15
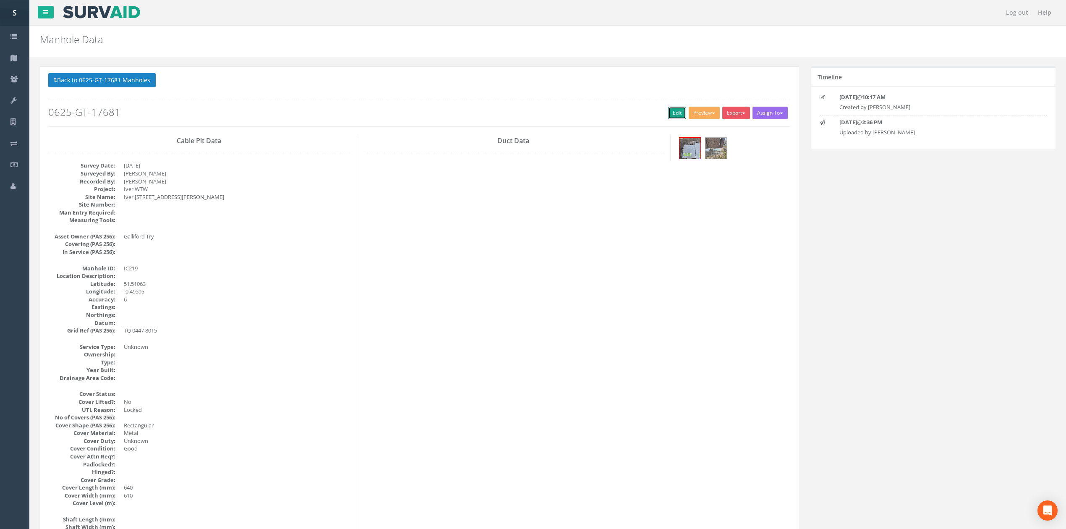
click at [672, 112] on link "Edit" at bounding box center [677, 113] width 18 height 13
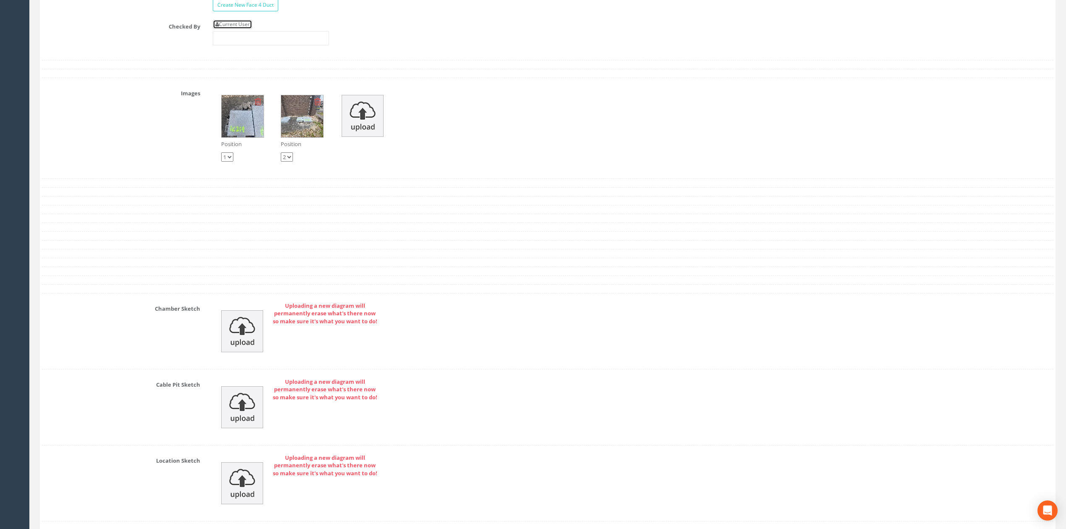
click at [240, 29] on link "Current User" at bounding box center [232, 24] width 39 height 9
type input "[PERSON_NAME]"
click at [244, 45] on input "[PERSON_NAME]" at bounding box center [271, 38] width 116 height 14
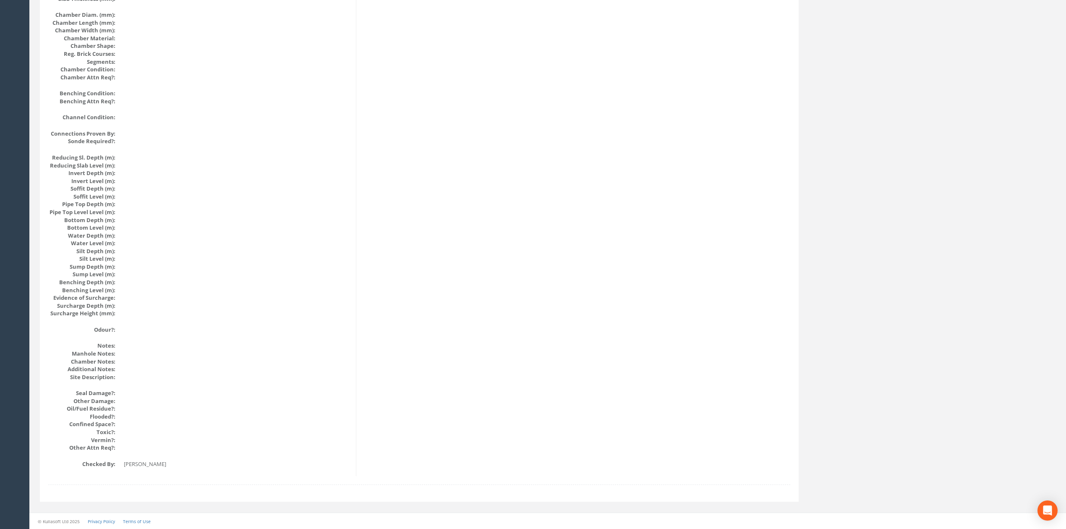
drag, startPoint x: 246, startPoint y: 311, endPoint x: 247, endPoint y: 269, distance: 42.0
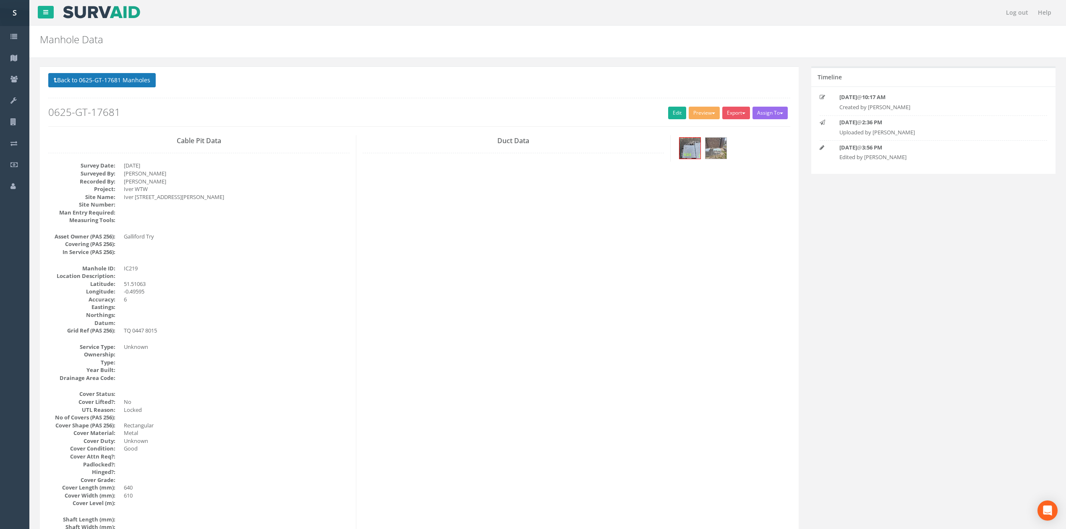
click at [85, 74] on button "Back to 0625-GT-17681 Manholes" at bounding box center [101, 80] width 107 height 14
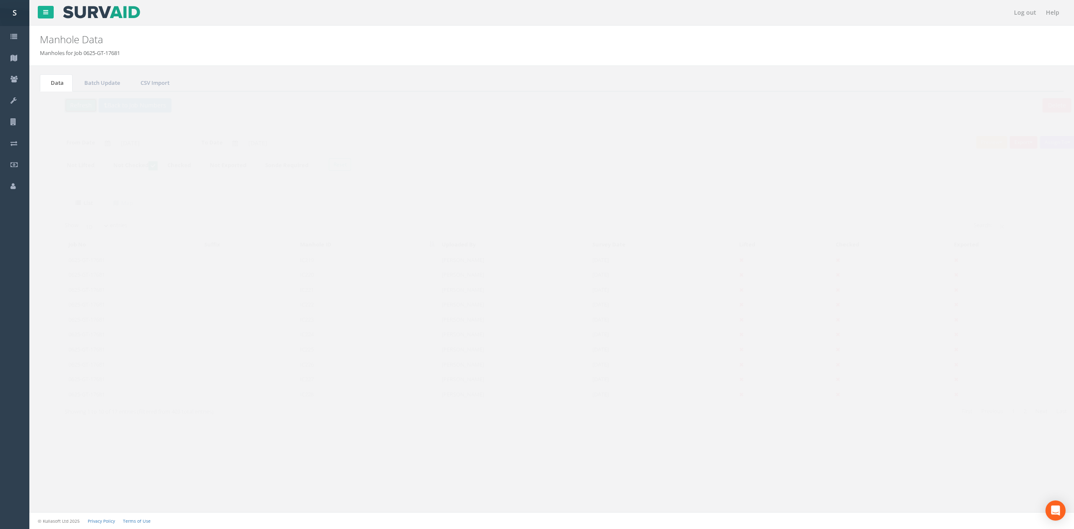
click at [64, 110] on button "Refresh" at bounding box center [64, 105] width 33 height 14
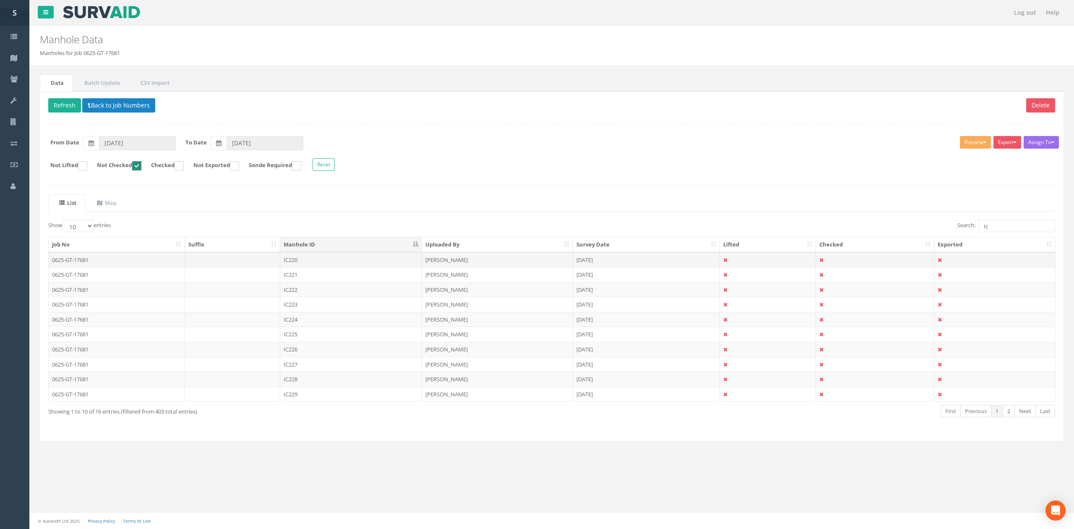
click at [313, 262] on td "IC220" at bounding box center [351, 259] width 142 height 15
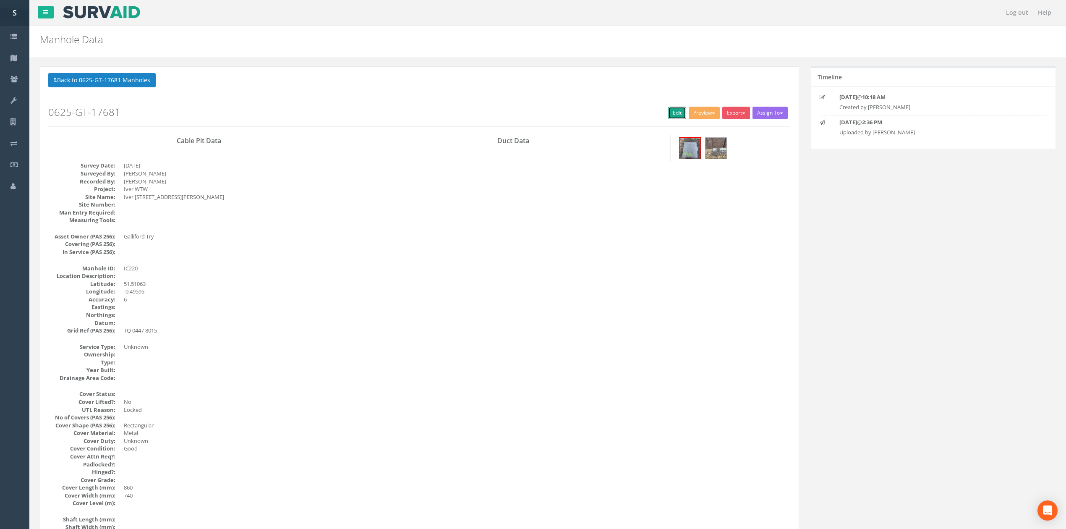
click at [670, 110] on link "Edit" at bounding box center [677, 113] width 18 height 13
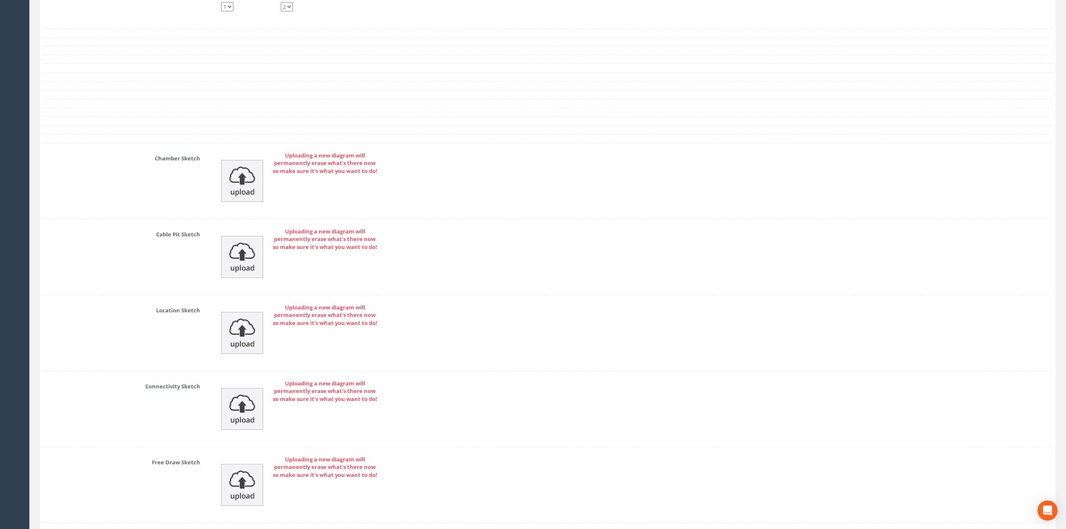
scroll to position [1343, 0]
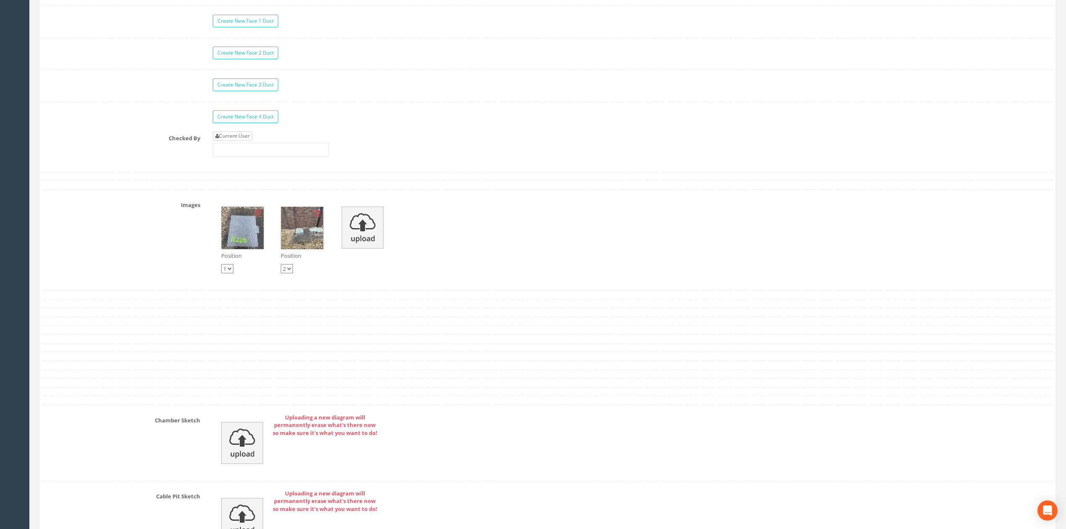
click at [249, 141] on link "Current User" at bounding box center [232, 135] width 39 height 9
type input "[PERSON_NAME]"
click at [265, 157] on input "[PERSON_NAME]" at bounding box center [271, 150] width 116 height 14
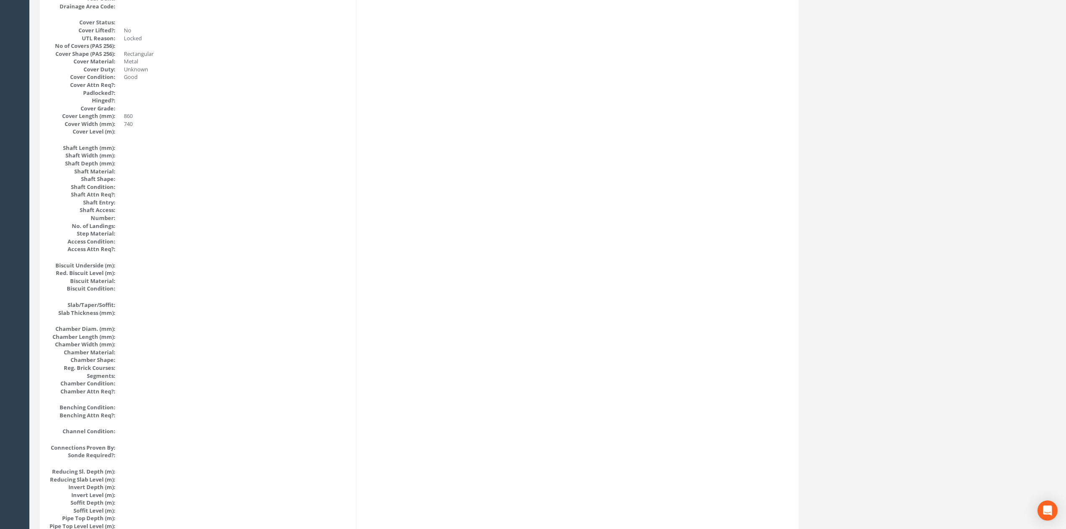
scroll to position [0, 0]
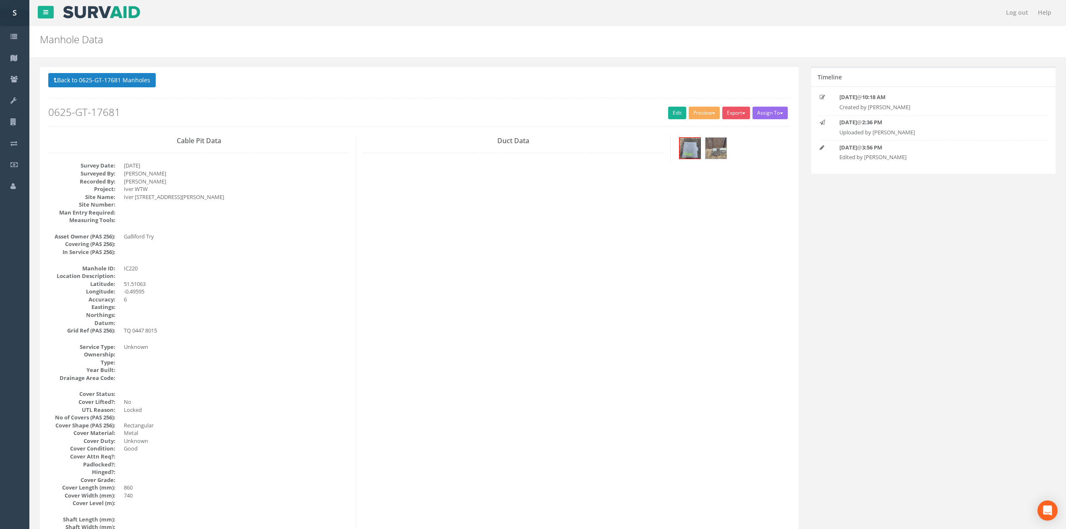
click at [130, 97] on div "Back to 0625-GT-17681 Manholes Back to Map Assign To No Companies Added Export …" at bounding box center [419, 99] width 742 height 53
click at [120, 83] on button "Back to 0625-GT-17681 Manholes" at bounding box center [101, 80] width 107 height 14
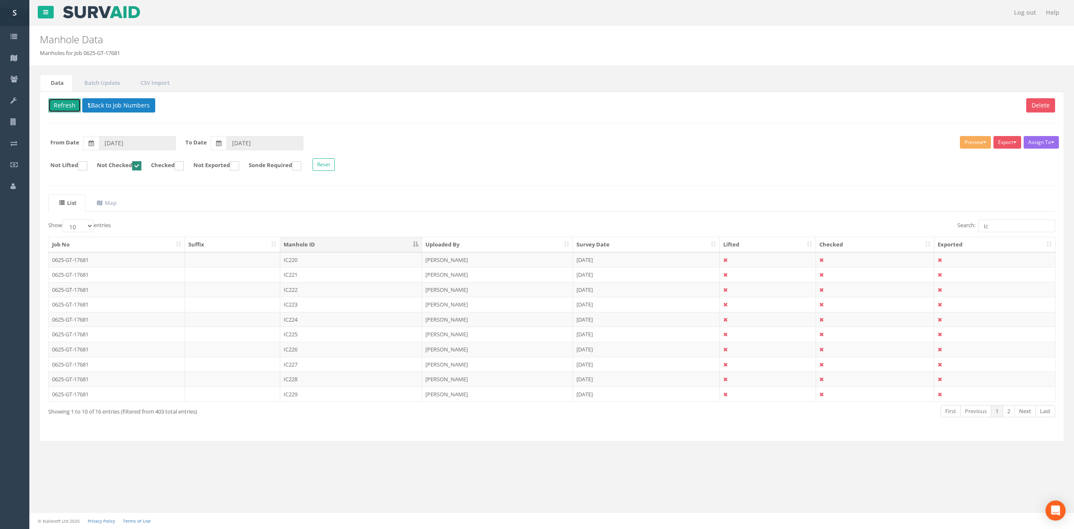
click at [69, 112] on button "Refresh" at bounding box center [64, 105] width 33 height 14
click at [328, 261] on td "IC221" at bounding box center [351, 259] width 142 height 15
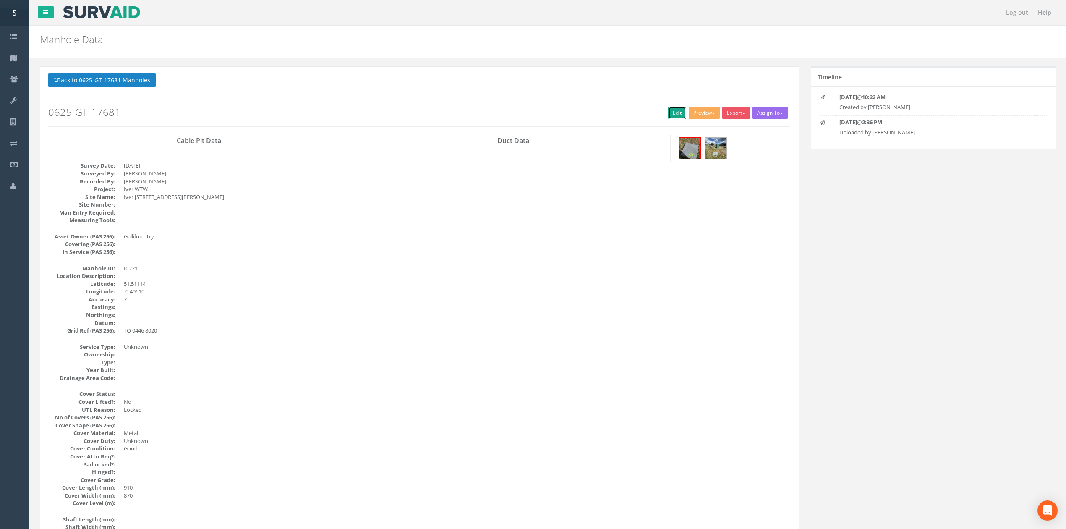
click at [676, 111] on link "Edit" at bounding box center [677, 113] width 18 height 13
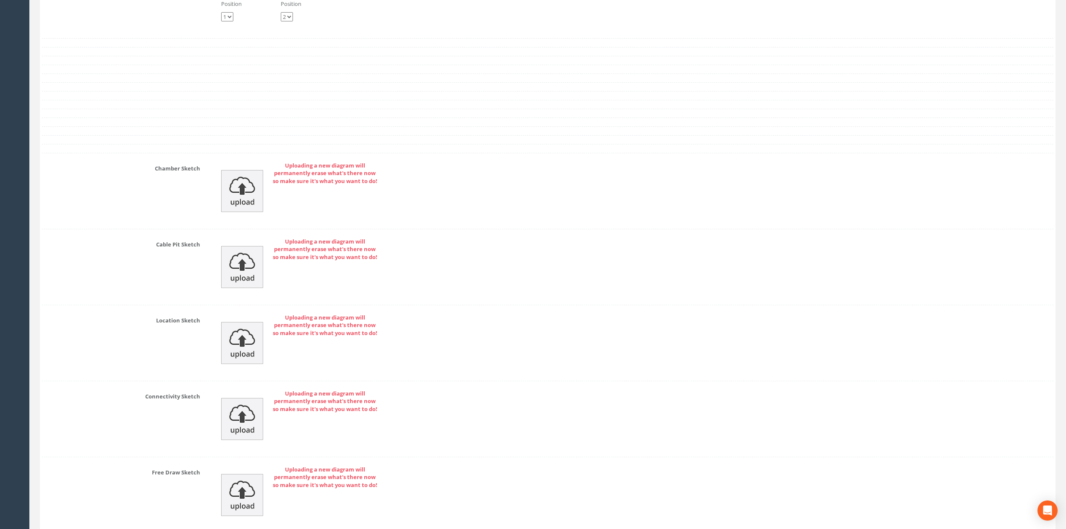
scroll to position [1341, 0]
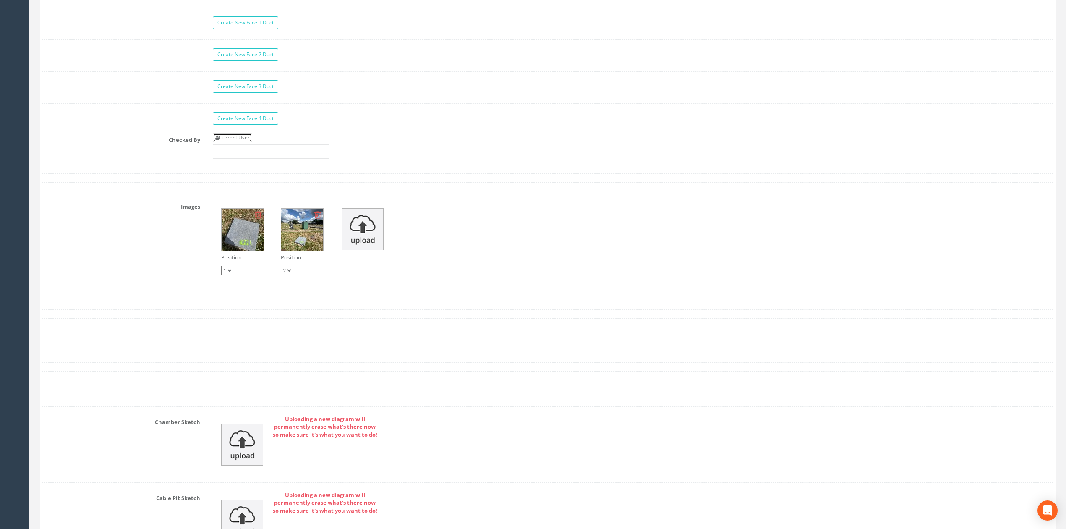
click at [239, 142] on link "Current User" at bounding box center [232, 137] width 39 height 9
type input "[PERSON_NAME]"
click at [244, 158] on input "[PERSON_NAME]" at bounding box center [271, 151] width 116 height 14
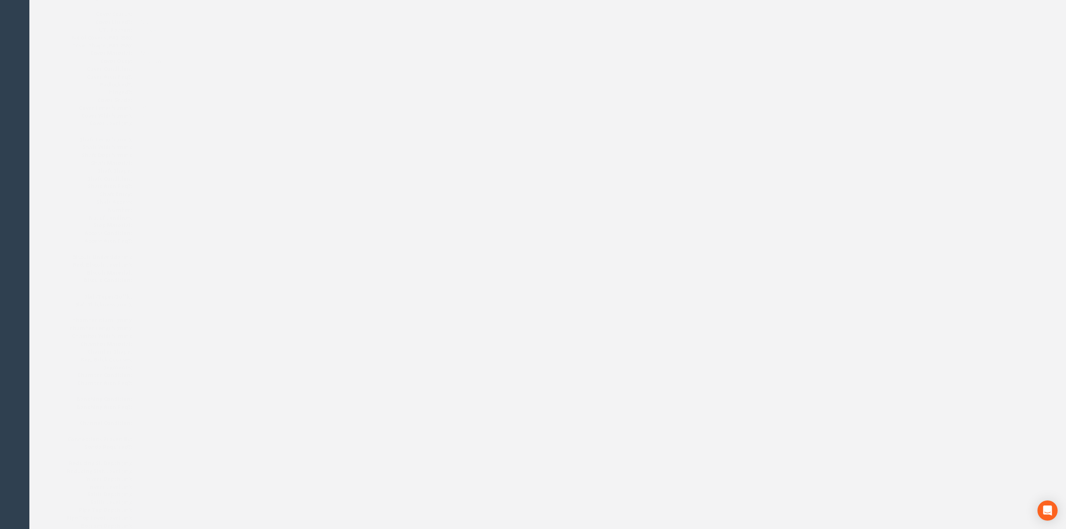
scroll to position [0, 0]
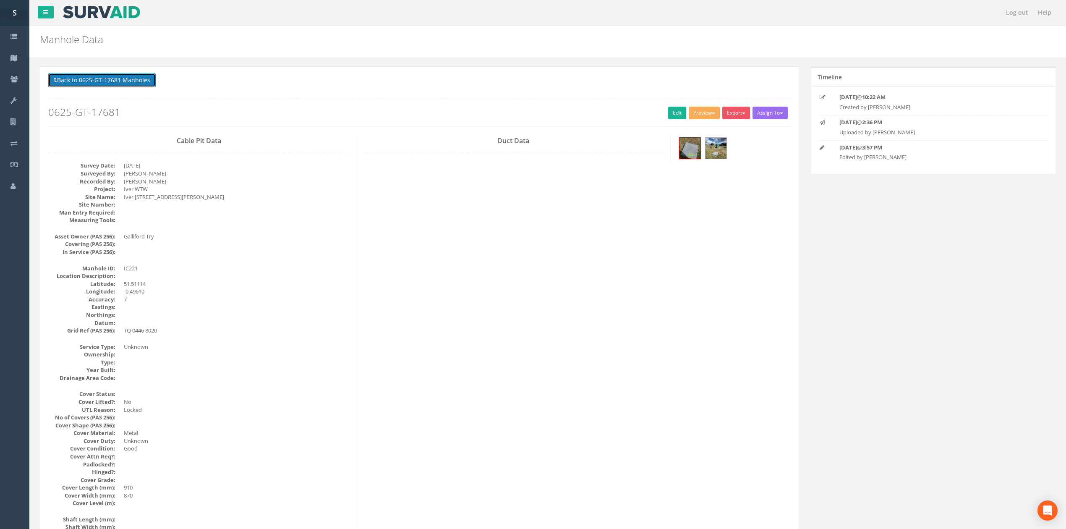
click at [134, 75] on button "Back to 0625-GT-17681 Manholes" at bounding box center [101, 80] width 107 height 14
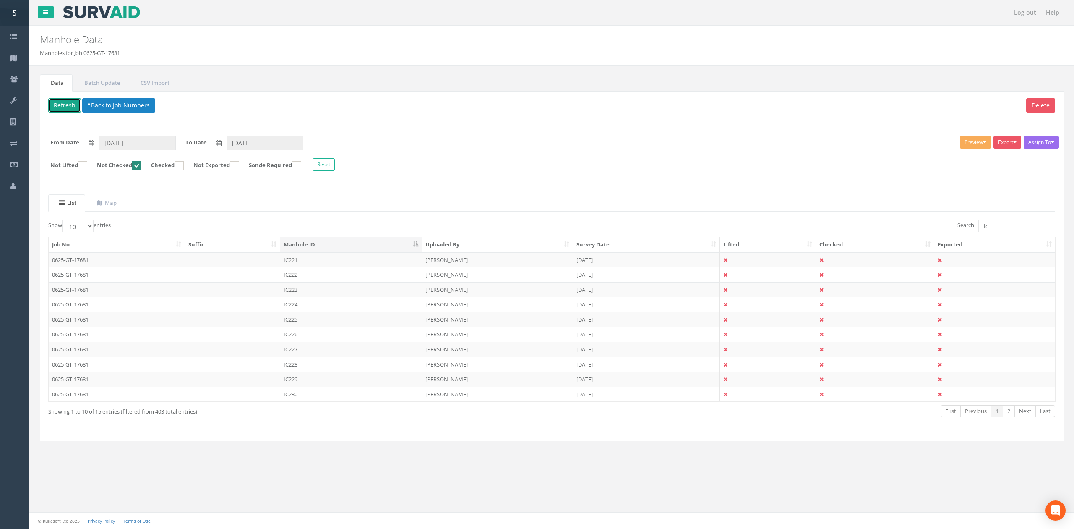
click at [68, 99] on button "Refresh" at bounding box center [64, 105] width 33 height 14
click at [316, 261] on td "IC222" at bounding box center [351, 259] width 142 height 15
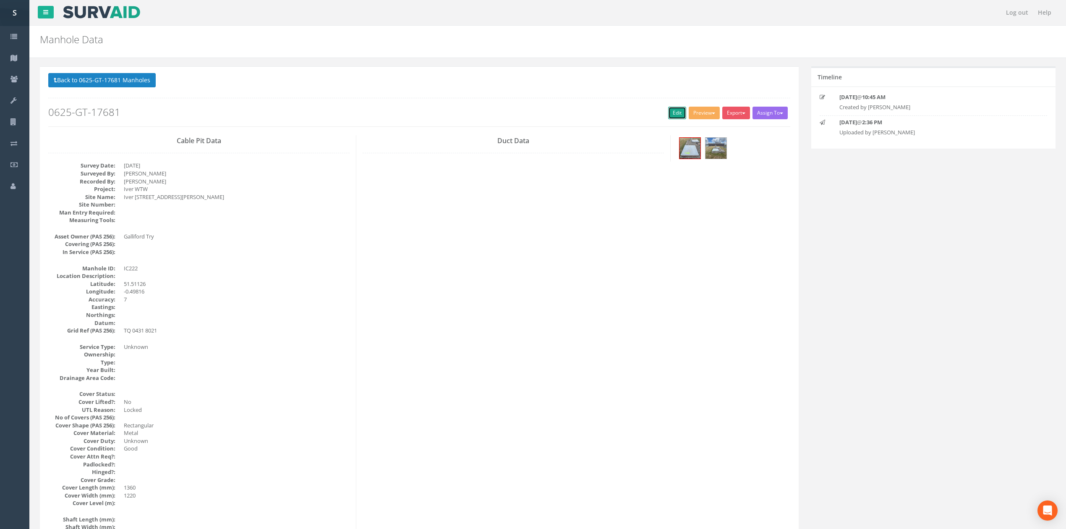
click at [676, 112] on link "Edit" at bounding box center [677, 113] width 18 height 13
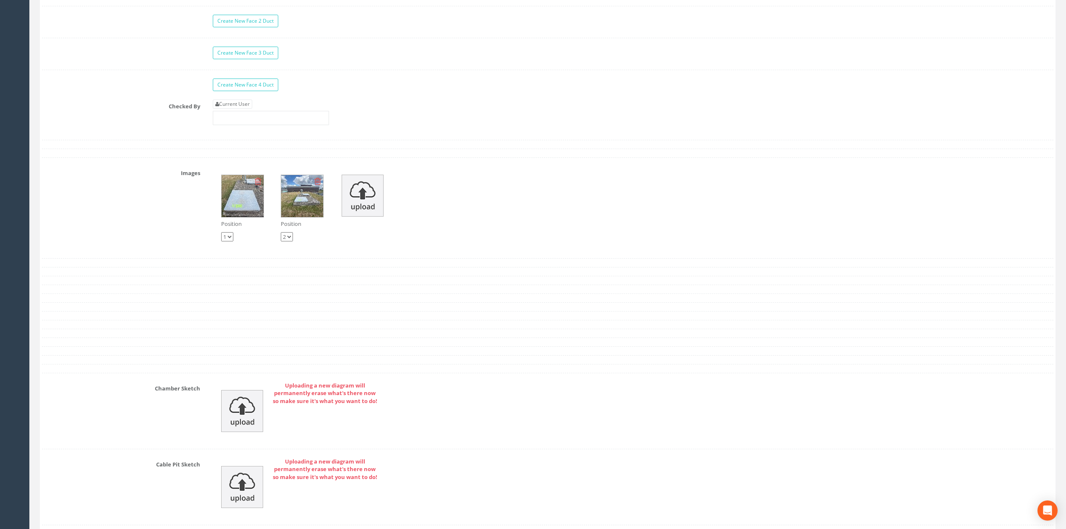
scroll to position [1343, 0]
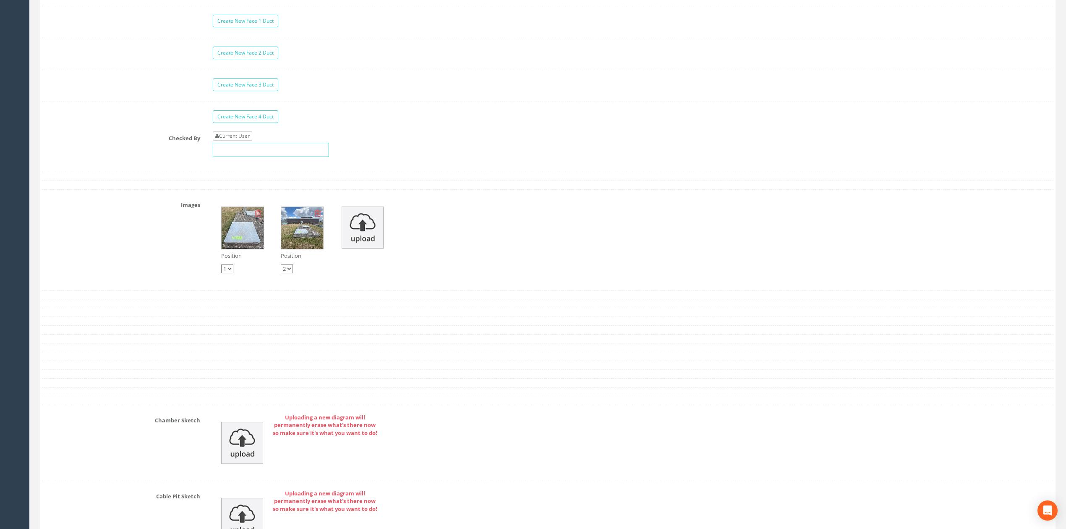
click at [242, 151] on div "Current User" at bounding box center [271, 144] width 116 height 26
click at [242, 141] on link "Current User" at bounding box center [232, 135] width 39 height 9
type input "[PERSON_NAME]"
click at [259, 157] on input "[PERSON_NAME]" at bounding box center [271, 150] width 116 height 14
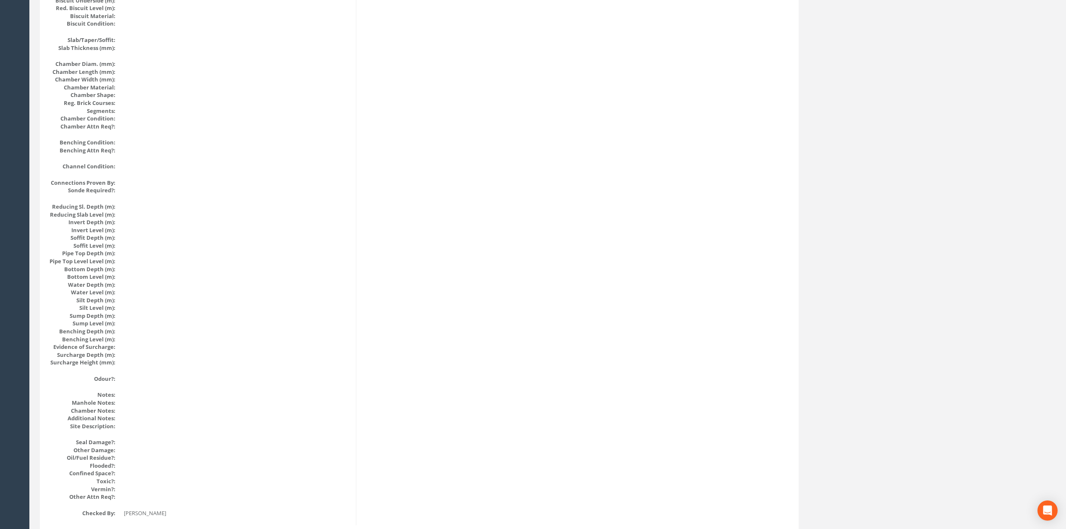
scroll to position [0, 0]
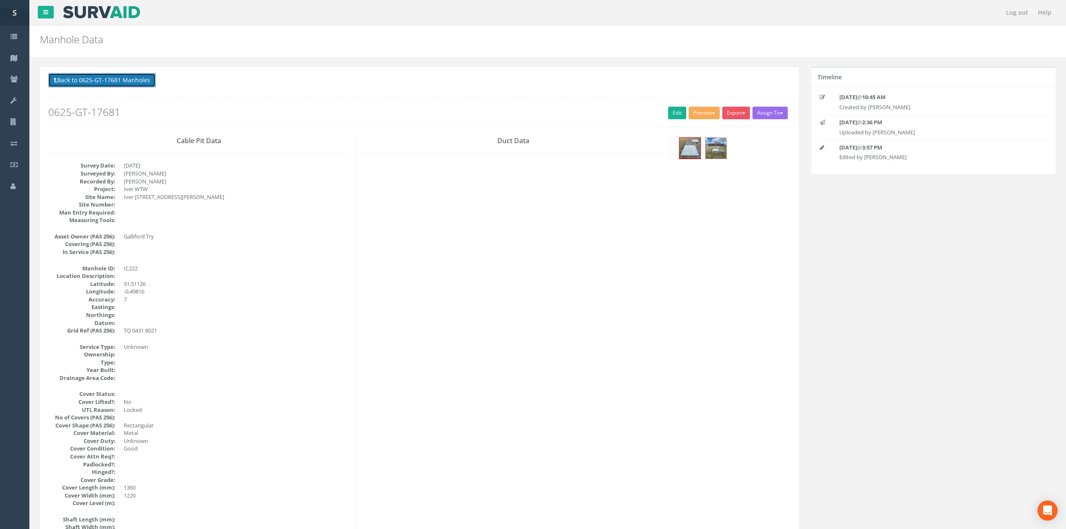
click at [124, 76] on button "Back to 0625-GT-17681 Manholes" at bounding box center [101, 80] width 107 height 14
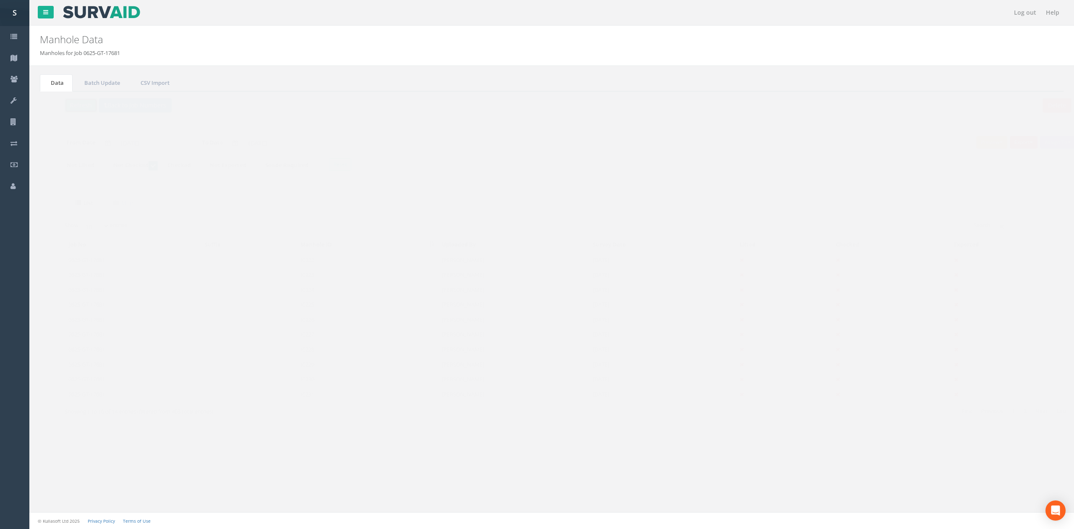
click at [73, 108] on button "Refresh" at bounding box center [64, 105] width 33 height 14
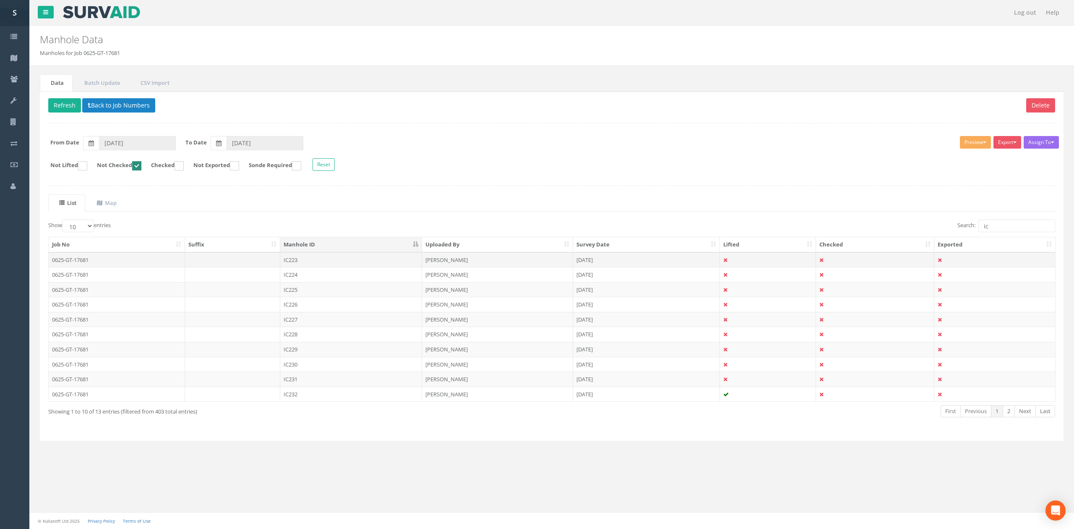
click at [300, 267] on td "IC223" at bounding box center [351, 259] width 142 height 15
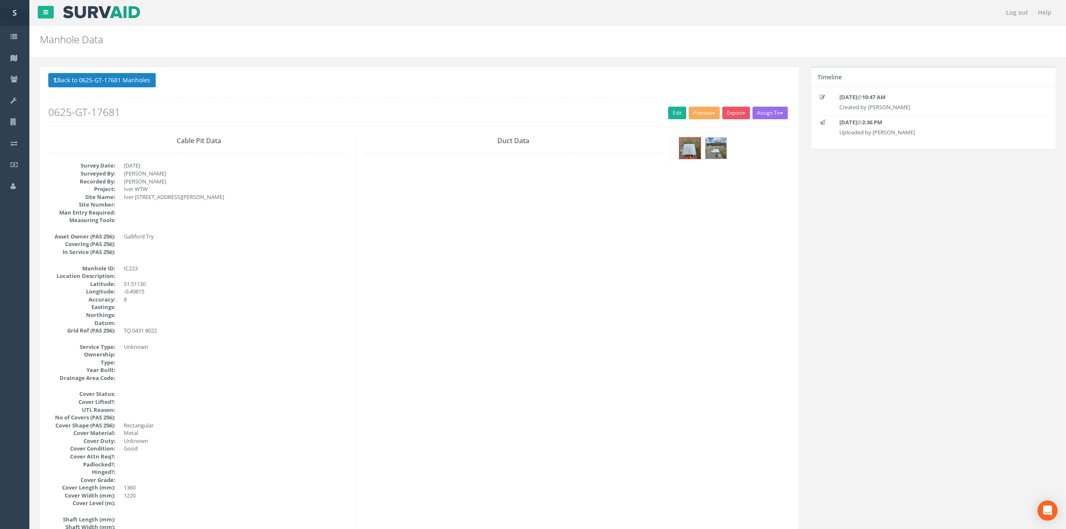
click at [662, 109] on h2 "0625-GT-17681" at bounding box center [419, 112] width 742 height 11
click at [668, 111] on link "Edit" at bounding box center [677, 113] width 18 height 13
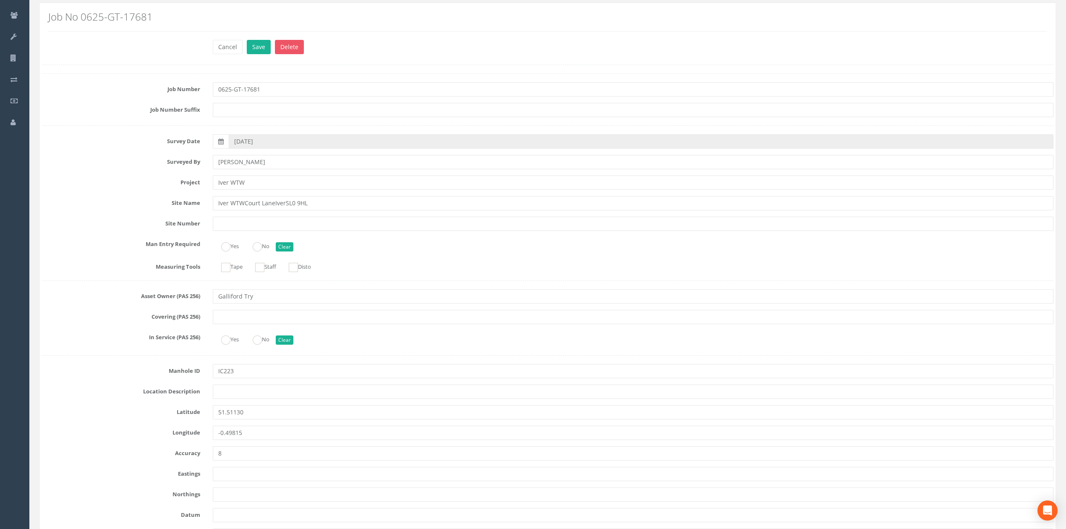
scroll to position [447, 0]
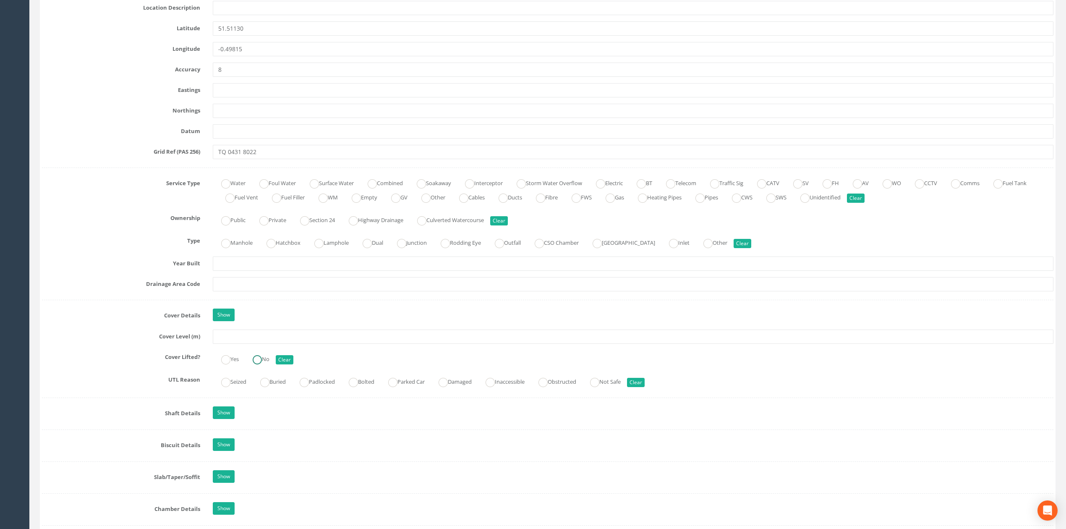
click at [266, 360] on label "No" at bounding box center [256, 358] width 25 height 12
radio input "true"
click at [315, 384] on label "Padlocked" at bounding box center [313, 381] width 44 height 12
radio input "true"
click at [347, 348] on div "Job Number 0625-GT-17681 Job Number Suffix Survey Date [DATE] Surveyed By [PERS…" at bounding box center [547, 383] width 1011 height 1387
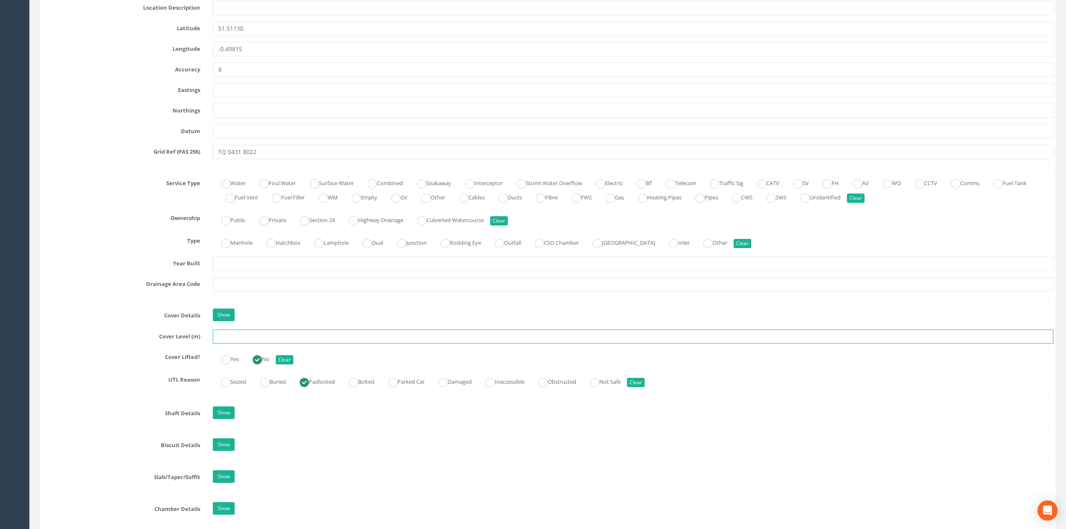
click at [349, 342] on input "text" at bounding box center [633, 336] width 841 height 14
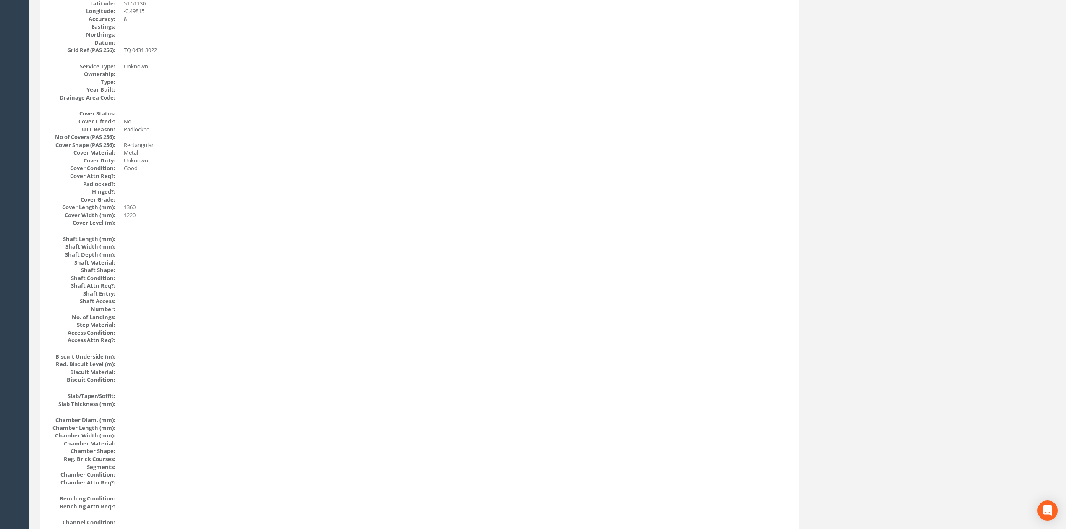
scroll to position [0, 0]
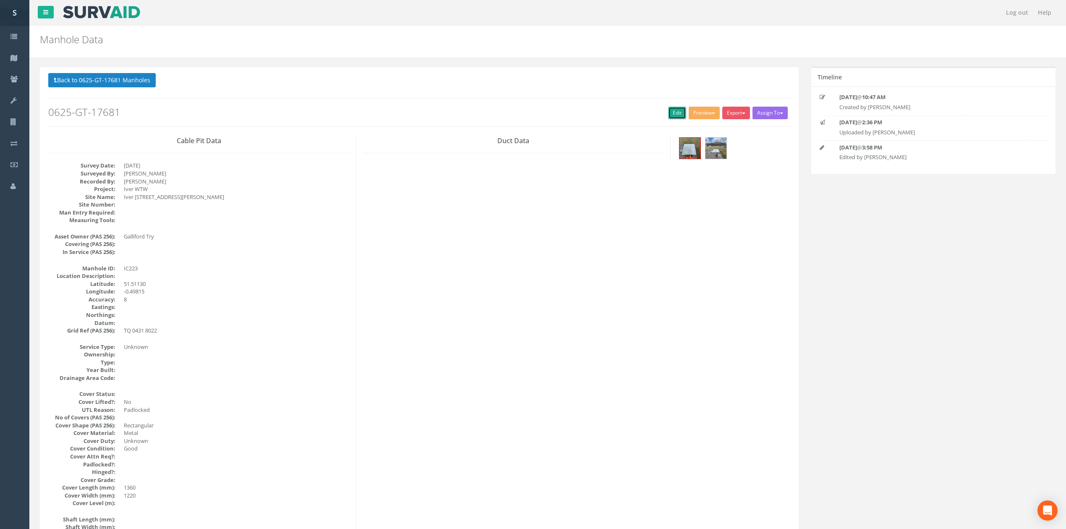
drag, startPoint x: 676, startPoint y: 118, endPoint x: 361, endPoint y: 60, distance: 320.3
click at [676, 118] on link "Edit" at bounding box center [677, 113] width 18 height 13
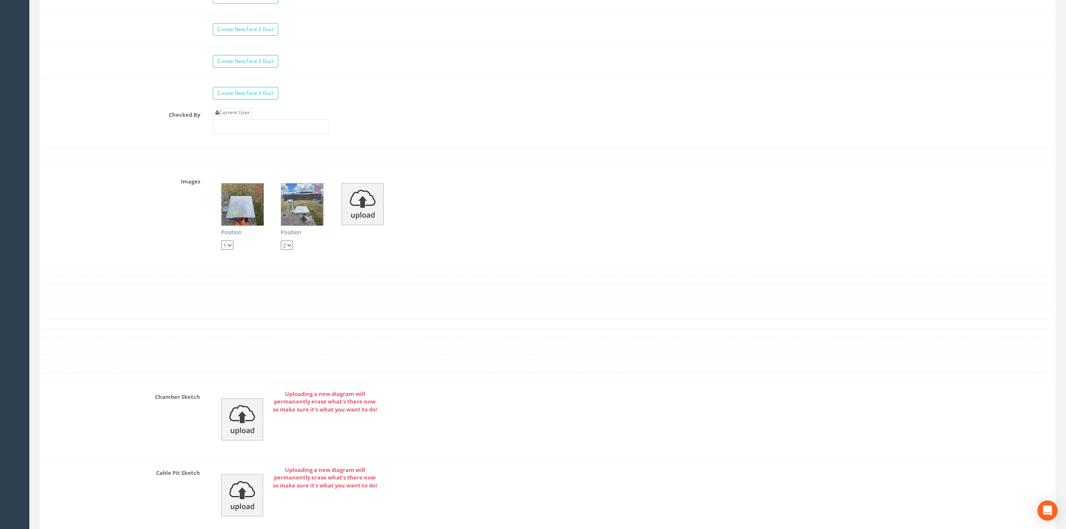
scroll to position [1343, 0]
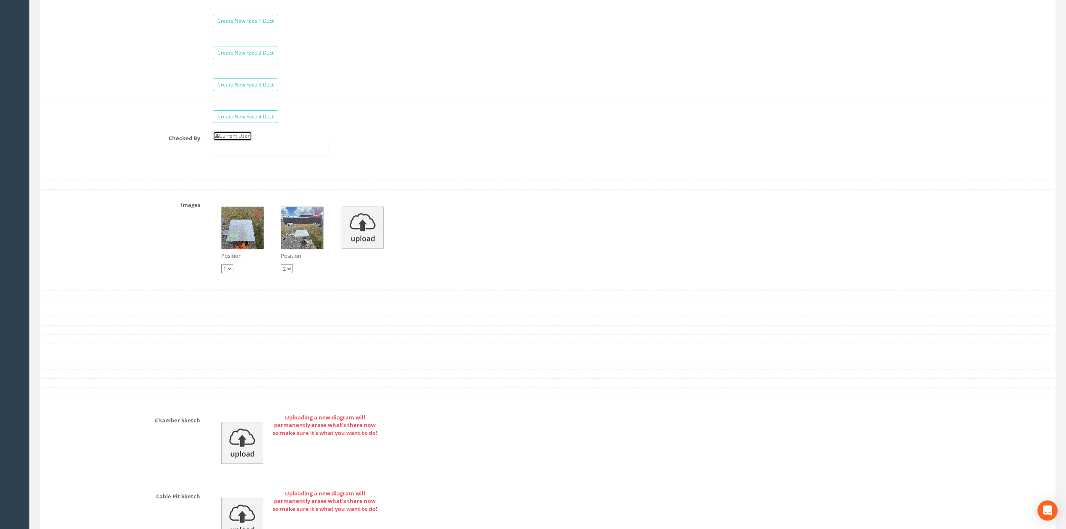
click at [226, 141] on link "Current User" at bounding box center [232, 135] width 39 height 9
type input "[PERSON_NAME]"
click at [244, 157] on input "[PERSON_NAME]" at bounding box center [271, 150] width 116 height 14
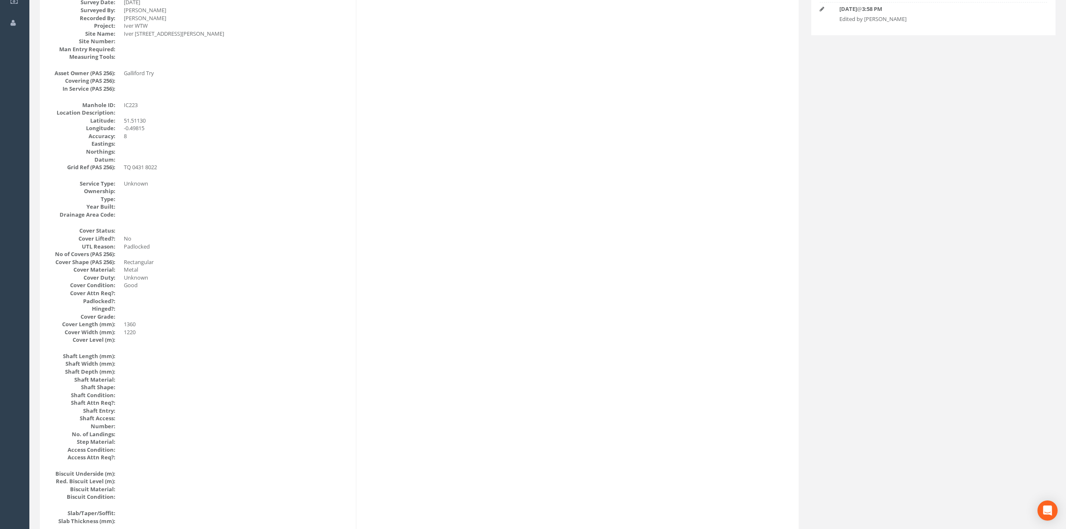
scroll to position [0, 0]
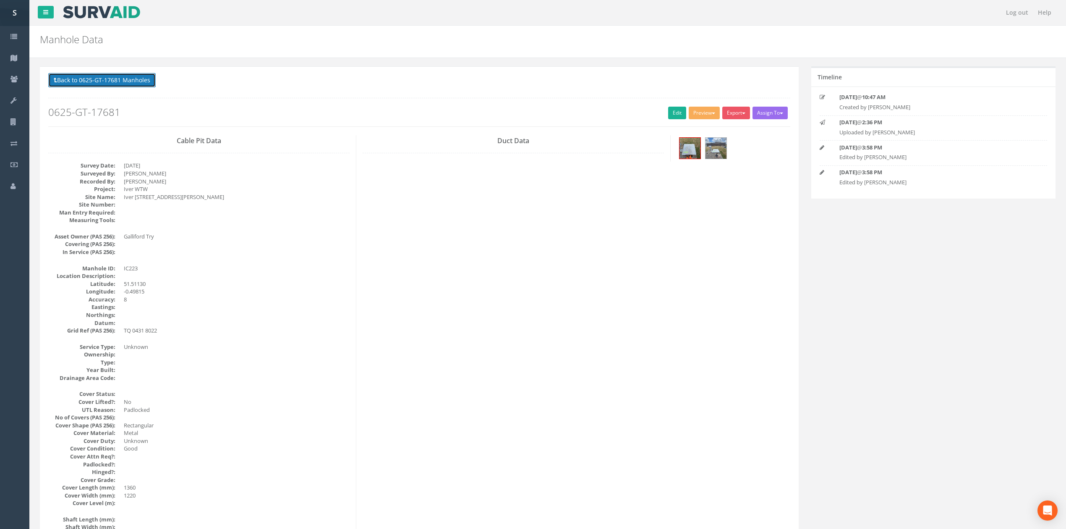
click at [102, 76] on button "Back to 0625-GT-17681 Manholes" at bounding box center [101, 80] width 107 height 14
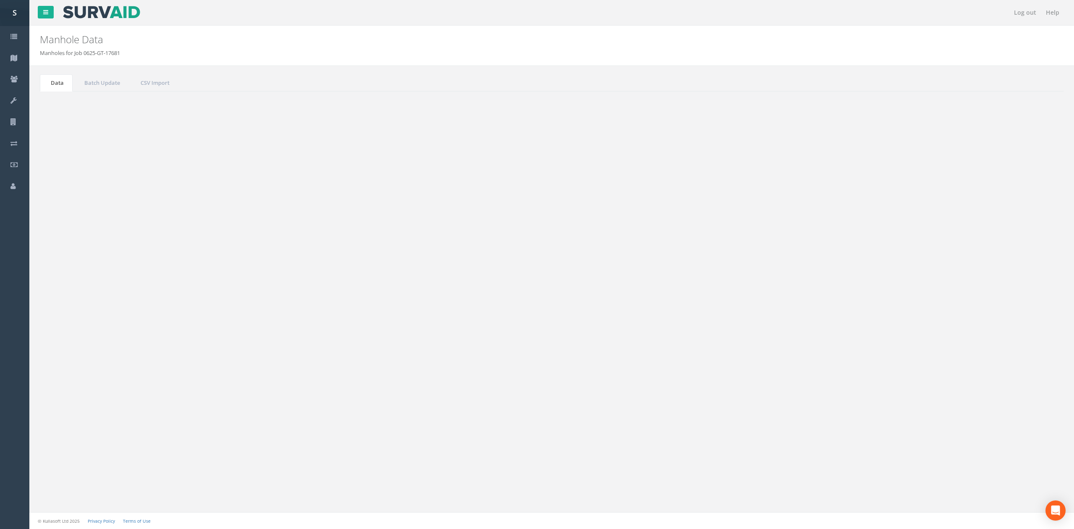
click at [56, 103] on button "Refresh" at bounding box center [64, 105] width 33 height 14
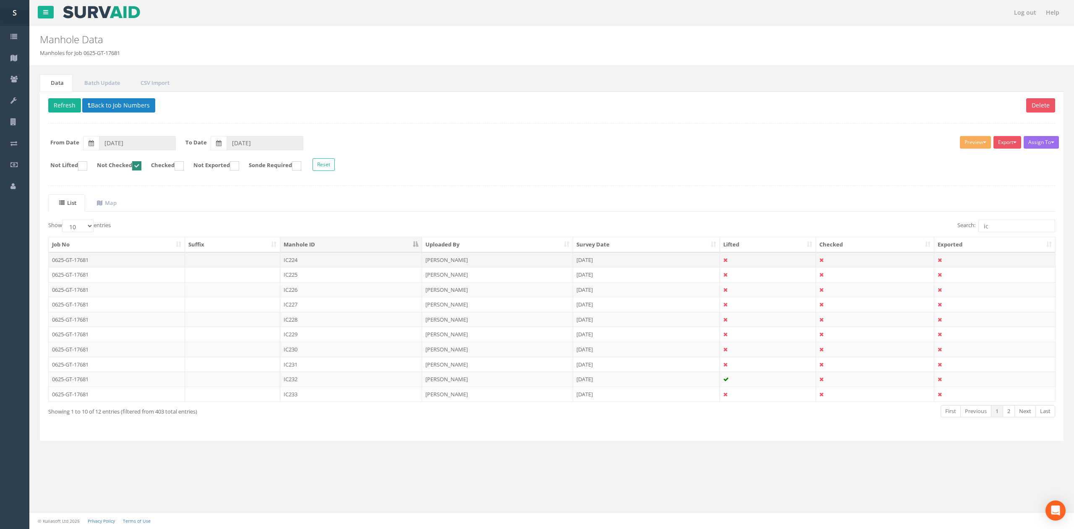
click at [309, 259] on td "IC224" at bounding box center [351, 259] width 142 height 15
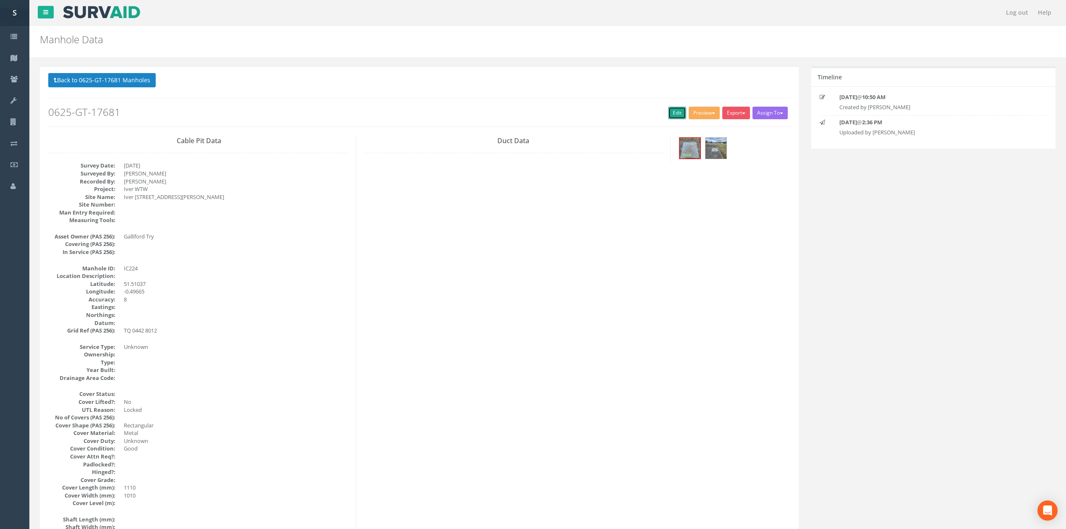
click at [672, 119] on link "Edit" at bounding box center [677, 113] width 18 height 13
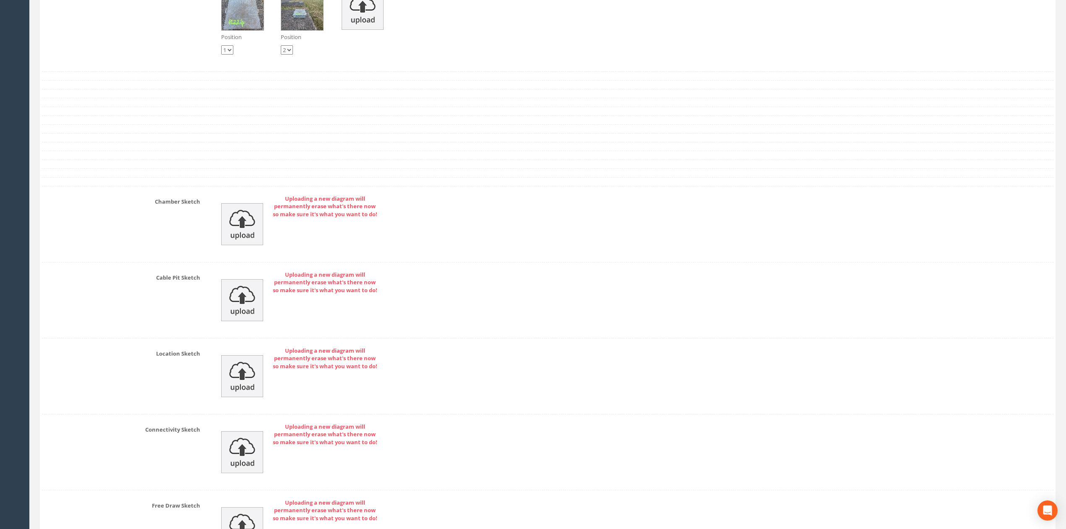
scroll to position [1453, 0]
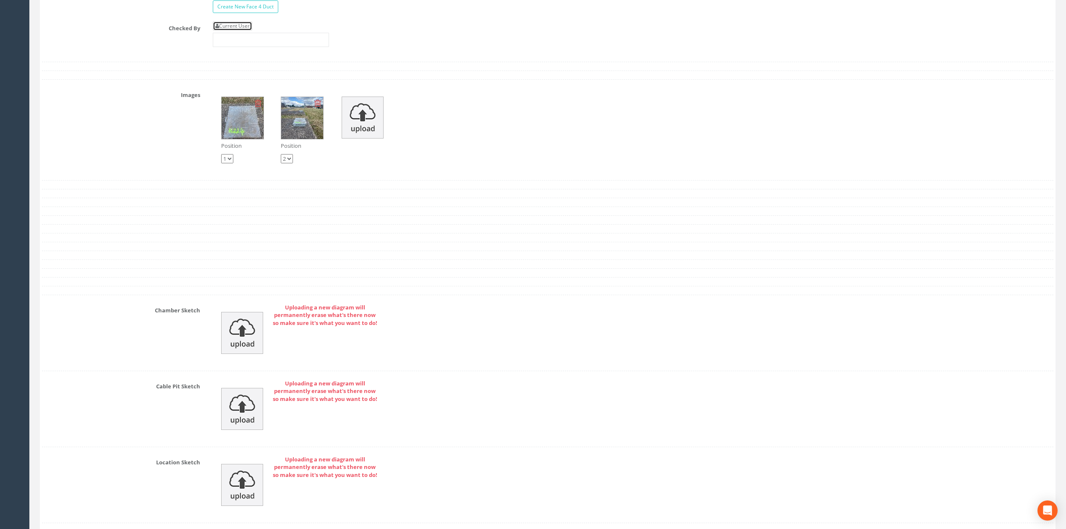
click at [242, 31] on link "Current User" at bounding box center [232, 25] width 39 height 9
type input "[PERSON_NAME]"
click at [254, 47] on input "[PERSON_NAME]" at bounding box center [271, 40] width 116 height 14
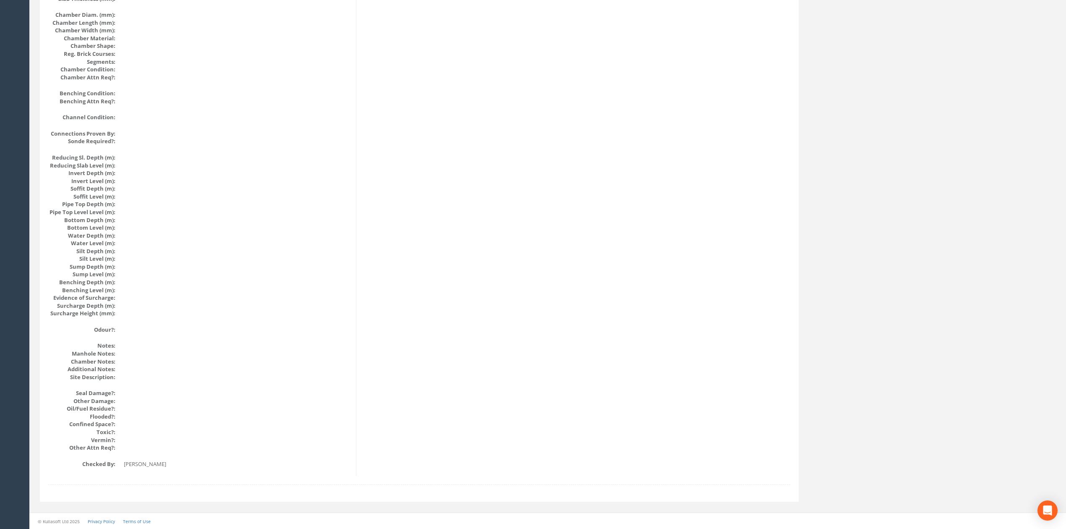
scroll to position [0, 0]
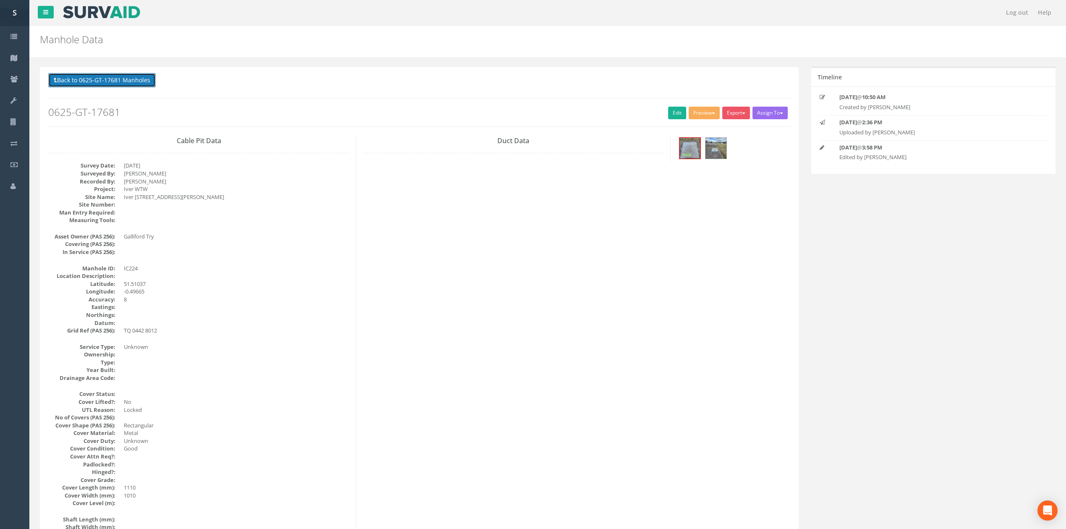
click at [112, 76] on button "Back to 0625-GT-17681 Manholes" at bounding box center [101, 80] width 107 height 14
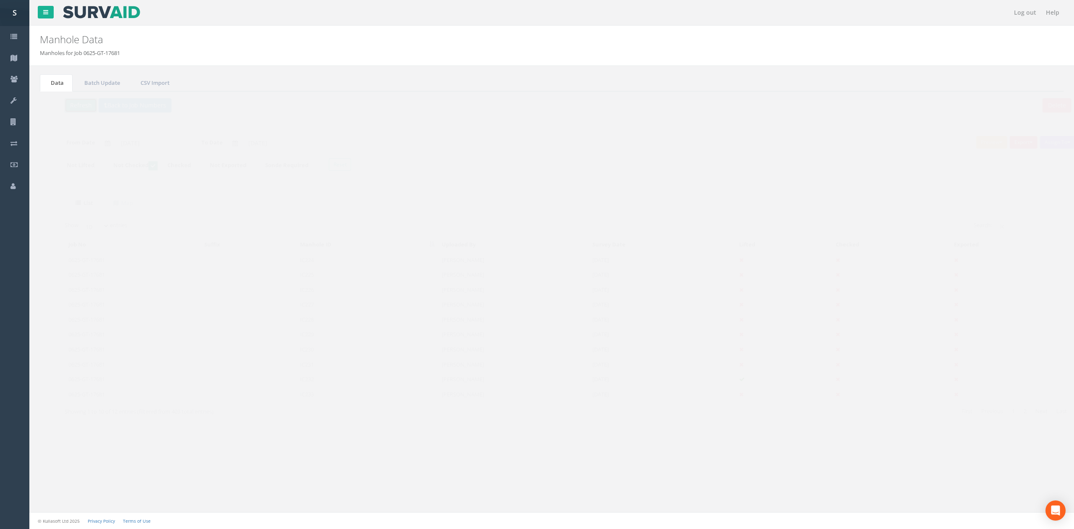
click at [65, 111] on button "Refresh" at bounding box center [64, 105] width 33 height 14
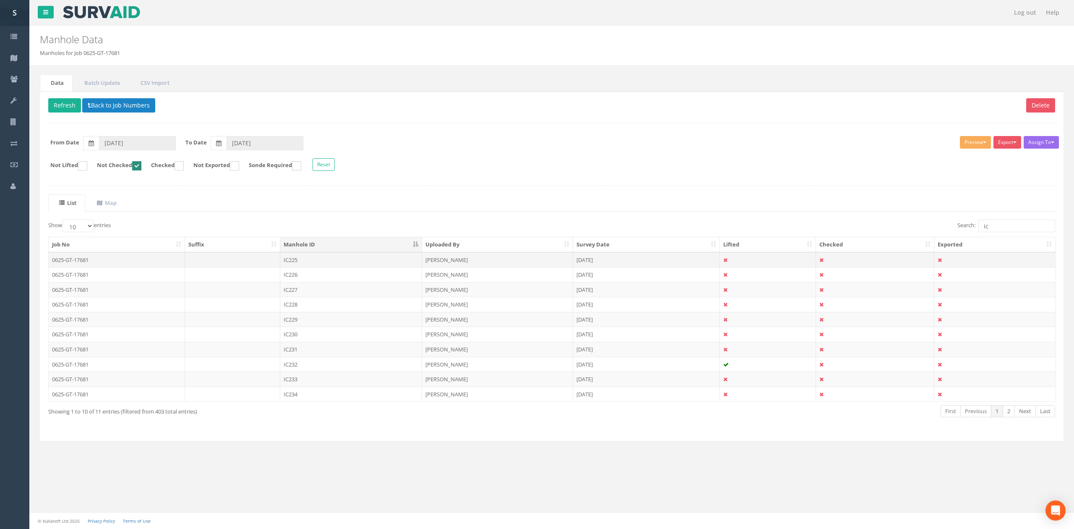
click at [306, 262] on td "IC225" at bounding box center [351, 259] width 142 height 15
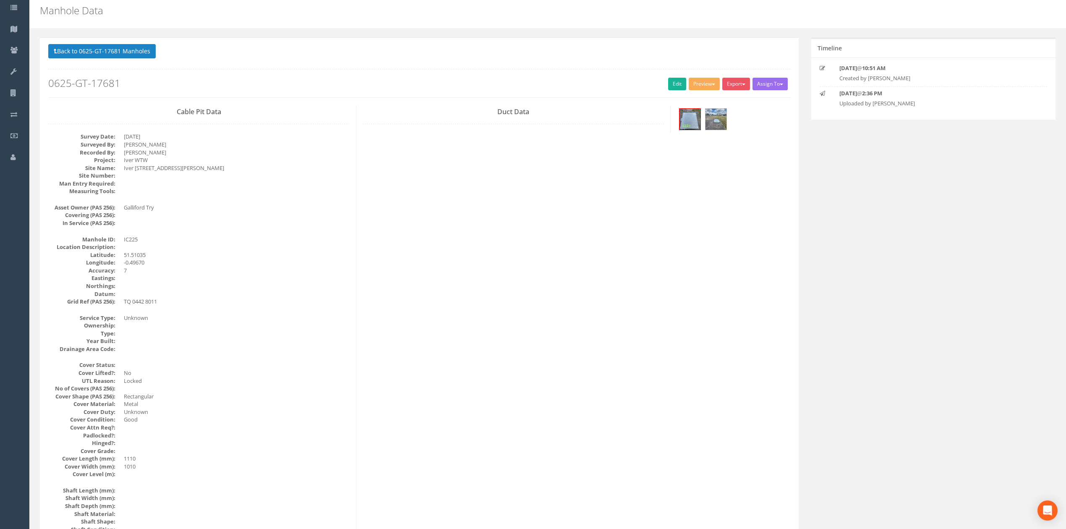
scroll to position [56, 0]
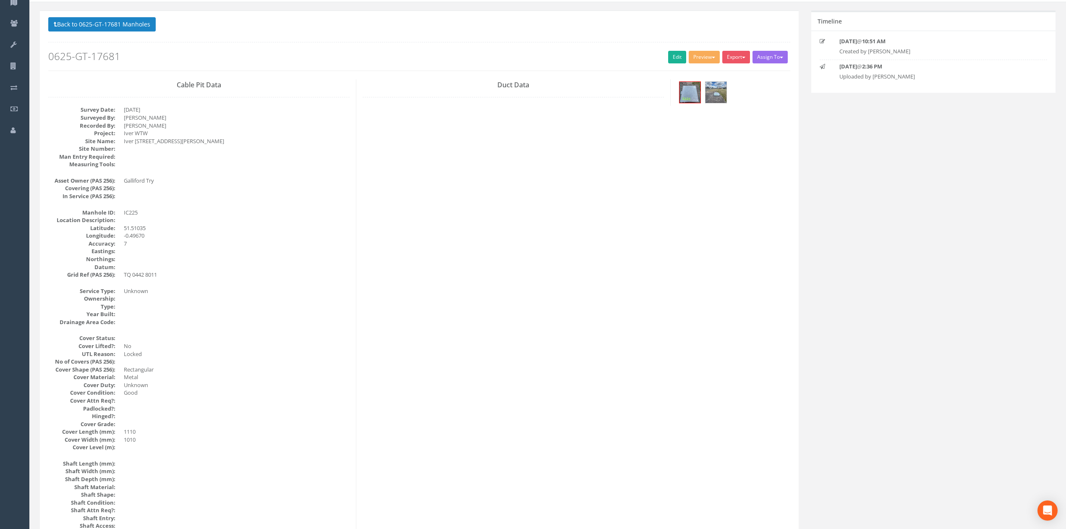
drag, startPoint x: 636, startPoint y: 184, endPoint x: 650, endPoint y: 160, distance: 27.9
click at [668, 55] on link "Edit" at bounding box center [677, 57] width 18 height 13
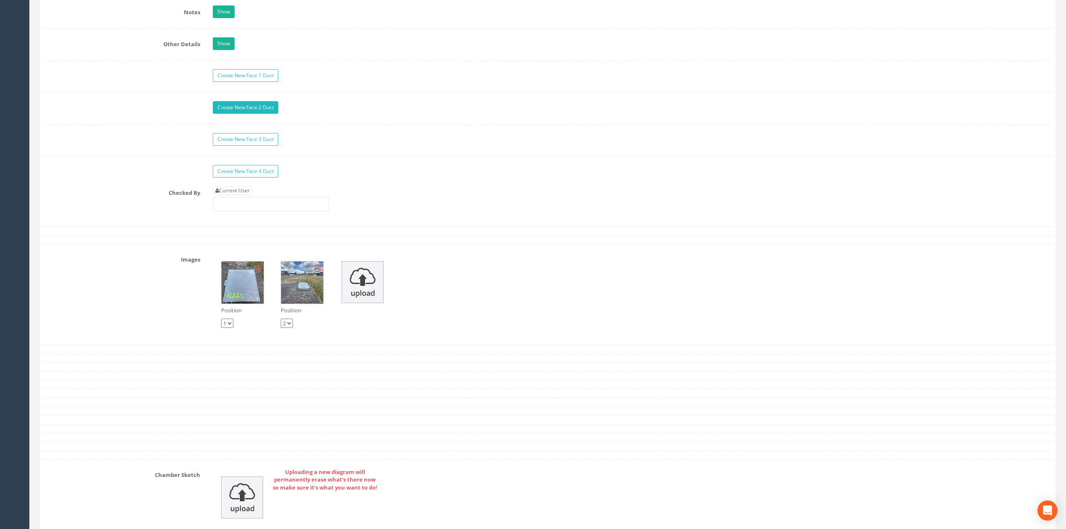
scroll to position [1287, 0]
click at [246, 197] on link "Current User" at bounding box center [232, 192] width 39 height 9
type input "[PERSON_NAME]"
click at [258, 213] on input "[PERSON_NAME]" at bounding box center [271, 206] width 116 height 14
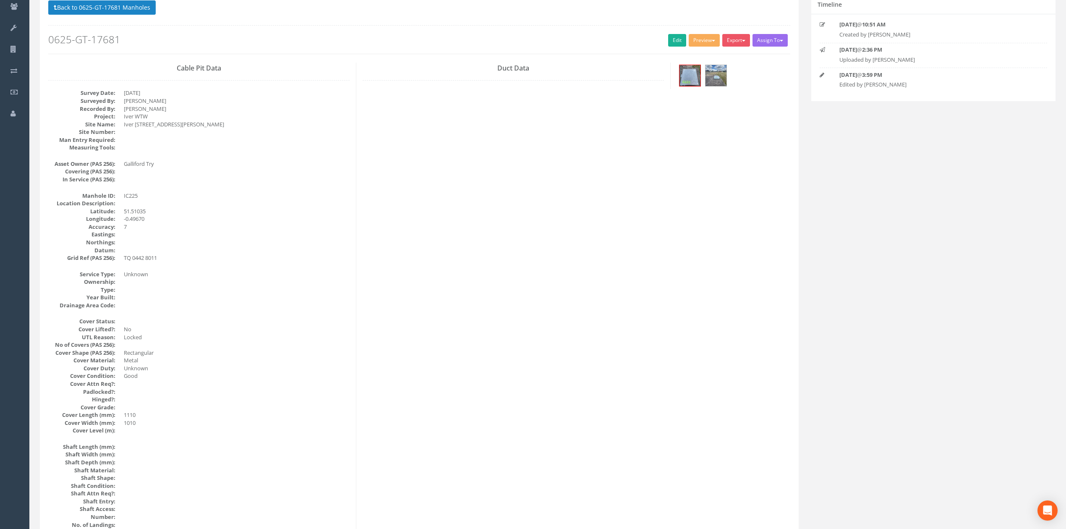
scroll to position [0, 0]
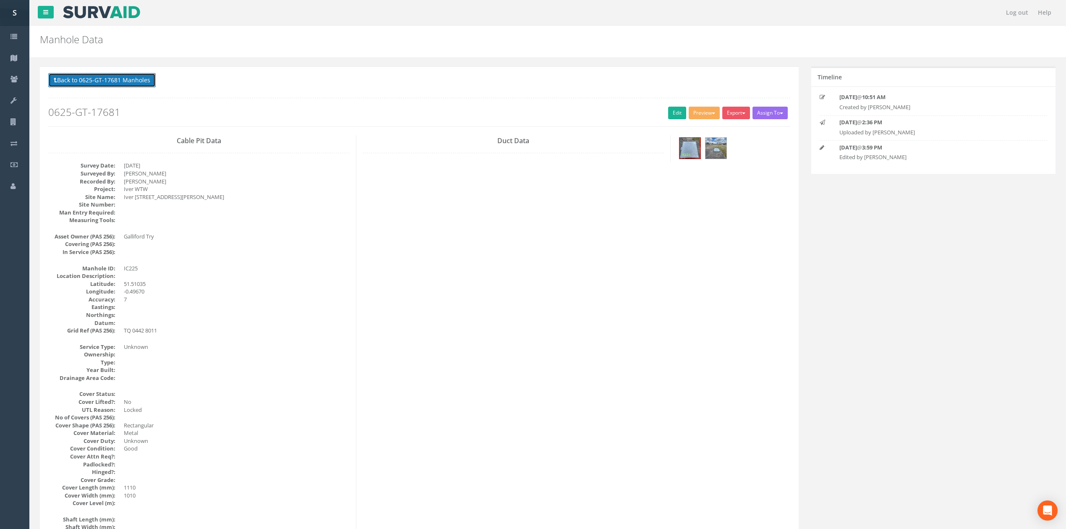
click at [103, 77] on button "Back to 0625-GT-17681 Manholes" at bounding box center [101, 80] width 107 height 14
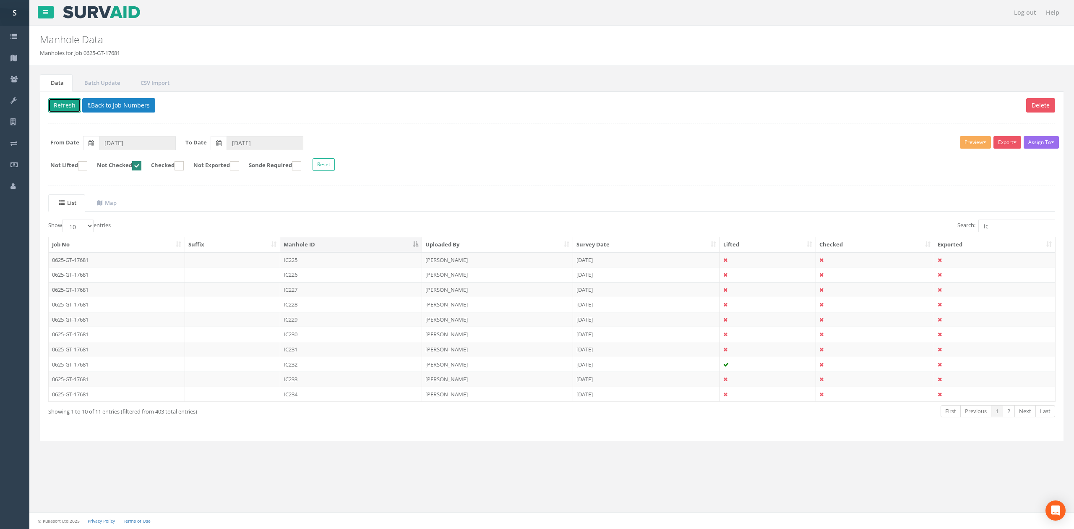
click at [76, 110] on button "Refresh" at bounding box center [64, 105] width 33 height 14
click at [341, 265] on td "IC226" at bounding box center [351, 259] width 142 height 15
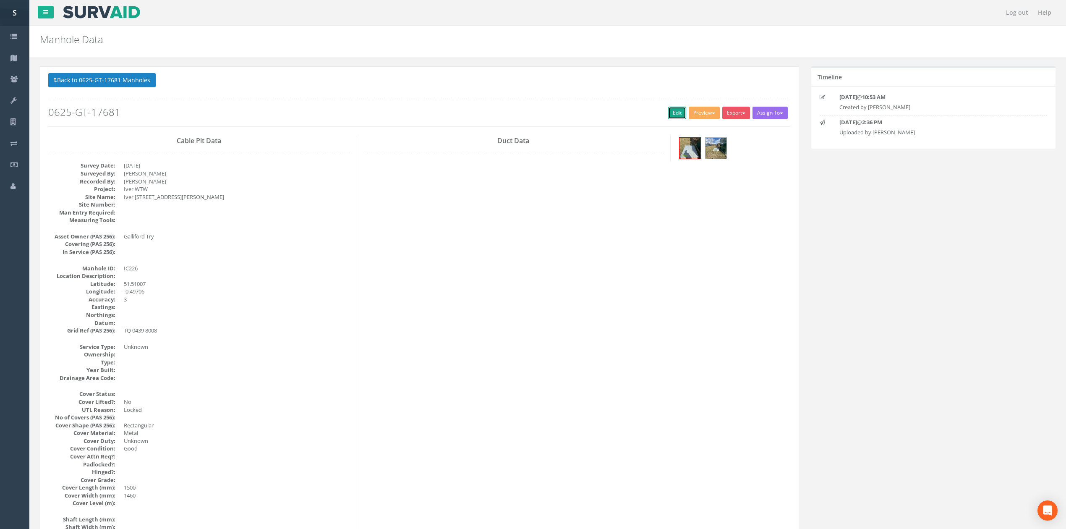
click at [674, 112] on link "Edit" at bounding box center [677, 113] width 18 height 13
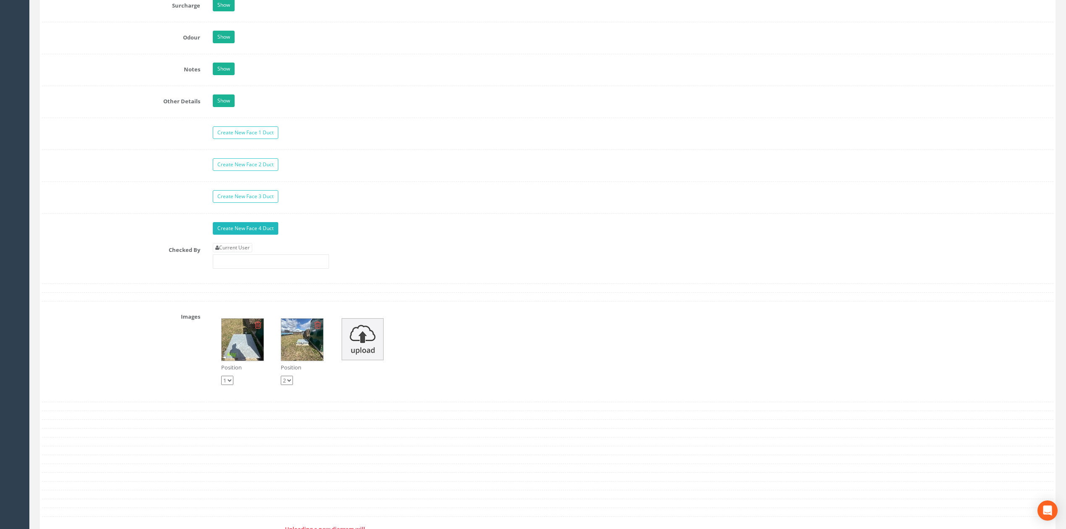
scroll to position [1231, 0]
click at [231, 253] on link "Current User" at bounding box center [232, 247] width 39 height 9
type input "[PERSON_NAME]"
click at [238, 269] on input "[PERSON_NAME]" at bounding box center [271, 262] width 116 height 14
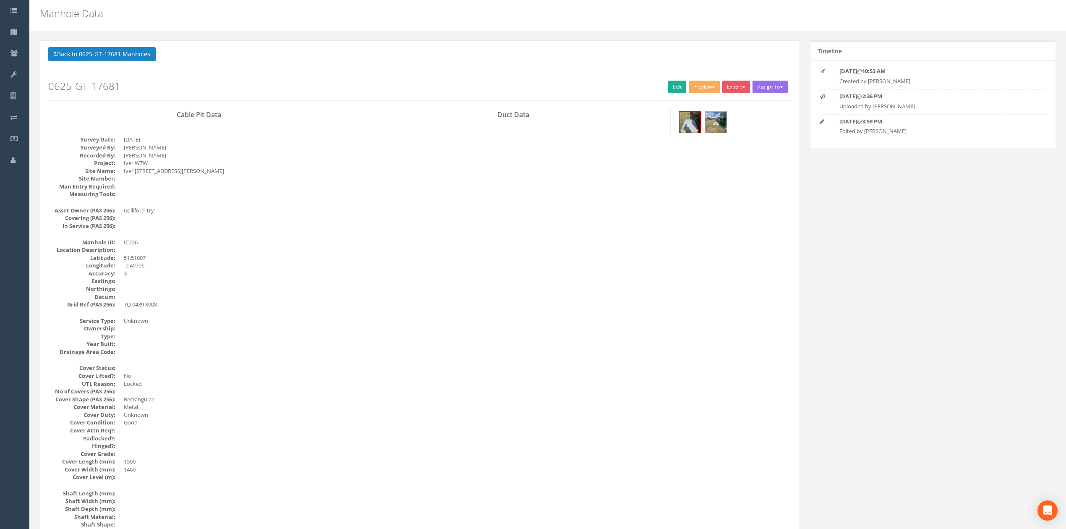
scroll to position [0, 0]
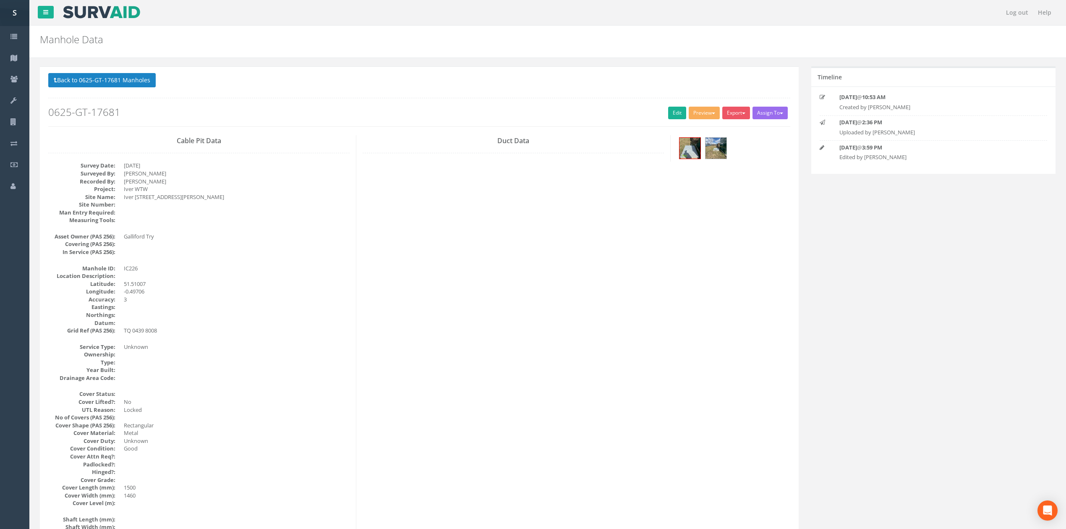
click at [94, 76] on button "Back to 0625-GT-17681 Manholes" at bounding box center [101, 80] width 107 height 14
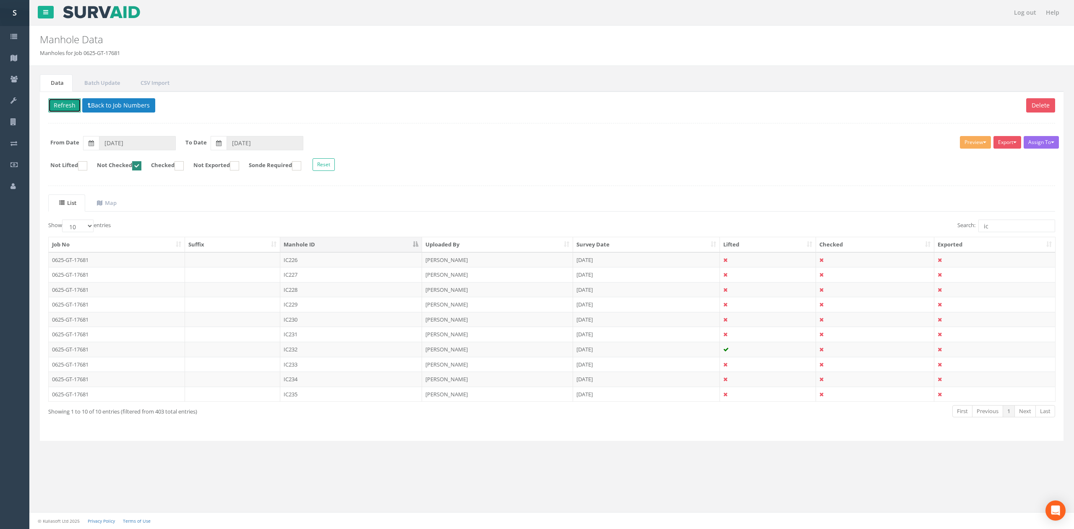
click at [68, 103] on button "Refresh" at bounding box center [64, 105] width 33 height 14
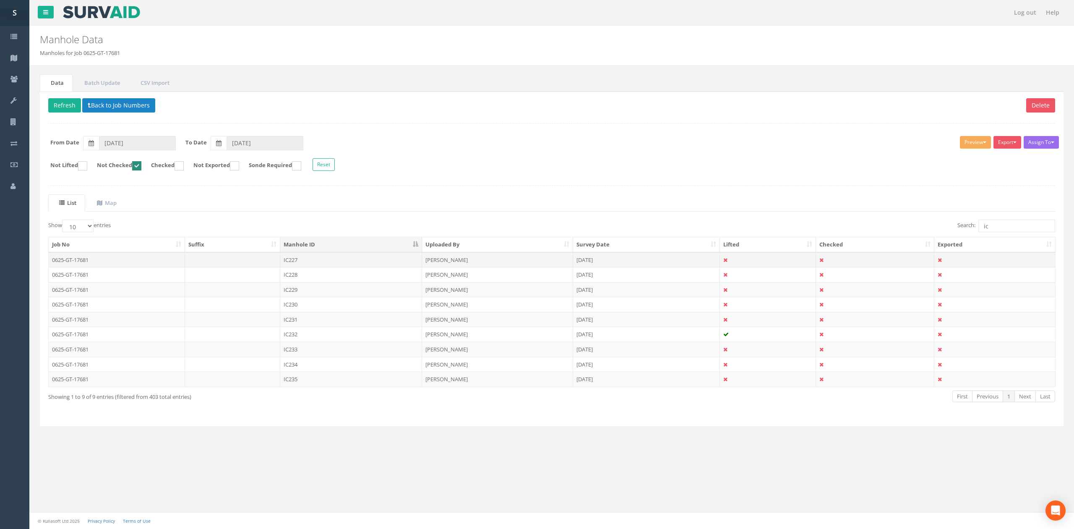
click at [326, 261] on td "IC227" at bounding box center [351, 259] width 142 height 15
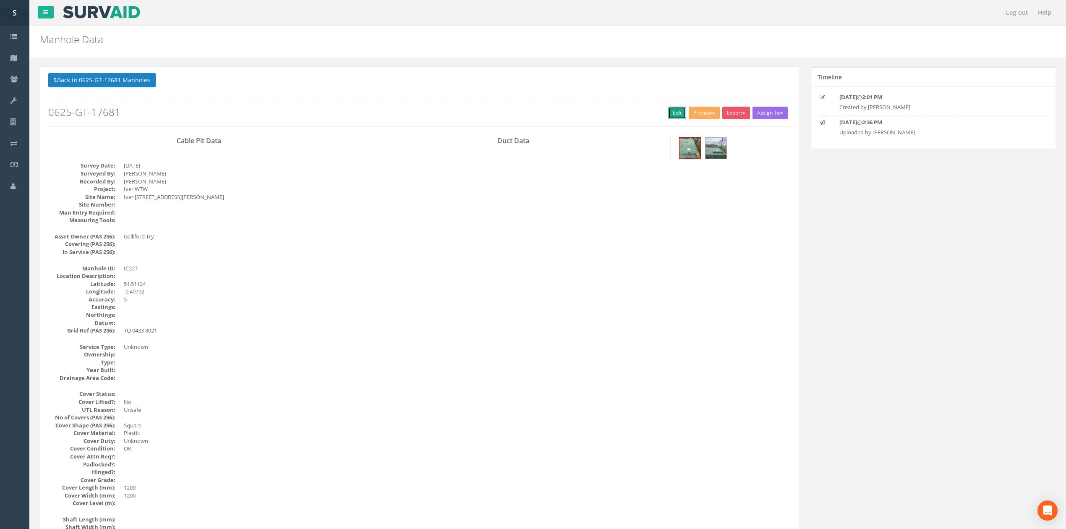
click at [668, 118] on link "Edit" at bounding box center [677, 113] width 18 height 13
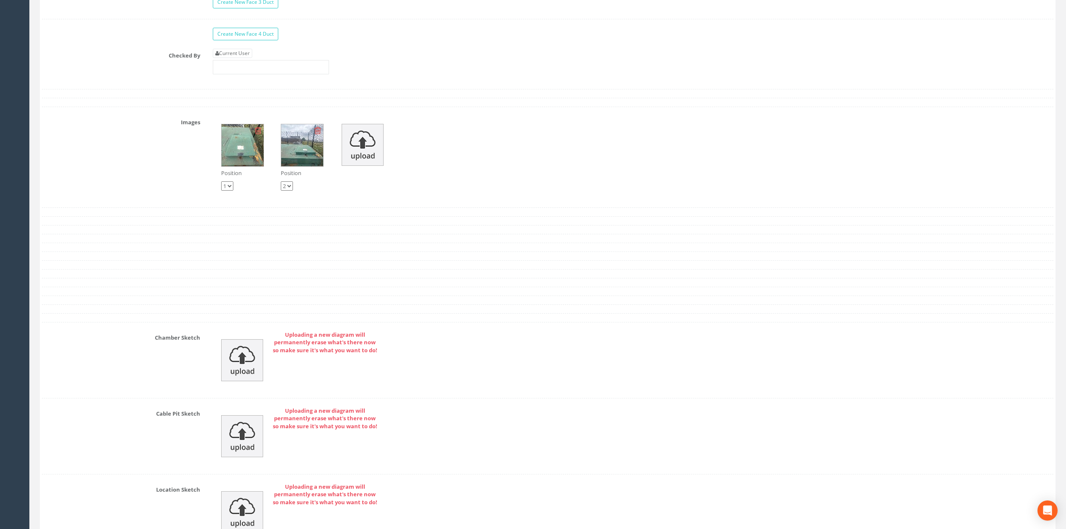
scroll to position [1399, 0]
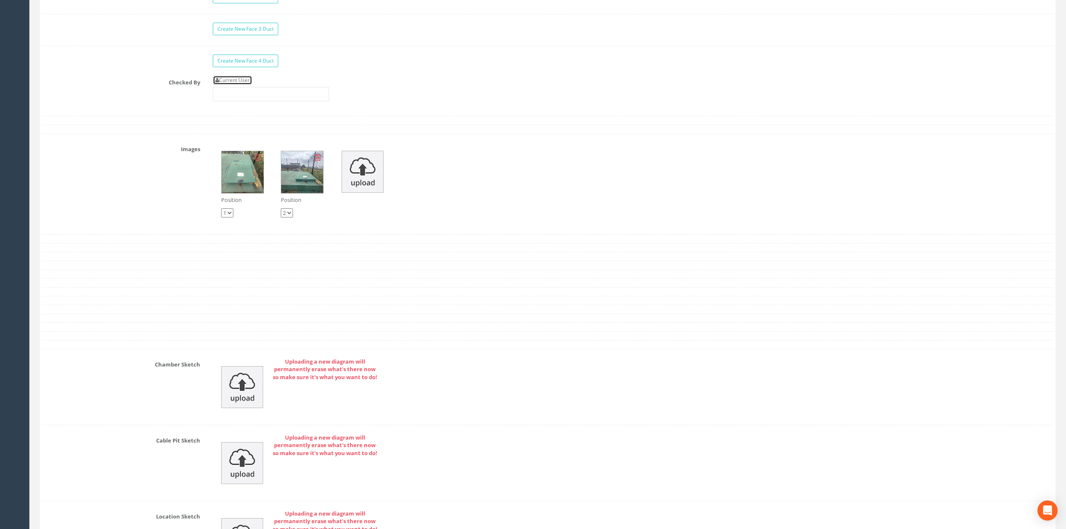
click at [250, 85] on link "Current User" at bounding box center [232, 80] width 39 height 9
type input "[PERSON_NAME]"
click at [265, 101] on input "[PERSON_NAME]" at bounding box center [271, 94] width 116 height 14
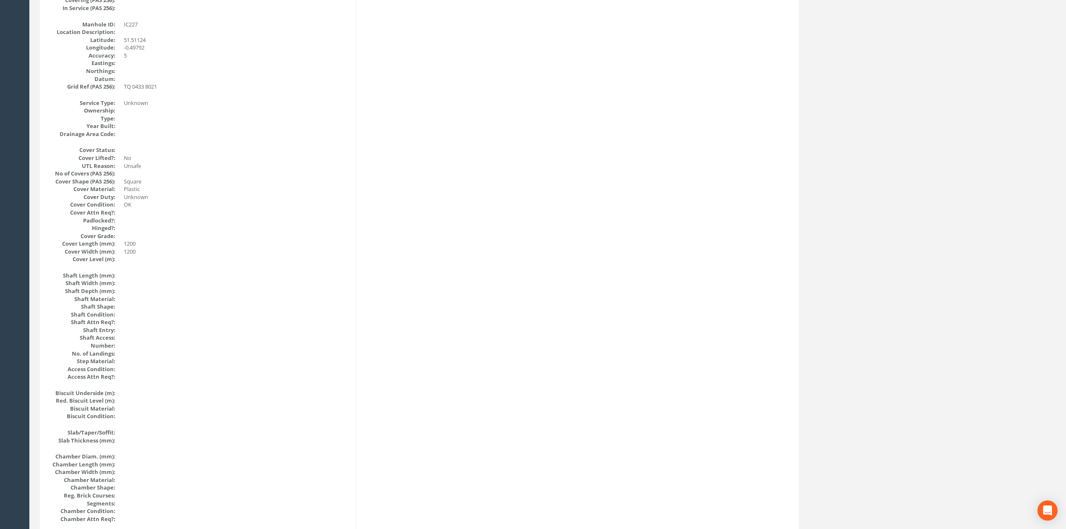
scroll to position [0, 0]
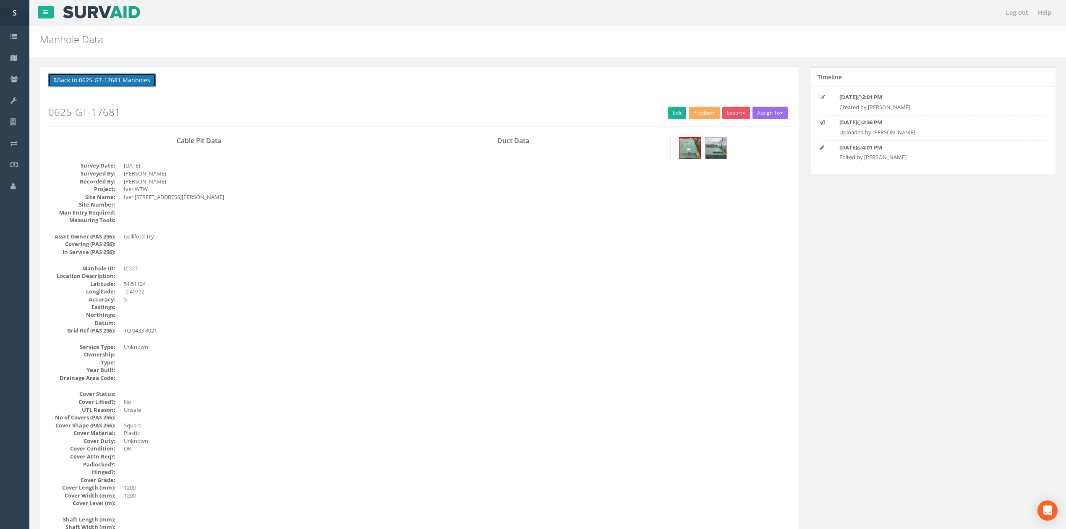
click at [138, 82] on button "Back to 0625-GT-17681 Manholes" at bounding box center [101, 80] width 107 height 14
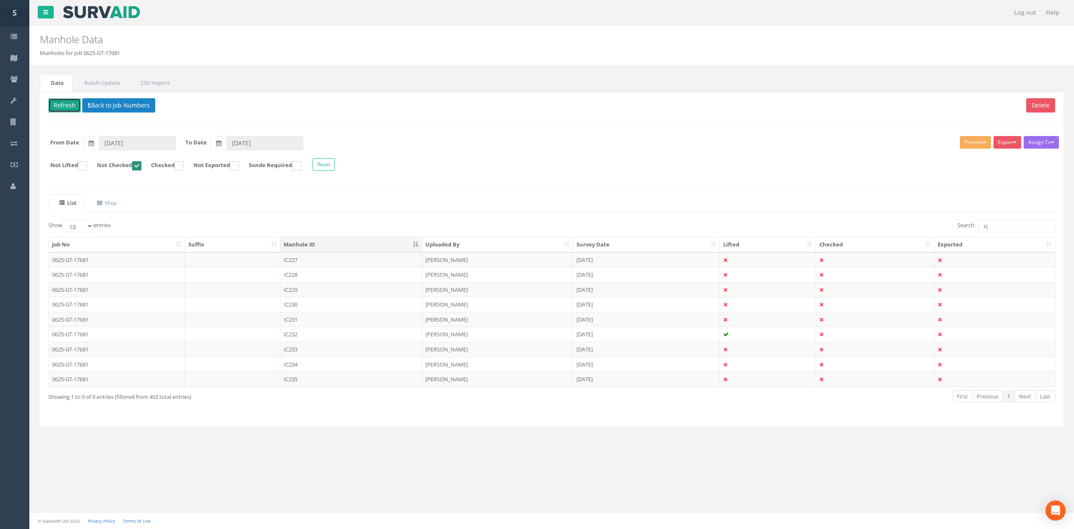
click at [75, 103] on button "Refresh" at bounding box center [64, 105] width 33 height 14
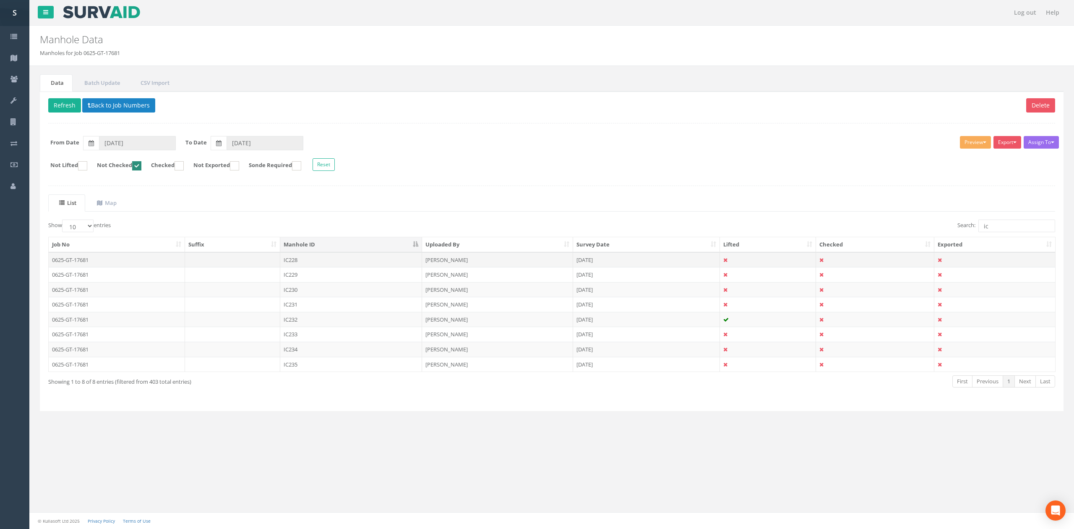
click at [329, 264] on td "IC228" at bounding box center [351, 259] width 142 height 15
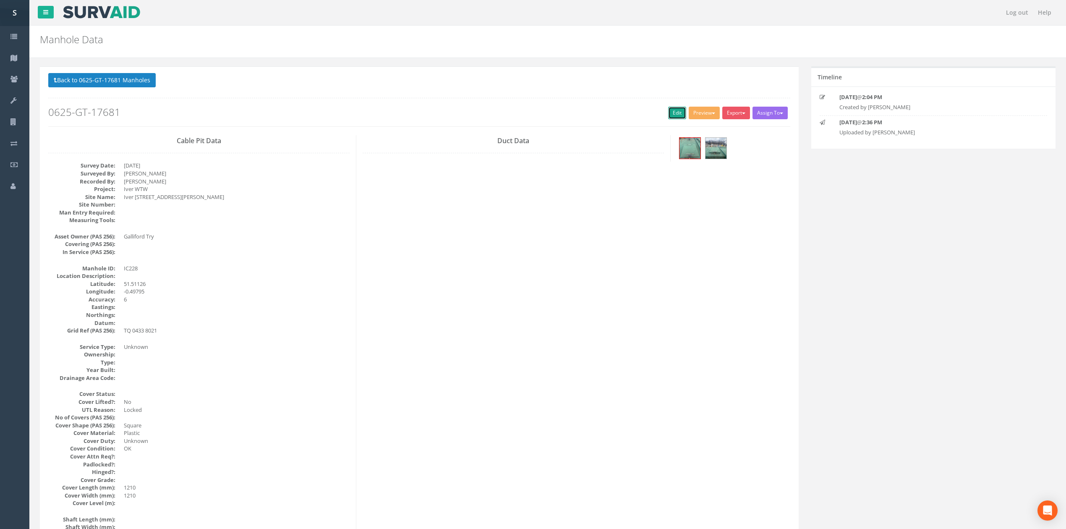
click at [675, 117] on link "Edit" at bounding box center [677, 113] width 18 height 13
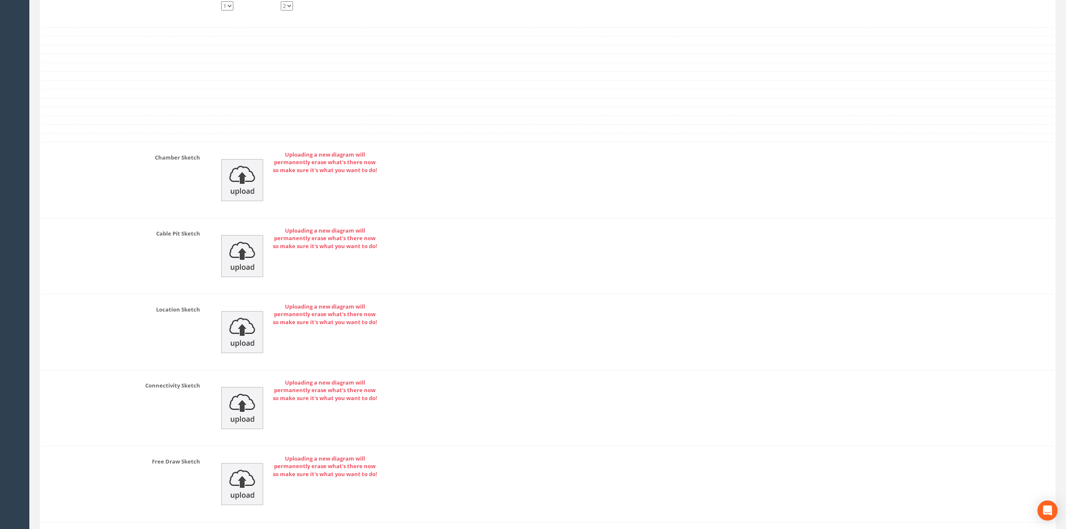
scroll to position [1343, 0]
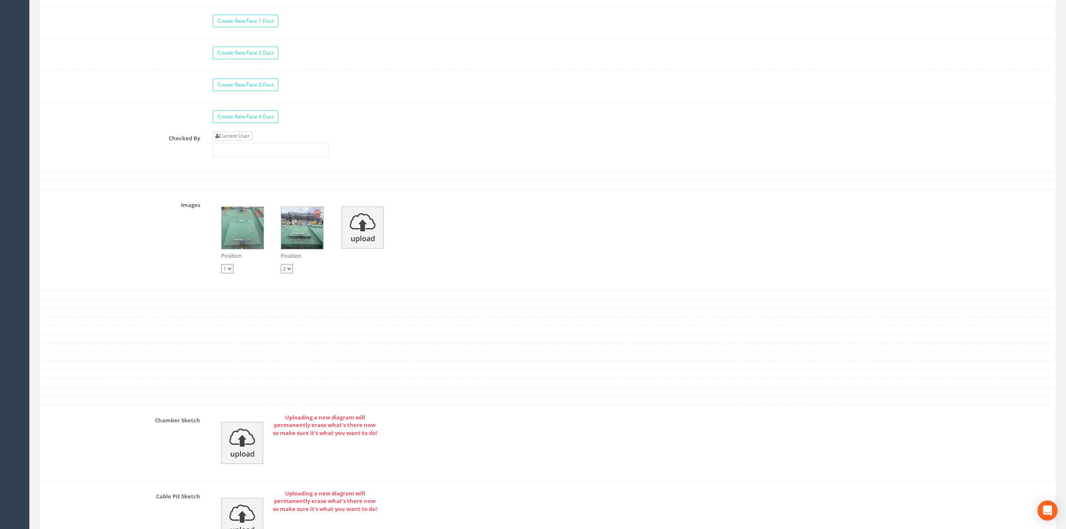
click at [244, 151] on div "Current User" at bounding box center [271, 144] width 116 height 26
click at [244, 141] on link "Current User" at bounding box center [232, 135] width 39 height 9
type input "[PERSON_NAME]"
click at [261, 163] on div "Current User [PERSON_NAME]" at bounding box center [632, 147] width 853 height 32
click at [274, 157] on input "[PERSON_NAME]" at bounding box center [271, 150] width 116 height 14
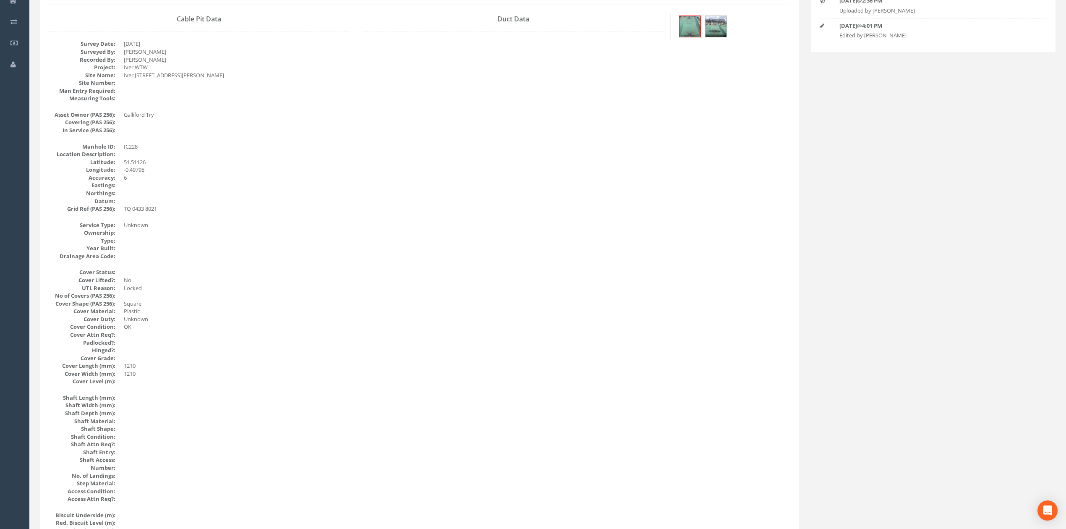
scroll to position [0, 0]
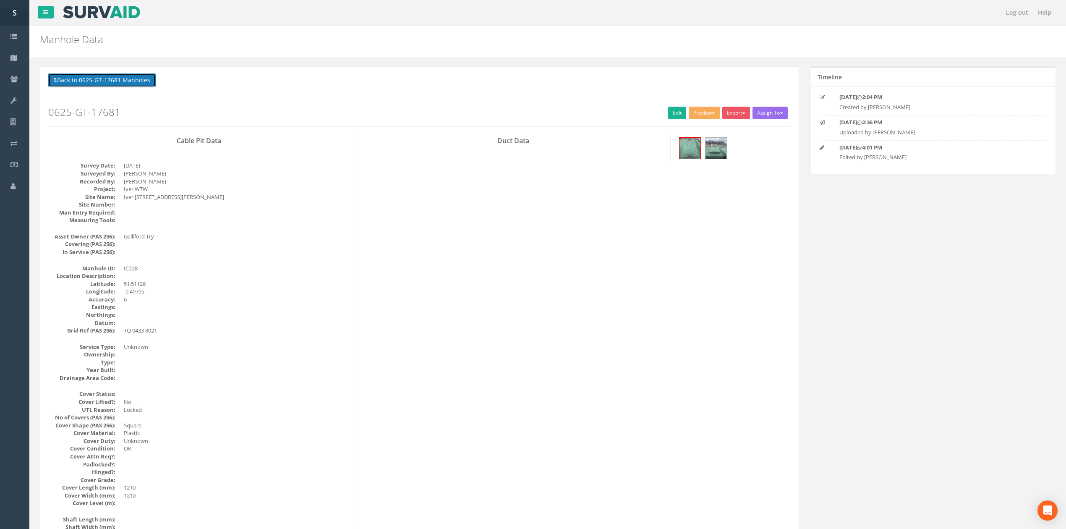
click at [98, 79] on button "Back to 0625-GT-17681 Manholes" at bounding box center [101, 80] width 107 height 14
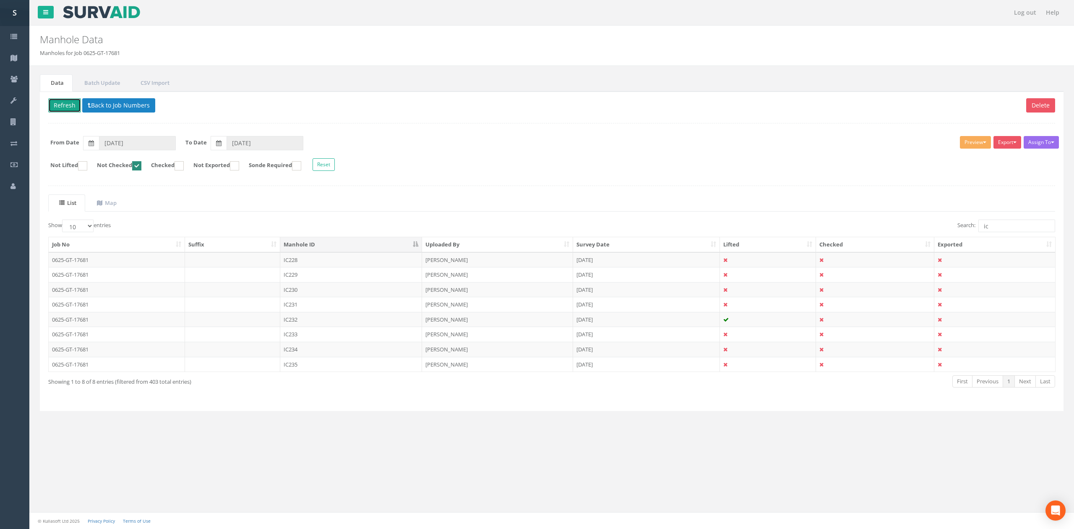
click at [51, 104] on button "Refresh" at bounding box center [64, 105] width 33 height 14
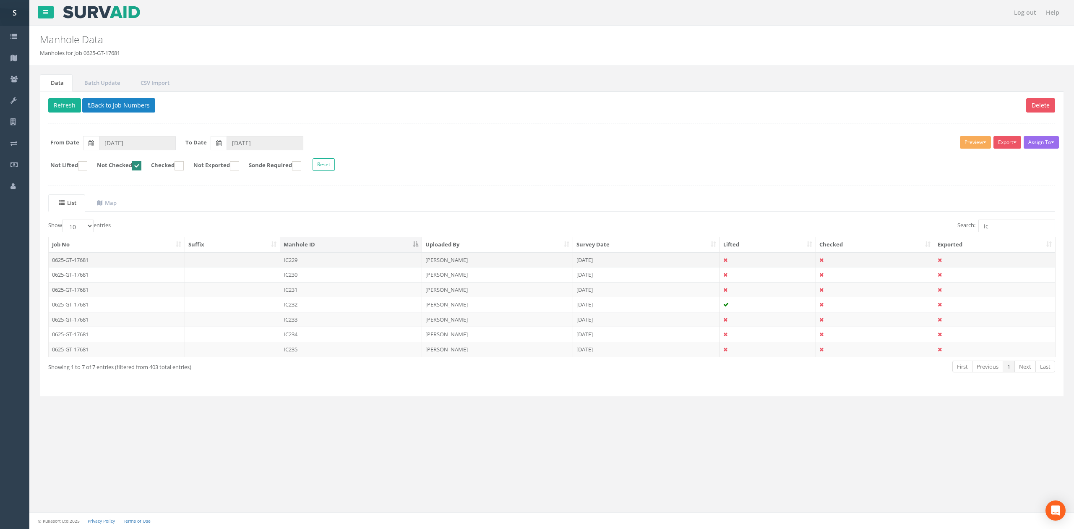
click at [343, 264] on td "IC229" at bounding box center [351, 259] width 142 height 15
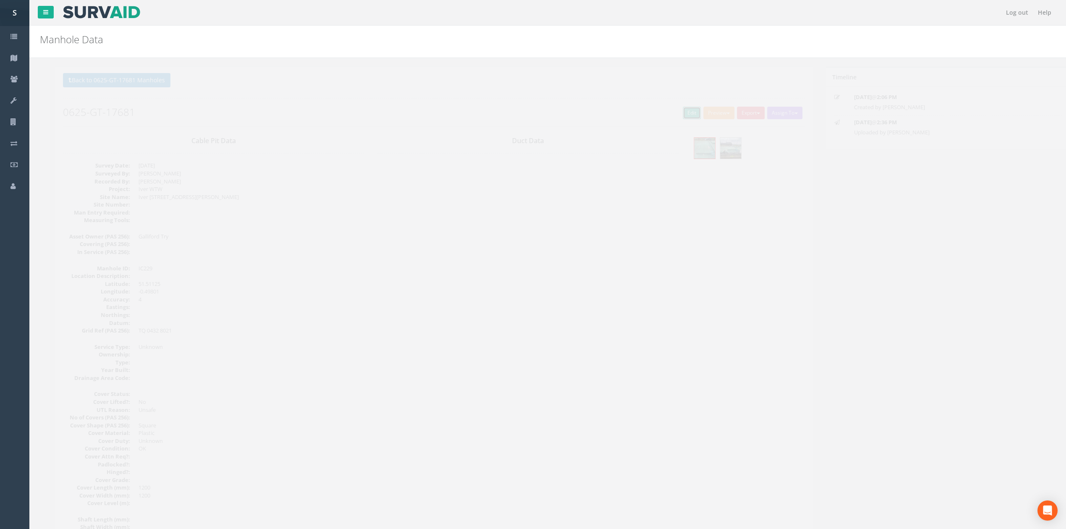
click at [673, 118] on link "Edit" at bounding box center [677, 113] width 18 height 13
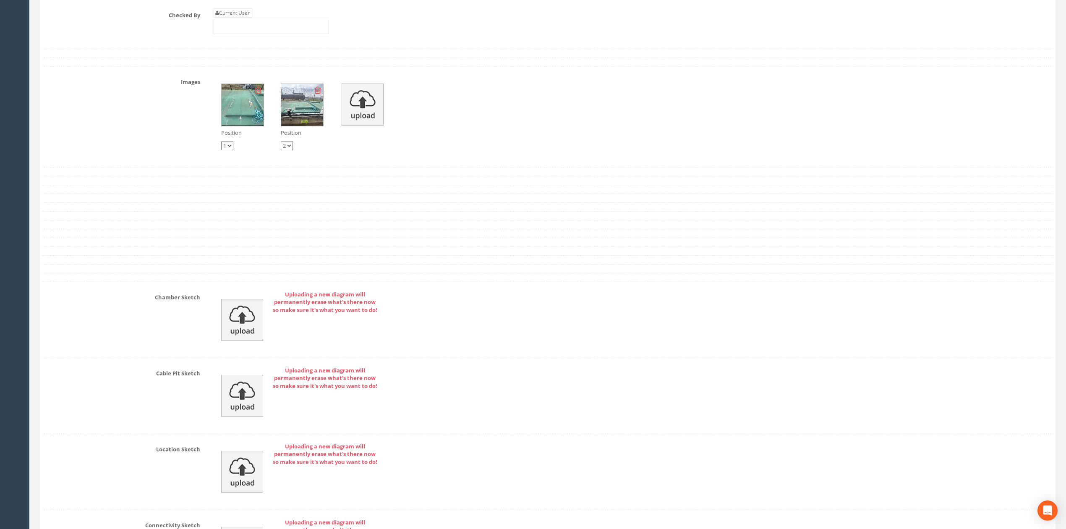
scroll to position [1399, 0]
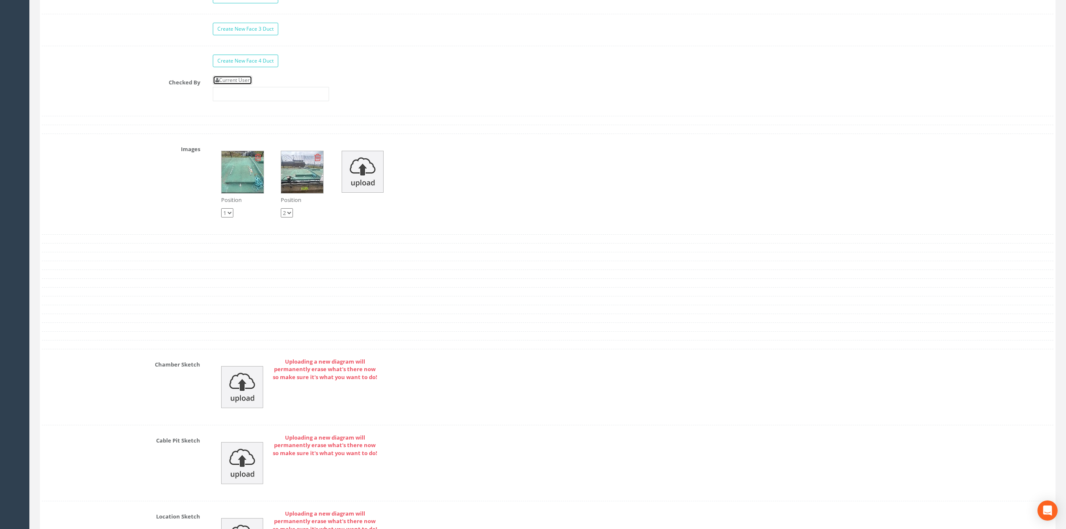
click at [245, 85] on link "Current User" at bounding box center [232, 80] width 39 height 9
type input "[PERSON_NAME]"
click at [255, 99] on input "[PERSON_NAME]" at bounding box center [271, 94] width 116 height 14
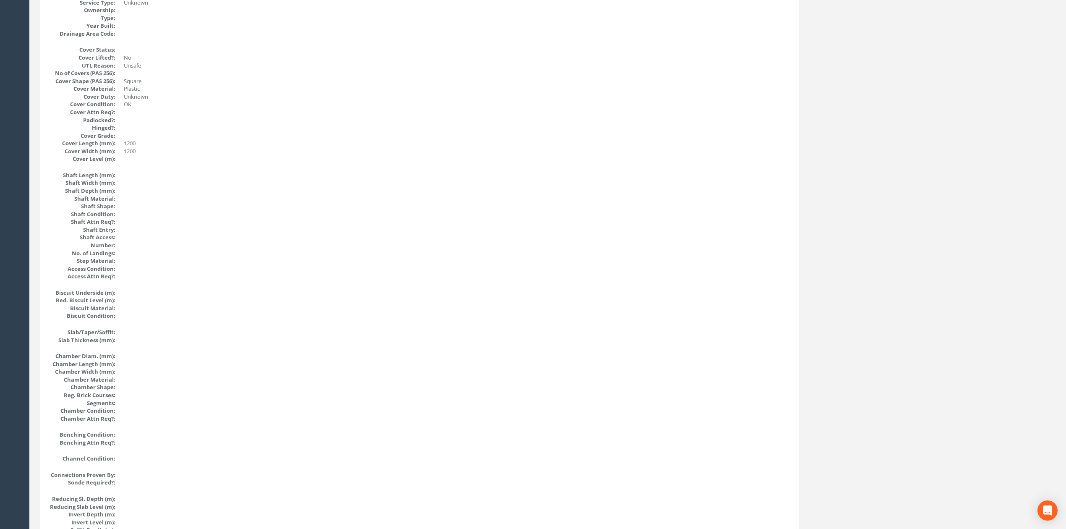
scroll to position [0, 0]
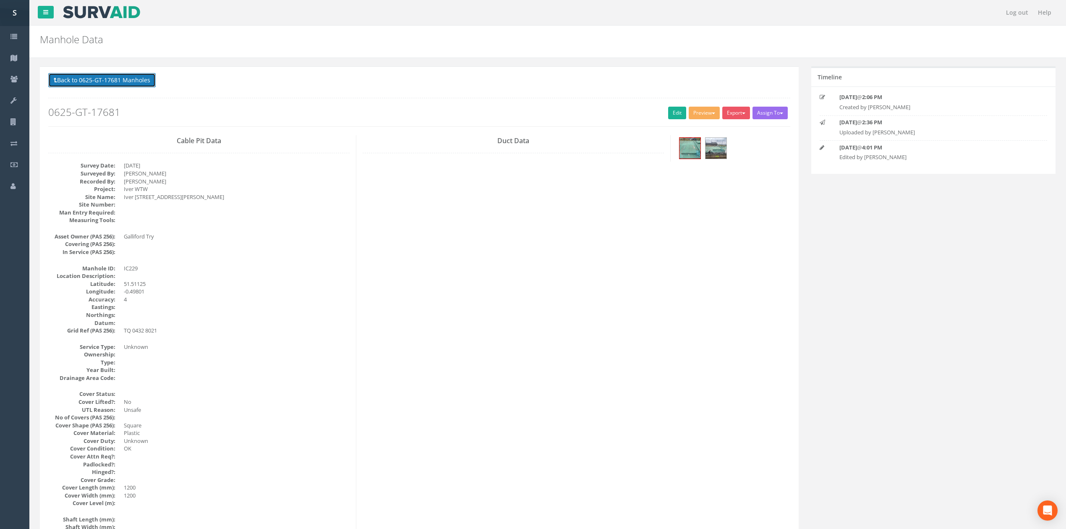
click at [131, 86] on button "Back to 0625-GT-17681 Manholes" at bounding box center [101, 80] width 107 height 14
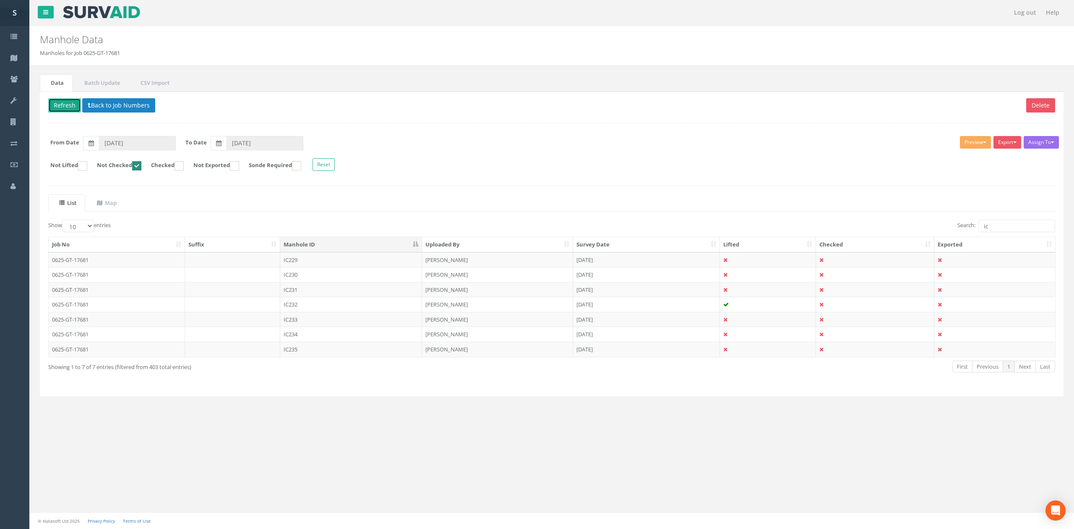
click at [62, 103] on button "Refresh" at bounding box center [64, 105] width 33 height 14
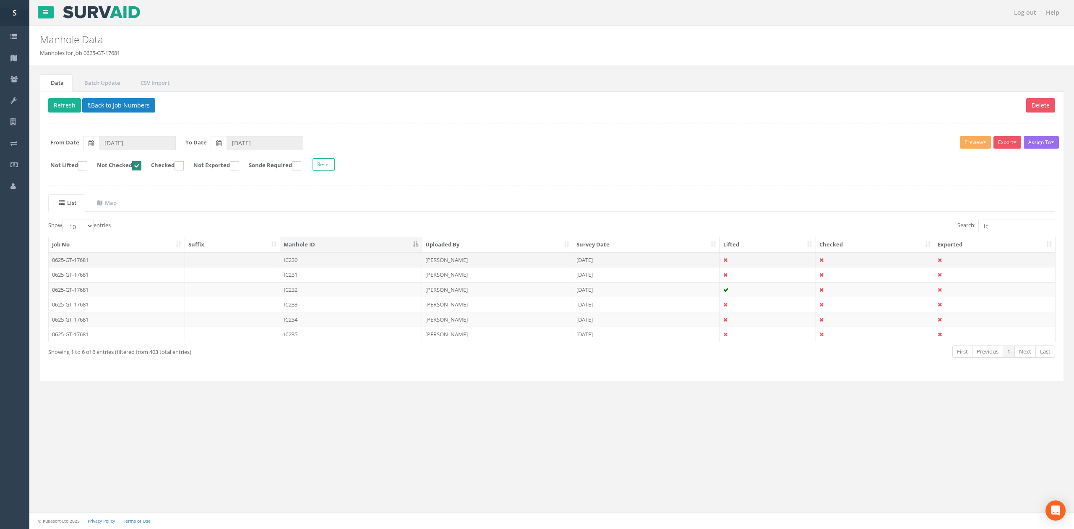
click at [313, 263] on td "IC230" at bounding box center [351, 259] width 142 height 15
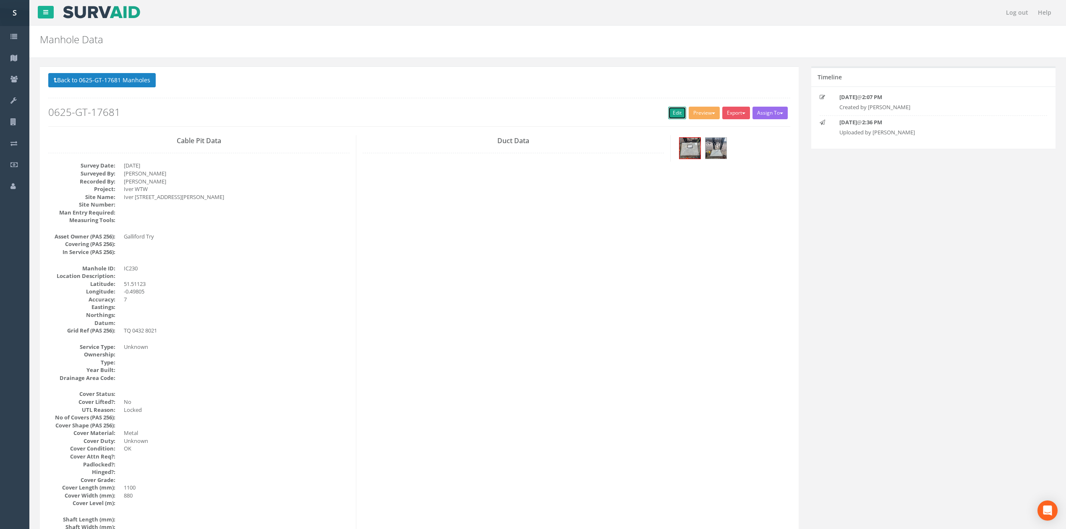
click at [675, 115] on link "Edit" at bounding box center [677, 113] width 18 height 13
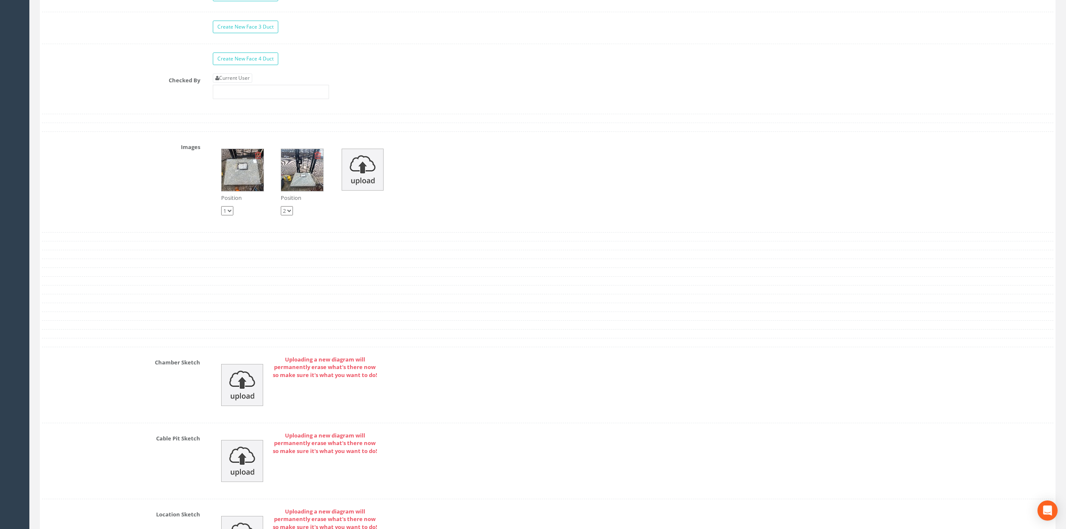
scroll to position [1399, 0]
click at [242, 85] on link "Current User" at bounding box center [232, 80] width 39 height 9
type input "[PERSON_NAME]"
click at [253, 101] on input "[PERSON_NAME]" at bounding box center [271, 94] width 116 height 14
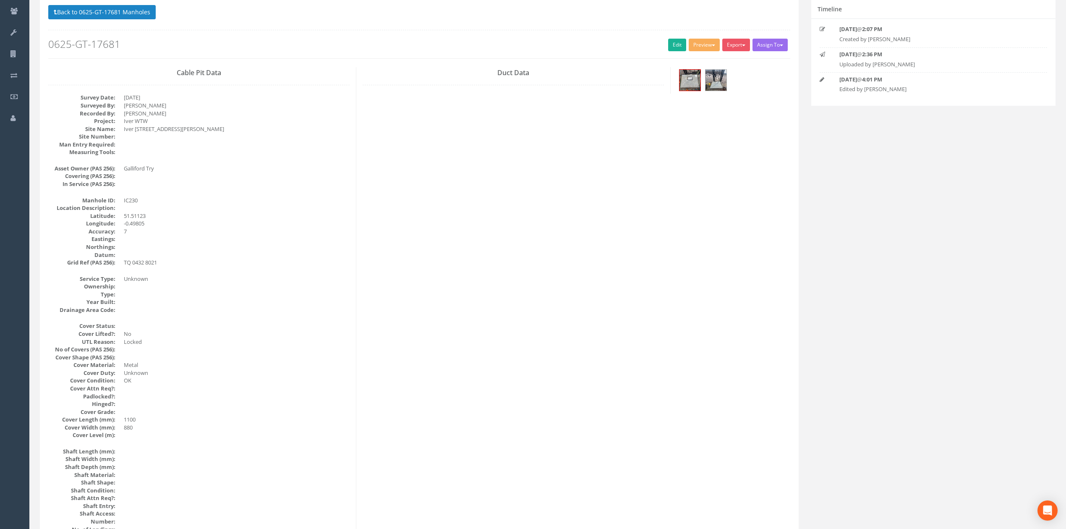
scroll to position [0, 0]
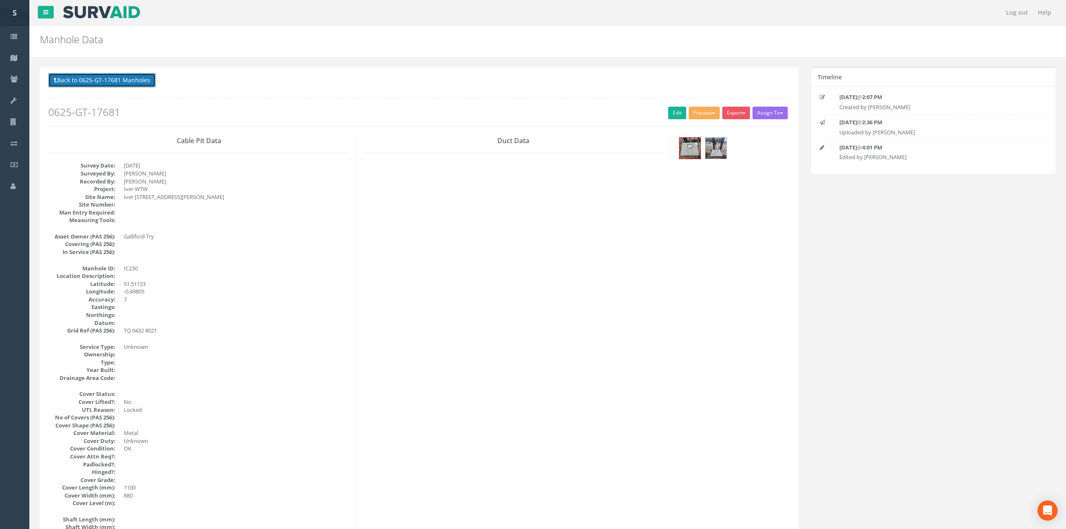
click at [128, 81] on button "Back to 0625-GT-17681 Manholes" at bounding box center [101, 80] width 107 height 14
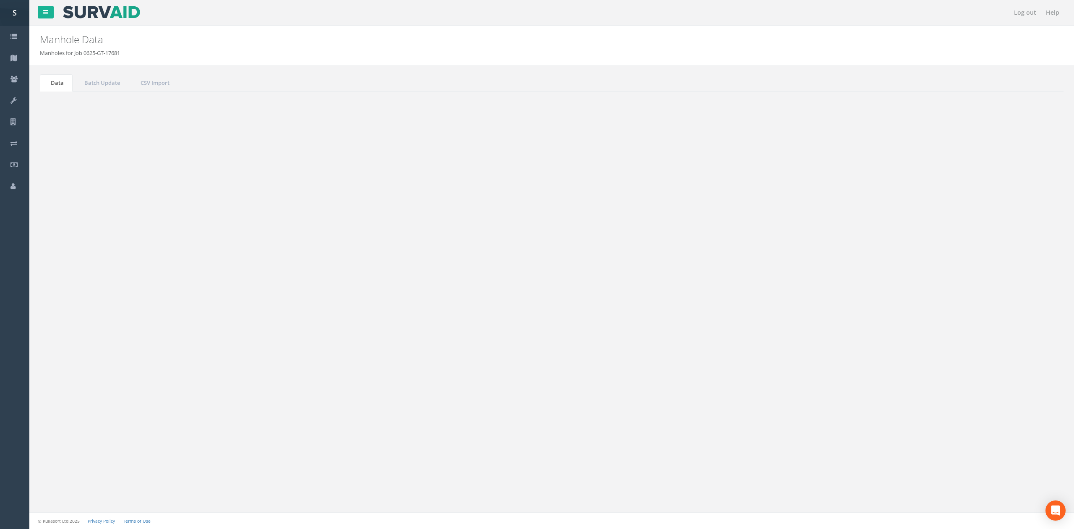
click at [66, 101] on button "Refresh" at bounding box center [64, 105] width 33 height 14
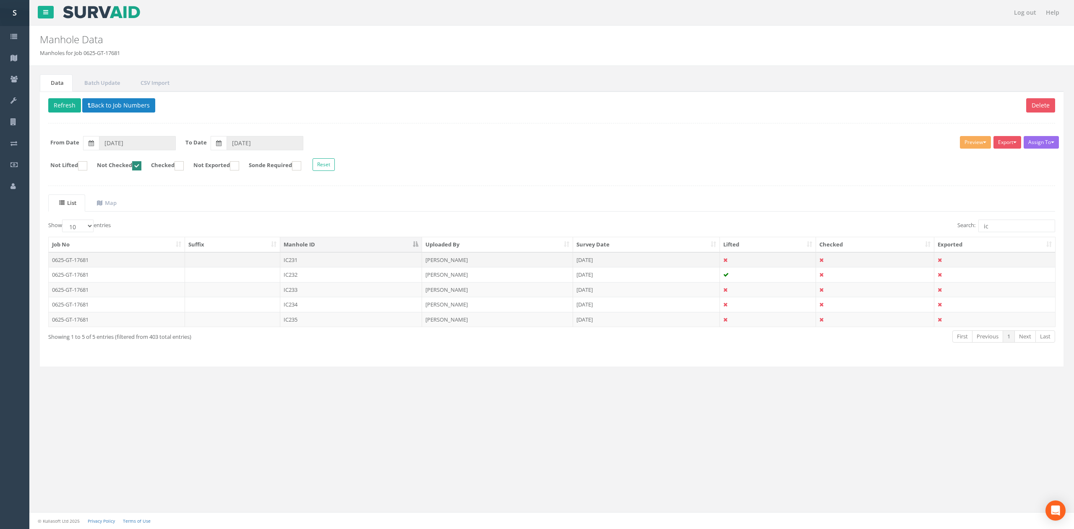
click at [331, 264] on td "IC231" at bounding box center [351, 259] width 142 height 15
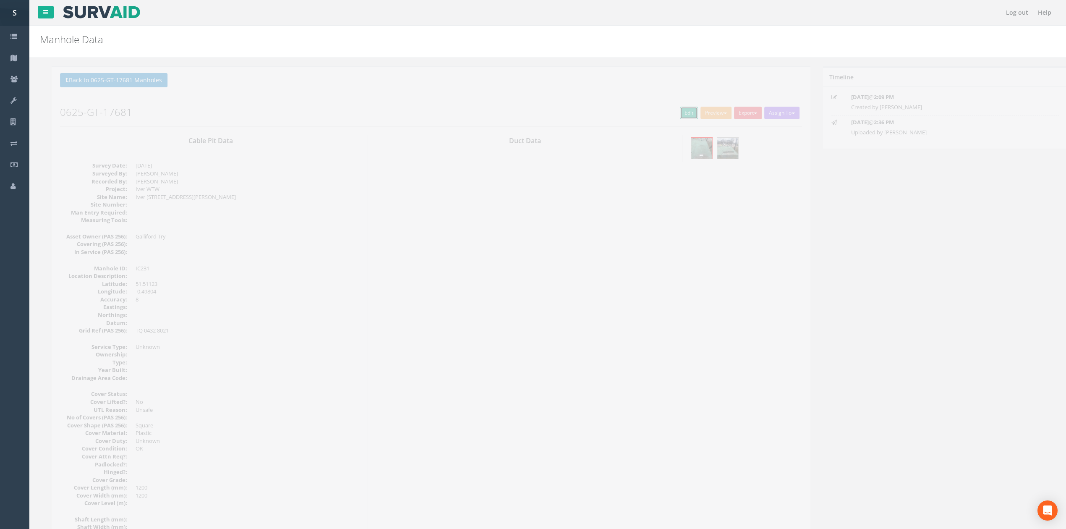
click at [676, 117] on link "Edit" at bounding box center [677, 113] width 18 height 13
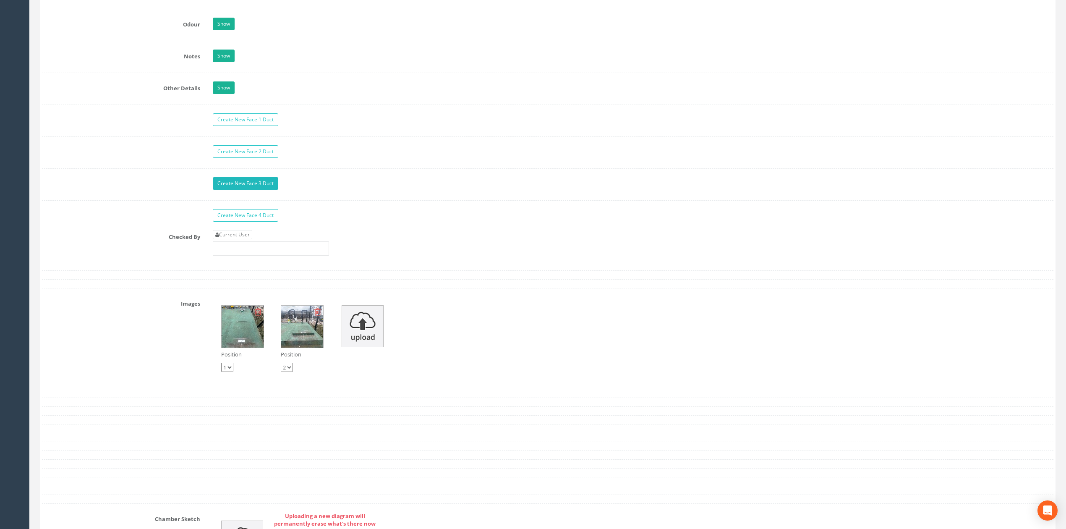
scroll to position [1231, 0]
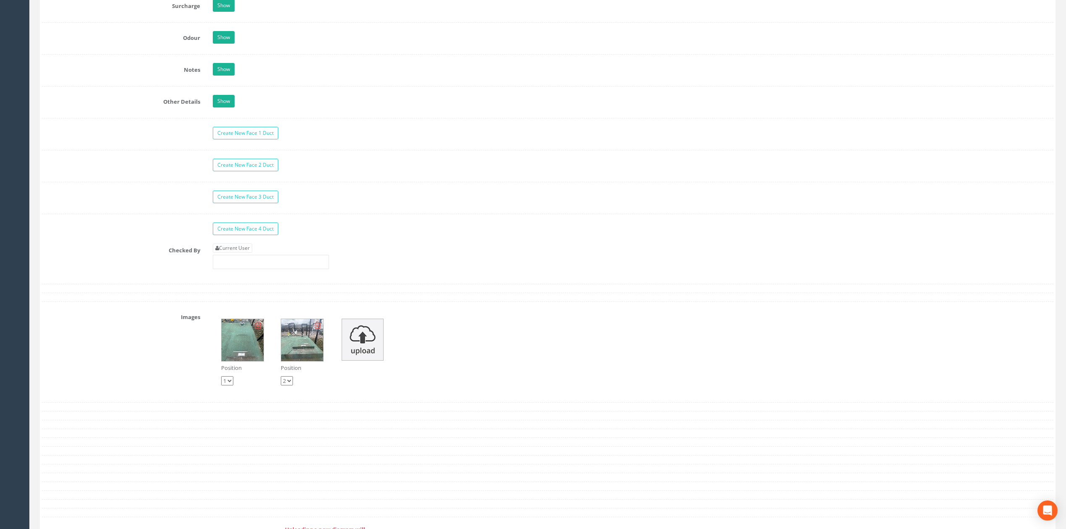
click at [232, 253] on link "Current User" at bounding box center [232, 247] width 39 height 9
type input "[PERSON_NAME]"
click at [242, 269] on input "[PERSON_NAME]" at bounding box center [271, 262] width 116 height 14
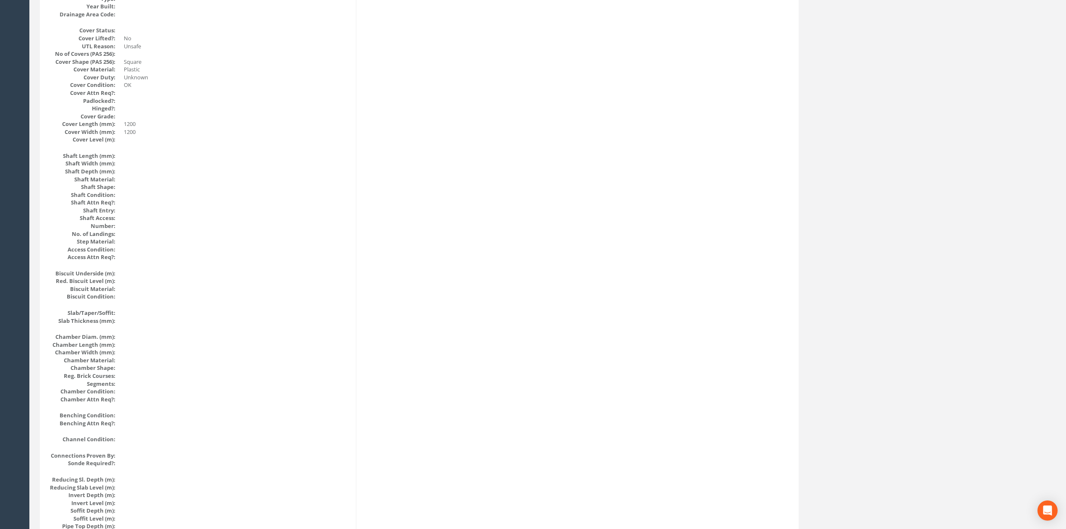
scroll to position [0, 0]
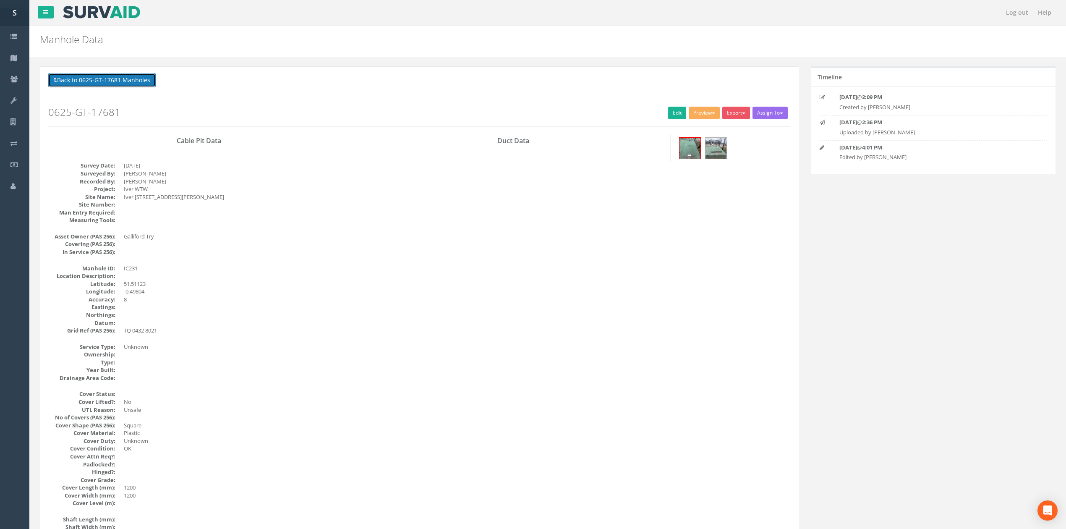
click at [79, 80] on button "Back to 0625-GT-17681 Manholes" at bounding box center [101, 80] width 107 height 14
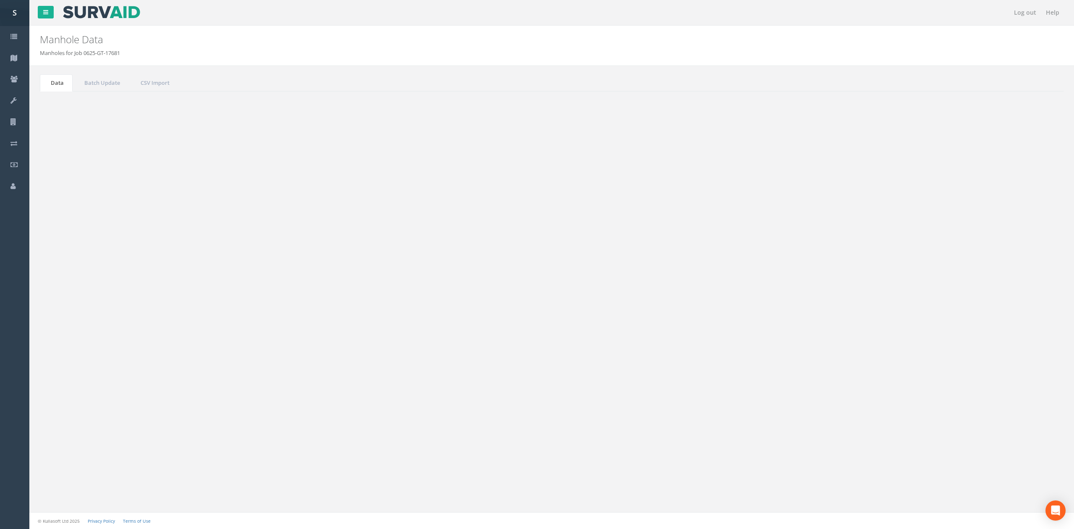
click at [60, 104] on button "Refresh" at bounding box center [64, 105] width 33 height 14
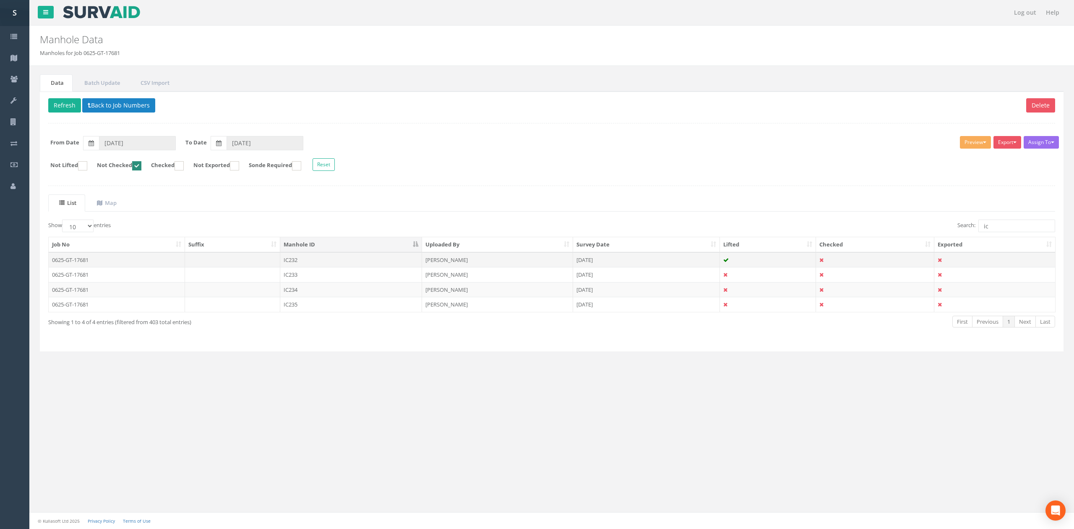
click at [323, 263] on td "IC232" at bounding box center [351, 259] width 142 height 15
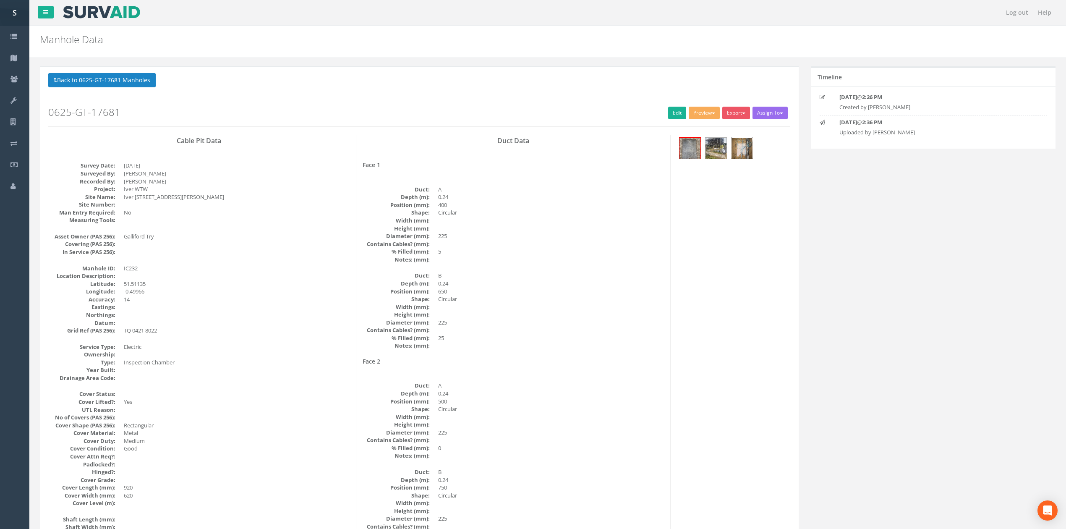
click at [749, 149] on img at bounding box center [741, 148] width 21 height 21
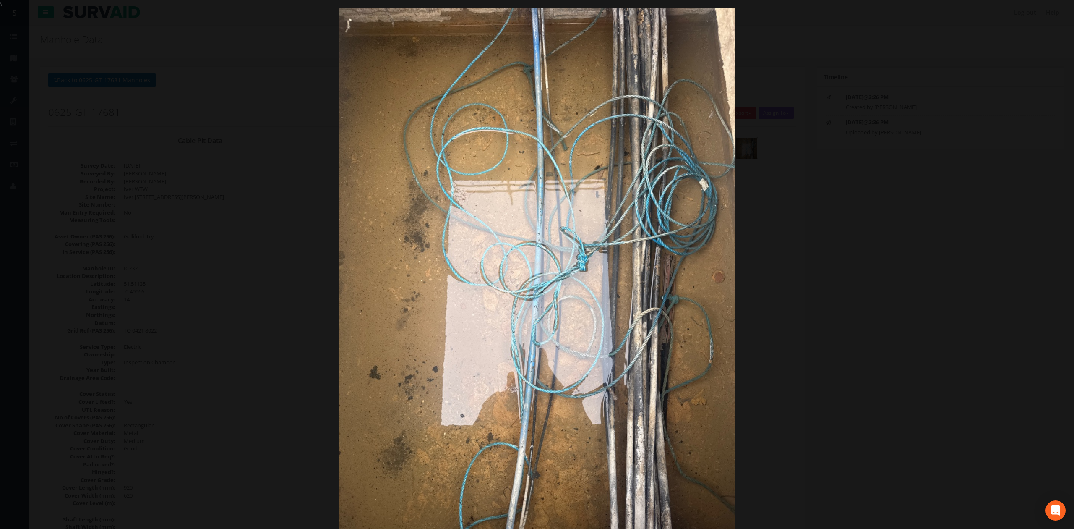
click at [914, 302] on div at bounding box center [537, 272] width 1074 height 529
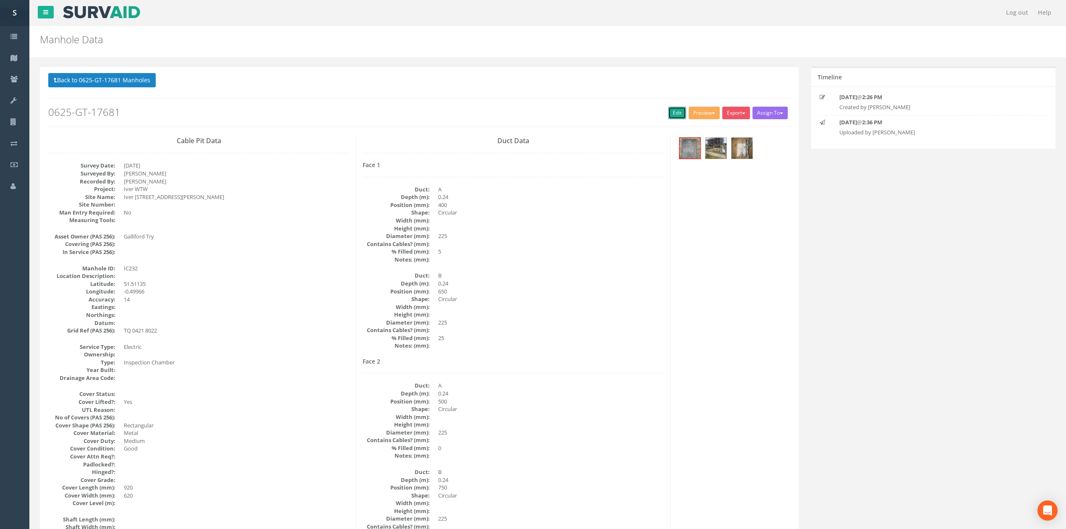
click at [672, 118] on link "Edit" at bounding box center [677, 113] width 18 height 13
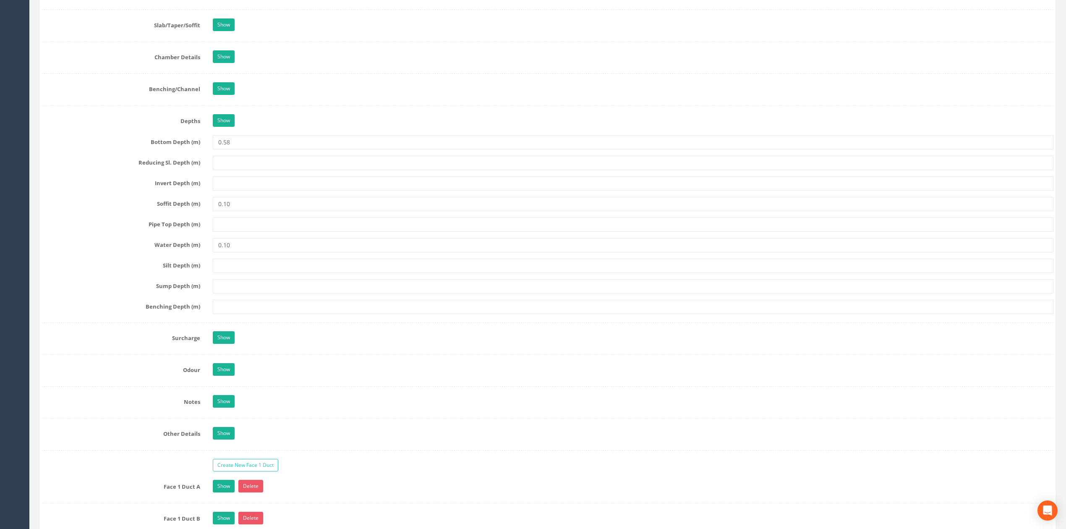
scroll to position [889, 0]
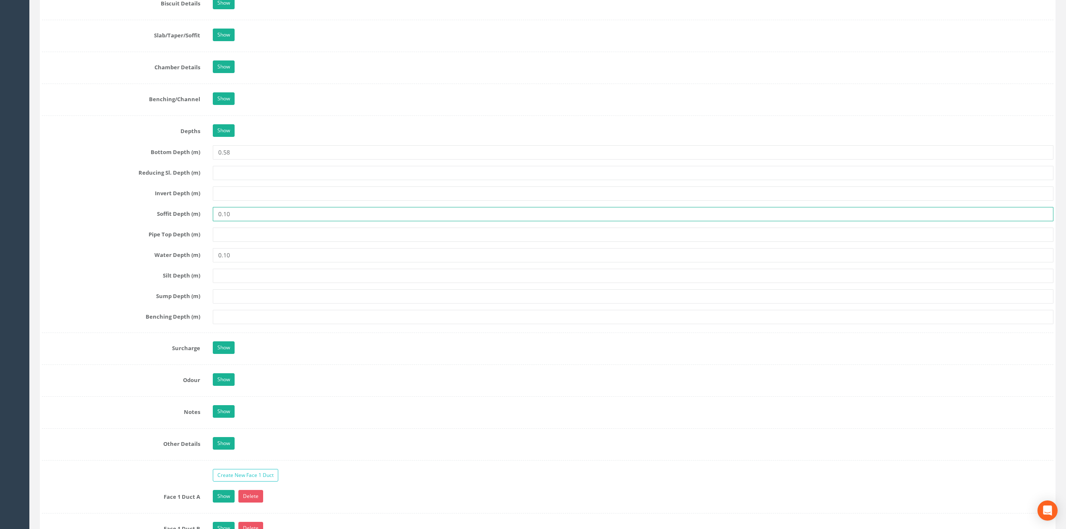
drag, startPoint x: 248, startPoint y: 218, endPoint x: 116, endPoint y: 217, distance: 131.8
click at [130, 221] on div "Soffit Depth (m) 0.10" at bounding box center [548, 214] width 1024 height 14
type input "0.48"
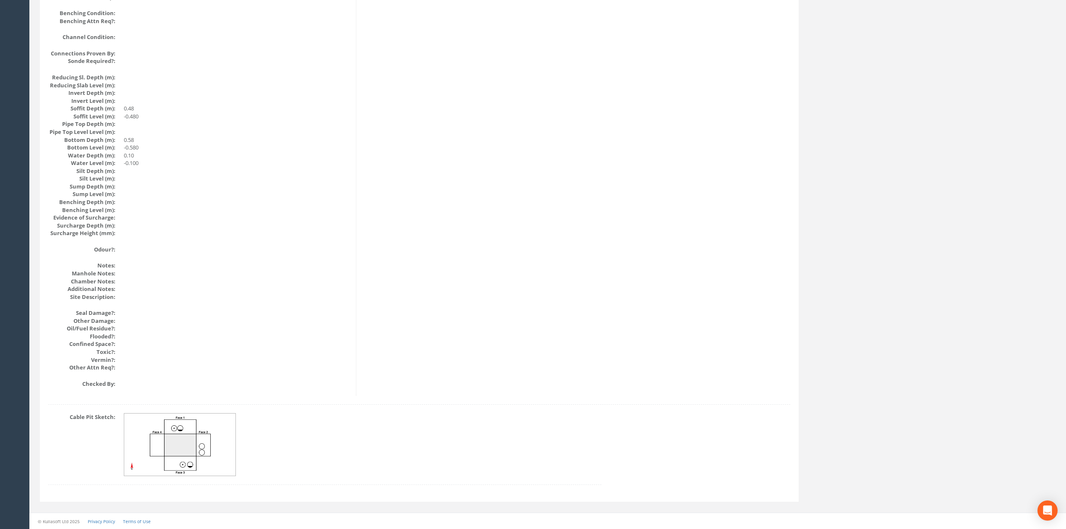
scroll to position [0, 0]
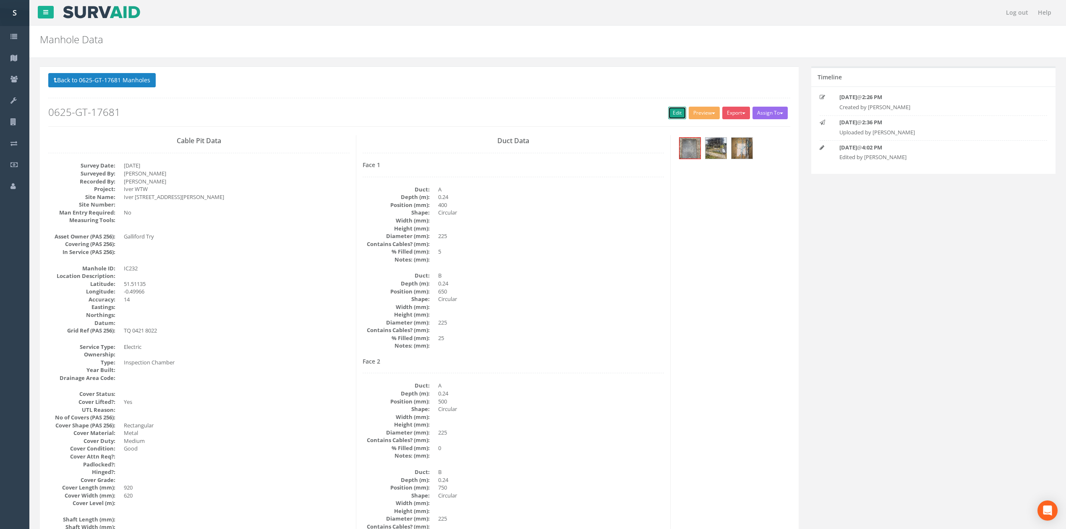
click at [673, 109] on link "Edit" at bounding box center [677, 113] width 18 height 13
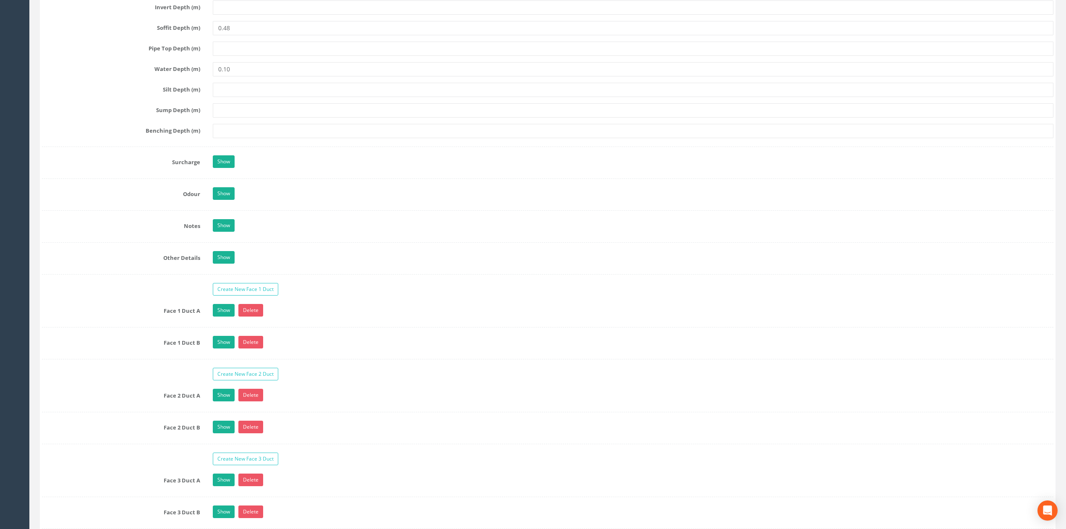
scroll to position [1057, 0]
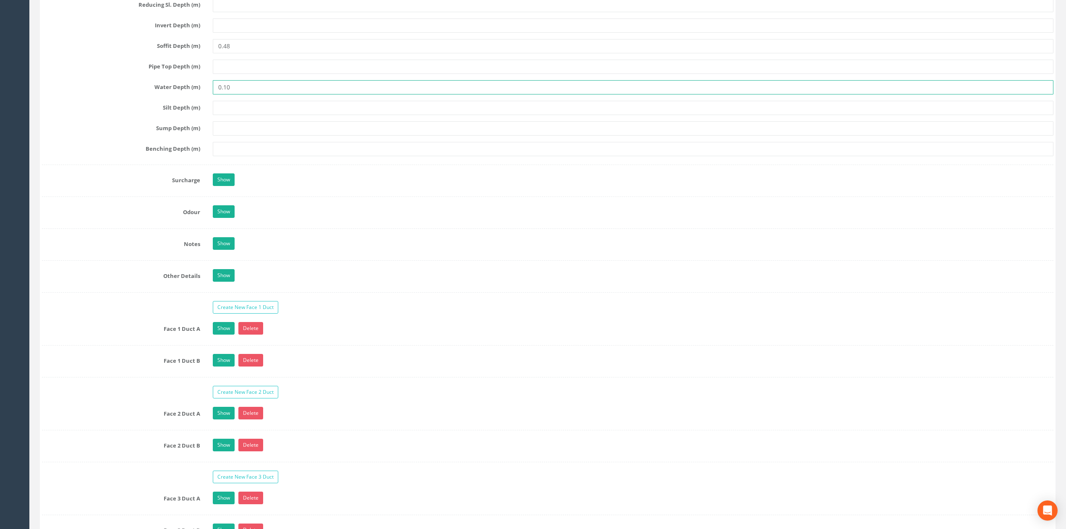
click at [251, 94] on input "0.10" at bounding box center [633, 87] width 841 height 14
drag, startPoint x: 249, startPoint y: 98, endPoint x: 202, endPoint y: 92, distance: 47.3
click at [202, 92] on div "Water Depth (m) 0.10" at bounding box center [548, 87] width 1024 height 14
type input "0.48"
drag, startPoint x: 252, startPoint y: 55, endPoint x: 156, endPoint y: 59, distance: 96.2
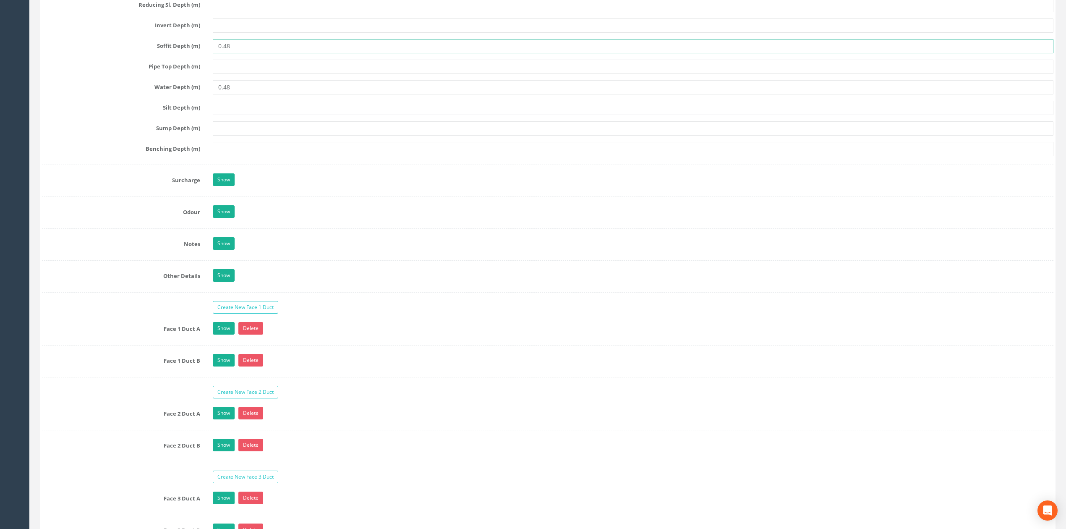
click at [156, 53] on div "Soffit Depth (m) 0.48" at bounding box center [548, 46] width 1024 height 14
type input "1"
type input "0.10"
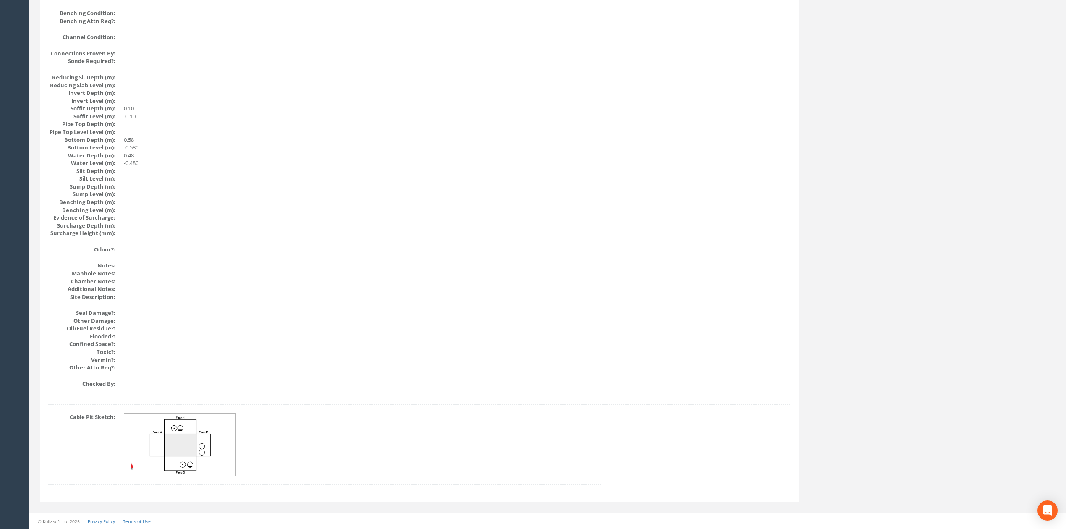
scroll to position [0, 0]
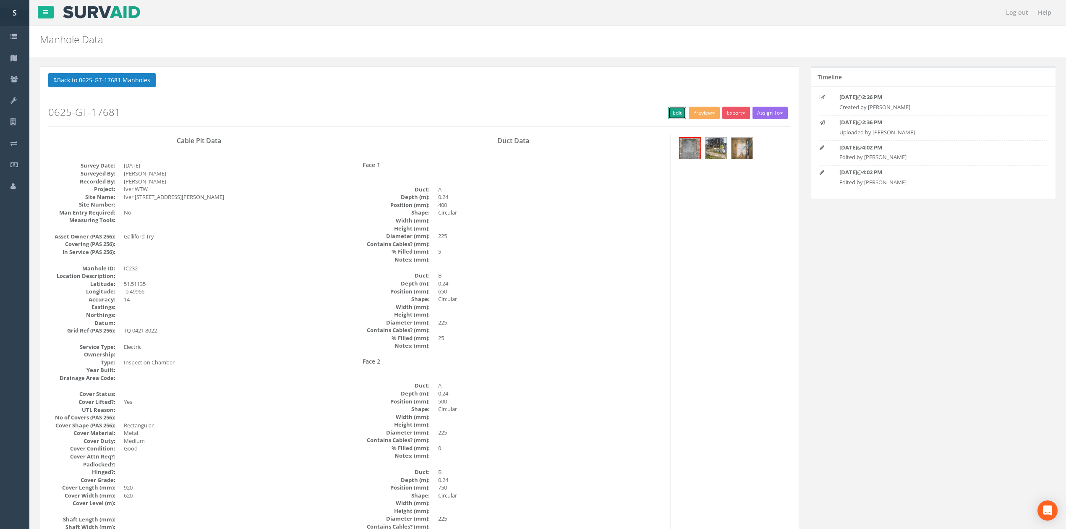
click at [668, 113] on link "Edit" at bounding box center [677, 113] width 18 height 13
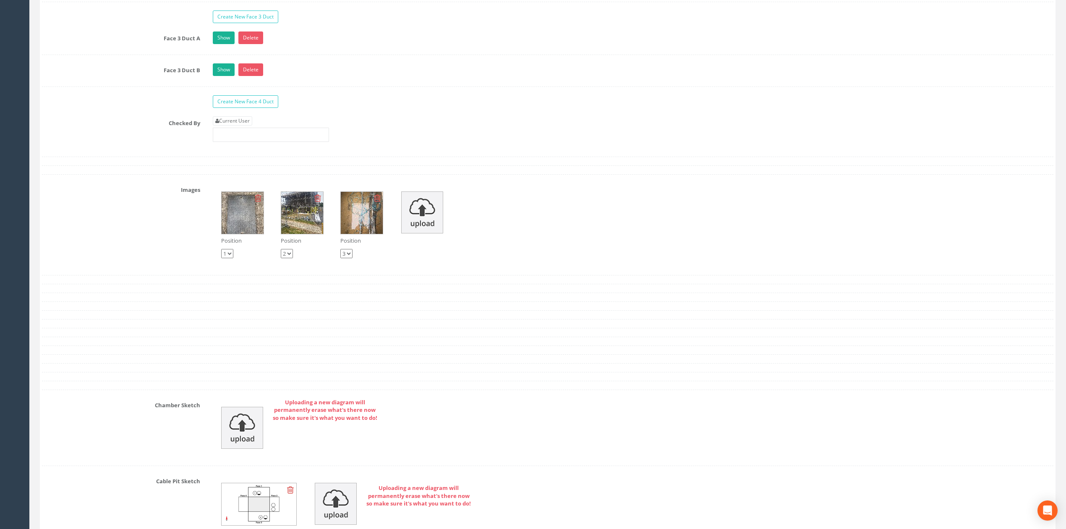
scroll to position [1504, 0]
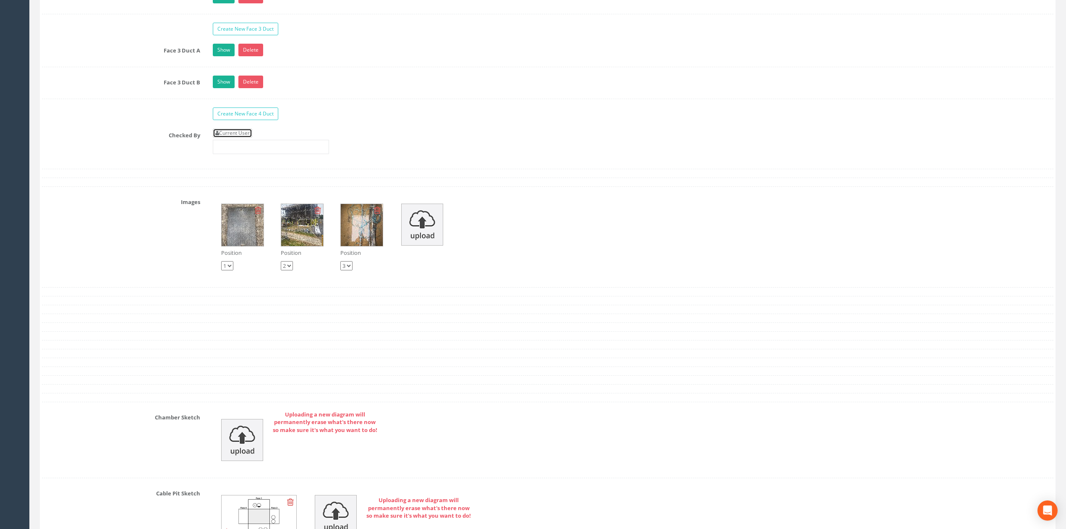
click at [249, 138] on link "Current User" at bounding box center [232, 132] width 39 height 9
click at [254, 154] on input "[PERSON_NAME]" at bounding box center [271, 147] width 116 height 14
type input "[PERSON_NAME]#"
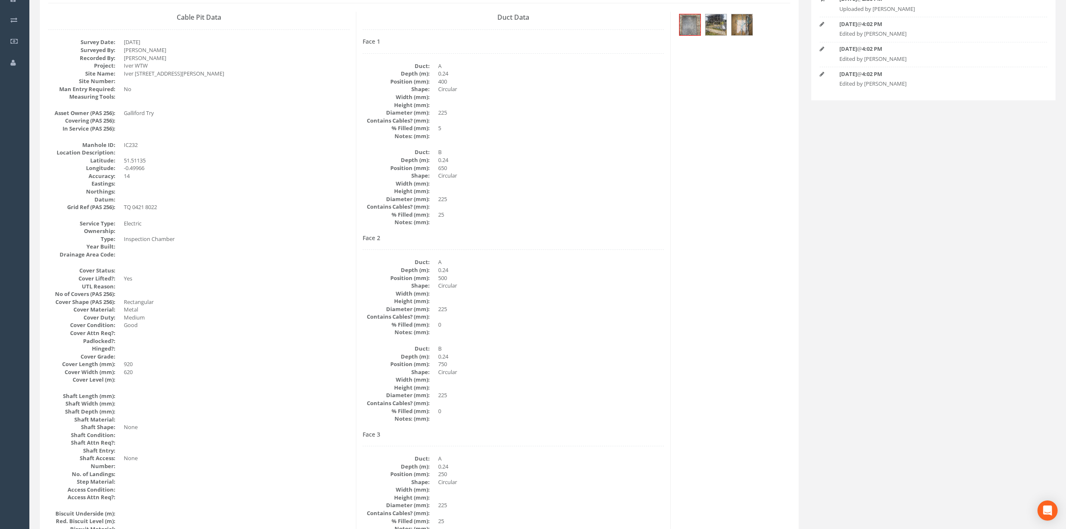
scroll to position [0, 0]
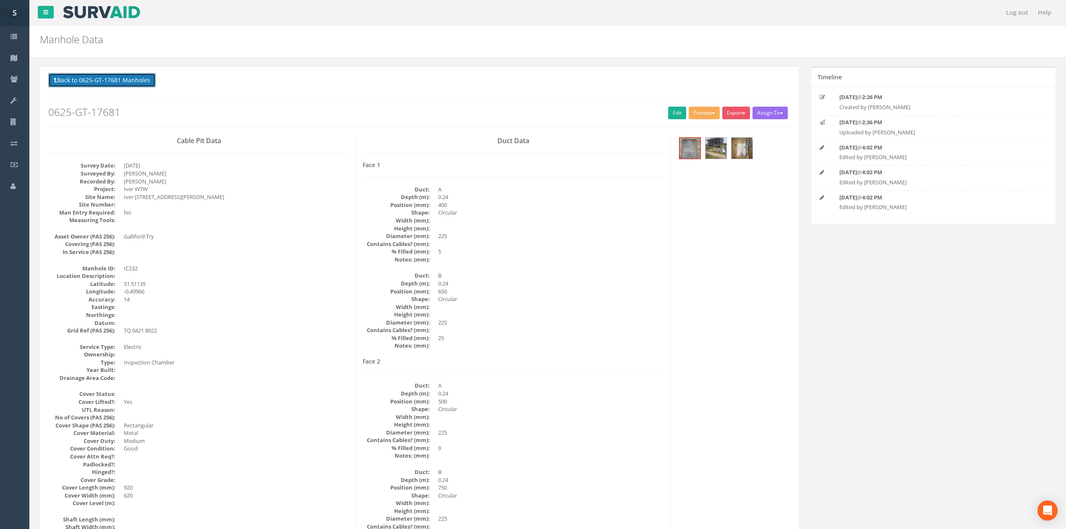
click at [125, 83] on button "Back to 0625-GT-17681 Manholes" at bounding box center [101, 80] width 107 height 14
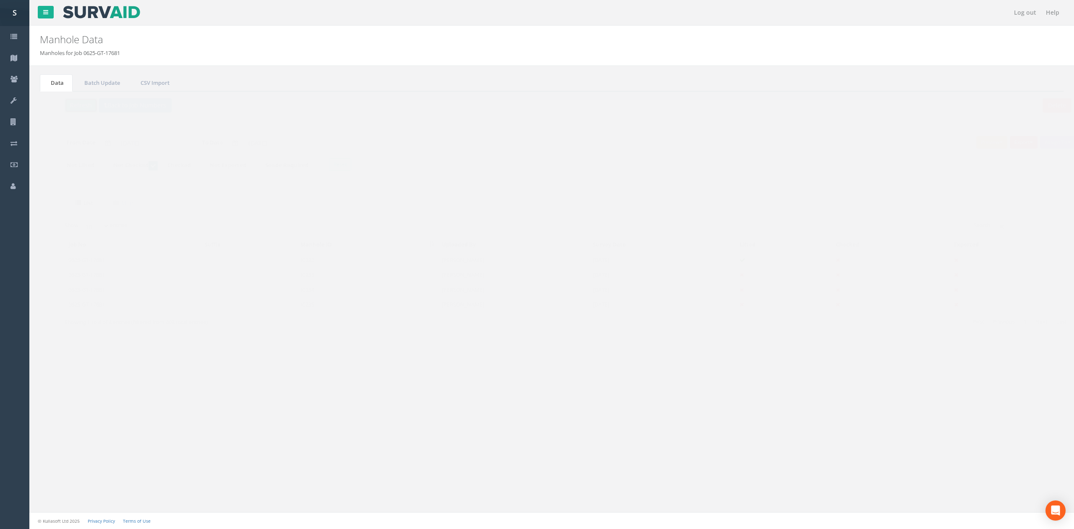
click at [69, 104] on button "Refresh" at bounding box center [64, 105] width 33 height 14
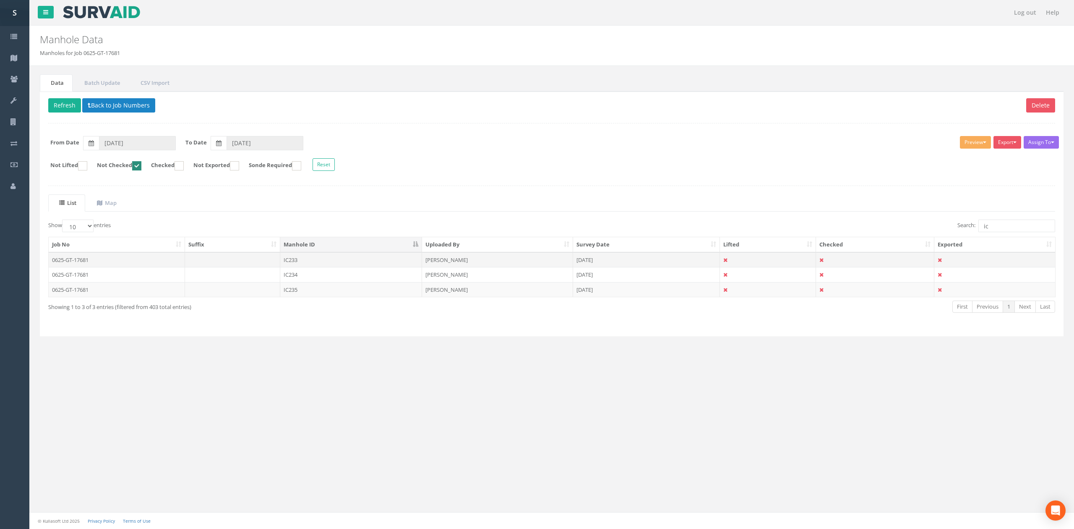
click at [379, 264] on td "IC233" at bounding box center [351, 259] width 142 height 15
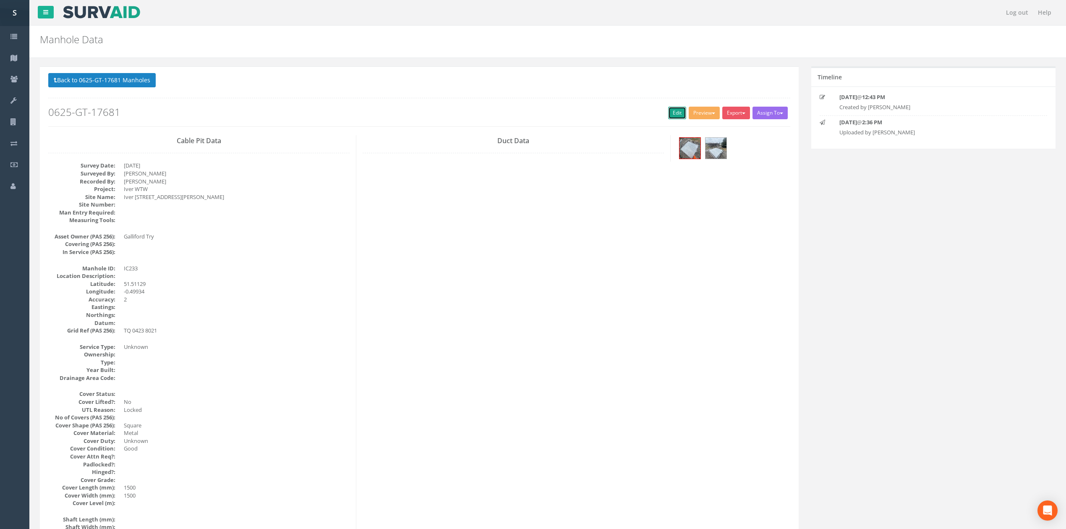
click at [668, 114] on link "Edit" at bounding box center [677, 113] width 18 height 13
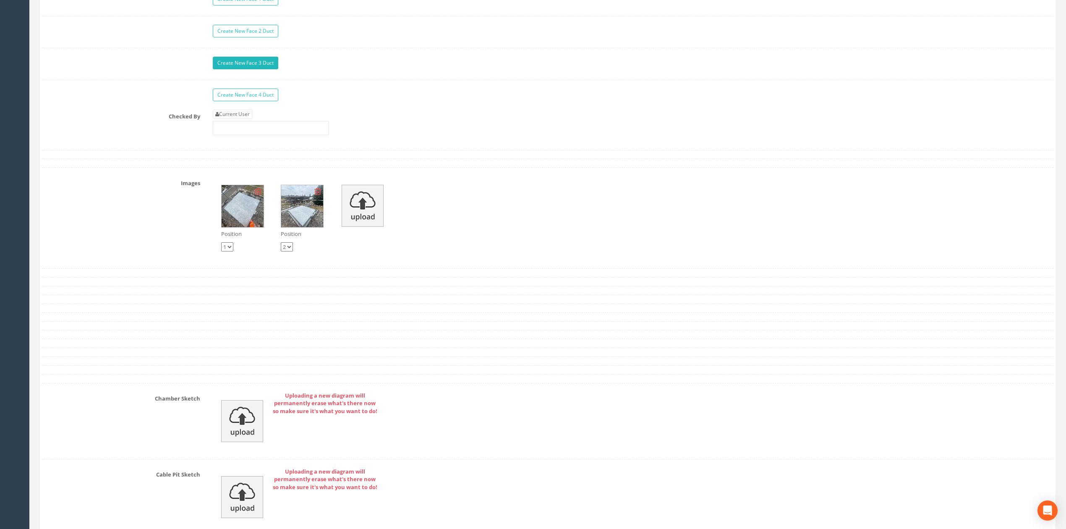
scroll to position [1343, 0]
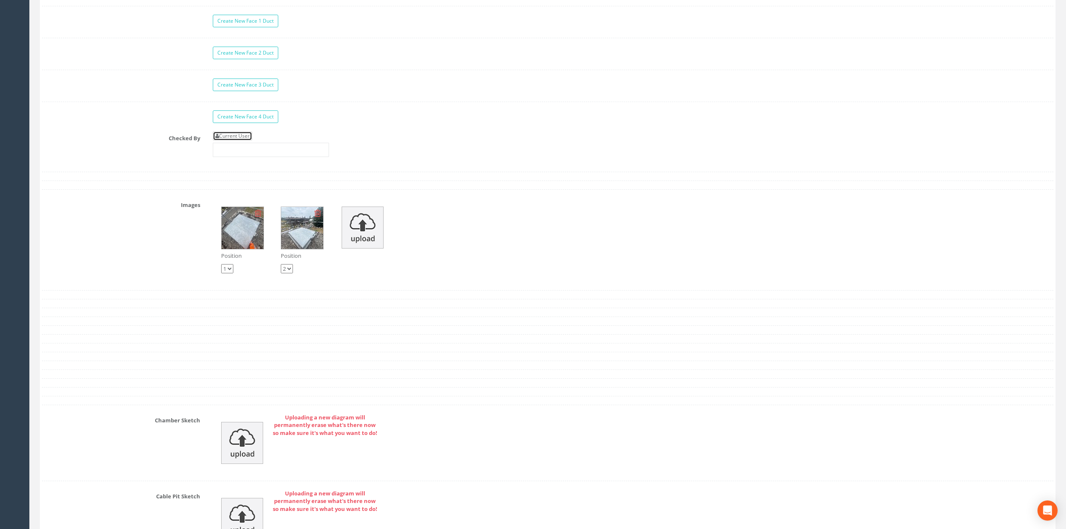
drag, startPoint x: 250, startPoint y: 141, endPoint x: 249, endPoint y: 150, distance: 8.4
click at [249, 141] on link "Current User" at bounding box center [232, 135] width 39 height 9
type input "[PERSON_NAME]"
click at [262, 157] on input "[PERSON_NAME]" at bounding box center [271, 150] width 116 height 14
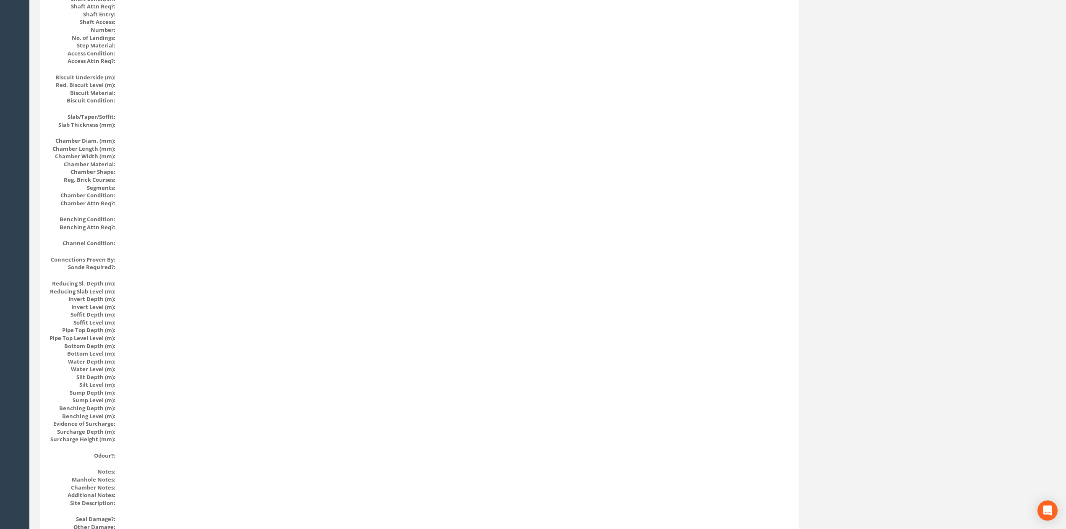
scroll to position [0, 0]
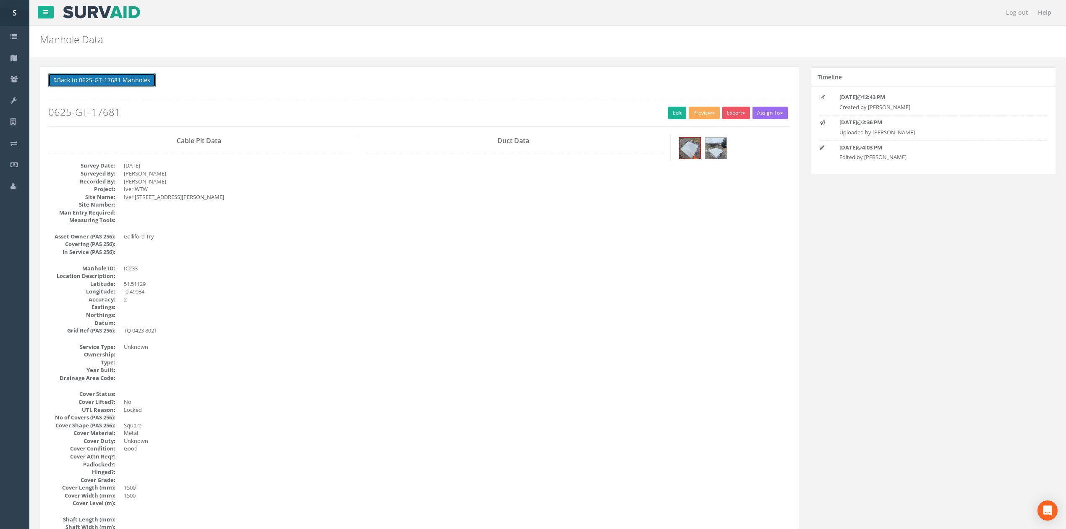
click at [83, 85] on button "Back to 0625-GT-17681 Manholes" at bounding box center [101, 80] width 107 height 14
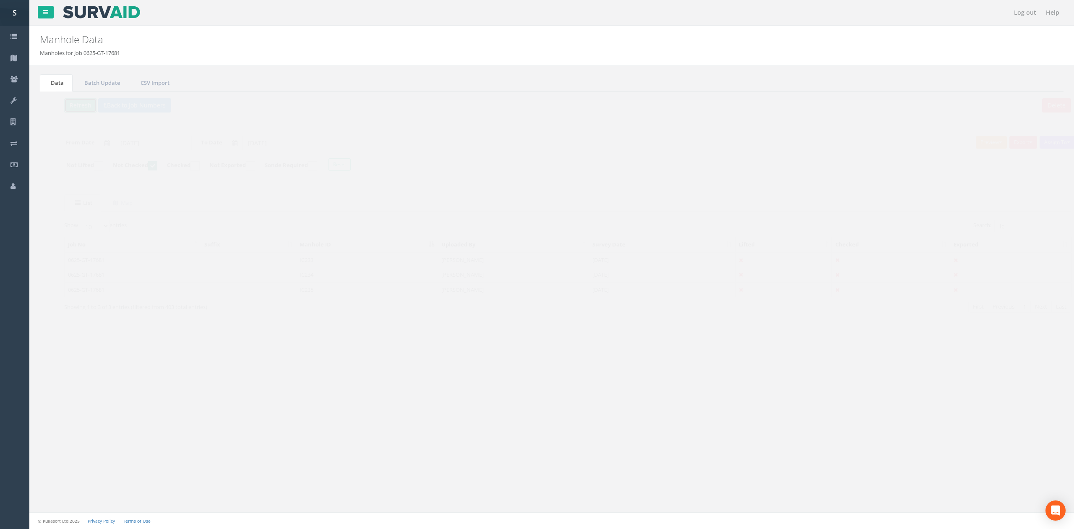
click at [72, 102] on button "Refresh" at bounding box center [64, 105] width 33 height 14
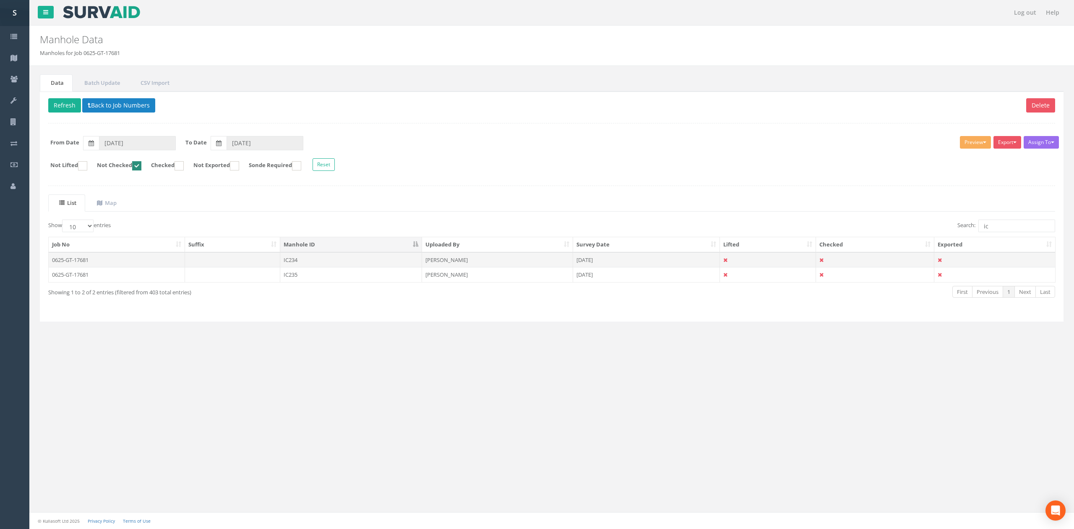
click at [322, 265] on td "IC234" at bounding box center [351, 259] width 142 height 15
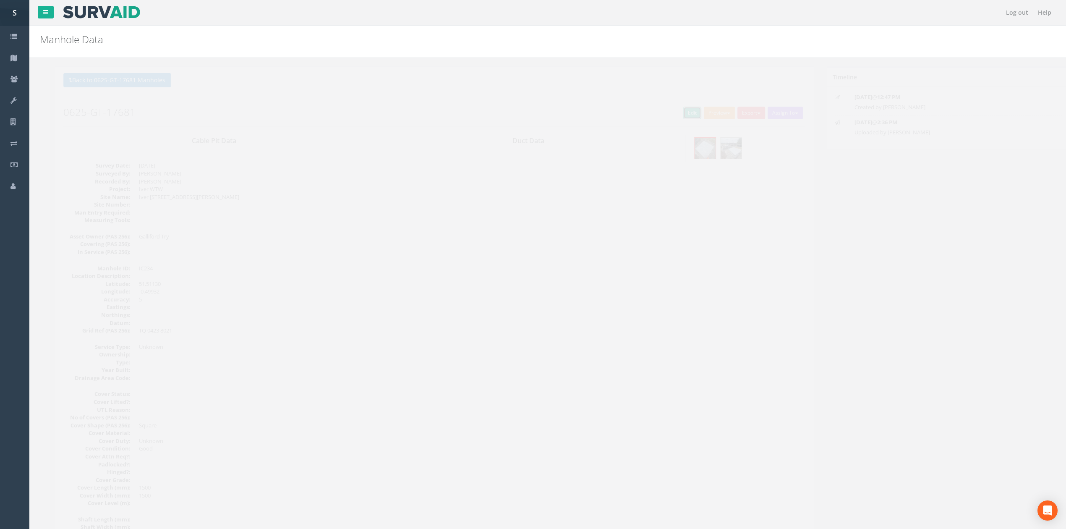
click at [672, 119] on link "Edit" at bounding box center [677, 113] width 18 height 13
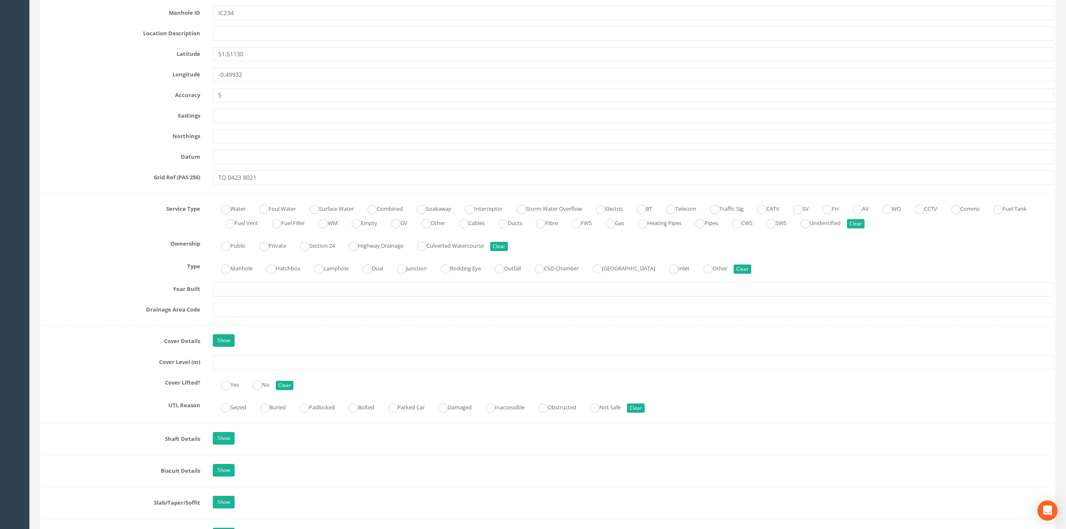
scroll to position [447, 0]
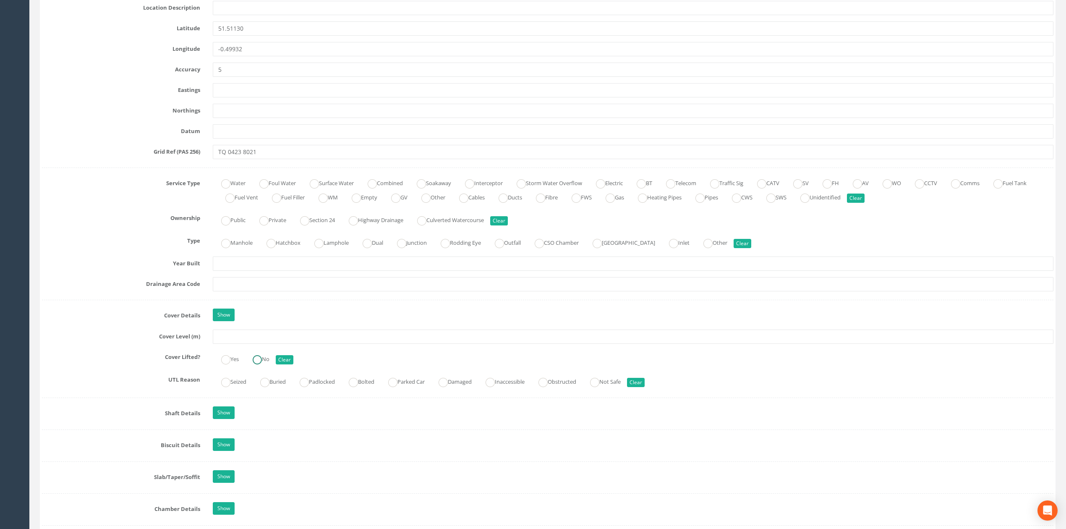
click at [256, 364] on ins at bounding box center [257, 359] width 9 height 9
radio input "true"
click at [323, 386] on label "Padlocked" at bounding box center [313, 381] width 44 height 12
radio input "true"
click at [507, 341] on input "text" at bounding box center [633, 336] width 841 height 14
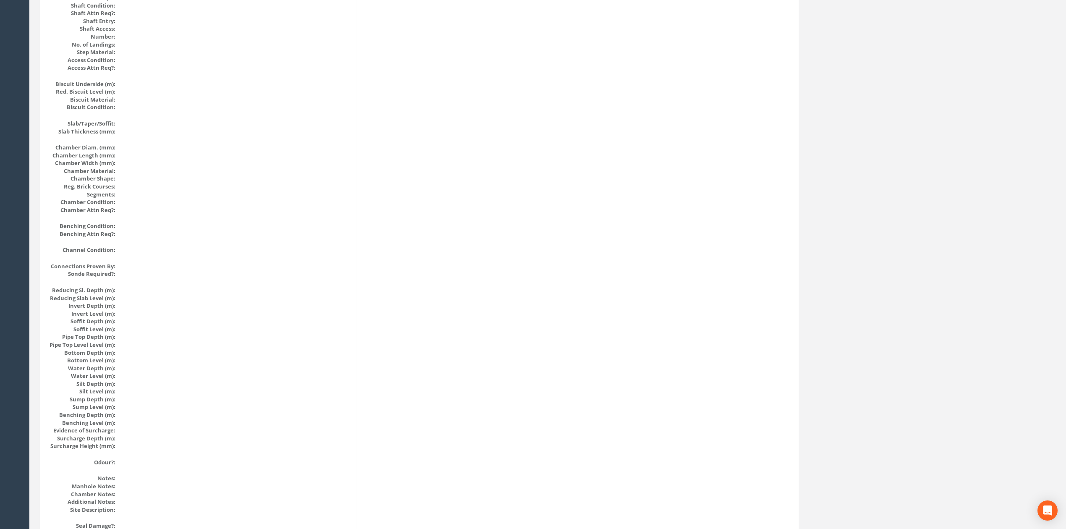
scroll to position [0, 0]
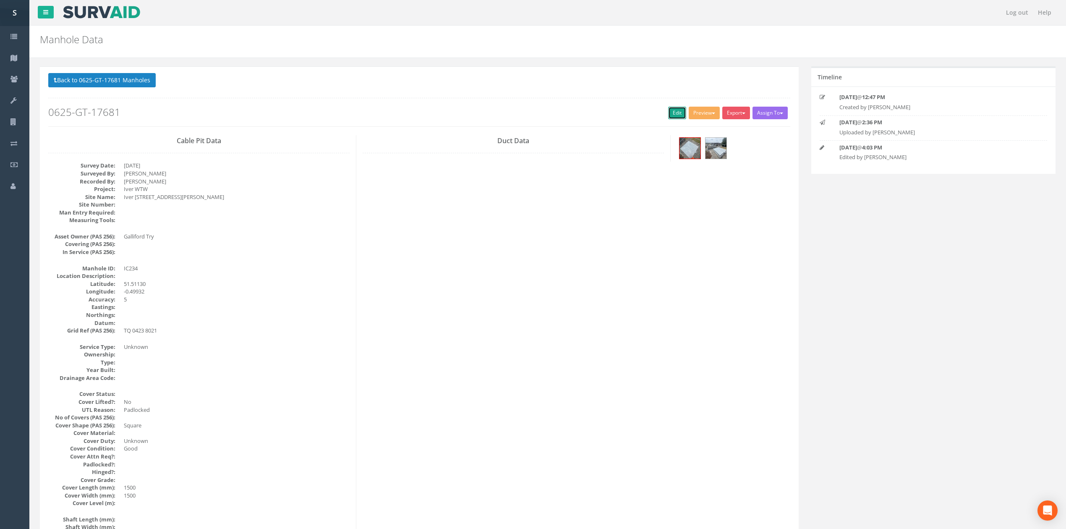
click at [668, 118] on link "Edit" at bounding box center [677, 113] width 18 height 13
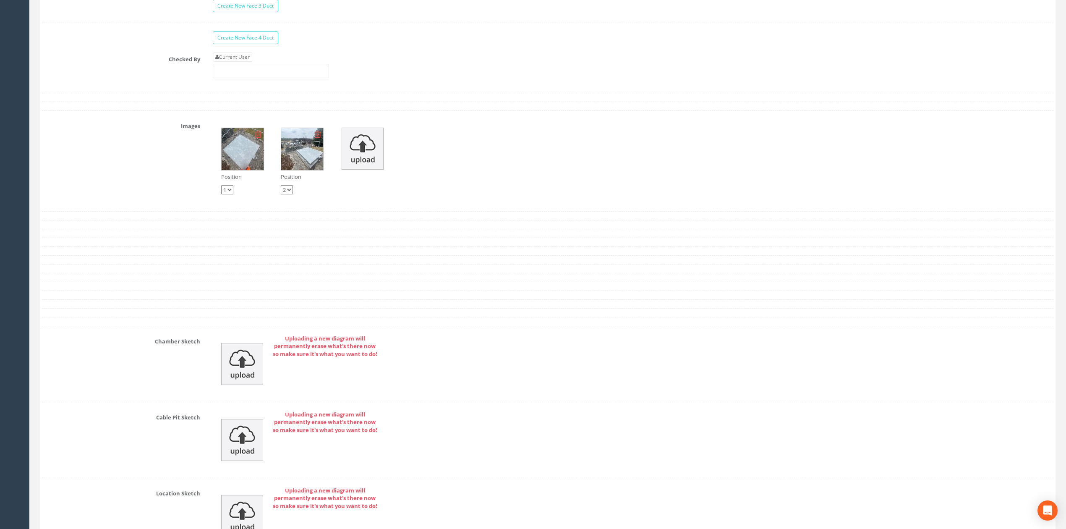
scroll to position [1343, 0]
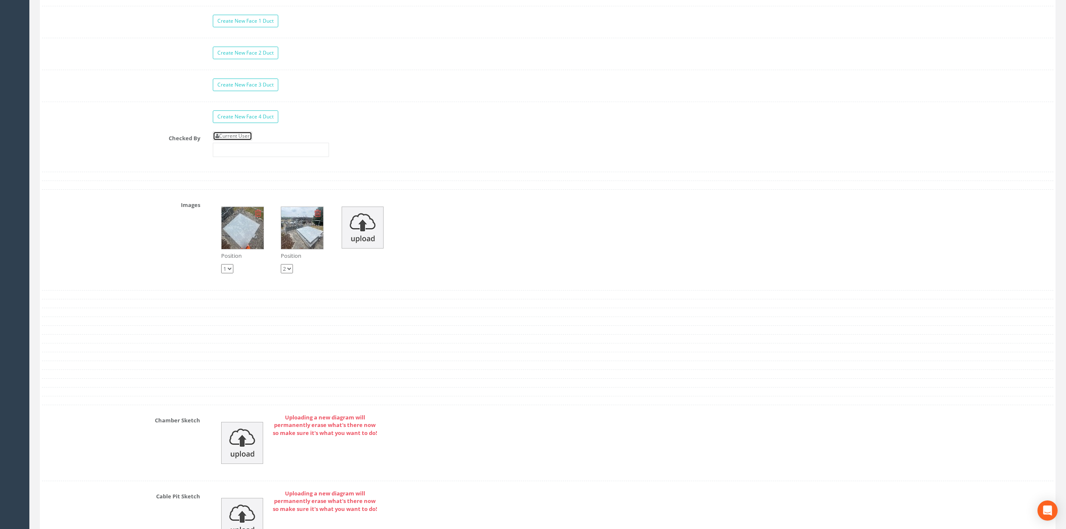
click at [242, 141] on link "Current User" at bounding box center [232, 135] width 39 height 9
type input "[PERSON_NAME]"
click at [277, 156] on input "[PERSON_NAME]" at bounding box center [271, 150] width 116 height 14
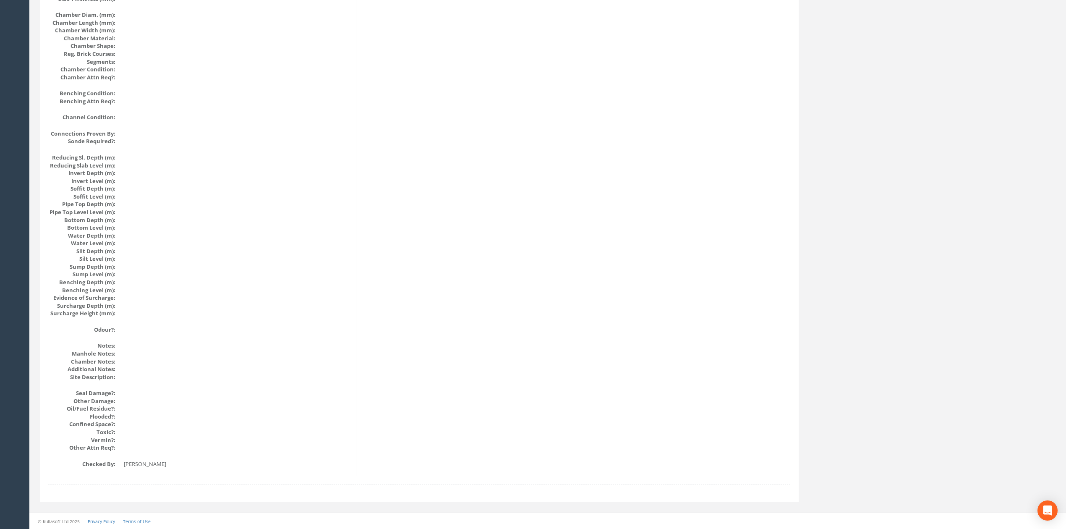
scroll to position [0, 0]
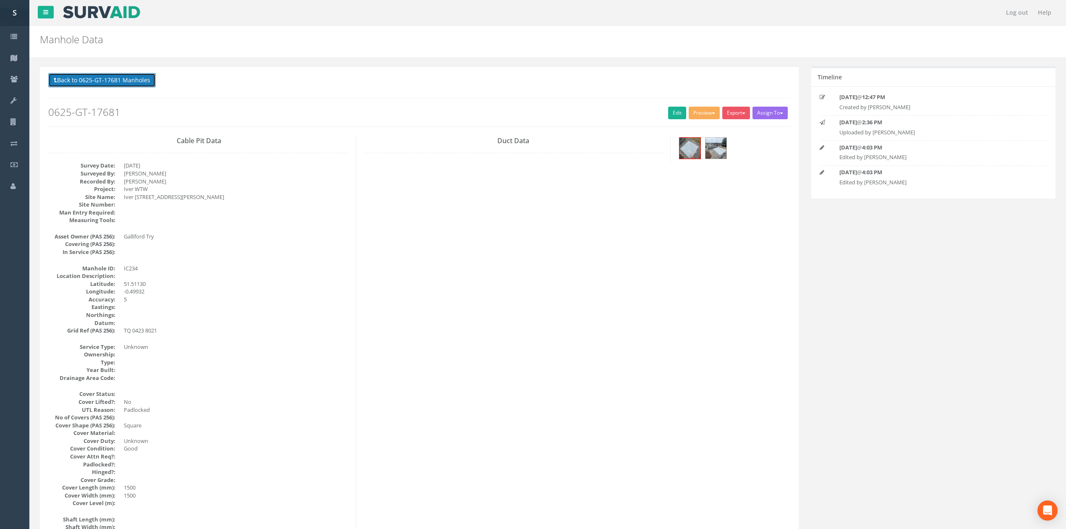
click at [117, 84] on button "Back to 0625-GT-17681 Manholes" at bounding box center [101, 80] width 107 height 14
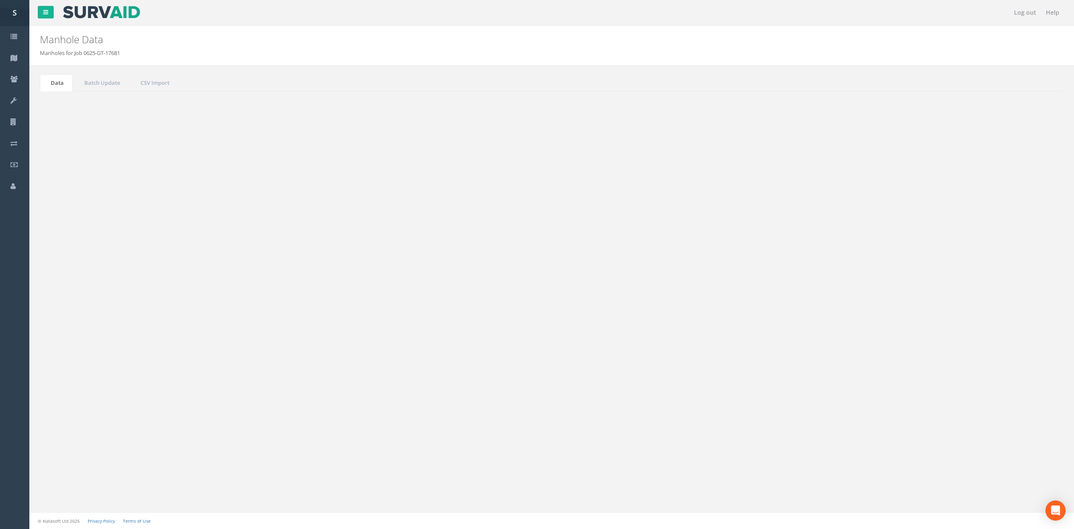
click at [73, 107] on button "Refresh" at bounding box center [64, 105] width 33 height 14
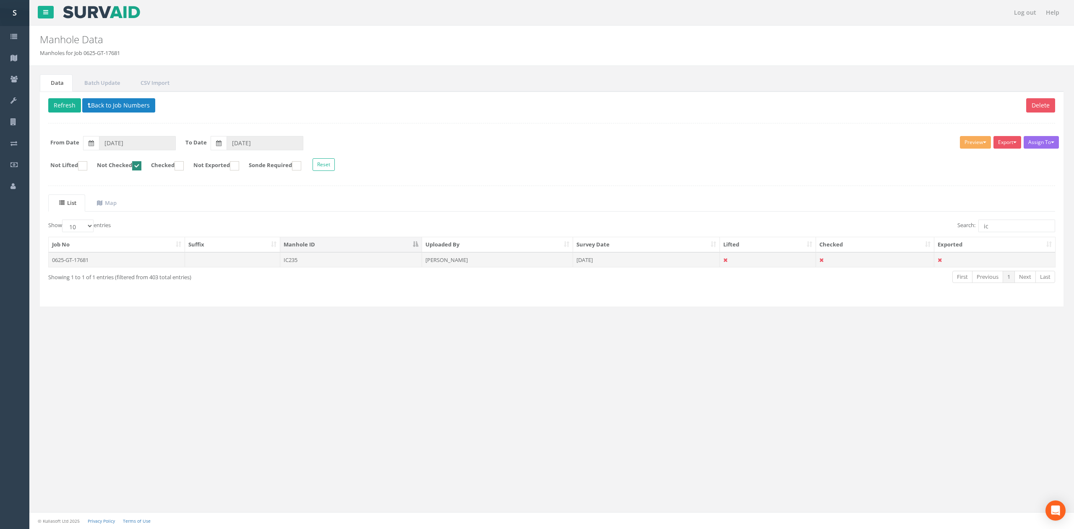
click at [357, 257] on td "IC235" at bounding box center [351, 259] width 142 height 15
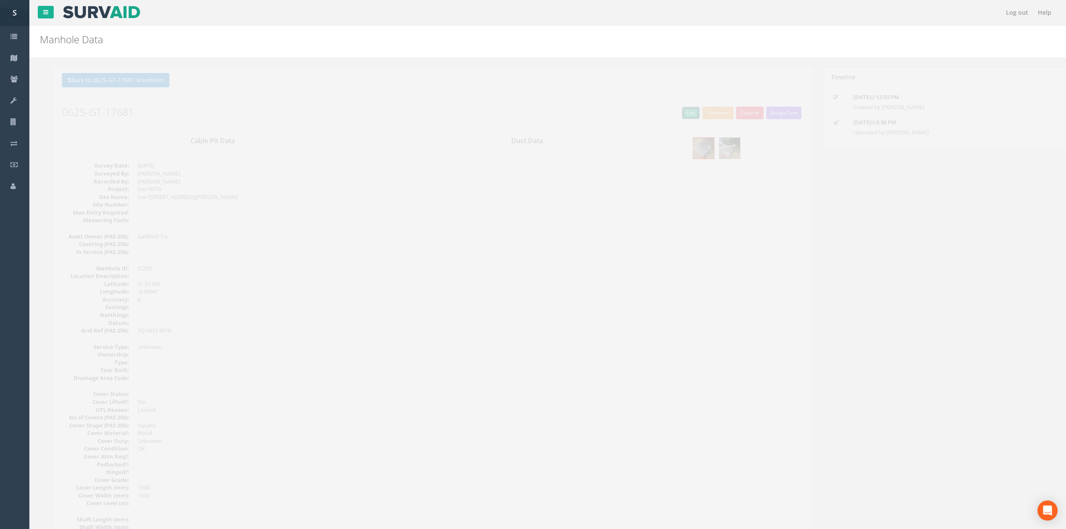
click at [671, 118] on link "Edit" at bounding box center [677, 113] width 18 height 13
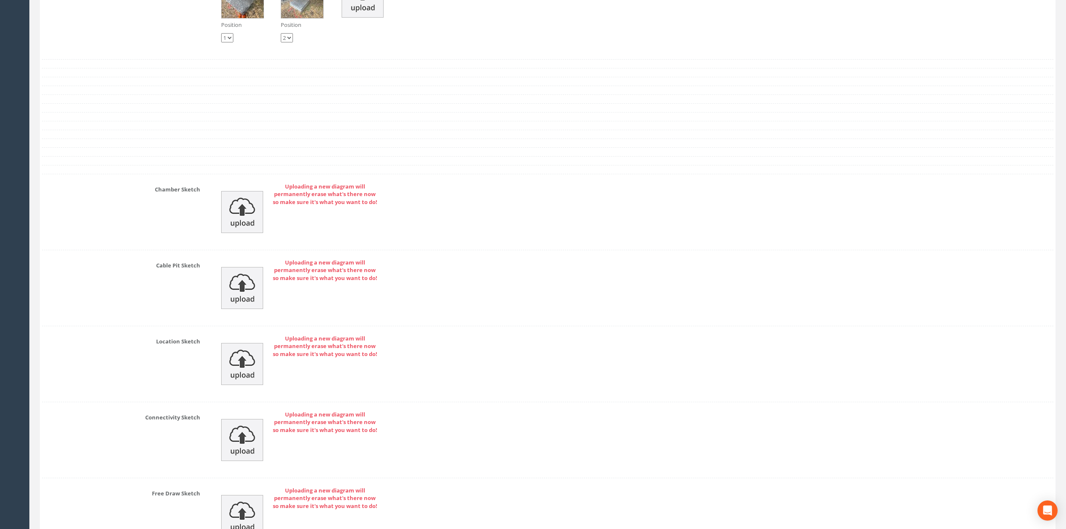
scroll to position [1343, 0]
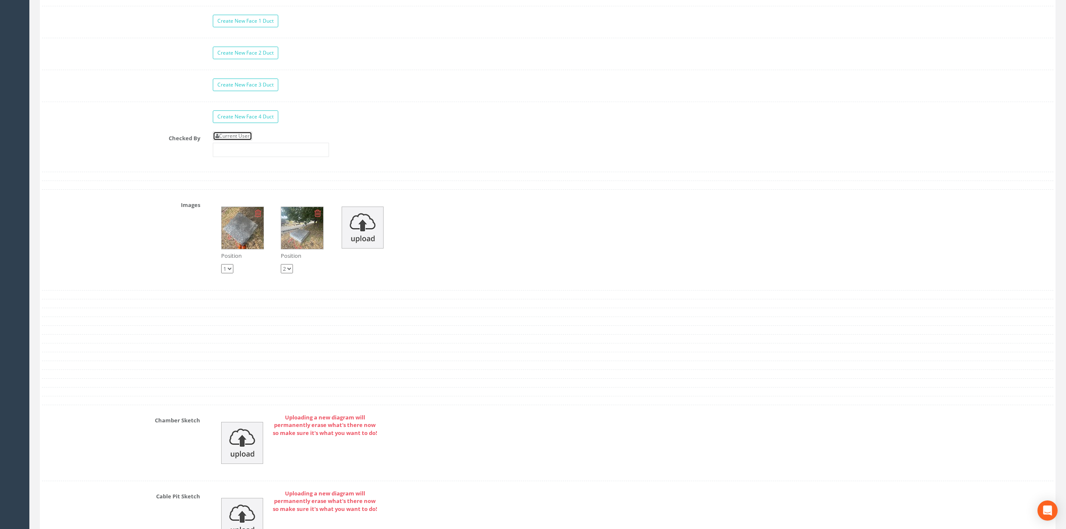
click at [247, 141] on link "Current User" at bounding box center [232, 135] width 39 height 9
type input "[PERSON_NAME]"
drag, startPoint x: 266, startPoint y: 153, endPoint x: 285, endPoint y: 157, distance: 19.8
click at [267, 153] on input "[PERSON_NAME]" at bounding box center [271, 150] width 116 height 14
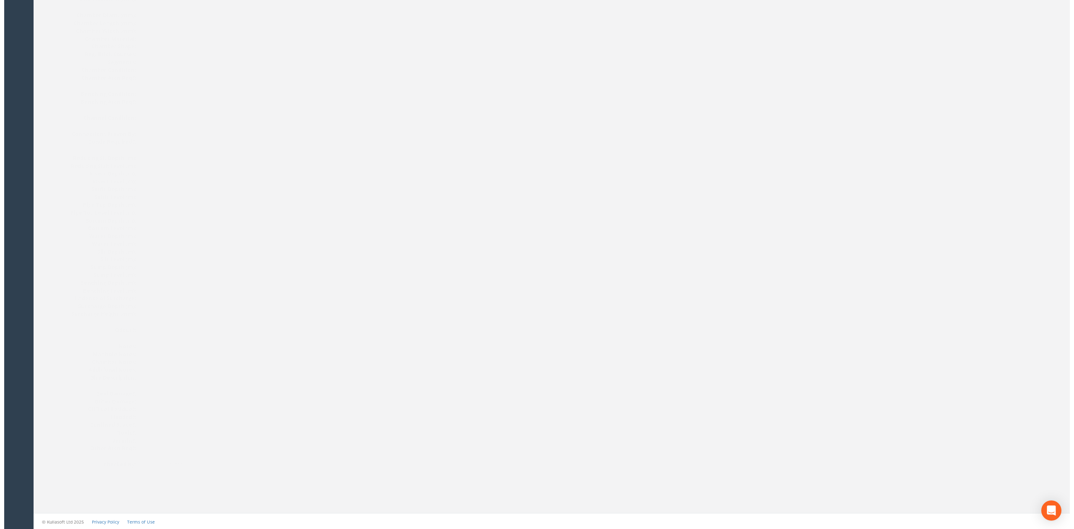
scroll to position [0, 0]
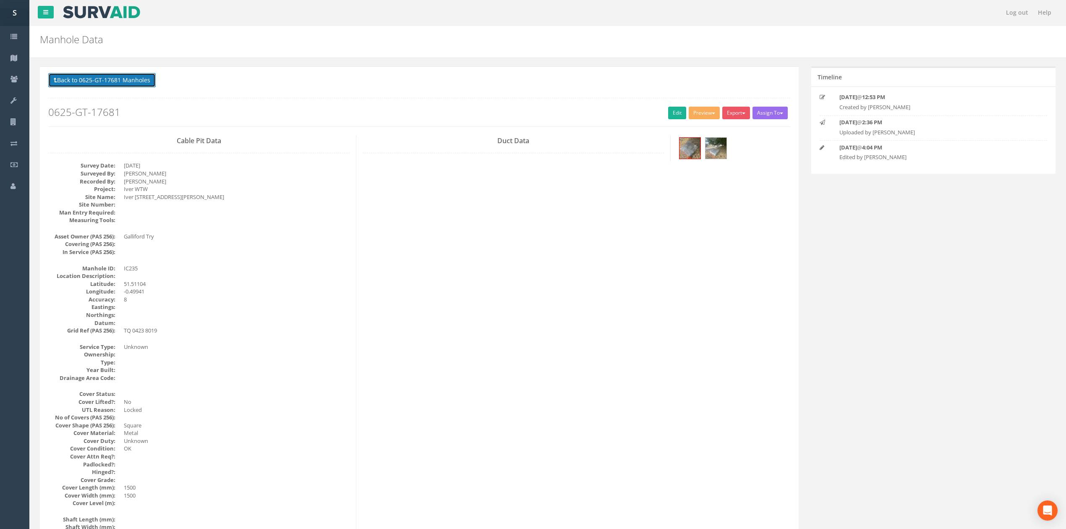
click at [123, 78] on button "Back to 0625-GT-17681 Manholes" at bounding box center [101, 80] width 107 height 14
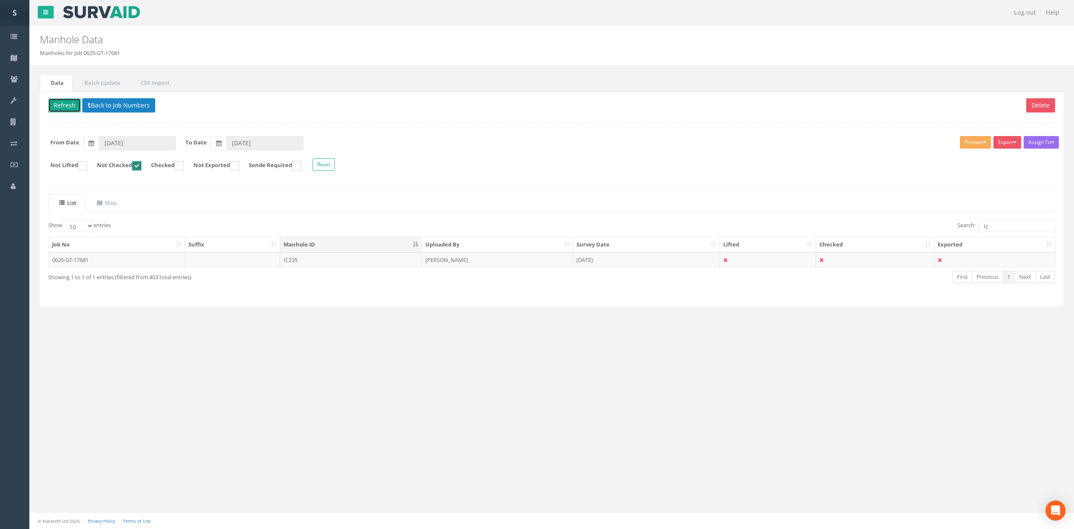
click at [66, 104] on button "Refresh" at bounding box center [64, 105] width 33 height 14
drag, startPoint x: 999, startPoint y: 225, endPoint x: 732, endPoint y: 225, distance: 266.9
click at [804, 220] on div "List Map Show 10 25 50 100 entries Search: ic Job No Suffix Manhole ID Uploaded…" at bounding box center [551, 246] width 1007 height 104
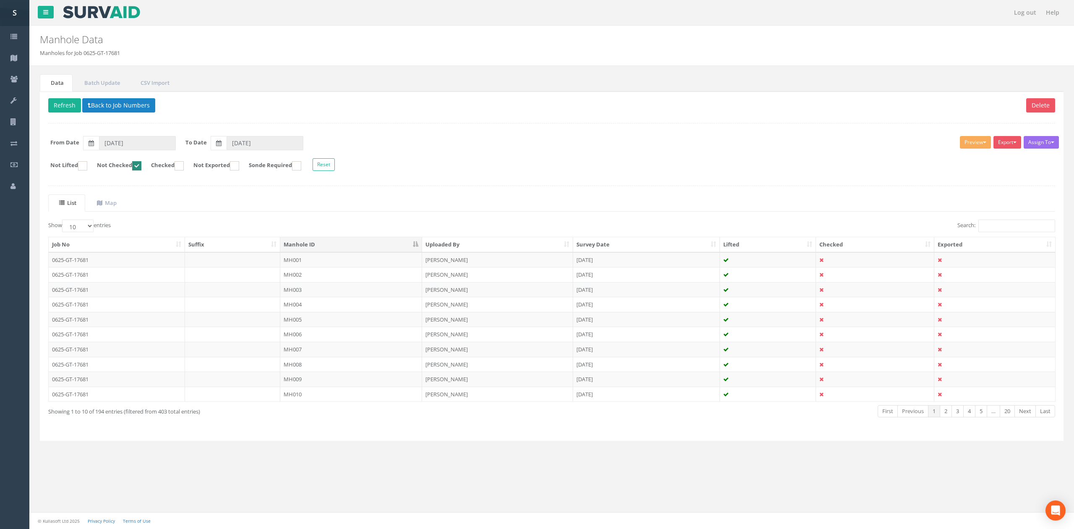
click at [377, 456] on div "Data Batch Update CSV Import Delete Refresh Back to Job Numbers Assign To No Co…" at bounding box center [552, 267] width 1032 height 402
click at [141, 168] on ins at bounding box center [136, 165] width 9 height 9
checkbox input "false"
click at [184, 166] on ins at bounding box center [179, 165] width 9 height 9
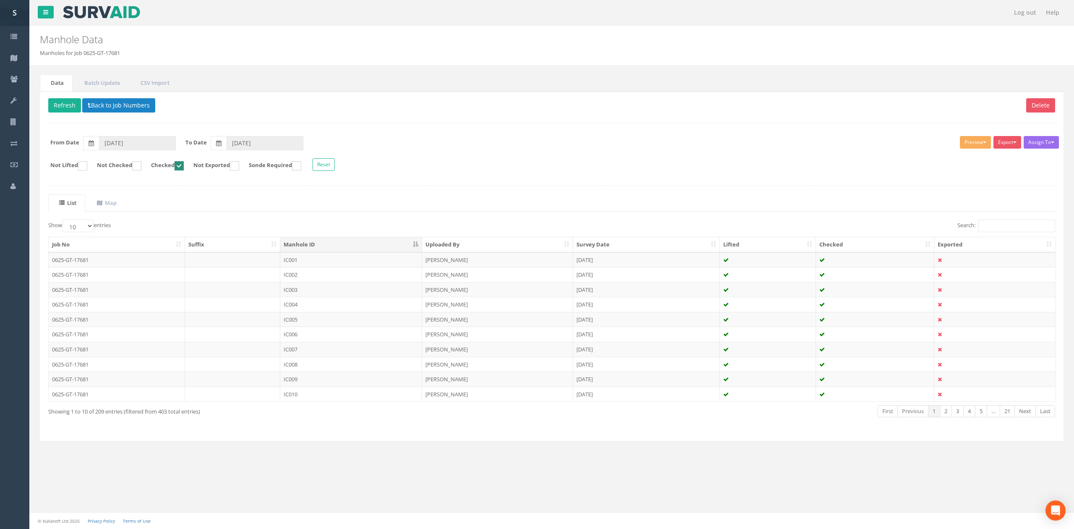
checkbox input "false"
click at [129, 170] on input "Not Checked" at bounding box center [126, 170] width 5 height 14
